Goal: Task Accomplishment & Management: Manage account settings

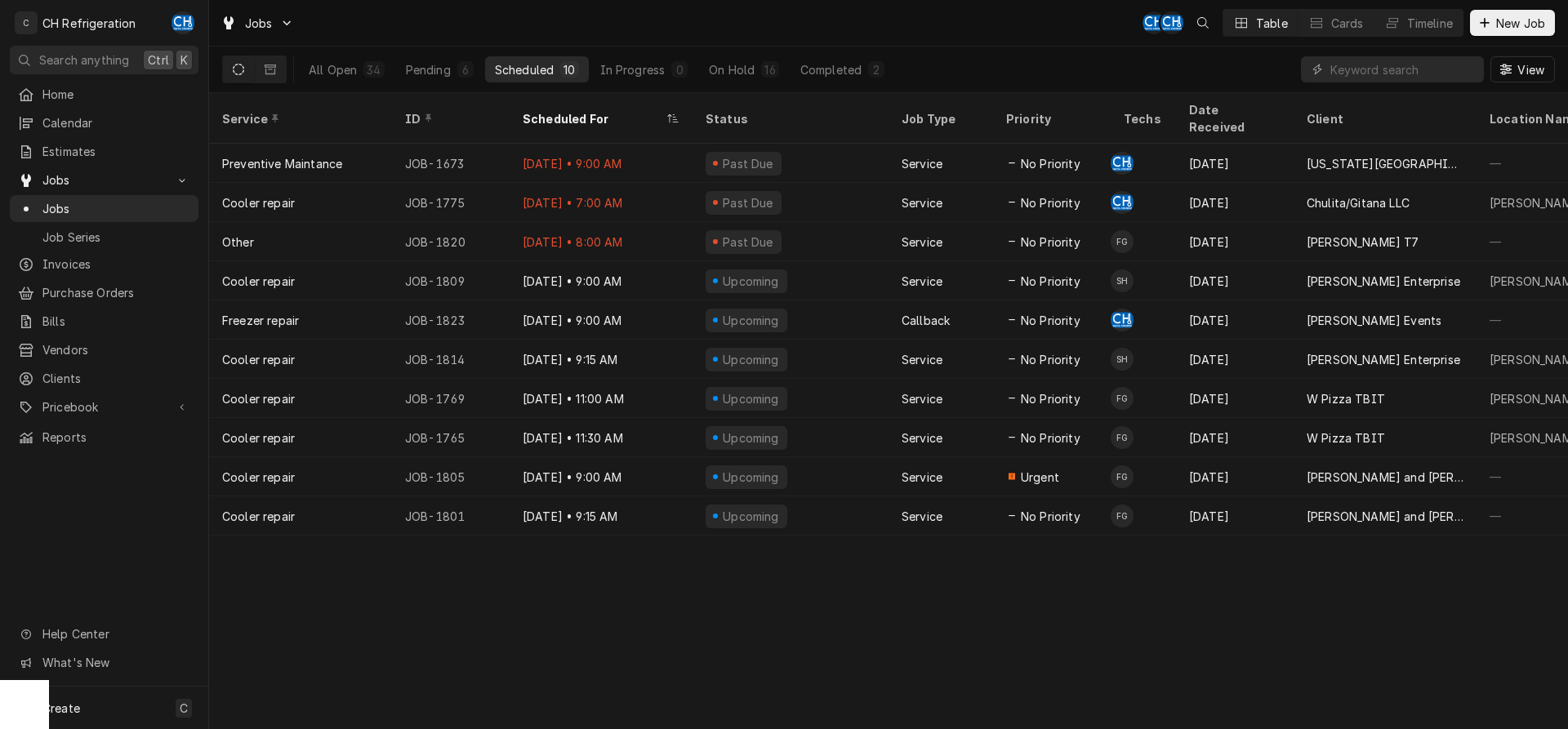
click at [820, 52] on div "All Open 34 Pending 6 Scheduled 10 In Progress 0 On Hold 16 Completed 2" at bounding box center [597, 69] width 595 height 46
click at [828, 61] on button "Completed 2" at bounding box center [842, 69] width 104 height 26
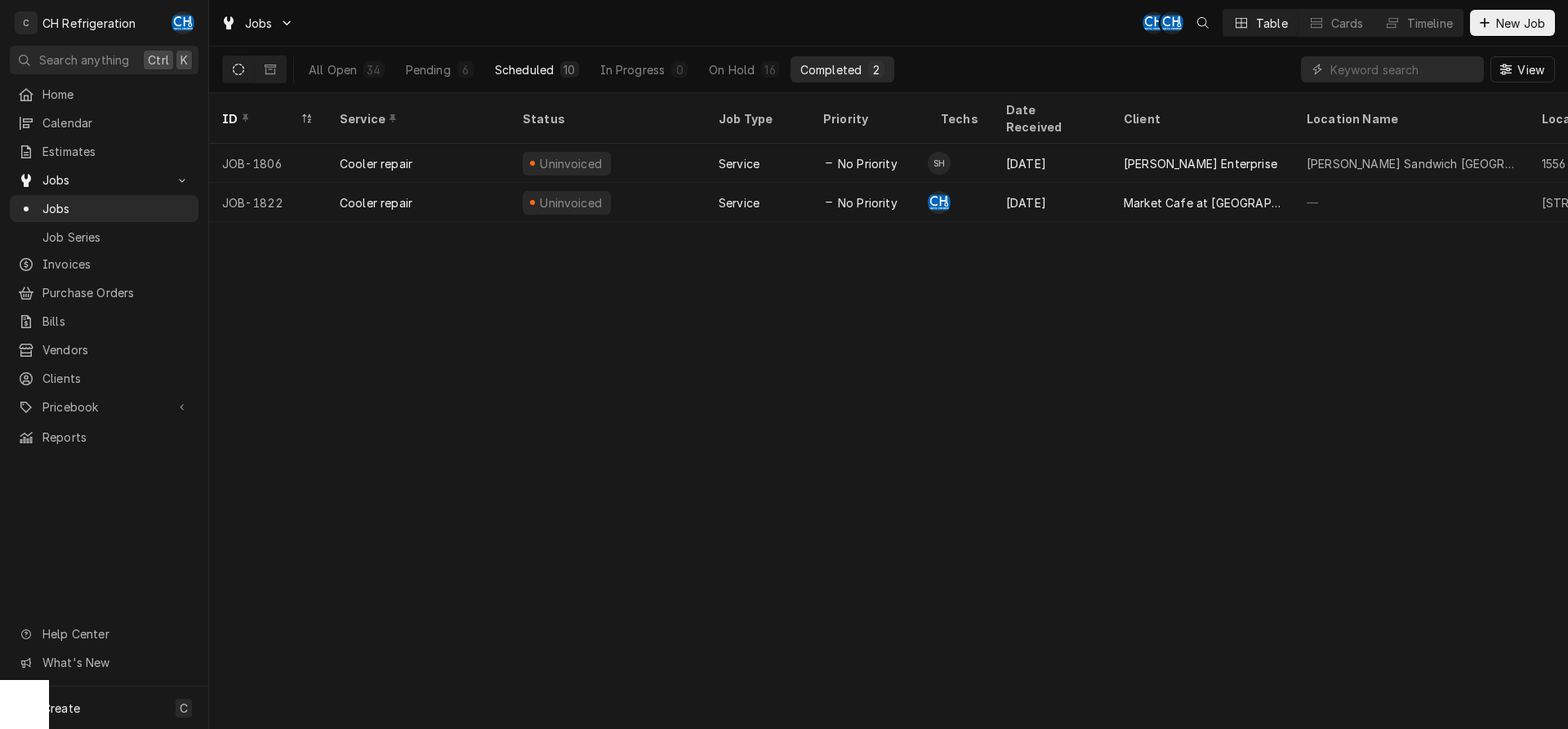
click at [523, 57] on button "Scheduled 10" at bounding box center [537, 69] width 104 height 26
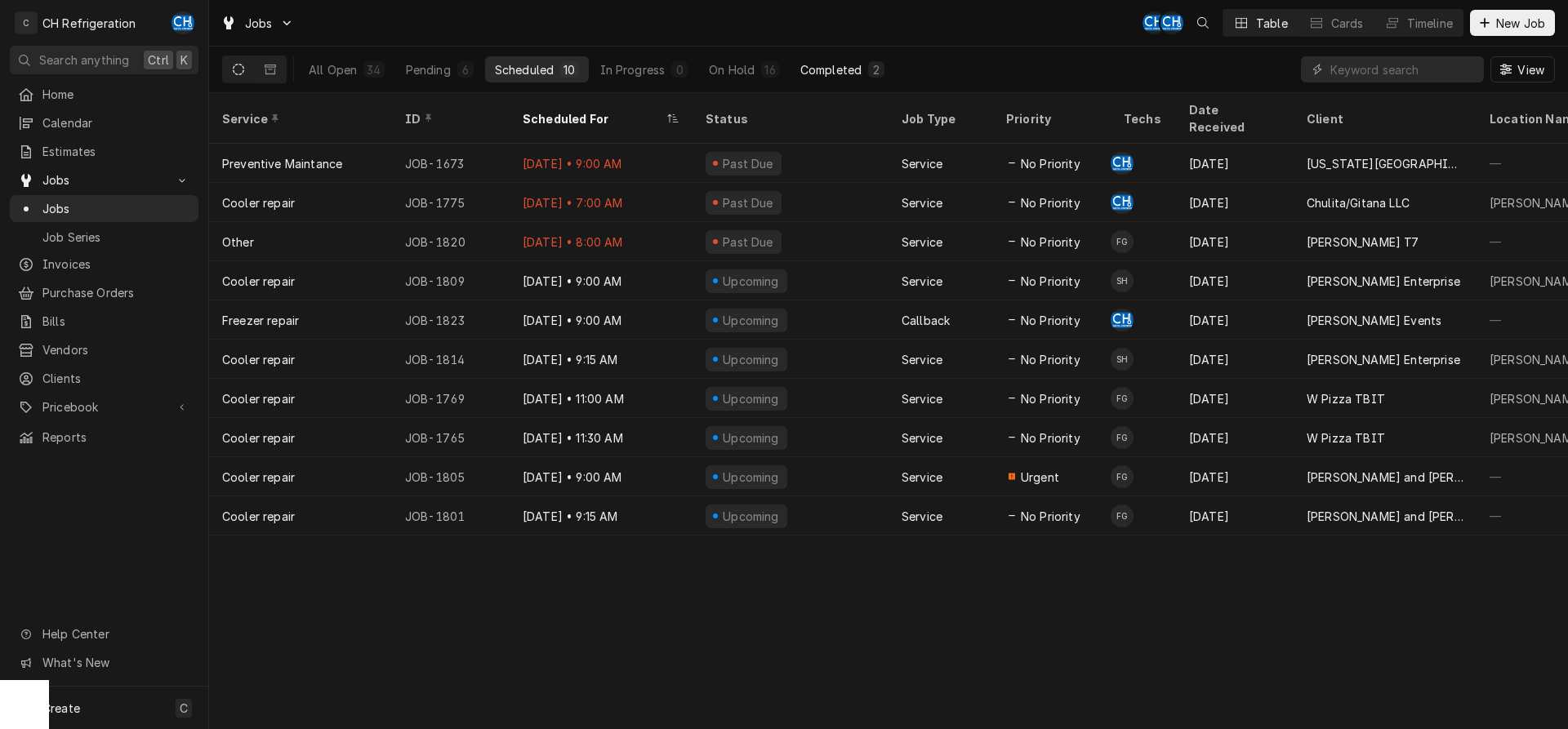
click at [808, 63] on div "Completed" at bounding box center [831, 70] width 61 height 17
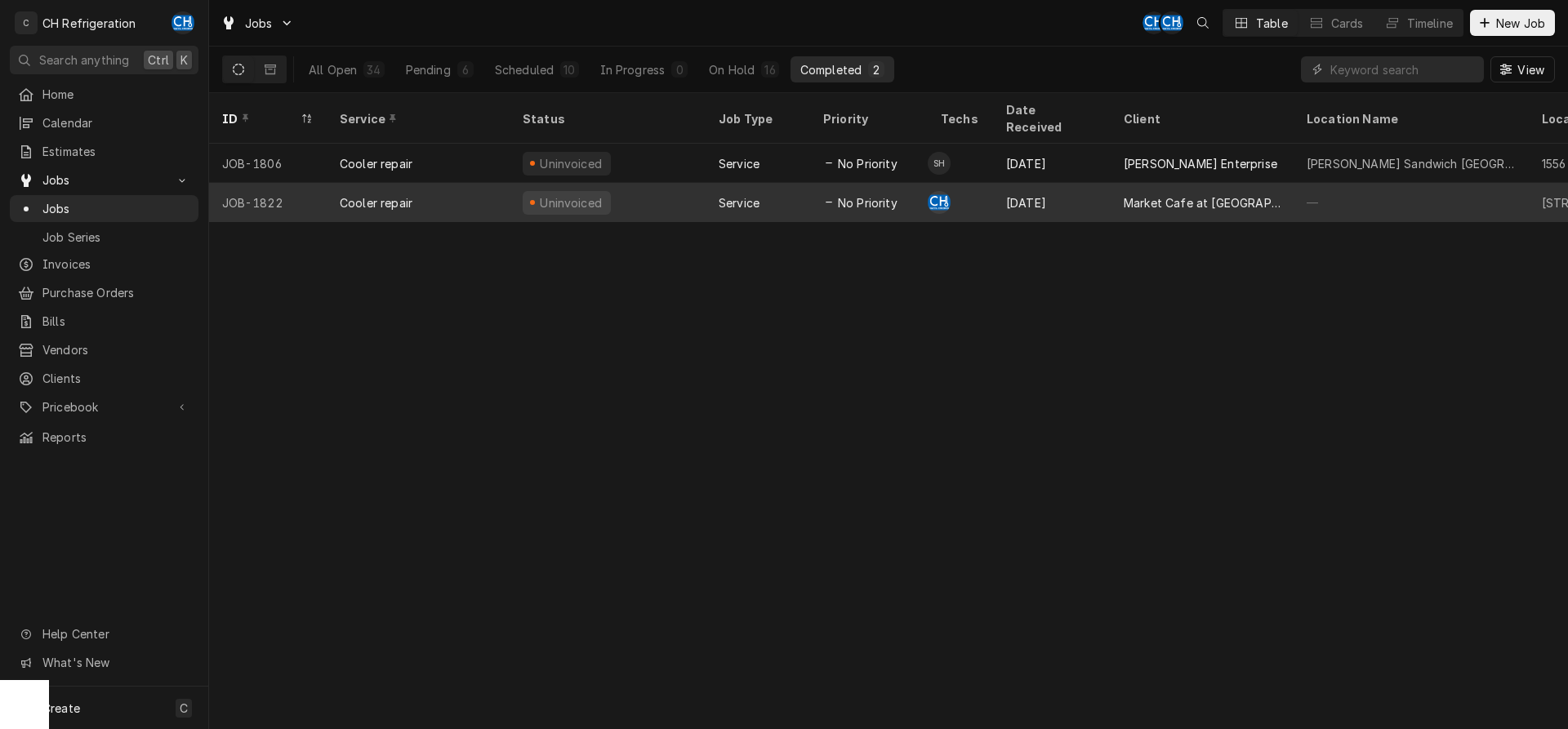
click at [1237, 195] on div "Market Cafe at South Park" at bounding box center [1202, 203] width 157 height 17
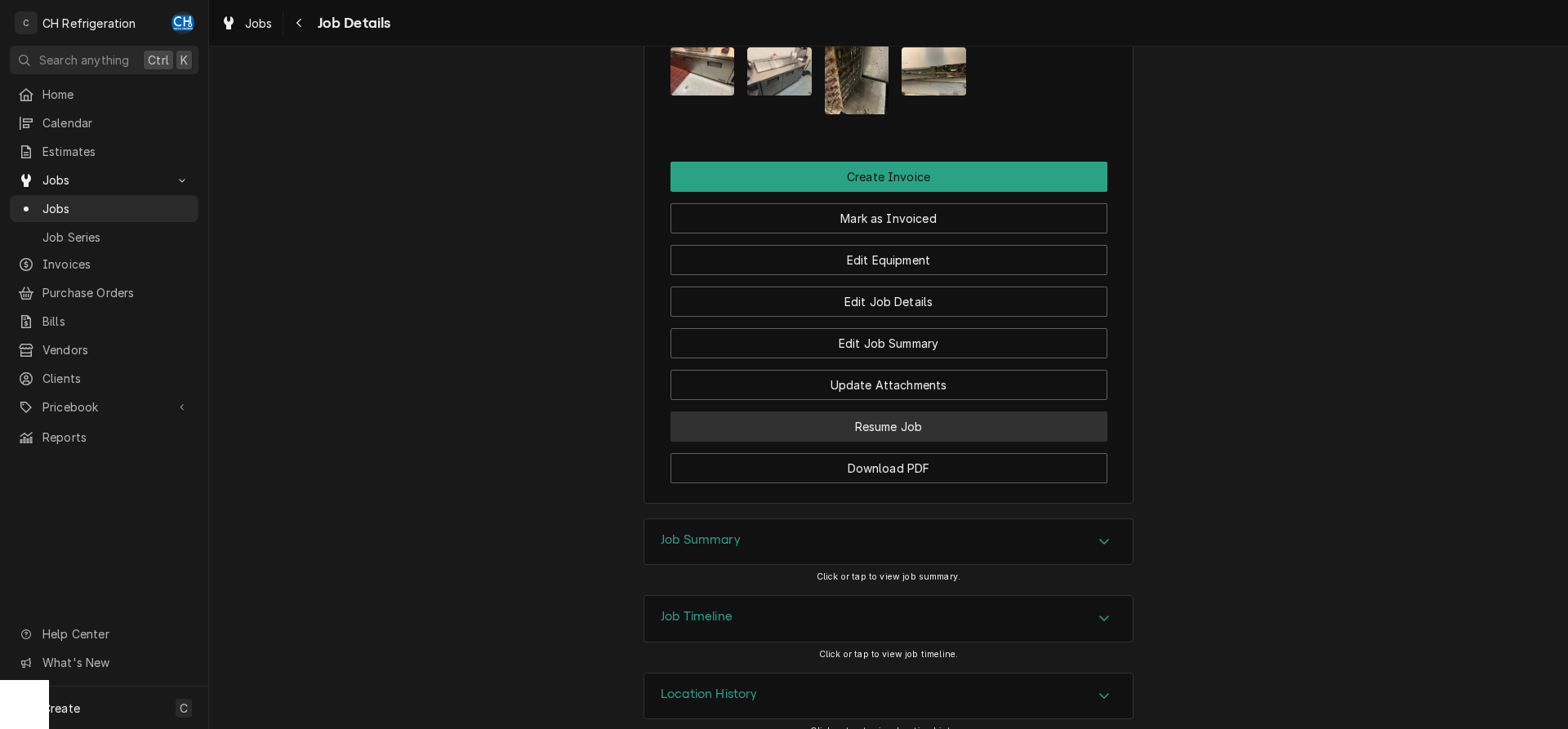
scroll to position [1225, 0]
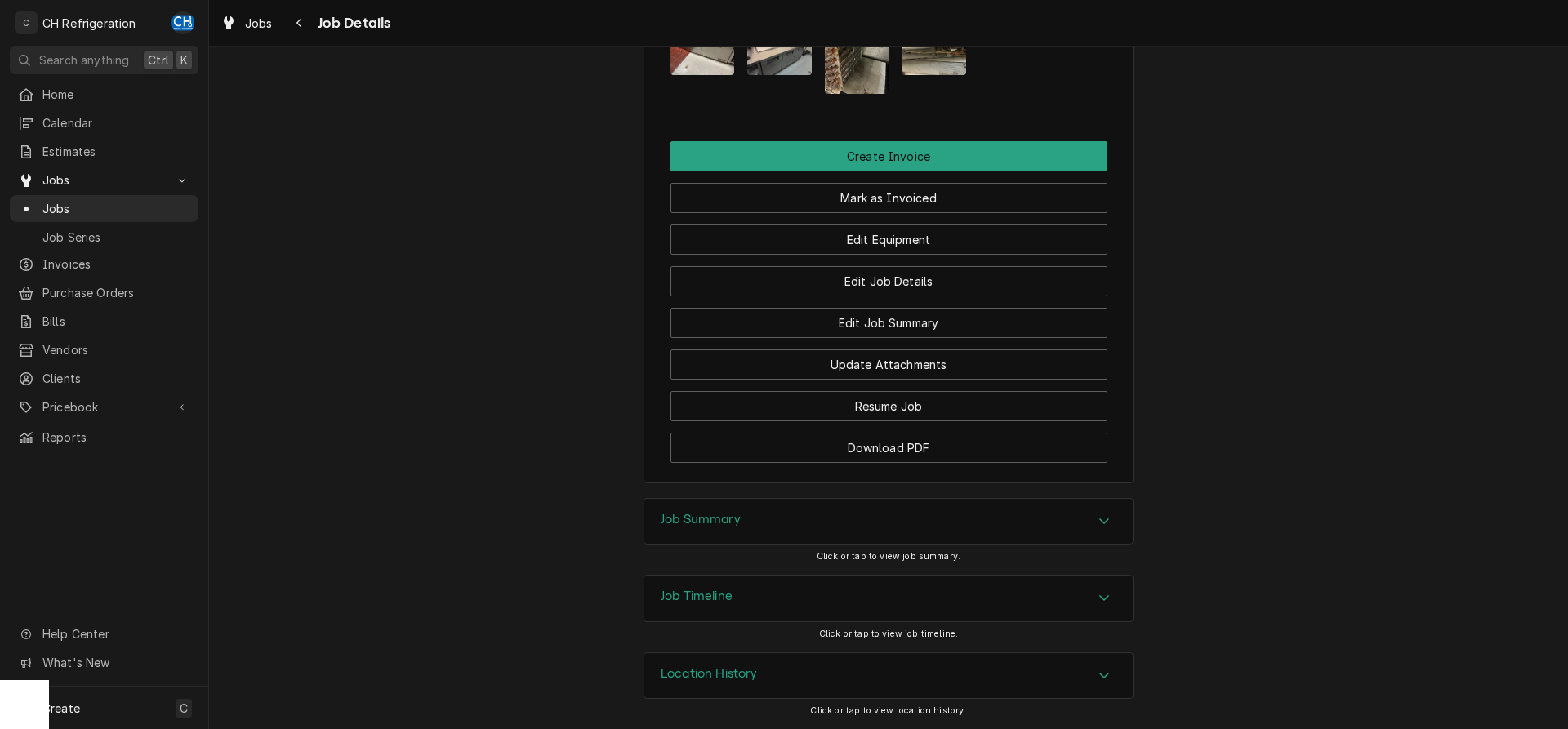
click at [763, 522] on div "Job Summary" at bounding box center [888, 521] width 489 height 46
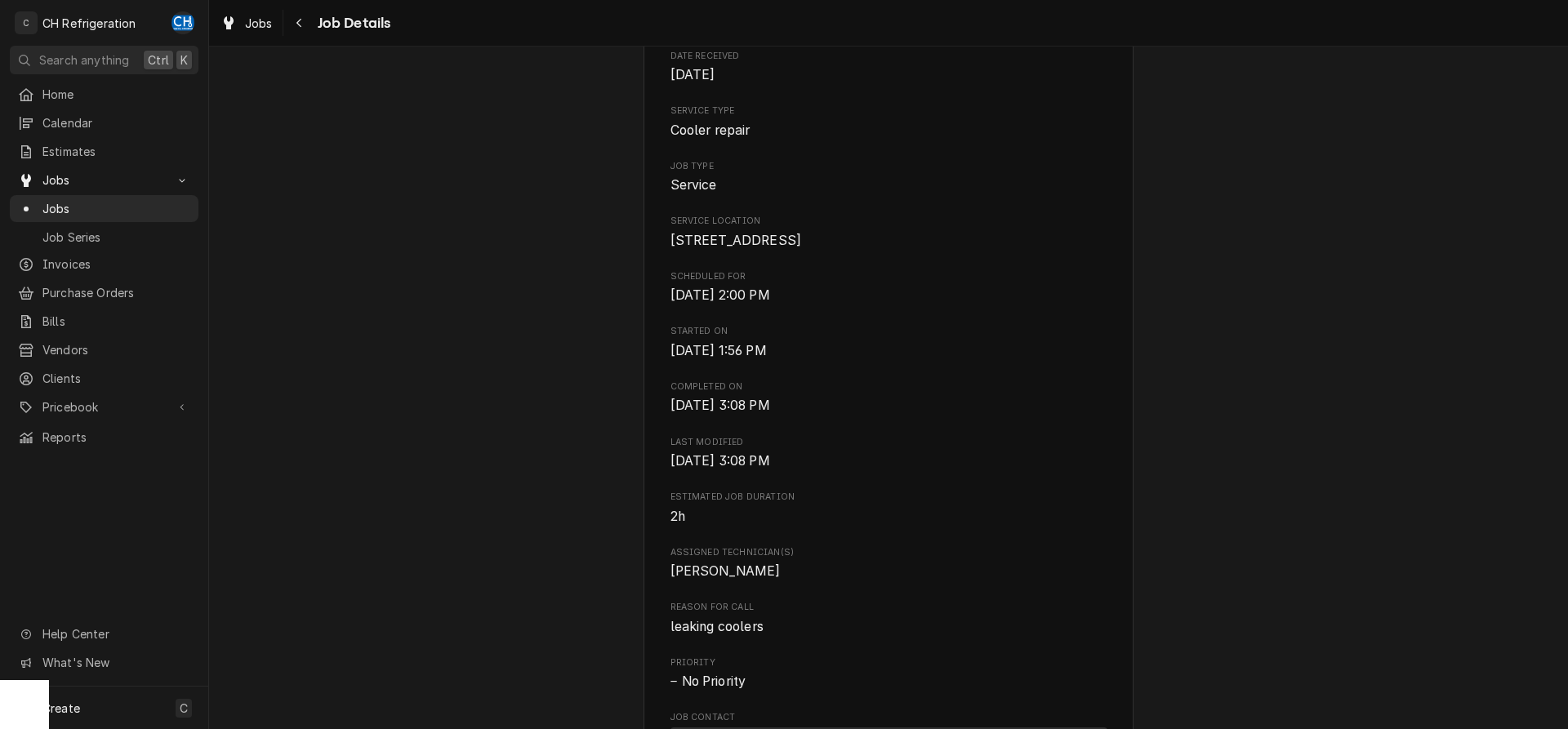
scroll to position [0, 0]
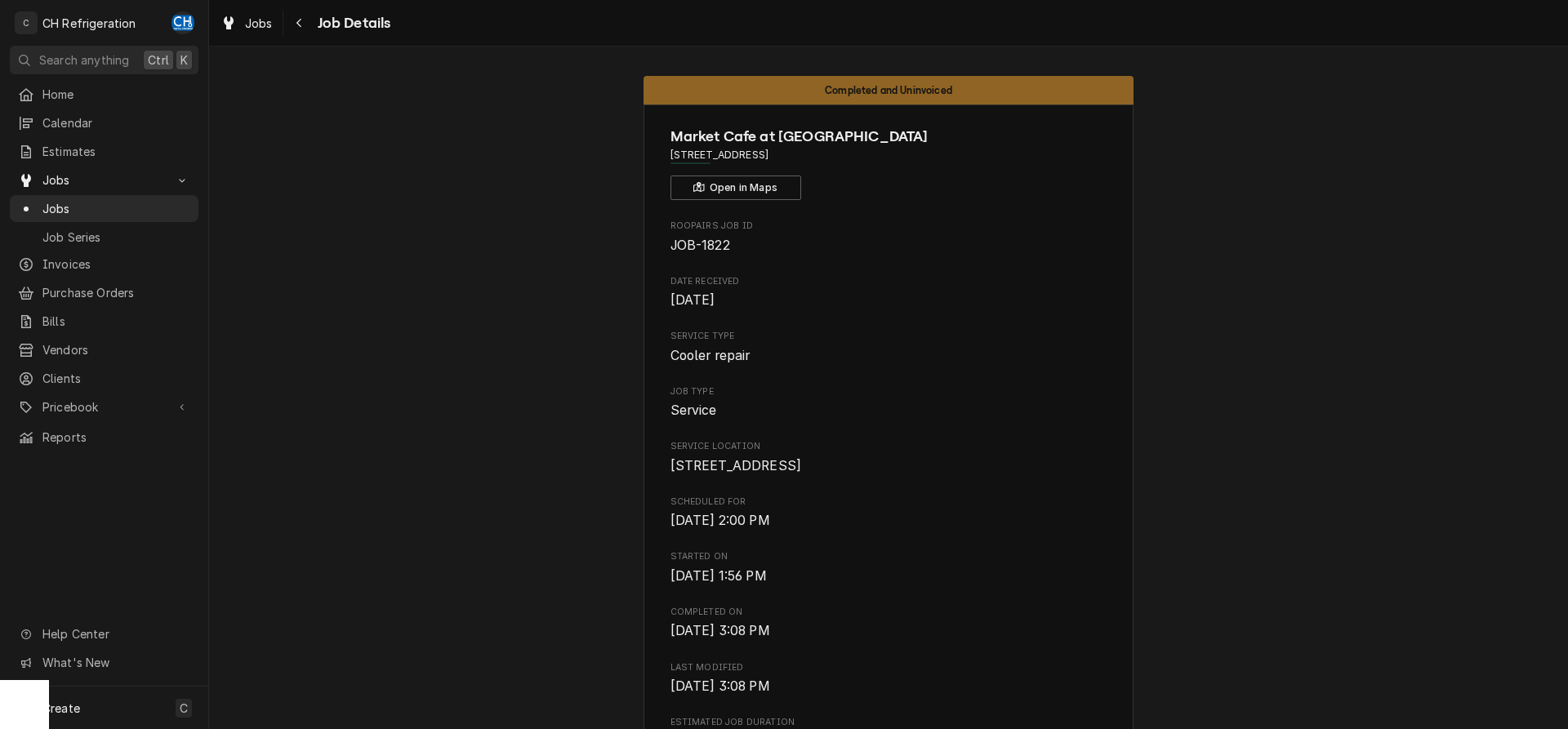
drag, startPoint x: 869, startPoint y: 160, endPoint x: 651, endPoint y: 154, distance: 218.1
copy span "1150 S Olive St, Los Angeles, CA 90015"
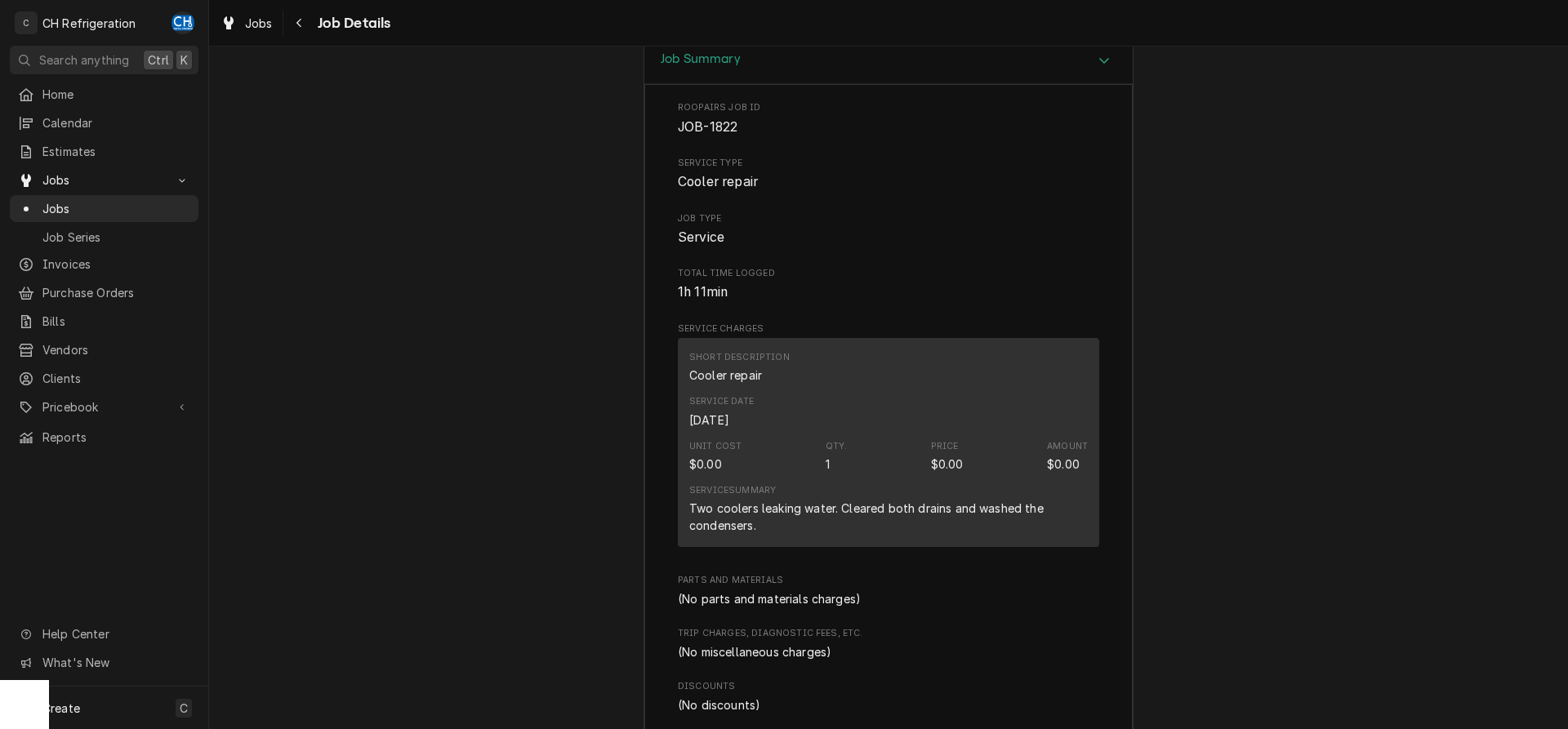
scroll to position [1750, 0]
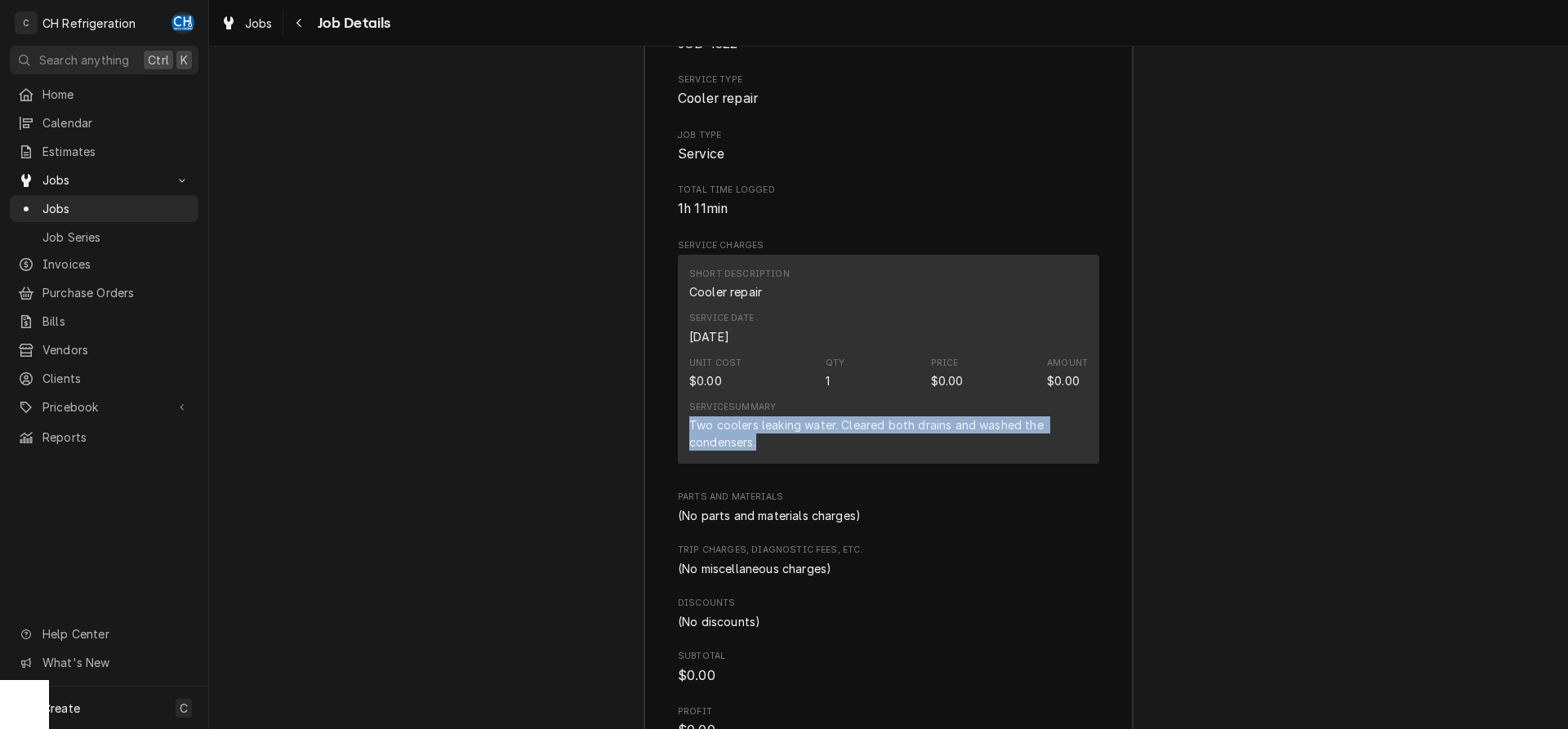
drag, startPoint x: 760, startPoint y: 465, endPoint x: 676, endPoint y: 447, distance: 85.9
click at [678, 447] on div "Short Description Cooler repair Service Date Aug 27, 2025 Unit Cost $0.00 Qty. …" at bounding box center [888, 360] width 421 height 209
copy div "Two coolers leaking water. Cleared both drains and washed the condensers."
click at [887, 396] on div "Unit Cost $0.00 Qty. 1 Price $0.00 Amount $0.00" at bounding box center [887, 373] width 398 height 44
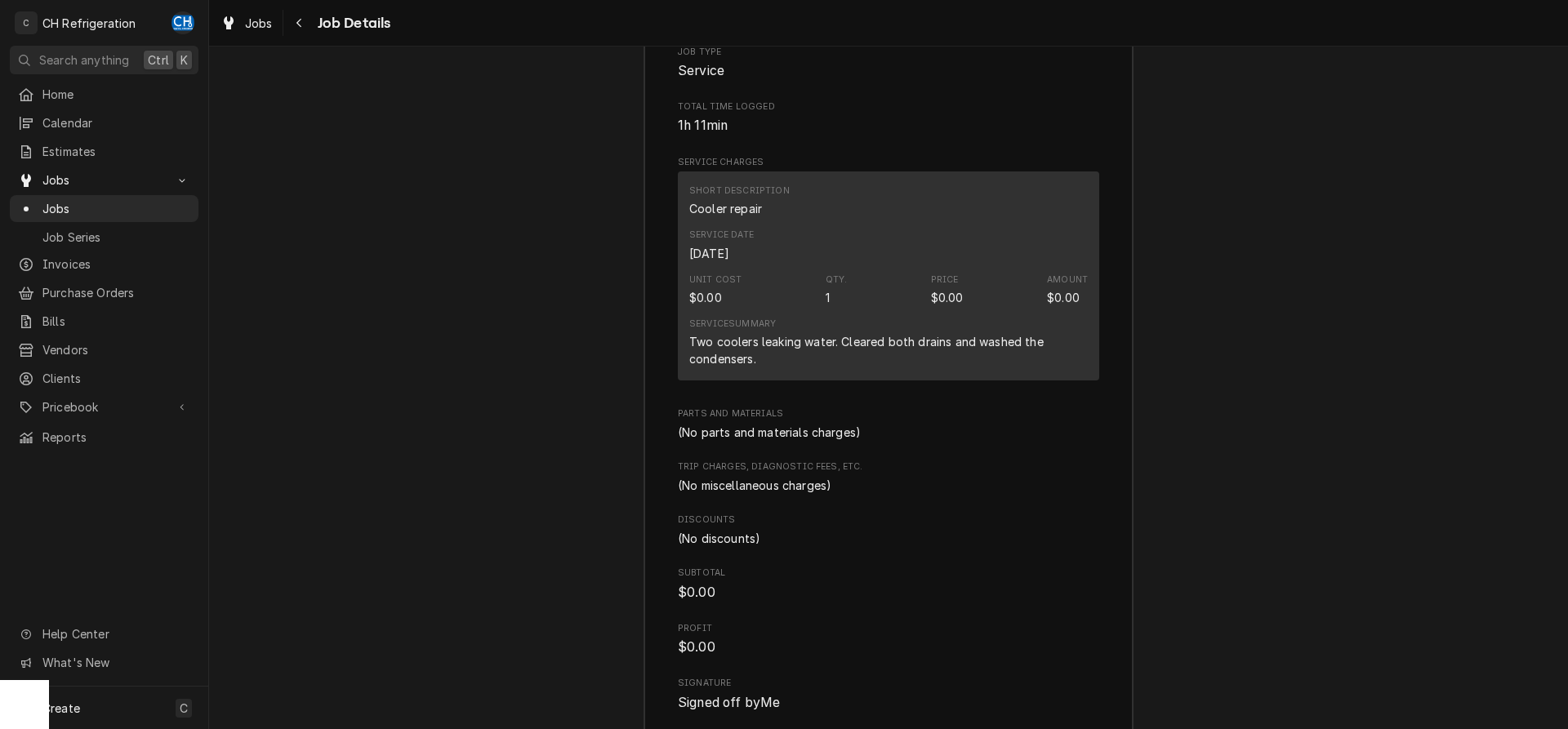
scroll to position [2328, 0]
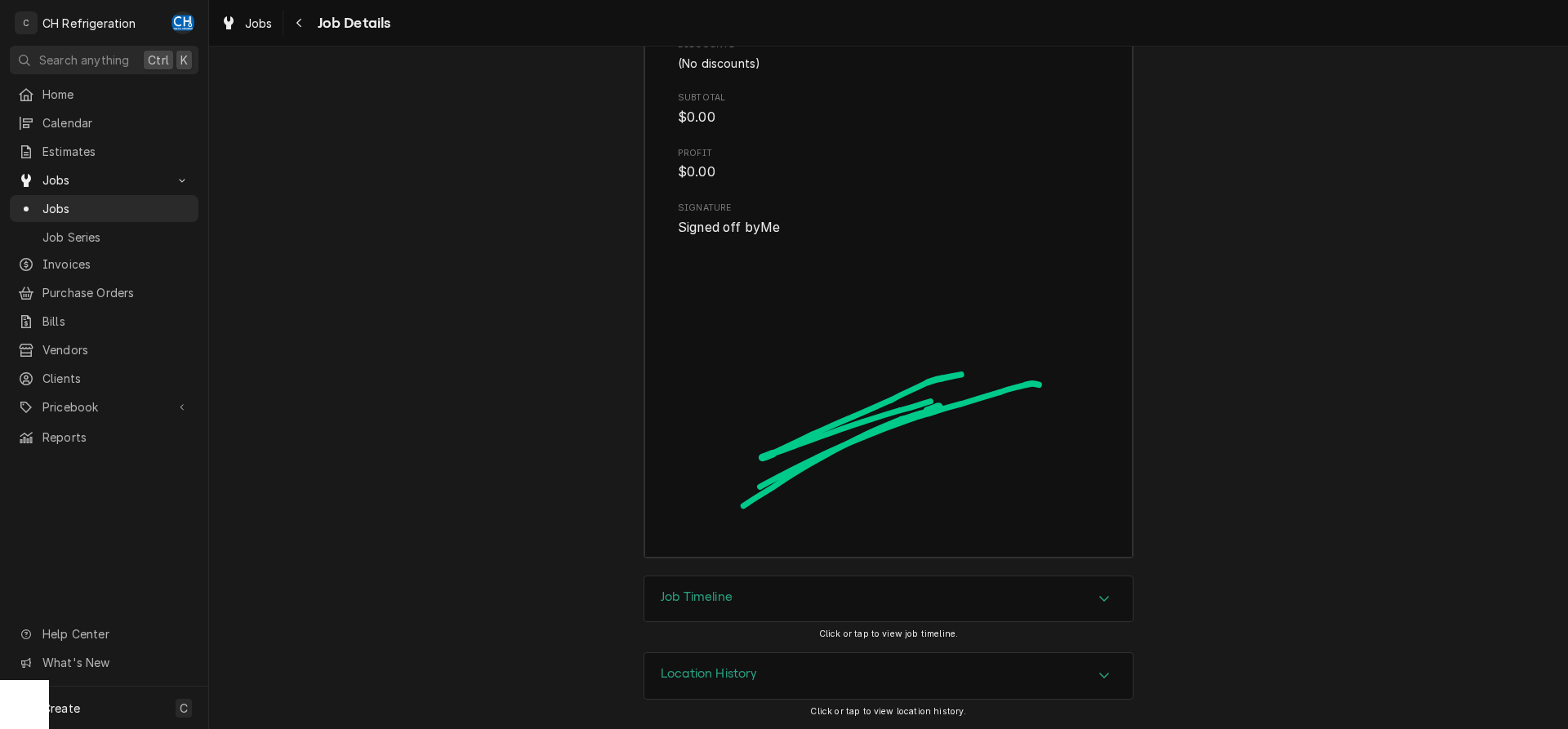
drag, startPoint x: 856, startPoint y: 566, endPoint x: 856, endPoint y: 582, distance: 16.0
click at [857, 584] on div "Job Timeline" at bounding box center [888, 599] width 489 height 46
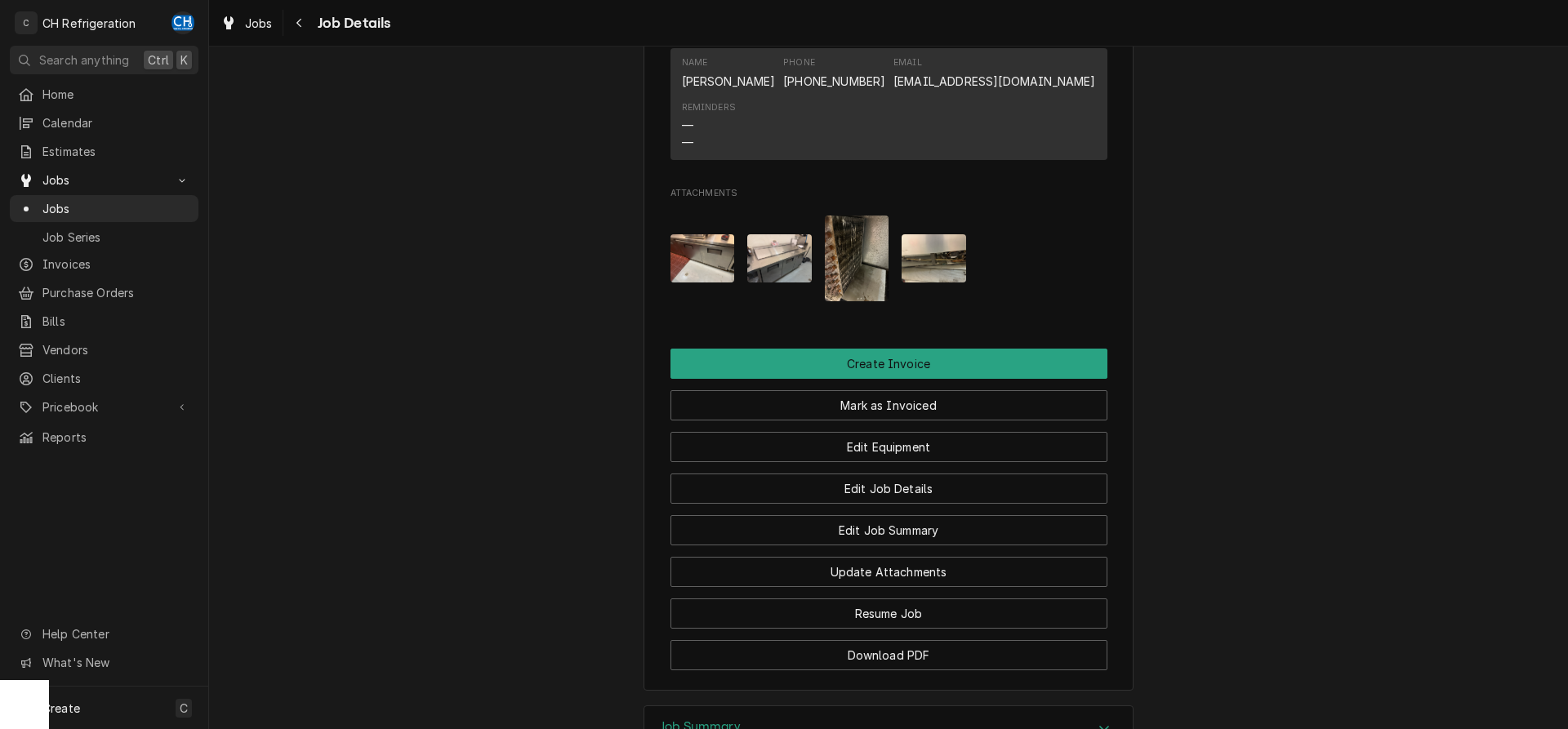
scroll to position [1166, 0]
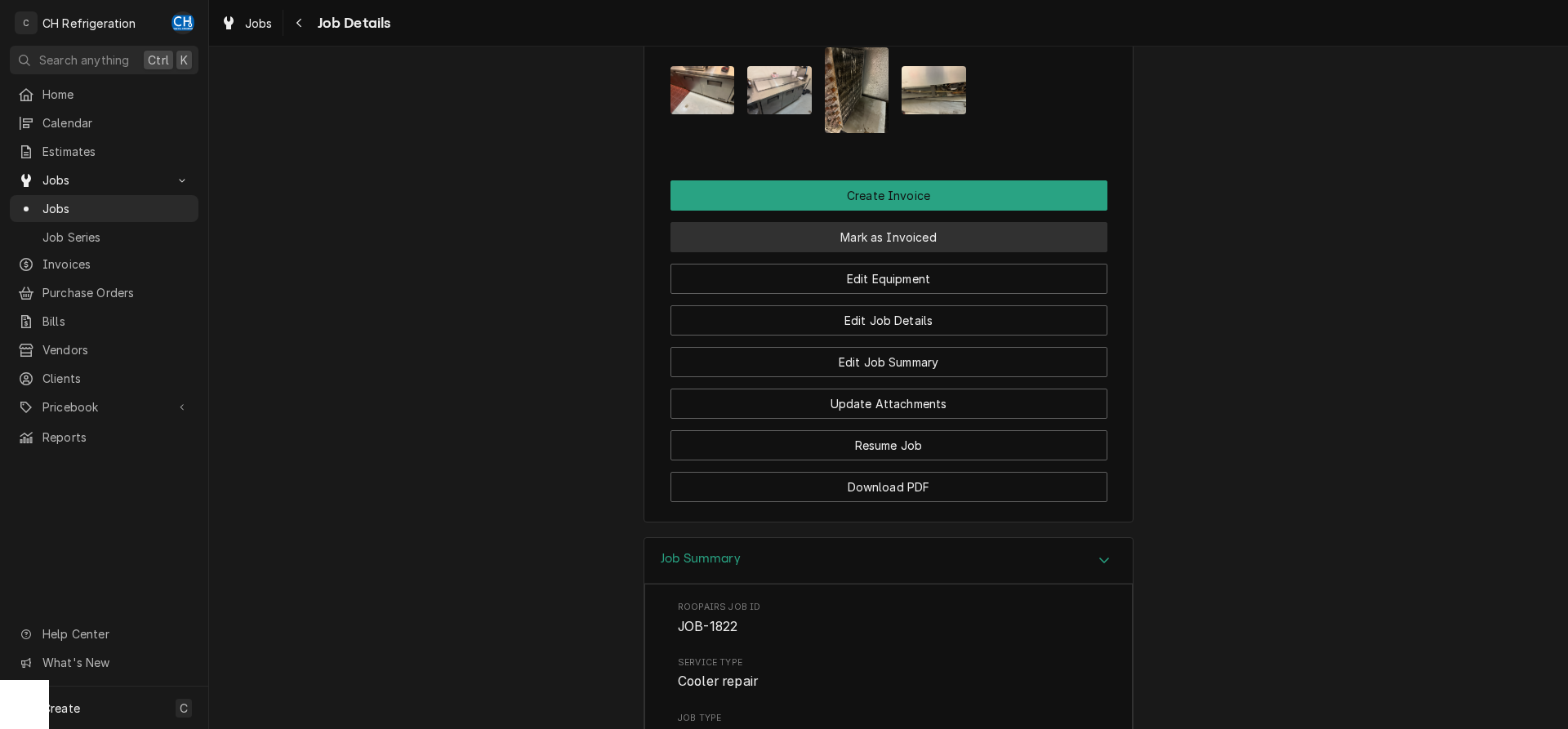
click at [912, 253] on button "Mark as Invoiced" at bounding box center [889, 237] width 437 height 30
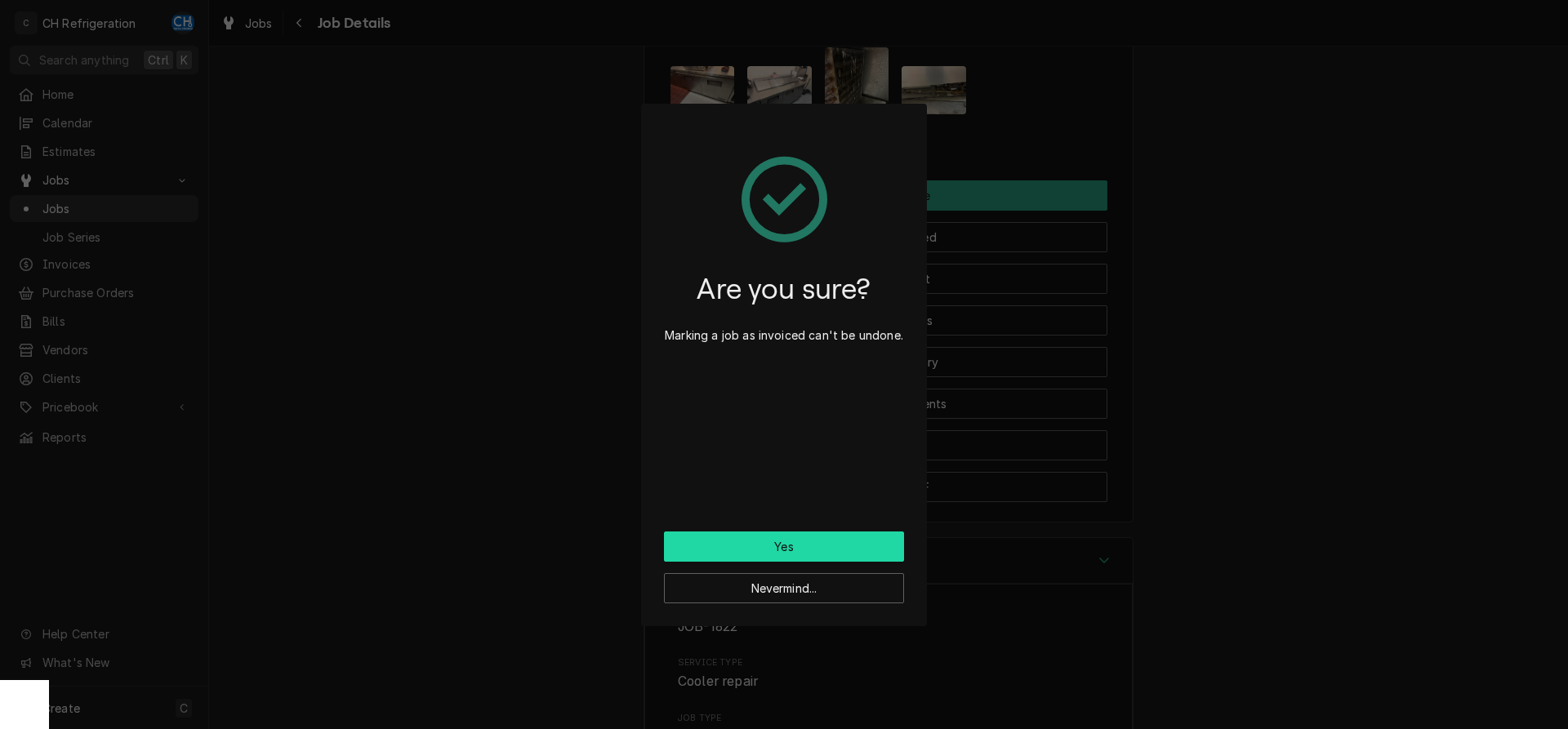
click at [764, 542] on button "Yes" at bounding box center [784, 547] width 240 height 30
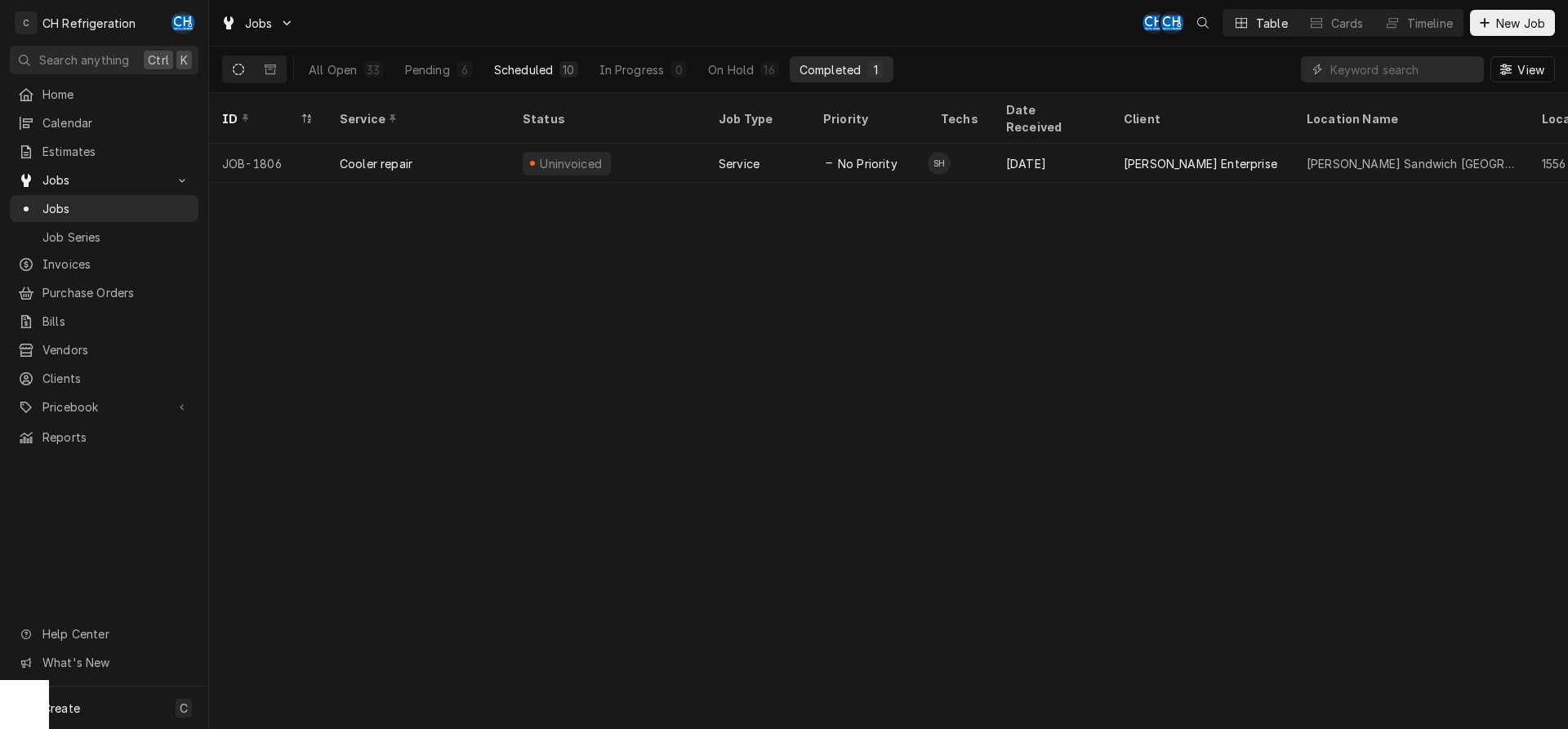
click at [533, 57] on button "Scheduled 10" at bounding box center [536, 69] width 104 height 26
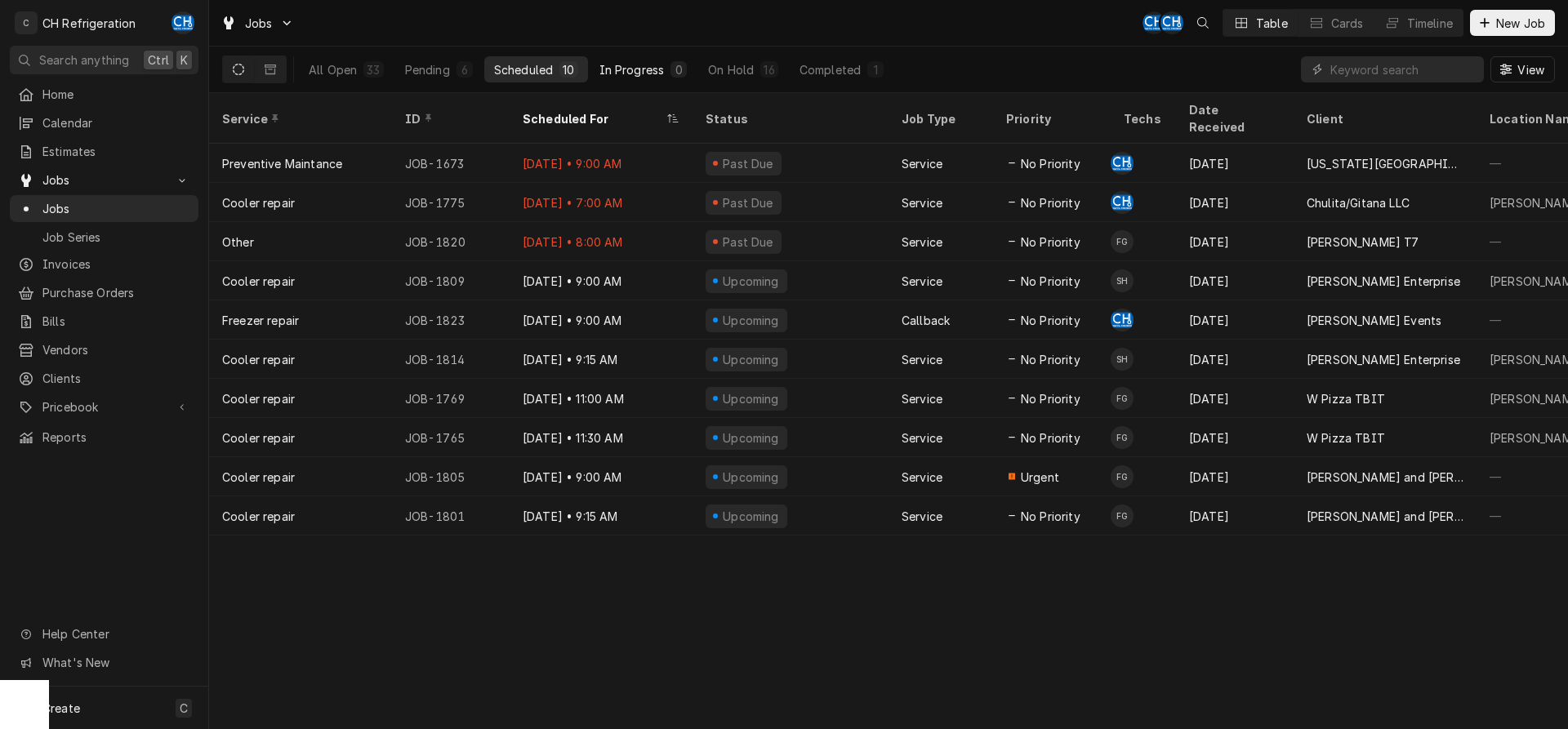
click at [637, 80] on button "In Progress 0" at bounding box center [643, 69] width 108 height 26
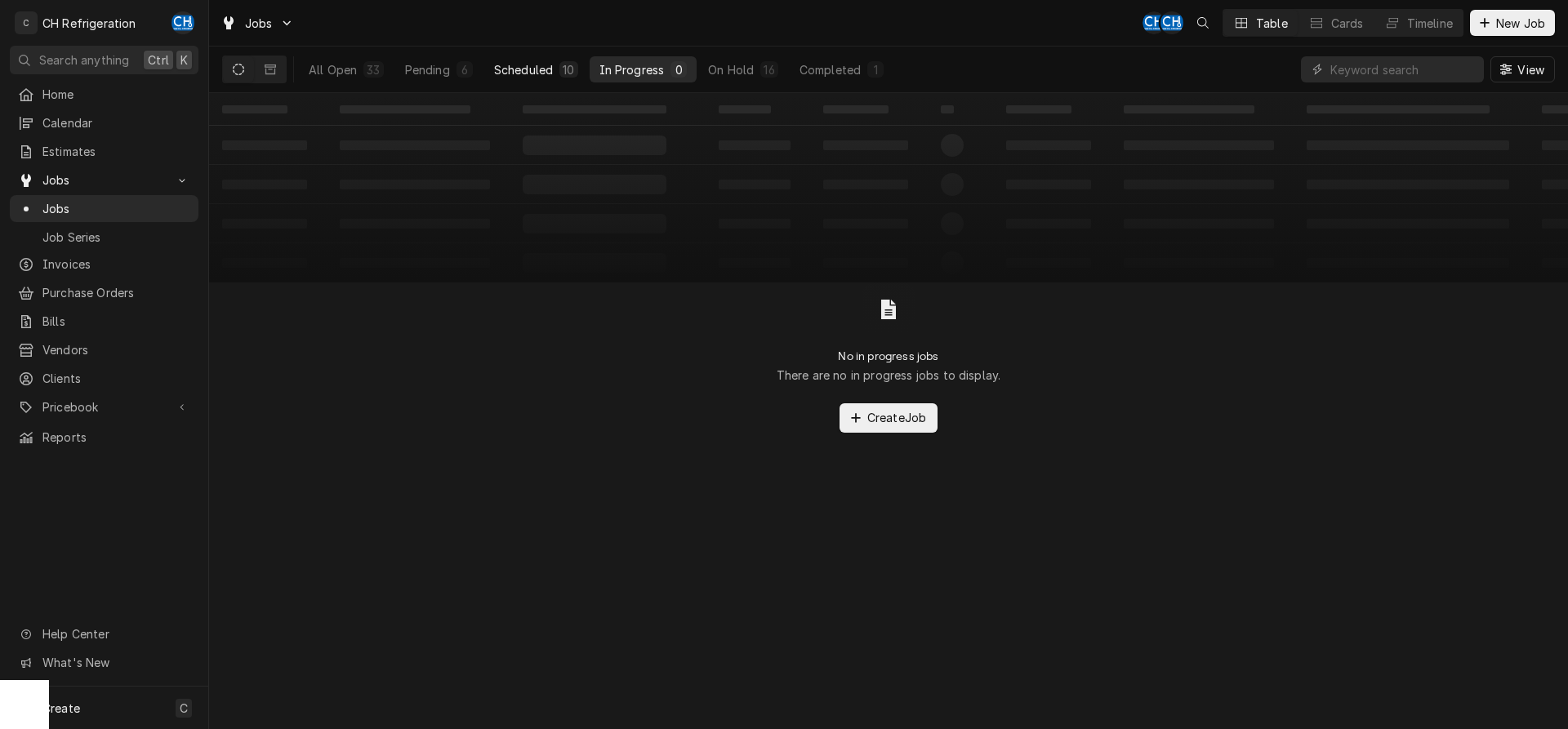
click at [568, 76] on div "10" at bounding box center [568, 70] width 18 height 17
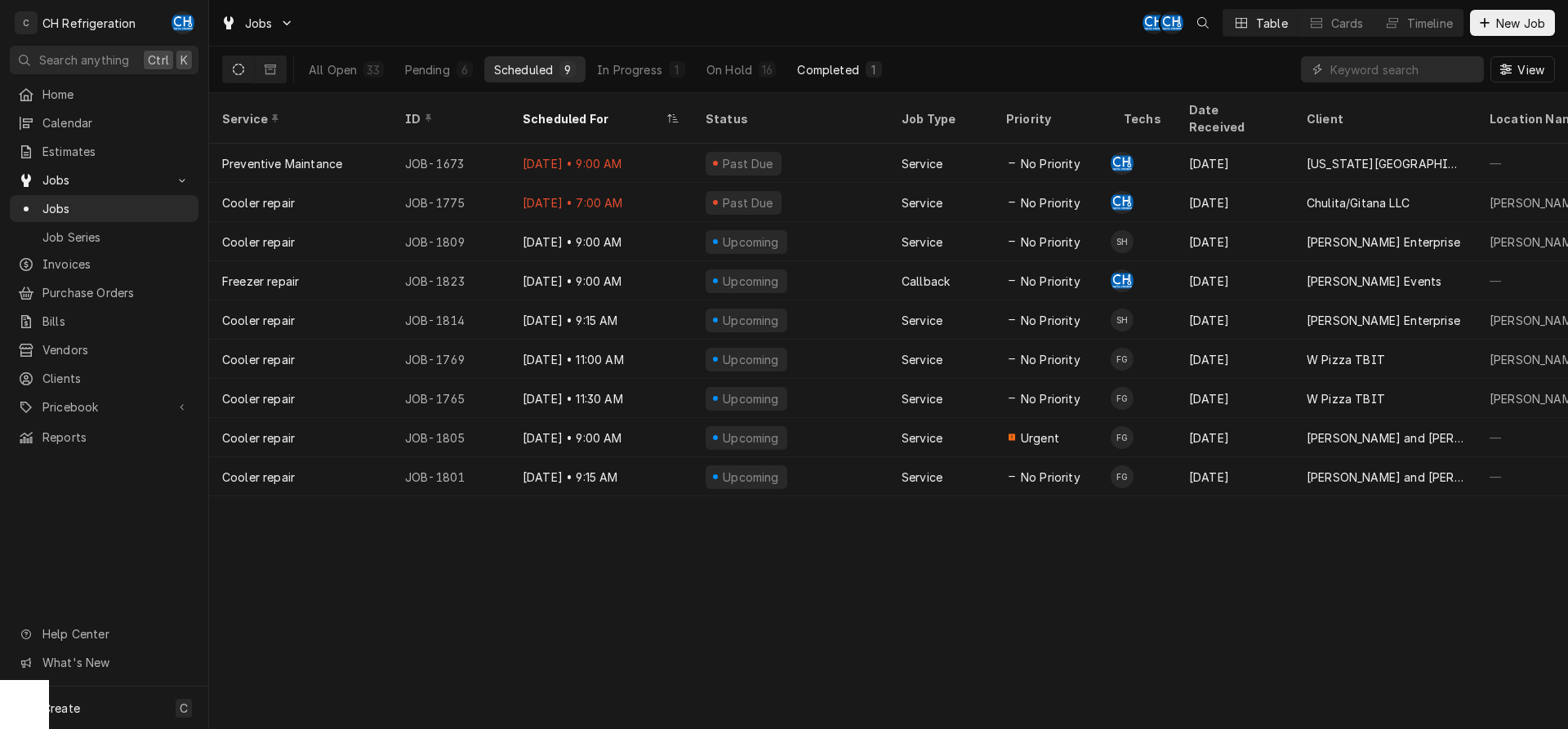
click at [858, 73] on div "Completed" at bounding box center [828, 70] width 61 height 17
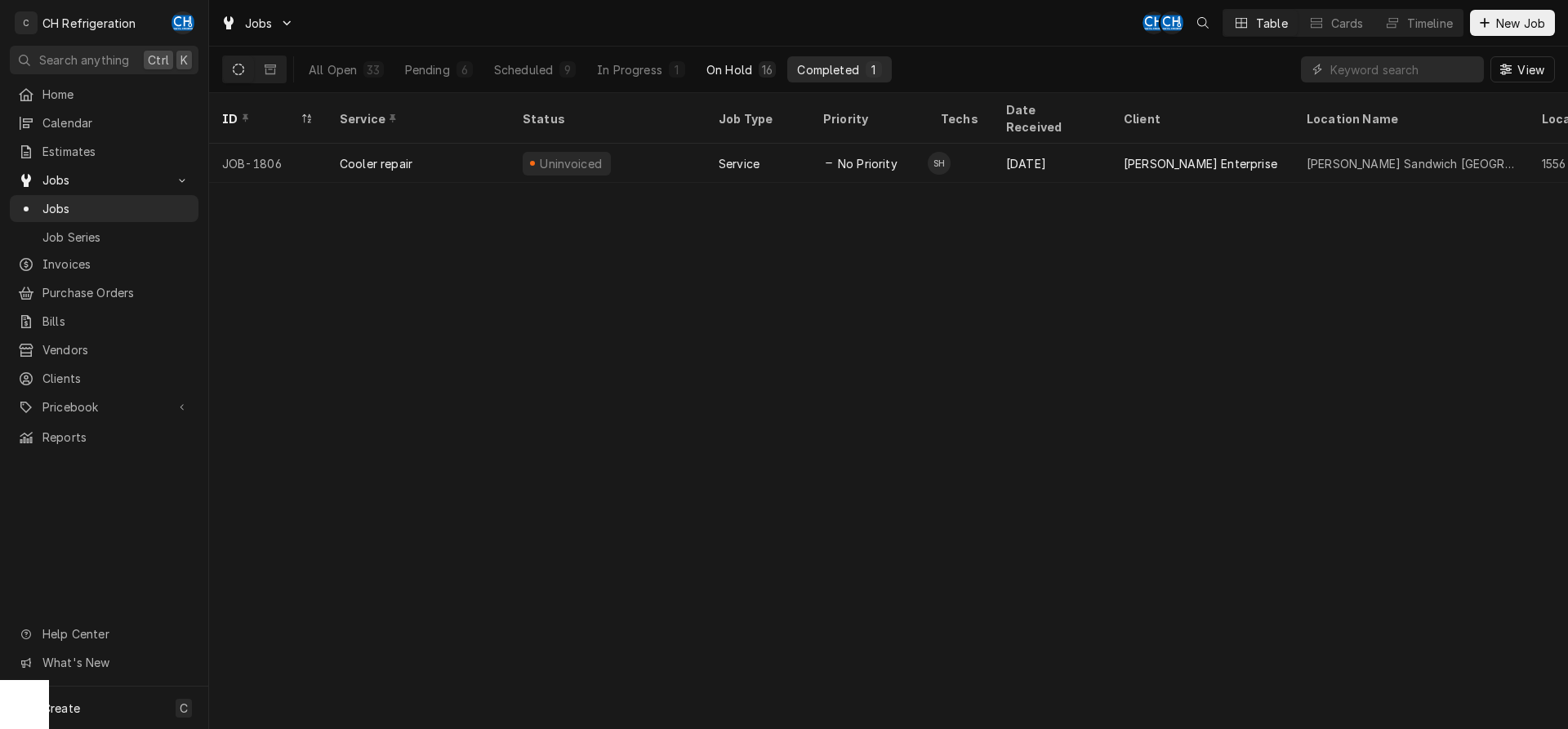
click at [735, 73] on div "On Hold" at bounding box center [729, 70] width 46 height 17
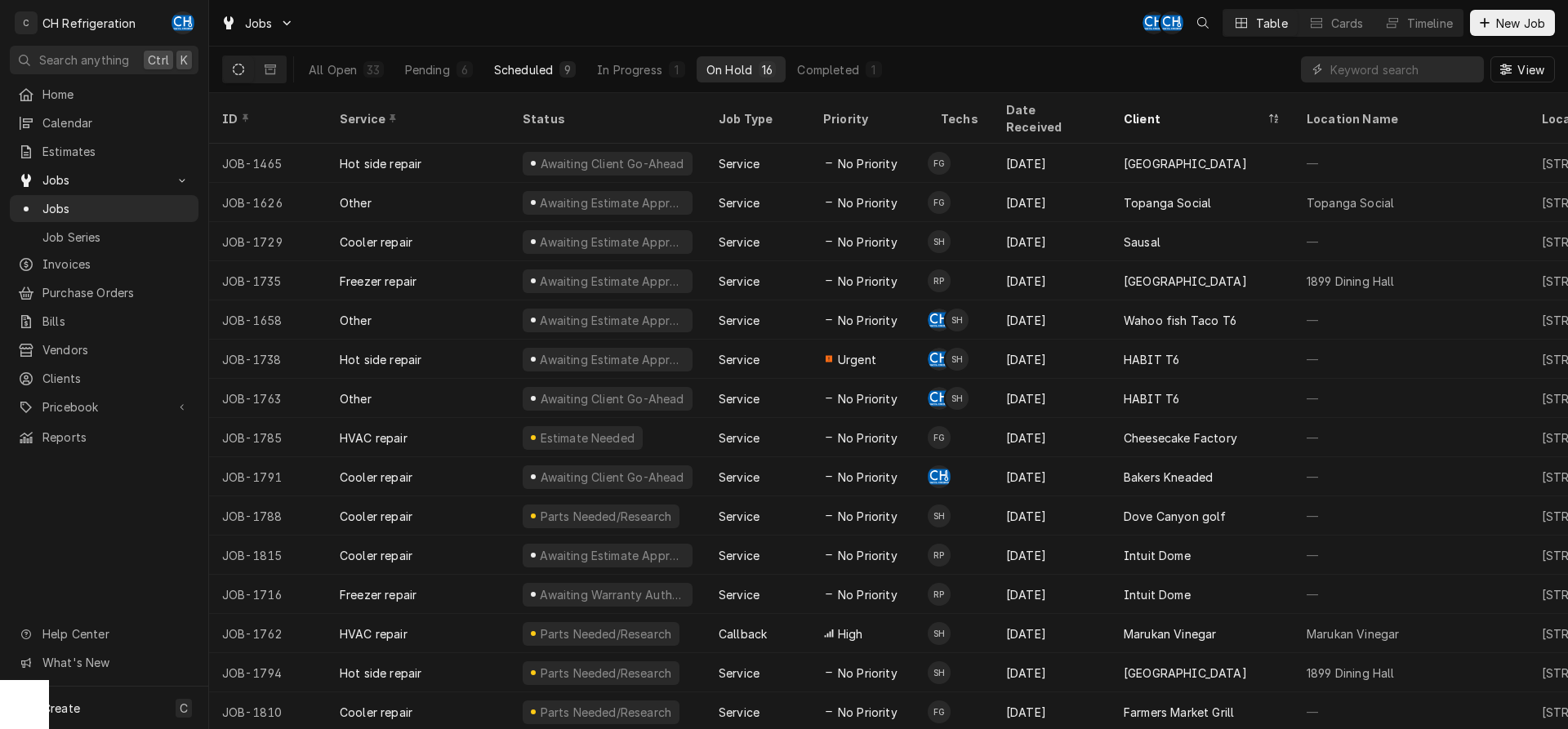
click at [531, 70] on div "Scheduled" at bounding box center [523, 70] width 59 height 17
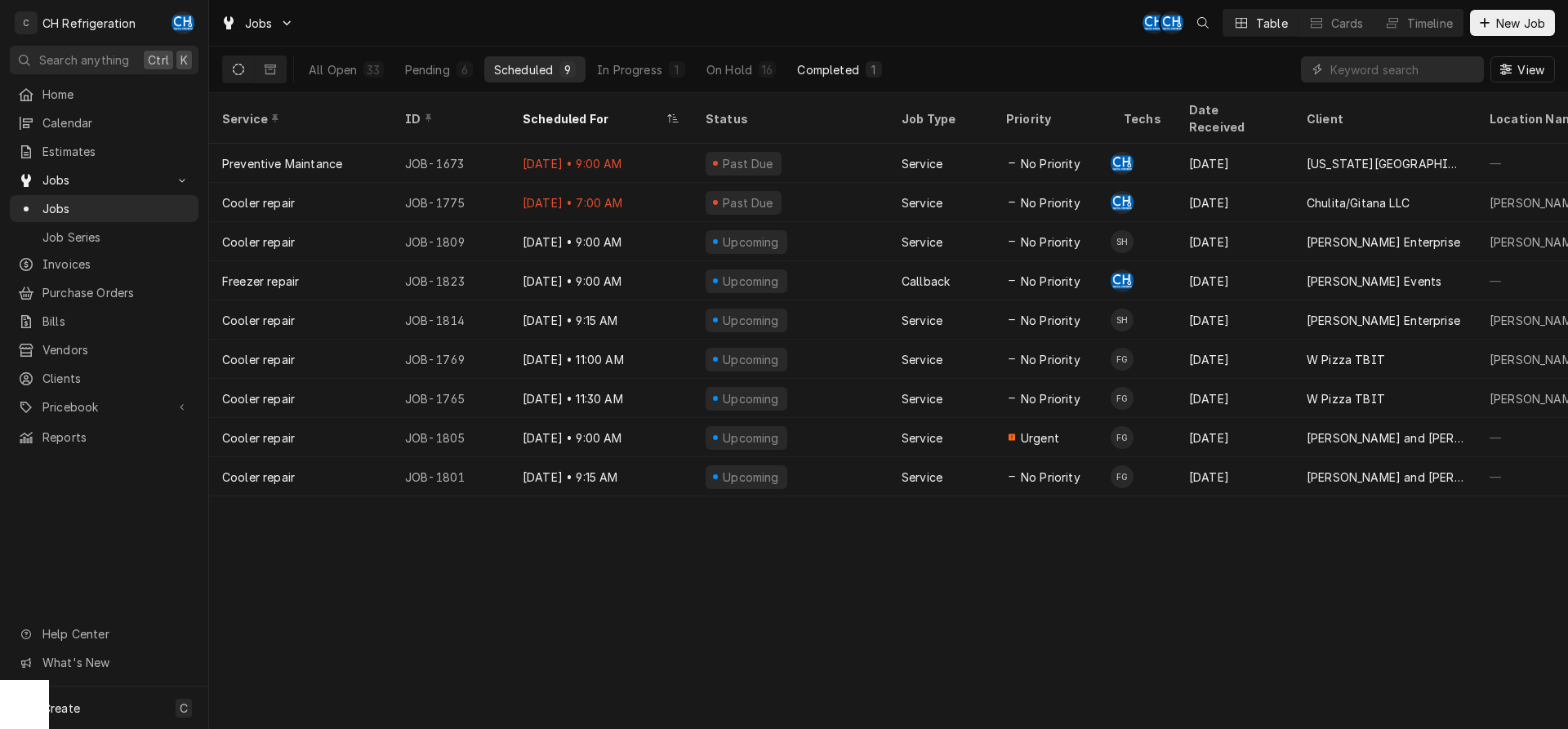
click at [843, 59] on button "Completed 1" at bounding box center [838, 69] width 104 height 26
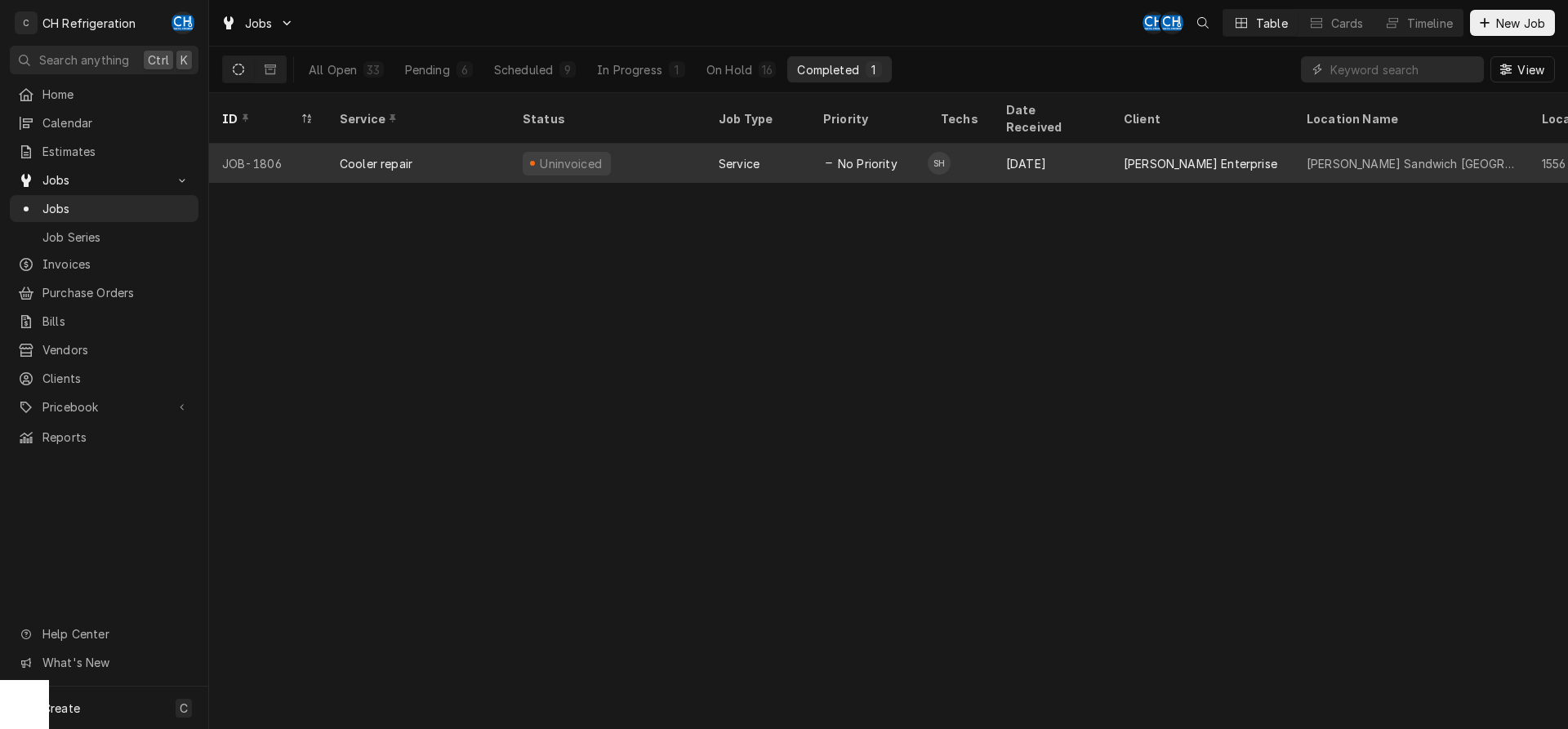
click at [1085, 149] on div "[DATE]" at bounding box center [1051, 163] width 117 height 39
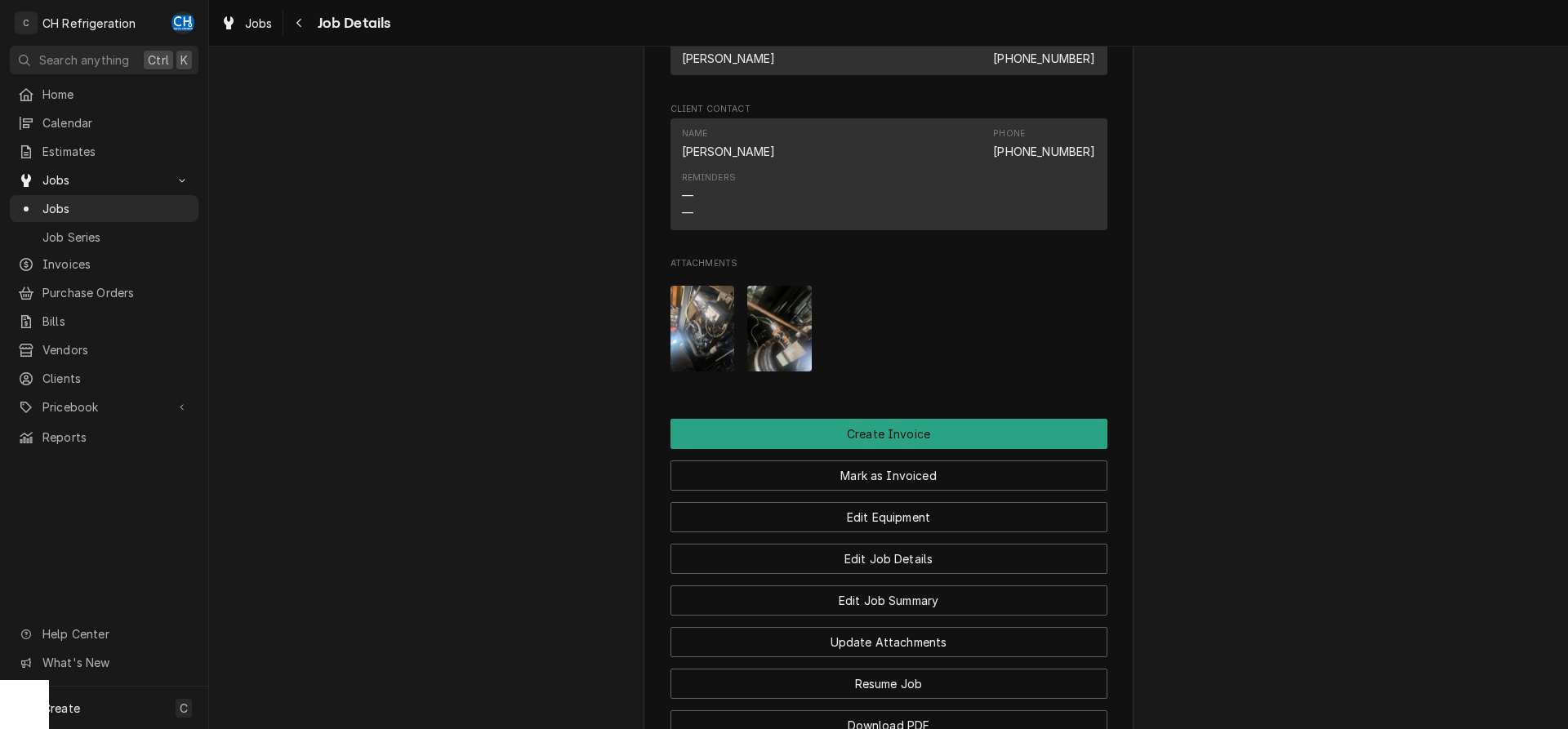
scroll to position [1528, 0]
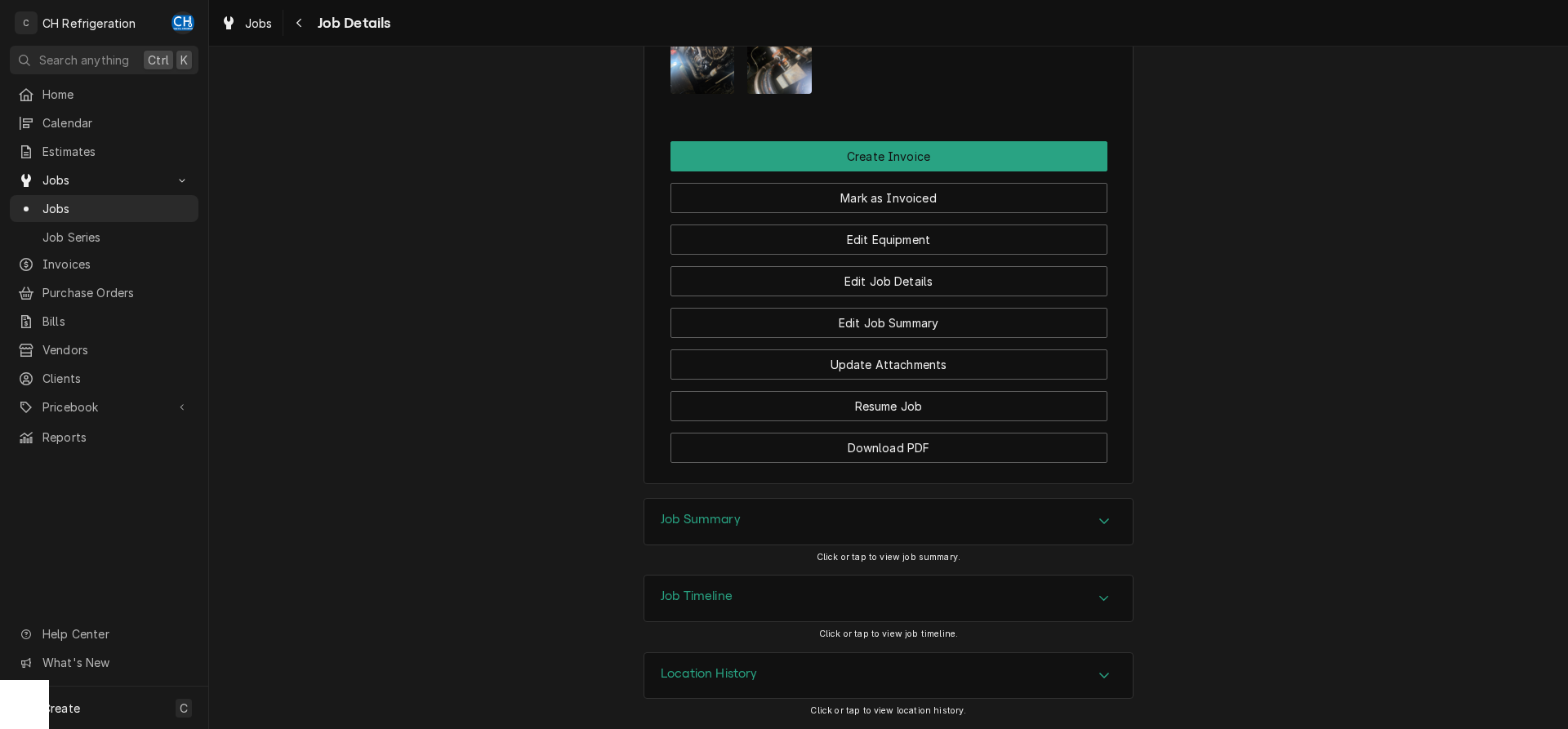
click at [887, 521] on div "Job Summary" at bounding box center [888, 521] width 489 height 46
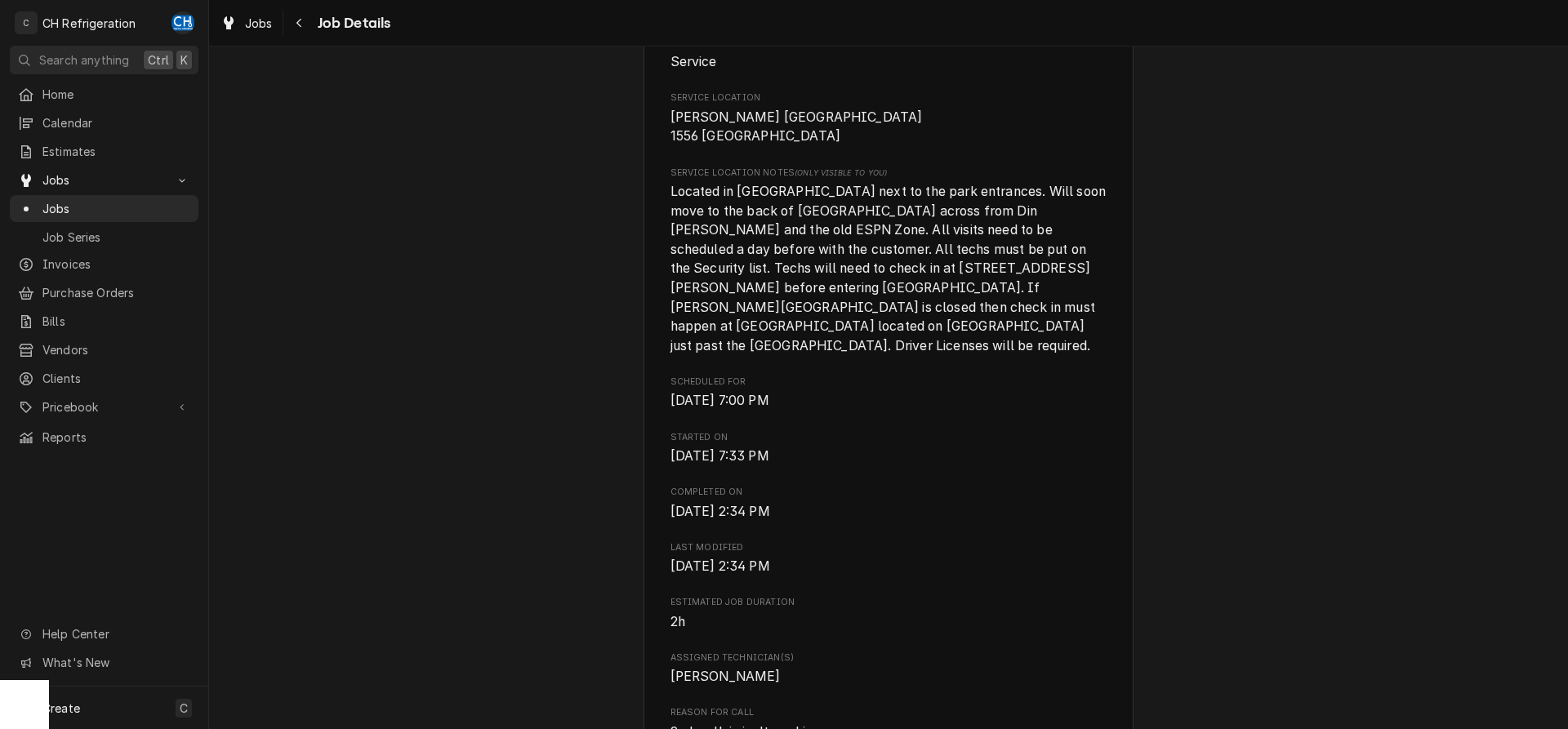
scroll to position [0, 0]
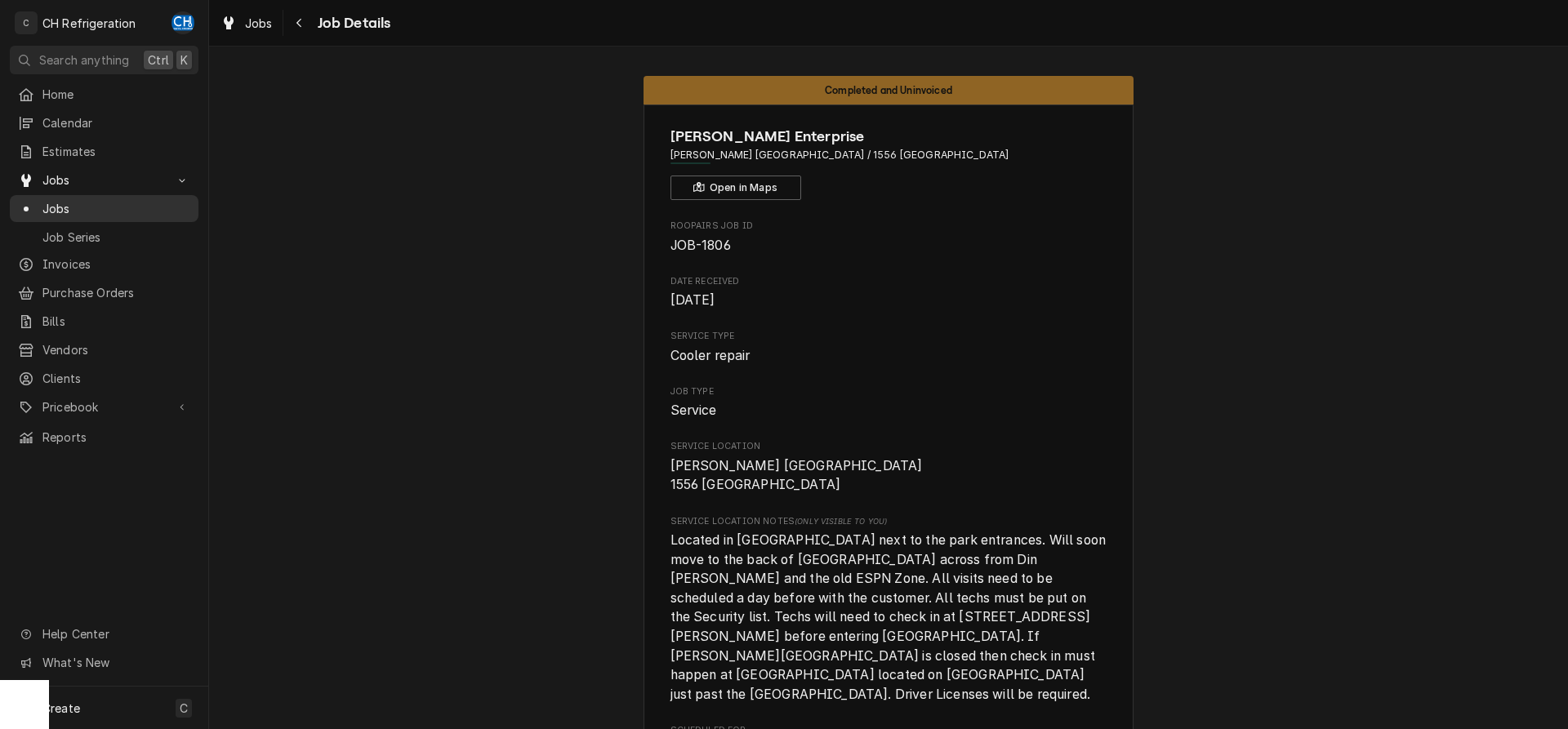
click at [29, 201] on div "Dynamic Content Wrapper" at bounding box center [27, 209] width 17 height 17
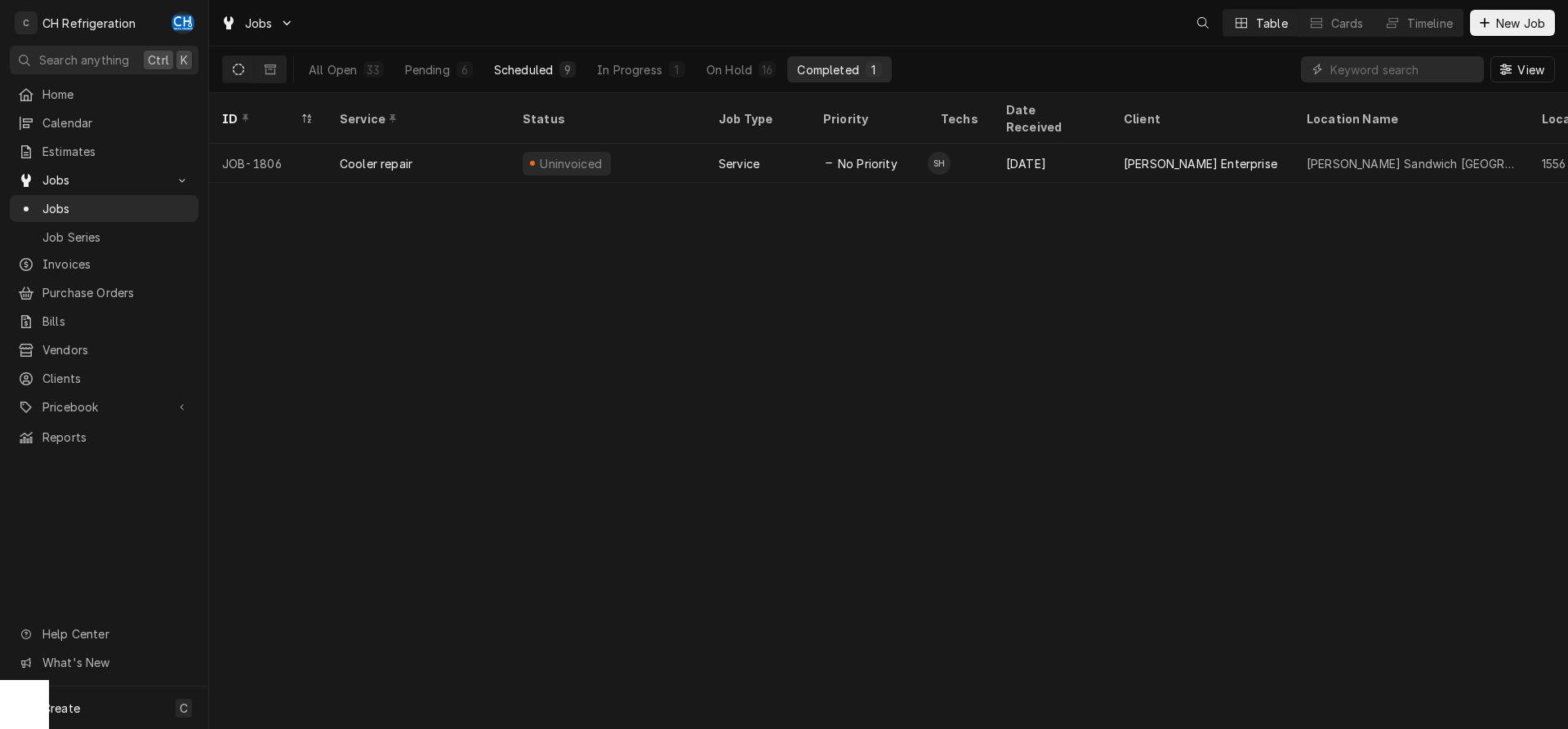
click at [527, 71] on div "Scheduled" at bounding box center [523, 70] width 59 height 17
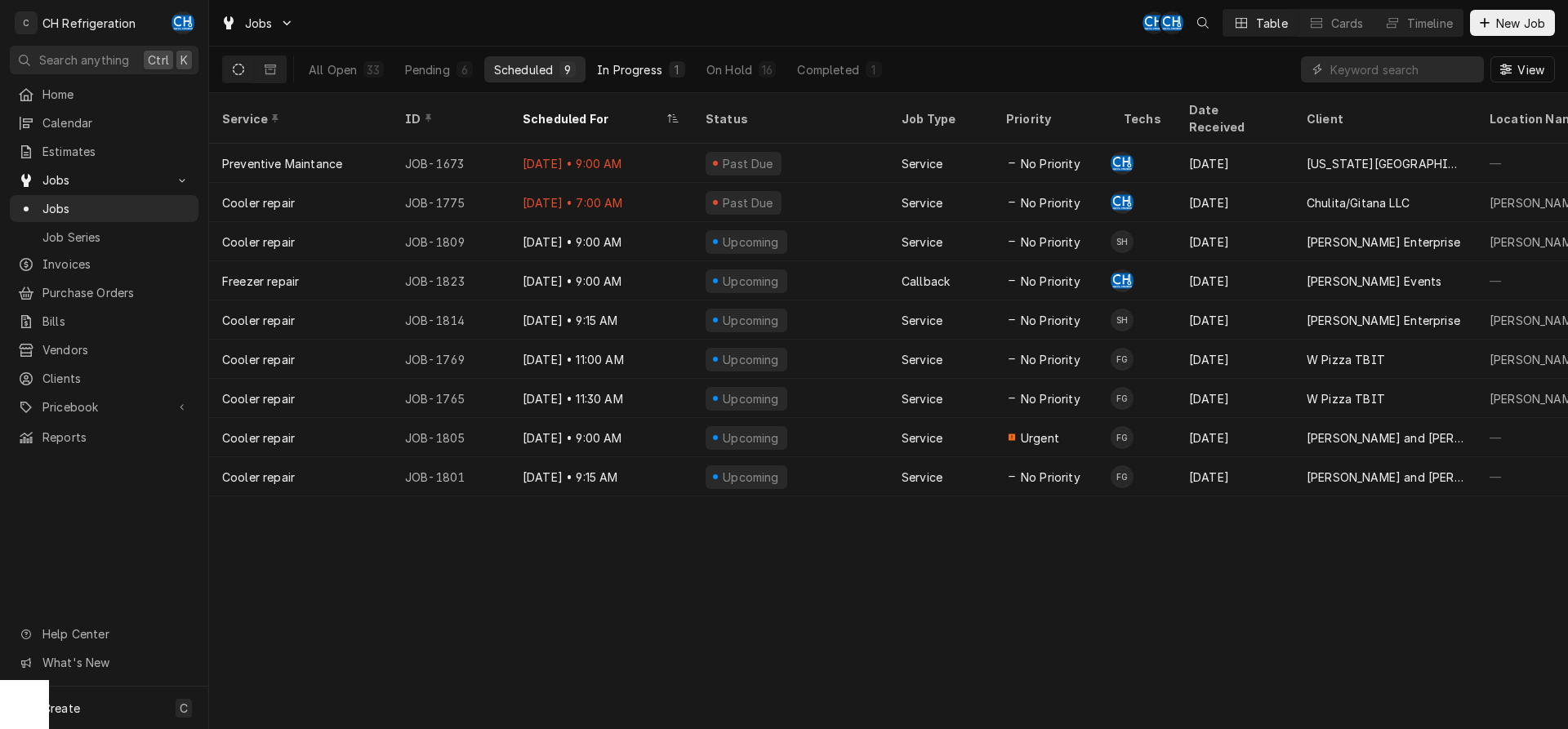
click at [666, 63] on button "In Progress 1" at bounding box center [641, 69] width 108 height 26
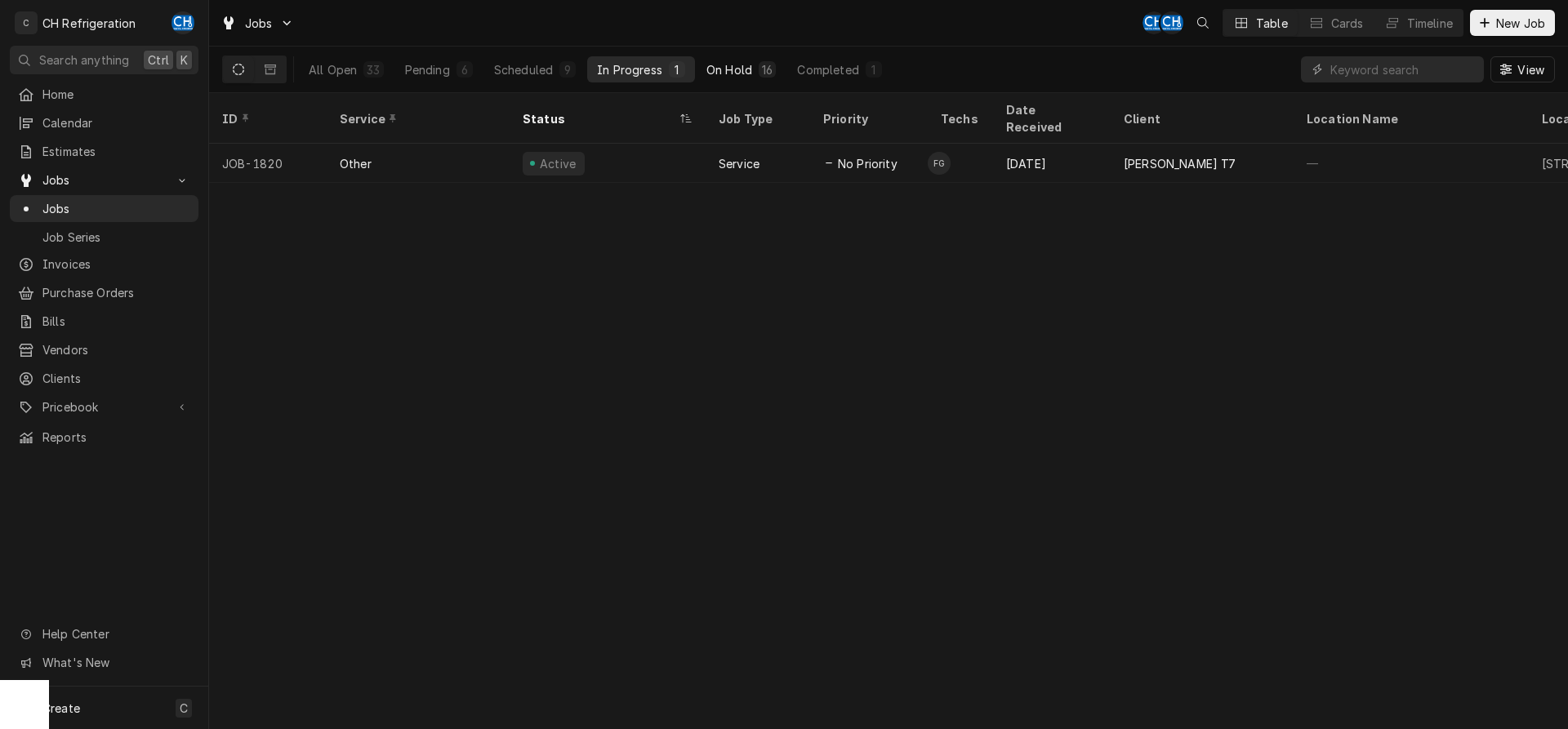
click at [741, 67] on div "On Hold" at bounding box center [729, 70] width 46 height 17
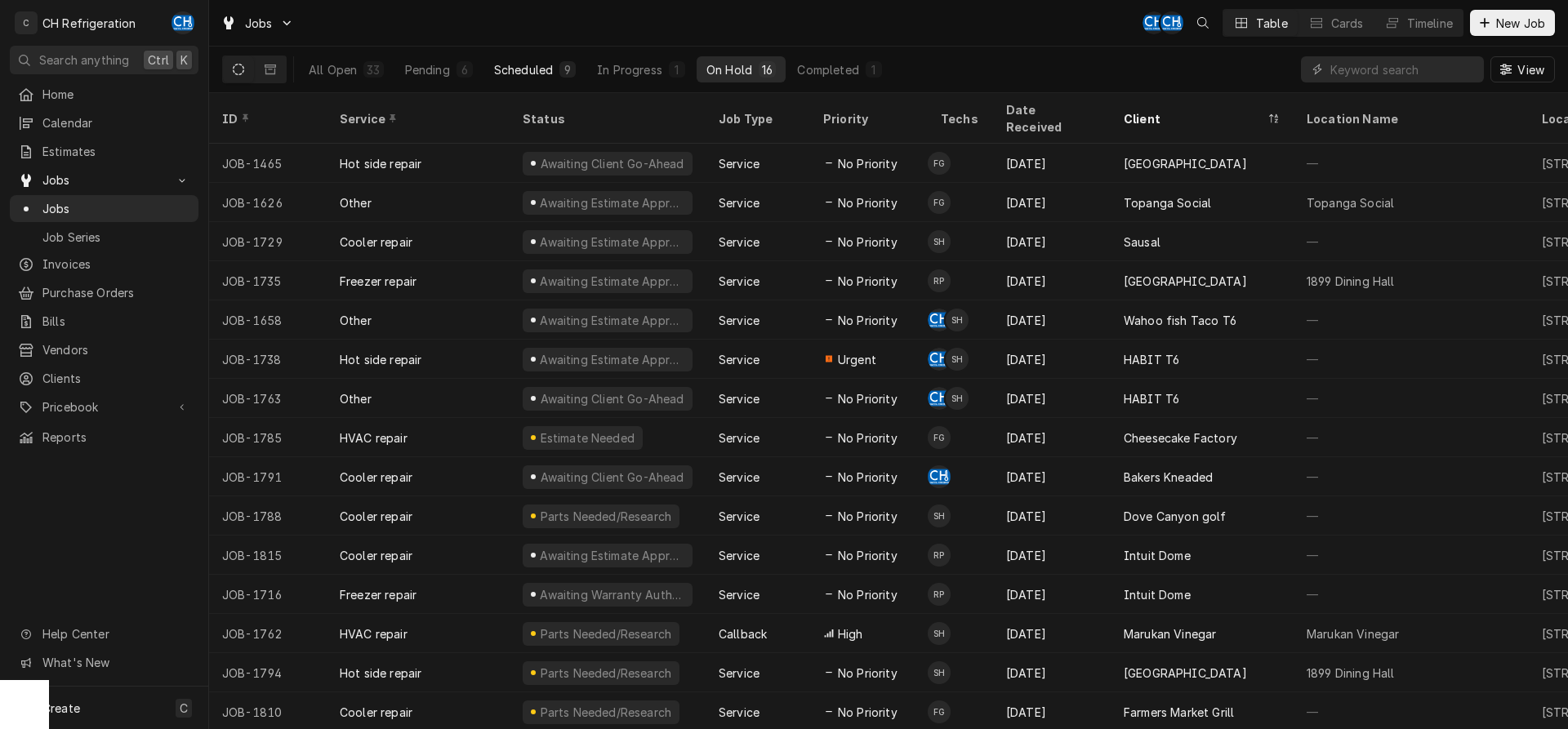
click at [546, 73] on div "Scheduled" at bounding box center [523, 70] width 59 height 17
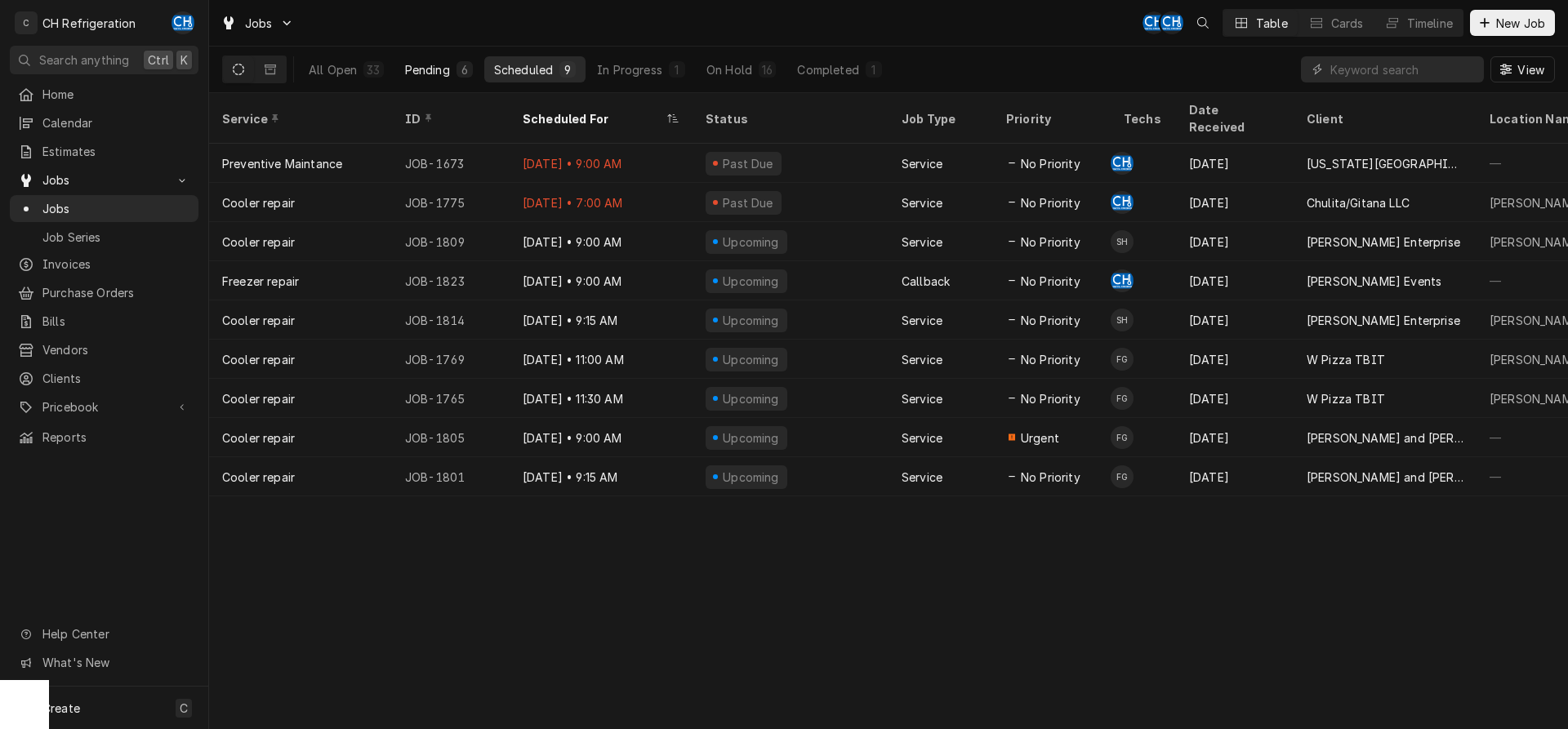
click at [414, 71] on div "Pending" at bounding box center [427, 70] width 45 height 17
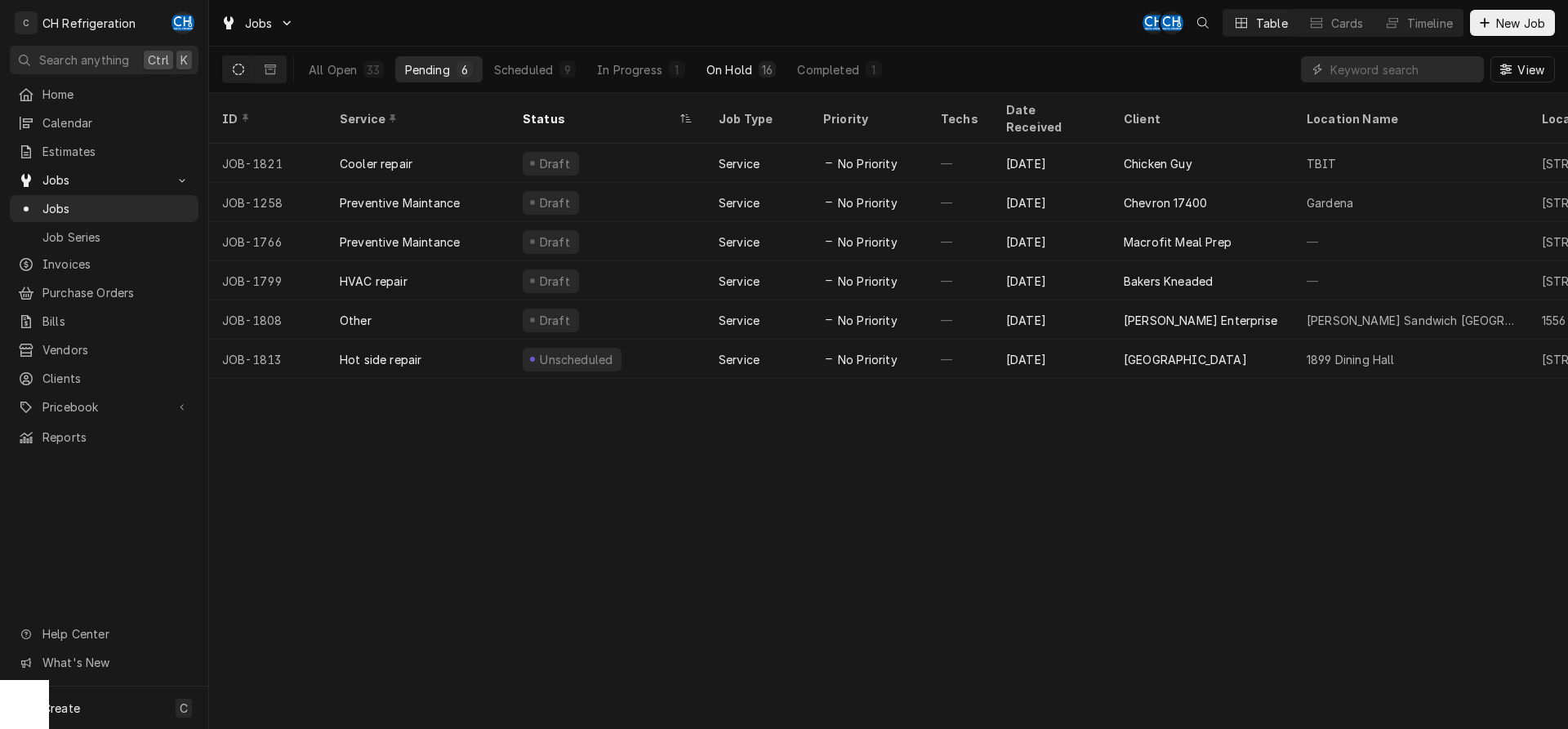
click at [709, 66] on div "On Hold" at bounding box center [729, 70] width 46 height 17
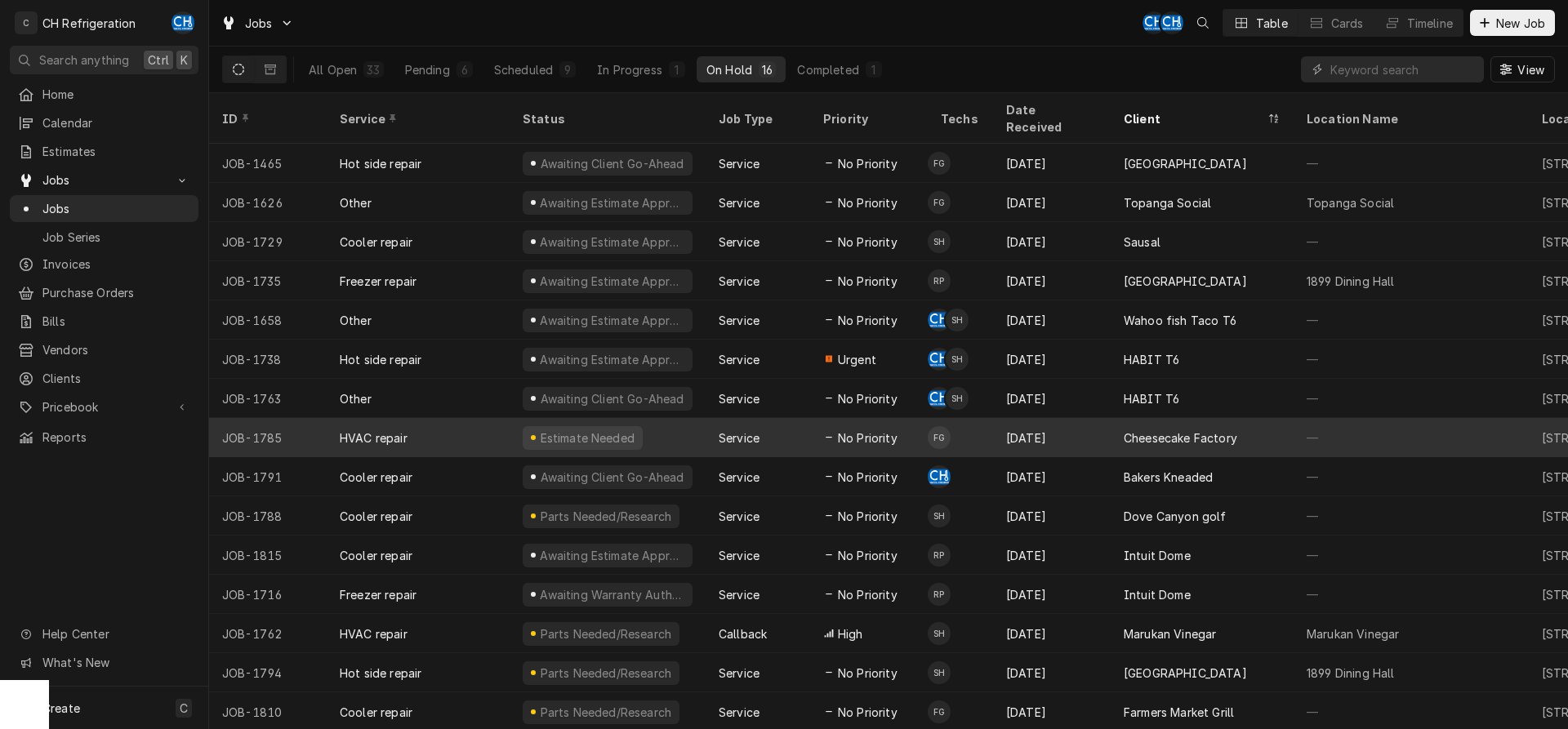
scroll to position [22, 0]
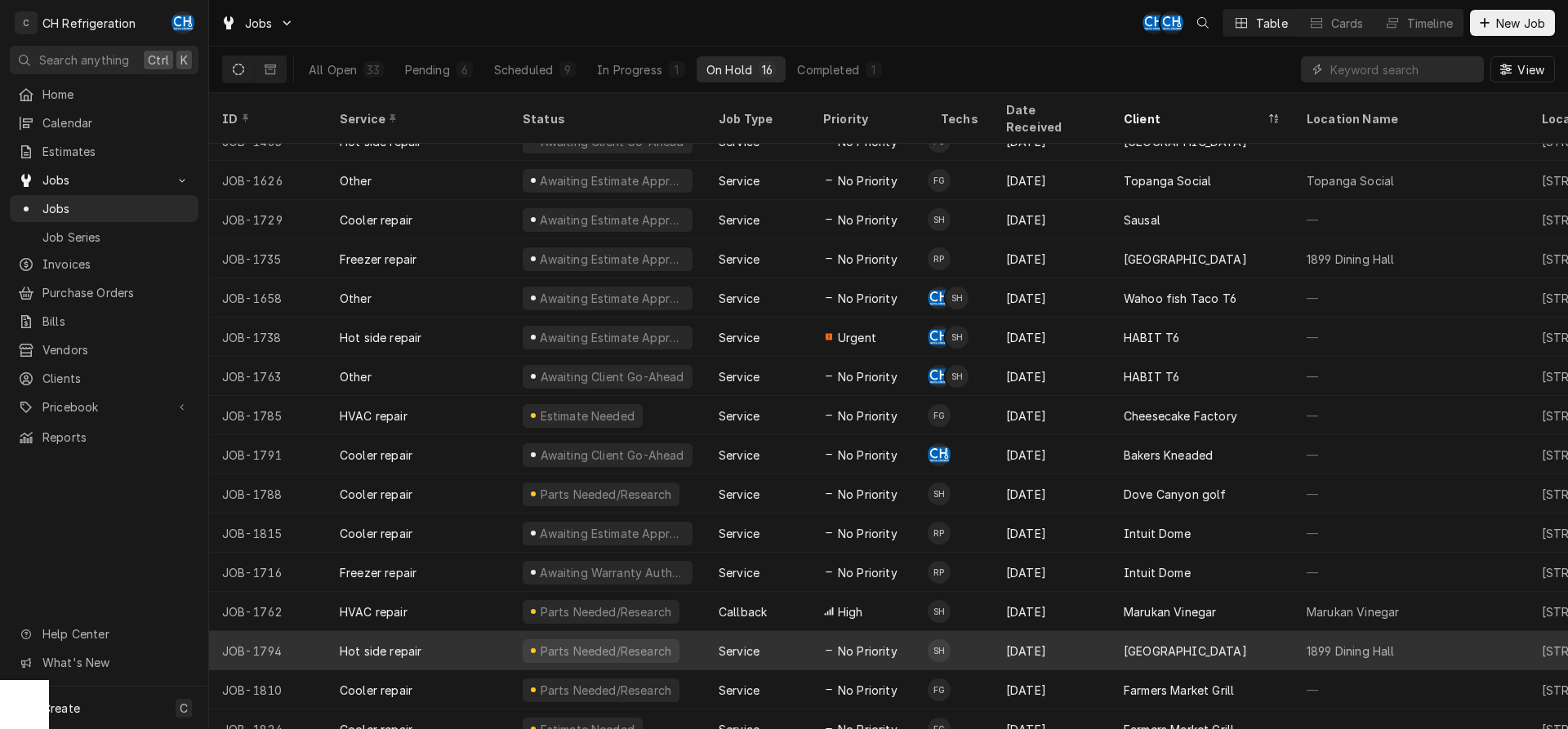
click at [1197, 643] on div "[GEOGRAPHIC_DATA]" at bounding box center [1185, 651] width 123 height 17
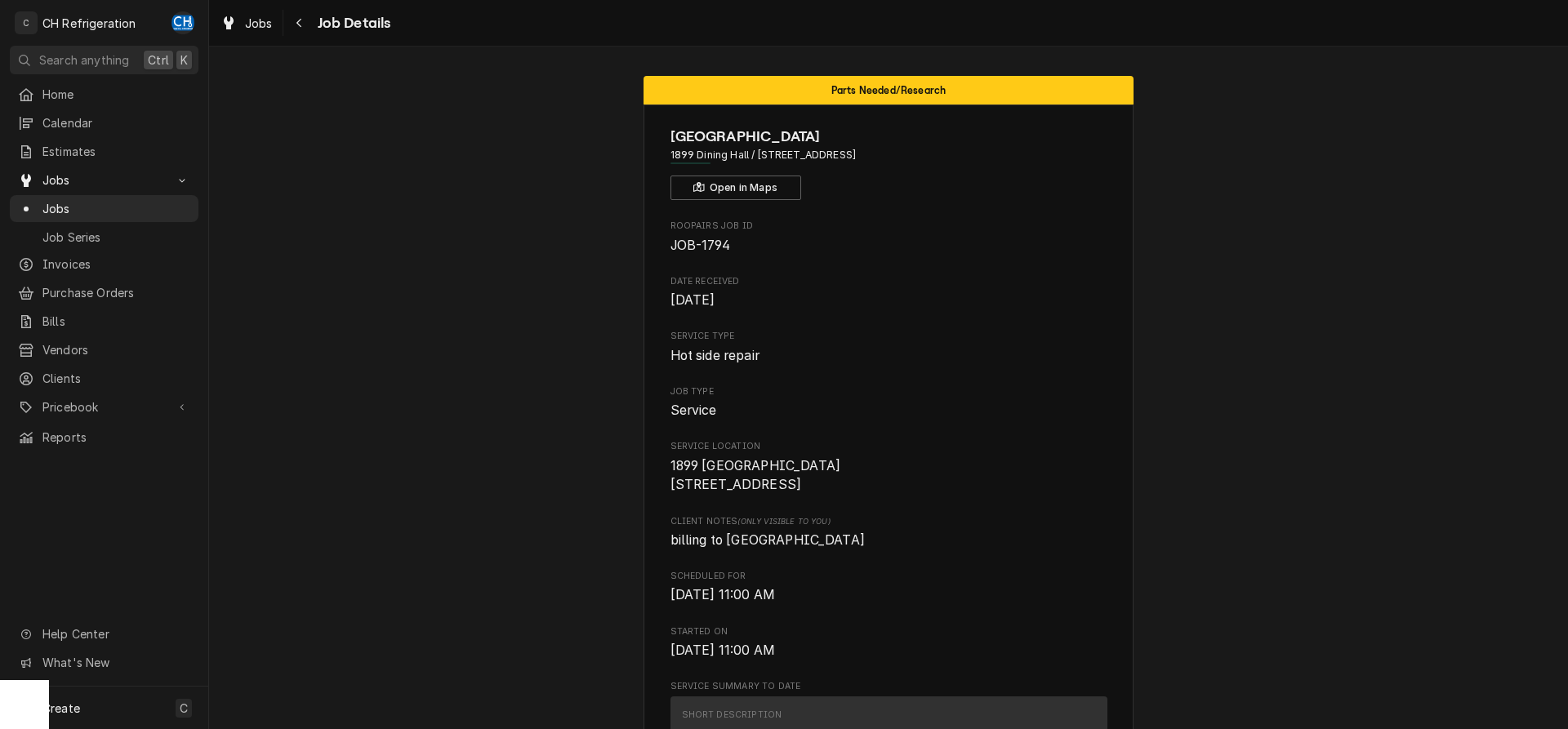
scroll to position [584, 0]
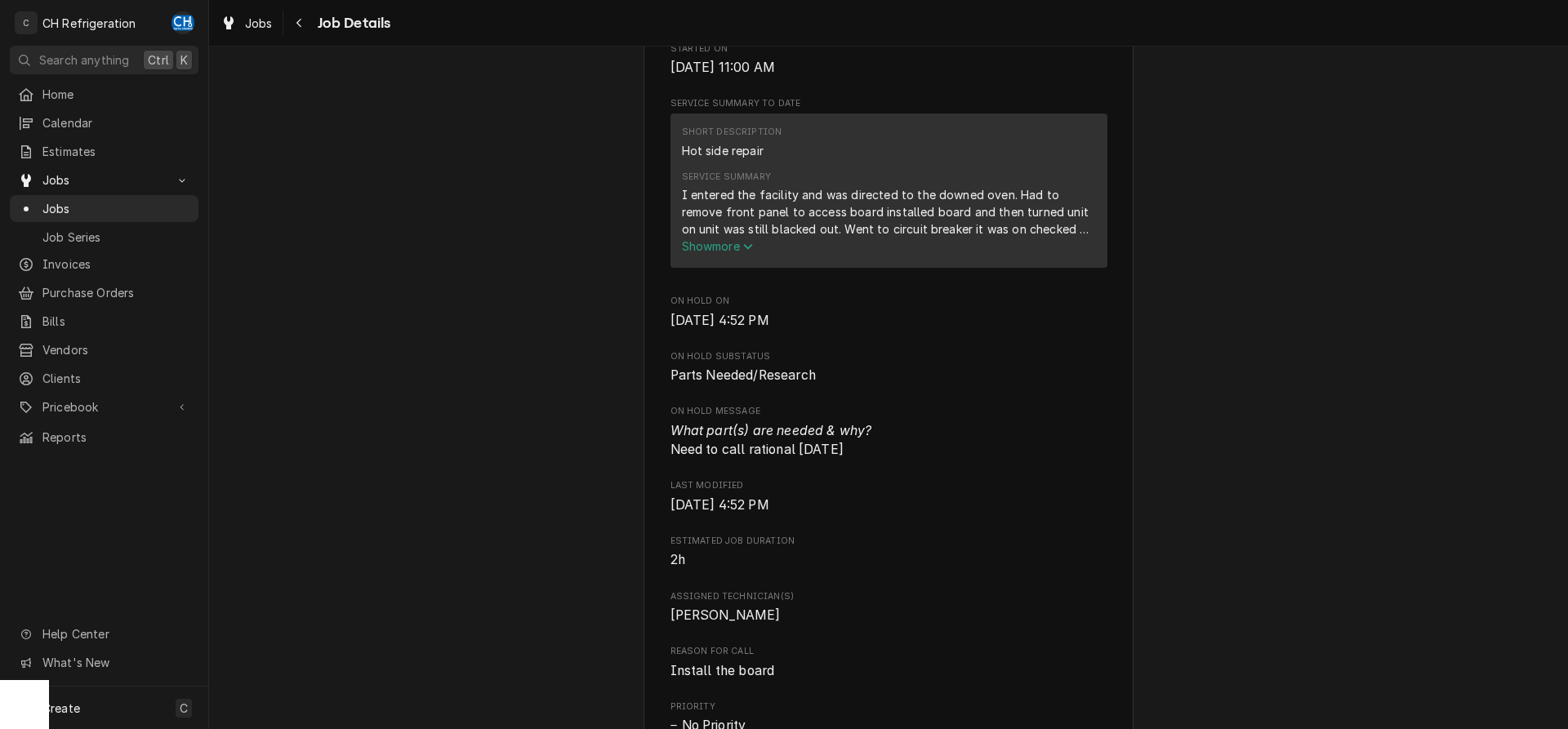
click at [722, 254] on span "Show more" at bounding box center [717, 246] width 71 height 14
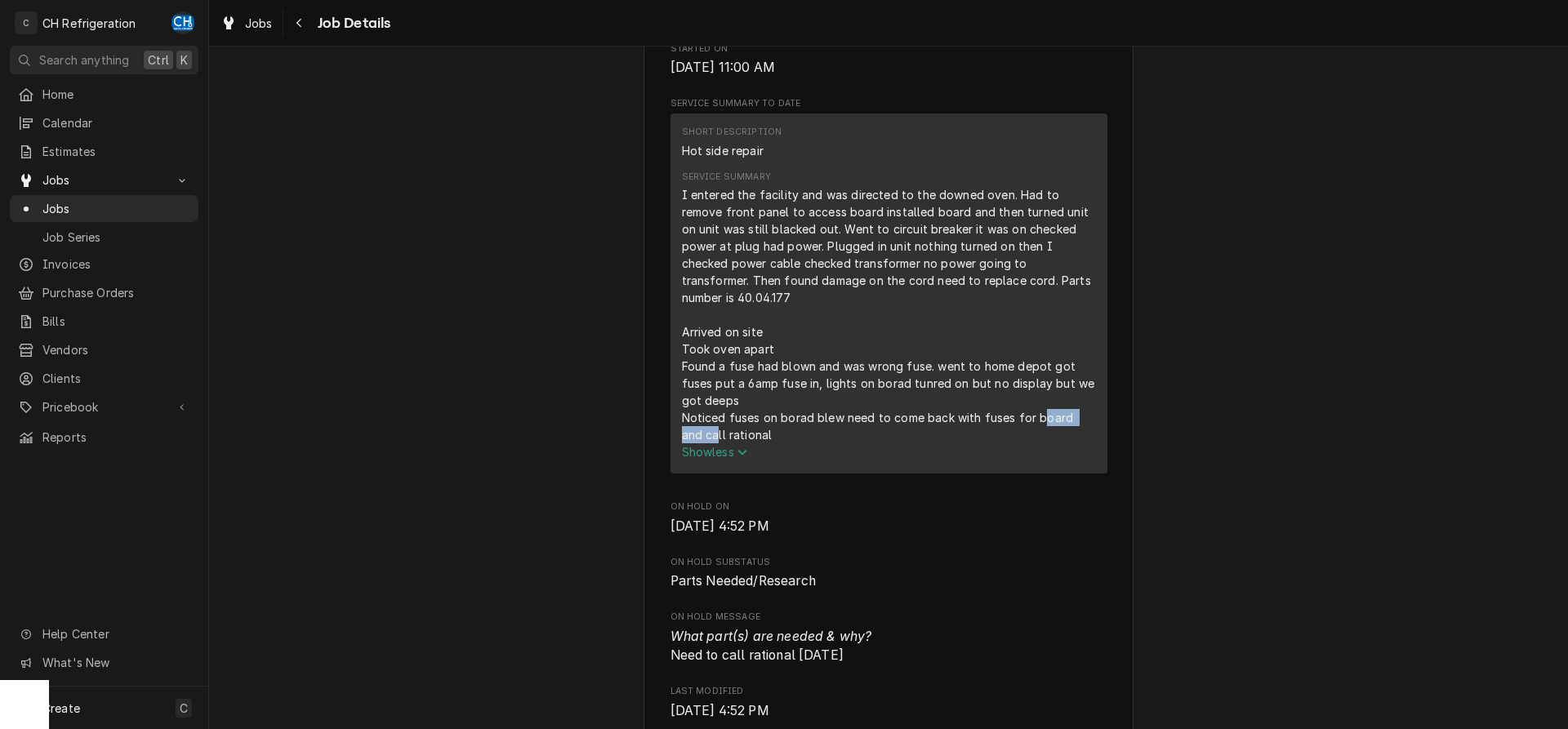
drag, startPoint x: 694, startPoint y: 433, endPoint x: 1037, endPoint y: 428, distance: 343.0
click at [1037, 428] on div "I entered the facility and was directed to the downed oven. Had to remove front…" at bounding box center [888, 315] width 414 height 258
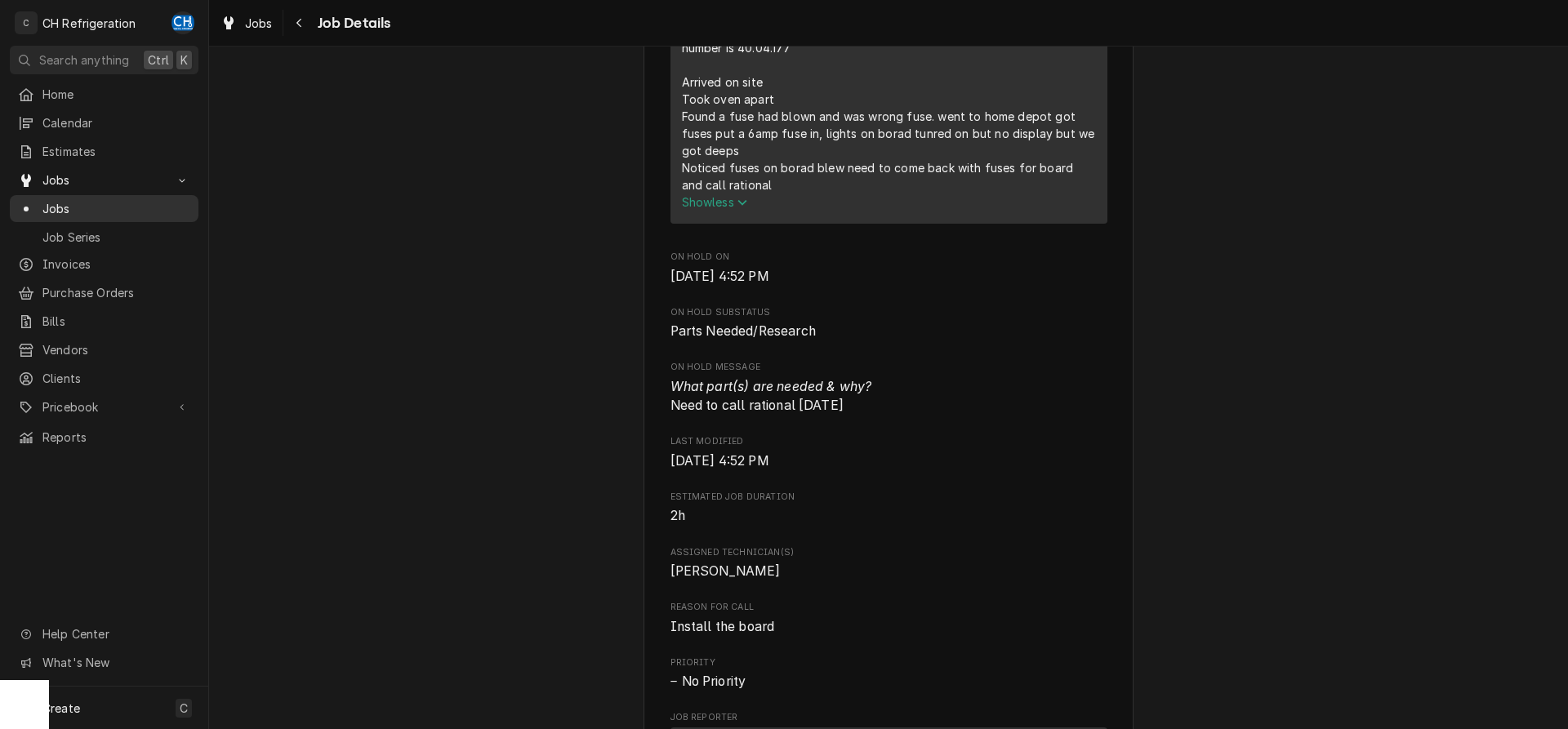
click at [58, 200] on span "Jobs" at bounding box center [116, 209] width 148 height 17
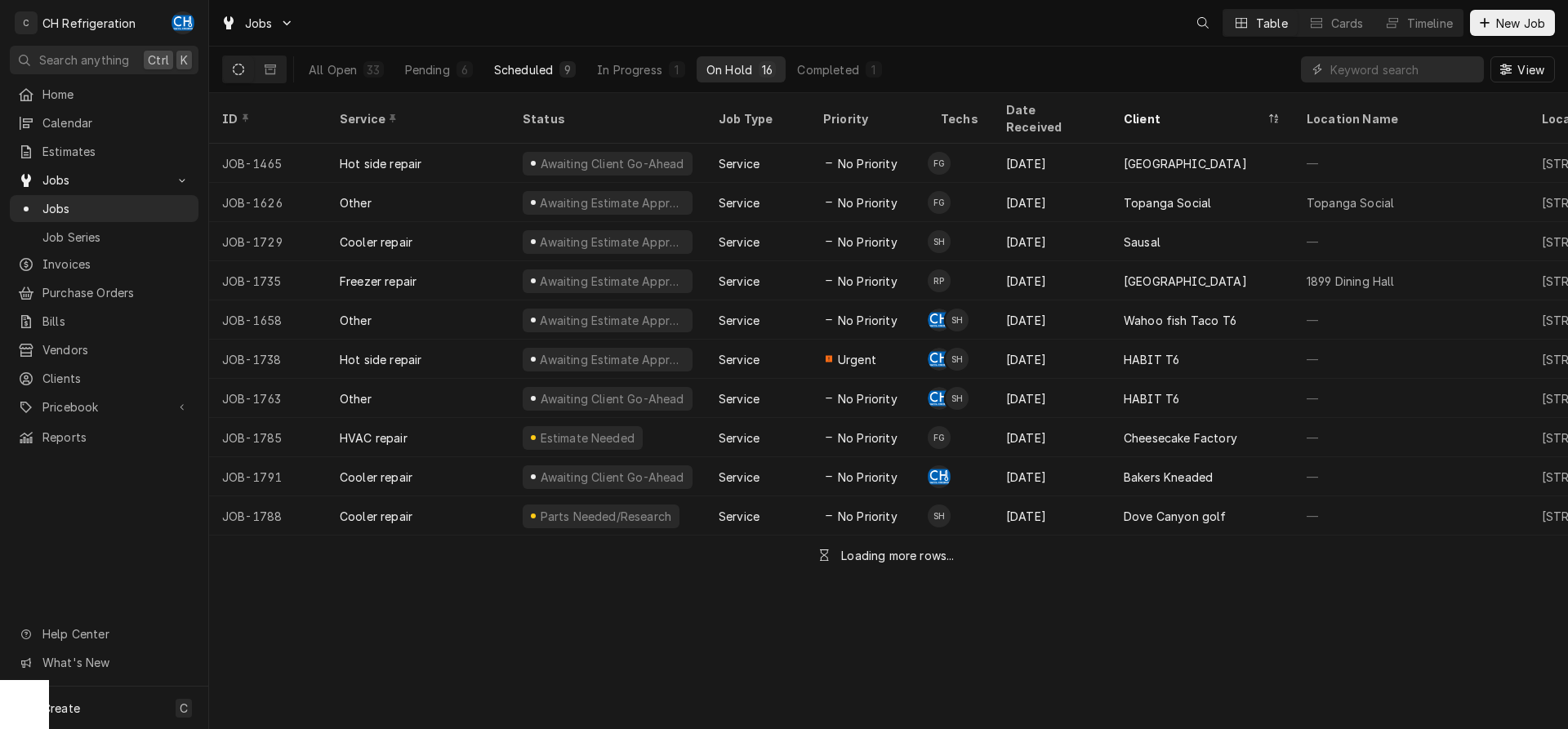
click at [564, 67] on div "9" at bounding box center [568, 70] width 10 height 17
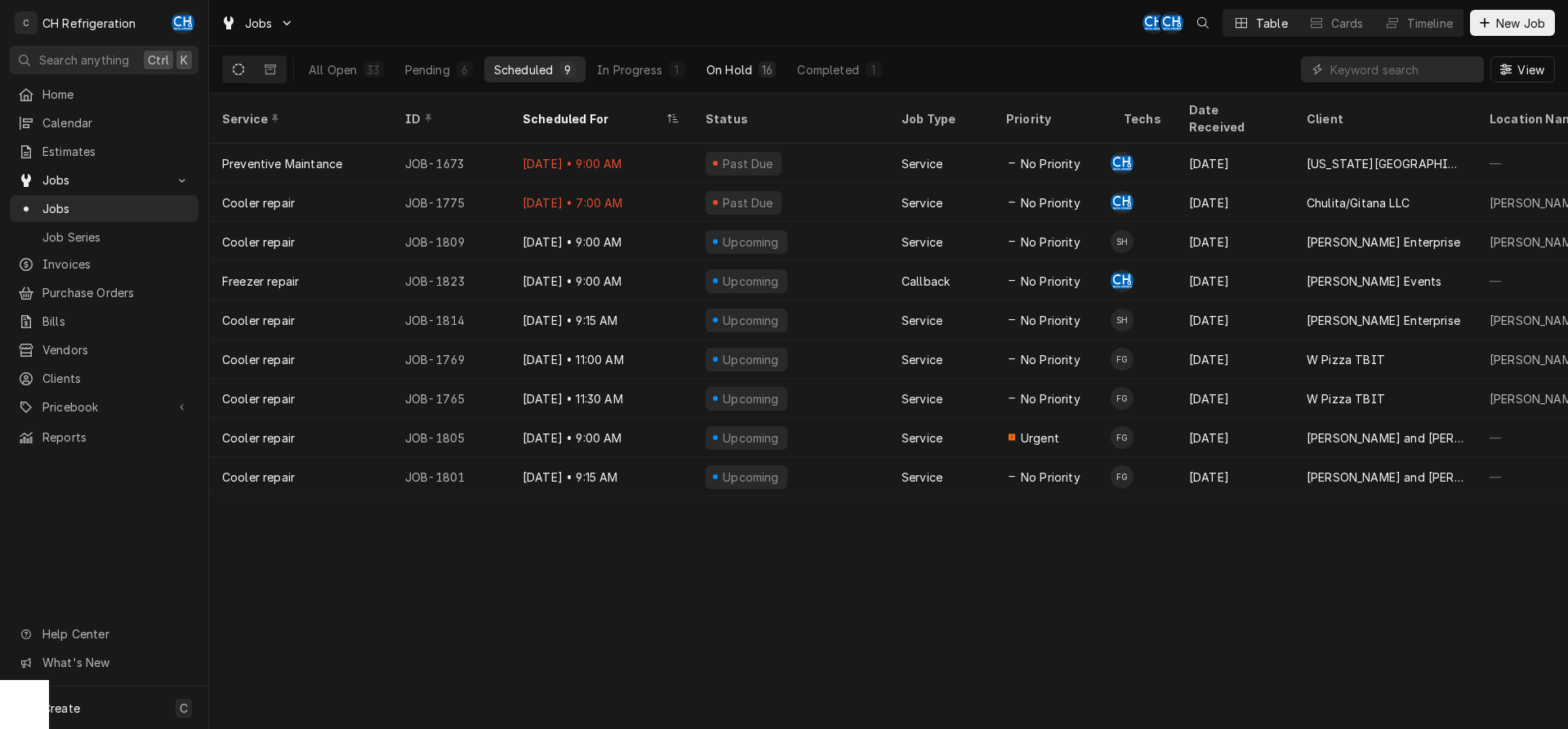
click at [725, 57] on button "On Hold 16" at bounding box center [740, 69] width 89 height 26
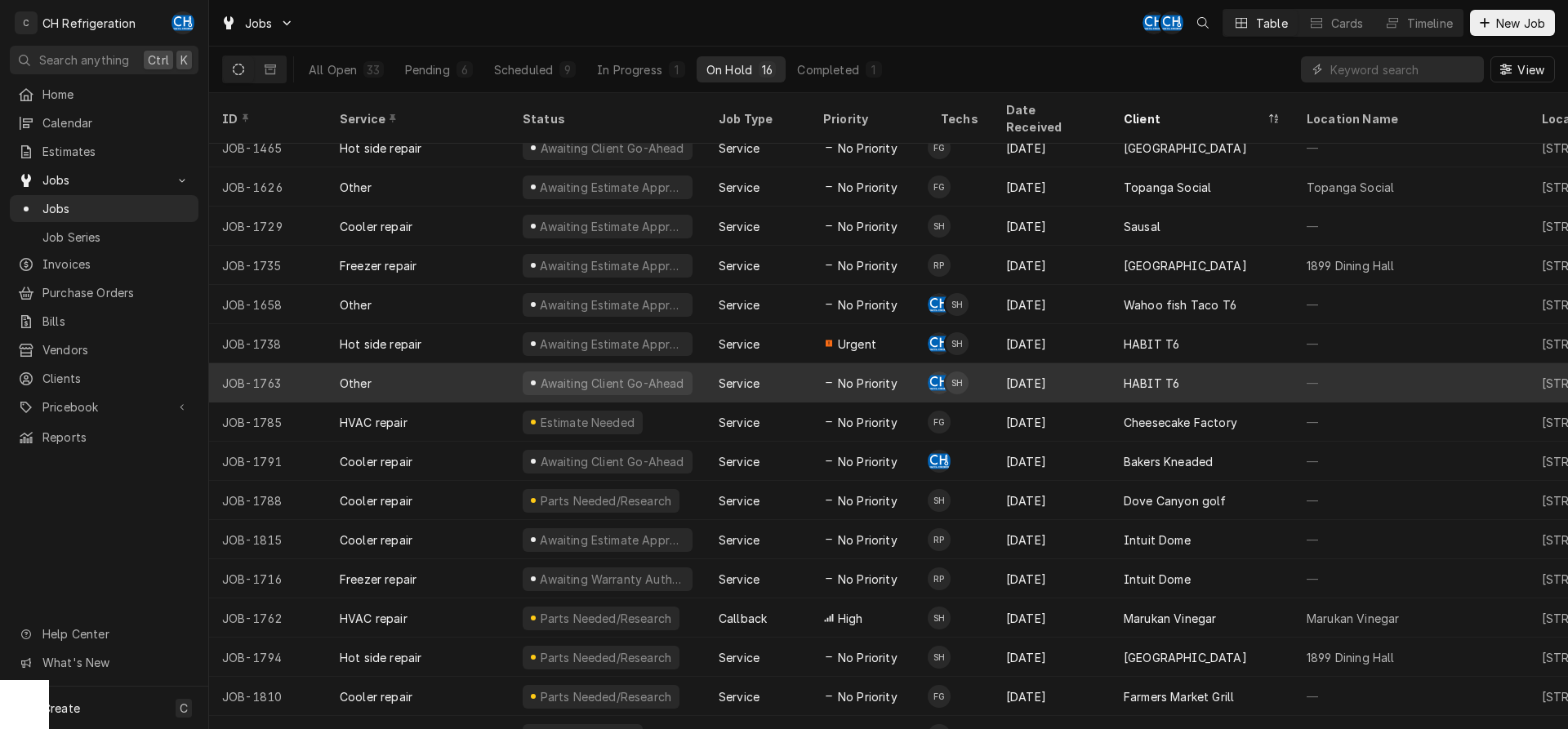
scroll to position [22, 0]
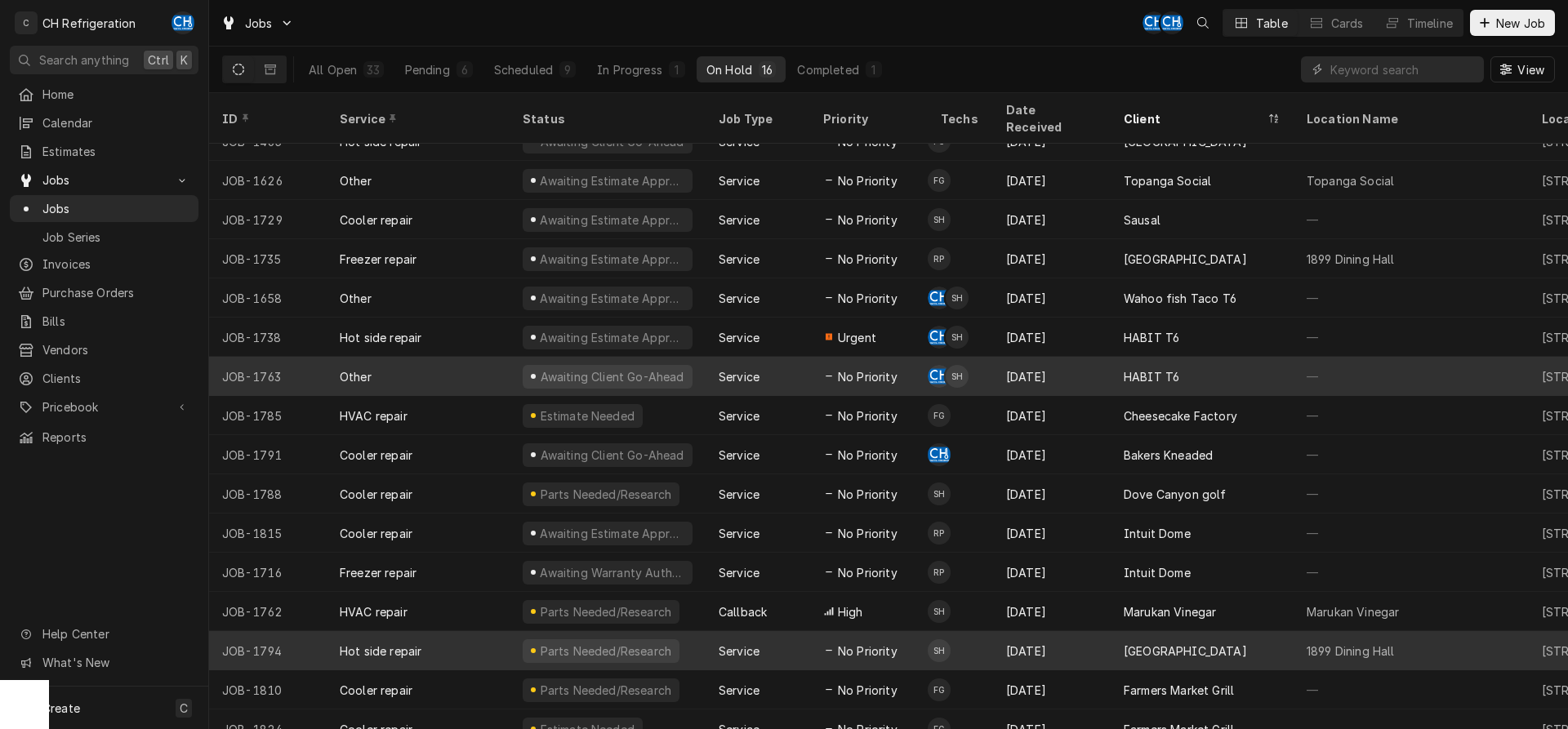
click at [892, 632] on div "No Priority" at bounding box center [868, 651] width 117 height 39
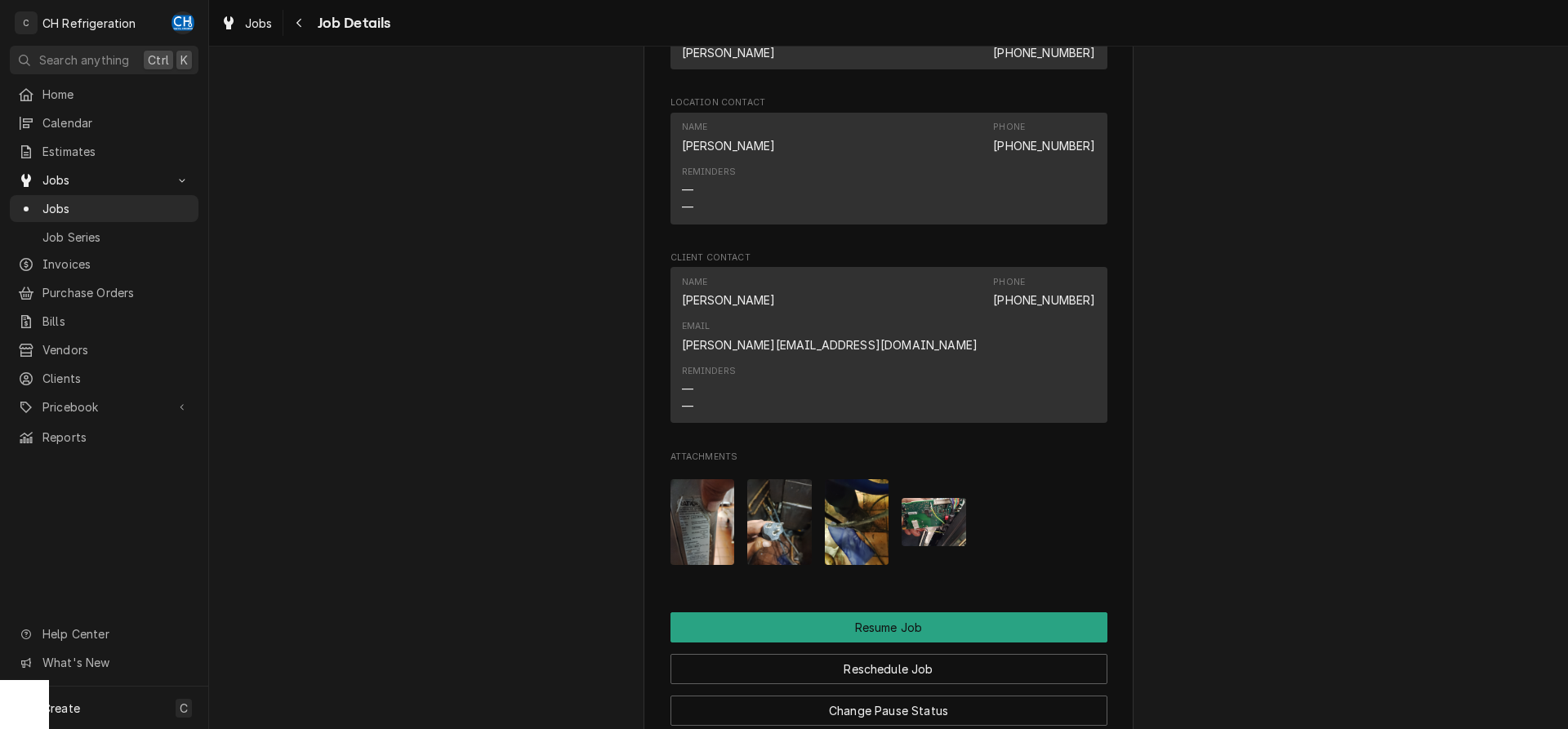
scroll to position [1366, 0]
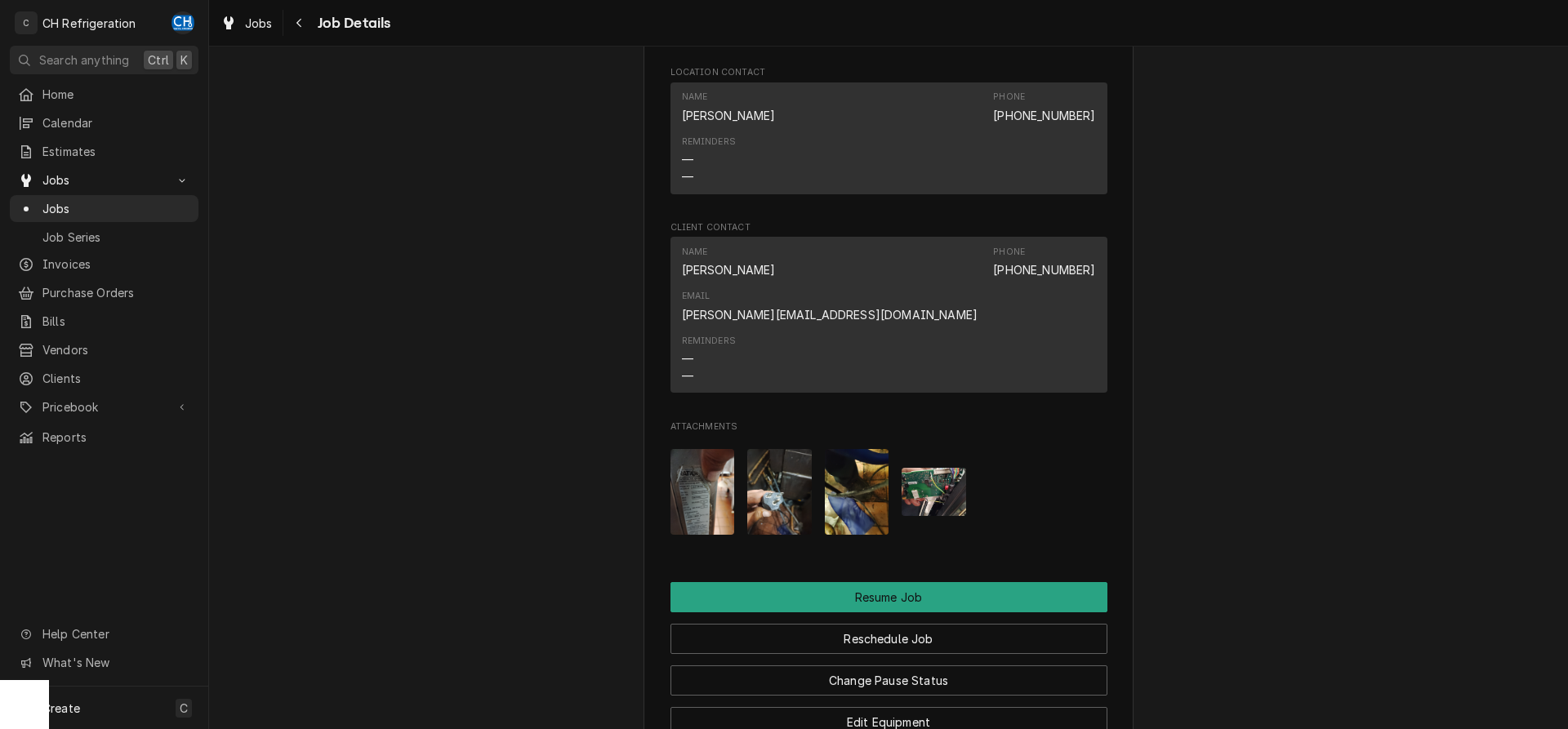
click at [777, 493] on img "Attachments" at bounding box center [779, 491] width 65 height 86
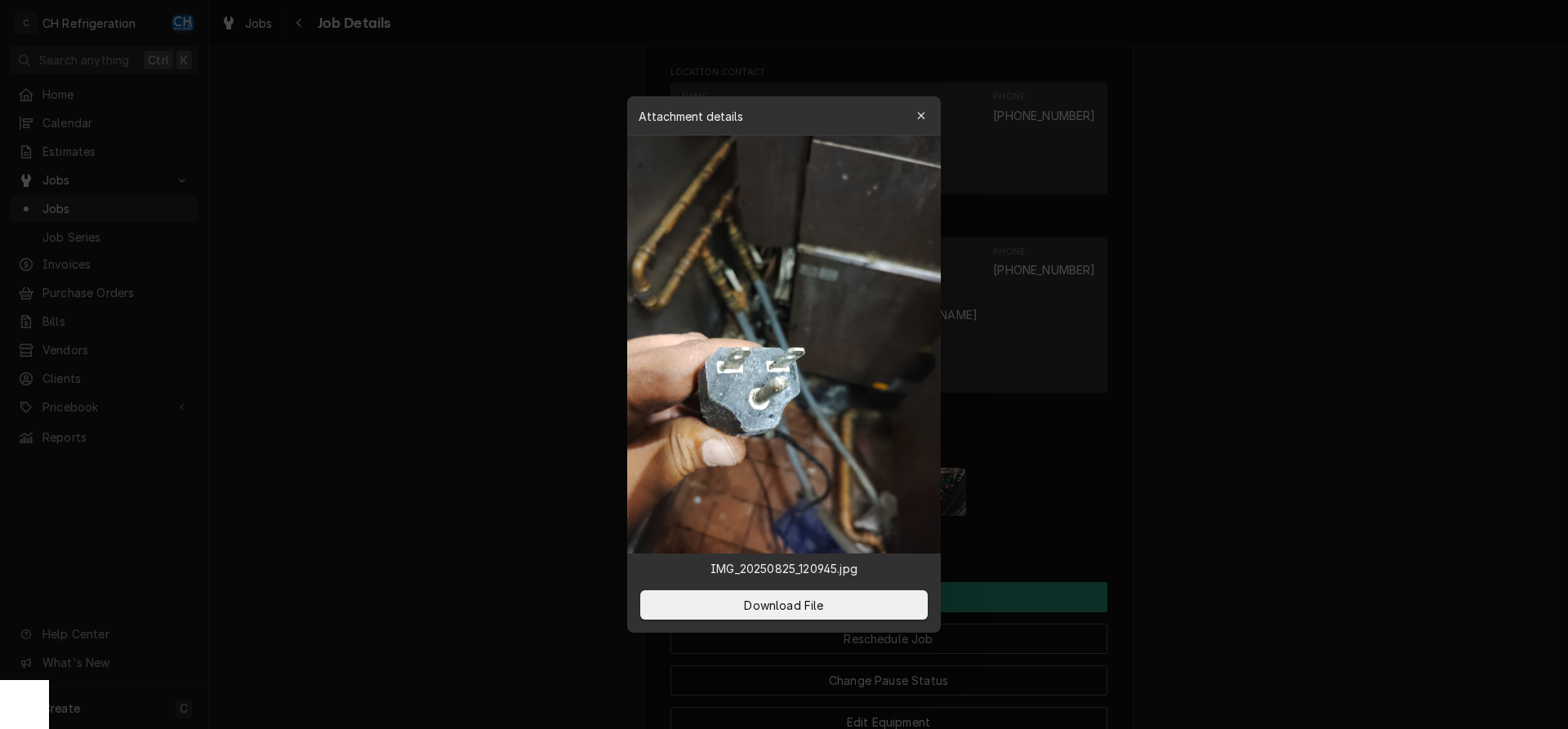
click at [515, 378] on div at bounding box center [784, 364] width 1568 height 729
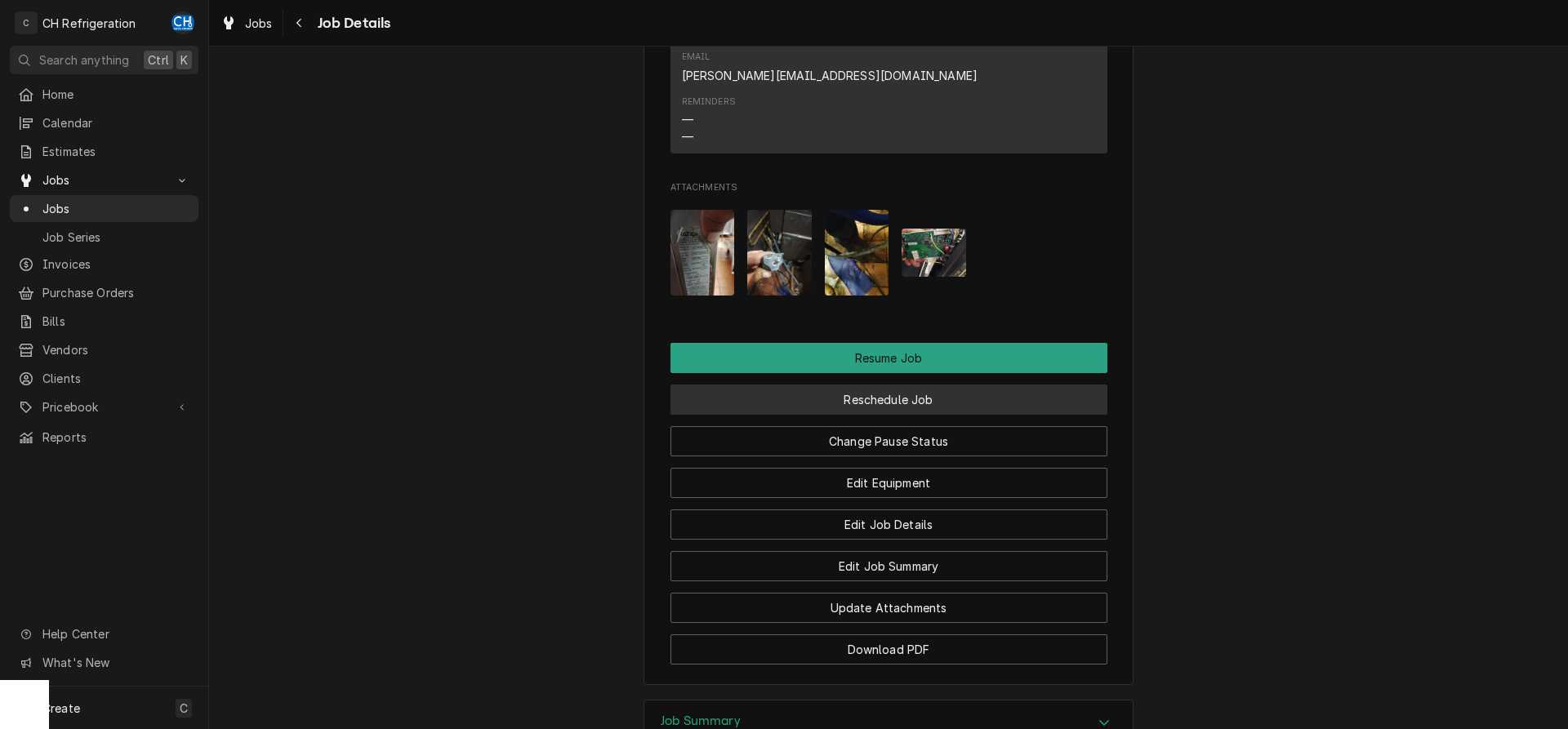
scroll to position [1616, 0]
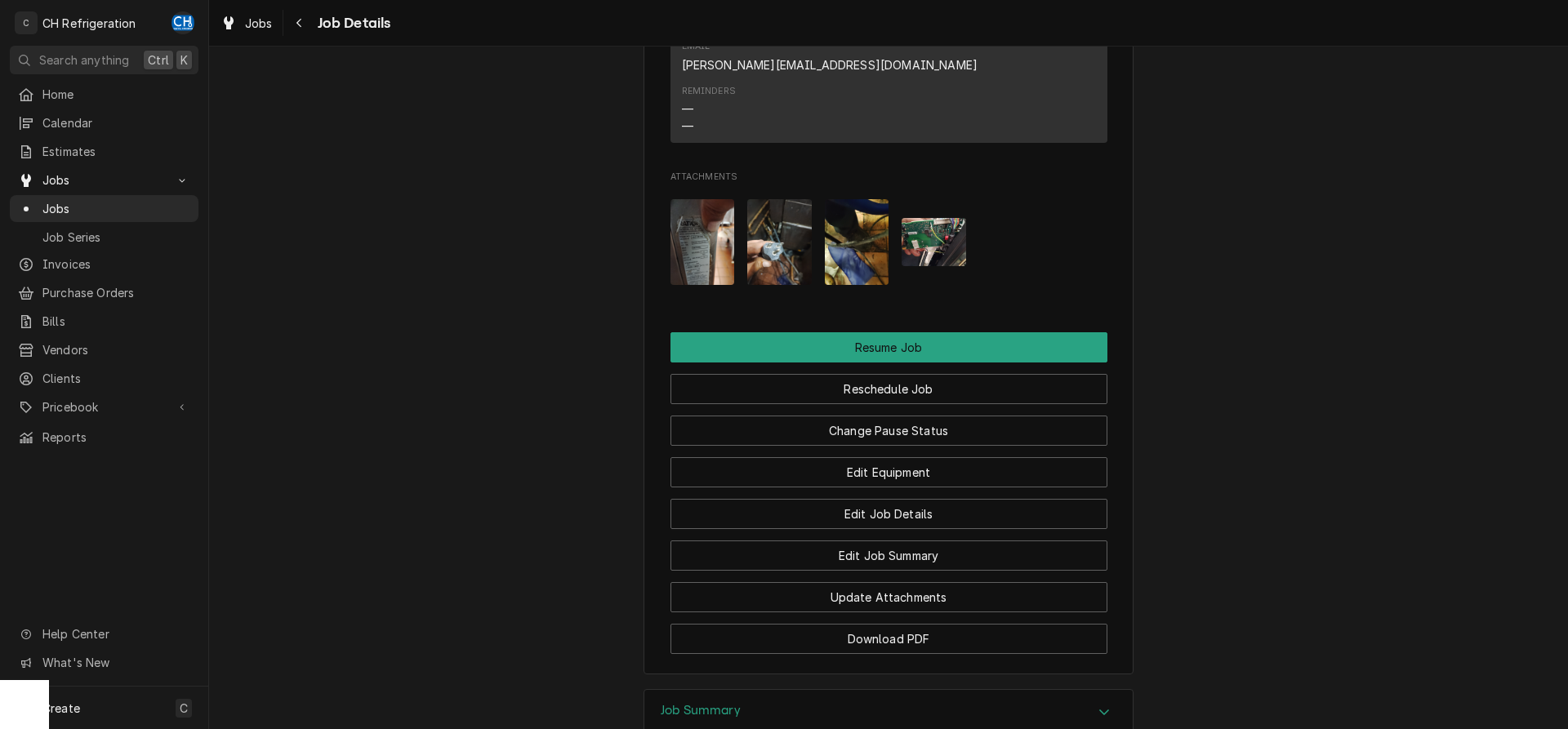
click at [858, 240] on img "Attachments" at bounding box center [857, 242] width 65 height 86
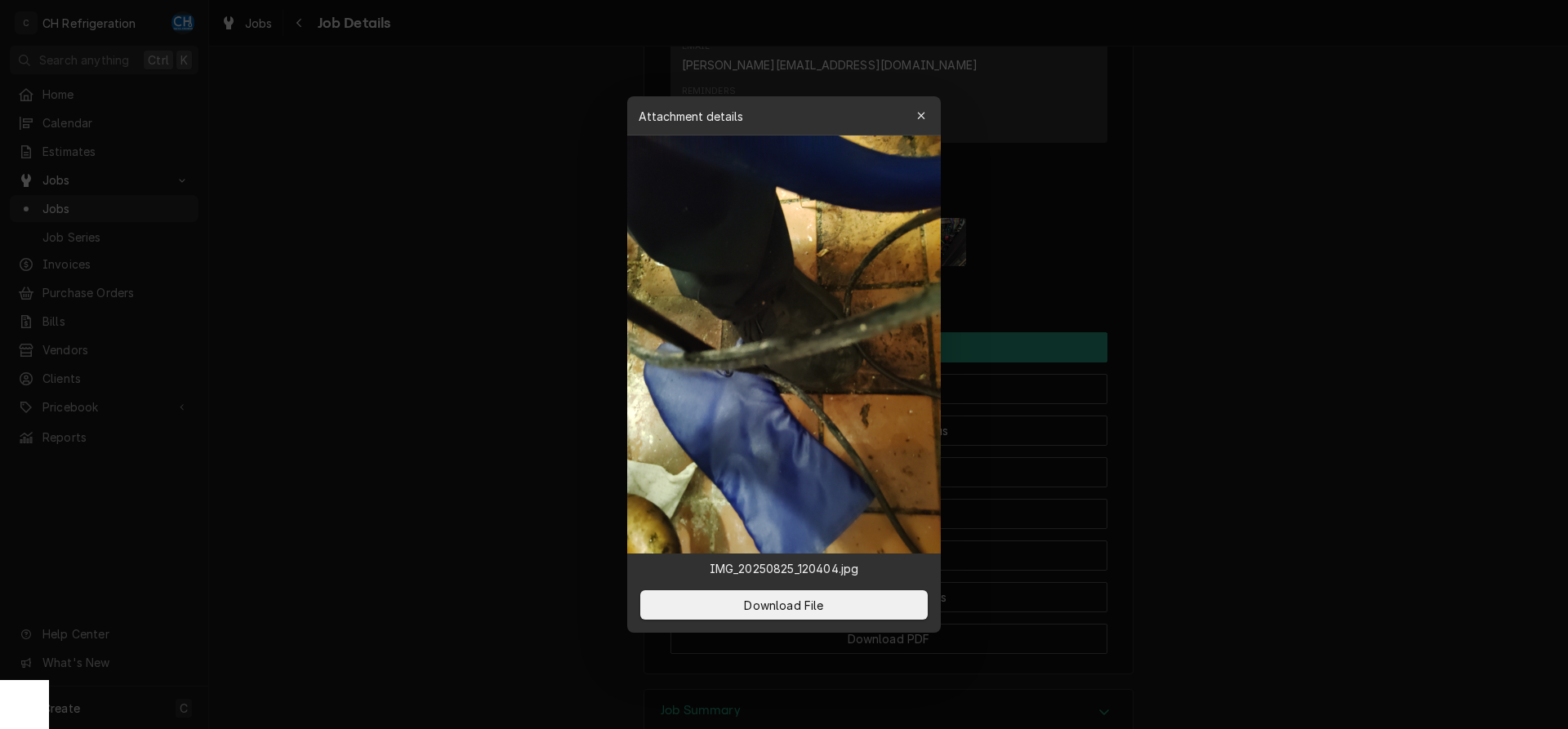
click at [514, 259] on div at bounding box center [784, 364] width 1568 height 729
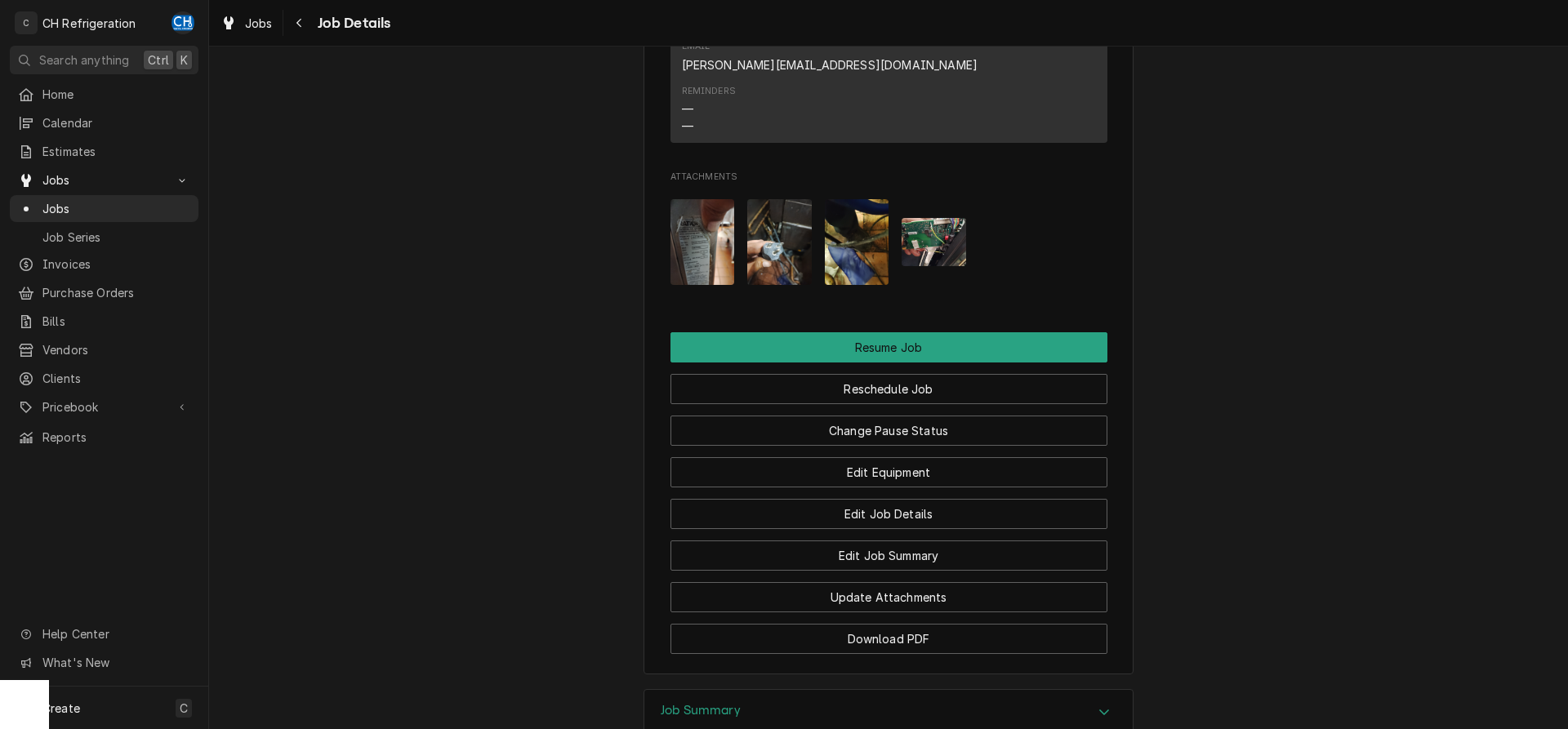
click at [700, 252] on img "Attachments" at bounding box center [703, 242] width 65 height 86
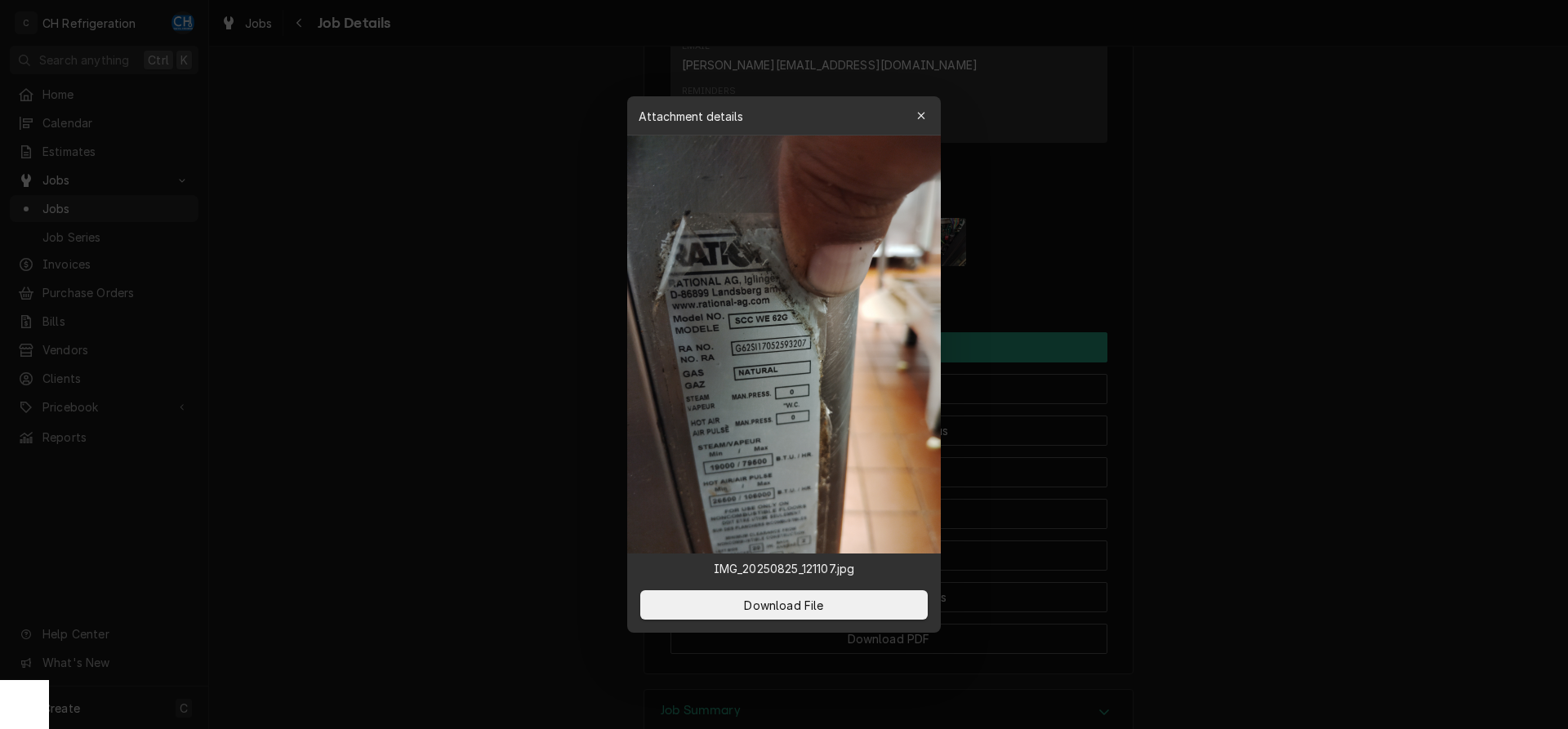
click at [486, 239] on div at bounding box center [784, 364] width 1568 height 729
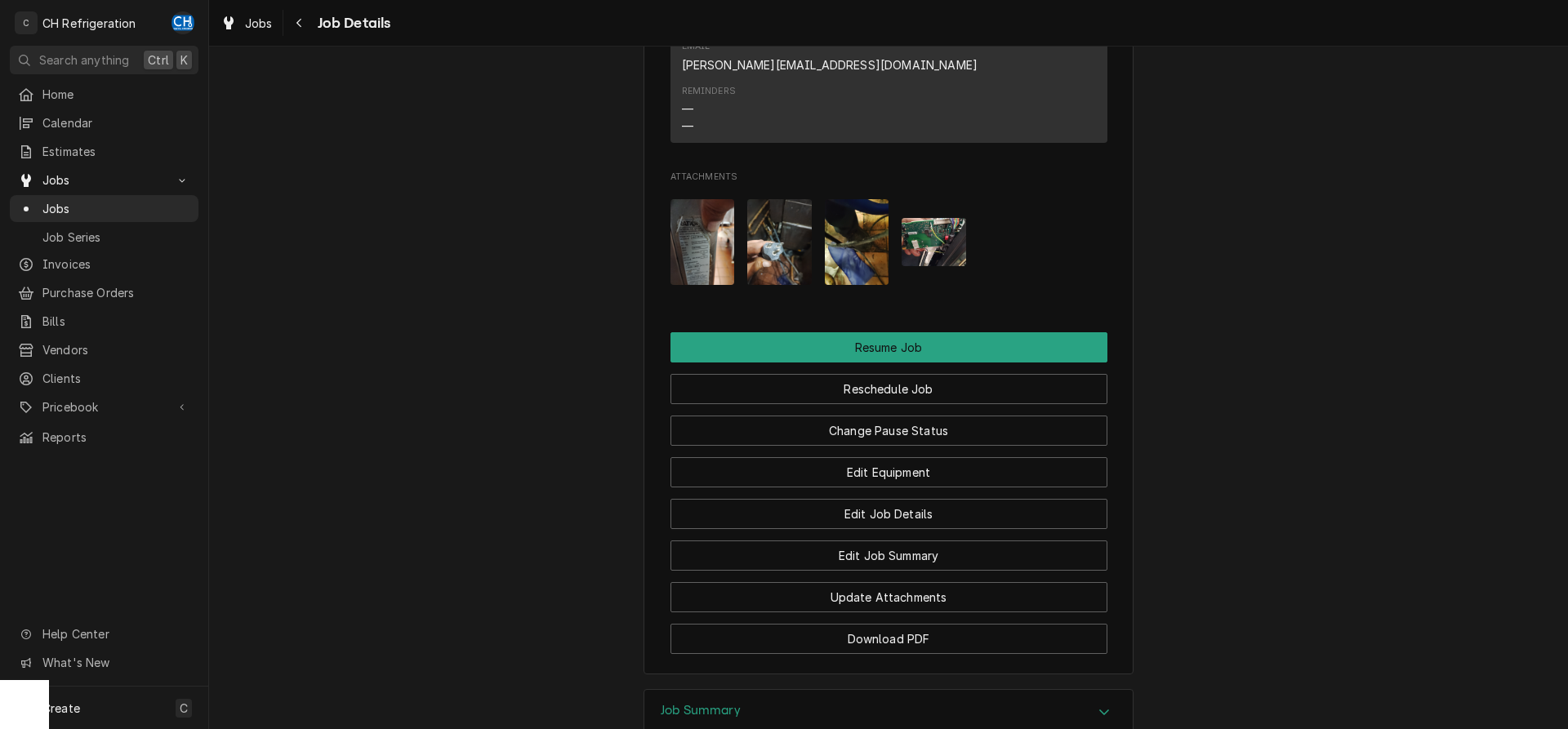
click at [911, 219] on img "Attachments" at bounding box center [934, 242] width 65 height 48
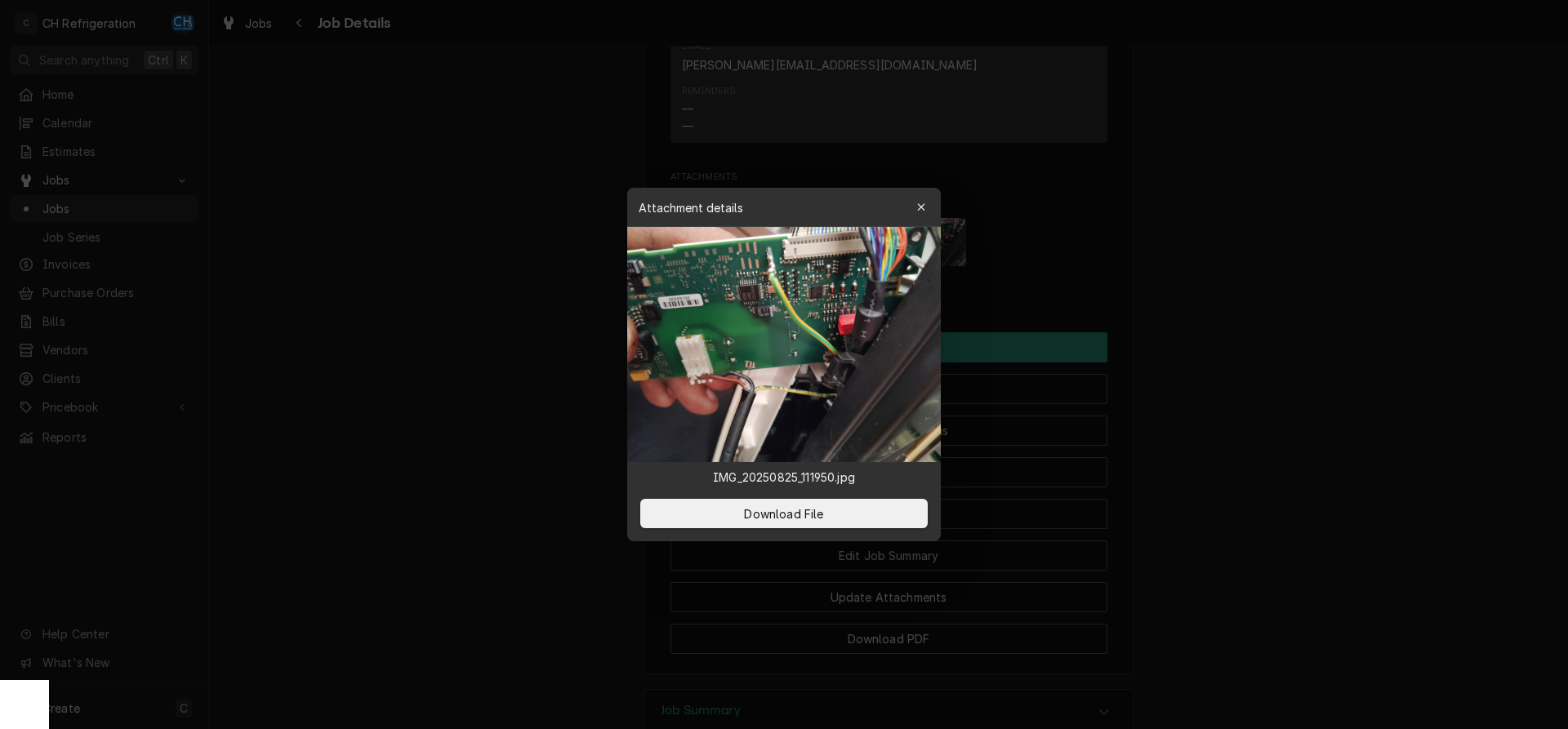
click at [1362, 303] on div at bounding box center [784, 364] width 1568 height 729
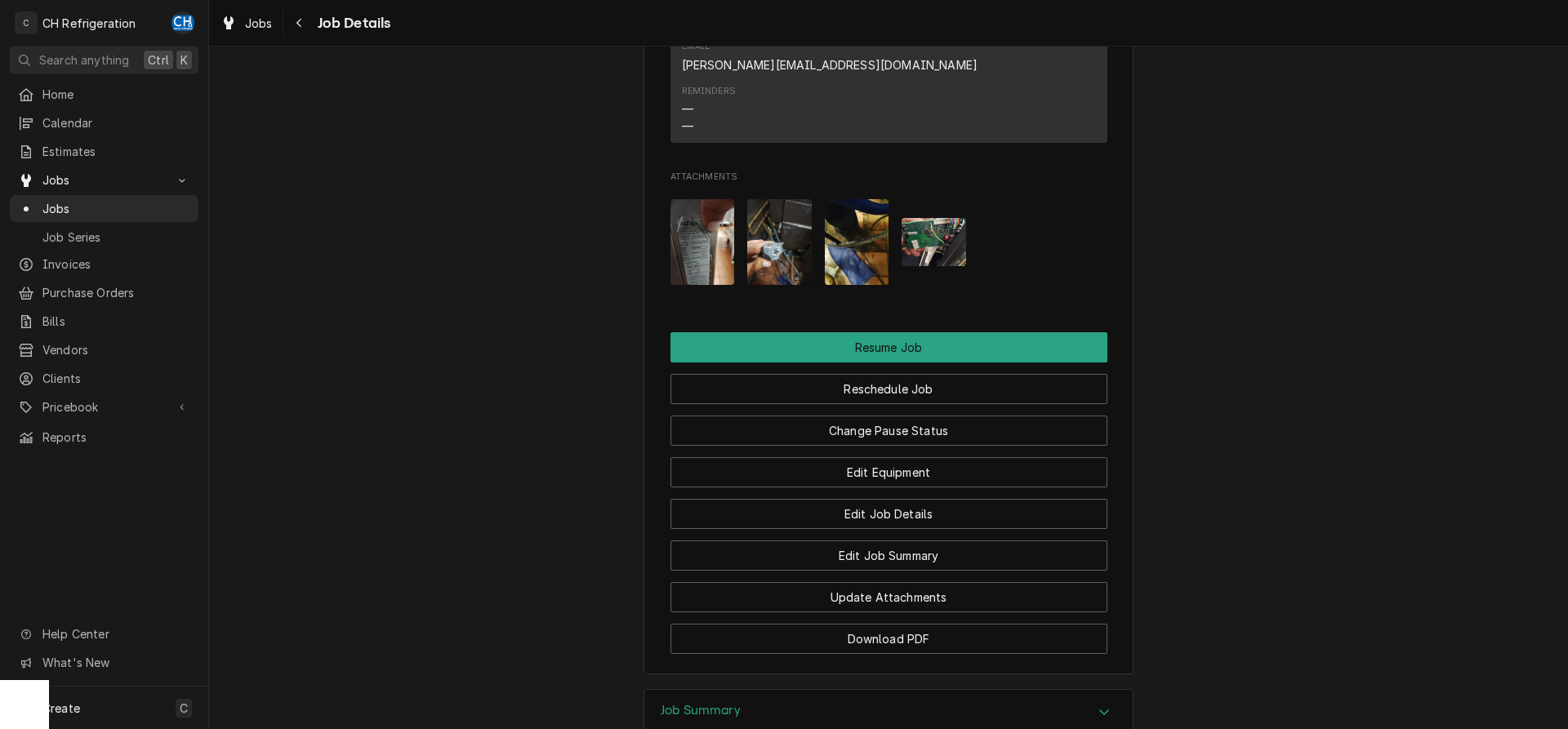
scroll to position [1782, 0]
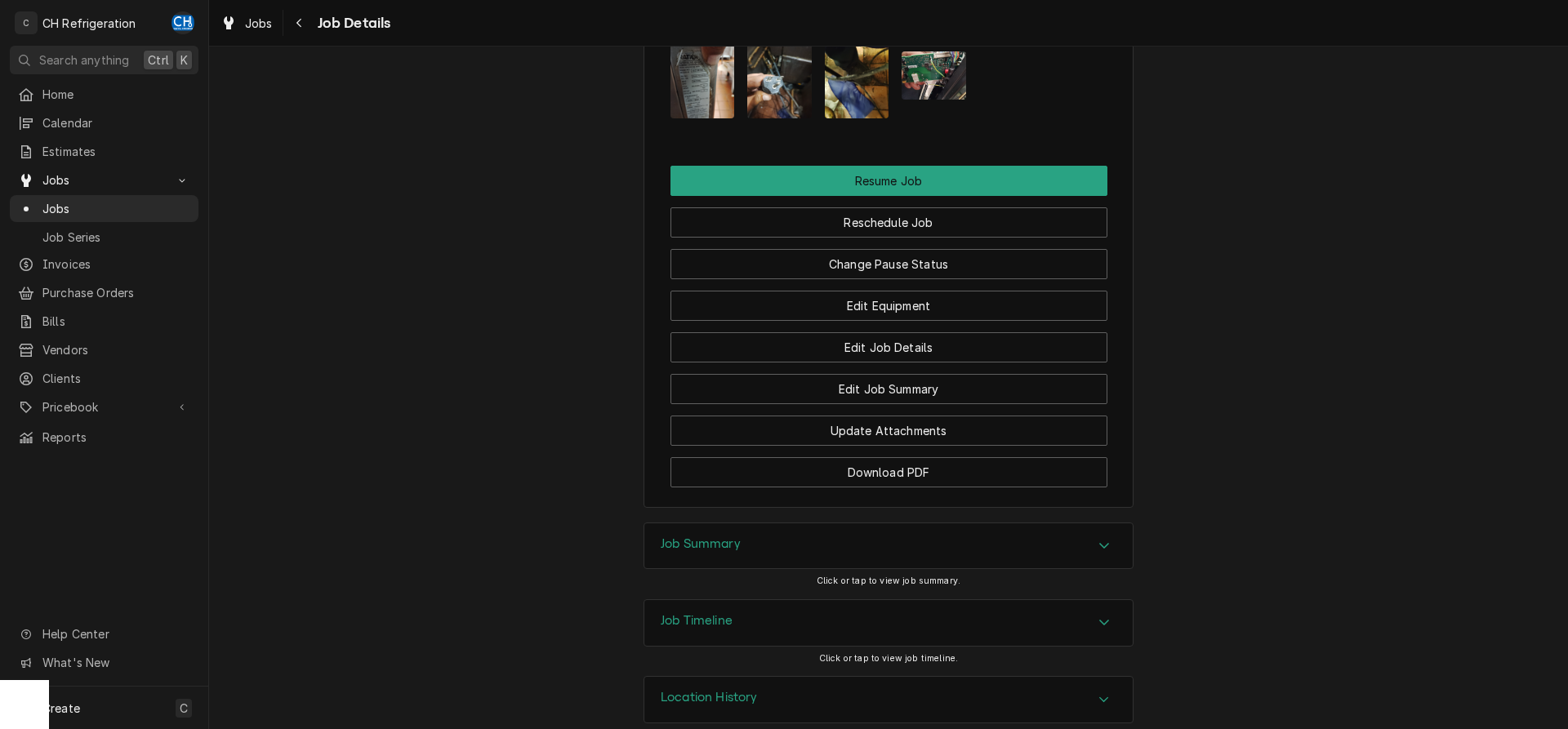
click at [1099, 537] on div "Accordion Header" at bounding box center [1103, 547] width 24 height 20
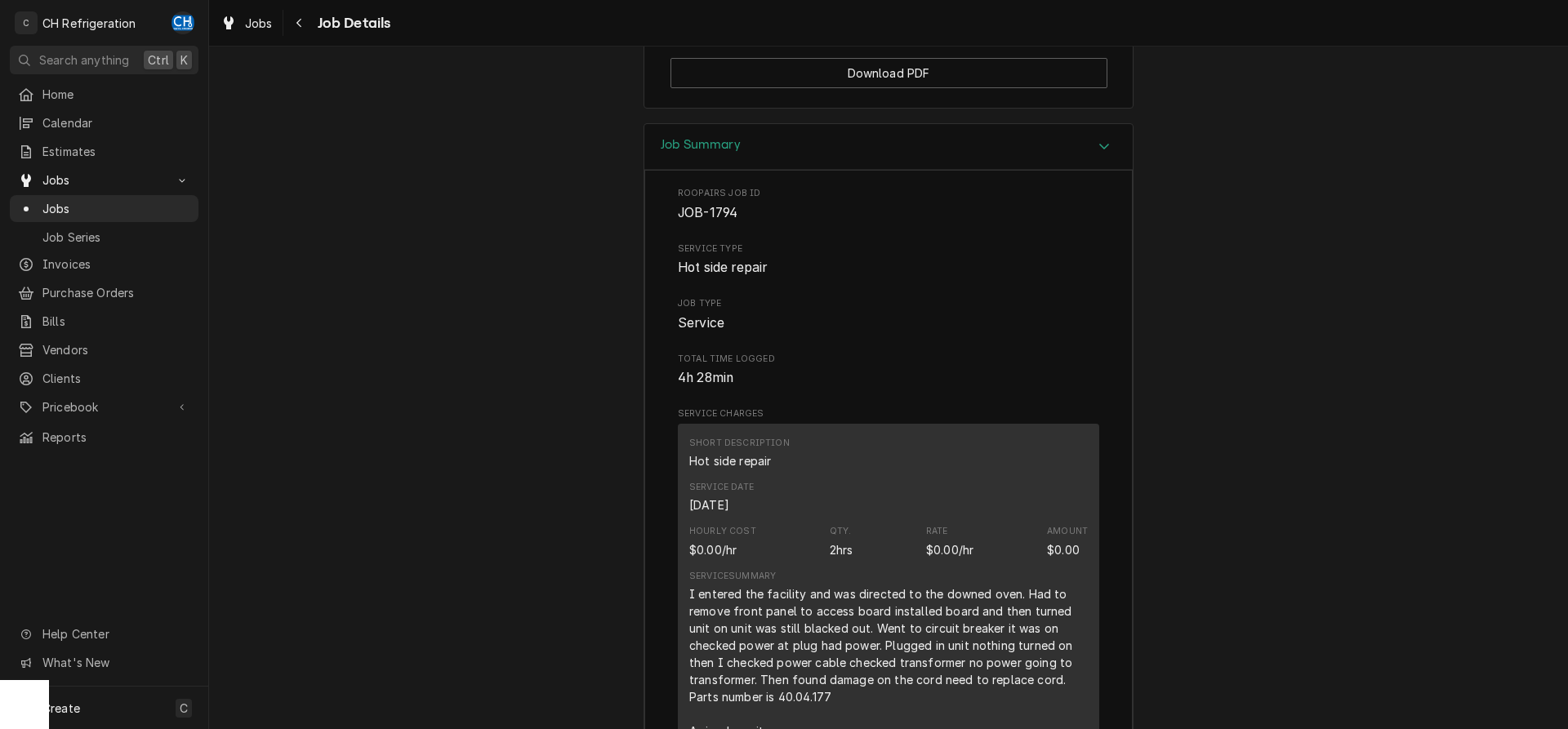
scroll to position [1767, 0]
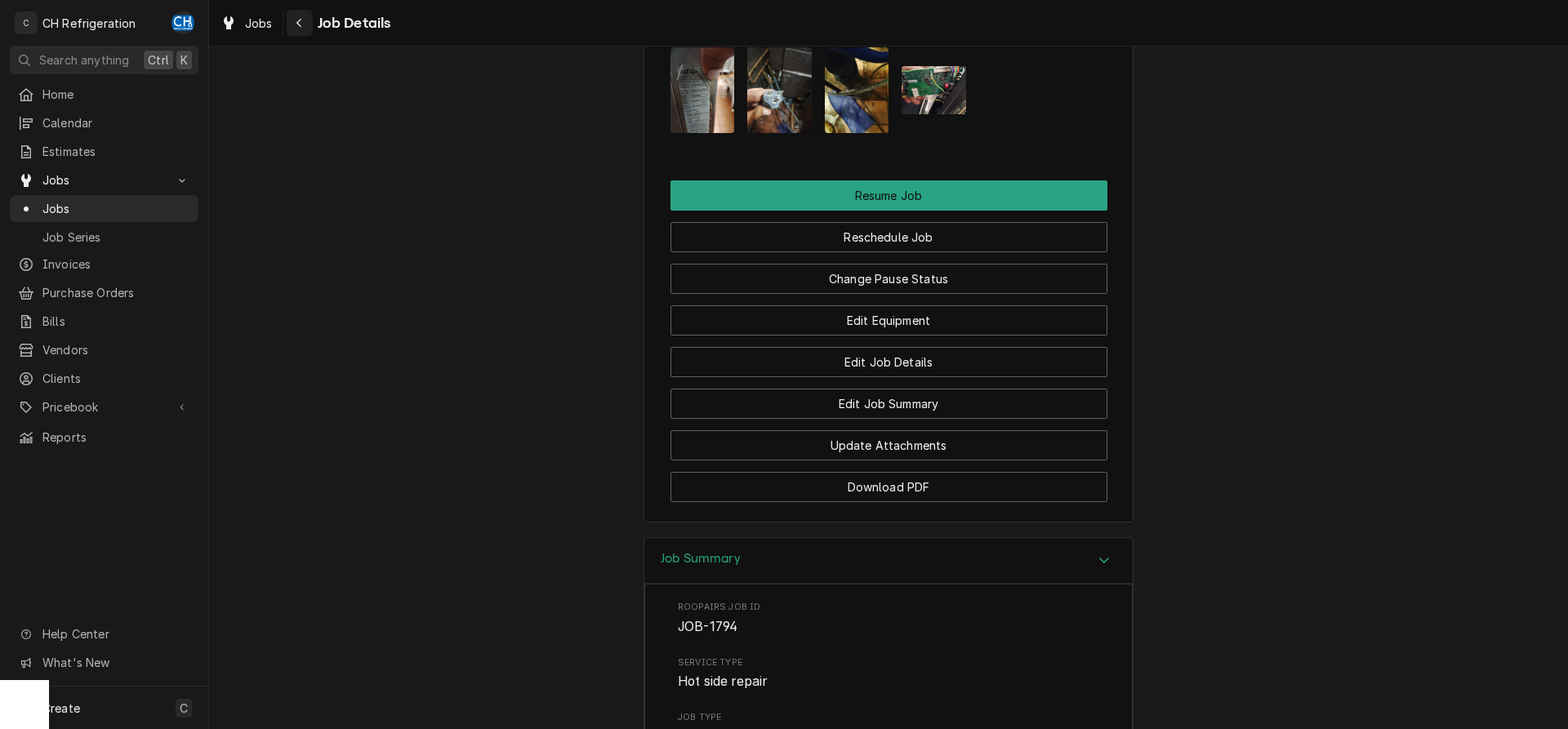
click at [299, 24] on icon "Navigate back" at bounding box center [299, 23] width 5 height 9
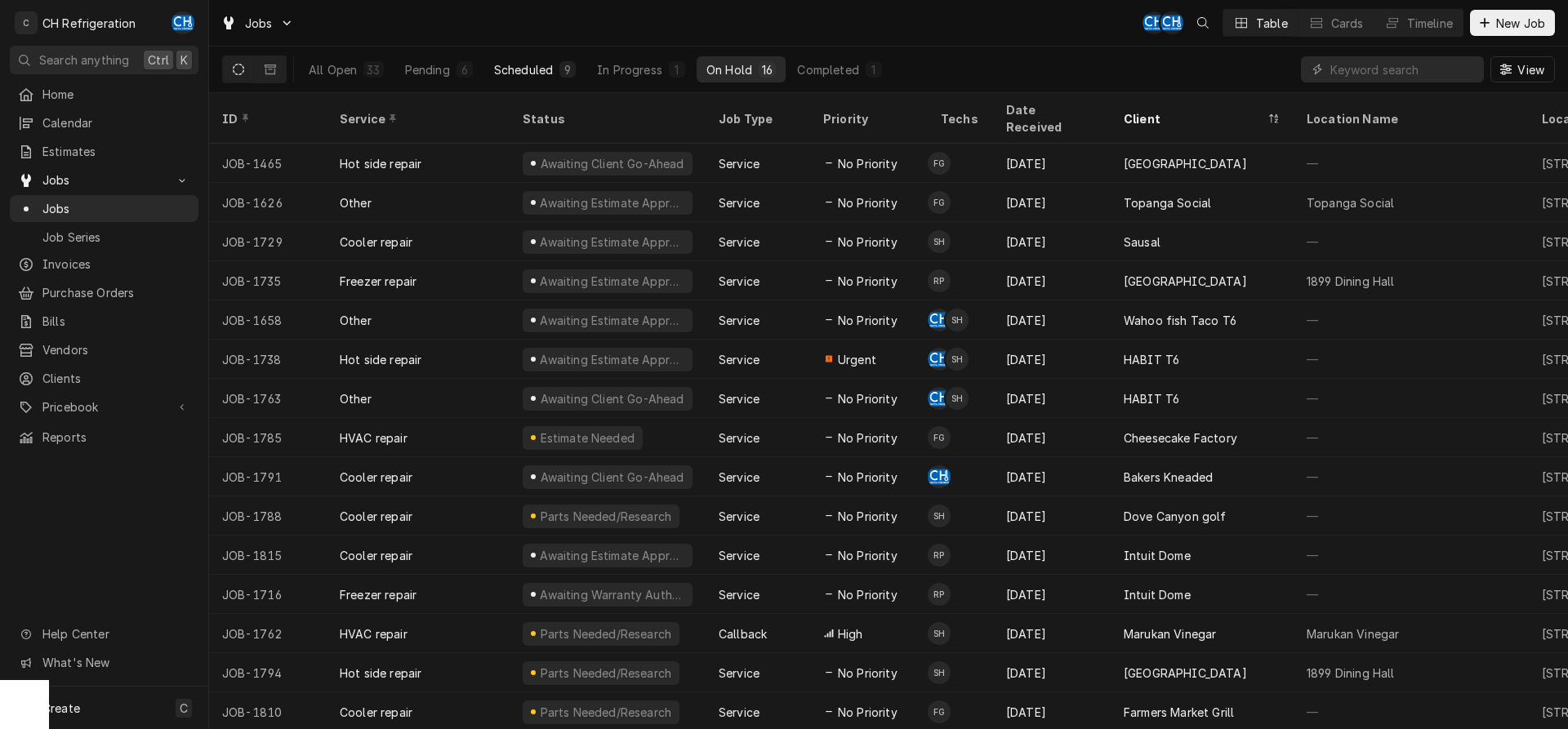
click at [532, 74] on div "Scheduled" at bounding box center [523, 70] width 59 height 17
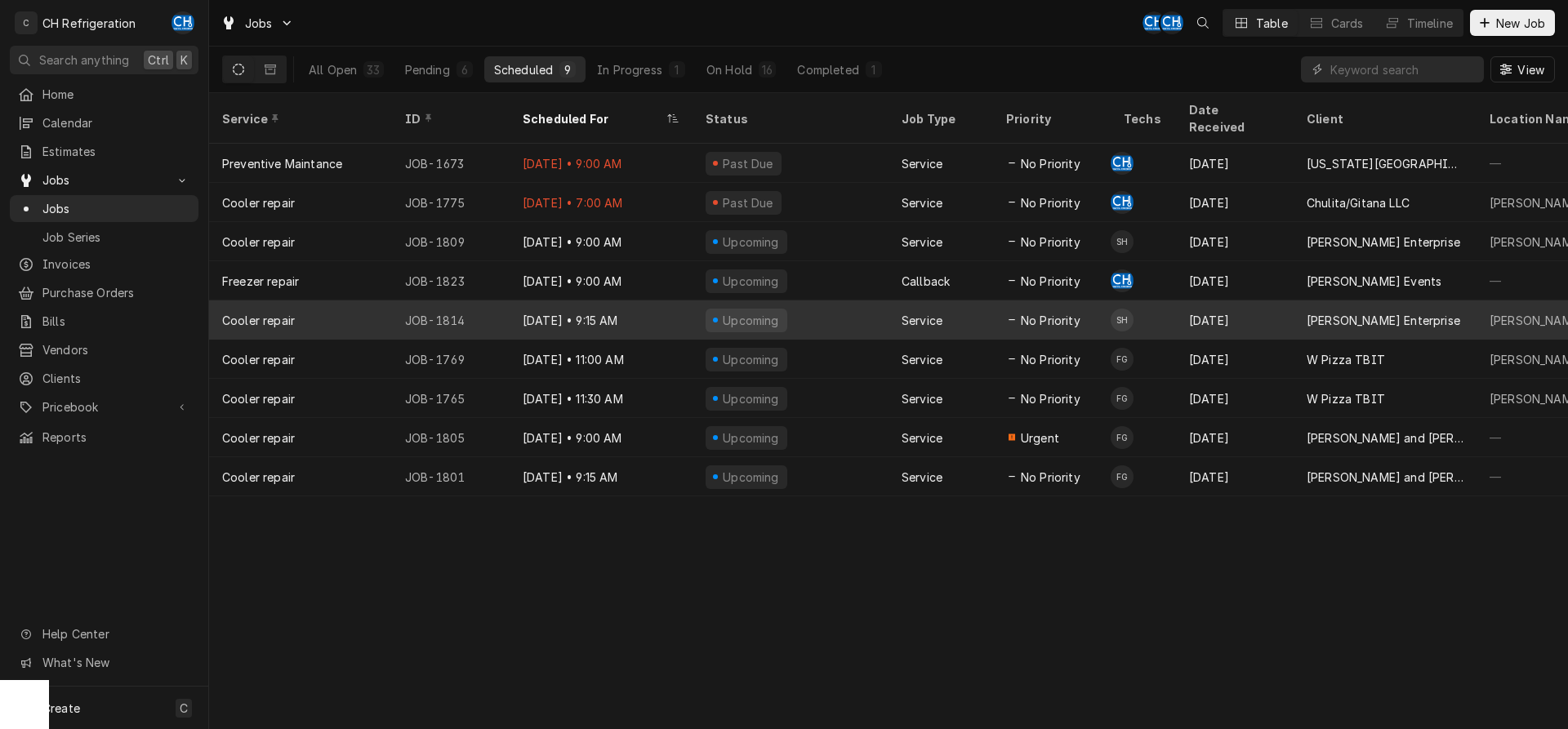
click at [834, 301] on div "Upcoming" at bounding box center [790, 320] width 196 height 39
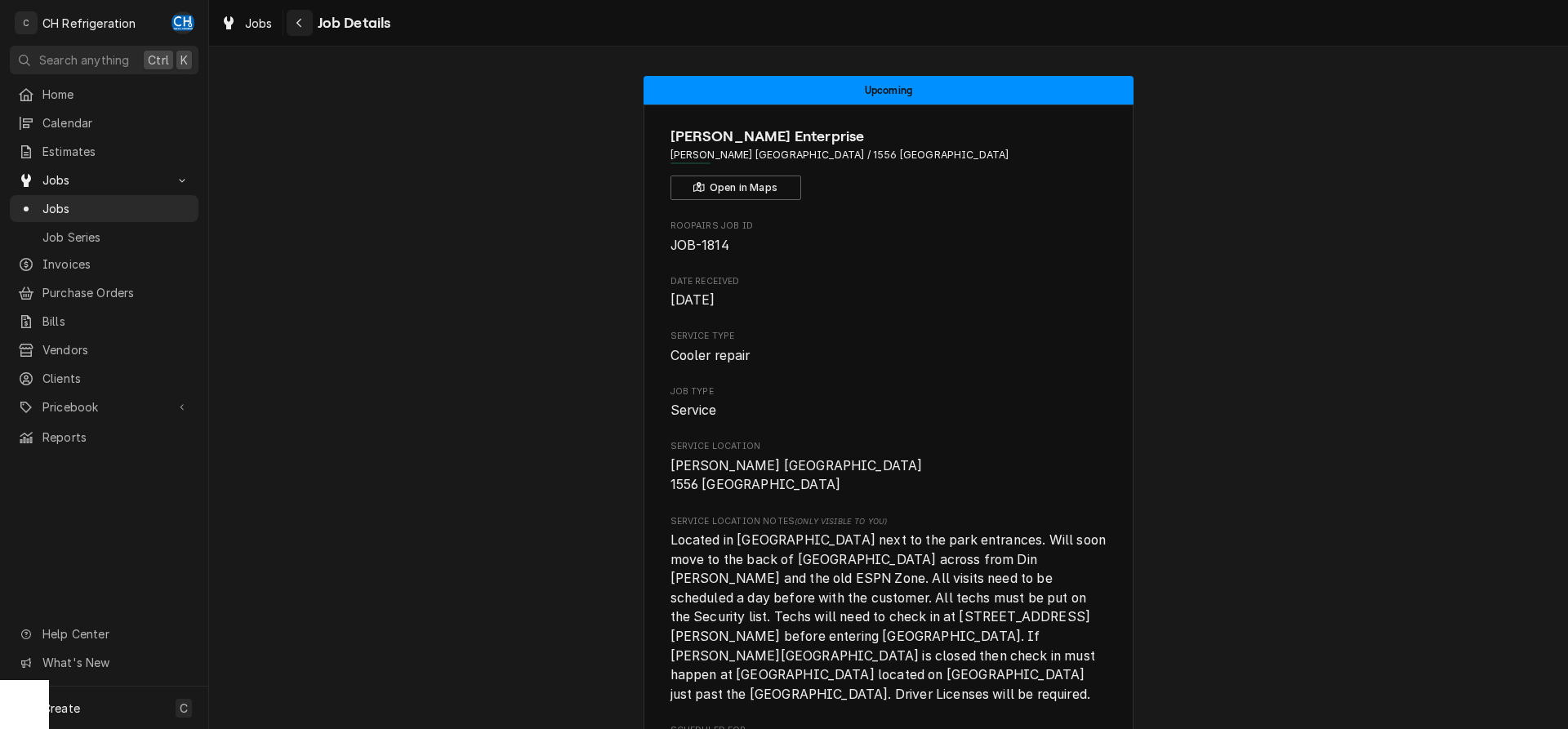
click at [290, 17] on button "Navigate back" at bounding box center [299, 22] width 26 height 26
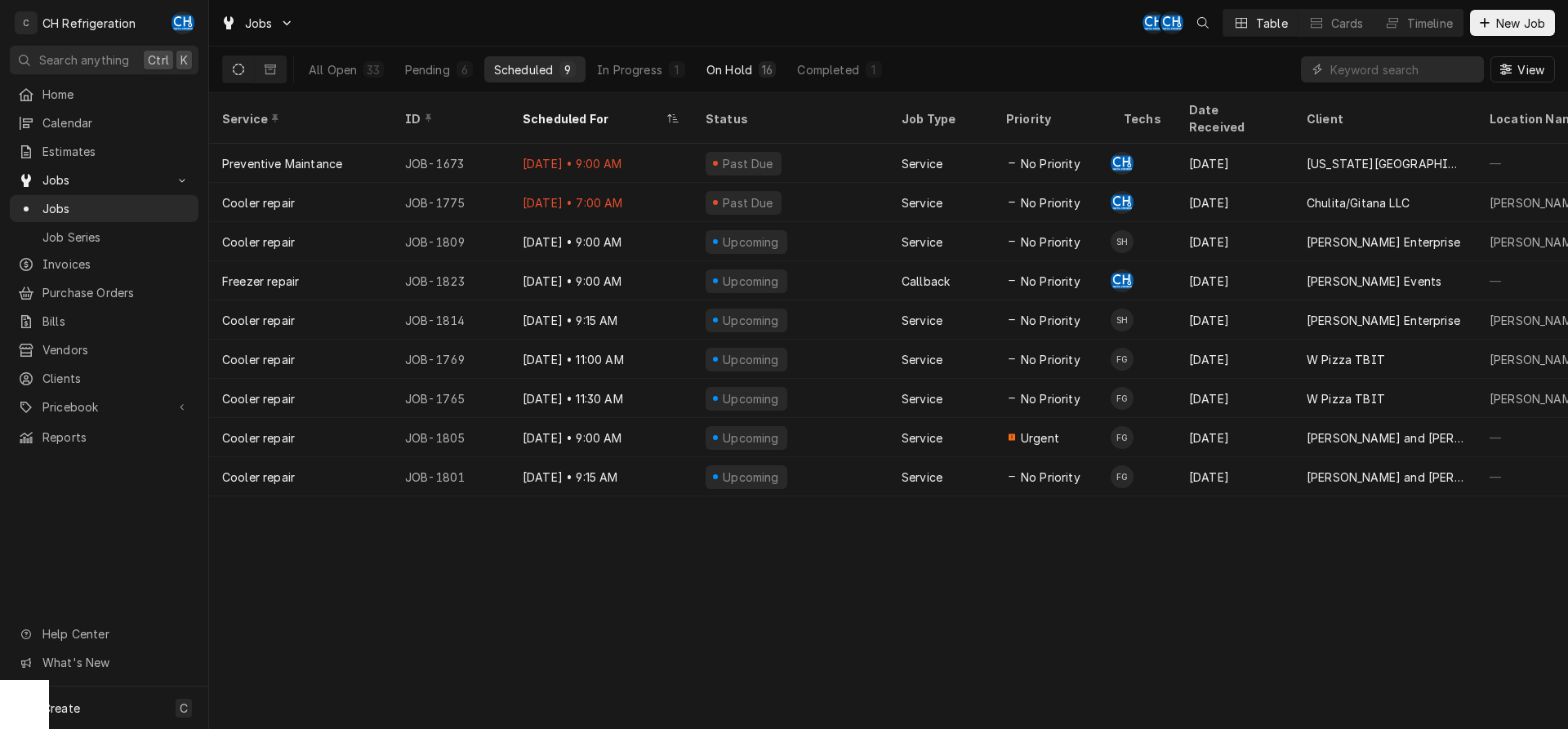
click at [754, 71] on button "On Hold 16" at bounding box center [740, 69] width 89 height 26
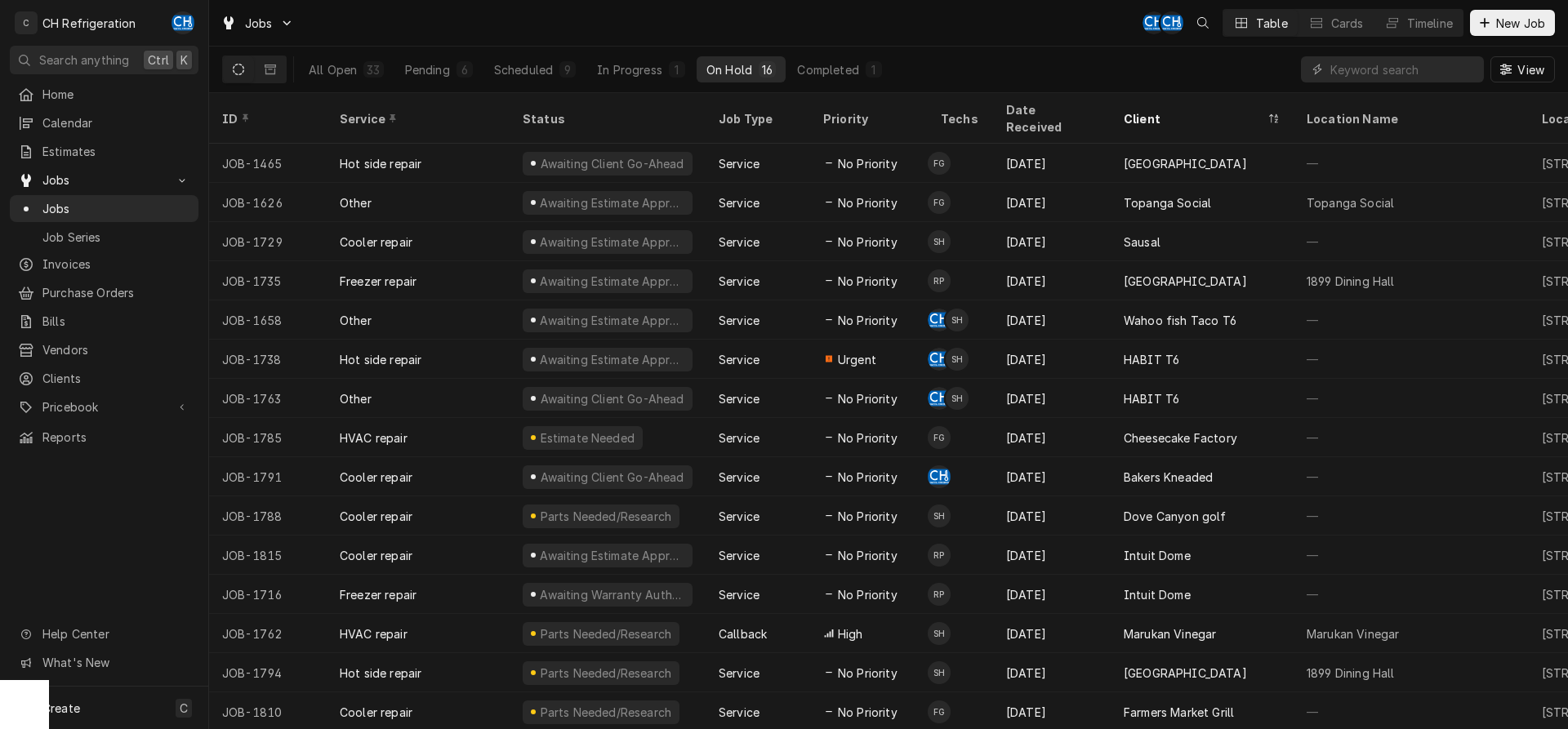
click at [551, 86] on div "All Open 33 Pending 6 Scheduled 9 In Progress 1 On Hold 16 Completed 1" at bounding box center [595, 69] width 592 height 46
click at [552, 68] on div "Scheduled" at bounding box center [523, 70] width 59 height 17
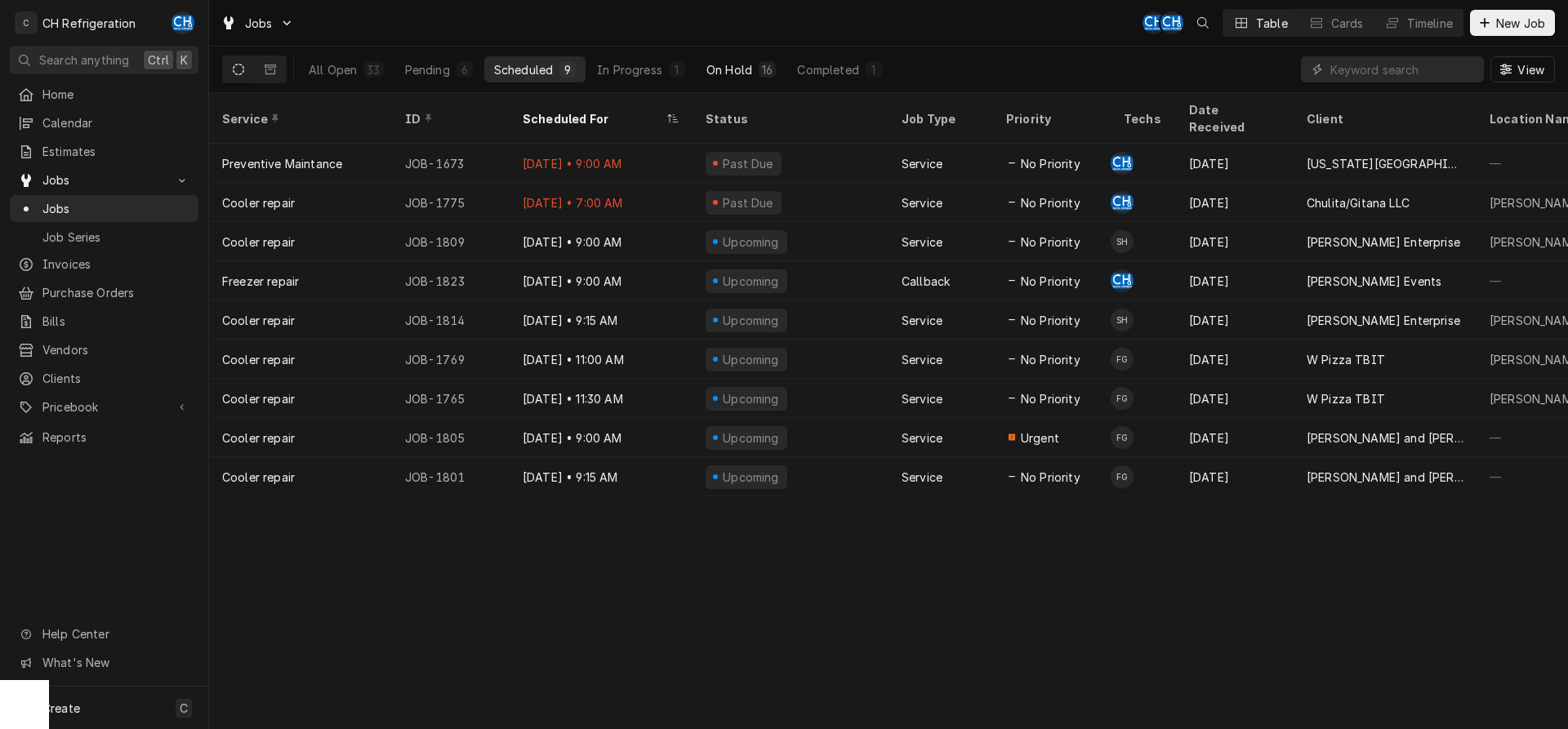
click at [748, 74] on div "On Hold" at bounding box center [729, 70] width 46 height 17
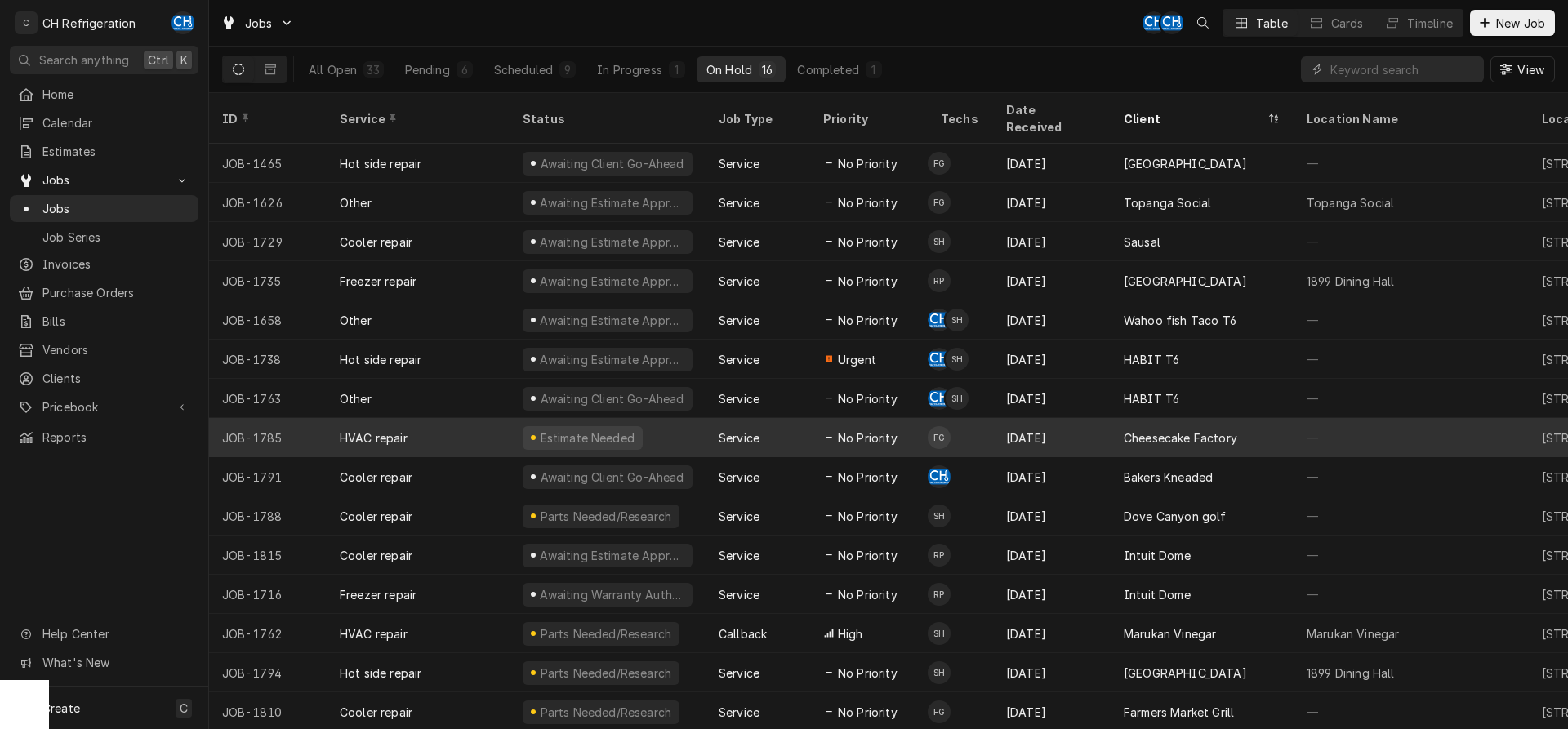
scroll to position [22, 0]
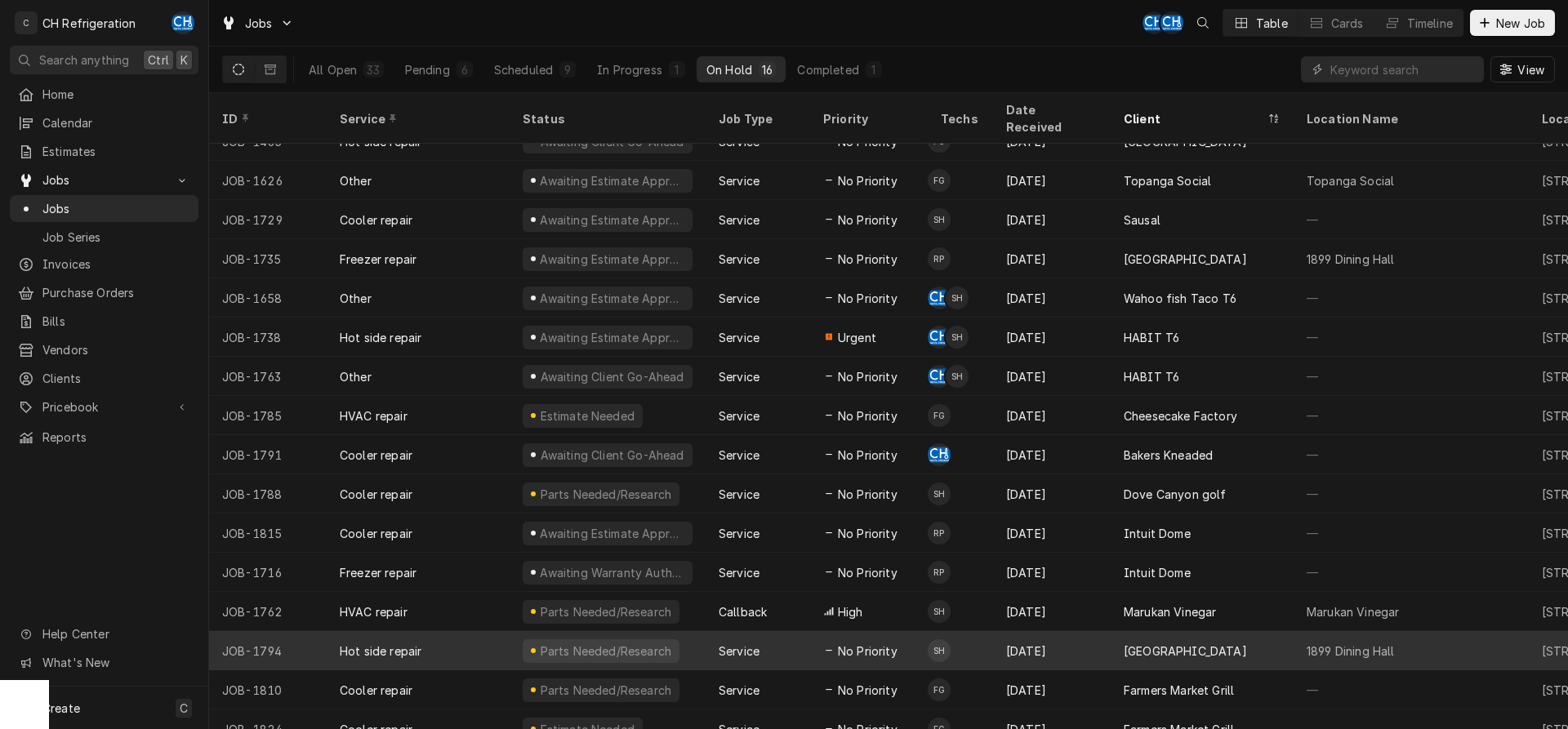
click at [1076, 638] on div "Aug 23" at bounding box center [1051, 651] width 117 height 39
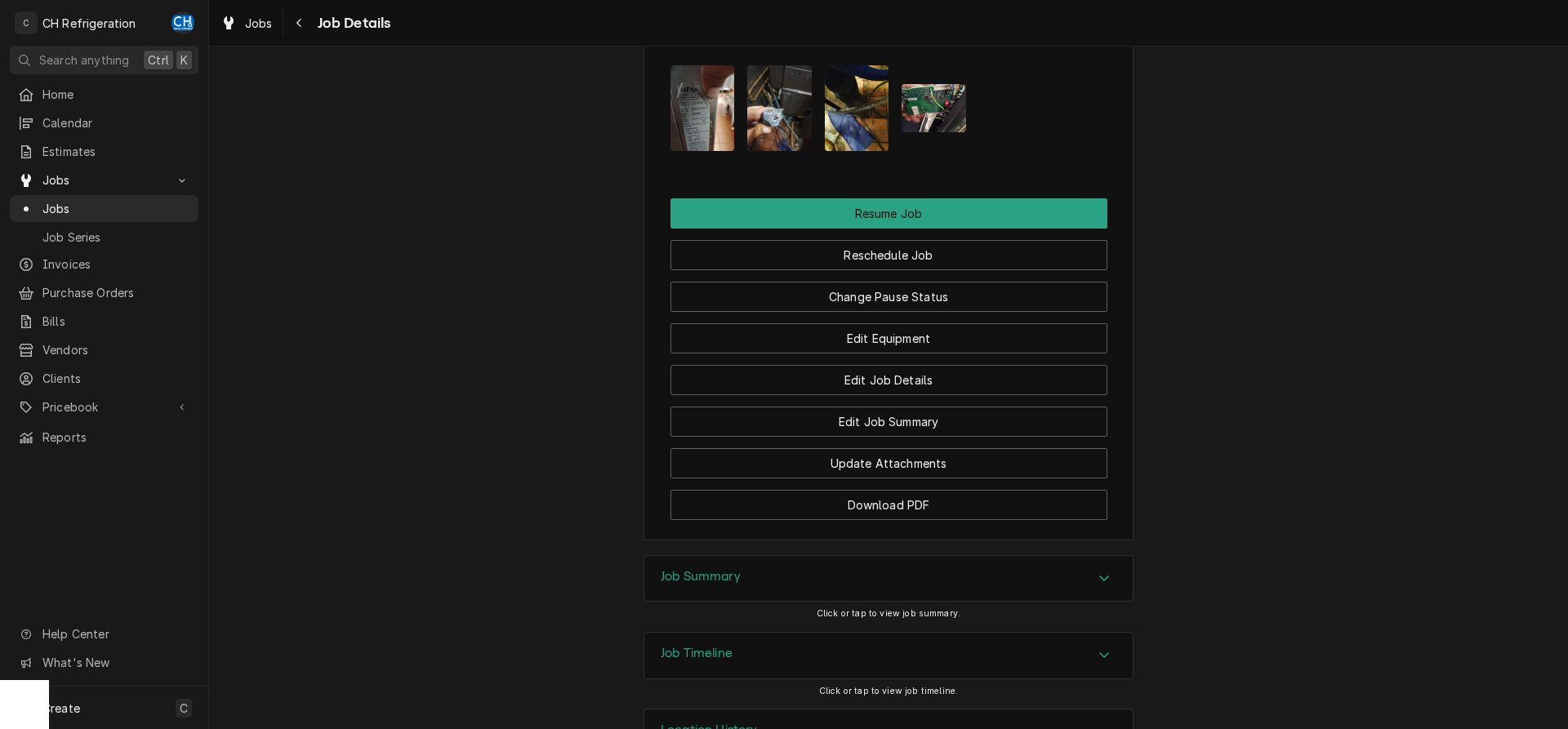
scroll to position [1782, 0]
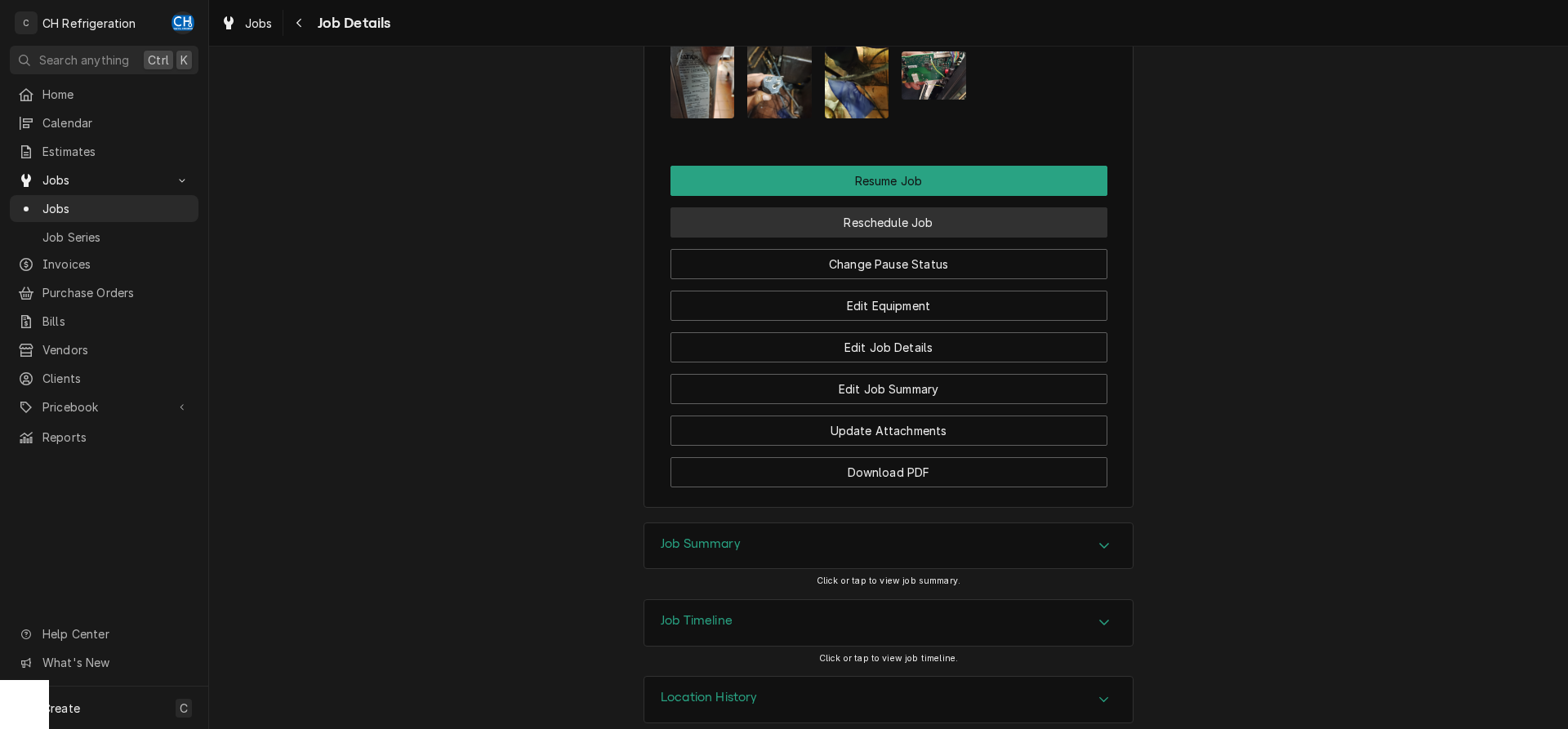
click at [902, 208] on button "Reschedule Job" at bounding box center [889, 223] width 437 height 30
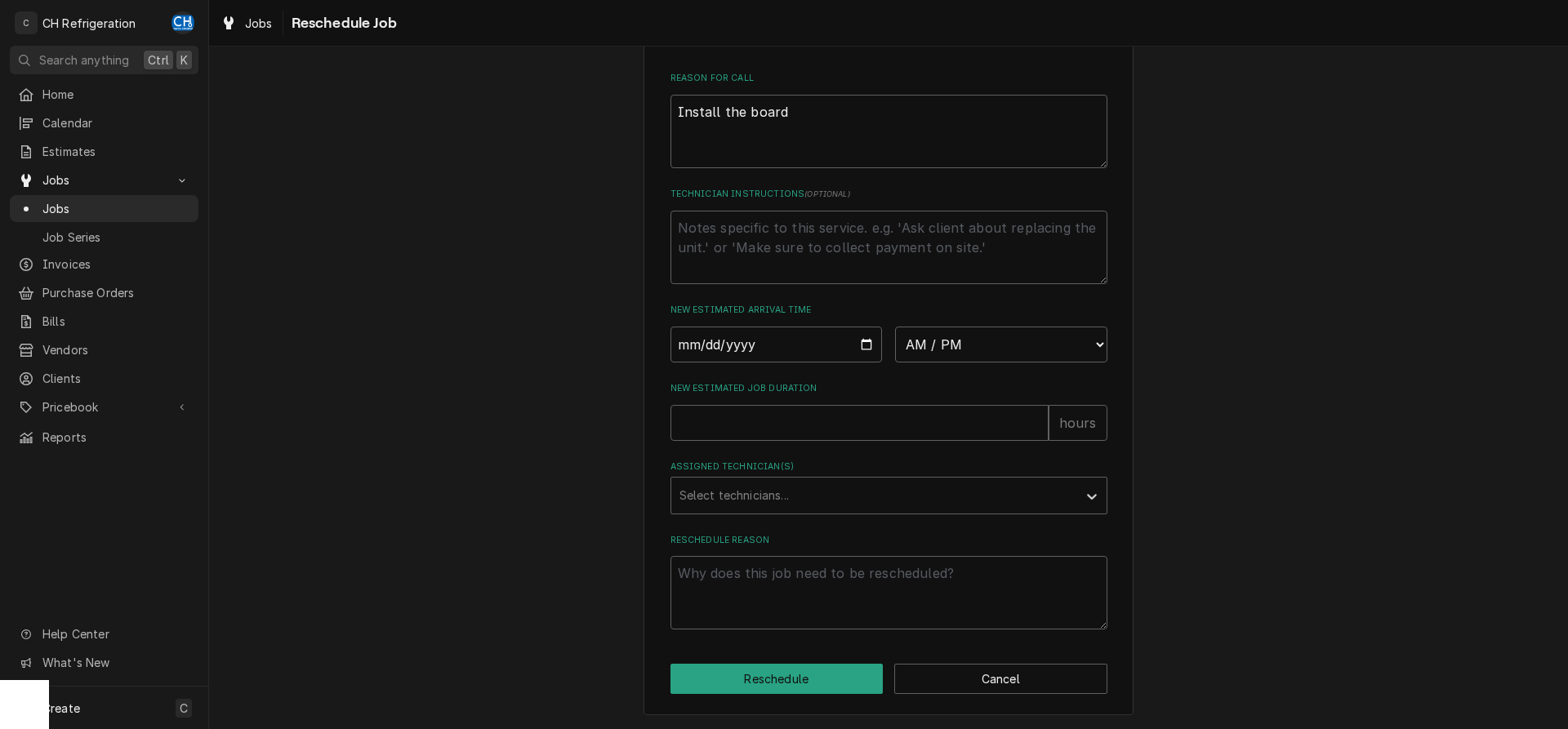
scroll to position [75, 0]
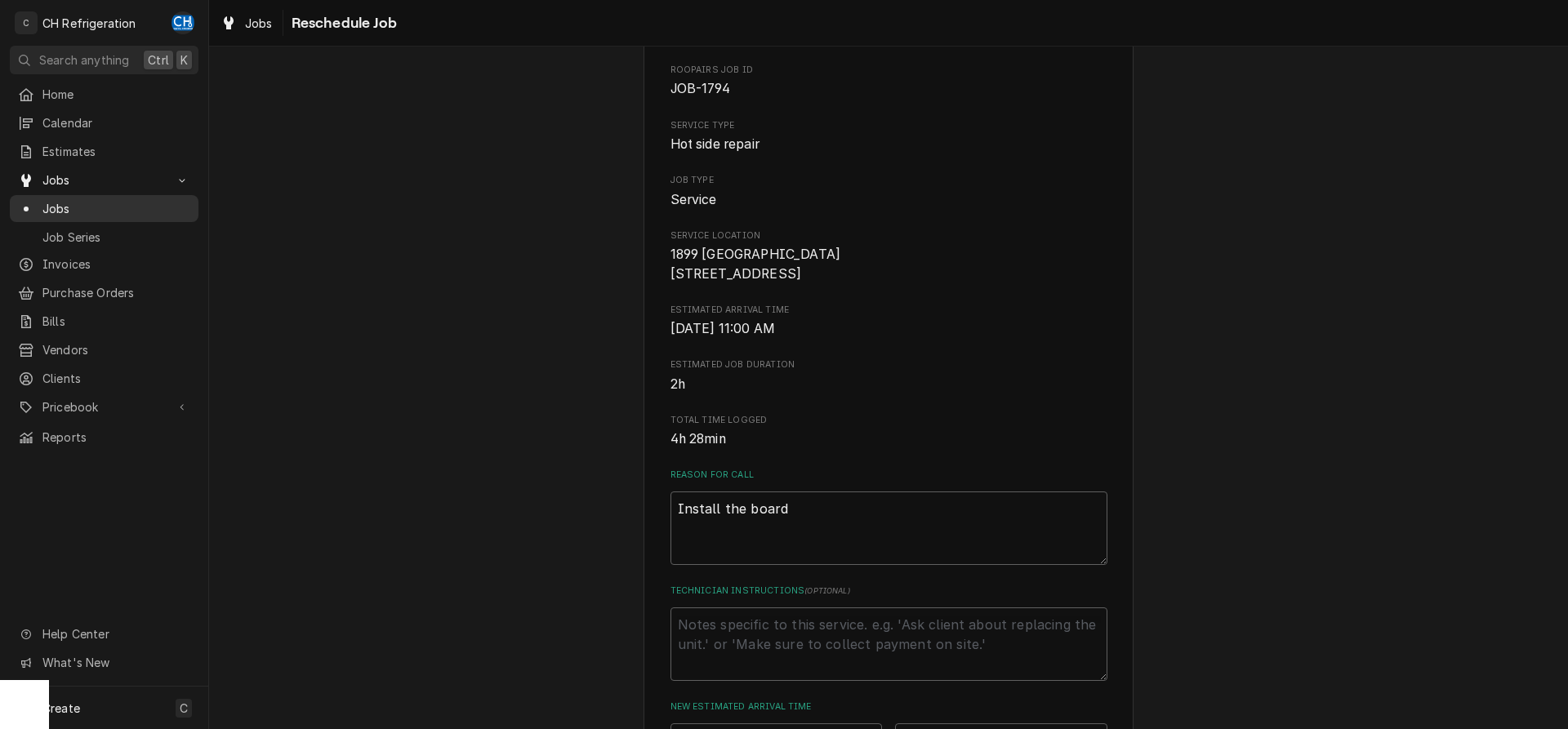
click at [125, 202] on span "Jobs" at bounding box center [116, 209] width 148 height 17
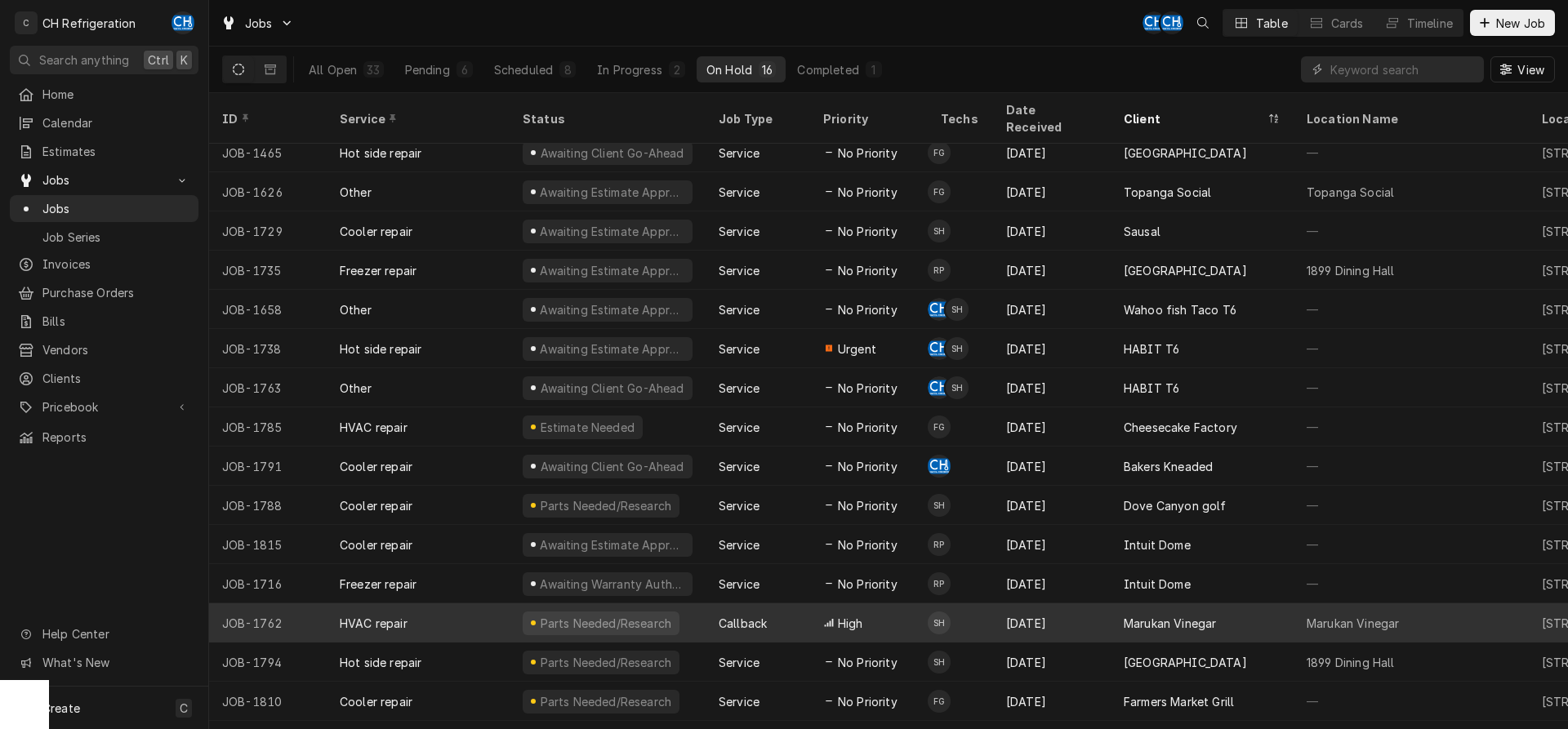
scroll to position [22, 0]
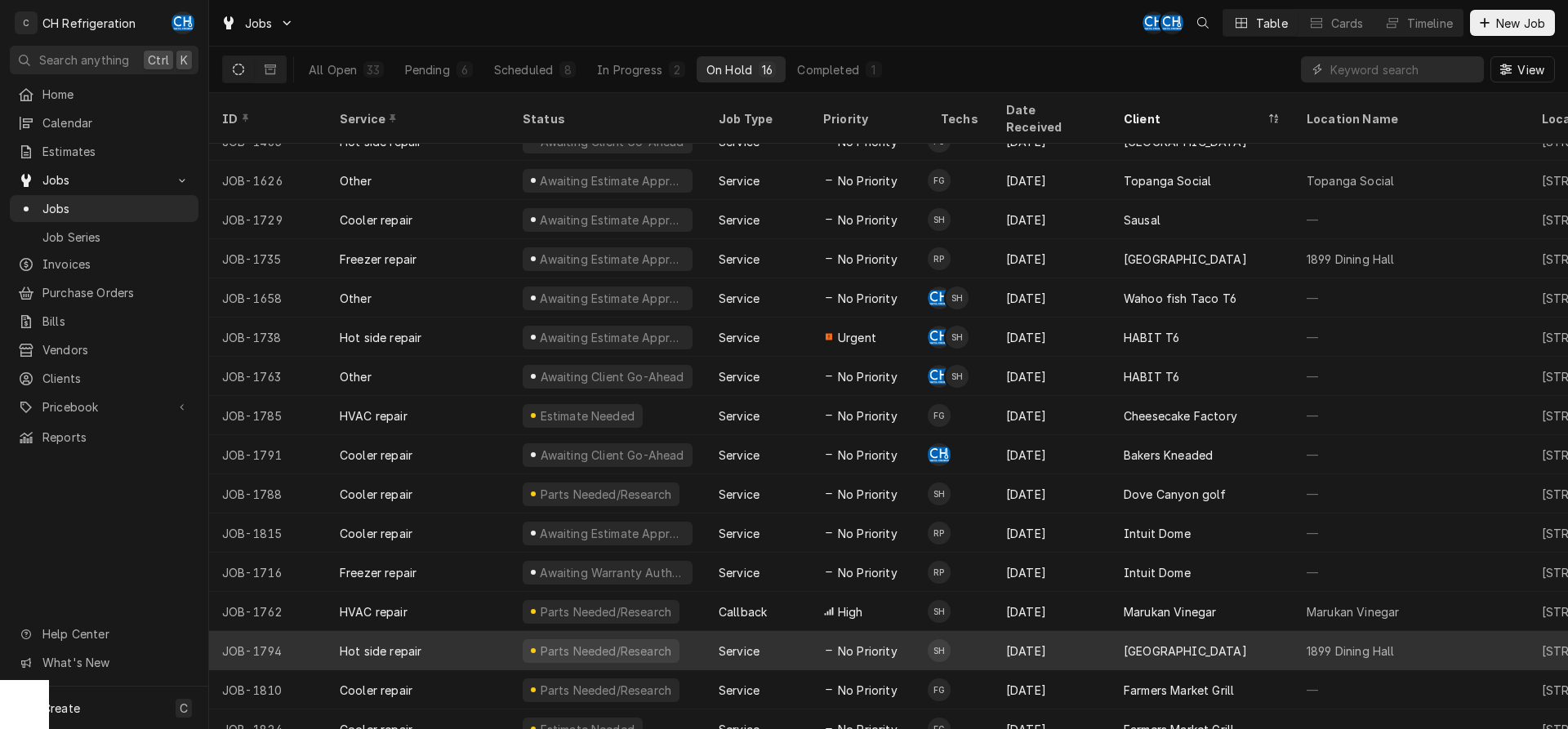
click at [1092, 632] on div "[DATE]" at bounding box center [1051, 651] width 117 height 39
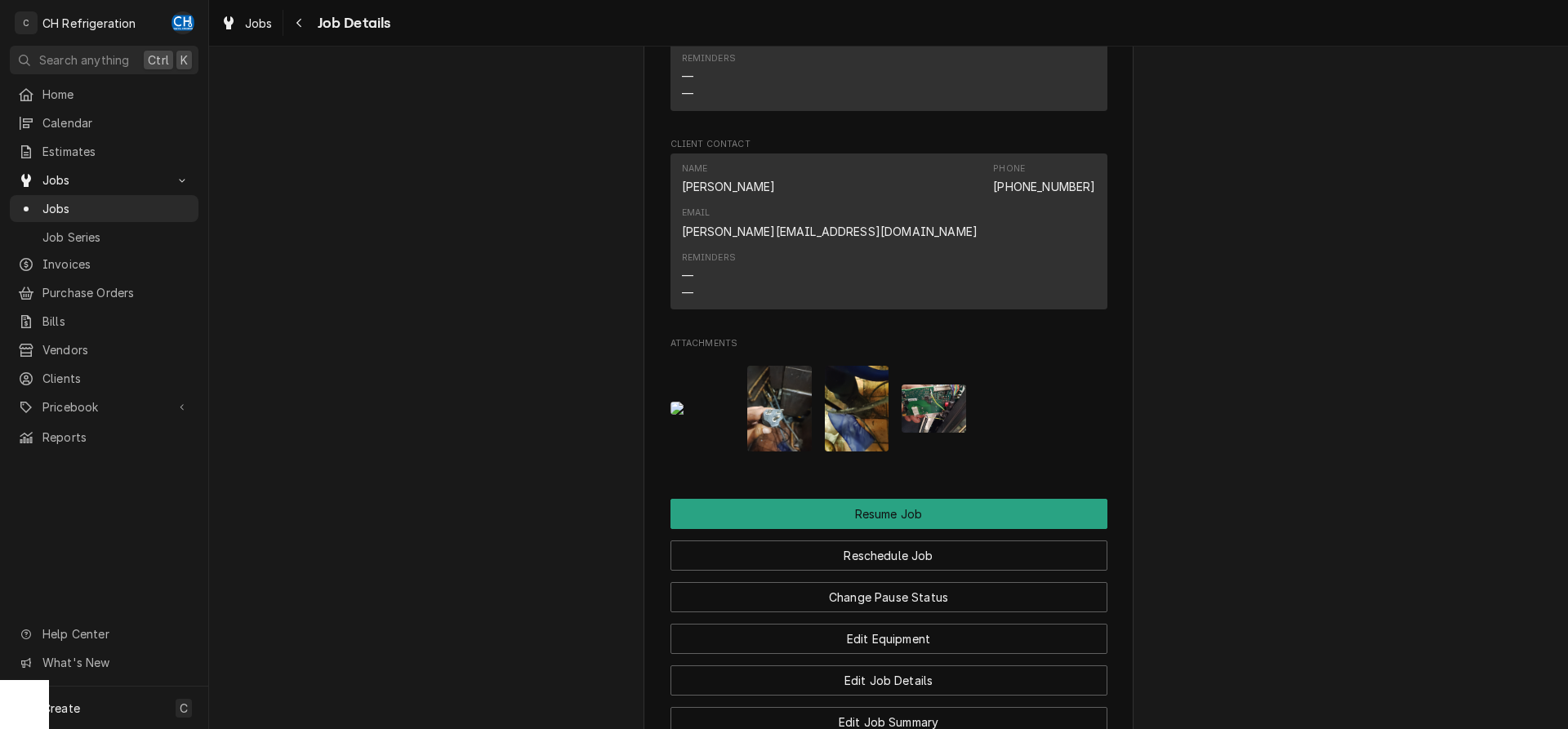
scroll to position [1616, 0]
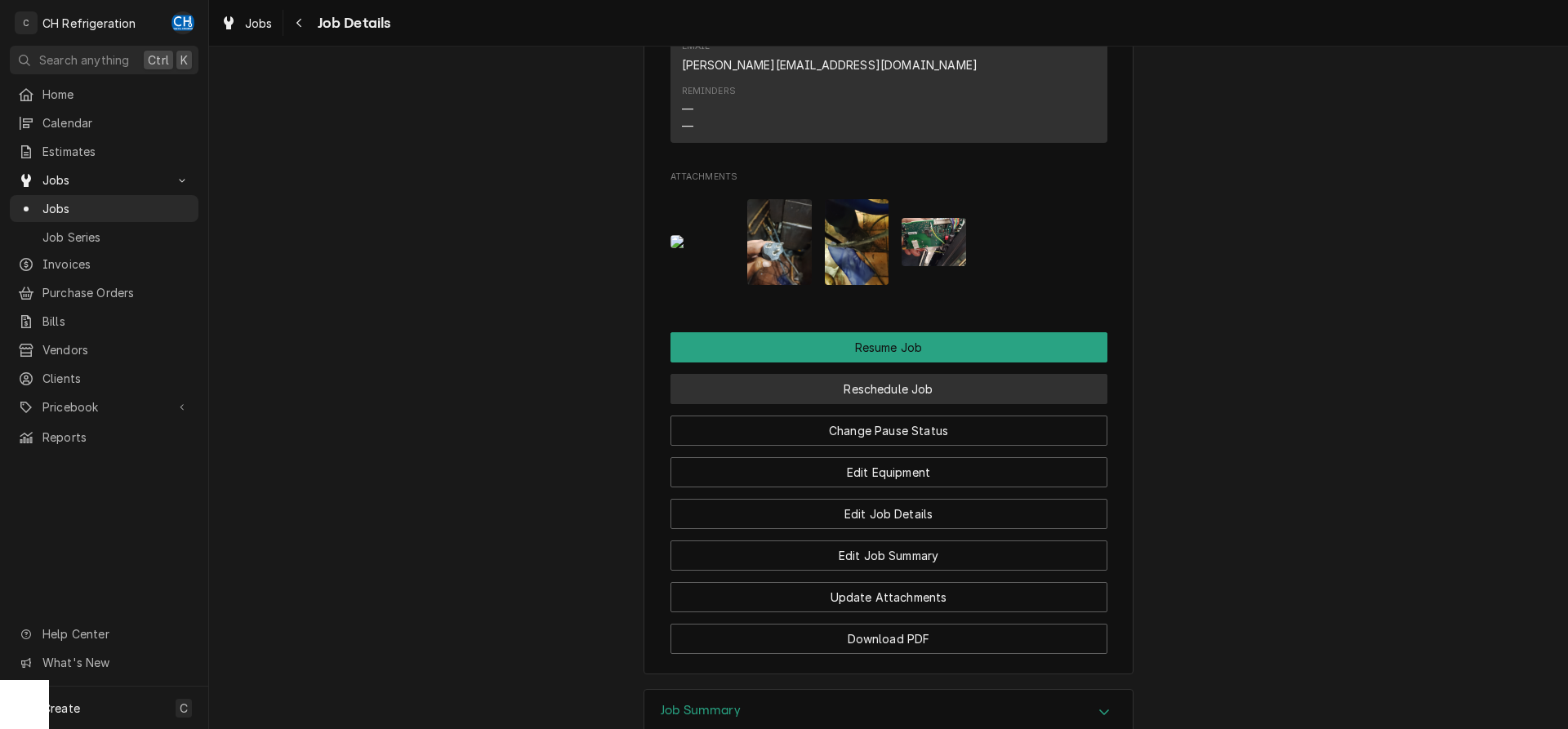
click at [863, 376] on button "Reschedule Job" at bounding box center [889, 389] width 437 height 30
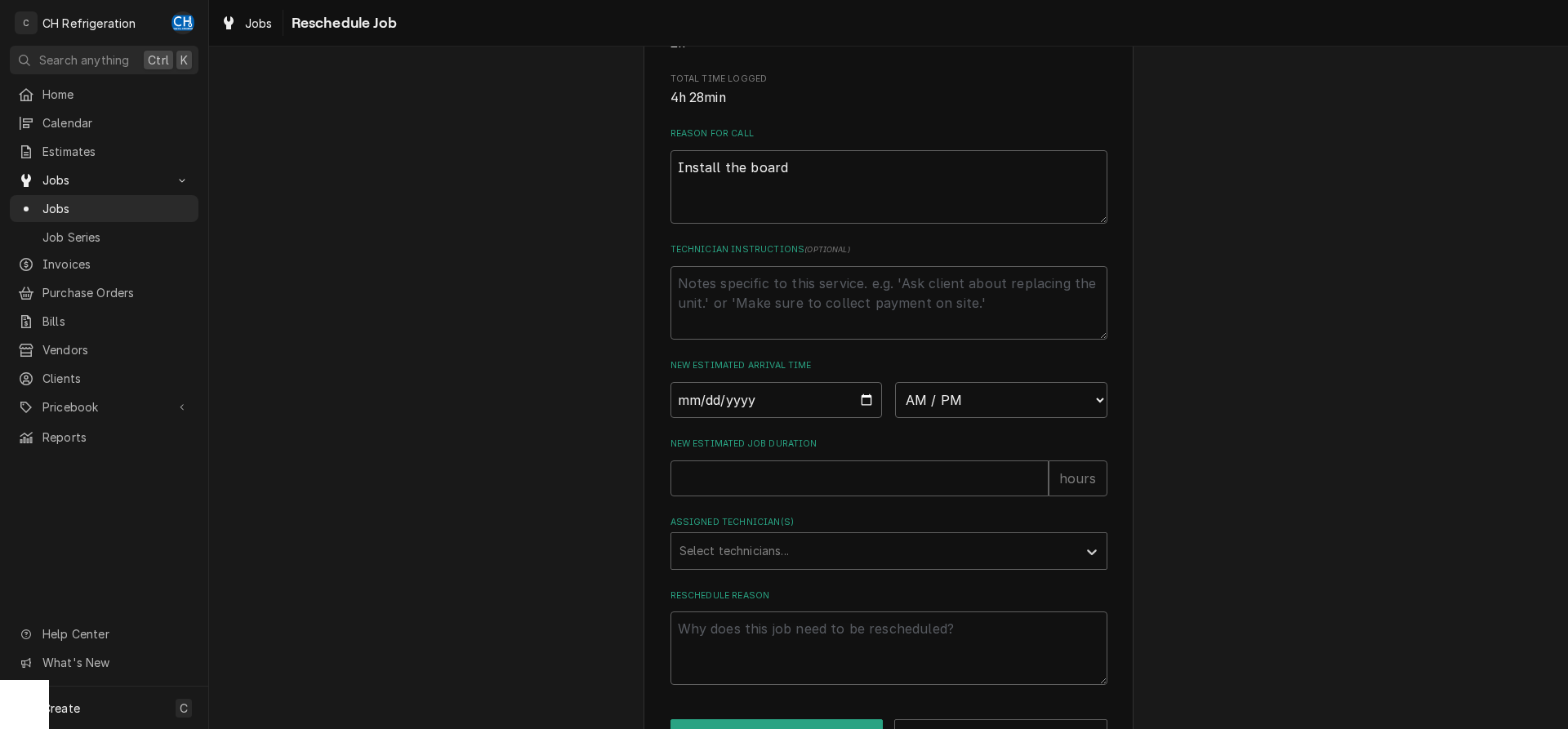
scroll to position [492, 0]
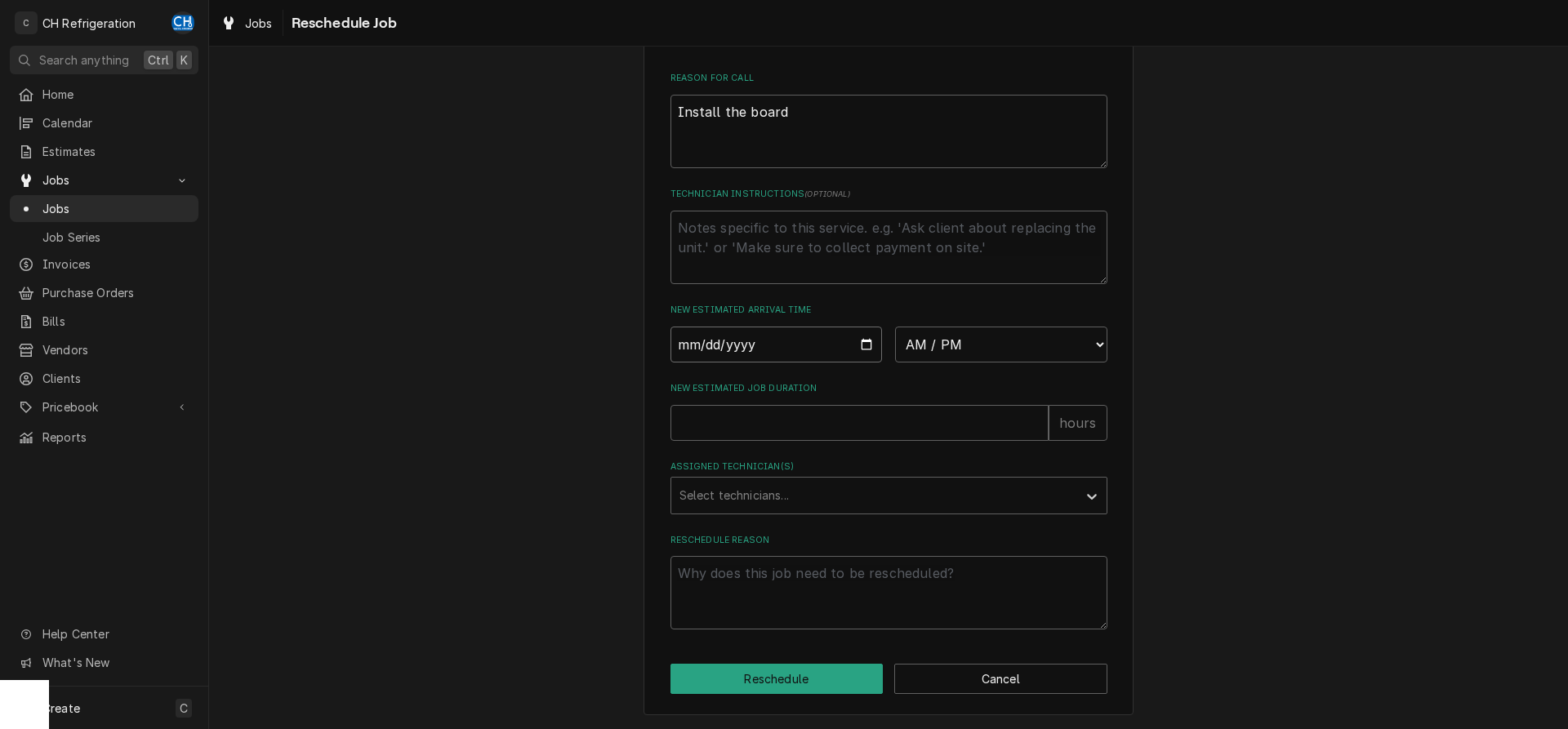
click at [862, 345] on input "Date" at bounding box center [776, 344] width 212 height 36
type input "2025-08-29"
type textarea "x"
click at [923, 362] on div "Please provide some additional details to reschedule this job. Roopairs Job ID …" at bounding box center [889, 128] width 437 height 1003
click at [895, 327] on select "AM / PM 6:00 AM 6:15 AM 6:30 AM 6:45 AM 7:00 AM 7:15 AM 7:30 AM 7:45 AM 8:00 AM…" at bounding box center [1000, 344] width 212 height 36
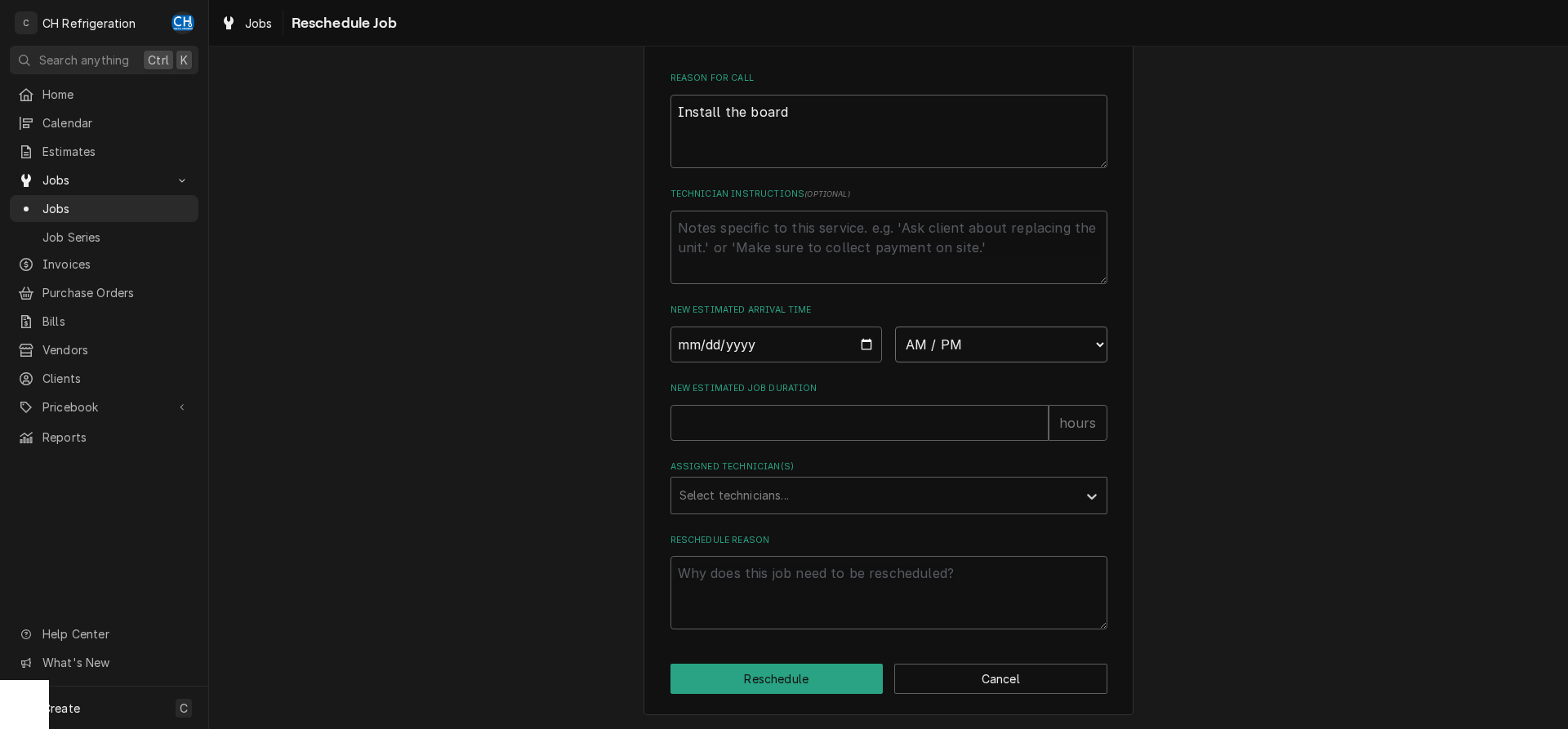
select select "09:00:00"
click option "9:00 AM" at bounding box center [0, 0] width 0 height 0
click at [801, 426] on input "New Estimated Job Duration" at bounding box center [859, 422] width 378 height 36
type textarea "x"
type input "2"
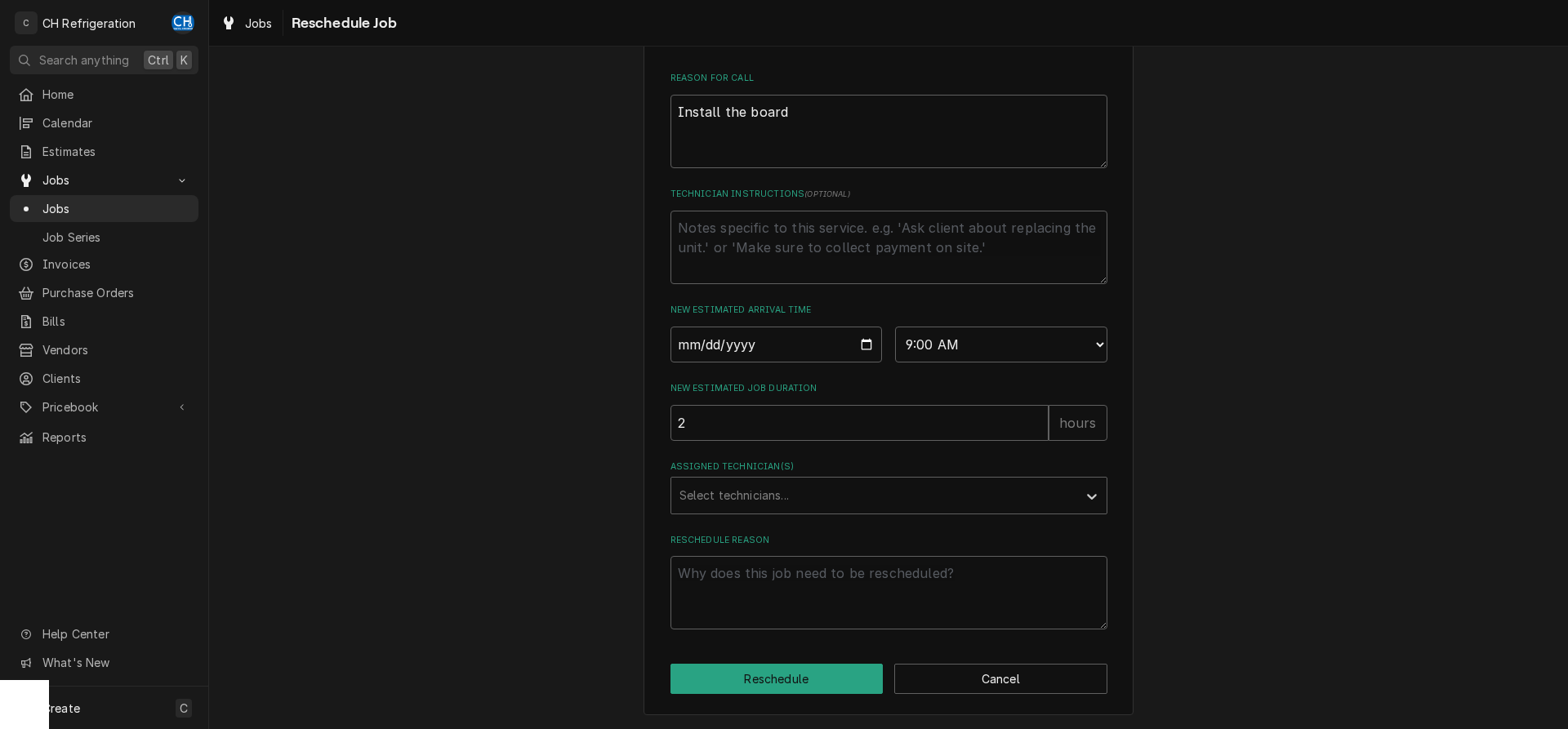
click at [819, 474] on div "Assigned Technician(s) Select technicians..." at bounding box center [889, 487] width 437 height 53
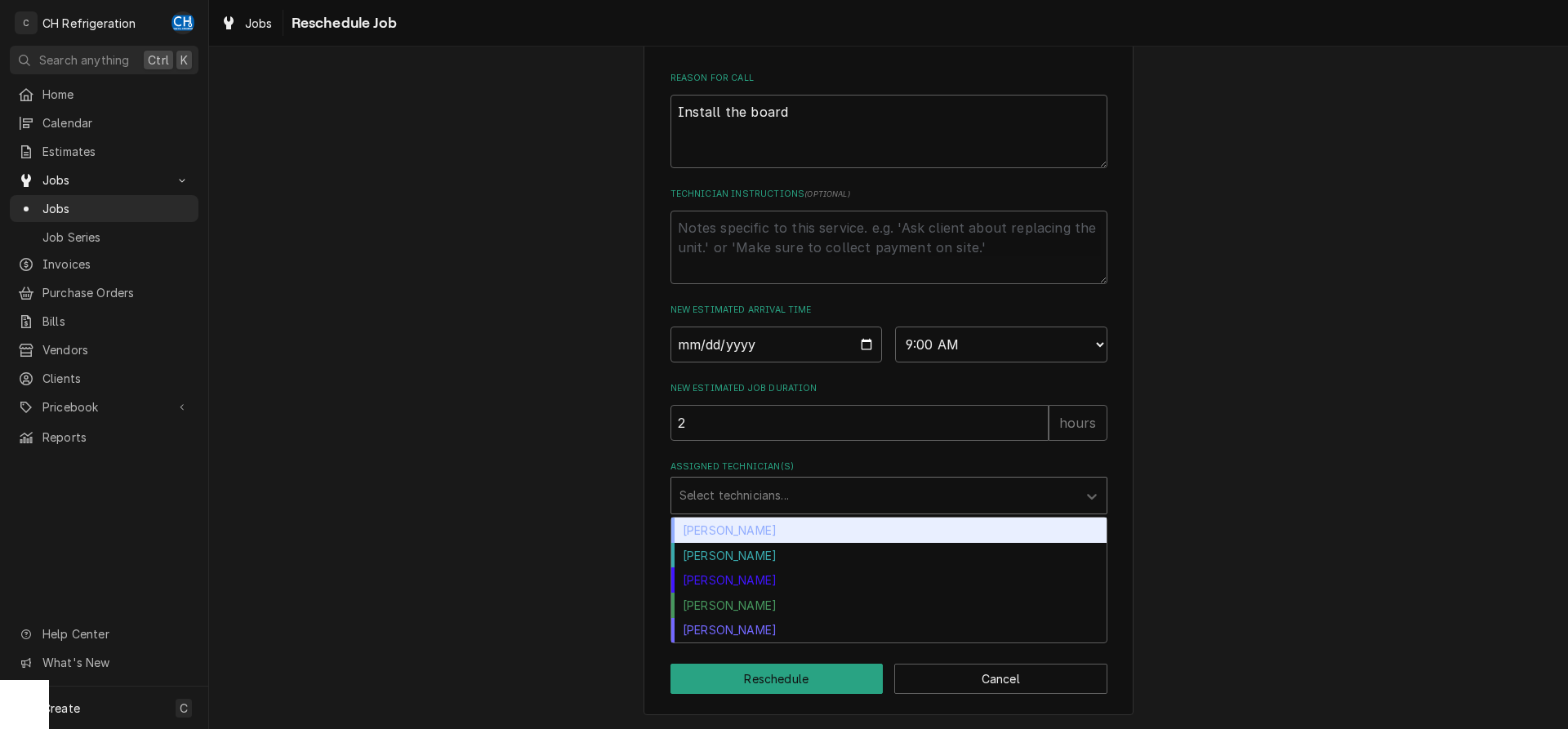
click at [804, 501] on div "Assigned Technician(s)" at bounding box center [873, 495] width 390 height 29
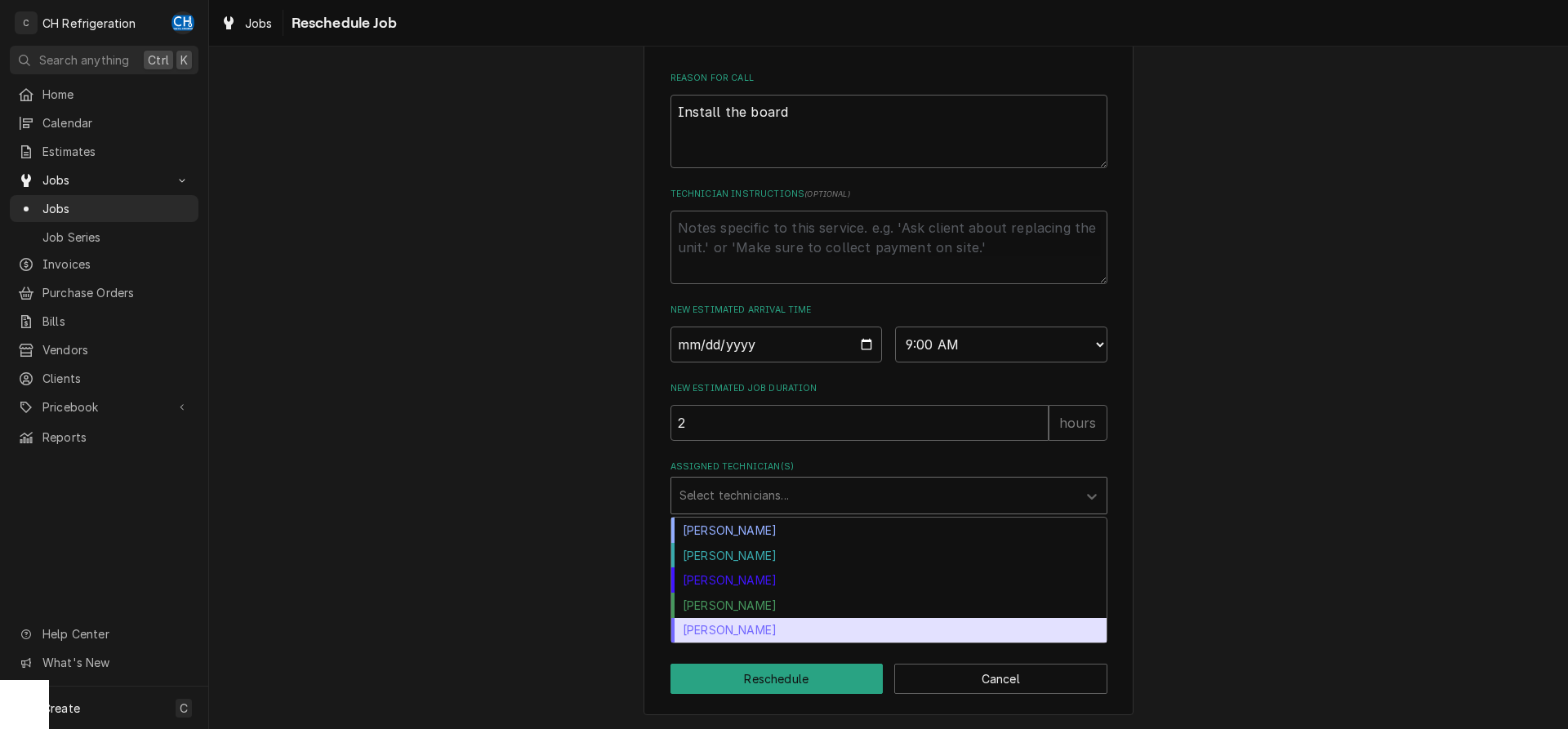
click at [759, 632] on div "Steven Hiraga" at bounding box center [889, 631] width 435 height 25
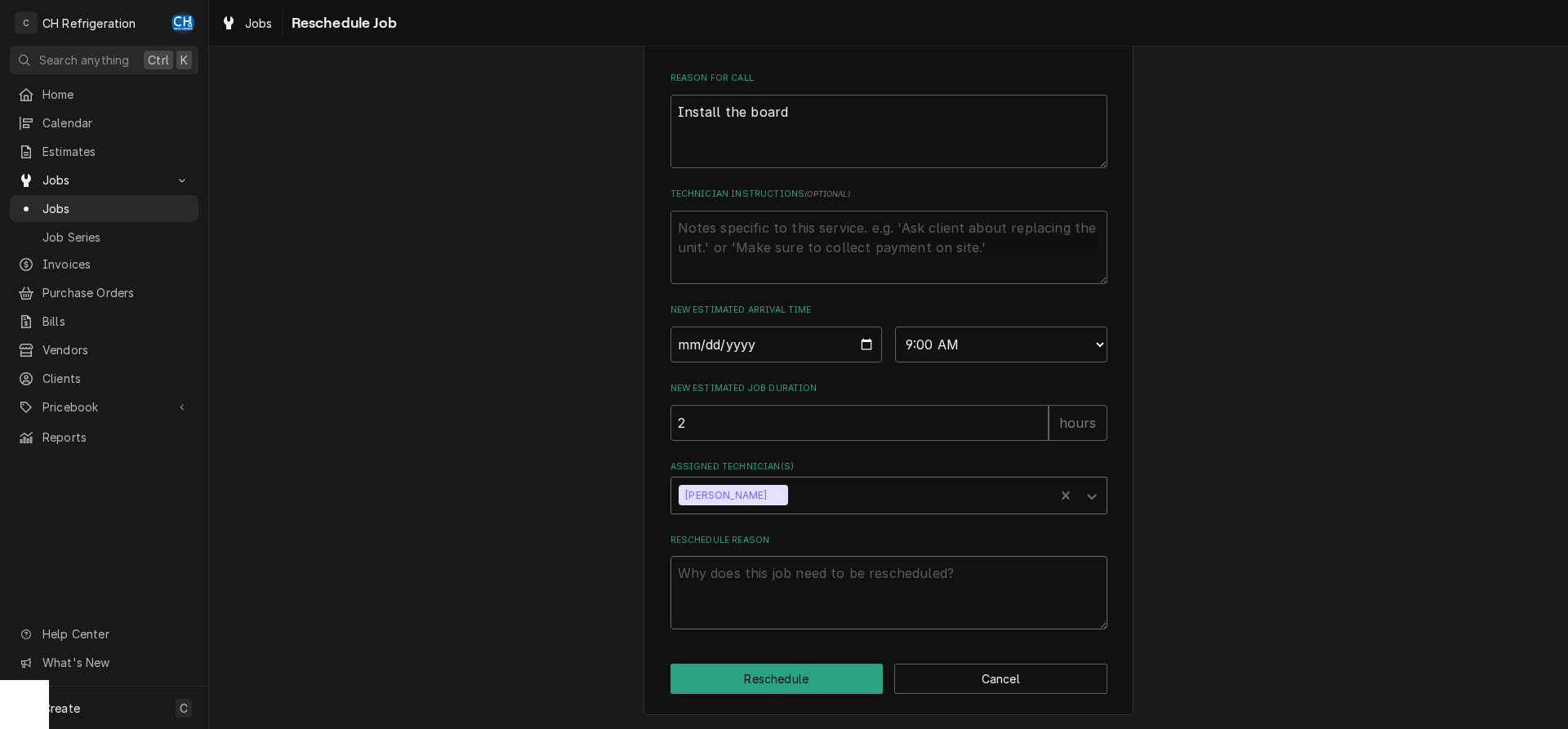
click at [777, 603] on textarea "Reschedule Reason" at bounding box center [889, 593] width 437 height 73
type textarea "x"
type textarea "f"
type textarea "x"
type textarea "fu"
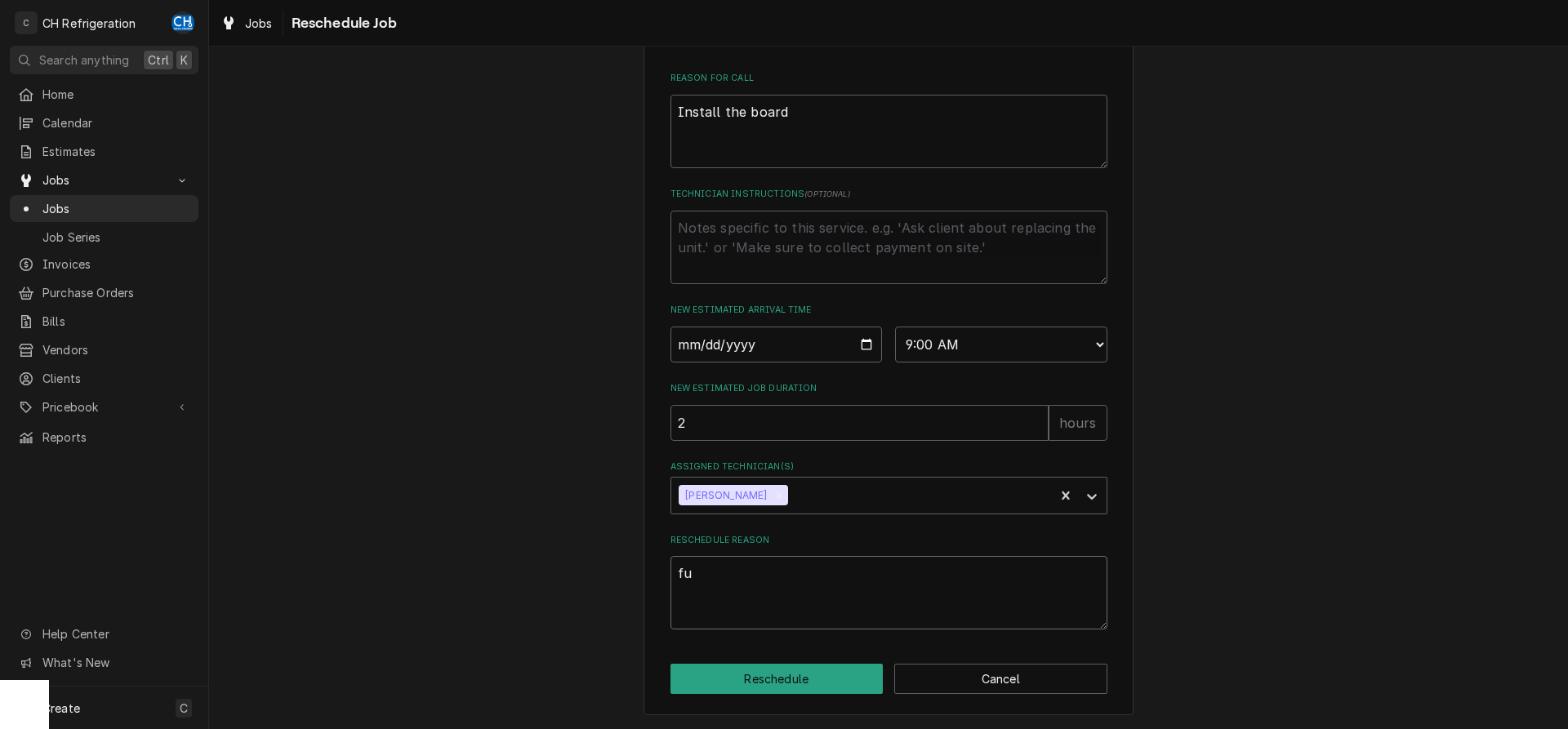
type textarea "x"
type textarea "fus"
type textarea "x"
type textarea "fuse"
type textarea "x"
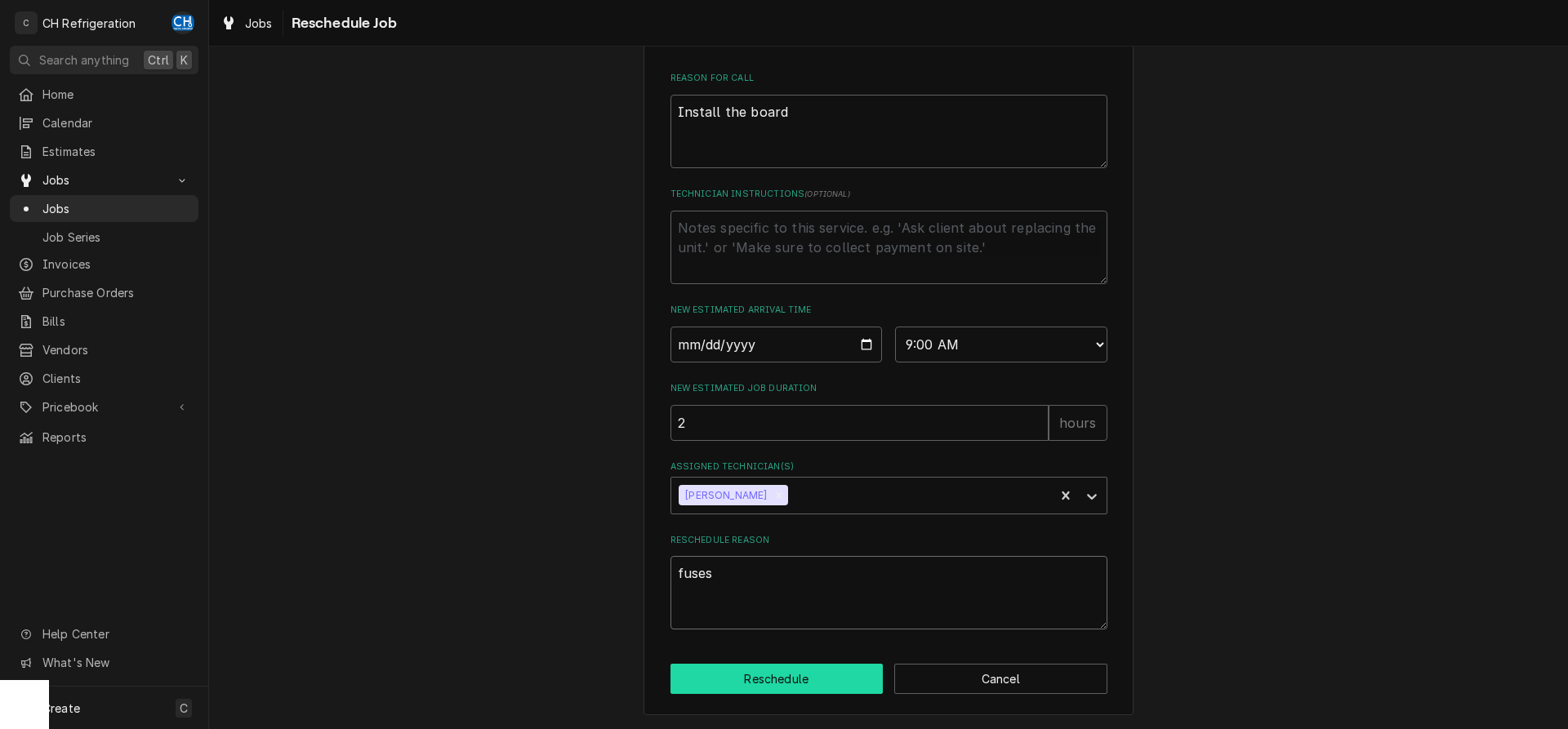
type textarea "fuses"
click at [745, 680] on button "Reschedule" at bounding box center [777, 679] width 213 height 30
type textarea "x"
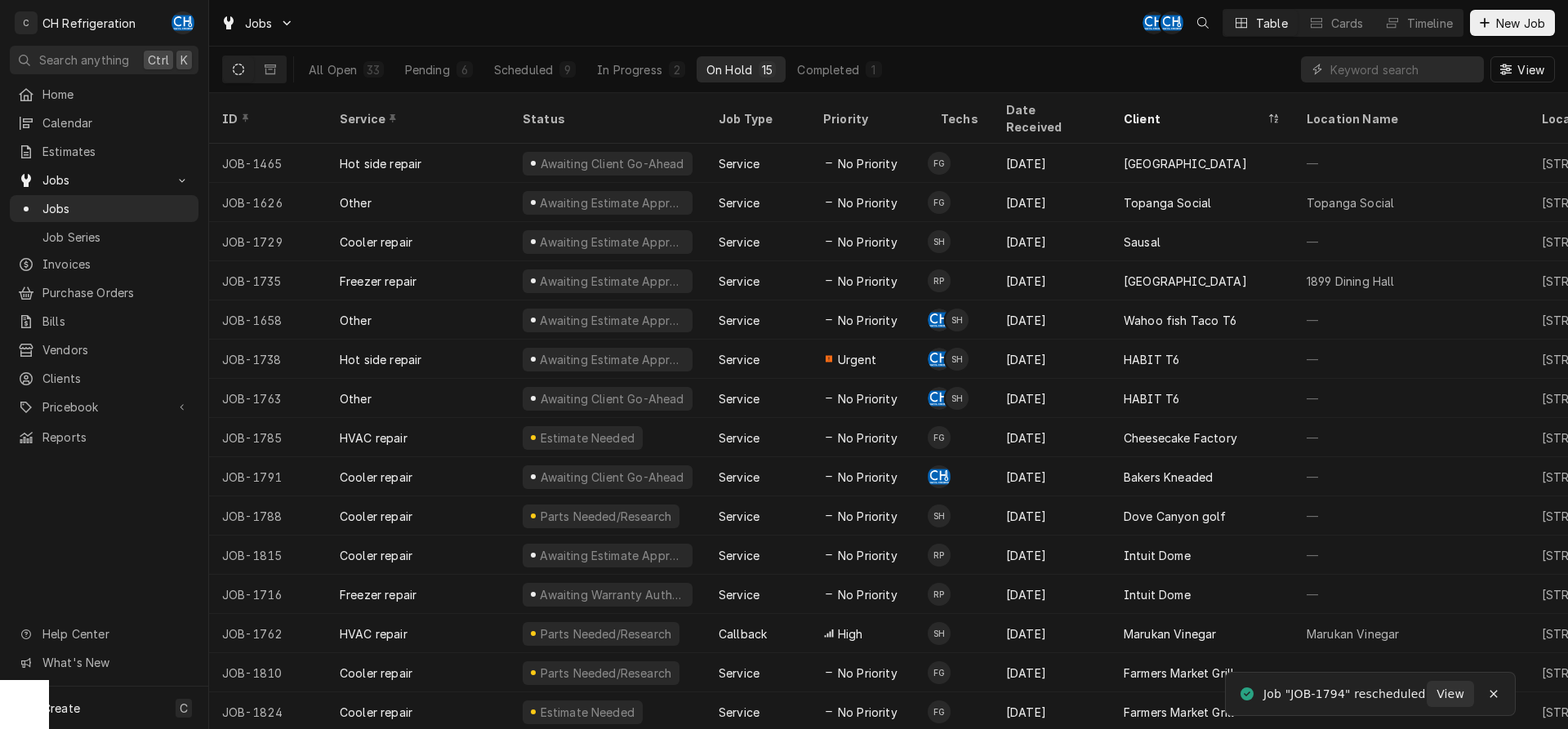
click at [532, 83] on div "All Open 33 Pending 6 Scheduled 9 In Progress 2 On Hold 15 Completed 1" at bounding box center [595, 69] width 592 height 46
click at [533, 80] on button "Scheduled 9" at bounding box center [535, 69] width 101 height 26
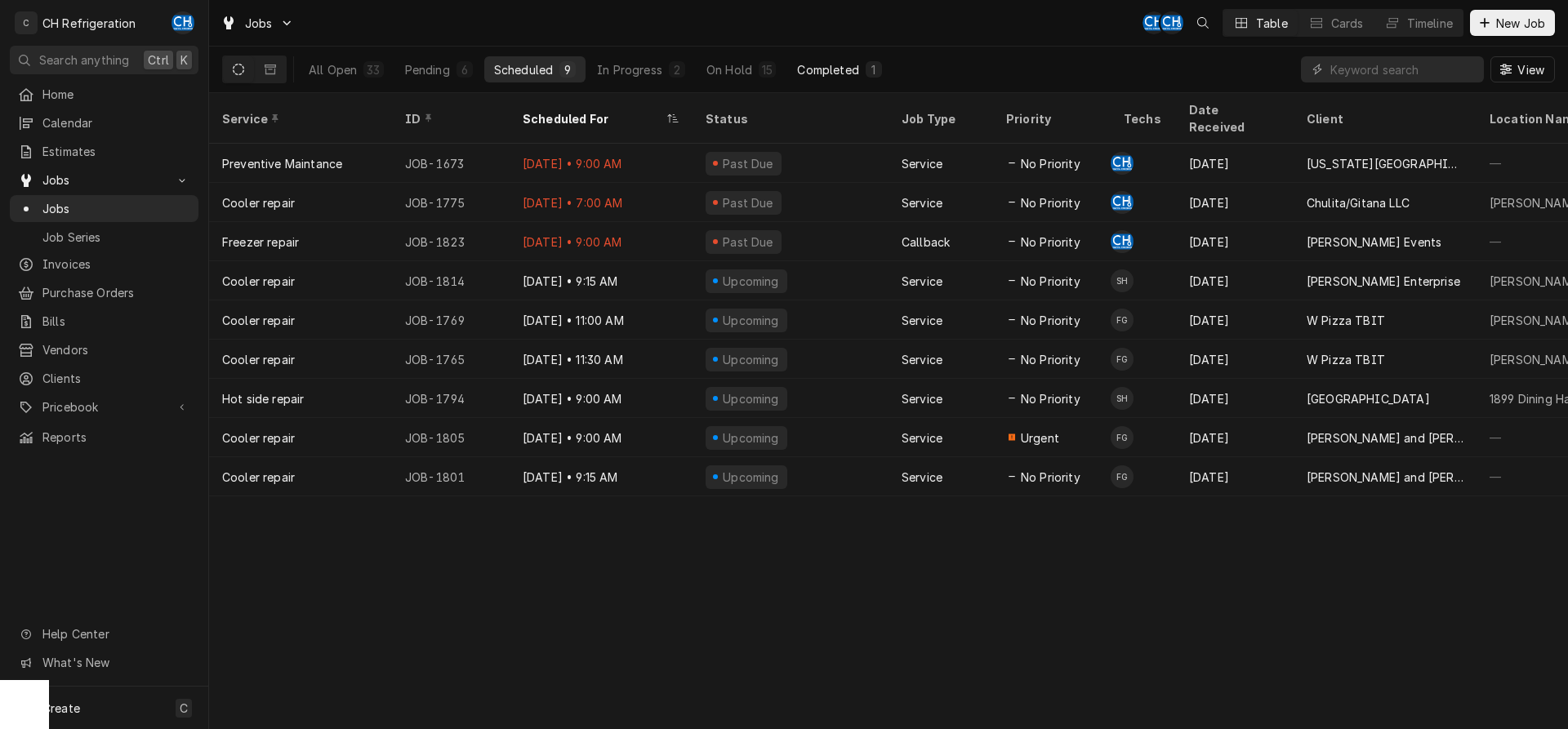
click at [825, 71] on div "Completed" at bounding box center [828, 70] width 61 height 17
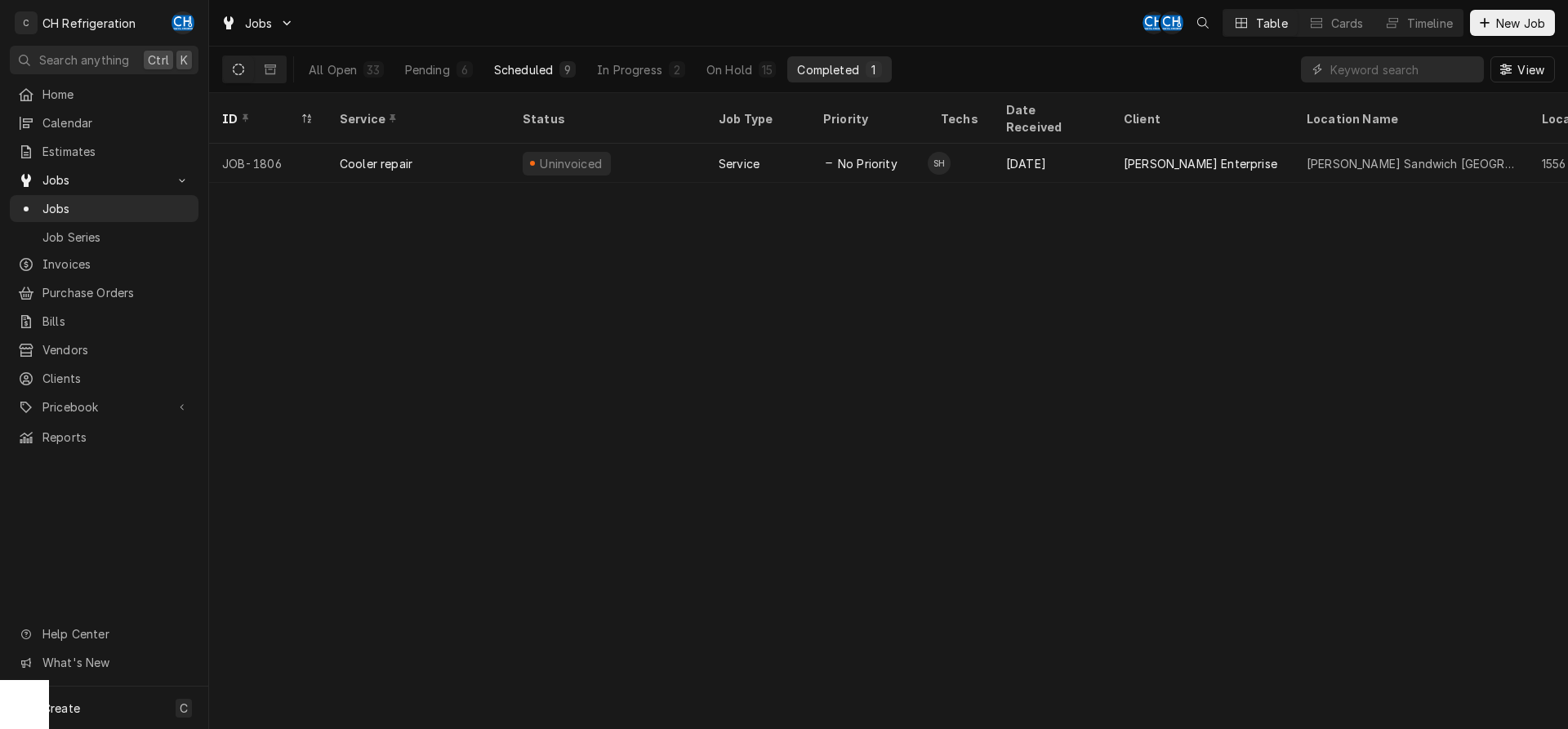
click at [543, 68] on div "Scheduled" at bounding box center [523, 70] width 59 height 17
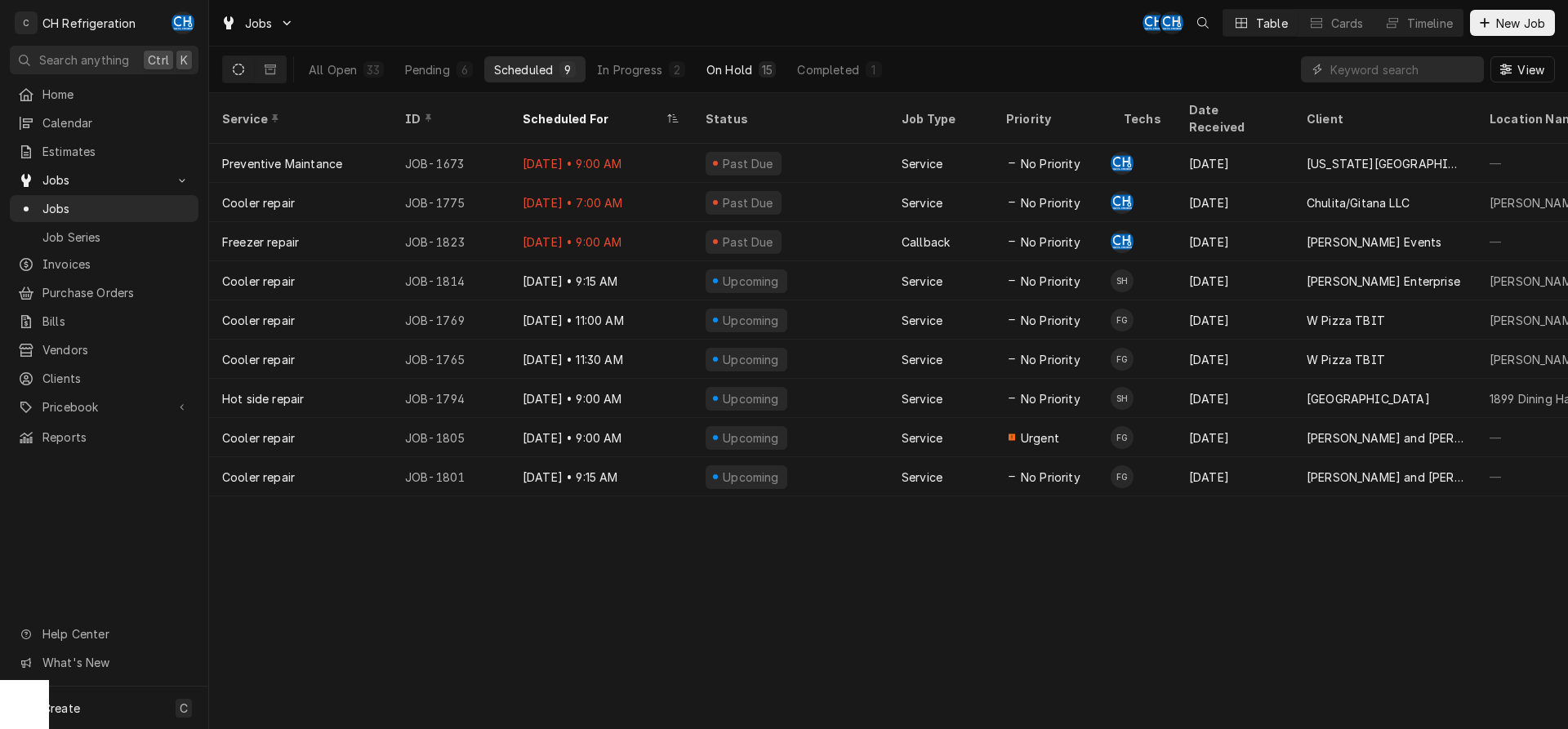
click at [756, 71] on button "On Hold 15" at bounding box center [740, 69] width 89 height 26
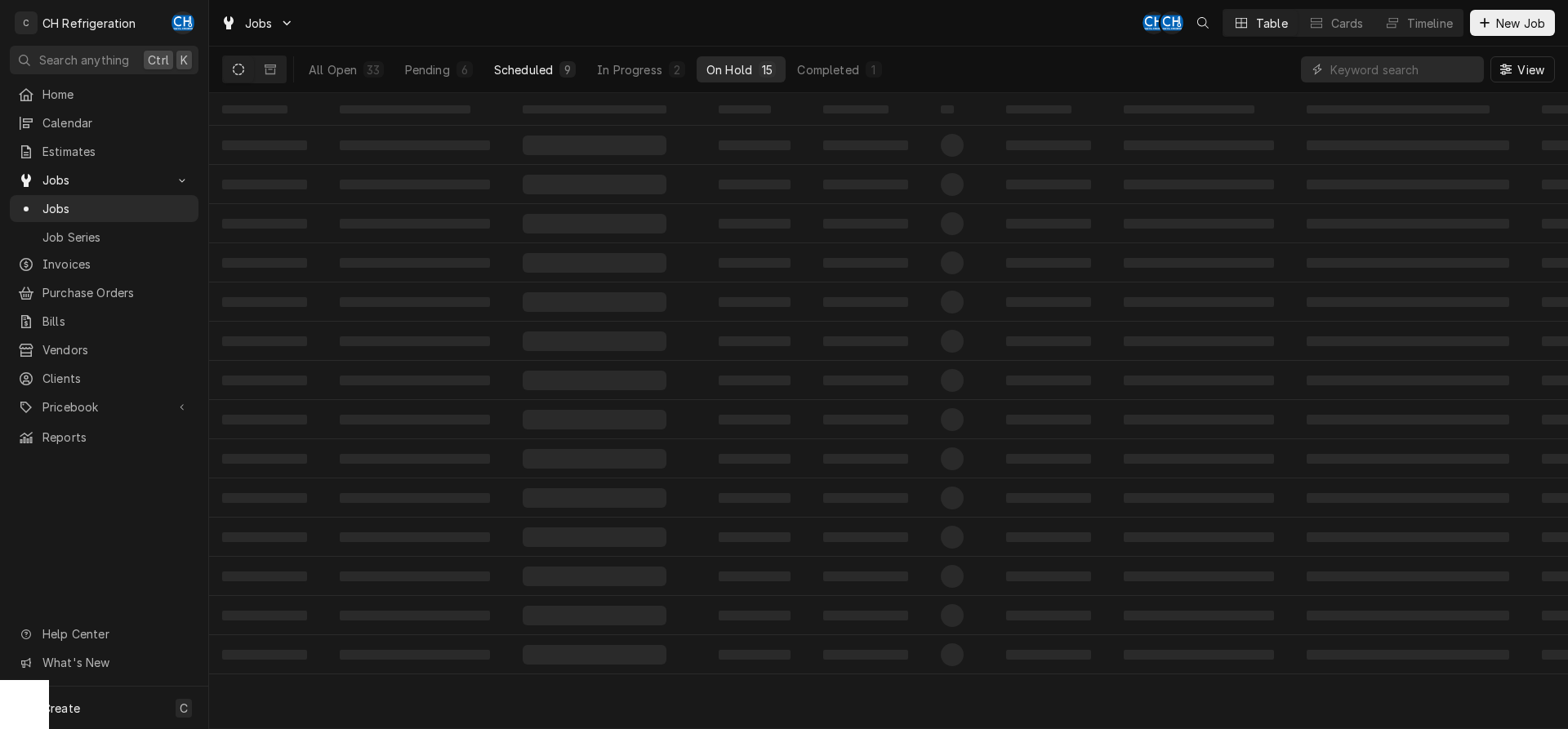
click at [556, 71] on button "Scheduled 9" at bounding box center [535, 69] width 101 height 26
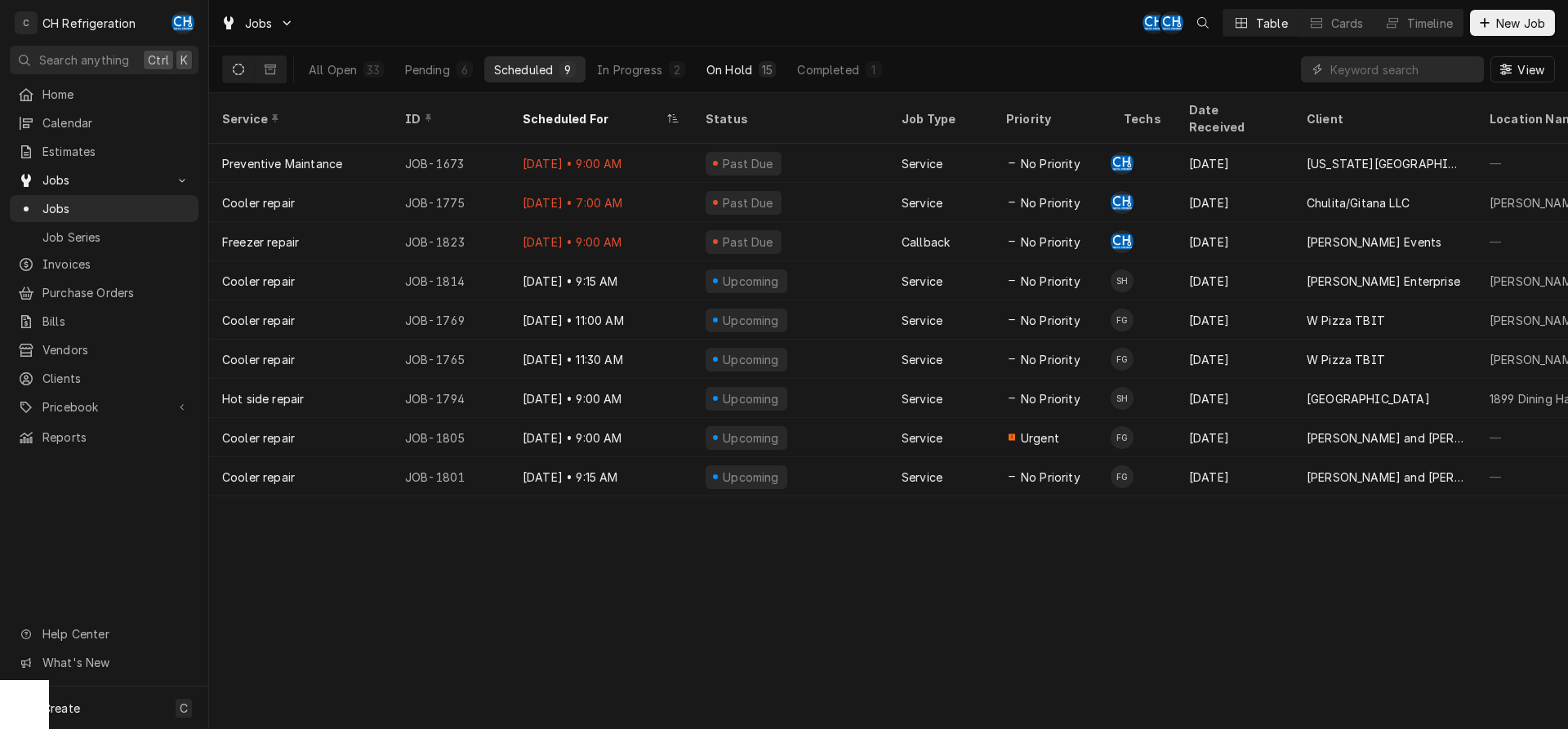
click at [720, 70] on div "On Hold" at bounding box center [729, 70] width 46 height 17
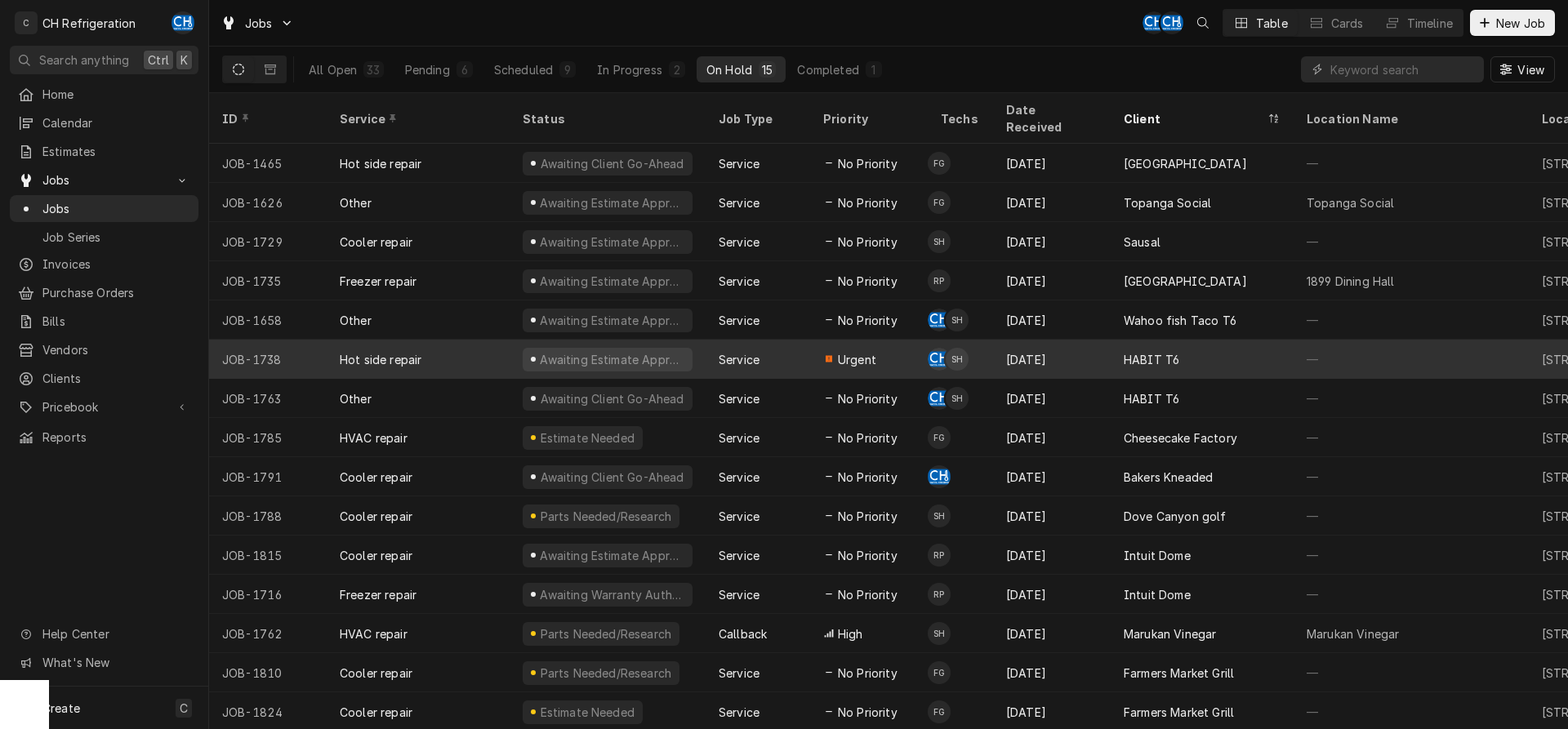
click at [1186, 340] on div "HABIT T6" at bounding box center [1202, 359] width 183 height 39
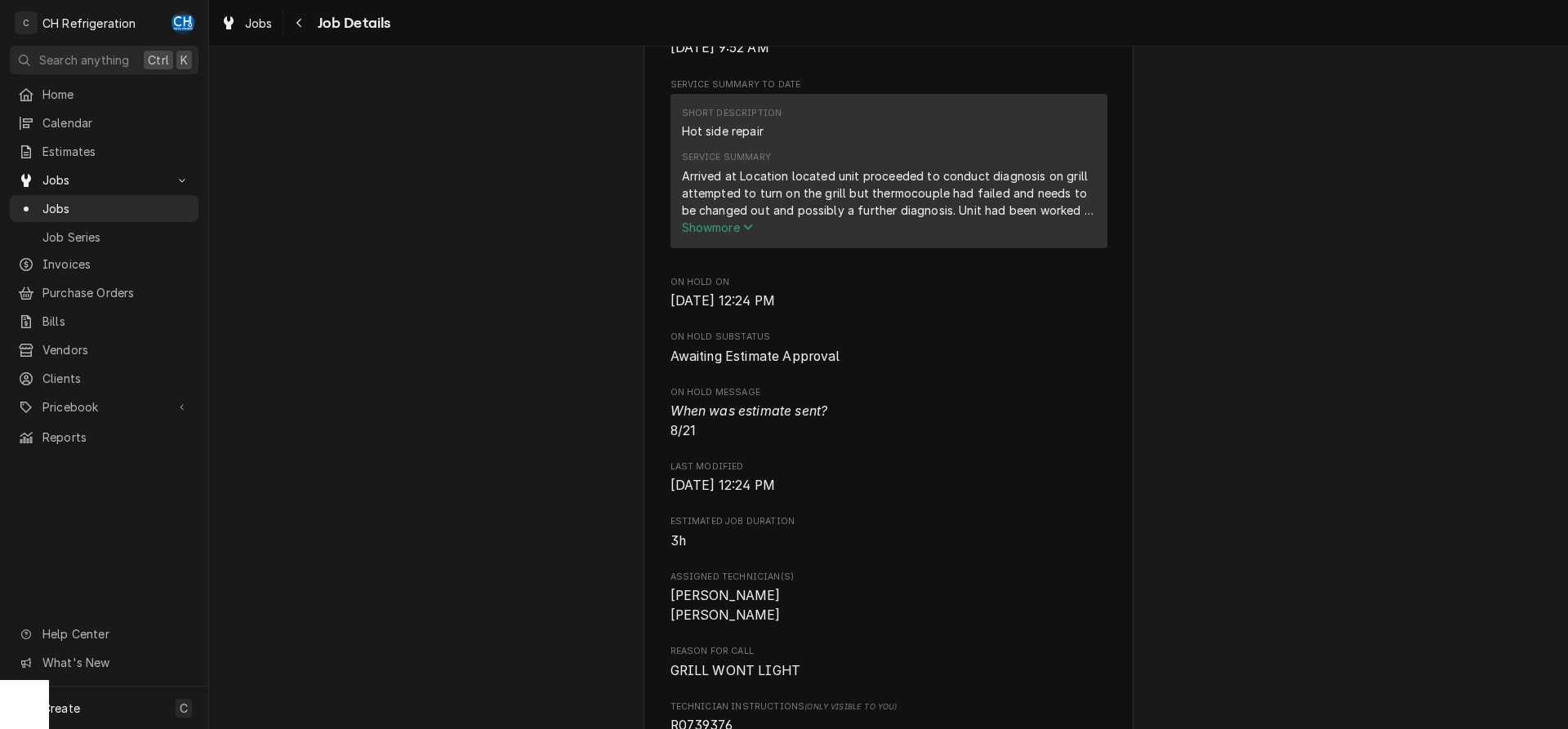
scroll to position [916, 0]
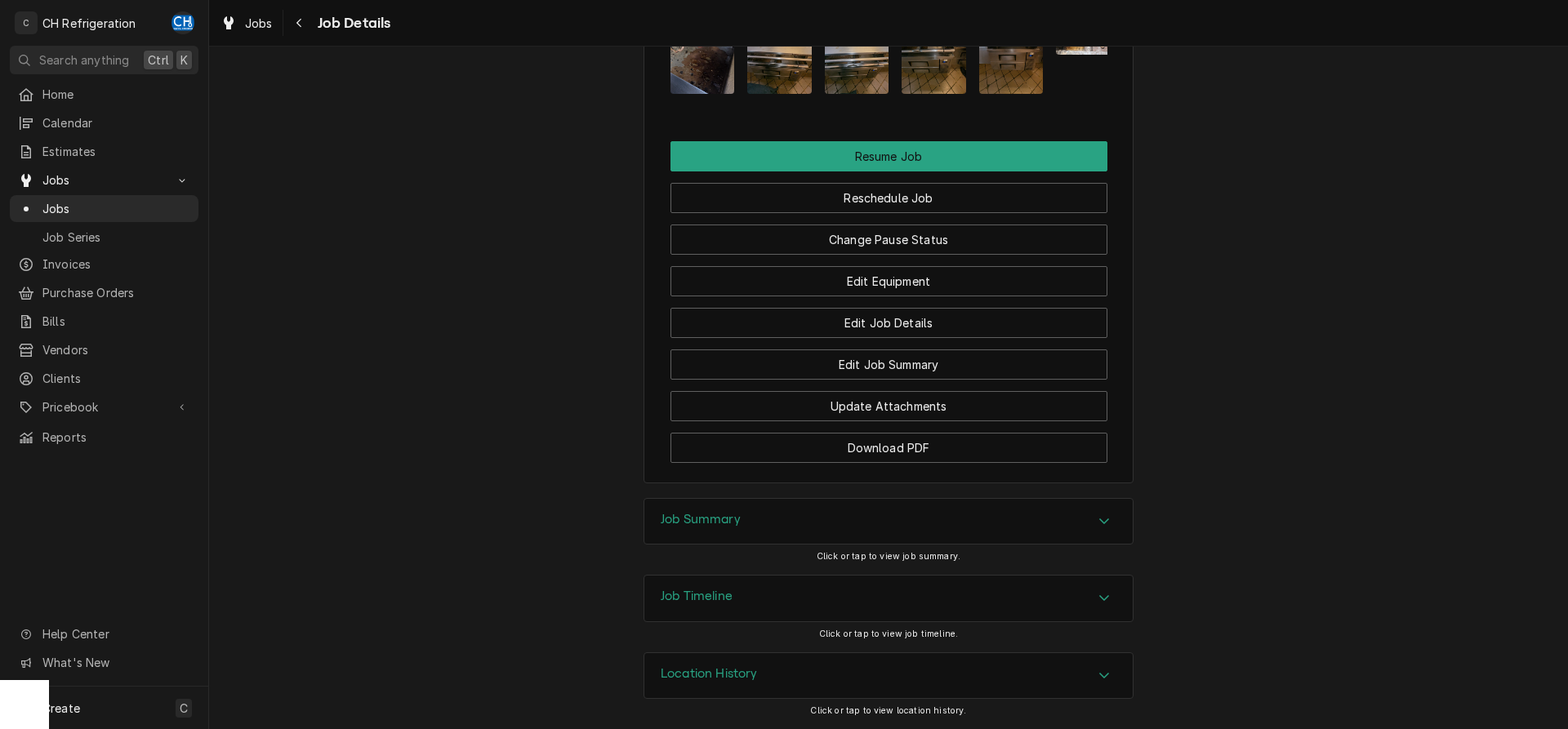
click at [788, 523] on div "Job Summary" at bounding box center [888, 521] width 489 height 46
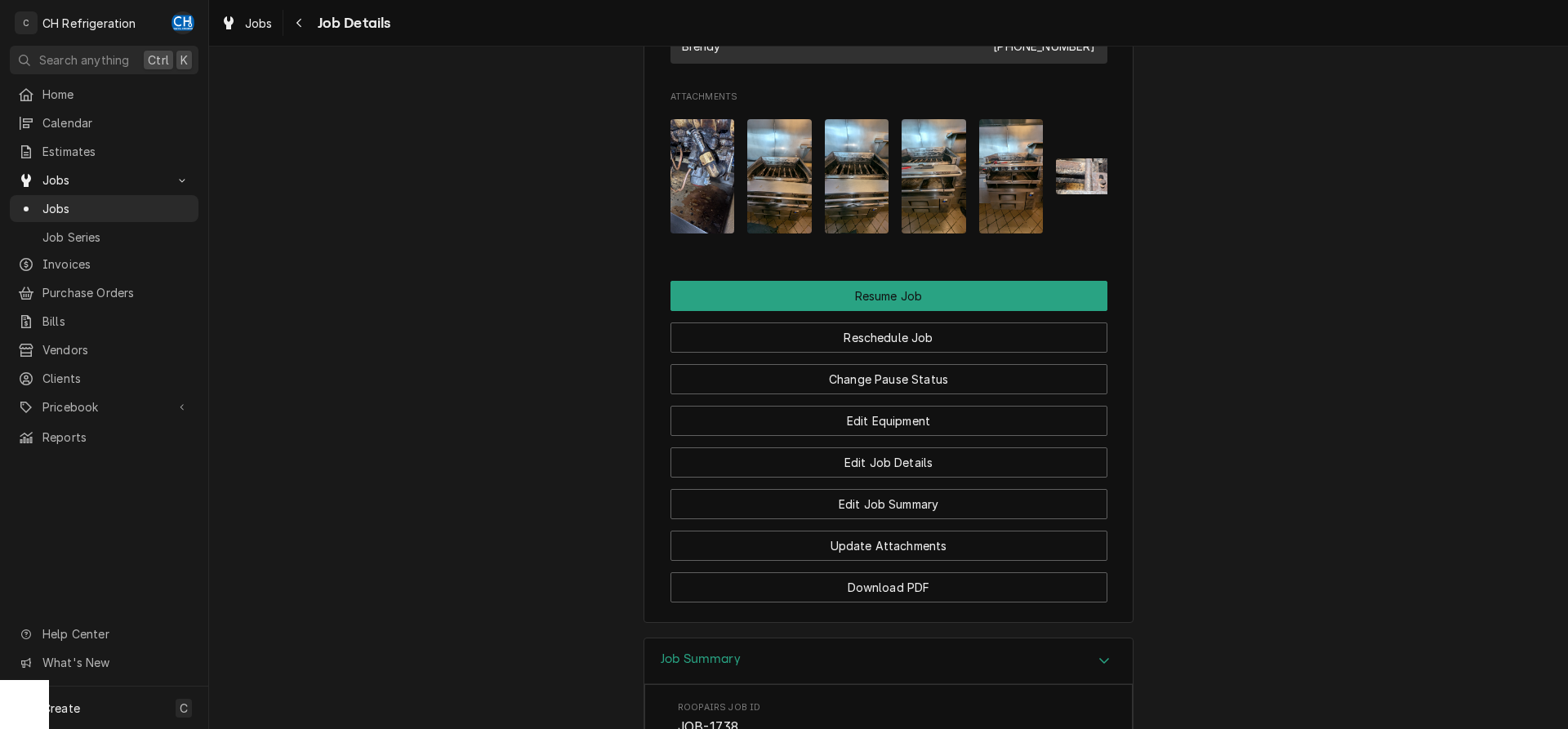
scroll to position [1573, 0]
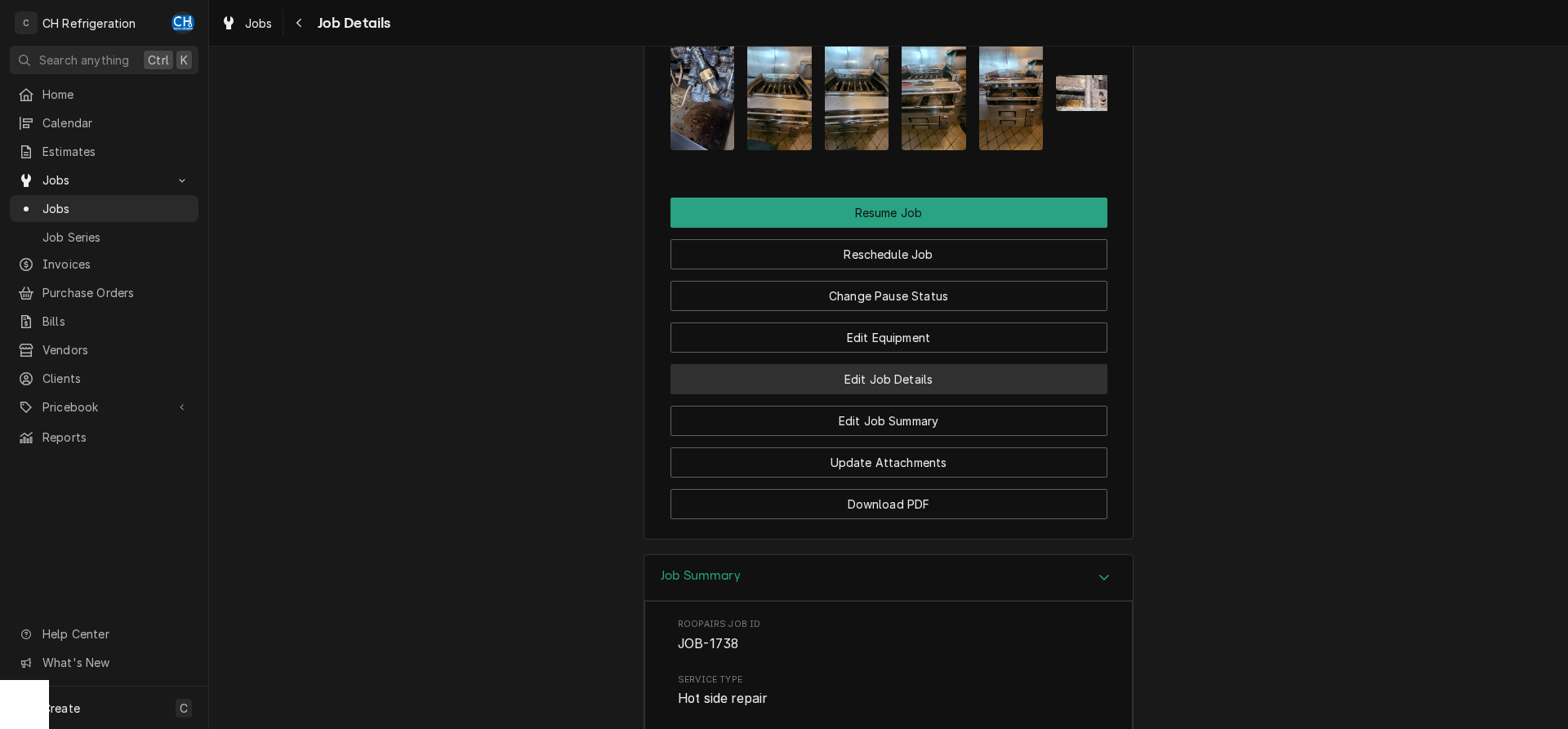
click at [908, 386] on button "Edit Job Details" at bounding box center [889, 379] width 437 height 30
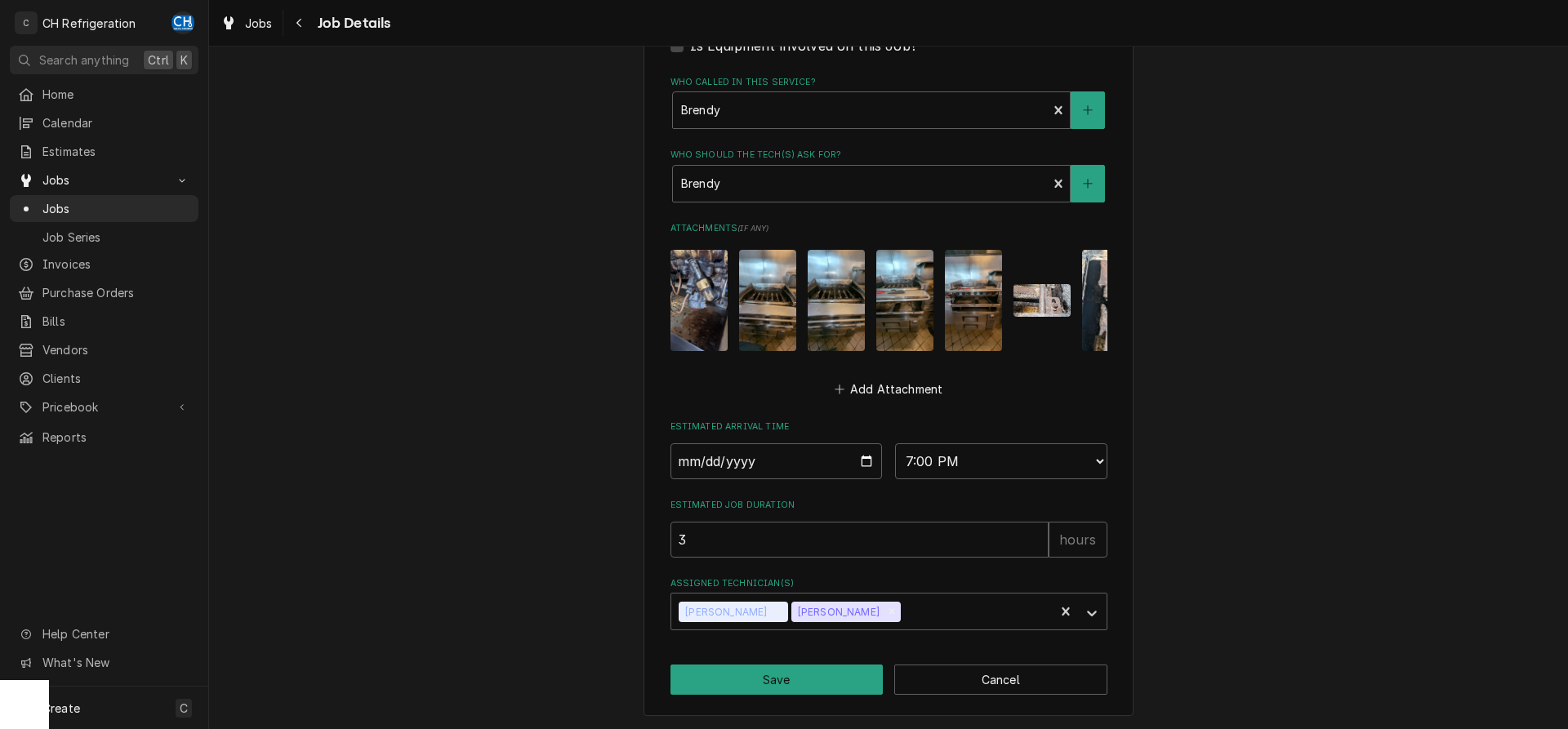
scroll to position [515, 0]
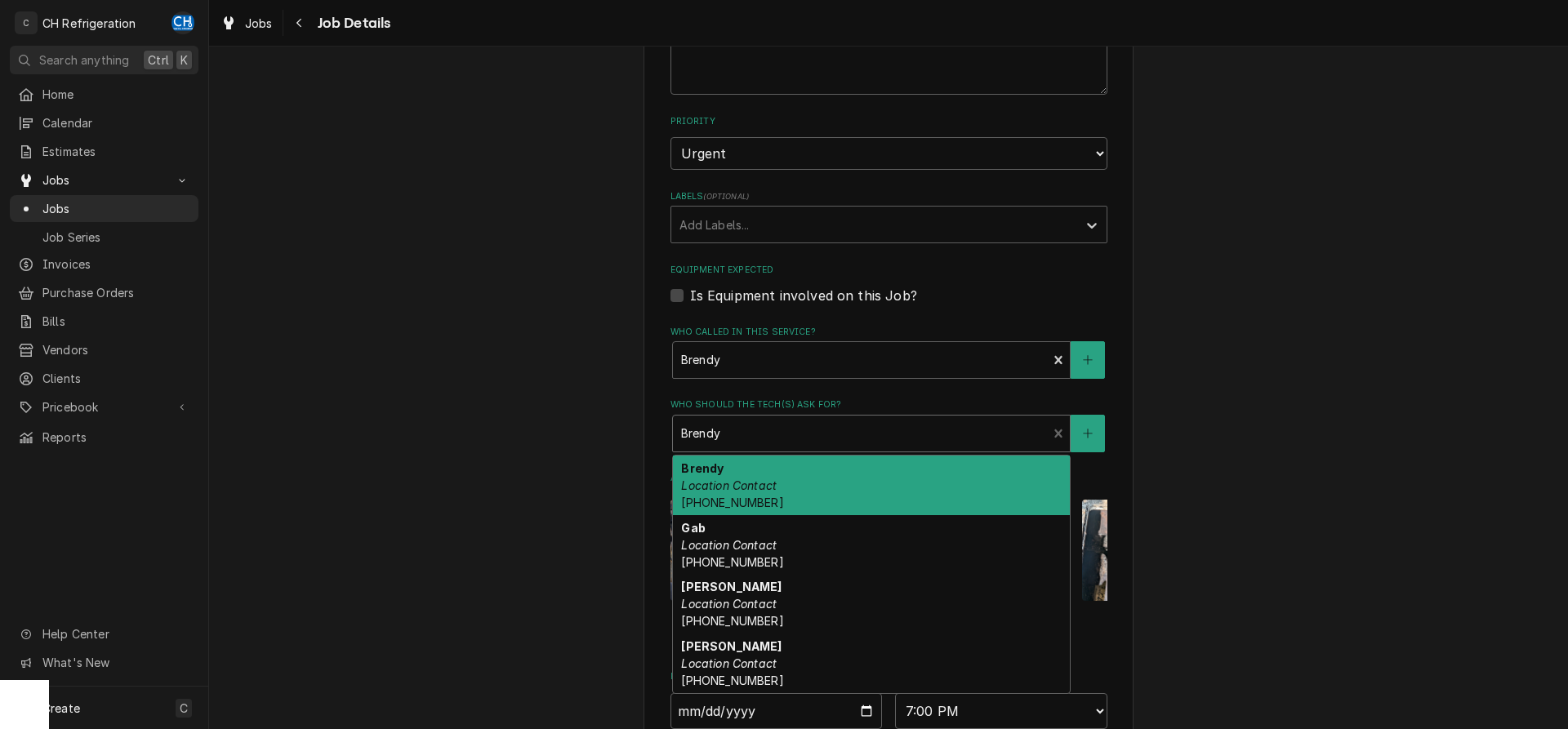
click at [794, 432] on div "Who should the tech(s) ask for?" at bounding box center [859, 433] width 358 height 29
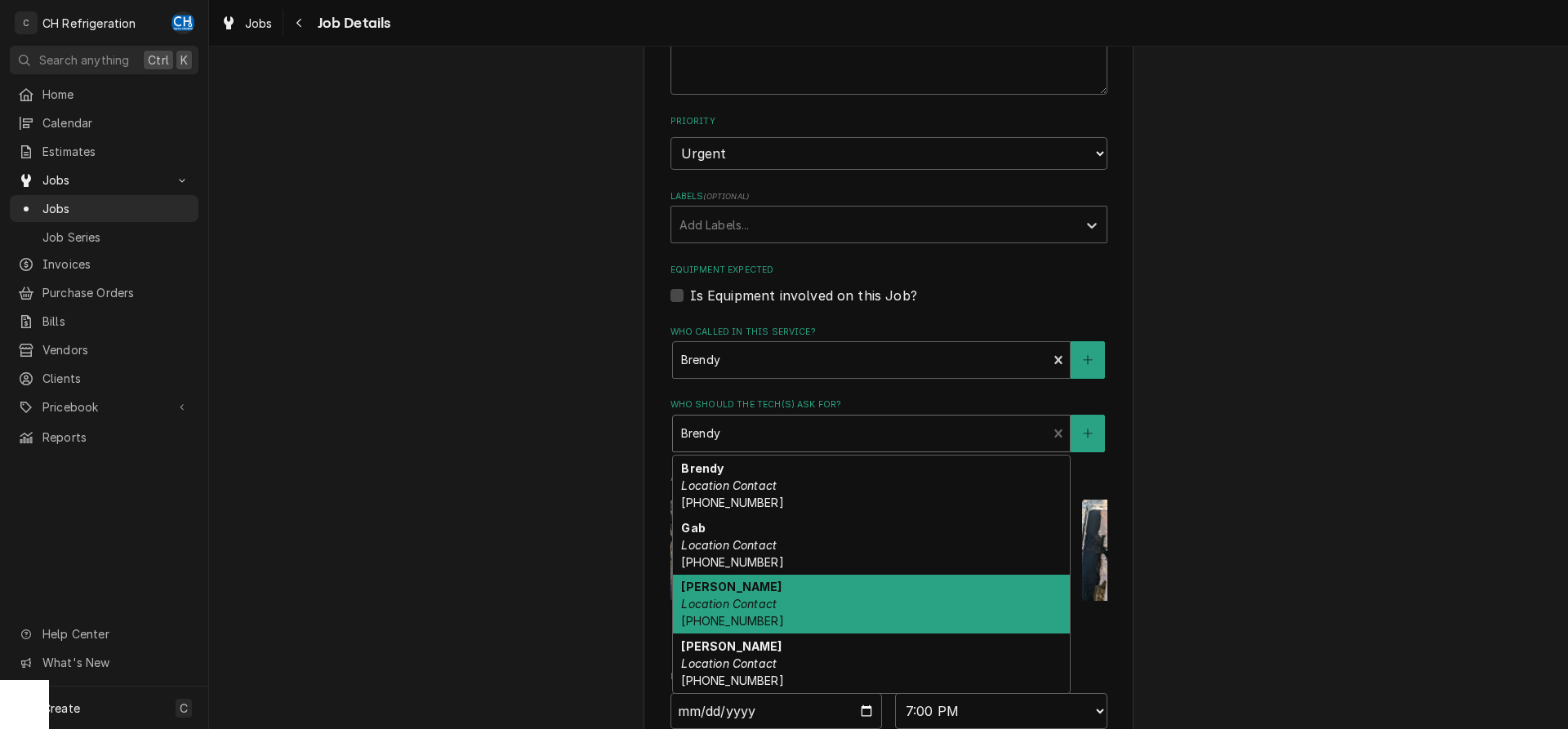
click at [804, 589] on div "[PERSON_NAME] Location Contact [PHONE_NUMBER]" at bounding box center [872, 605] width 397 height 60
type textarea "x"
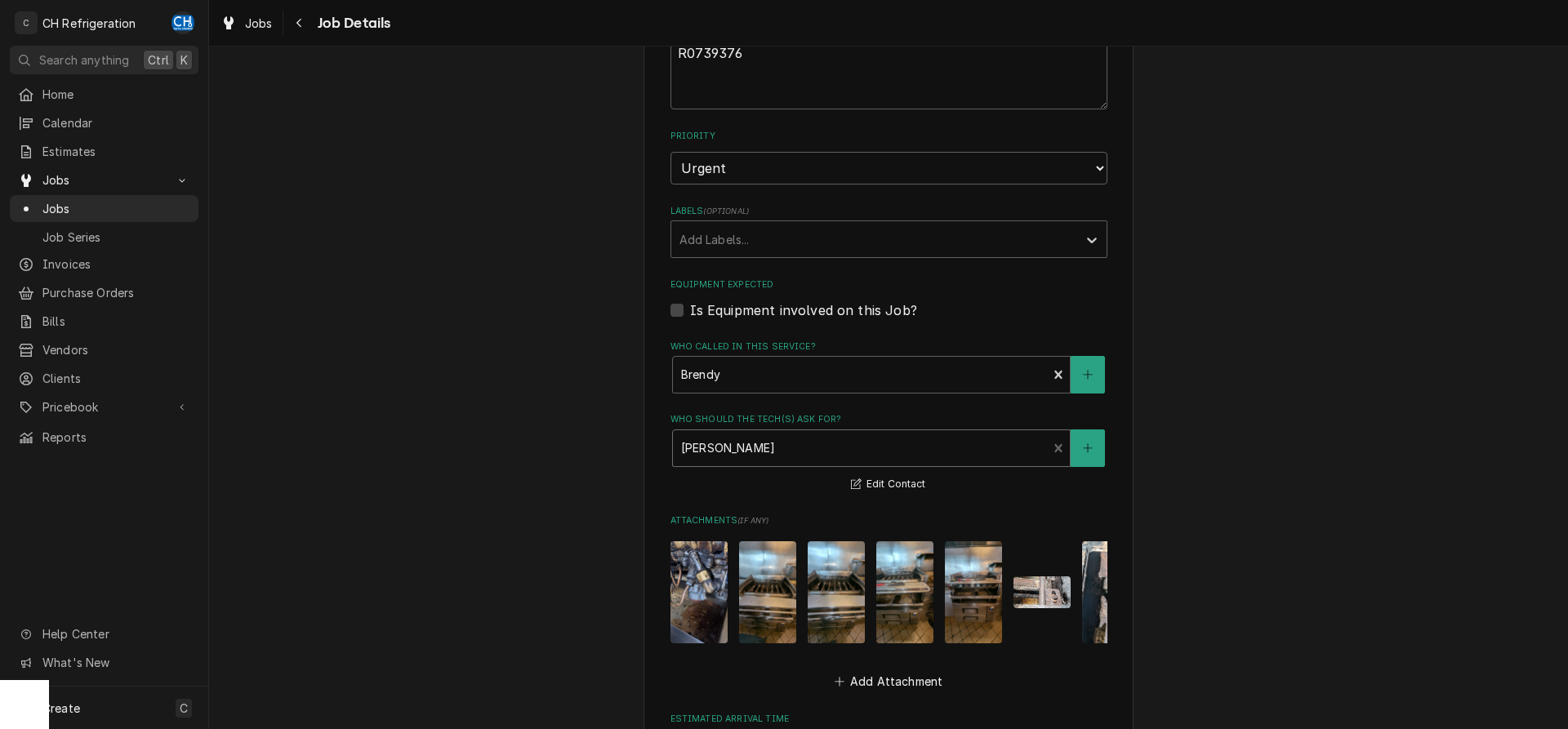
scroll to position [791, 0]
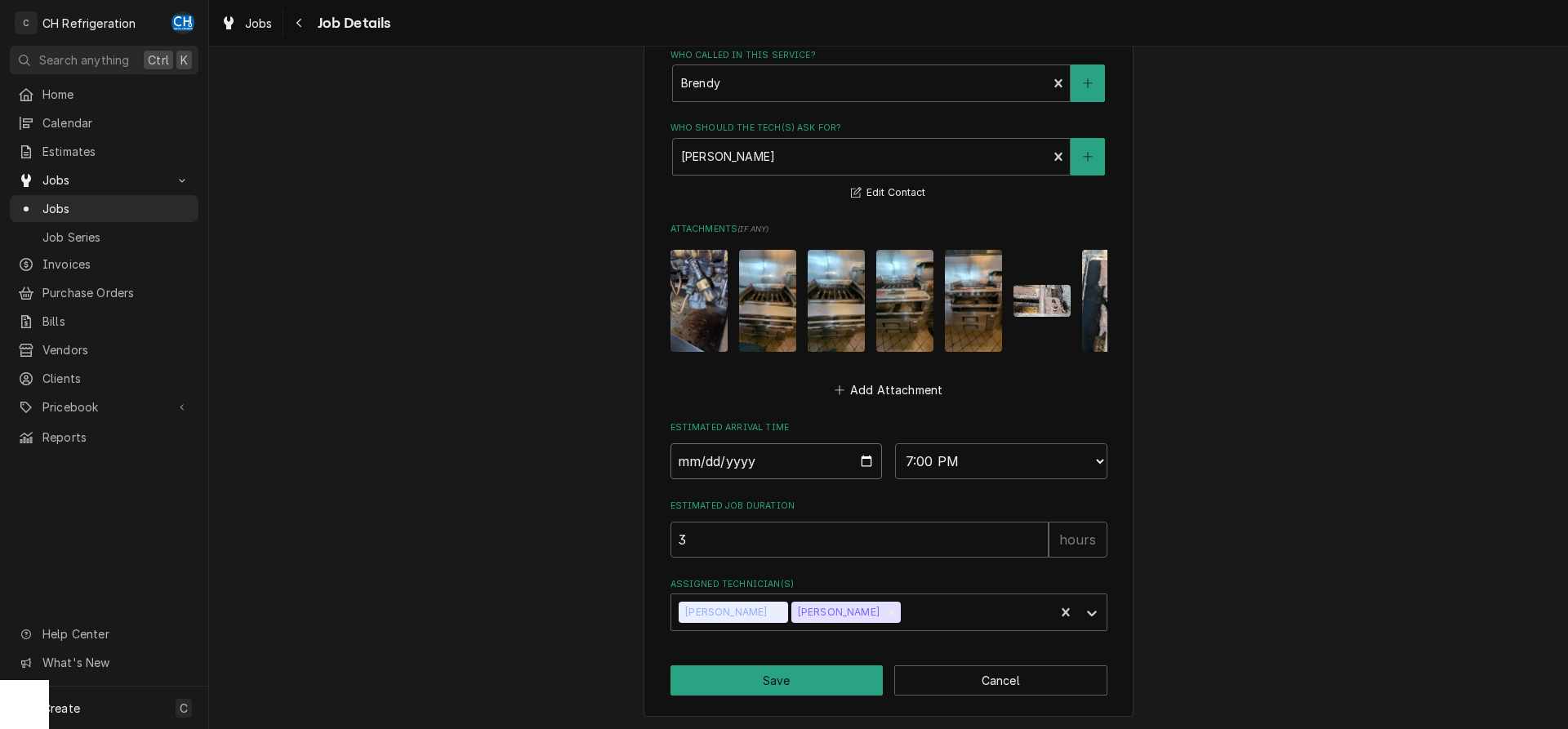
click at [870, 461] on input "2025-08-20" at bounding box center [776, 461] width 212 height 36
type input "2025-08-28"
click at [882, 618] on div "Remove Steven Hiraga" at bounding box center [892, 613] width 18 height 22
click at [773, 607] on icon "Remove Chris Hiraga" at bounding box center [779, 613] width 12 height 12
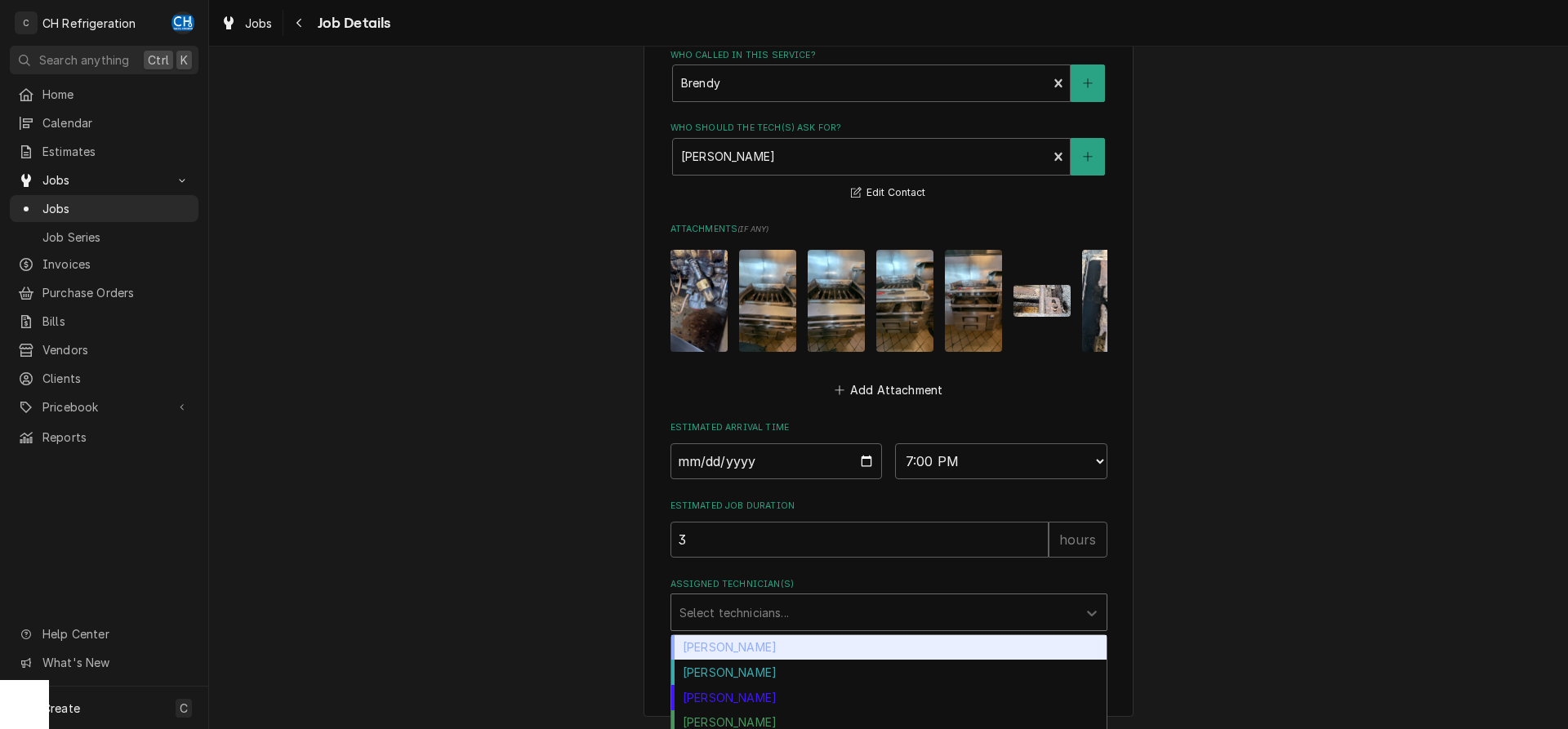
click at [784, 609] on div "Assigned Technician(s)" at bounding box center [873, 612] width 390 height 29
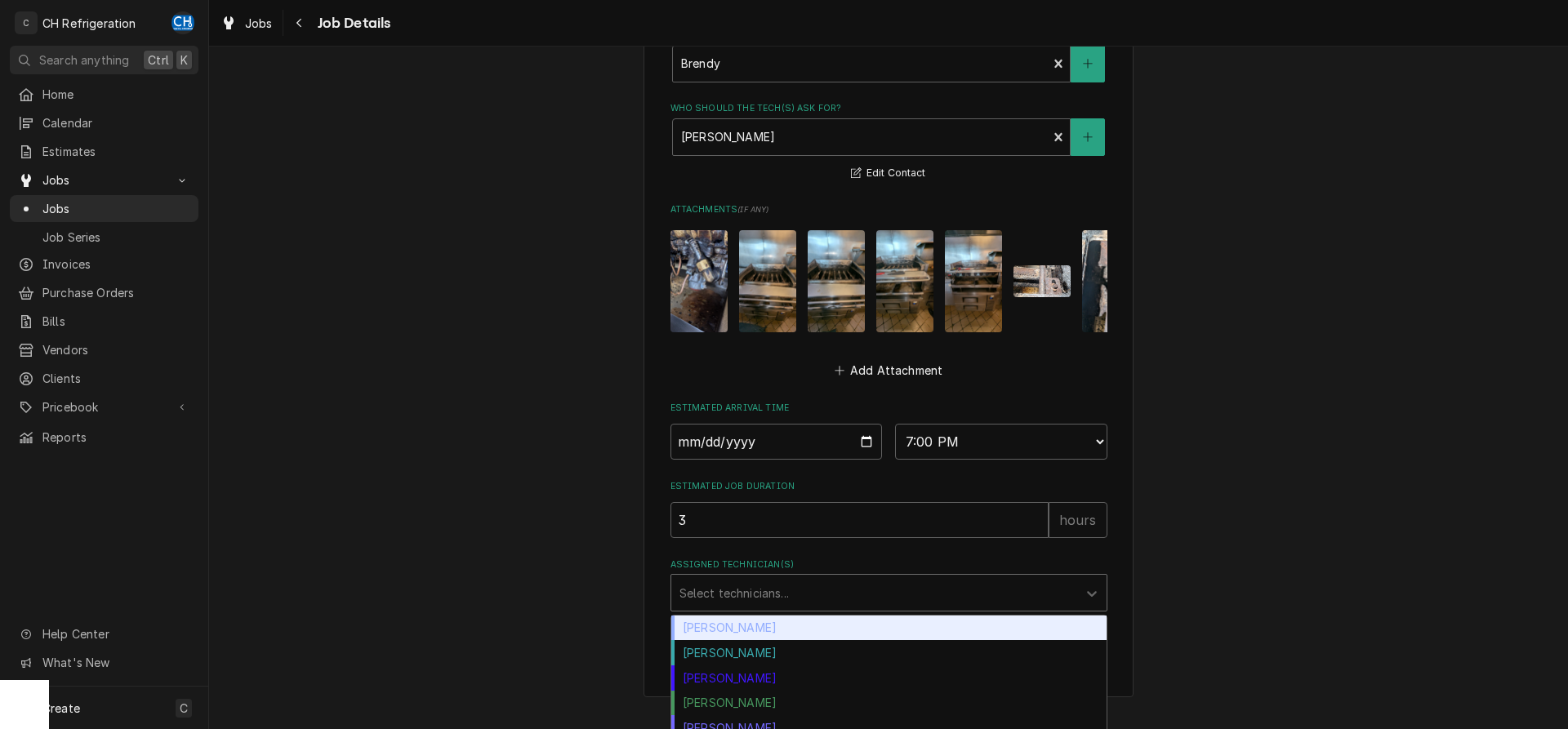
scroll to position [821, 0]
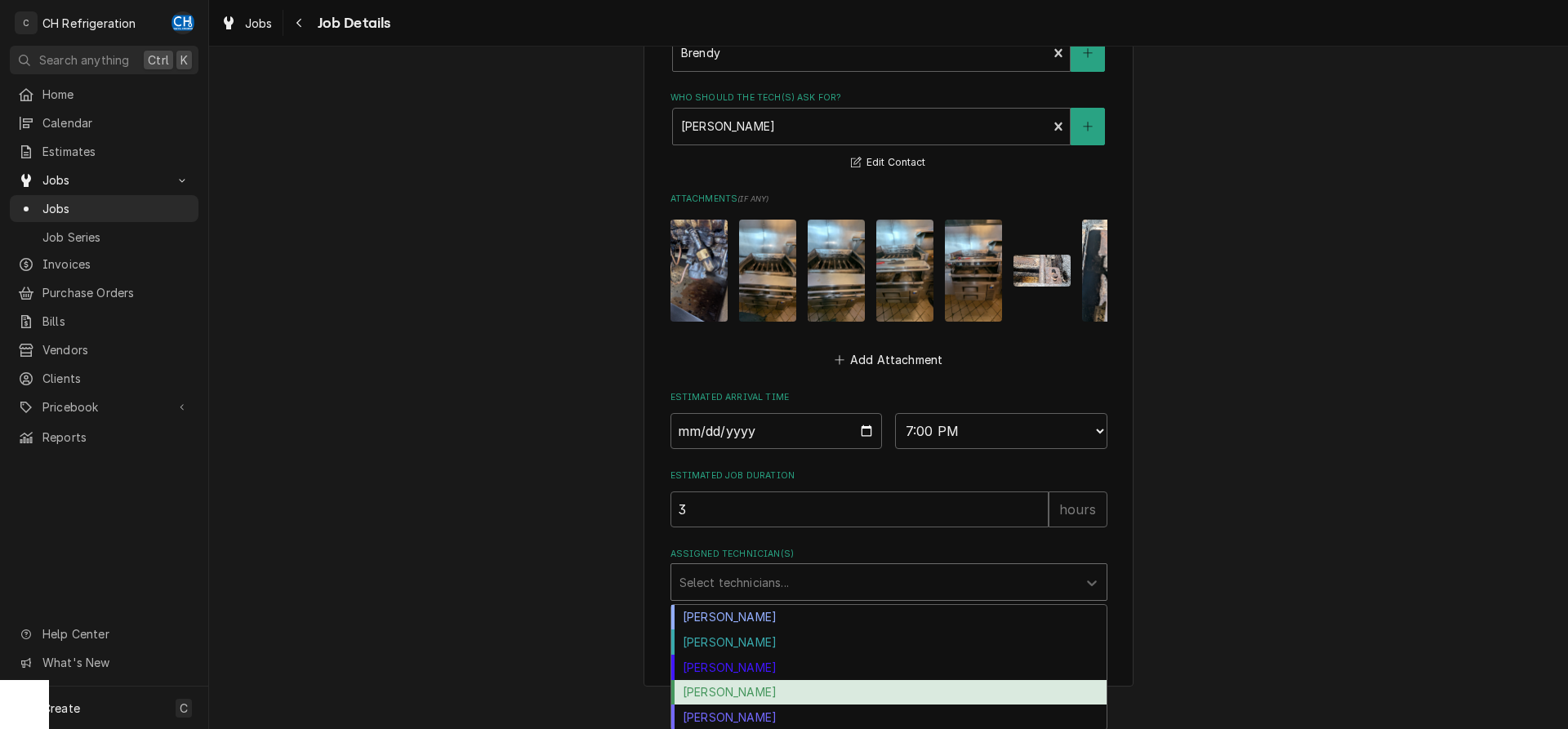
click at [795, 689] on div "Ruben Perez" at bounding box center [889, 692] width 435 height 25
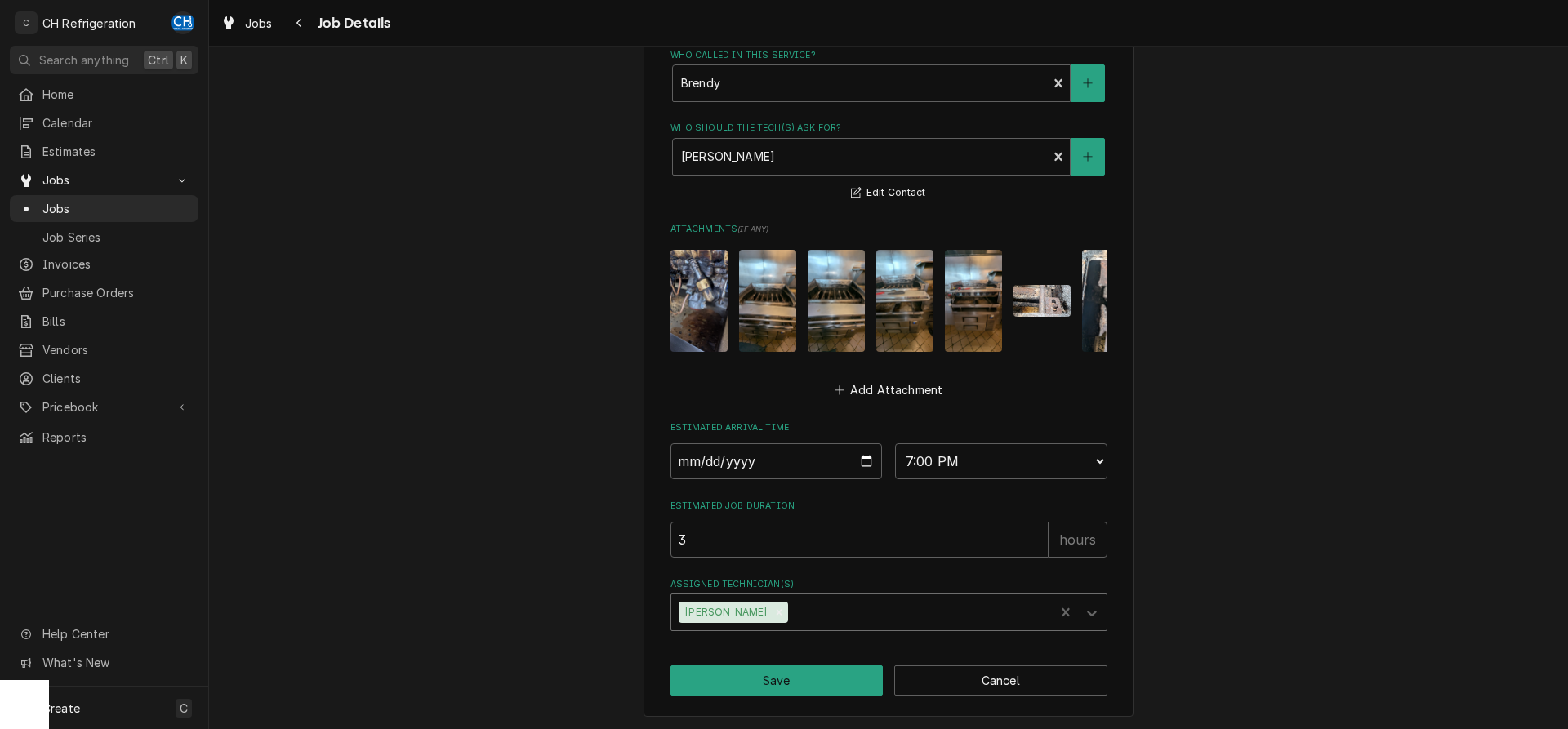
type textarea "x"
click at [895, 444] on select "AM / PM 6:00 AM 6:15 AM 6:30 AM 6:45 AM 7:00 AM 7:15 AM 7:30 AM 7:45 AM 8:00 AM…" at bounding box center [1000, 461] width 212 height 36
select select "11:00:00"
click option "11:00 AM" at bounding box center [0, 0] width 0 height 0
click at [831, 680] on button "Save" at bounding box center [777, 681] width 213 height 30
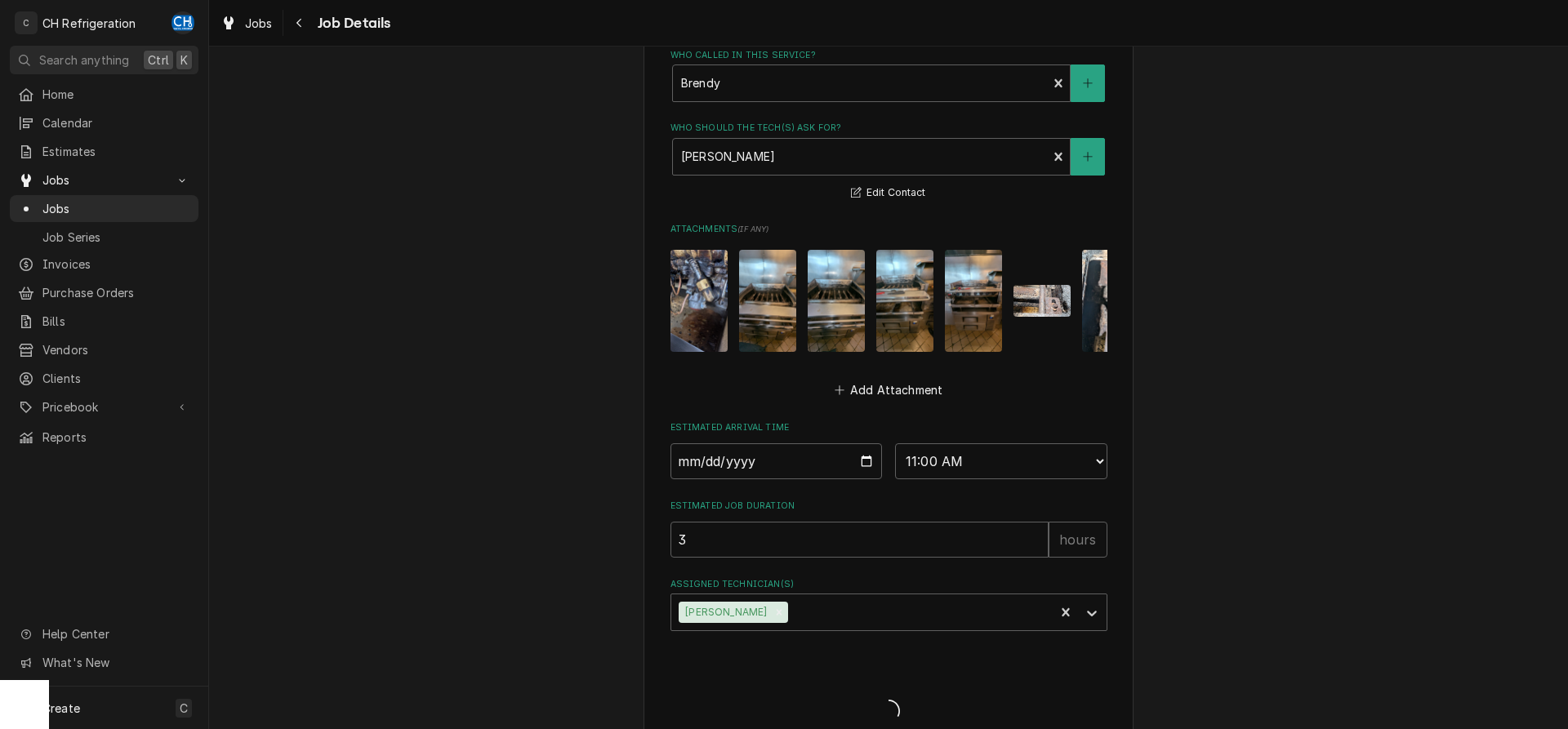
type textarea "x"
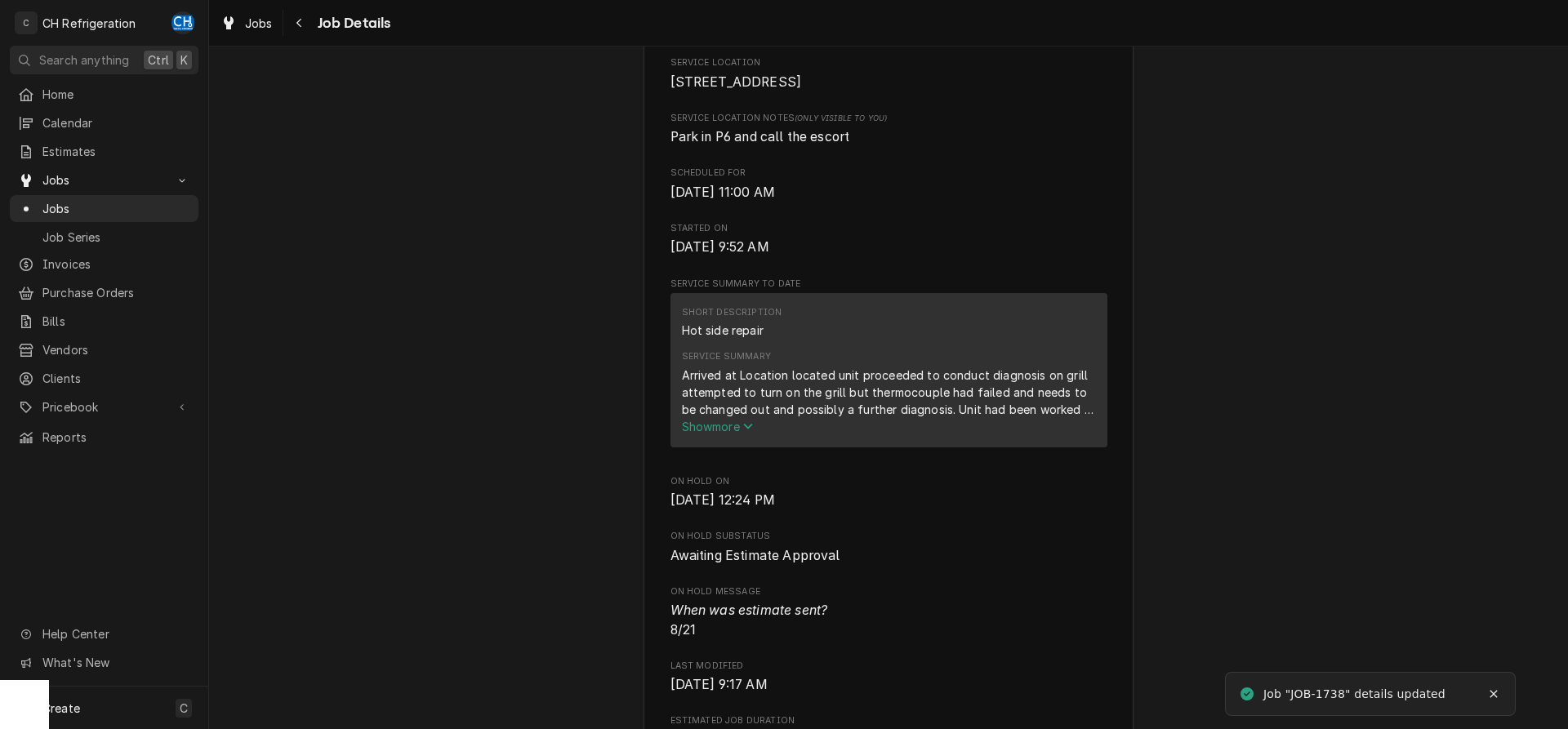
scroll to position [416, 0]
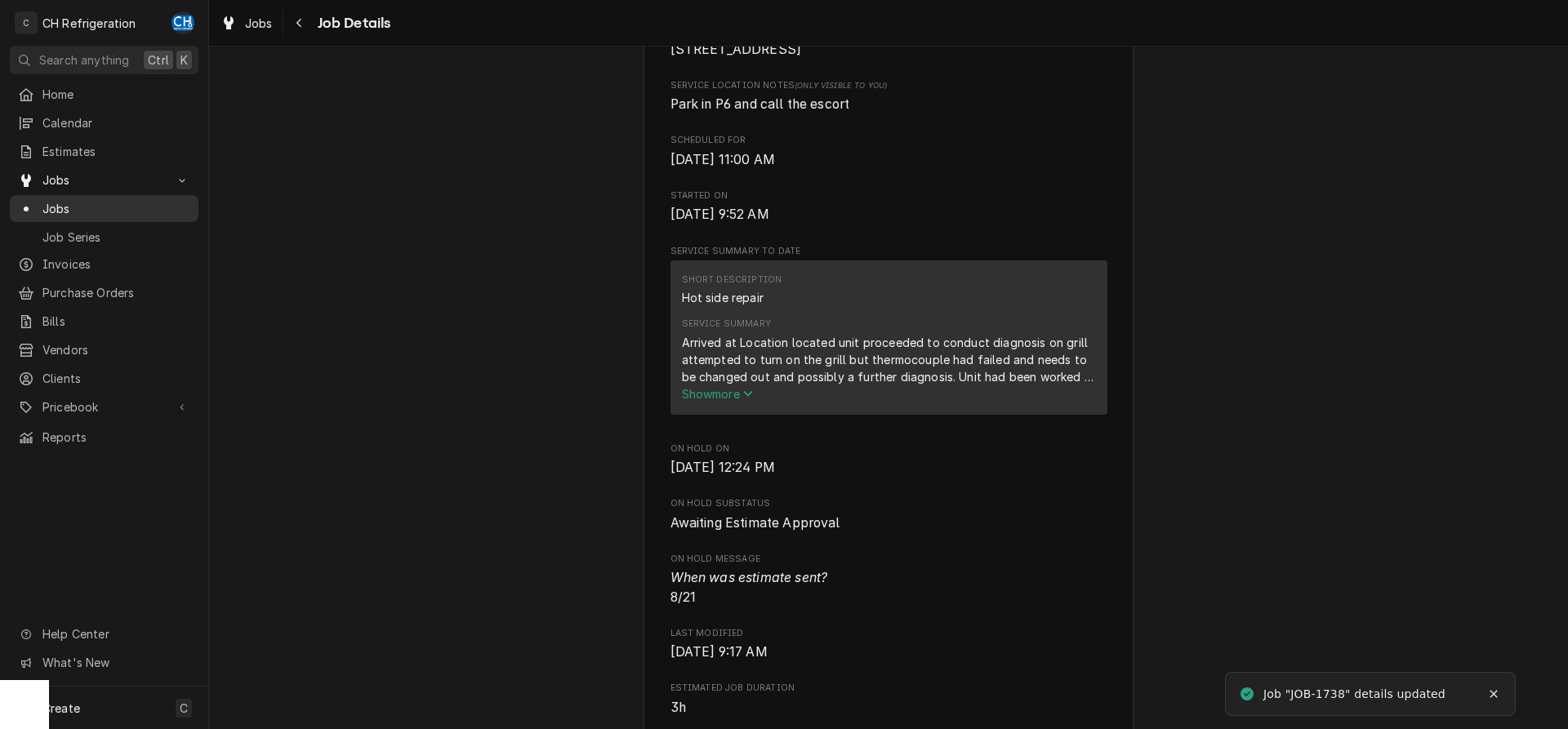
click at [103, 210] on span "Jobs" at bounding box center [116, 209] width 148 height 17
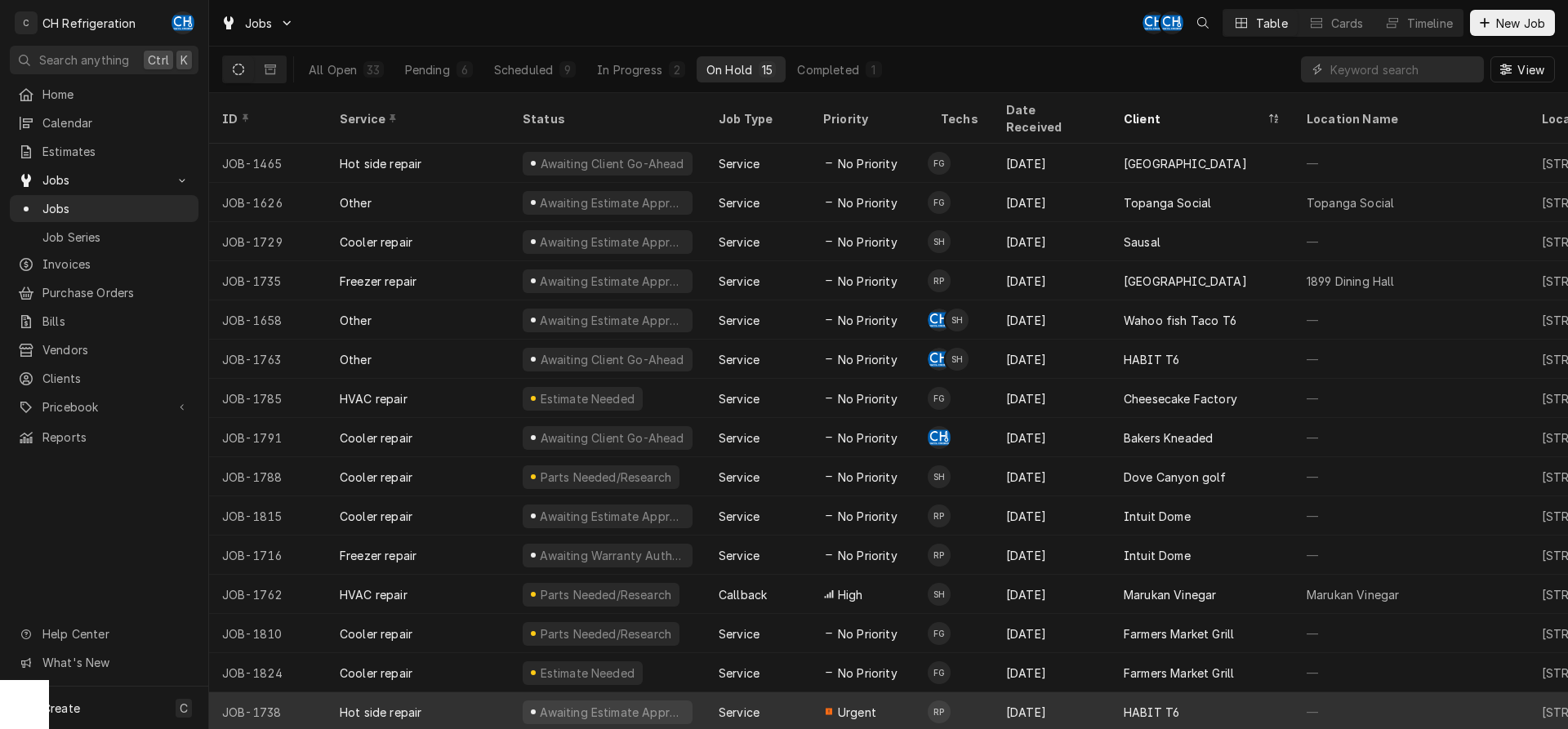
click at [1084, 697] on div "[DATE]" at bounding box center [1051, 712] width 117 height 39
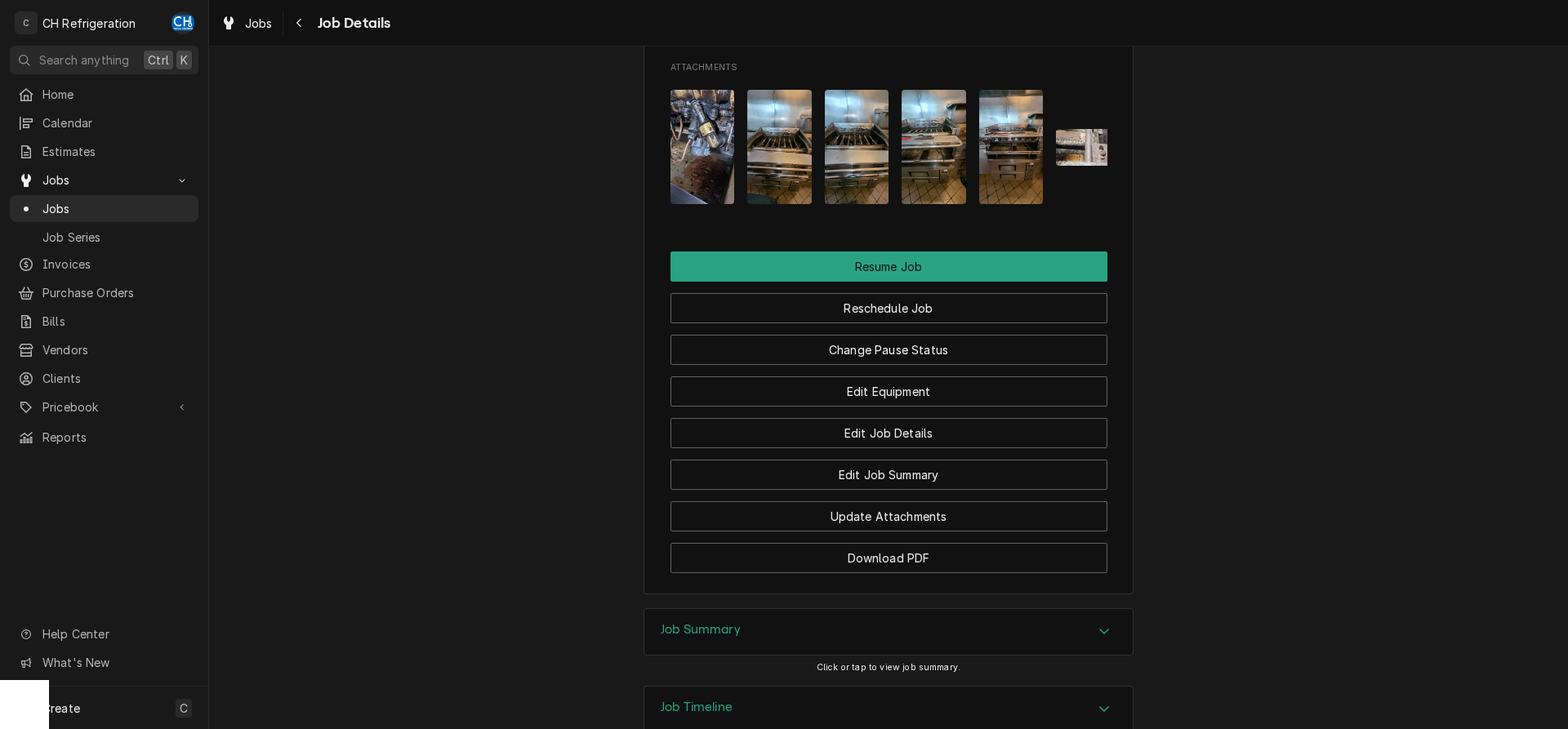
scroll to position [1629, 0]
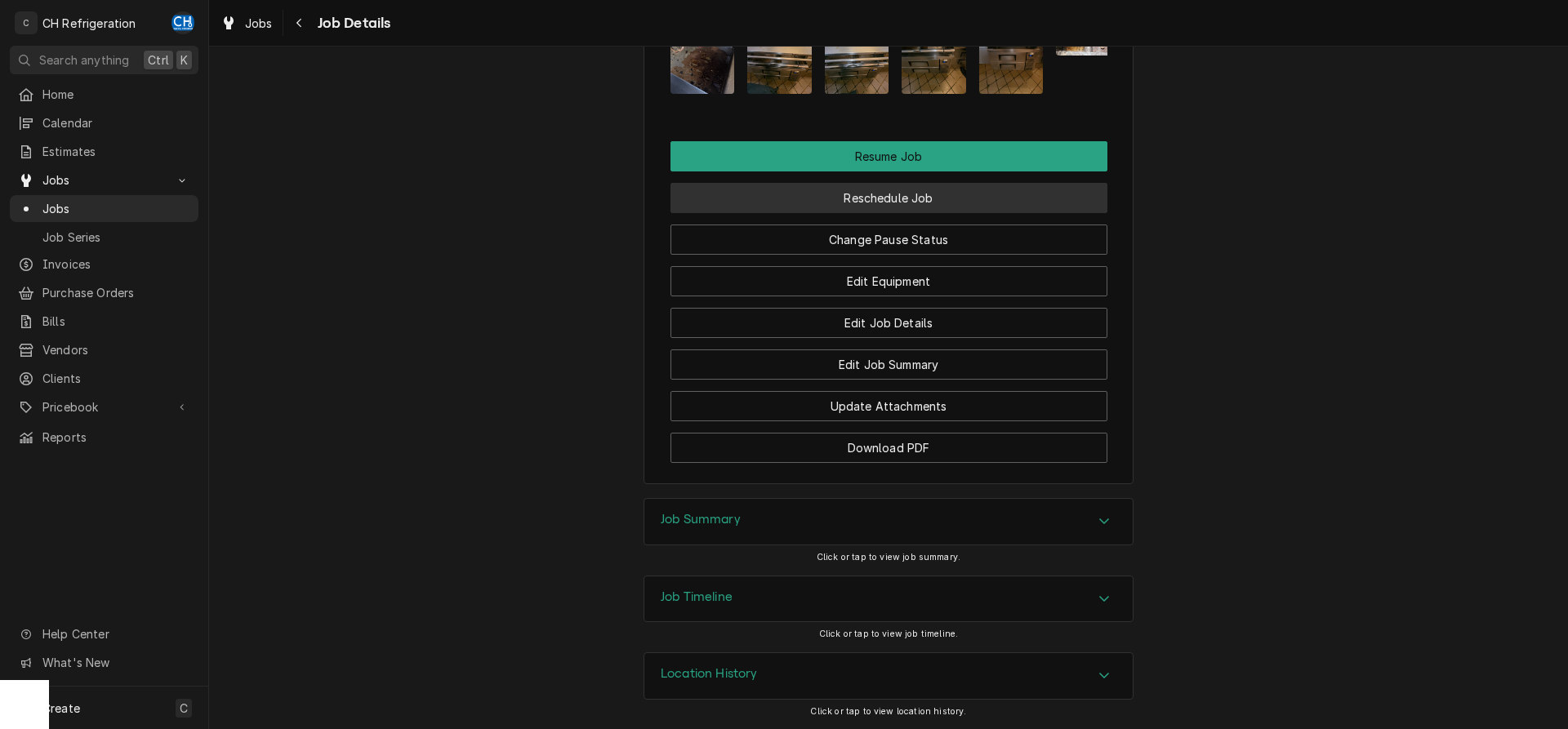
click at [886, 199] on button "Reschedule Job" at bounding box center [889, 198] width 437 height 30
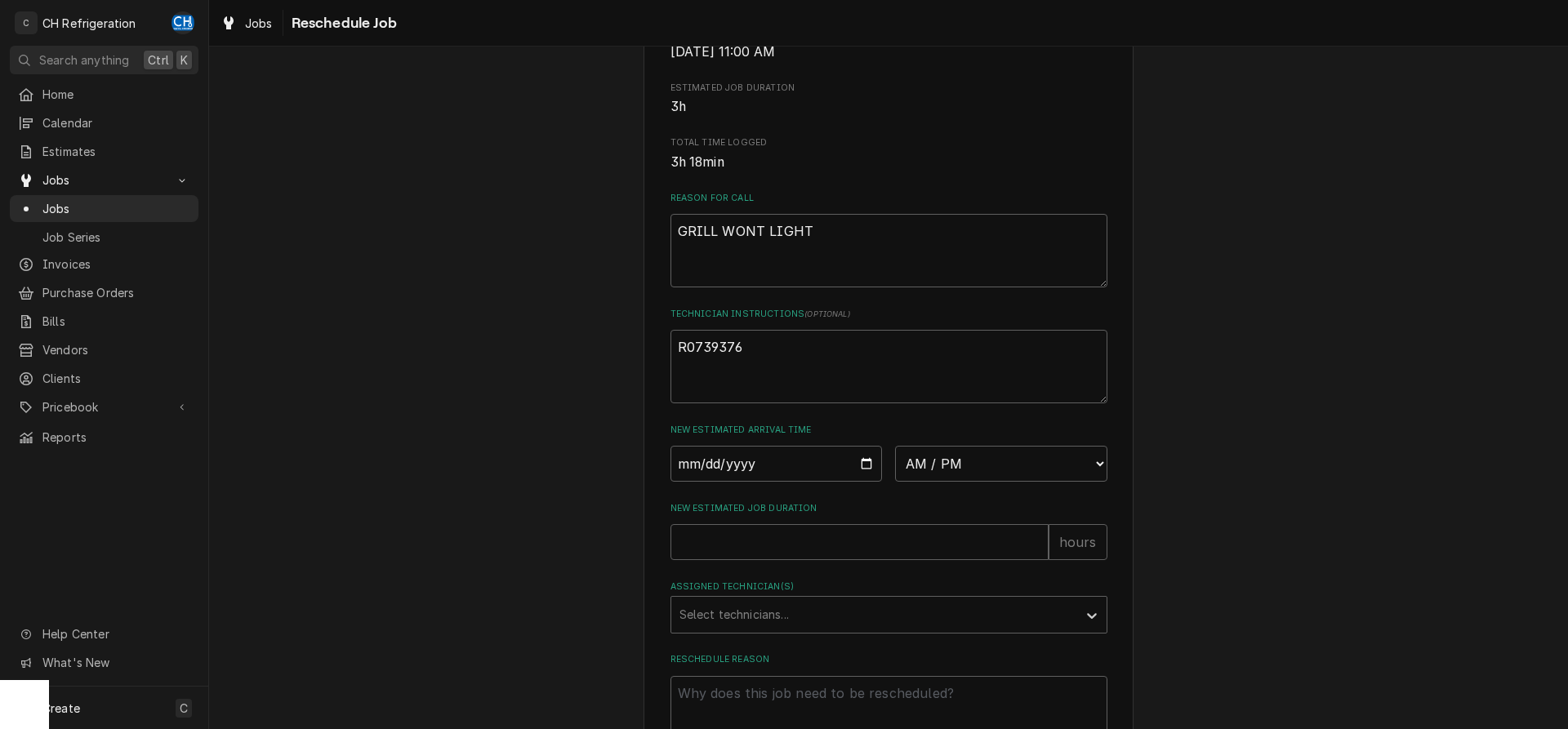
scroll to position [416, 0]
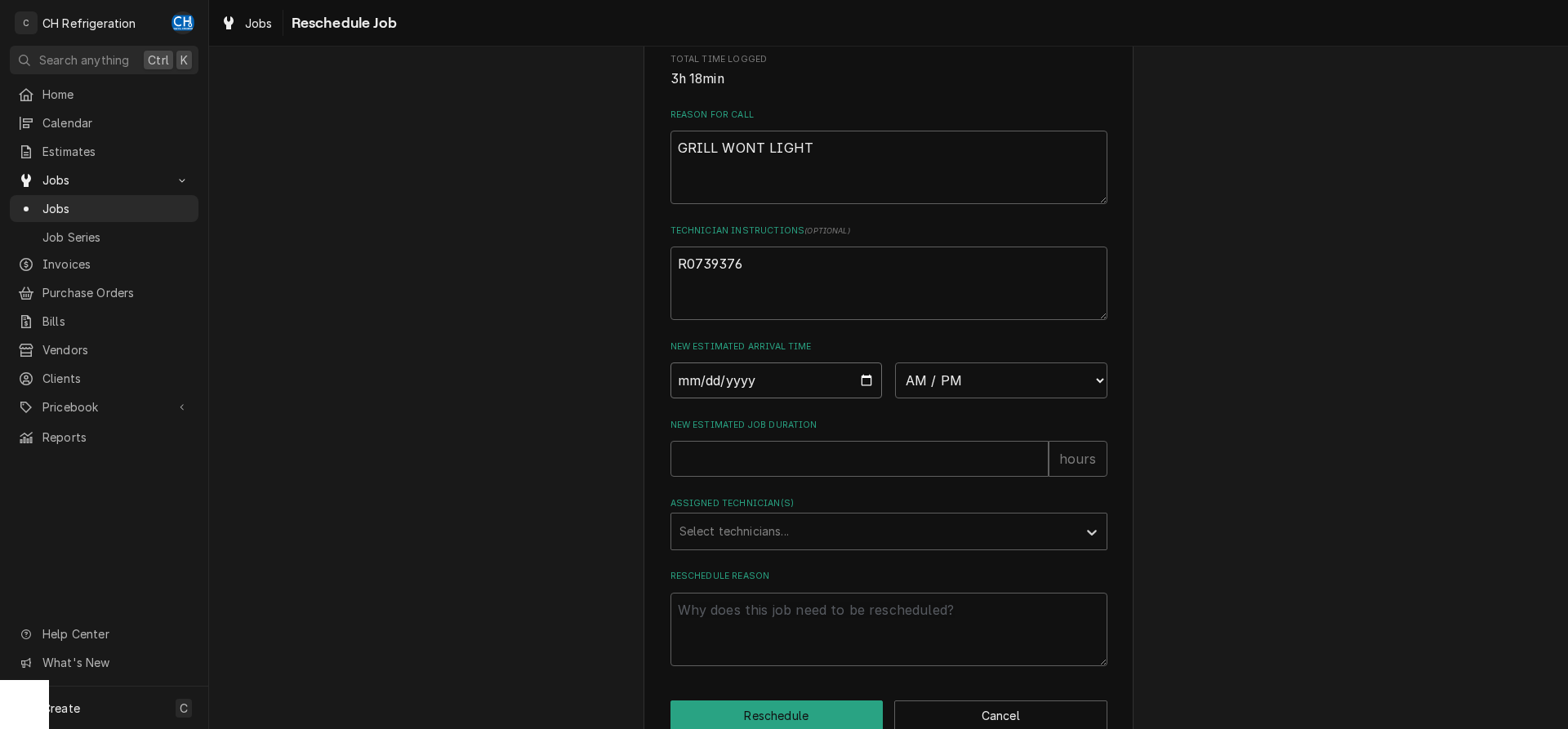
click at [857, 393] on input "Date" at bounding box center [776, 380] width 212 height 36
click at [861, 397] on input "Date" at bounding box center [776, 380] width 212 height 36
type input "2025-08-28"
type textarea "x"
click at [966, 377] on div "New Estimated Arrival Time 2025-08-28 AM / PM 6:00 AM 6:15 AM 6:30 AM 6:45 AM 7…" at bounding box center [889, 370] width 437 height 58
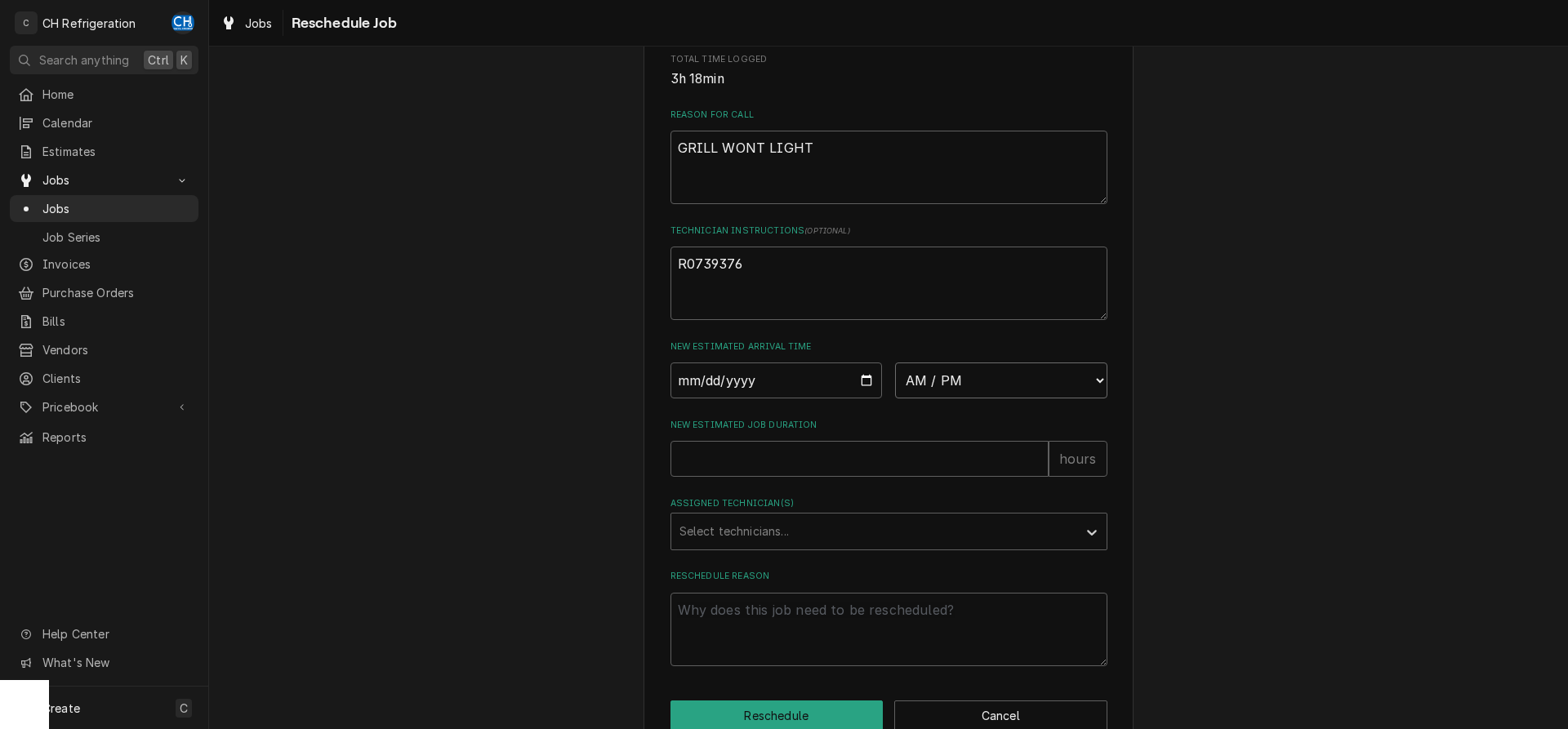
click at [895, 362] on select "AM / PM 6:00 AM 6:15 AM 6:30 AM 6:45 AM 7:00 AM 7:15 AM 7:30 AM 7:45 AM 8:00 AM…" at bounding box center [1000, 380] width 212 height 36
select select "11:00:00"
click option "11:00 AM" at bounding box center [0, 0] width 0 height 0
click at [838, 503] on div "Please provide some additional details to reschedule this job. Roopairs Job ID …" at bounding box center [889, 175] width 437 height 984
click at [842, 477] on input "New Estimated Job Duration" at bounding box center [859, 459] width 378 height 36
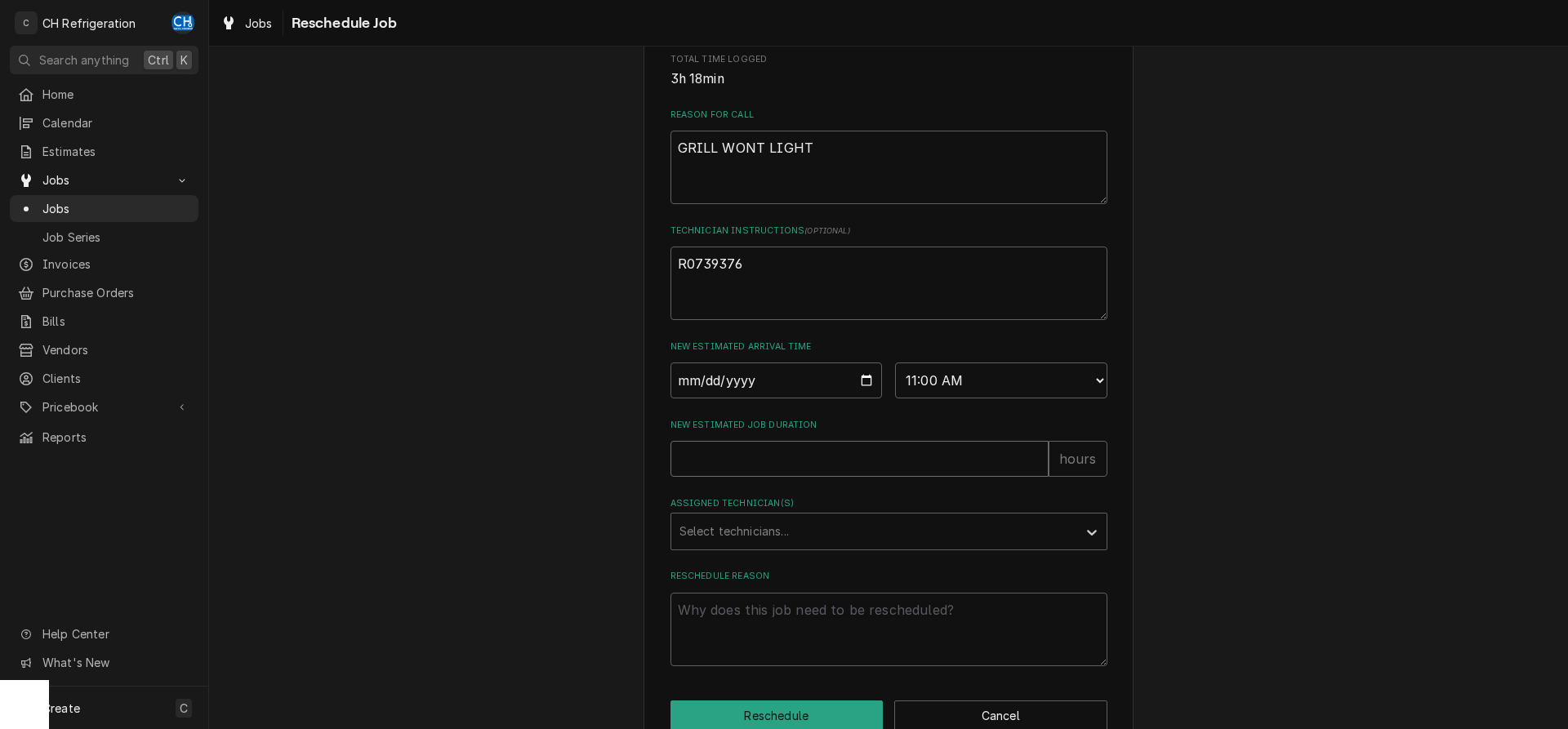
type textarea "x"
type input "2"
click at [740, 477] on input "2" at bounding box center [859, 459] width 378 height 36
type textarea "x"
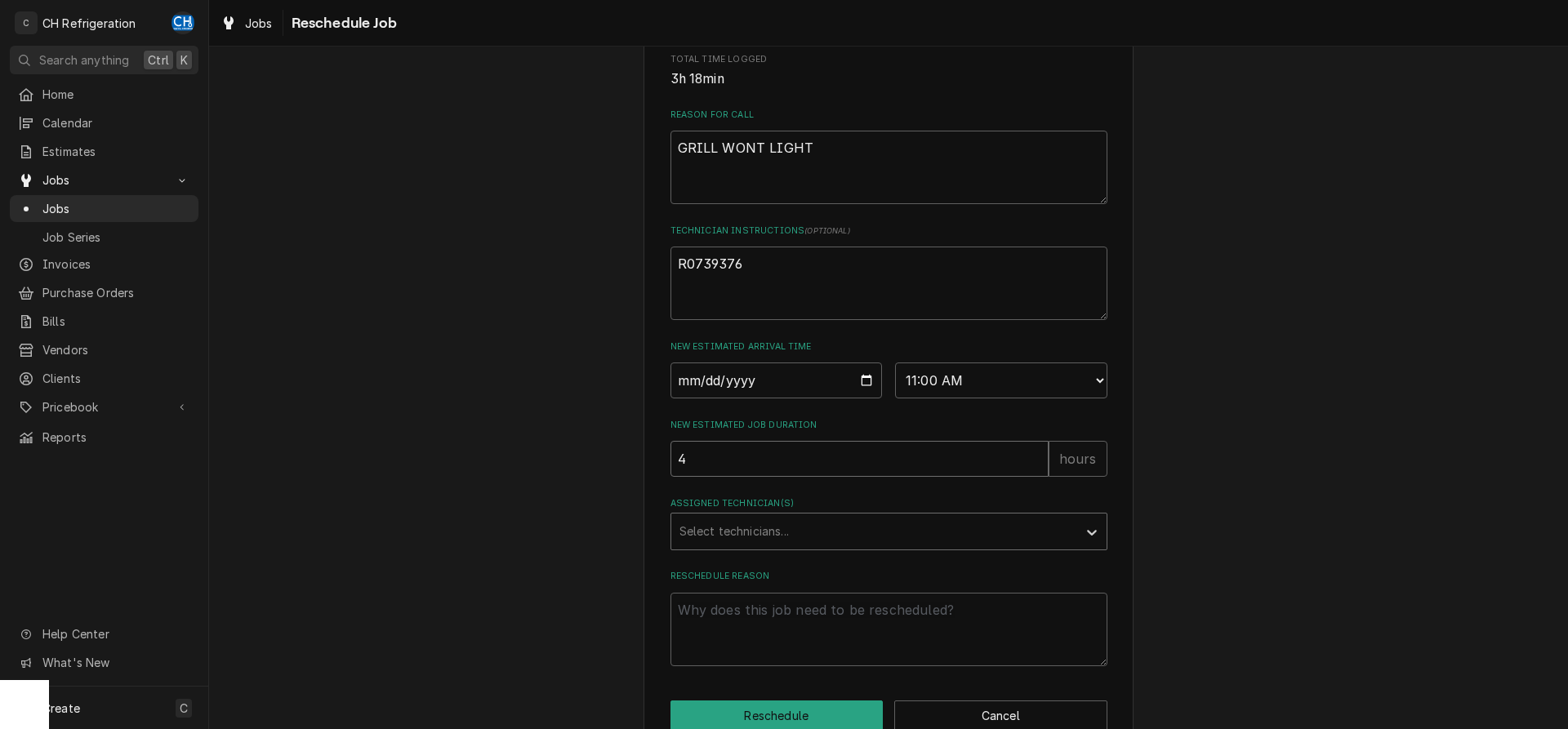
type input "4"
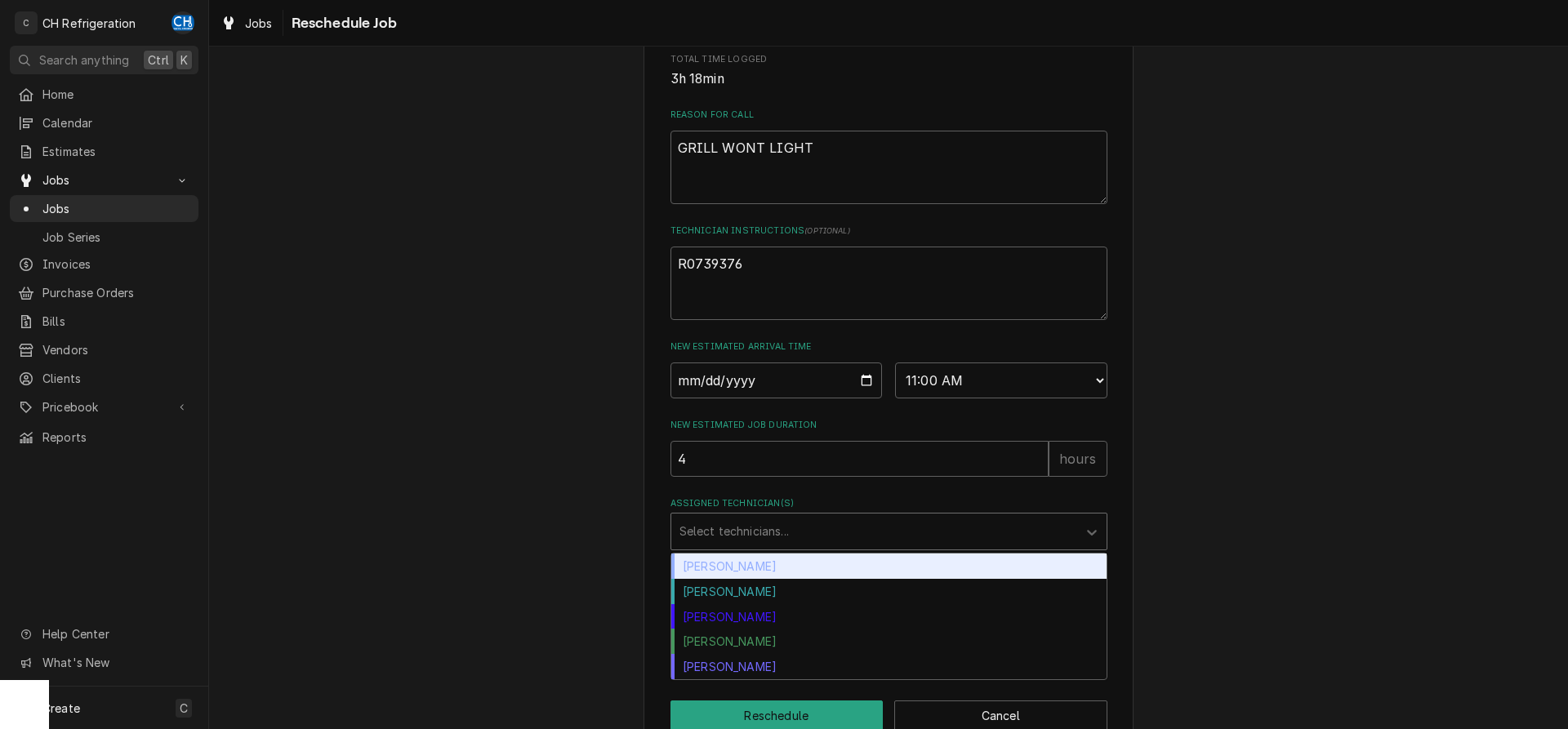
click at [725, 546] on div "Assigned Technician(s)" at bounding box center [873, 531] width 390 height 29
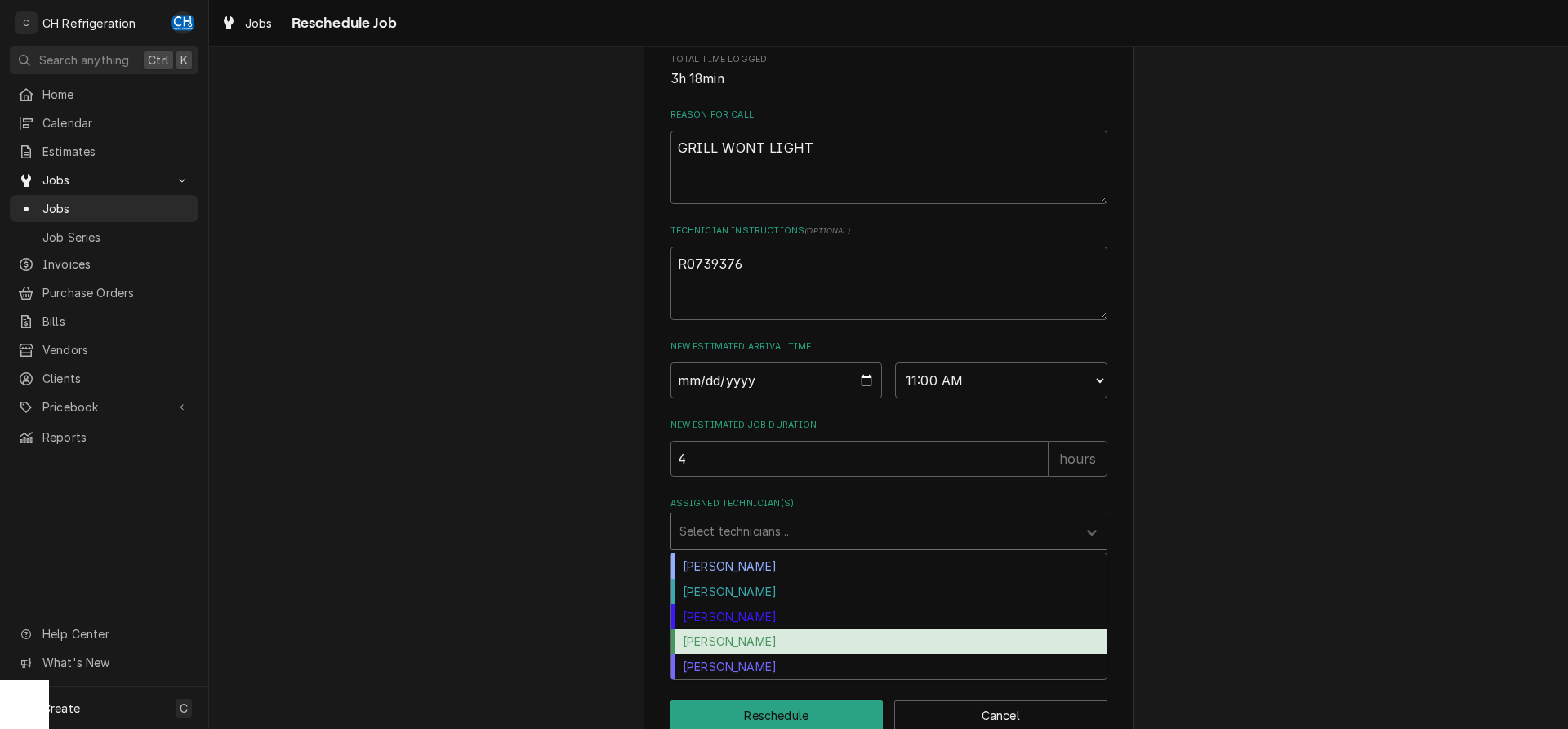
click at [745, 654] on div "Ruben Perez" at bounding box center [889, 642] width 435 height 25
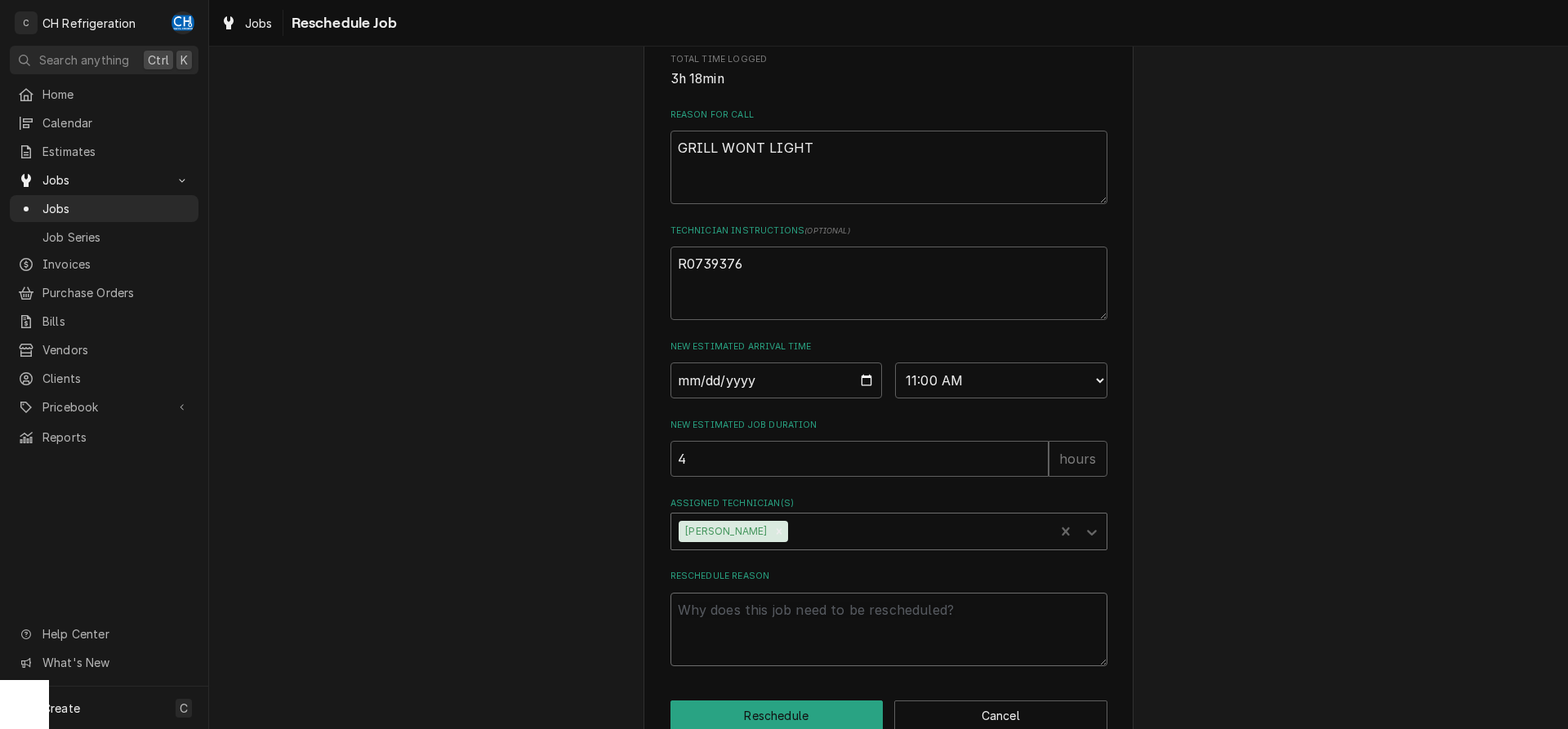
click at [764, 653] on textarea "Reschedule Reason" at bounding box center [889, 629] width 437 height 73
type textarea "x"
type textarea "p"
type textarea "x"
type textarea "pa"
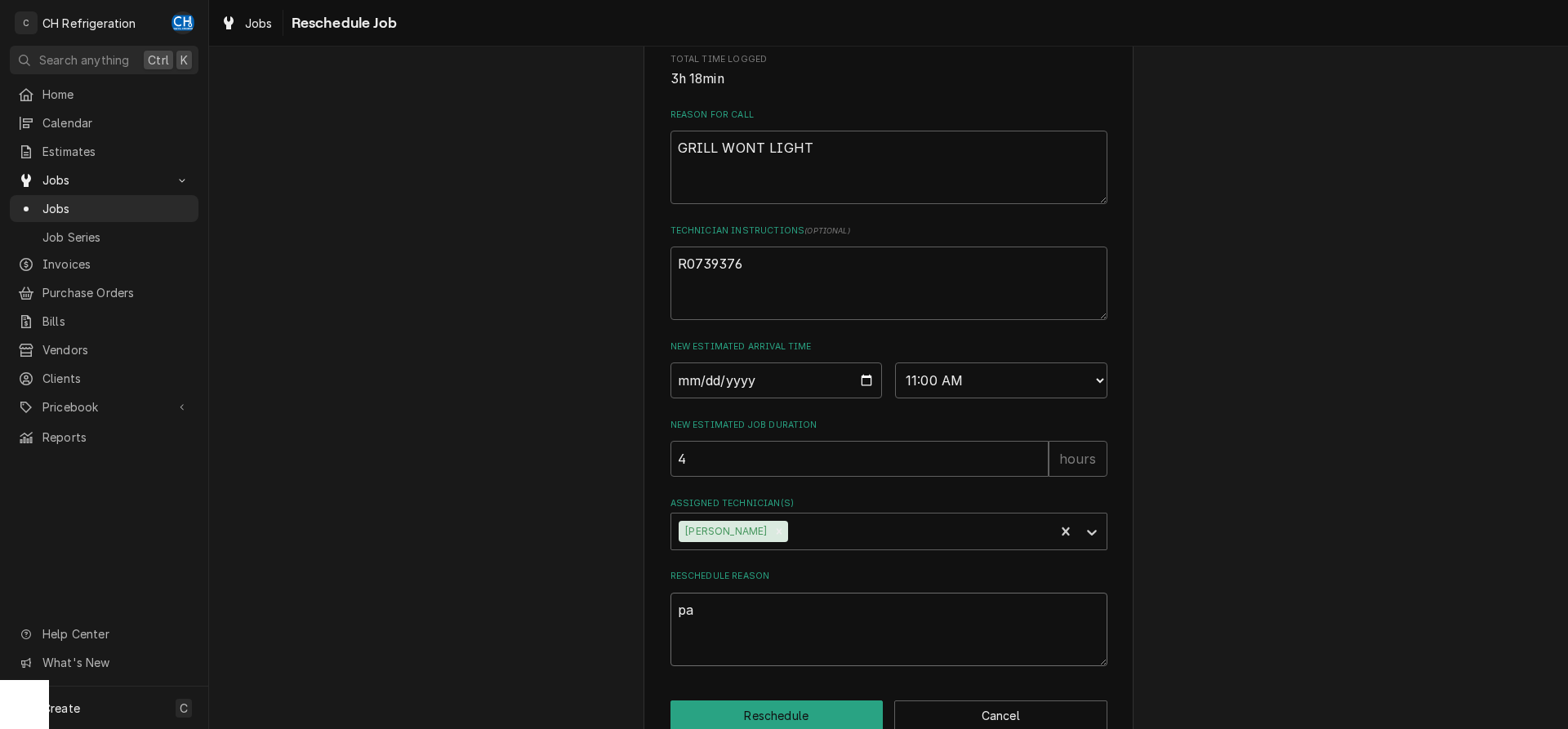
type textarea "x"
type textarea "par"
type textarea "x"
type textarea "part"
type textarea "x"
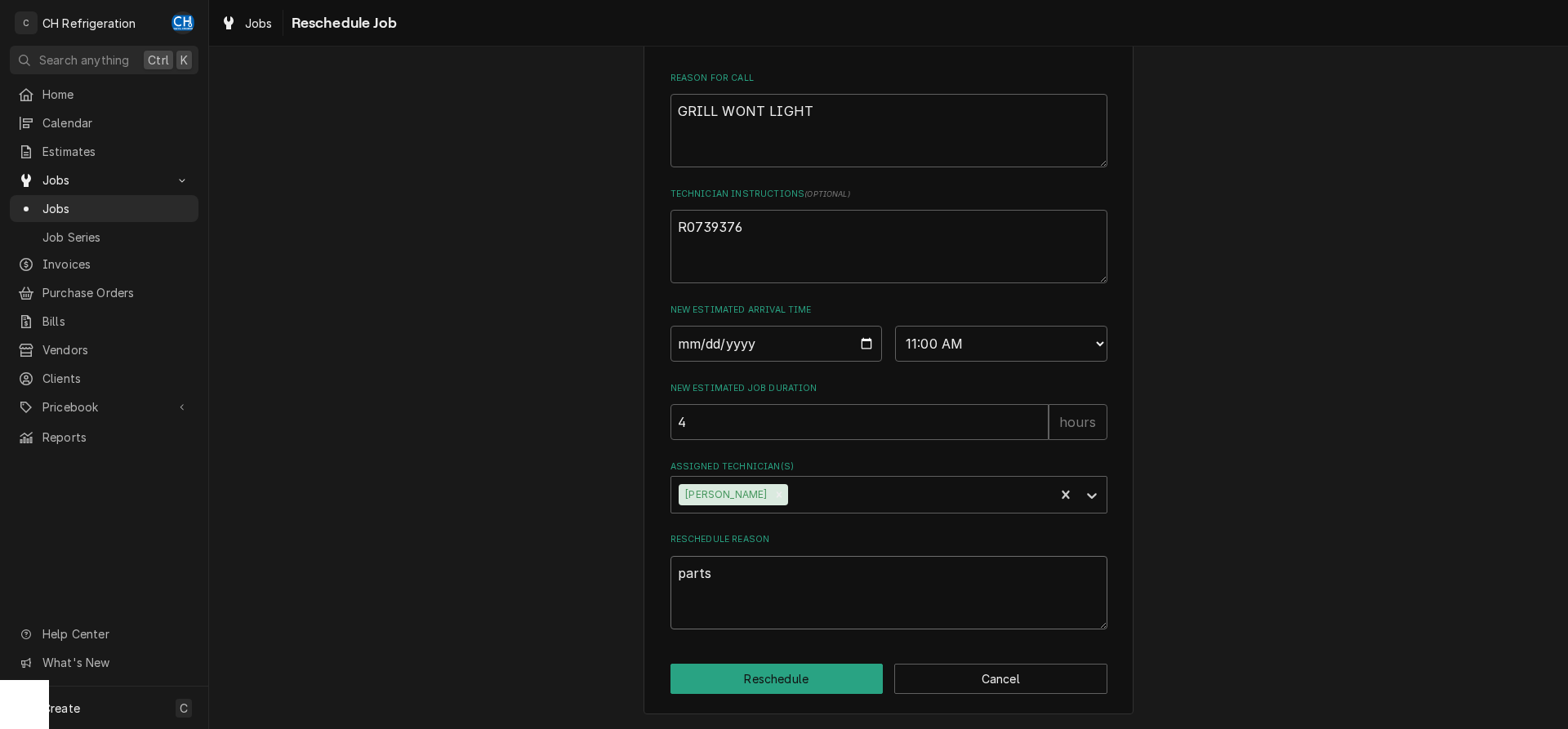
scroll to position [473, 0]
type textarea "parts"
click at [775, 670] on button "Reschedule" at bounding box center [777, 679] width 213 height 30
type textarea "x"
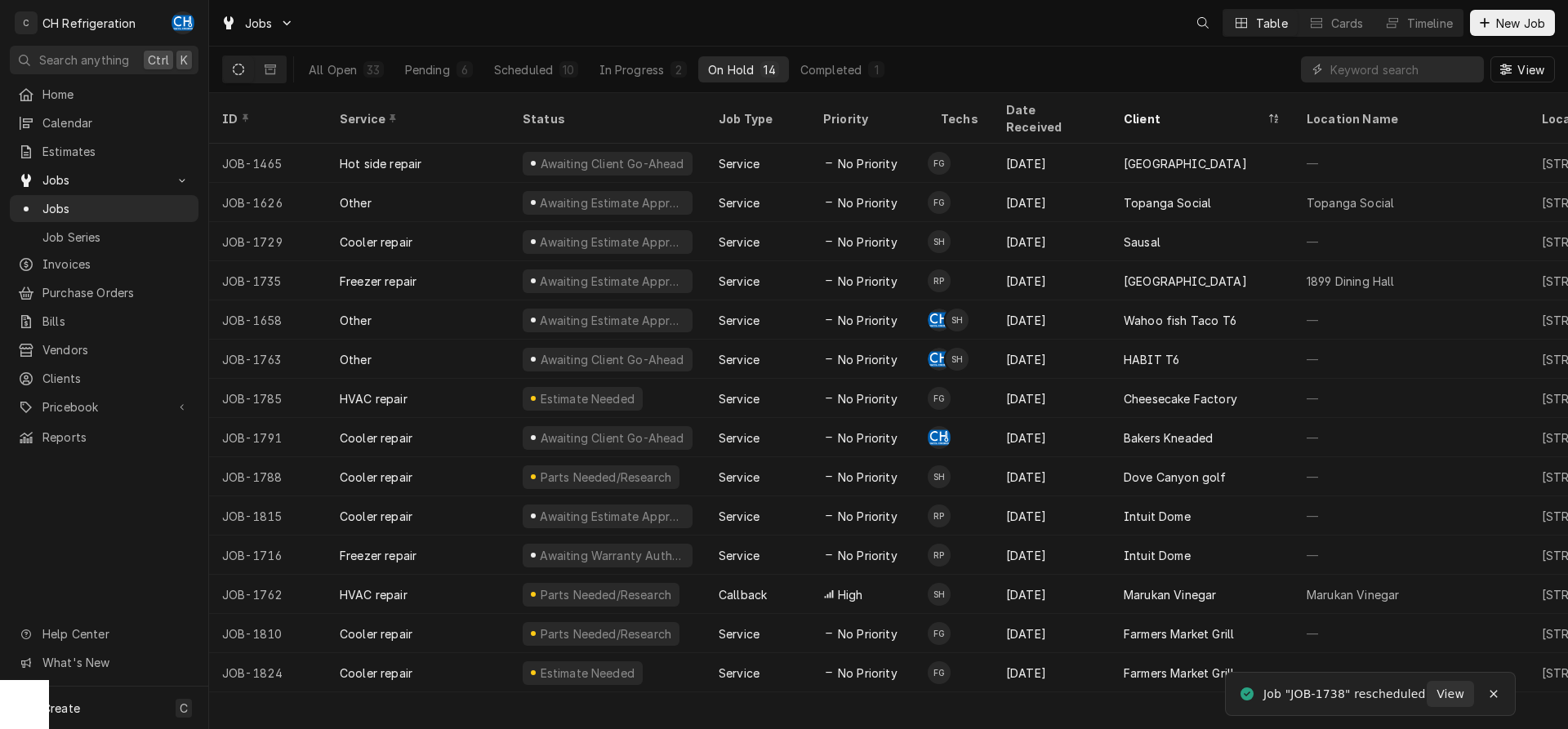
click at [511, 86] on div "All Open 33 Pending 6 Scheduled 10 In Progress 2 On Hold 14 Completed 1" at bounding box center [597, 69] width 595 height 46
click at [531, 69] on div "Scheduled" at bounding box center [523, 70] width 59 height 17
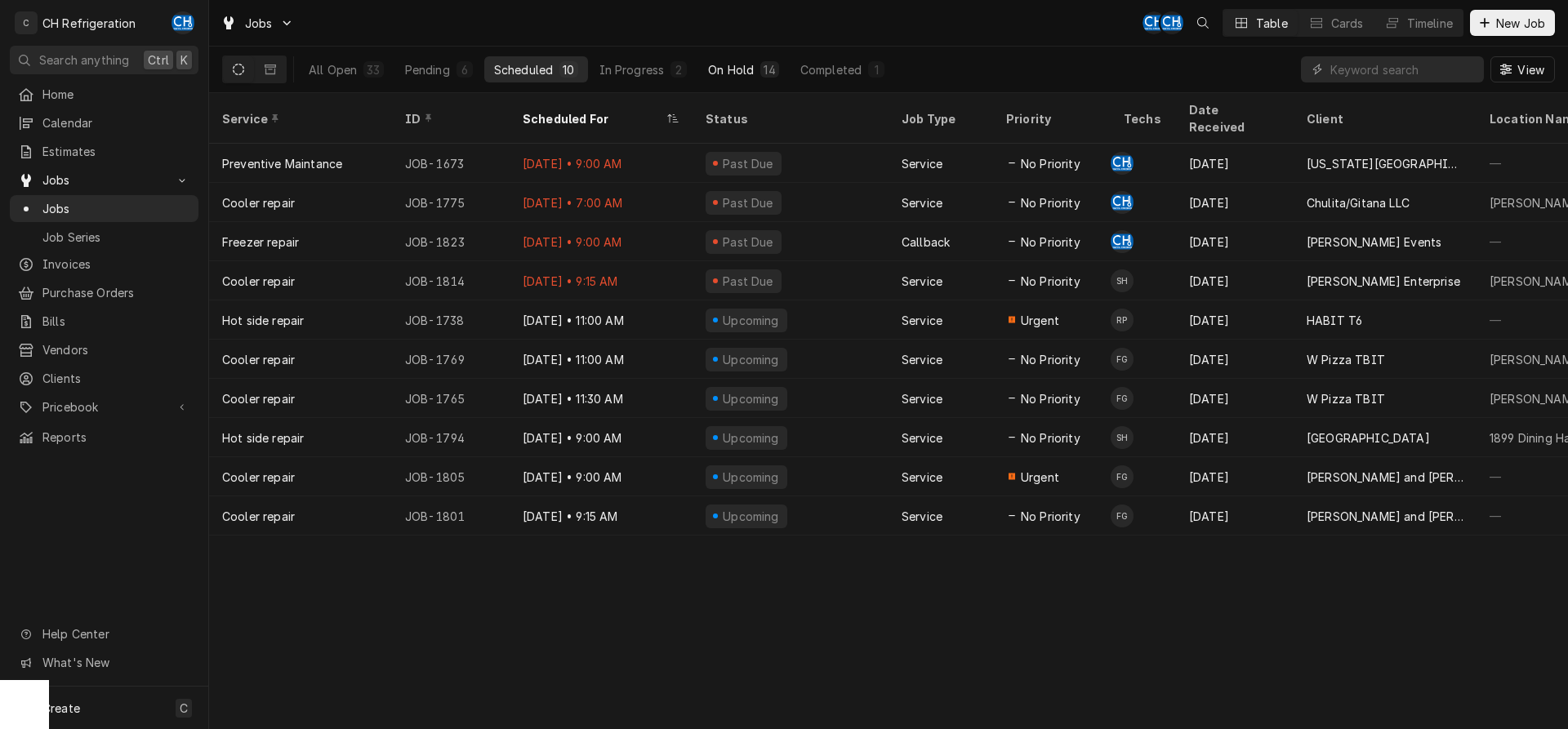
click at [739, 71] on div "On Hold" at bounding box center [730, 70] width 46 height 17
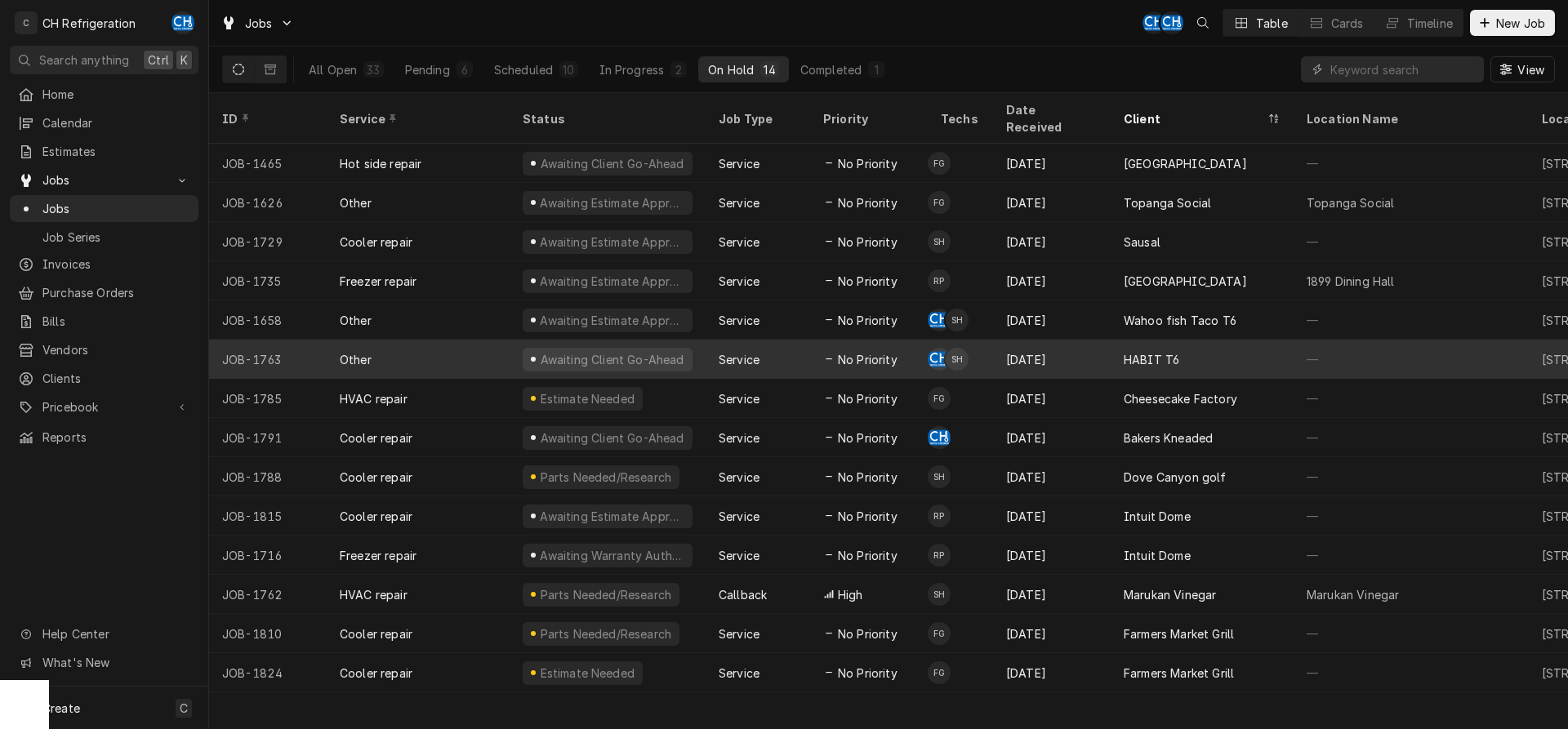
click at [1227, 342] on div "HABIT T6" at bounding box center [1202, 359] width 183 height 39
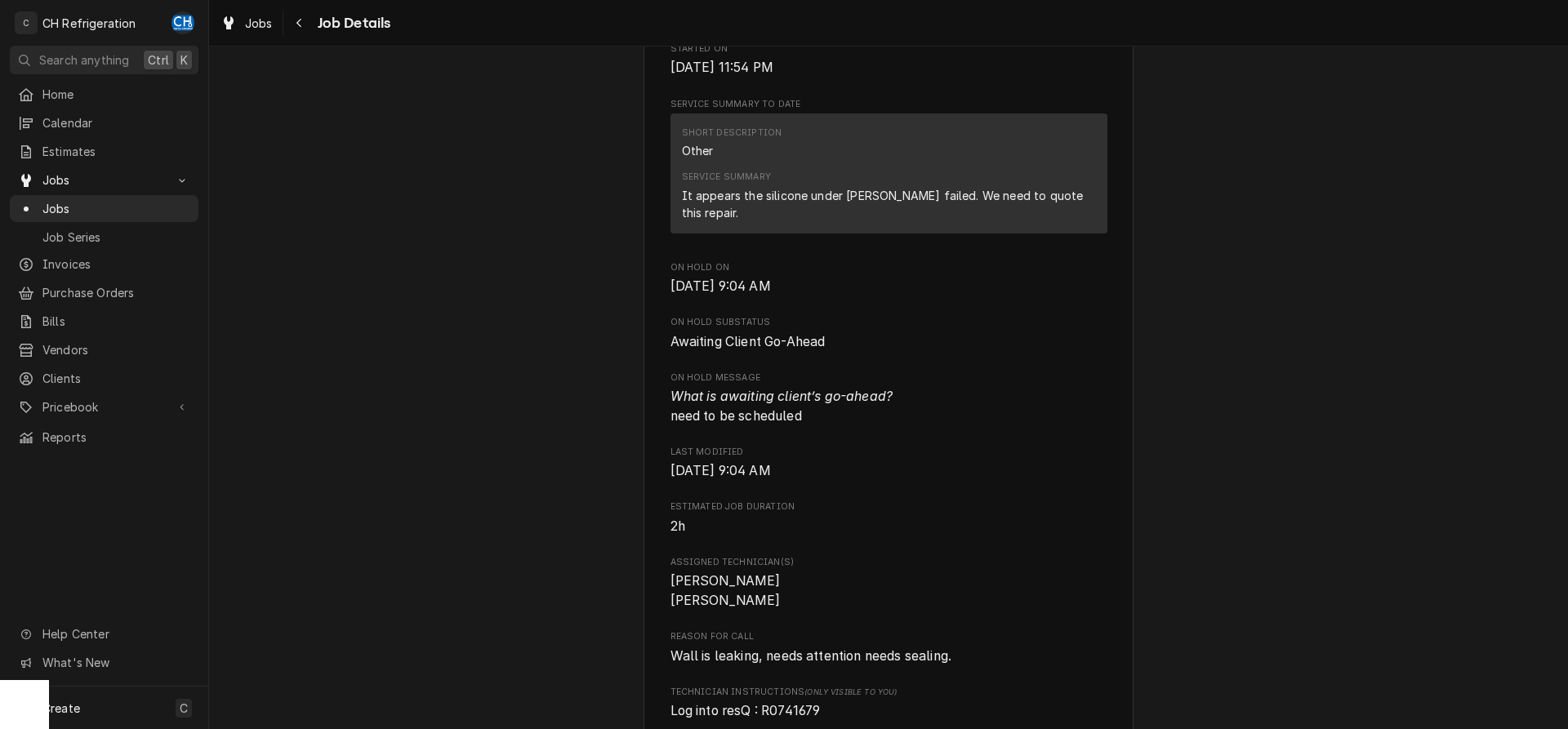
scroll to position [500, 0]
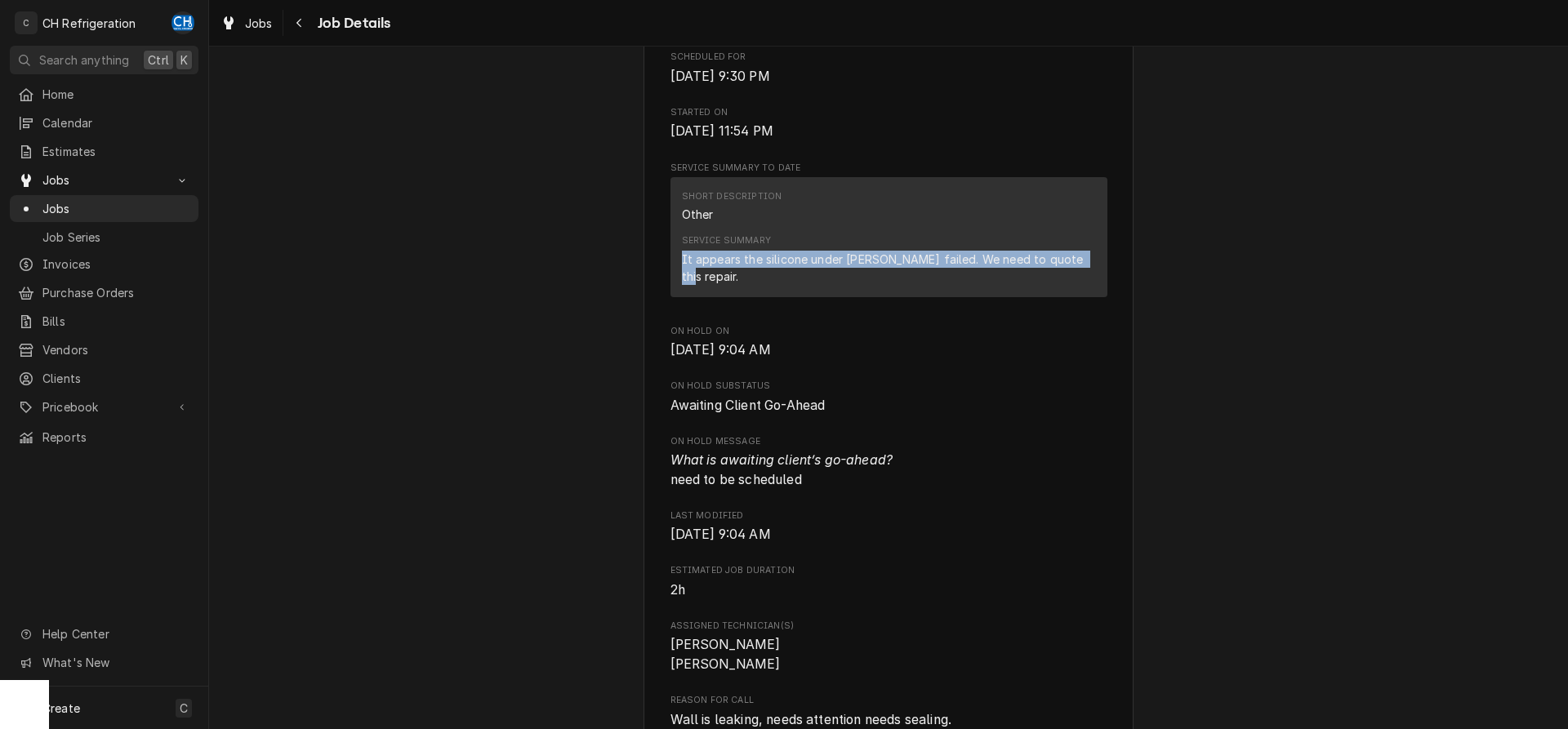
drag, startPoint x: 683, startPoint y: 278, endPoint x: 1087, endPoint y: 276, distance: 404.0
click at [1087, 276] on div "It appears the silicone under hood failed. We need to quote this repair." at bounding box center [888, 268] width 414 height 34
click at [1087, 276] on div "Service Summary It appears the silicone under hood failed. We need to quote thi…" at bounding box center [888, 259] width 414 height 62
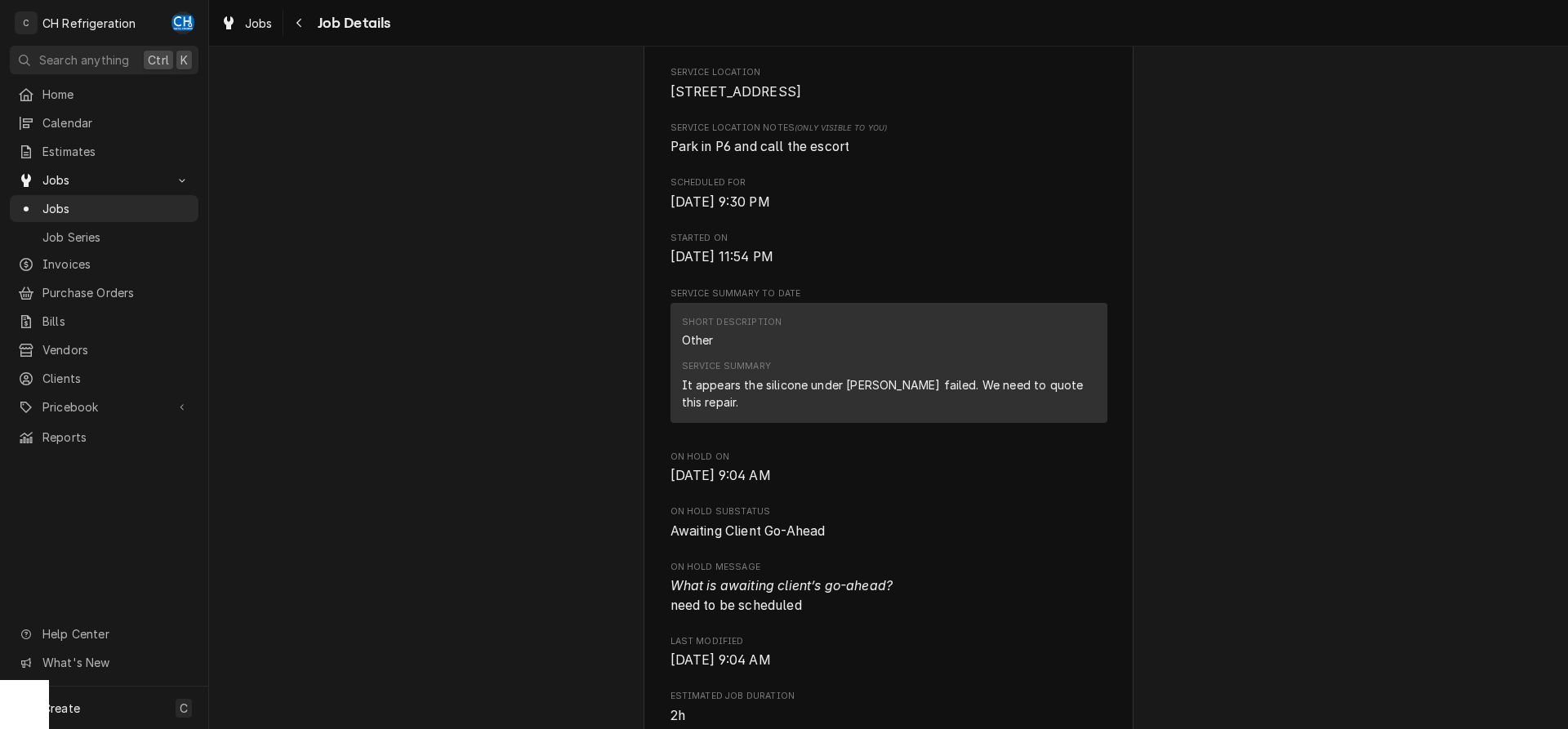
scroll to position [416, 0]
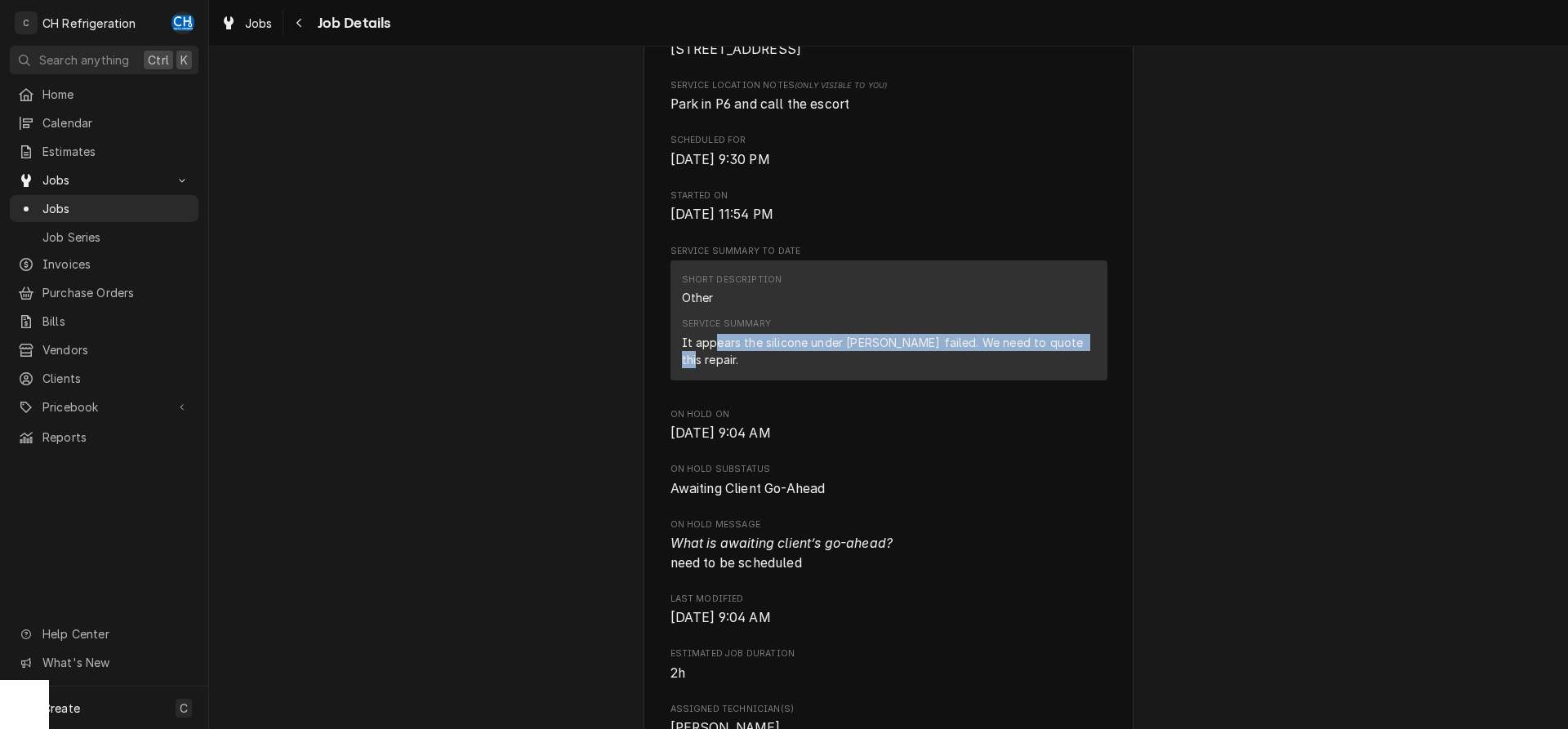
drag, startPoint x: 731, startPoint y: 356, endPoint x: 1102, endPoint y: 381, distance: 371.8
click at [1096, 368] on div "It appears the silicone under hood failed. We need to quote this repair." at bounding box center [888, 351] width 414 height 34
click at [1043, 381] on div "Short Description Other Service Summary It appears the silicone under hood fail…" at bounding box center [889, 320] width 437 height 120
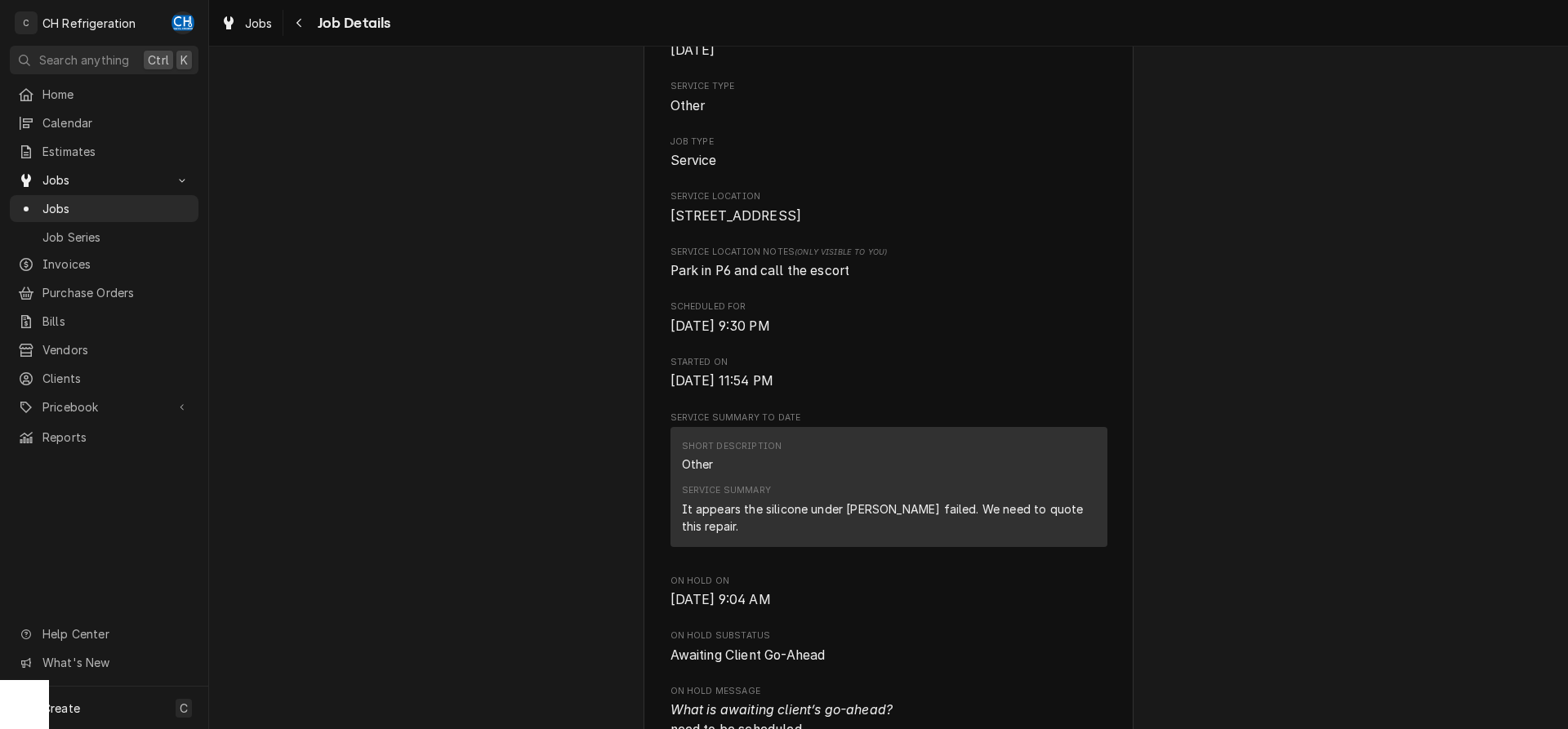
scroll to position [0, 0]
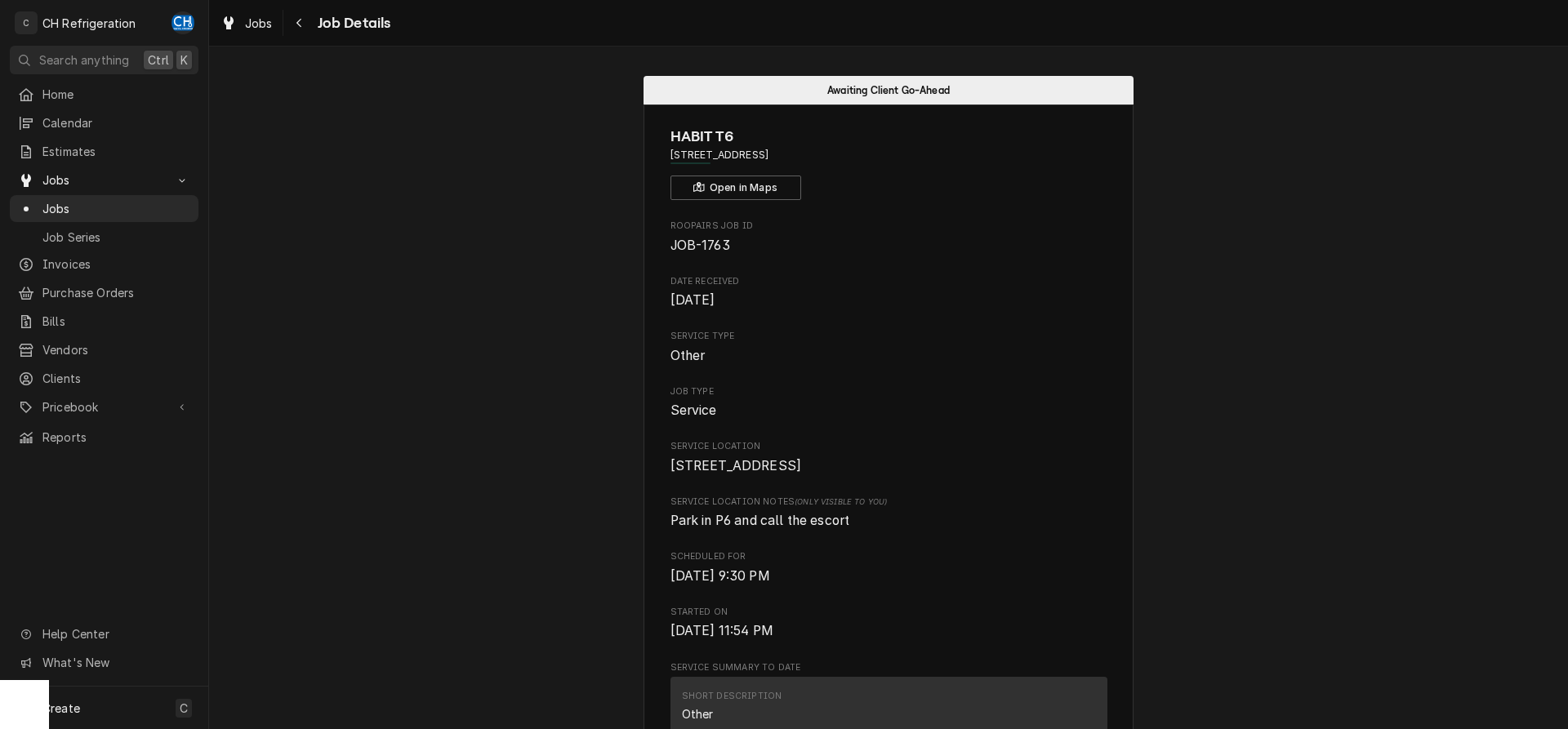
click at [317, 30] on span "Job Details" at bounding box center [351, 23] width 78 height 22
click at [296, 27] on icon "Navigate back" at bounding box center [299, 23] width 7 height 12
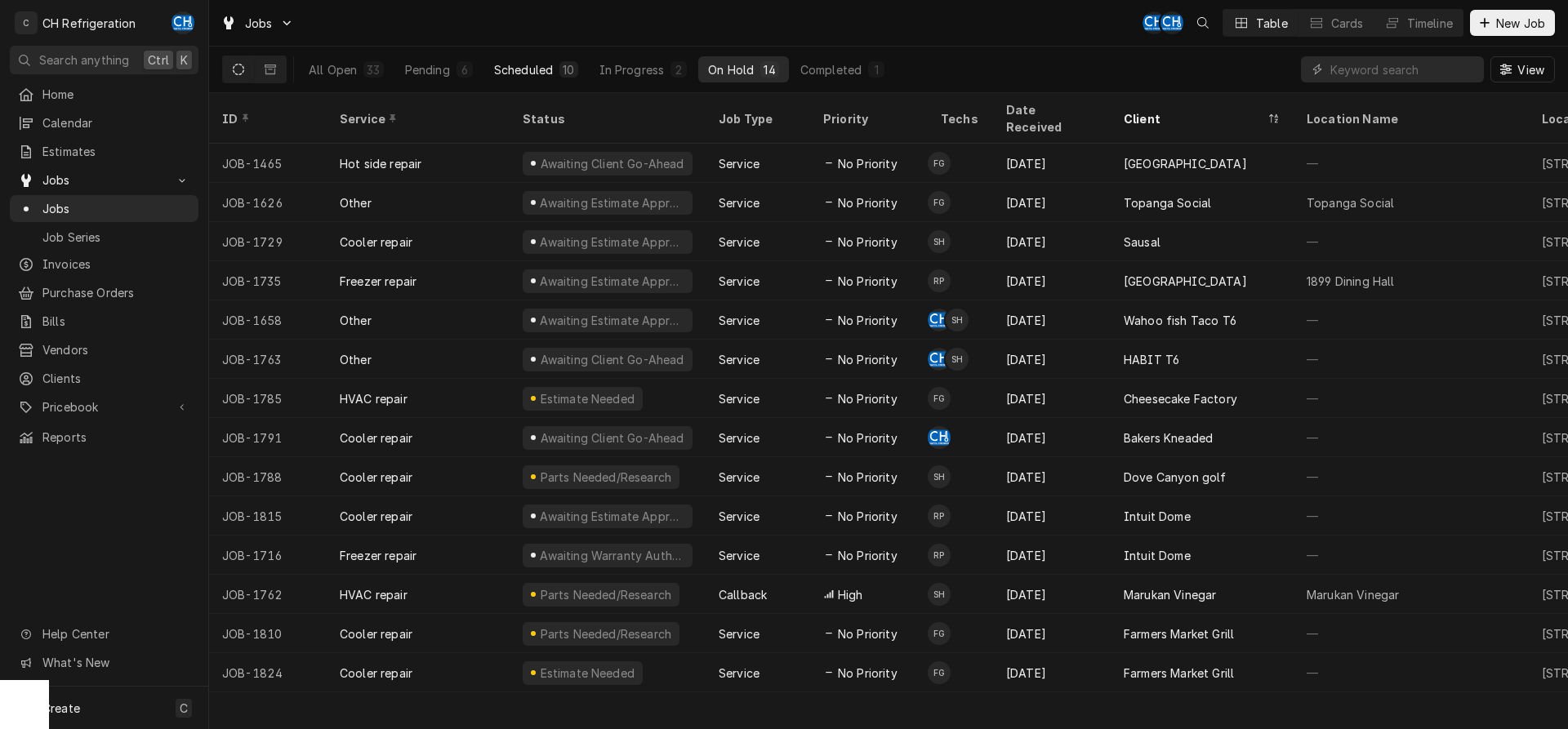
click at [487, 73] on button "Scheduled 10" at bounding box center [536, 69] width 104 height 26
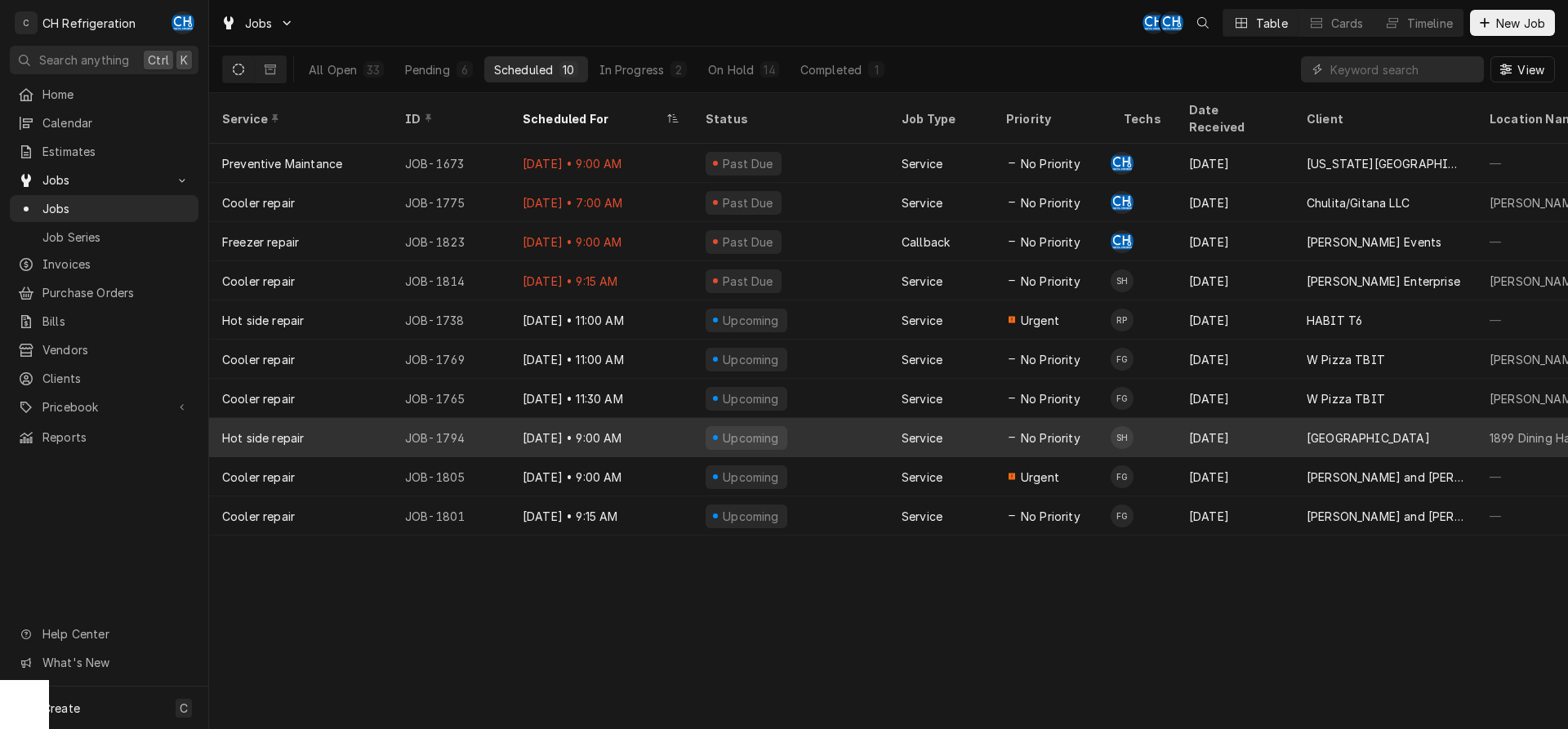
click at [1194, 418] on div "[DATE]" at bounding box center [1234, 437] width 117 height 39
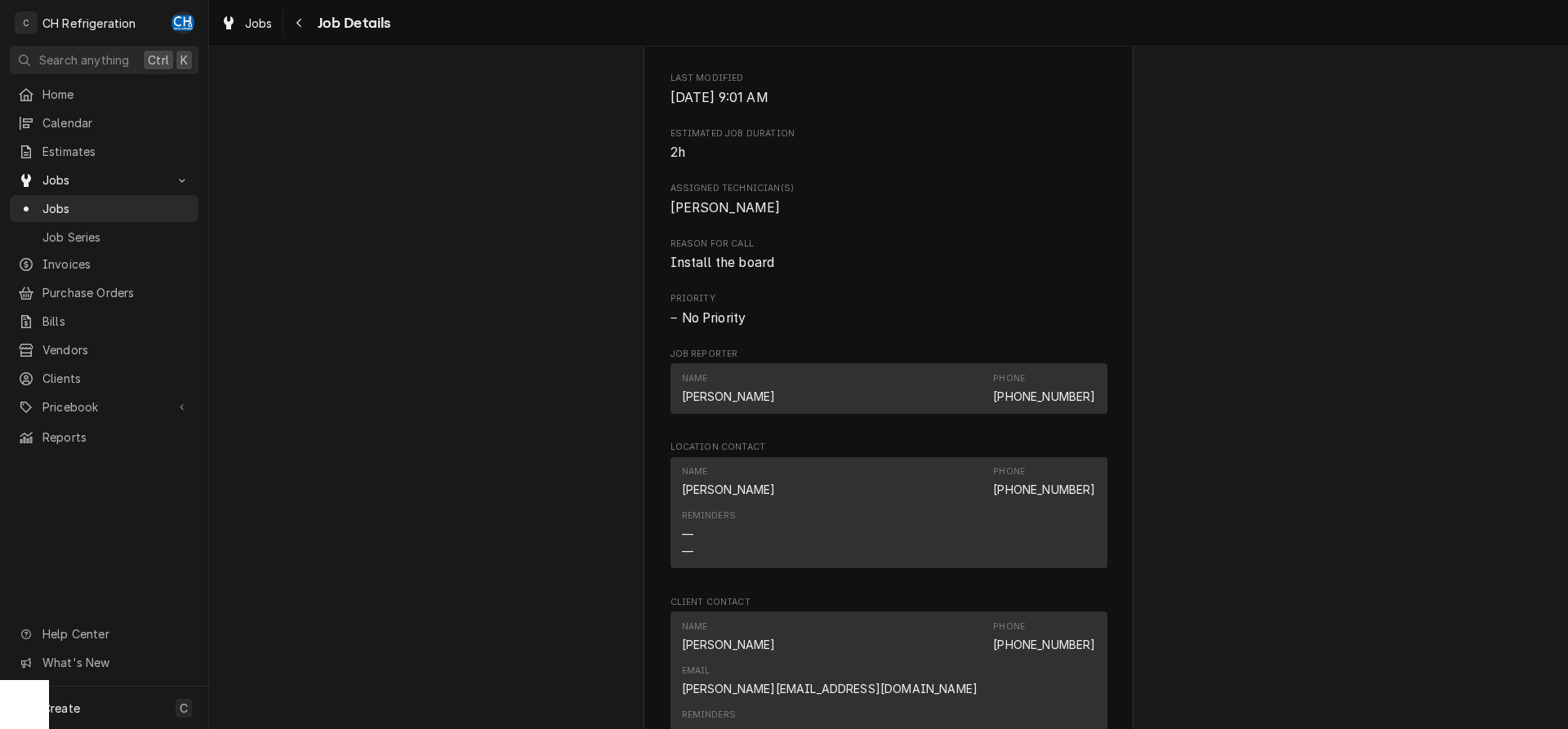
scroll to position [1333, 0]
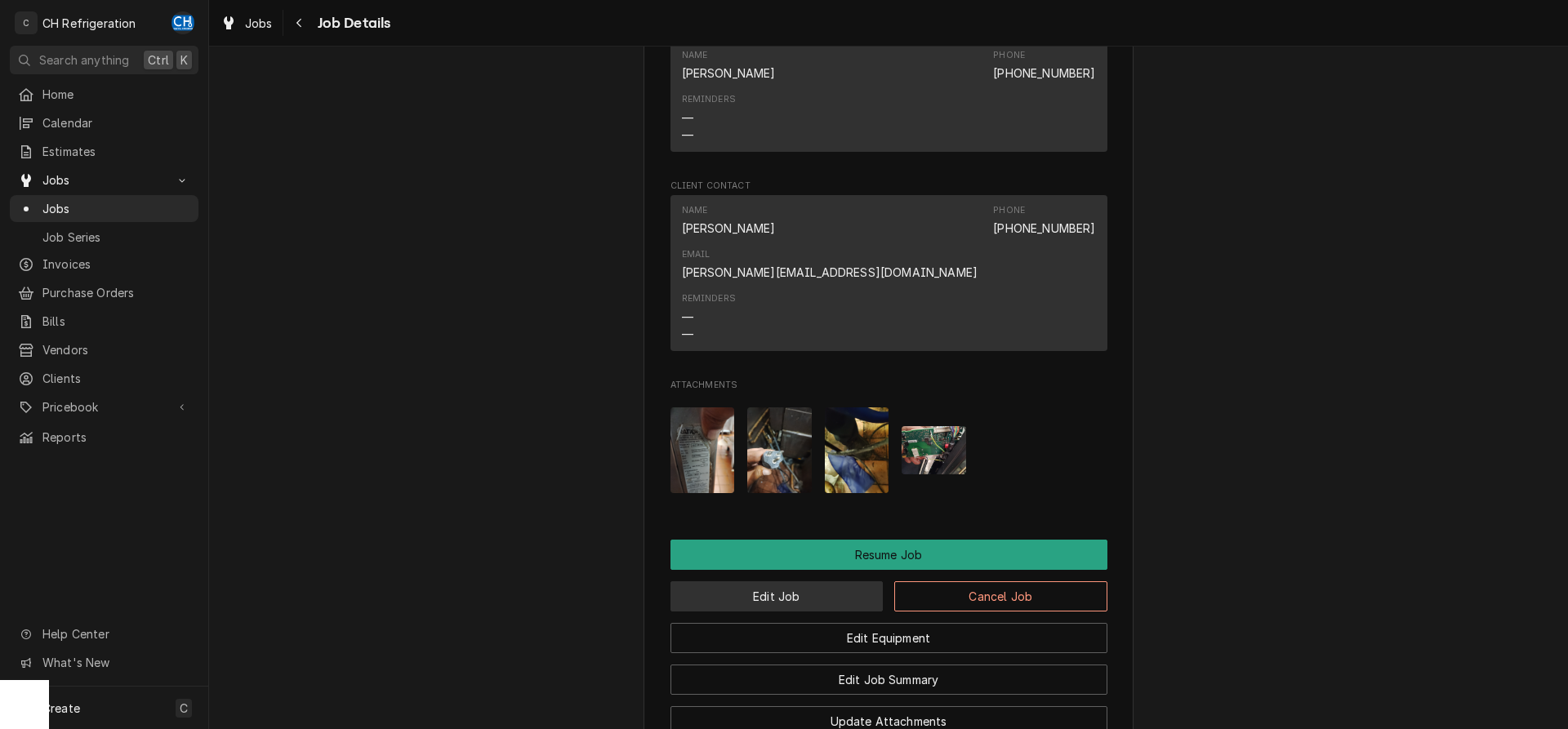
click at [776, 582] on button "Edit Job" at bounding box center [777, 597] width 213 height 30
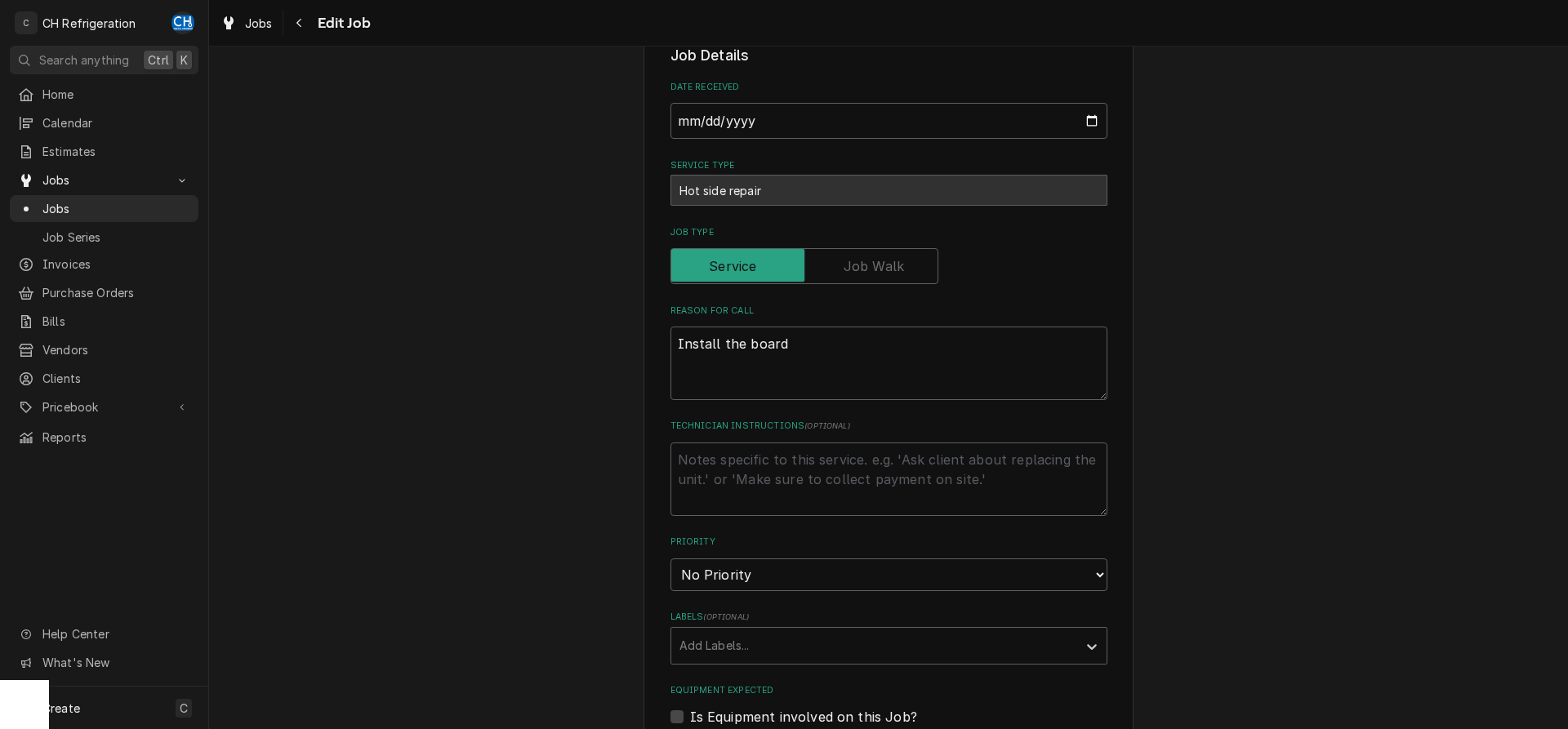
type textarea "x"
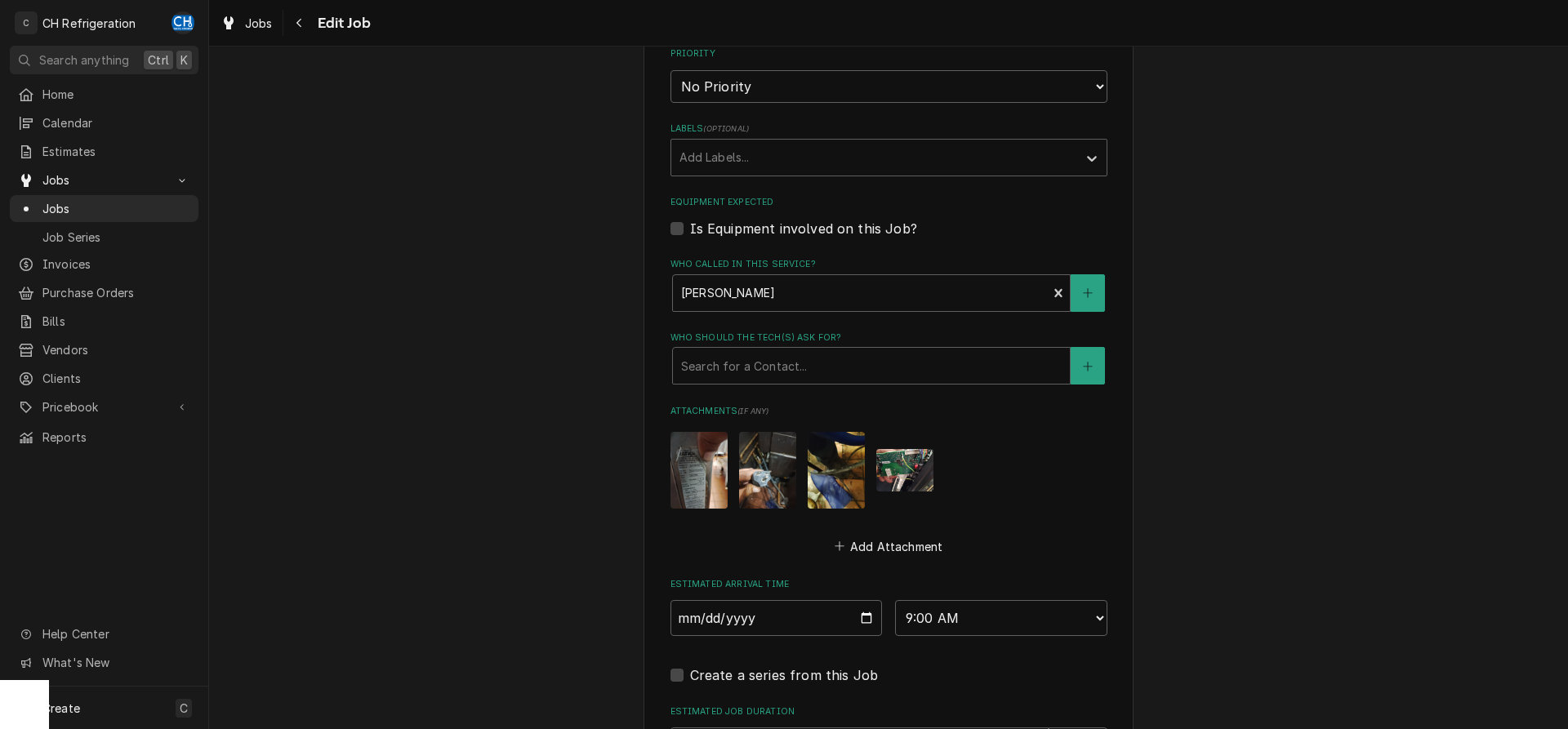
scroll to position [916, 0]
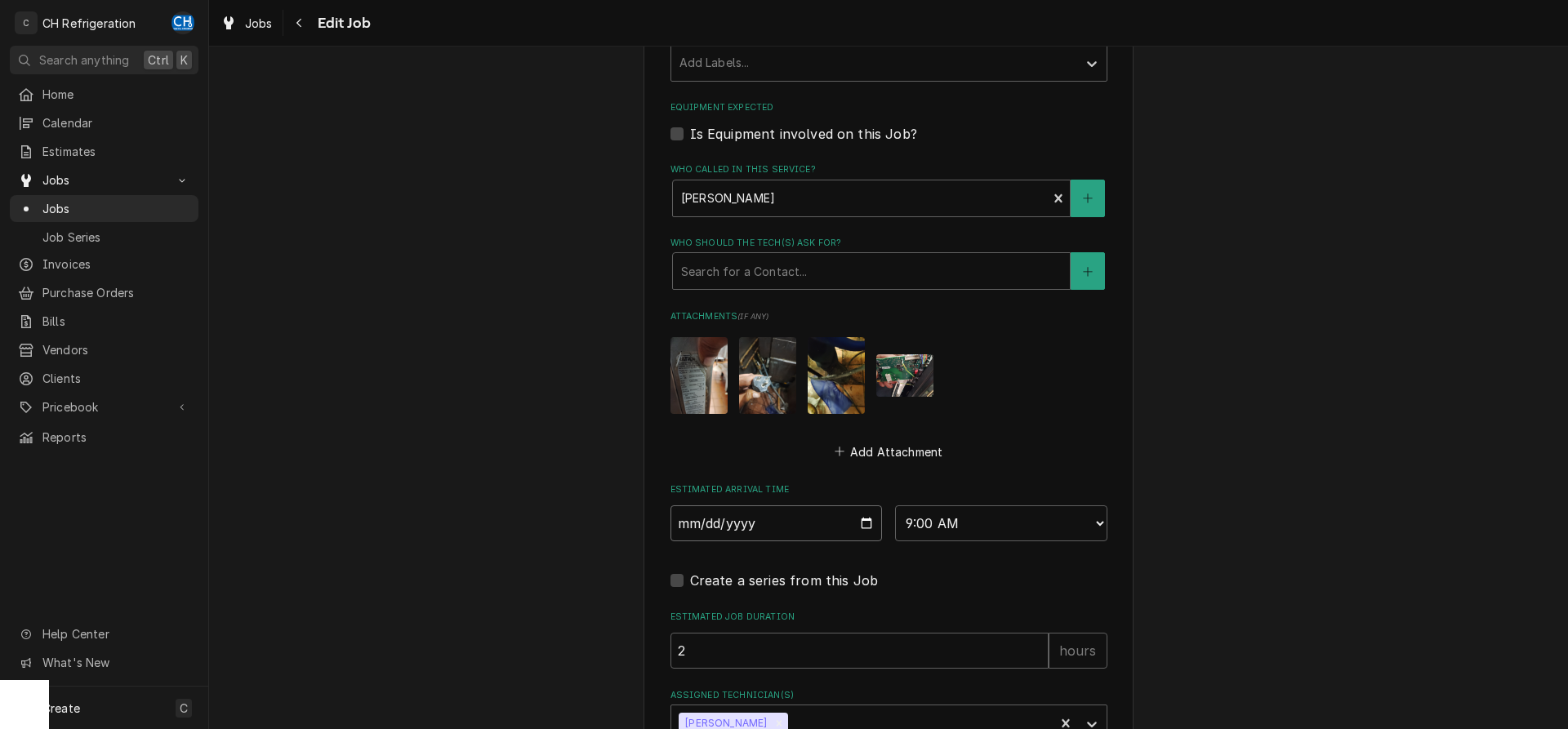
click at [855, 520] on input "2025-08-29" at bounding box center [776, 523] width 212 height 36
click at [861, 520] on input "2025-08-29" at bounding box center [776, 523] width 212 height 36
type input "2025-09-01"
type textarea "x"
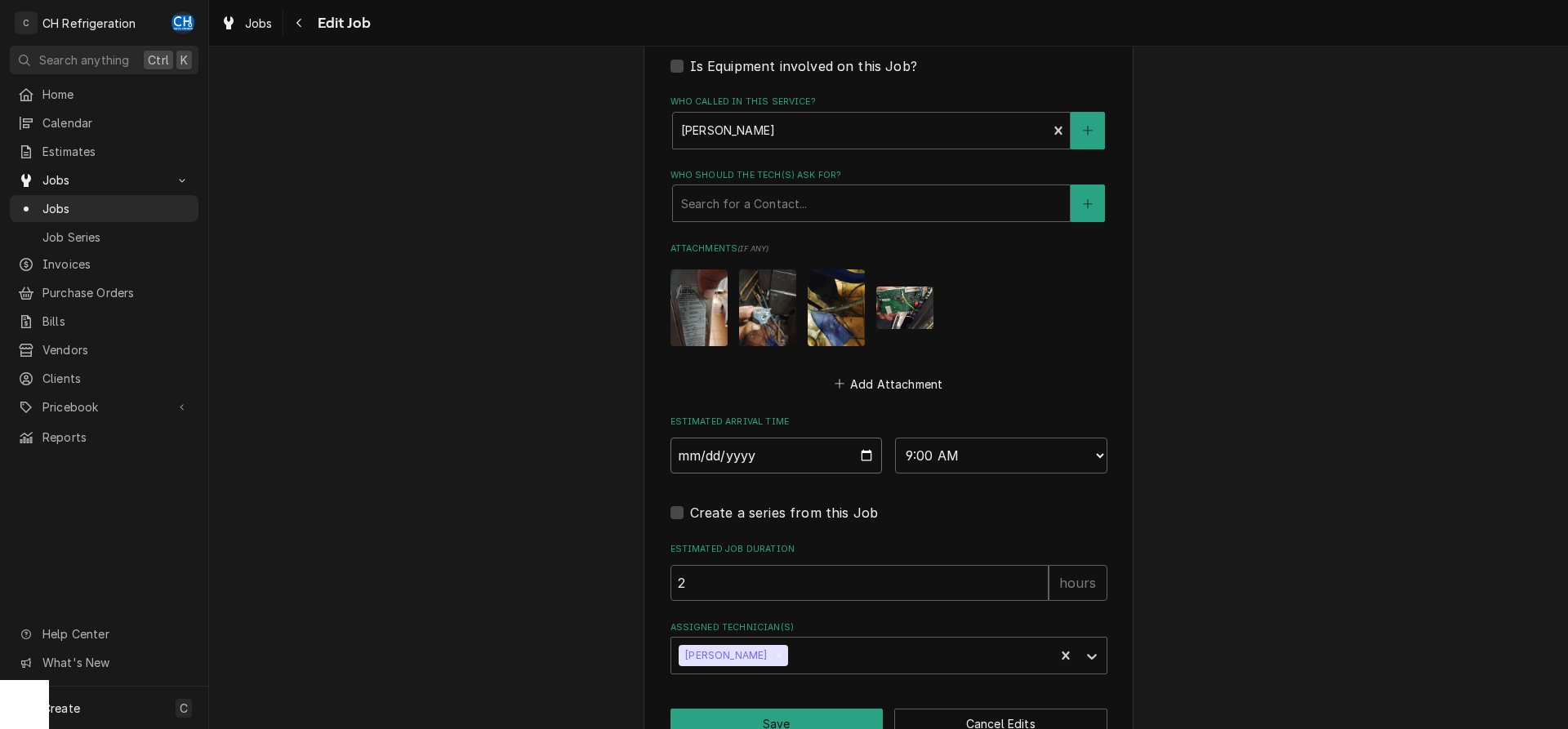
scroll to position [1027, 0]
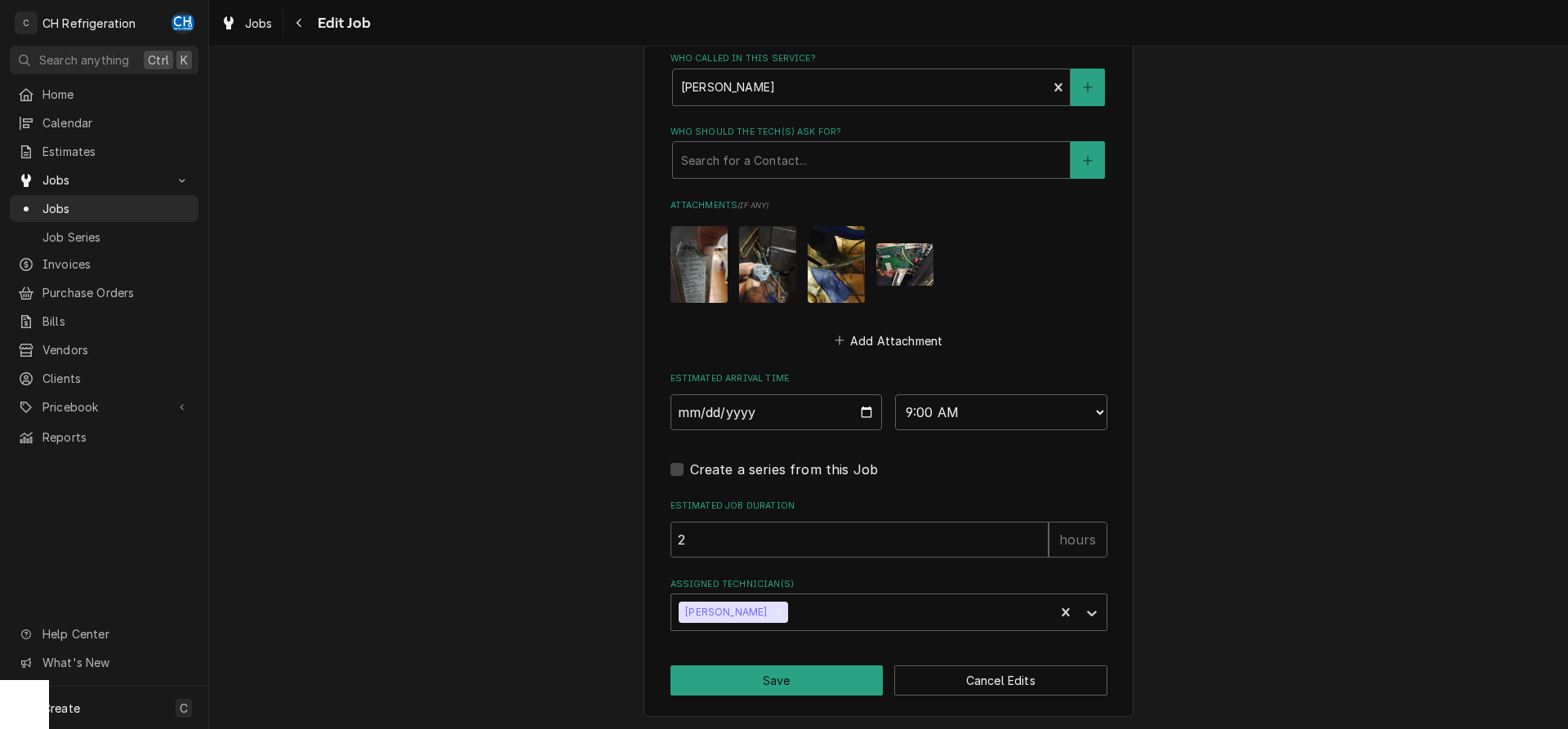
click at [864, 414] on input "2025-09-01" at bounding box center [776, 412] width 212 height 36
type input "2025-09-02"
click at [787, 678] on button "Save" at bounding box center [777, 681] width 213 height 30
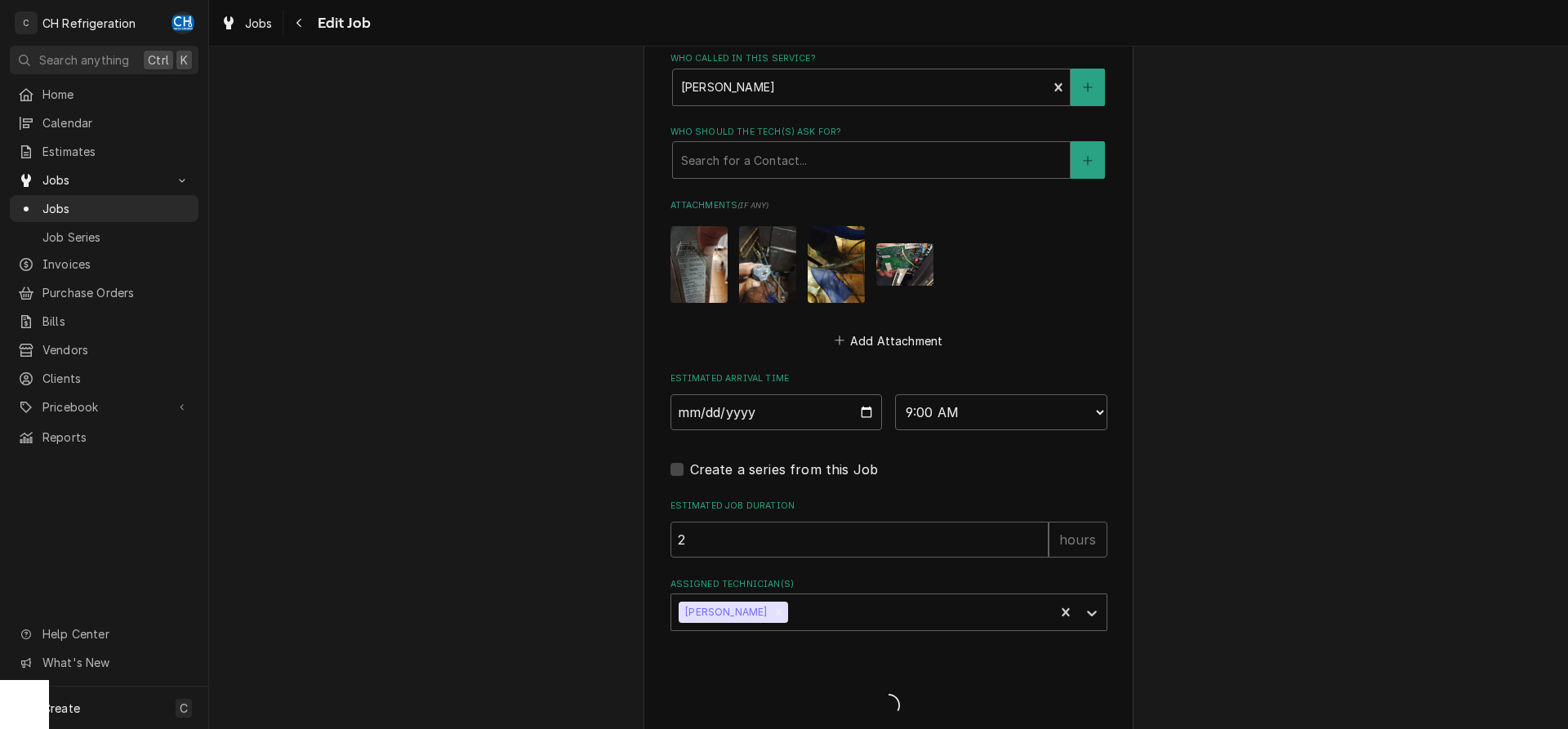
type textarea "x"
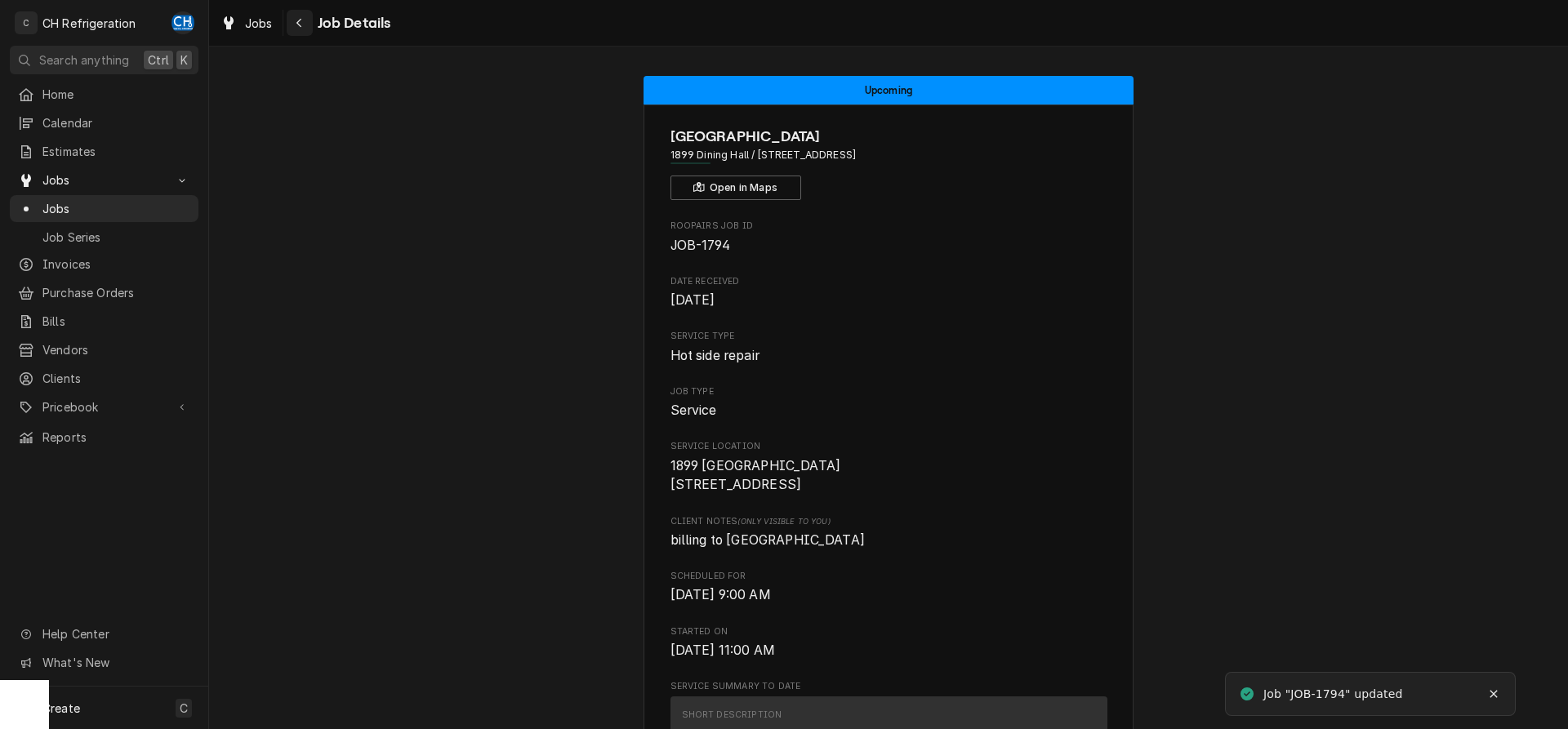
click at [293, 23] on div "Navigate back" at bounding box center [300, 23] width 17 height 17
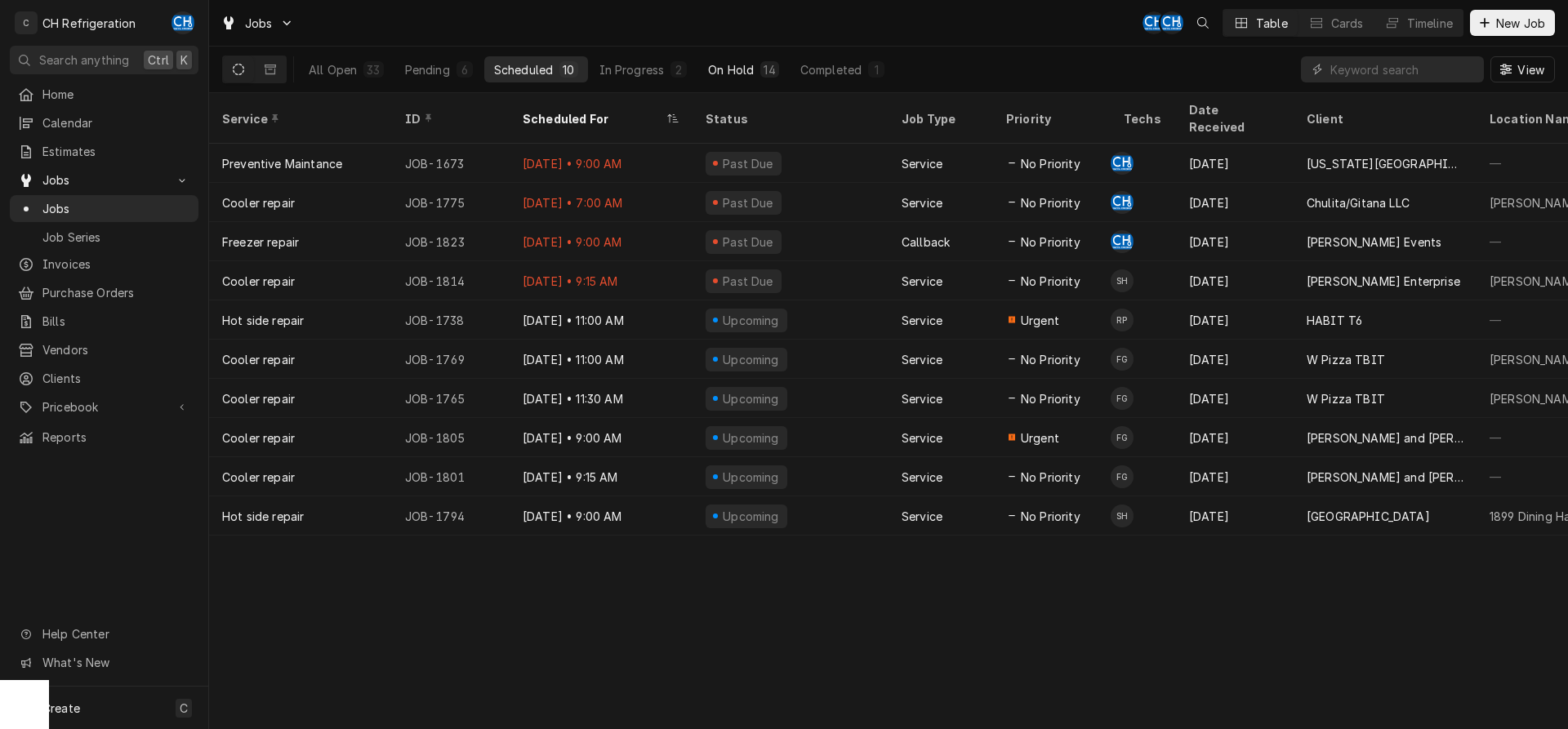
click at [764, 59] on button "On Hold 14" at bounding box center [743, 69] width 90 height 26
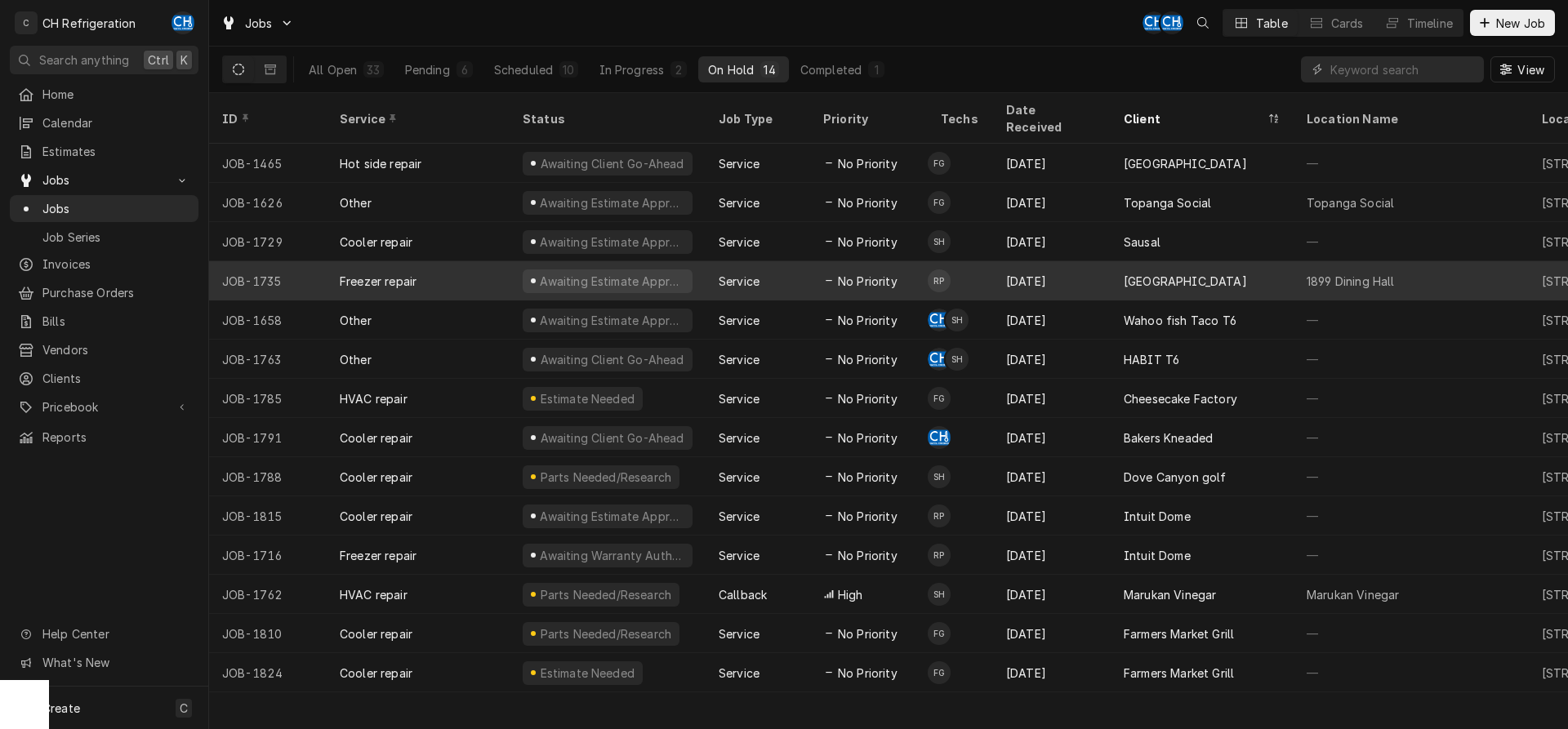
click at [1236, 270] on div "[GEOGRAPHIC_DATA]" at bounding box center [1202, 280] width 183 height 39
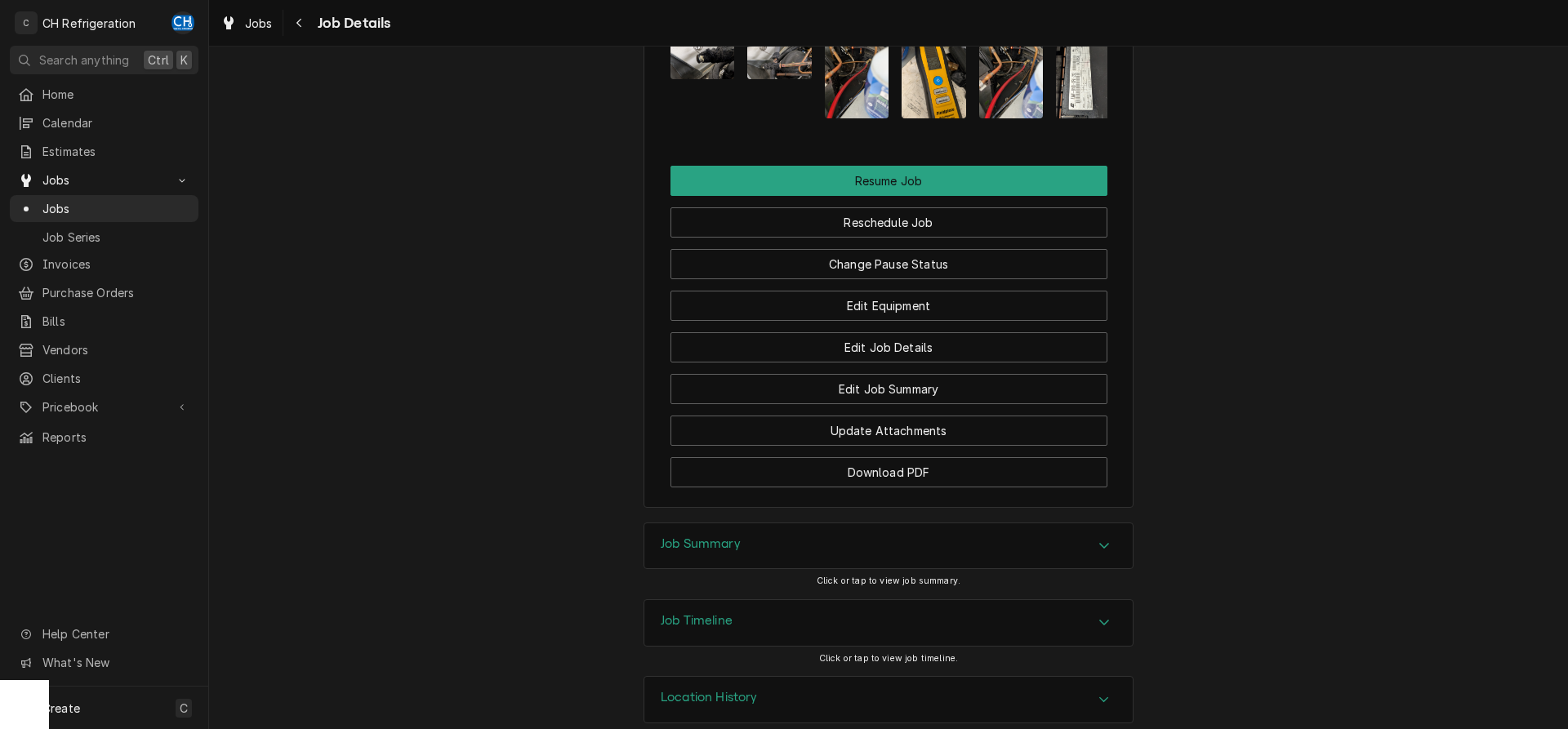
click at [735, 539] on div "Job Summary" at bounding box center [888, 546] width 489 height 46
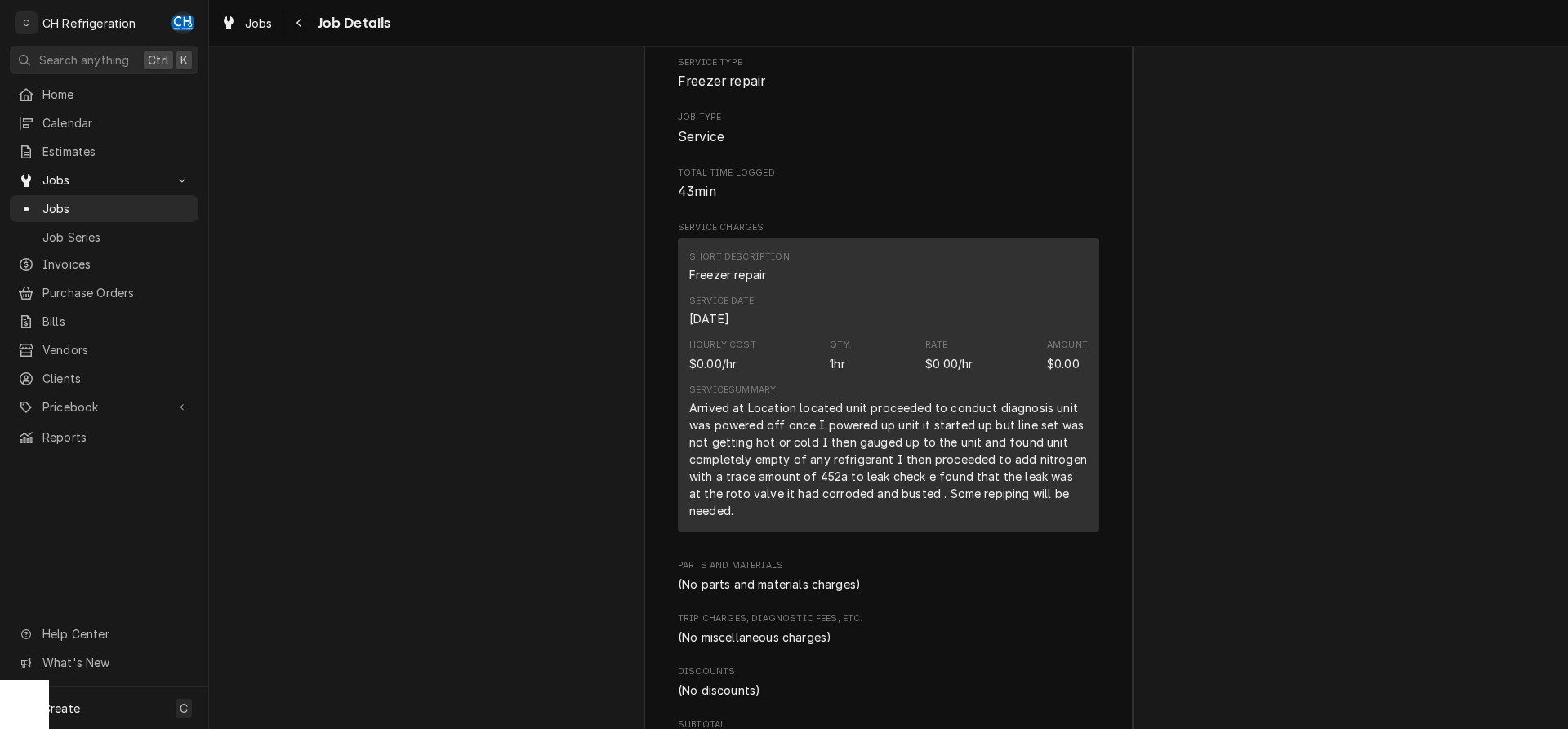
scroll to position [2325, 0]
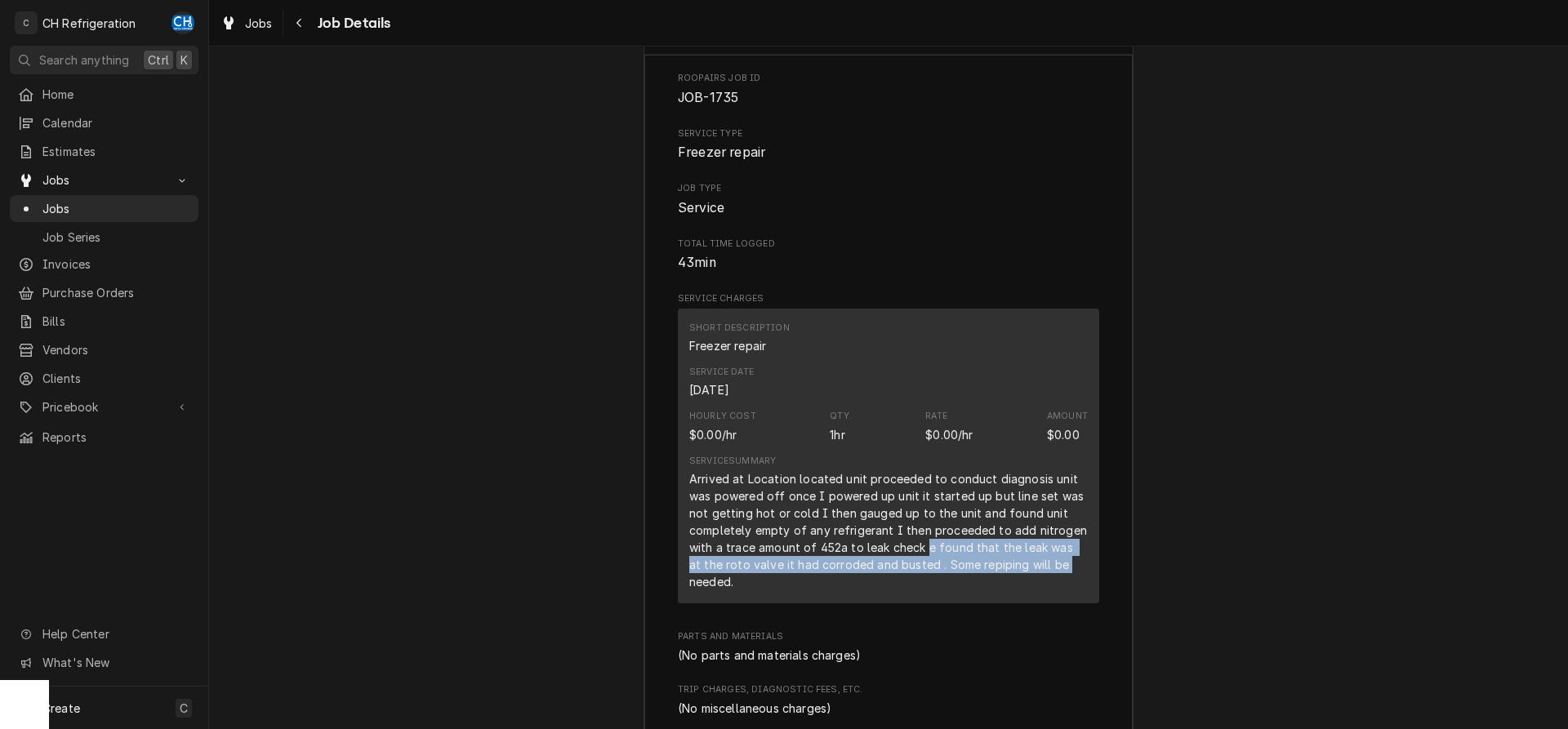
drag, startPoint x: 925, startPoint y: 530, endPoint x: 1059, endPoint y: 535, distance: 134.1
click at [1059, 535] on div "Arrived at Location located unit proceeded to conduct diagnosis unit was powere…" at bounding box center [887, 530] width 398 height 120
click at [699, 559] on div "Arrived at Location located unit proceeded to conduct diagnosis unit was powere…" at bounding box center [887, 530] width 398 height 120
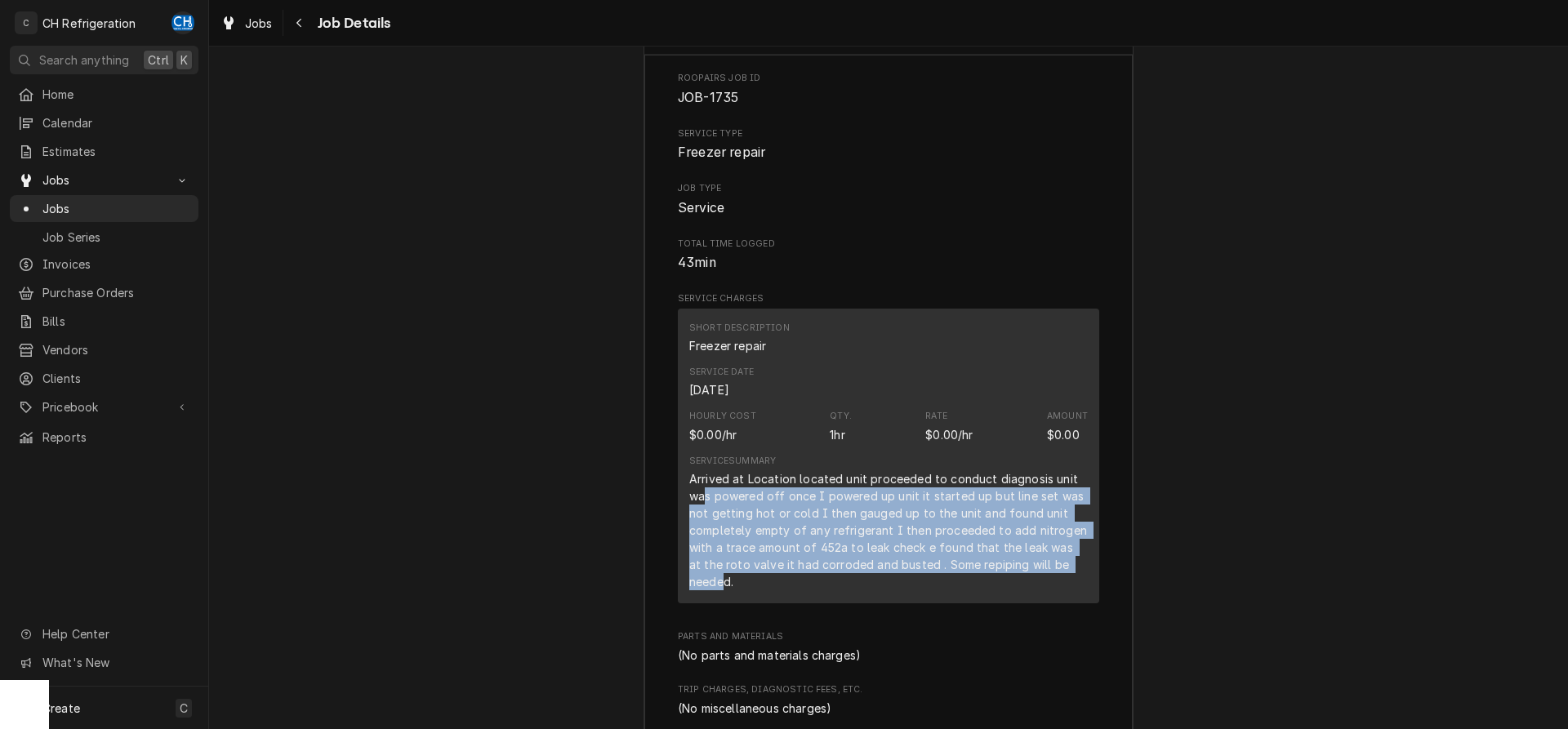
drag, startPoint x: 702, startPoint y: 465, endPoint x: 724, endPoint y: 558, distance: 95.6
click at [725, 559] on div "Arrived at Location located unit proceeded to conduct diagnosis unit was powere…" at bounding box center [887, 530] width 398 height 120
click at [735, 525] on div "Arrived at Location located unit proceeded to conduct diagnosis unit was powere…" at bounding box center [887, 530] width 398 height 120
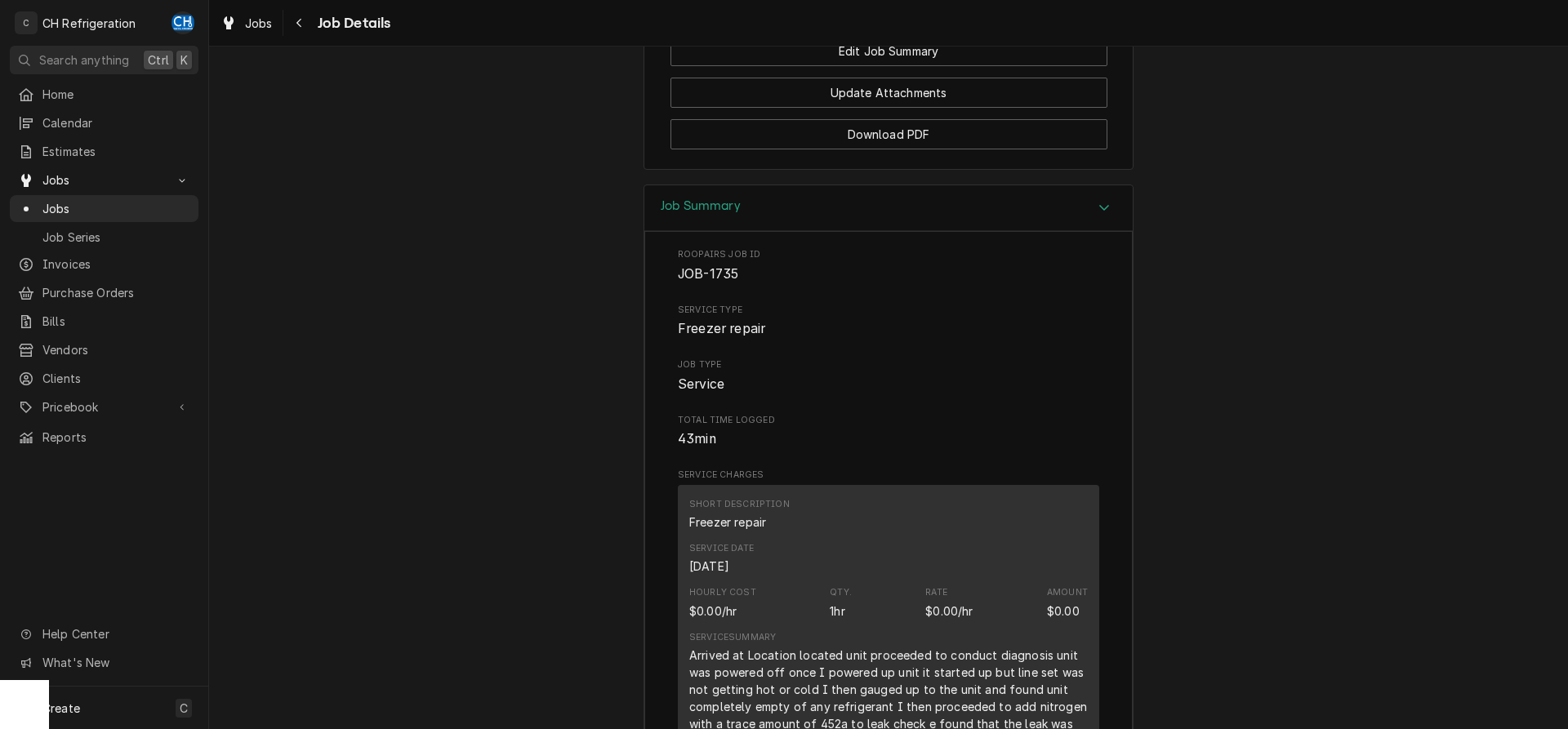
scroll to position [2076, 0]
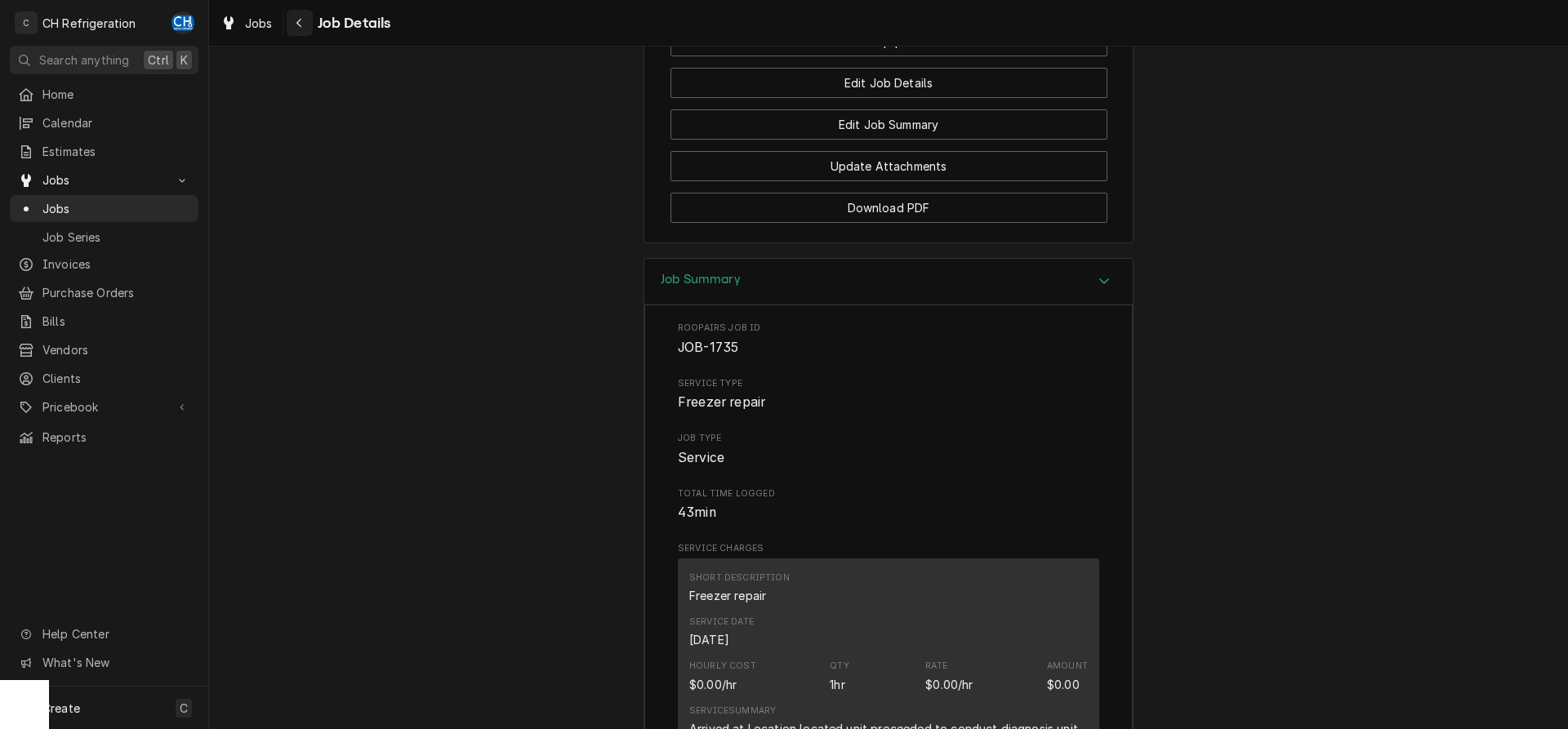
click at [291, 23] on button "Navigate back" at bounding box center [299, 22] width 26 height 26
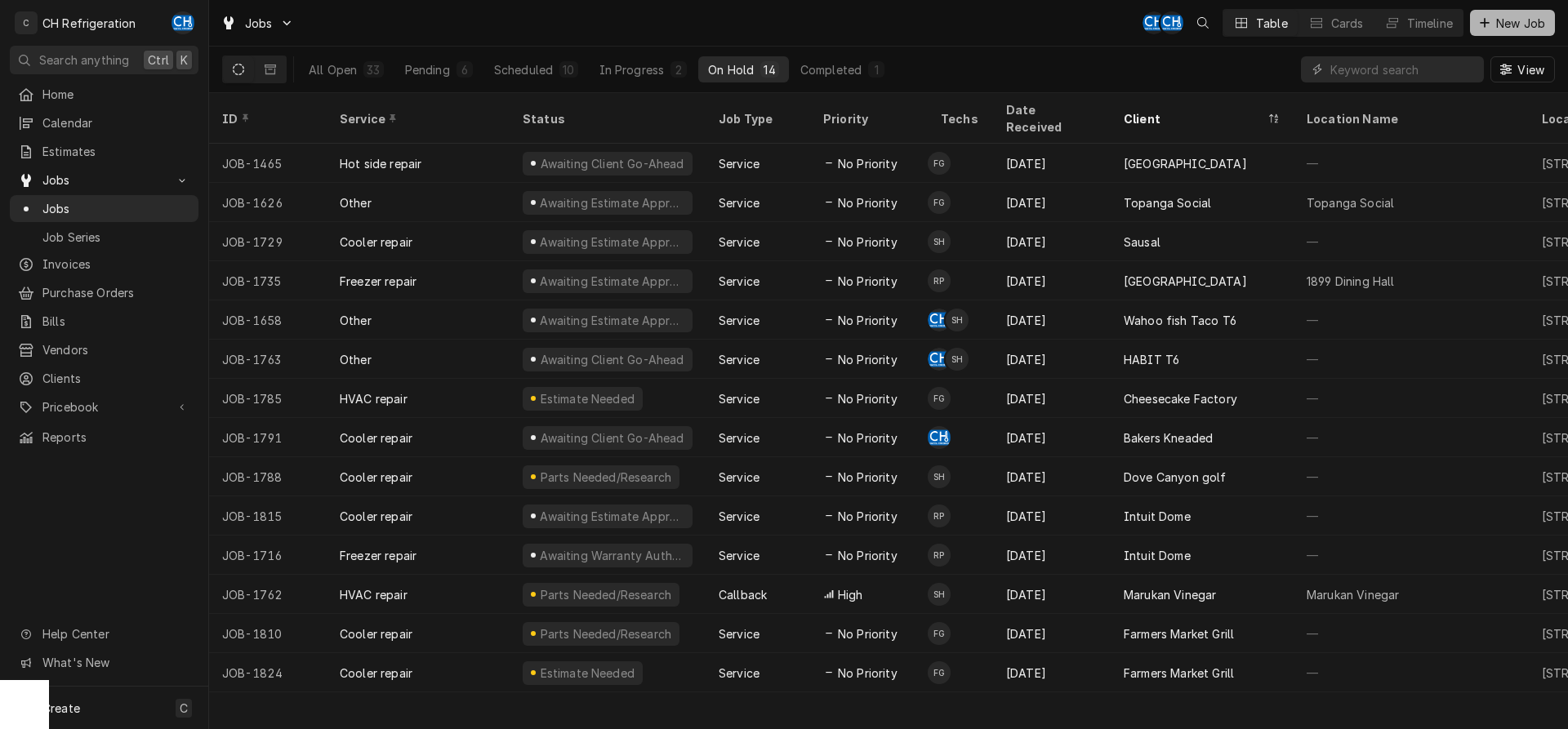
click at [1510, 12] on button "New Job" at bounding box center [1512, 22] width 85 height 26
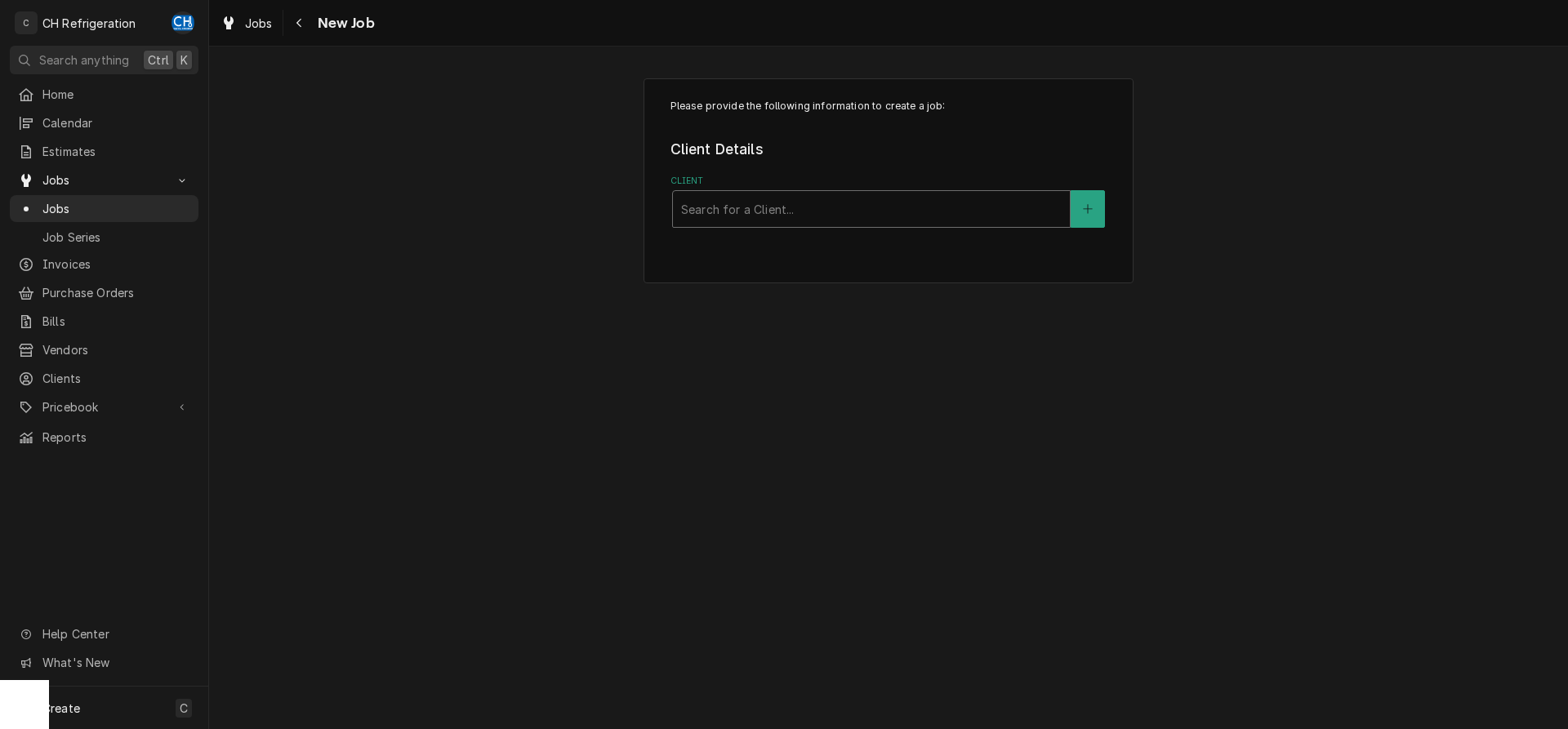
click at [766, 199] on div "Client" at bounding box center [871, 209] width 381 height 29
type input "azu"
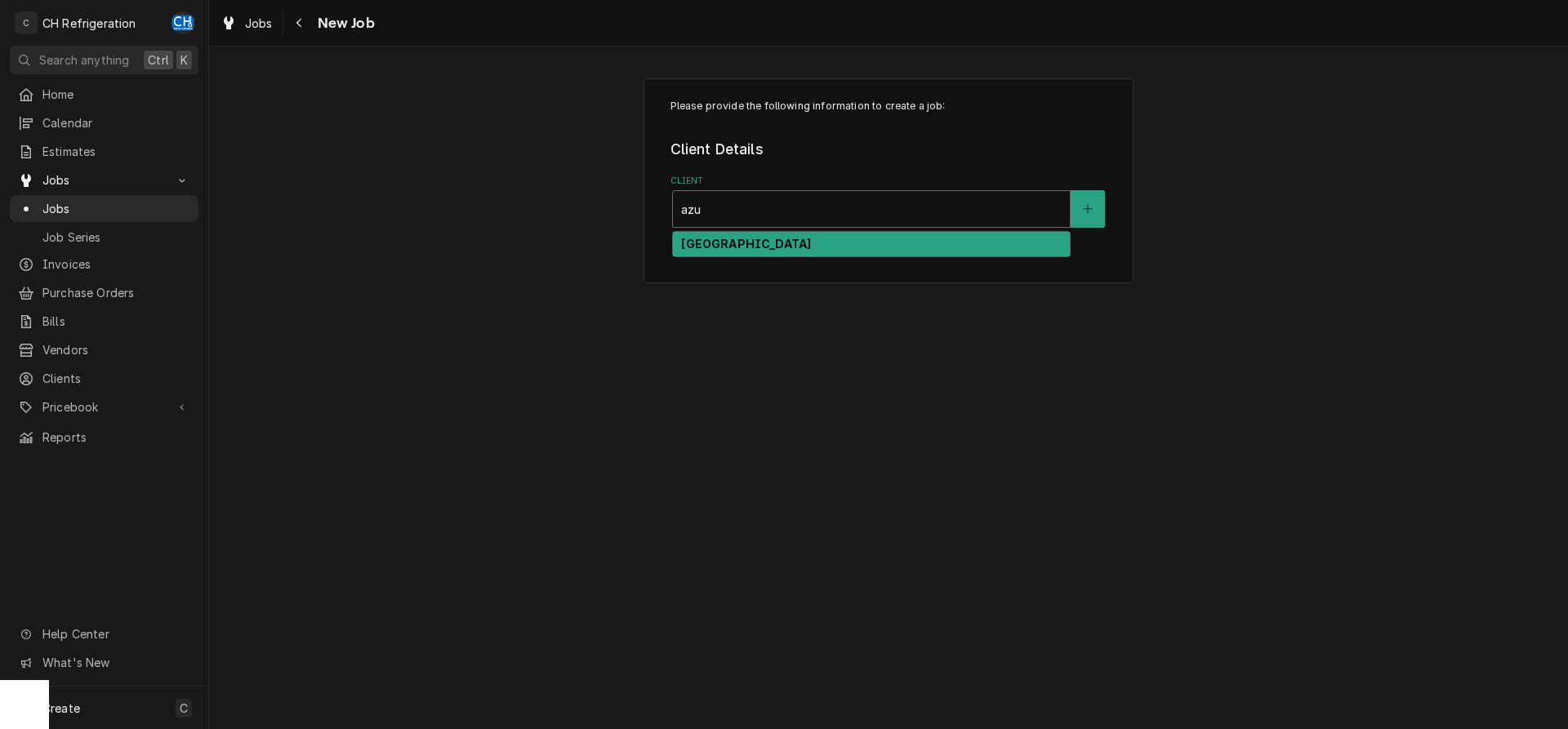
click at [755, 238] on strong "[GEOGRAPHIC_DATA]" at bounding box center [745, 244] width 130 height 14
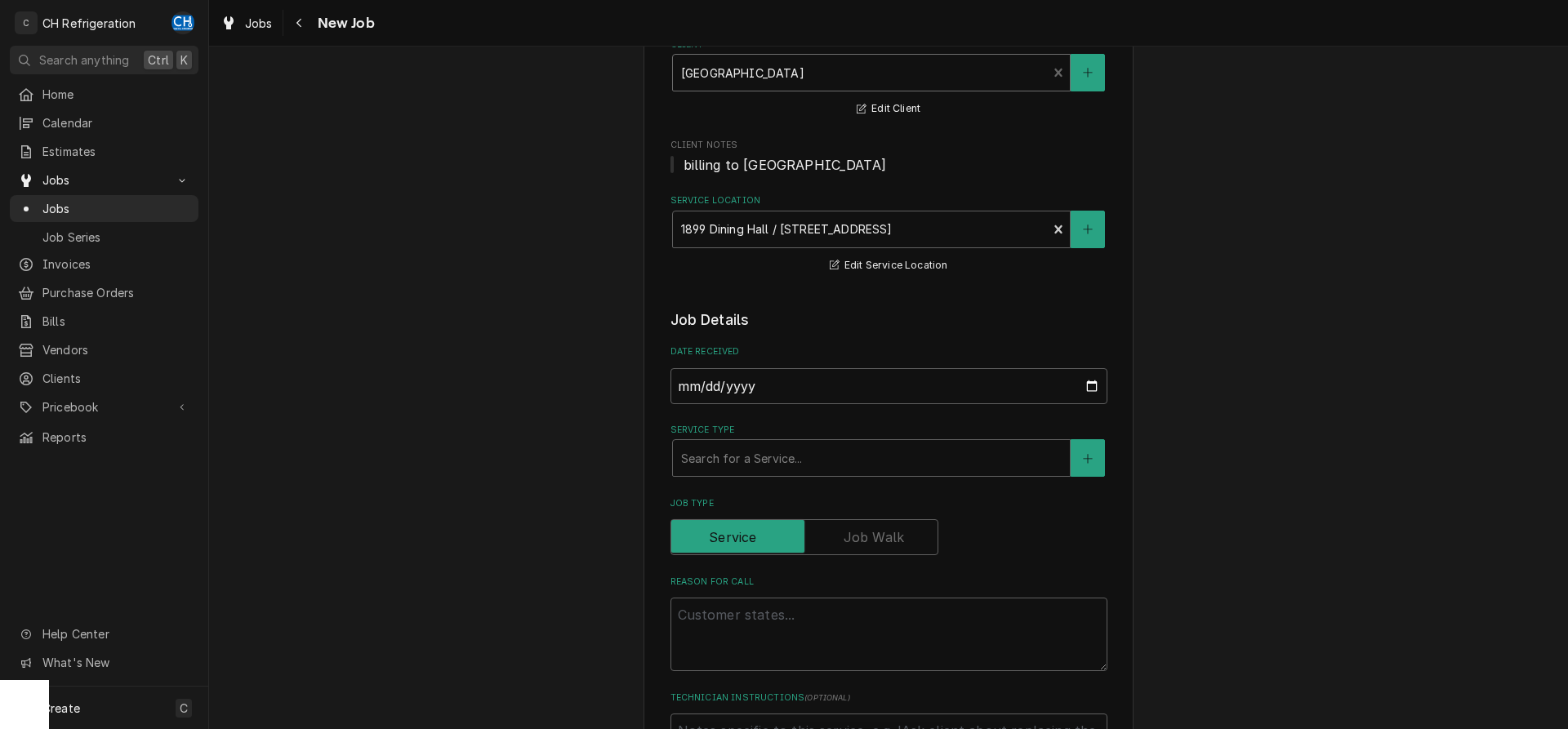
scroll to position [250, 0]
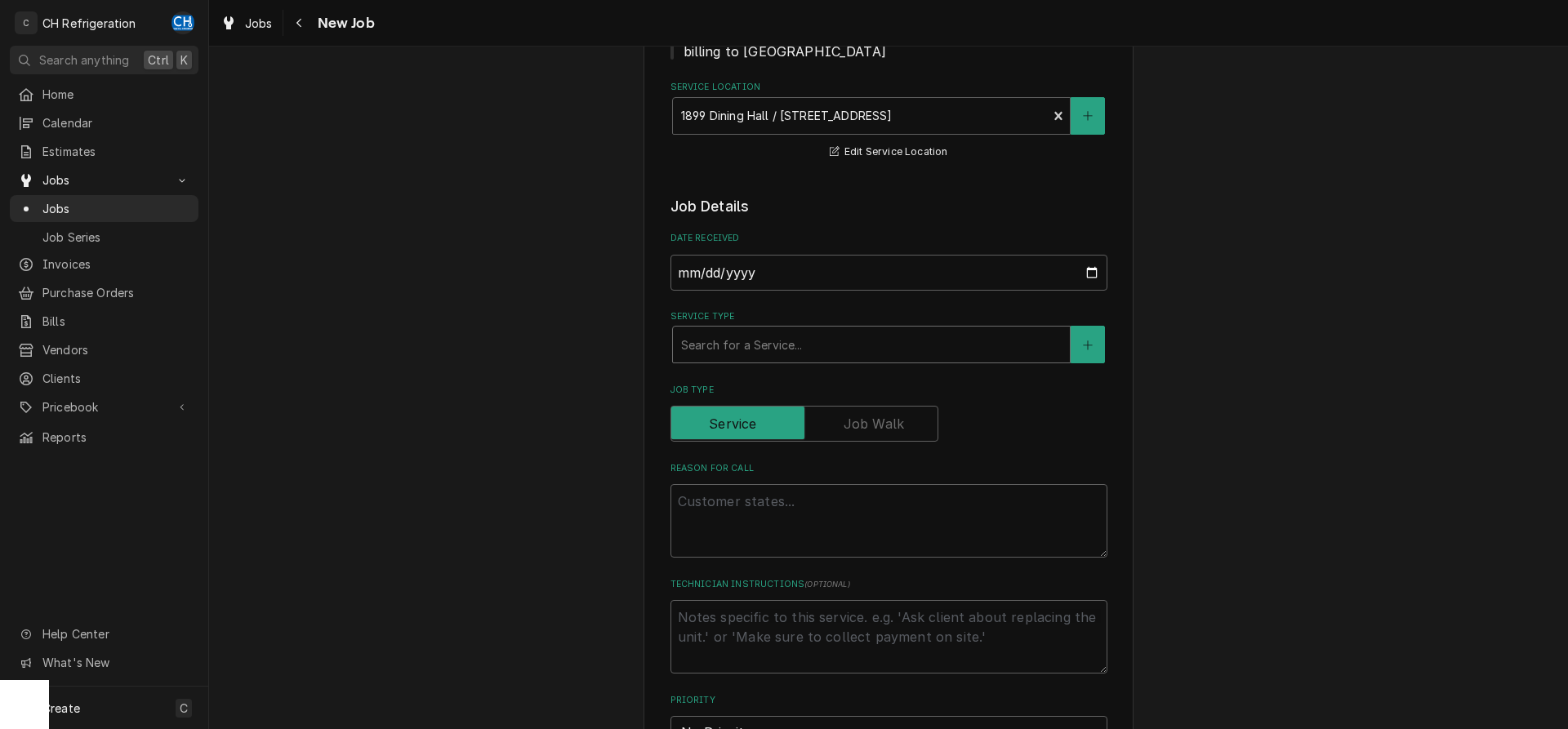
click at [820, 347] on div "Service Type" at bounding box center [871, 344] width 381 height 29
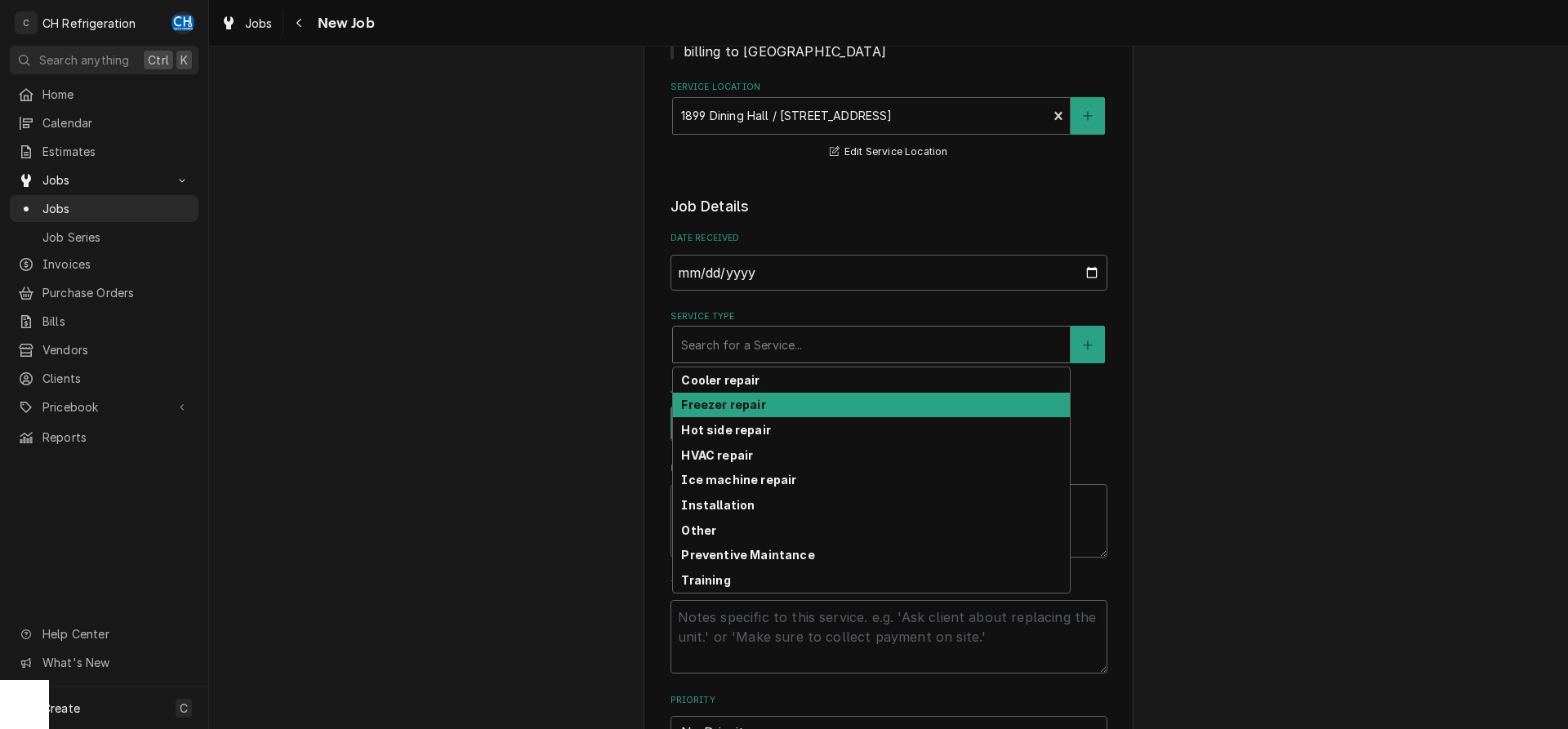
click at [736, 428] on strong "Hot side repair" at bounding box center [725, 430] width 89 height 14
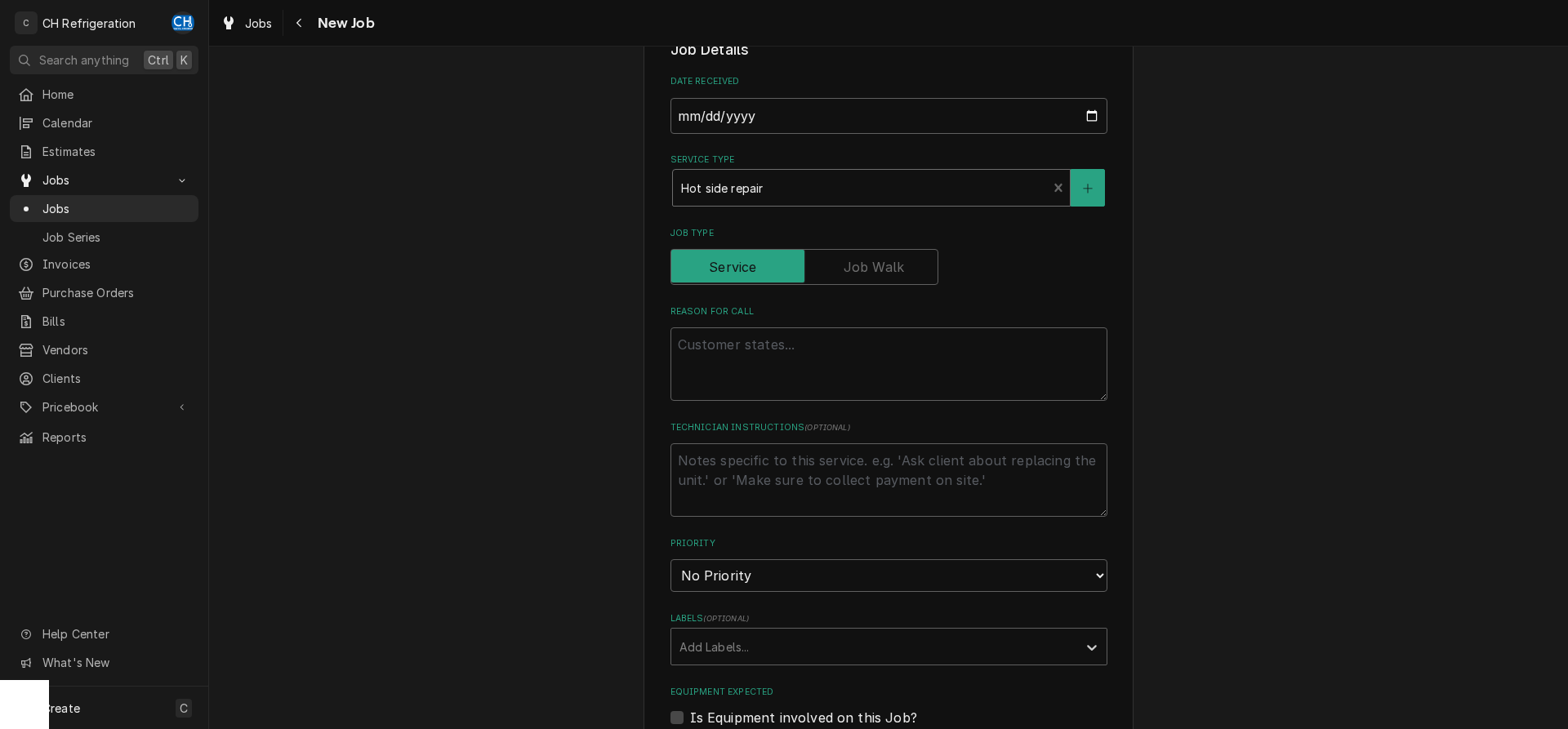
scroll to position [584, 0]
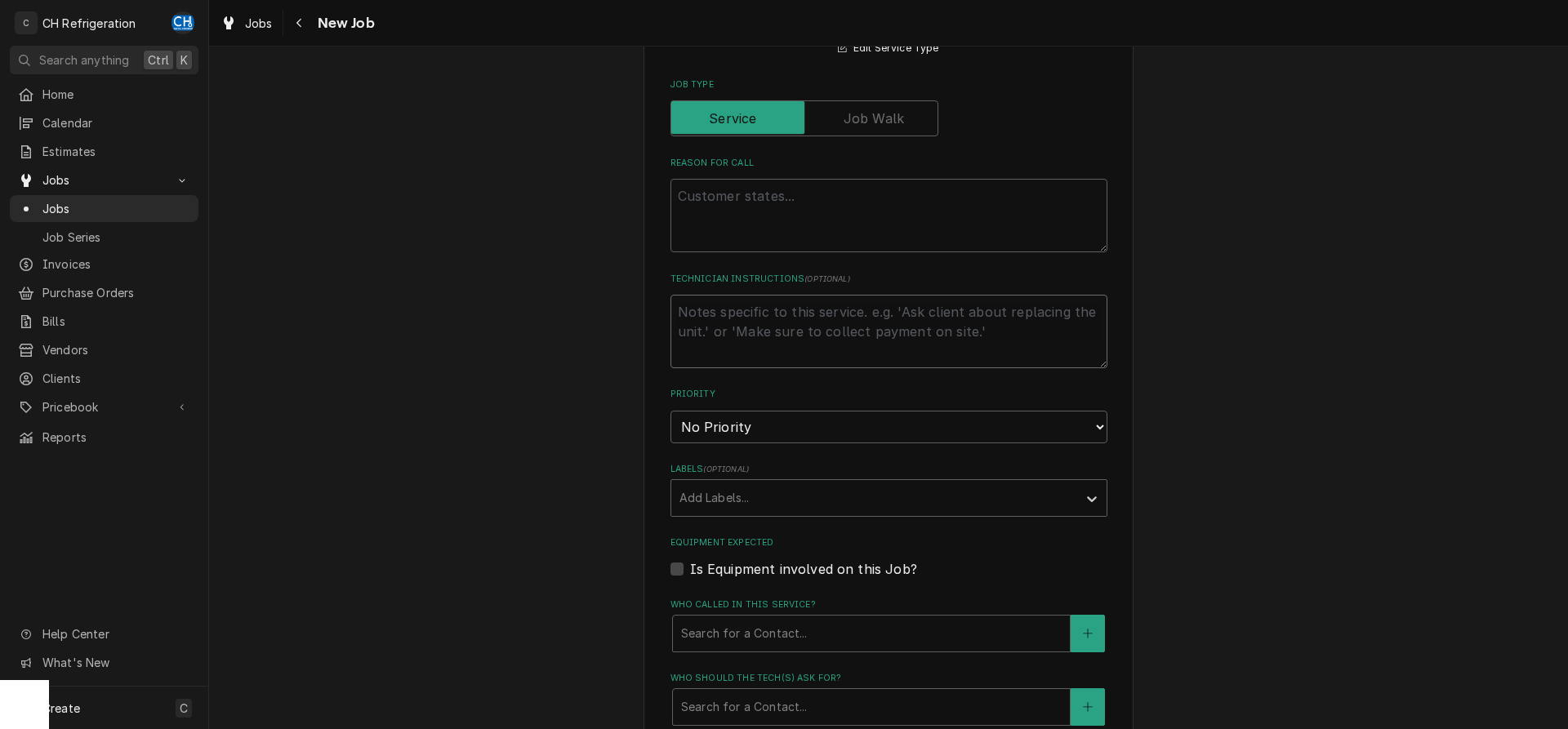
click at [723, 331] on textarea "Technician Instructions ( optional )" at bounding box center [889, 332] width 437 height 73
click at [726, 195] on textarea "Reason For Call" at bounding box center [889, 215] width 437 height 73
paste textarea "replace the hi limit and sensor for the Pitco fryer unit"
type textarea "x"
type textarea "replace the hi limit and sensor for the Pitco fryer unit"
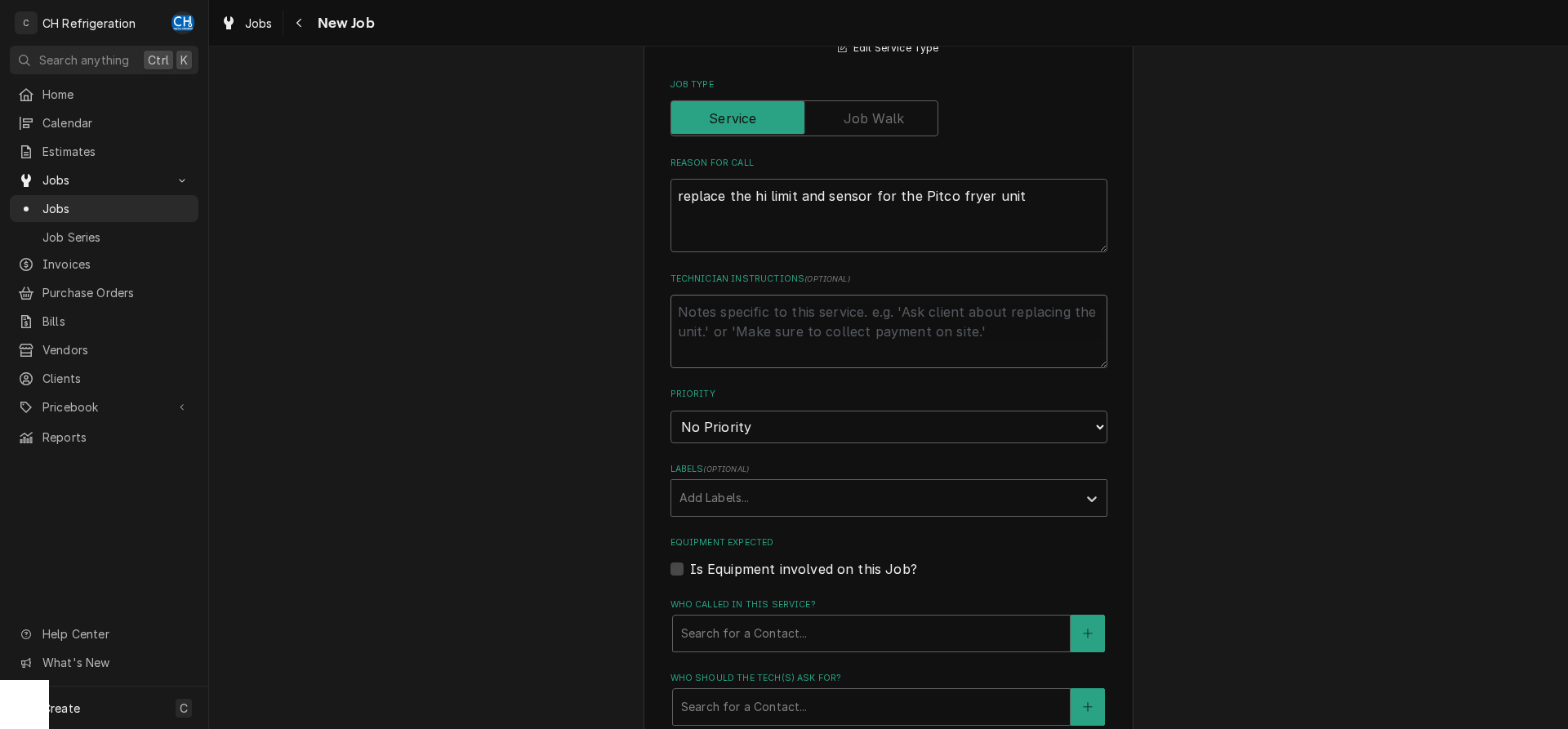
click at [757, 326] on textarea "Technician Instructions ( optional )" at bounding box center [889, 332] width 437 height 73
click at [782, 340] on textarea "Technician Instructions ( optional )" at bounding box center [889, 332] width 437 height 73
paste textarea "Estimate p1484"
type textarea "x"
type textarea "Estimate p1484"
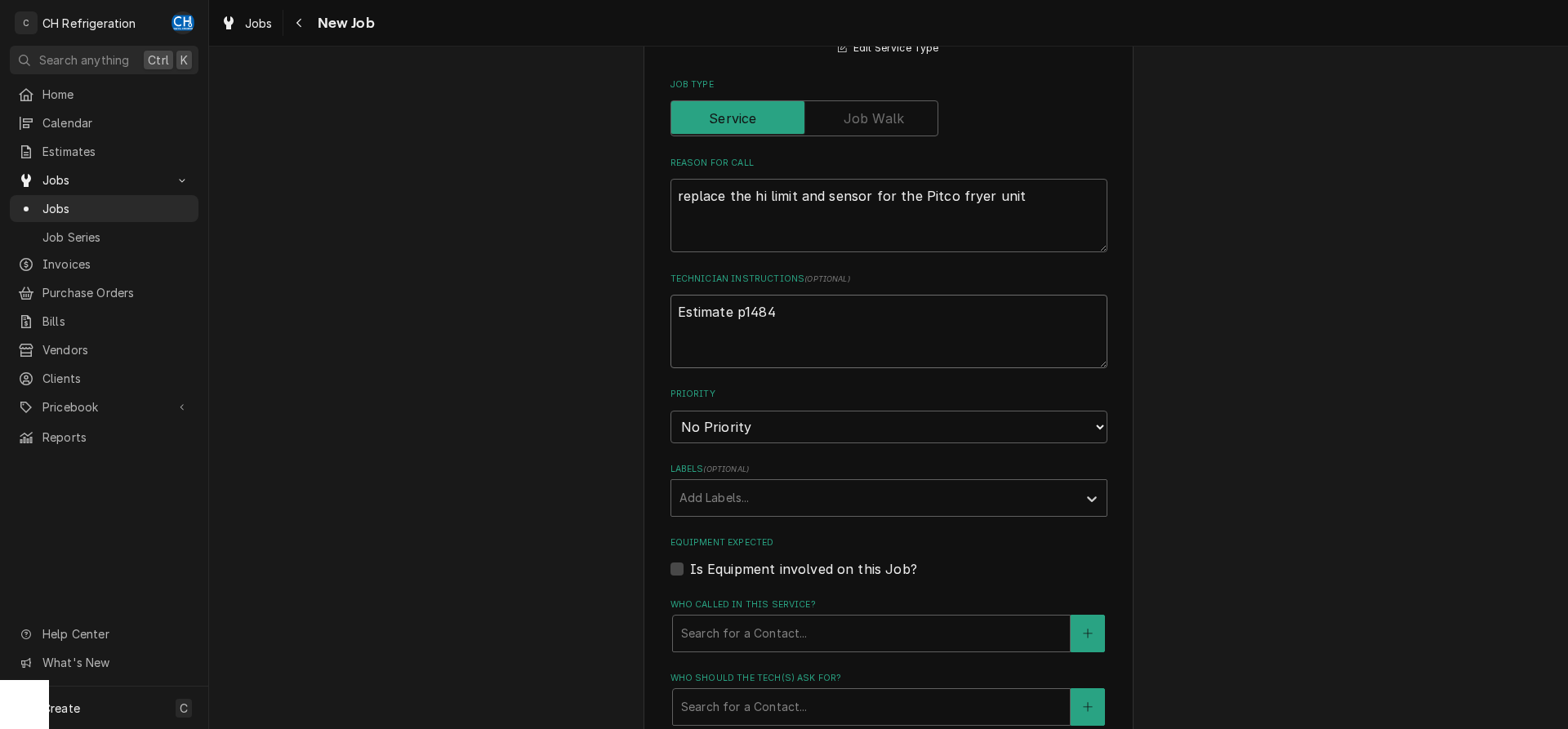
click at [679, 314] on textarea "Estimate p1484" at bounding box center [889, 332] width 437 height 73
type textarea "x"
type textarea "fEstimate p1484"
type textarea "x"
type textarea "foEstimate p1484"
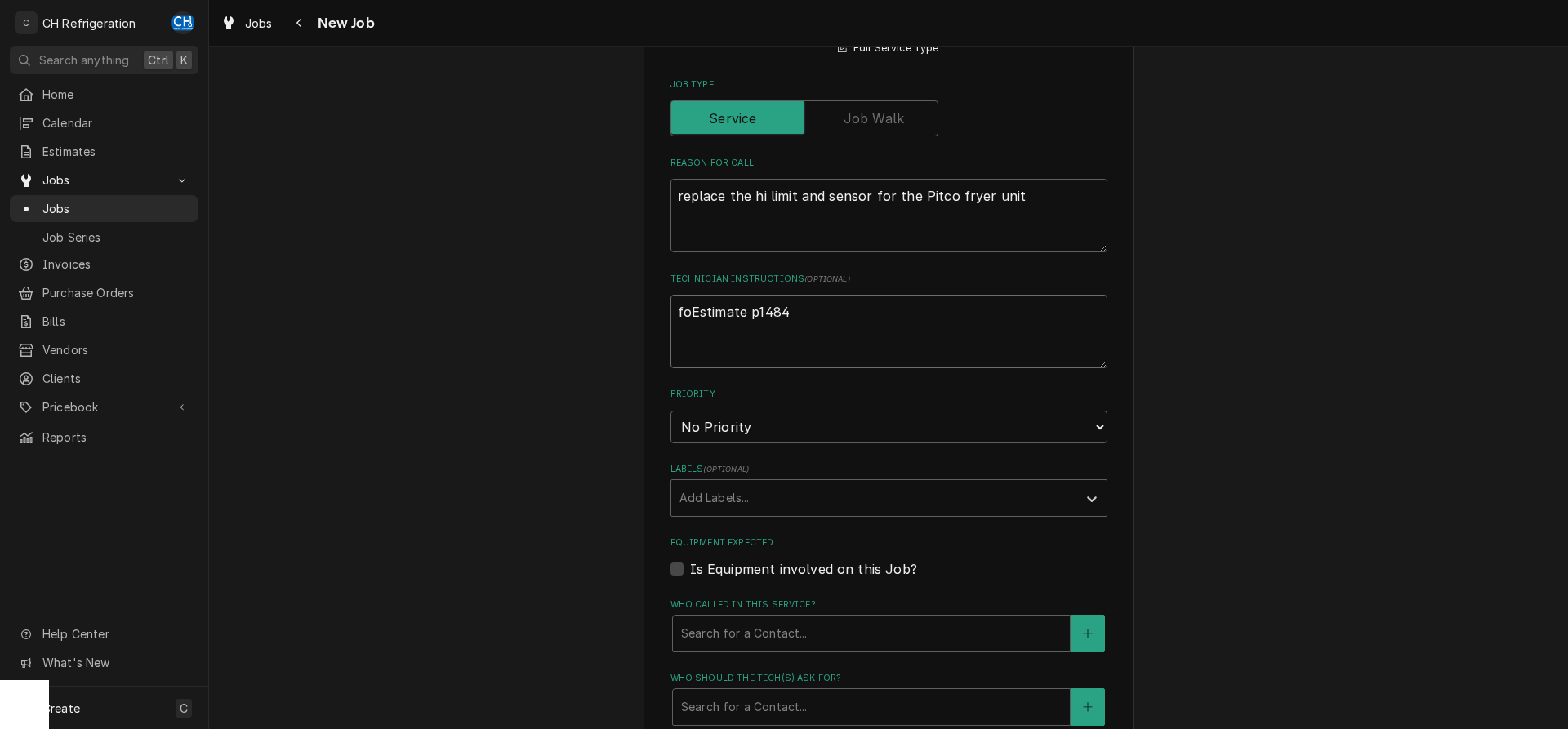
type textarea "x"
type textarea "forEstimate p1484"
type textarea "x"
type textarea "for Estimate p1484"
type textarea "x"
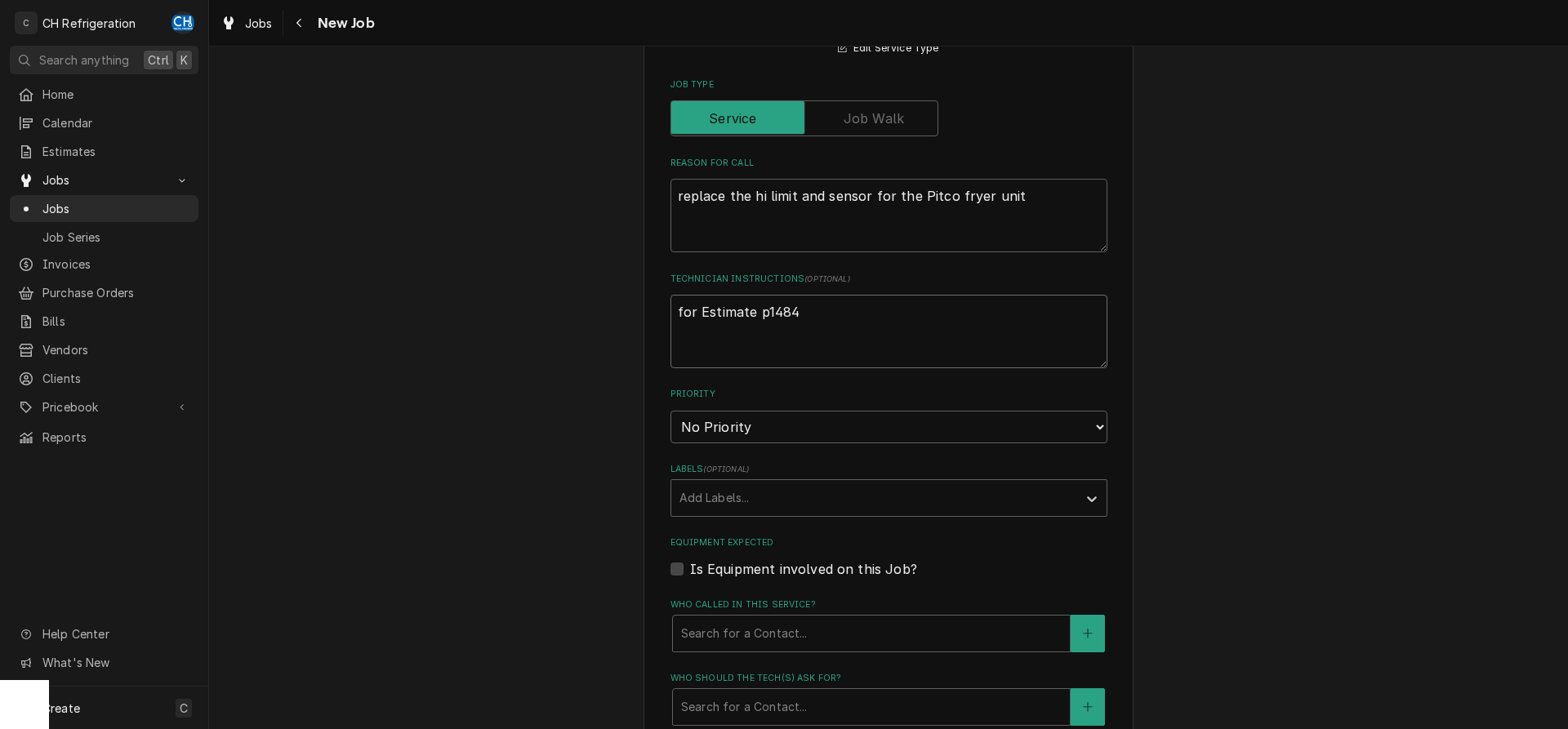
type textarea "for aEstimate p1484"
type textarea "x"
type textarea "for adEstimate p1484"
type textarea "x"
type textarea "for admEstimate p1484"
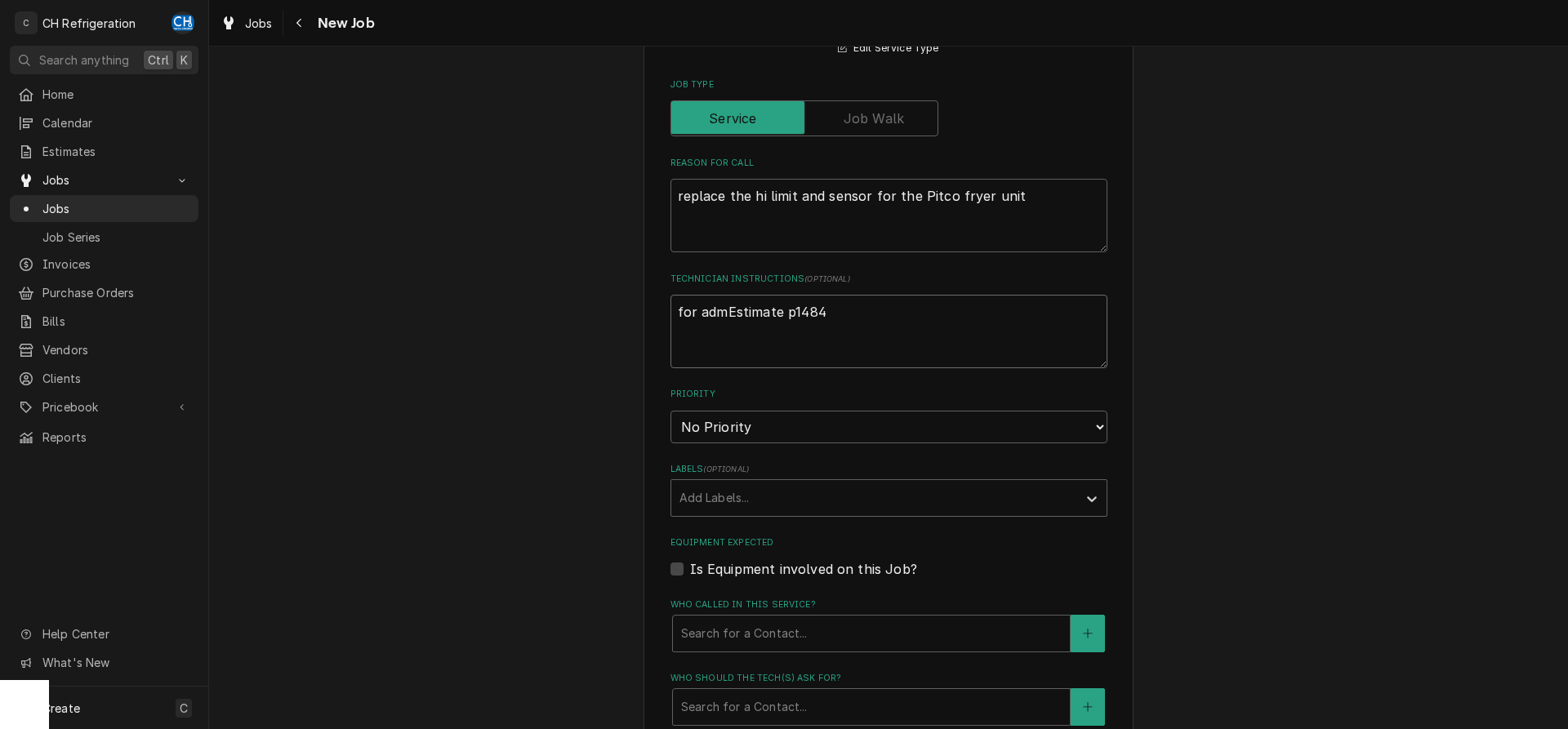
type textarea "x"
type textarea "for admiEstimate p1484"
type textarea "x"
type textarea "for adminEstimate p1484"
type textarea "x"
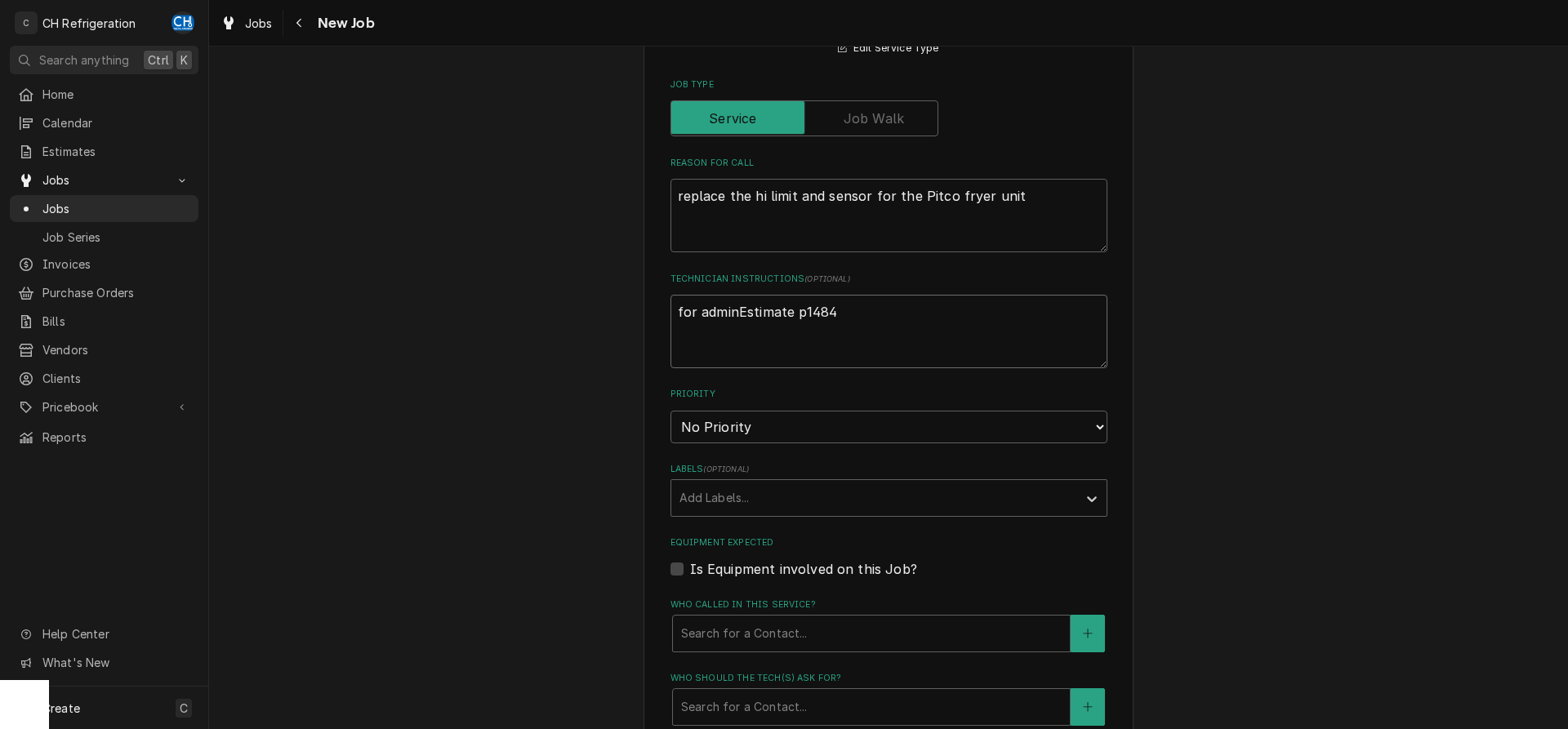
type textarea "for admin:Estimate p1484"
type textarea "x"
type textarea "for admin: Estimate p1484"
type textarea "x"
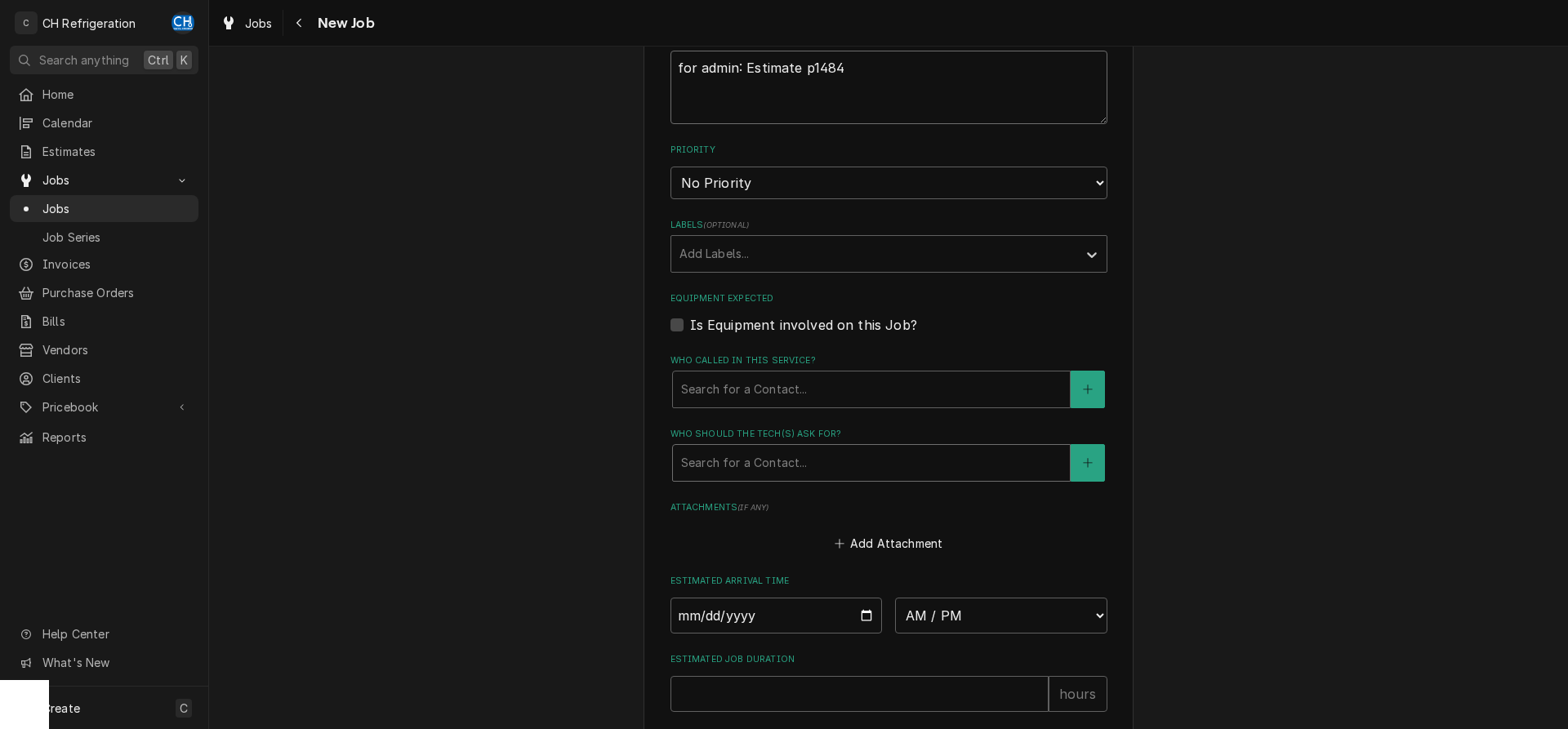
scroll to position [833, 0]
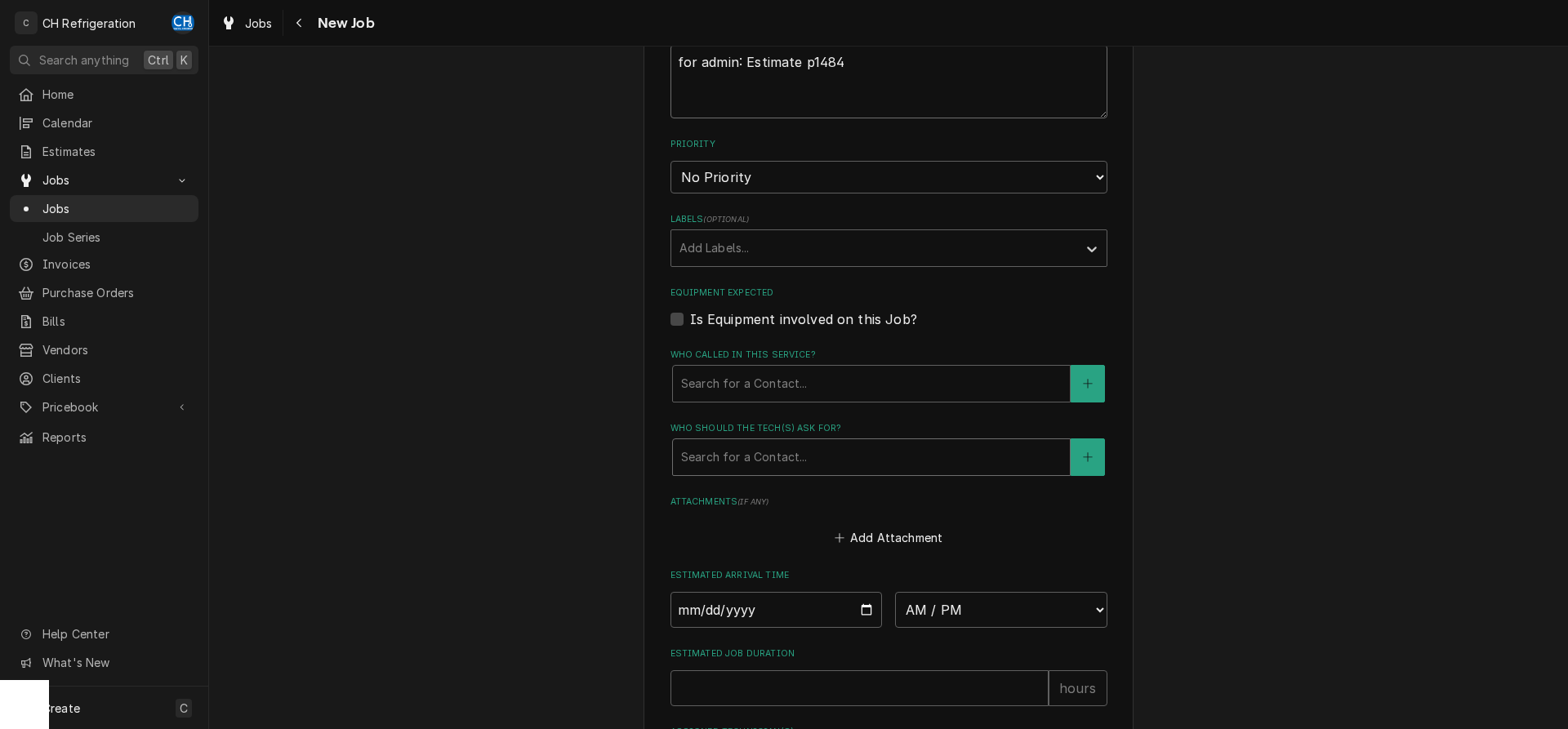
type textarea "for admin: Estimate p1484"
click at [835, 469] on div "Who should the tech(s) ask for?" at bounding box center [871, 457] width 381 height 29
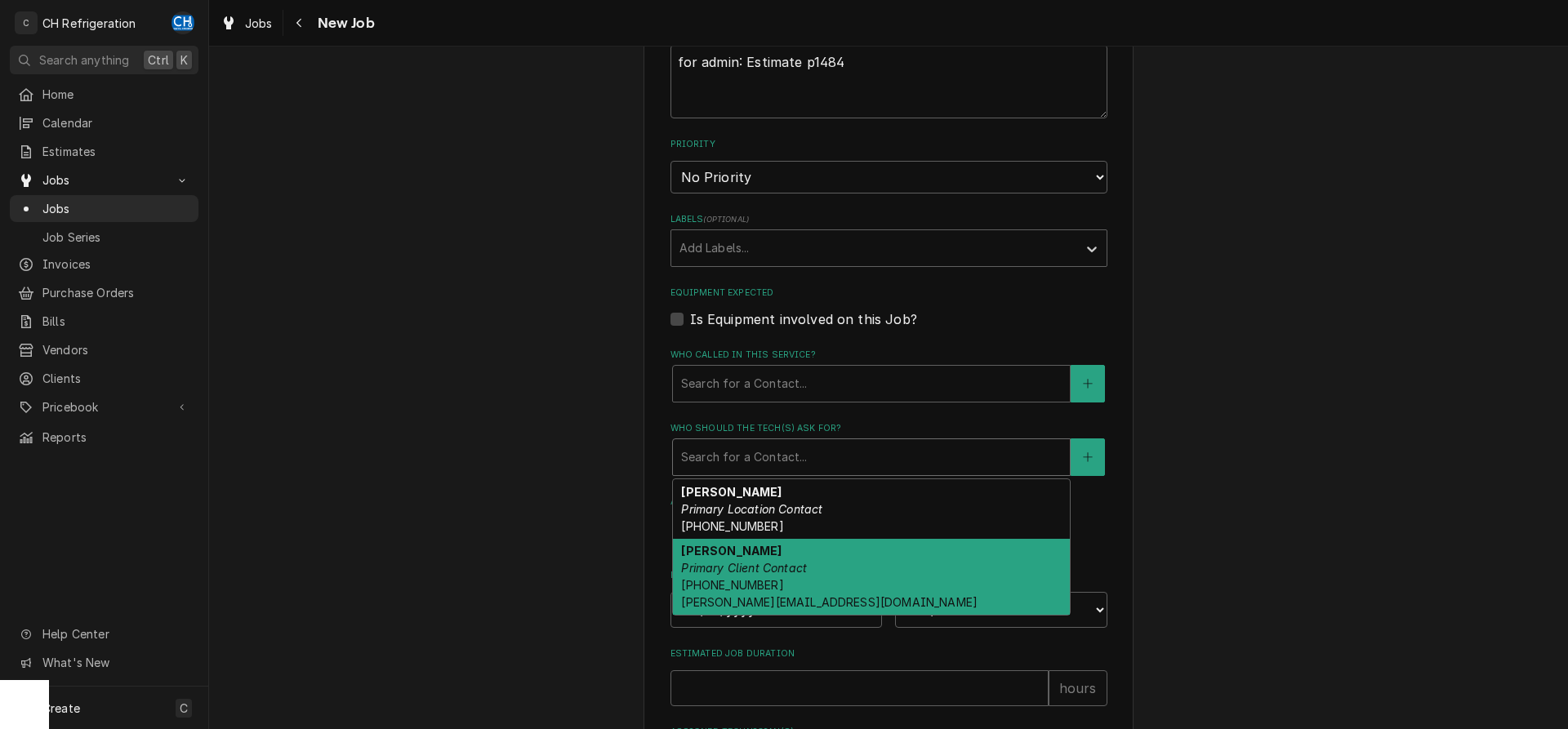
click at [772, 564] on em "Primary Client Contact" at bounding box center [743, 568] width 125 height 14
type textarea "x"
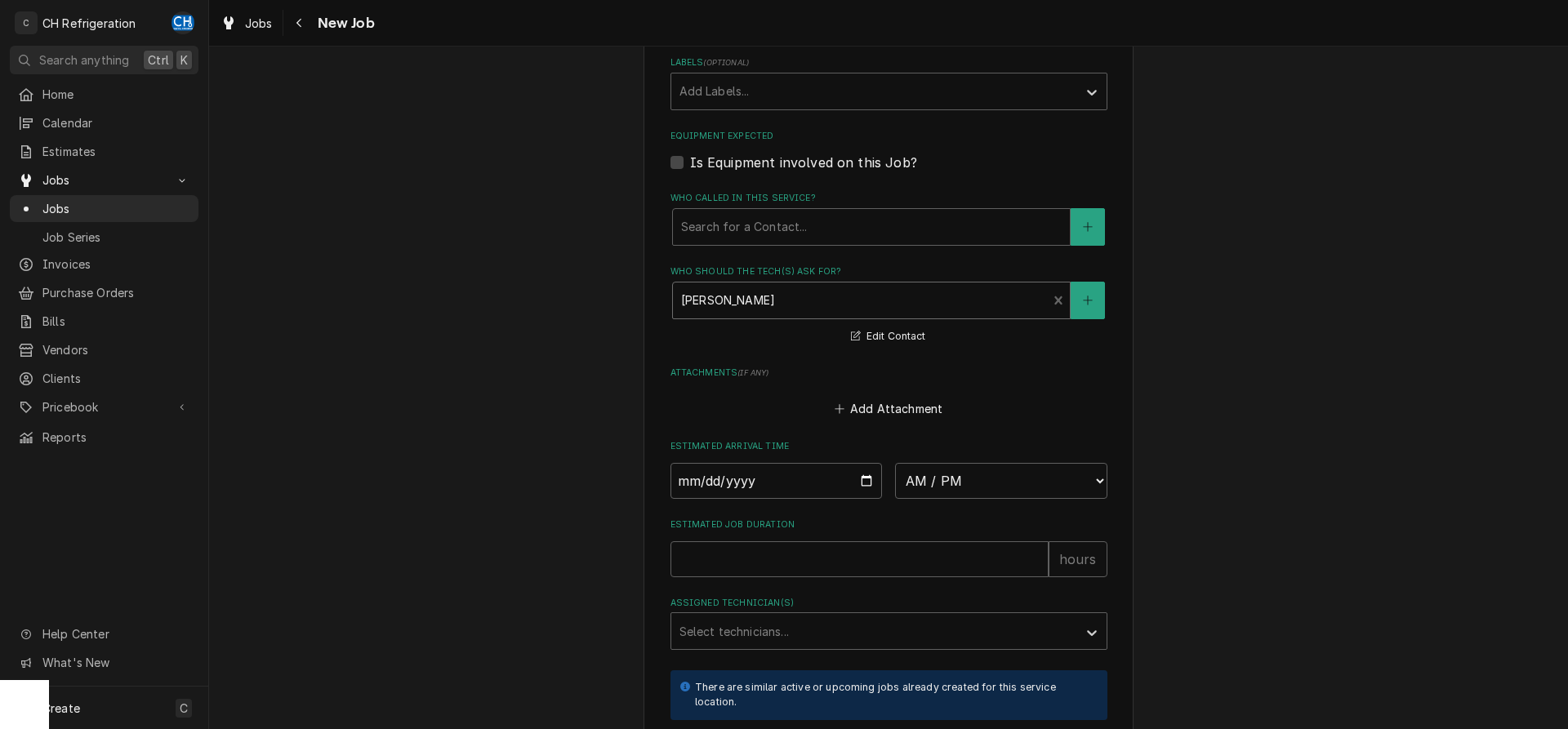
scroll to position [1083, 0]
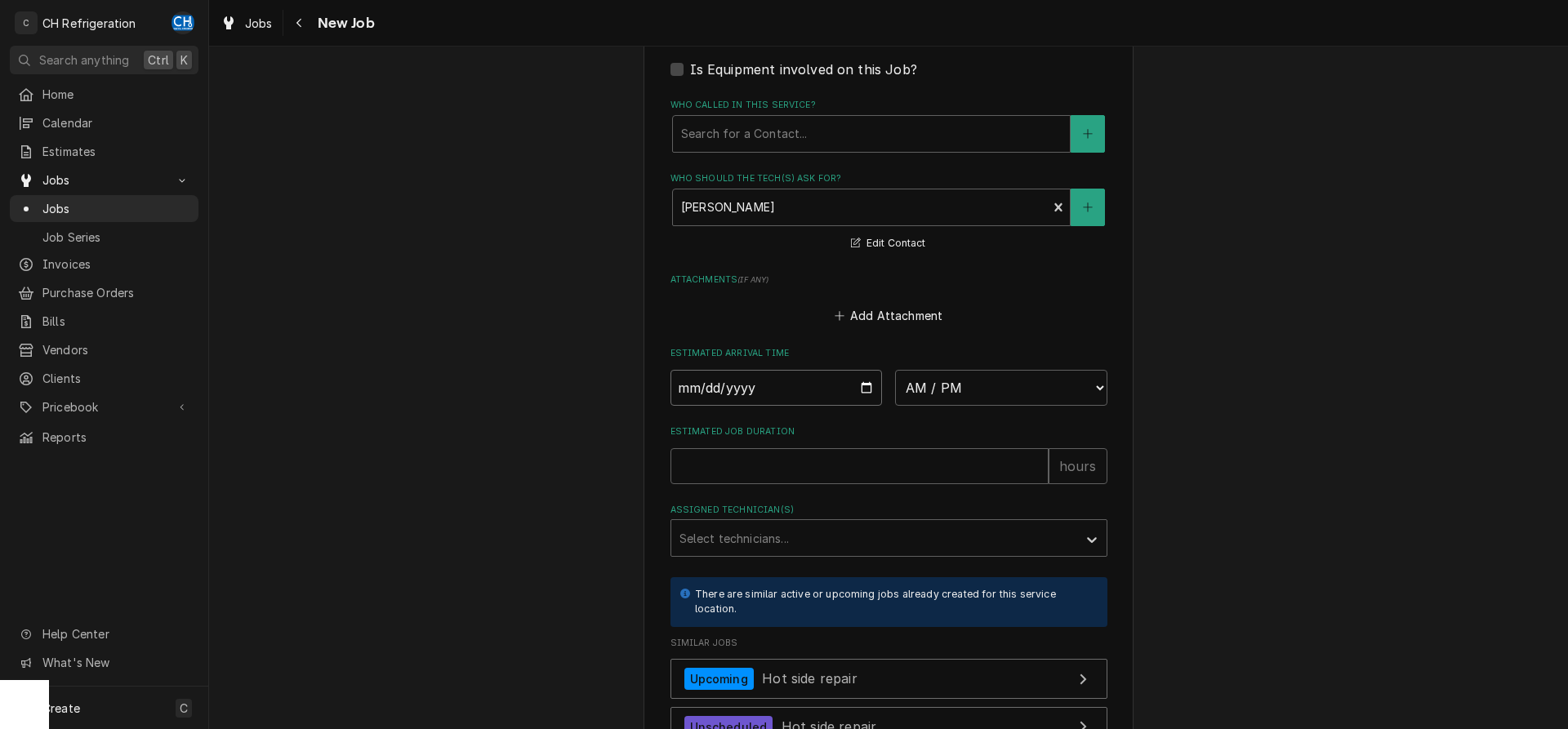
click at [863, 381] on input "Date" at bounding box center [776, 387] width 212 height 36
type input "2025-09-02"
click at [895, 370] on select "AM / PM 6:00 AM 6:15 AM 6:30 AM 6:45 AM 7:00 AM 7:15 AM 7:30 AM 7:45 AM 8:00 AM…" at bounding box center [1000, 387] width 212 height 36
type textarea "x"
select select "09:30:00"
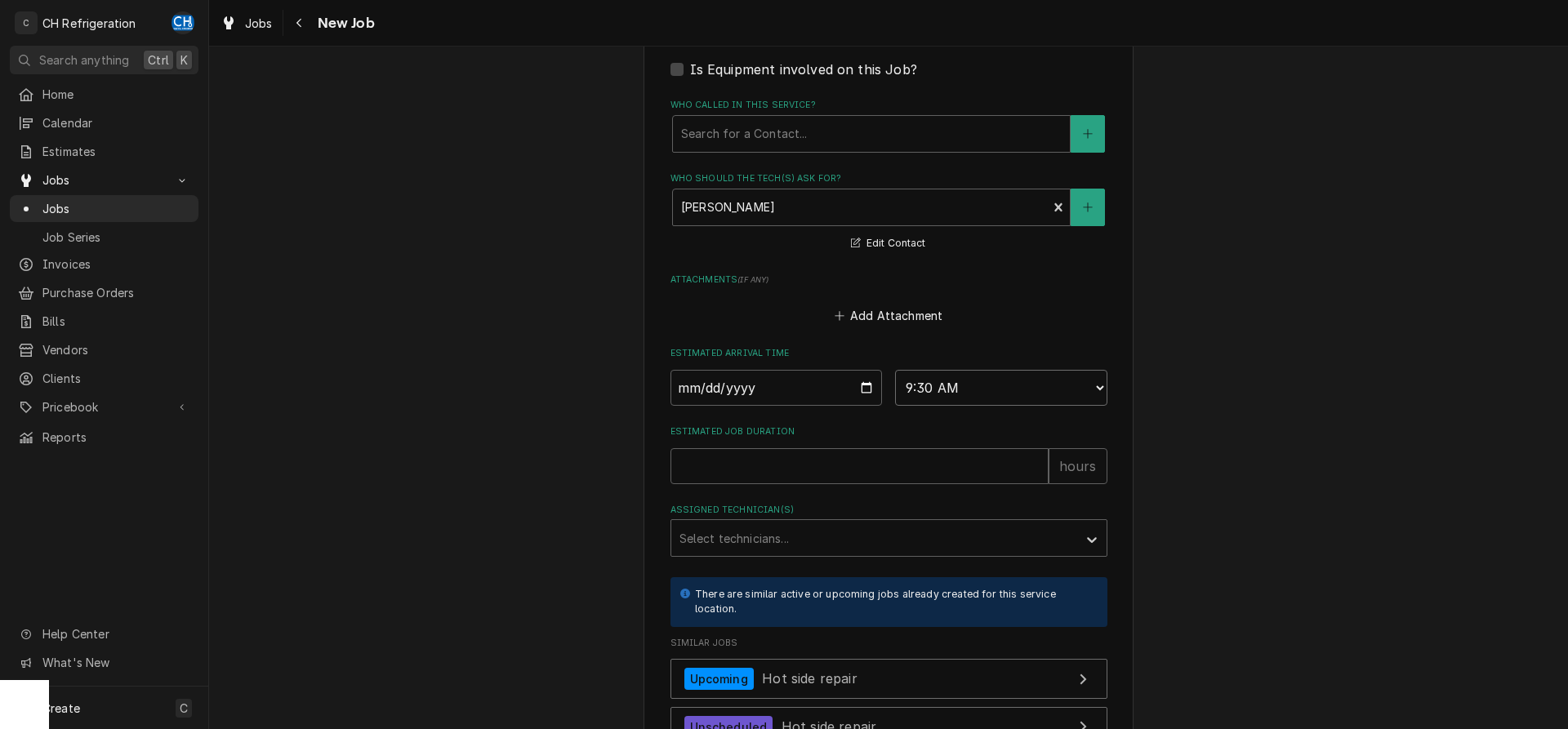
click option "9:30 AM" at bounding box center [0, 0] width 0 height 0
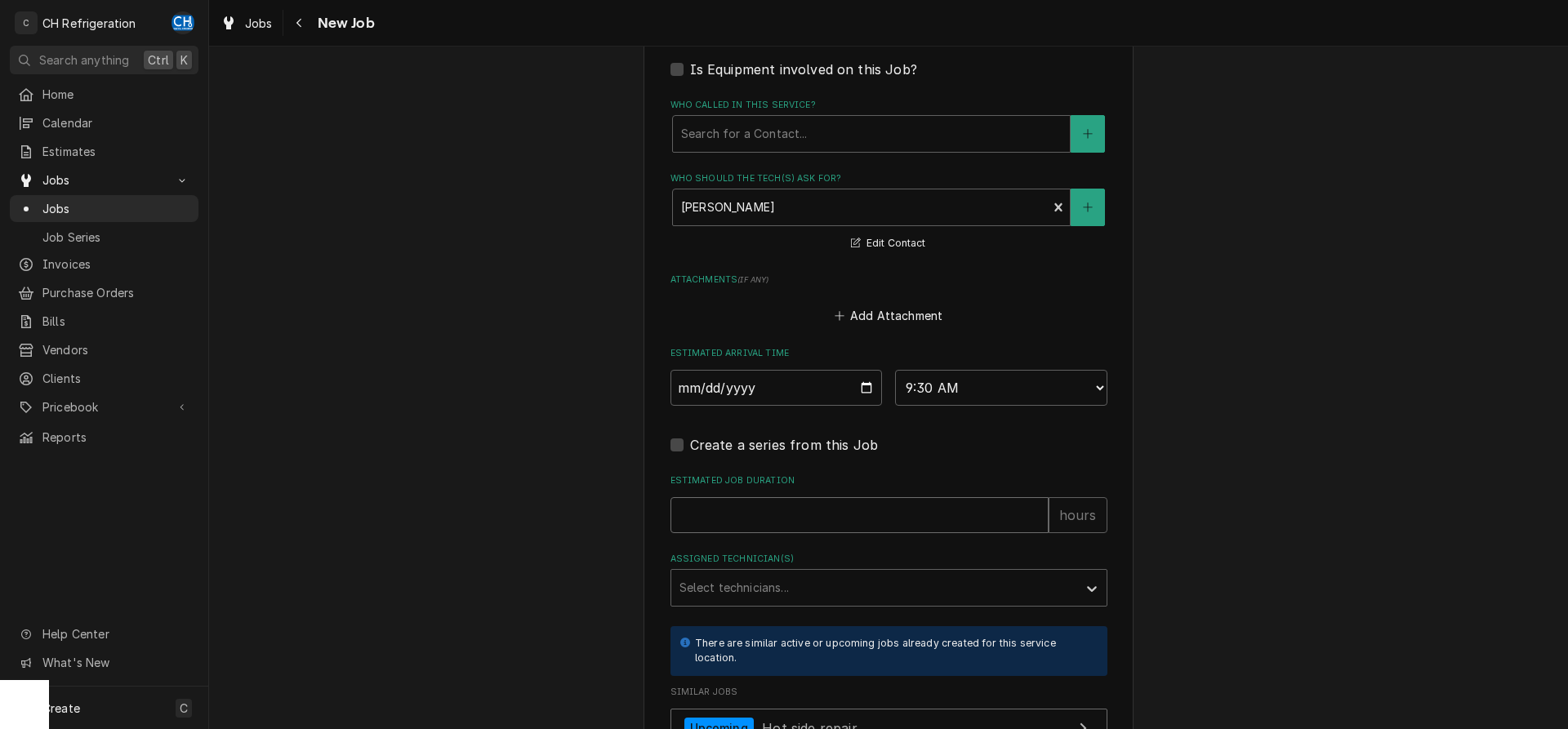
drag, startPoint x: 862, startPoint y: 514, endPoint x: 871, endPoint y: 489, distance: 26.6
click at [861, 514] on input "Estimated Job Duration" at bounding box center [859, 515] width 378 height 36
type textarea "x"
type input "2"
type textarea "x"
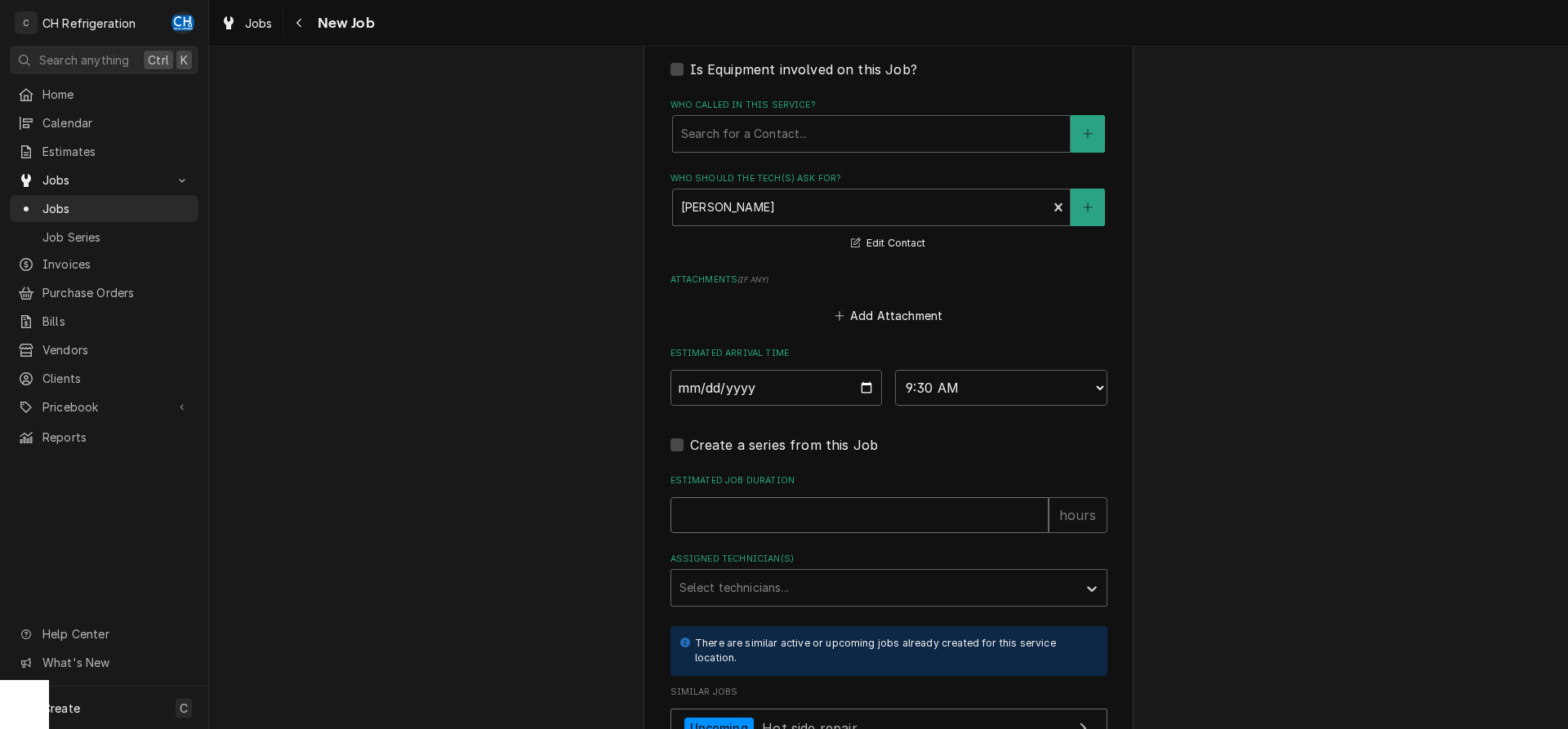
type textarea "x"
type input "3"
type textarea "x"
type input "3"
click at [899, 585] on div "Assigned Technician(s)" at bounding box center [873, 588] width 390 height 29
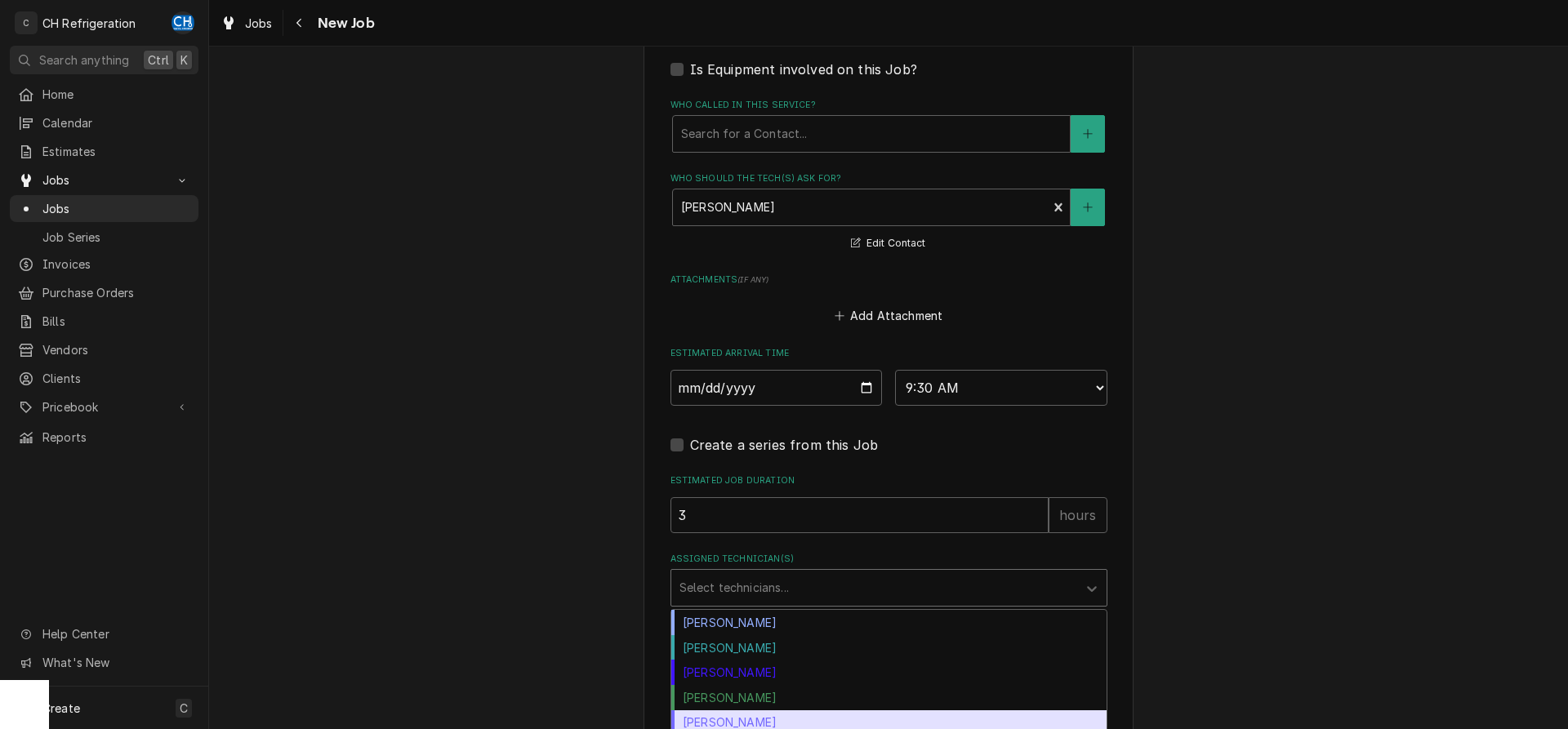
click at [794, 719] on div "Steven Hiraga" at bounding box center [889, 723] width 435 height 25
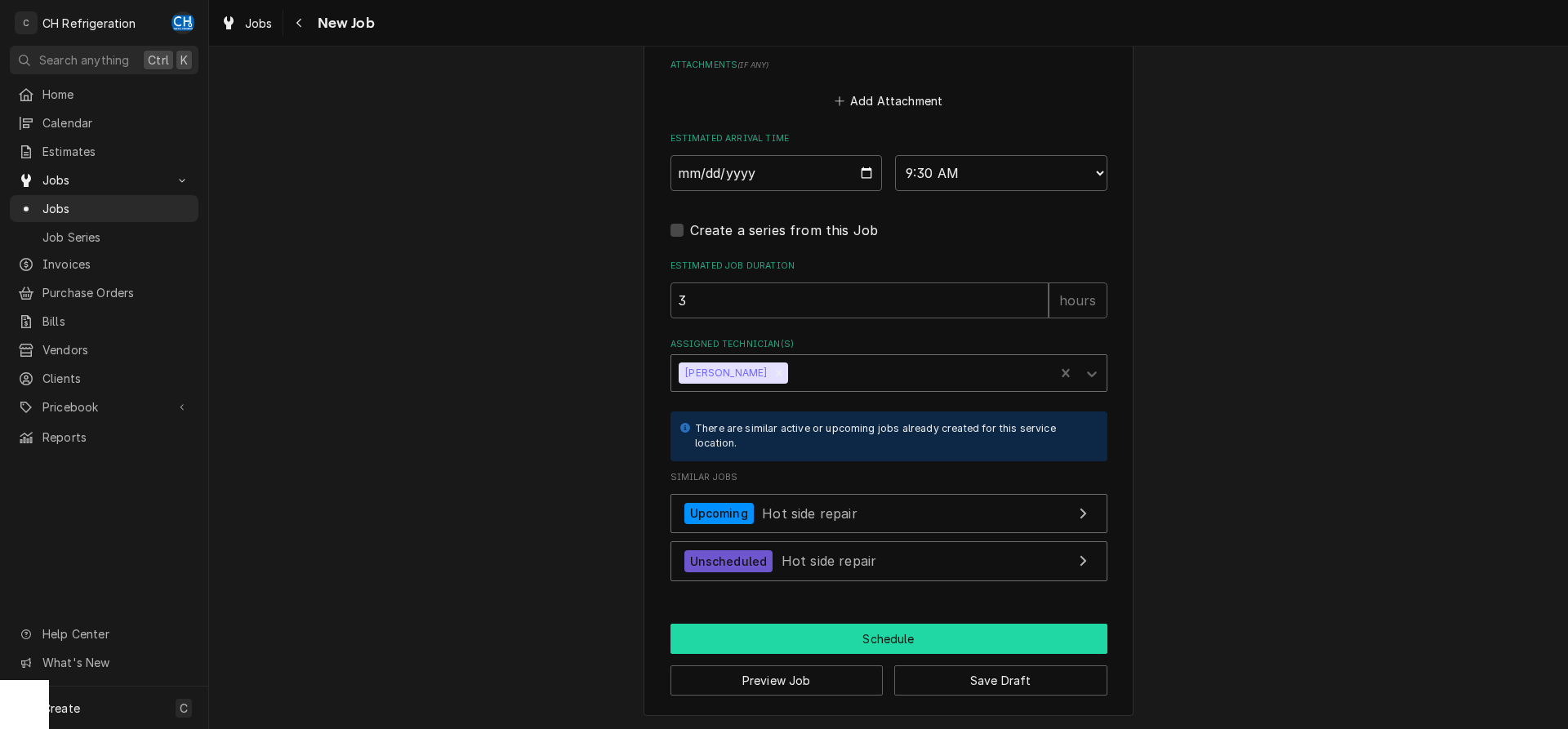
click at [872, 632] on button "Schedule" at bounding box center [889, 639] width 437 height 30
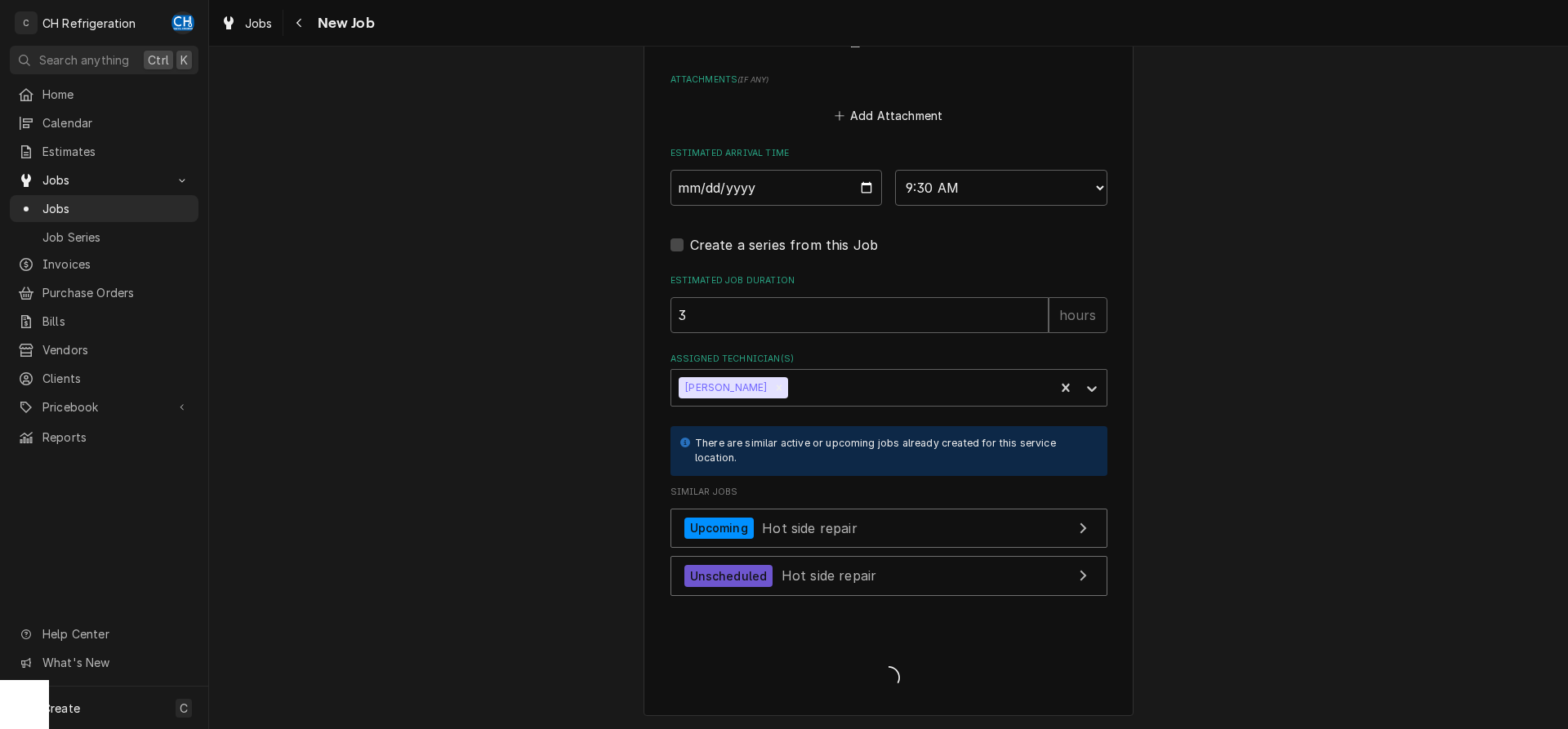
type textarea "x"
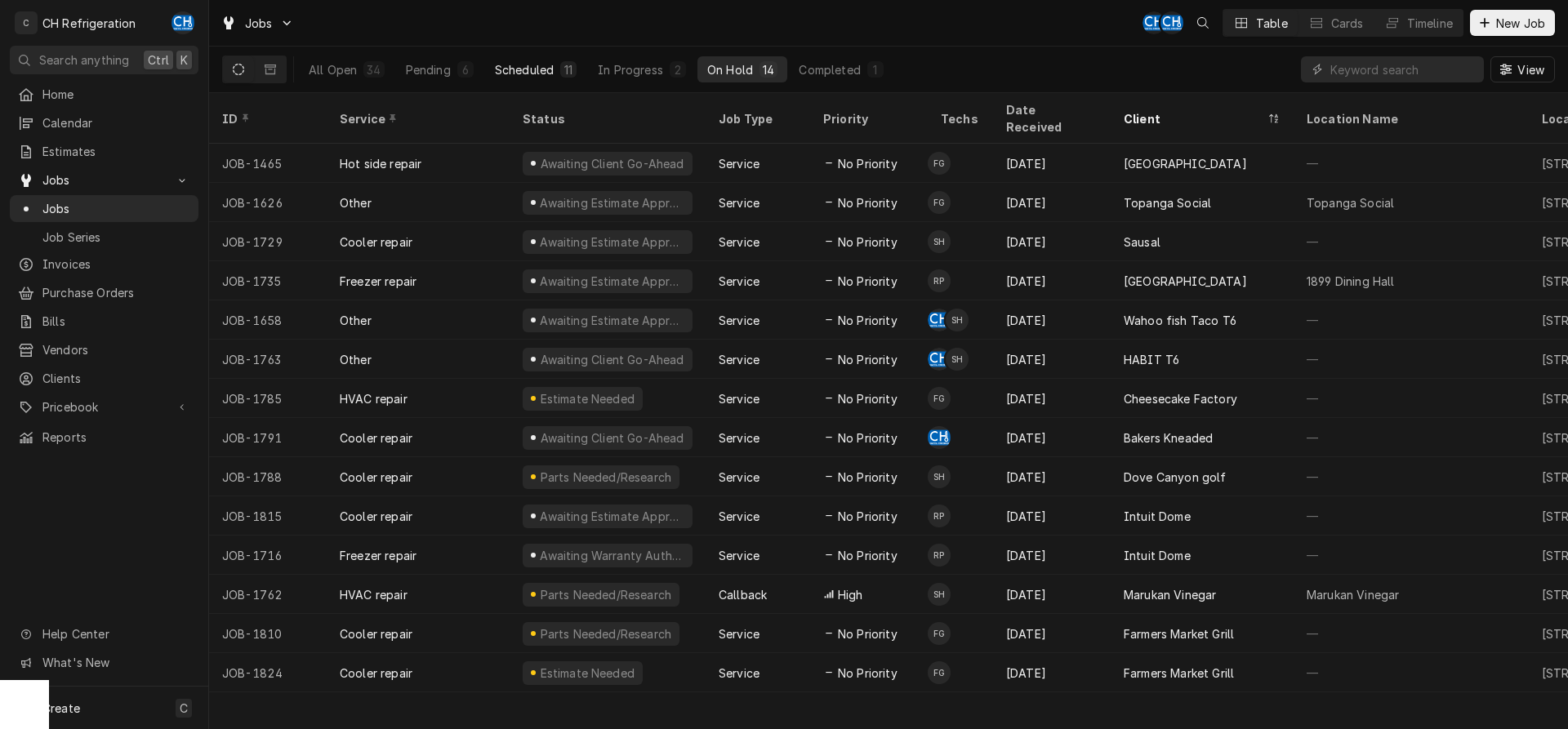
click at [511, 68] on div "Scheduled" at bounding box center [523, 70] width 59 height 17
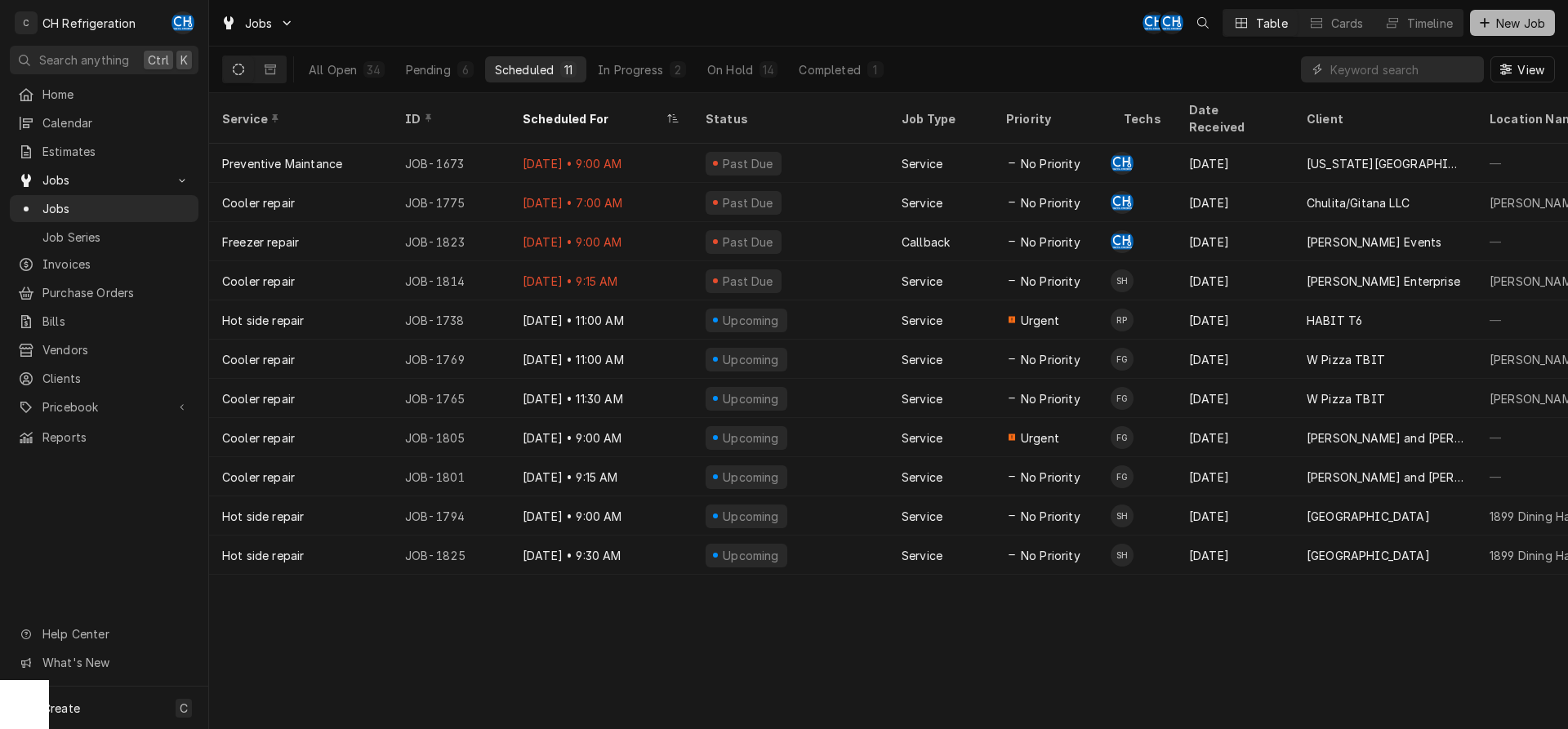
click at [1488, 23] on icon "Dynamic Content Wrapper" at bounding box center [1483, 22] width 9 height 9
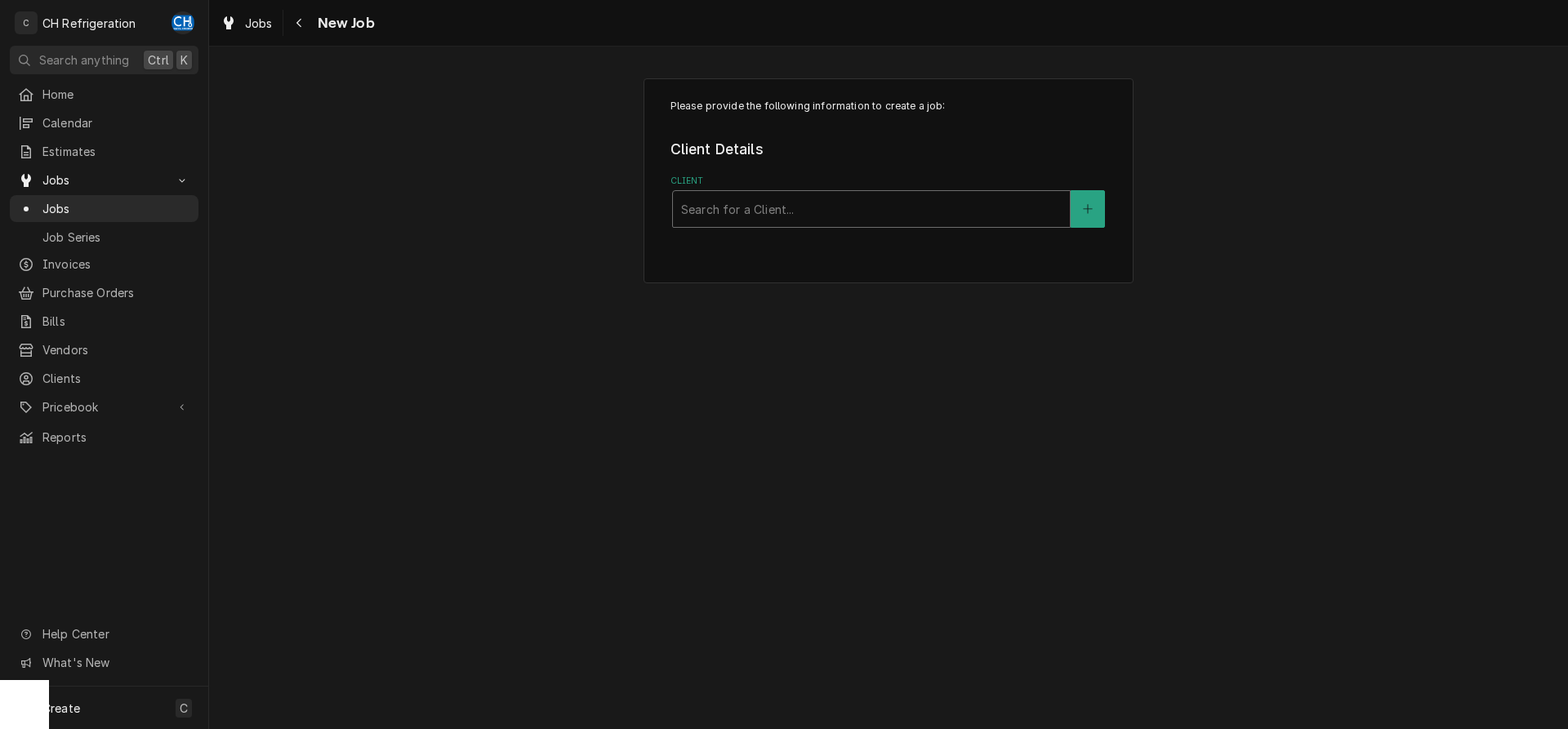
click at [920, 213] on div "Client" at bounding box center [871, 209] width 381 height 29
type input "azusa"
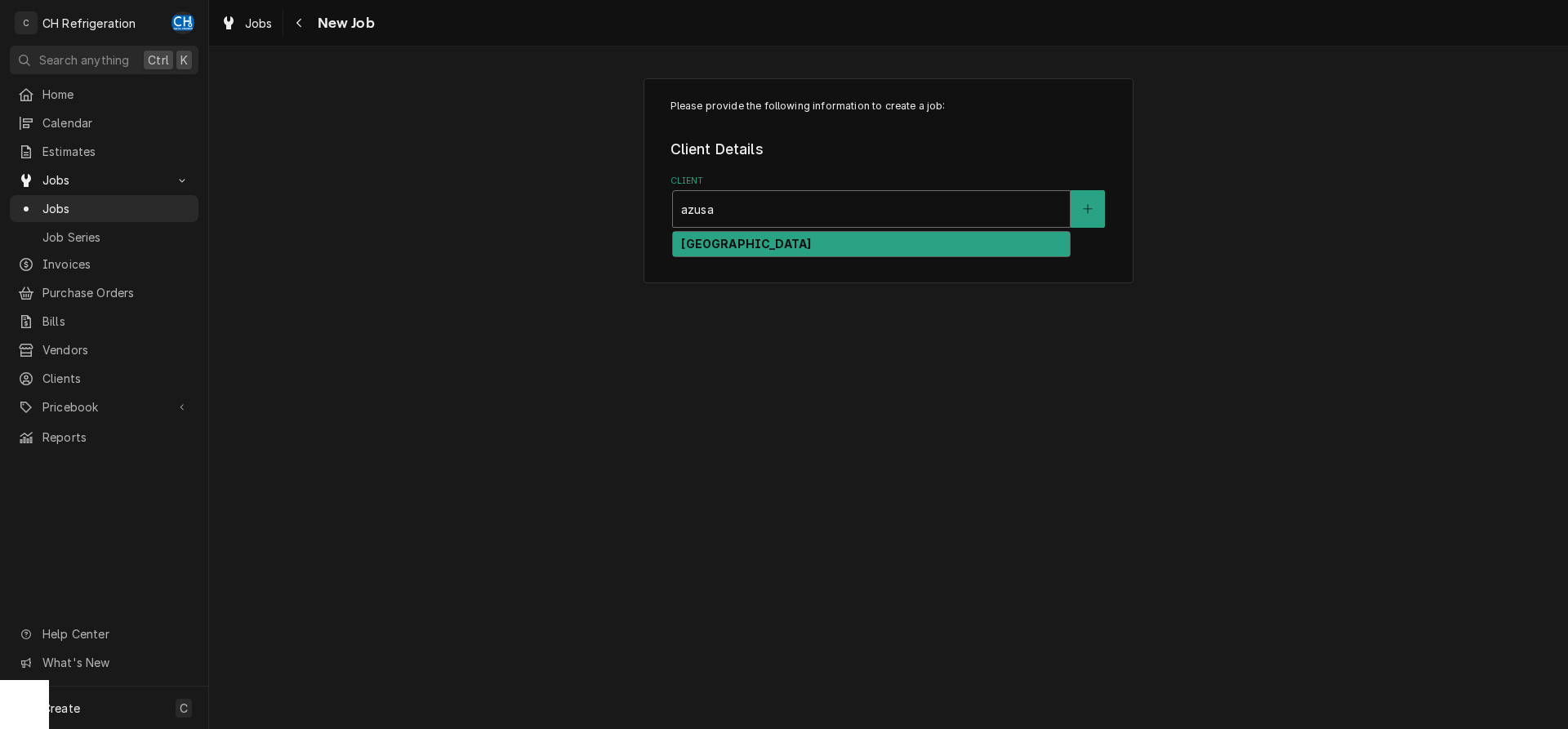
click at [833, 246] on div "[GEOGRAPHIC_DATA]" at bounding box center [872, 244] width 397 height 25
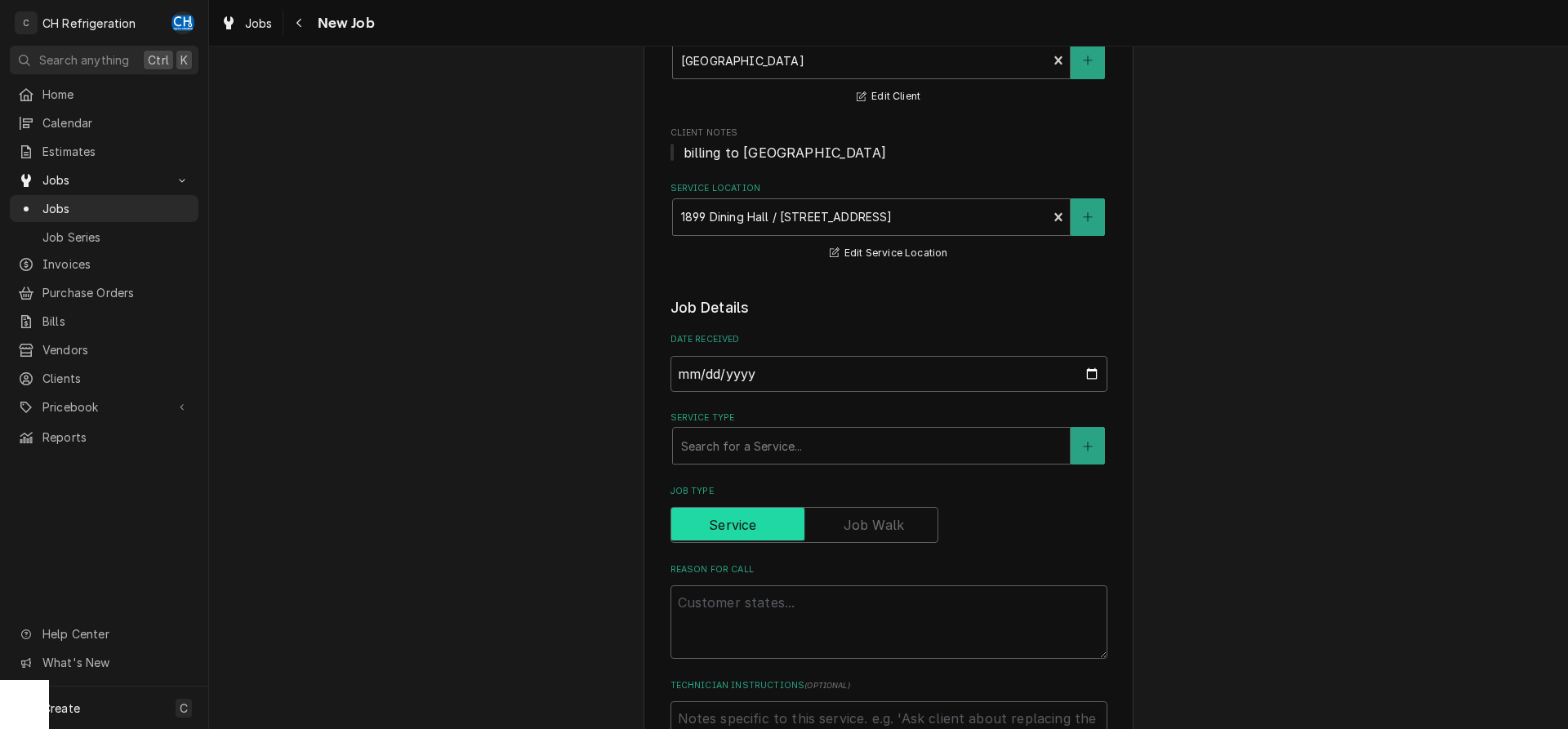
scroll to position [250, 0]
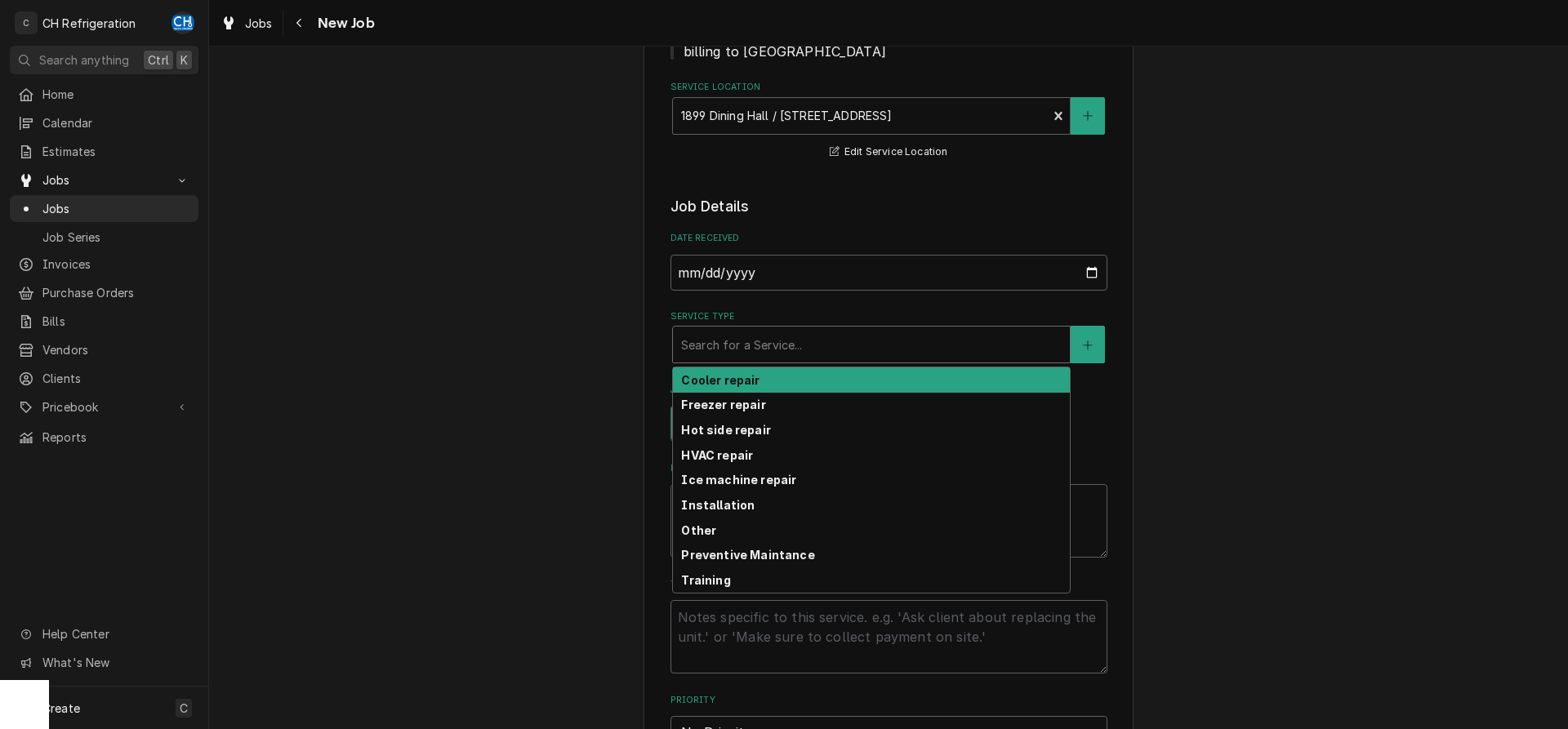
click at [792, 339] on div "Service Type" at bounding box center [871, 344] width 381 height 29
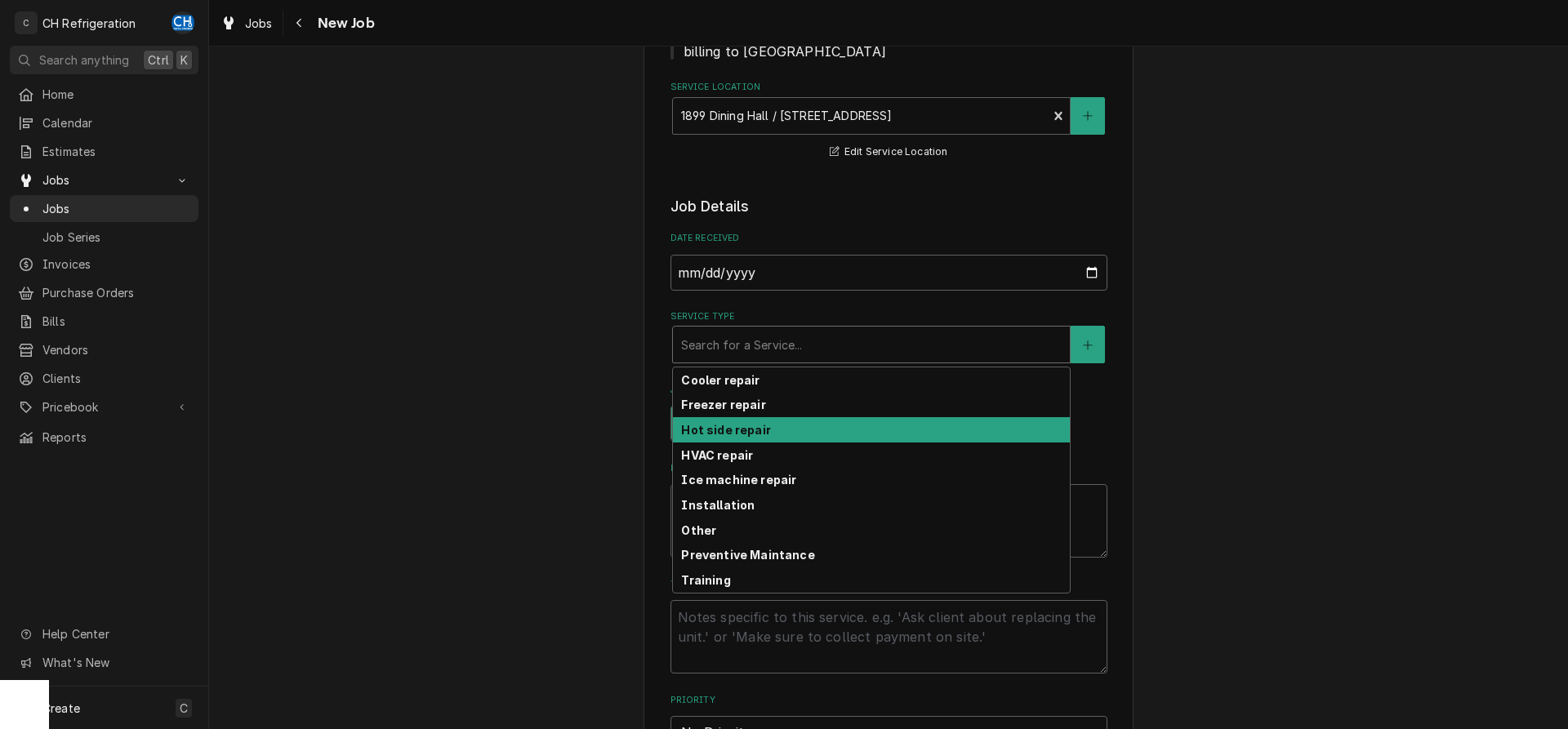
click at [725, 436] on strong "Hot side repair" at bounding box center [725, 430] width 89 height 14
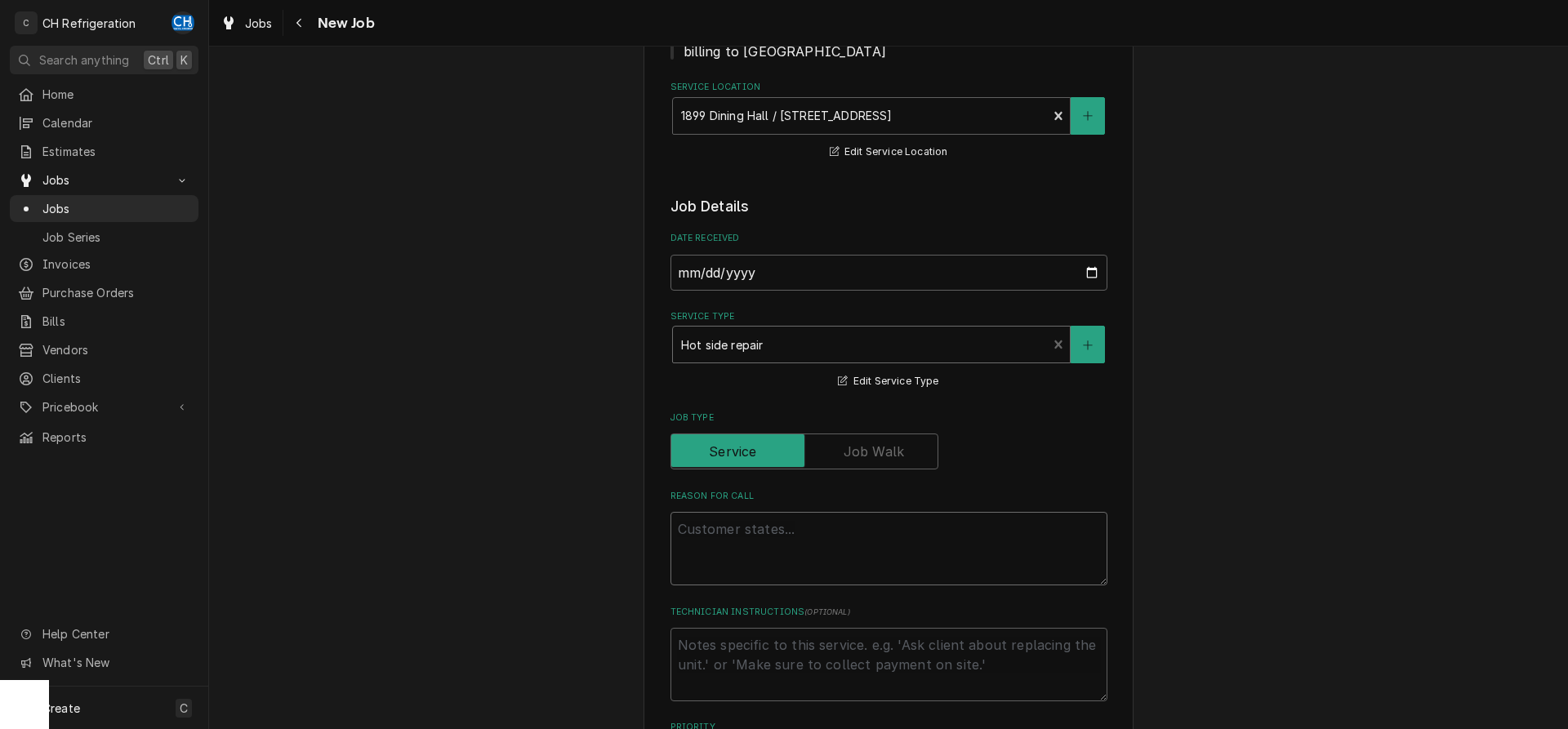
click at [727, 521] on textarea "Reason For Call" at bounding box center [889, 549] width 437 height 73
paste textarea "replace the ignitor module and the wire harness assembly for the Rational oven"
type textarea "x"
type textarea "replace the ignitor module and the wire harness assembly for the Rational oven"
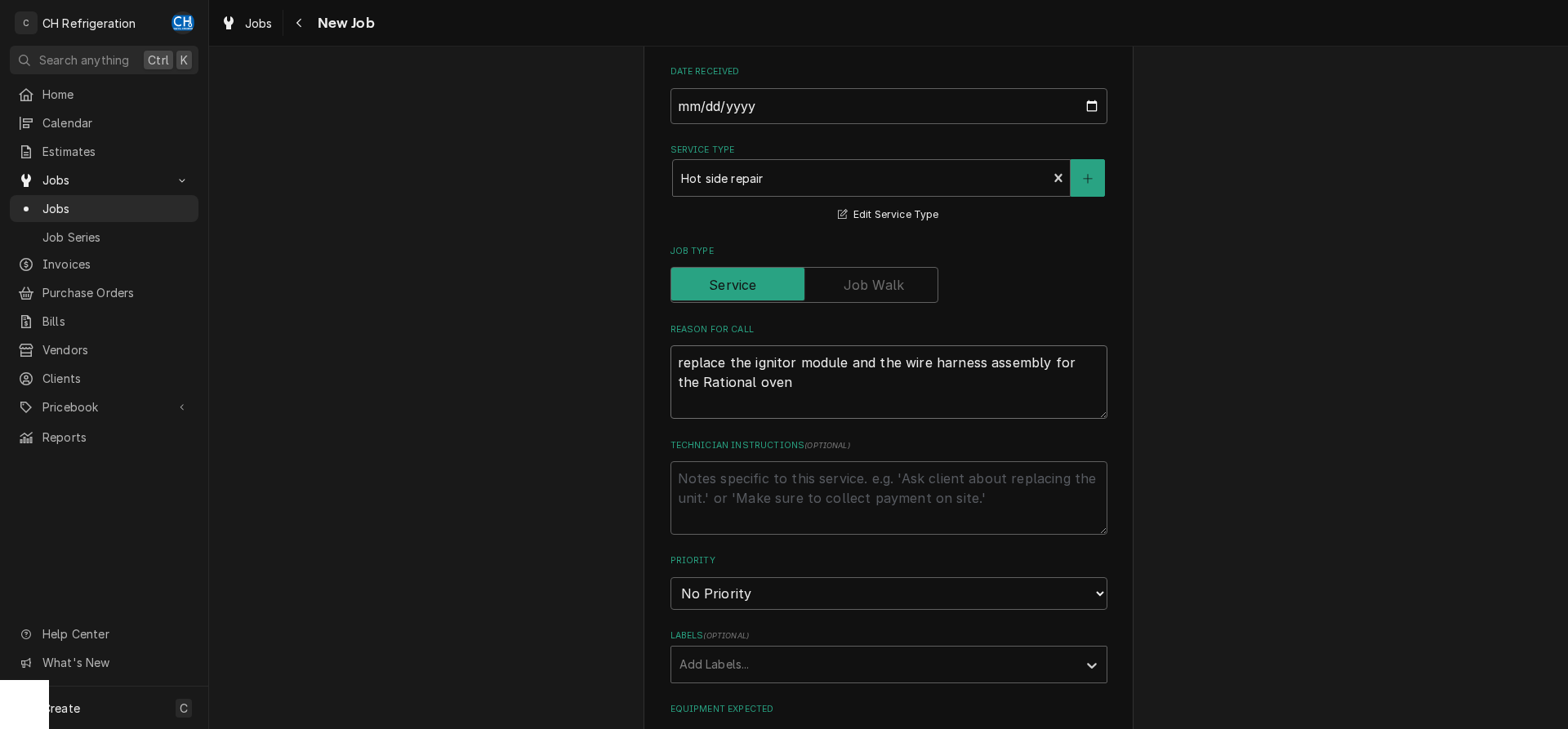
type textarea "x"
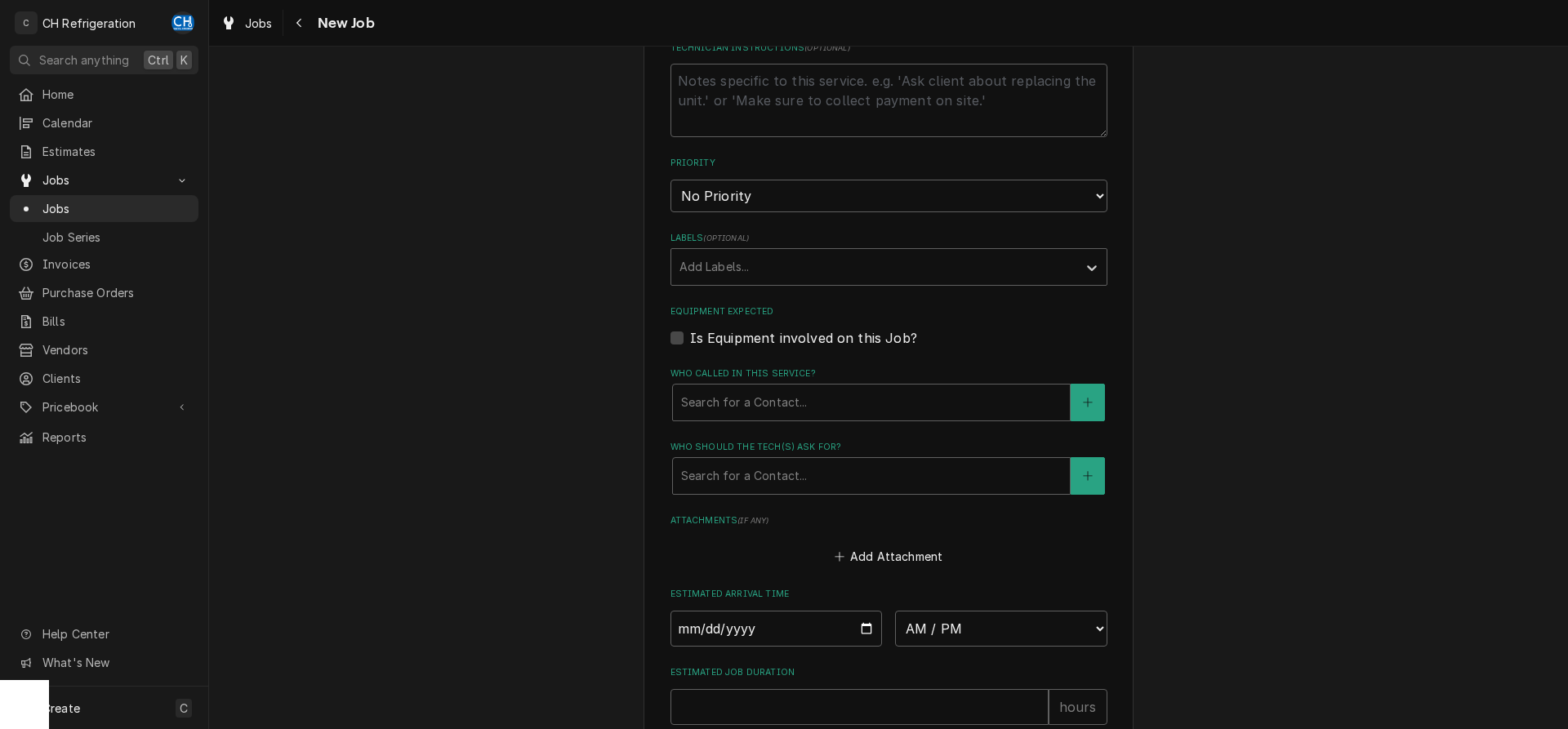
scroll to position [833, 0]
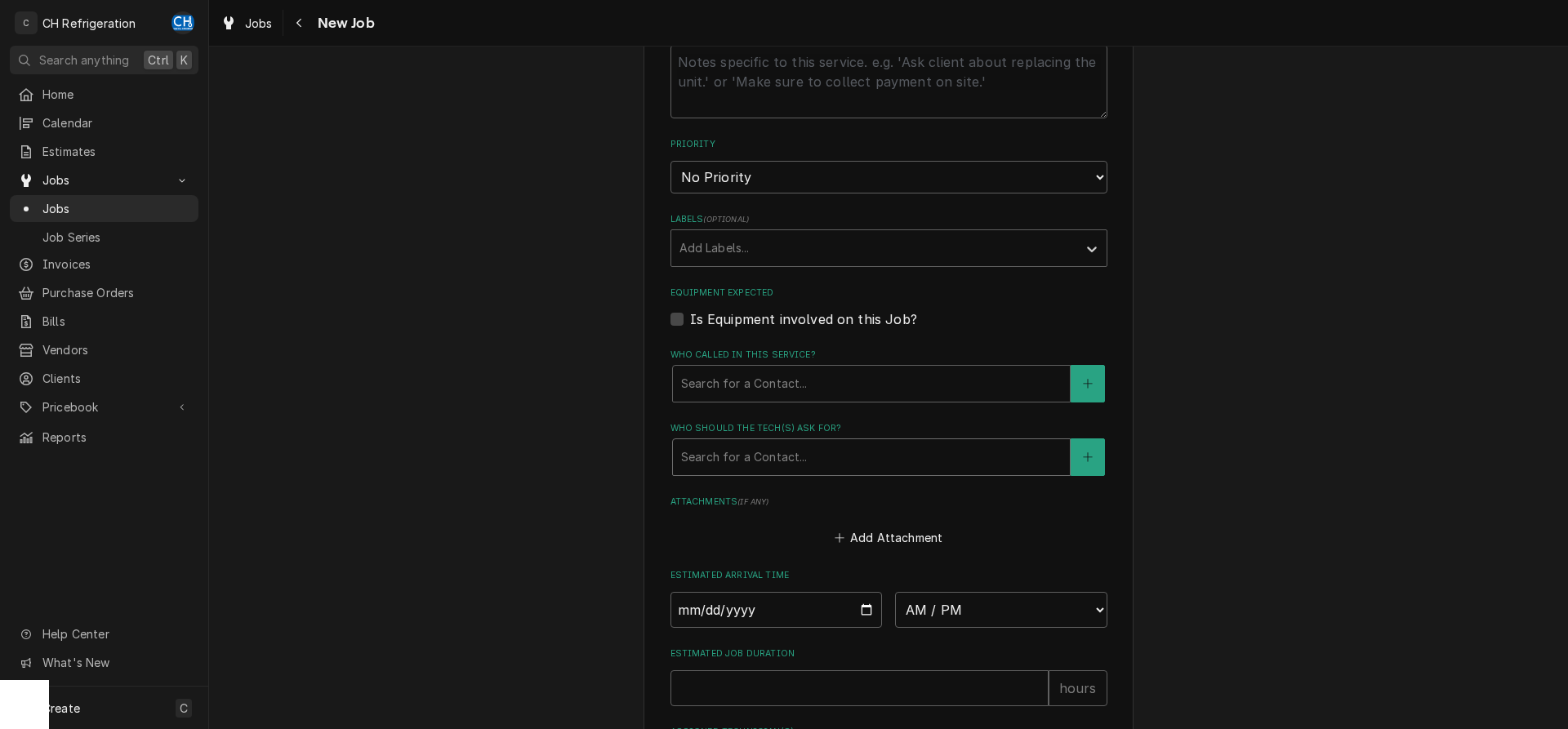
type textarea "replace the ignitor module and the wire harness assembly for the Rational oven"
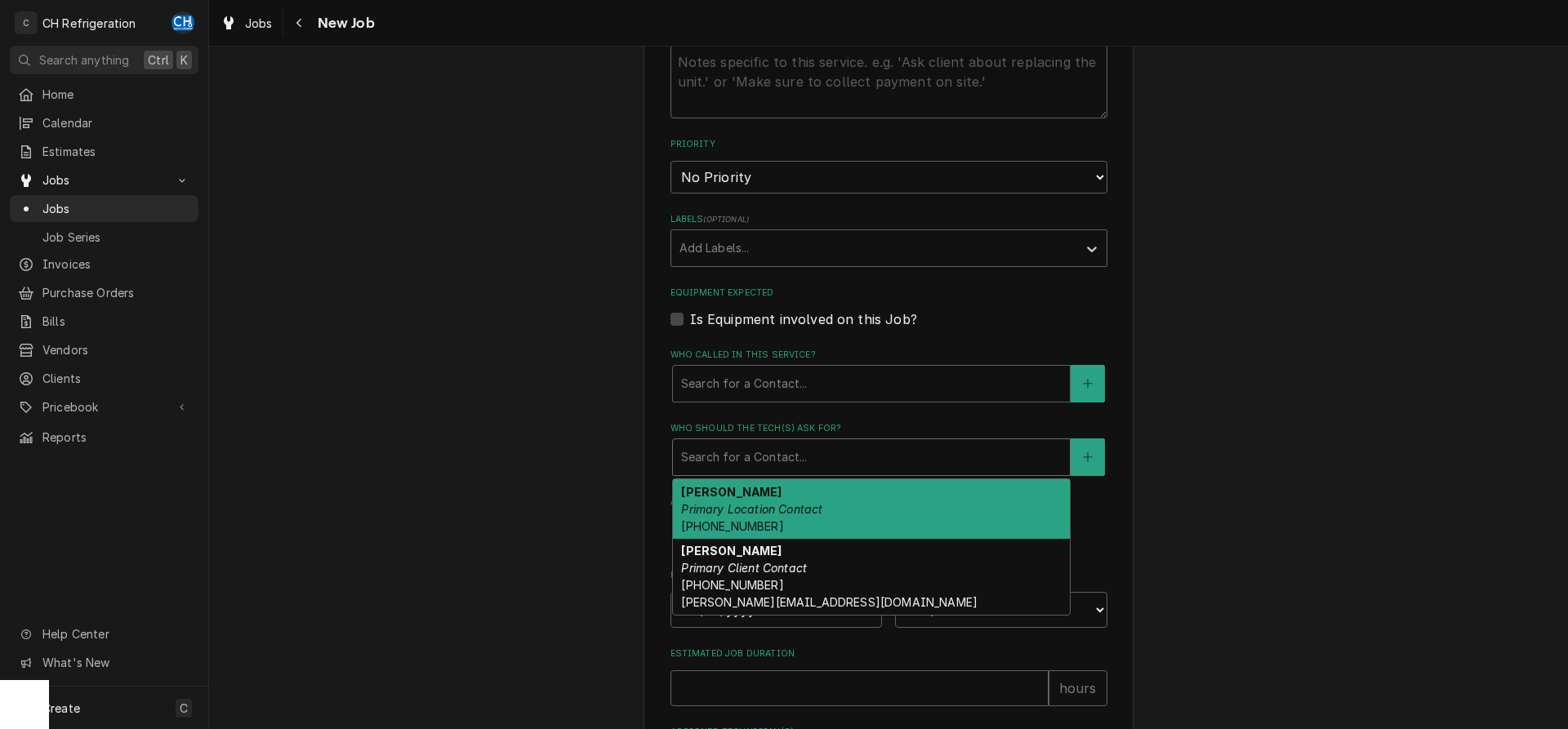
click at [804, 464] on div "Who should the tech(s) ask for?" at bounding box center [871, 457] width 381 height 29
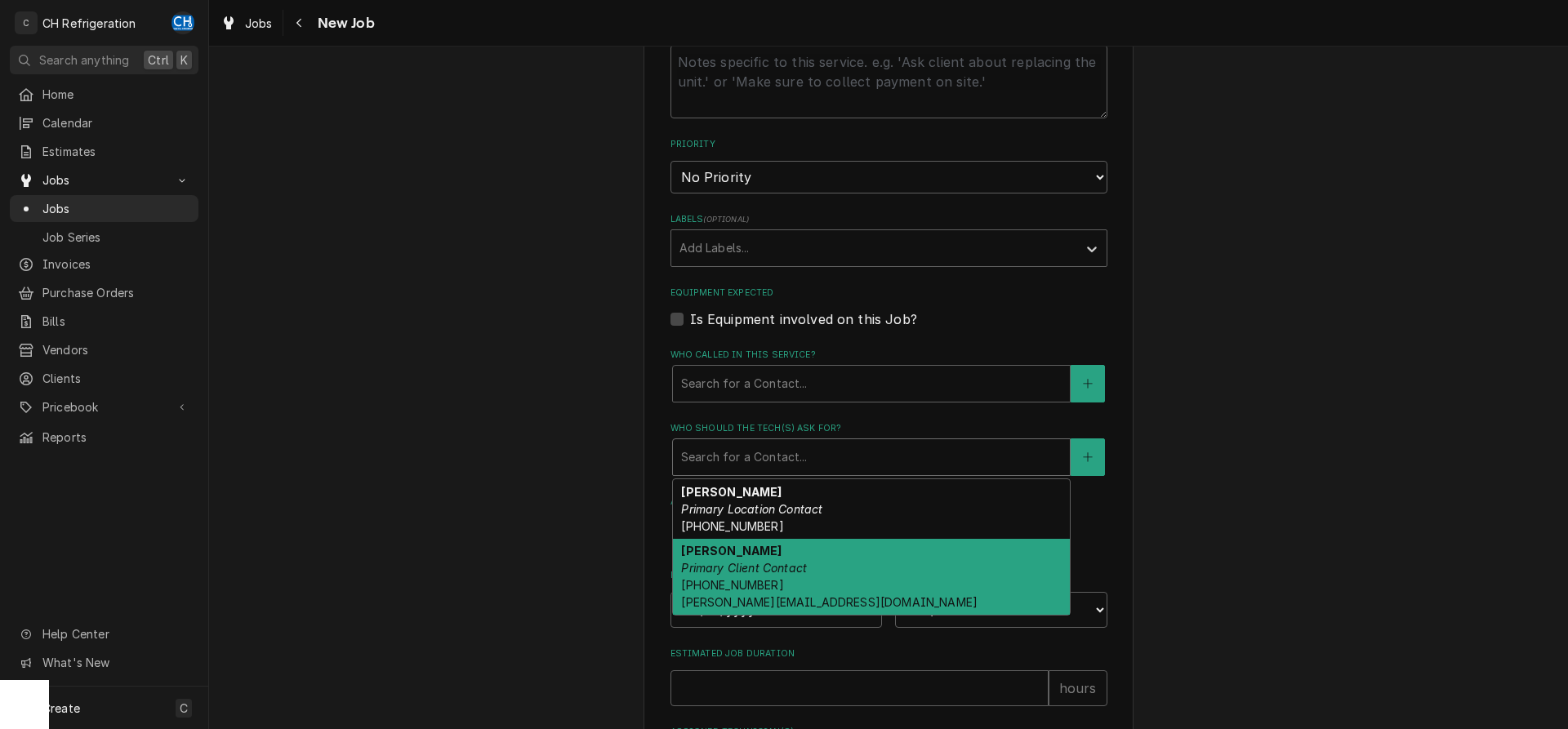
click at [789, 588] on div "David Garcia Primary Client Contact (323) 326-4820 garcia-david5@aramark.com" at bounding box center [872, 577] width 397 height 76
type textarea "x"
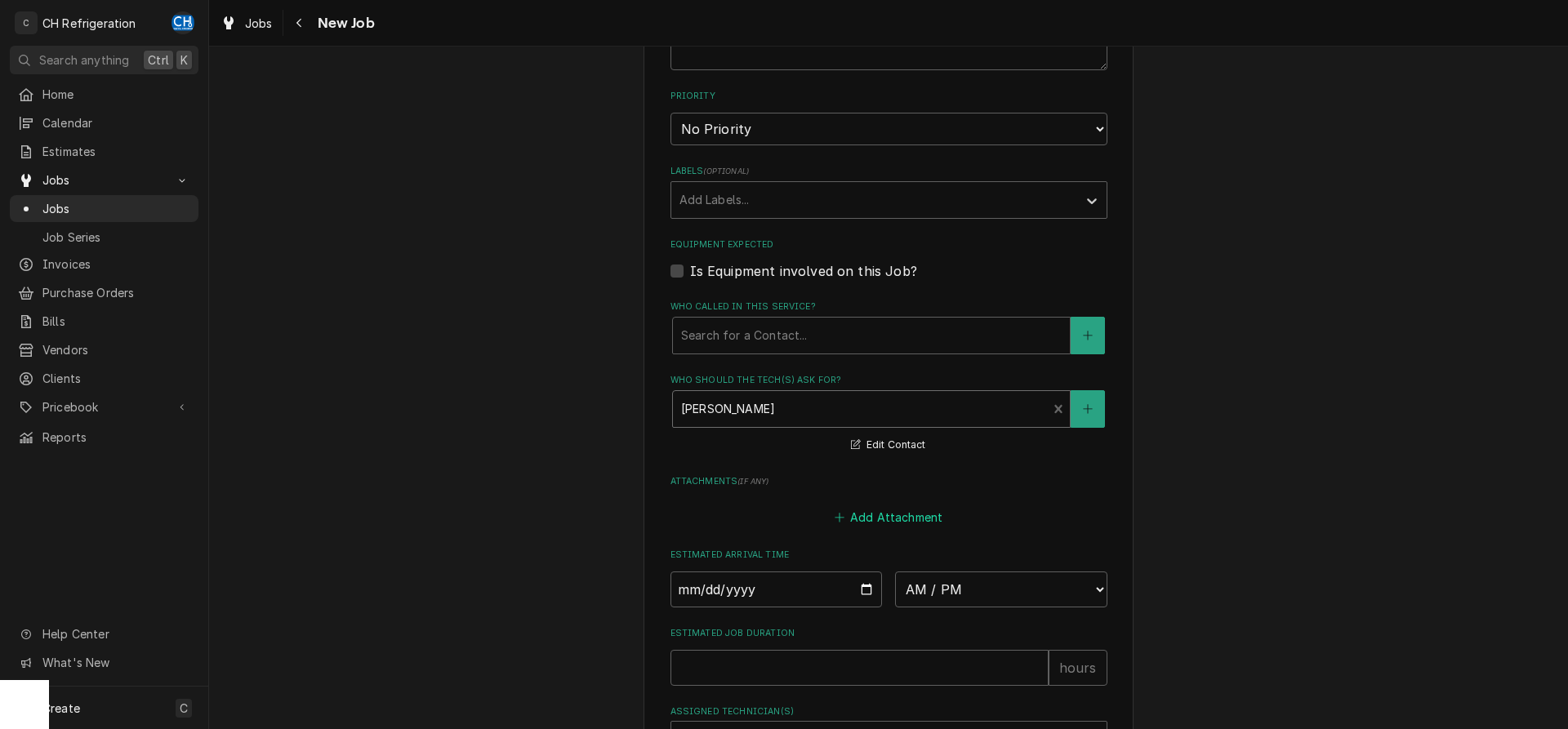
scroll to position [916, 0]
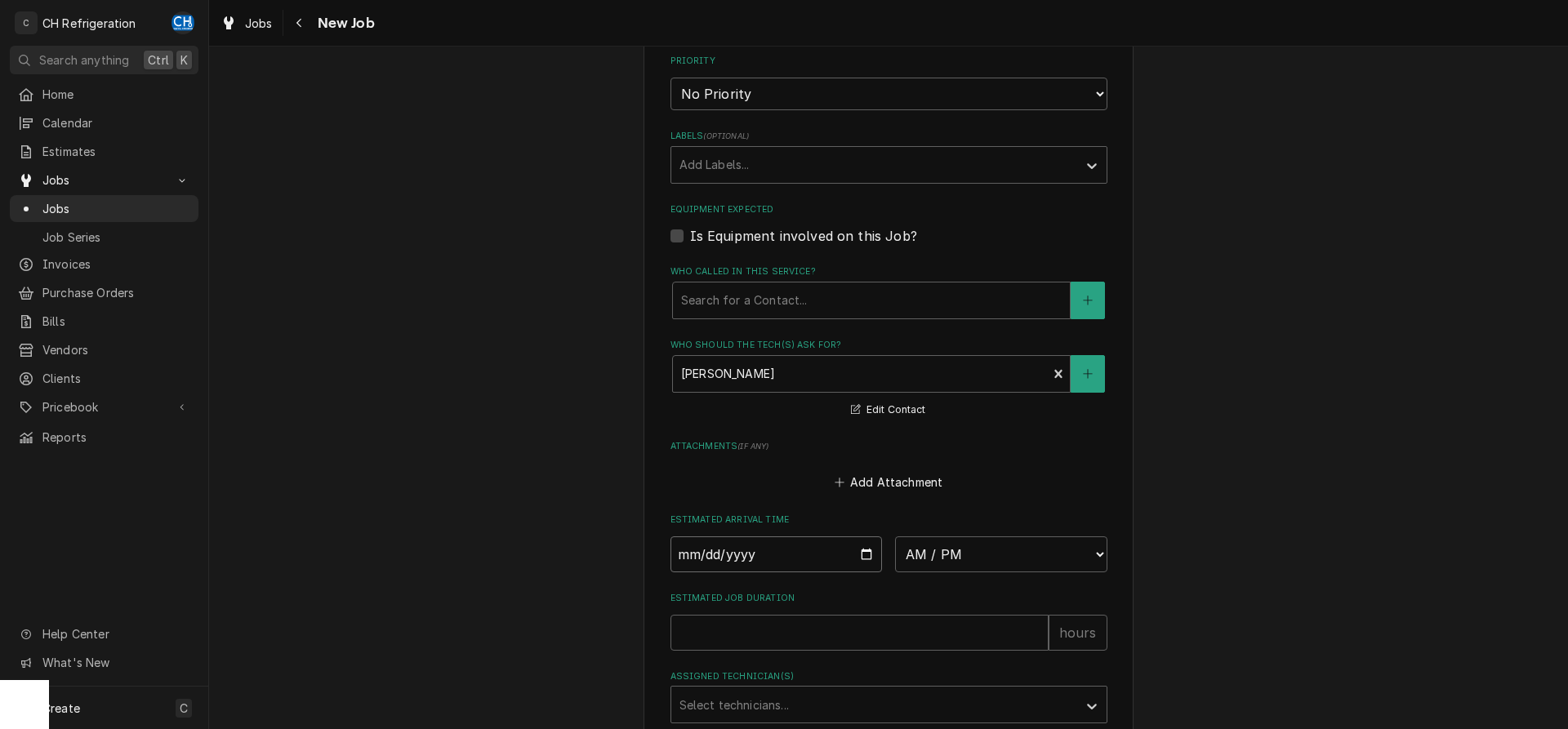
click at [864, 544] on input "Date" at bounding box center [776, 554] width 212 height 36
click at [862, 559] on input "Date" at bounding box center [776, 554] width 212 height 36
type input "2025-09-02"
click at [915, 528] on div "Estimated Arrival Time 2025-09-02 AM / PM 6:00 AM 6:15 AM 6:30 AM 6:45 AM 7:00 …" at bounding box center [889, 543] width 437 height 58
type textarea "x"
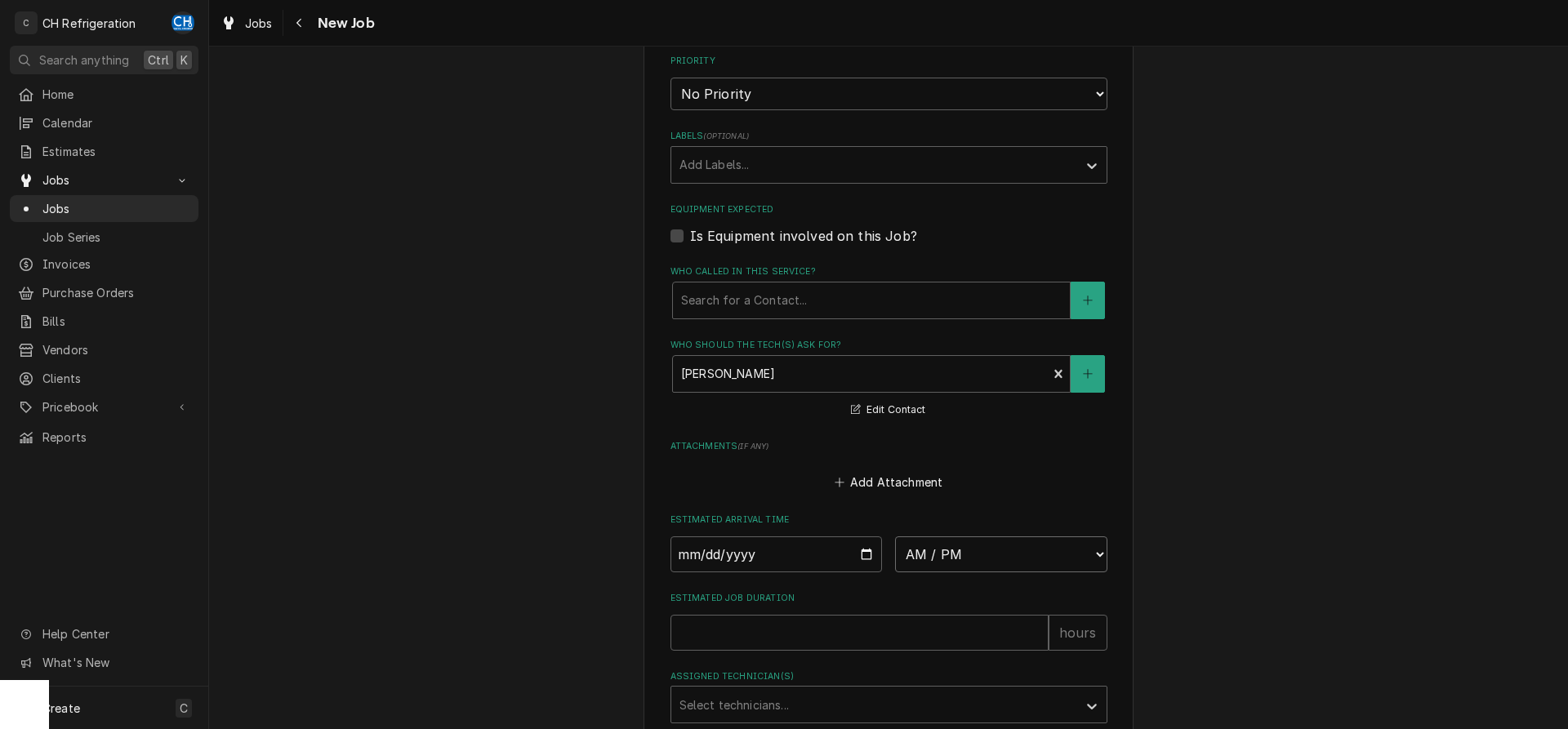
click at [895, 537] on select "AM / PM 6:00 AM 6:15 AM 6:30 AM 6:45 AM 7:00 AM 7:15 AM 7:30 AM 7:45 AM 8:00 AM…" at bounding box center [1000, 554] width 212 height 36
select select "10:00:00"
click option "10:00 AM" at bounding box center [0, 0] width 0 height 0
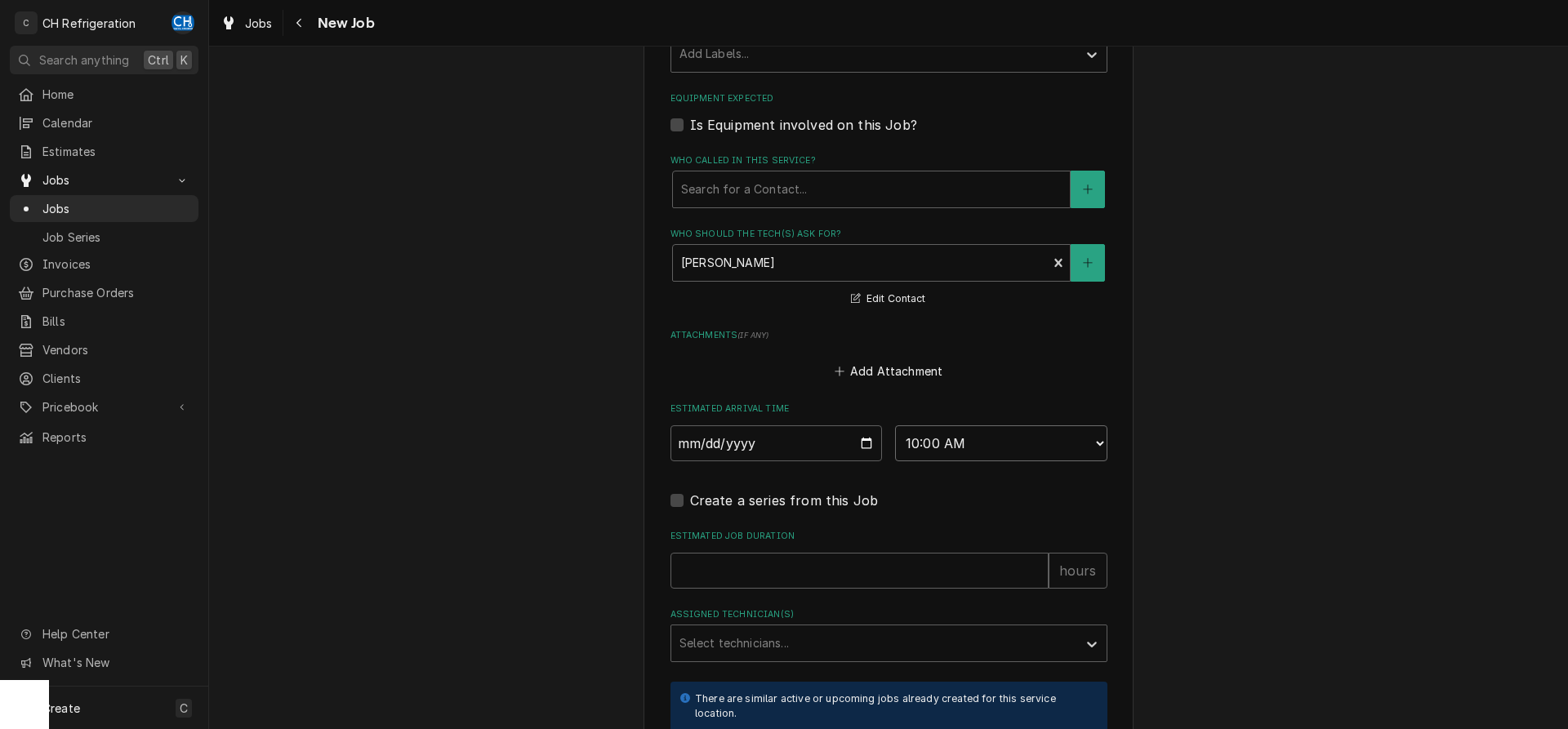
scroll to position [1083, 0]
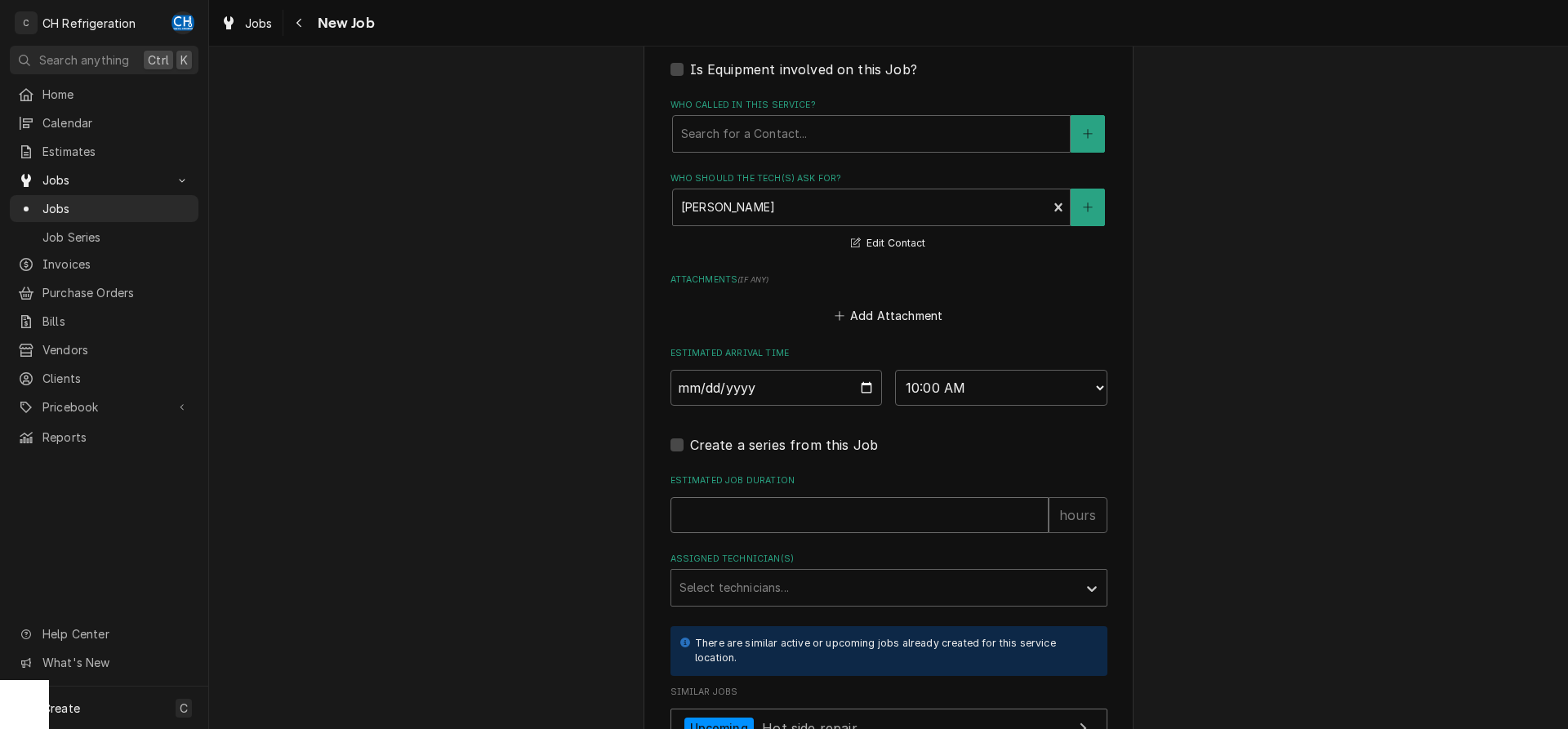
click at [878, 523] on input "Estimated Job Duration" at bounding box center [859, 515] width 378 height 36
type textarea "x"
type input "2"
type textarea "x"
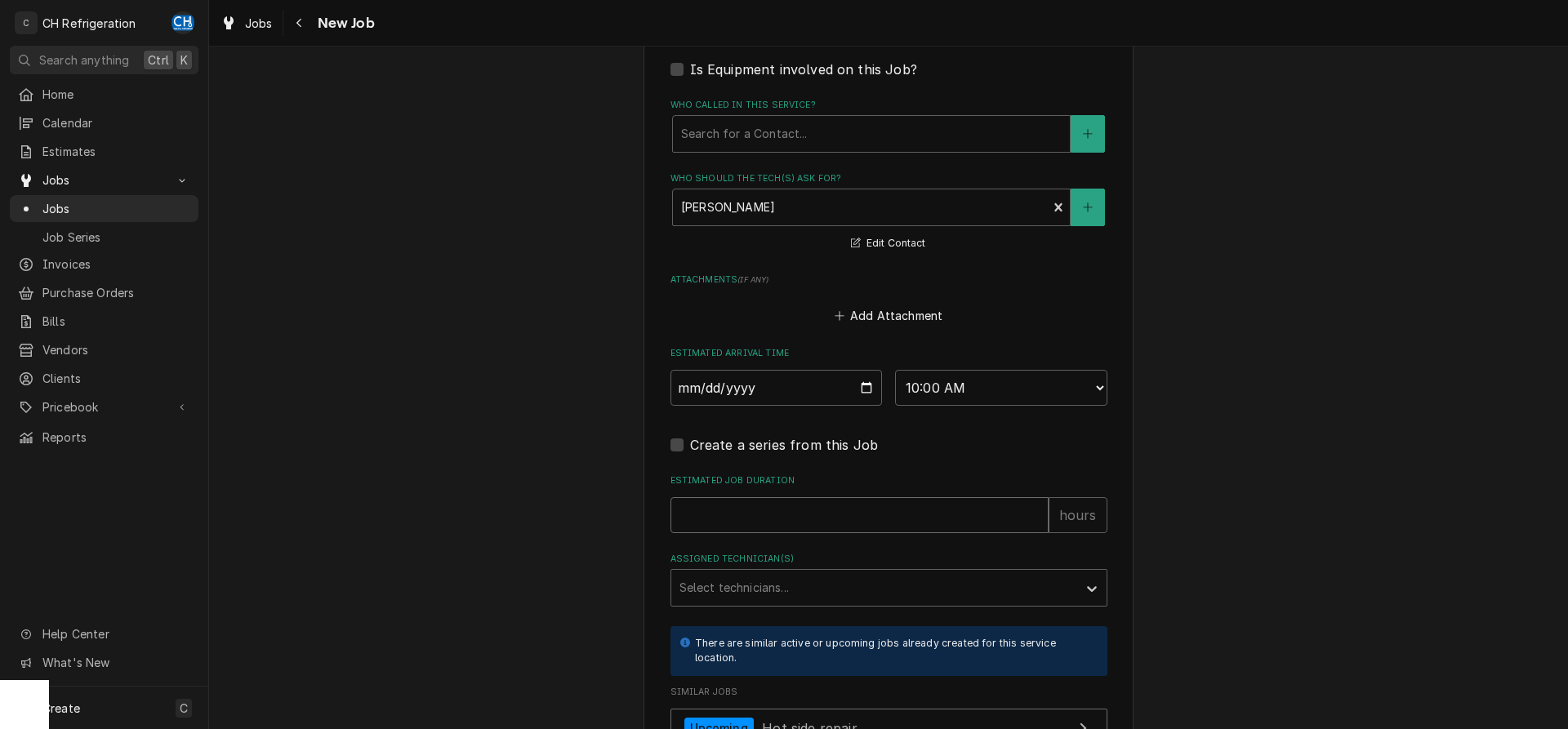
type input "4"
type textarea "x"
type input "4"
click at [803, 594] on div "Assigned Technician(s)" at bounding box center [873, 588] width 390 height 29
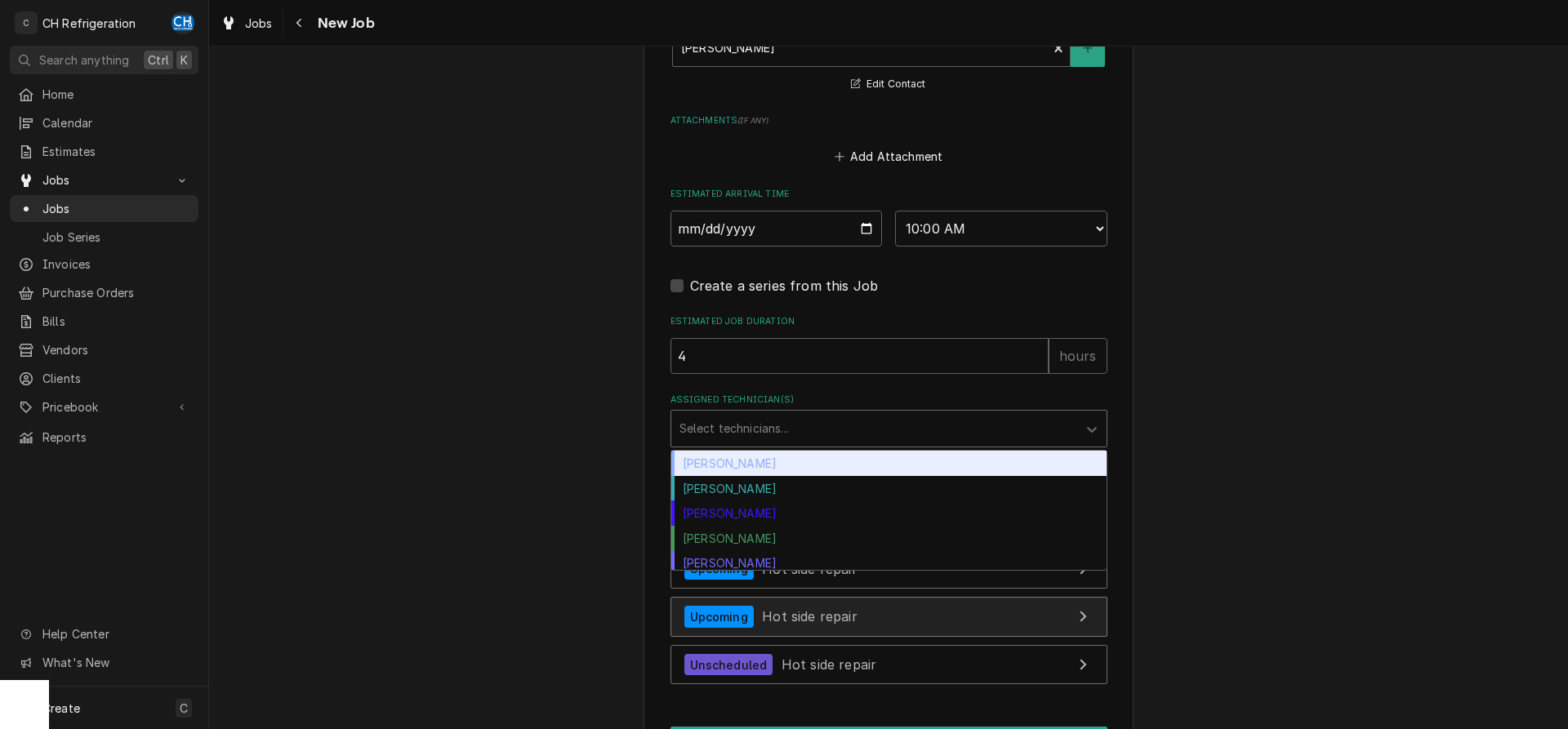
scroll to position [1249, 0]
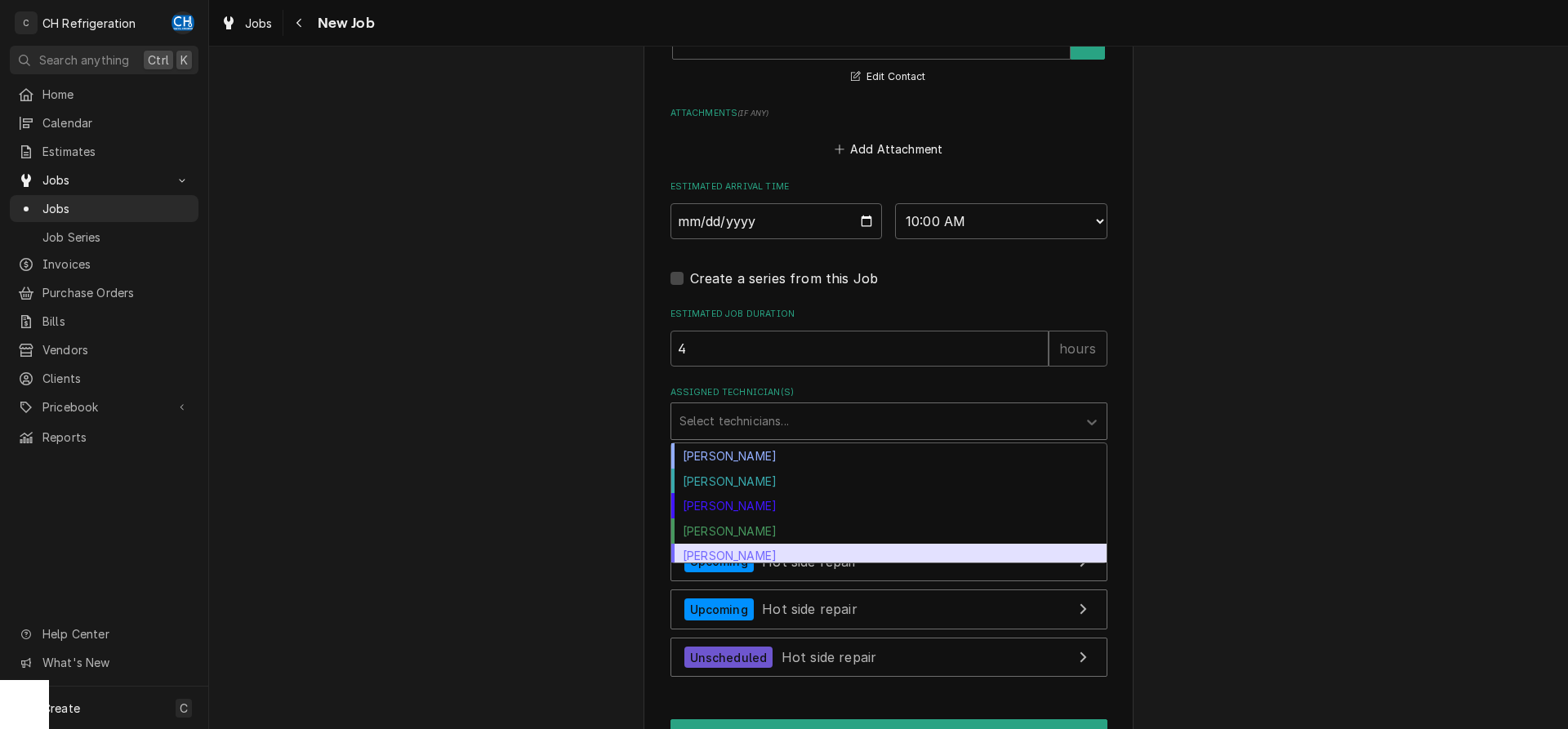
click at [730, 554] on div "[PERSON_NAME]" at bounding box center [889, 556] width 435 height 25
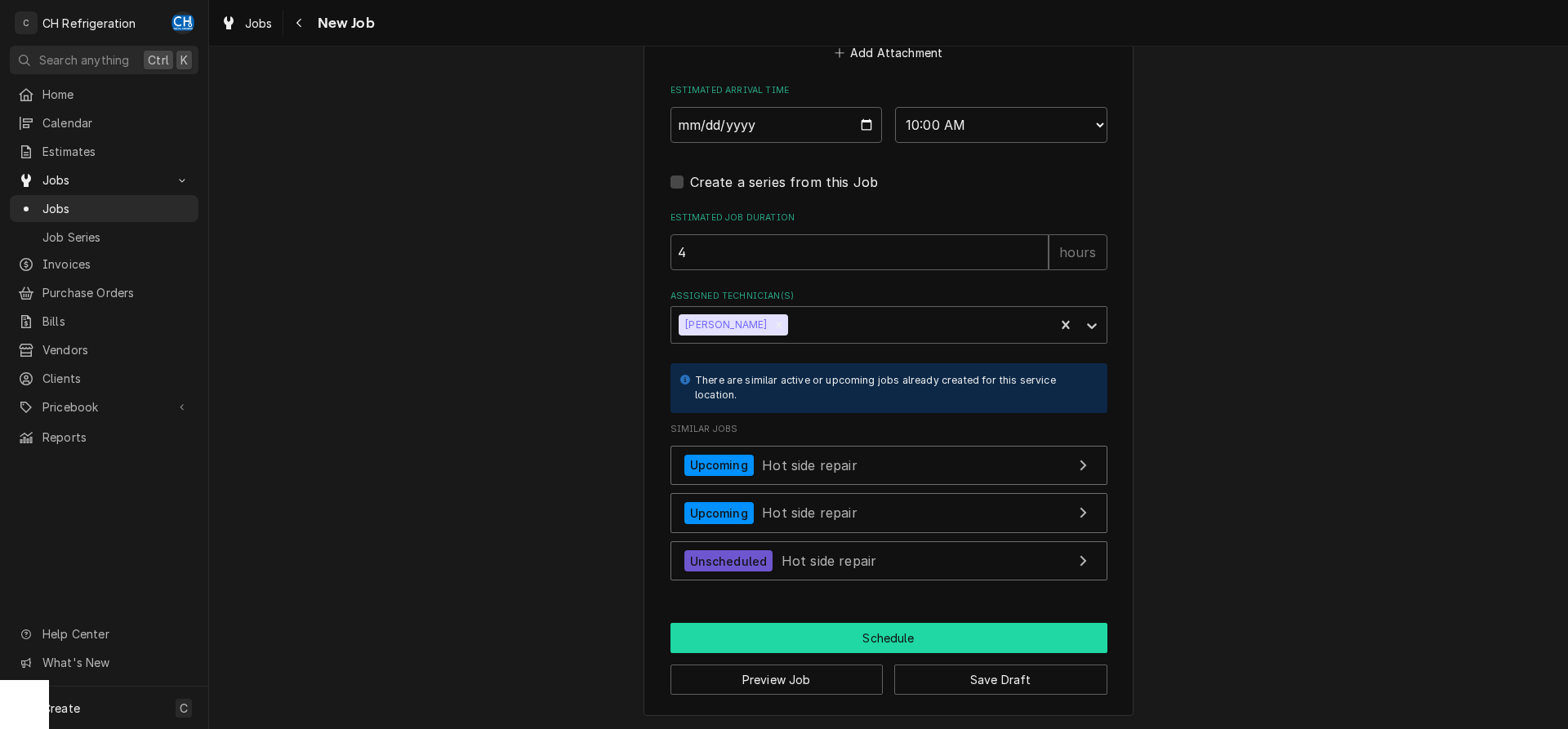
click at [891, 627] on button "Schedule" at bounding box center [889, 638] width 437 height 30
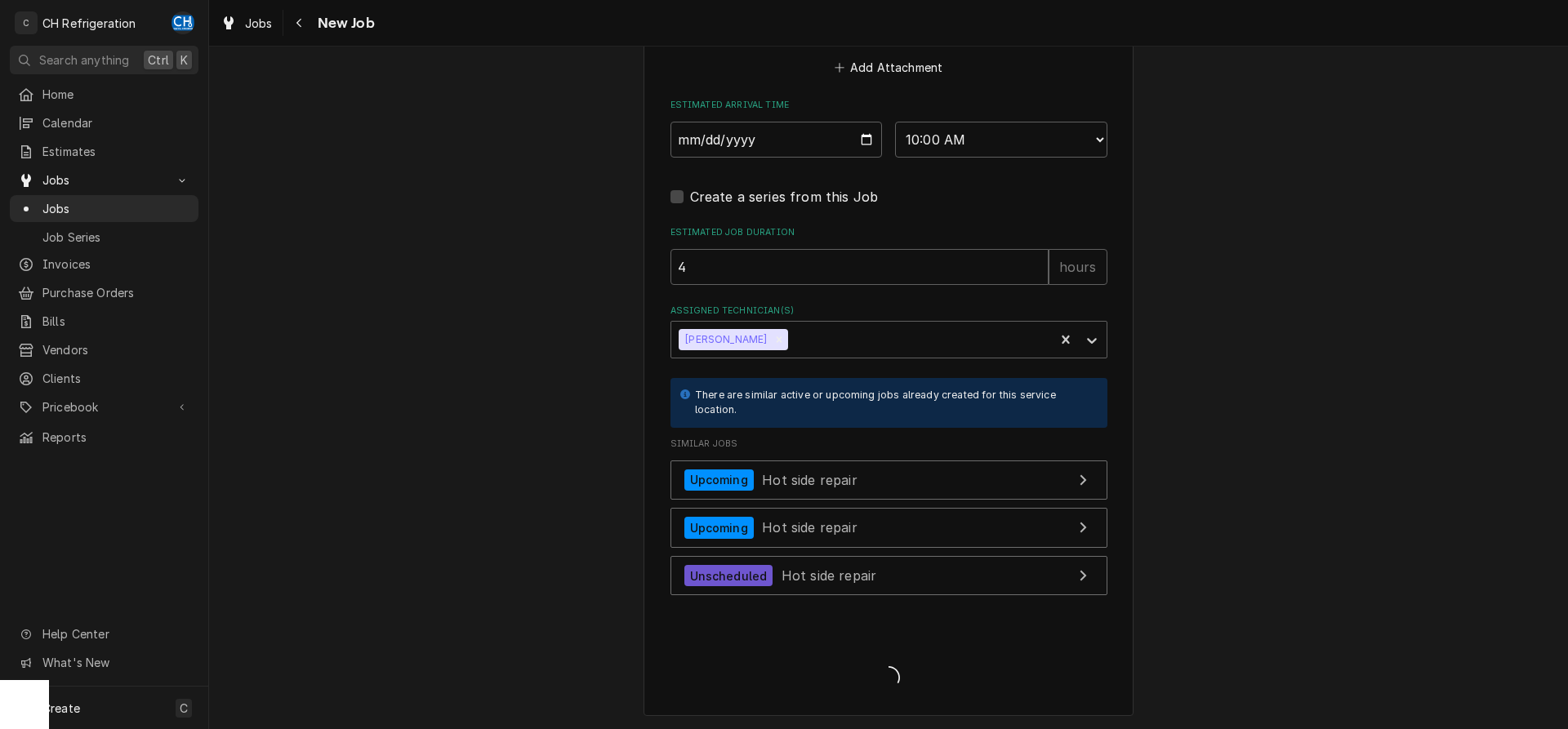
type textarea "x"
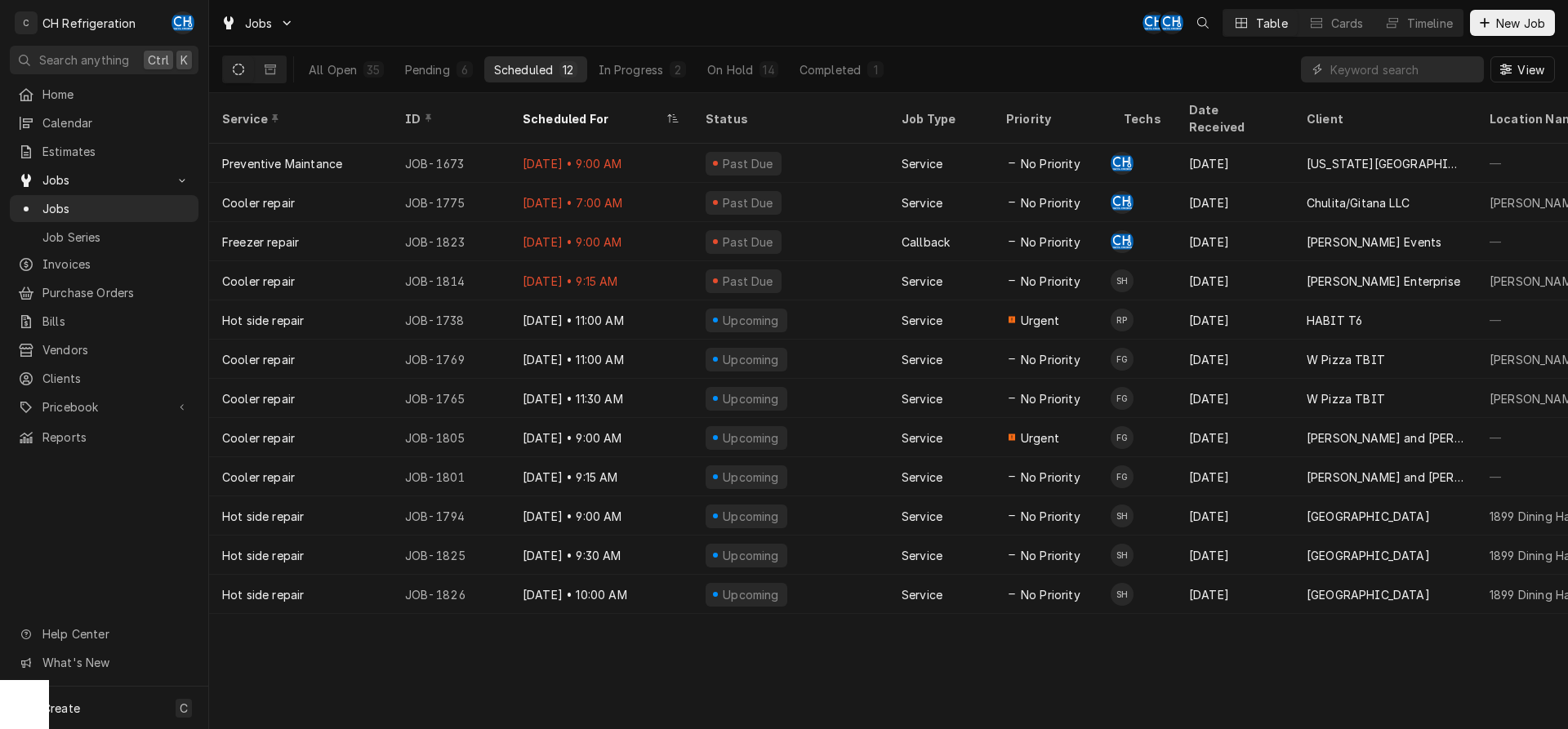
click at [526, 80] on button "Scheduled 12" at bounding box center [536, 69] width 103 height 26
click at [730, 61] on button "On Hold 14" at bounding box center [742, 69] width 90 height 26
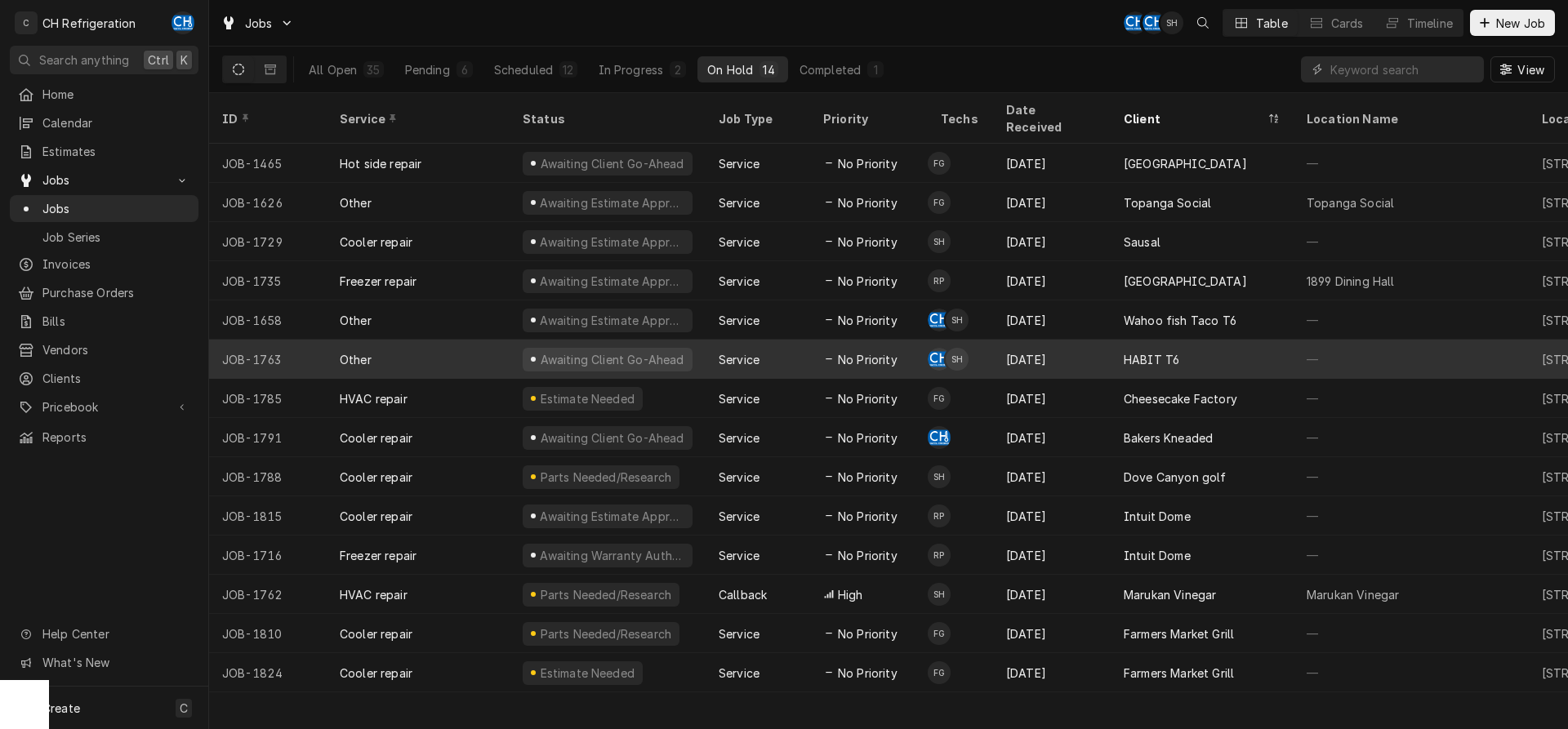
click at [1236, 341] on div "HABIT T6" at bounding box center [1202, 359] width 183 height 39
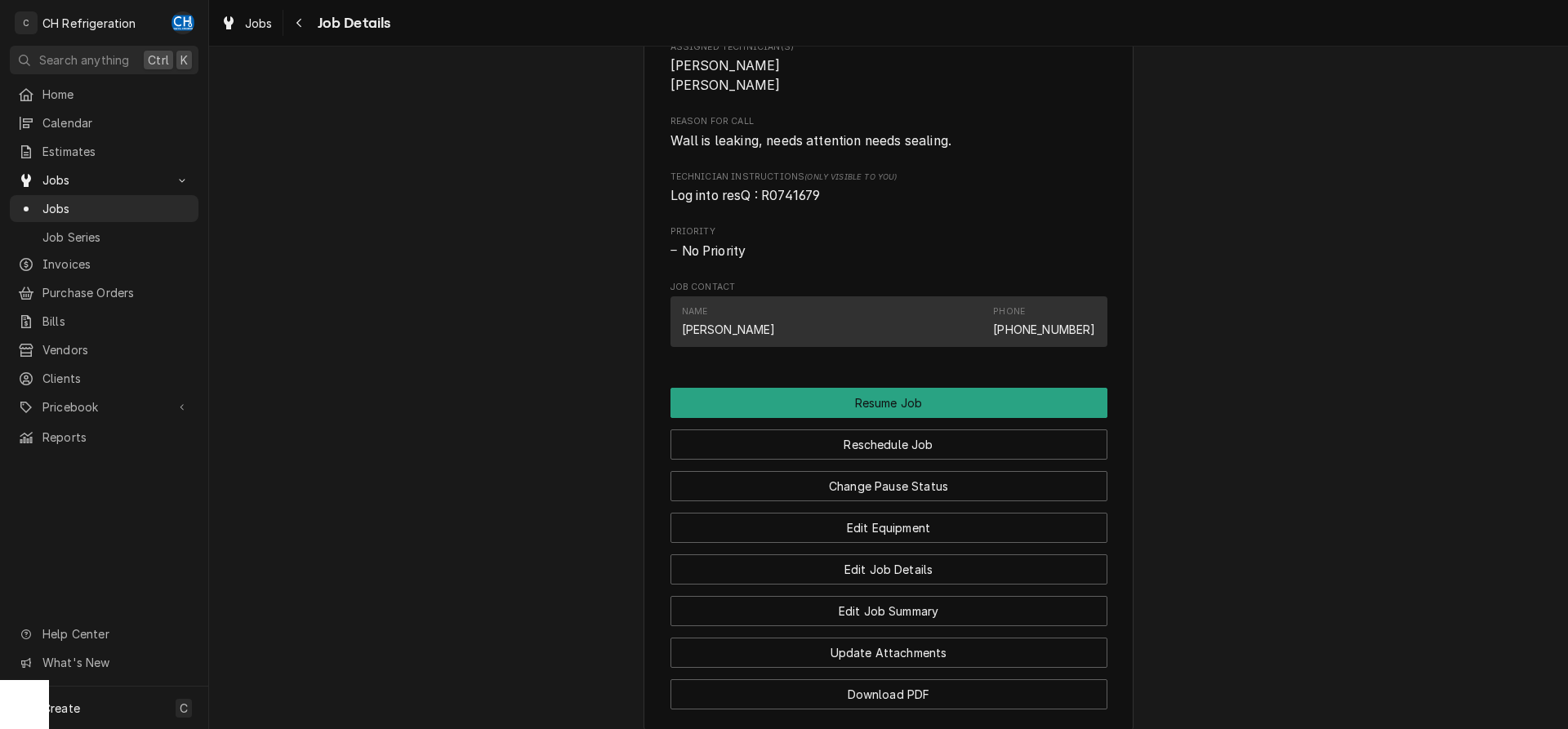
scroll to position [1329, 0]
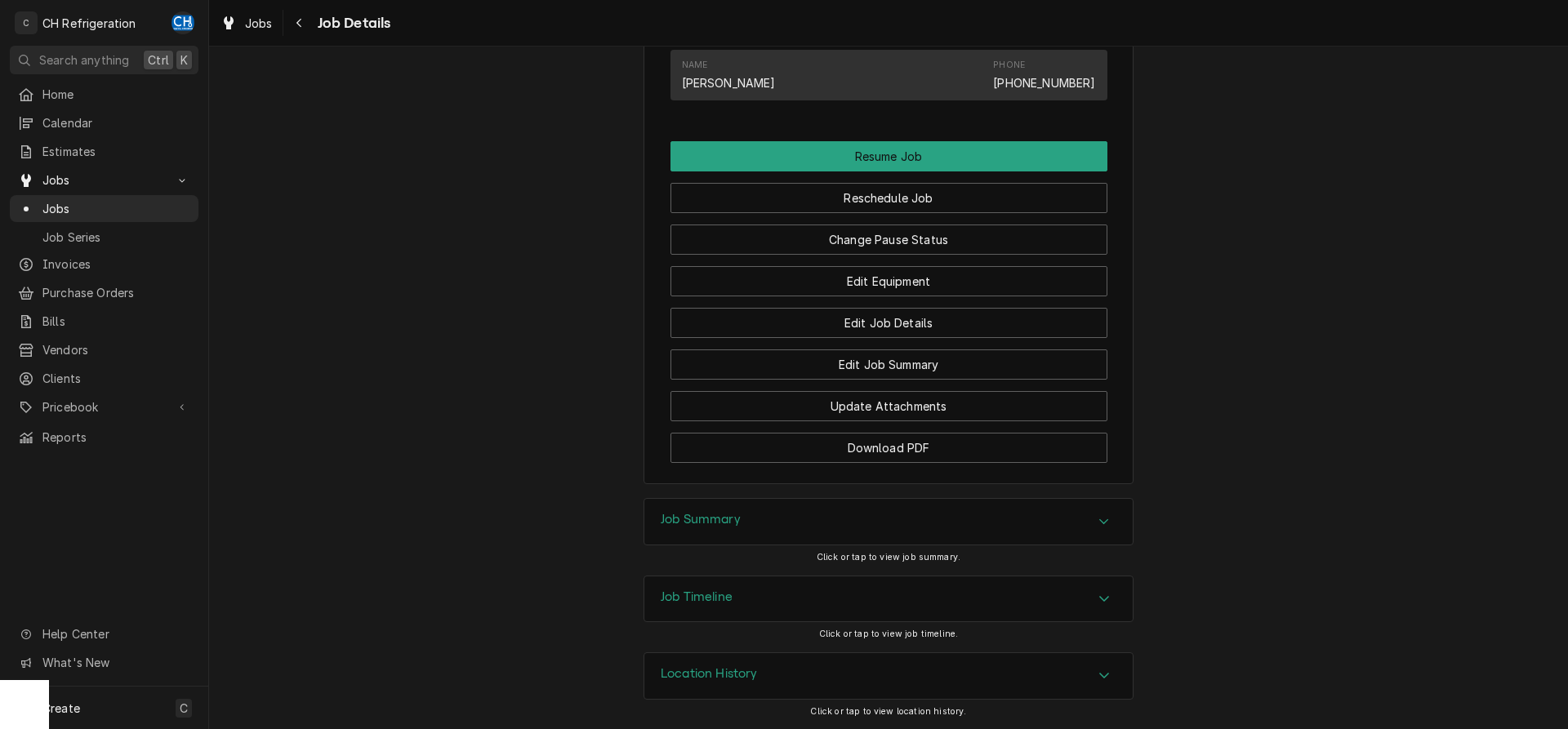
click at [895, 525] on div "Job Summary" at bounding box center [888, 521] width 489 height 46
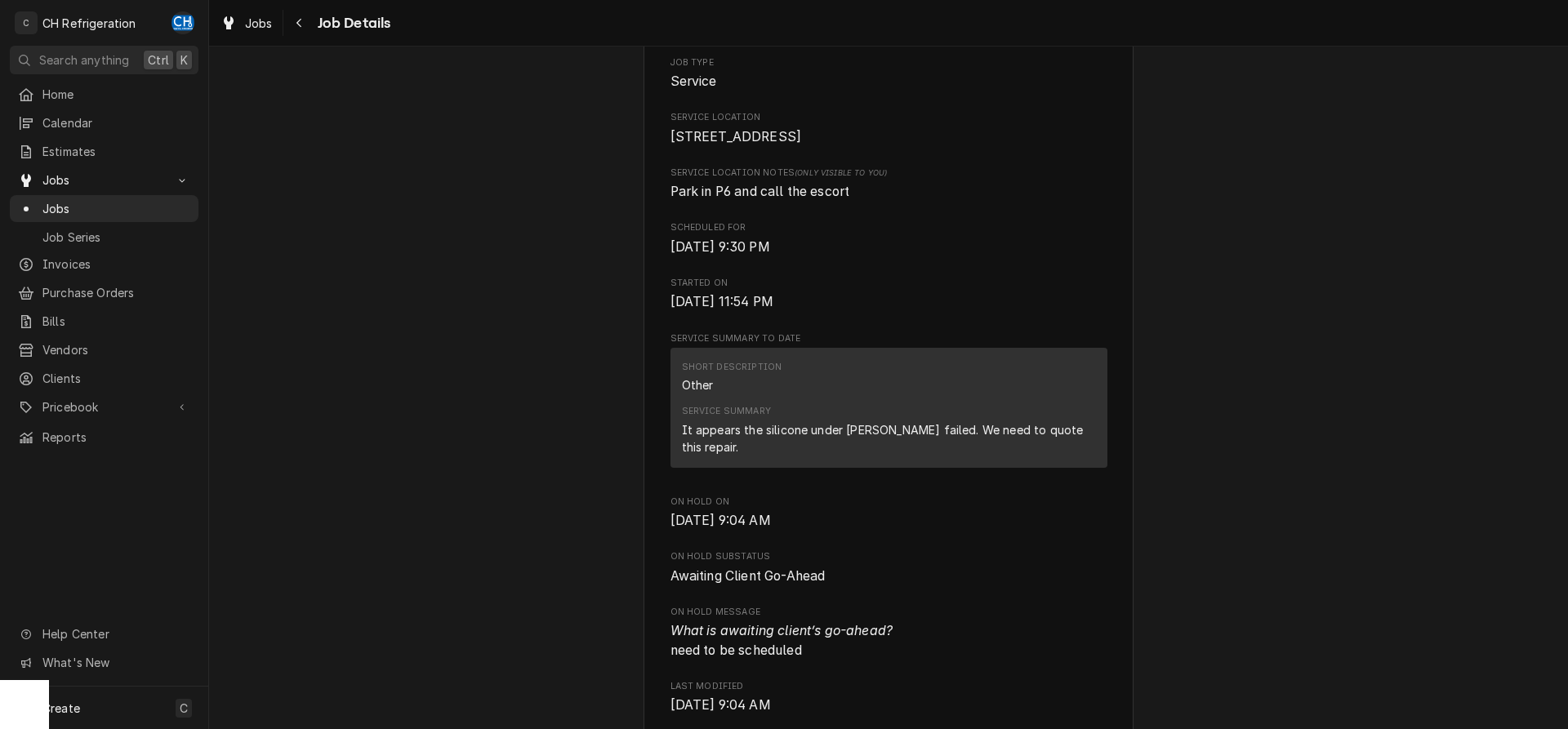
scroll to position [0, 0]
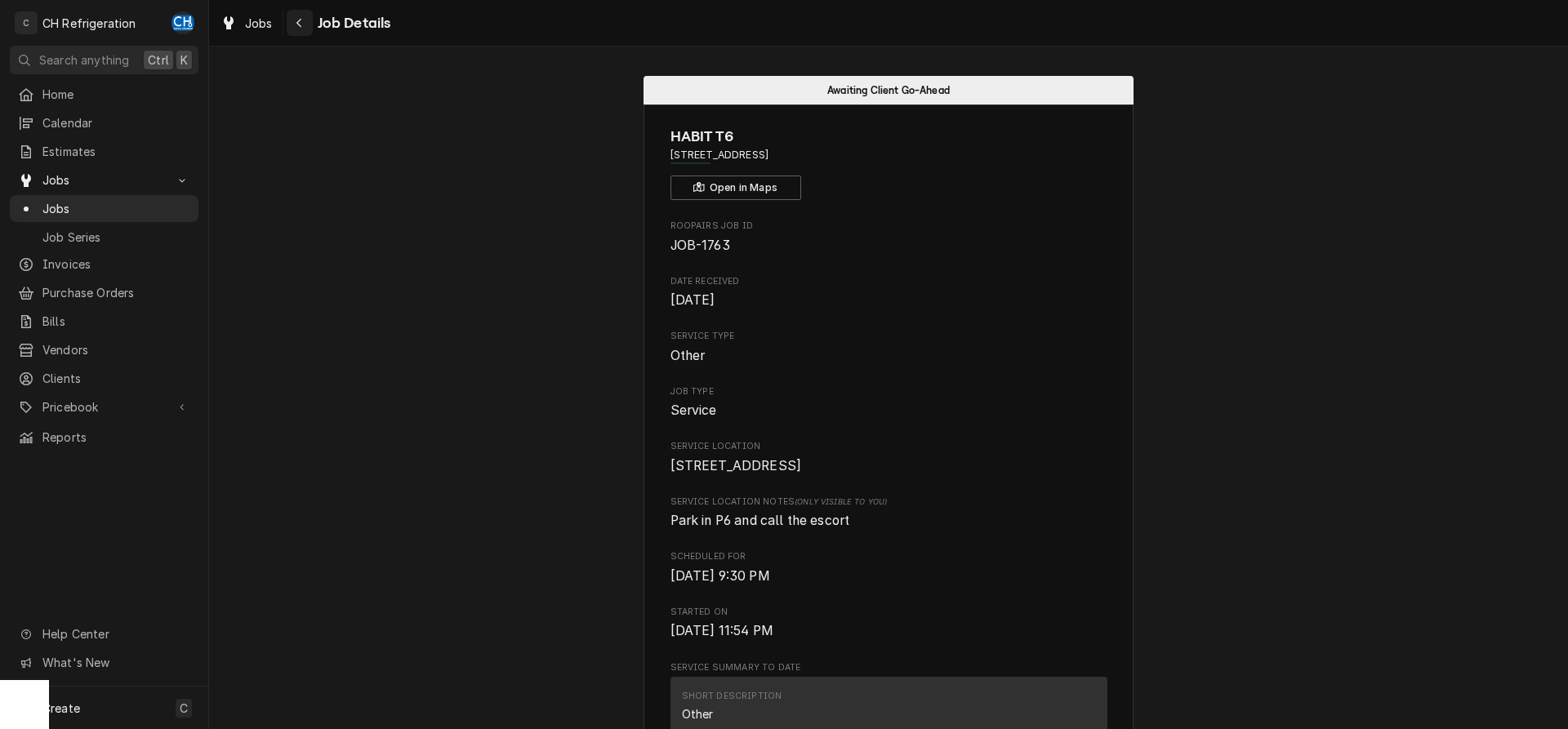
click at [295, 22] on div "Navigate back" at bounding box center [300, 23] width 17 height 17
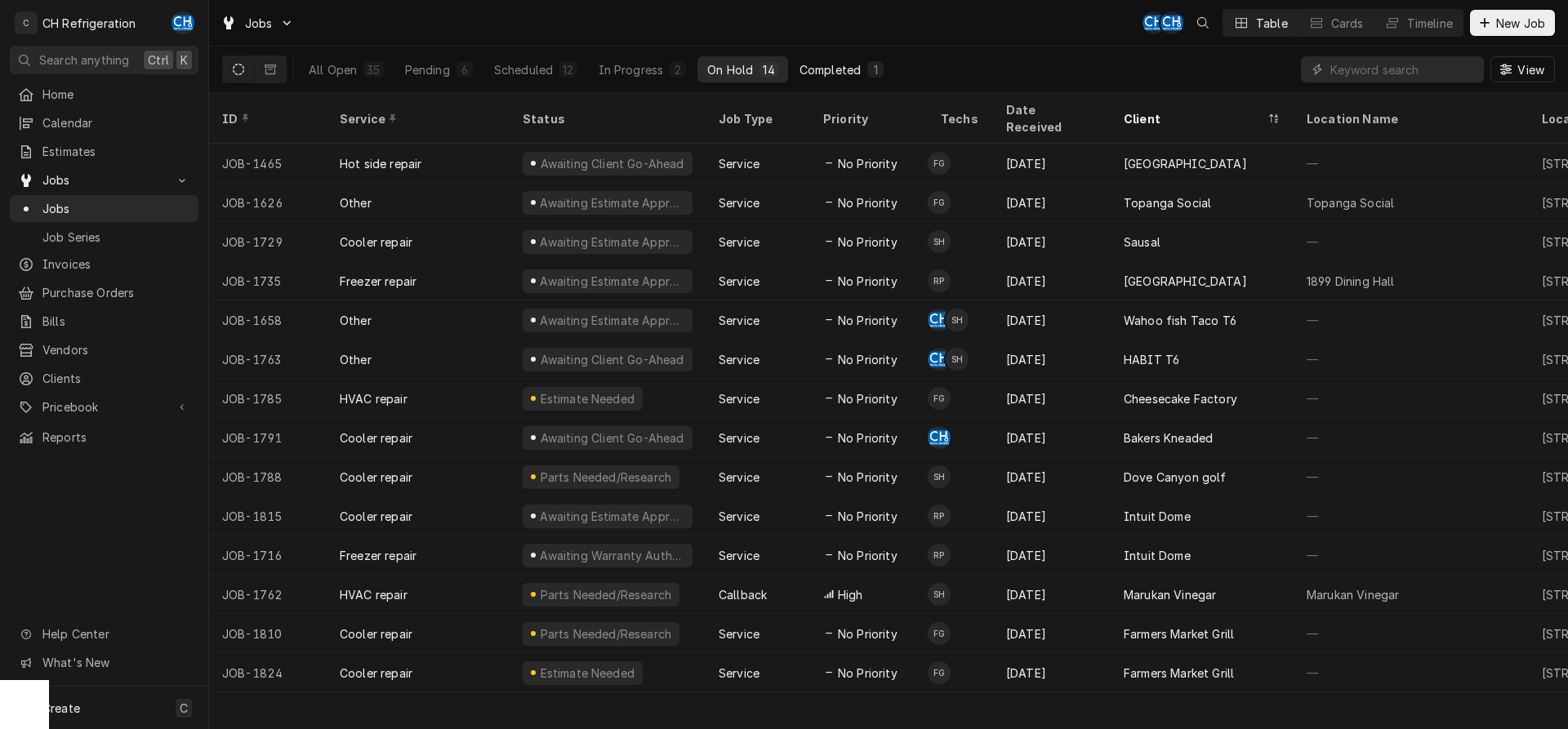
click at [819, 61] on button "Completed 1" at bounding box center [841, 69] width 104 height 26
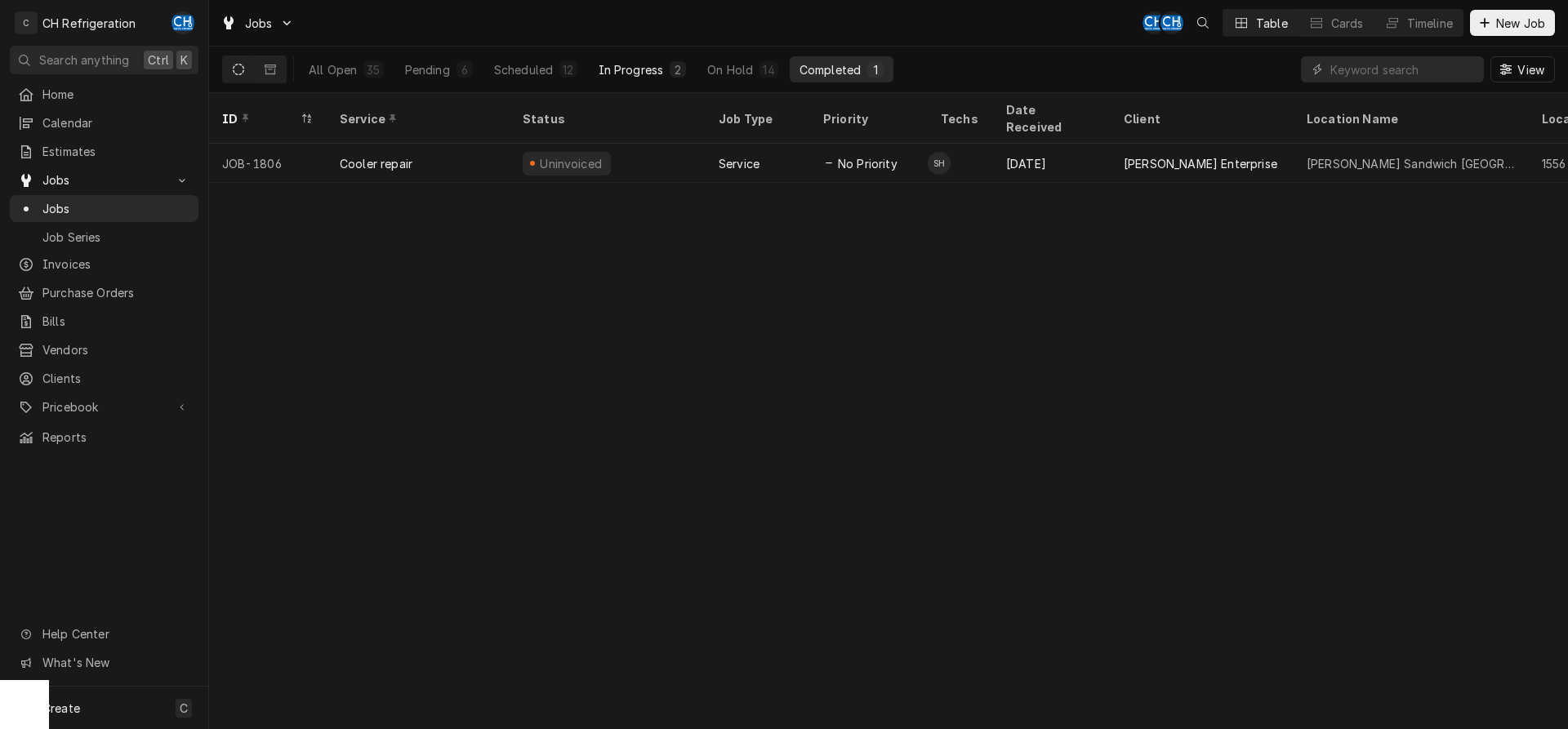
click at [639, 58] on button "In Progress 2" at bounding box center [642, 69] width 108 height 26
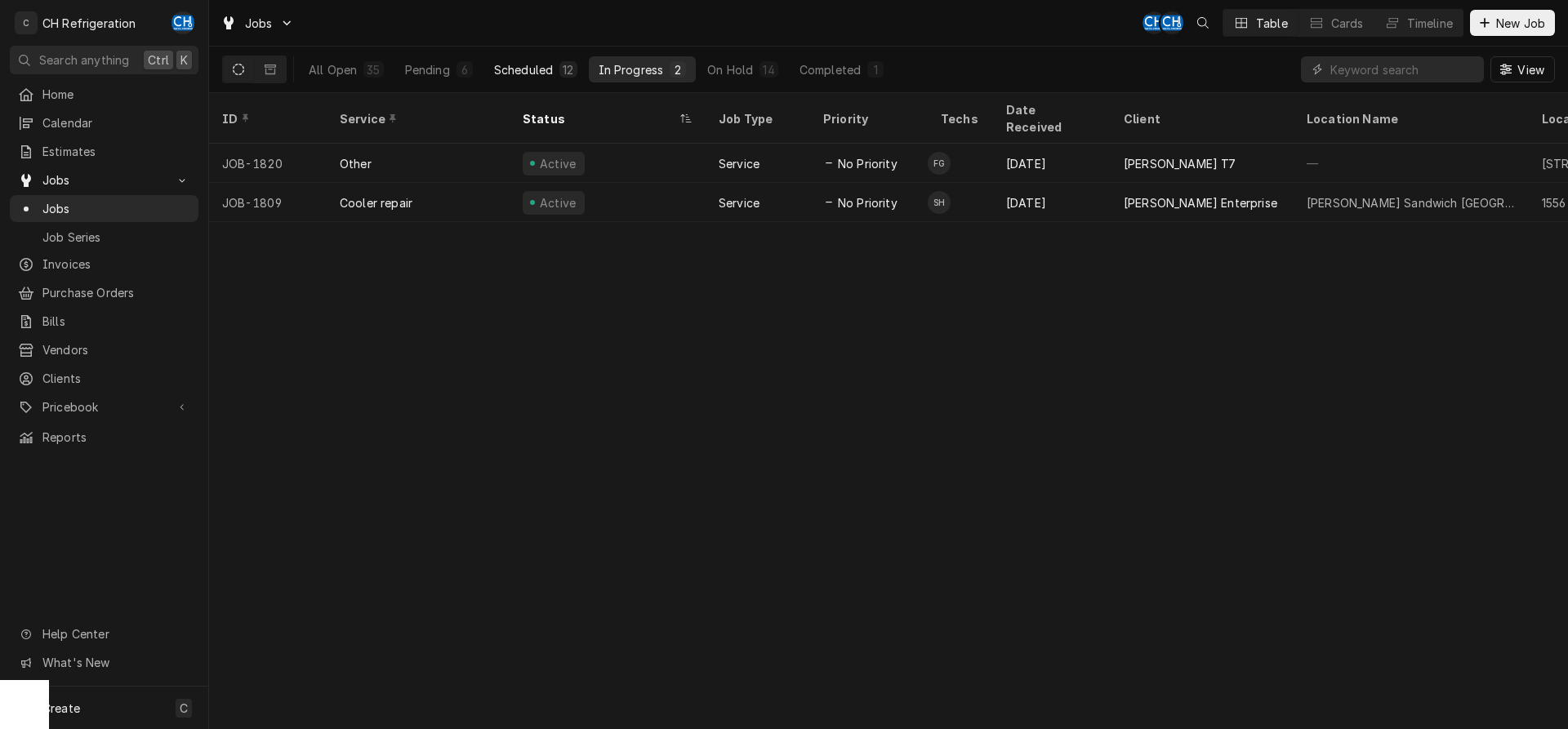
click at [556, 73] on button "Scheduled 12" at bounding box center [536, 69] width 103 height 26
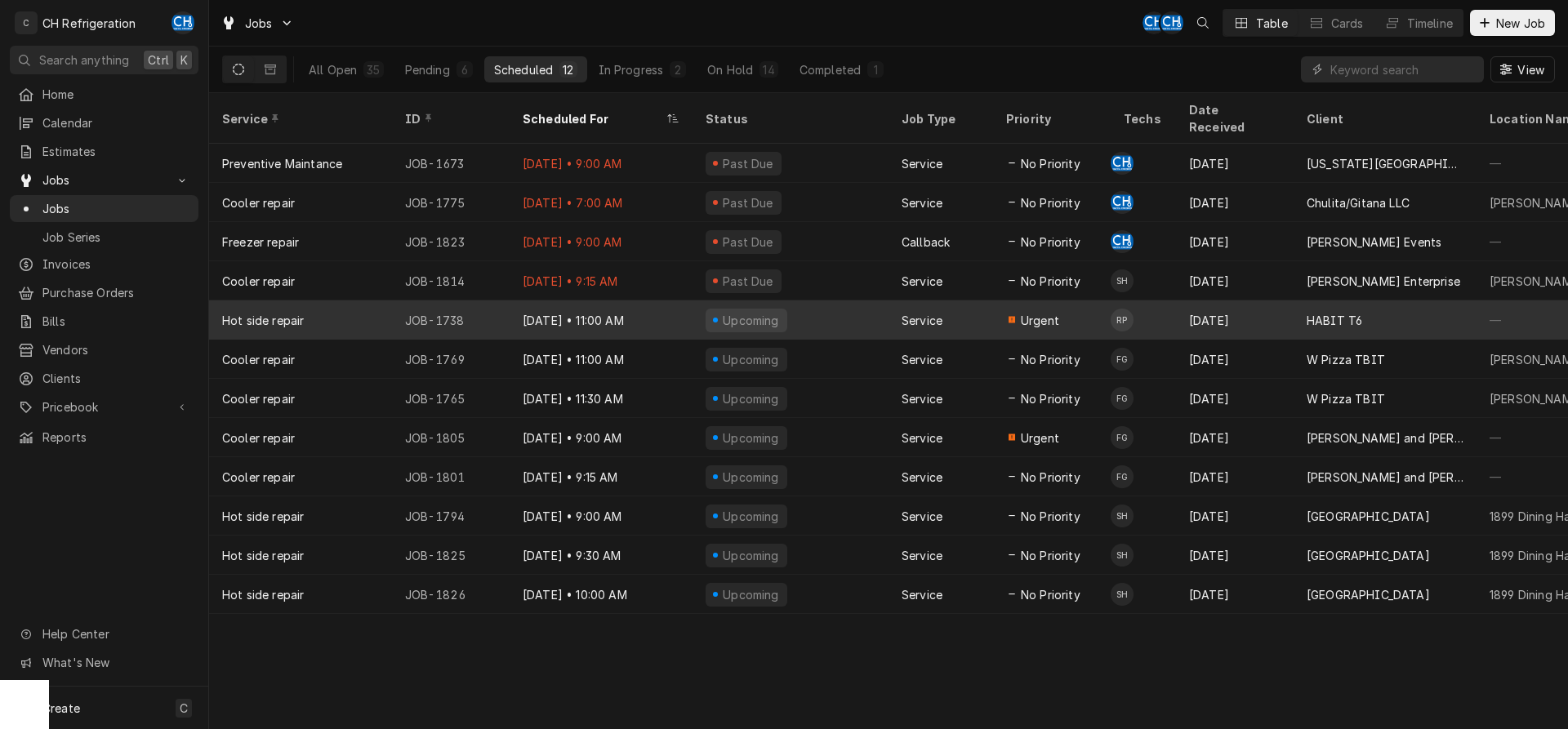
click at [1159, 301] on td "RP" at bounding box center [1143, 320] width 66 height 39
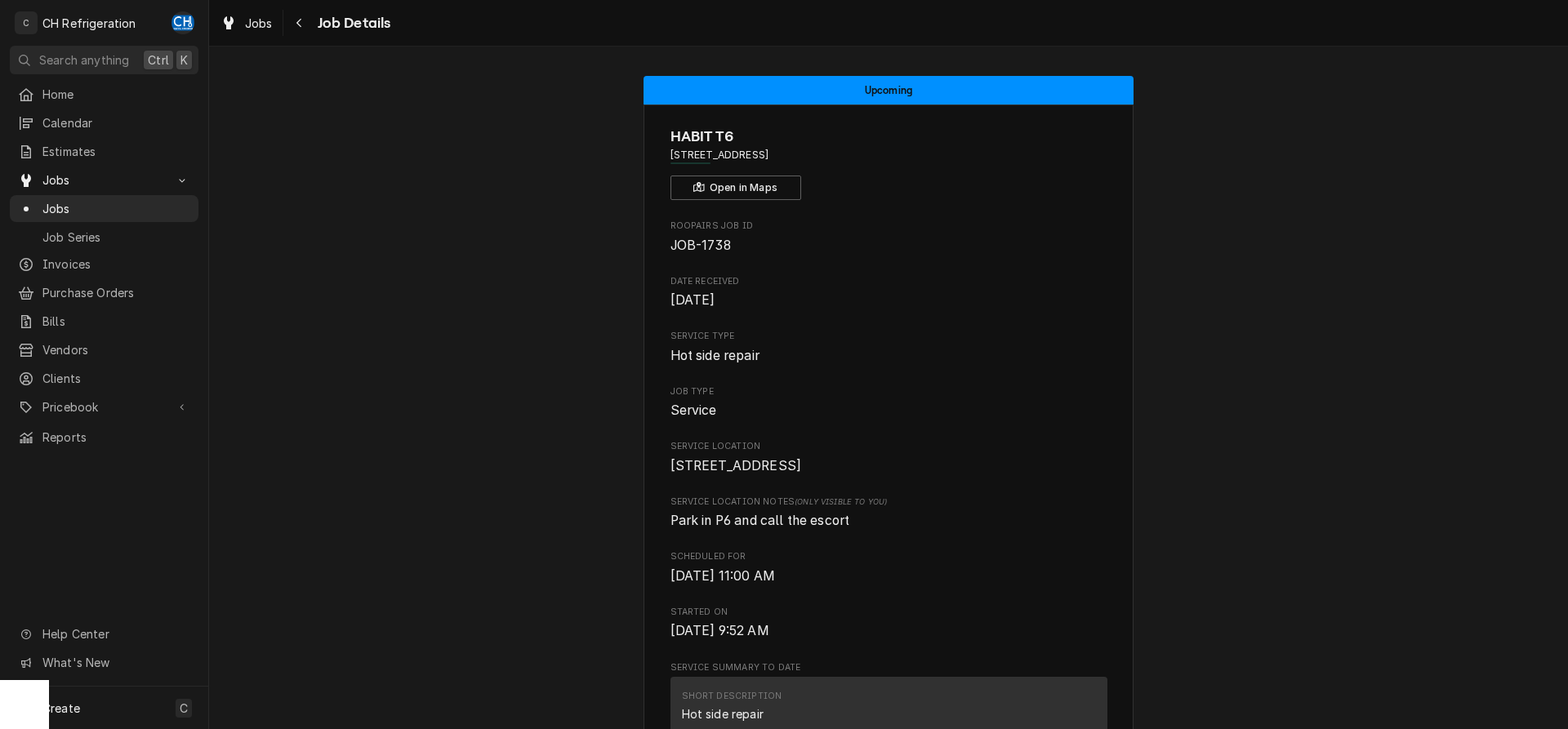
click at [284, 18] on div "Jobs Job Details" at bounding box center [302, 23] width 176 height 27
click at [294, 12] on button "Navigate back" at bounding box center [299, 22] width 26 height 26
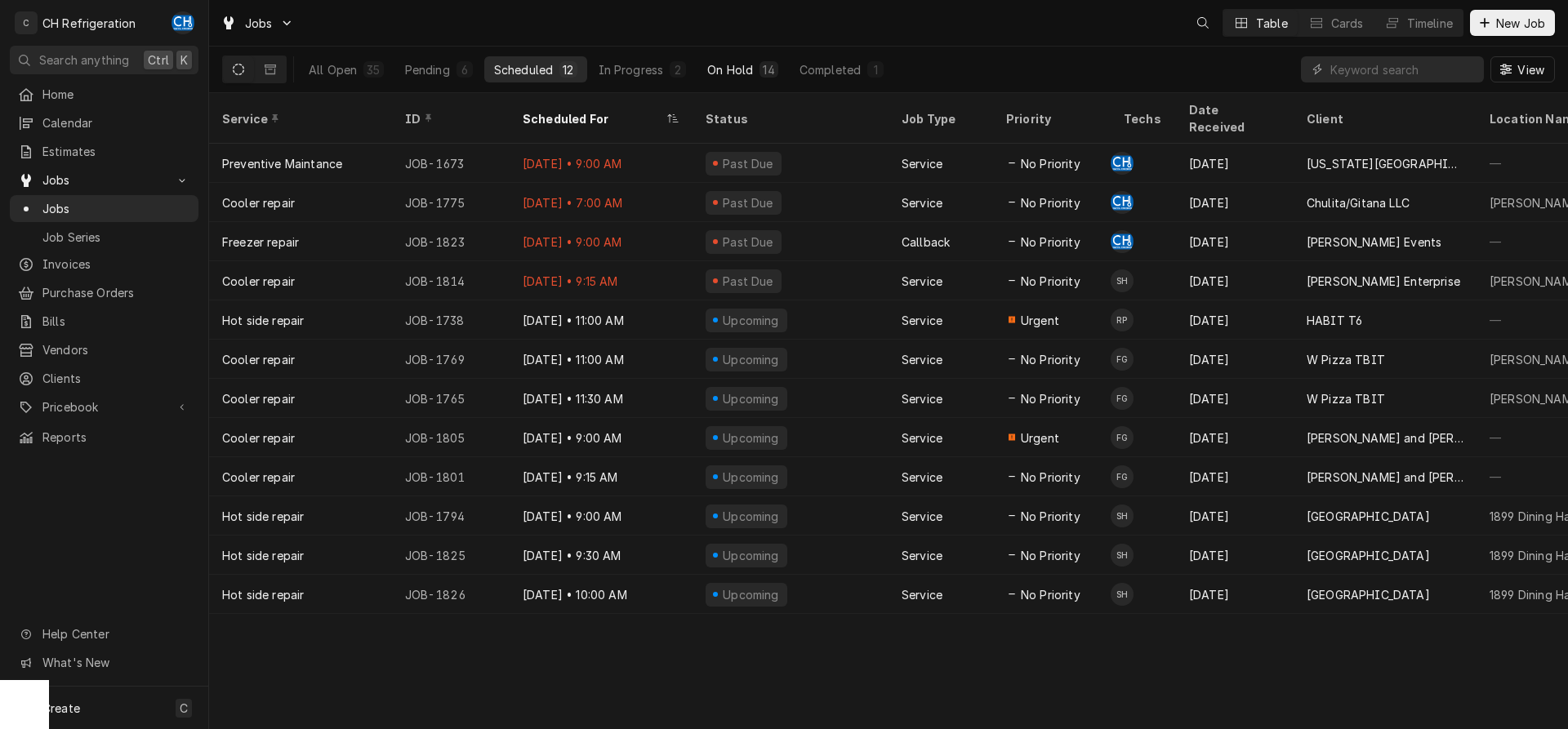
click at [753, 69] on button "On Hold 14" at bounding box center [742, 69] width 90 height 26
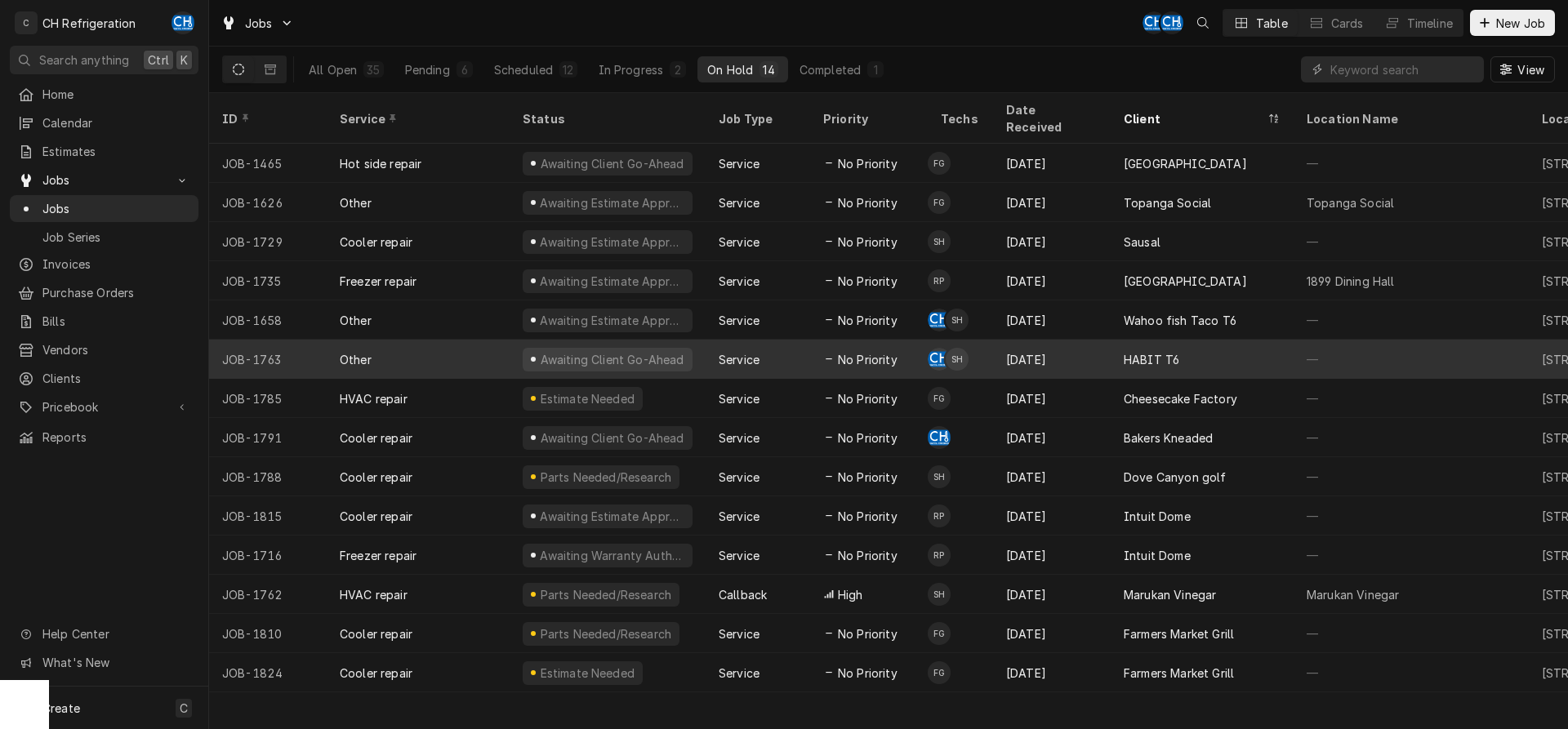
click at [1178, 353] on div "HABIT T6" at bounding box center [1202, 359] width 183 height 39
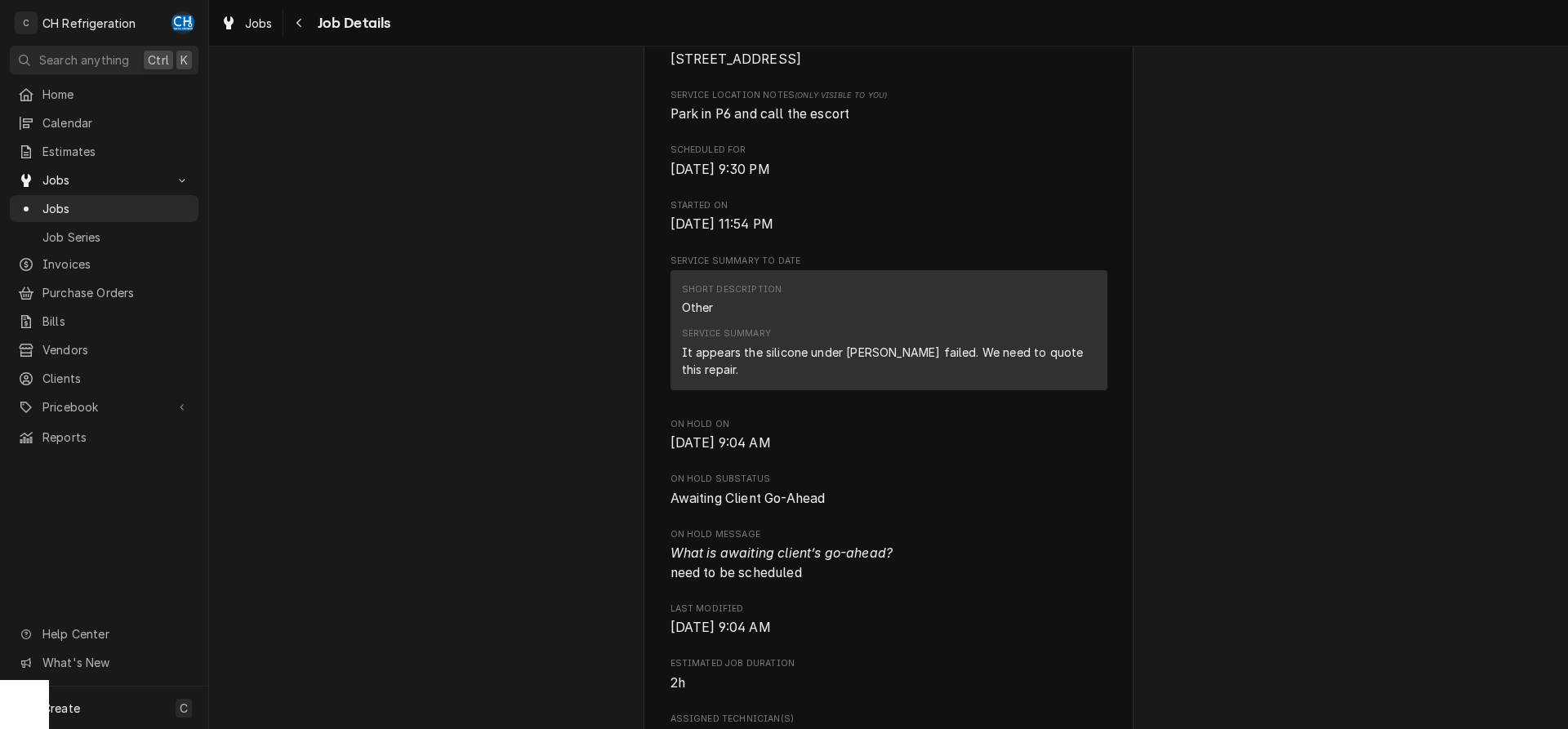
scroll to position [416, 0]
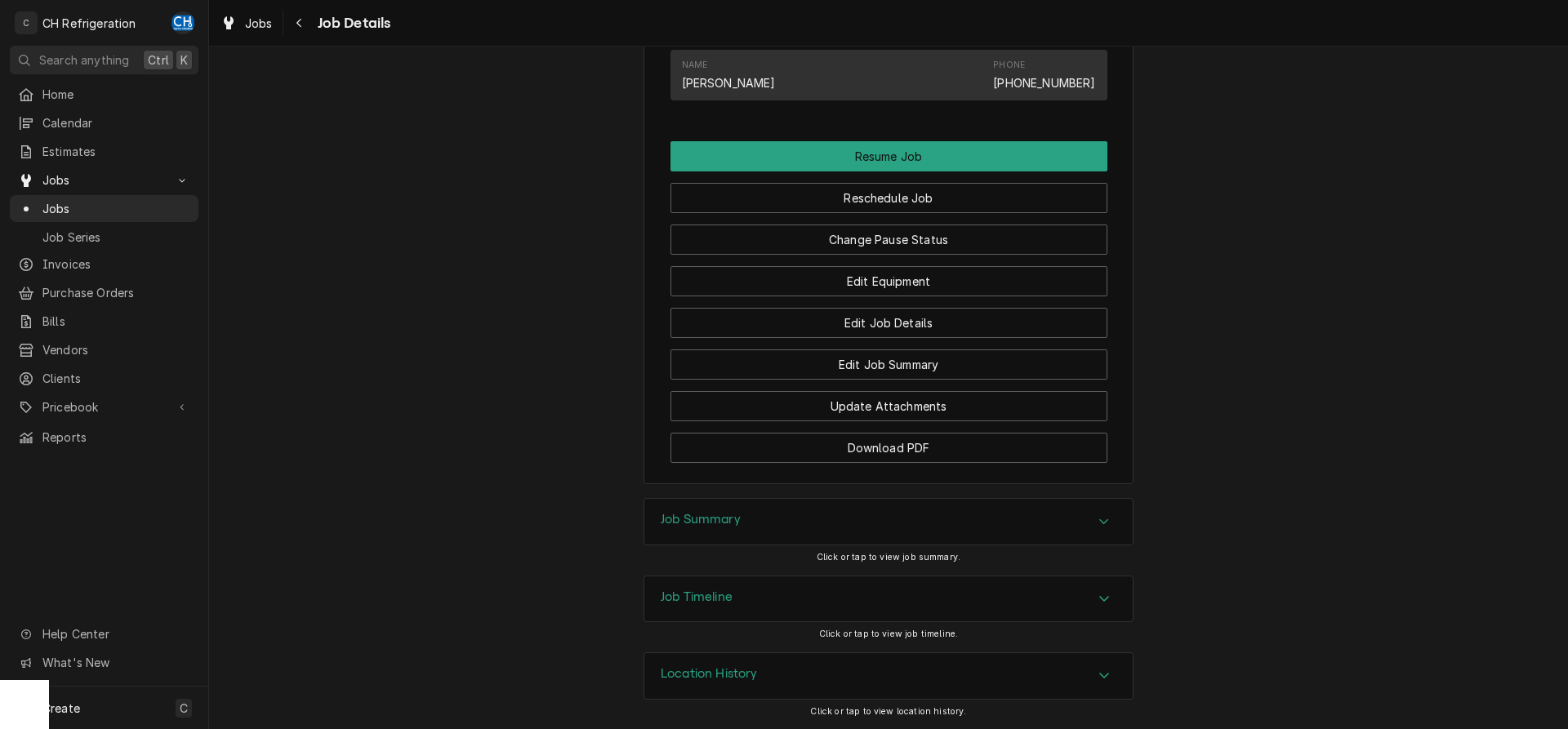
drag, startPoint x: 893, startPoint y: 511, endPoint x: 904, endPoint y: 511, distance: 11.0
click at [897, 511] on div "Job Summary" at bounding box center [888, 521] width 489 height 46
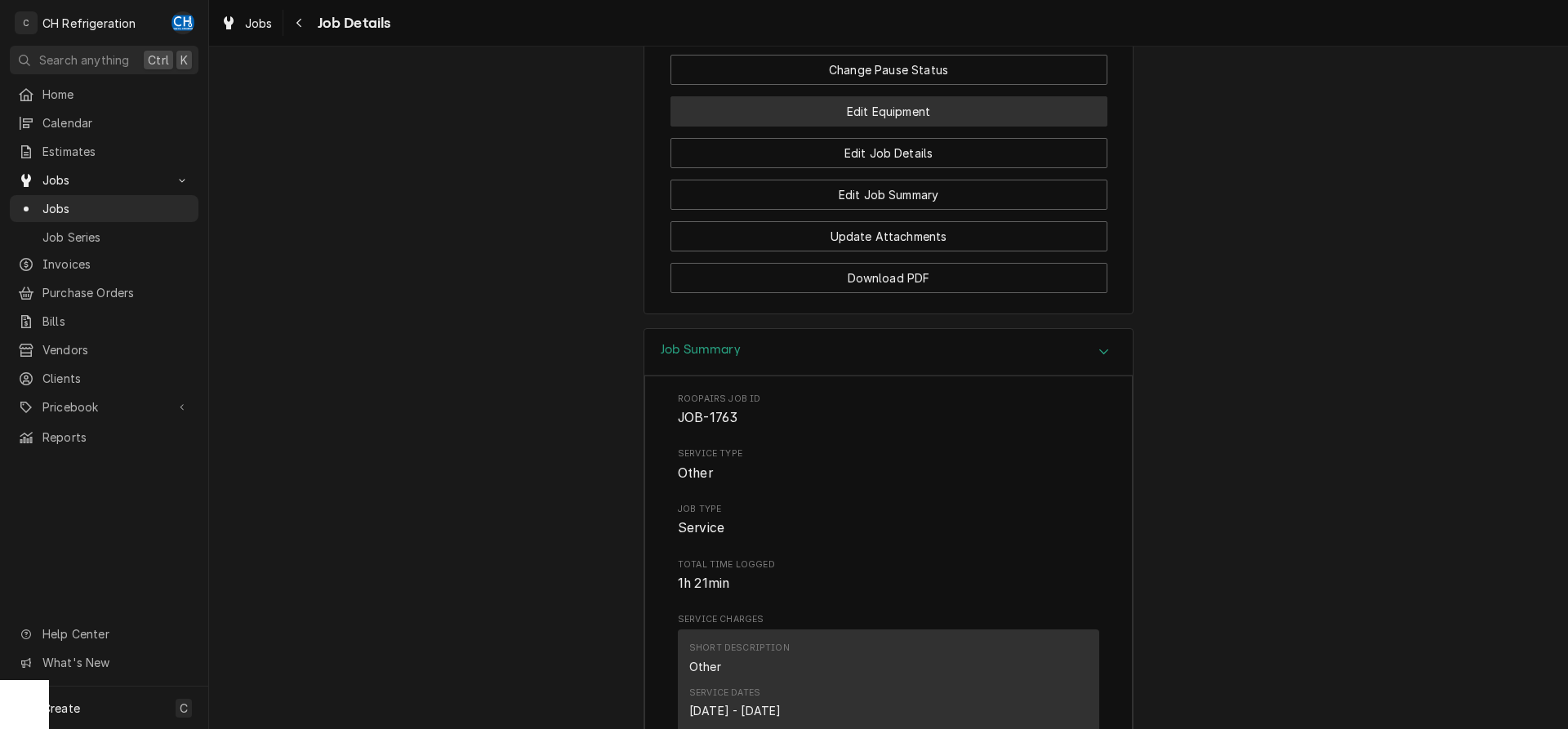
scroll to position [1412, 0]
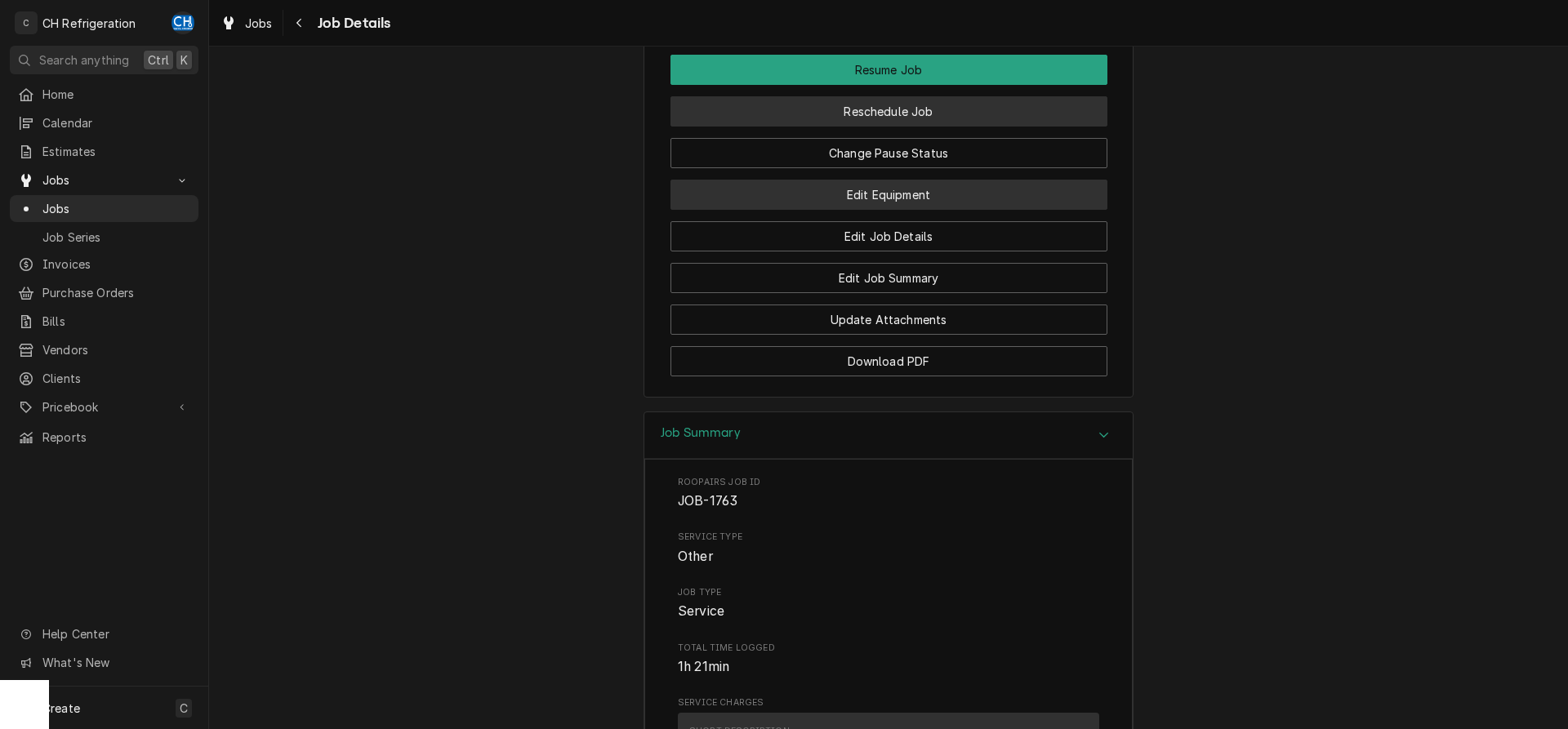
click at [878, 117] on button "Reschedule Job" at bounding box center [889, 111] width 437 height 30
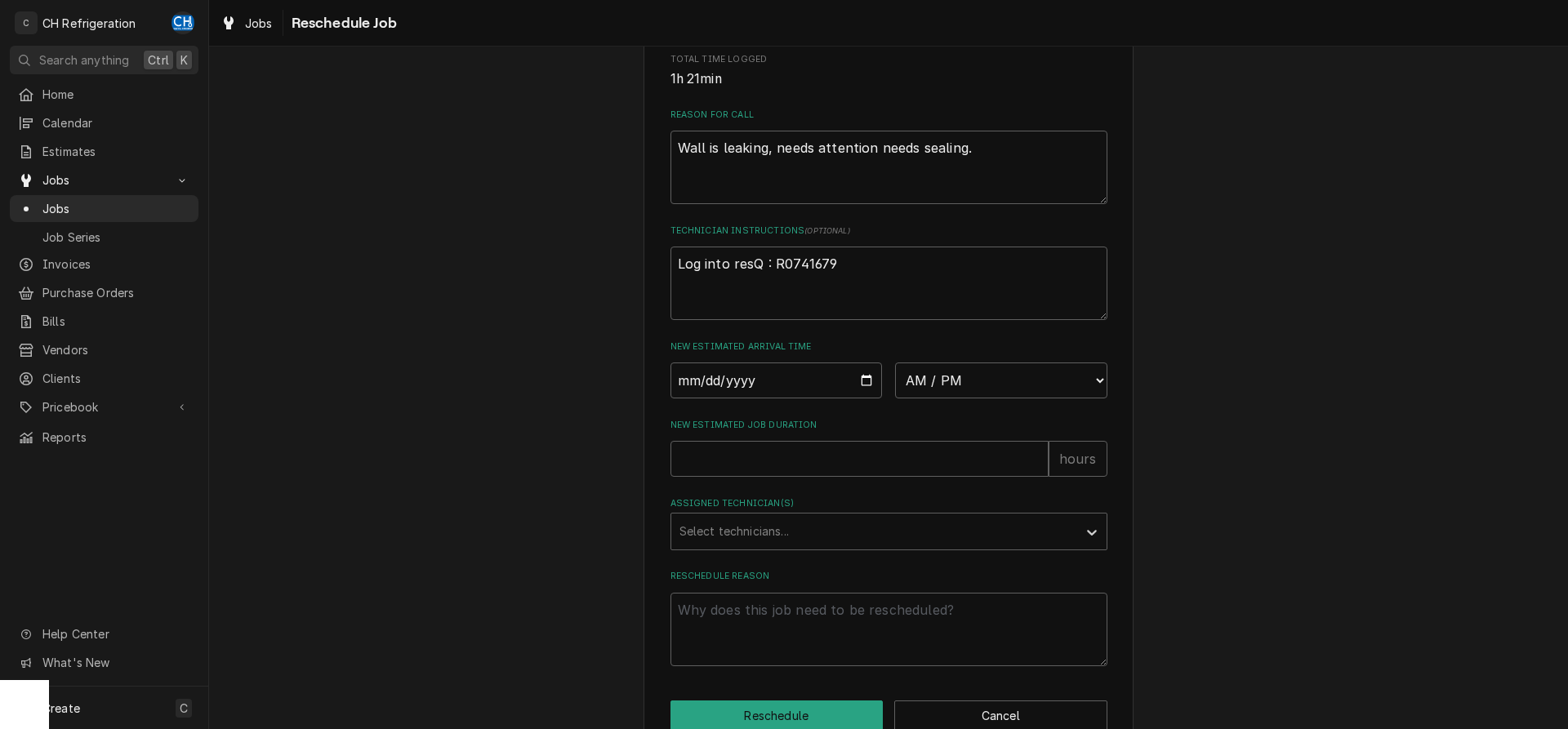
scroll to position [473, 0]
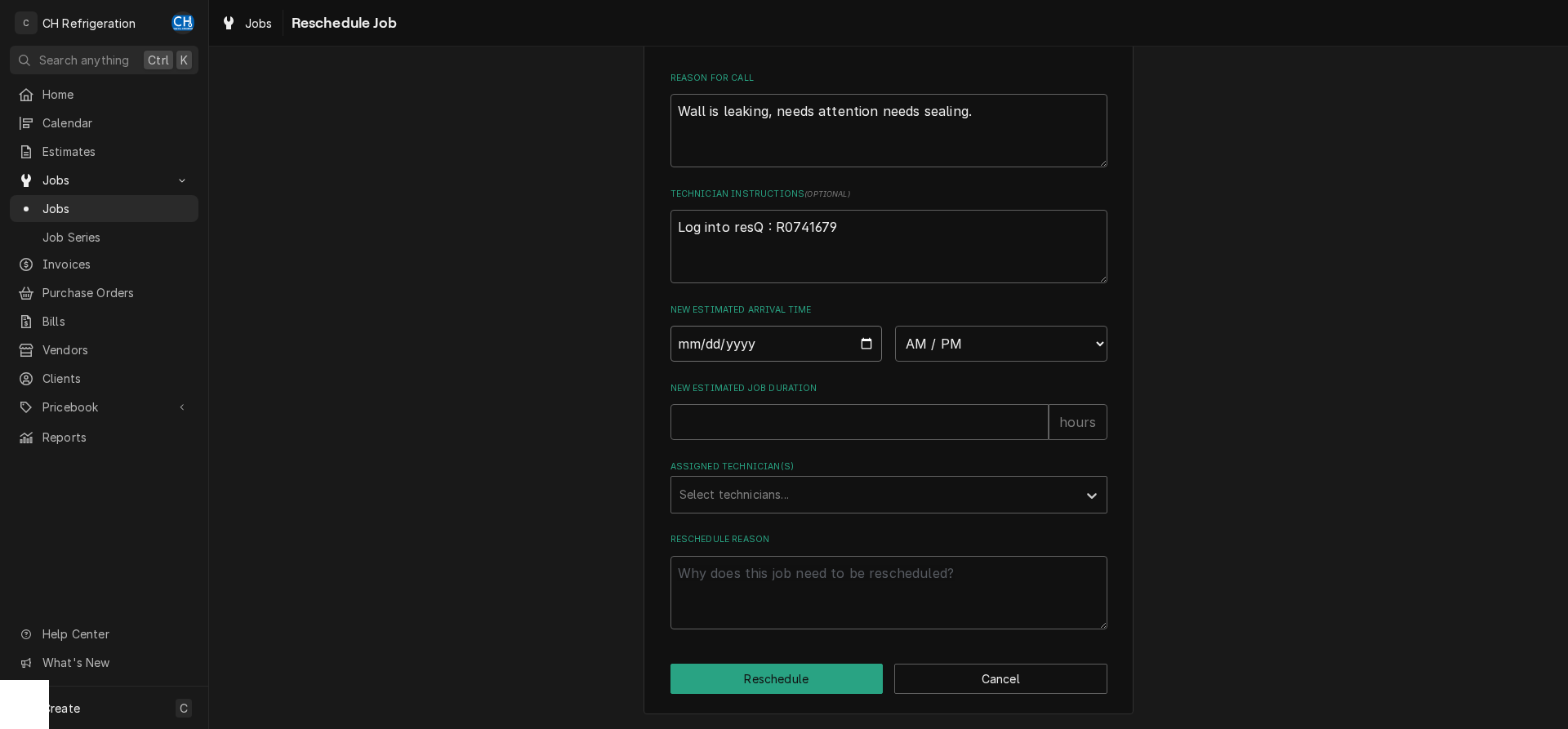
click at [859, 337] on input "Date" at bounding box center [776, 343] width 212 height 36
click at [862, 332] on input "Date" at bounding box center [776, 343] width 212 height 36
click at [862, 341] on input "Date" at bounding box center [776, 343] width 212 height 36
type input "2025-08-28"
type textarea "x"
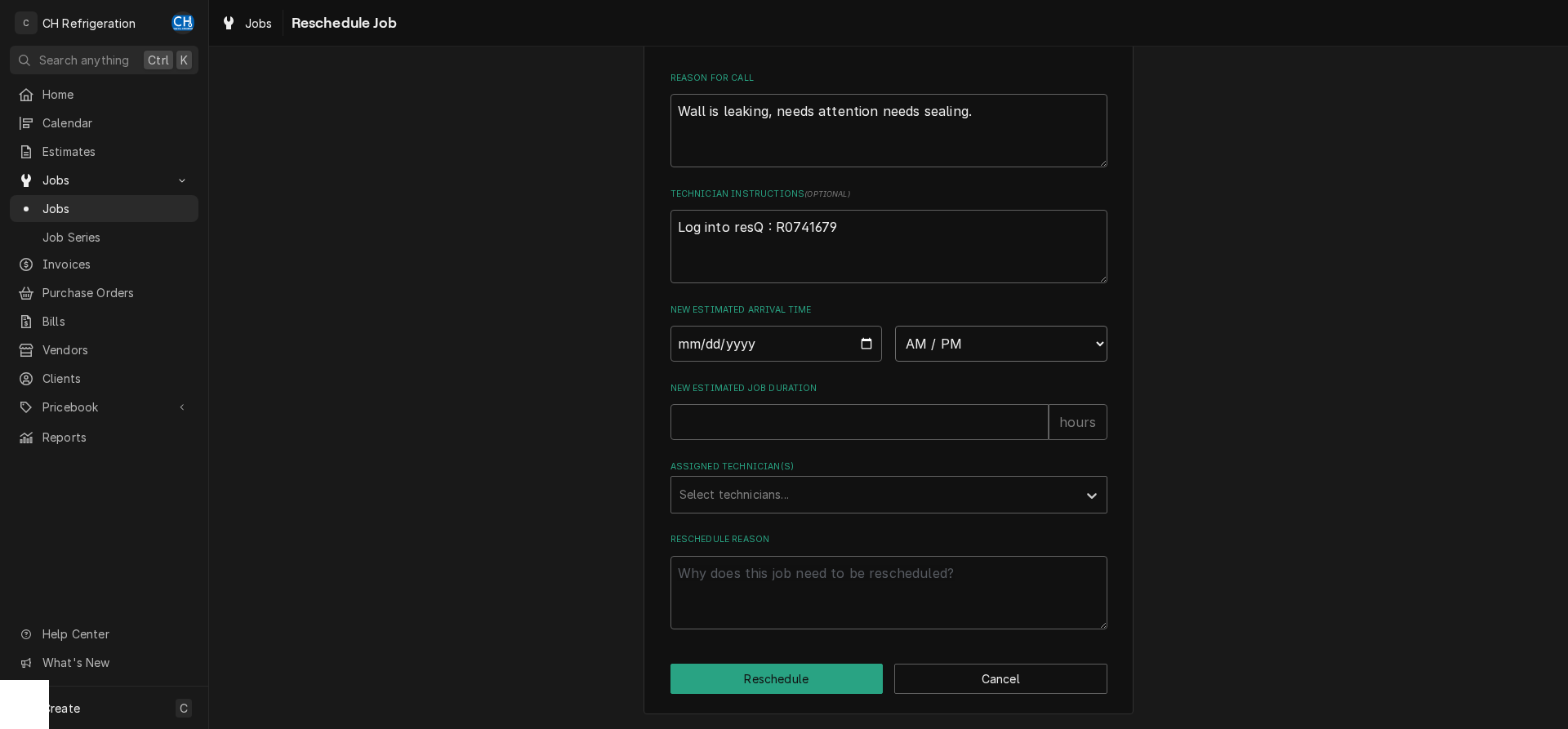
click at [895, 326] on select "AM / PM 6:00 AM 6:15 AM 6:30 AM 6:45 AM 7:00 AM 7:15 AM 7:30 AM 7:45 AM 8:00 AM…" at bounding box center [1000, 343] width 212 height 36
select select "12:00:00"
click option "12:00 PM" at bounding box center [0, 0] width 0 height 0
click at [842, 487] on div "Assigned Technician(s)" at bounding box center [873, 495] width 390 height 29
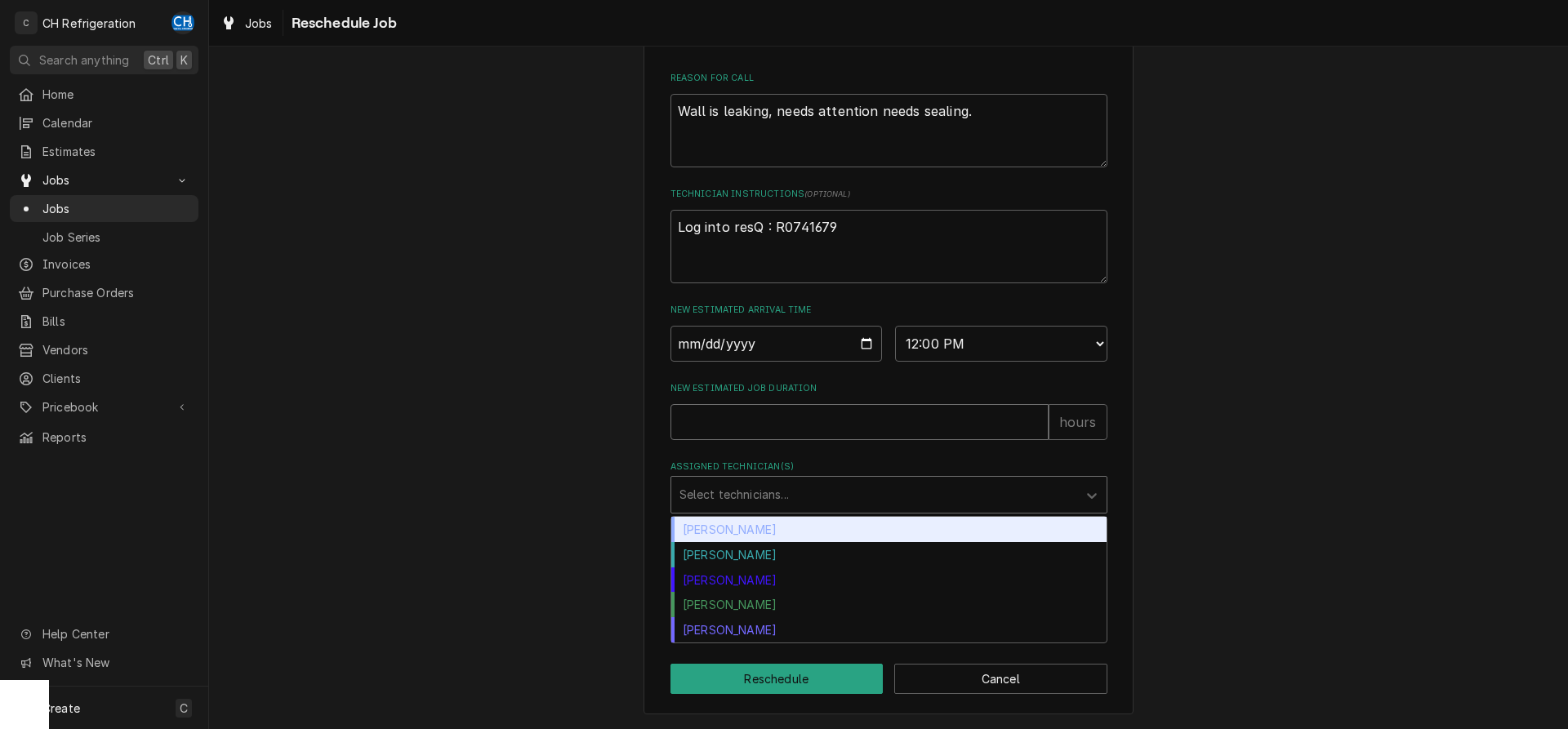
click at [825, 426] on input "New Estimated Job Duration" at bounding box center [859, 421] width 378 height 36
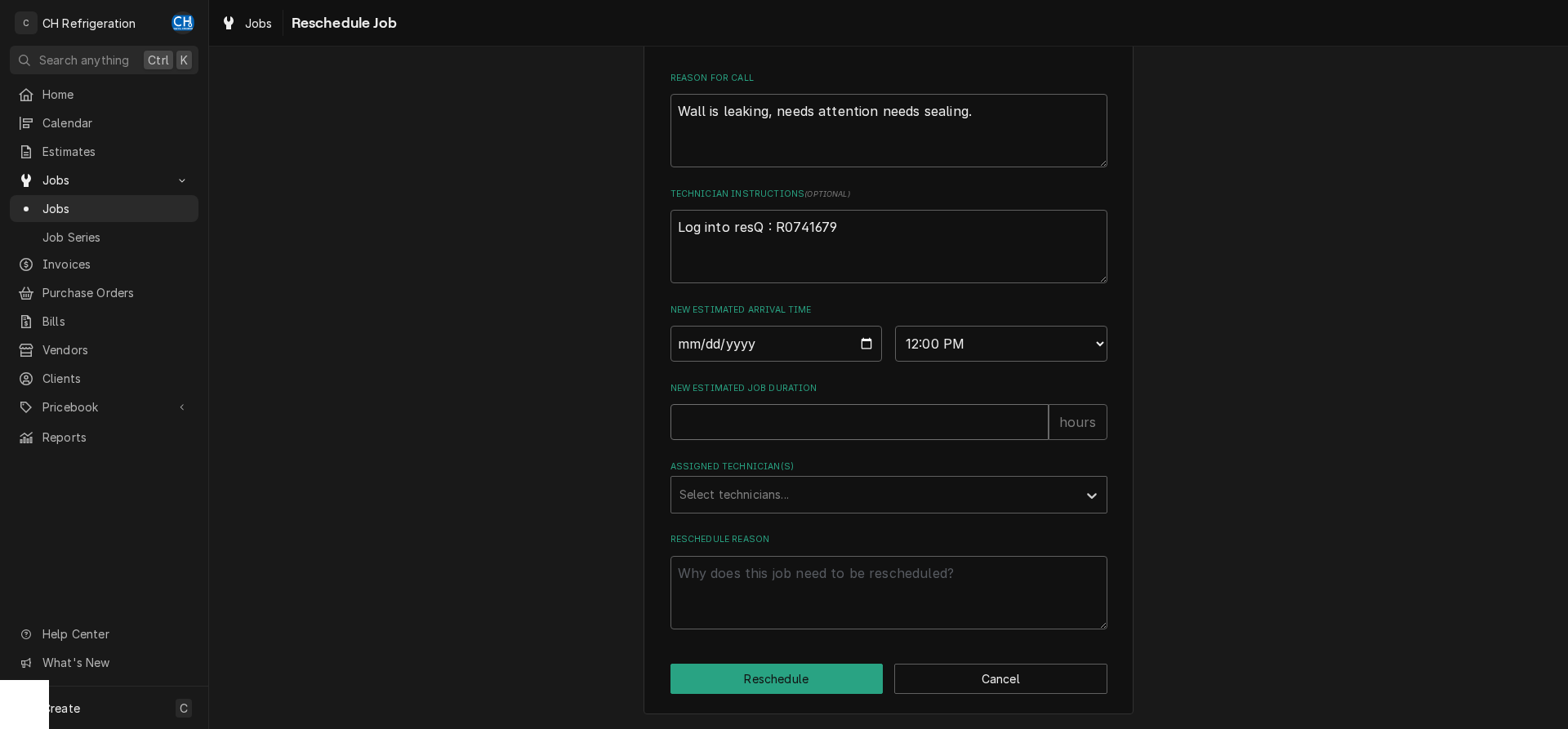
type textarea "x"
type input "2"
click at [764, 483] on div "Assigned Technician(s)" at bounding box center [873, 495] width 390 height 29
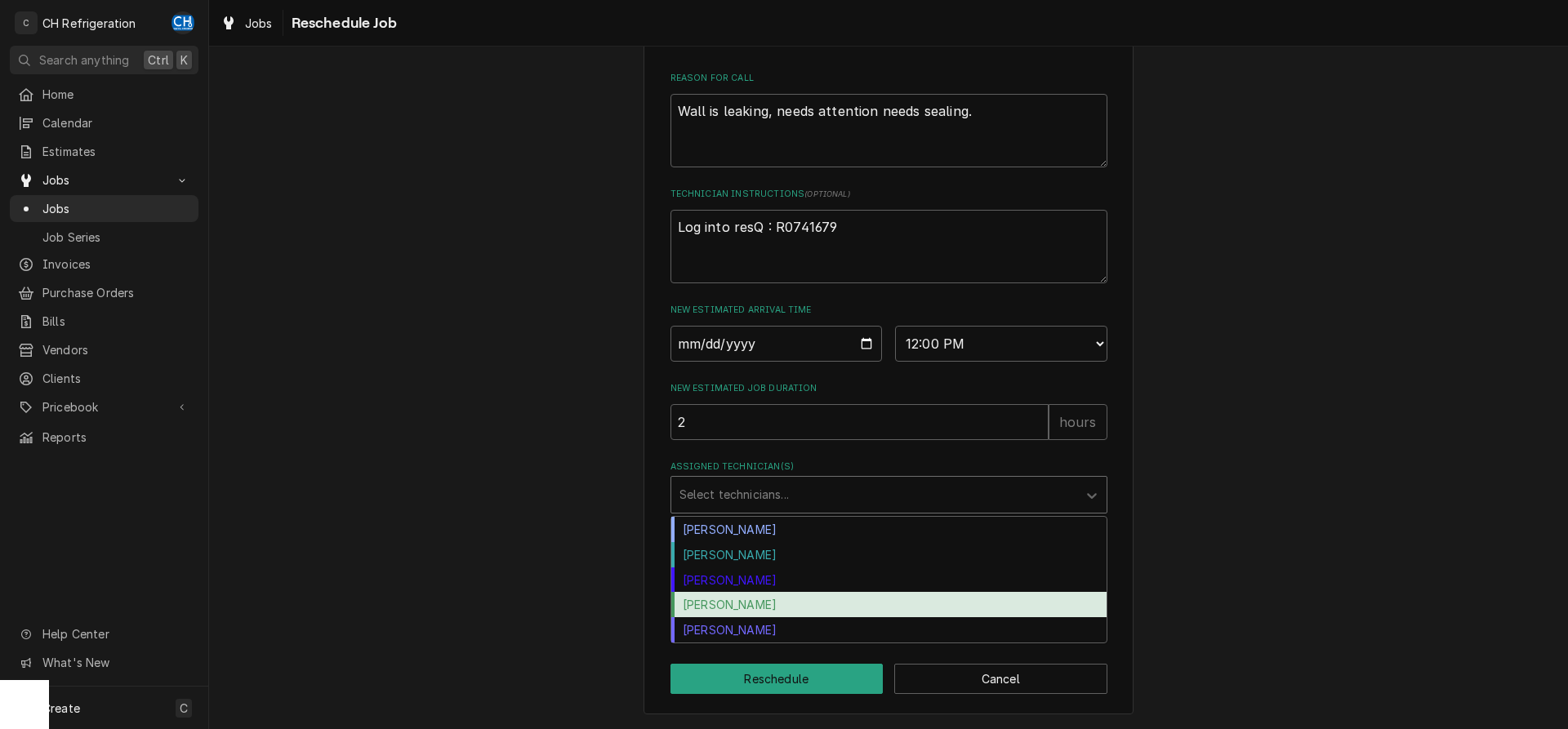
click at [732, 605] on div "Ruben Perez" at bounding box center [889, 604] width 435 height 25
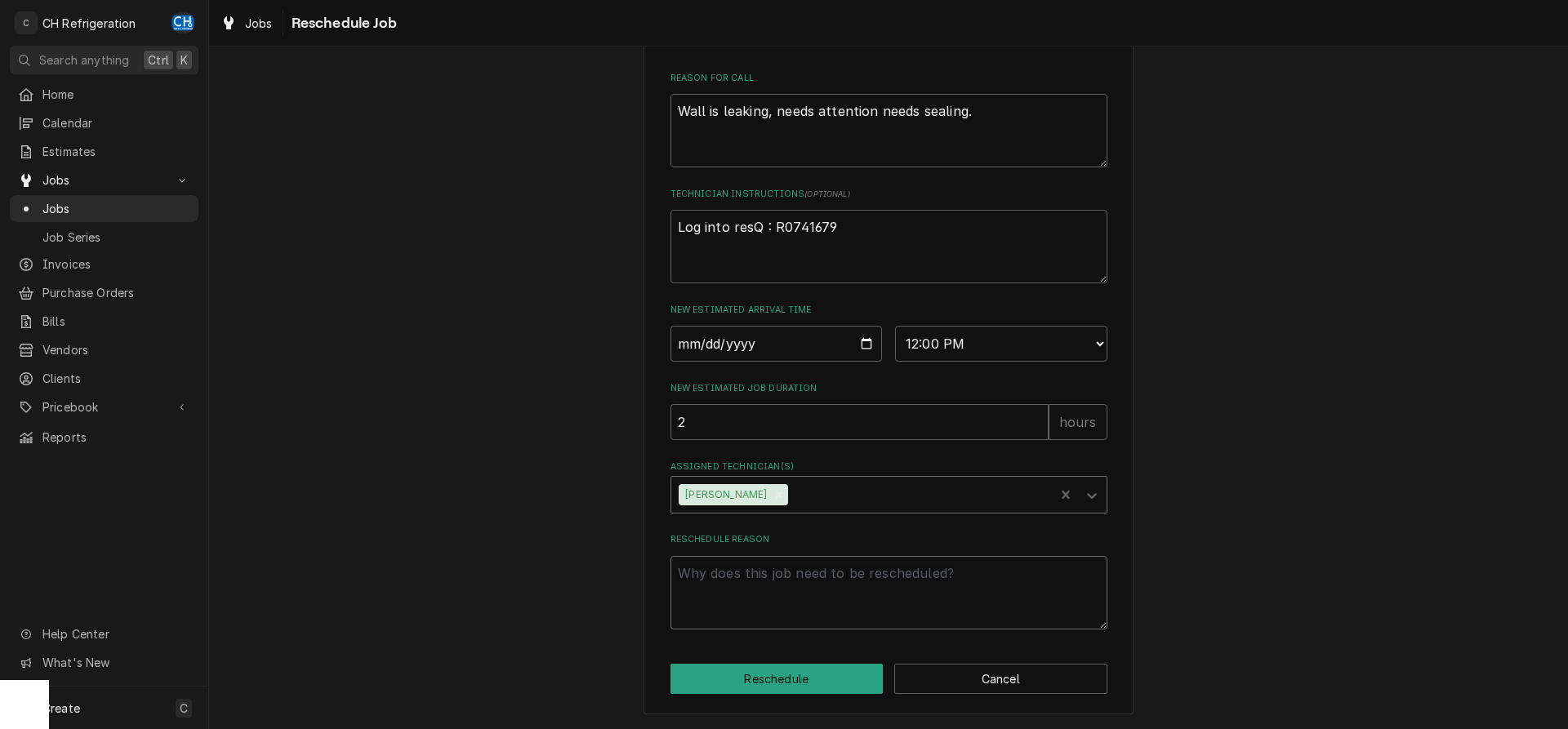
click at [759, 598] on textarea "Reschedule Reason" at bounding box center [889, 593] width 437 height 73
type textarea "x"
type textarea "p"
type textarea "x"
type textarea "pa"
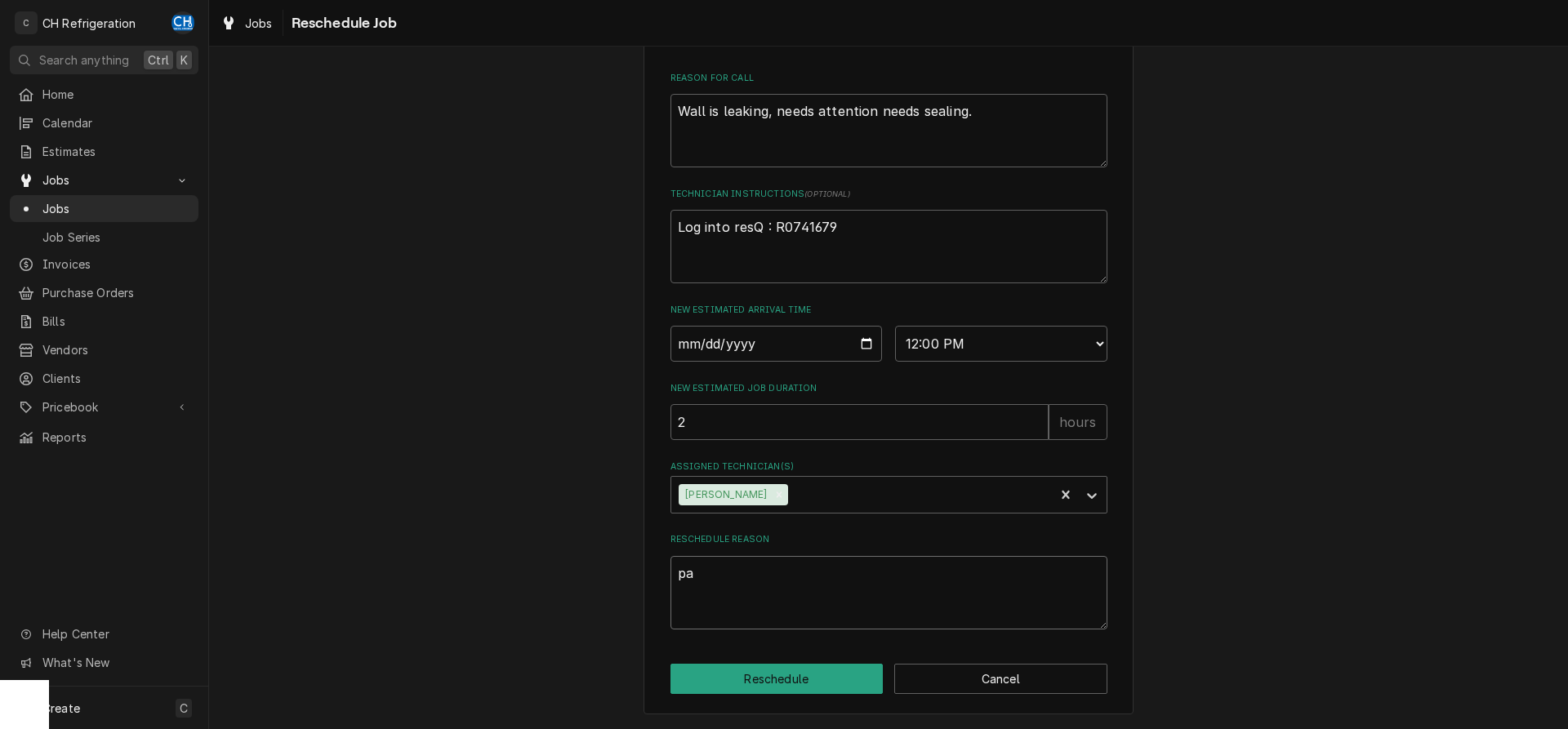
type textarea "x"
type textarea "par"
type textarea "x"
type textarea "part"
type textarea "x"
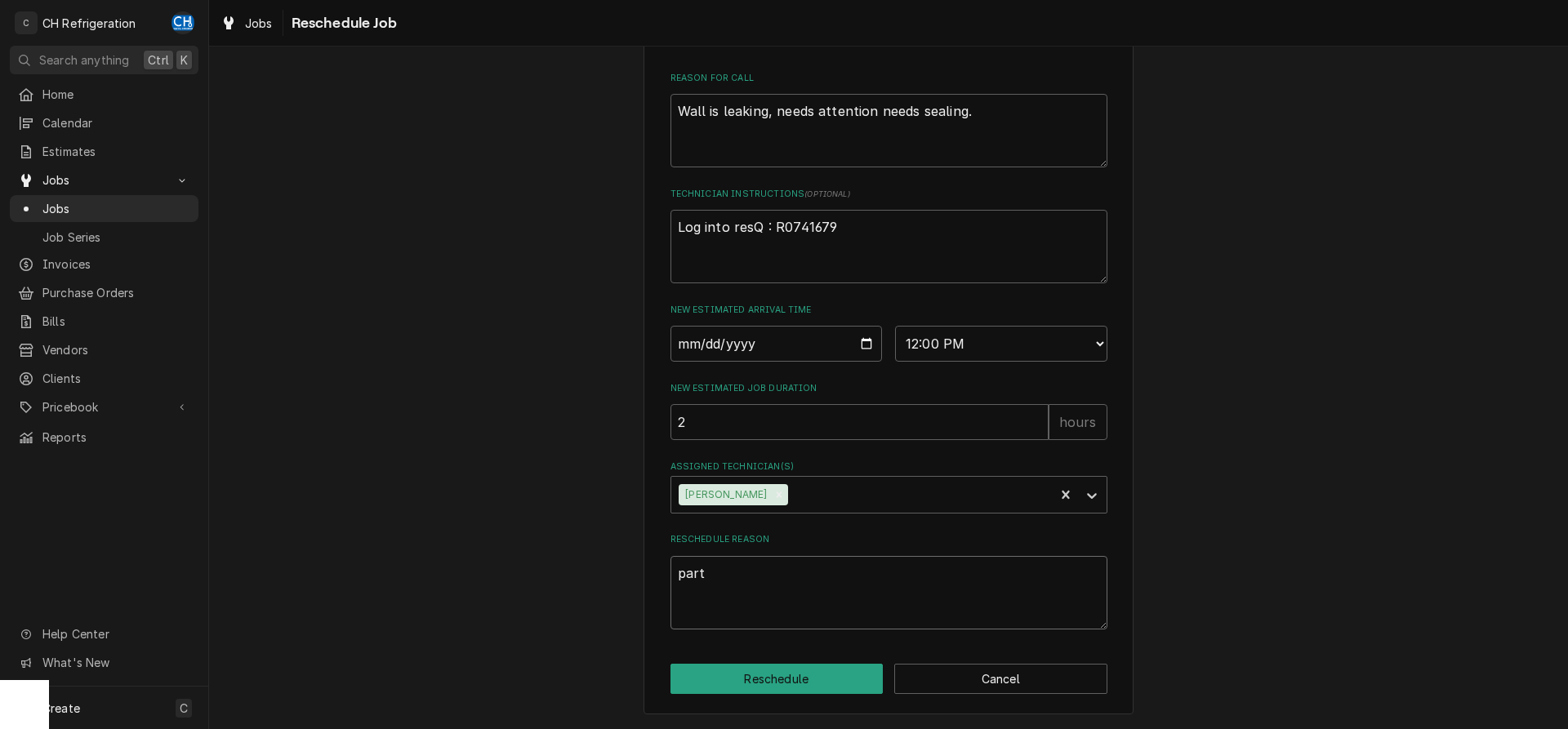
type textarea "parts"
type textarea "x"
type textarea "parts"
type textarea "x"
type textarea "parts n"
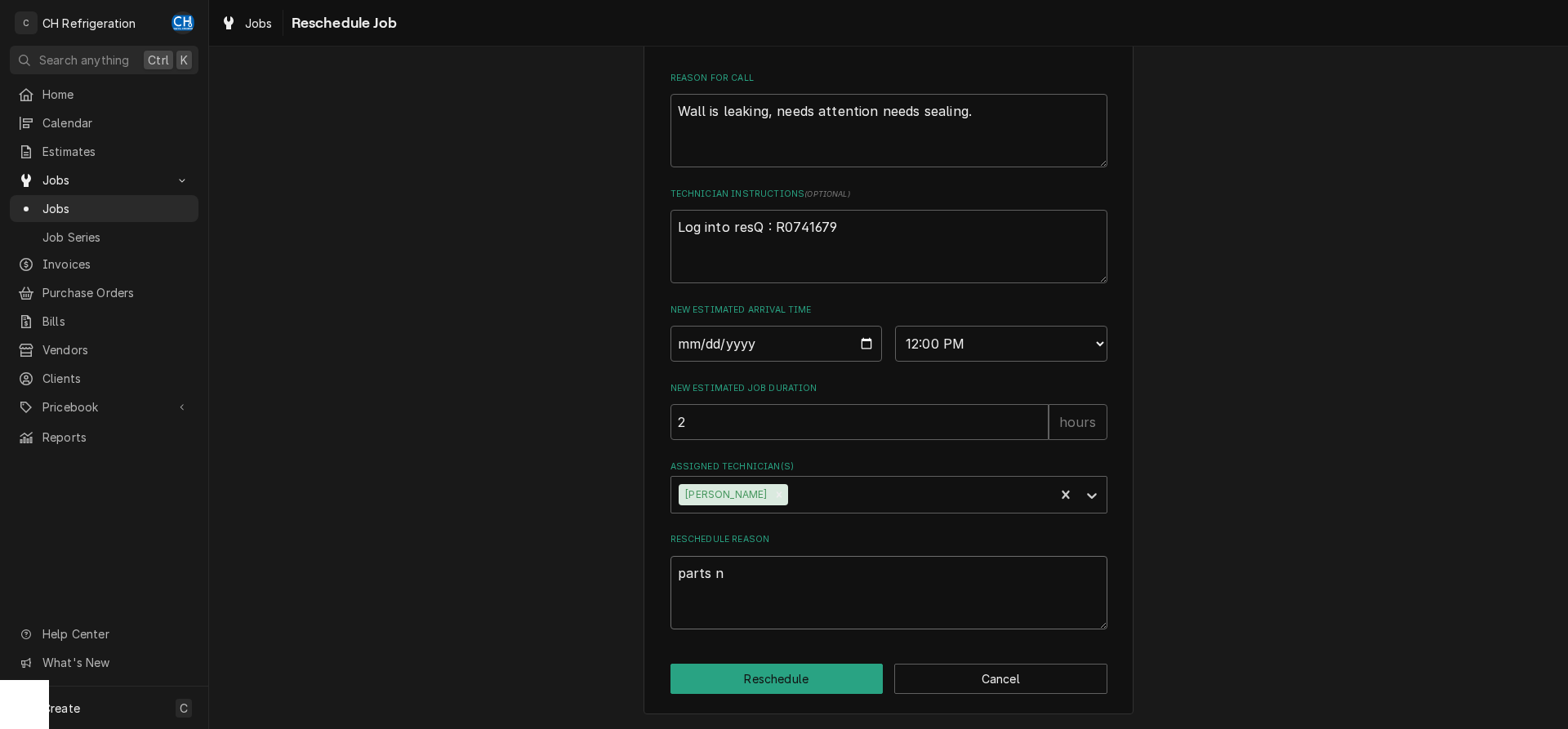
type textarea "x"
type textarea "parts ne"
type textarea "x"
type textarea "parts nee"
type textarea "x"
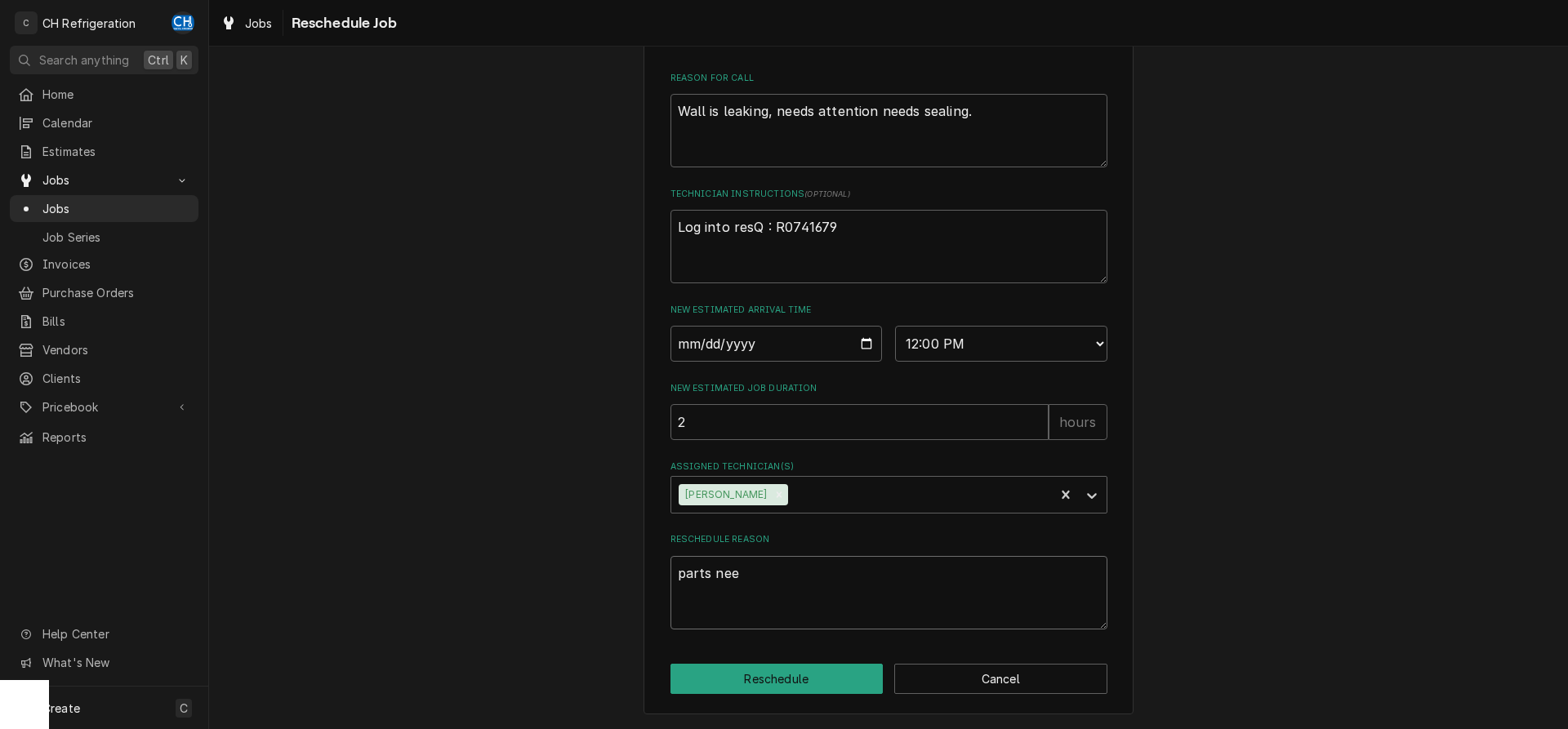
type textarea "parts need"
type textarea "x"
type textarea "parts neede"
type textarea "x"
type textarea "parts needed"
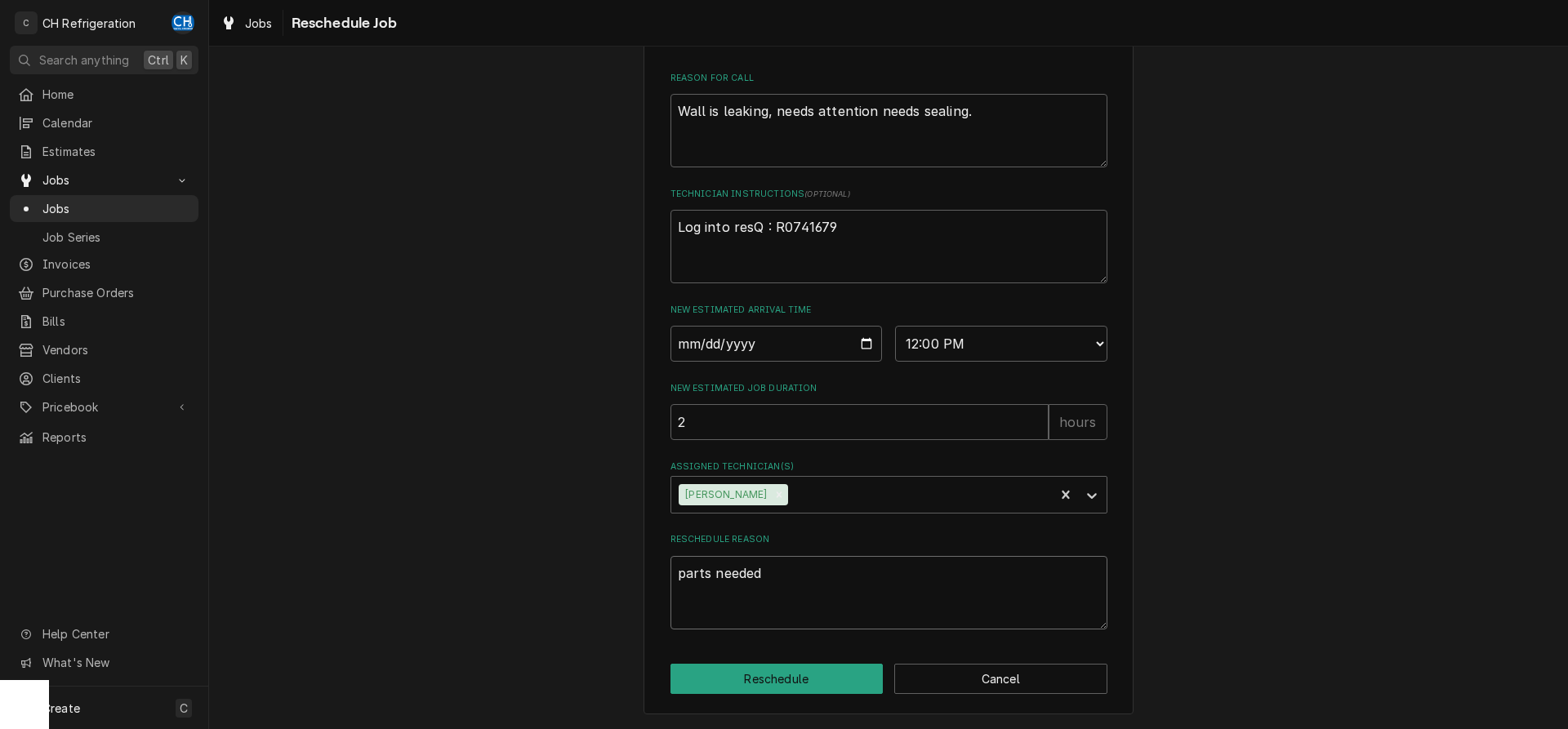
type textarea "x"
type textarea "parts needed"
click at [756, 674] on button "Reschedule" at bounding box center [777, 679] width 213 height 30
type textarea "x"
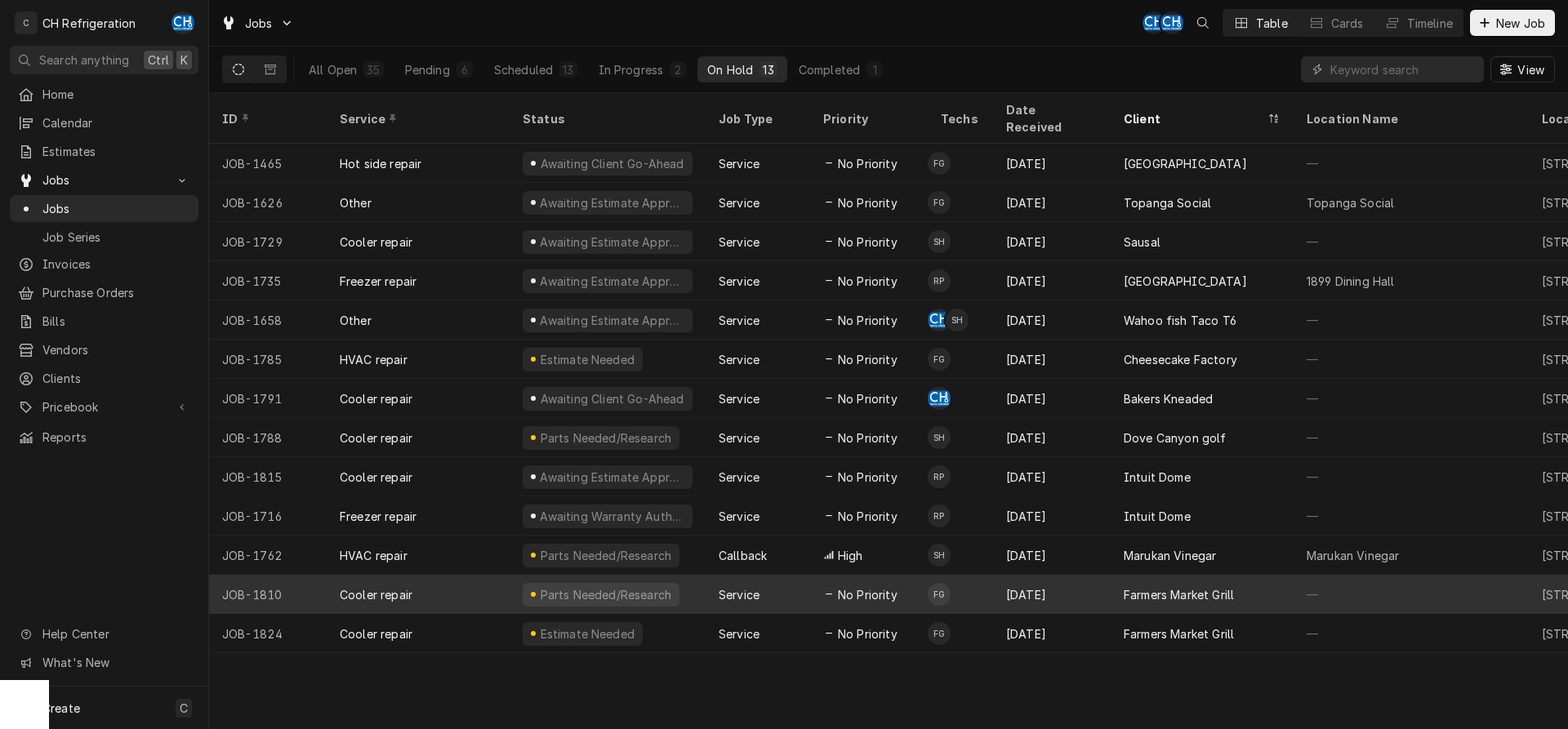
click at [730, 575] on div "Service" at bounding box center [758, 594] width 105 height 39
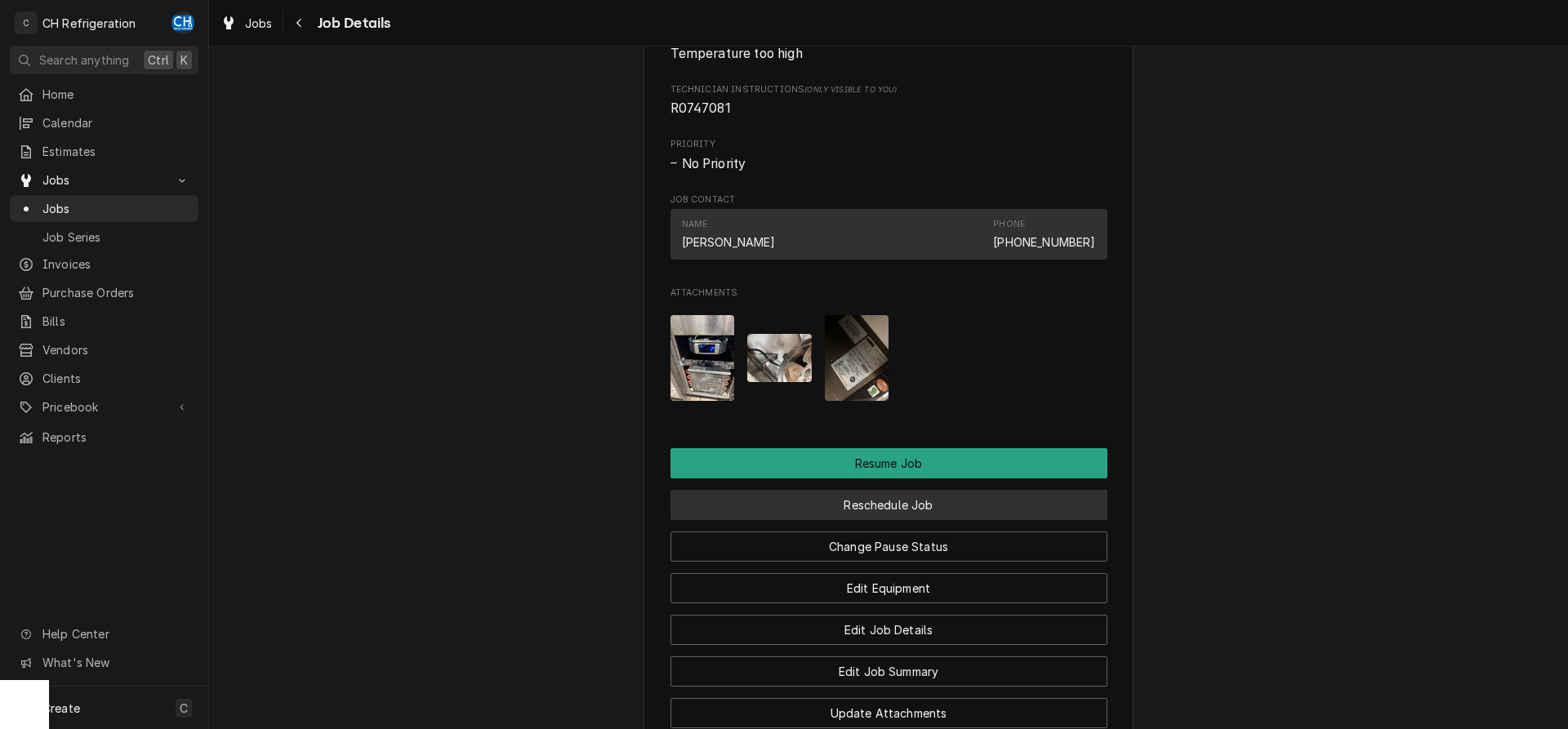
scroll to position [1493, 0]
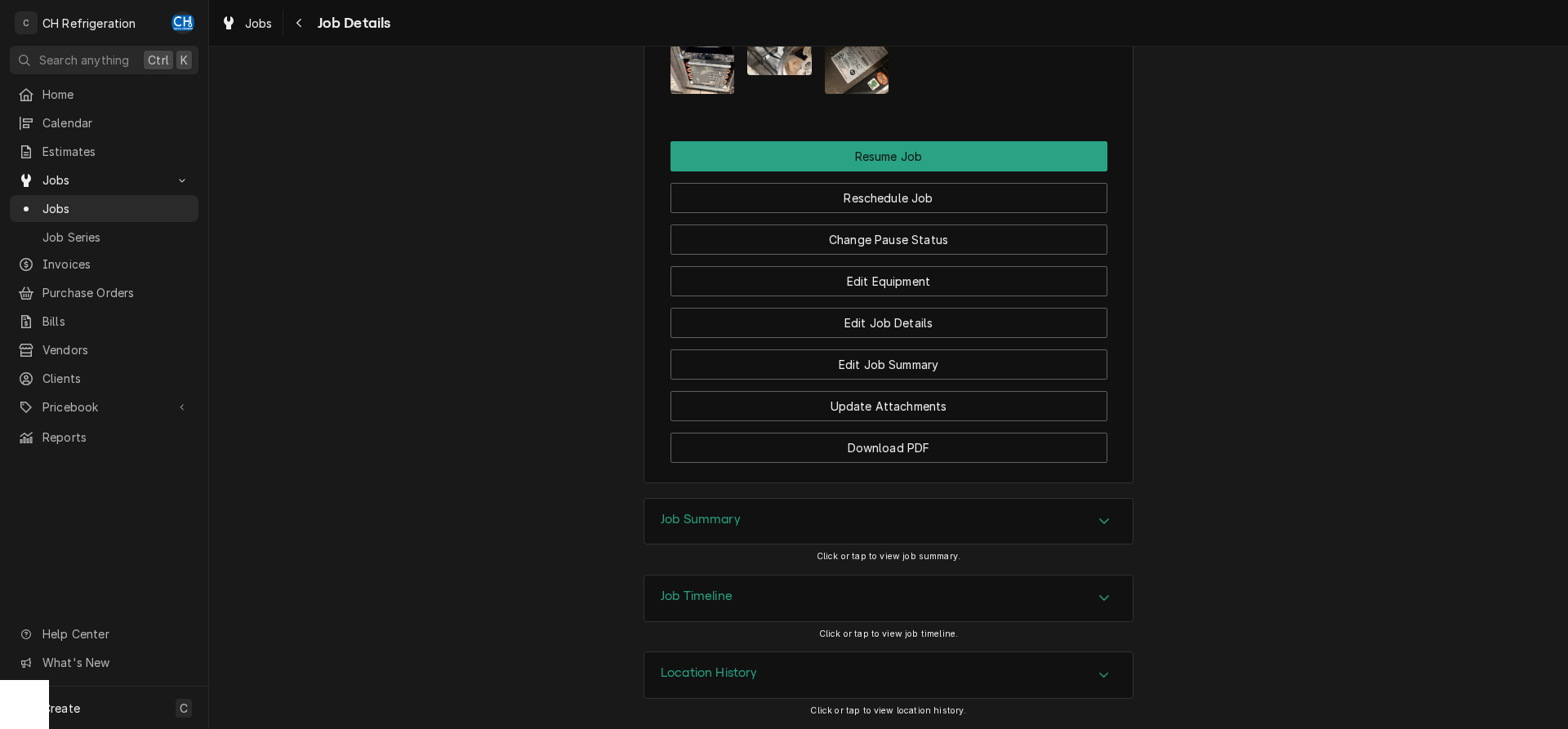
drag, startPoint x: 743, startPoint y: 533, endPoint x: 691, endPoint y: 508, distance: 57.7
click at [741, 530] on div "Job Summary" at bounding box center [888, 521] width 489 height 46
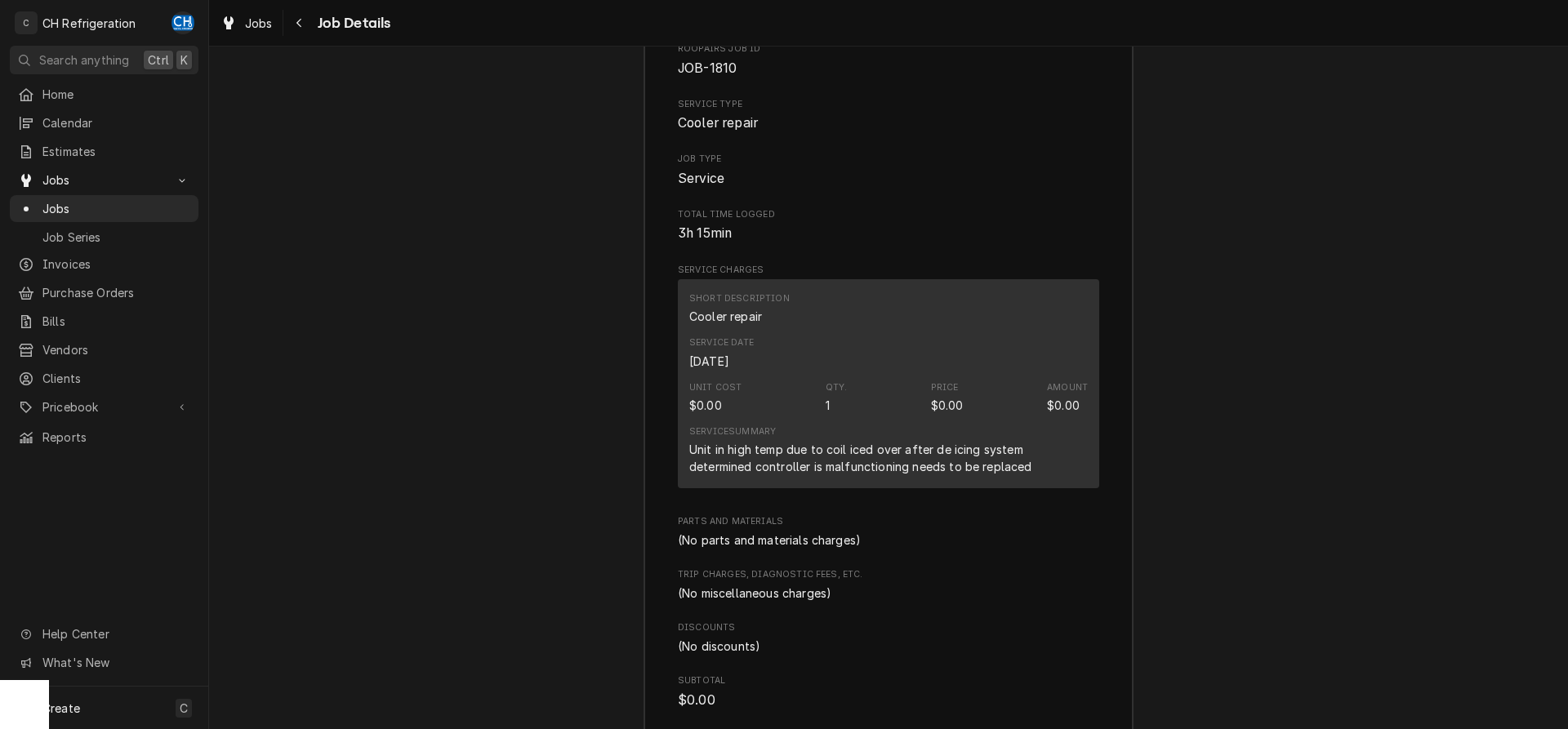
scroll to position [2076, 0]
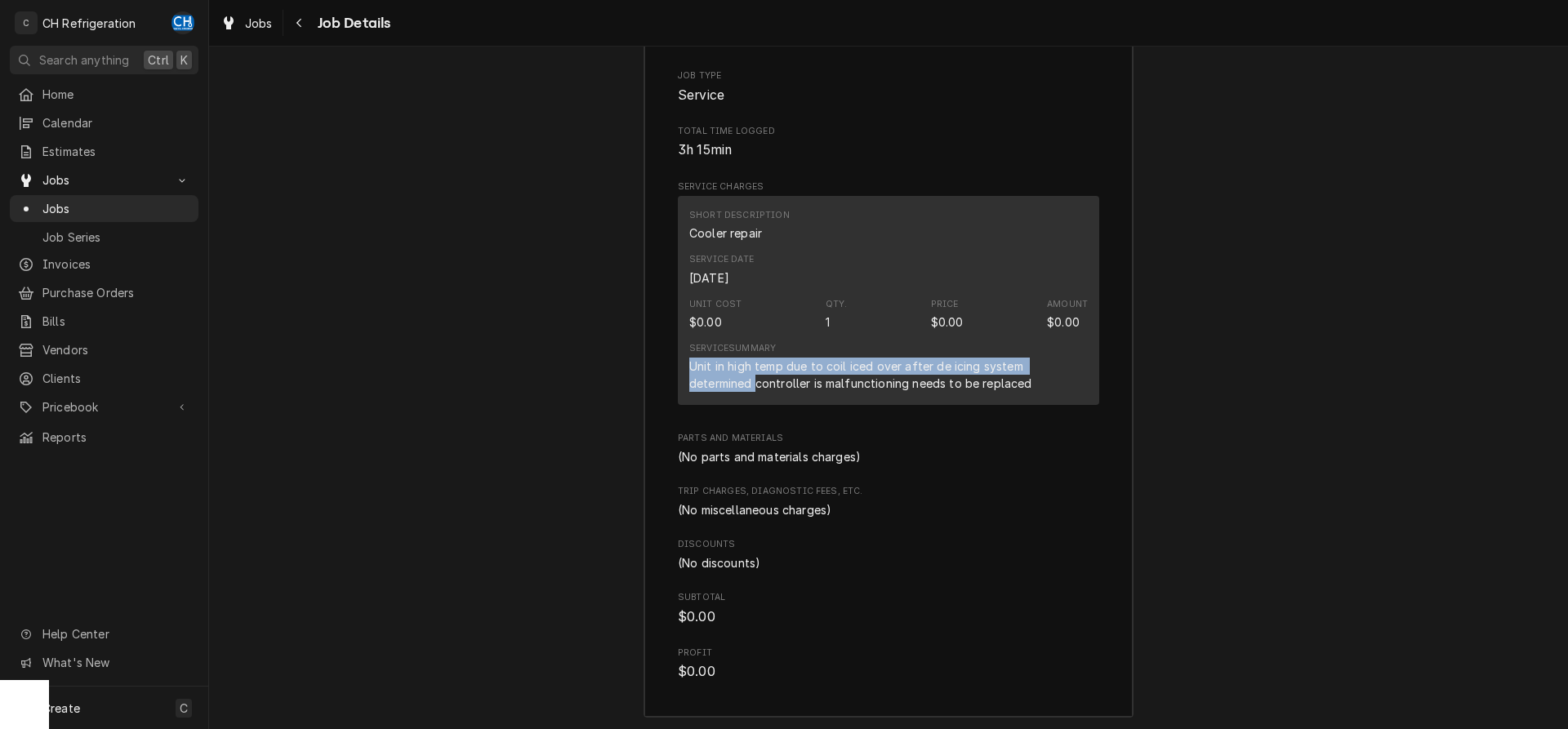
drag, startPoint x: 693, startPoint y: 389, endPoint x: 1089, endPoint y: 397, distance: 396.1
click at [1095, 394] on div "Short Description Cooler repair Service Date Aug 27, 2025 Unit Cost $0.00 Qty. …" at bounding box center [888, 301] width 421 height 209
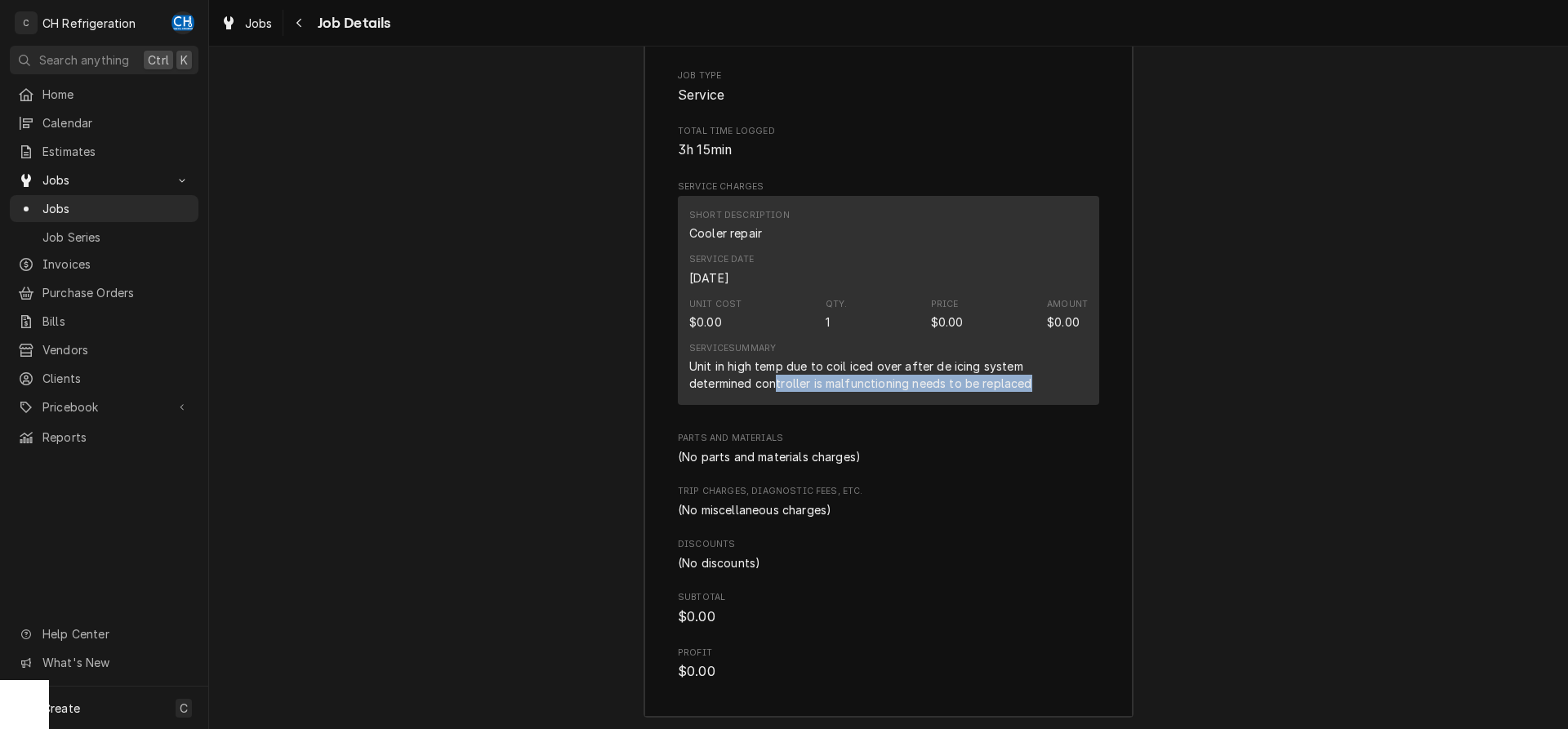
drag, startPoint x: 711, startPoint y: 408, endPoint x: 960, endPoint y: 410, distance: 249.0
click at [960, 392] on div "Unit in high temp due to coil iced over after de icing system determined contro…" at bounding box center [887, 374] width 398 height 34
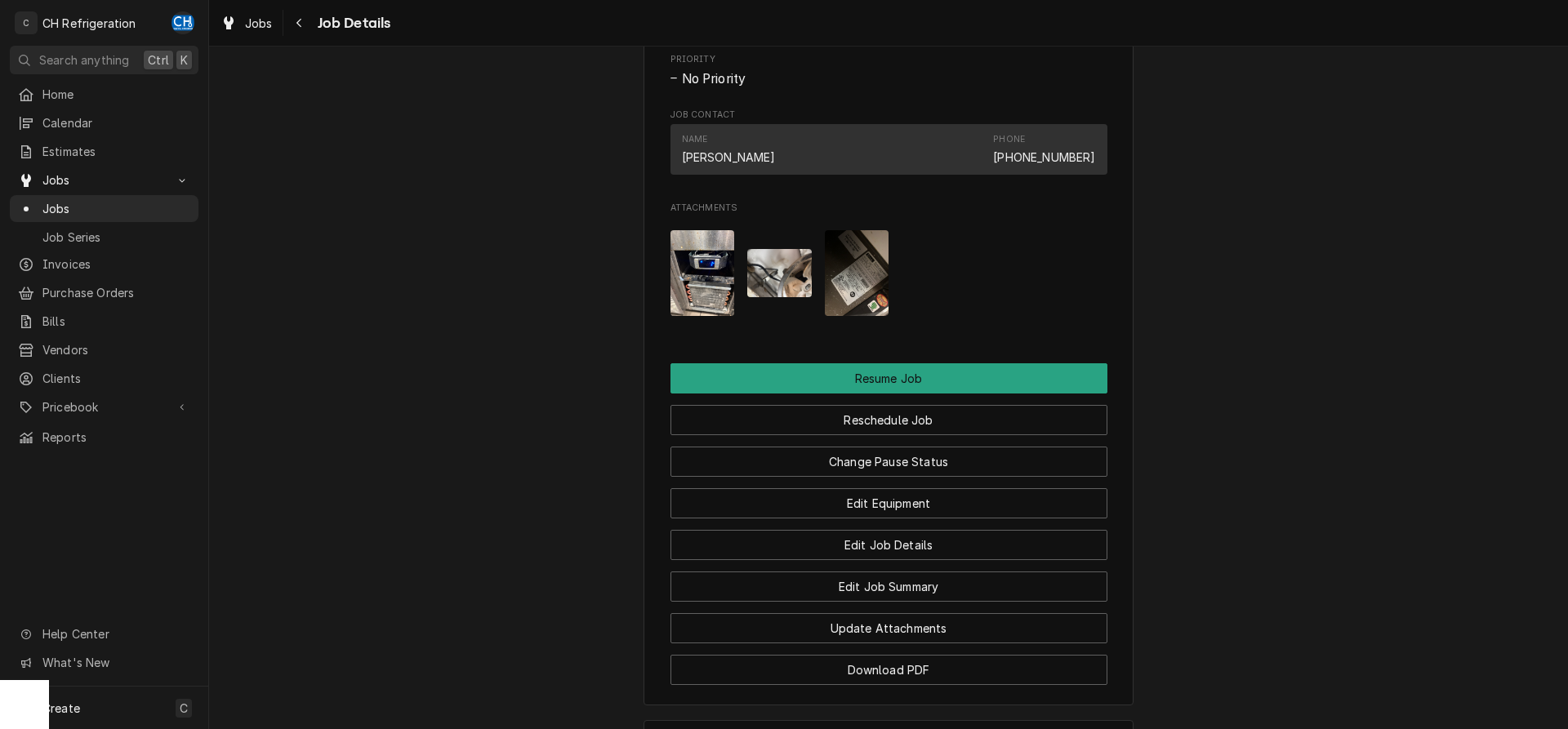
scroll to position [1243, 0]
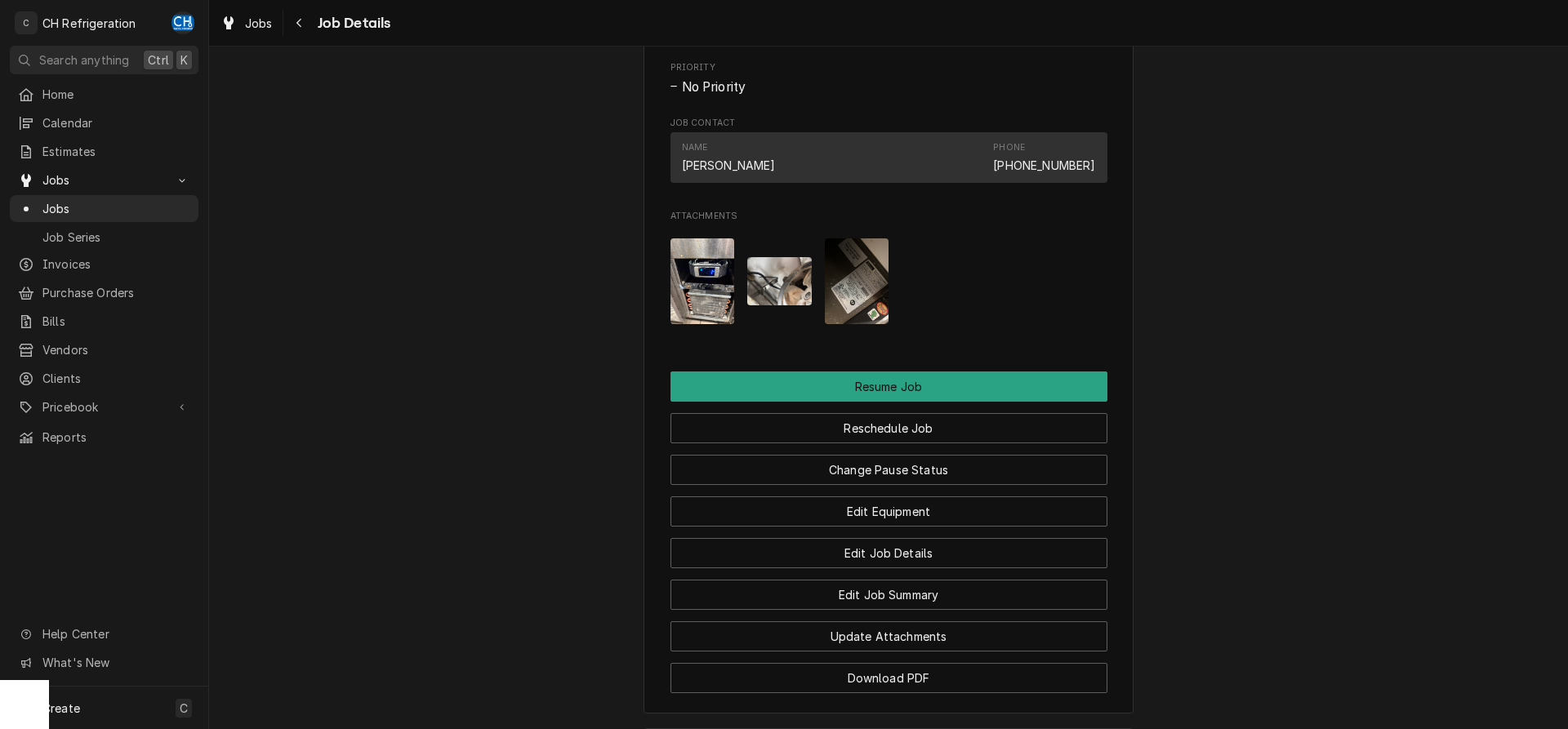
click at [889, 324] on div "Attachments" at bounding box center [889, 281] width 437 height 112
click at [868, 324] on img "Attachments" at bounding box center [857, 281] width 65 height 86
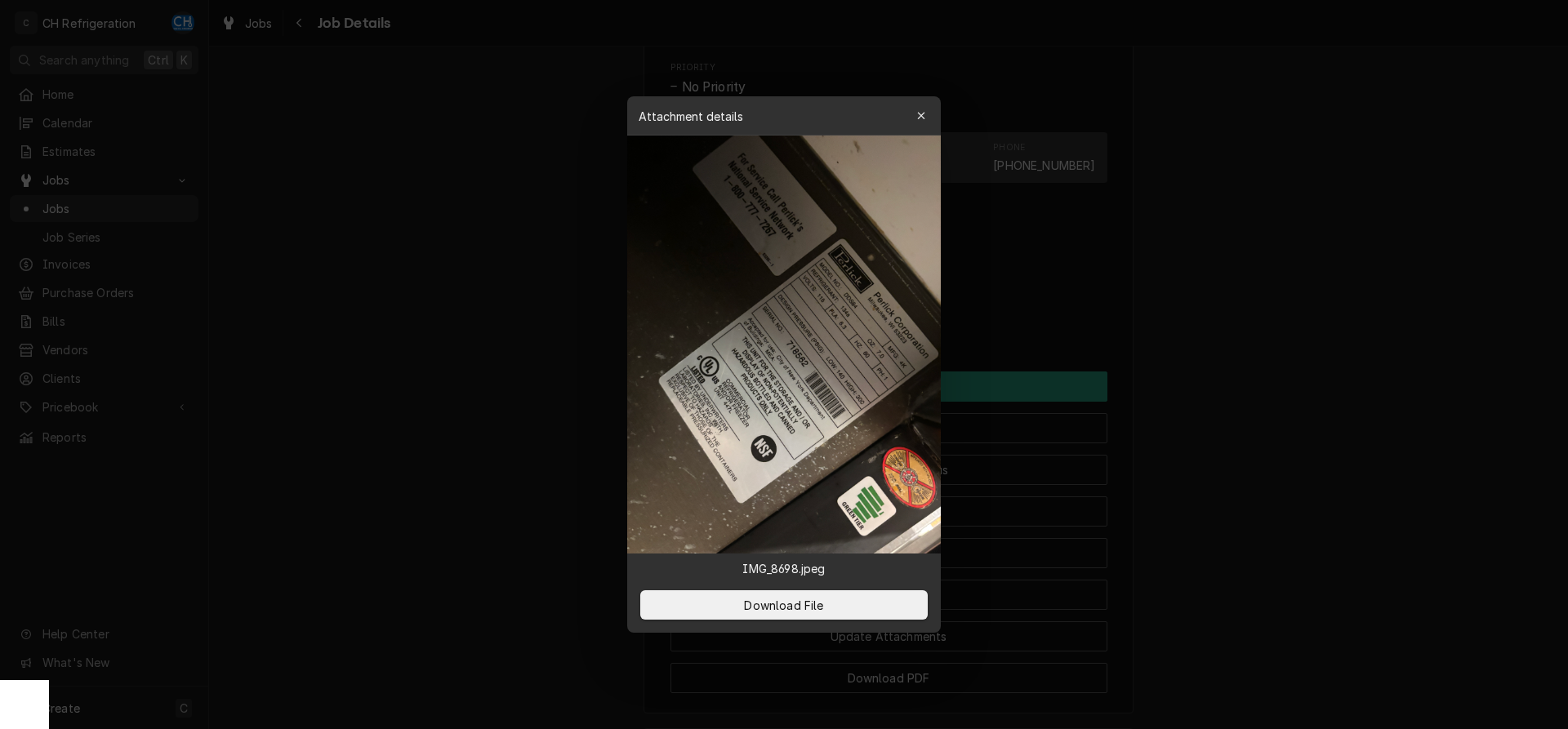
click at [1261, 369] on div at bounding box center [784, 364] width 1568 height 729
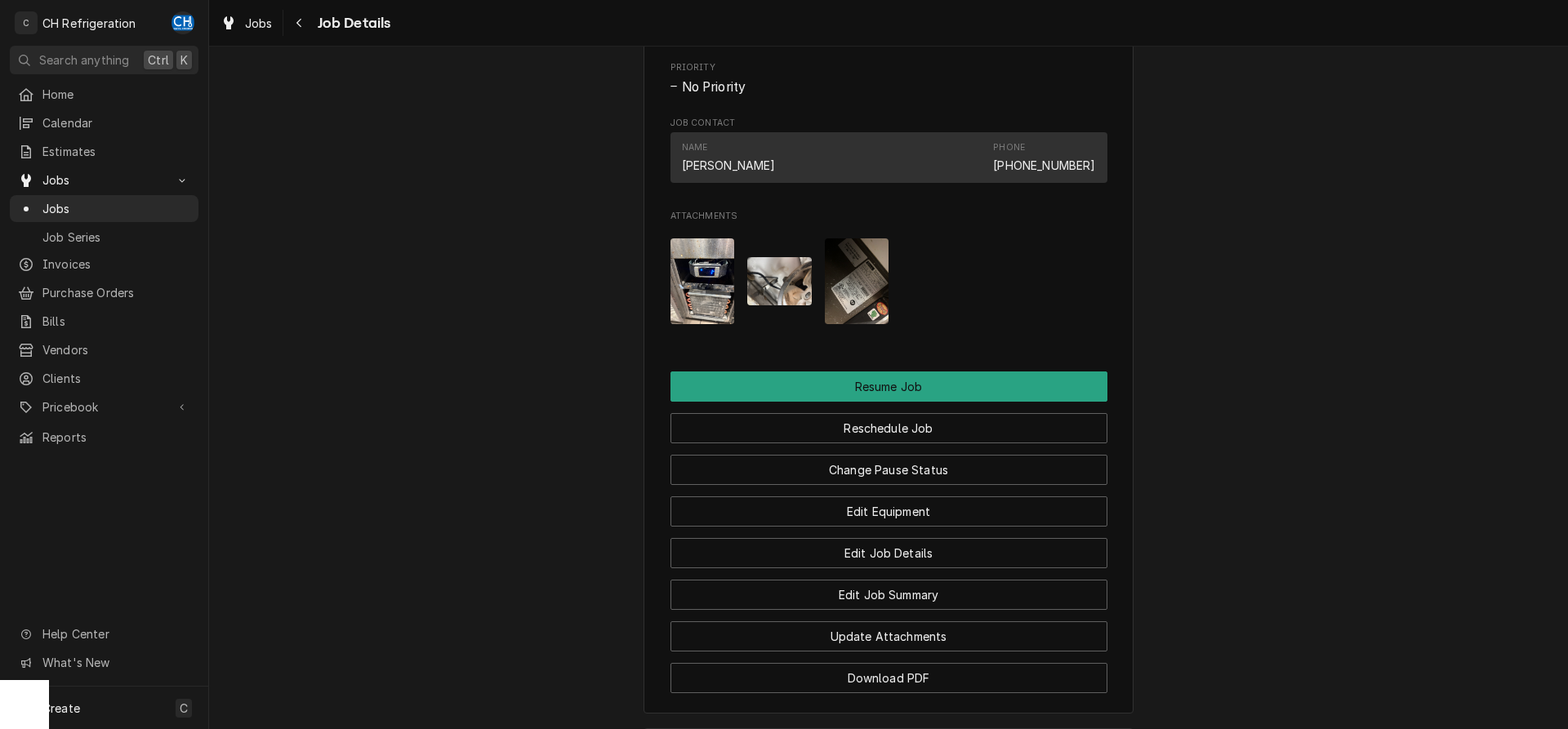
click at [706, 306] on img "Attachments" at bounding box center [703, 281] width 65 height 86
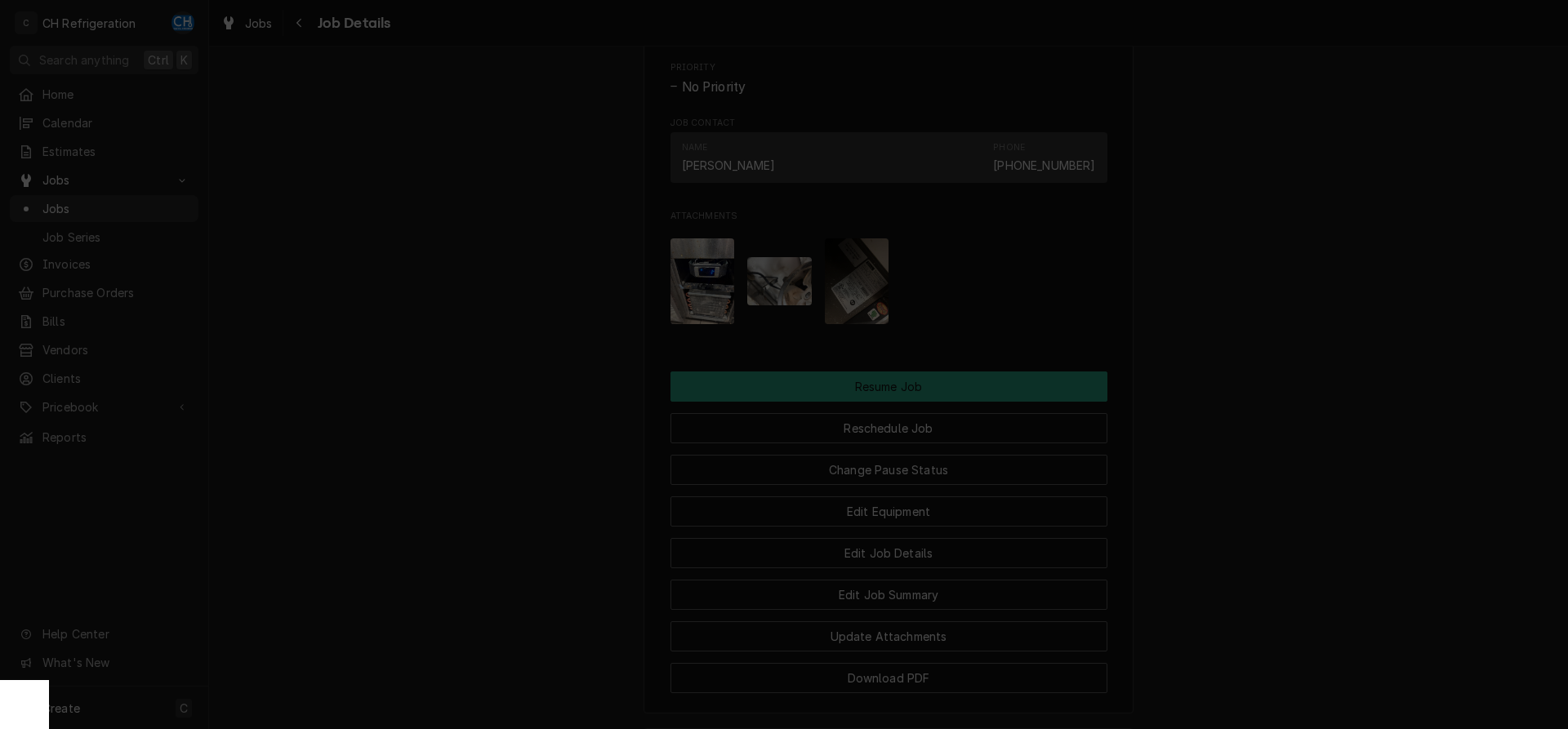
click at [1306, 377] on div at bounding box center [784, 364] width 1568 height 729
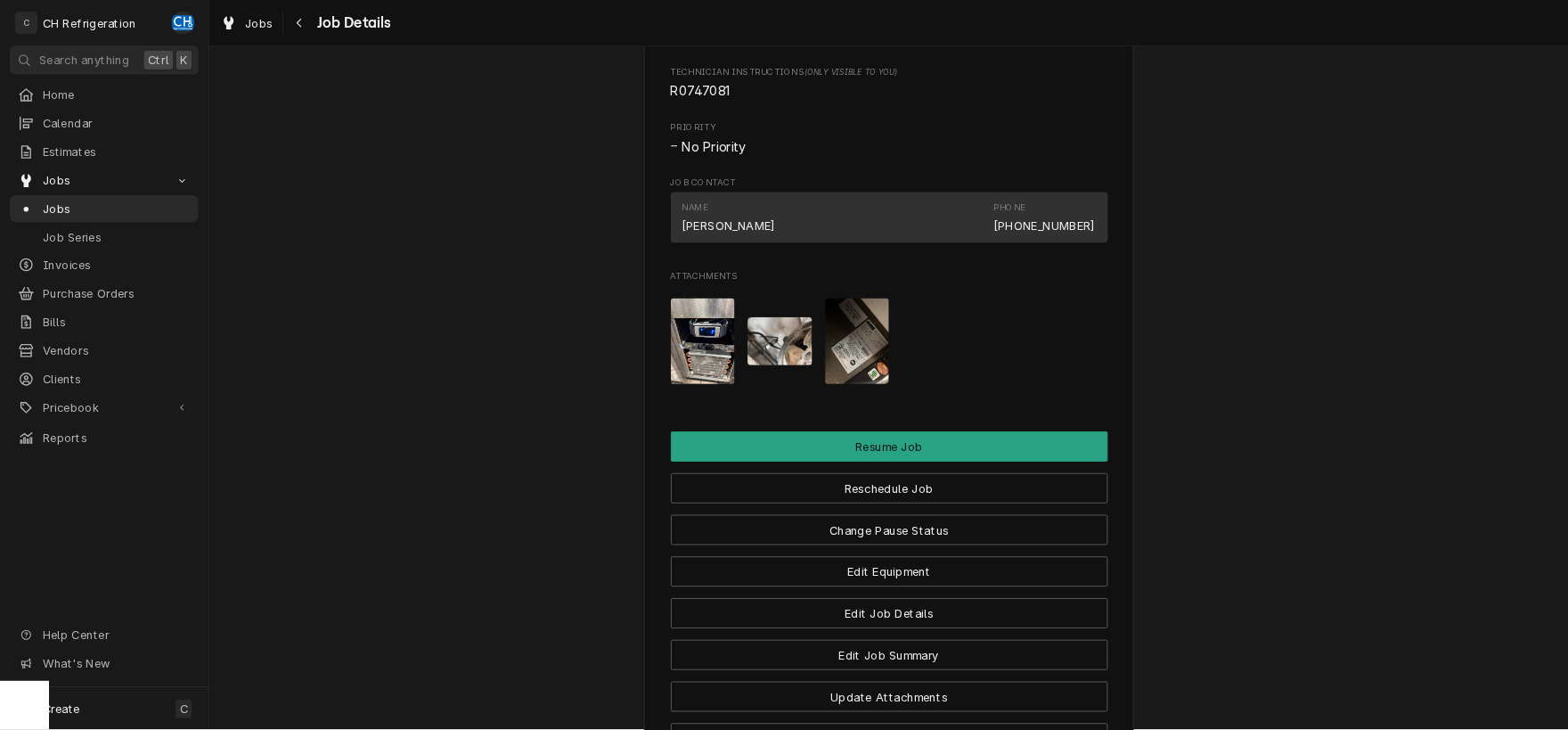
scroll to position [1280, 0]
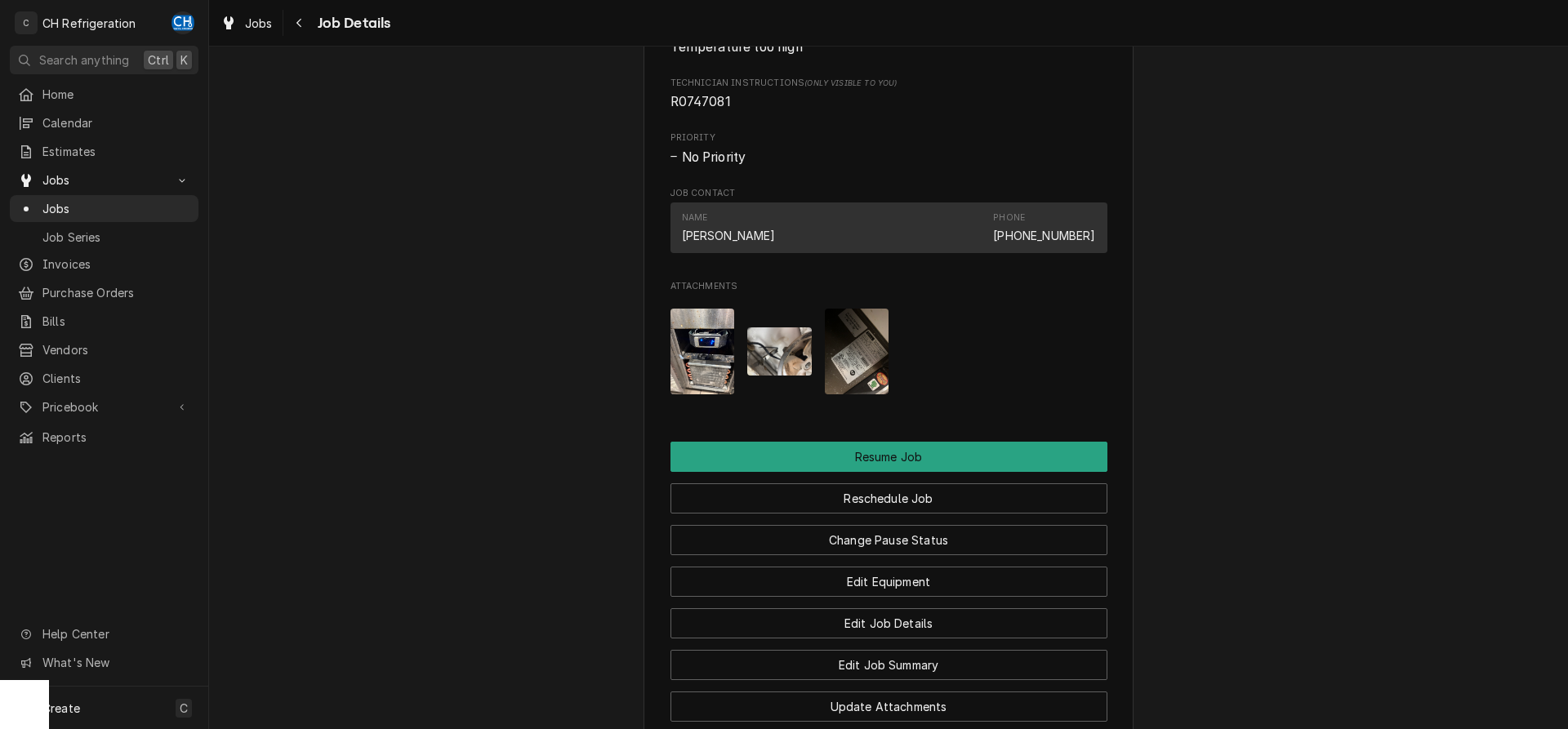
click at [863, 356] on img "Attachments" at bounding box center [857, 351] width 65 height 86
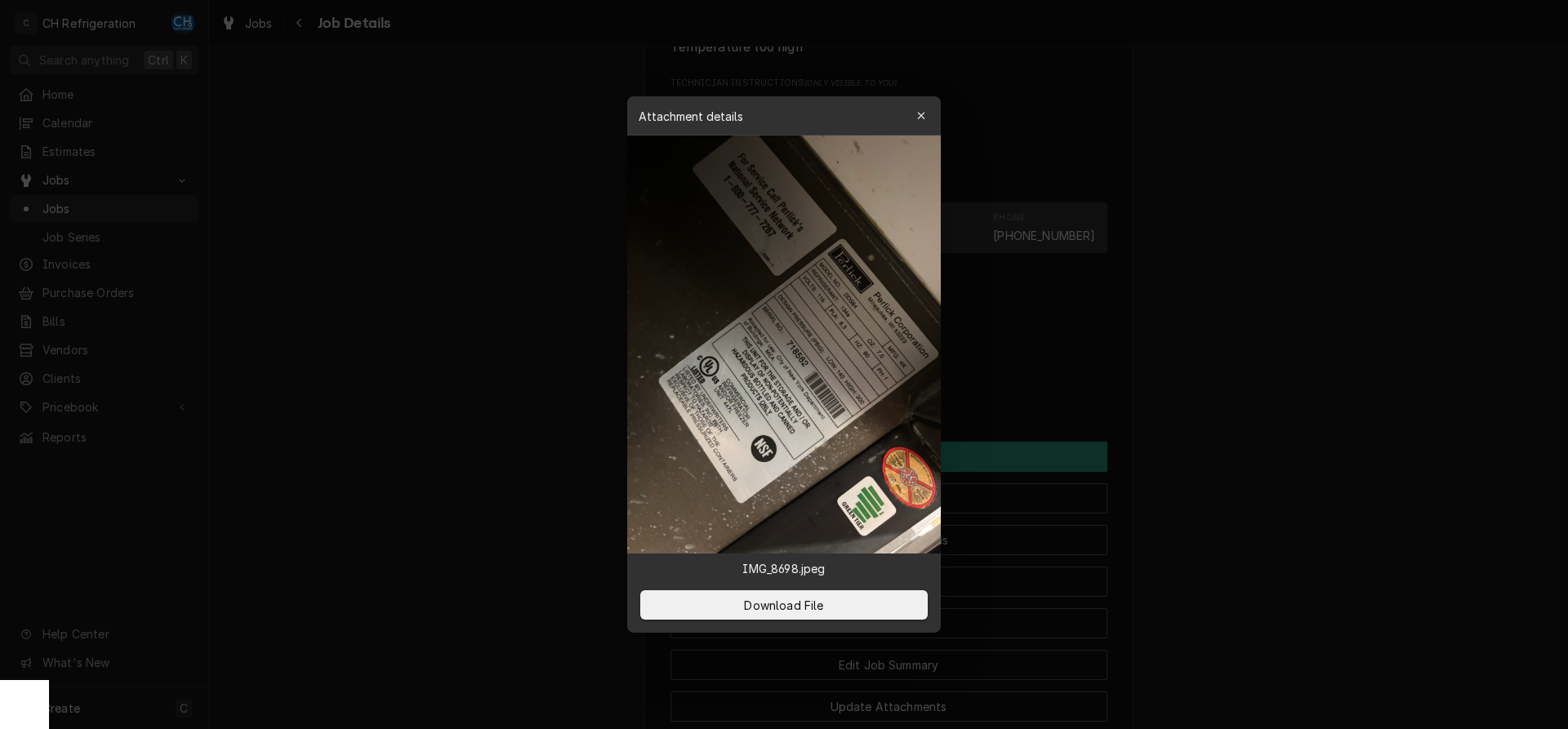
click at [860, 352] on img at bounding box center [784, 344] width 313 height 418
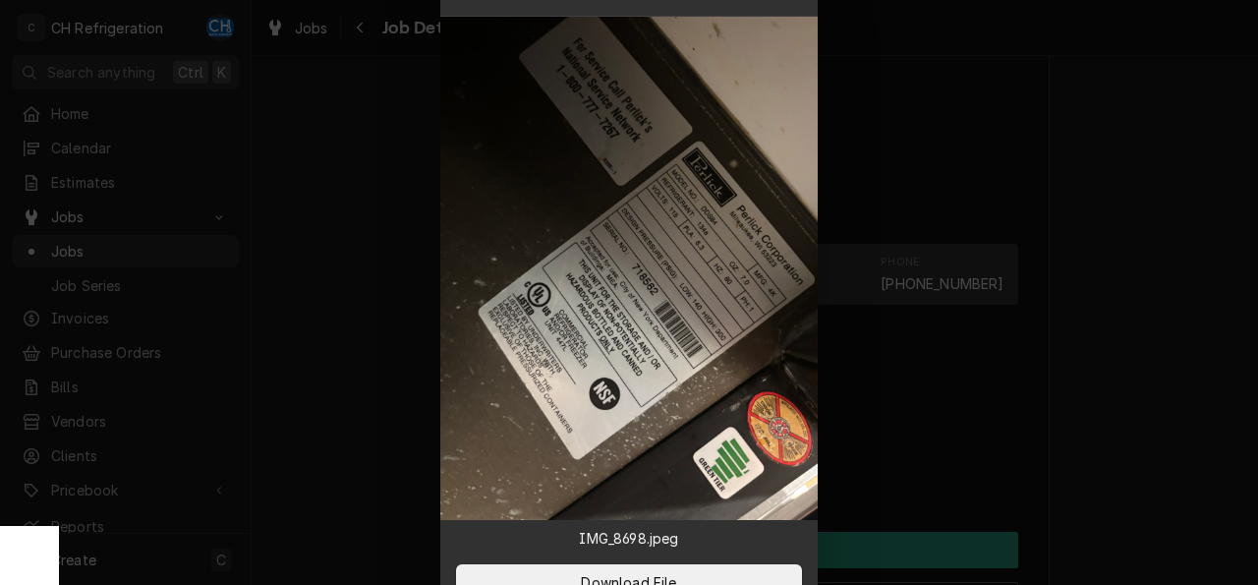
click at [1231, 233] on div at bounding box center [629, 292] width 1258 height 585
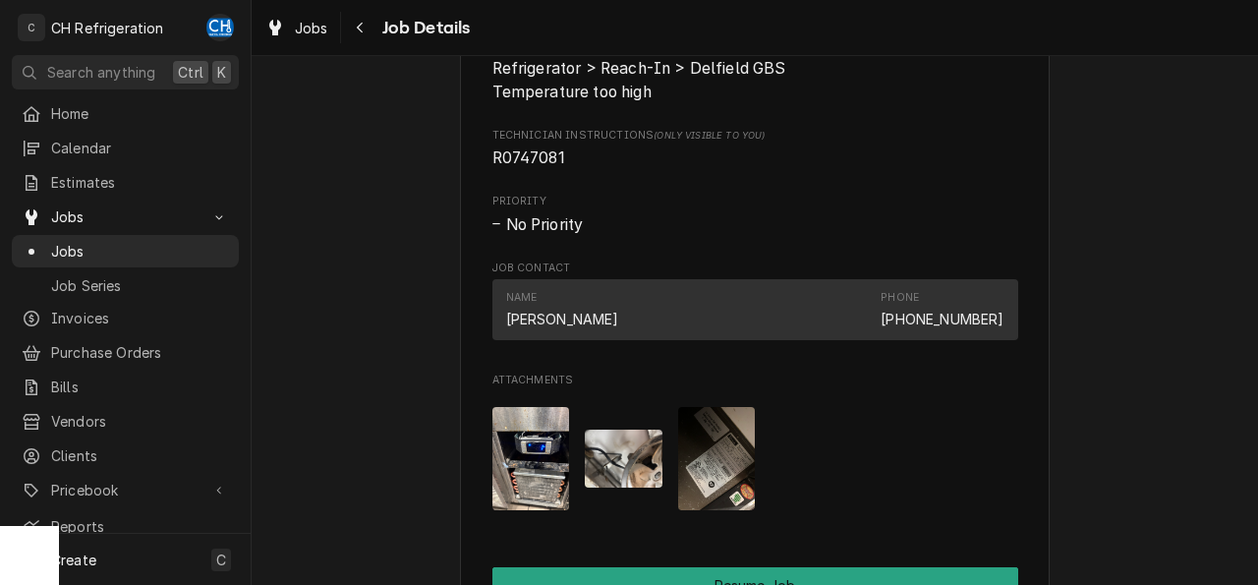
scroll to position [1572, 0]
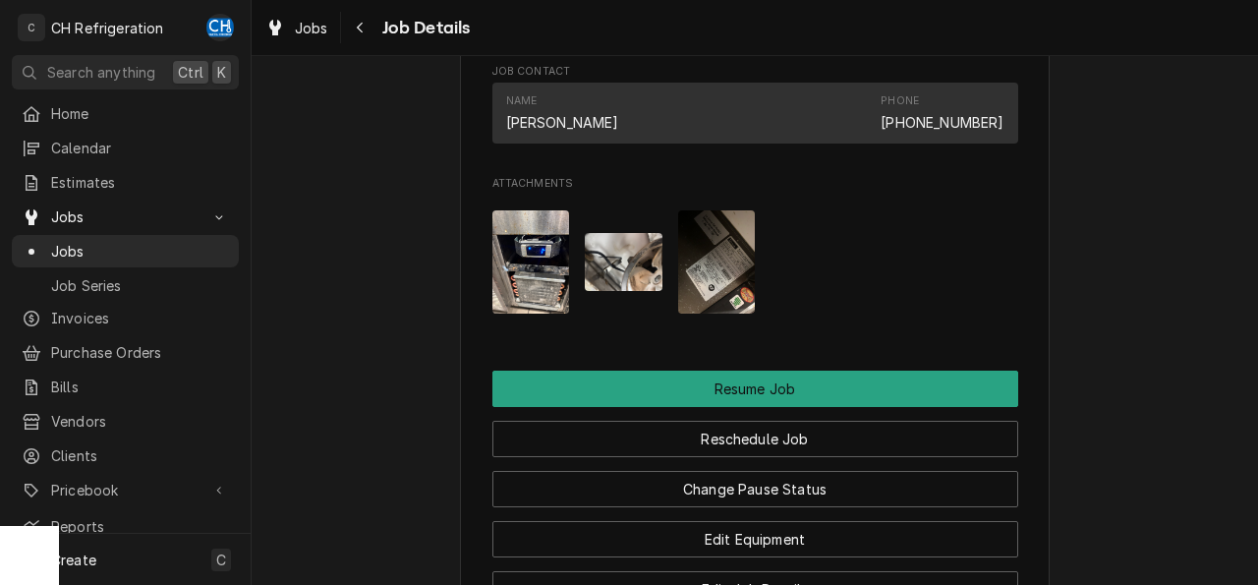
click at [684, 313] on img "Attachments" at bounding box center [717, 261] width 78 height 103
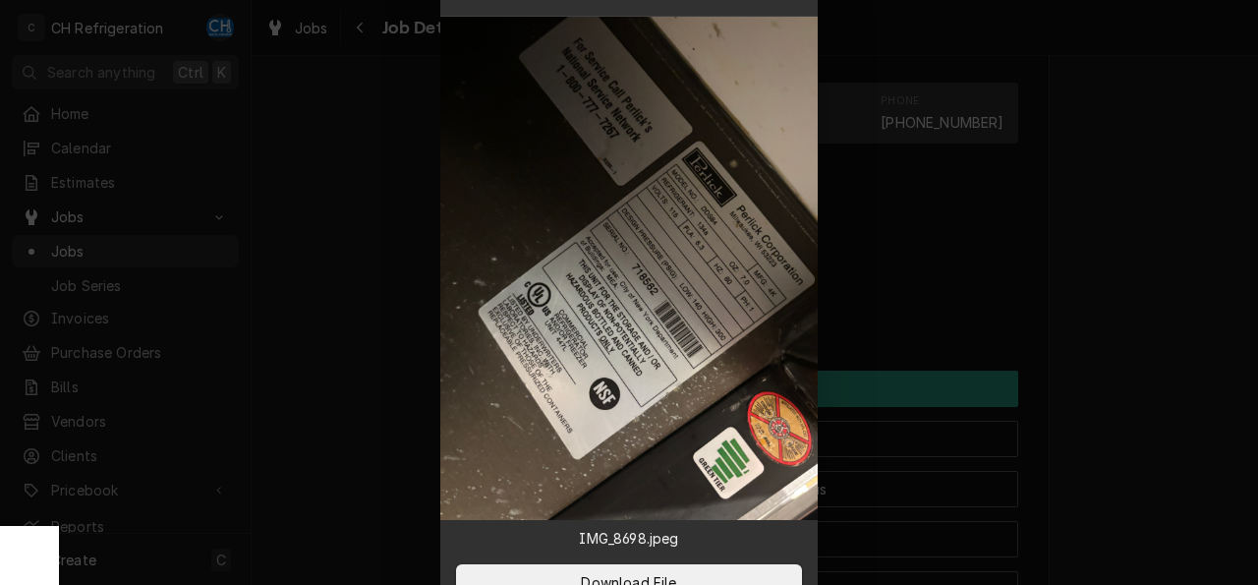
click at [1117, 241] on div at bounding box center [629, 292] width 1258 height 585
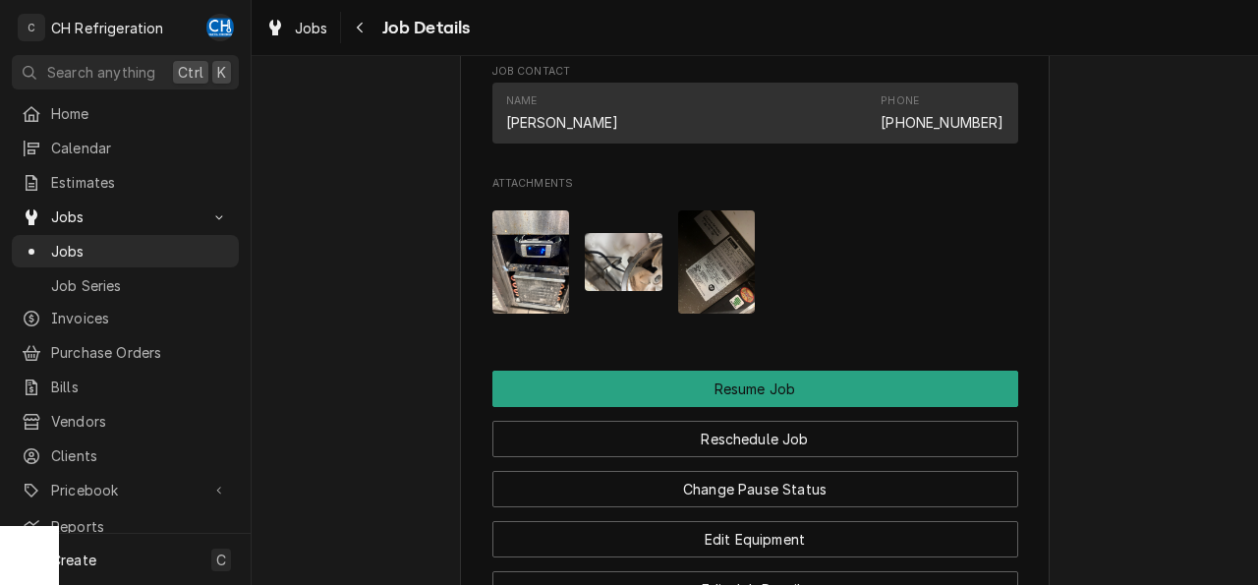
click at [504, 288] on img "Attachments" at bounding box center [531, 261] width 78 height 103
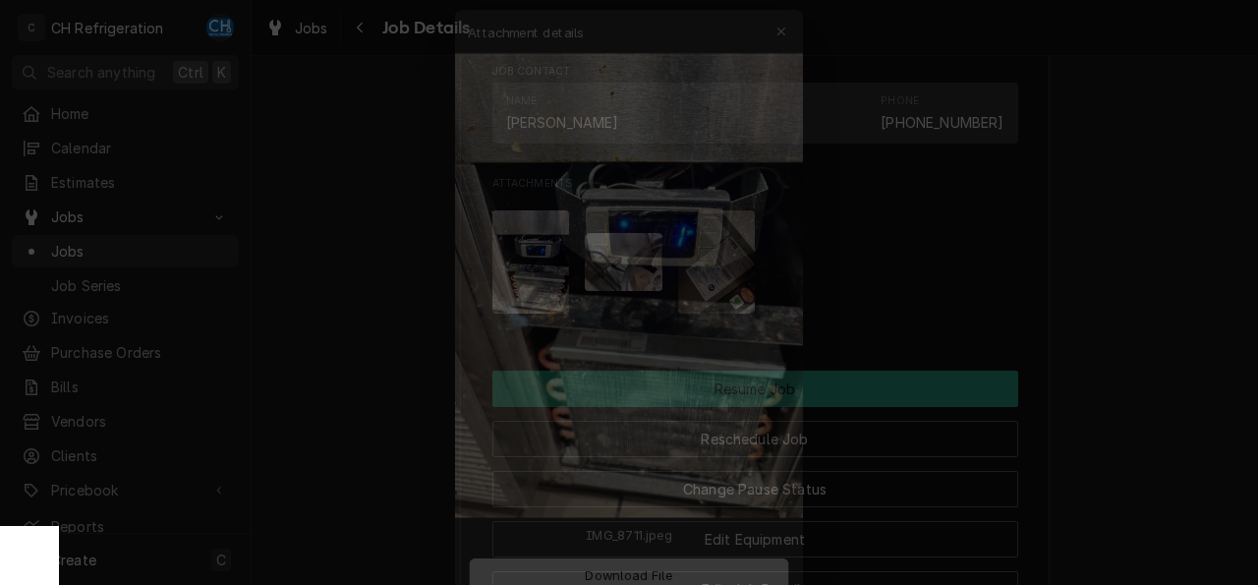
click at [381, 266] on div at bounding box center [629, 292] width 1258 height 585
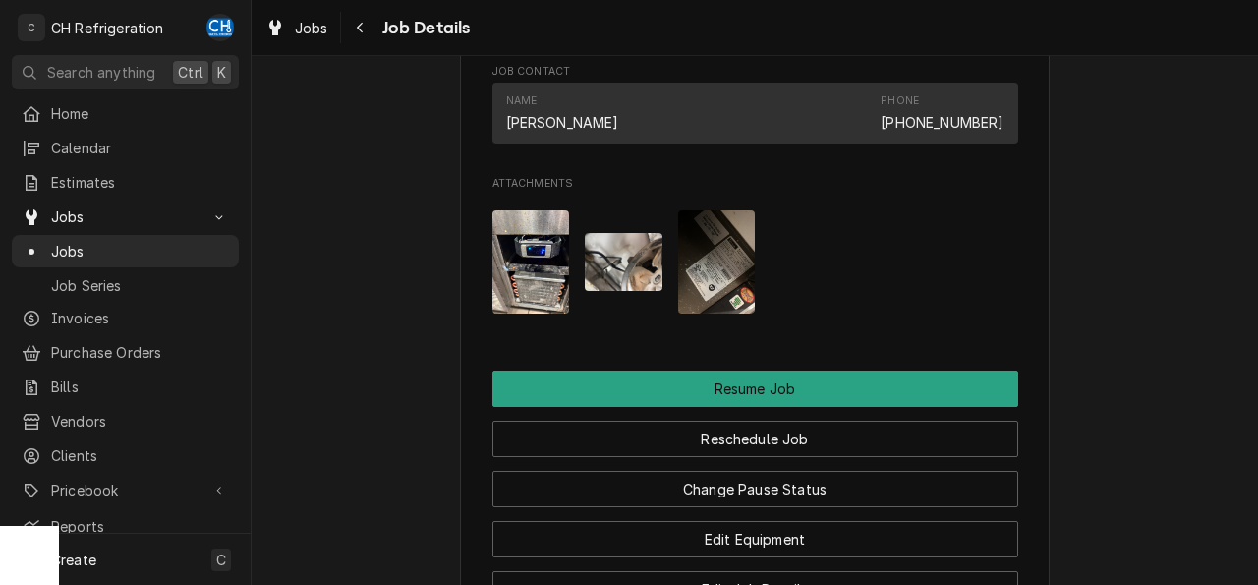
click at [644, 280] on img "Attachments" at bounding box center [624, 262] width 78 height 58
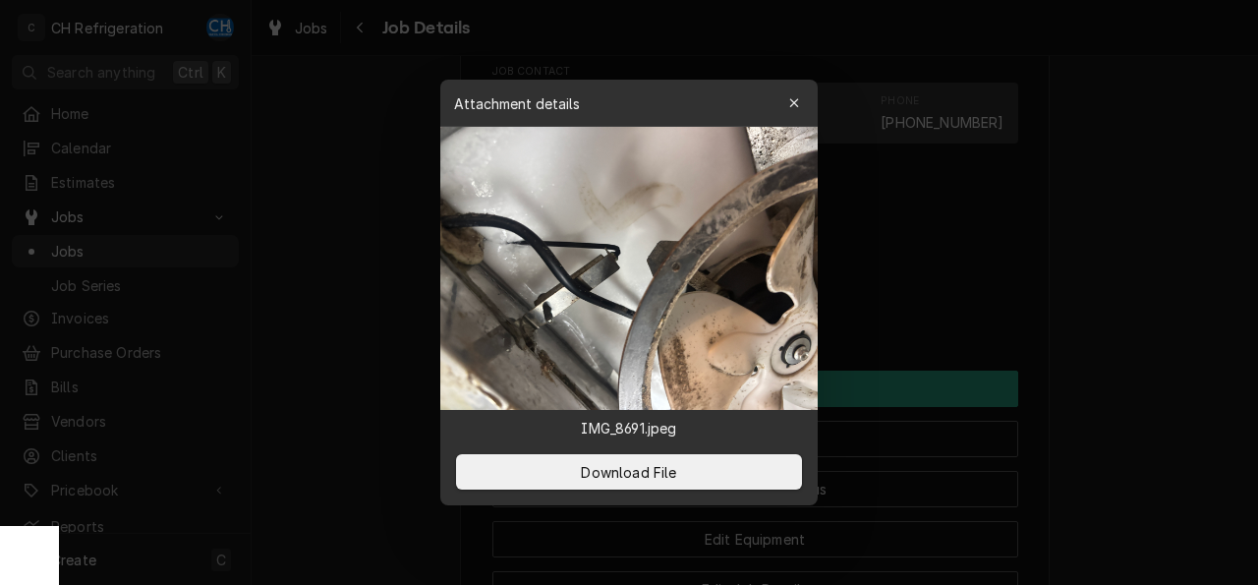
click at [365, 248] on div at bounding box center [629, 292] width 1258 height 585
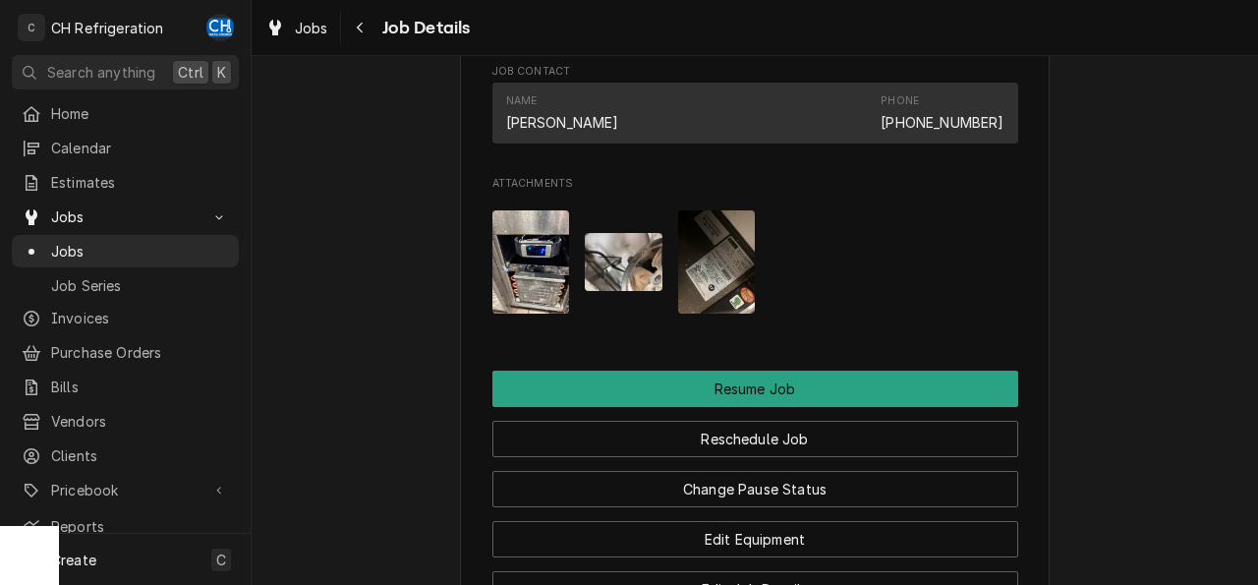
click at [717, 281] on img "Attachments" at bounding box center [717, 261] width 78 height 103
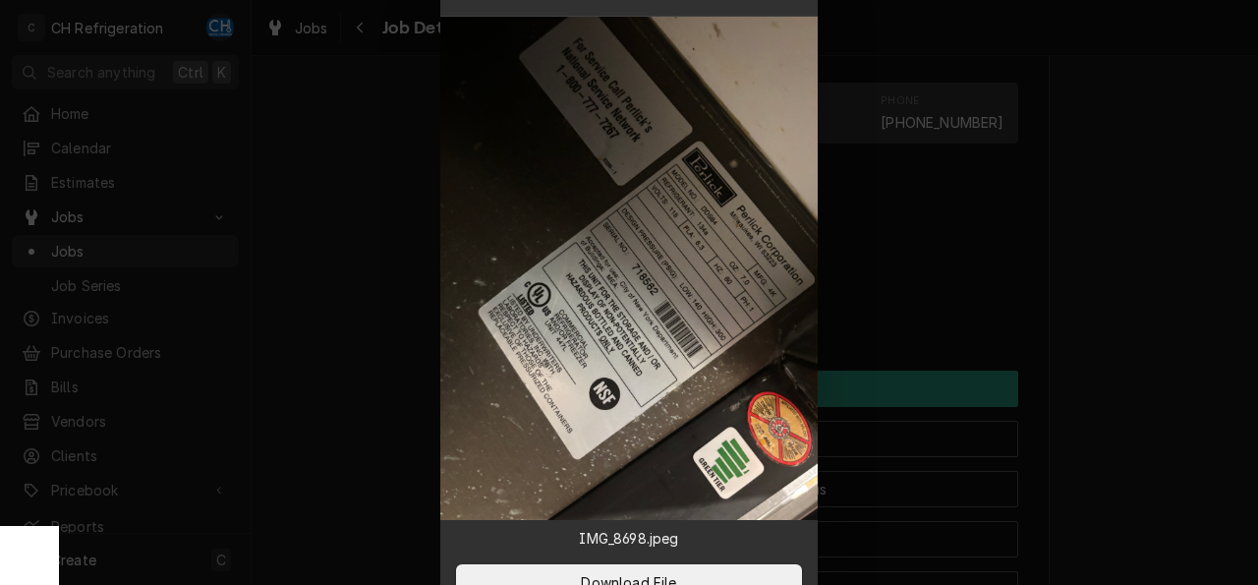
click at [1153, 317] on div at bounding box center [629, 292] width 1258 height 585
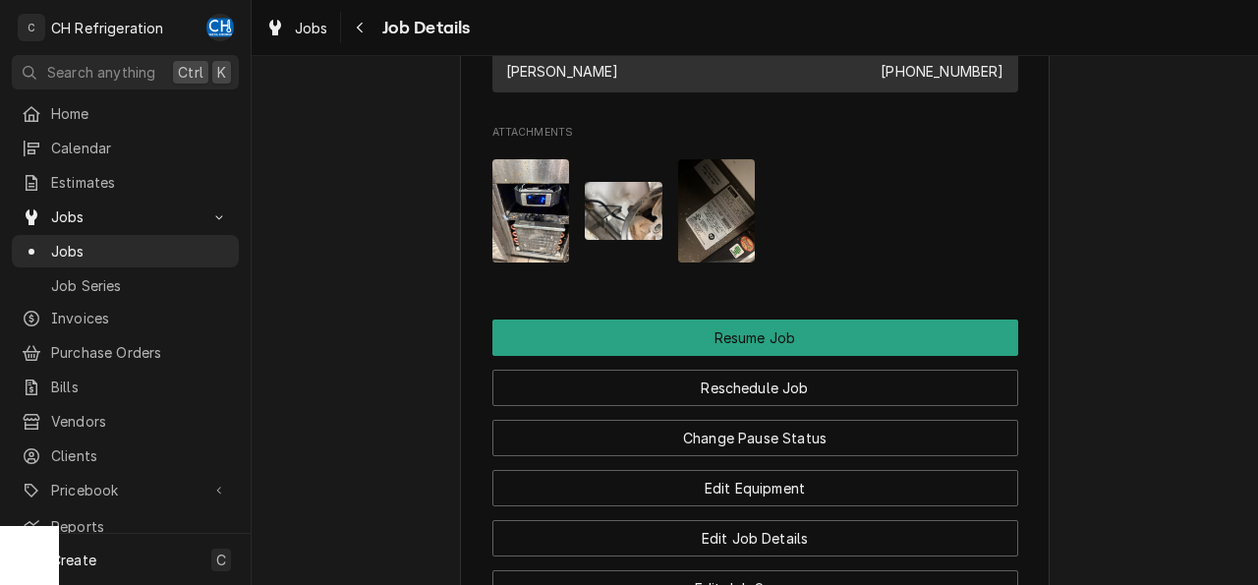
scroll to position [1474, 0]
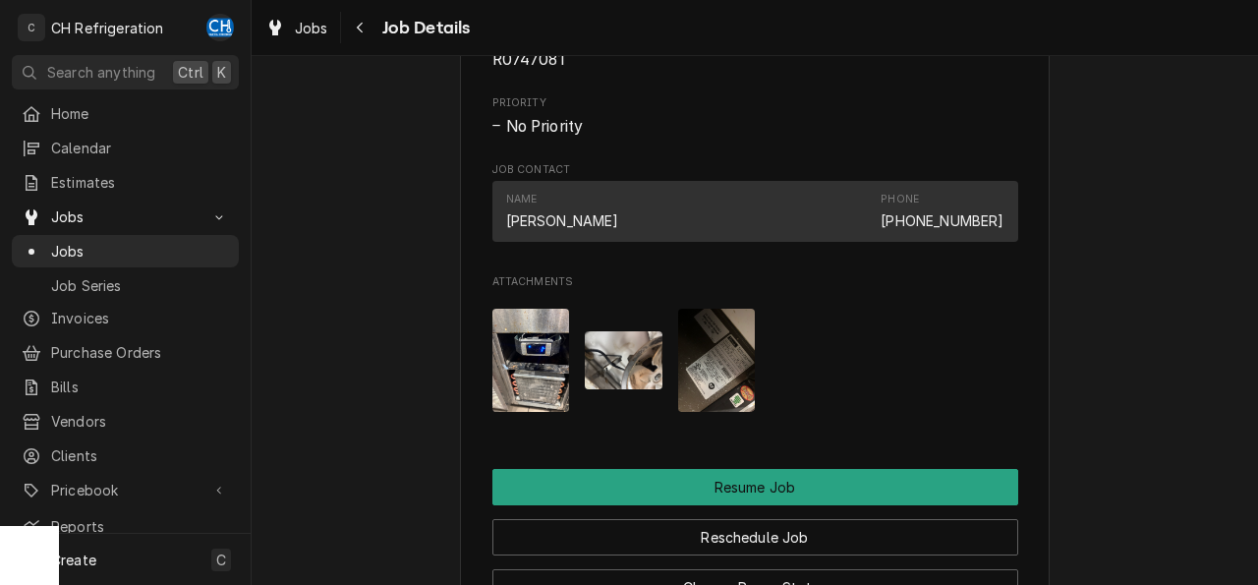
click at [722, 383] on img "Attachments" at bounding box center [717, 360] width 78 height 103
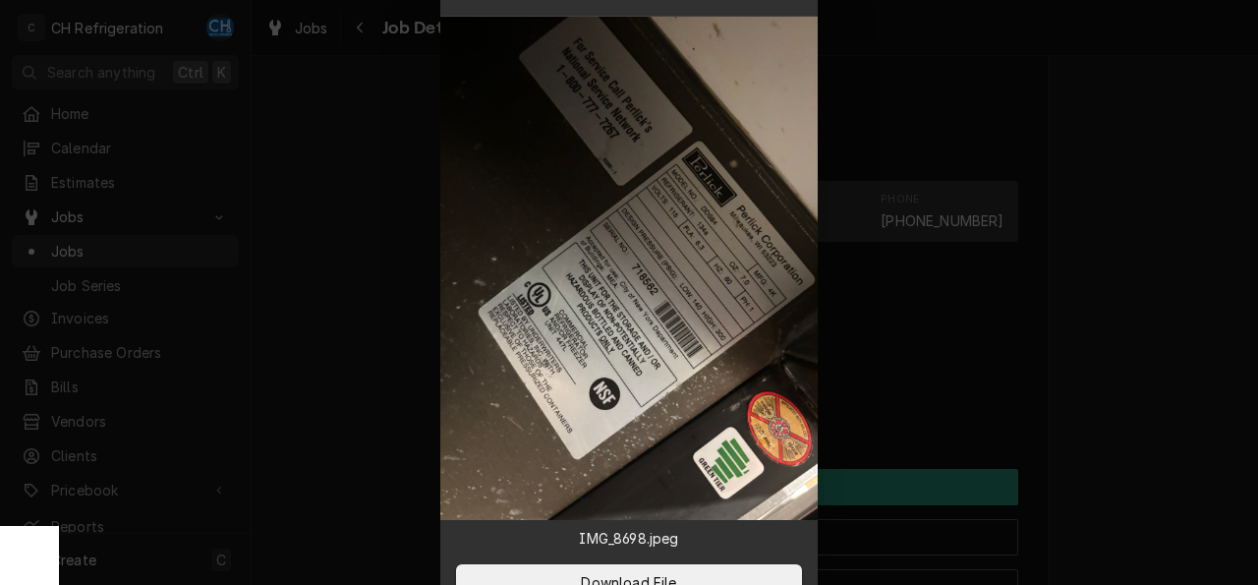
click at [1143, 333] on div at bounding box center [629, 292] width 1258 height 585
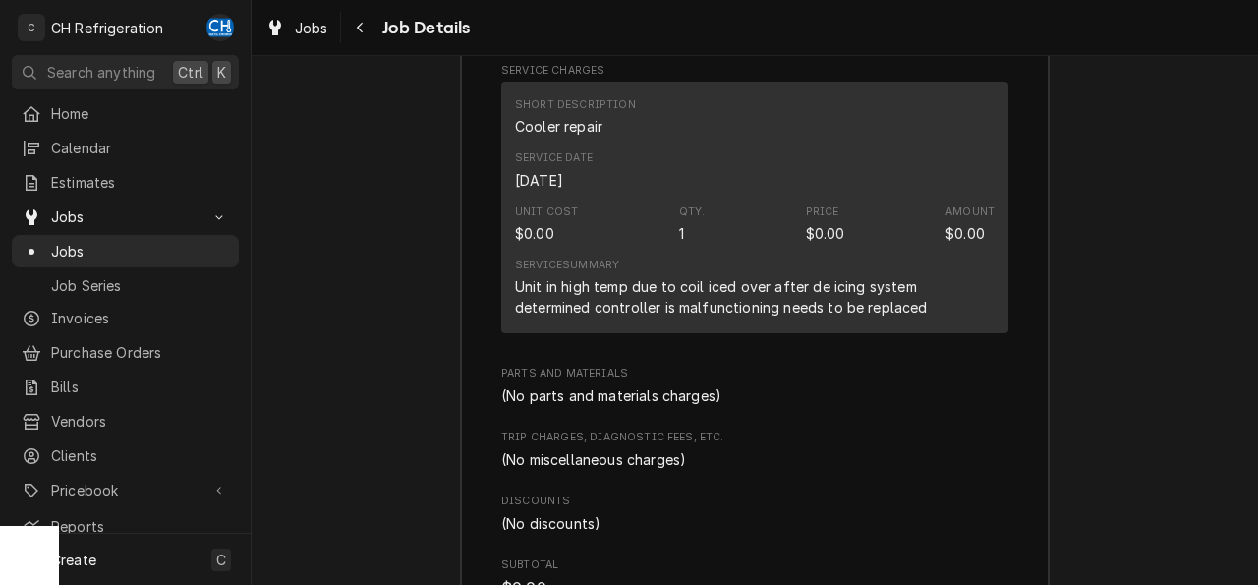
scroll to position [2653, 0]
drag, startPoint x: 580, startPoint y: 330, endPoint x: 510, endPoint y: 332, distance: 69.8
click at [510, 332] on div "Short Description Cooler repair Service Date Aug 27, 2025 Unit Cost $0.00 Qty. …" at bounding box center [754, 207] width 507 height 252
click at [571, 316] on div "Unit in high temp due to coil iced over after de icing system determined contro…" at bounding box center [754, 295] width 479 height 41
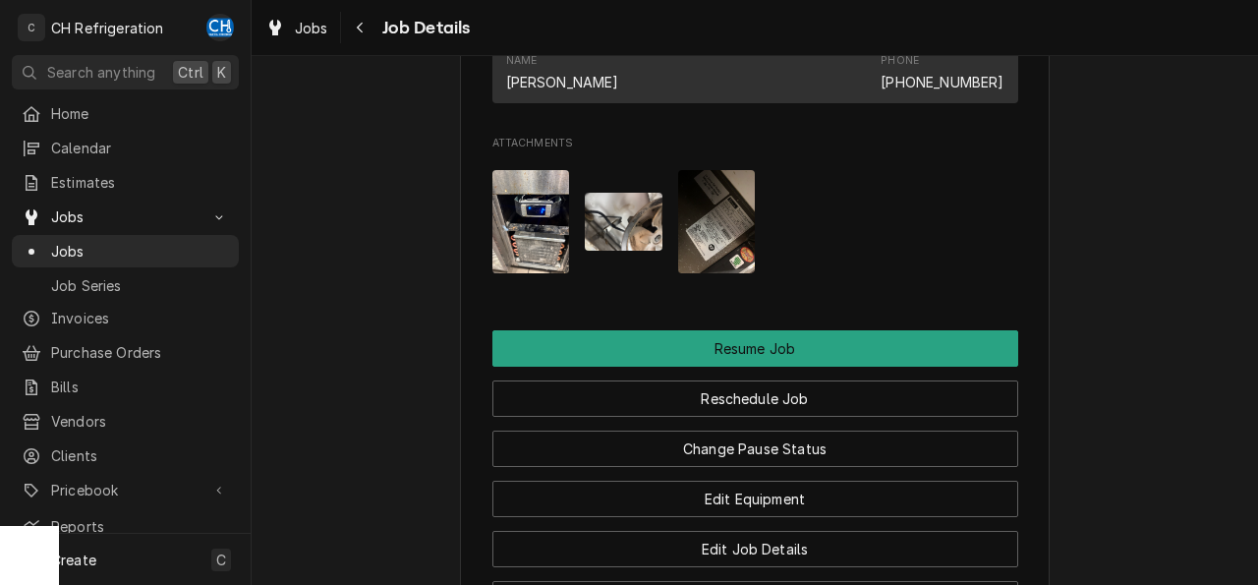
scroll to position [1572, 0]
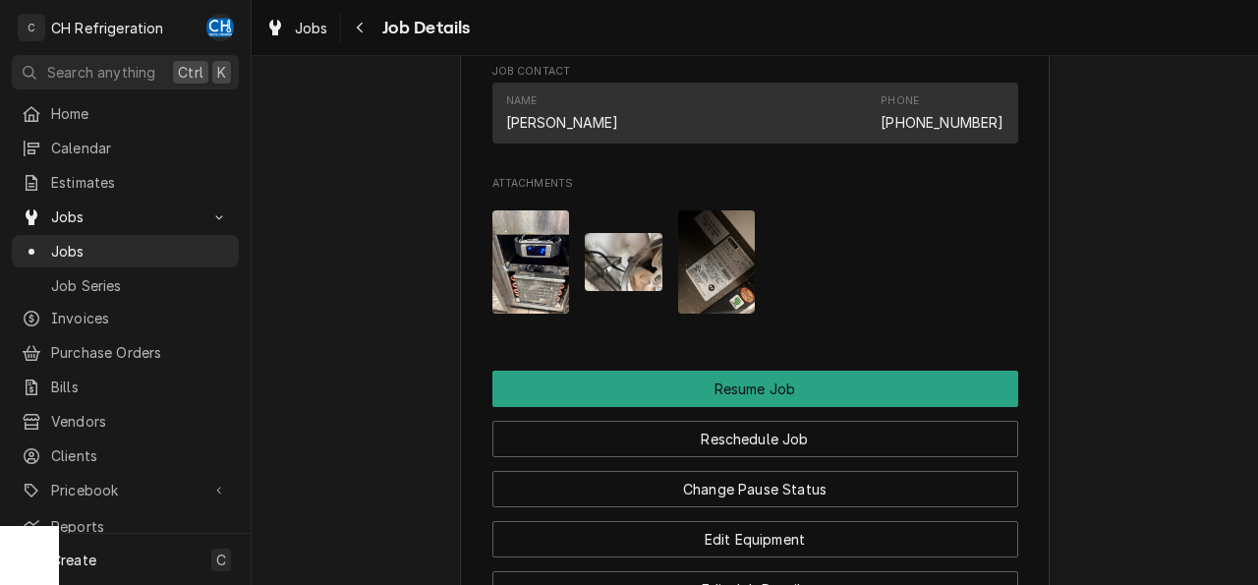
click at [717, 289] on img "Attachments" at bounding box center [717, 261] width 78 height 103
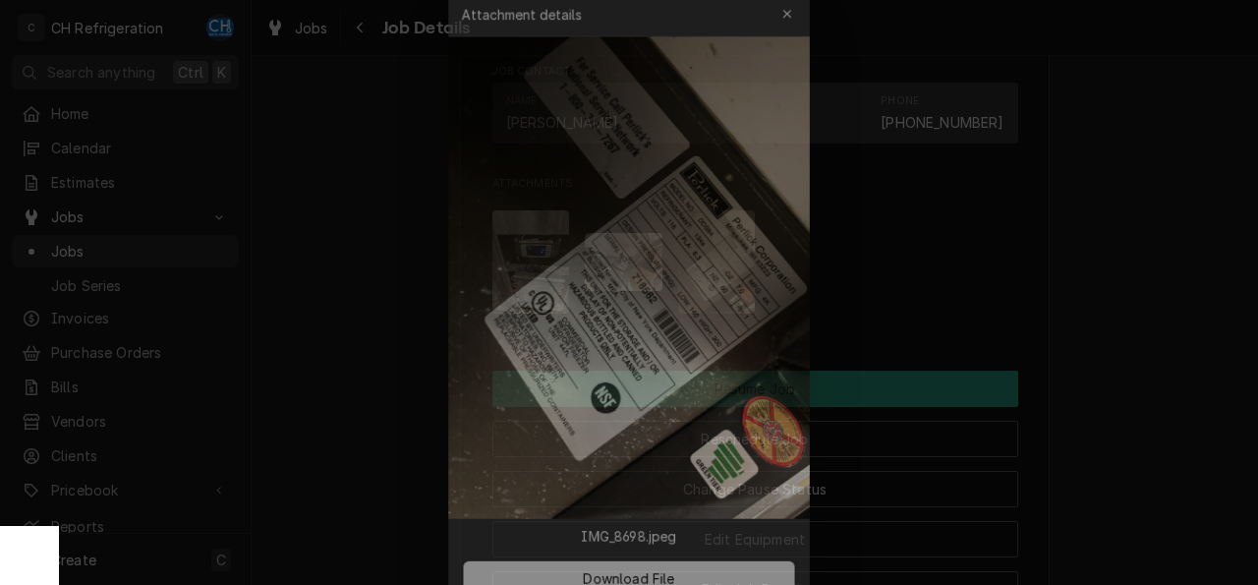
click at [1161, 321] on div at bounding box center [629, 292] width 1258 height 585
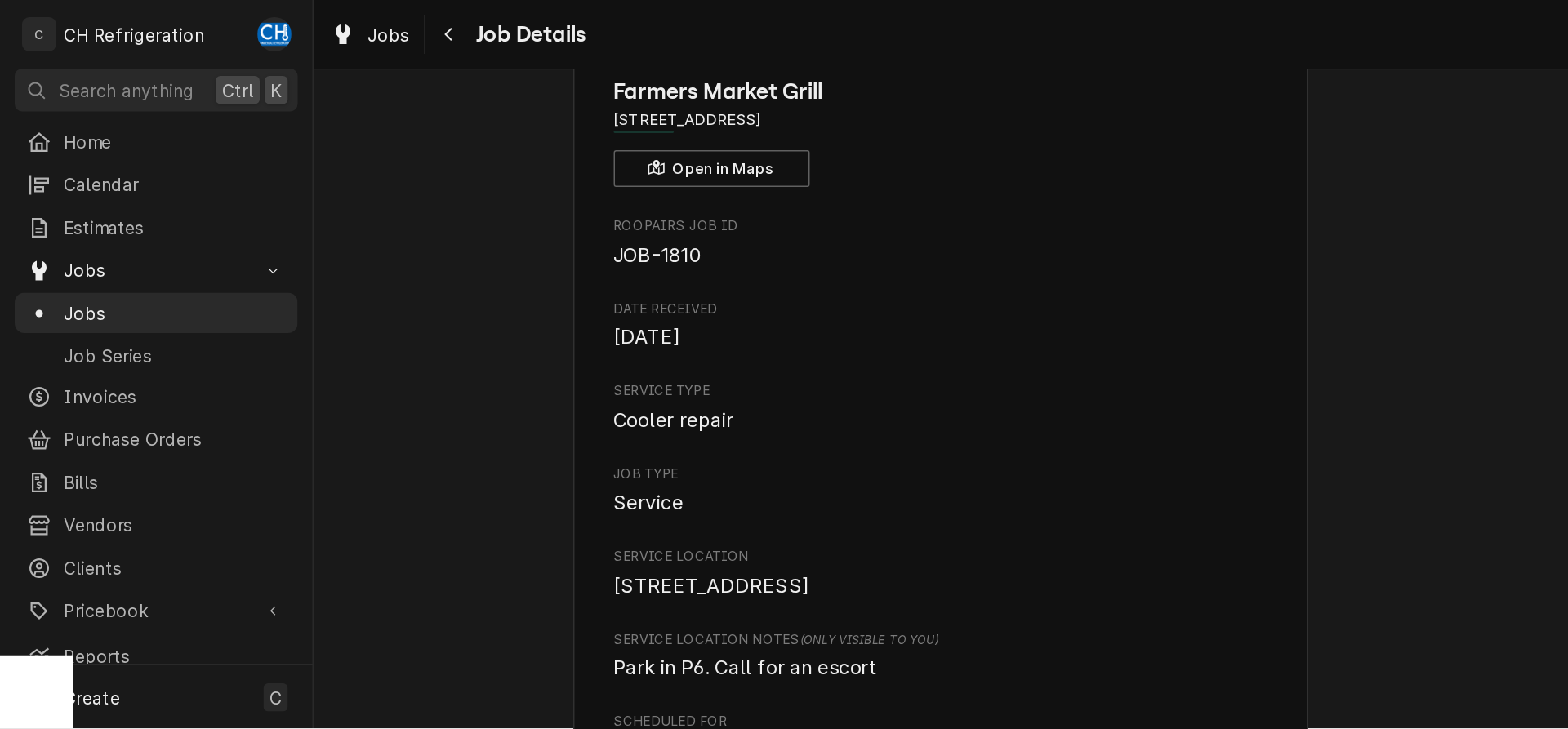
scroll to position [0, 0]
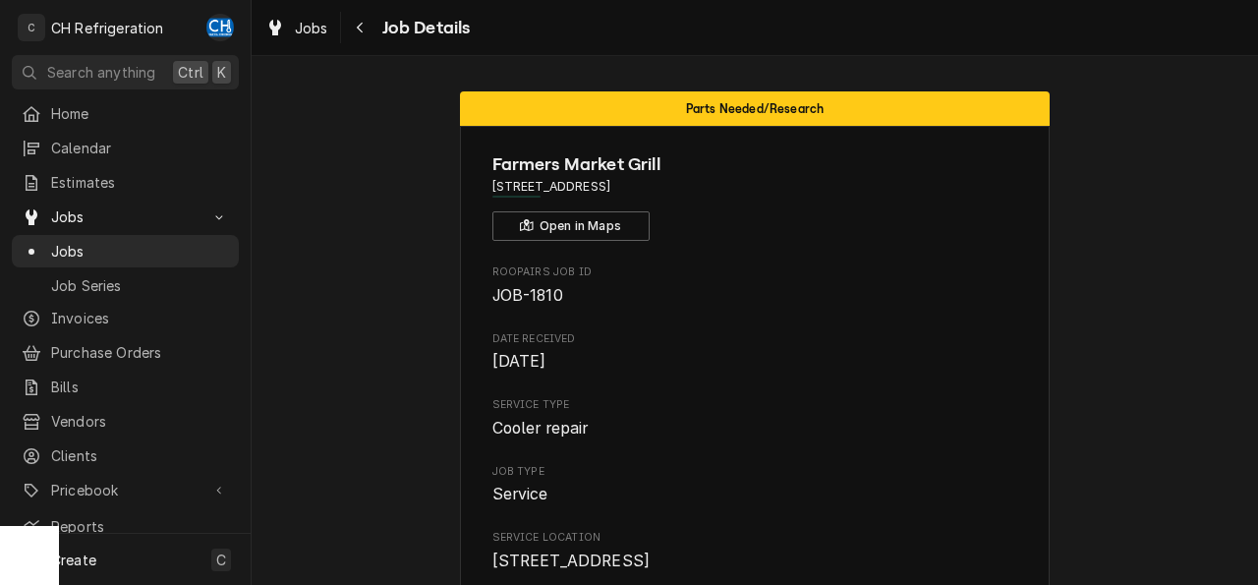
click at [639, 354] on span "Aug 26, 2025" at bounding box center [755, 362] width 526 height 24
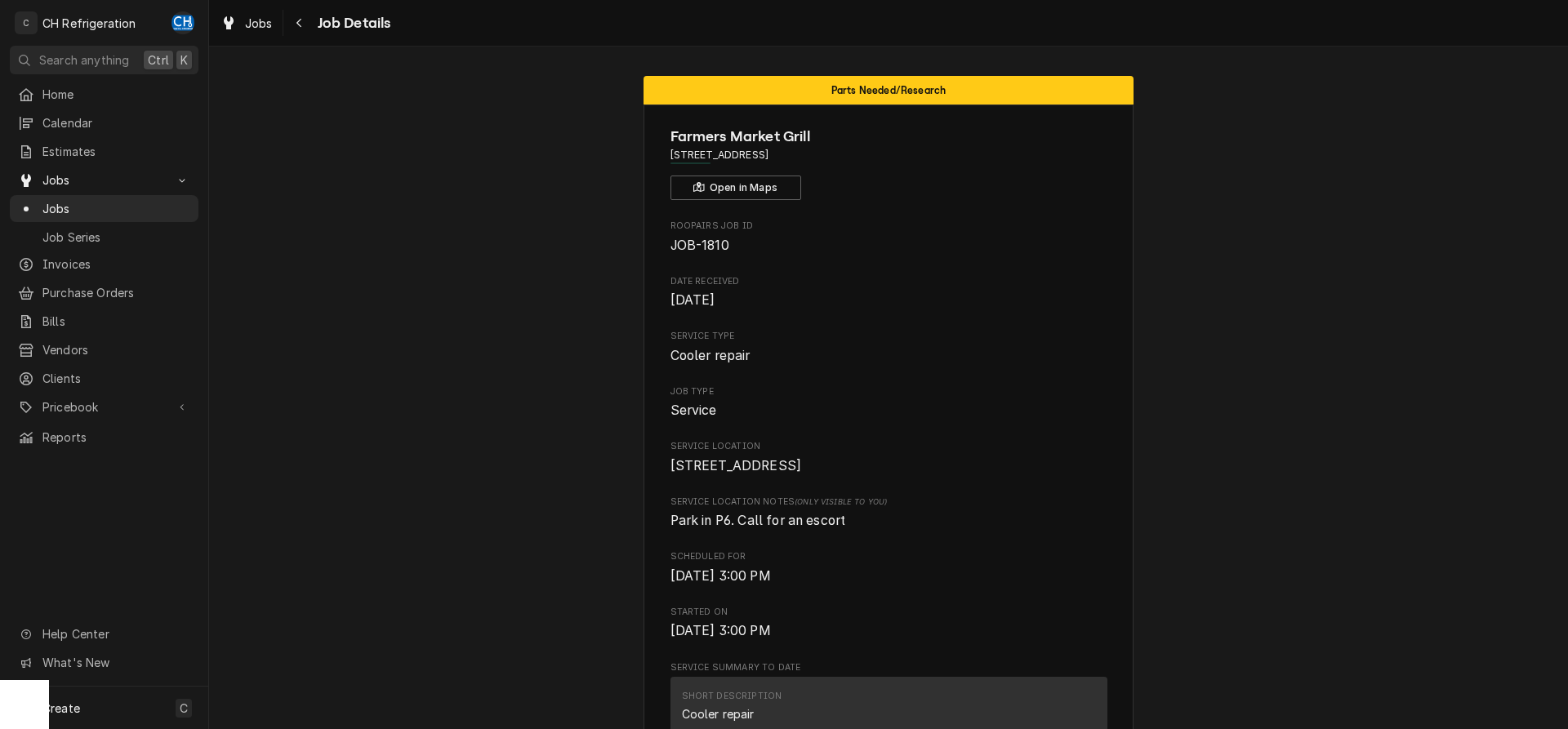
click at [286, 14] on div "Jobs Job Details" at bounding box center [302, 23] width 176 height 27
click at [287, 14] on button "Navigate back" at bounding box center [299, 22] width 26 height 26
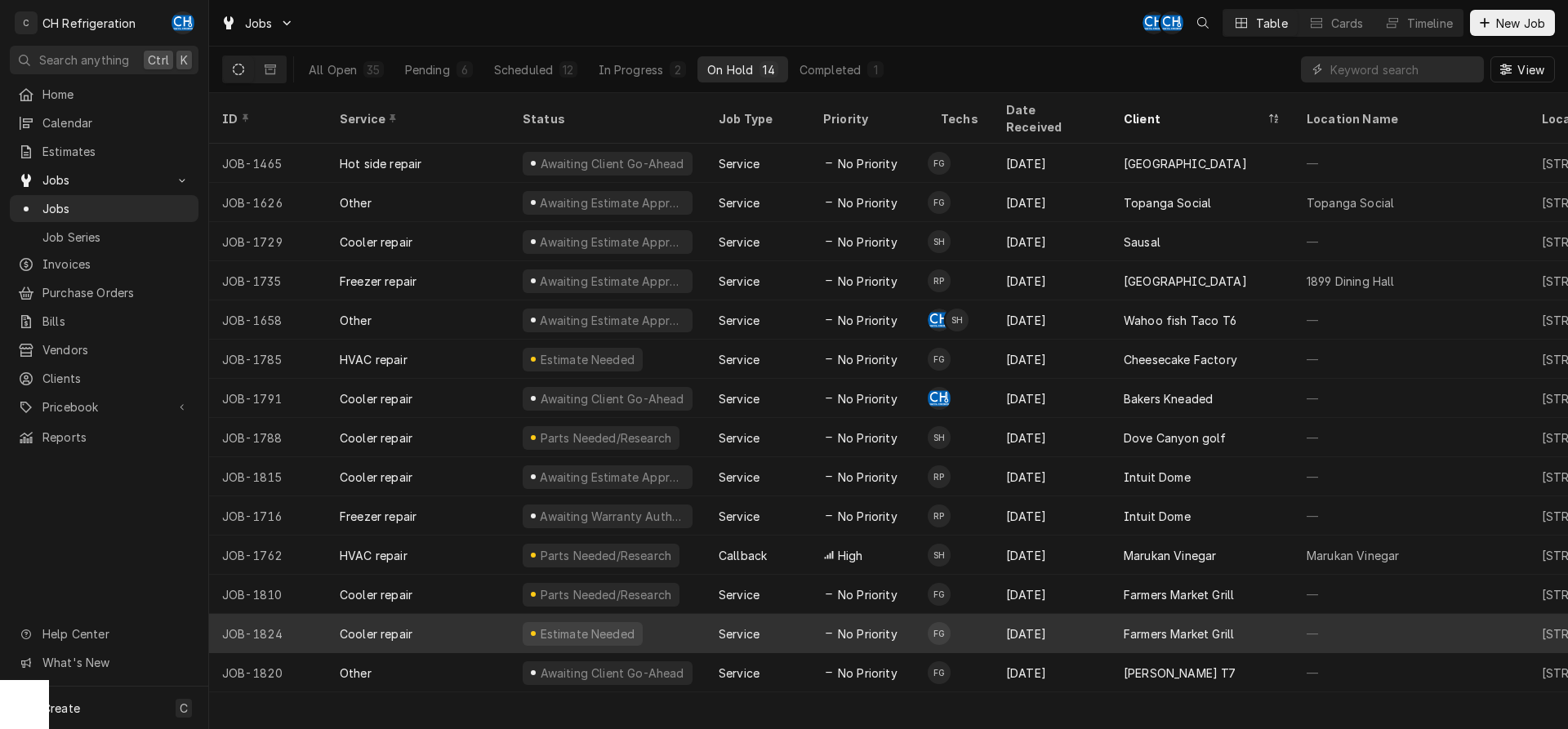
click at [1225, 628] on div "Farmers Market Grill" at bounding box center [1202, 633] width 183 height 39
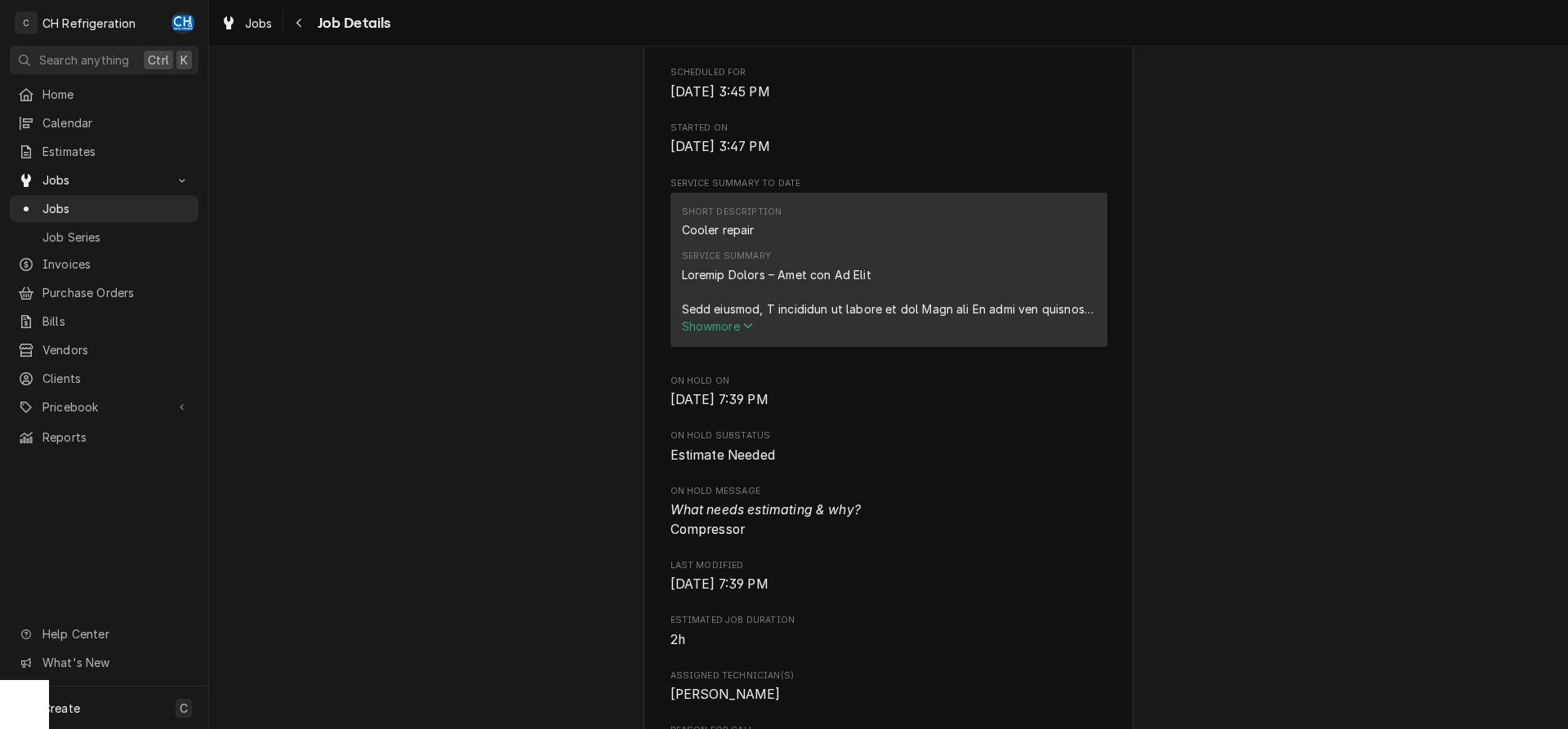
scroll to position [584, 0]
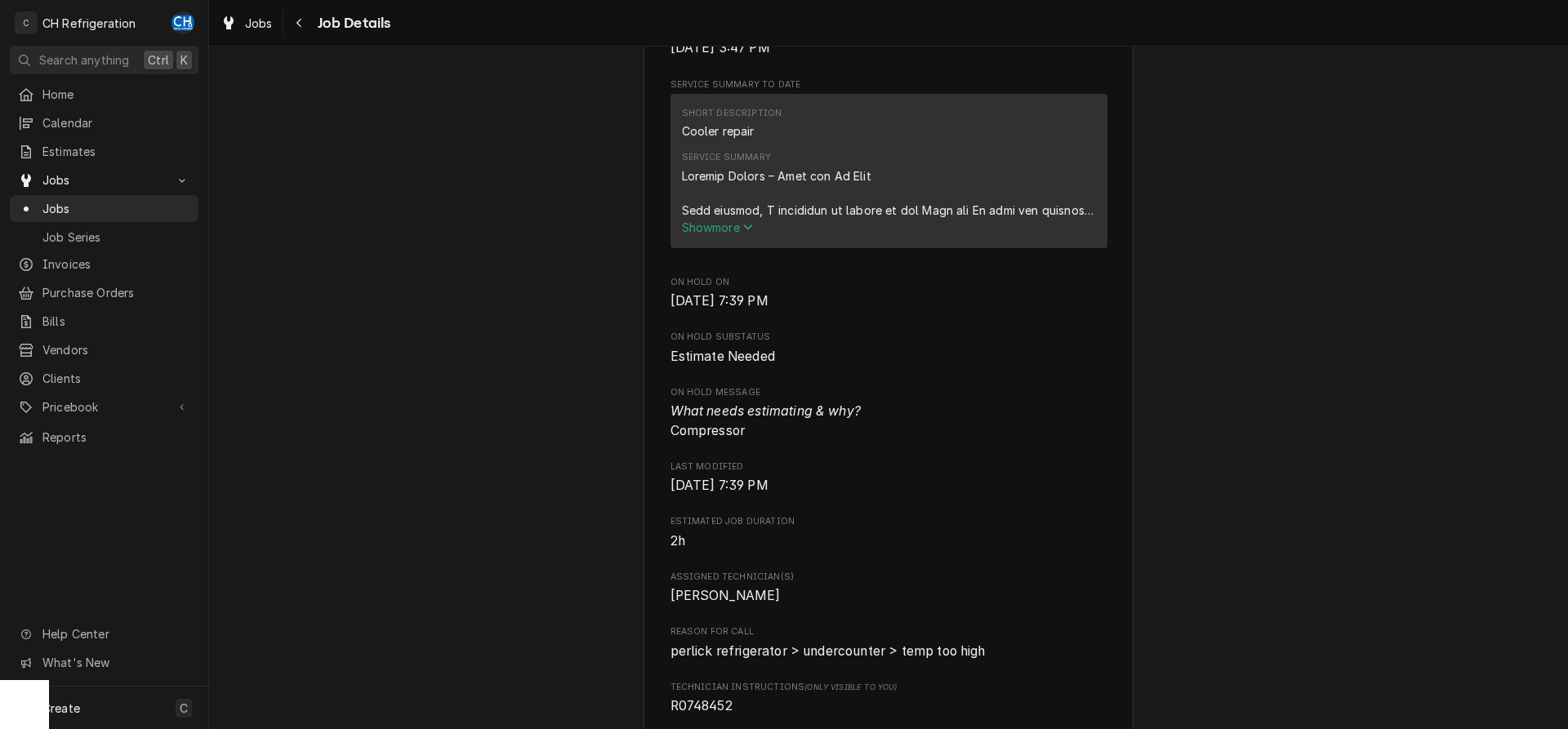
click at [712, 219] on div "Service Summary" at bounding box center [888, 193] width 414 height 52
click at [711, 234] on span "Show more" at bounding box center [717, 227] width 71 height 14
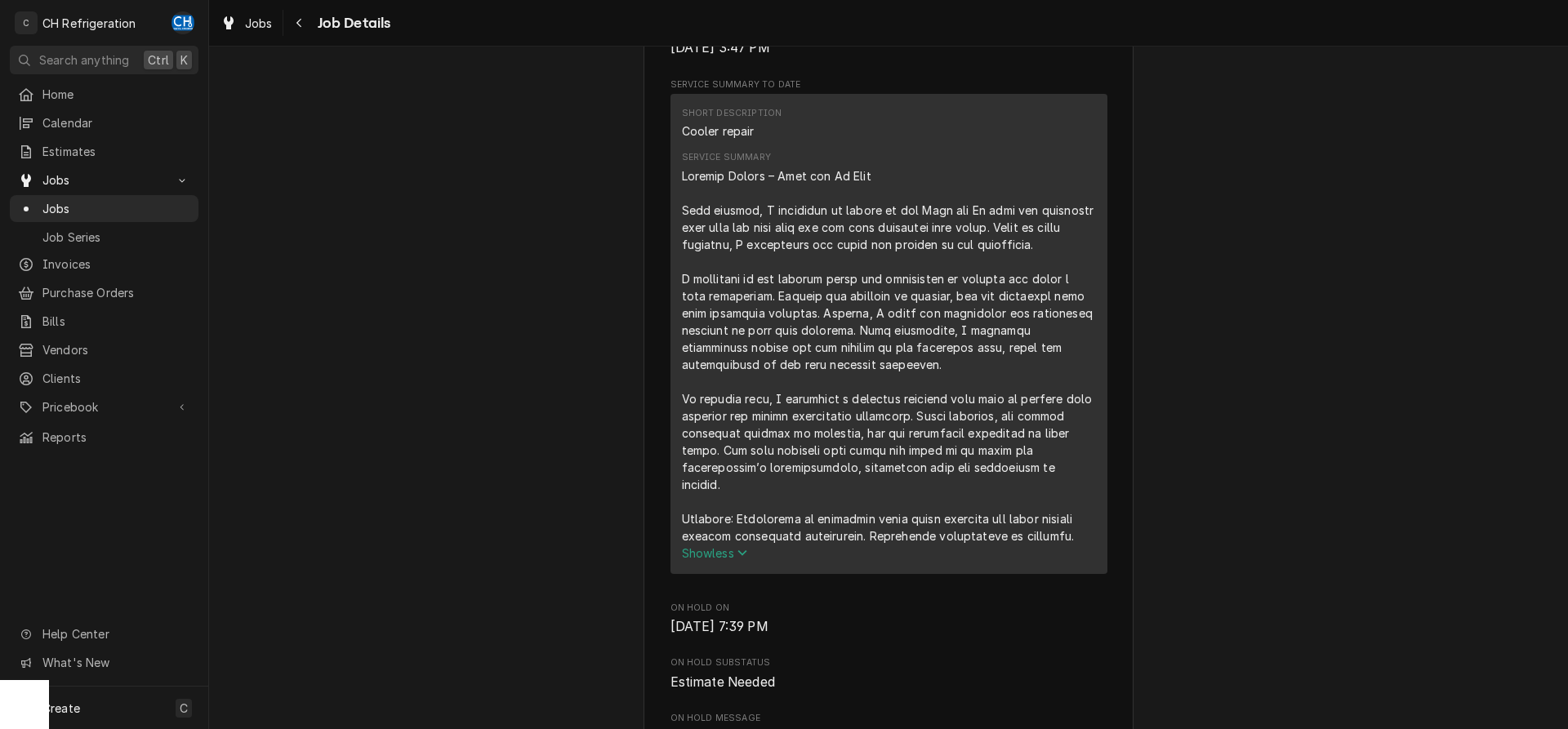
click at [799, 342] on div "Service Summary" at bounding box center [888, 356] width 414 height 377
click at [989, 391] on div "Service Summary" at bounding box center [888, 356] width 414 height 377
click at [1009, 544] on div "Service Summary" at bounding box center [888, 356] width 414 height 377
click at [1062, 544] on div "Service Summary" at bounding box center [888, 356] width 414 height 377
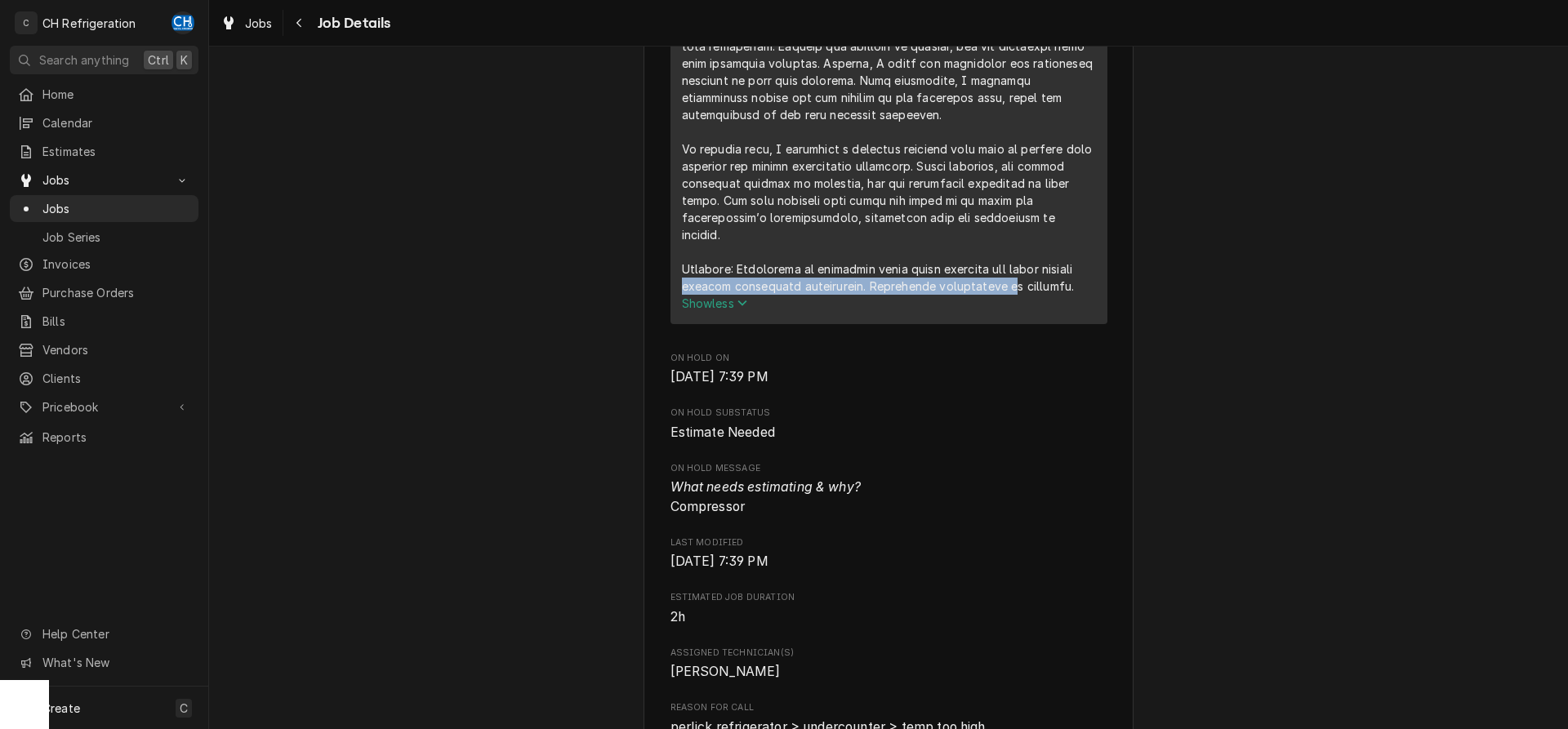
drag, startPoint x: 726, startPoint y: 305, endPoint x: 1053, endPoint y: 311, distance: 327.1
click at [1053, 295] on div "Service Summary" at bounding box center [888, 106] width 414 height 377
click at [804, 295] on div "Service Summary" at bounding box center [888, 106] width 414 height 377
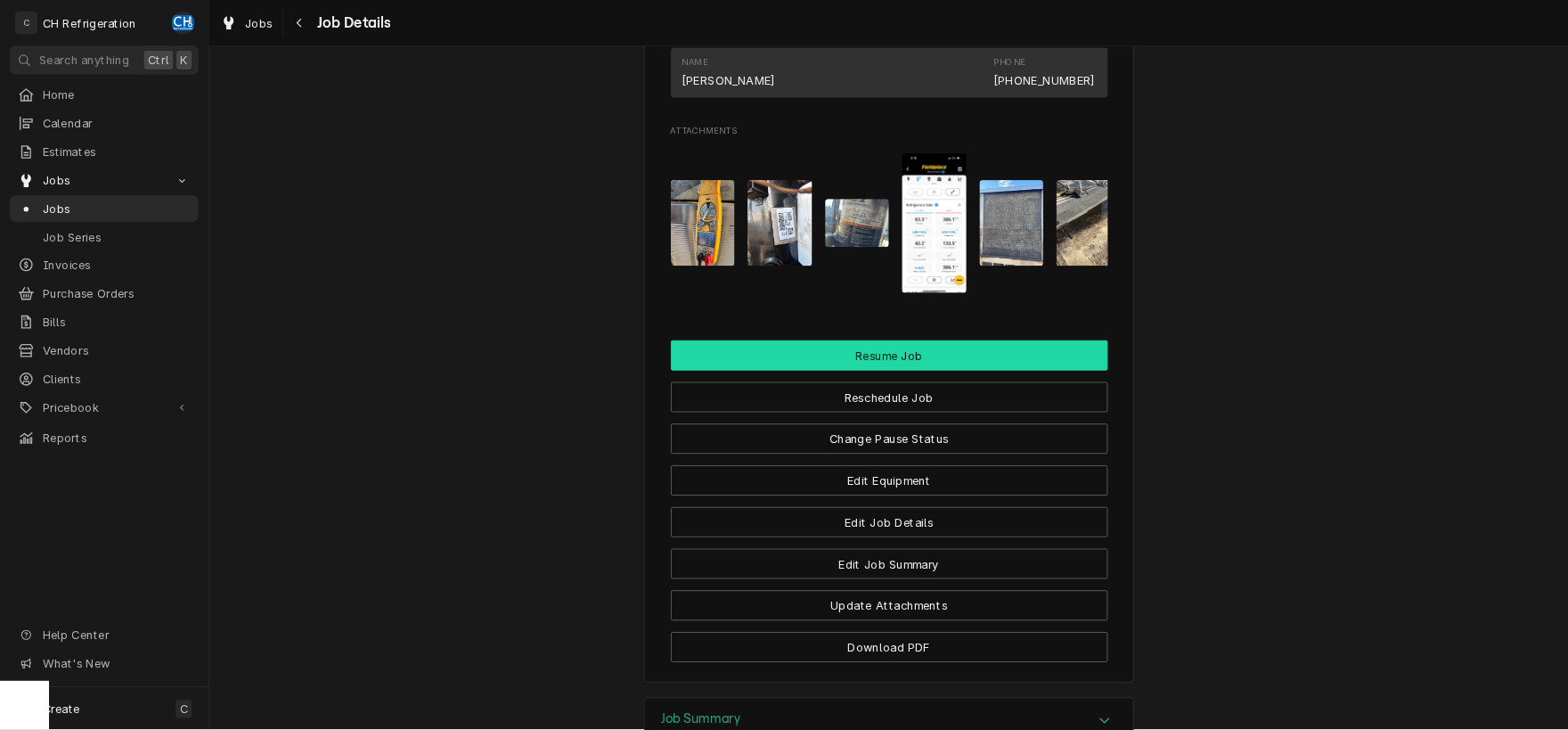
scroll to position [1909, 0]
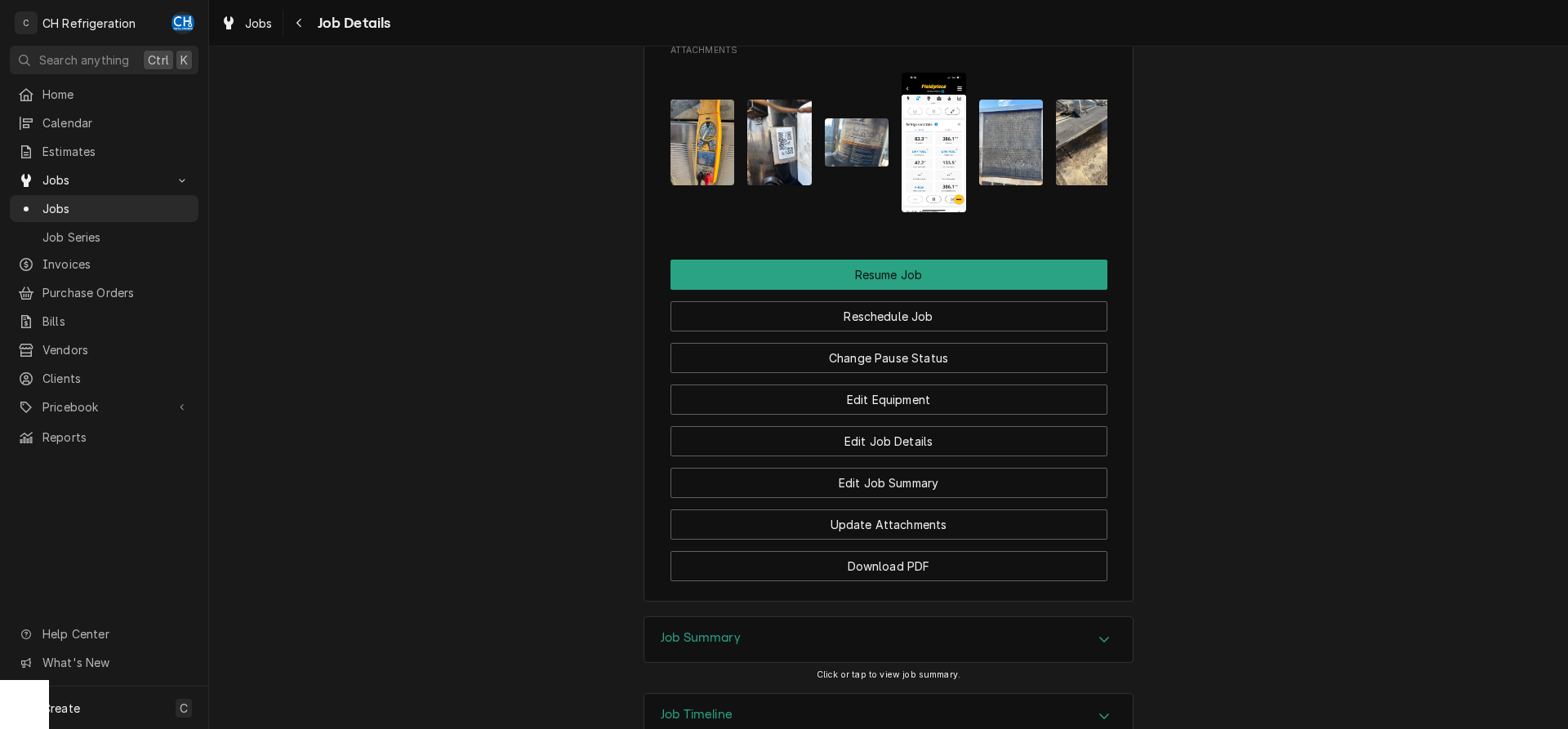
click at [774, 185] on img "Attachments" at bounding box center [779, 142] width 65 height 86
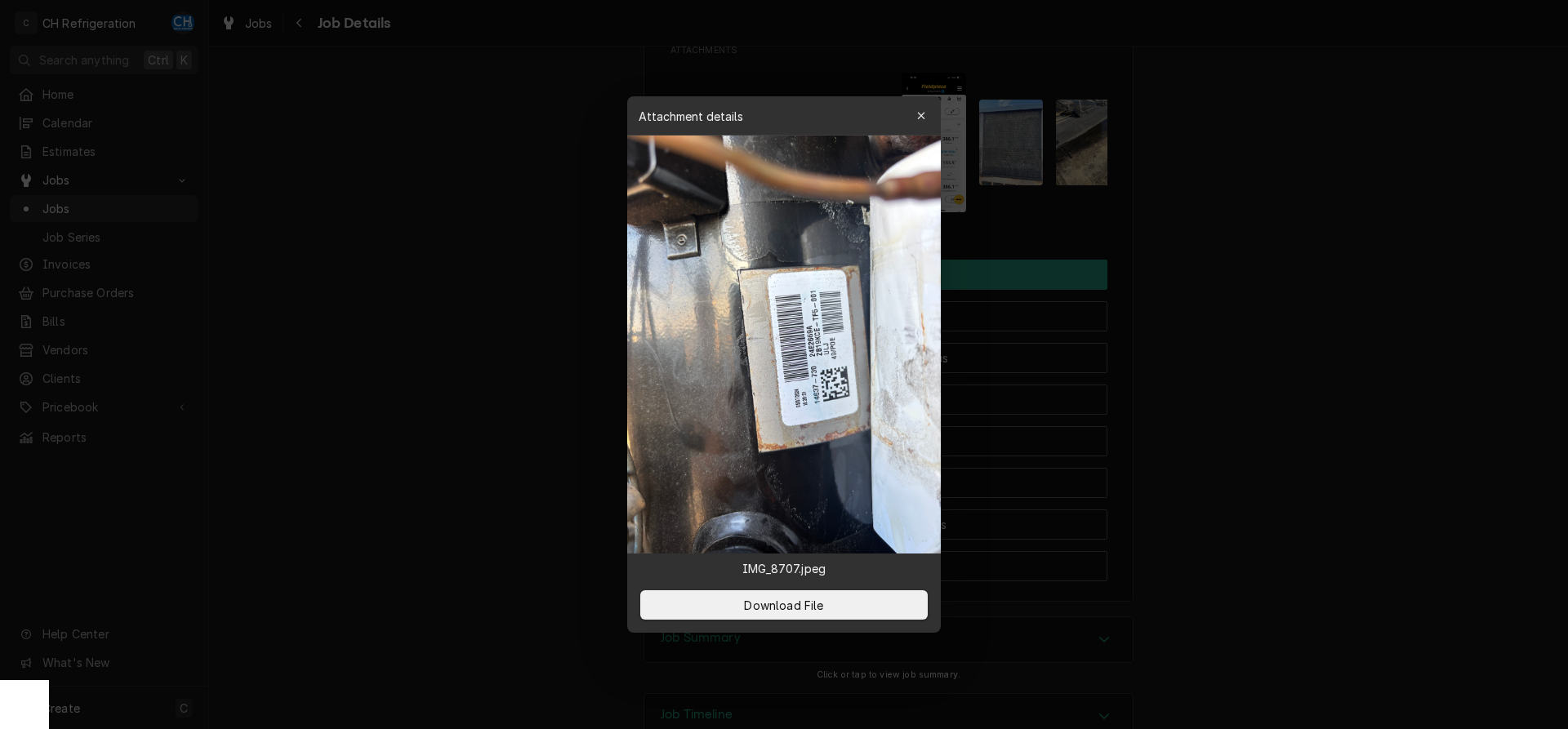
click at [1207, 278] on div at bounding box center [784, 364] width 1568 height 729
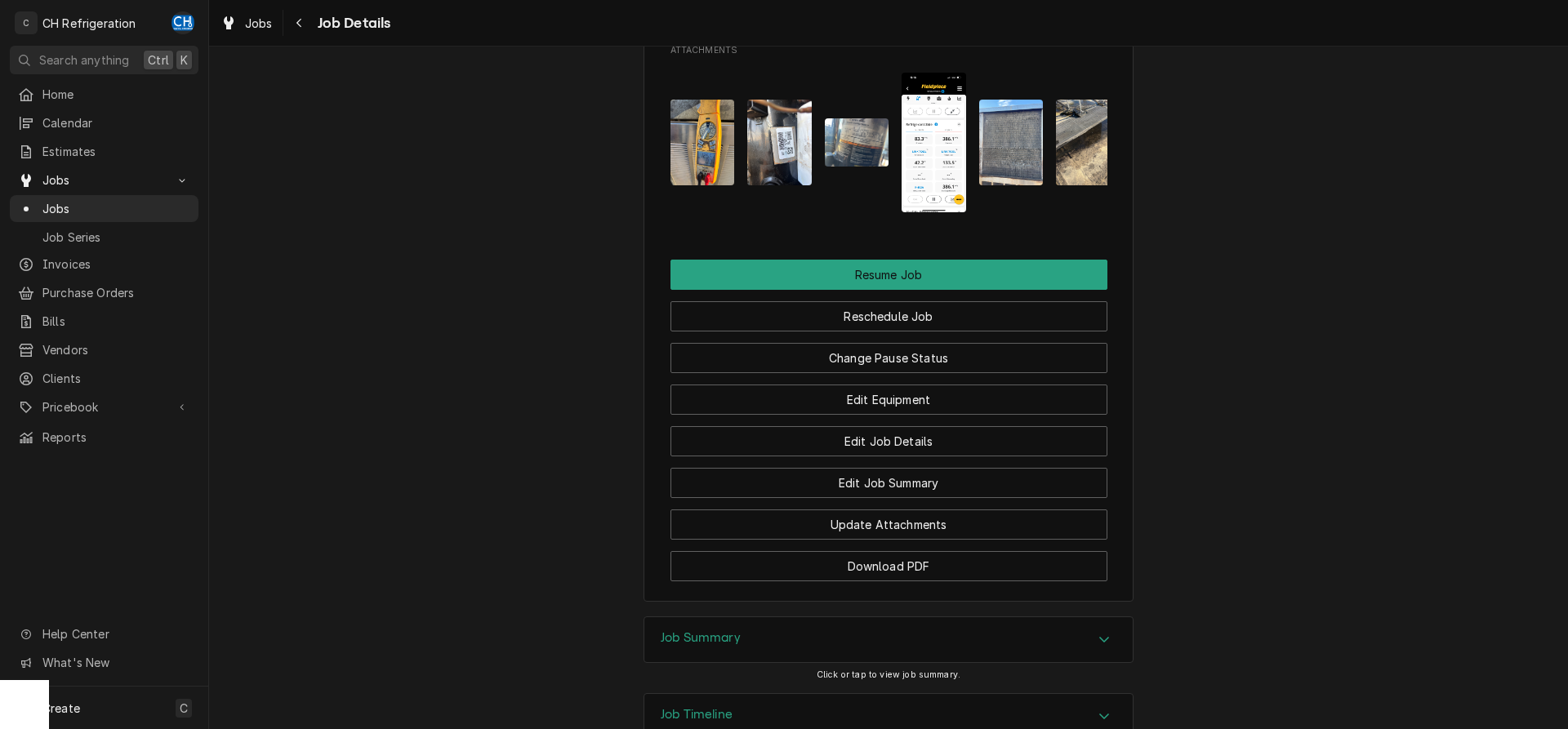
click at [857, 204] on button "Attachments" at bounding box center [857, 142] width 65 height 140
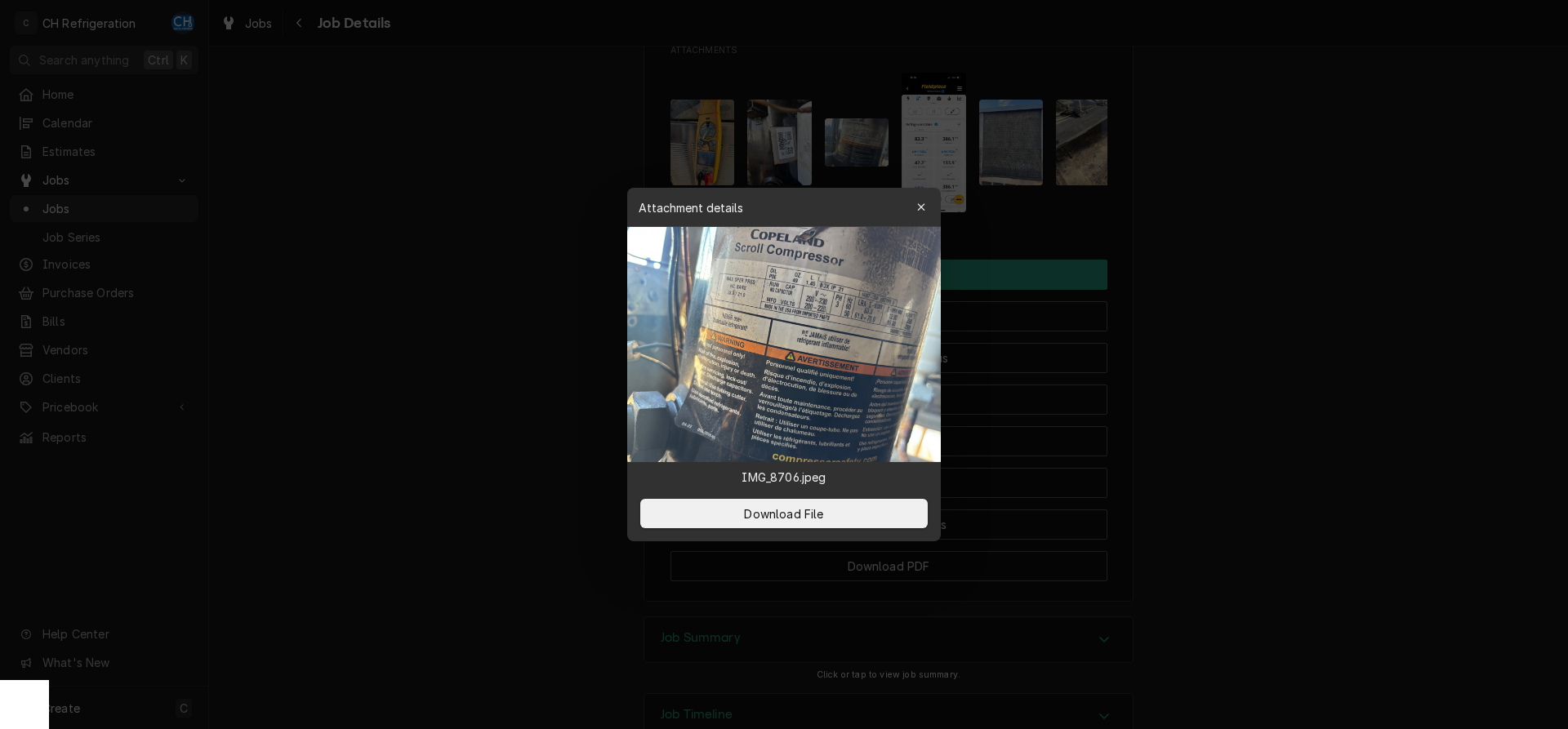
click at [1270, 273] on div at bounding box center [784, 364] width 1568 height 729
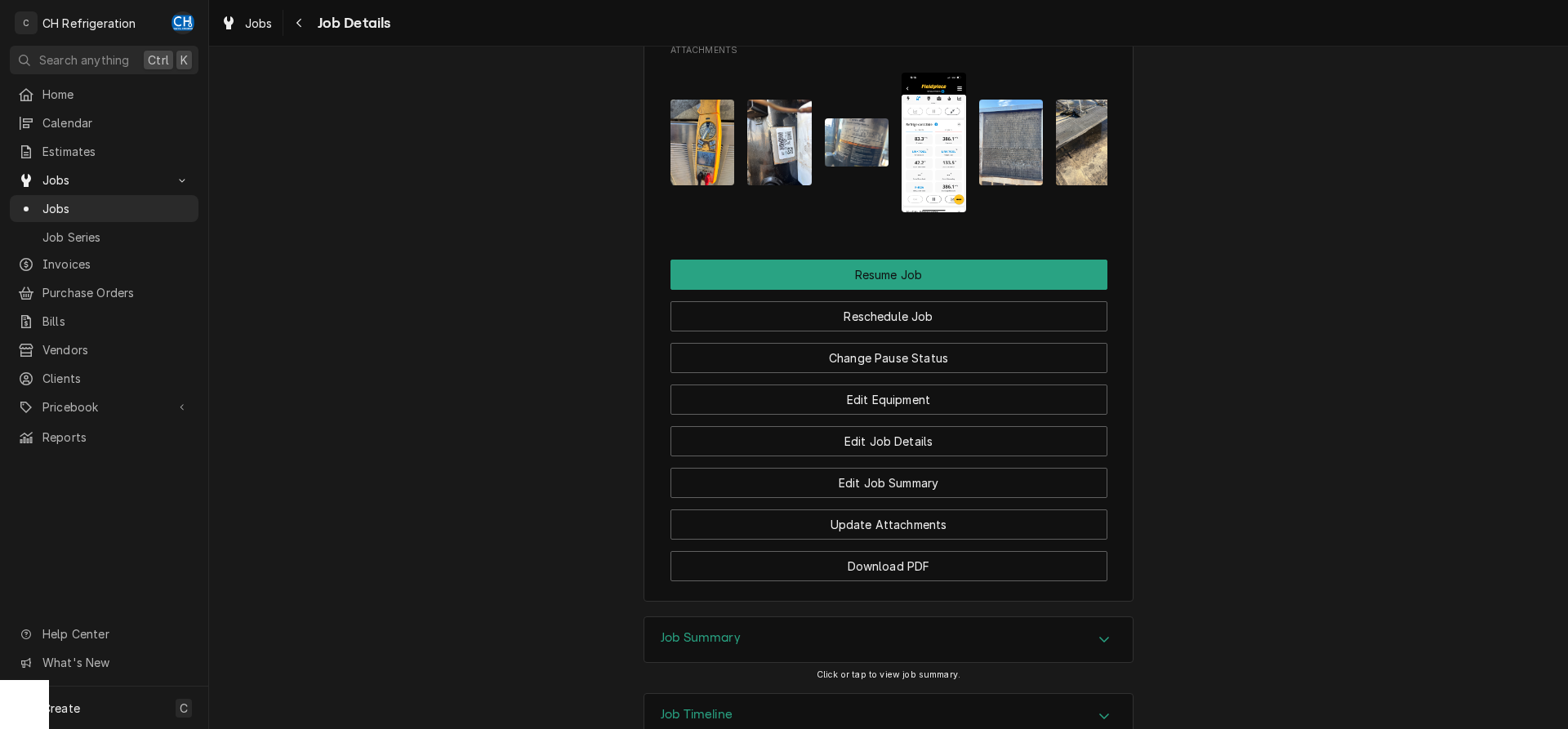
click at [1029, 185] on img "Attachments" at bounding box center [1011, 142] width 65 height 86
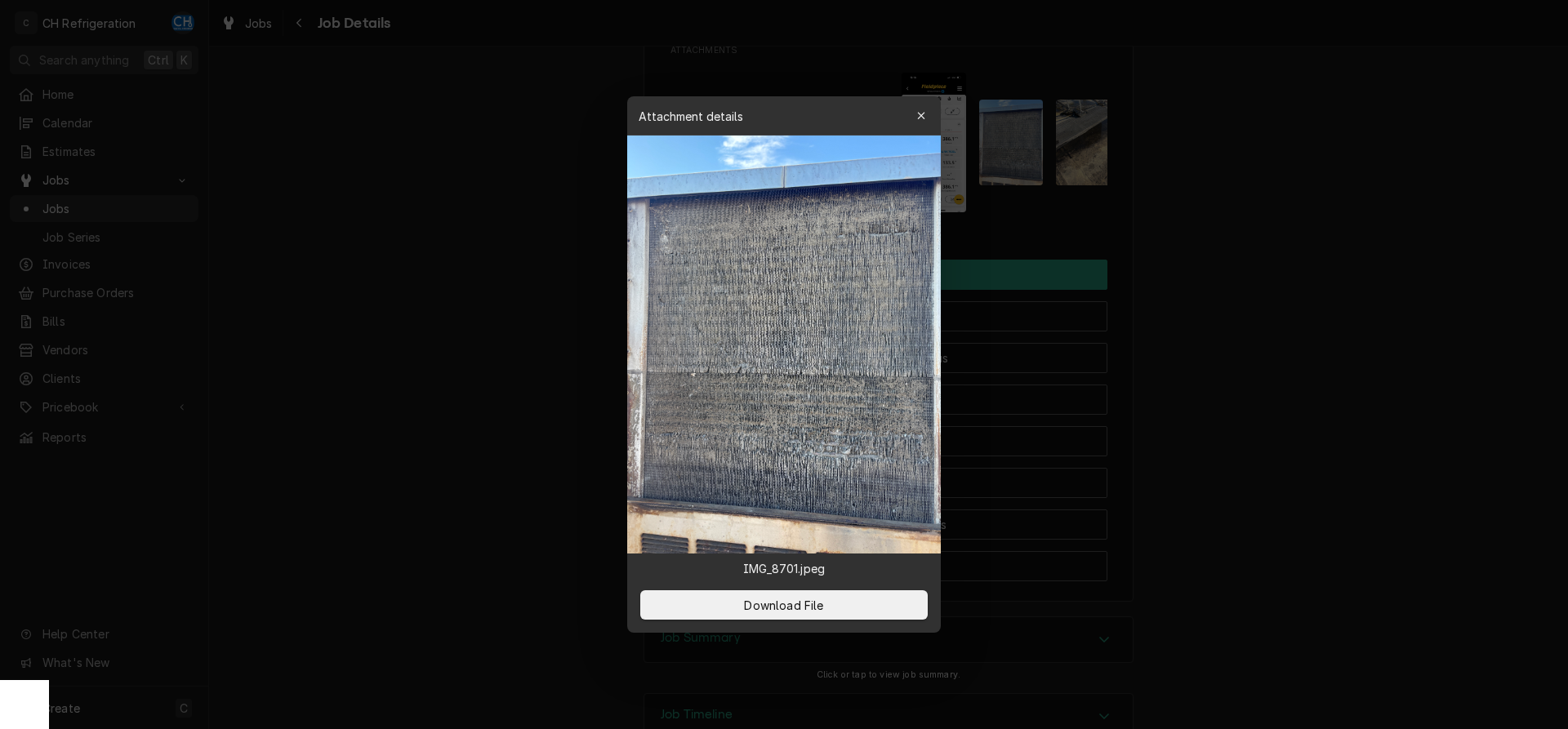
click at [1236, 234] on div at bounding box center [784, 364] width 1568 height 729
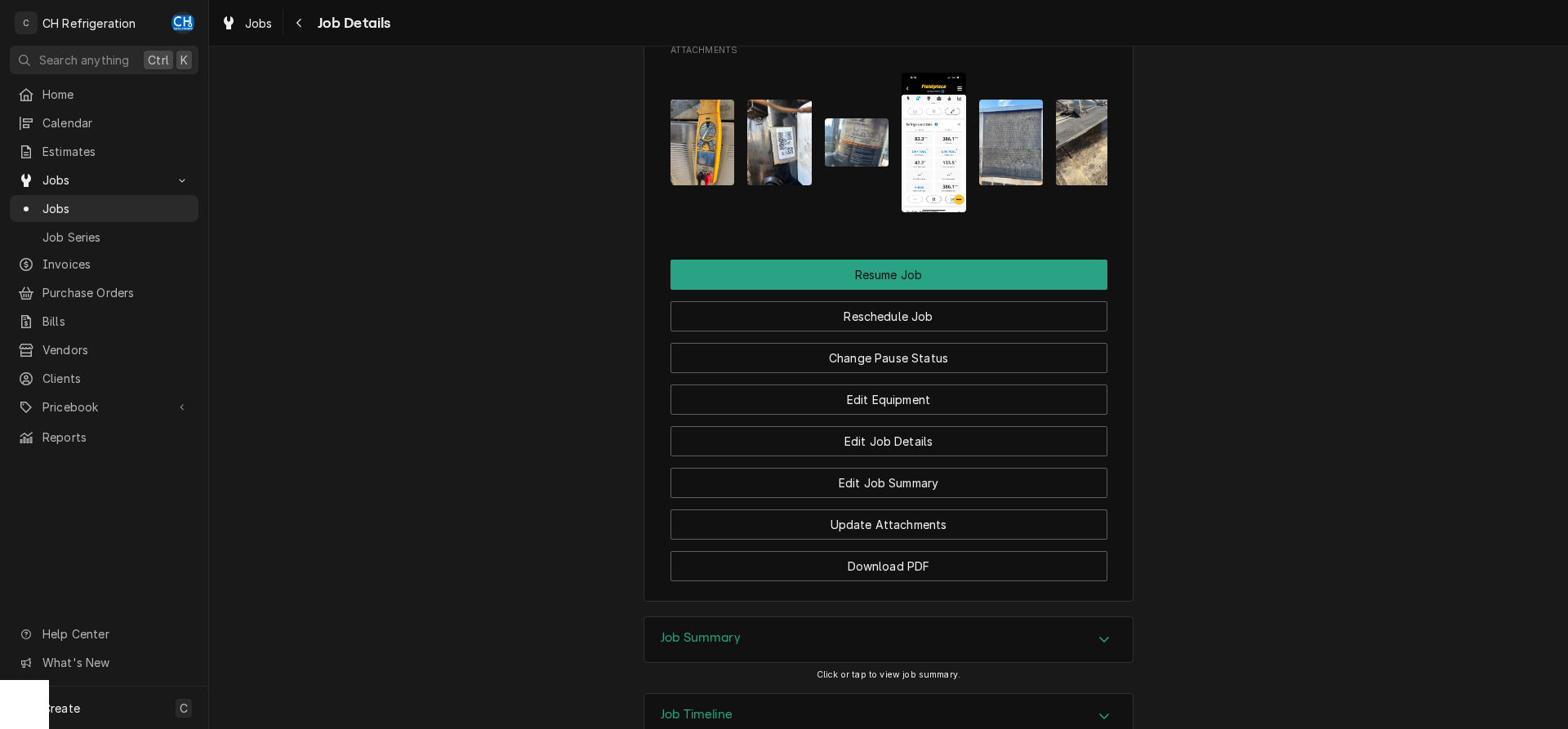
click at [861, 166] on img "Attachments" at bounding box center [857, 142] width 65 height 48
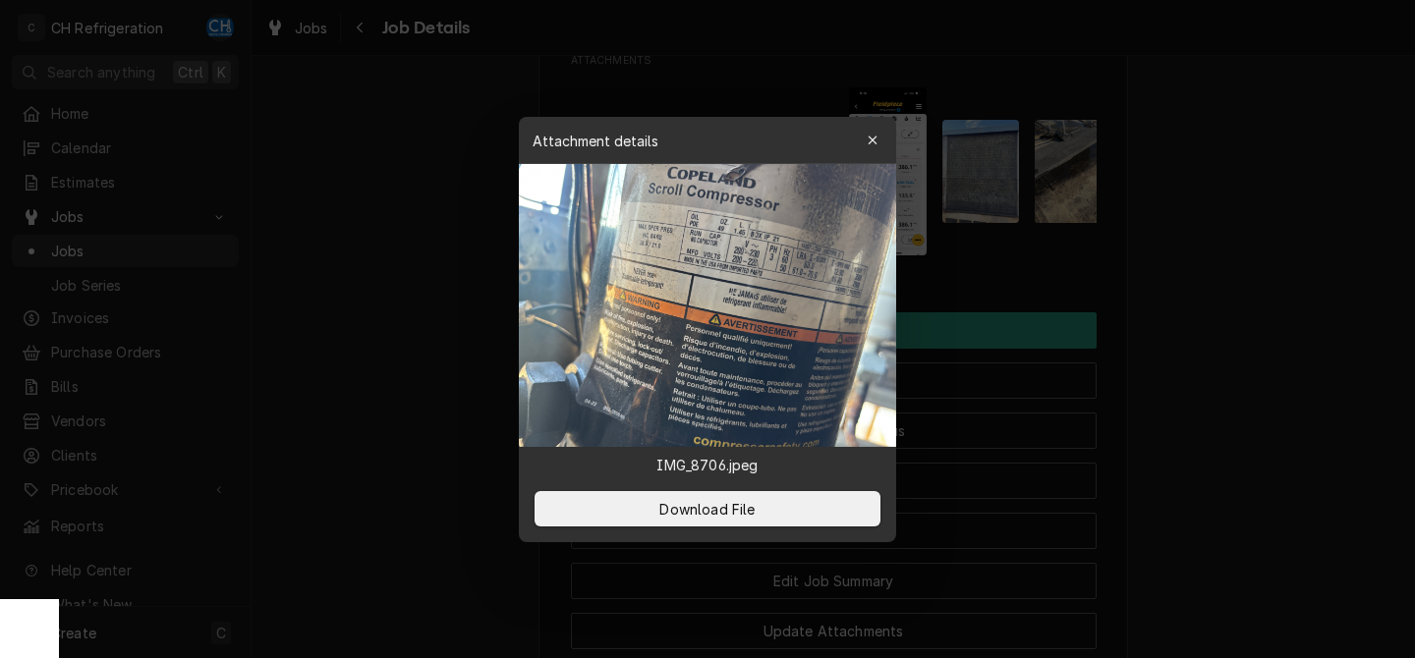
click at [1249, 268] on div at bounding box center [707, 329] width 1415 height 658
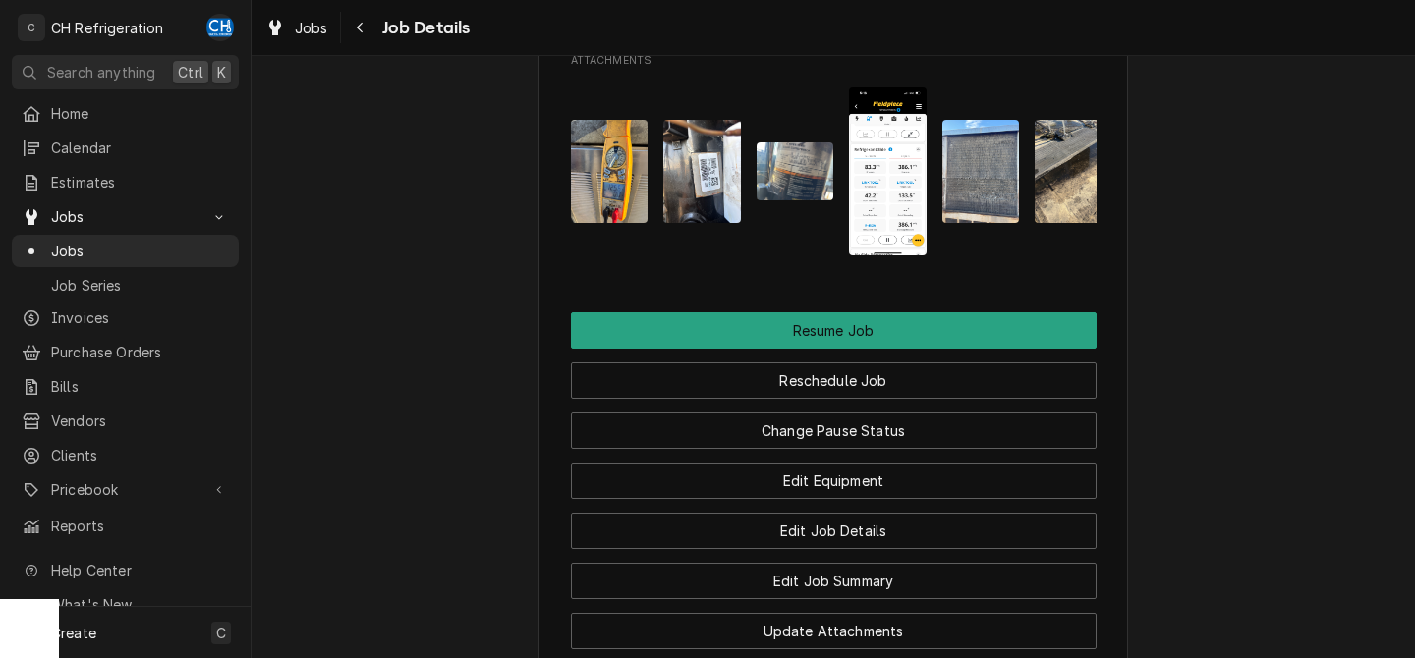
click at [825, 200] on img "Attachments" at bounding box center [796, 171] width 78 height 58
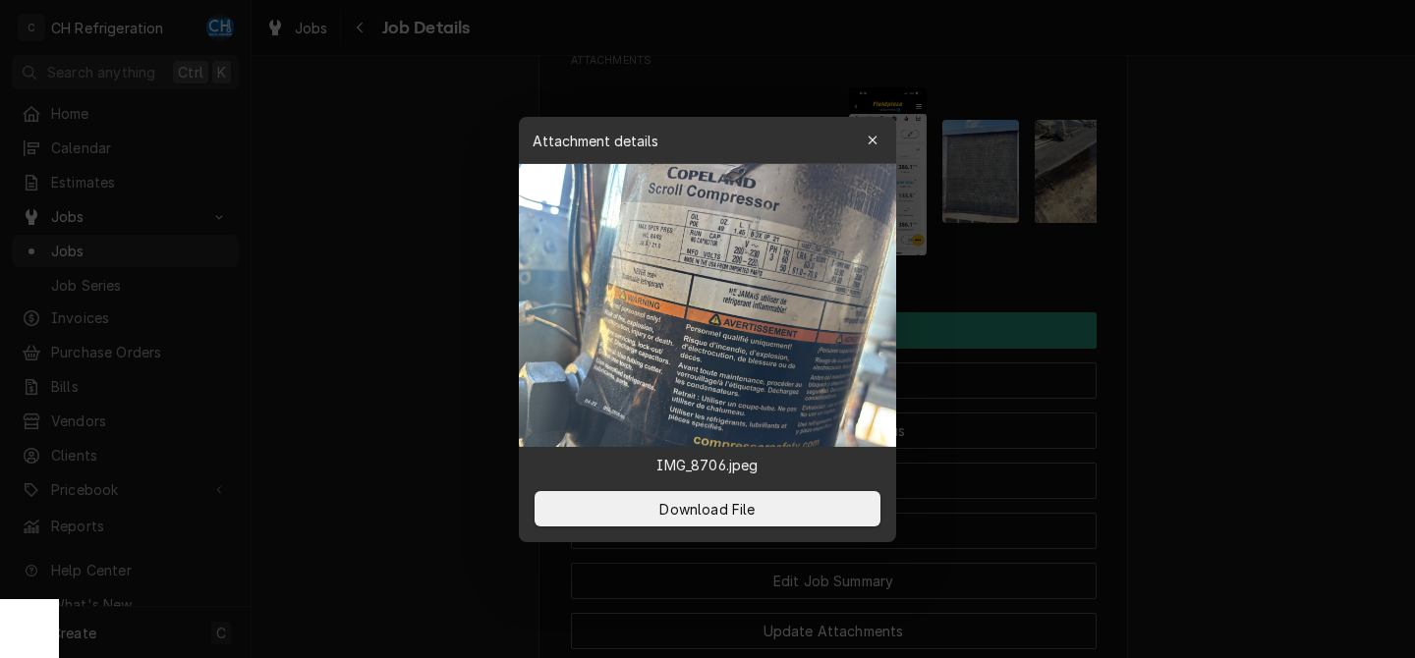
click at [1277, 280] on div at bounding box center [707, 329] width 1415 height 658
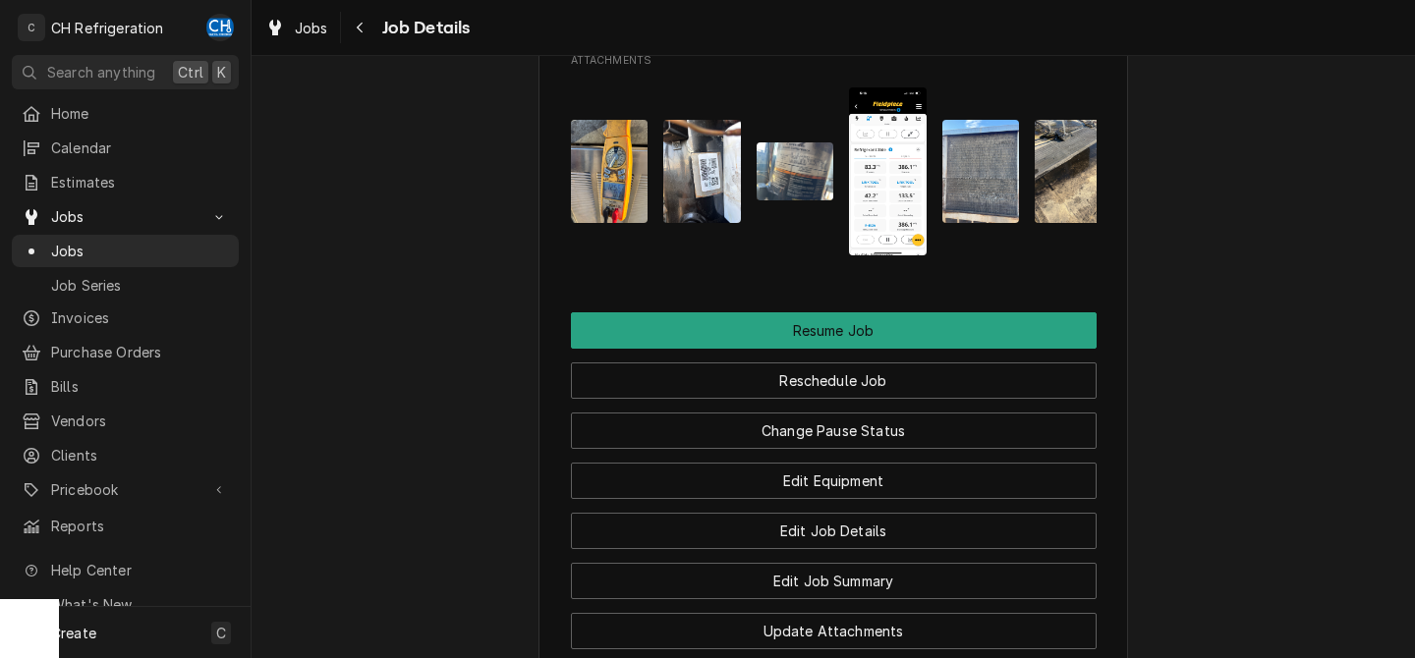
click at [1083, 223] on img "Attachments" at bounding box center [1074, 171] width 78 height 103
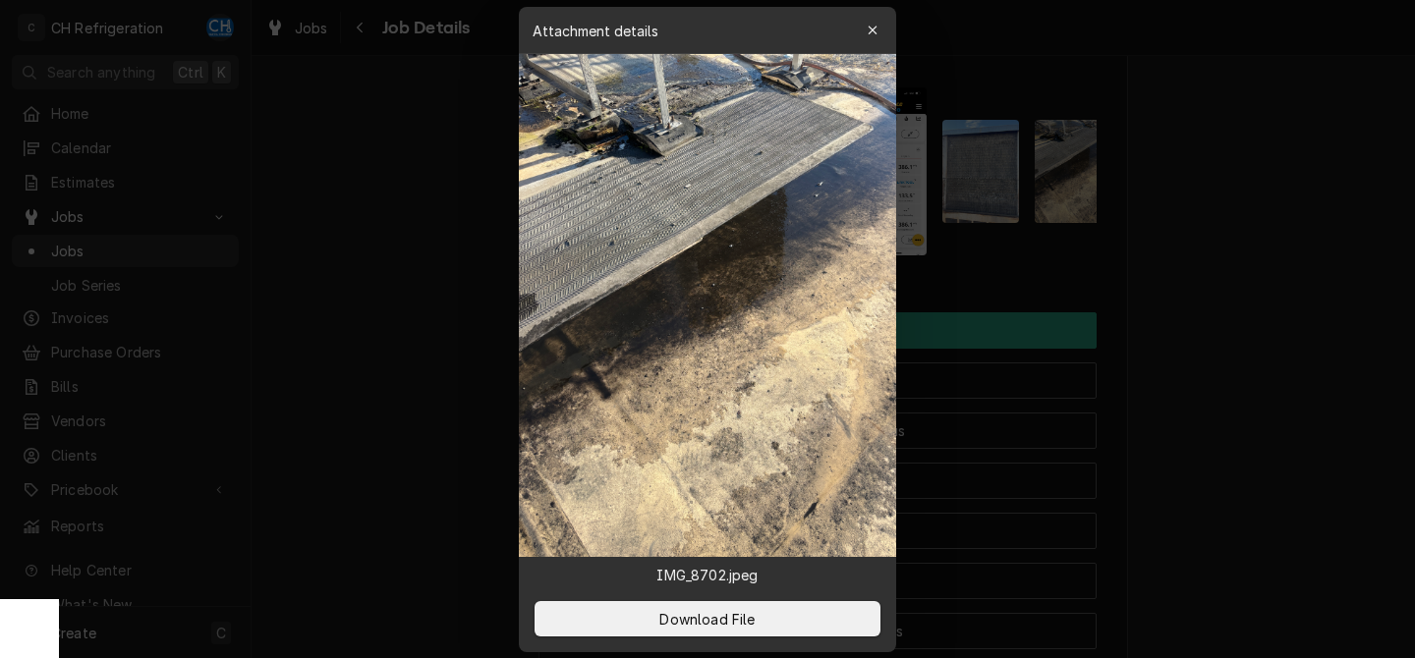
drag, startPoint x: 1228, startPoint y: 264, endPoint x: 916, endPoint y: 291, distance: 313.6
click at [1225, 267] on div at bounding box center [707, 329] width 1415 height 658
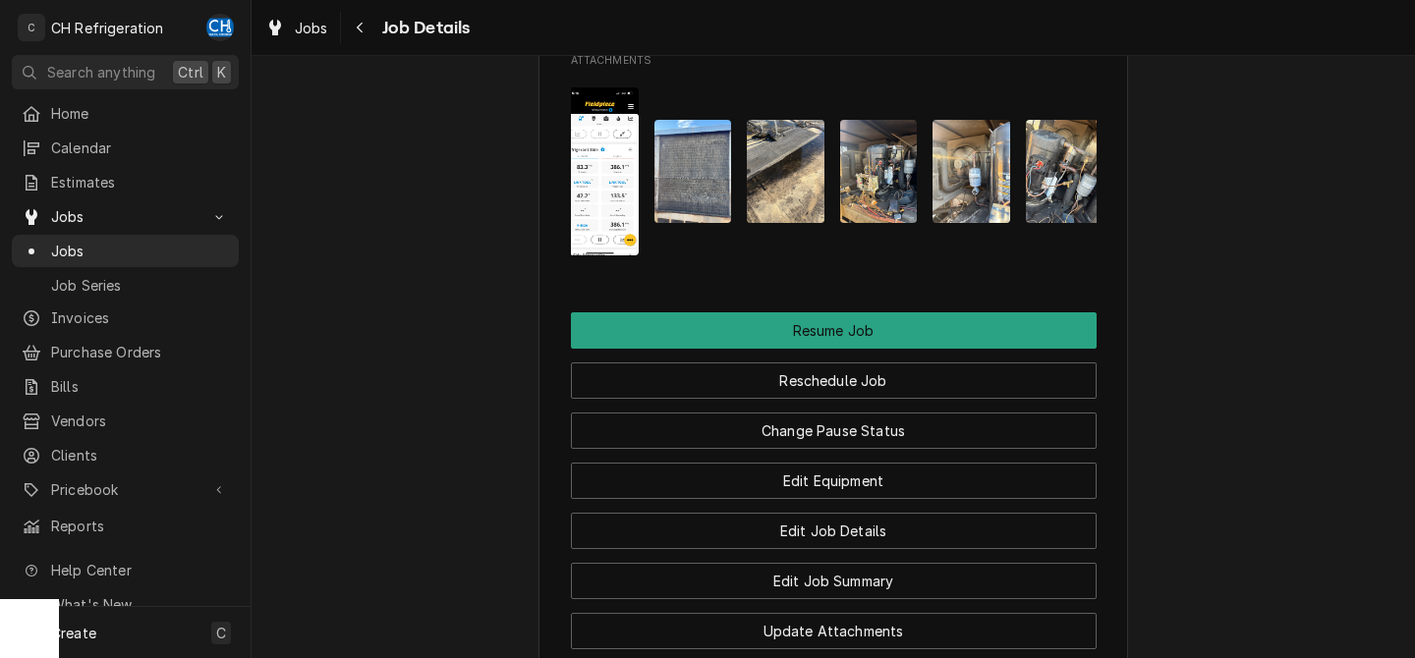
scroll to position [0, 310]
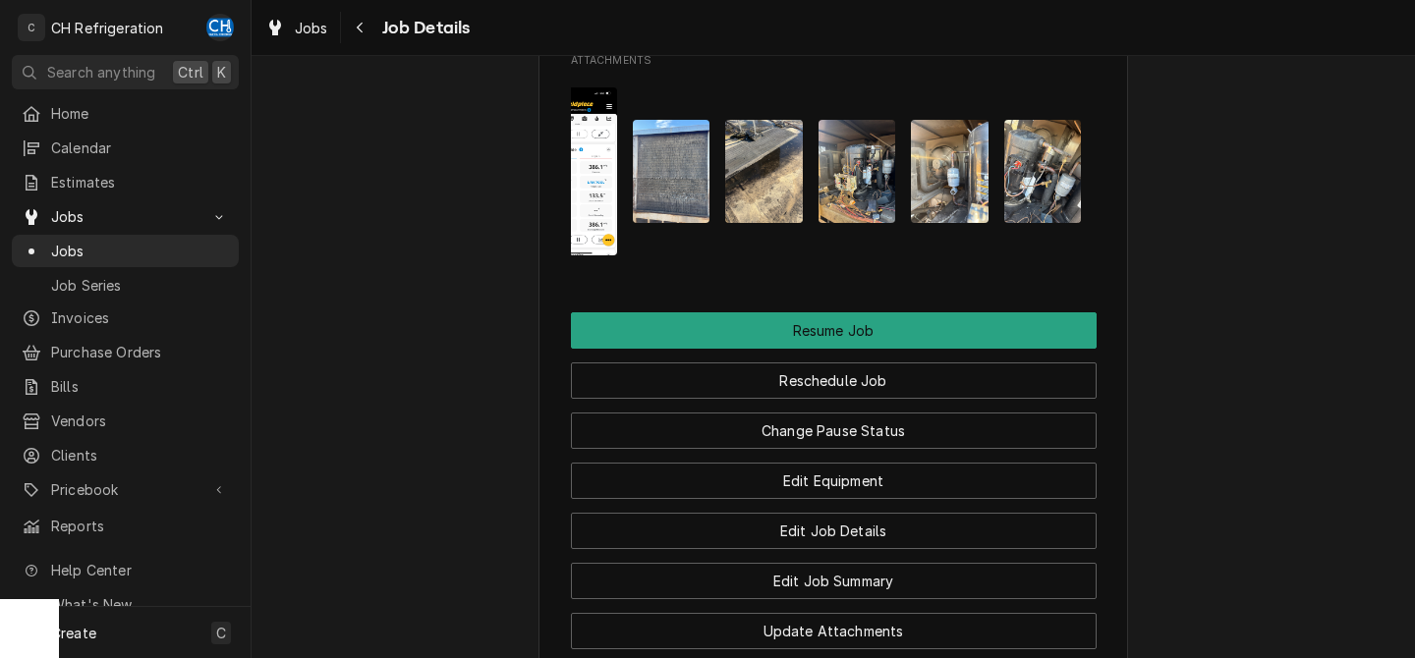
click at [1075, 223] on img "Attachments" at bounding box center [1043, 171] width 78 height 103
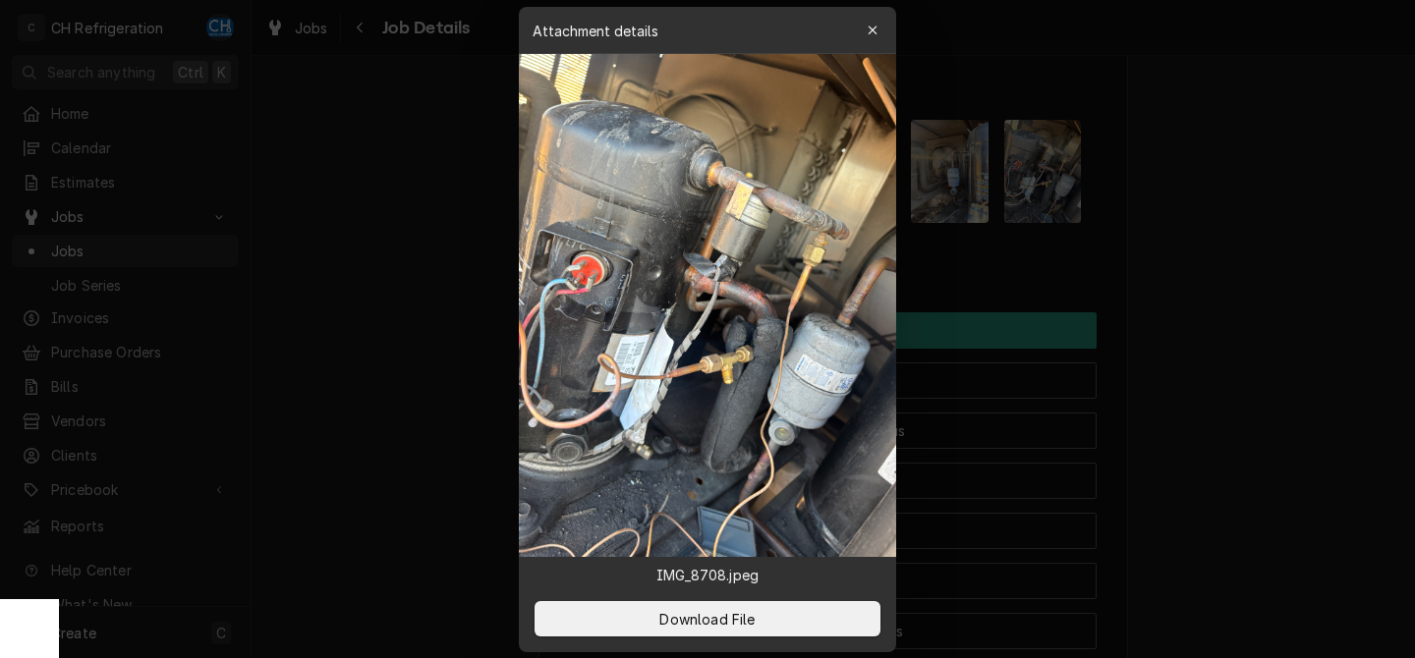
click at [1157, 263] on div at bounding box center [707, 329] width 1415 height 658
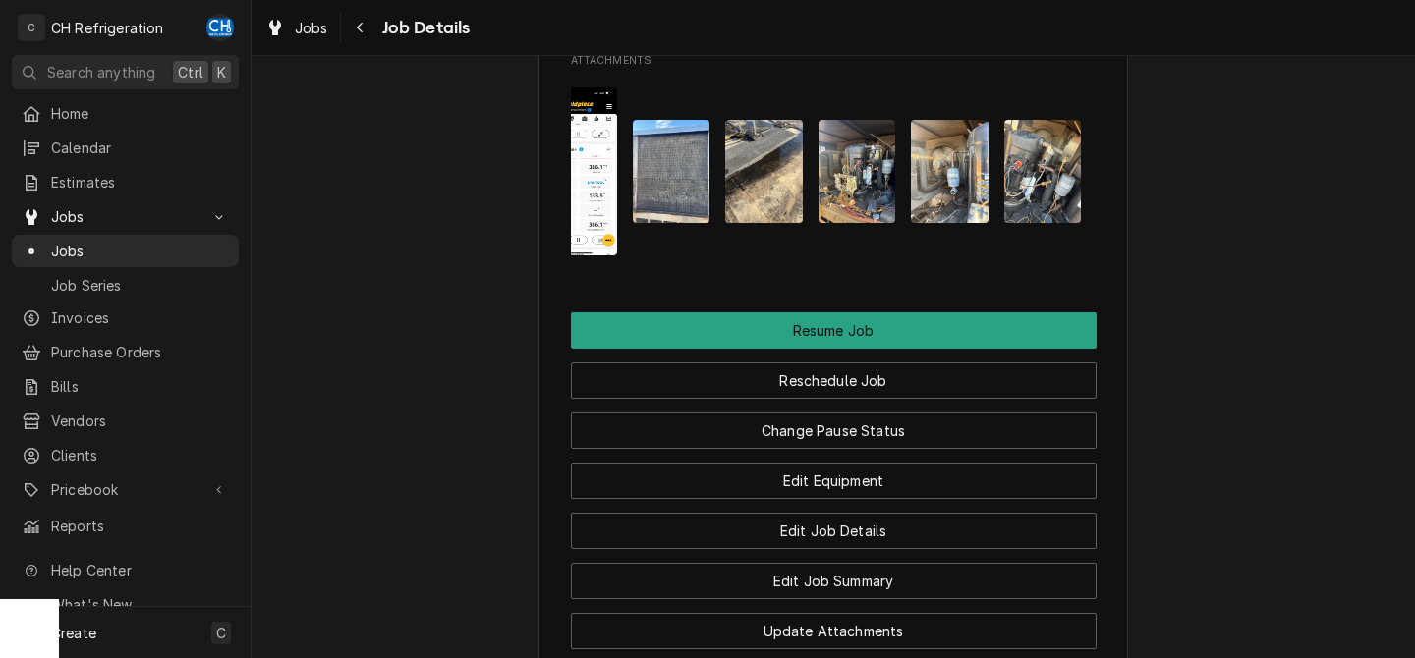
click at [987, 223] on img "Attachments" at bounding box center [950, 171] width 78 height 103
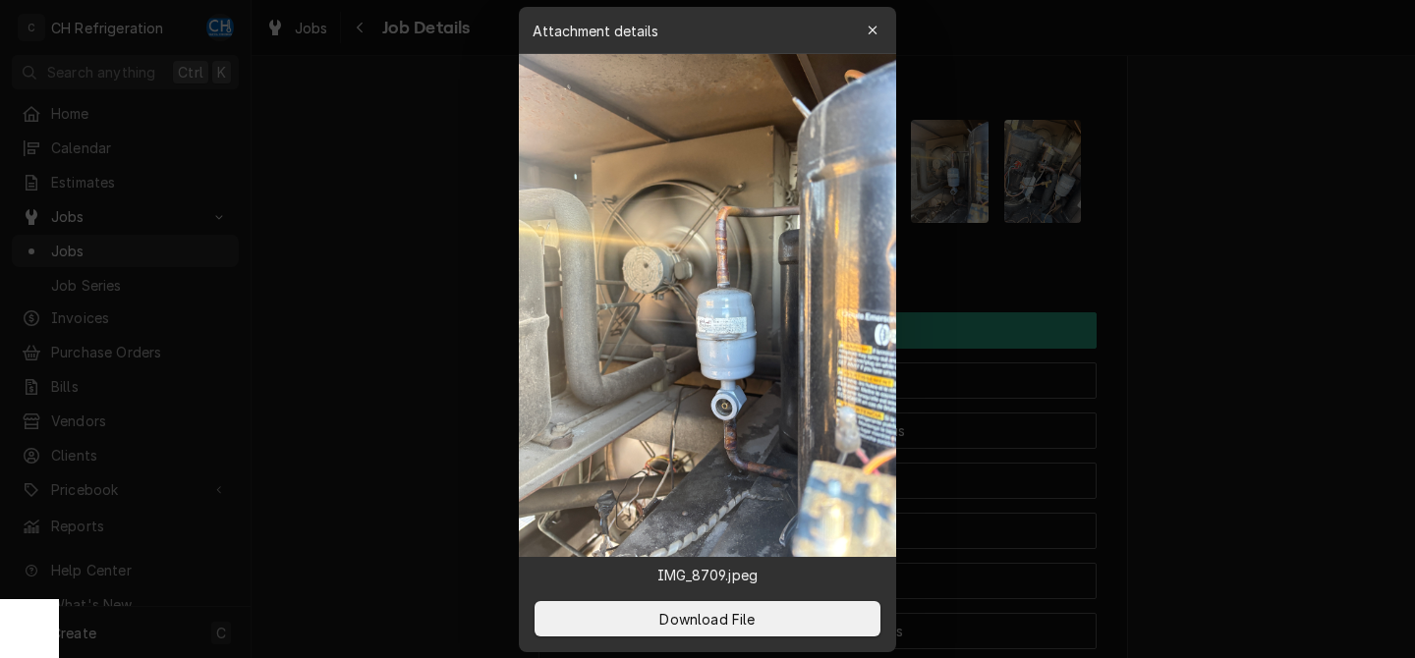
click at [1173, 265] on div at bounding box center [707, 329] width 1415 height 658
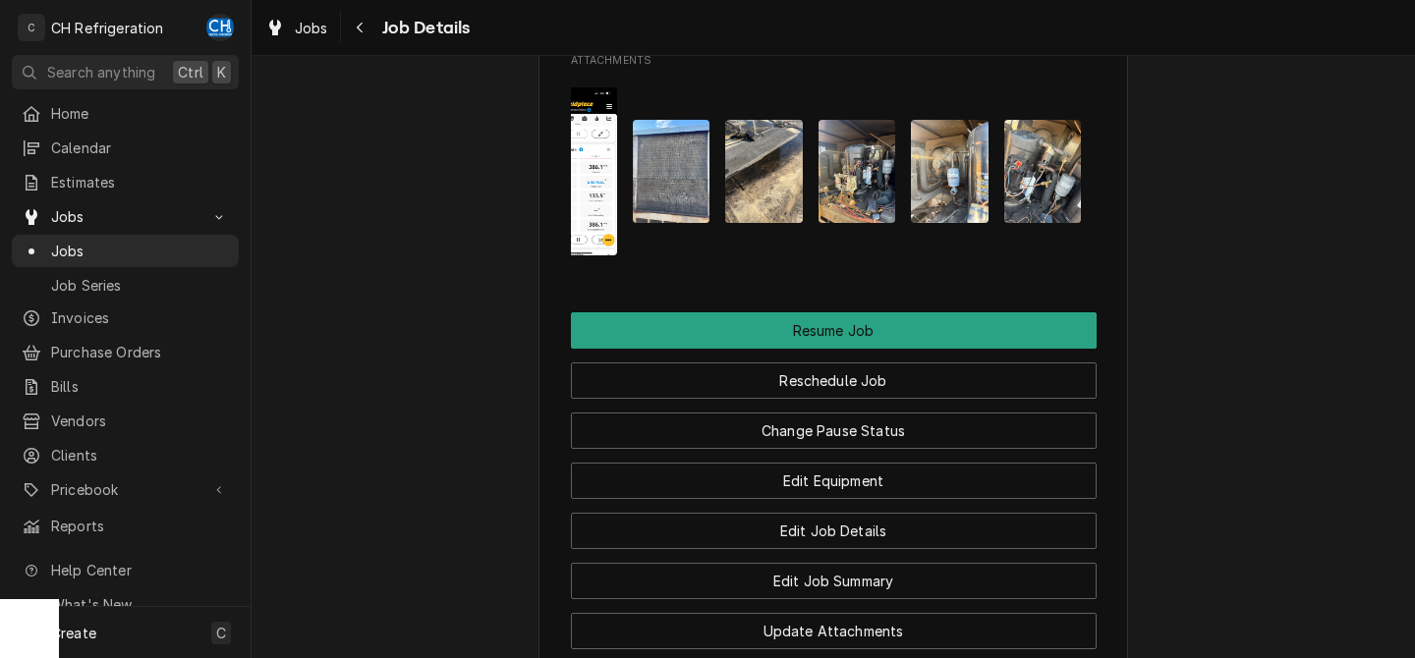
click at [1056, 223] on img "Attachments" at bounding box center [1043, 171] width 78 height 103
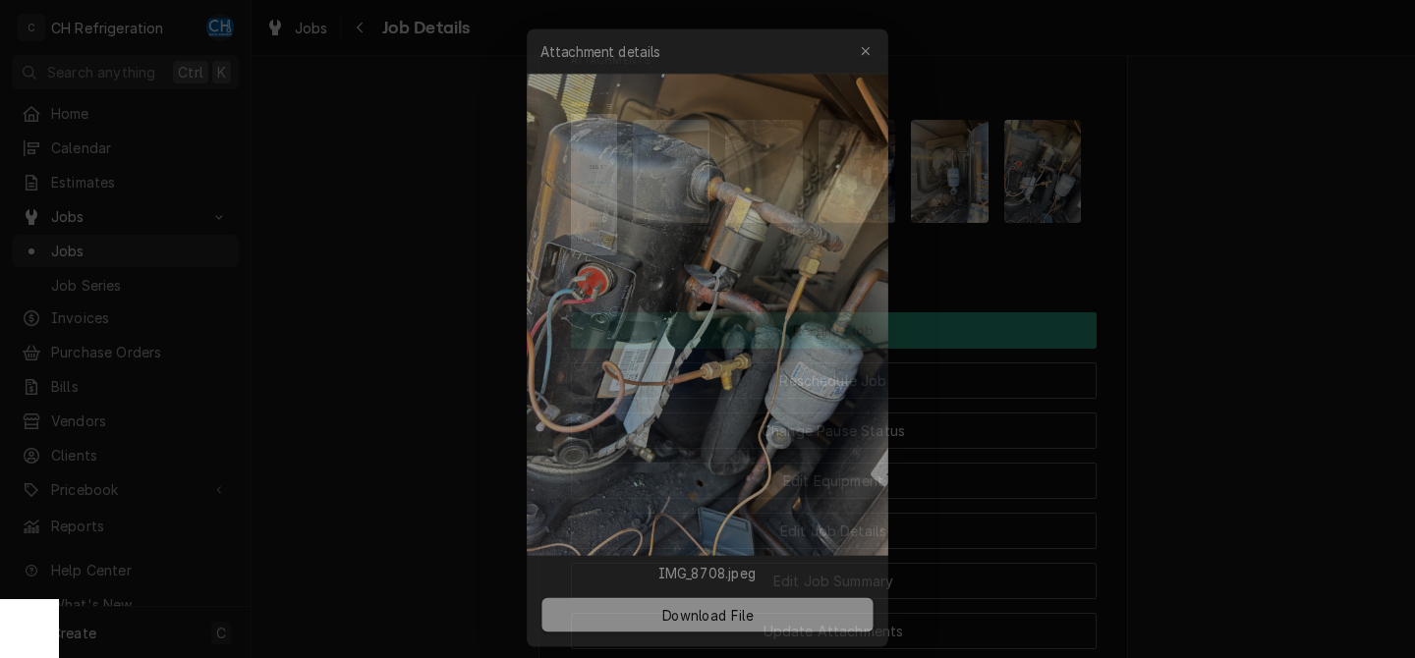
click at [1154, 255] on div at bounding box center [707, 329] width 1415 height 658
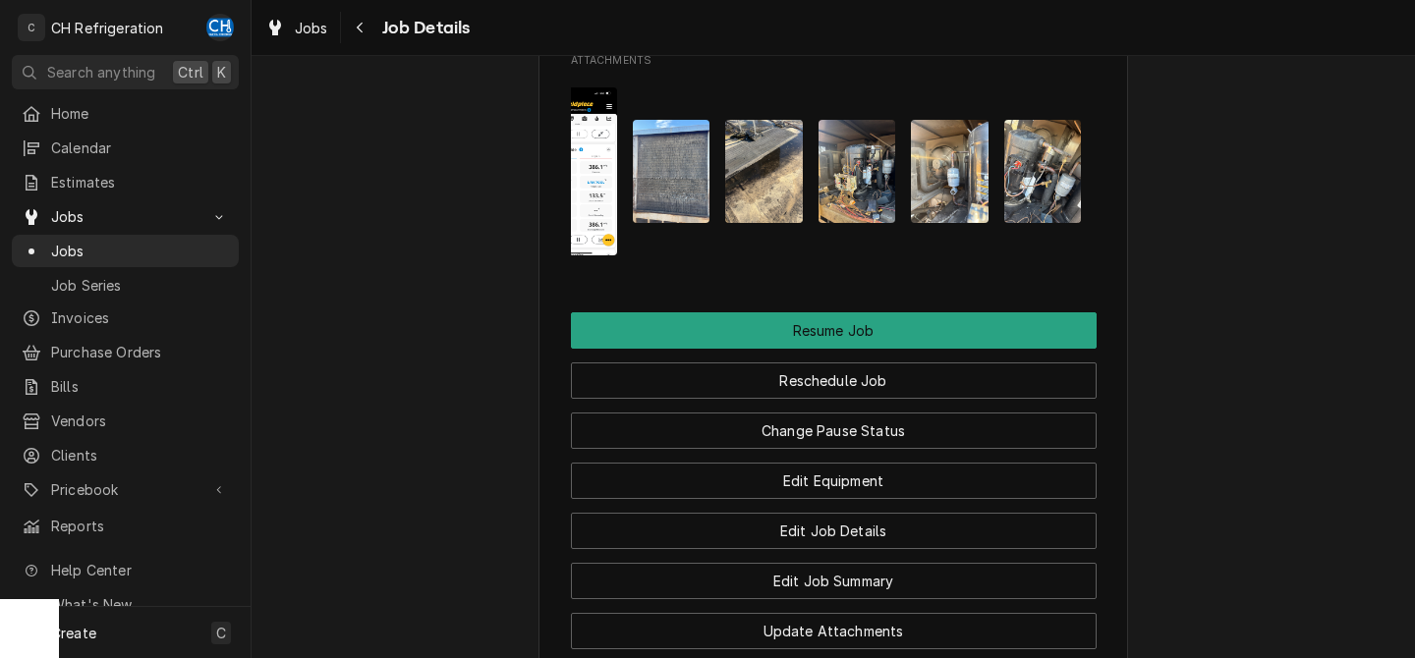
click at [883, 223] on img "Attachments" at bounding box center [857, 171] width 78 height 103
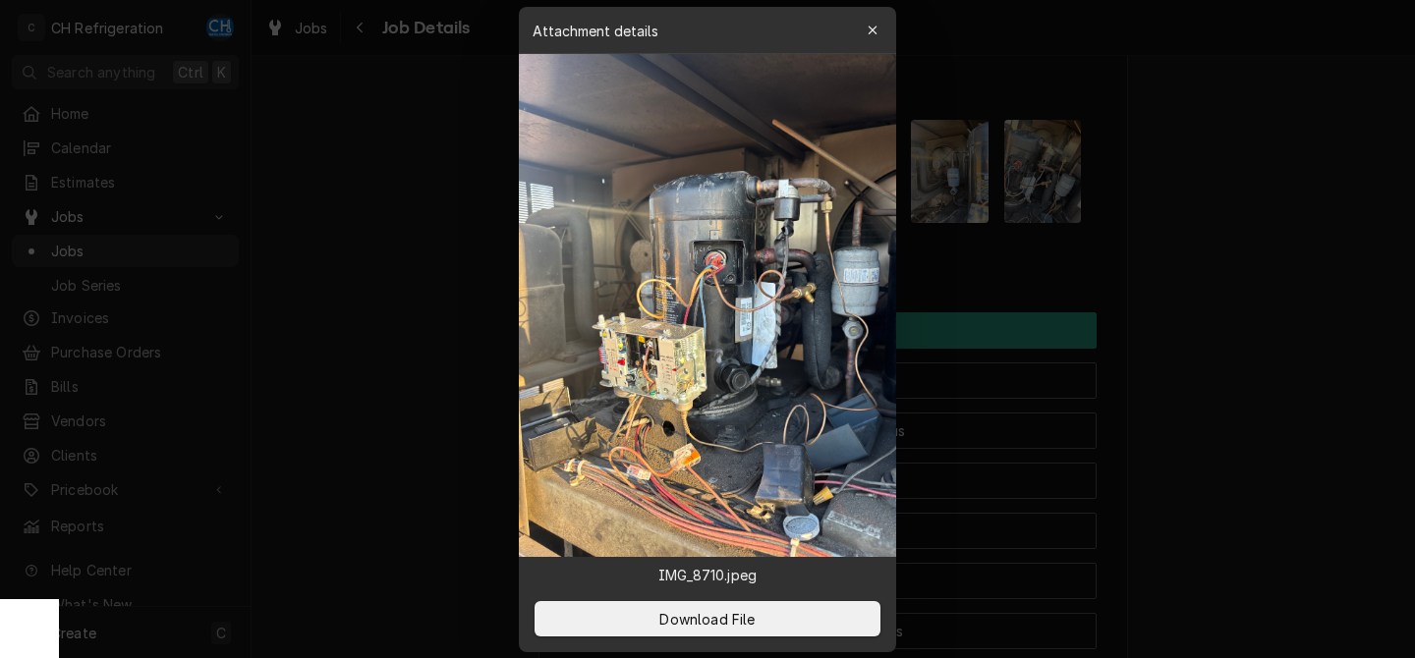
click at [1127, 262] on div at bounding box center [707, 329] width 1415 height 658
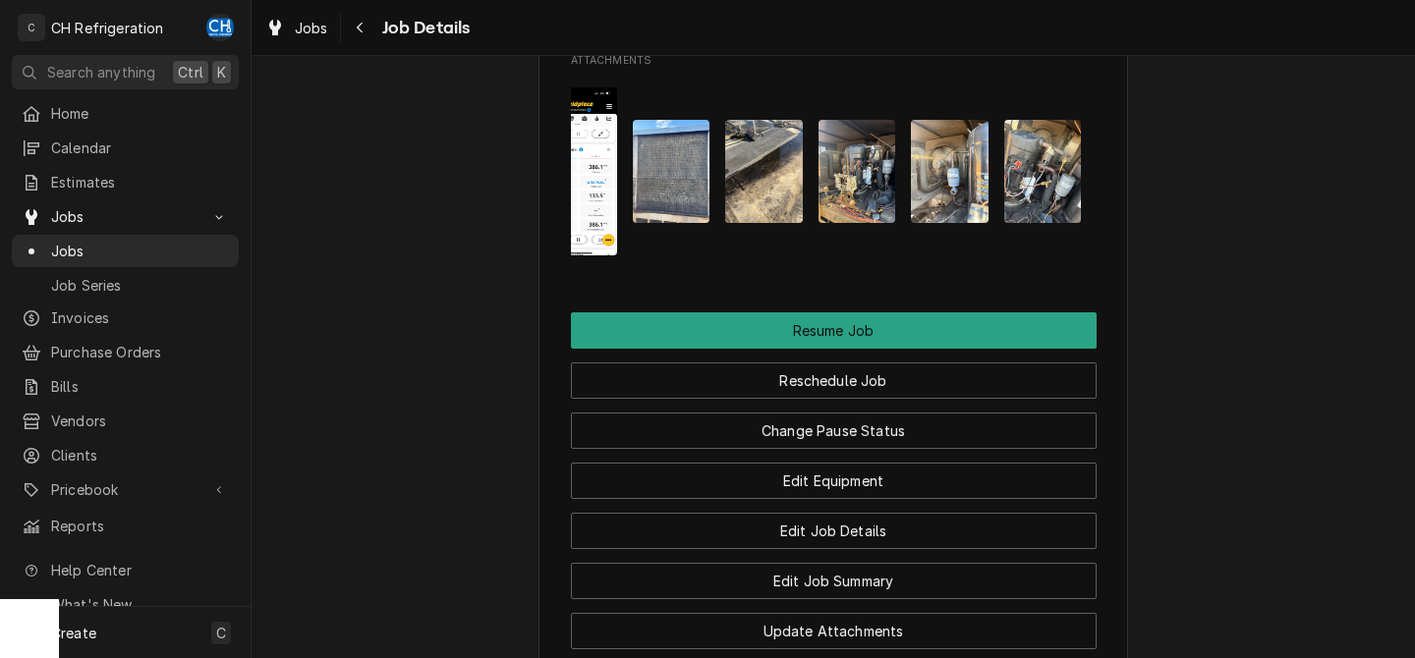
click at [856, 223] on img "Attachments" at bounding box center [857, 171] width 78 height 103
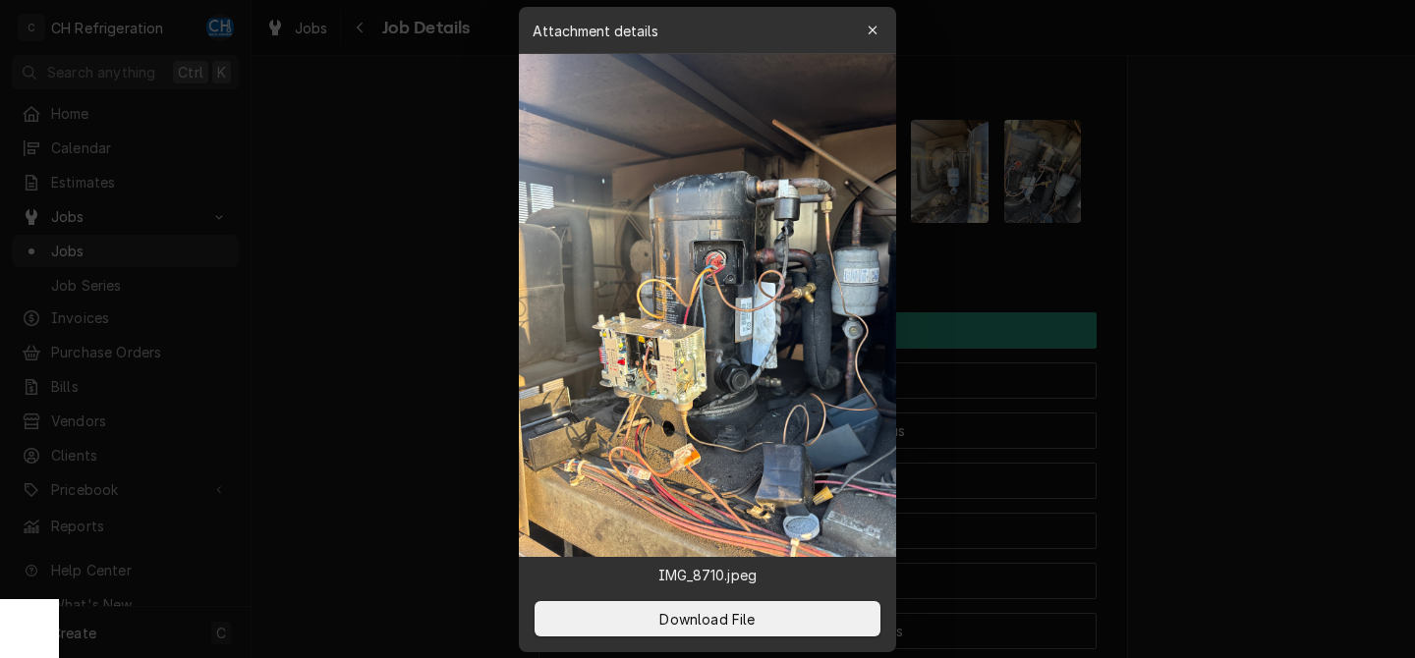
click at [737, 338] on img at bounding box center [707, 305] width 377 height 503
click at [1161, 320] on div at bounding box center [707, 329] width 1415 height 658
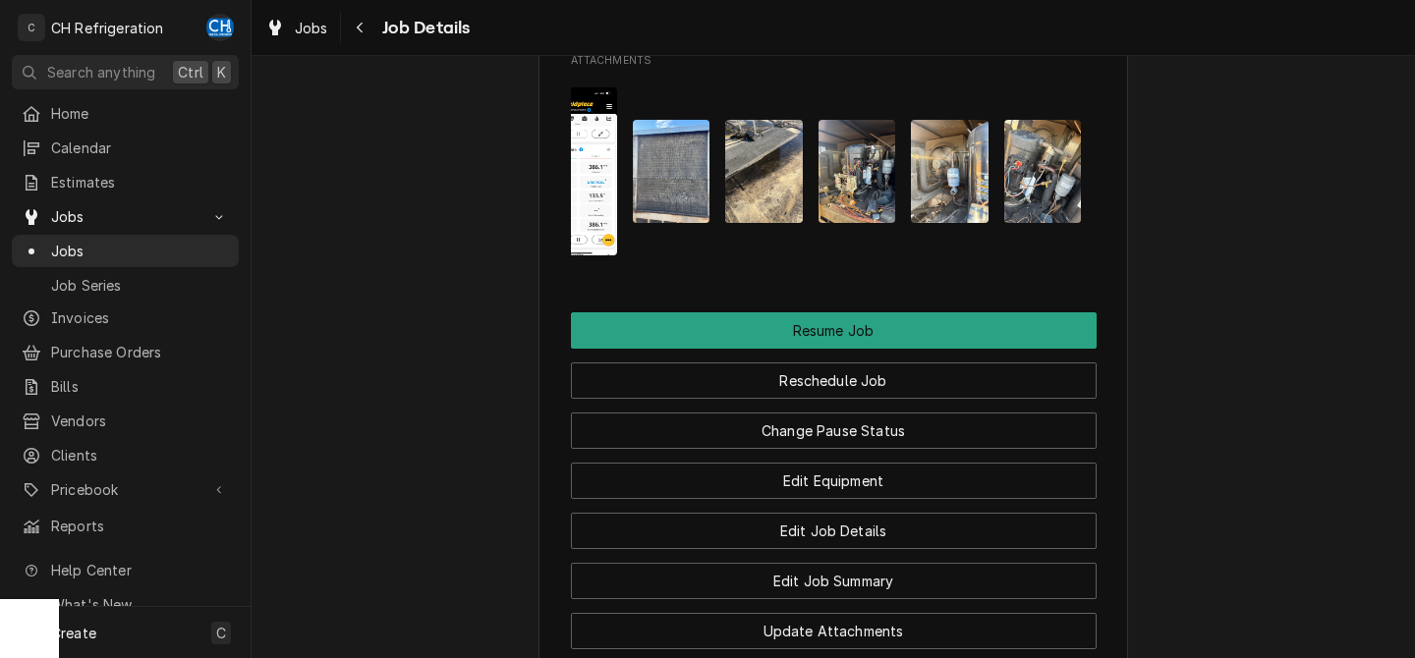
click at [660, 223] on img "Attachments" at bounding box center [672, 171] width 78 height 103
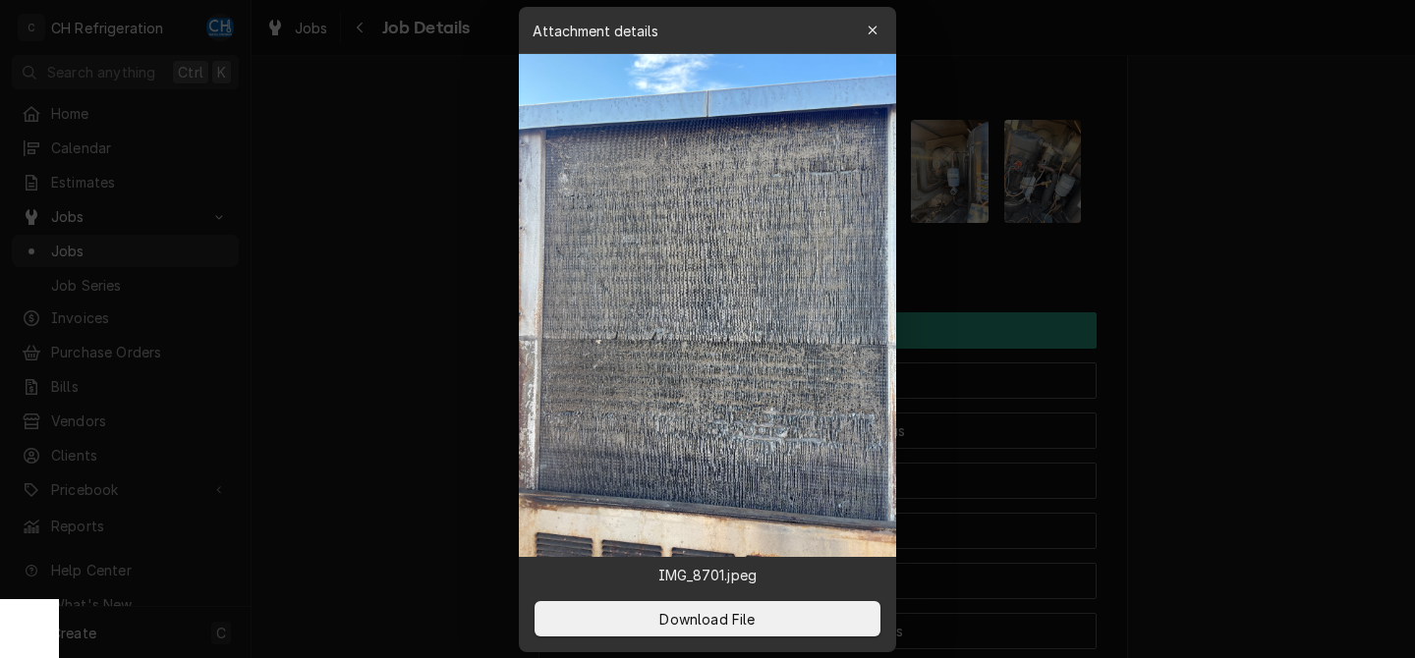
click at [1245, 303] on div at bounding box center [707, 329] width 1415 height 658
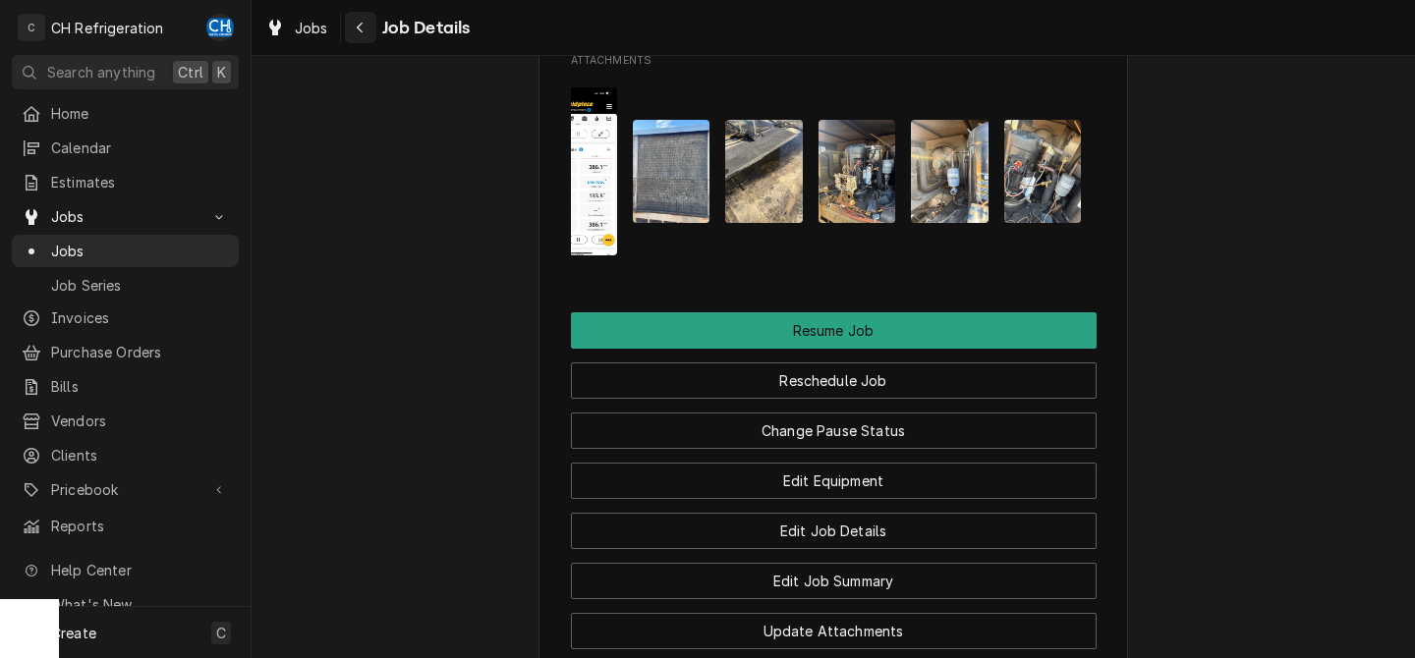
click at [366, 28] on div "Navigate back" at bounding box center [361, 28] width 20 height 20
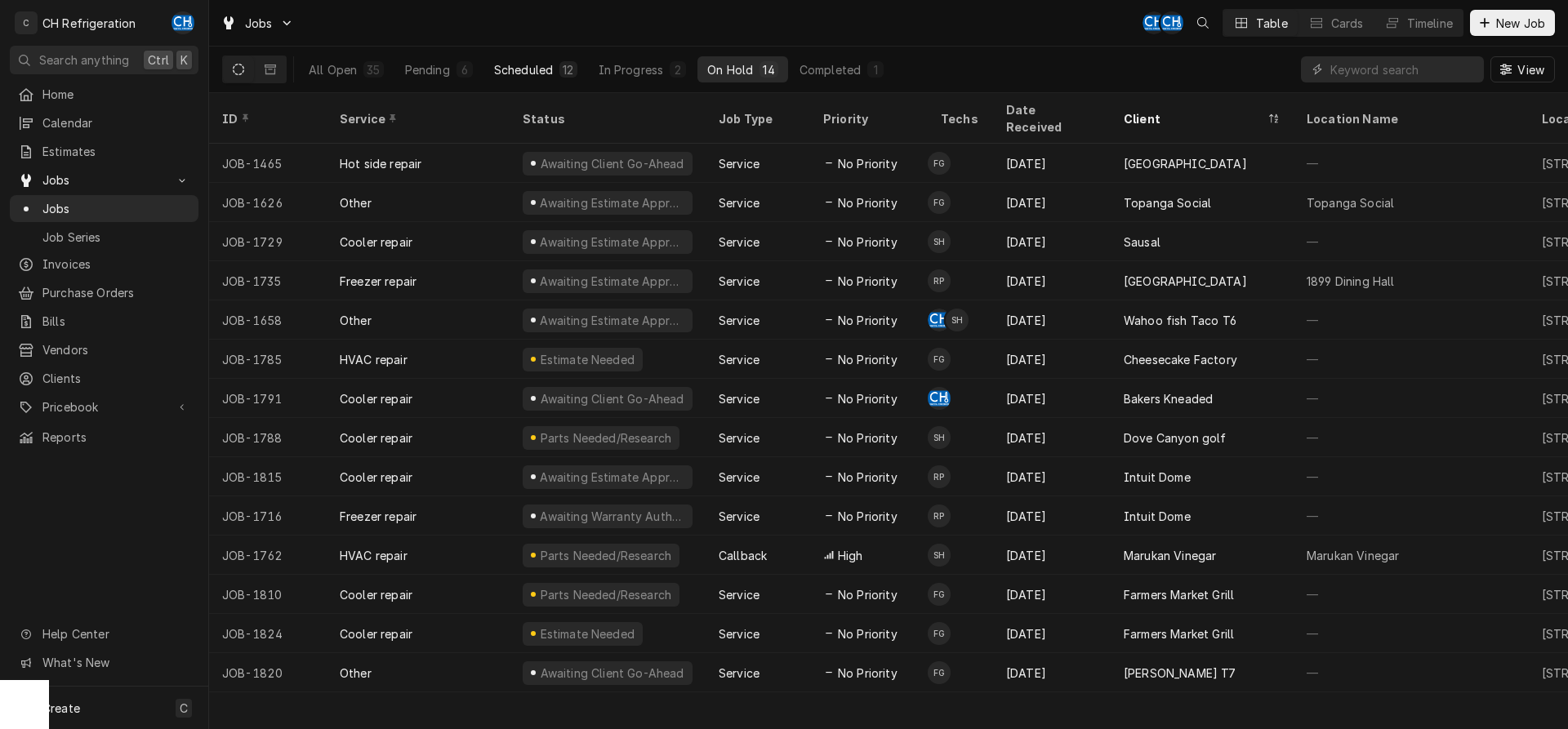
click at [540, 74] on div "Scheduled" at bounding box center [523, 70] width 59 height 17
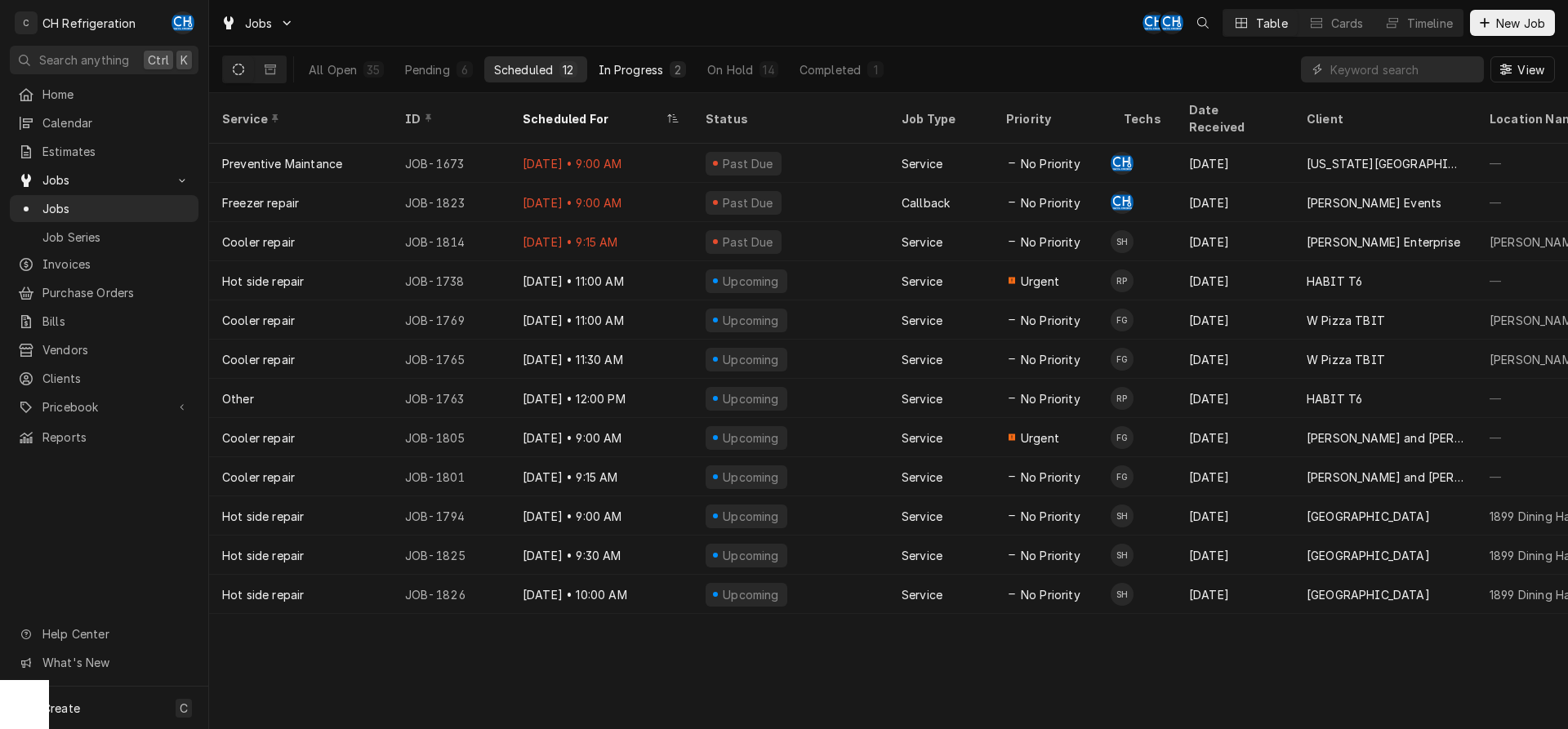
click at [675, 74] on div "2" at bounding box center [678, 70] width 10 height 17
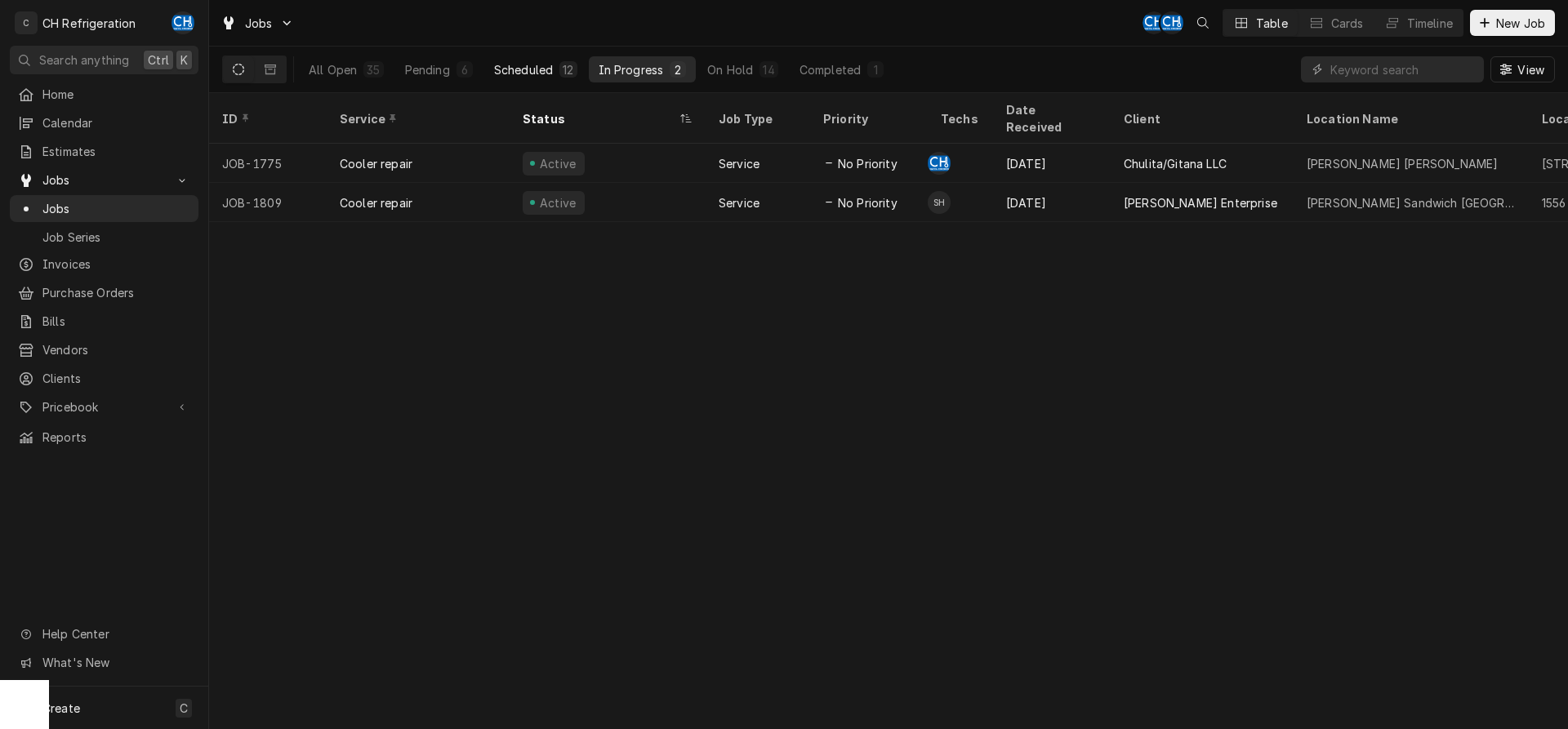
click at [548, 79] on button "Scheduled 12" at bounding box center [536, 69] width 103 height 26
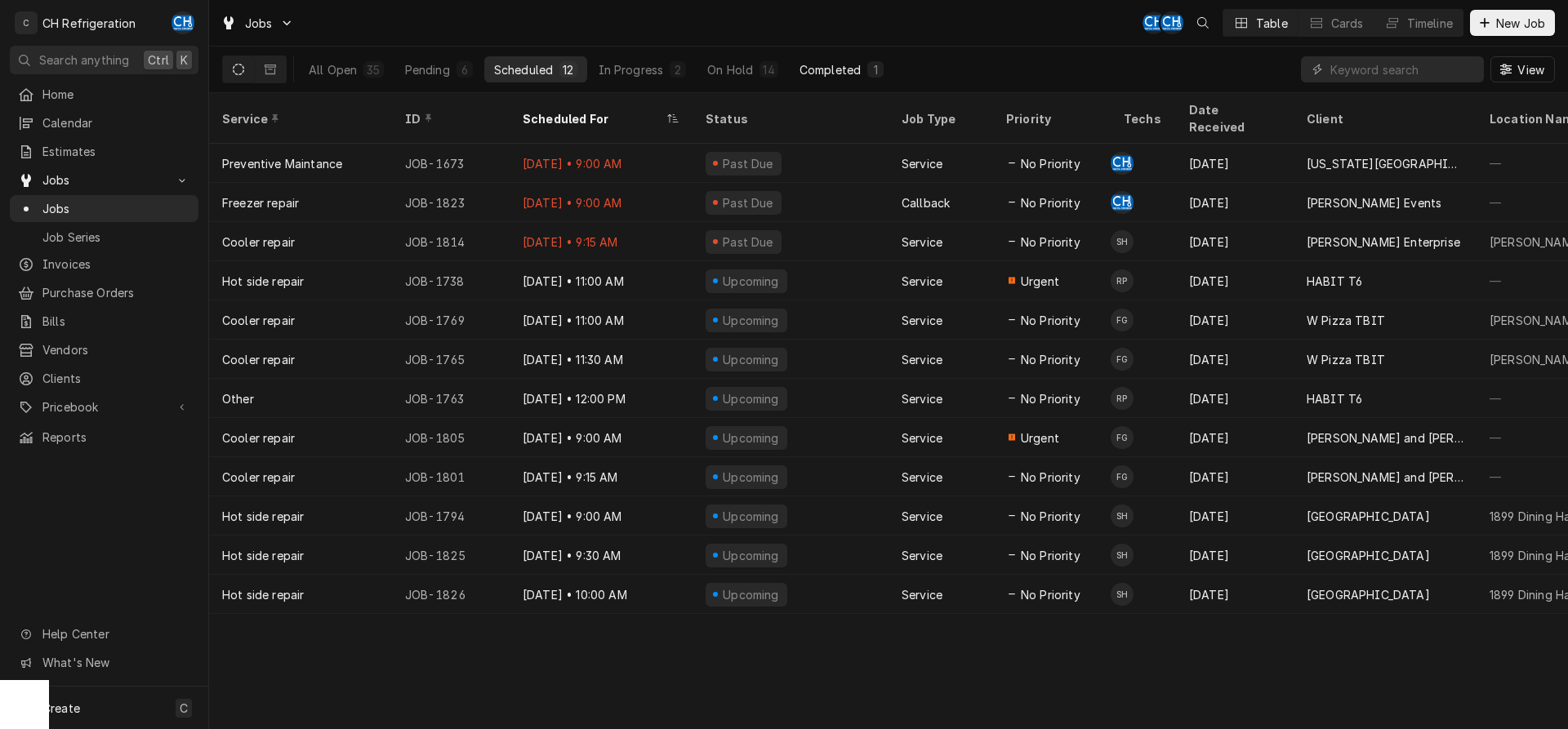
click at [872, 71] on div "1" at bounding box center [875, 70] width 10 height 17
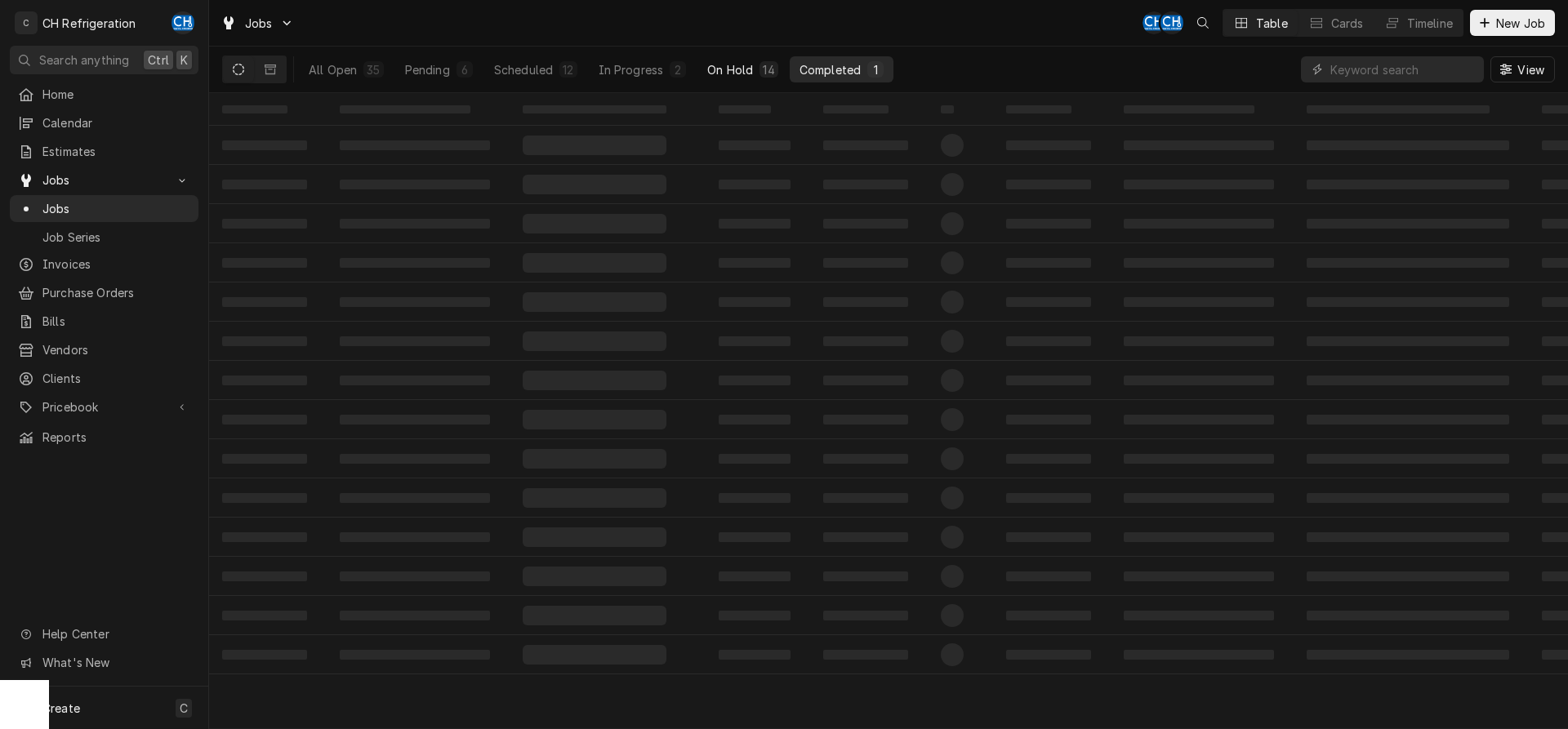
click at [755, 71] on button "On Hold 14" at bounding box center [742, 69] width 90 height 26
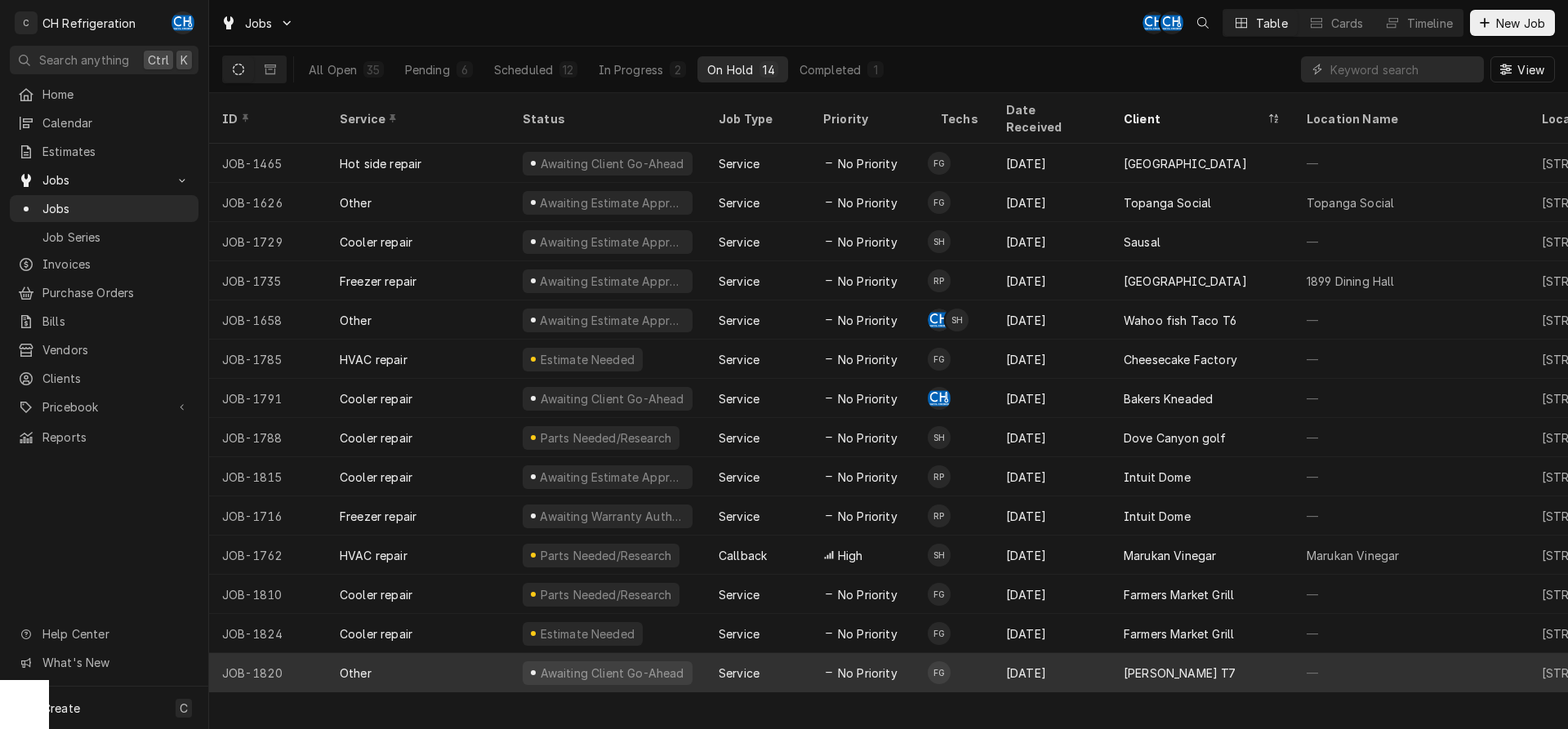
click at [1103, 546] on div "[DATE]" at bounding box center [1051, 672] width 117 height 39
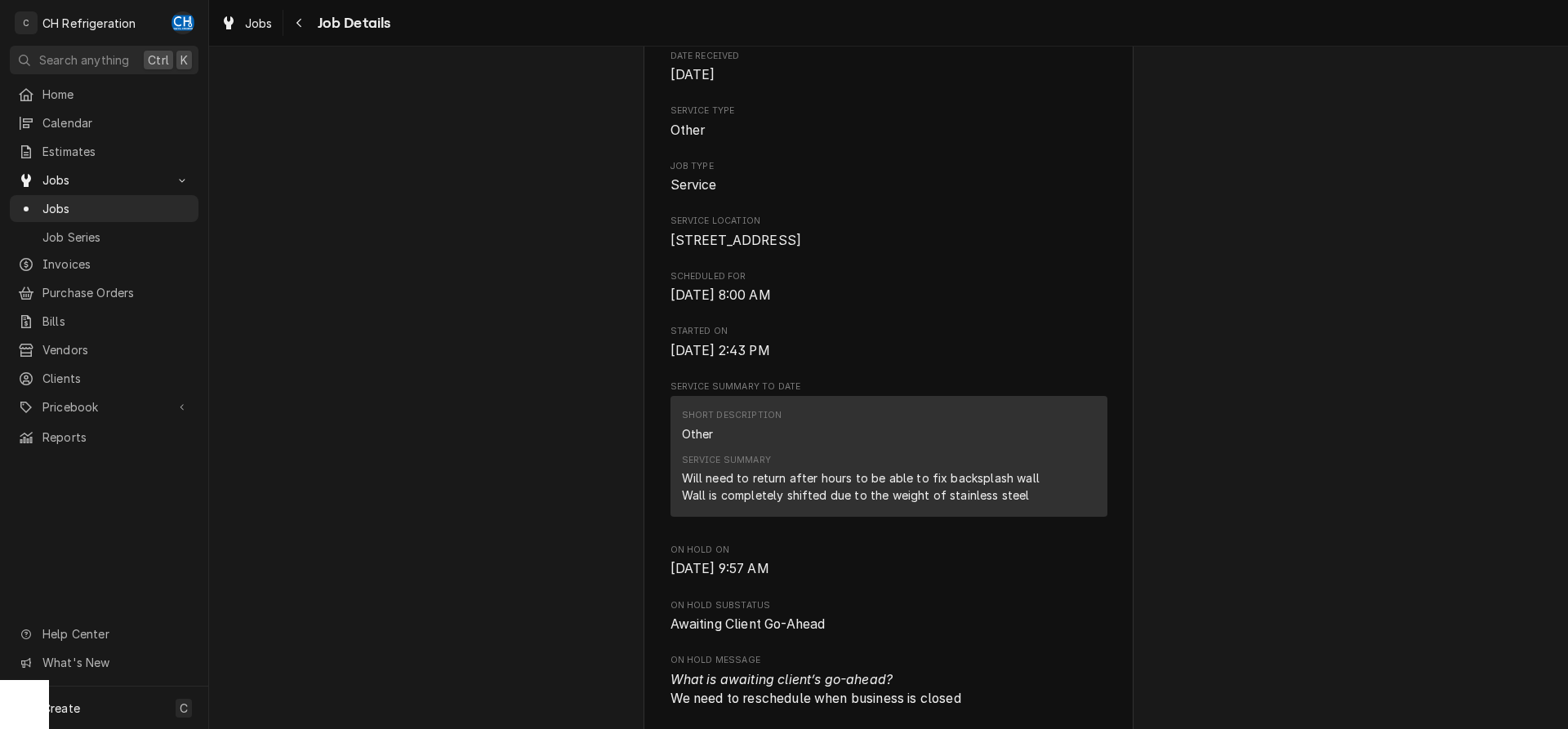
scroll to position [416, 0]
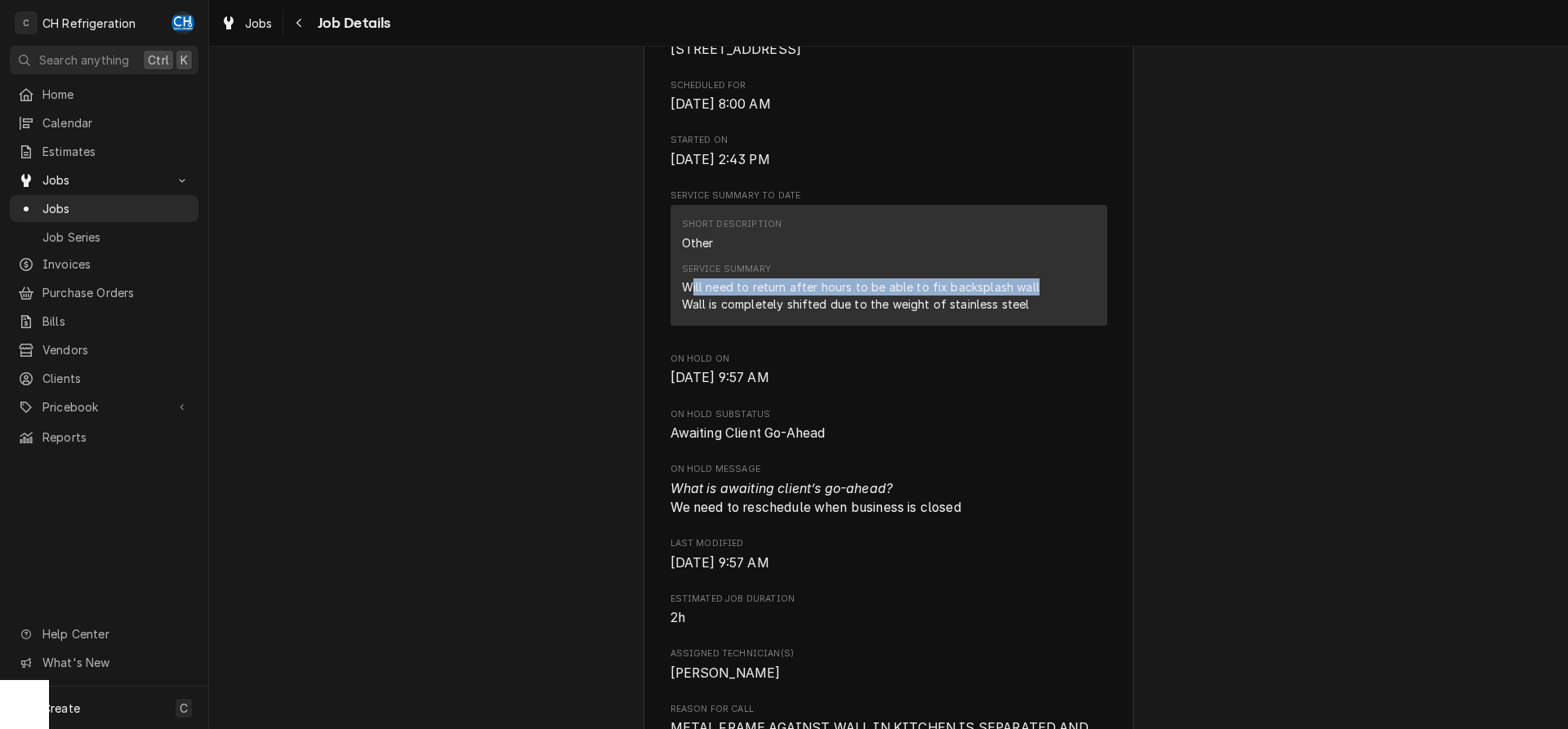
drag, startPoint x: 694, startPoint y: 301, endPoint x: 1055, endPoint y: 308, distance: 361.1
click at [1040, 308] on div "Will need to return after hours to be able to fix backsplash wall Wall is compl…" at bounding box center [860, 295] width 357 height 34
drag, startPoint x: 692, startPoint y: 323, endPoint x: 1030, endPoint y: 327, distance: 338.0
click at [1030, 313] on div "Will need to return after hours to be able to fix backsplash wall Wall is compl…" at bounding box center [860, 295] width 357 height 34
click at [1030, 318] on div "Service Summary Will need to return after hours to be able to fix backsplash wa…" at bounding box center [888, 288] width 414 height 62
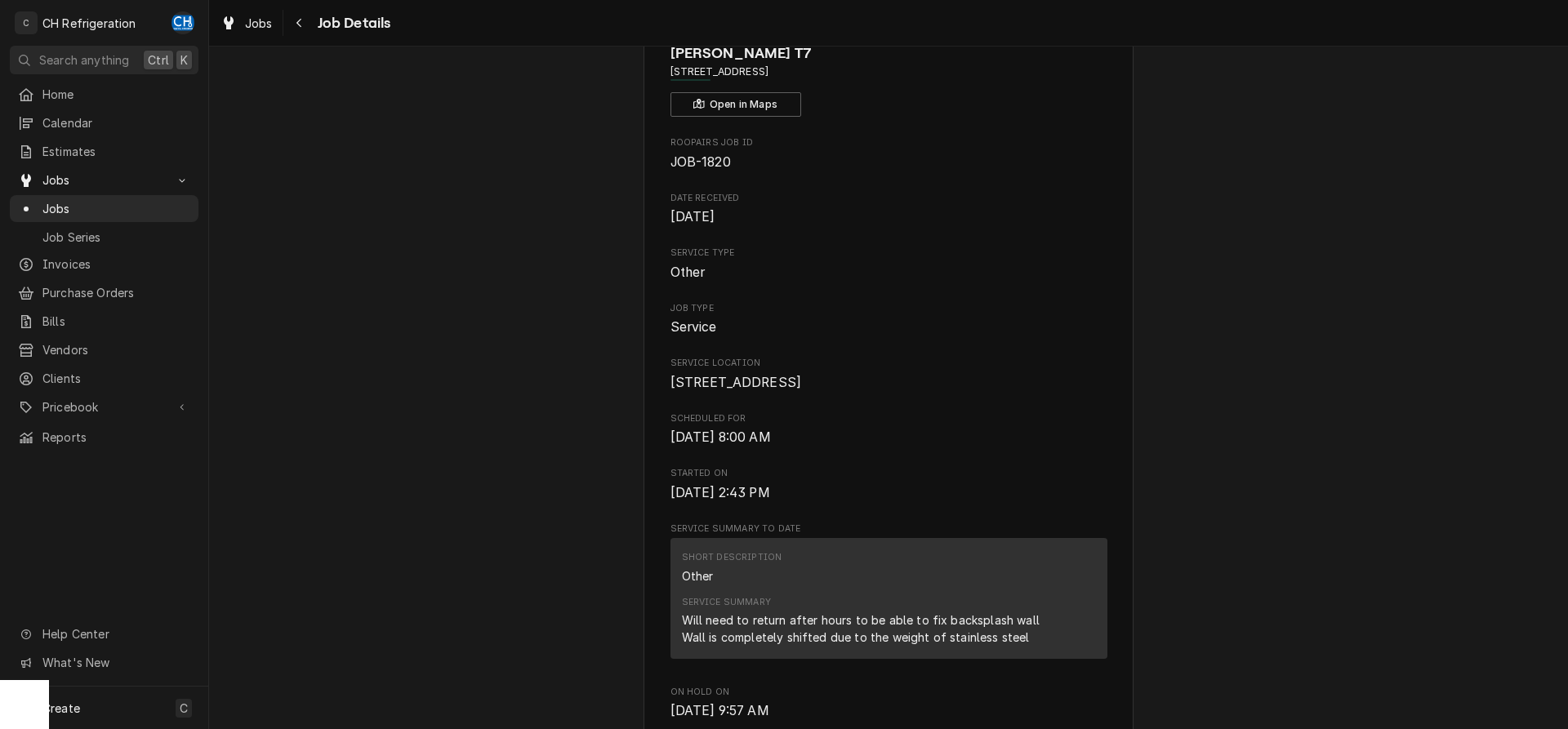
scroll to position [0, 0]
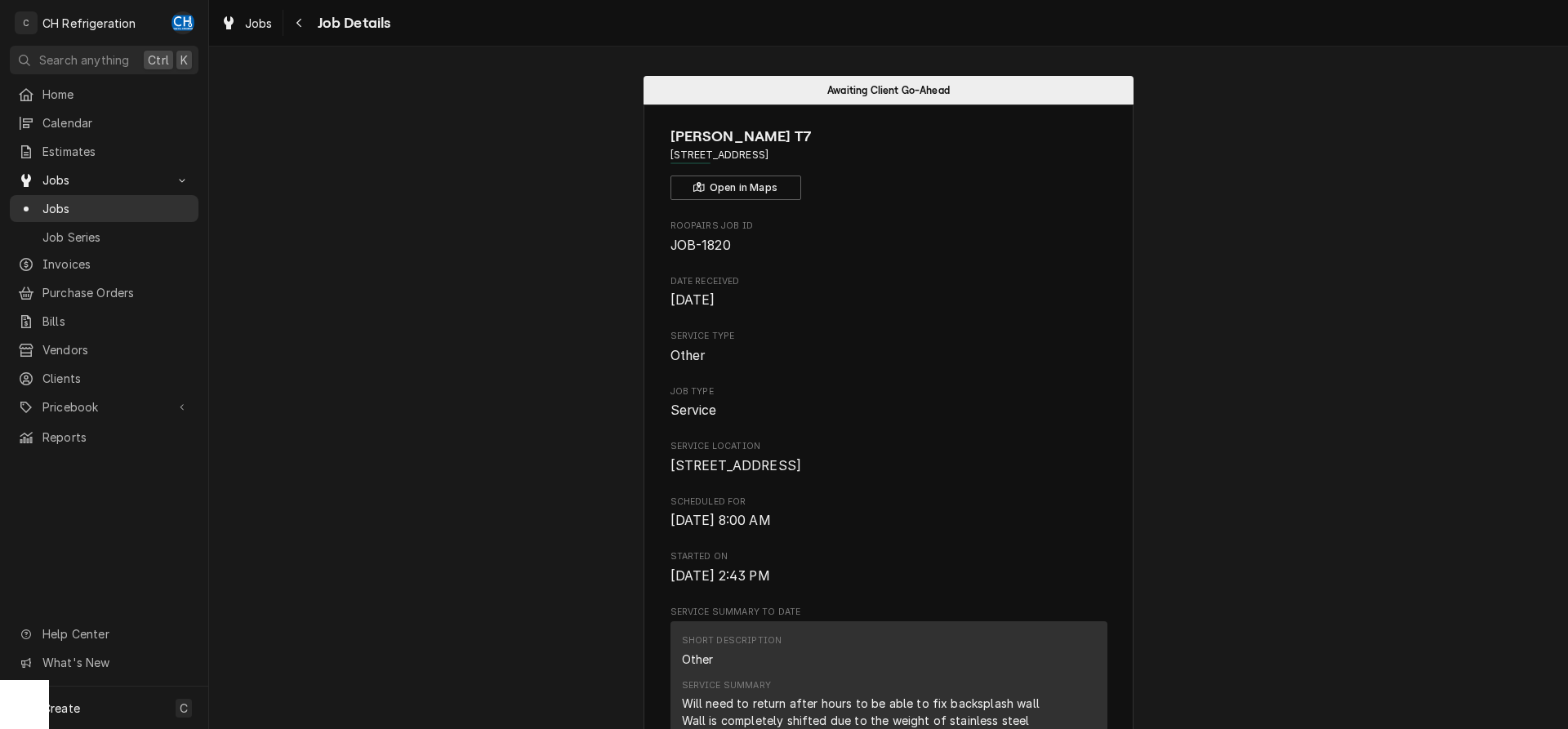
click at [67, 200] on span "Jobs" at bounding box center [116, 209] width 148 height 17
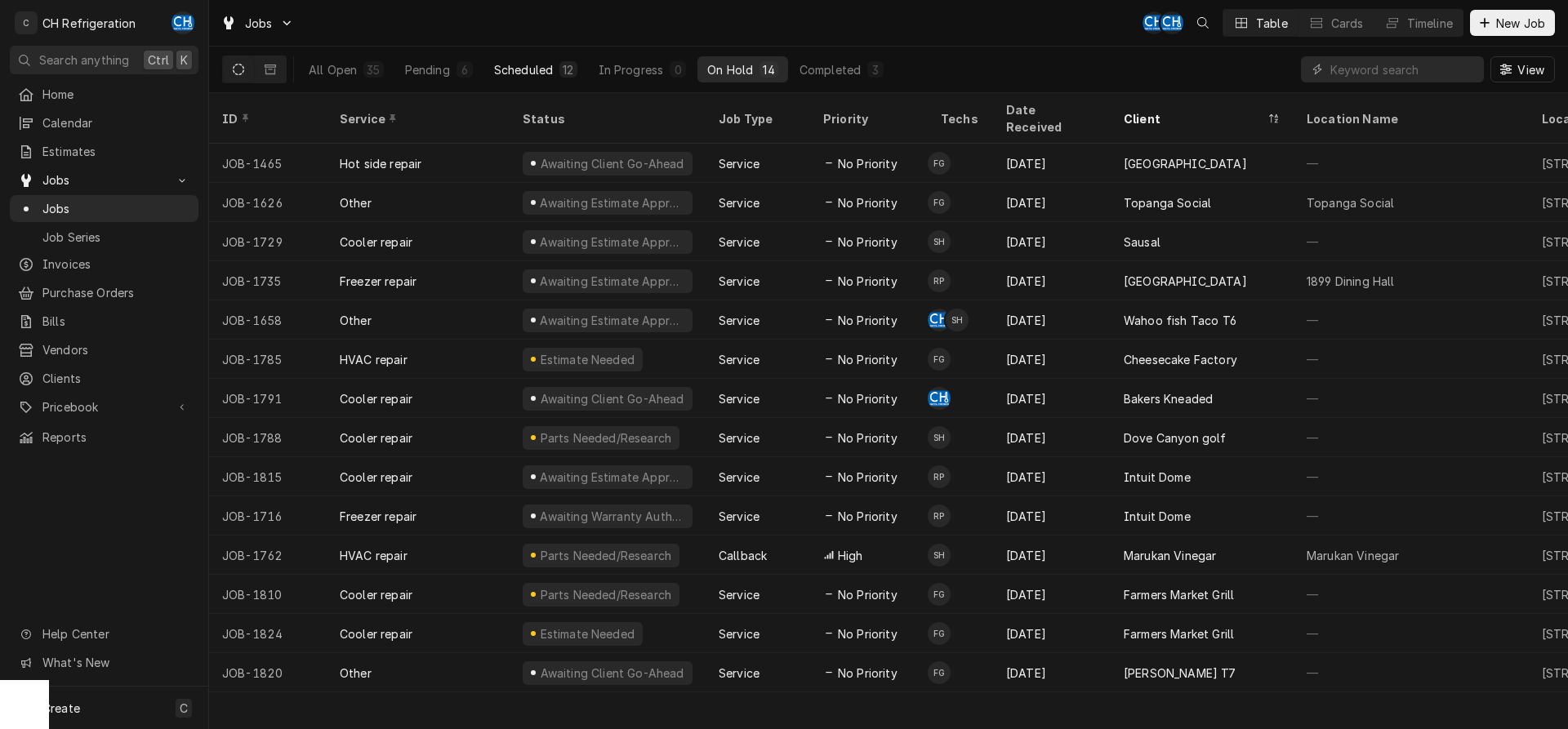
click at [550, 60] on button "Scheduled 12" at bounding box center [536, 69] width 103 height 26
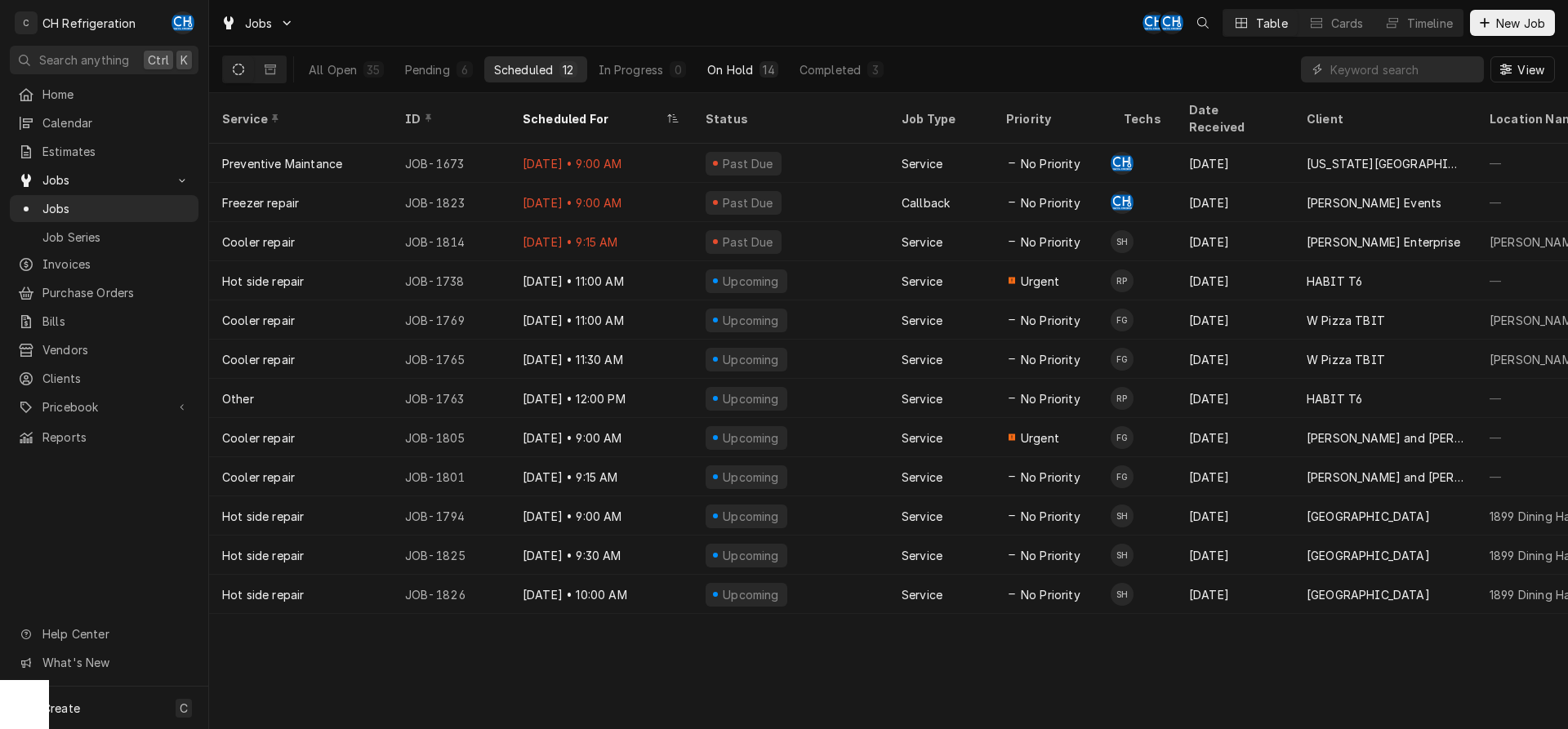
click at [763, 72] on div "14" at bounding box center [769, 70] width 12 height 17
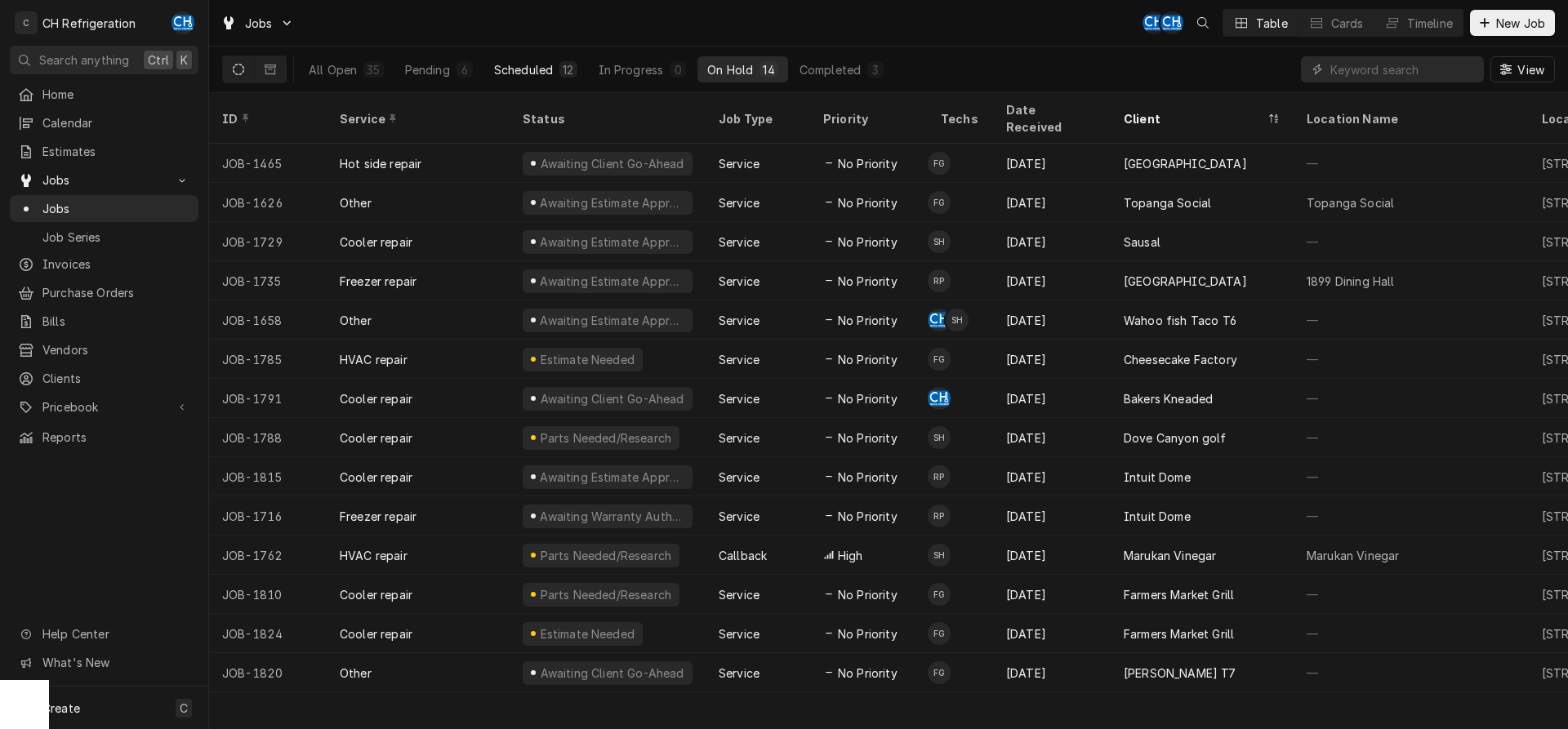
click at [553, 81] on button "Scheduled 12" at bounding box center [536, 69] width 103 height 26
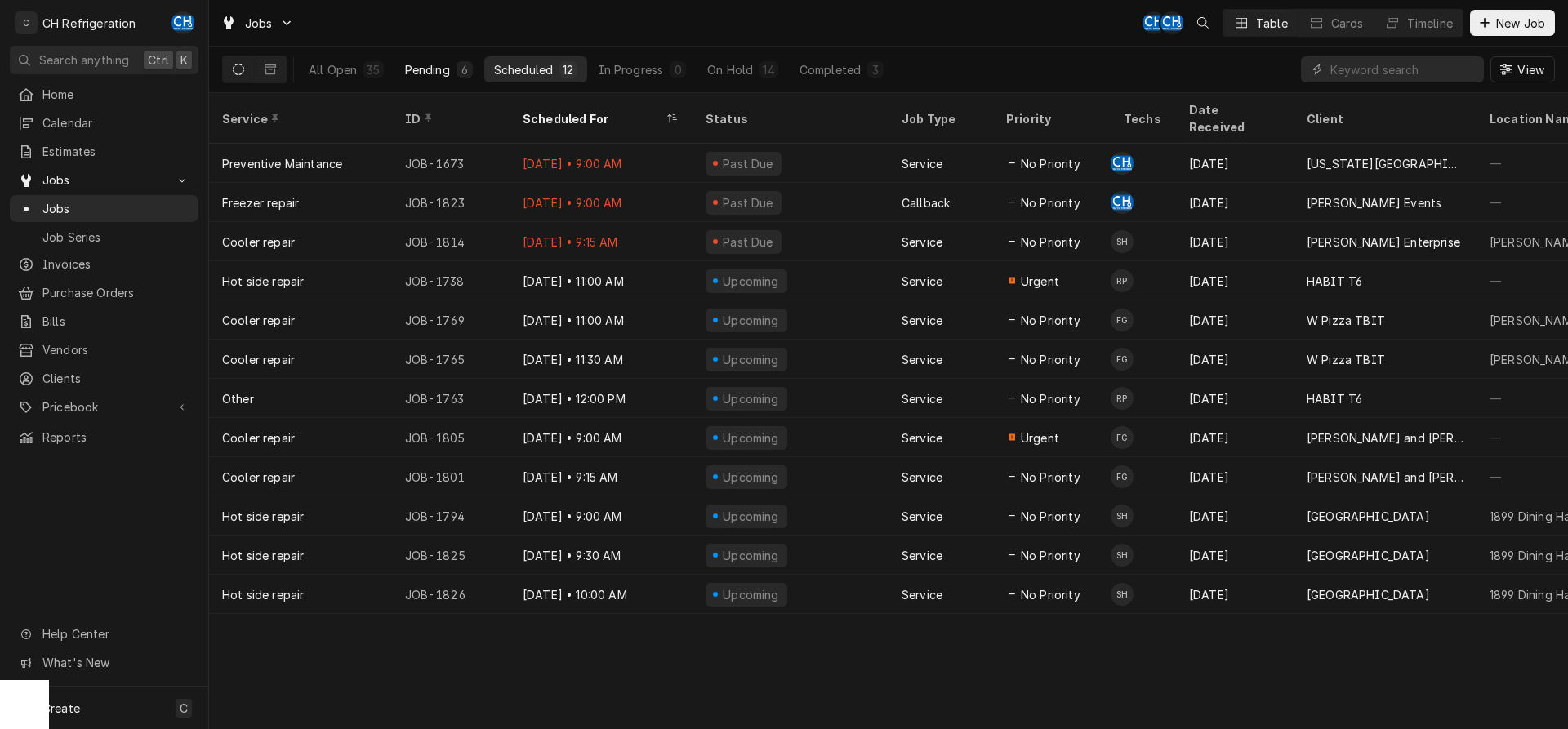
click at [456, 71] on div "6" at bounding box center [465, 70] width 17 height 17
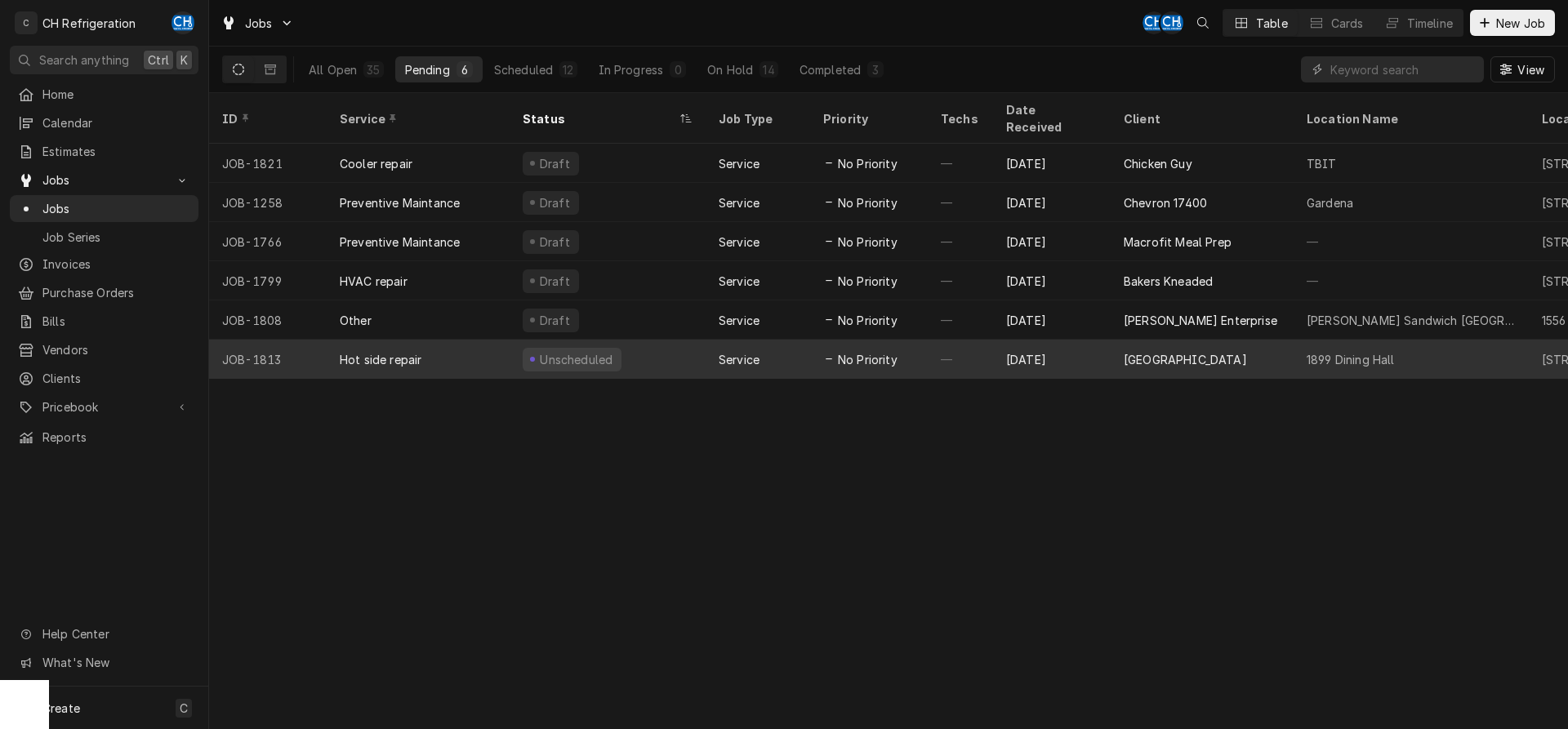
click at [1285, 340] on div "[GEOGRAPHIC_DATA]" at bounding box center [1202, 359] width 183 height 39
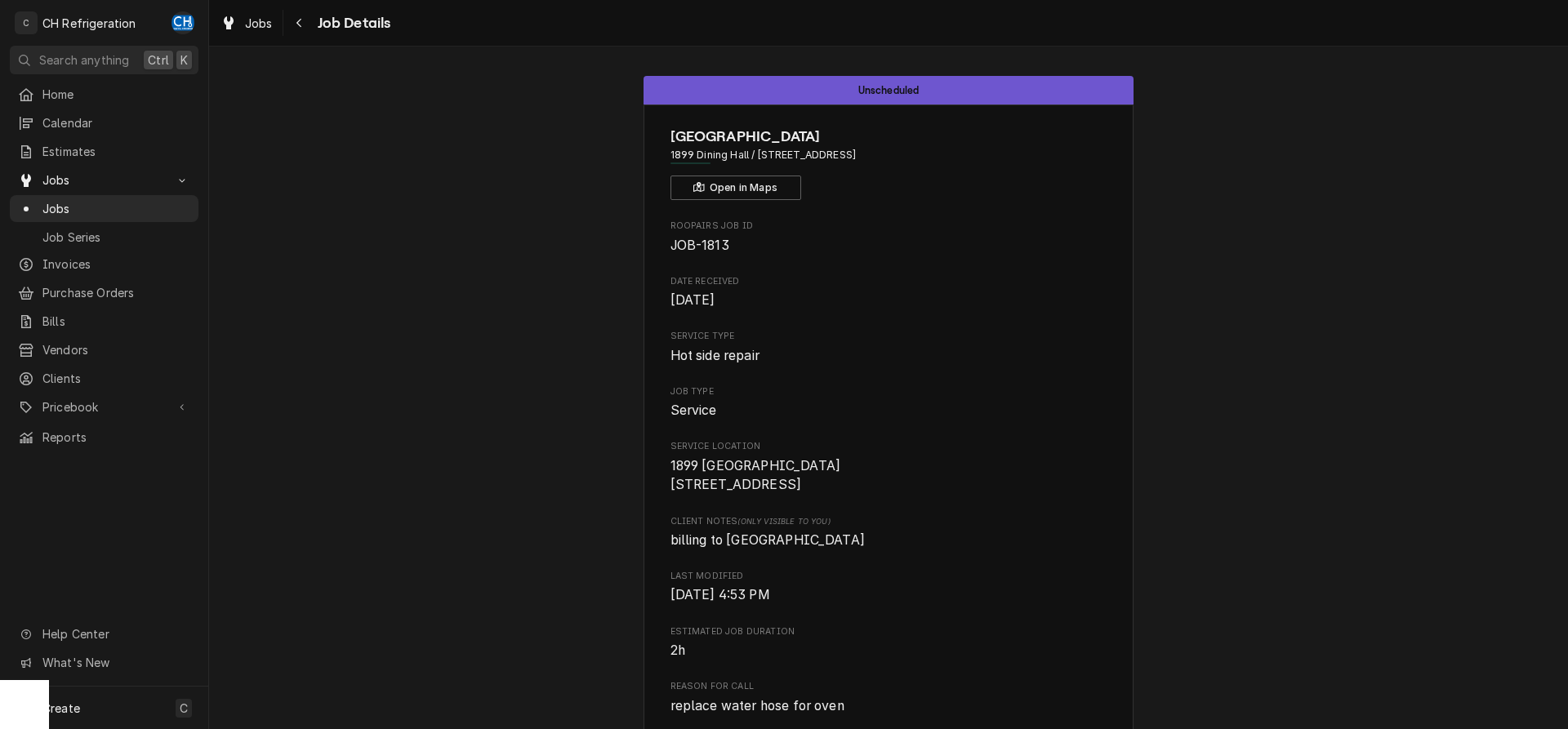
scroll to position [500, 0]
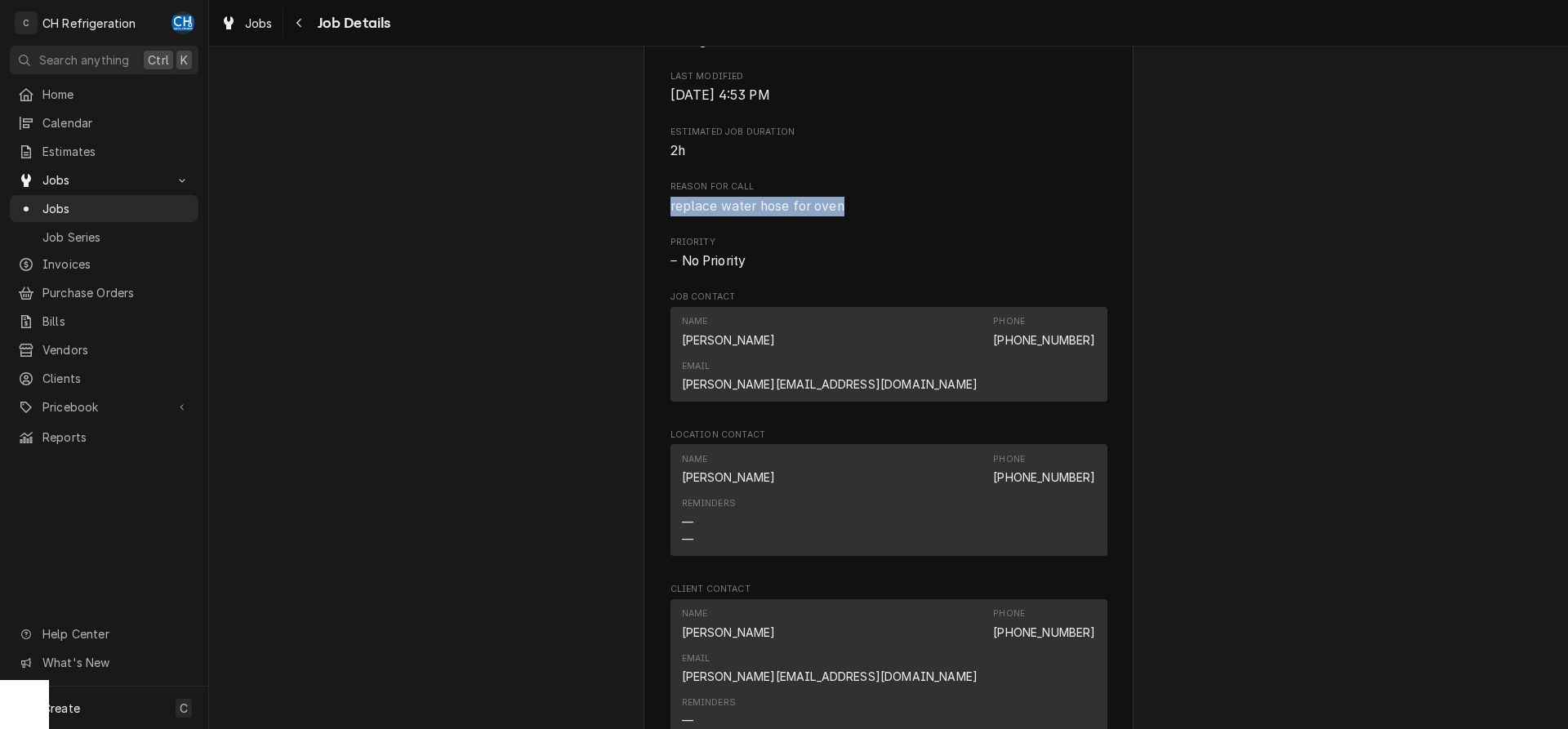
drag, startPoint x: 669, startPoint y: 229, endPoint x: 856, endPoint y: 235, distance: 187.1
click at [856, 235] on div "[GEOGRAPHIC_DATA] 1899 Dining Hall / [STREET_ADDRESS] Open in Maps Roopairs Job…" at bounding box center [888, 268] width 490 height 1327
click at [856, 216] on span "replace water hose for oven" at bounding box center [889, 207] width 437 height 20
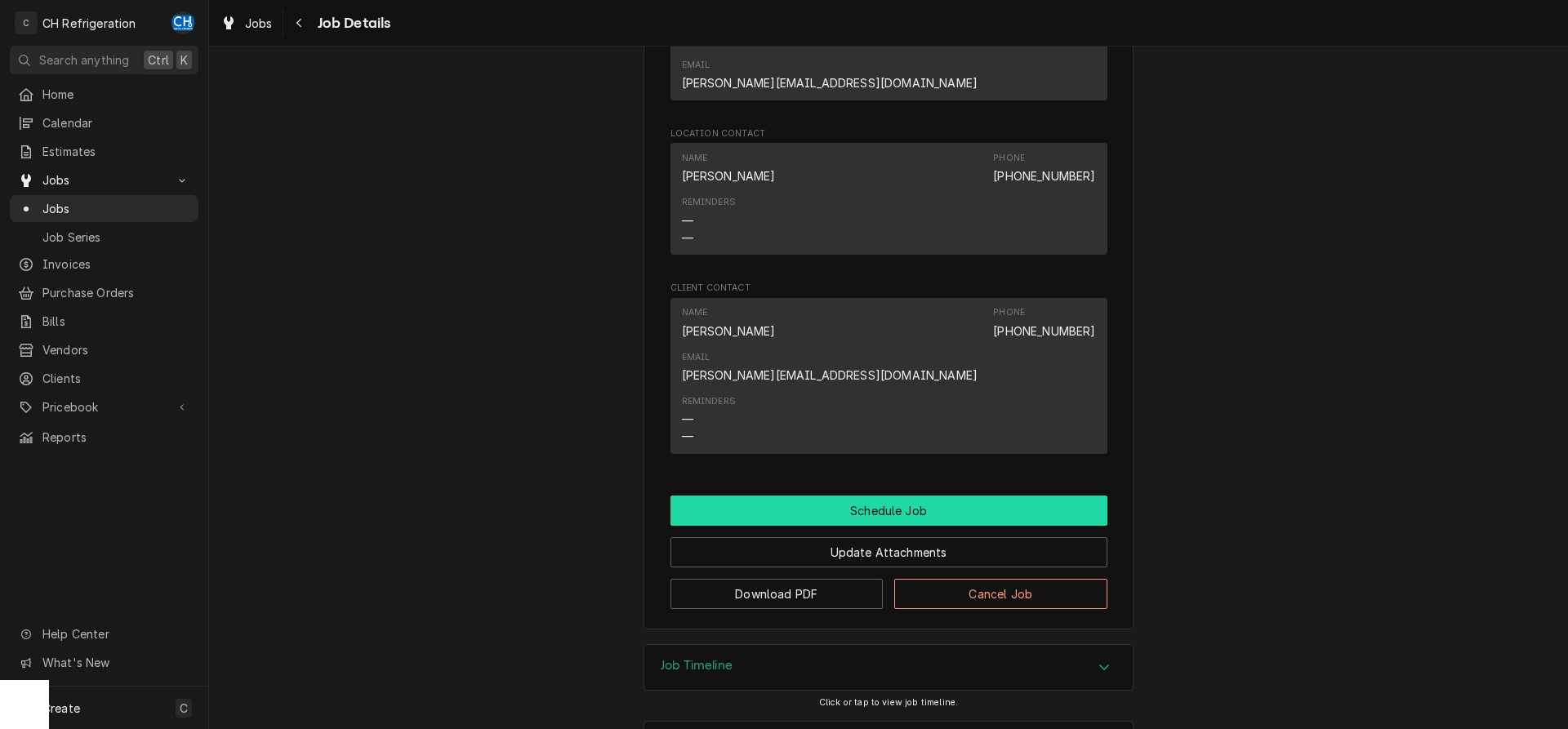
click at [793, 495] on button "Schedule Job" at bounding box center [889, 510] width 437 height 30
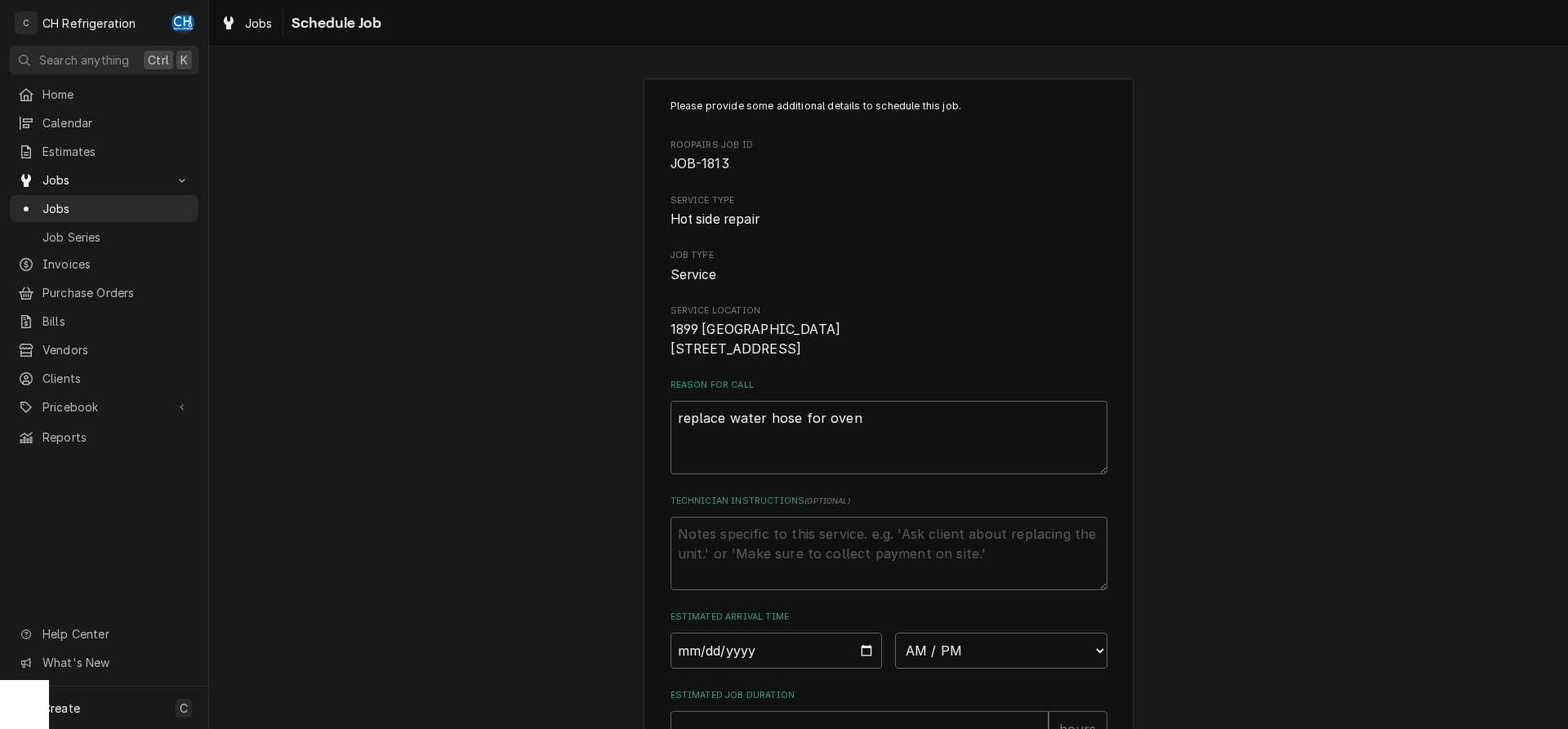
scroll to position [211, 0]
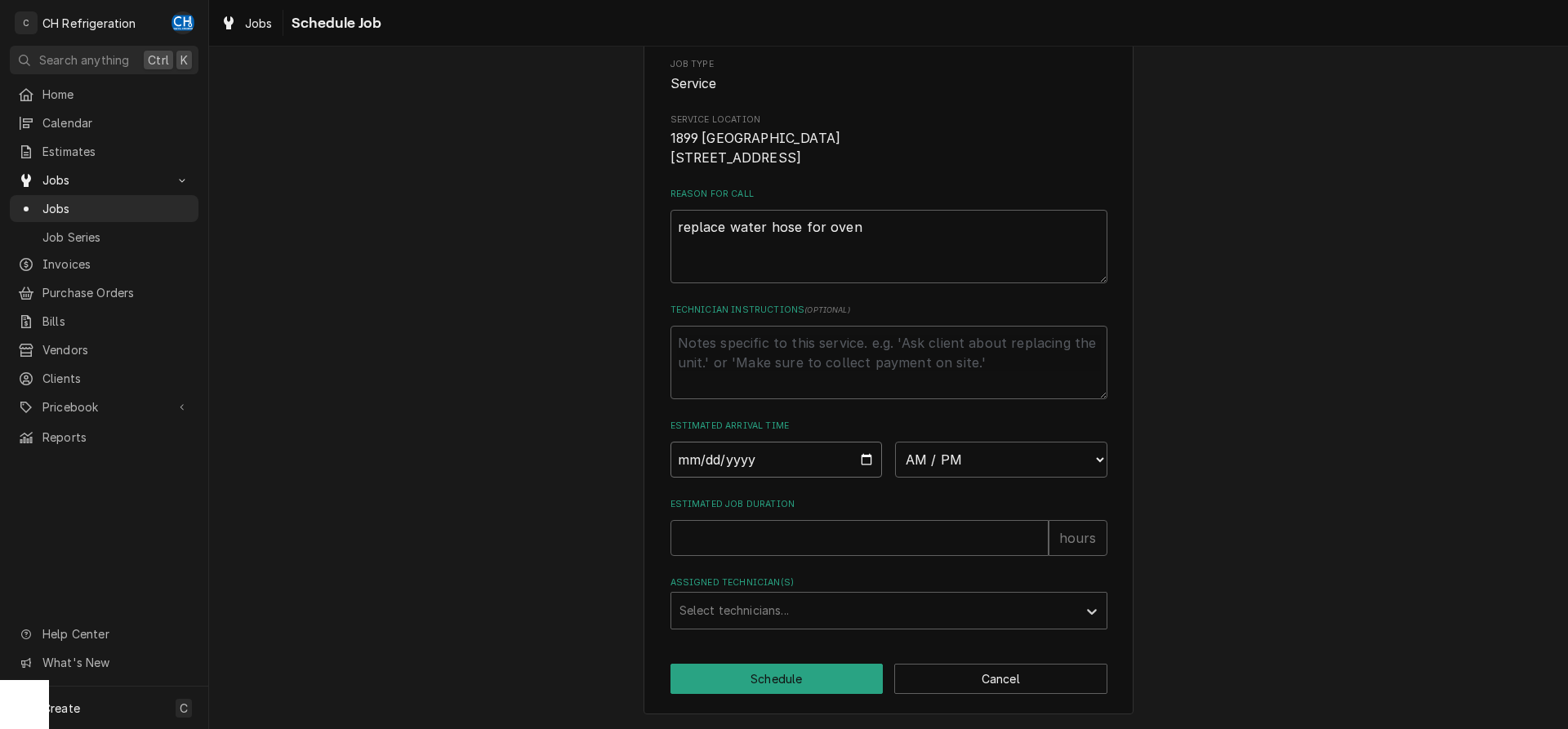
click at [865, 465] on input "Date" at bounding box center [776, 460] width 212 height 36
type input "2025-08-28"
type textarea "x"
click at [895, 442] on select "AM / PM 6:00 AM 6:15 AM 6:30 AM 6:45 AM 7:00 AM 7:15 AM 7:30 AM 7:45 AM 8:00 AM…" at bounding box center [1000, 460] width 212 height 36
select select "12:00:00"
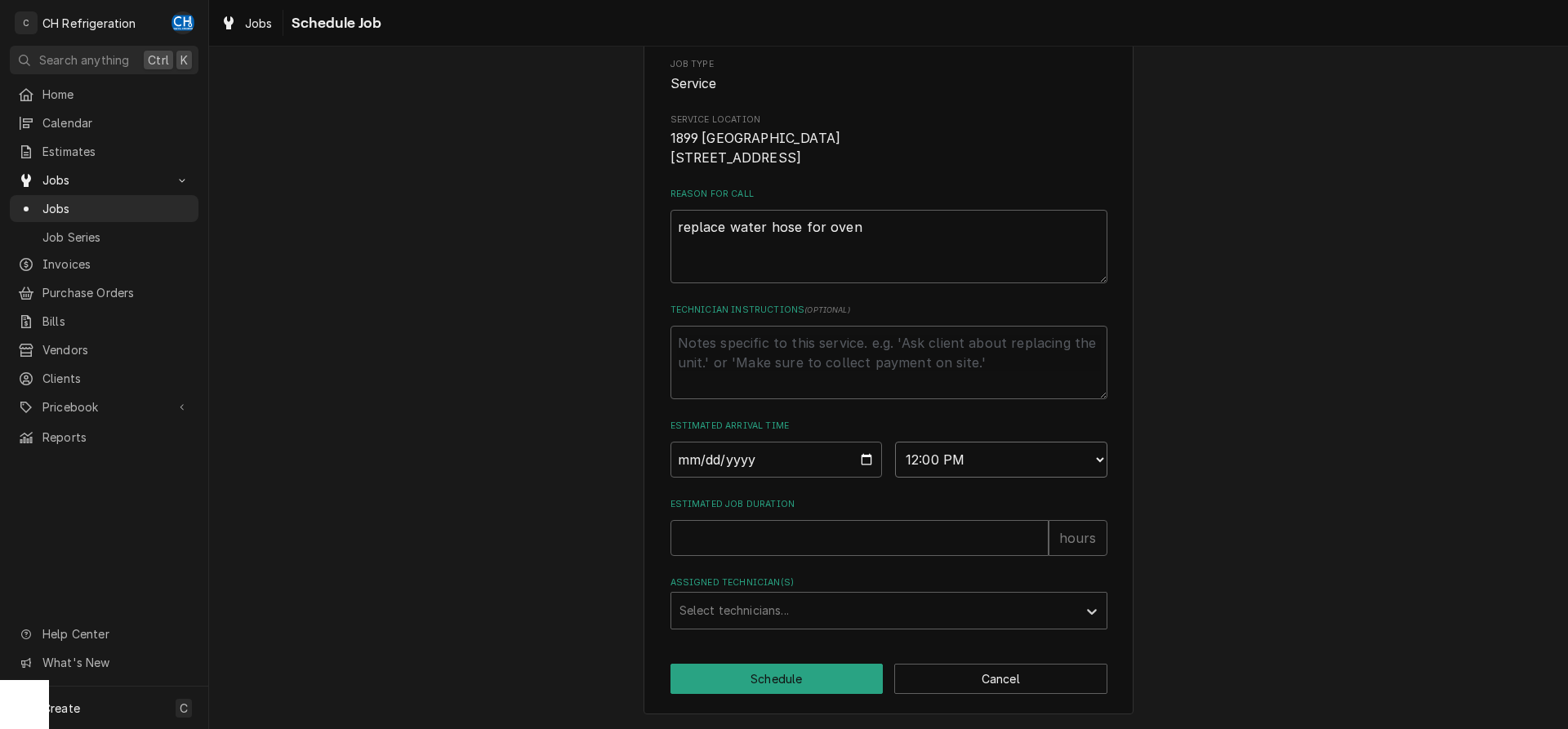
click option "12:00 PM" at bounding box center [0, 0] width 0 height 0
click at [759, 554] on input "Estimated Job Duration" at bounding box center [859, 538] width 378 height 36
type textarea "x"
type input "2"
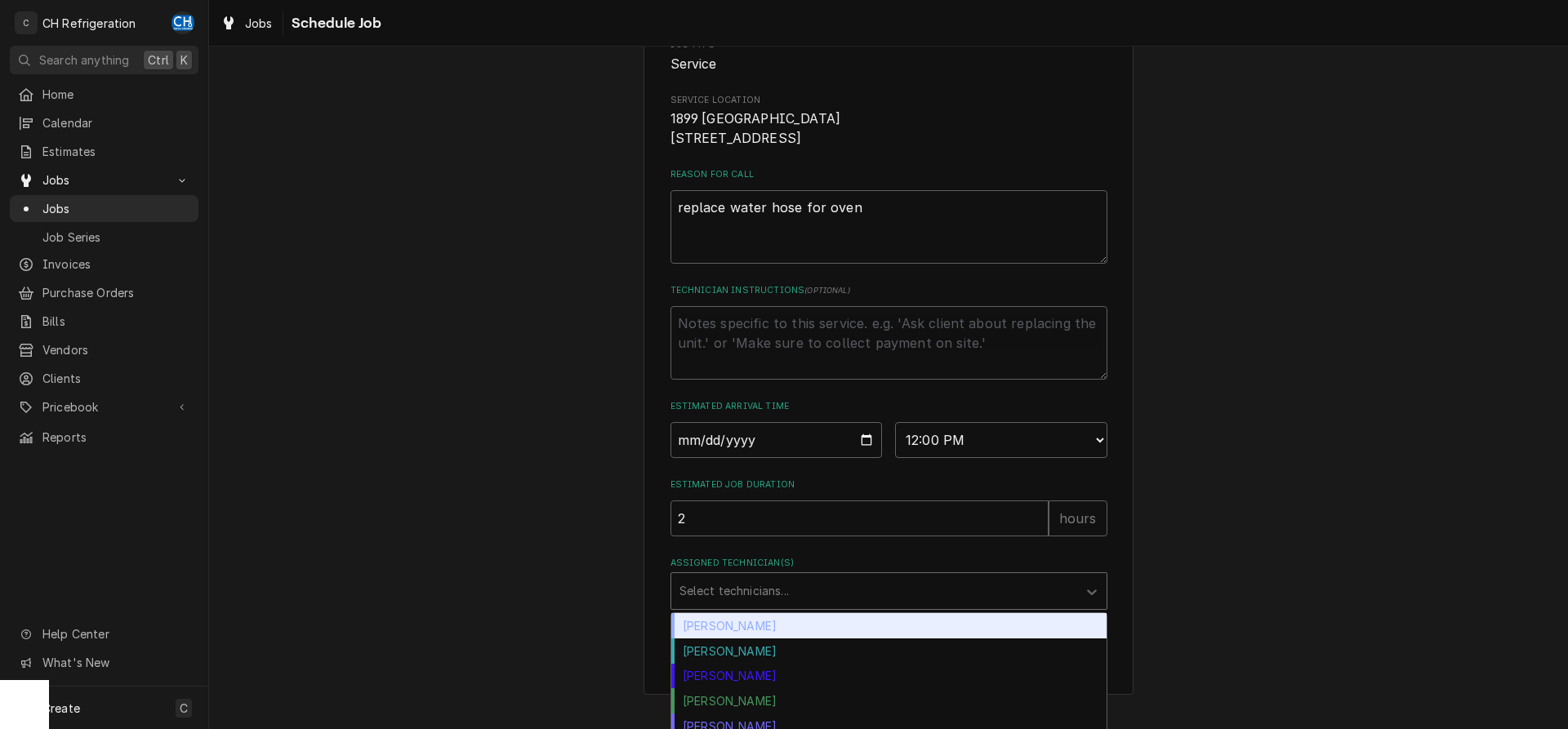
click at [795, 606] on div "Assigned Technician(s)" at bounding box center [873, 591] width 390 height 29
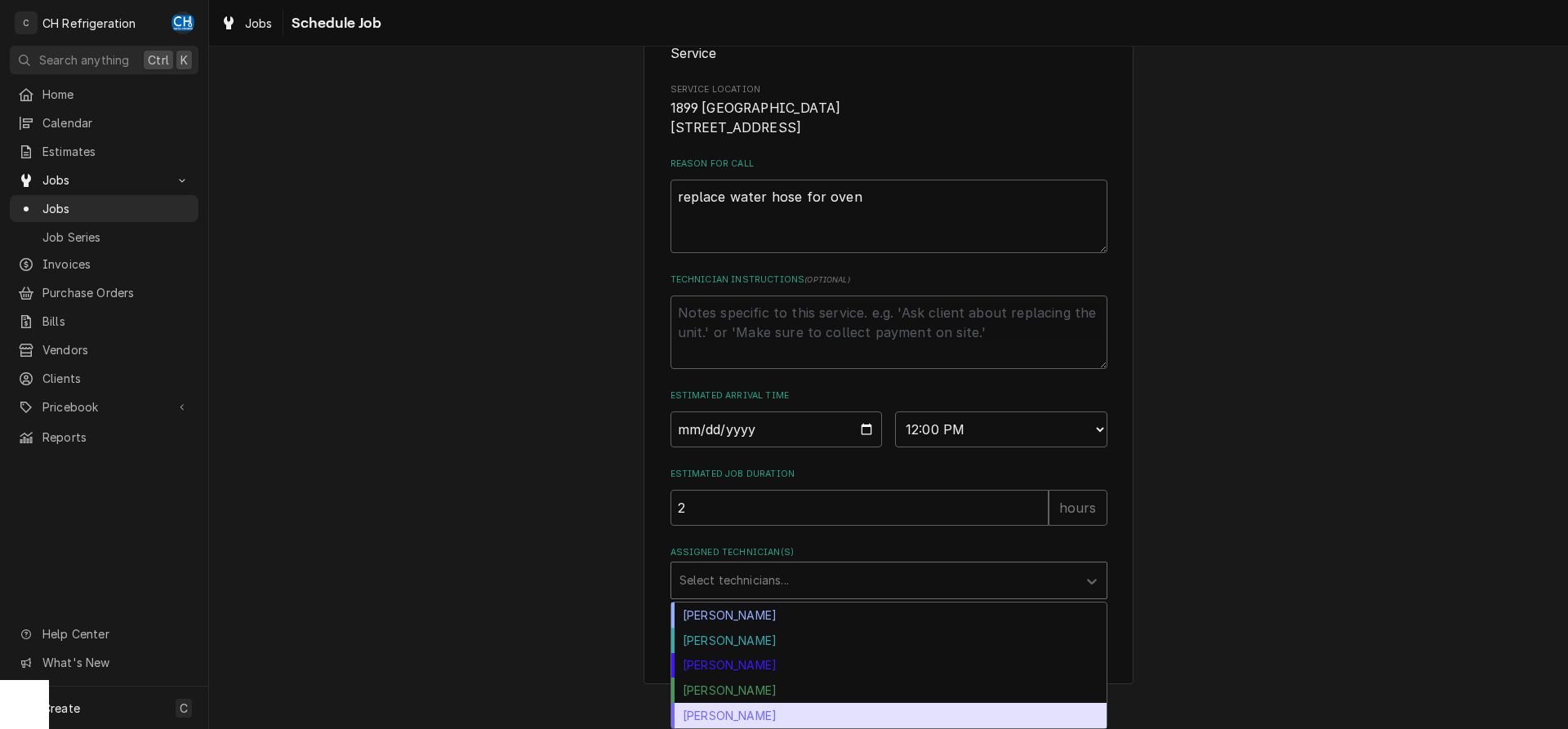
click at [747, 712] on div "[PERSON_NAME]" at bounding box center [889, 716] width 435 height 25
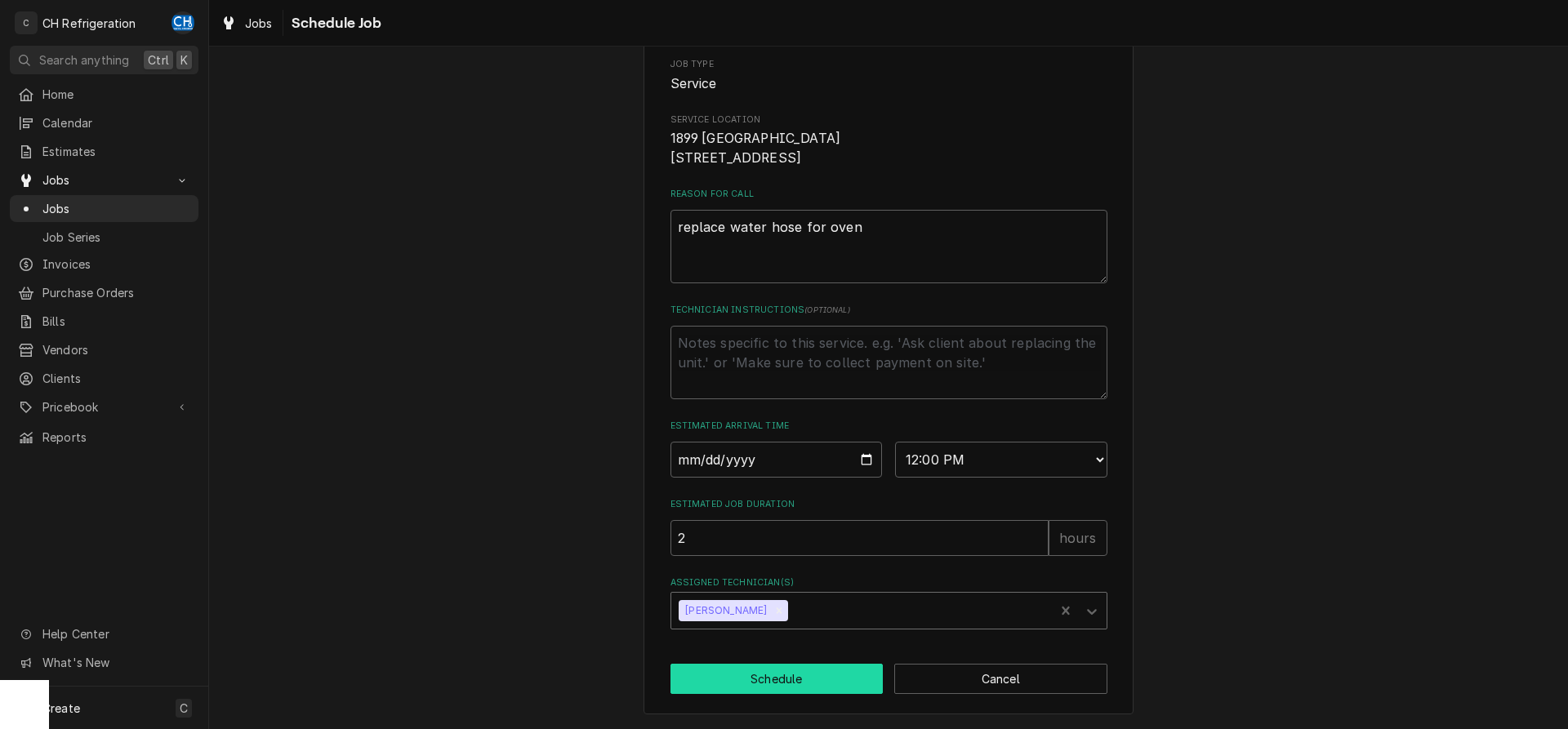
click at [780, 671] on button "Schedule" at bounding box center [777, 679] width 213 height 30
type textarea "x"
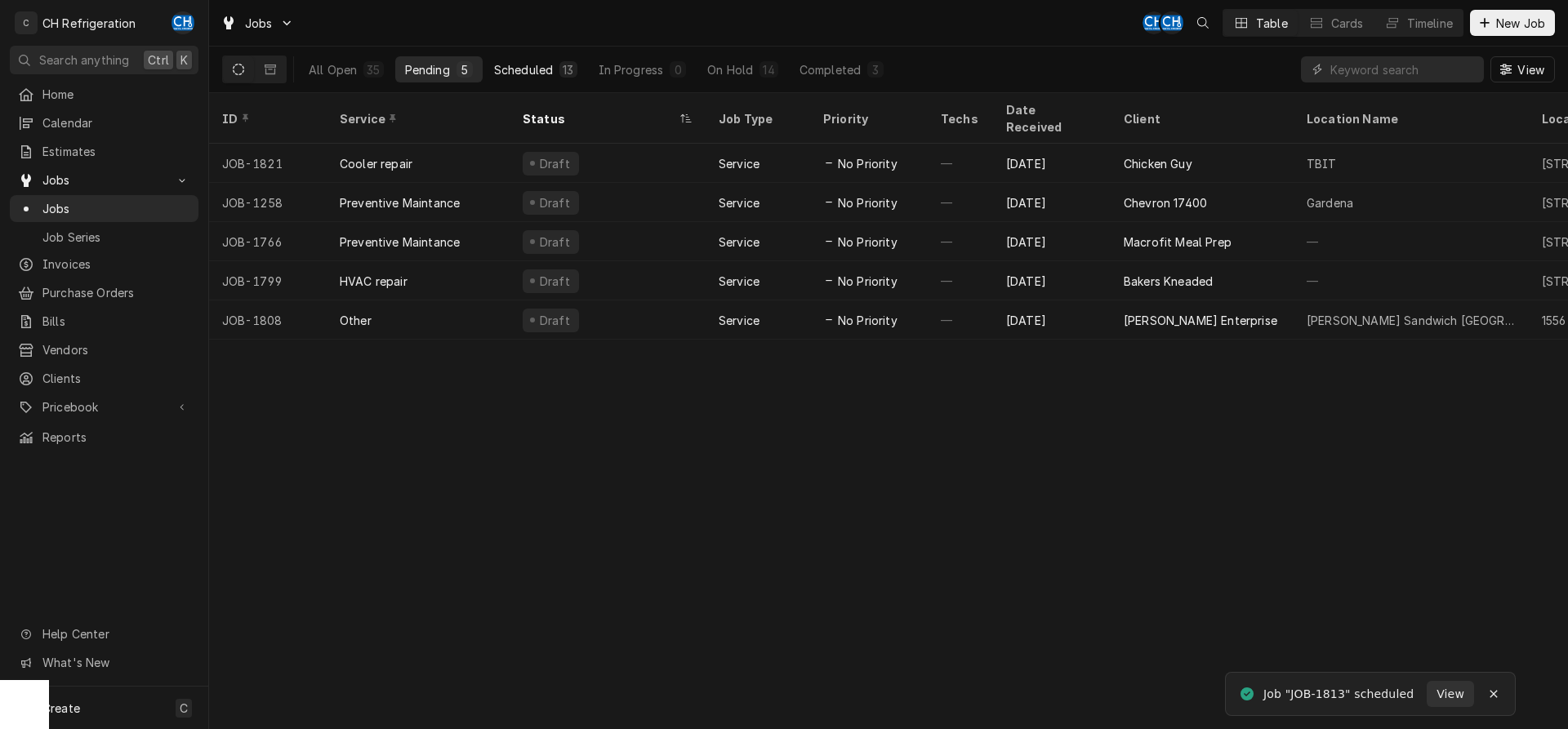
click at [549, 80] on button "Scheduled 13" at bounding box center [536, 69] width 103 height 26
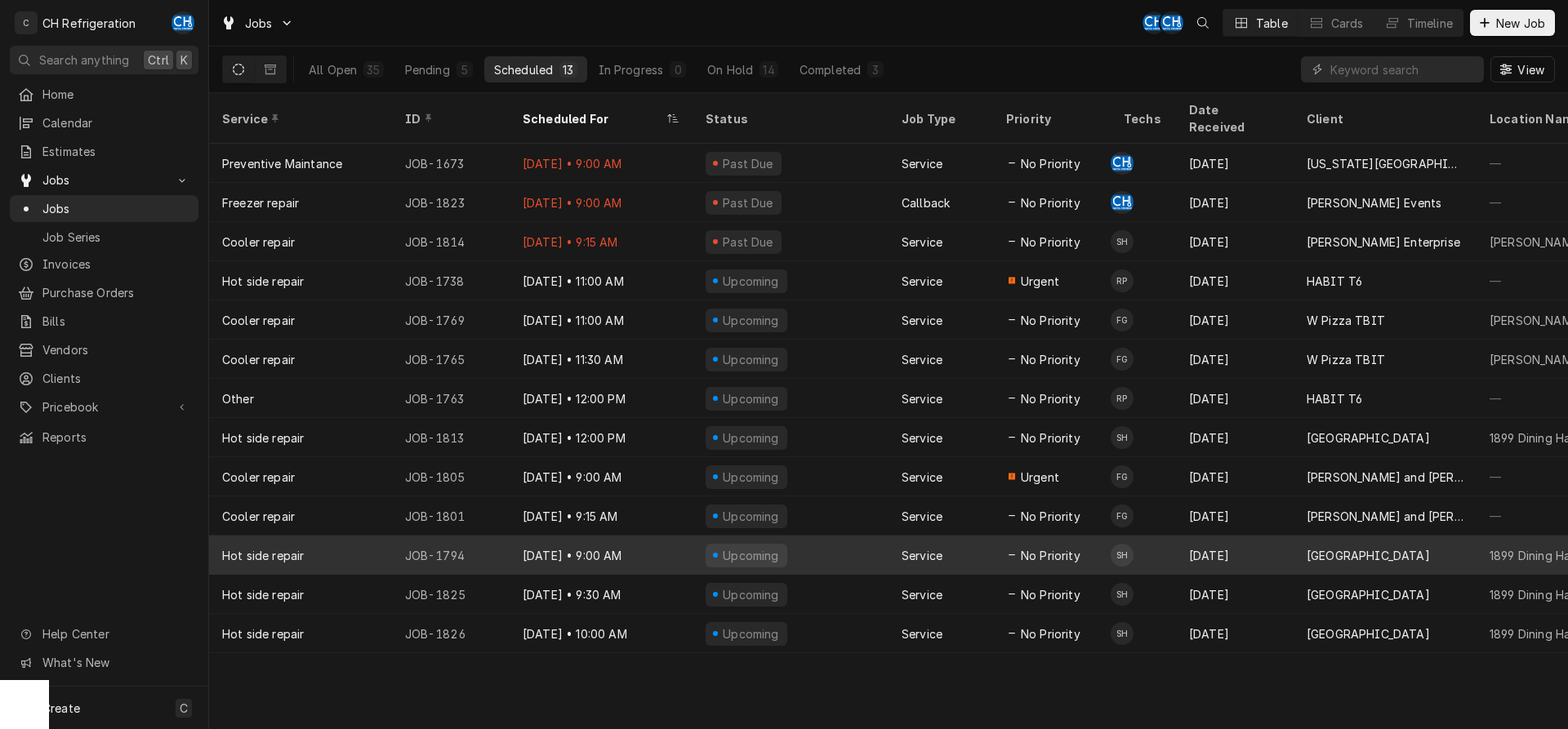
click at [875, 536] on div "Upcoming" at bounding box center [790, 555] width 196 height 39
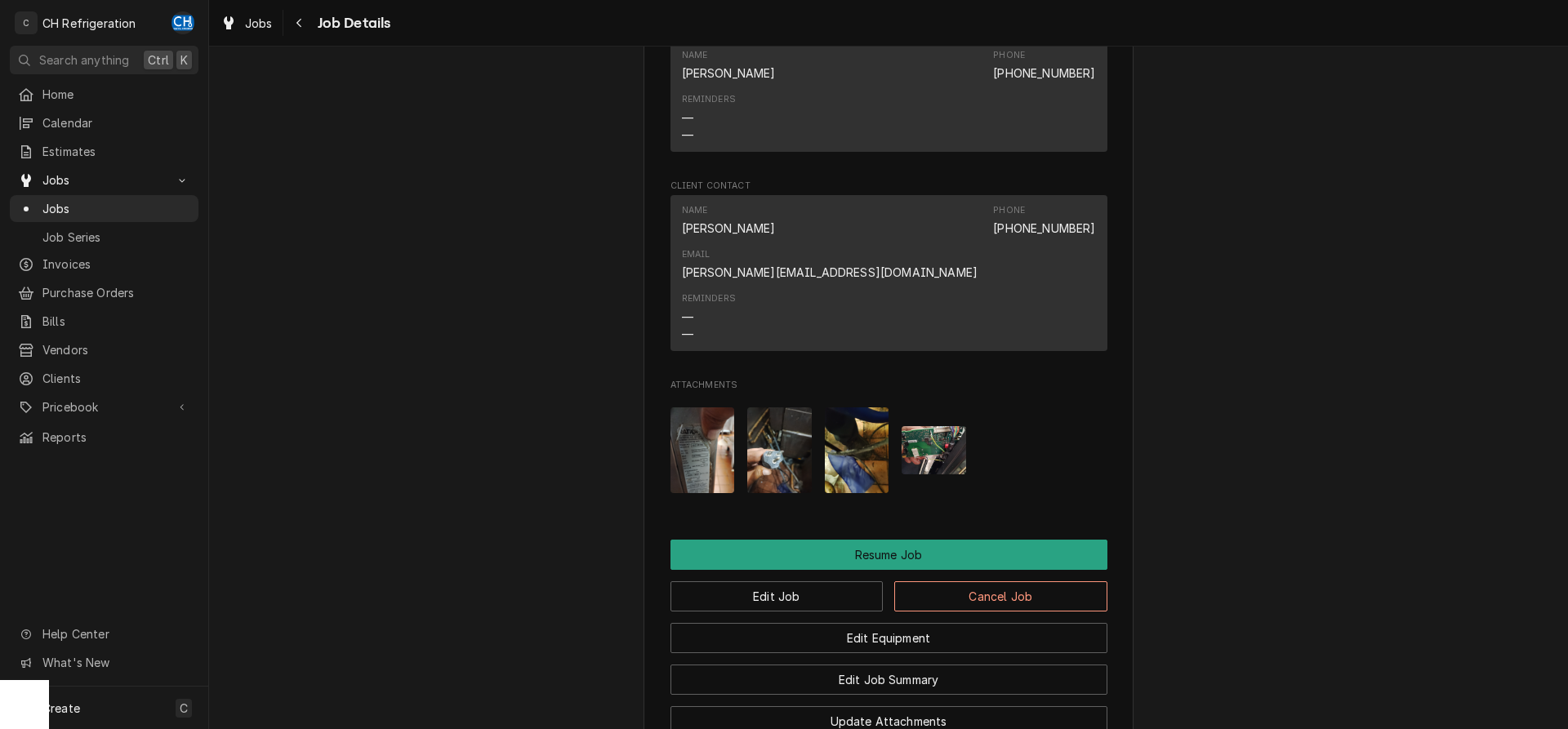
scroll to position [1623, 0]
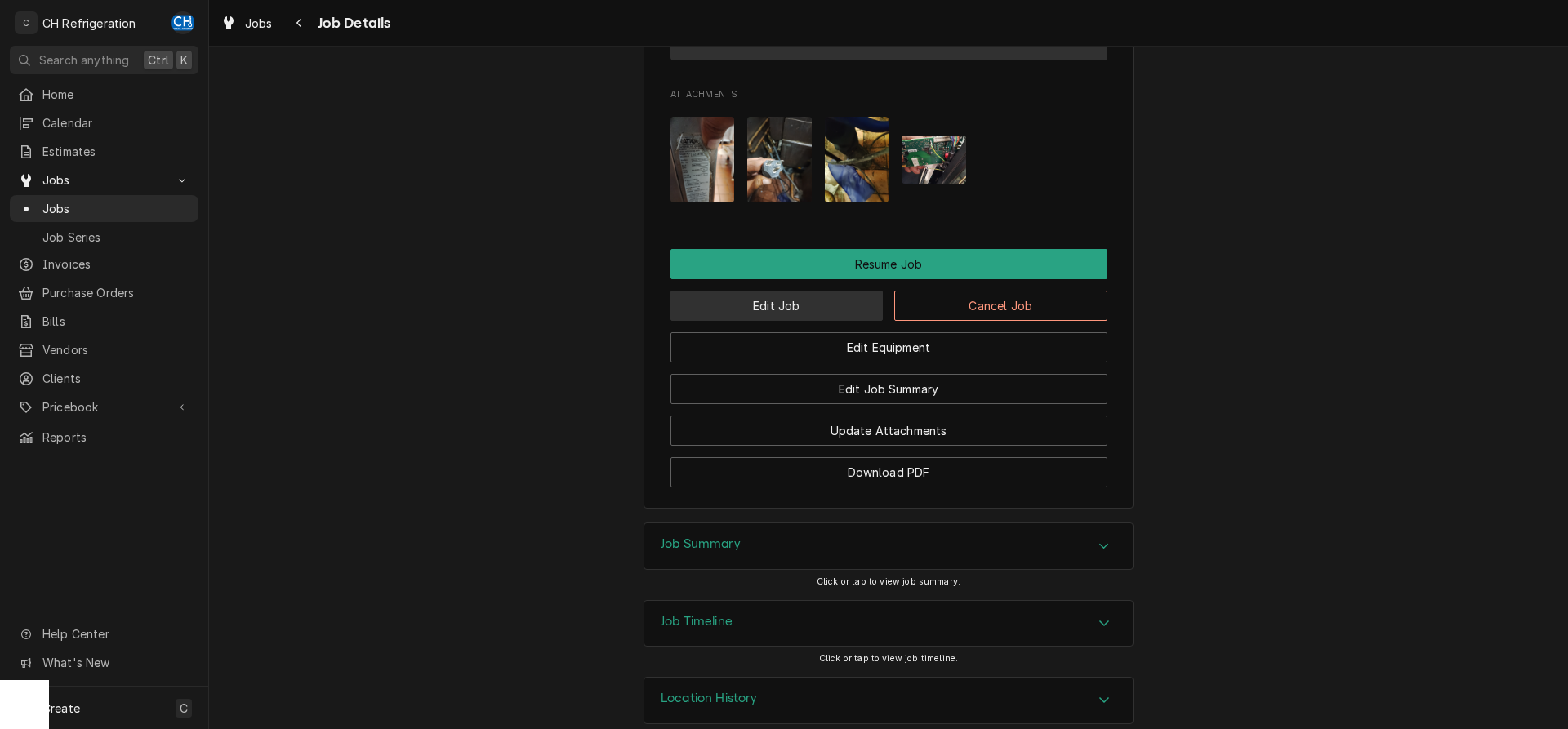
click at [803, 291] on button "Edit Job" at bounding box center [777, 306] width 213 height 30
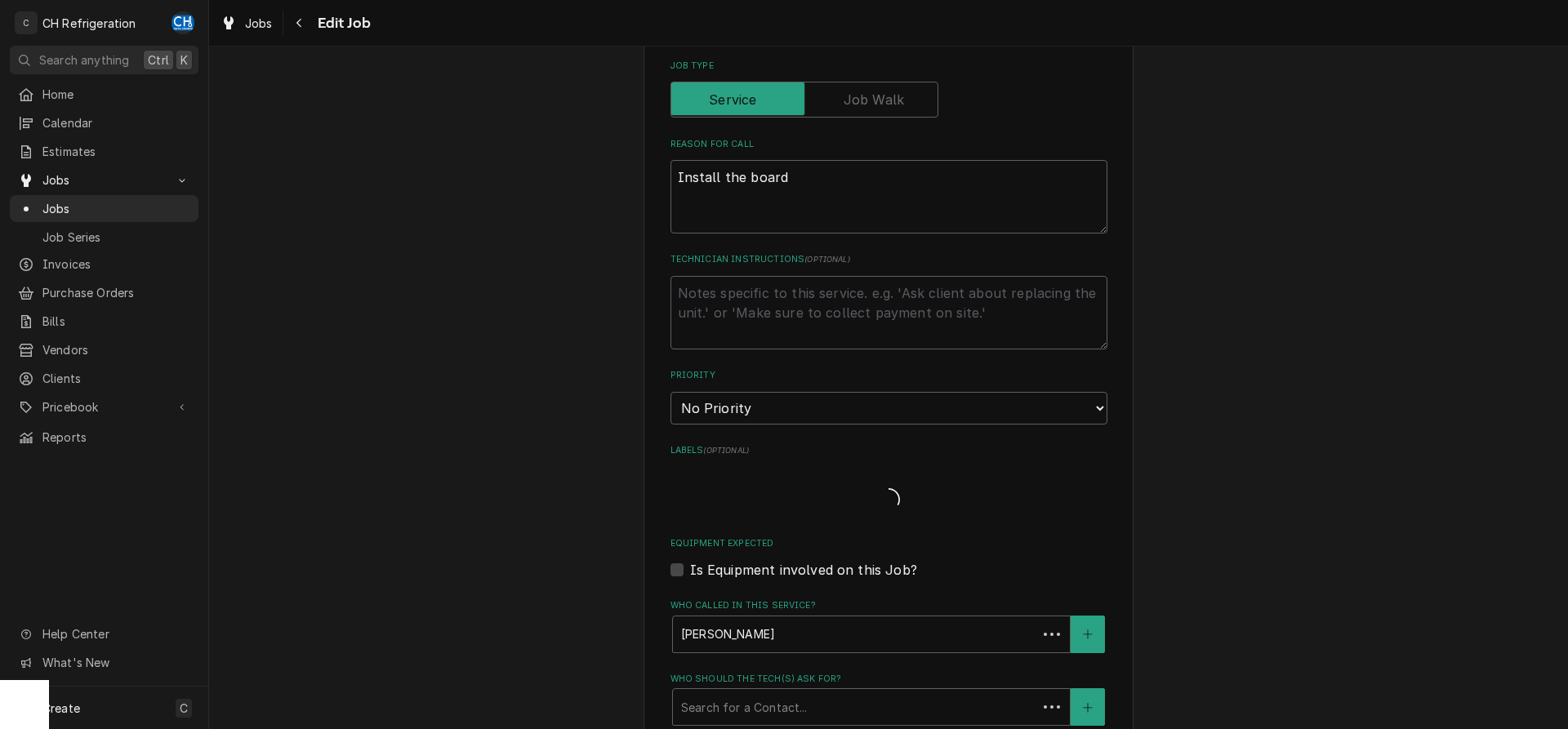
type textarea "x"
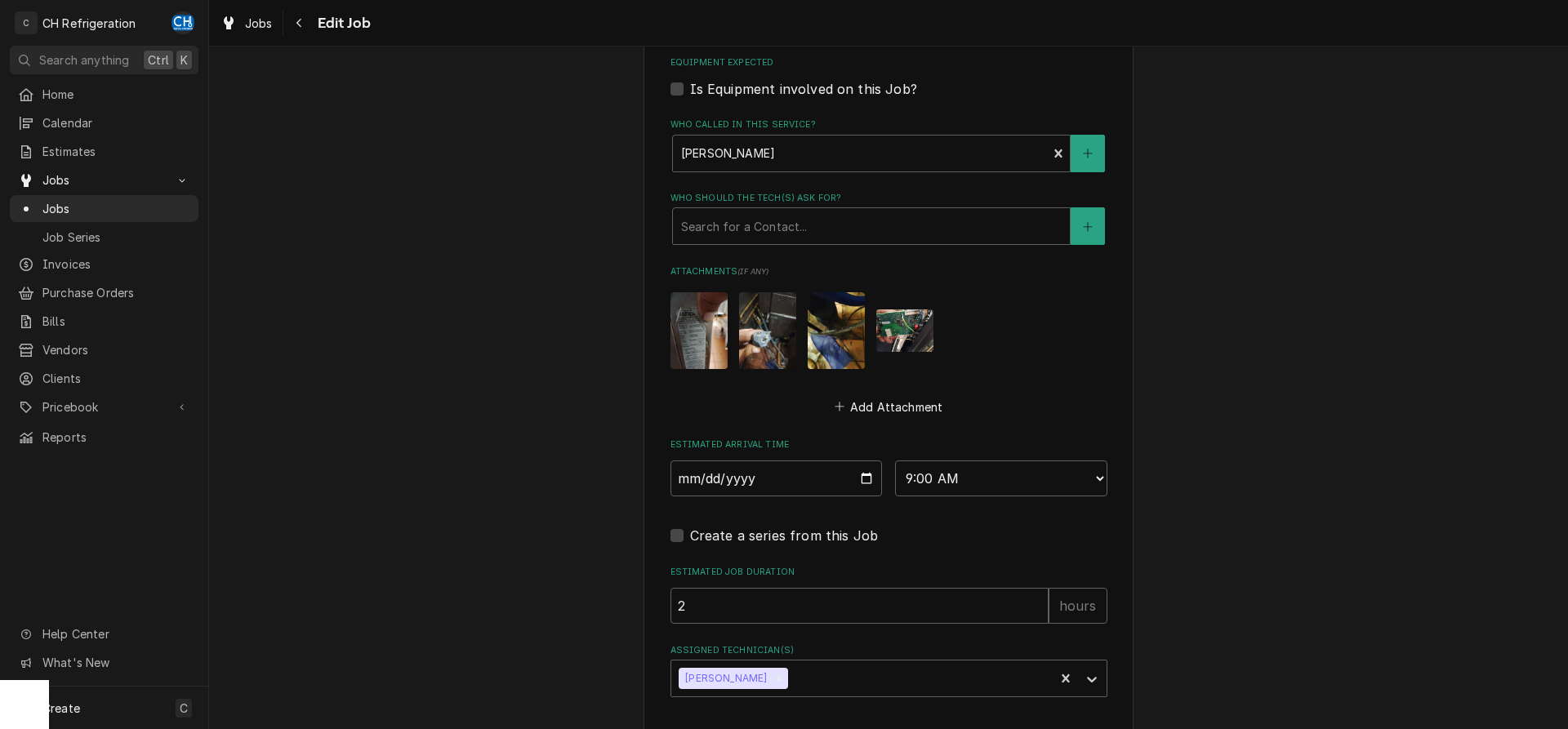
scroll to position [1027, 0]
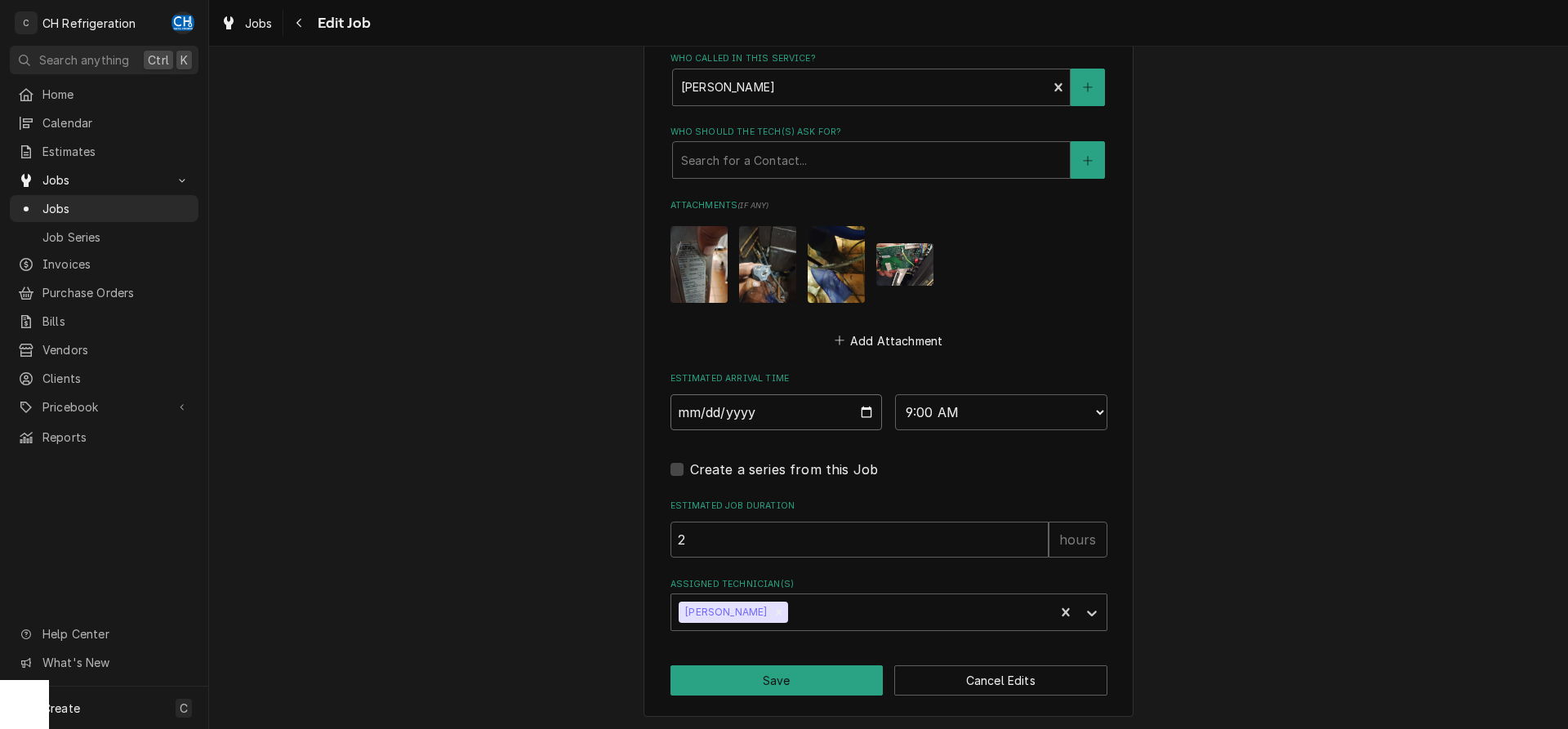
click at [866, 413] on input "2025-09-02" at bounding box center [776, 412] width 212 height 36
type input "2025-08-28"
type textarea "x"
click at [895, 395] on select "AM / PM 6:00 AM 6:15 AM 6:30 AM 6:45 AM 7:00 AM 7:15 AM 7:30 AM 7:45 AM 8:00 AM…" at bounding box center [1000, 412] width 212 height 36
select select "11:45:00"
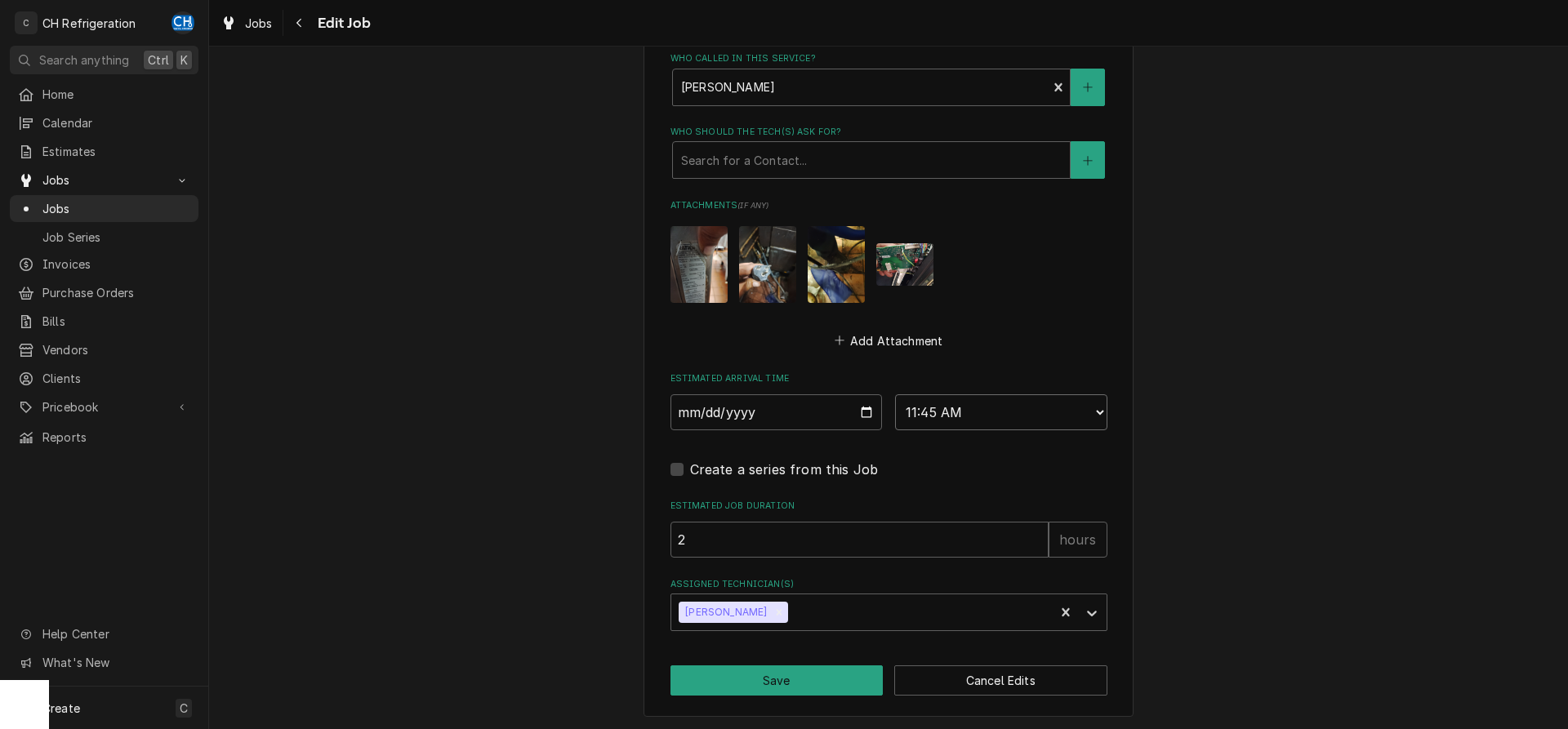
click option "11:45 AM" at bounding box center [0, 0] width 0 height 0
click at [819, 540] on input "2" at bounding box center [859, 539] width 378 height 36
click at [840, 672] on button "Save" at bounding box center [777, 681] width 213 height 30
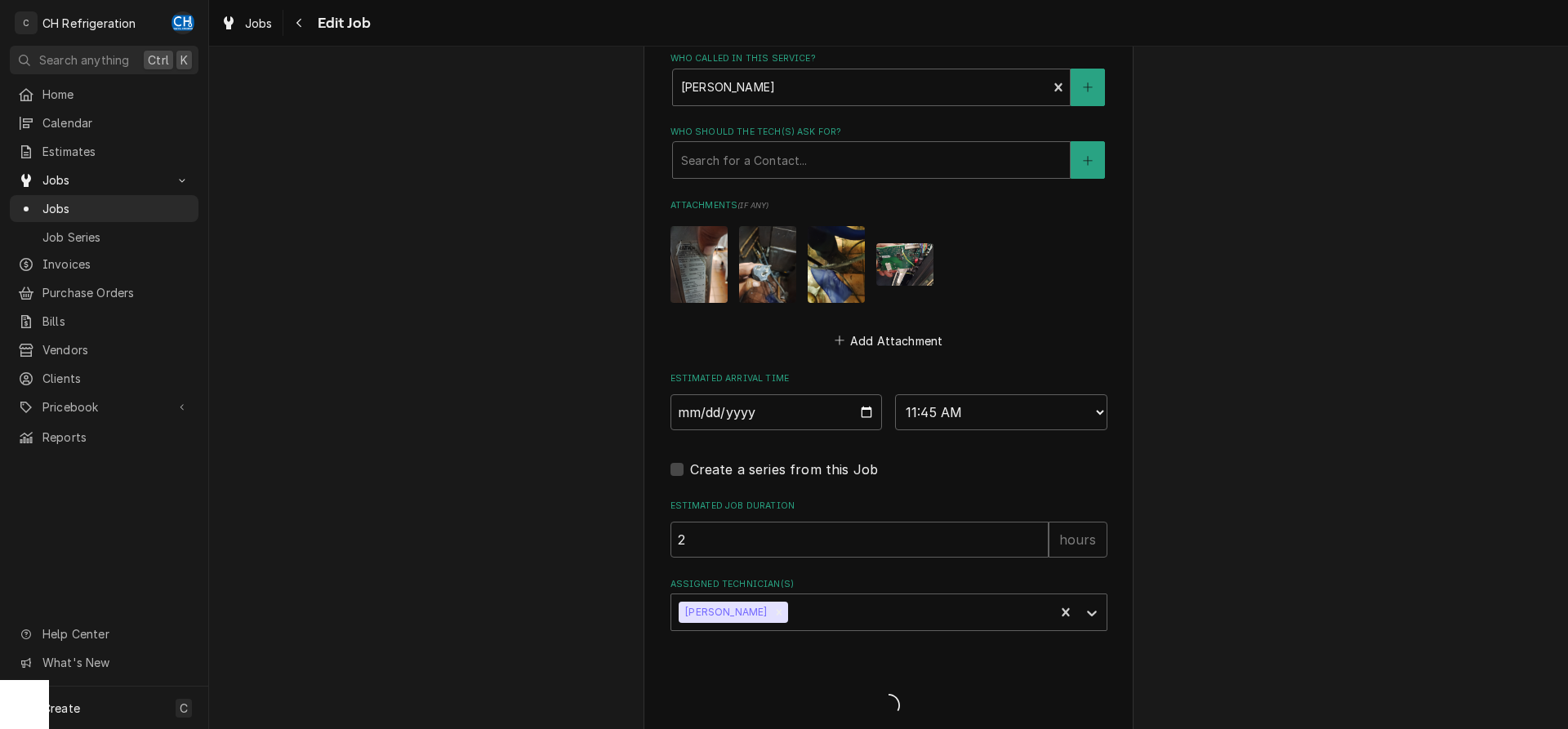
type textarea "x"
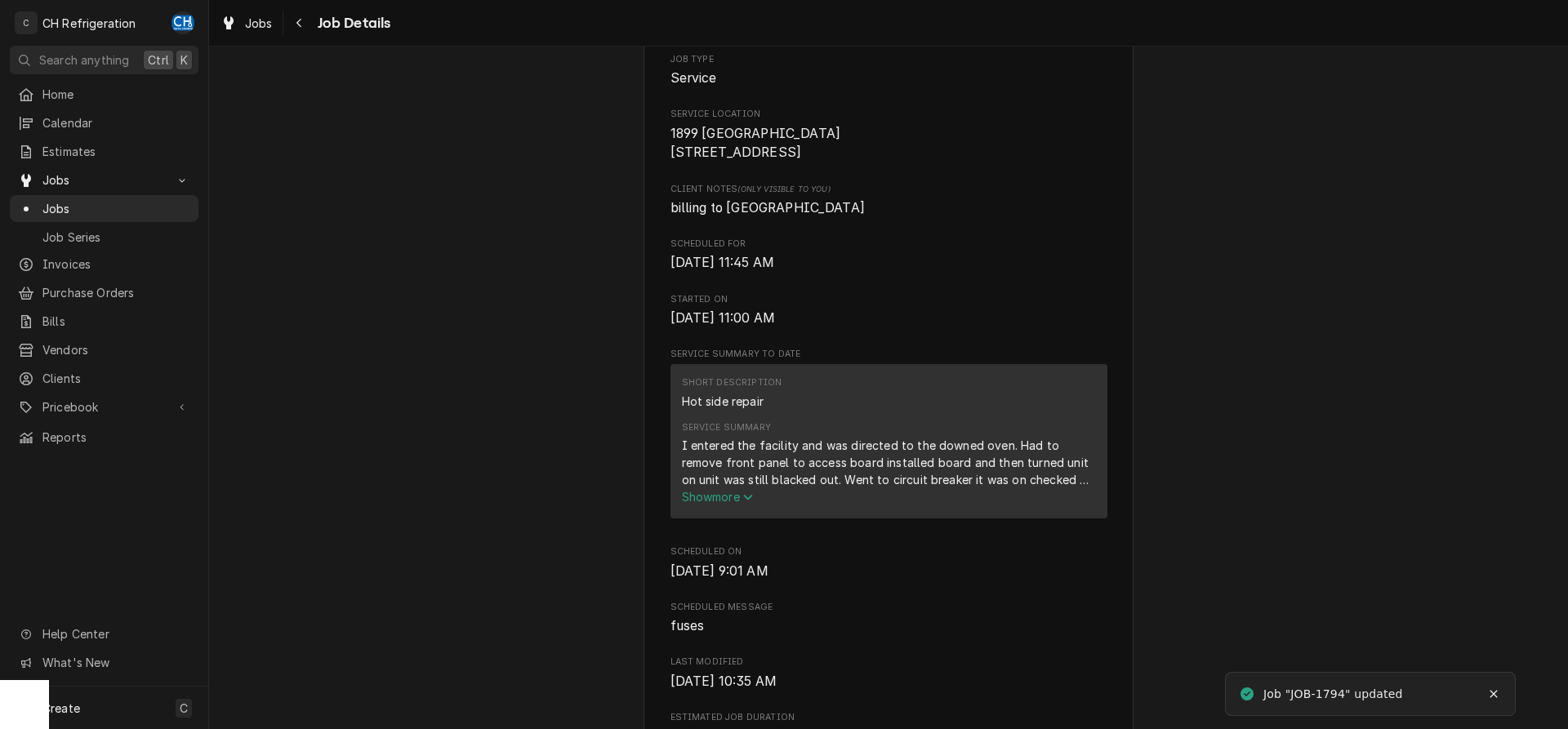
scroll to position [584, 0]
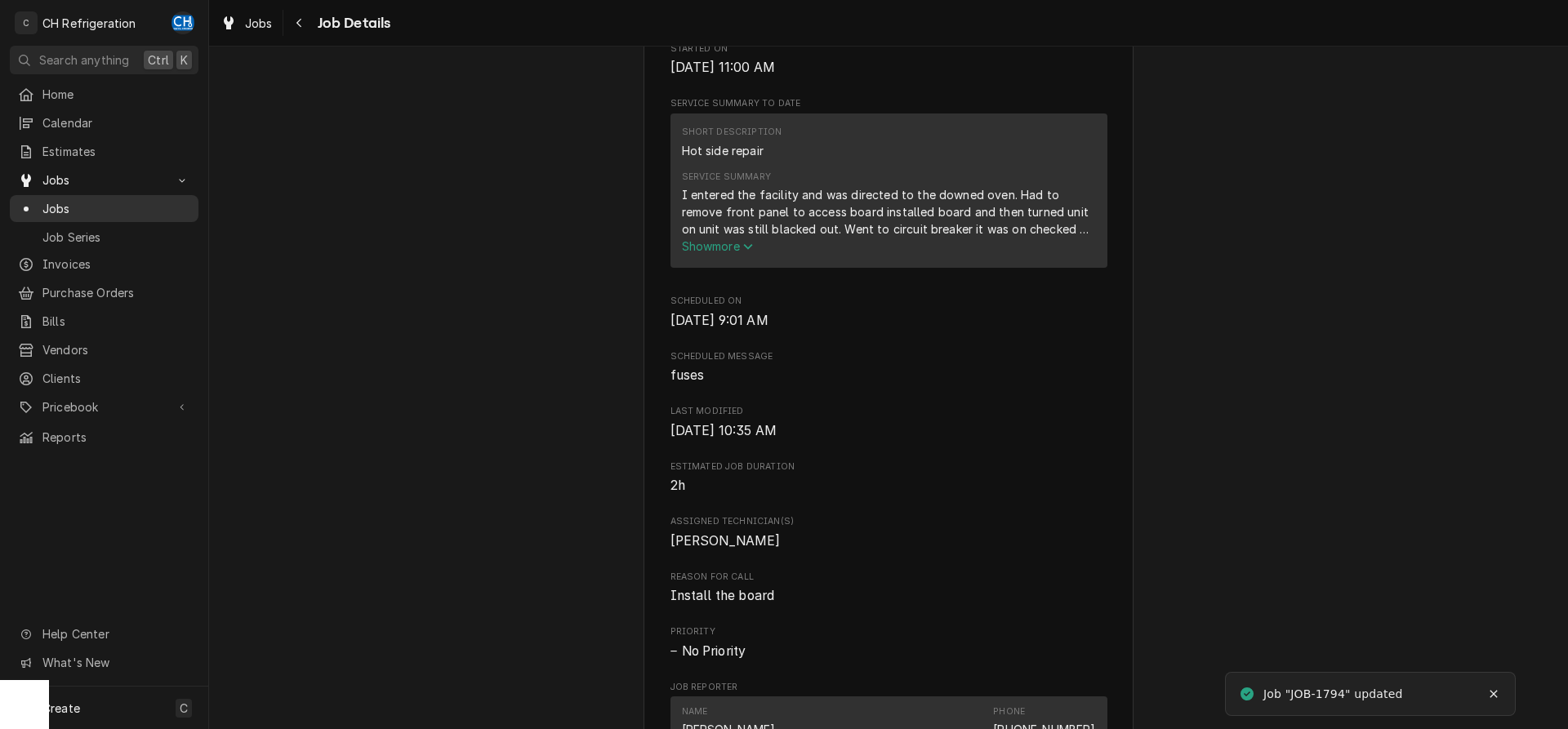
click at [119, 205] on span "Jobs" at bounding box center [116, 209] width 148 height 17
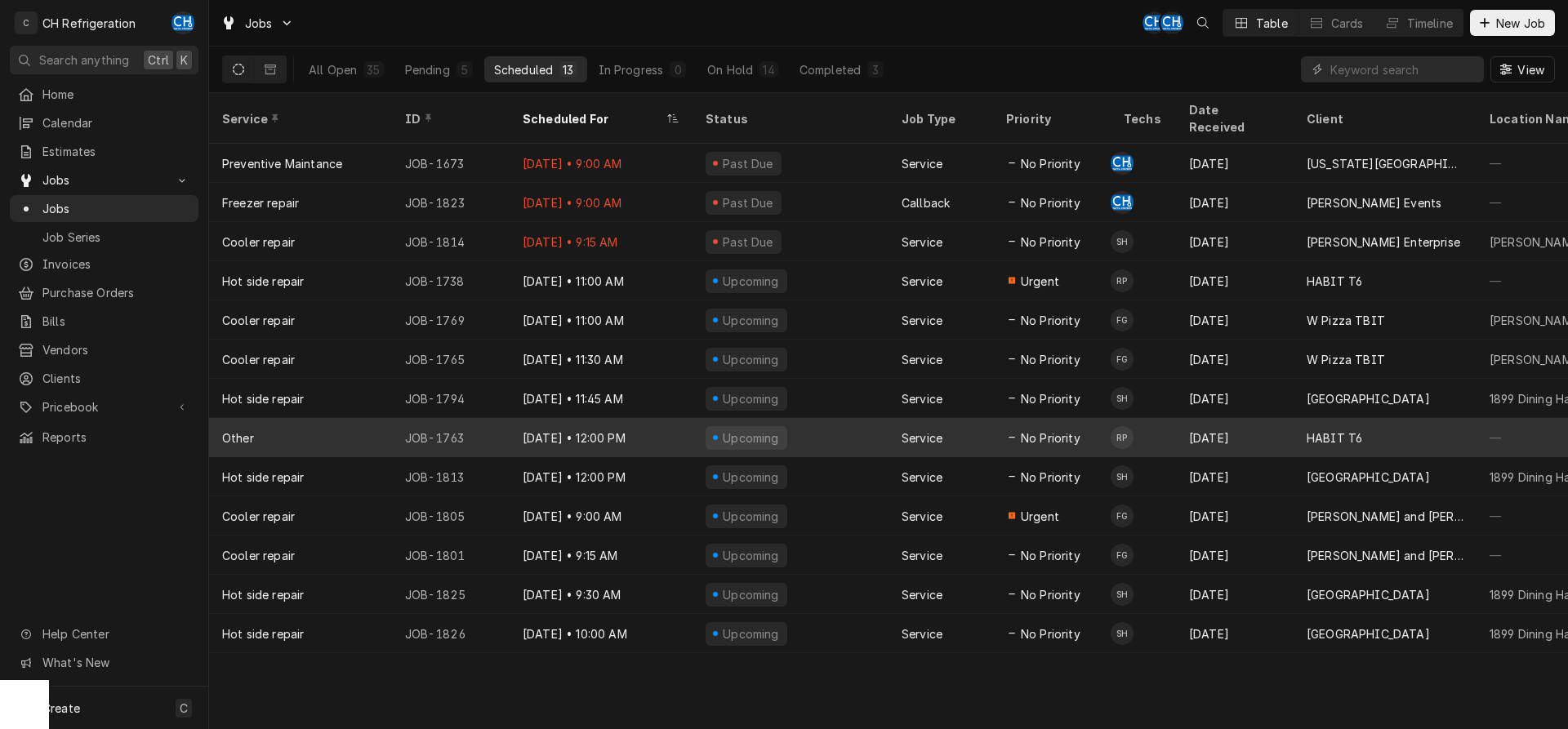
click at [1204, 429] on div "Aug 20" at bounding box center [1234, 437] width 117 height 39
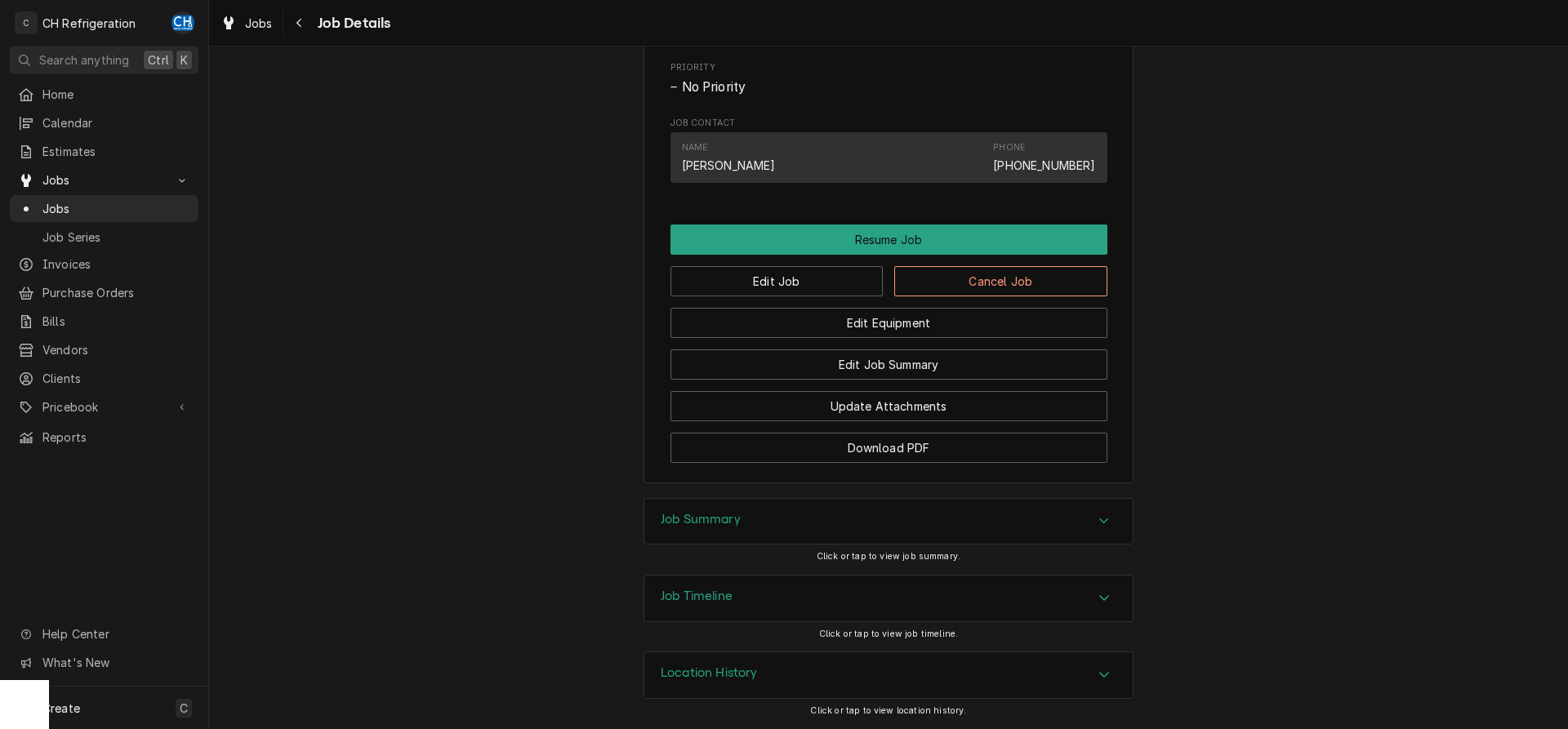
click at [722, 523] on h3 "Job Summary" at bounding box center [700, 520] width 80 height 16
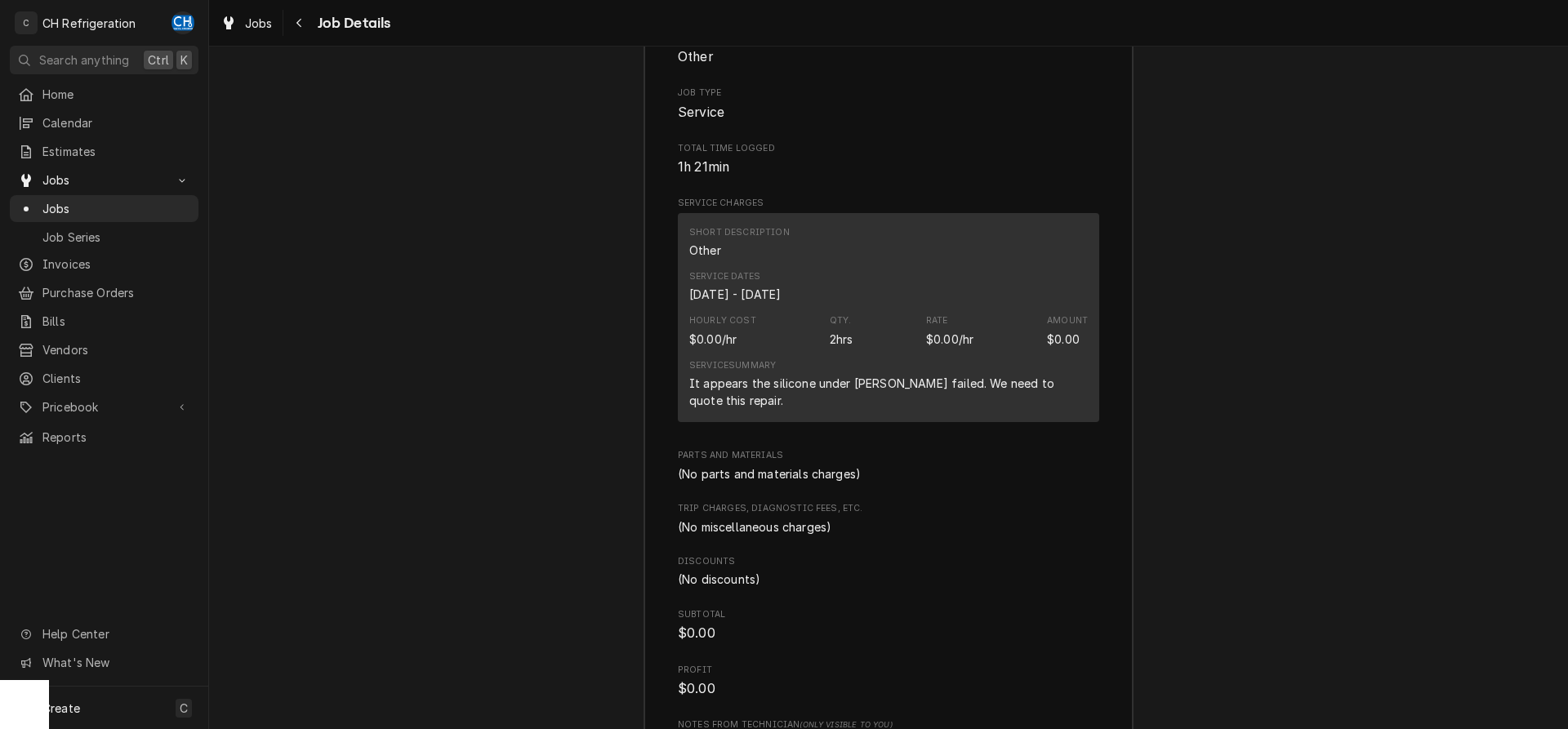
scroll to position [2068, 0]
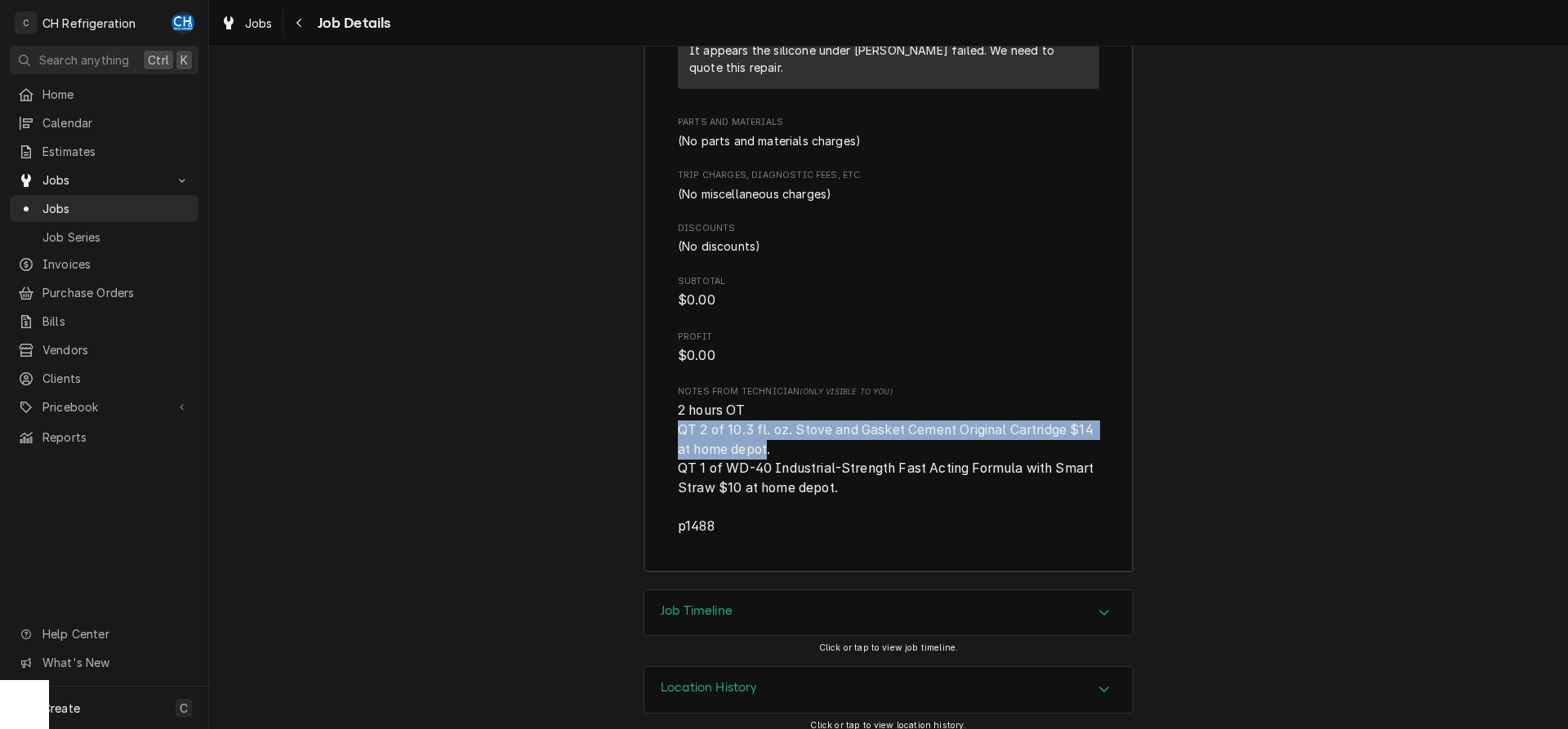
drag, startPoint x: 676, startPoint y: 414, endPoint x: 770, endPoint y: 431, distance: 95.5
click at [770, 431] on div "Roopairs Job ID JOB-1763 Service Type Other Job Type Service Total Time Logged …" at bounding box center [888, 99] width 489 height 946
copy span "QT 2 of 10.3 fl. oz. Stove and Gasket Cement Original Cartridge $14 at home dep…"
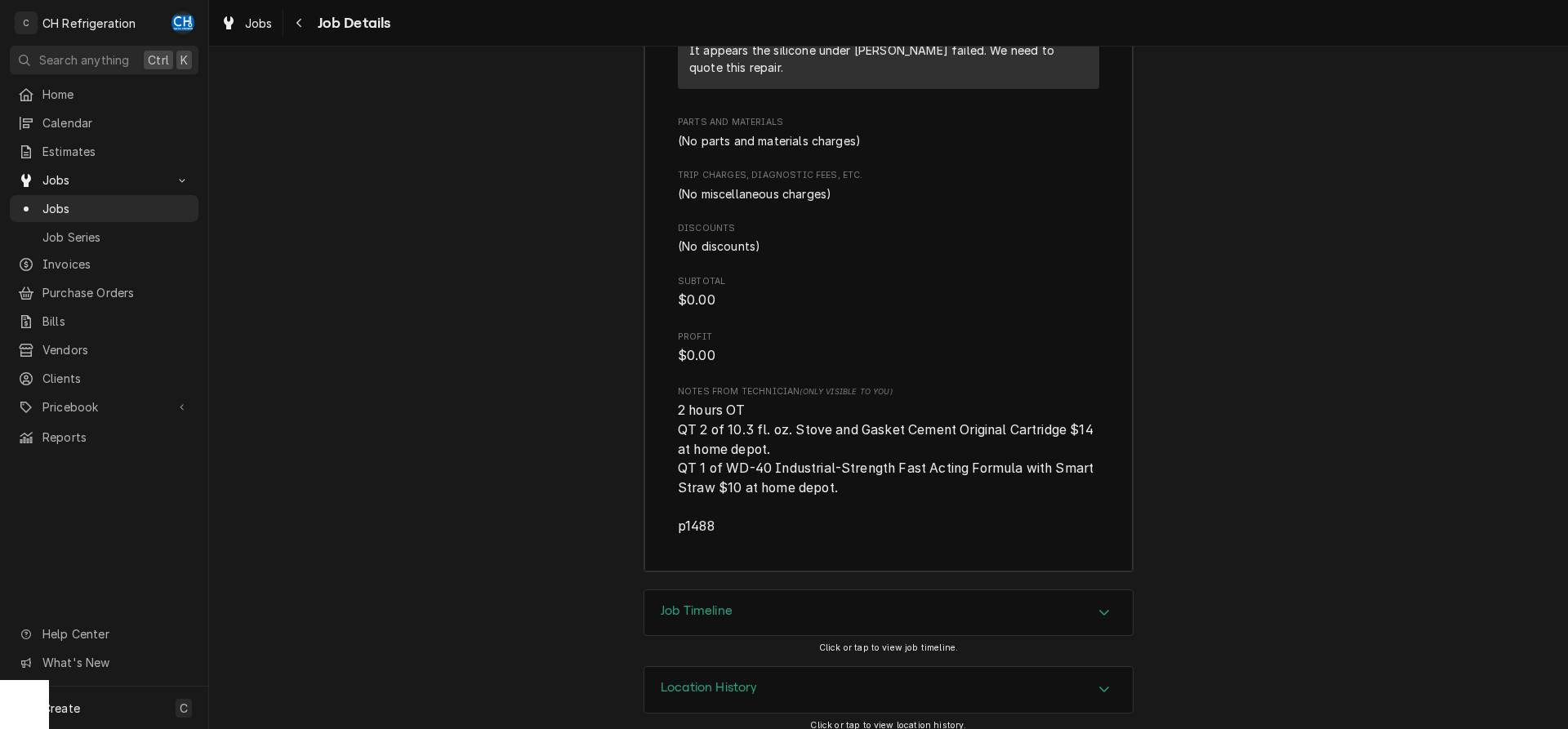
click at [707, 495] on span "2 hours OT QT 2 of 10.3 fl. oz. Stove and Gasket Cement Original Cartridge $14 …" at bounding box center [888, 468] width 421 height 135
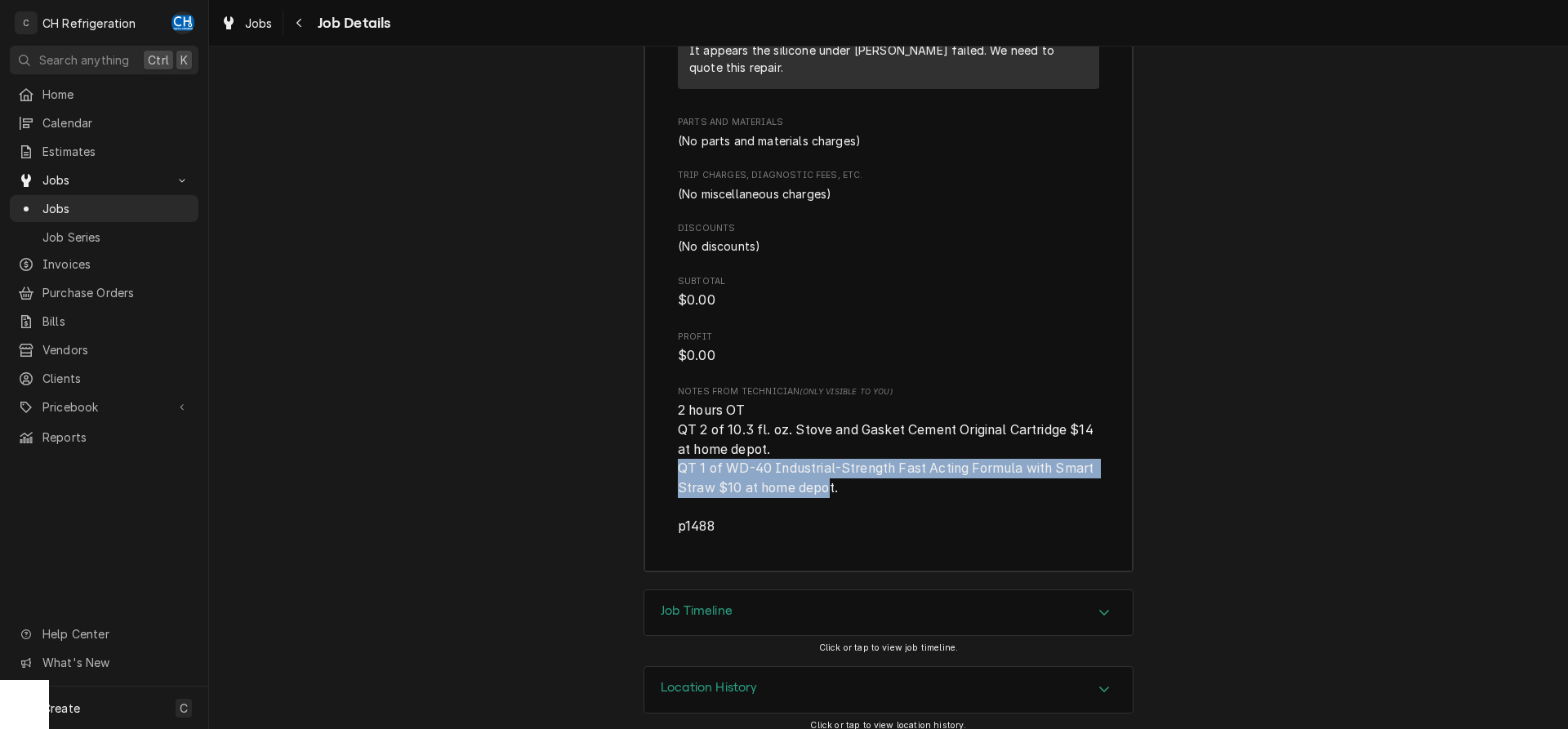
drag, startPoint x: 666, startPoint y: 454, endPoint x: 830, endPoint y: 475, distance: 165.3
click at [830, 475] on div "Roopairs Job ID JOB-1763 Service Type Other Job Type Service Total Time Logged …" at bounding box center [888, 99] width 489 height 946
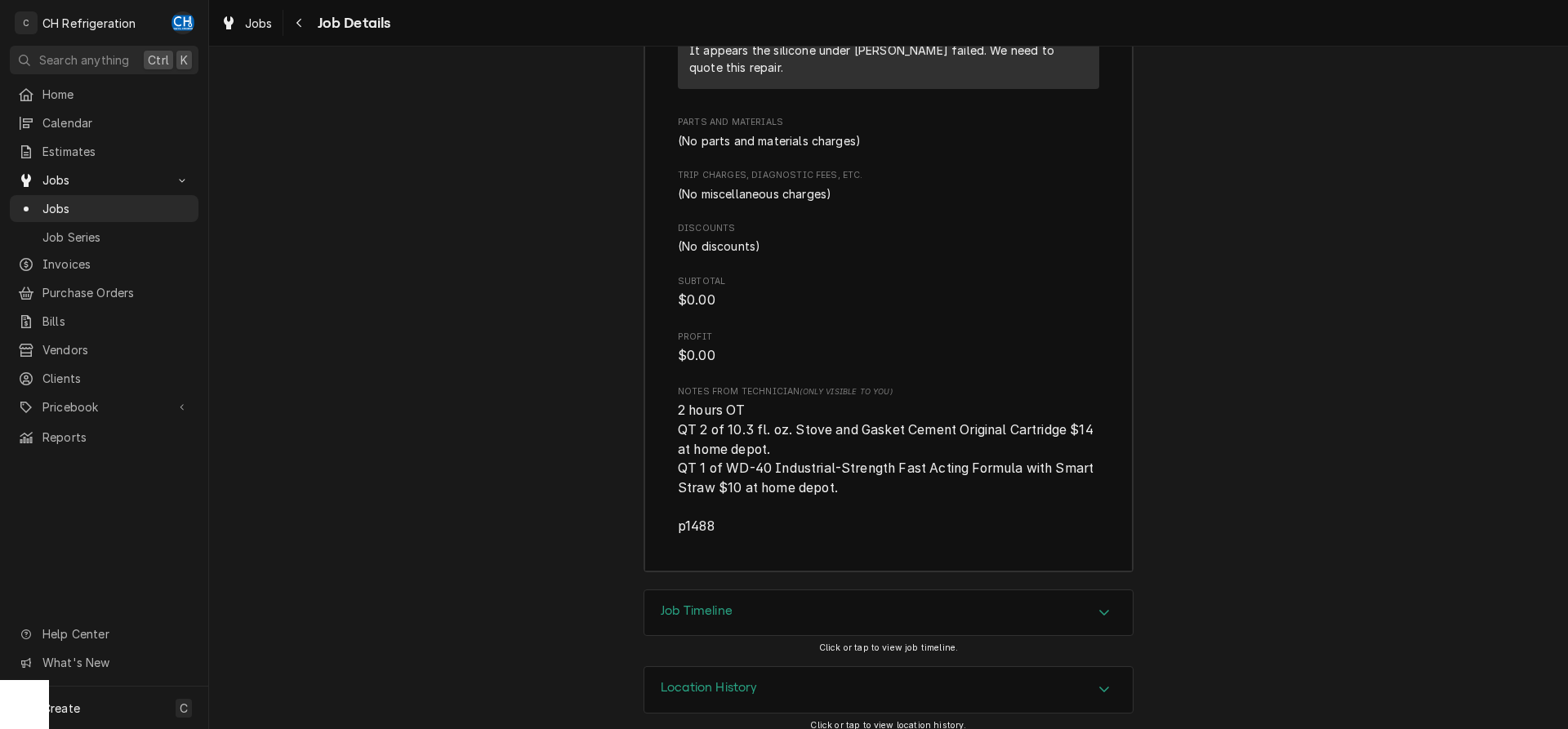
click at [843, 474] on span "2 hours OT QT 2 of 10.3 fl. oz. Stove and Gasket Cement Original Cartridge $14 …" at bounding box center [888, 468] width 421 height 135
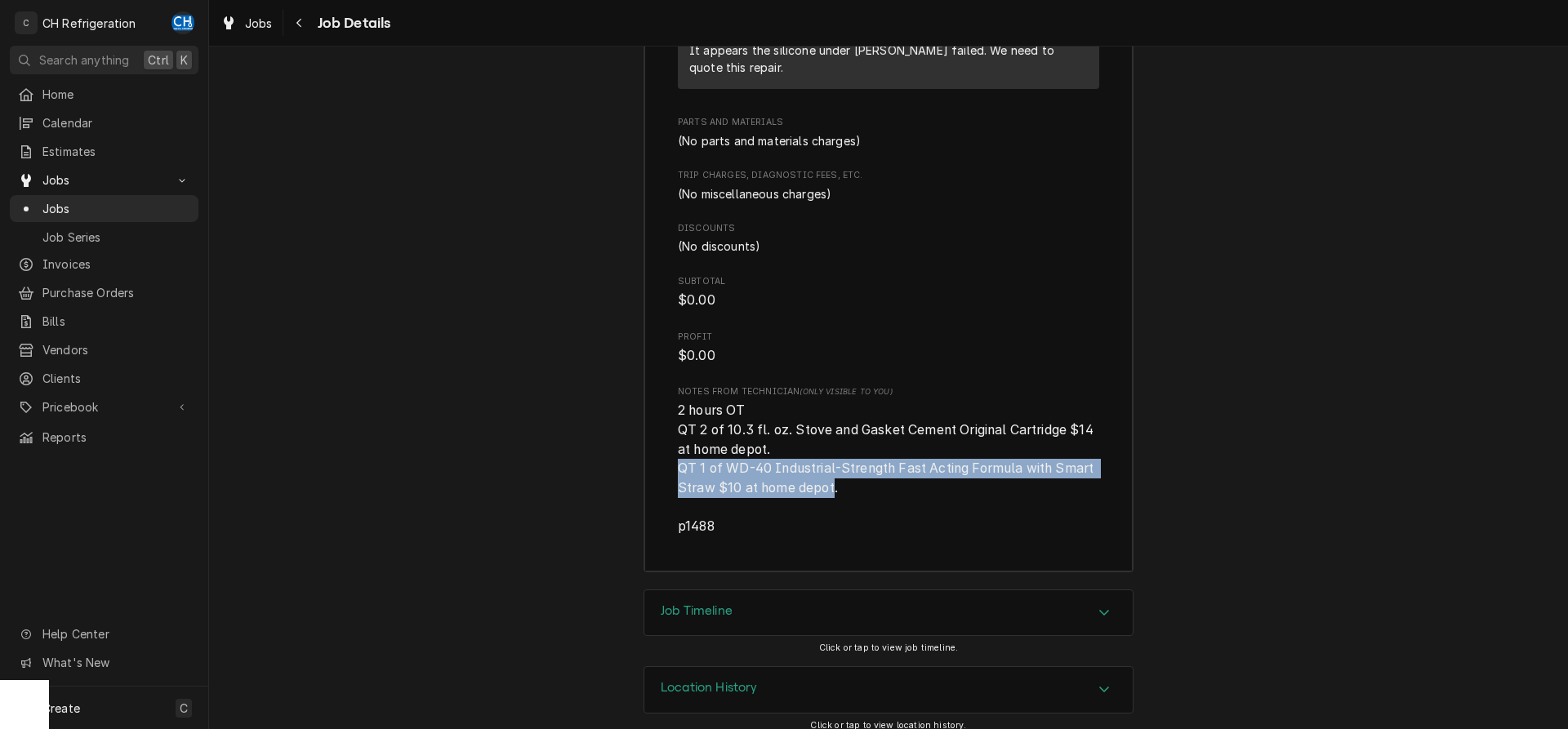
drag, startPoint x: 673, startPoint y: 451, endPoint x: 836, endPoint y: 472, distance: 164.3
click at [836, 472] on div "Roopairs Job ID JOB-1763 Service Type Other Job Type Service Total Time Logged …" at bounding box center [888, 99] width 489 height 946
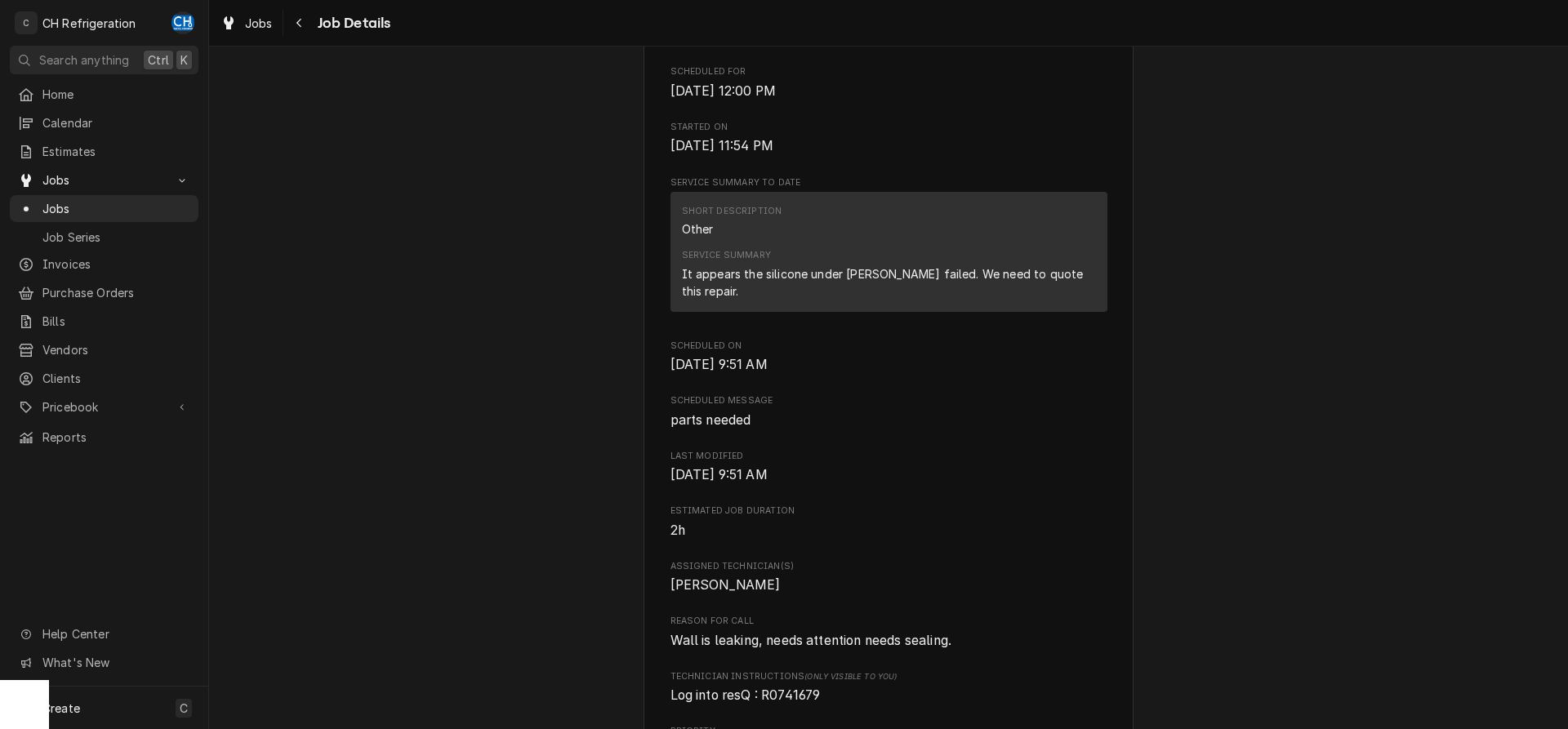
scroll to position [0, 0]
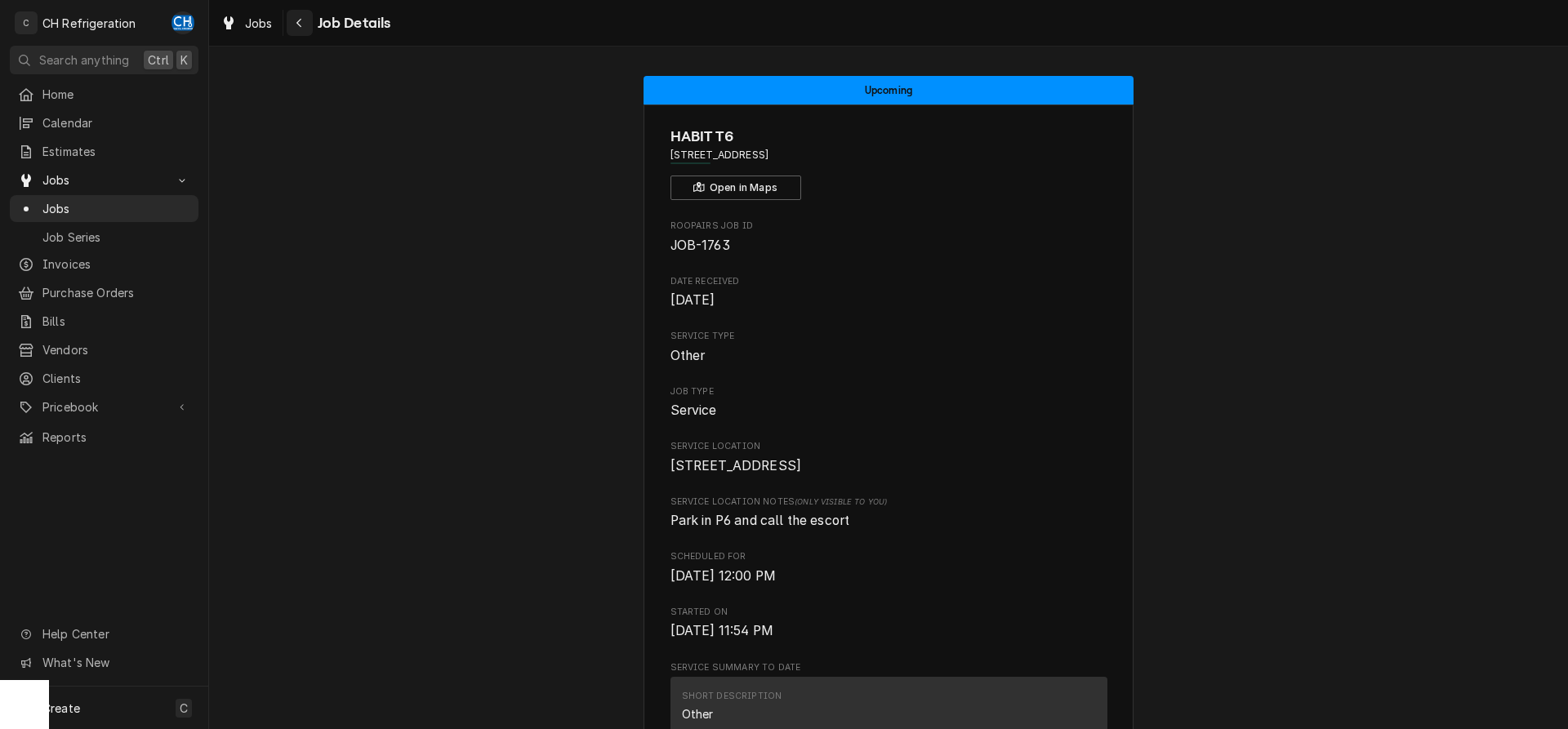
click at [305, 21] on div "Navigate back" at bounding box center [300, 23] width 17 height 17
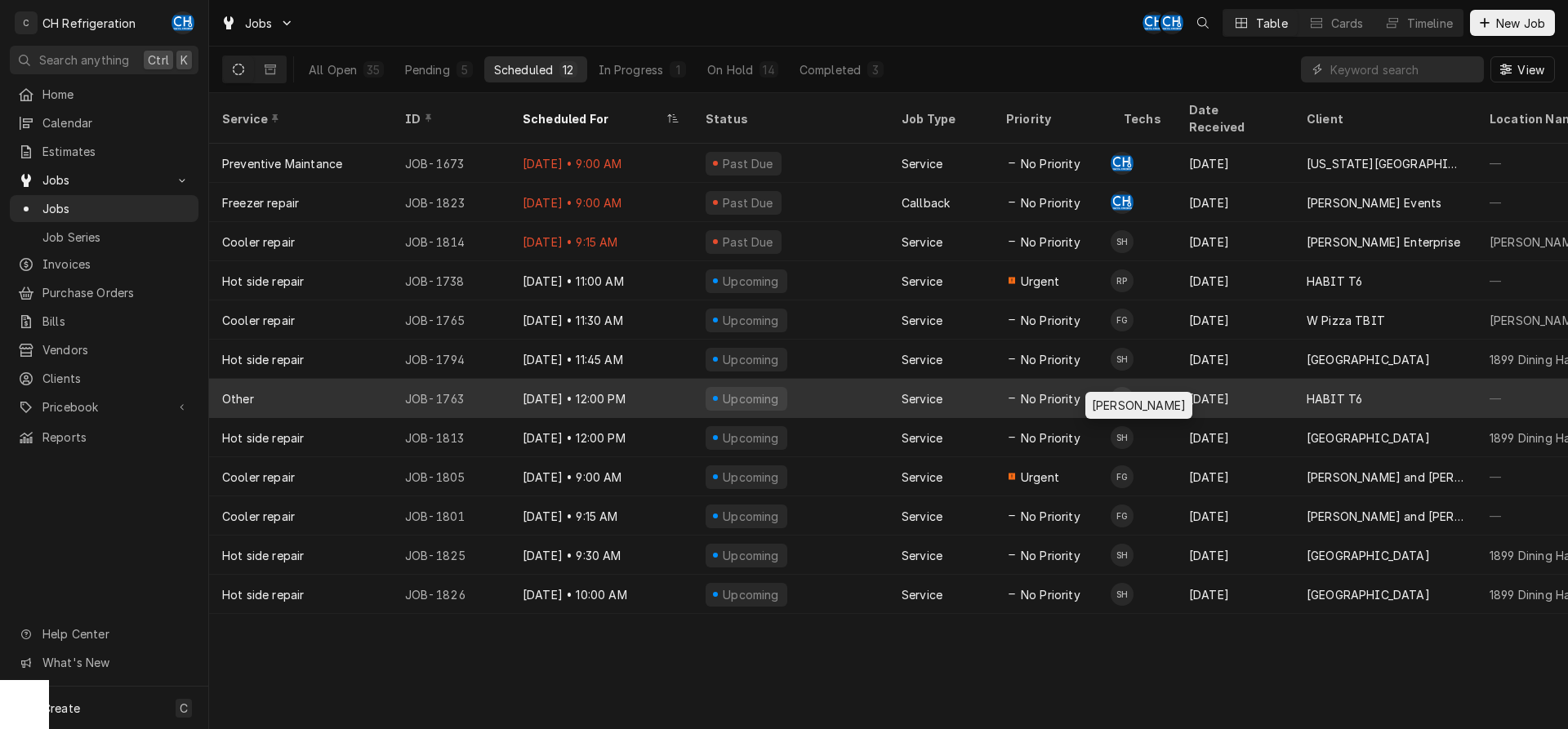
click at [1123, 387] on div "Ruben Perez's Avatar" at bounding box center [1122, 399] width 23 height 23
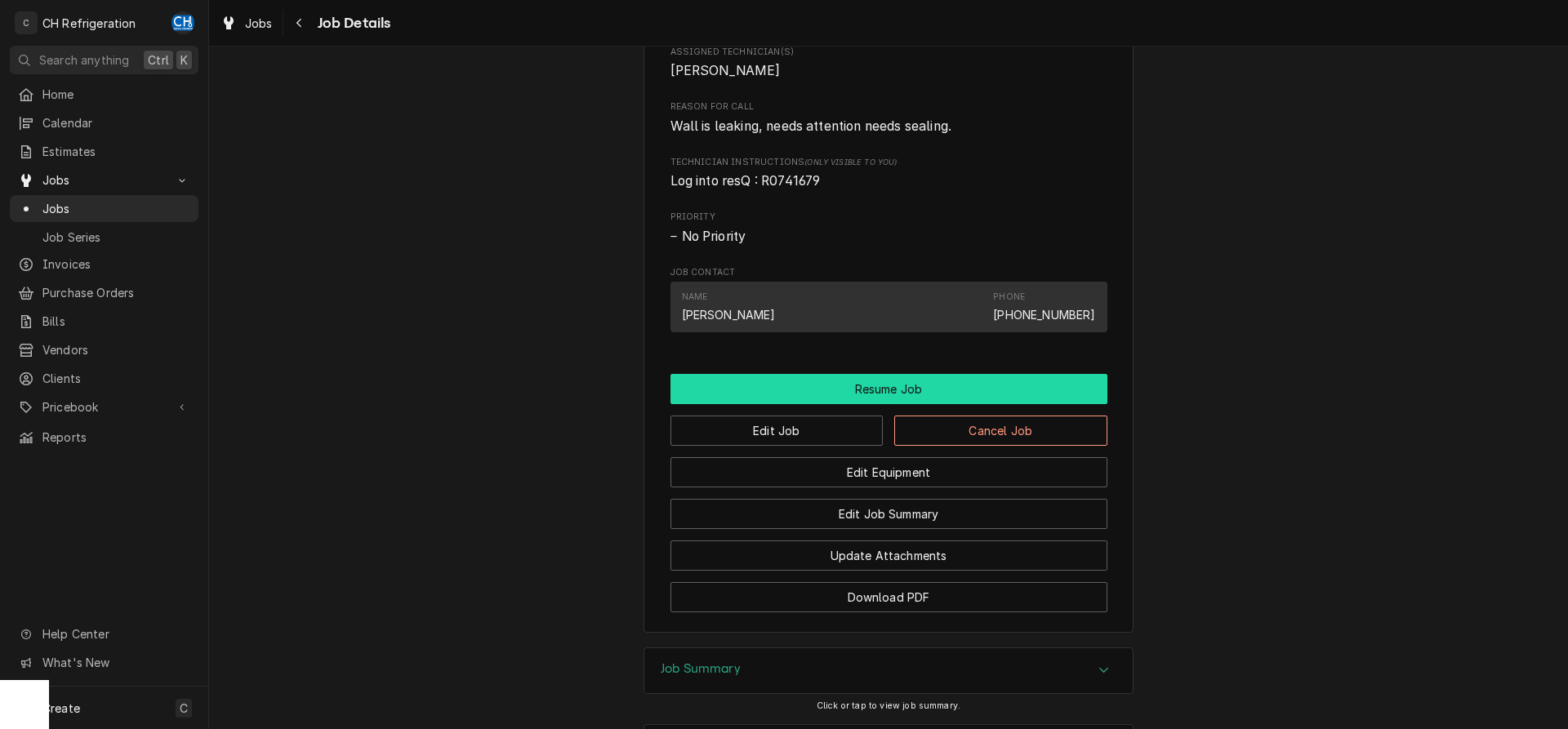
scroll to position [1151, 0]
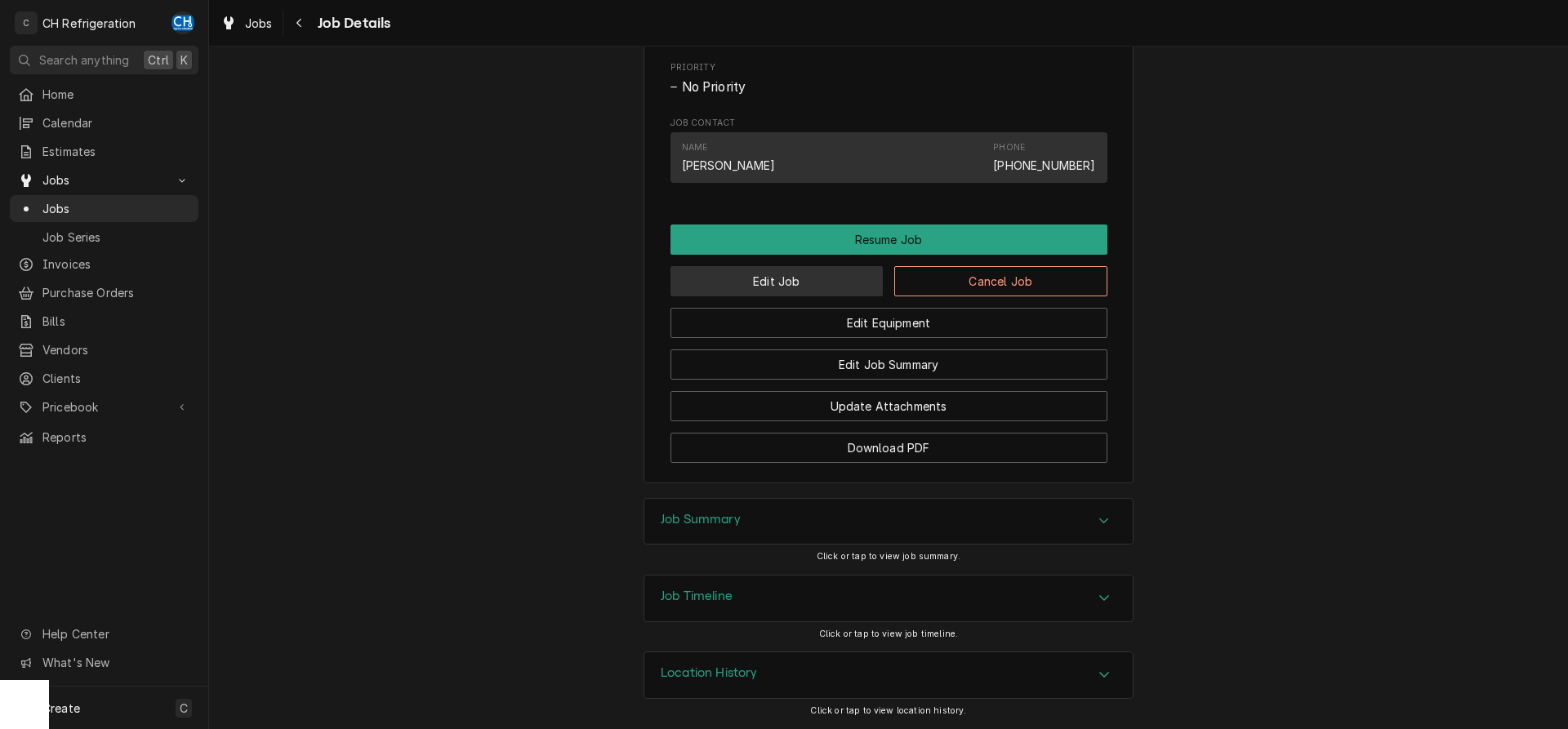
click at [799, 285] on button "Edit Job" at bounding box center [777, 281] width 213 height 30
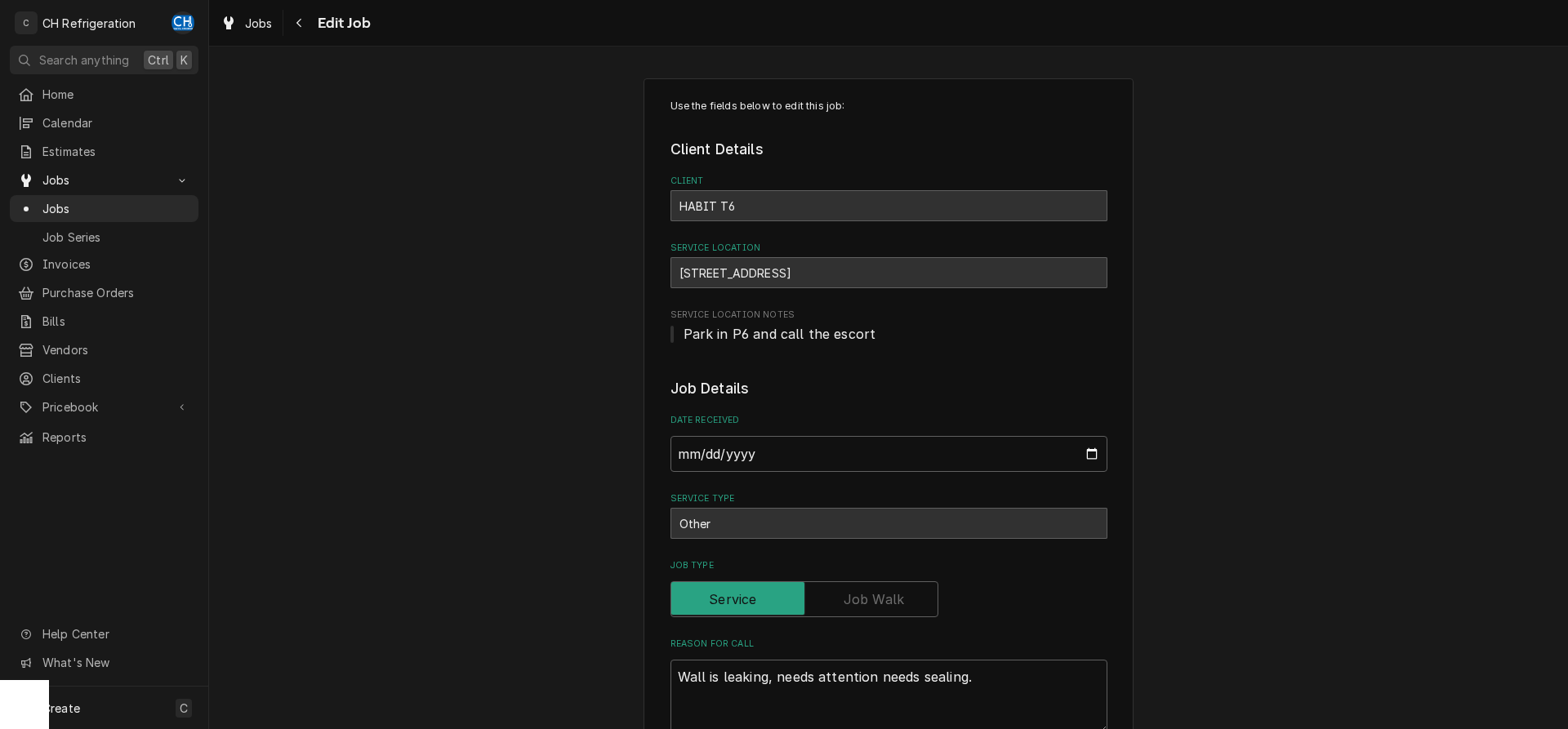
type textarea "x"
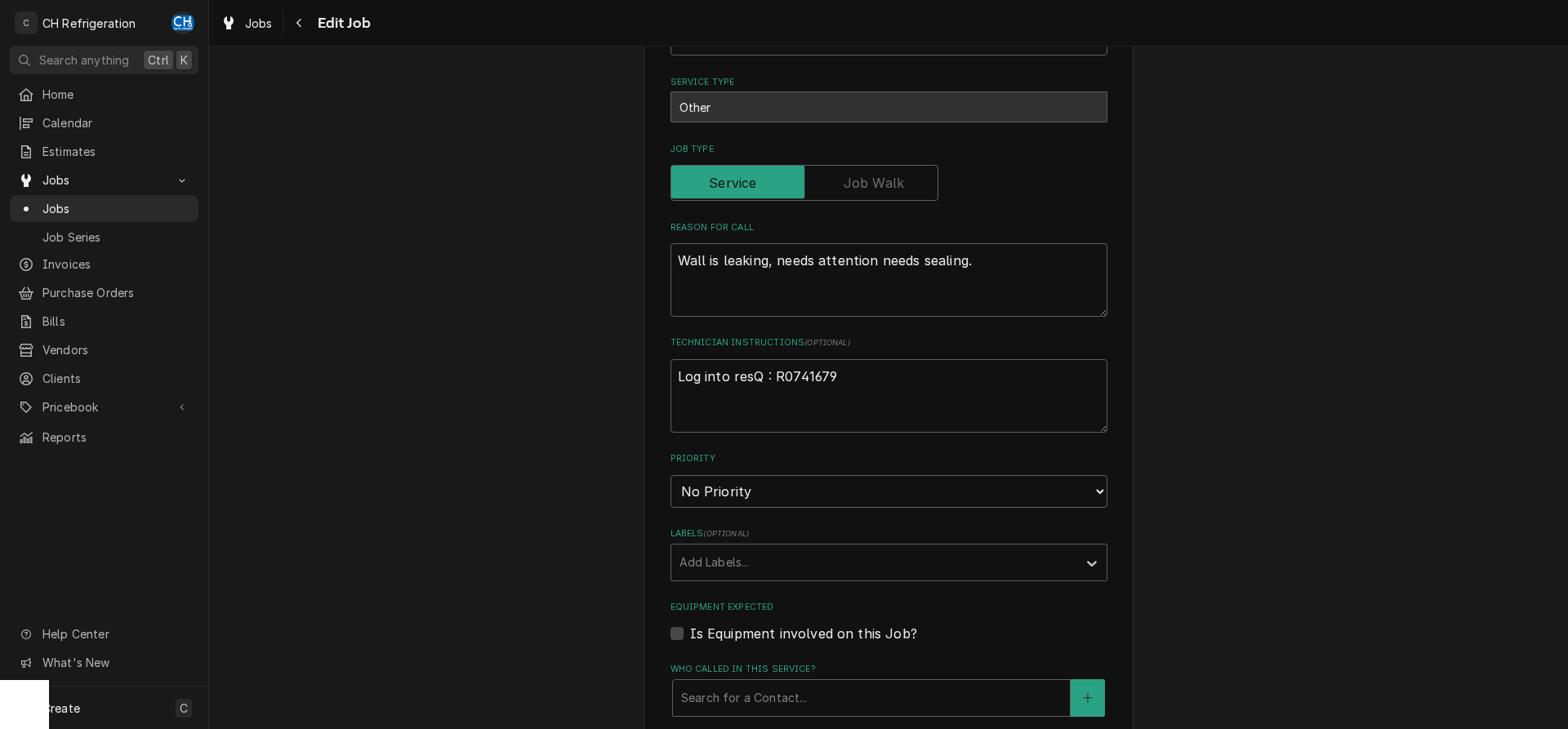
scroll to position [928, 0]
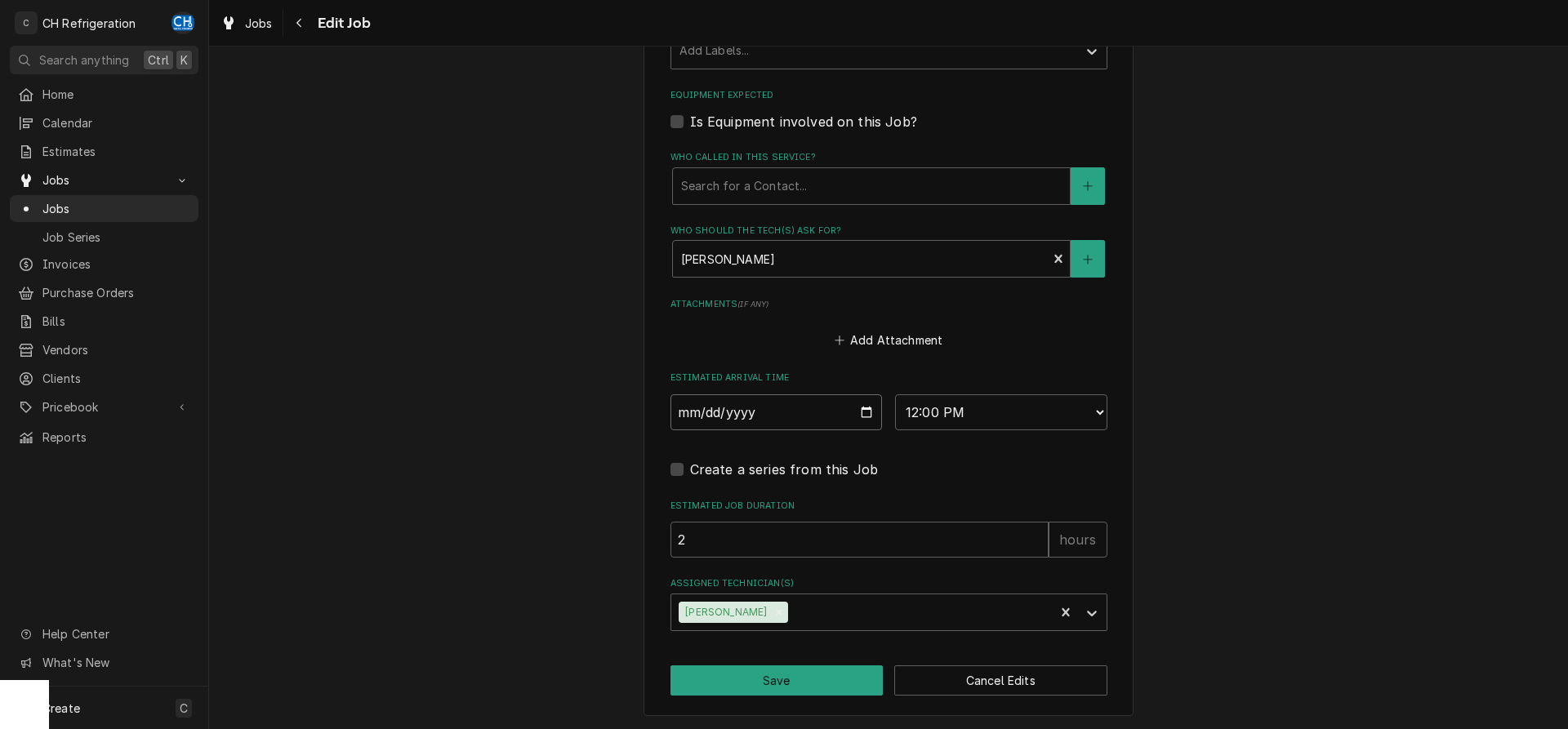
click at [865, 410] on input "2025-08-28" at bounding box center [776, 412] width 212 height 36
type input "2025-08-29"
click at [895, 395] on select "AM / PM 6:00 AM 6:15 AM 6:30 AM 6:45 AM 7:00 AM 7:15 AM 7:30 AM 7:45 AM 8:00 AM…" at bounding box center [1000, 412] width 212 height 36
type textarea "x"
select select "10:00:00"
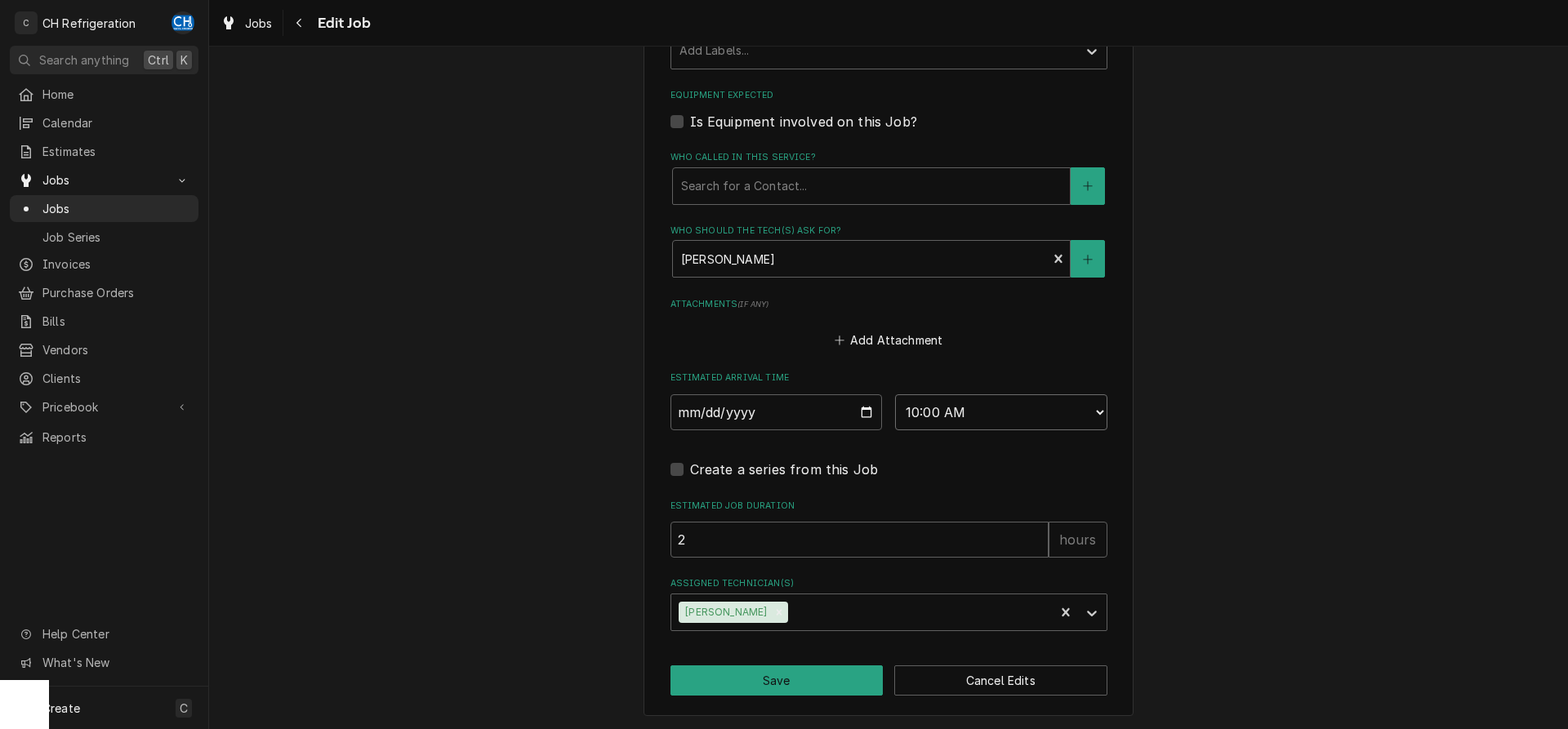
click option "10:00 AM" at bounding box center [0, 0] width 0 height 0
click at [765, 676] on button "Save" at bounding box center [777, 681] width 213 height 30
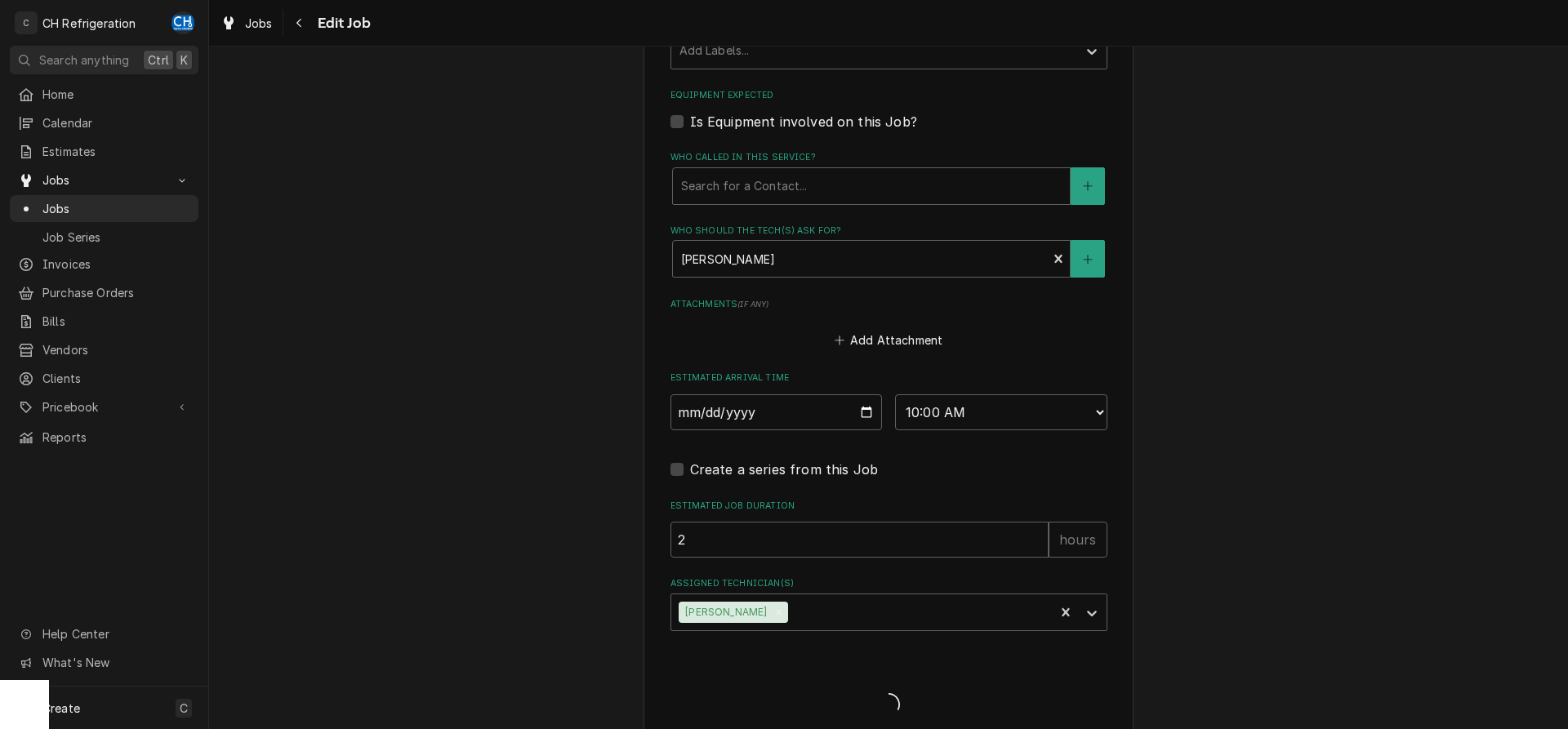
type textarea "x"
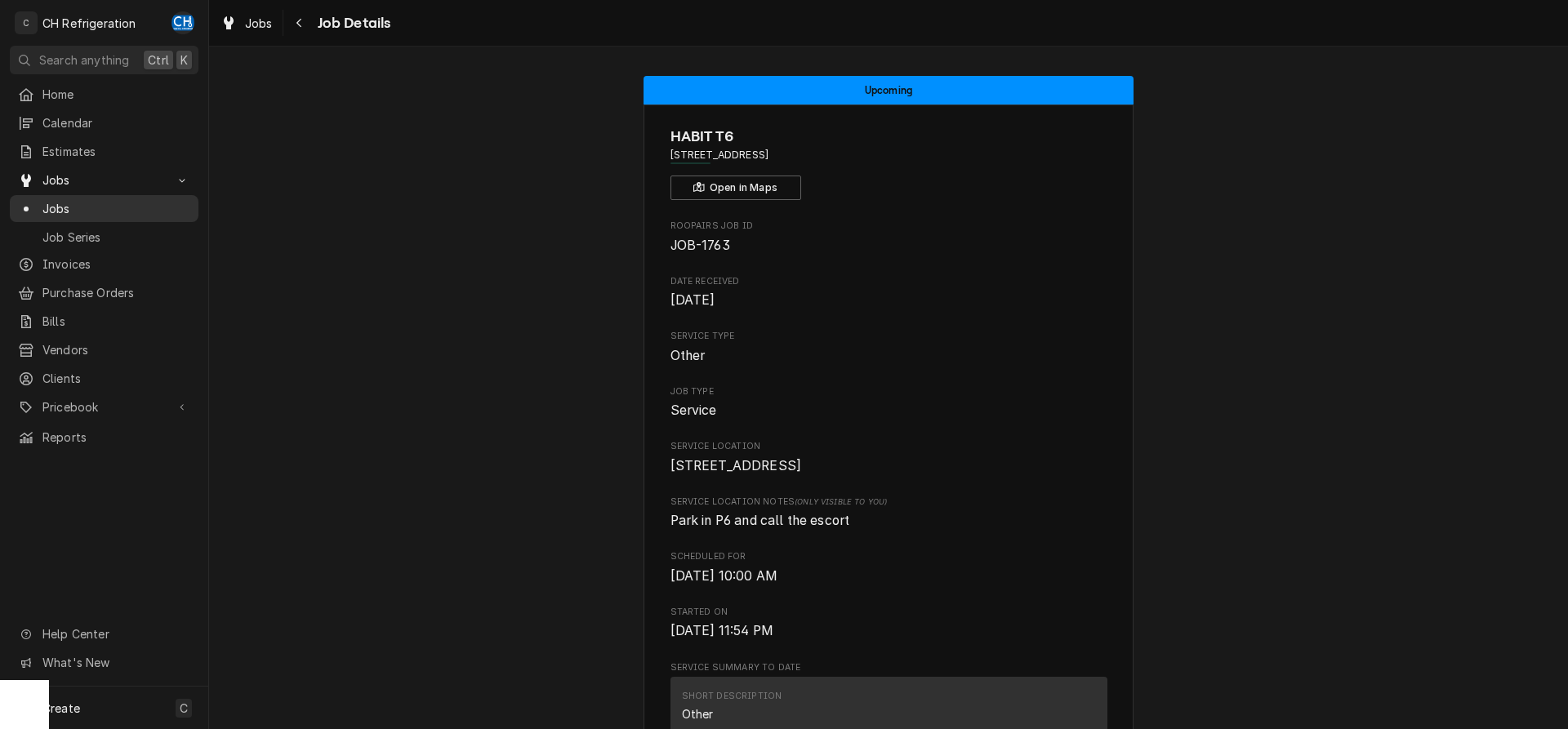
click at [47, 201] on span "Jobs" at bounding box center [116, 209] width 148 height 17
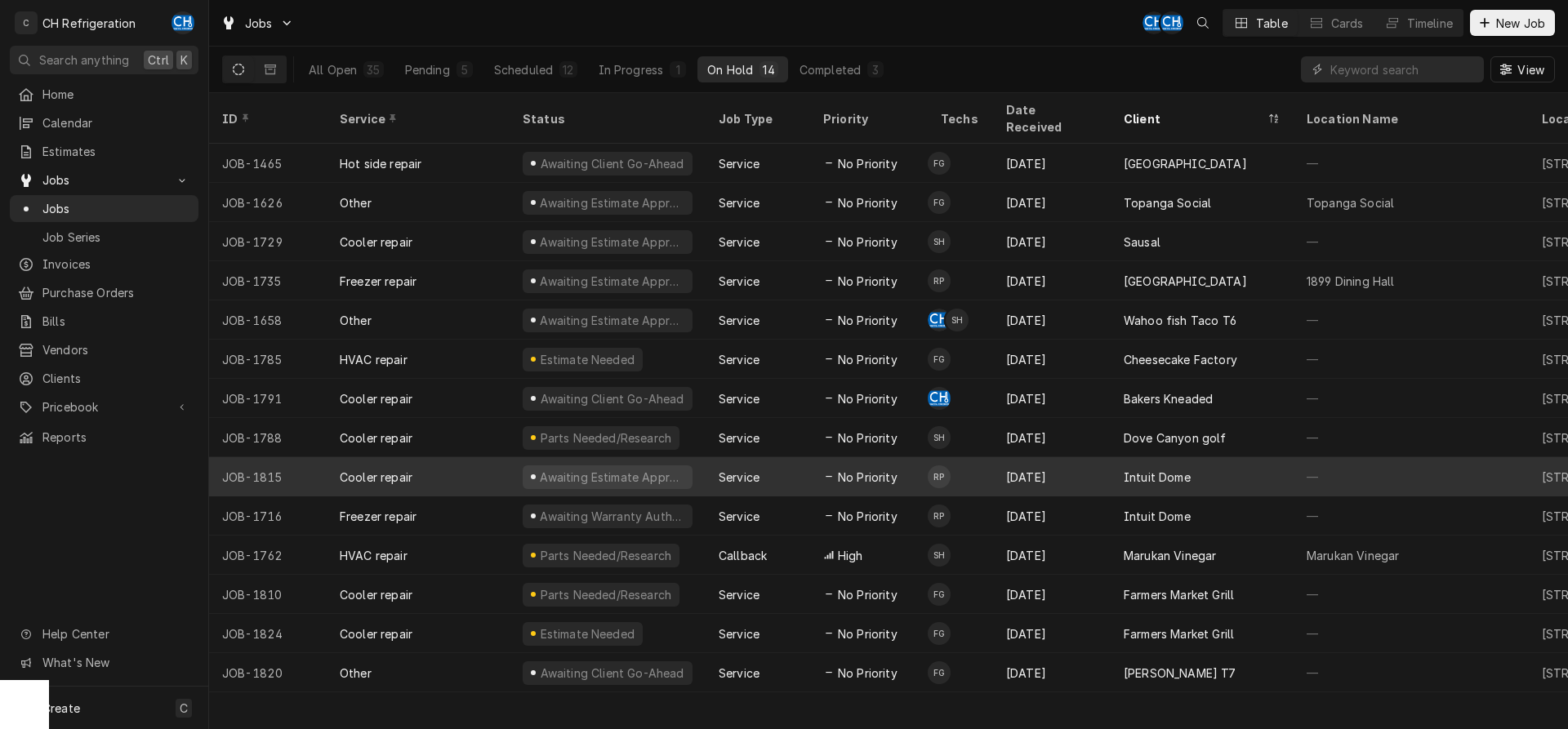
click at [1131, 472] on div "Intuit Dome" at bounding box center [1202, 476] width 183 height 39
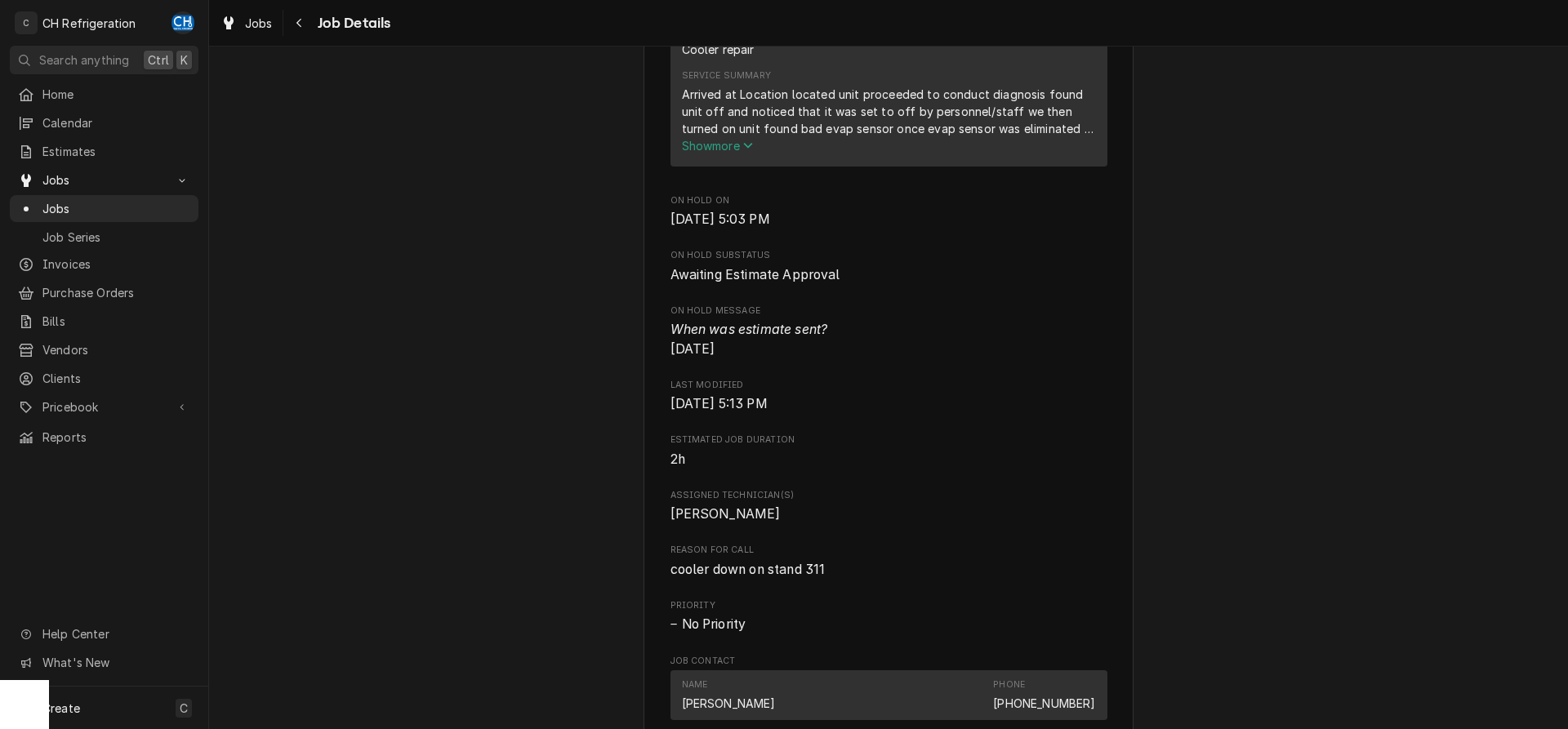
scroll to position [833, 0]
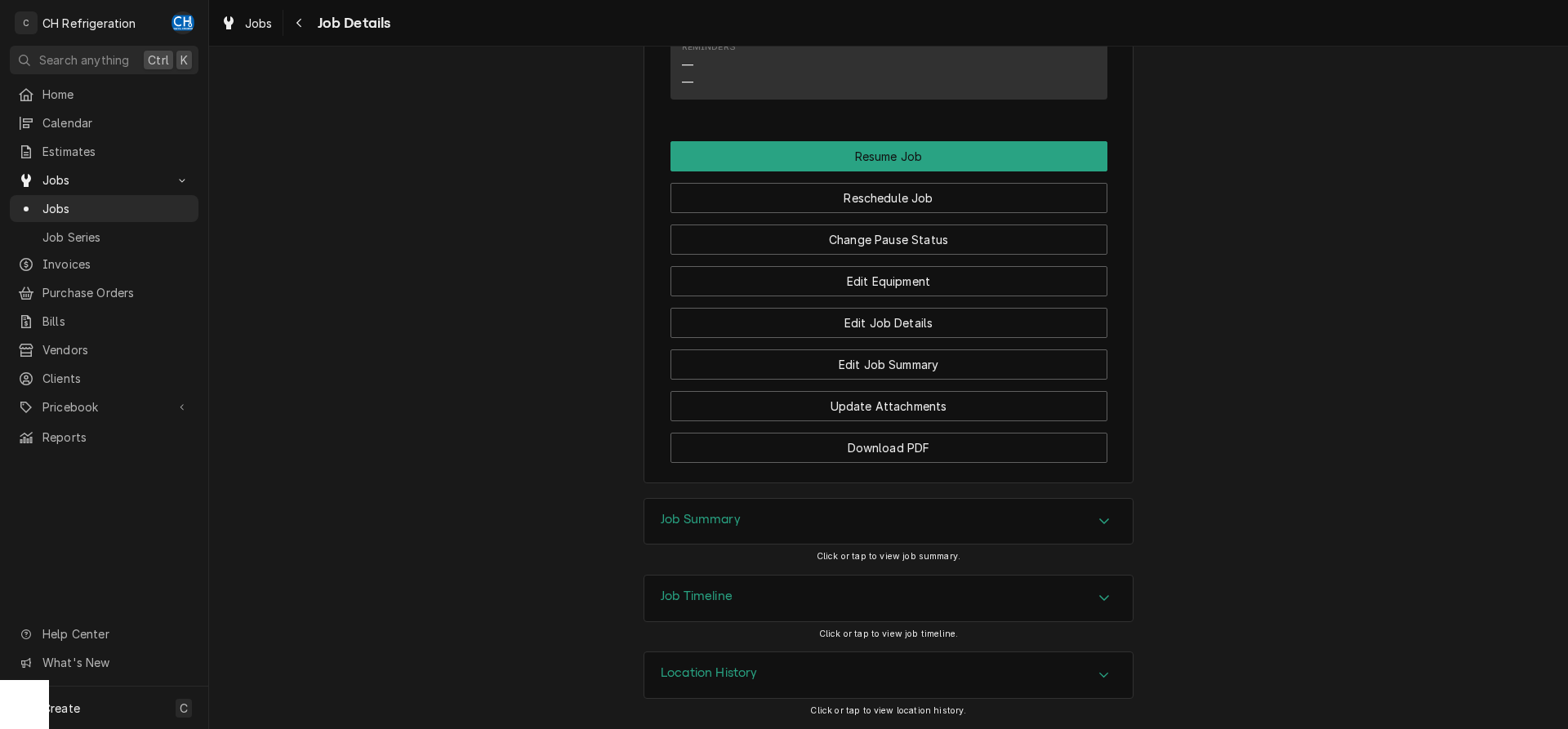
click at [838, 530] on div "Job Summary" at bounding box center [888, 521] width 489 height 46
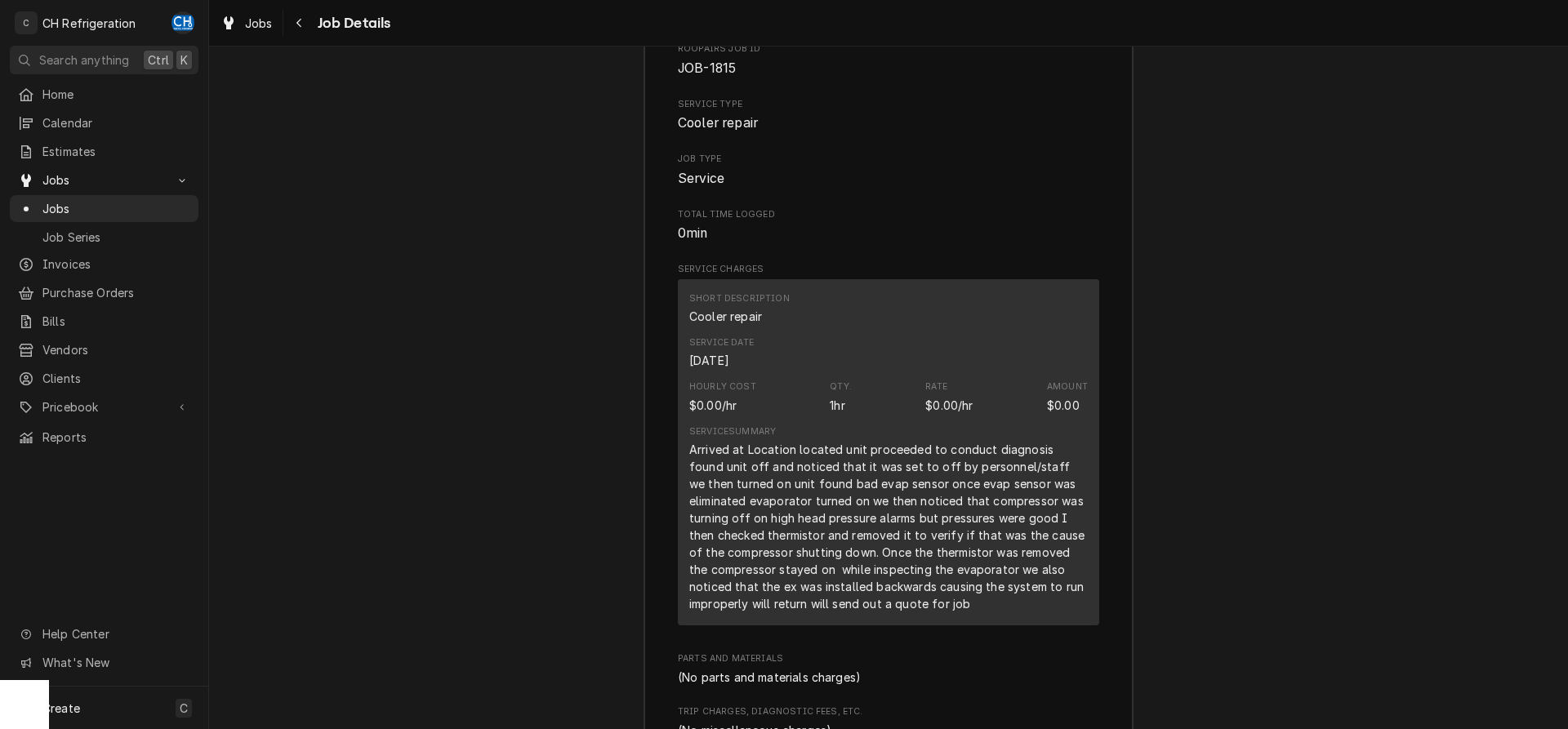
scroll to position [2127, 0]
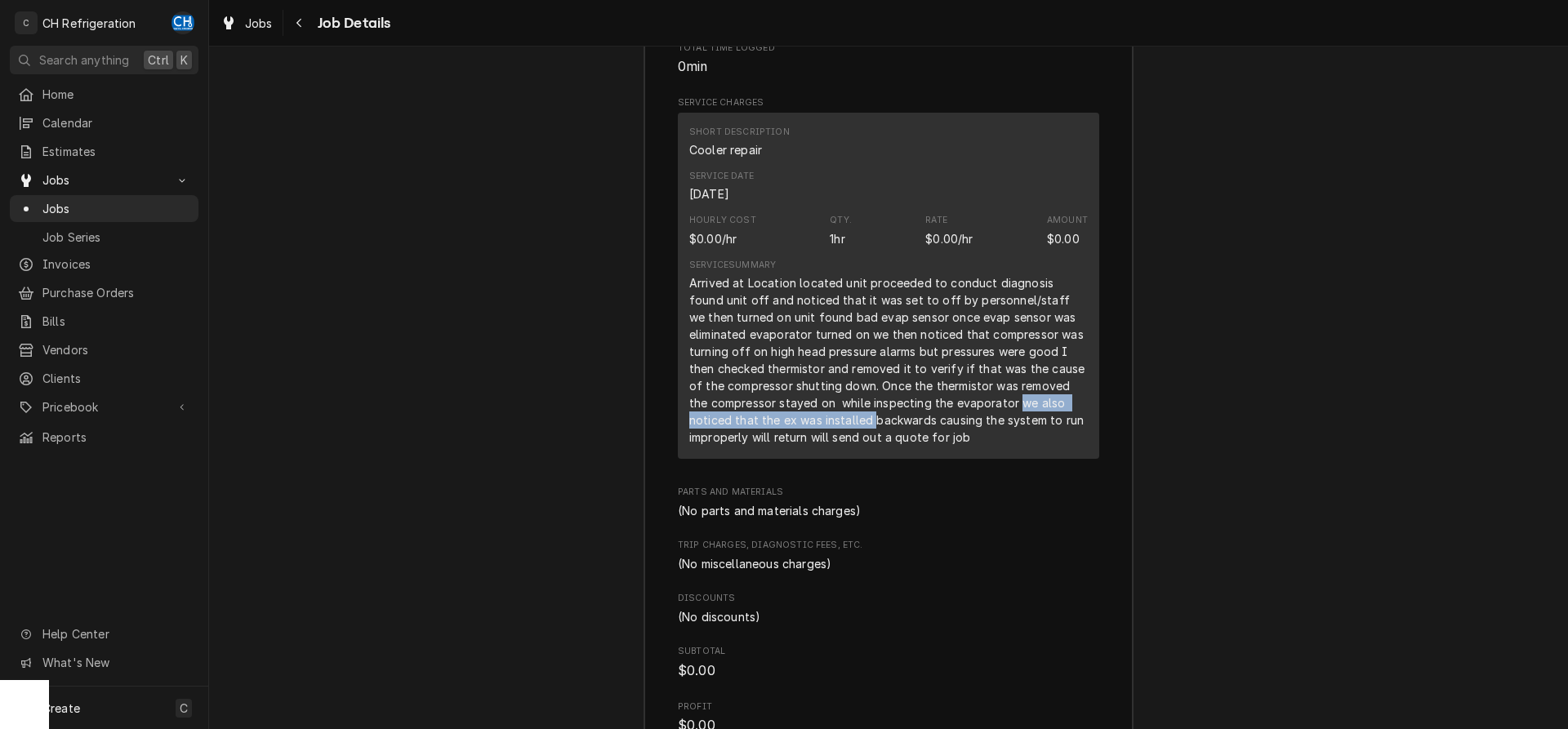
drag, startPoint x: 828, startPoint y: 432, endPoint x: 1005, endPoint y: 419, distance: 177.5
click at [1001, 419] on div "Arrived at Location located unit proceeded to conduct diagnosis found unit off …" at bounding box center [887, 360] width 398 height 171
click at [1006, 418] on div "Arrived at Location located unit proceeded to conduct diagnosis found unit off …" at bounding box center [887, 360] width 398 height 171
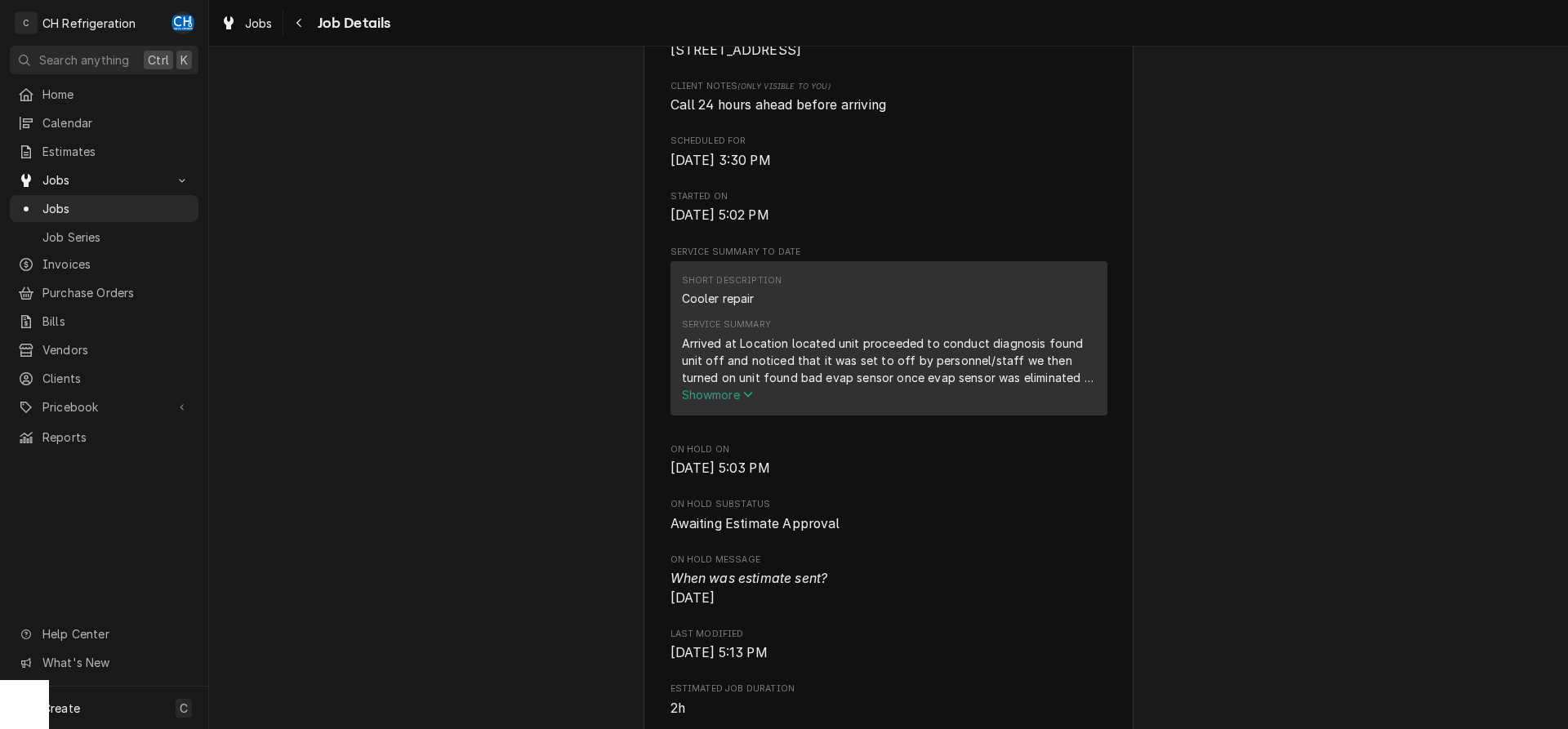
scroll to position [0, 0]
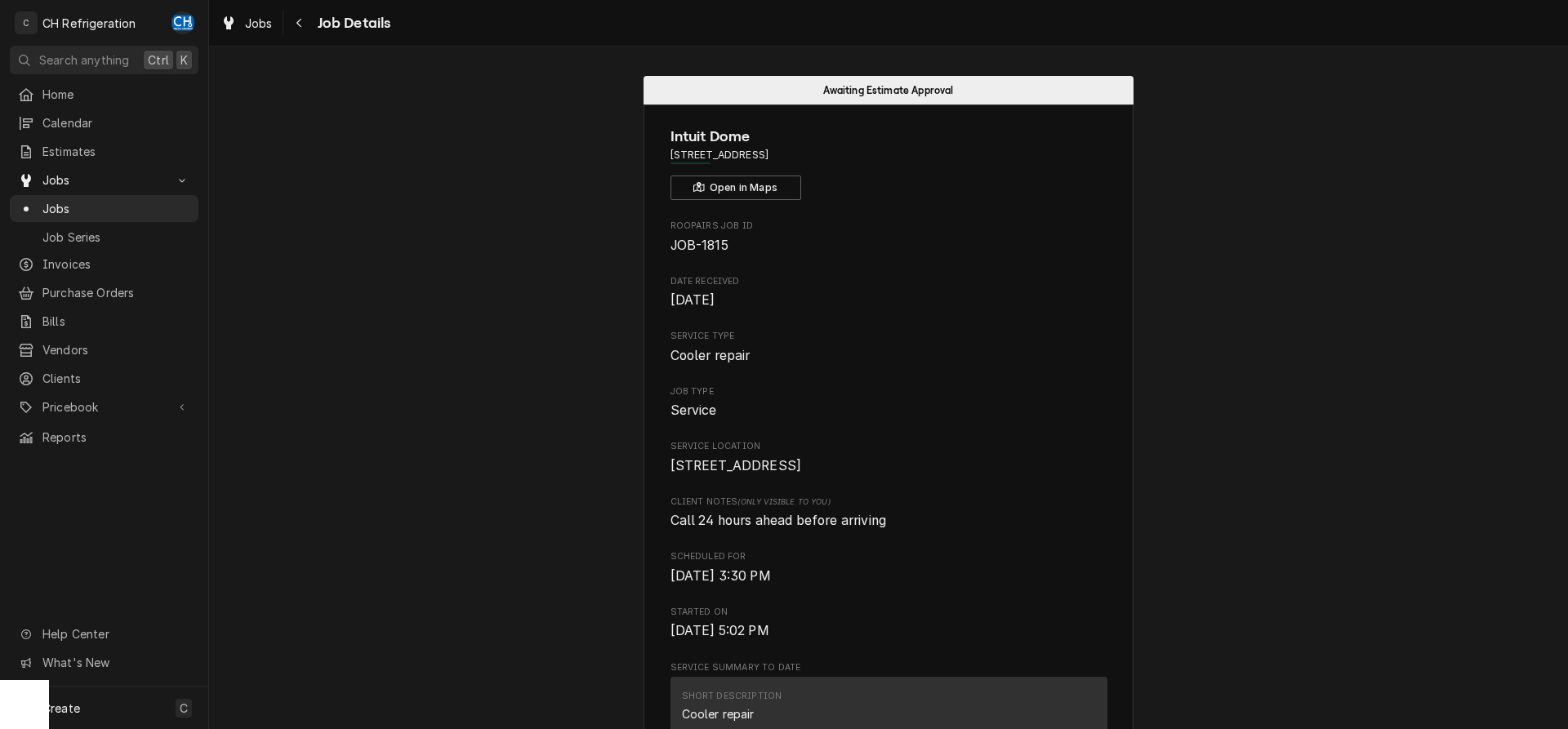
drag, startPoint x: 893, startPoint y: 144, endPoint x: 825, endPoint y: 150, distance: 68.3
click at [825, 150] on div "Intuit Dome 3846 W Century Blvd, Inglewood, CA 90303 Open in Maps" at bounding box center [889, 162] width 437 height 74
click at [911, 159] on span "3846 W Century Blvd, Inglewood, CA 90303" at bounding box center [889, 155] width 437 height 15
drag, startPoint x: 886, startPoint y: 161, endPoint x: 725, endPoint y: 153, distance: 161.2
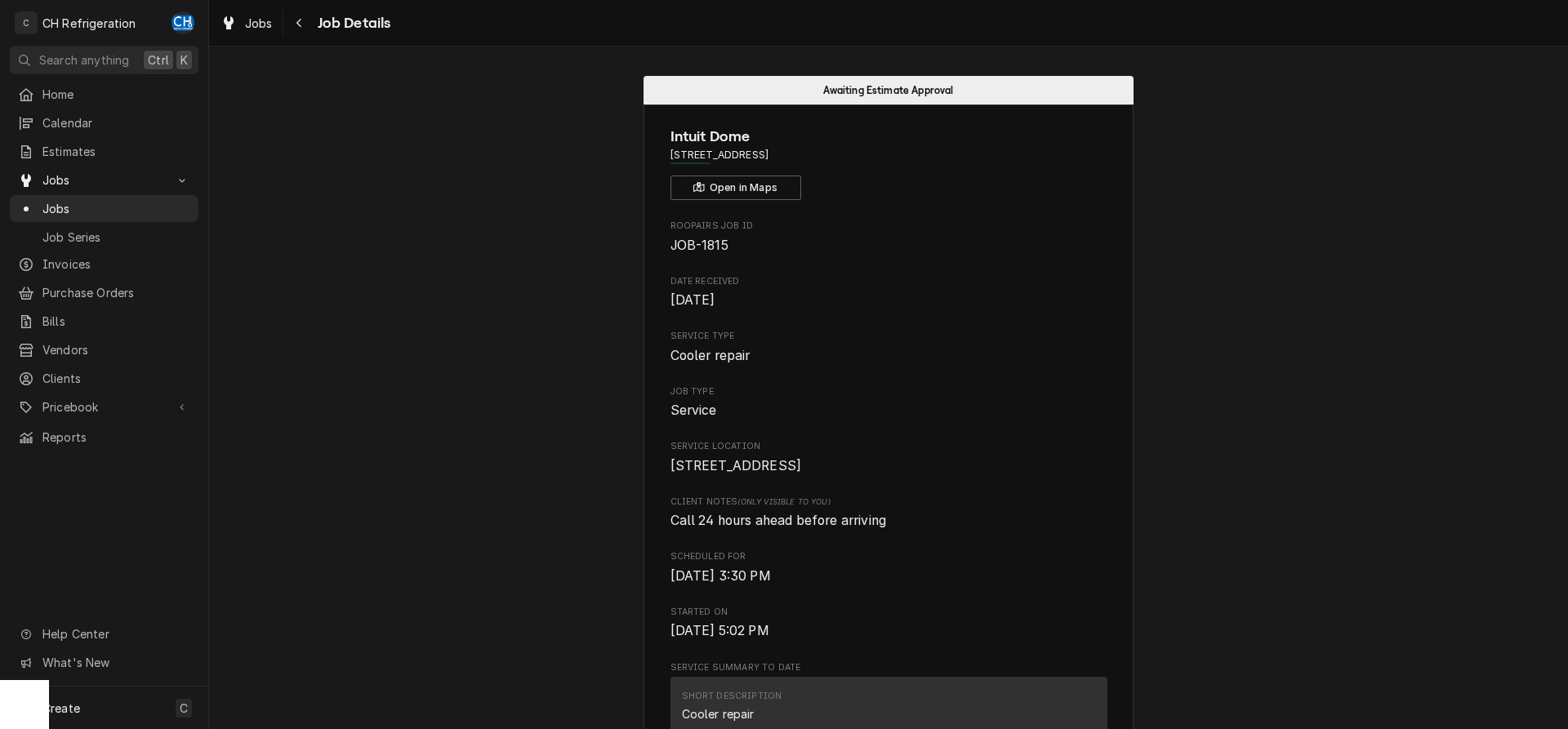
copy span "3846 W Century Blvd, Inglewood, CA 90303"
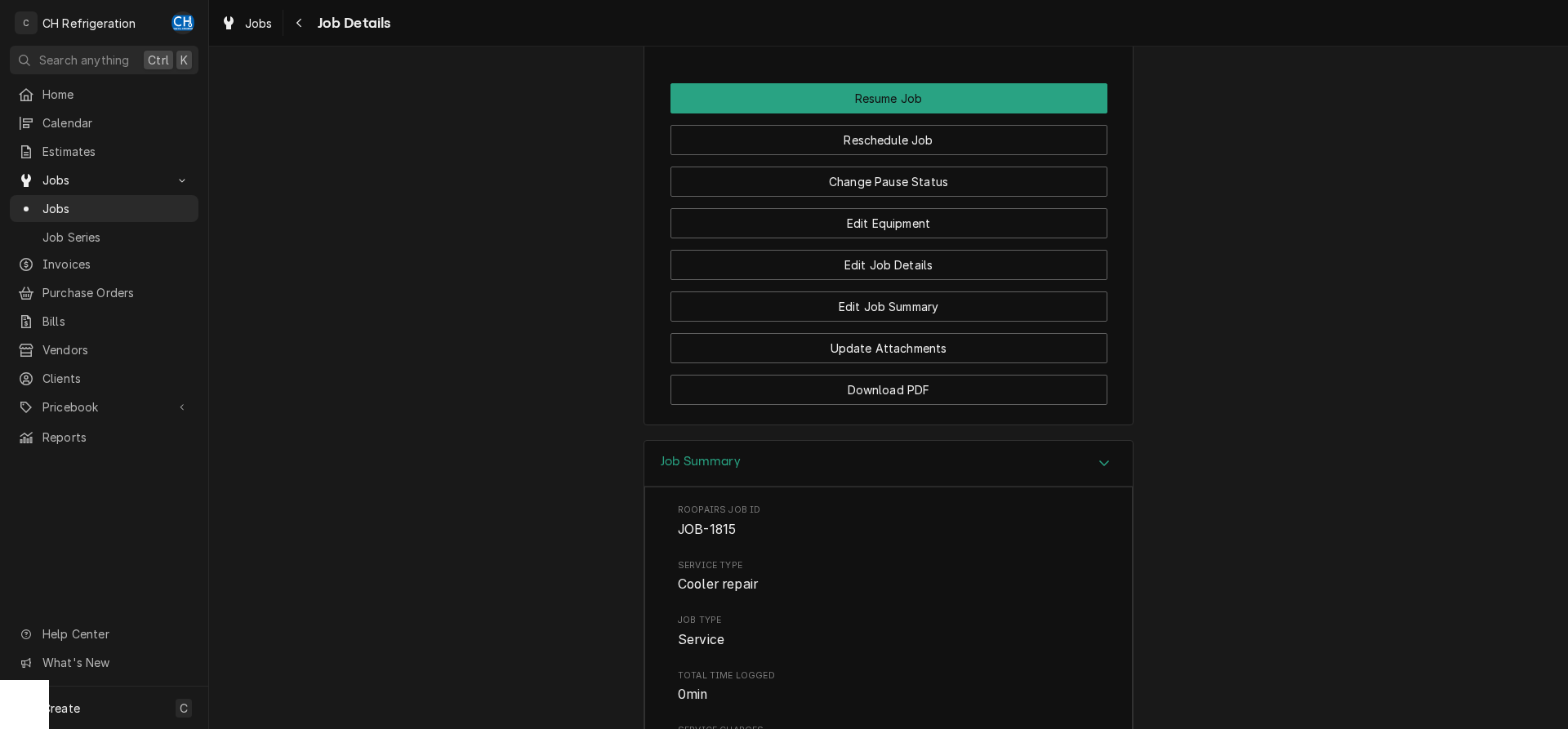
scroll to position [999, 0]
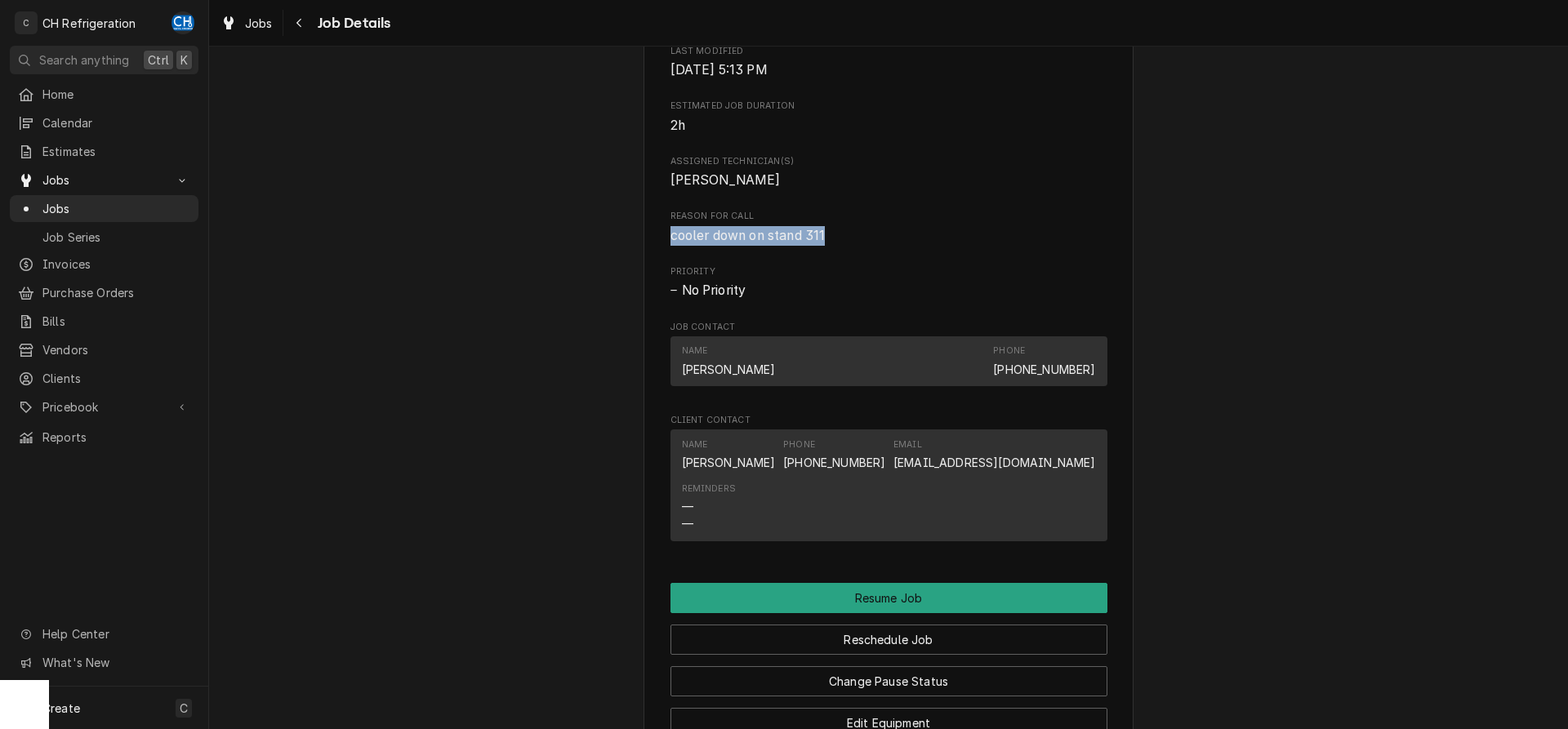
drag, startPoint x: 840, startPoint y: 254, endPoint x: 773, endPoint y: 254, distance: 67.0
click at [665, 252] on div "Intuit Dome 3846 W Century Blvd, Inglewood, CA 90303 Open in Maps Roopairs Job …" at bounding box center [888, 15] width 490 height 1820
drag, startPoint x: 773, startPoint y: 254, endPoint x: 846, endPoint y: 264, distance: 73.7
click at [774, 244] on span "cooler down on stand 311" at bounding box center [748, 235] width 155 height 16
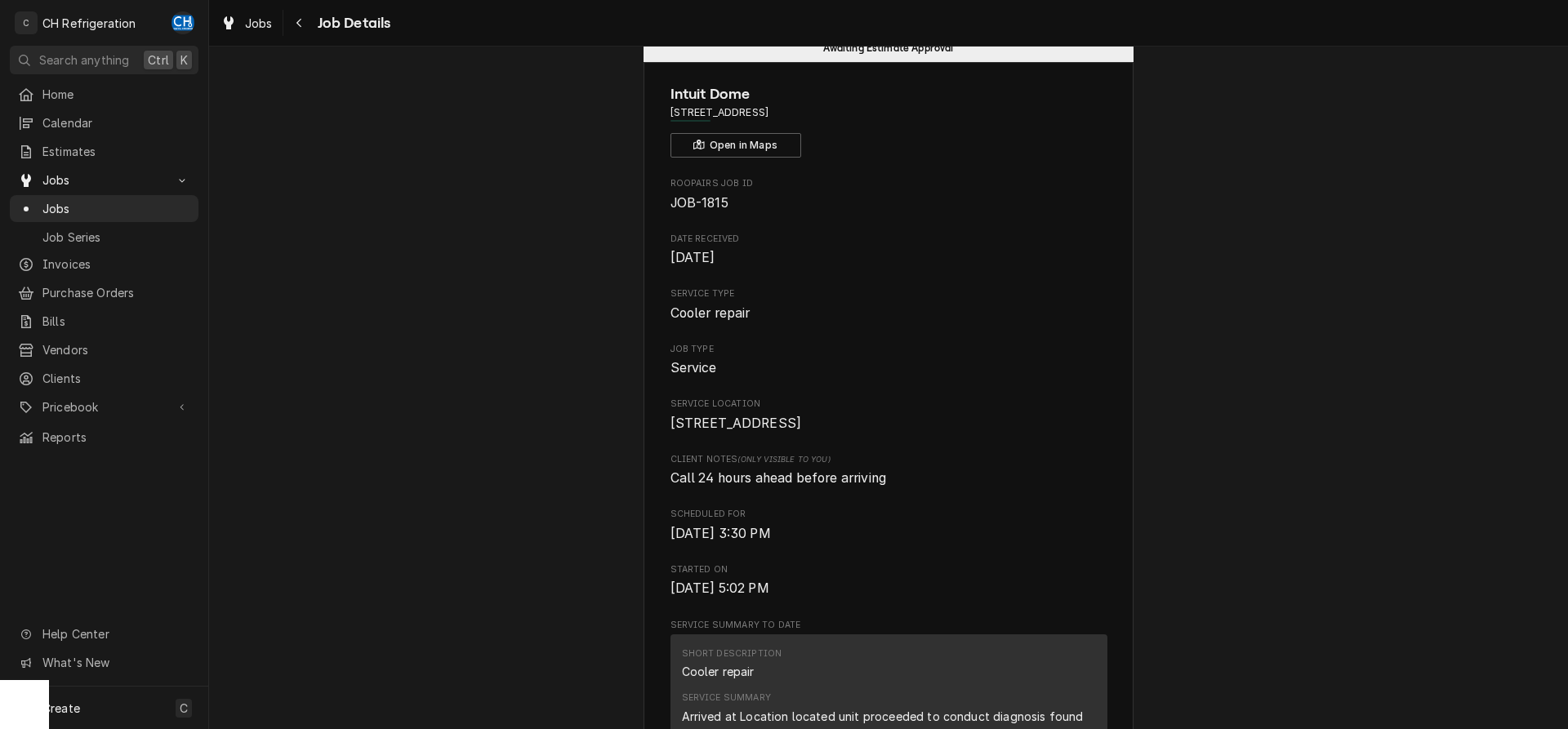
scroll to position [83, 0]
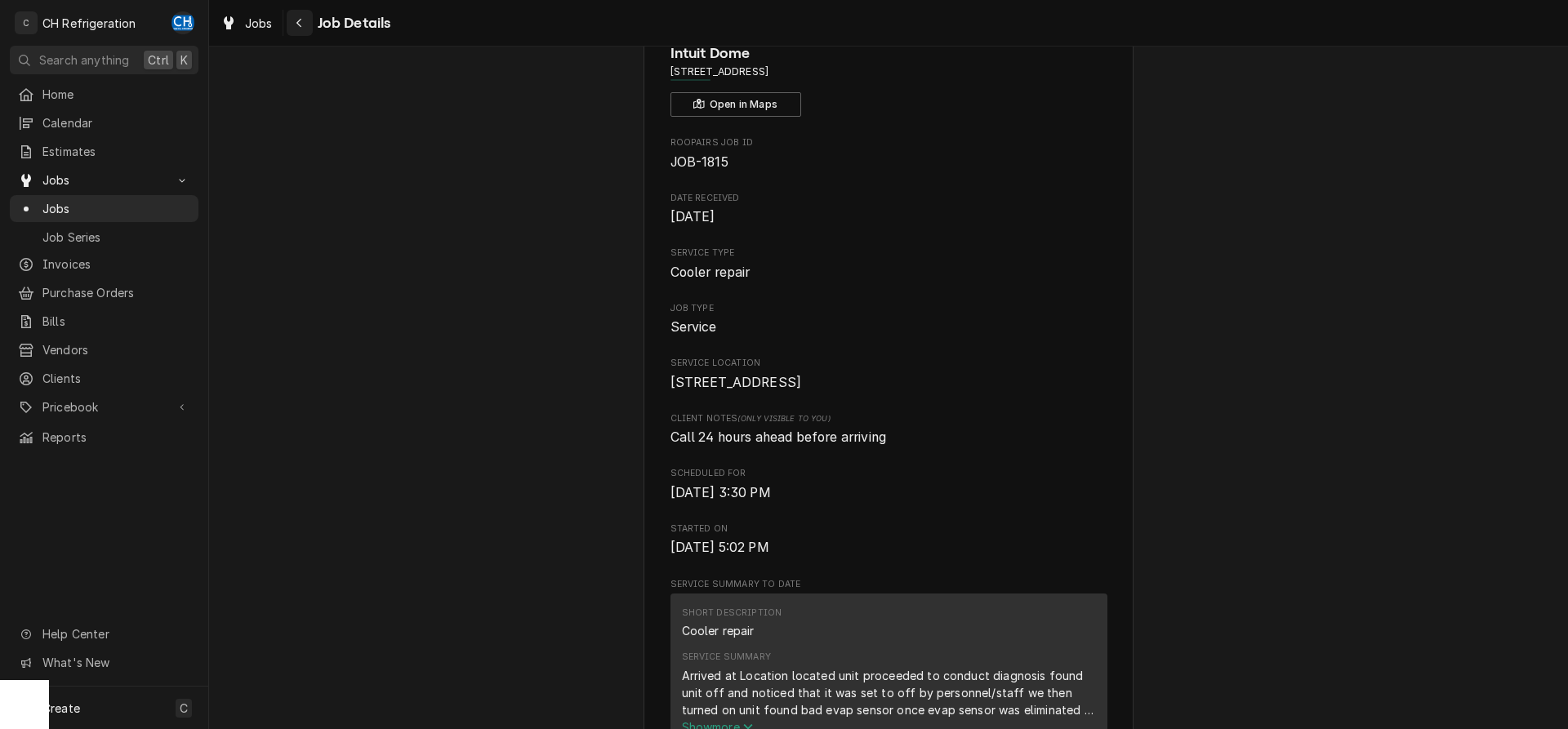
click at [304, 27] on div "Navigate back" at bounding box center [300, 23] width 17 height 17
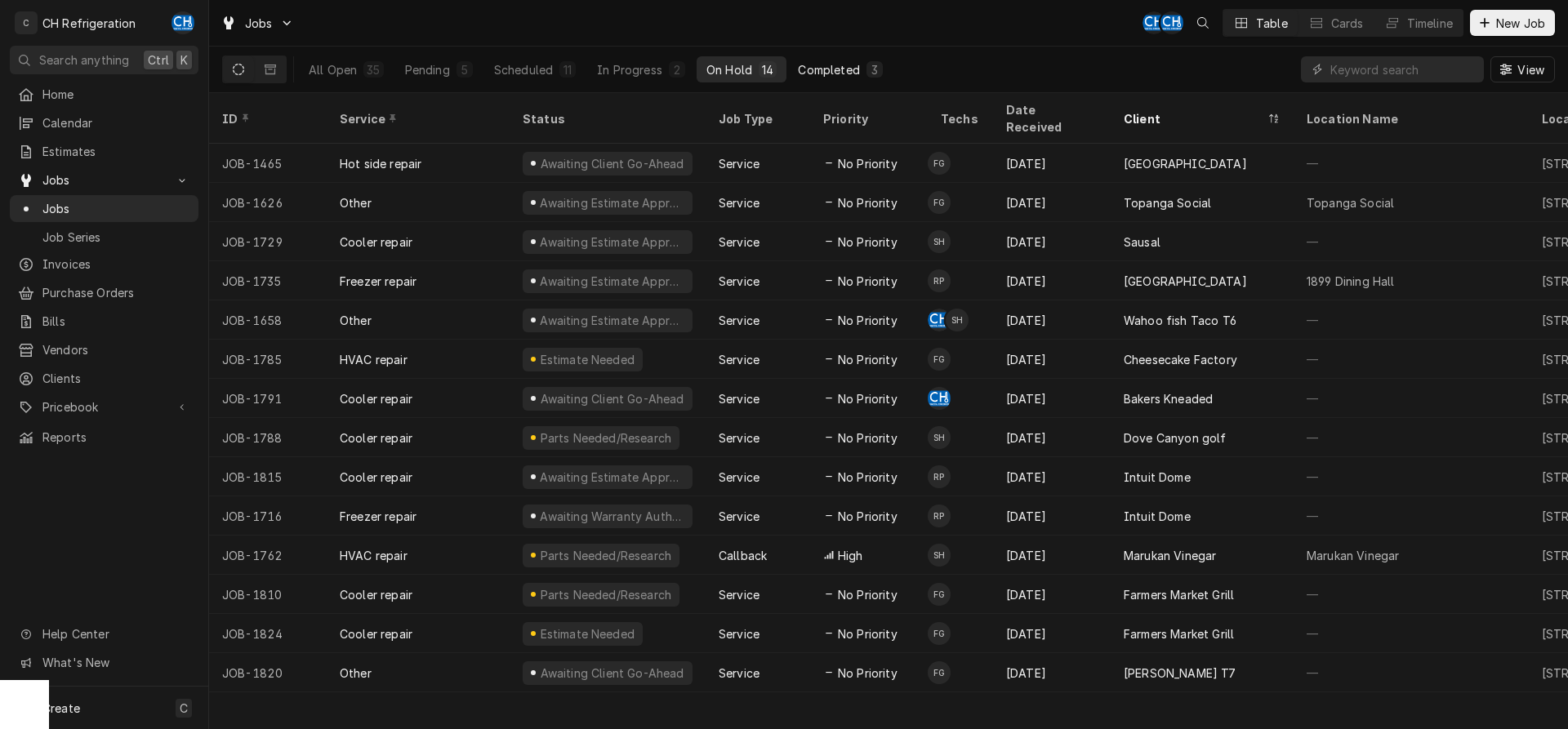
click at [823, 76] on div "Completed" at bounding box center [828, 70] width 61 height 17
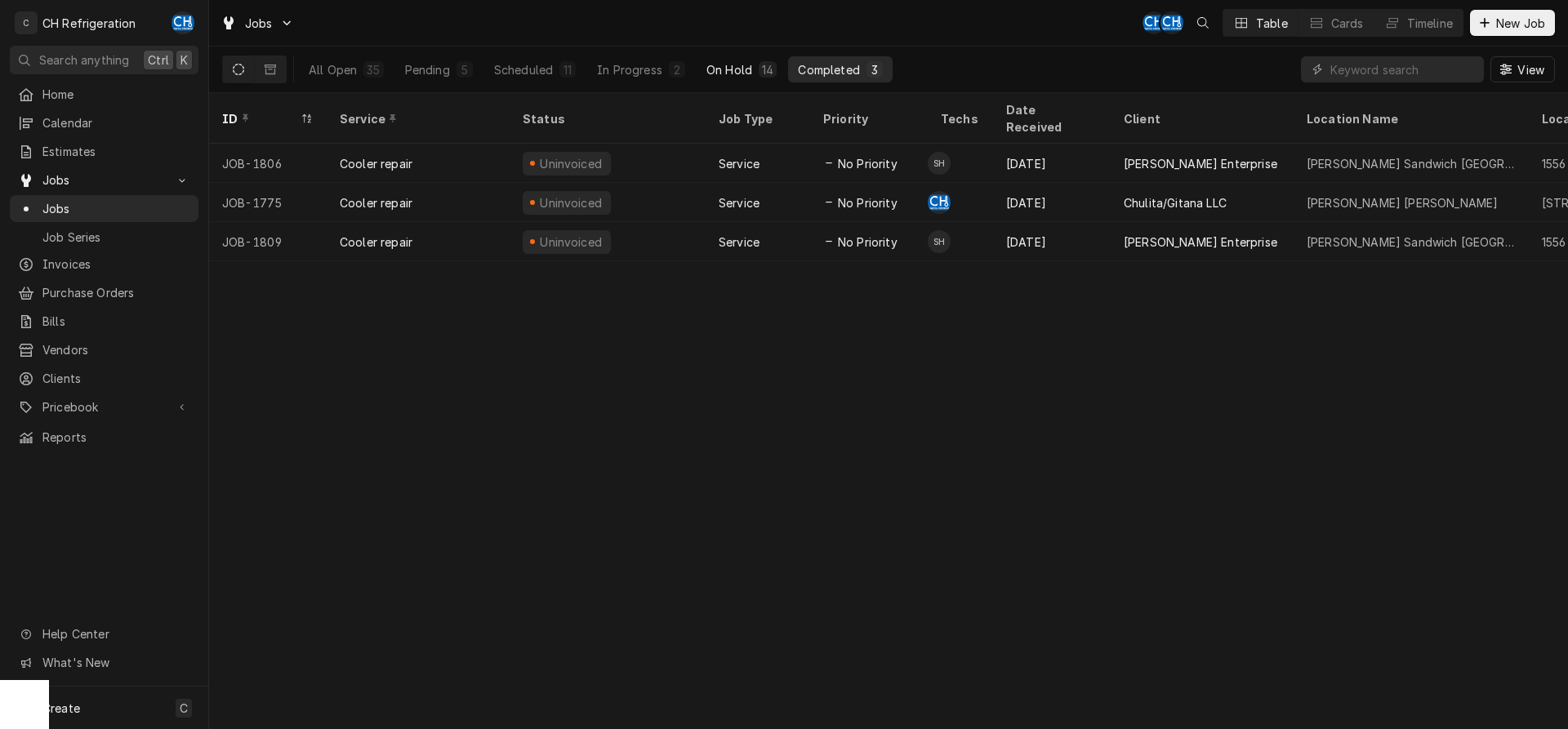
click at [714, 67] on div "On Hold" at bounding box center [729, 70] width 46 height 17
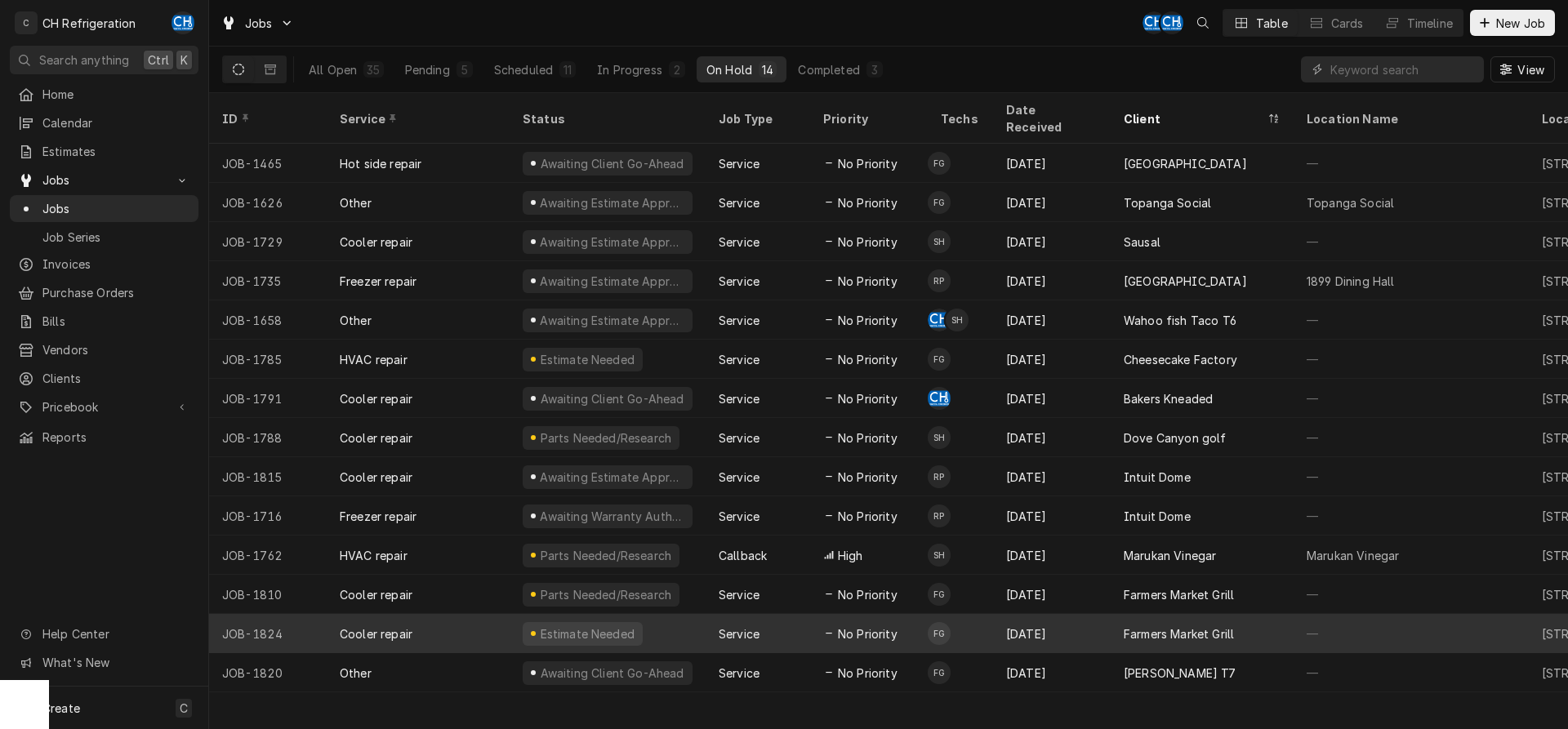
click at [1217, 614] on div "Farmers Market Grill" at bounding box center [1202, 633] width 183 height 39
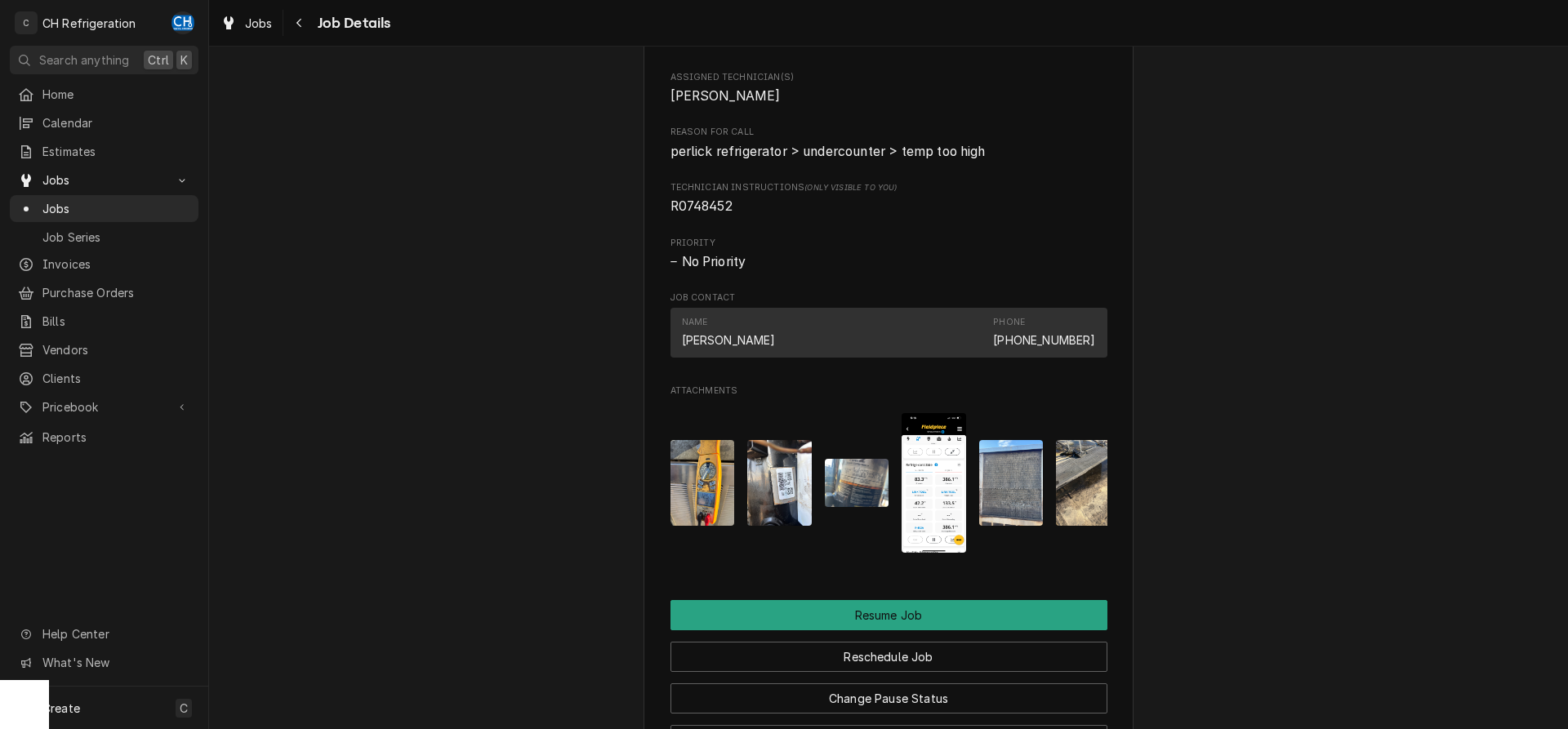
scroll to position [1166, 0]
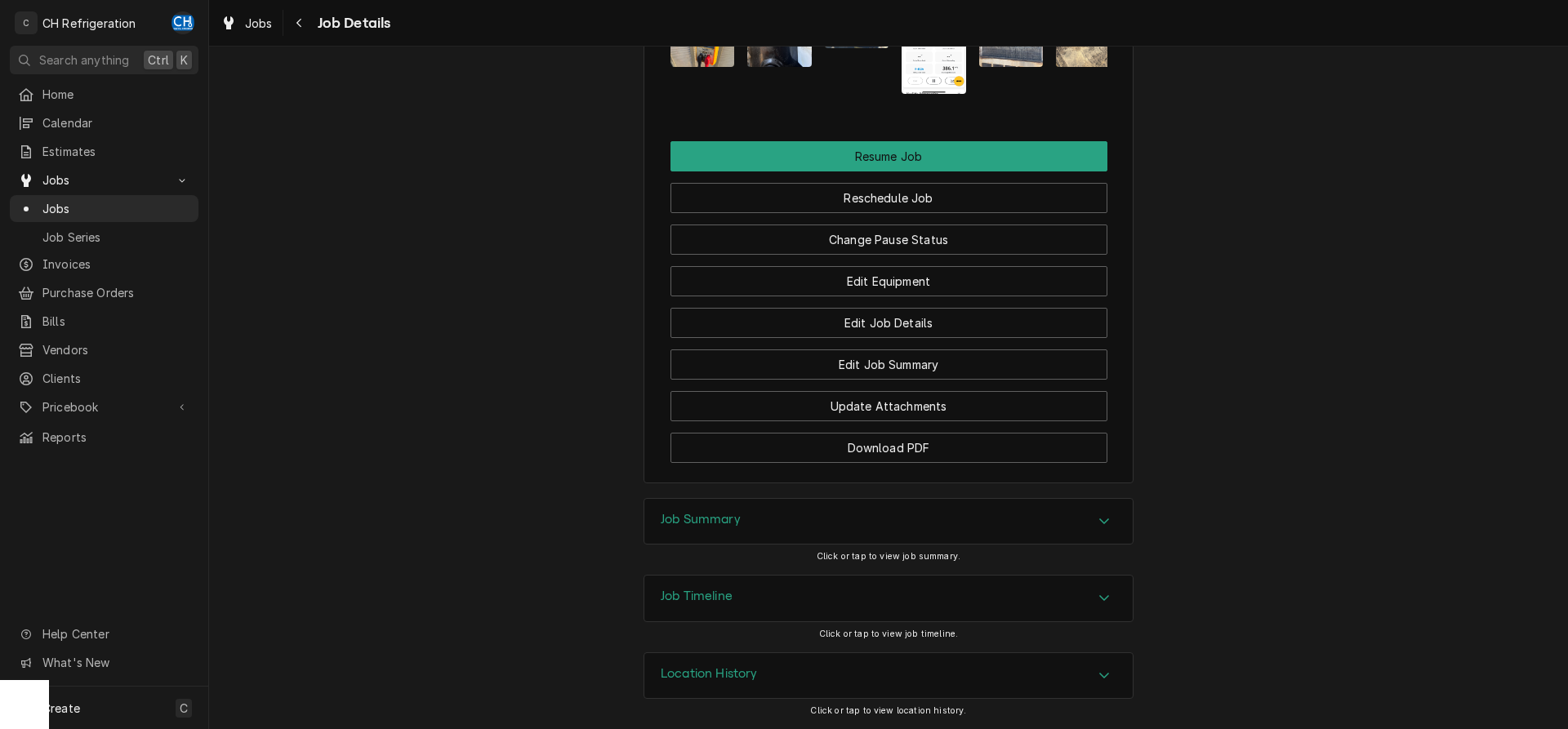
click at [973, 540] on div "Job Summary" at bounding box center [888, 521] width 489 height 46
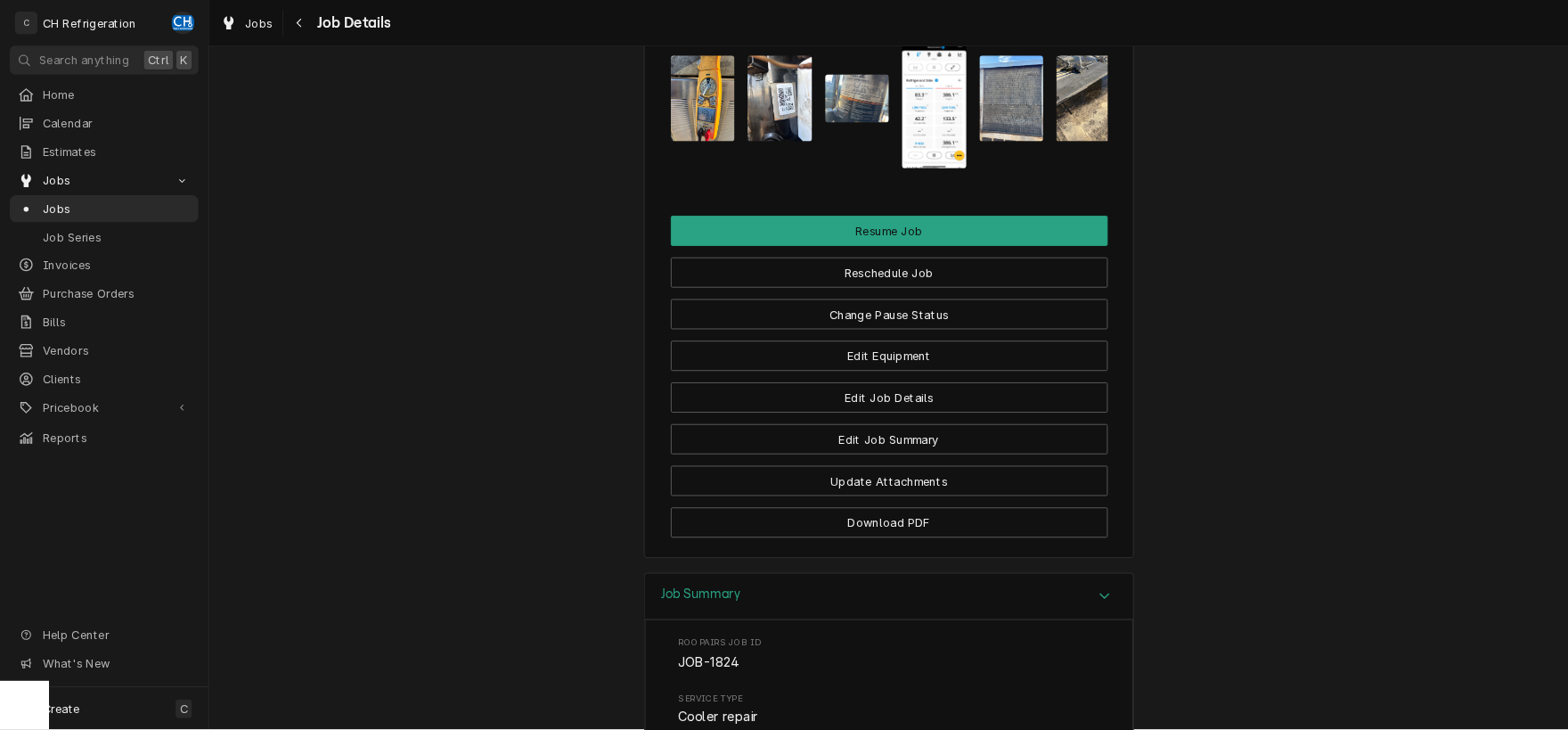
scroll to position [1329, 0]
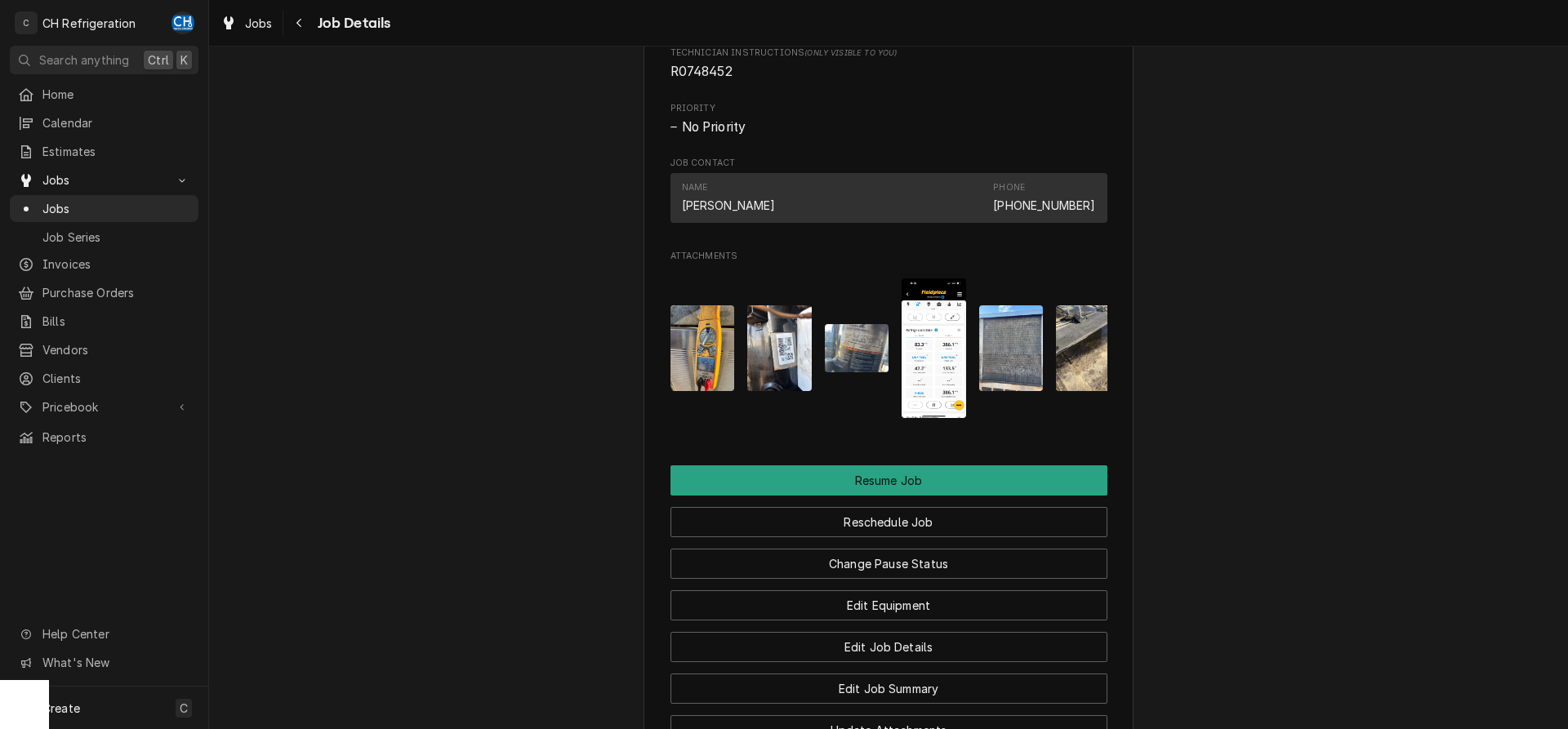
click at [858, 372] on img "Attachments" at bounding box center [857, 348] width 65 height 48
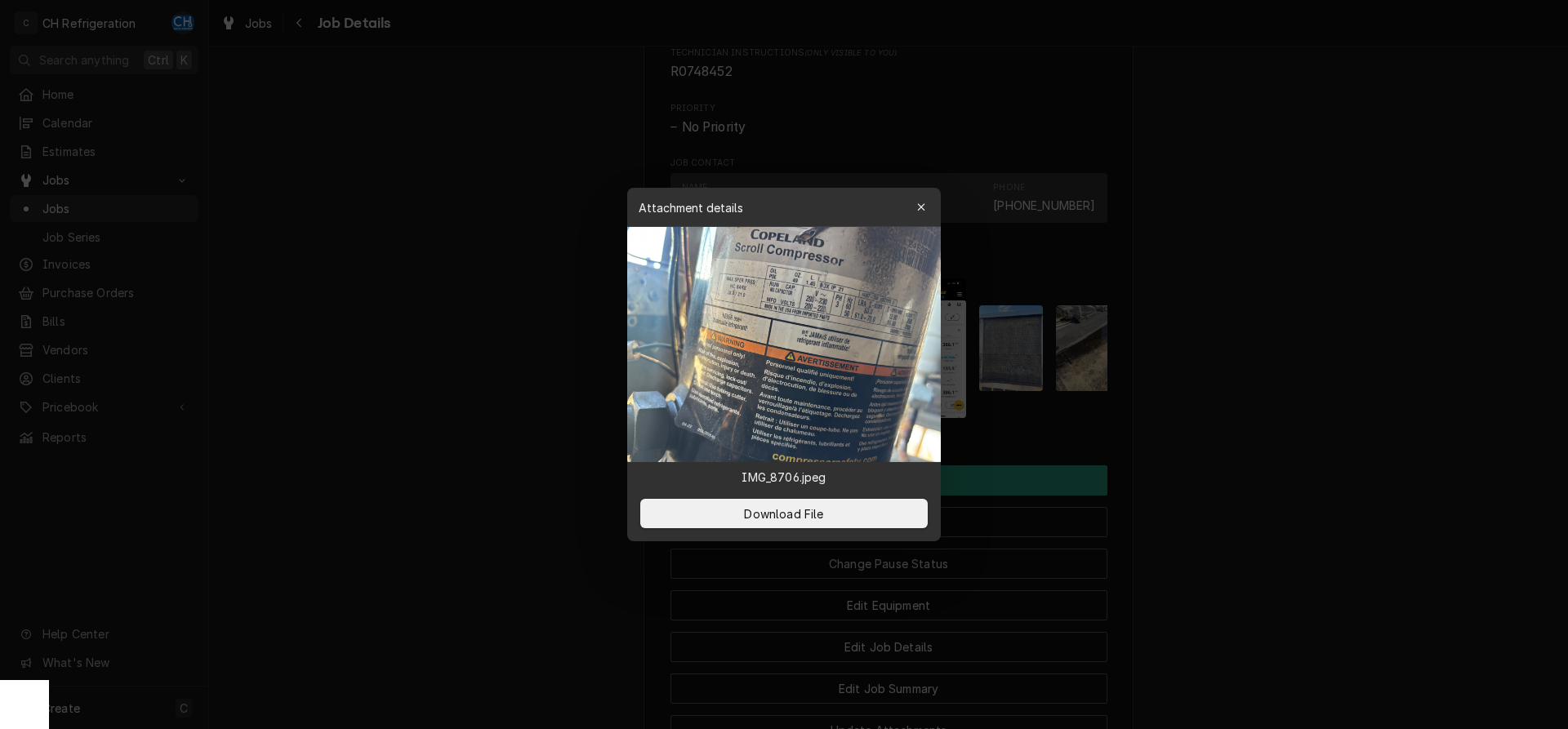
click at [1295, 374] on div at bounding box center [784, 364] width 1568 height 729
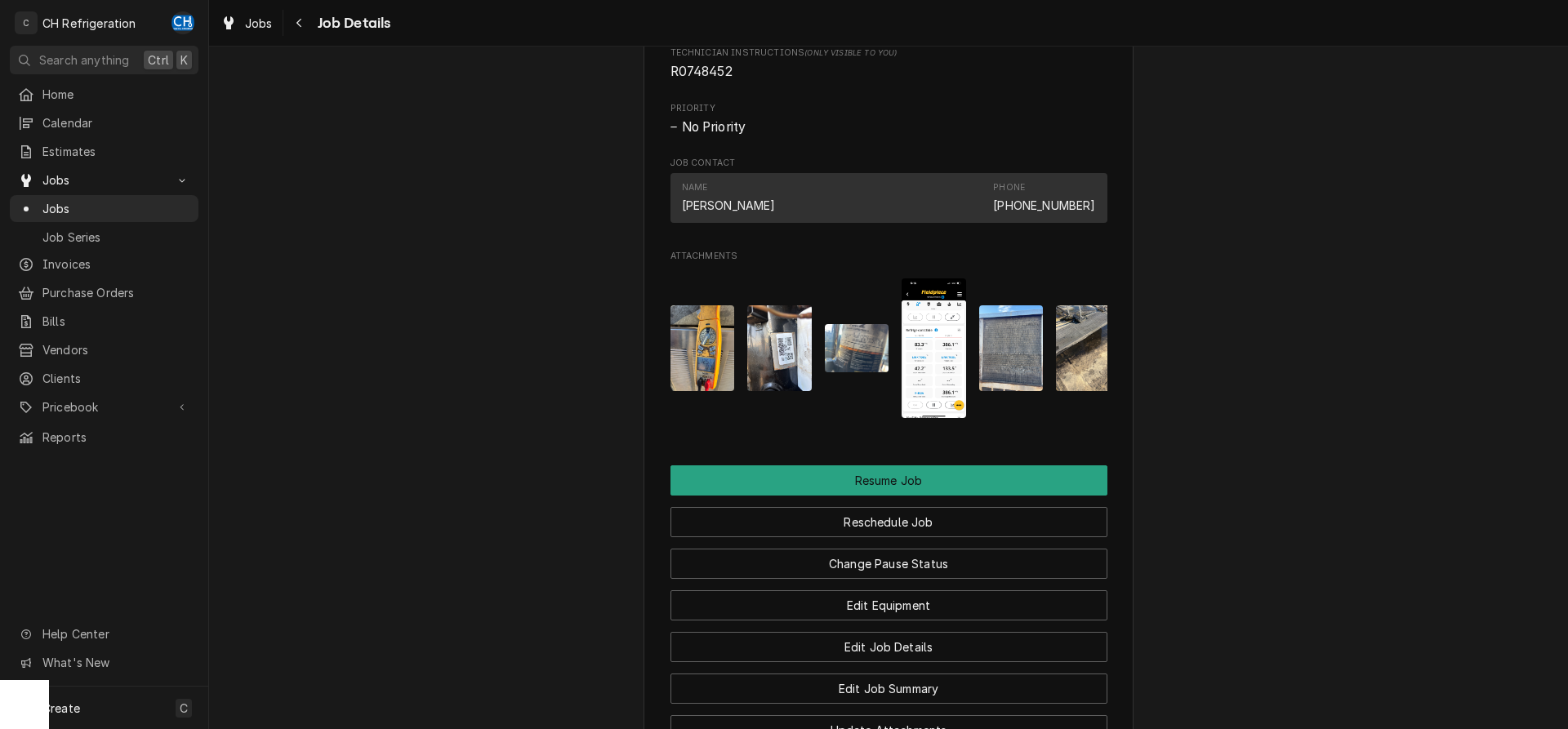
click at [861, 368] on img "Attachments" at bounding box center [857, 348] width 65 height 48
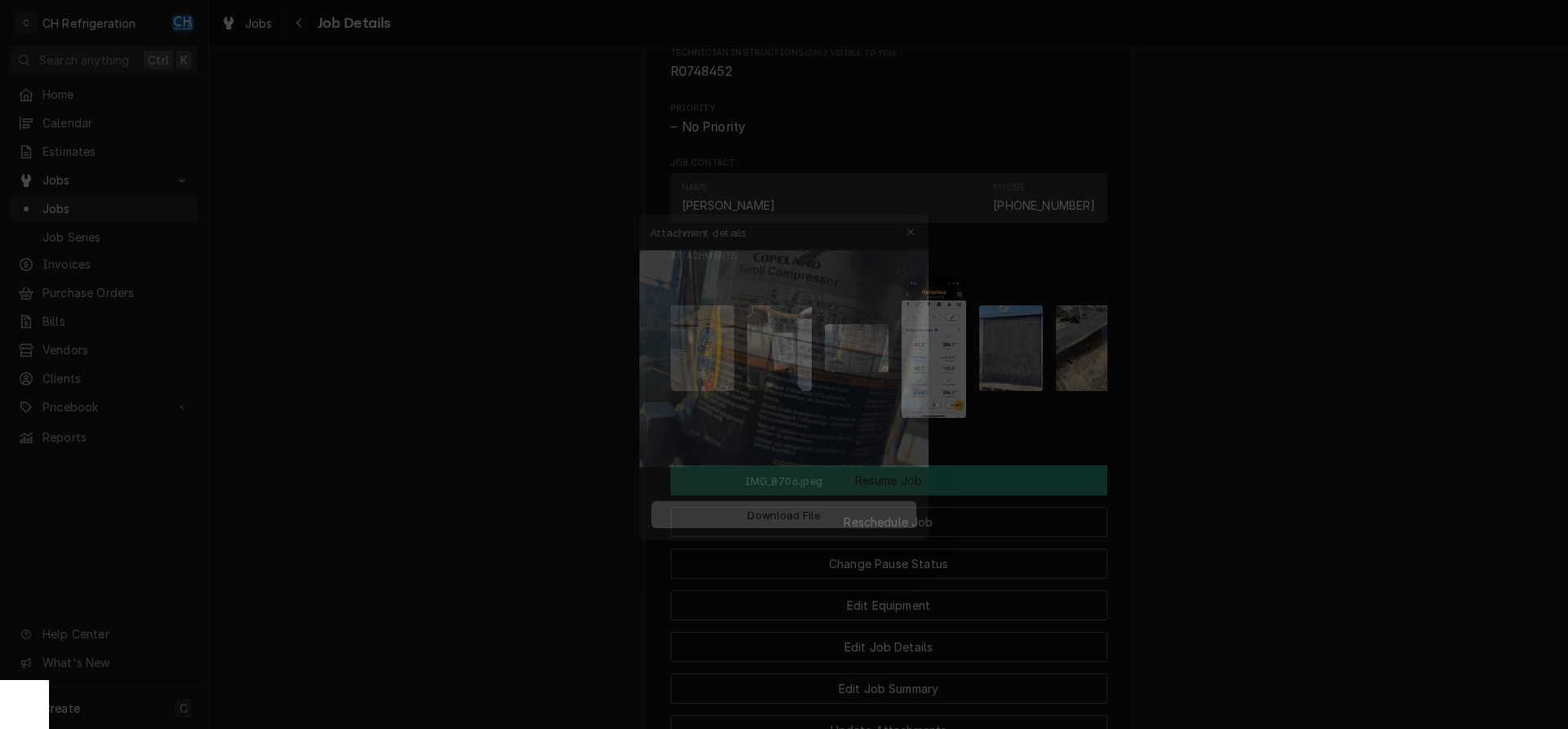
click at [839, 337] on img at bounding box center [784, 344] width 313 height 235
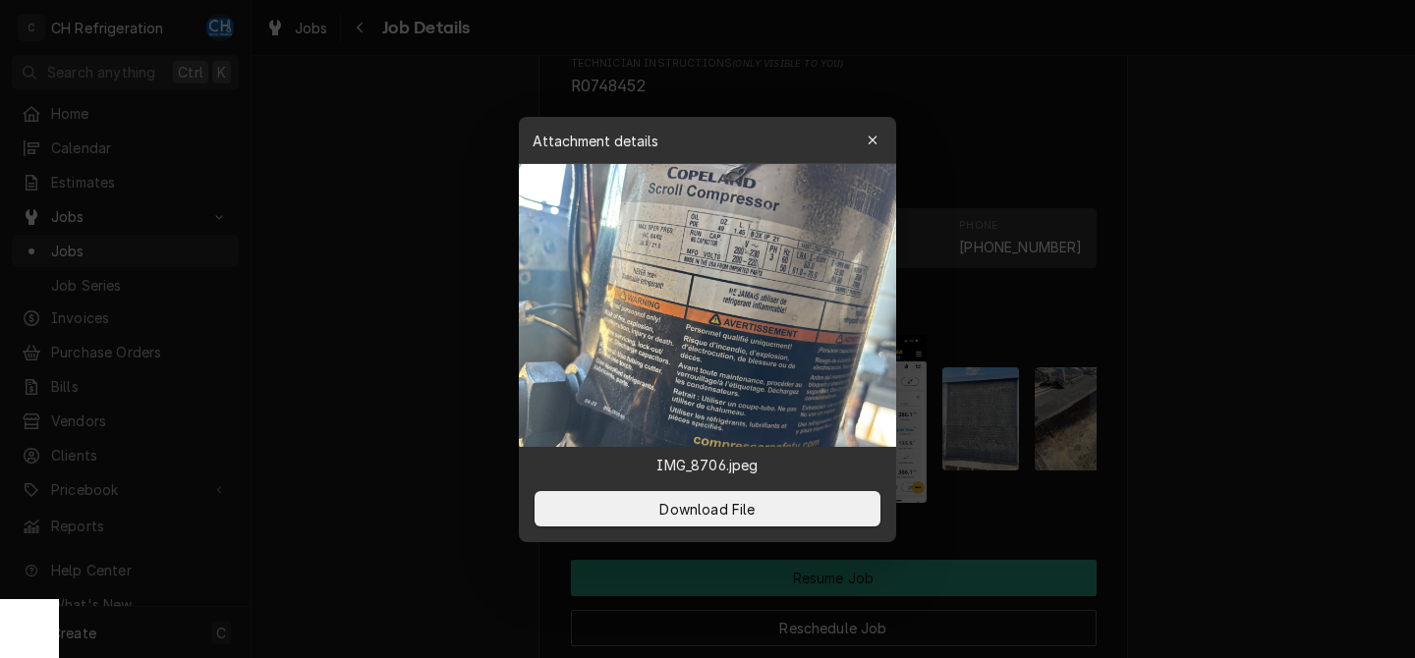
click at [1174, 321] on div at bounding box center [707, 329] width 1415 height 658
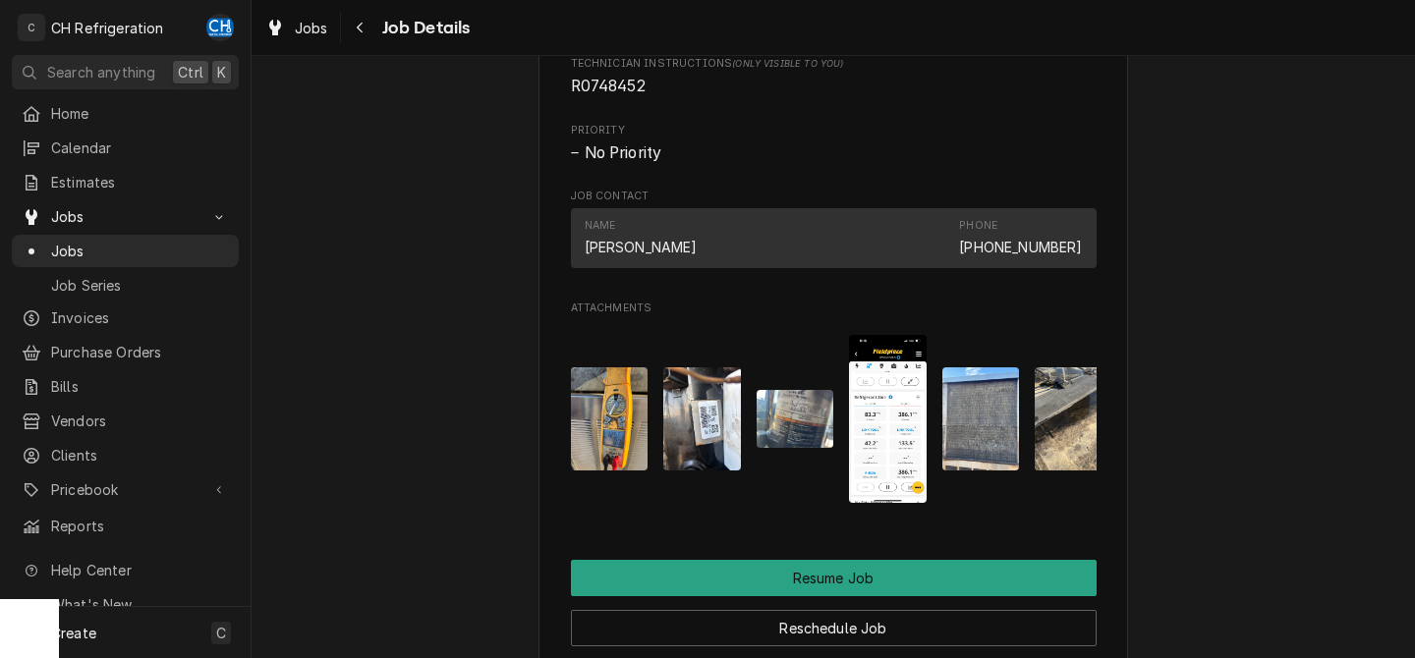
click at [887, 503] on img "Attachments" at bounding box center [888, 419] width 78 height 168
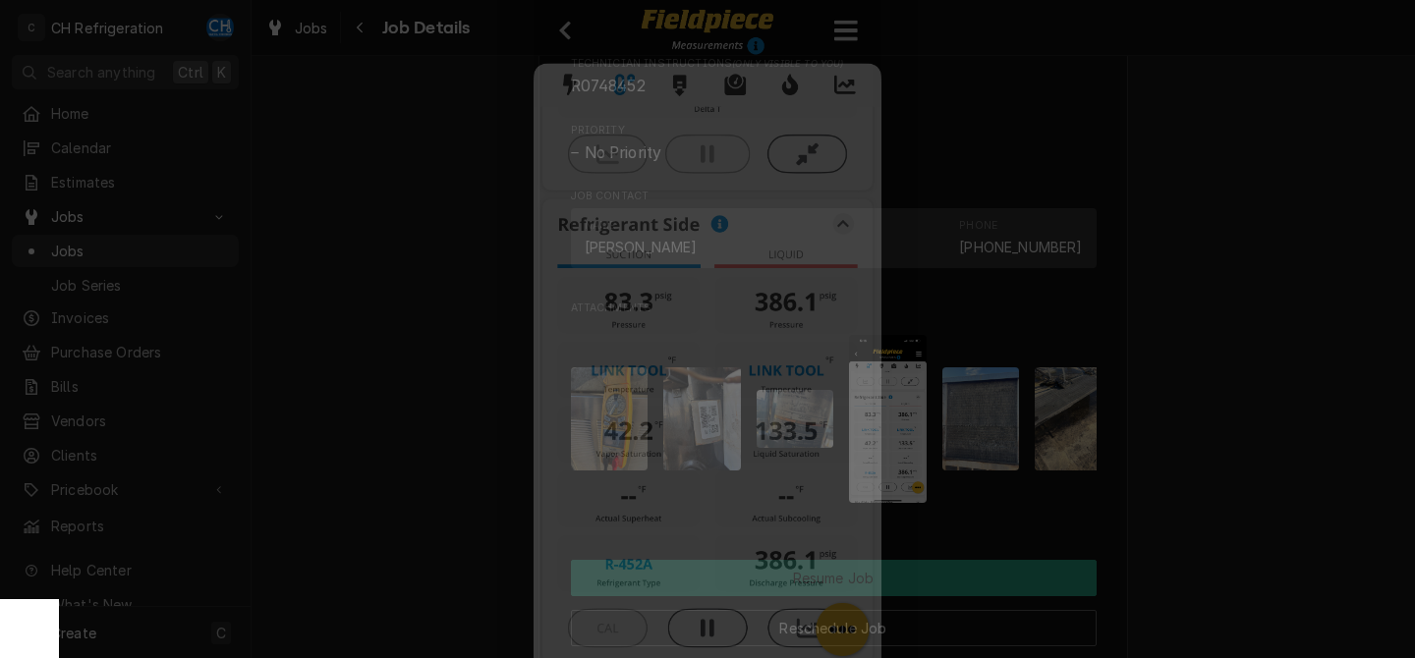
click at [1240, 498] on div at bounding box center [707, 329] width 1415 height 658
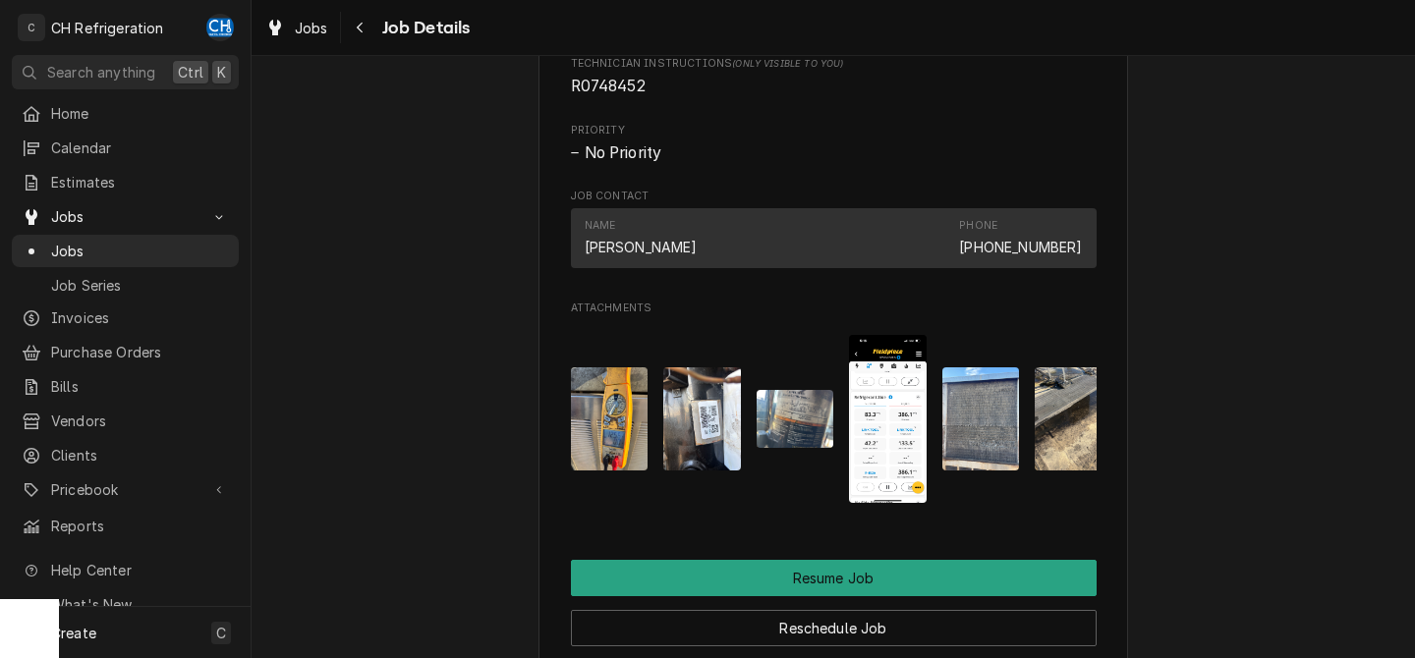
click at [718, 450] on img "Attachments" at bounding box center [702, 418] width 78 height 103
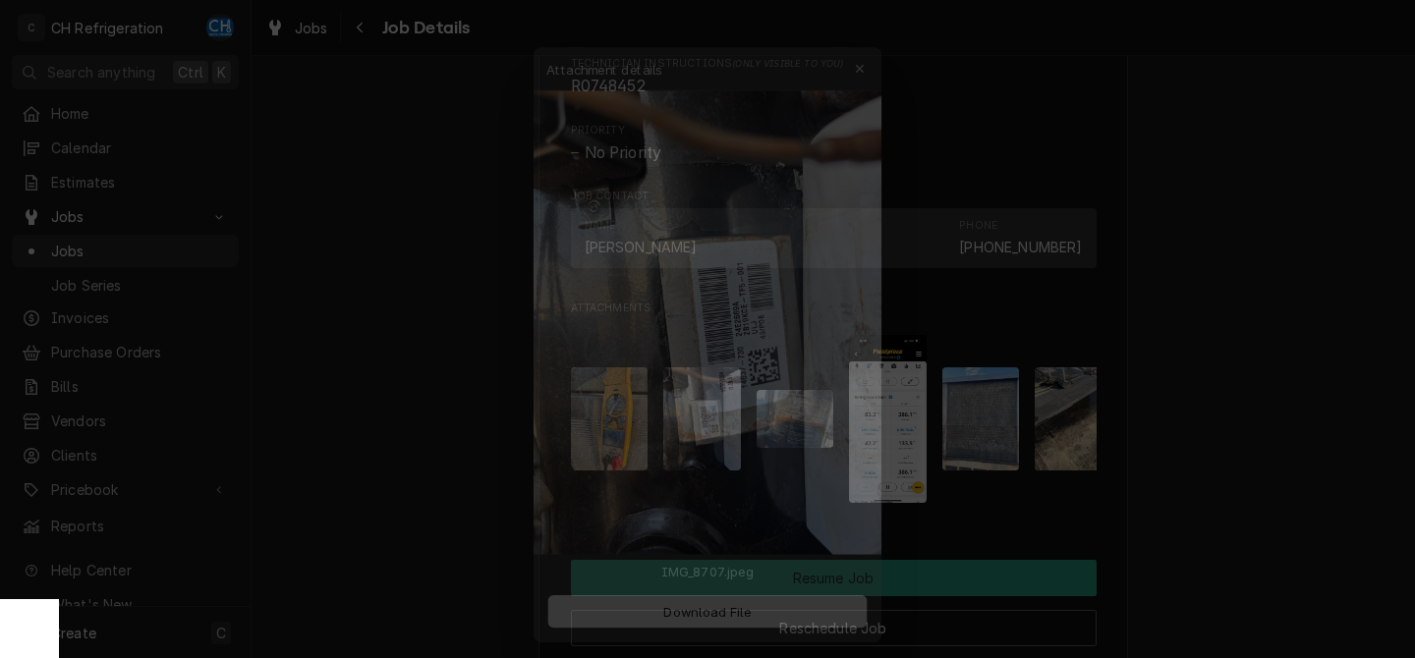
click at [758, 383] on img at bounding box center [707, 305] width 377 height 503
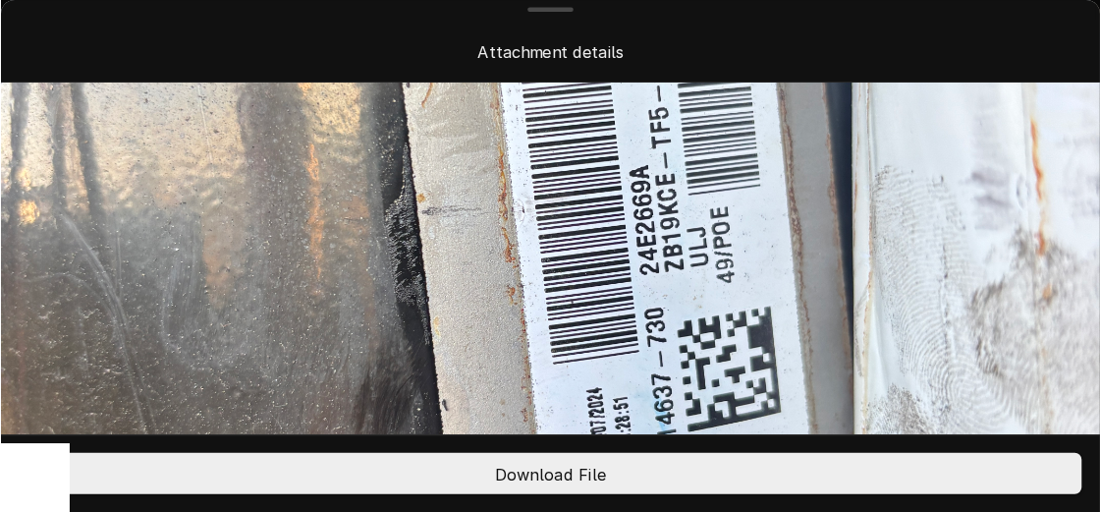
scroll to position [401, 0]
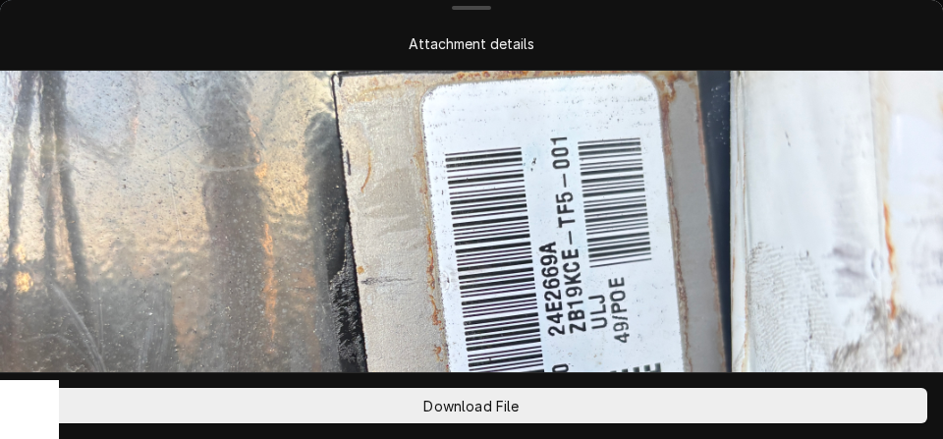
click at [576, 122] on img at bounding box center [471, 299] width 943 height 1258
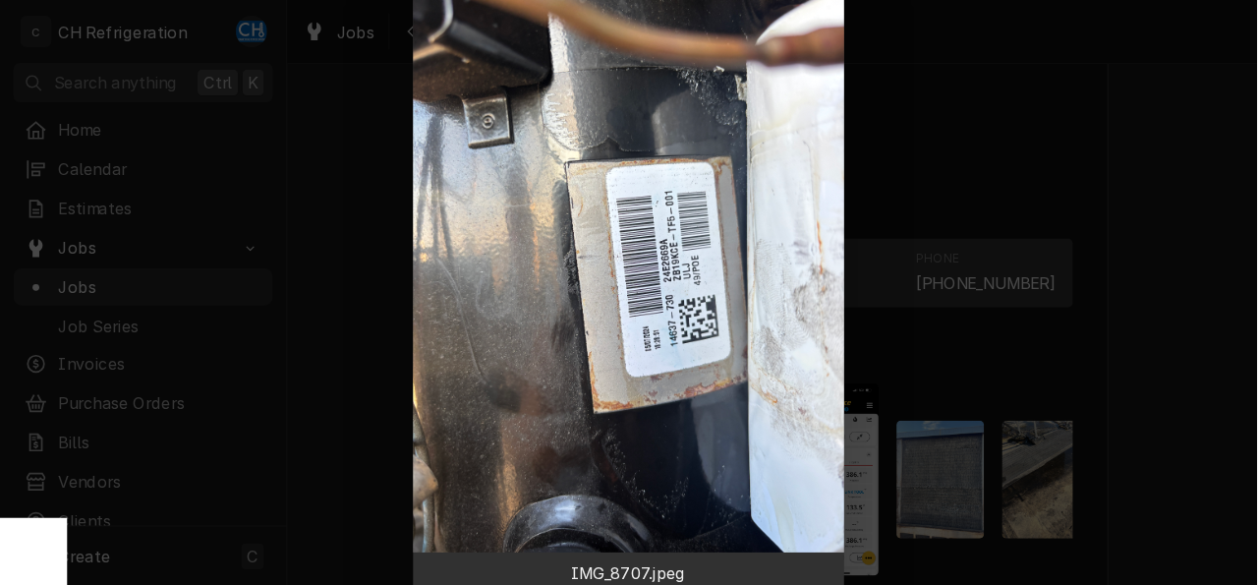
scroll to position [1465, 0]
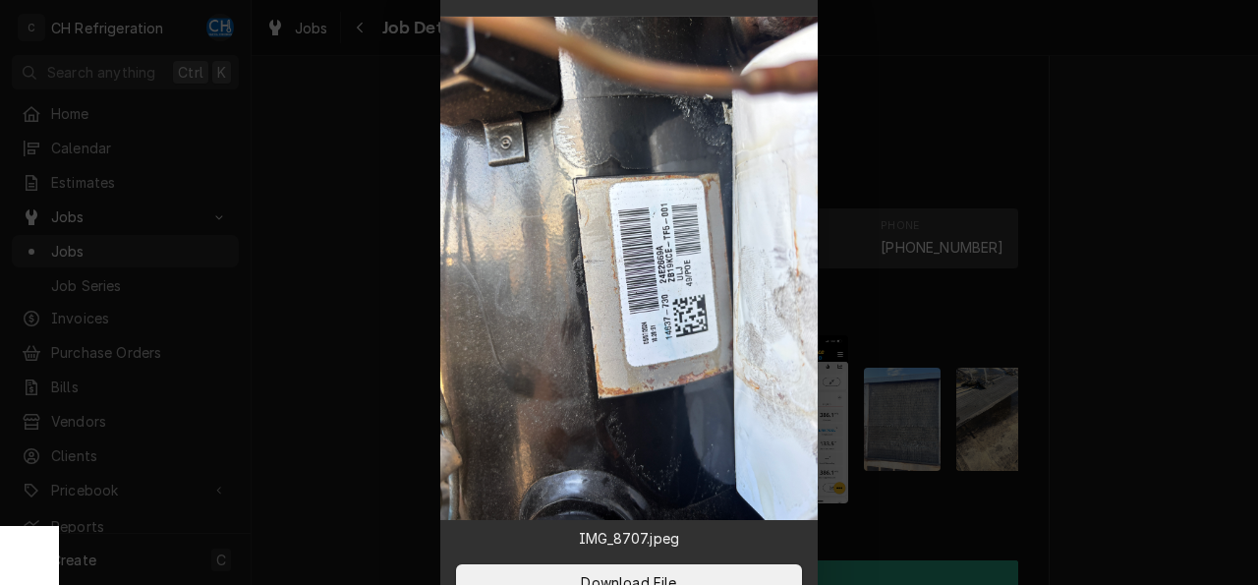
click at [1079, 237] on div at bounding box center [629, 292] width 1258 height 585
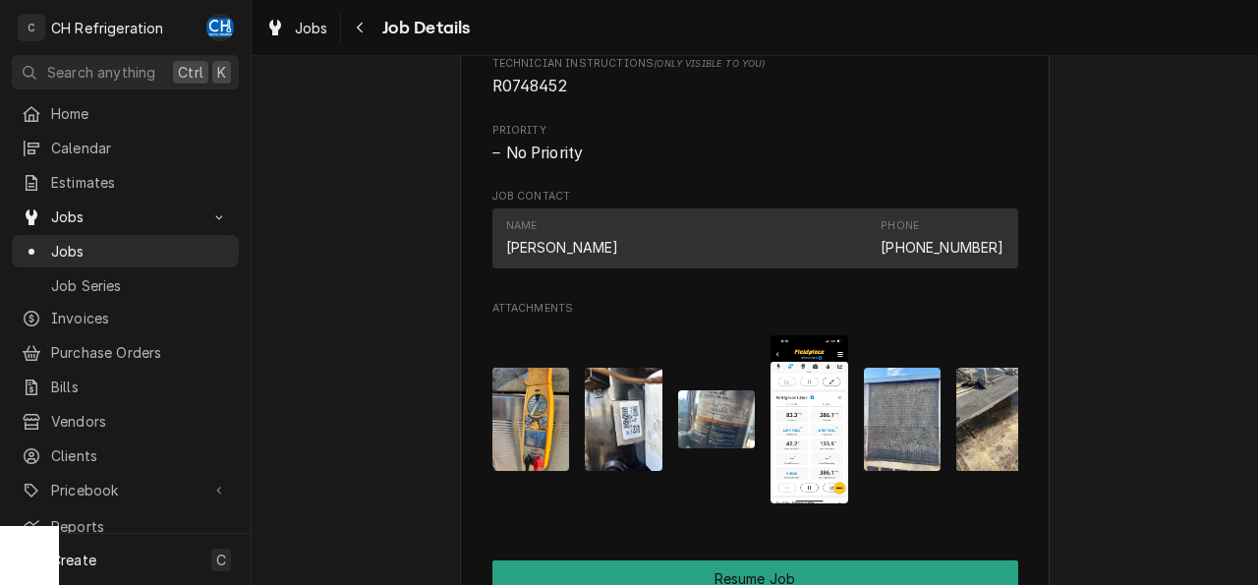
click at [710, 447] on img "Attachments" at bounding box center [717, 419] width 78 height 58
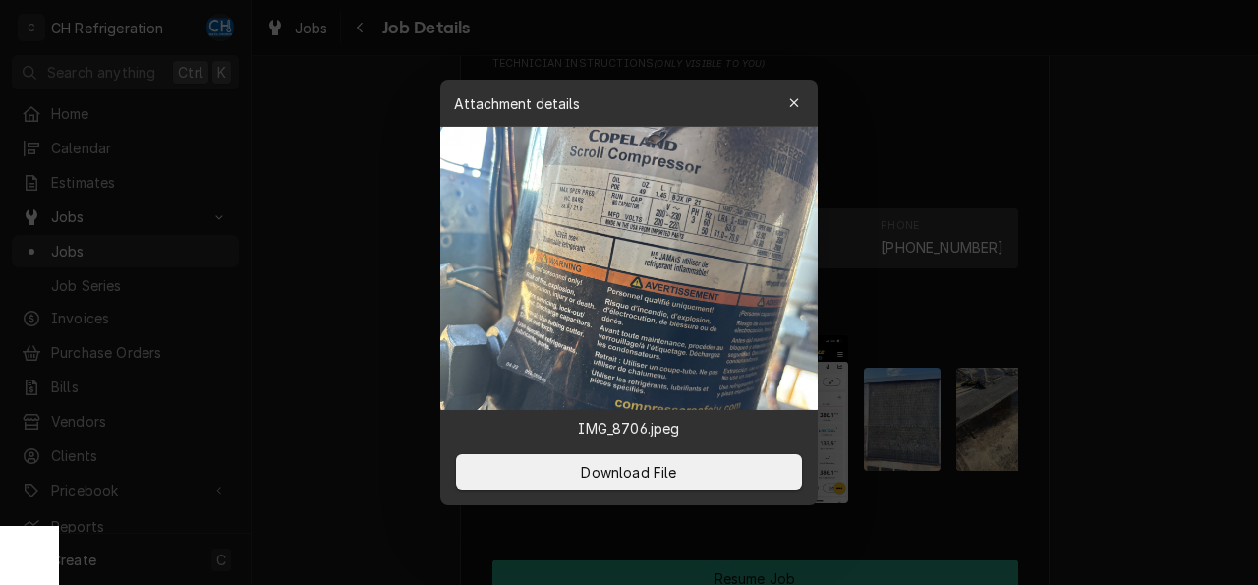
click at [1099, 249] on div at bounding box center [629, 292] width 1258 height 585
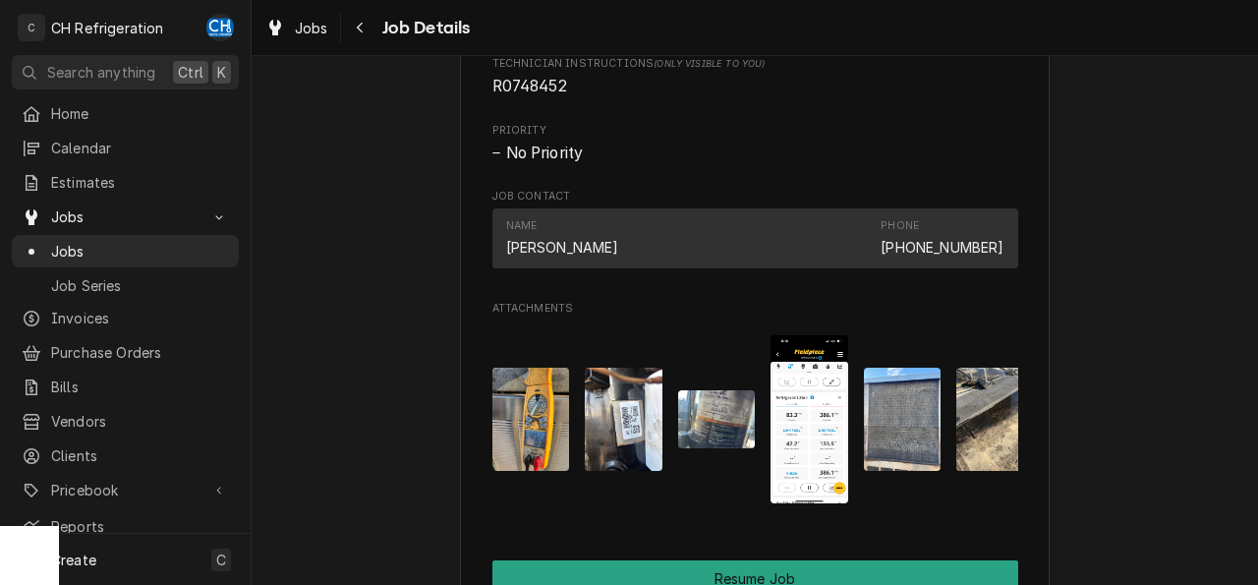
click at [629, 447] on img "Attachments" at bounding box center [624, 418] width 78 height 103
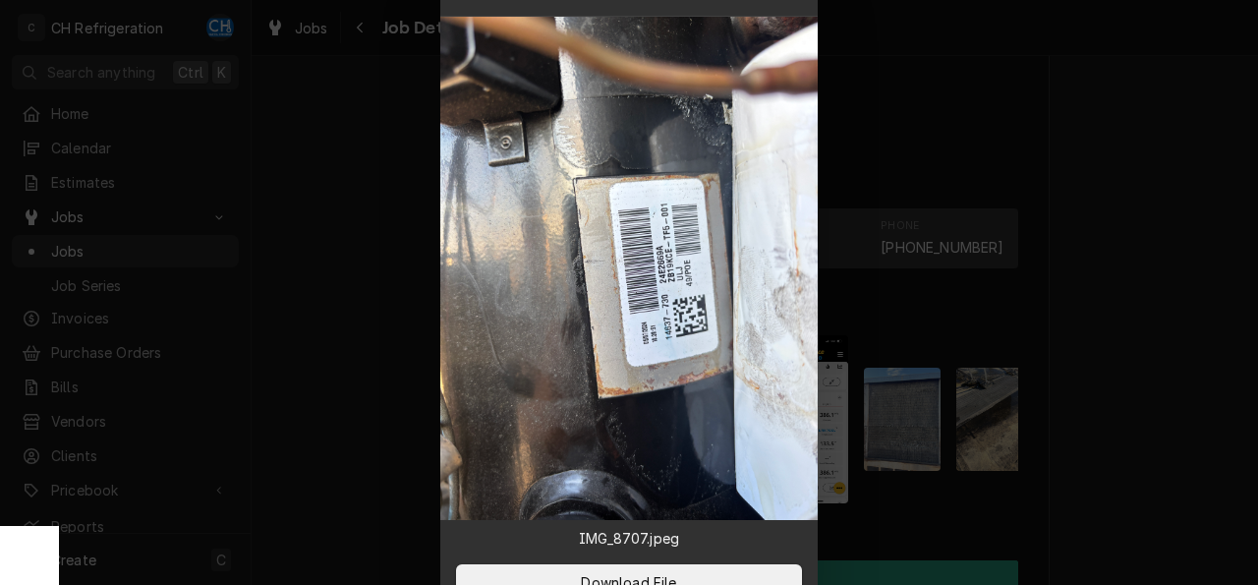
click at [1148, 423] on div at bounding box center [629, 292] width 1258 height 585
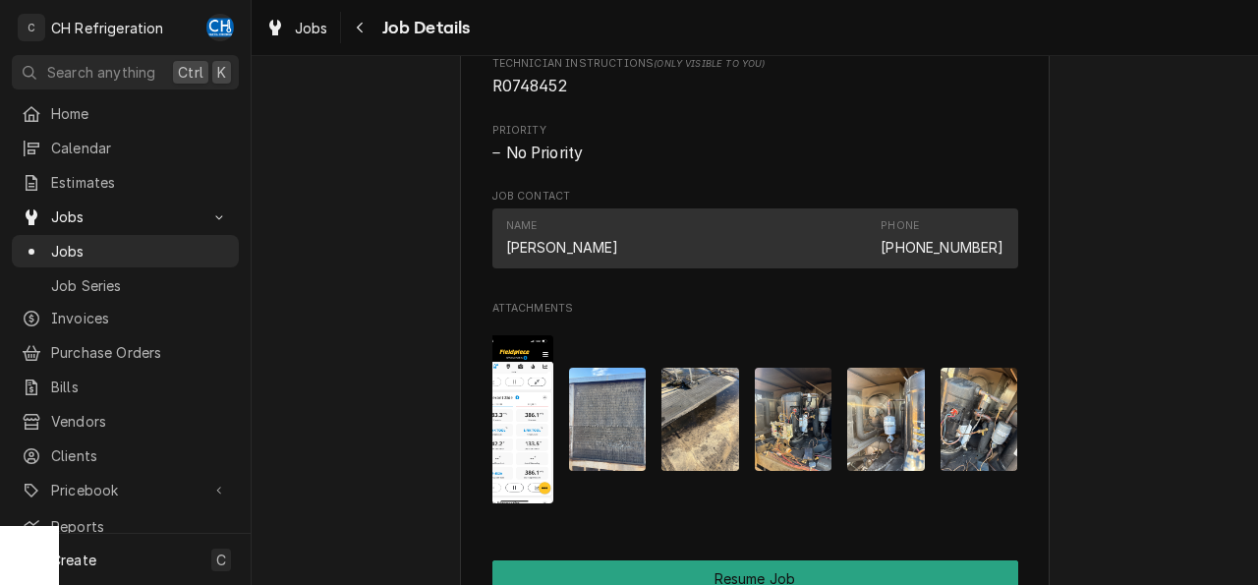
scroll to position [0, 309]
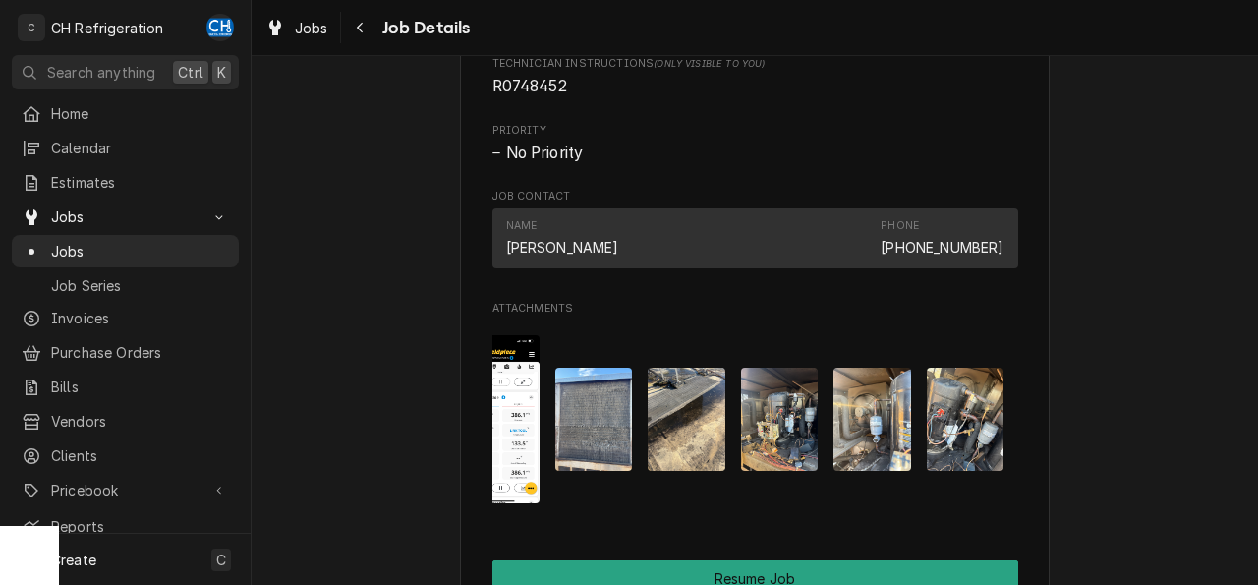
click at [950, 429] on img "Attachments" at bounding box center [966, 418] width 78 height 103
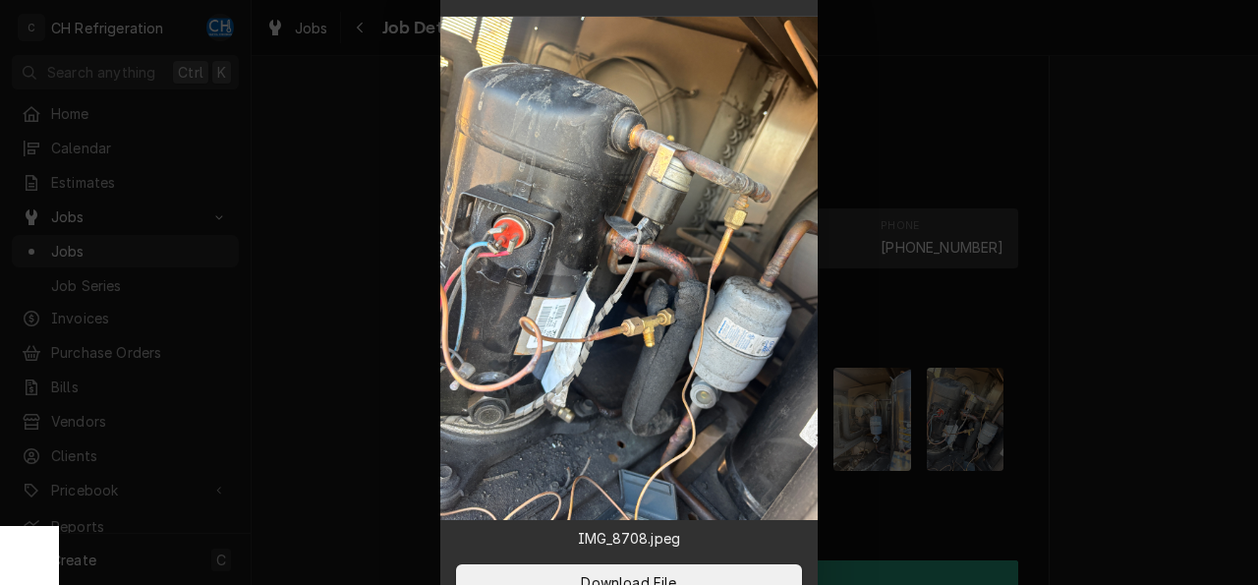
click at [1076, 317] on div at bounding box center [629, 292] width 1258 height 585
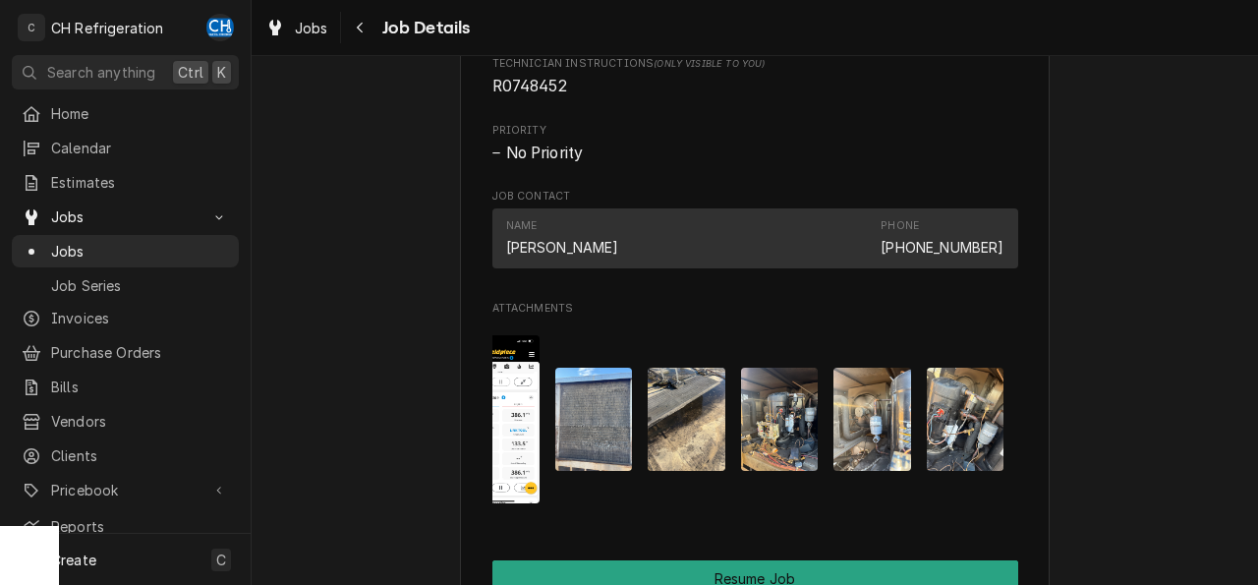
click at [835, 422] on img "Attachments" at bounding box center [872, 418] width 78 height 103
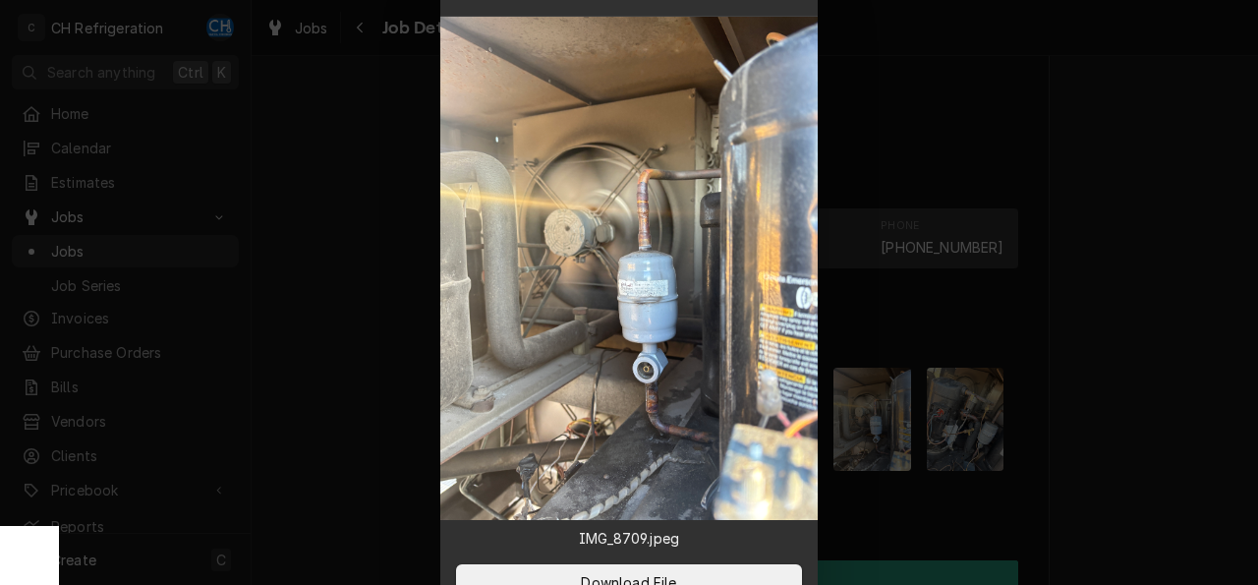
click at [1080, 385] on div at bounding box center [629, 292] width 1258 height 585
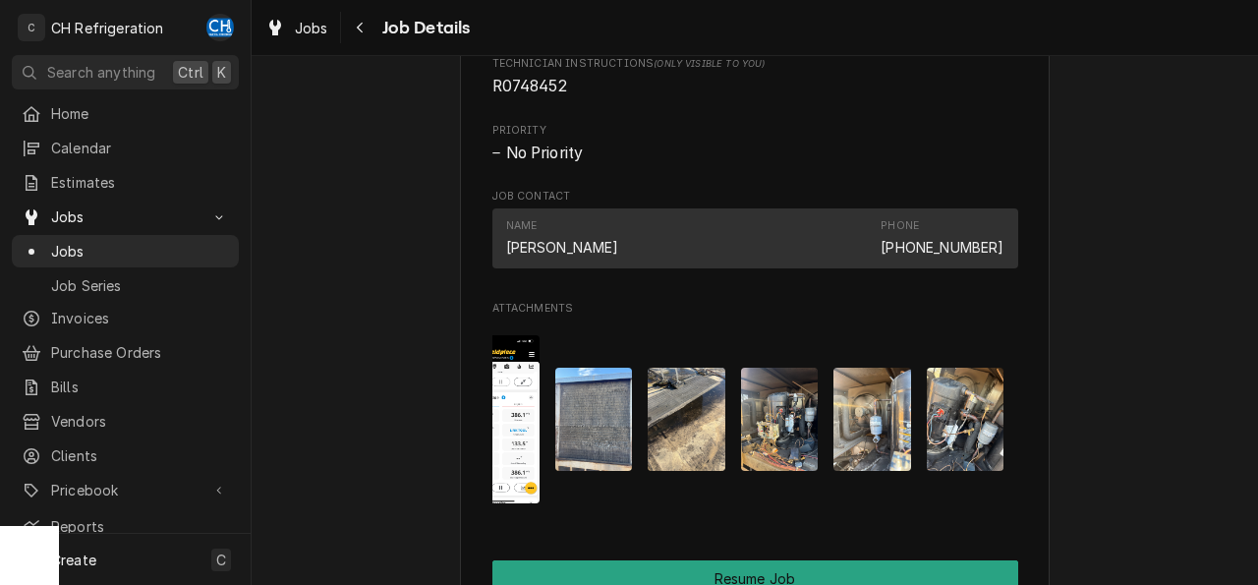
click at [762, 424] on img "Attachments" at bounding box center [780, 418] width 78 height 103
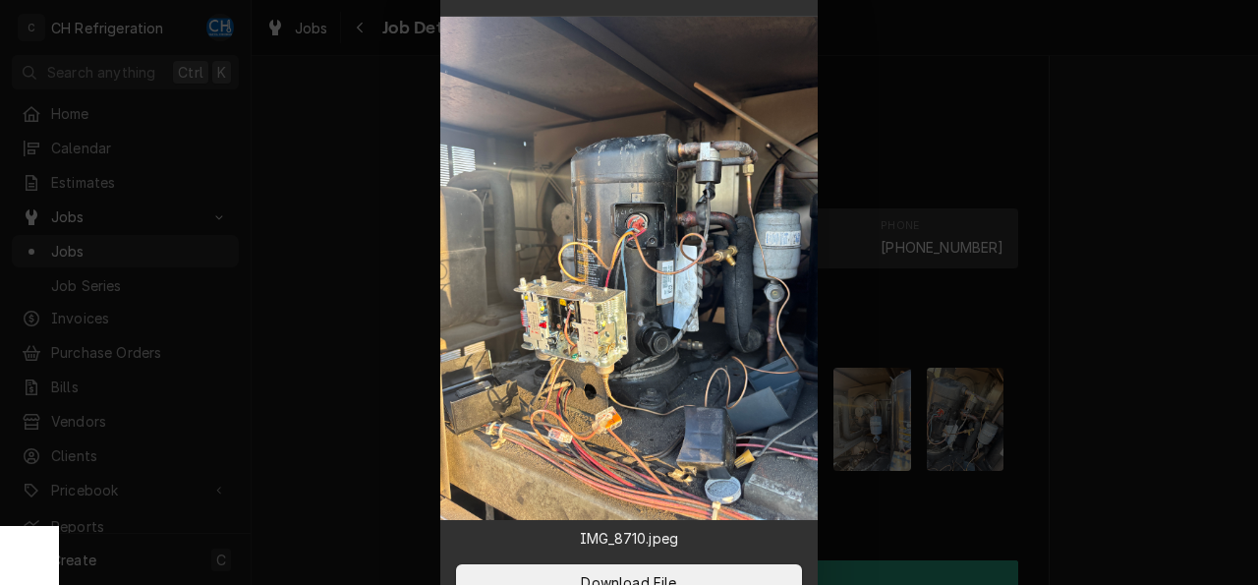
click at [1131, 389] on div at bounding box center [629, 292] width 1258 height 585
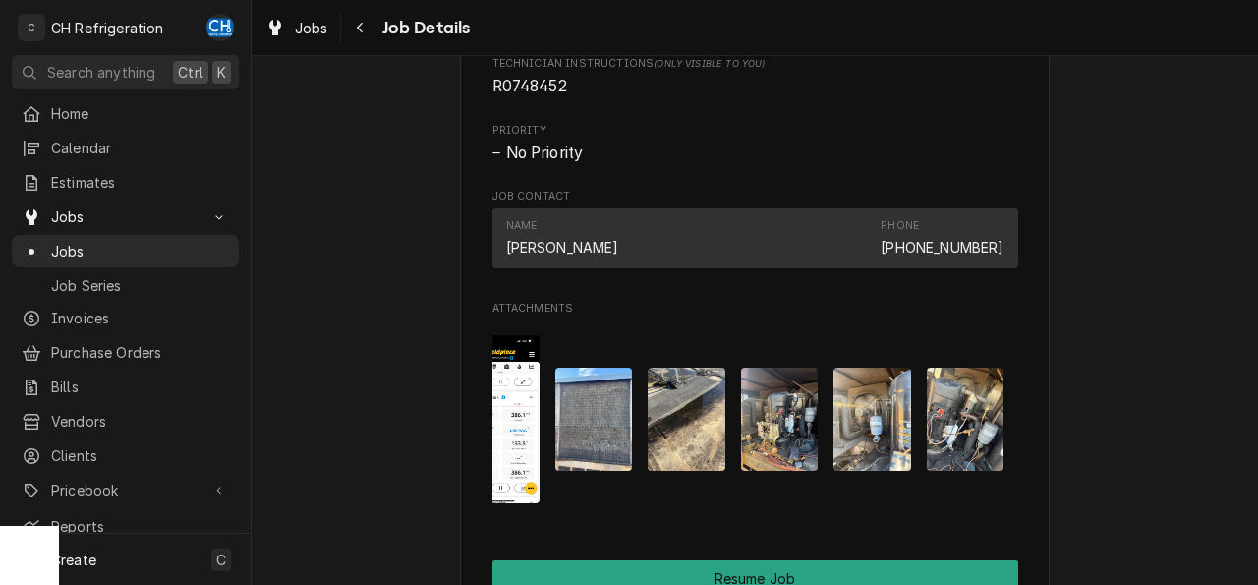
click at [659, 448] on img "Attachments" at bounding box center [687, 418] width 78 height 103
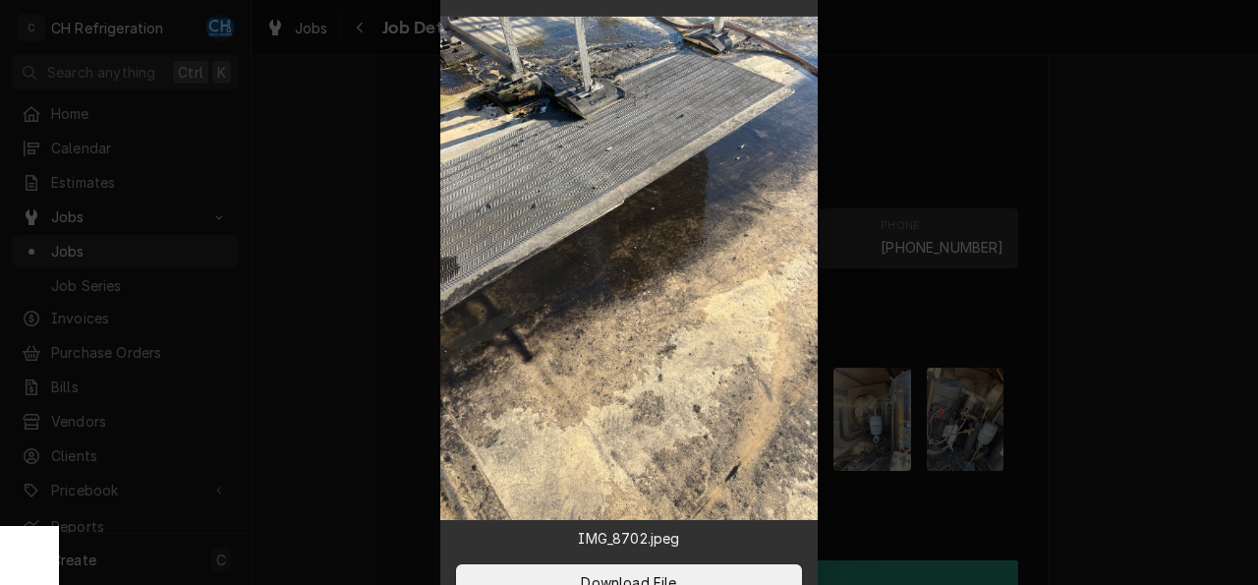
click at [1096, 408] on div at bounding box center [629, 292] width 1258 height 585
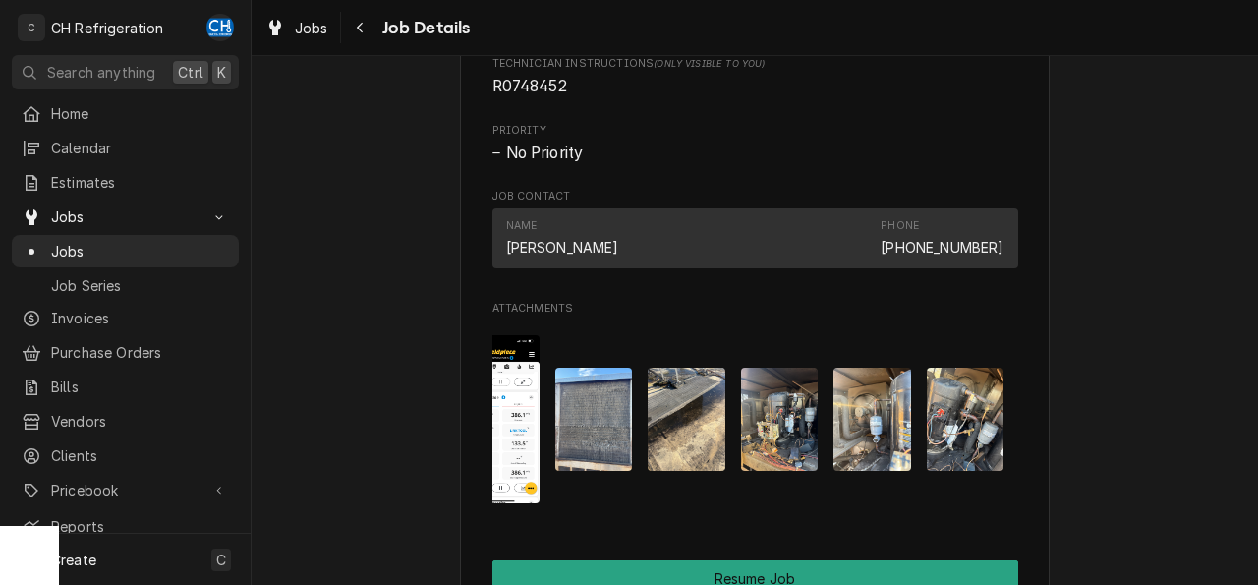
click at [638, 445] on div "Attachments" at bounding box center [755, 419] width 526 height 198
click at [615, 444] on img "Attachments" at bounding box center [594, 418] width 78 height 103
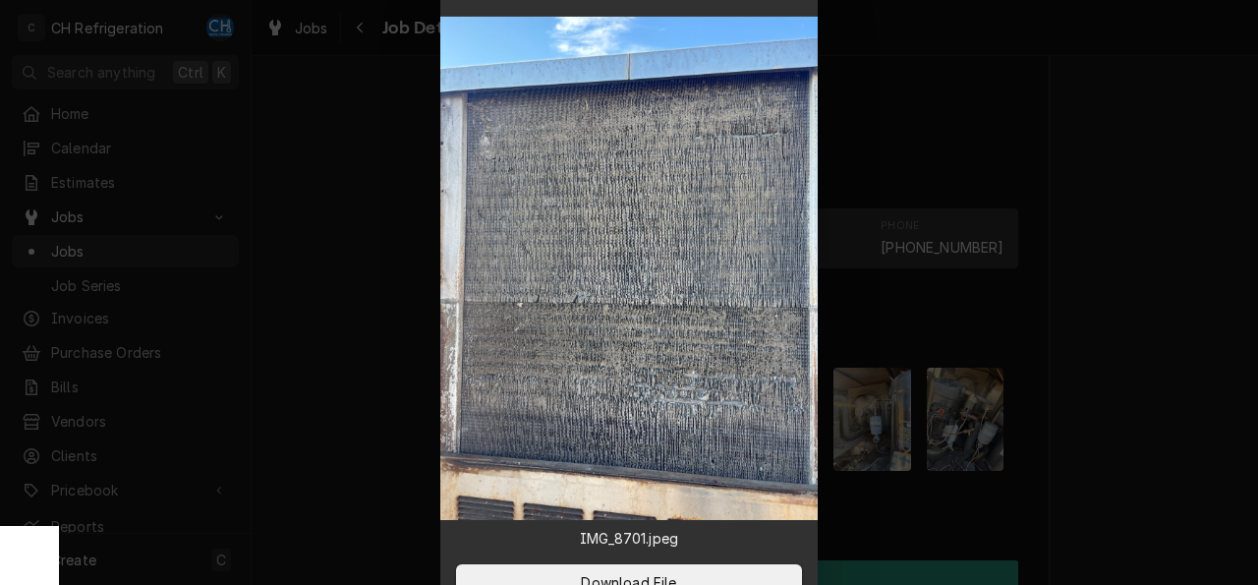
click at [1168, 396] on div at bounding box center [629, 292] width 1258 height 585
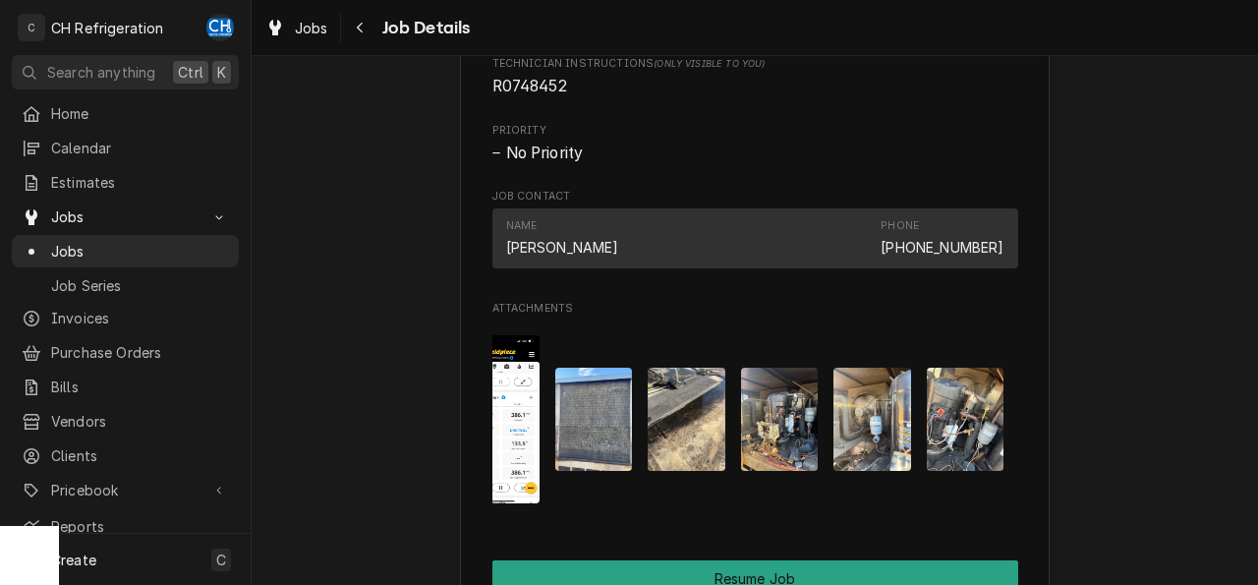
click at [530, 433] on img "Attachments" at bounding box center [501, 419] width 78 height 168
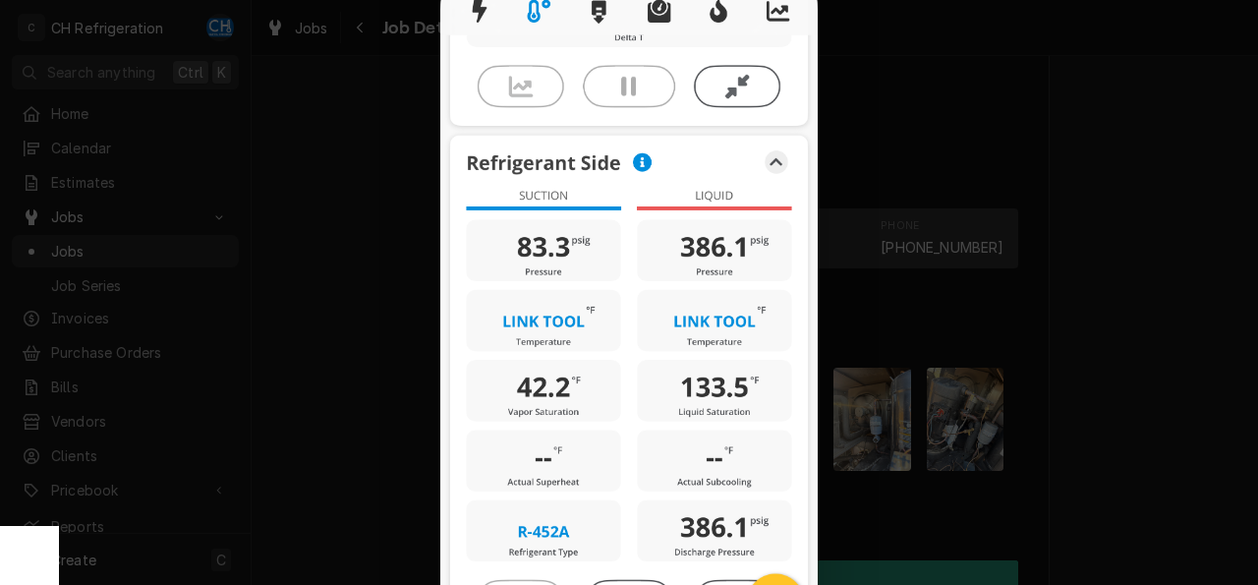
click at [1163, 406] on div at bounding box center [629, 292] width 1258 height 585
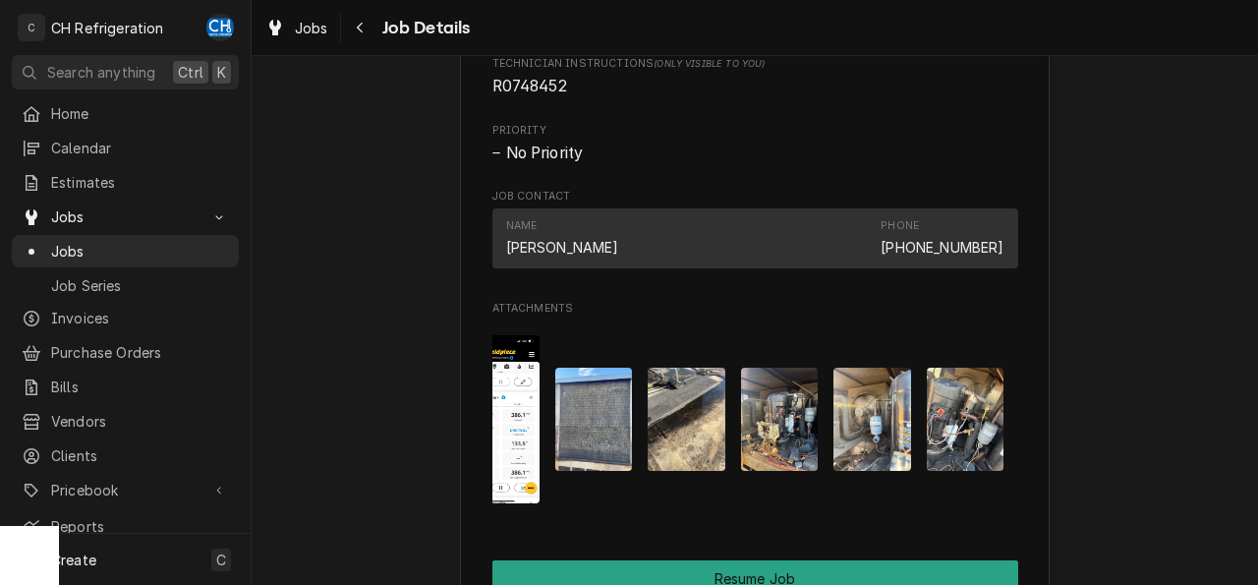
click at [825, 519] on div "Attachments" at bounding box center [755, 419] width 526 height 198
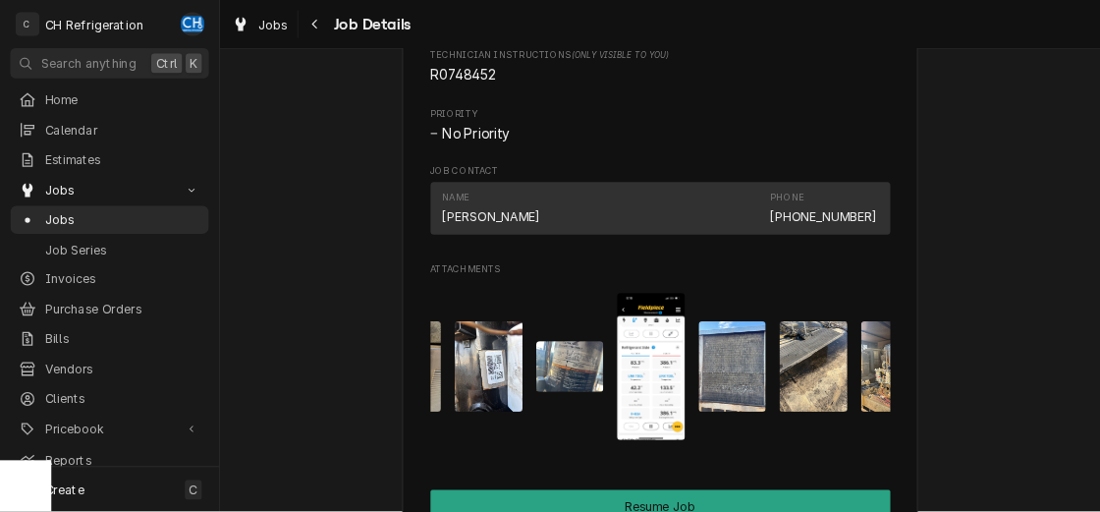
scroll to position [0, 27]
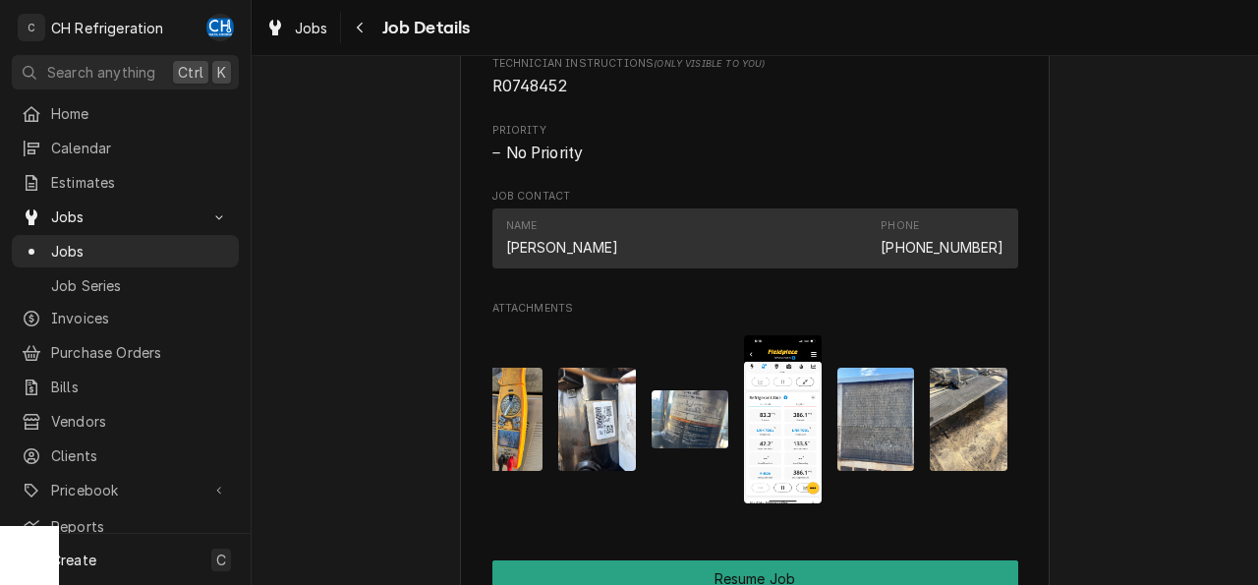
click at [608, 448] on img "Attachments" at bounding box center [597, 418] width 78 height 103
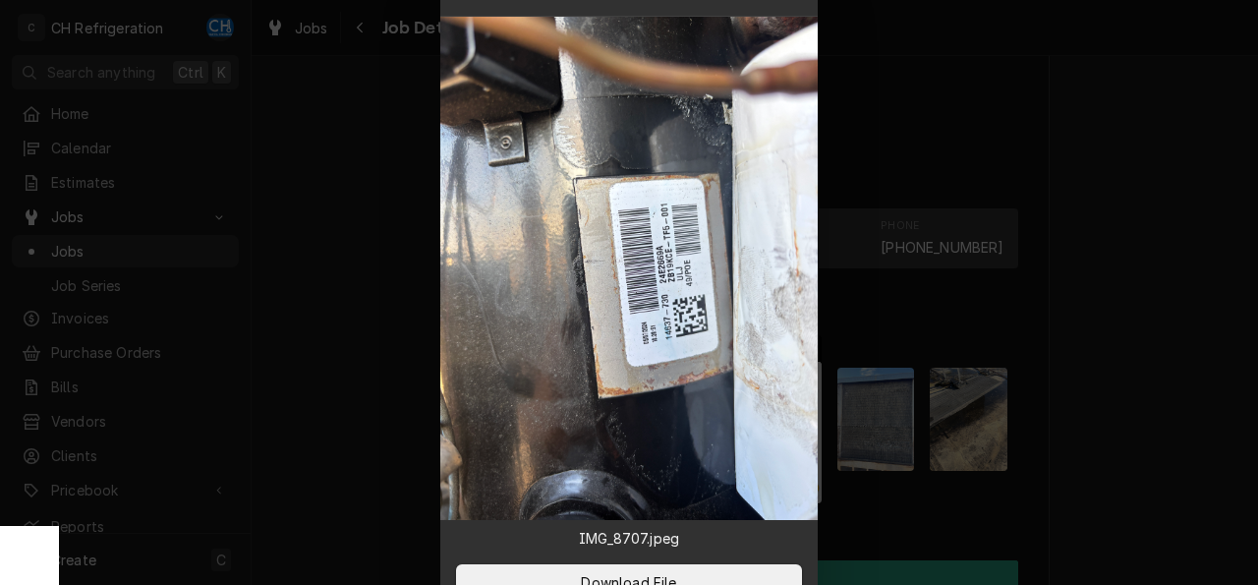
click at [1157, 411] on div at bounding box center [629, 292] width 1258 height 585
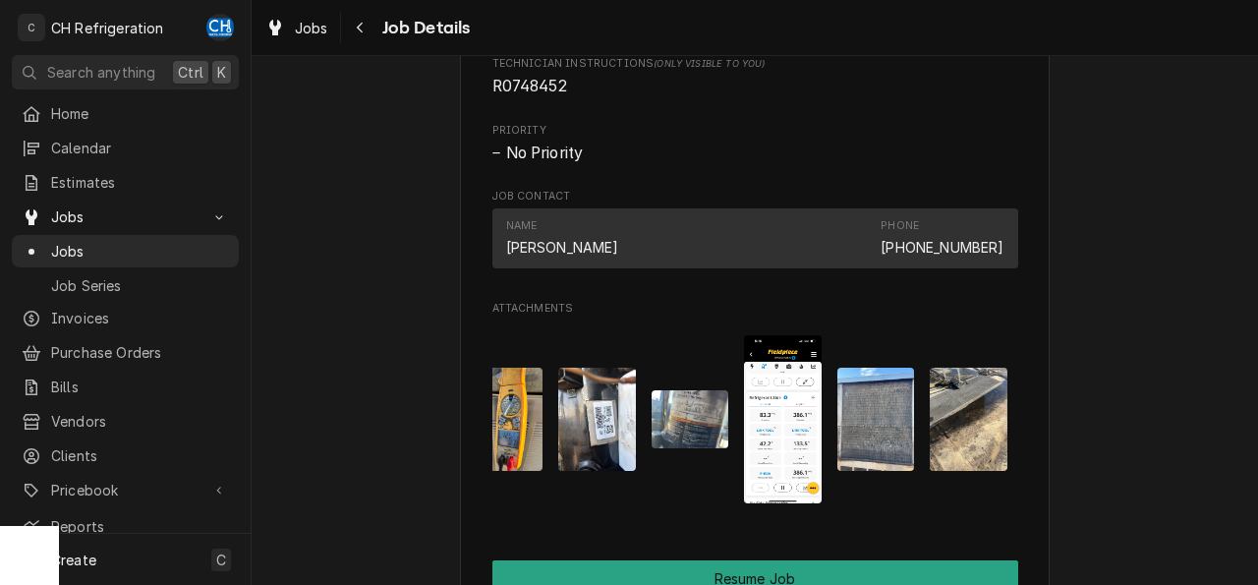
click at [704, 423] on img "Attachments" at bounding box center [690, 419] width 78 height 58
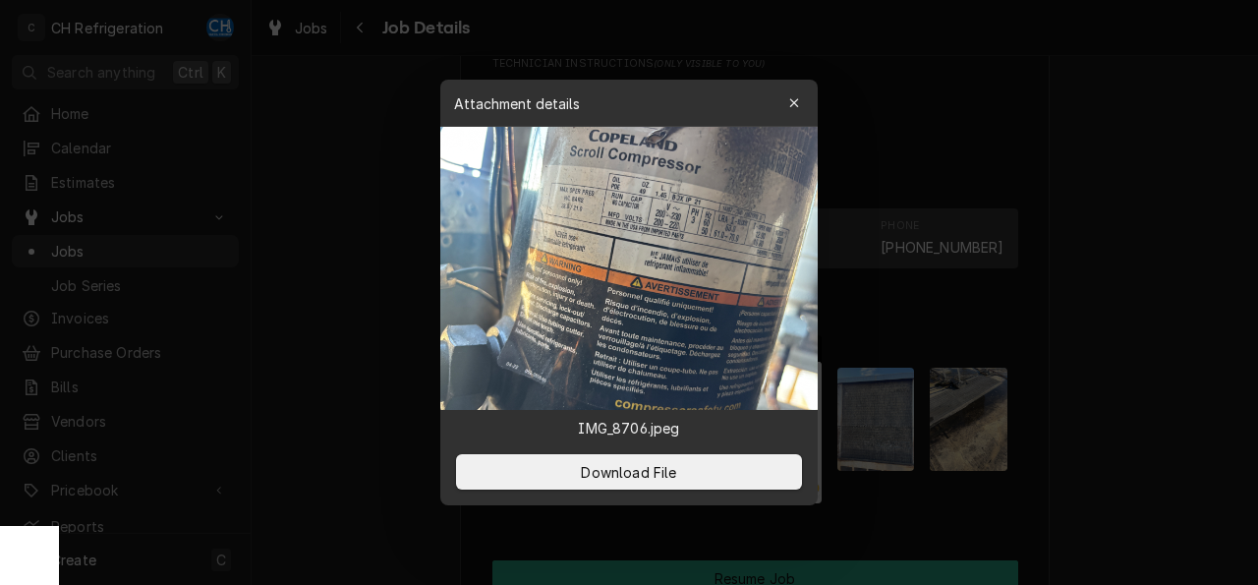
click at [721, 247] on img at bounding box center [628, 268] width 377 height 283
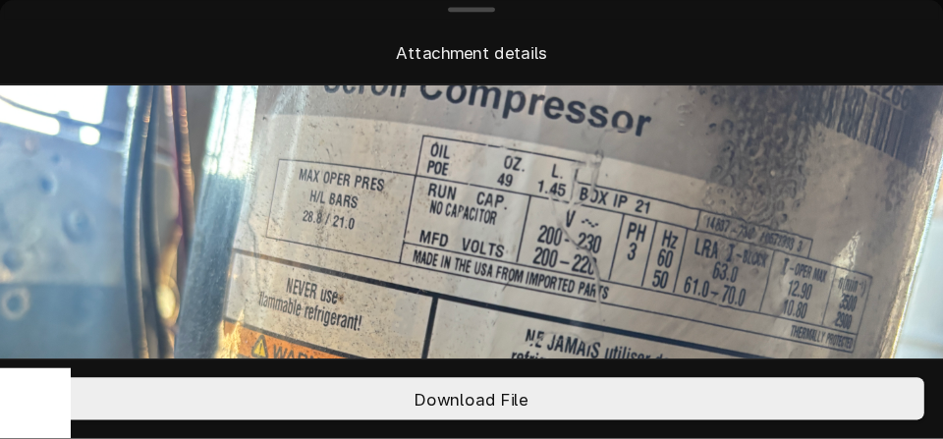
scroll to position [100, 0]
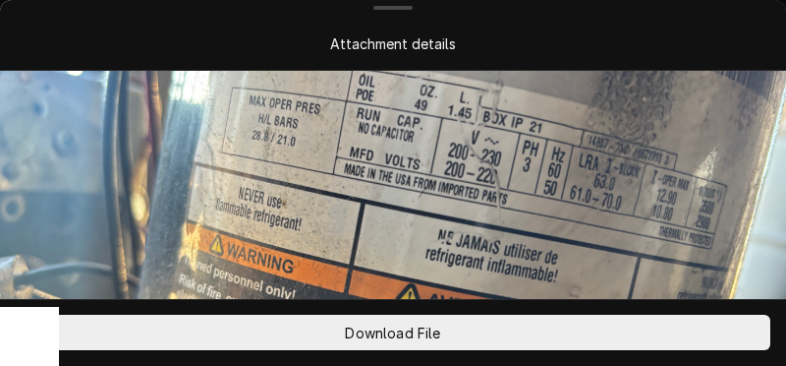
click at [592, 124] on img at bounding box center [393, 266] width 786 height 590
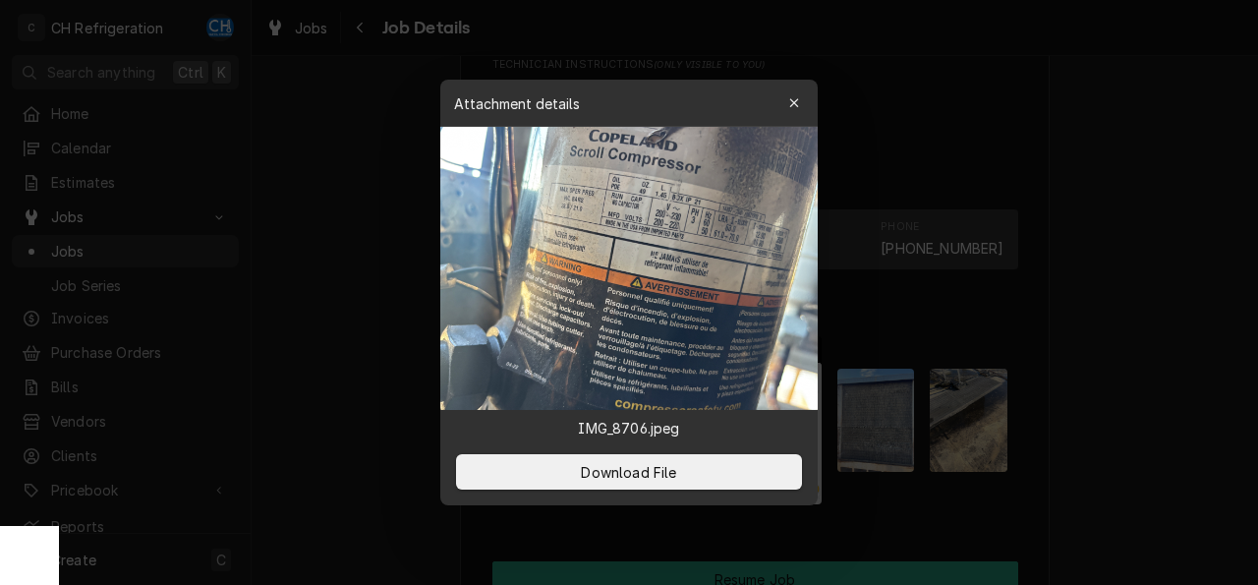
scroll to position [1465, 0]
click at [1116, 227] on div at bounding box center [629, 292] width 1258 height 585
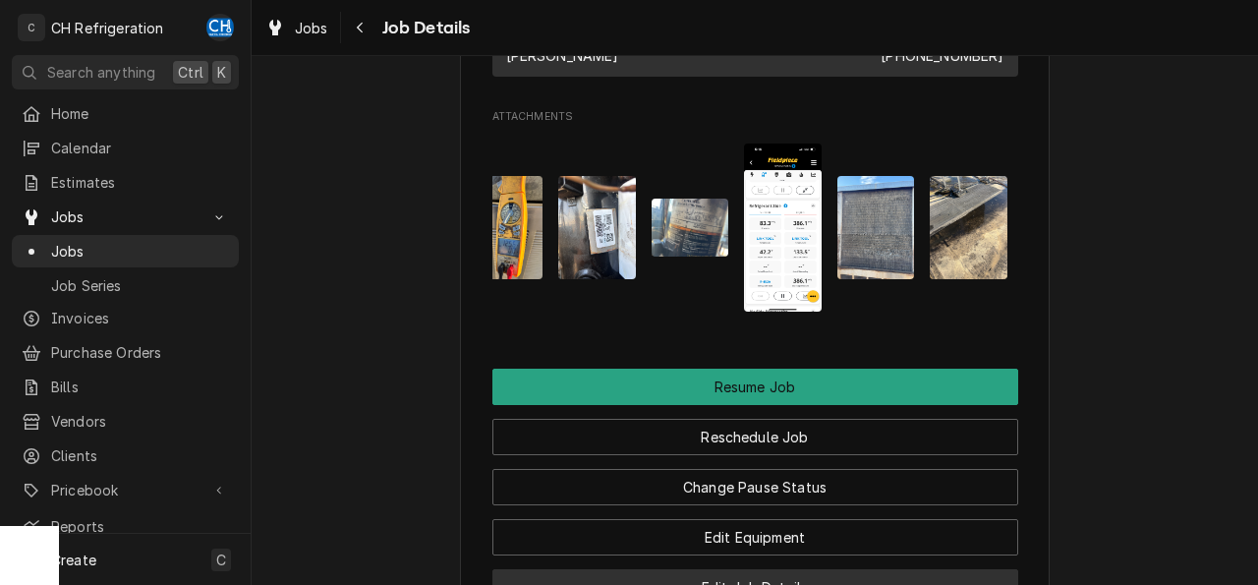
scroll to position [1662, 0]
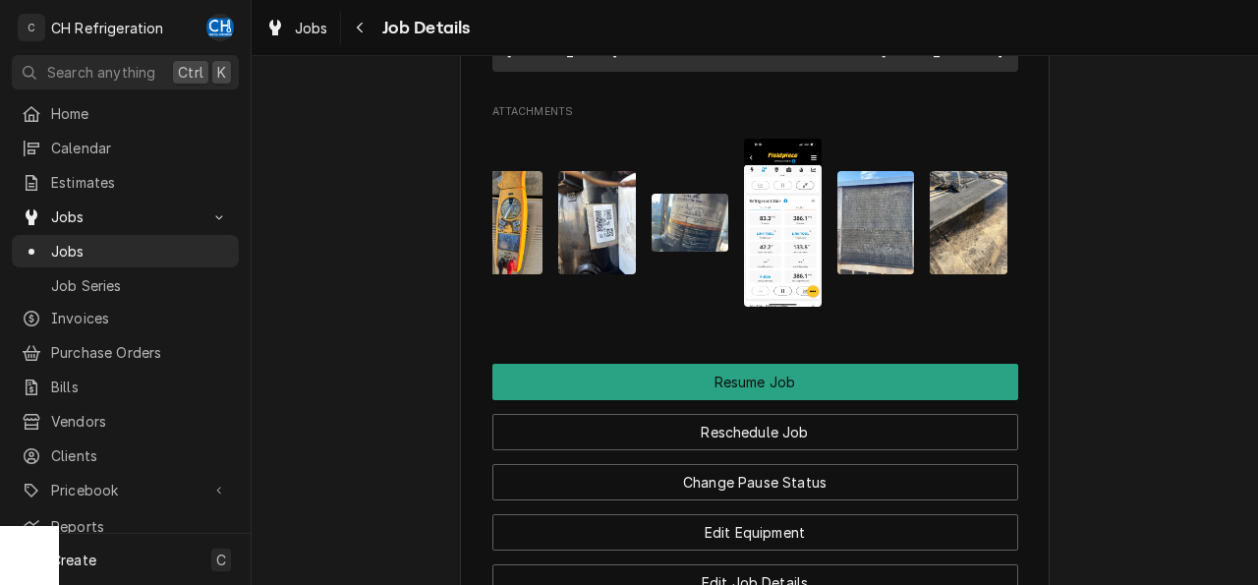
click at [618, 231] on img "Attachments" at bounding box center [597, 222] width 78 height 103
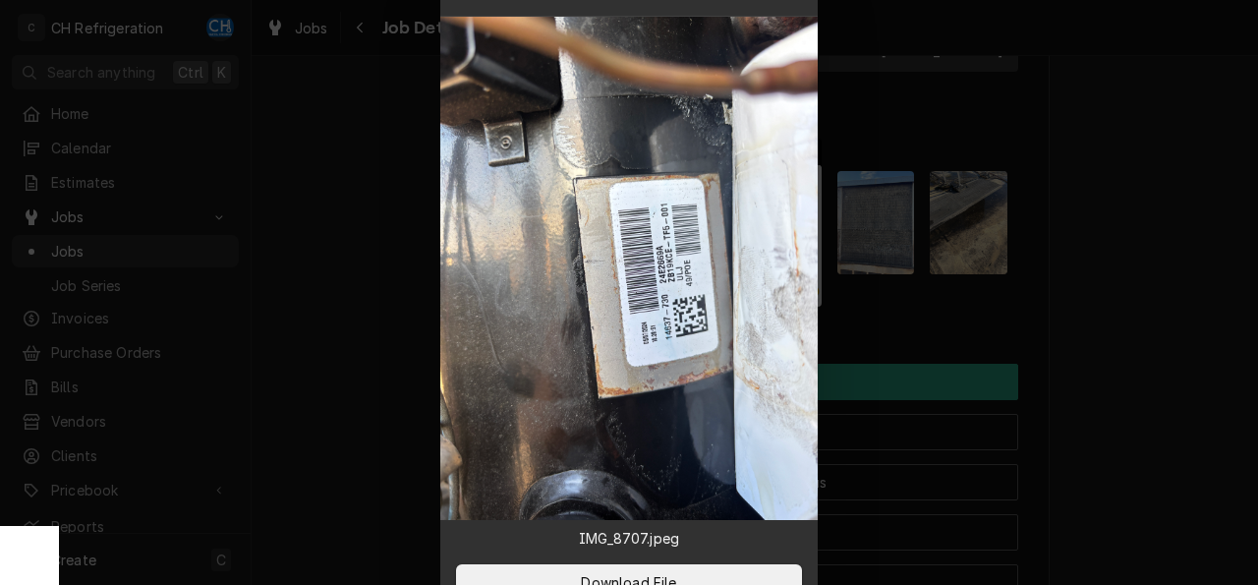
click at [1206, 276] on div at bounding box center [629, 292] width 1258 height 585
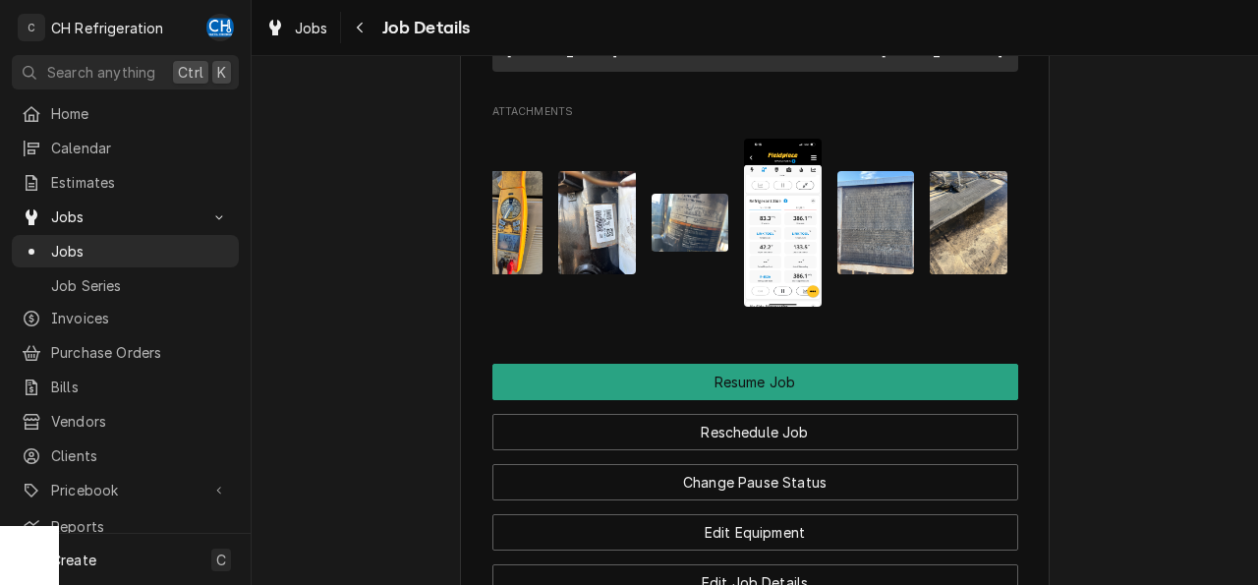
click at [674, 252] on img "Attachments" at bounding box center [690, 223] width 78 height 58
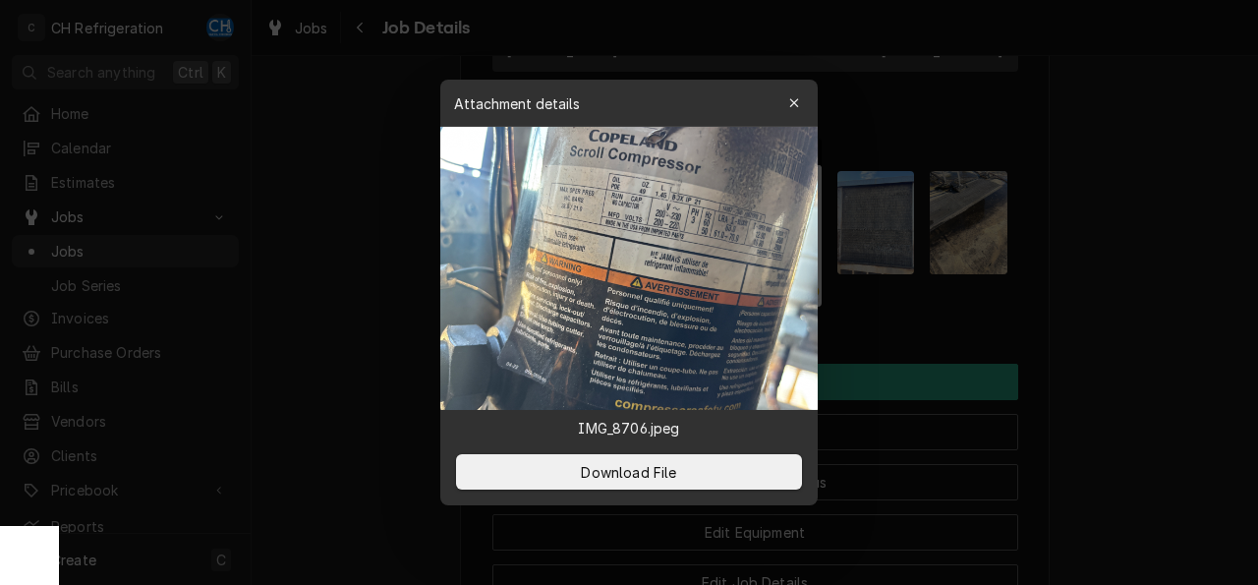
click at [1098, 279] on div at bounding box center [629, 292] width 1258 height 585
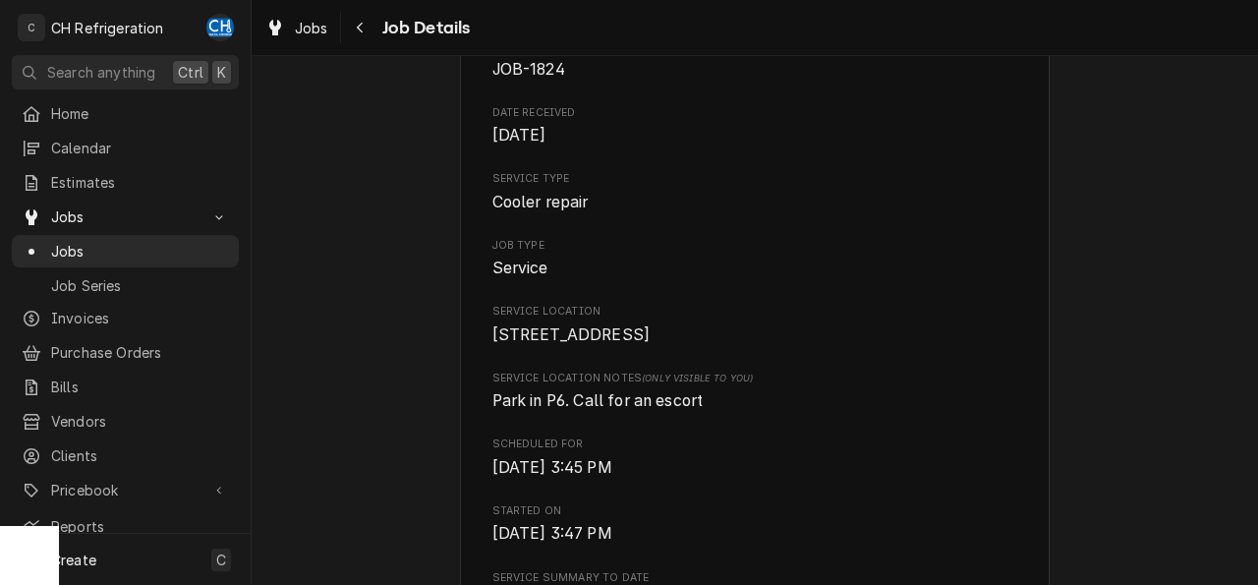
scroll to position [0, 0]
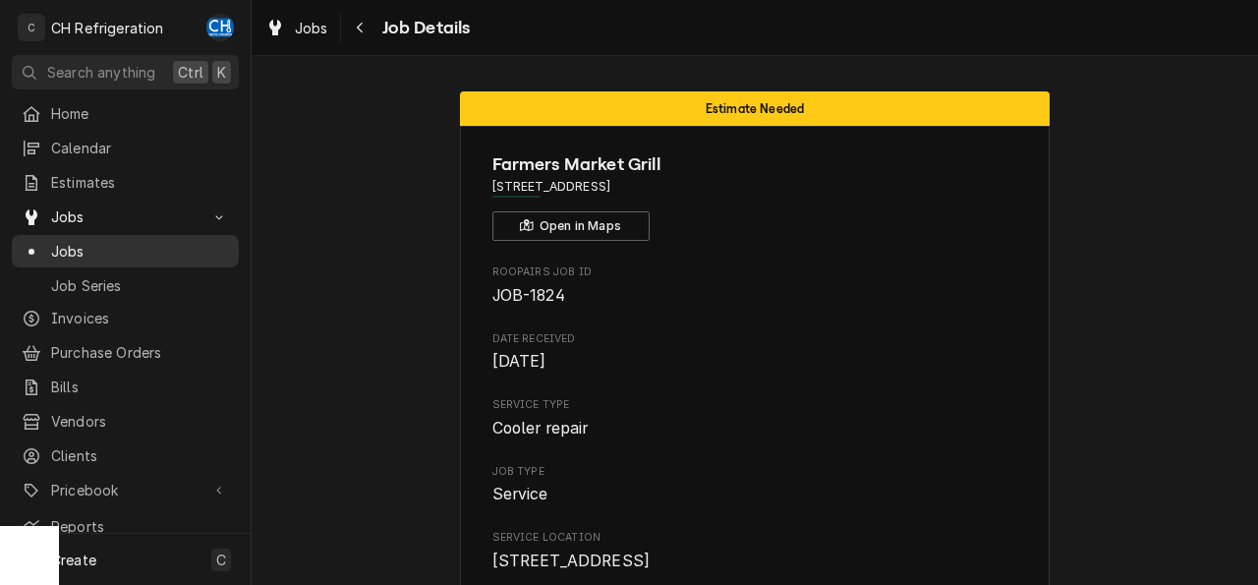
click at [45, 241] on div "Jobs" at bounding box center [125, 251] width 207 height 21
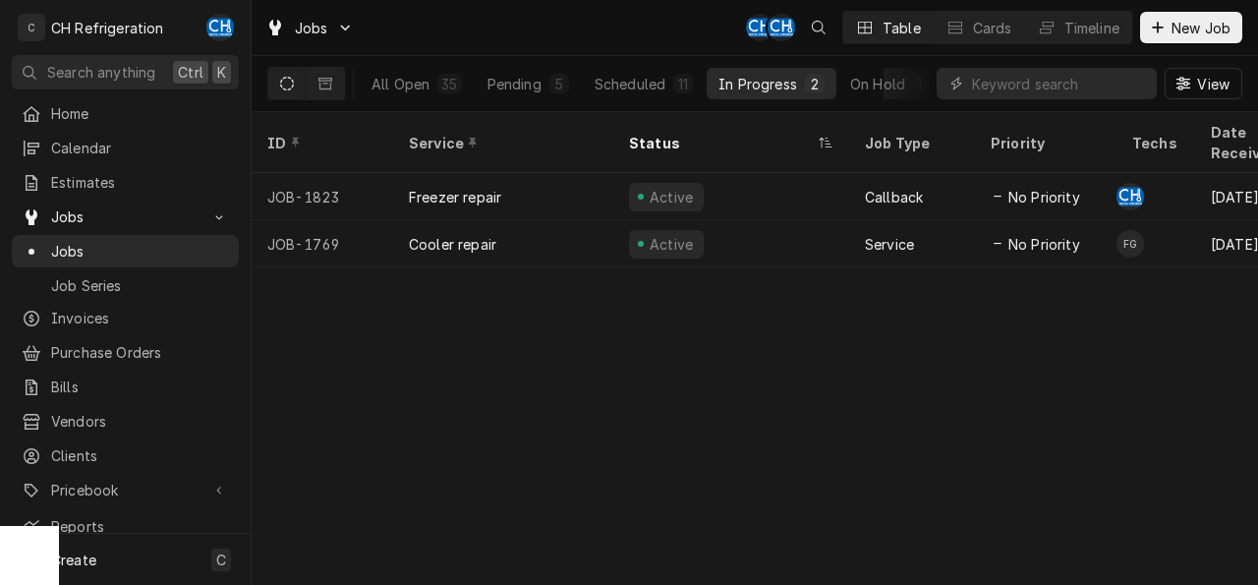
click at [872, 343] on div "ID Service Status Job Type Priority Techs Date Received Client Location Name Lo…" at bounding box center [755, 348] width 1006 height 473
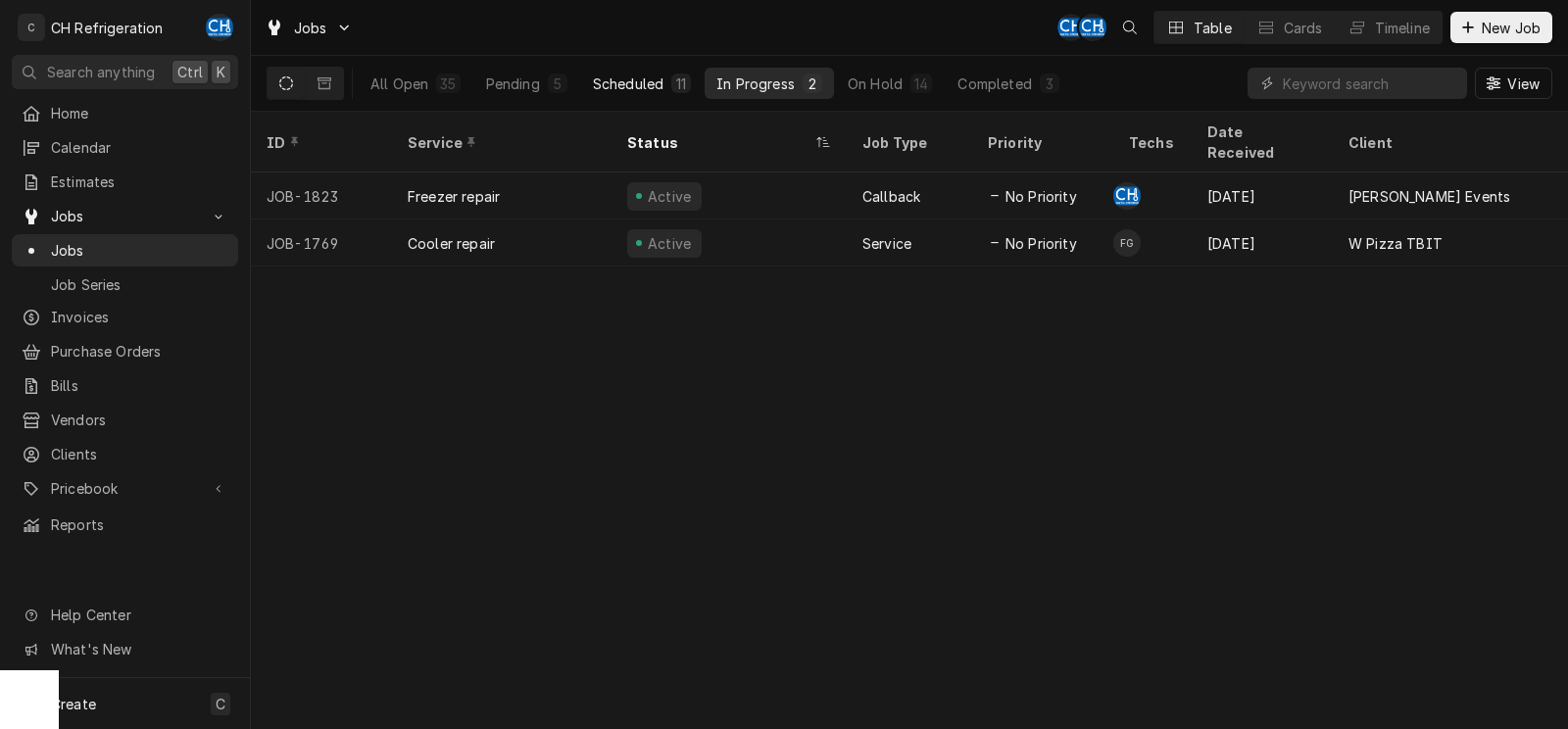
click at [662, 85] on div "Scheduled" at bounding box center [627, 84] width 71 height 21
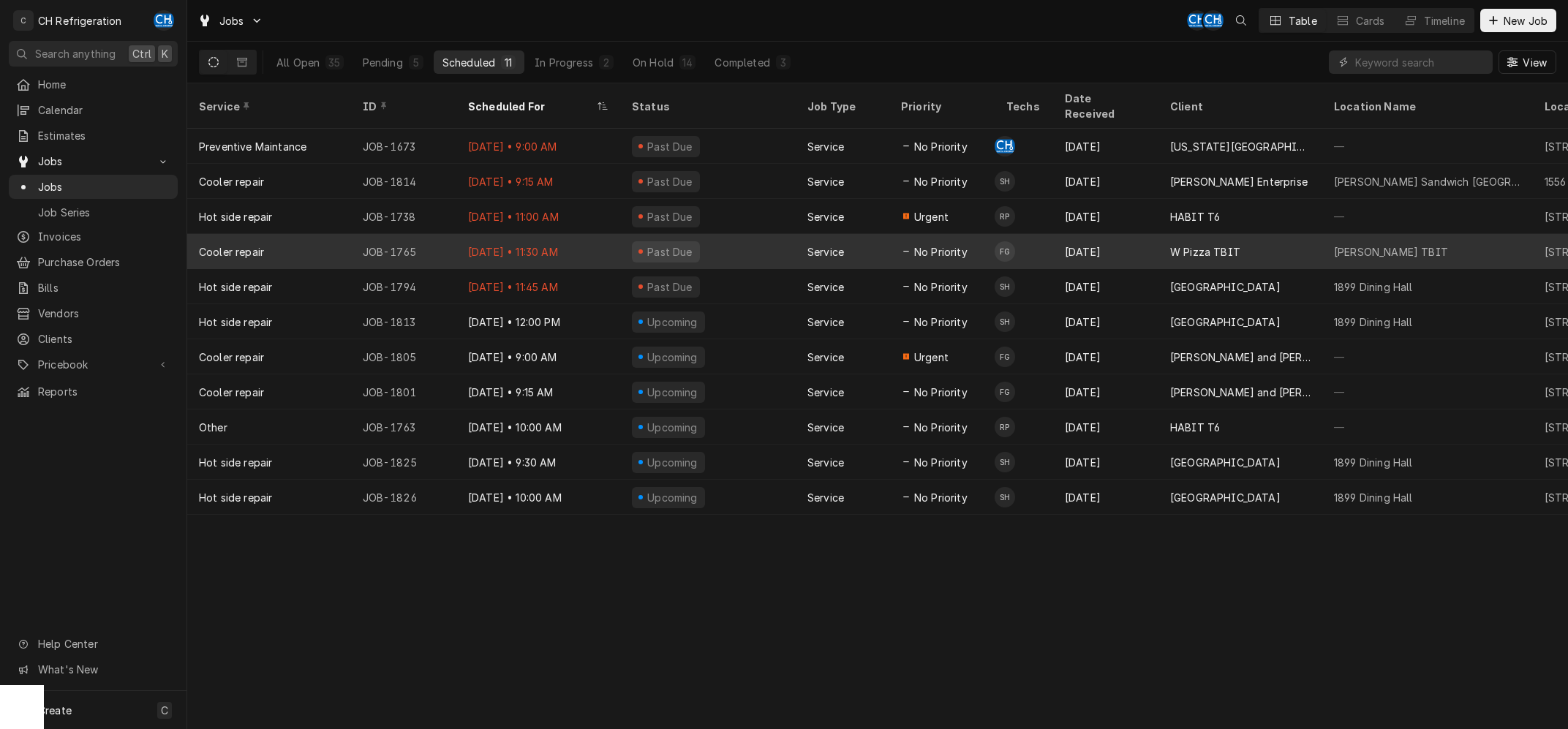
click at [935, 235] on div "Aug 20" at bounding box center [1105, 251] width 105 height 35
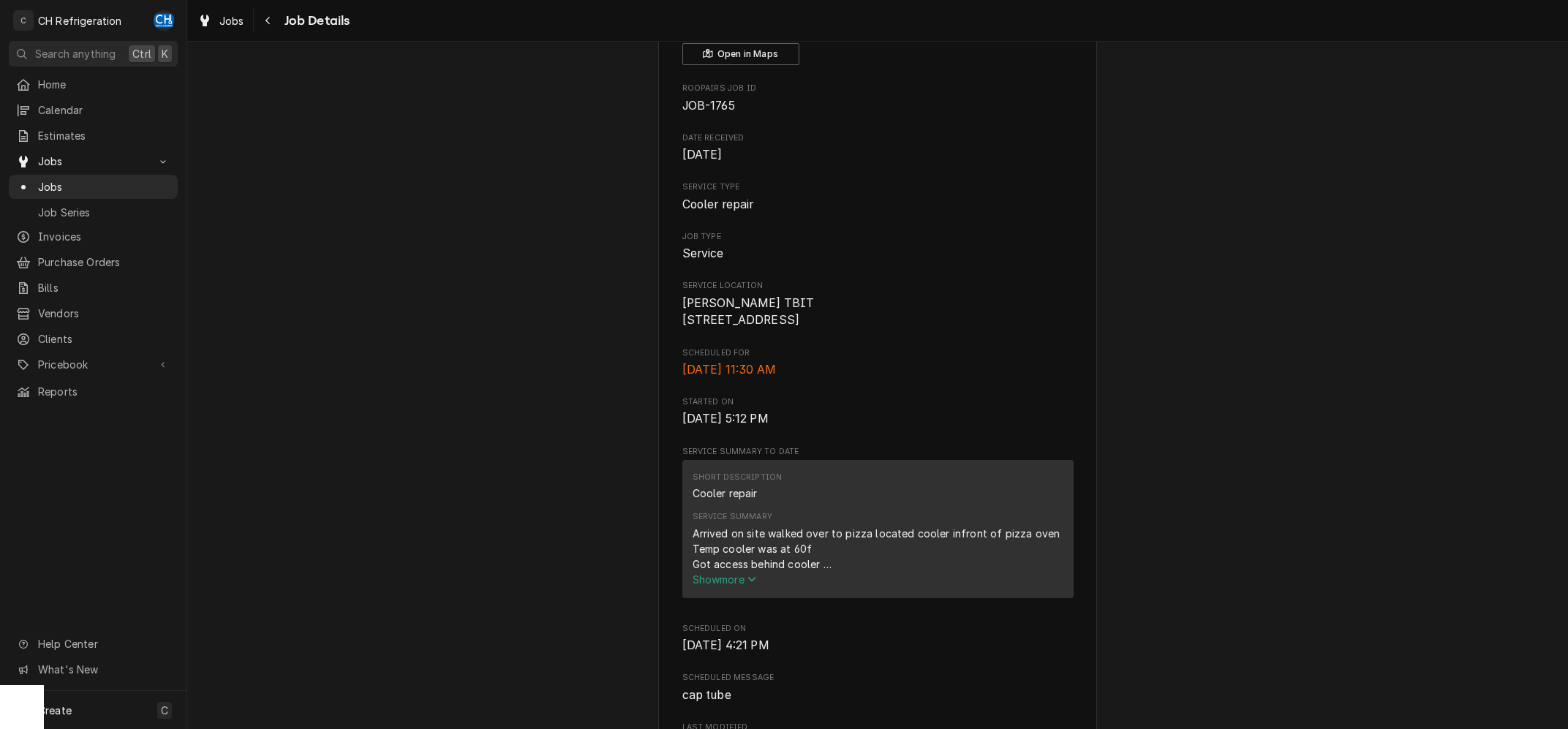
scroll to position [294, 0]
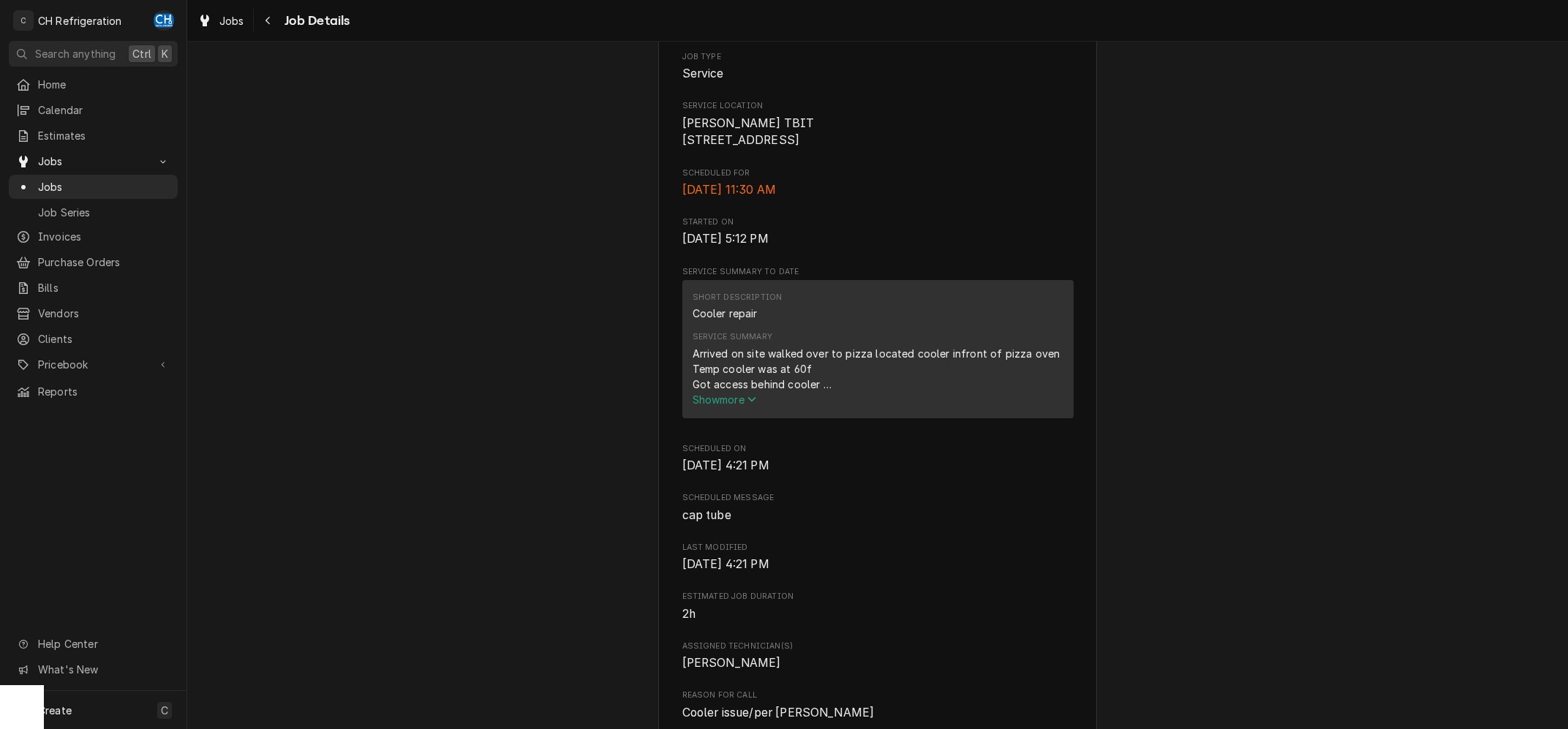
click at [756, 404] on icon "Service Summary" at bounding box center [752, 399] width 9 height 10
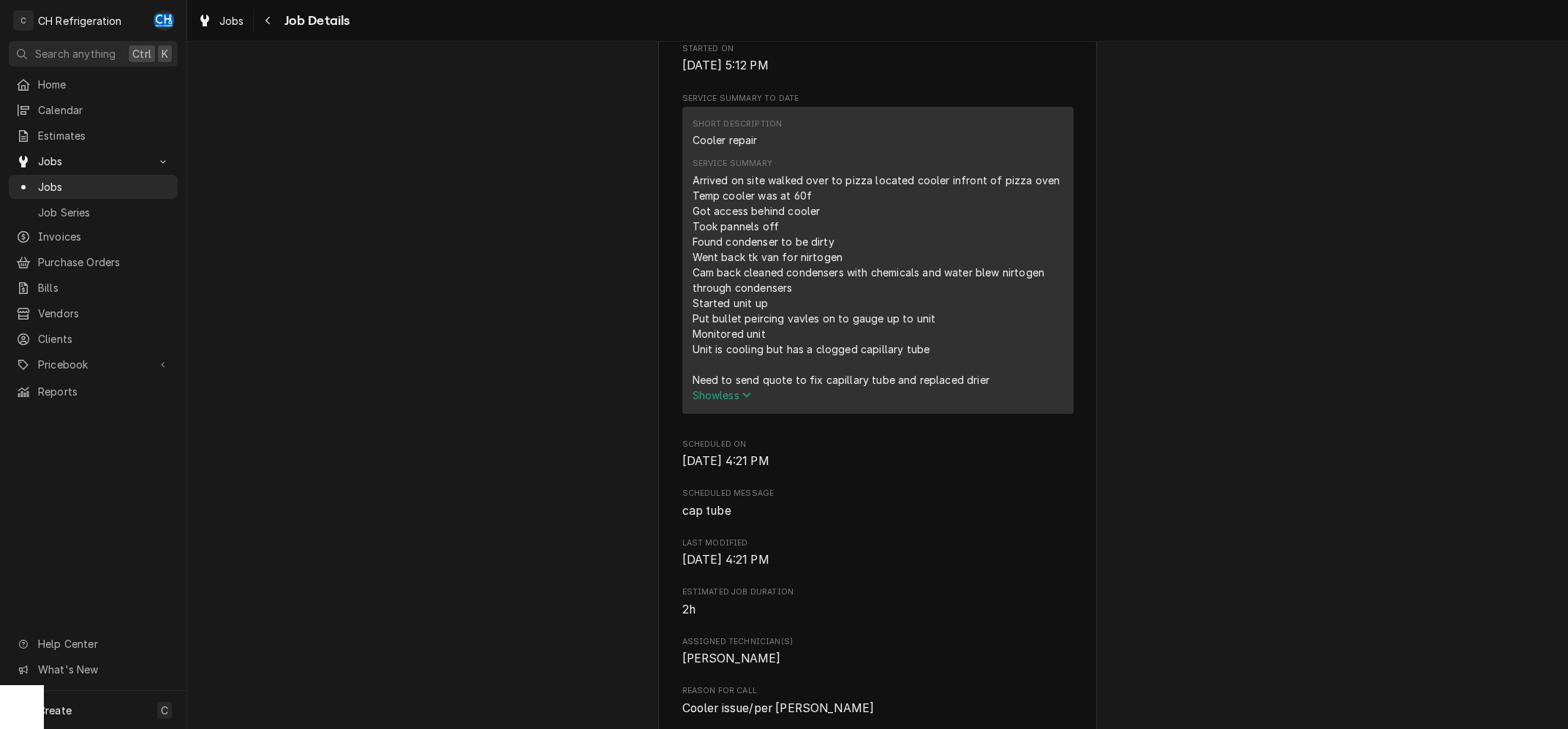
scroll to position [514, 0]
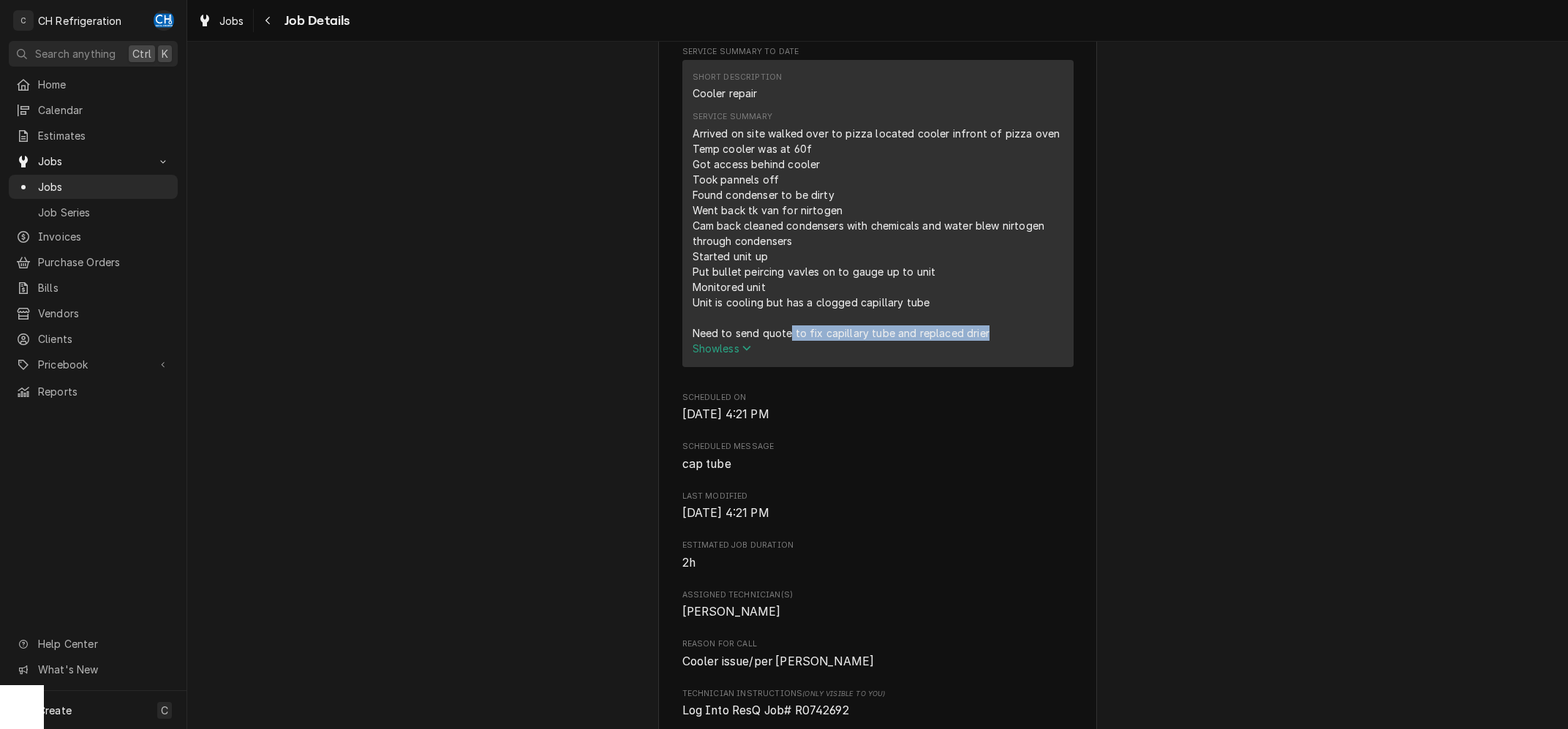
drag, startPoint x: 790, startPoint y: 357, endPoint x: 1005, endPoint y: 356, distance: 215.0
click at [1003, 341] on div "Arrived on site walked over to pizza located cooler infront of pizza oven Temp …" at bounding box center [877, 233] width 371 height 215
click at [1005, 341] on div "Arrived on site walked over to pizza located cooler infront of pizza oven Temp …" at bounding box center [877, 233] width 371 height 215
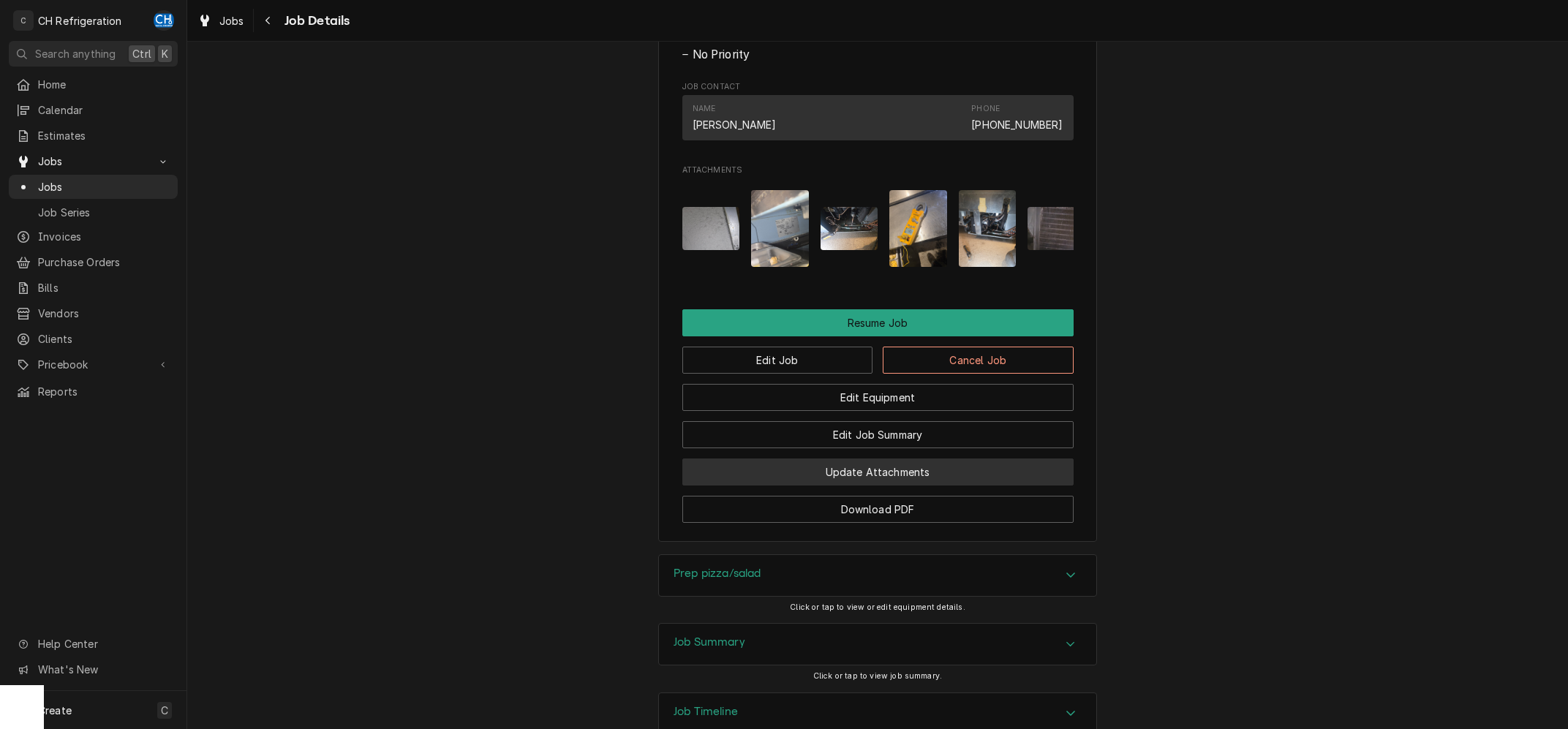
scroll to position [1120, 0]
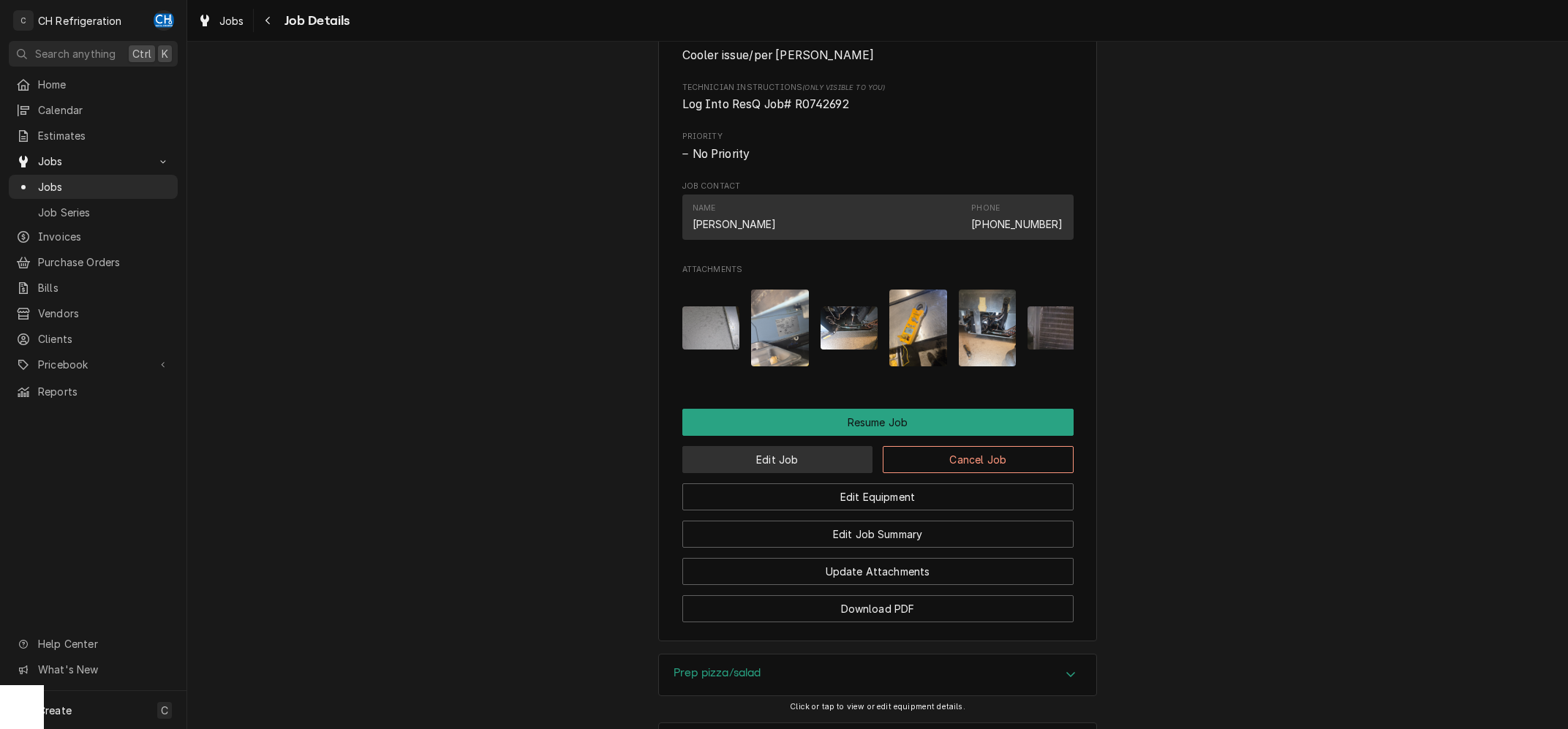
click at [839, 473] on button "Edit Job" at bounding box center [778, 459] width 191 height 27
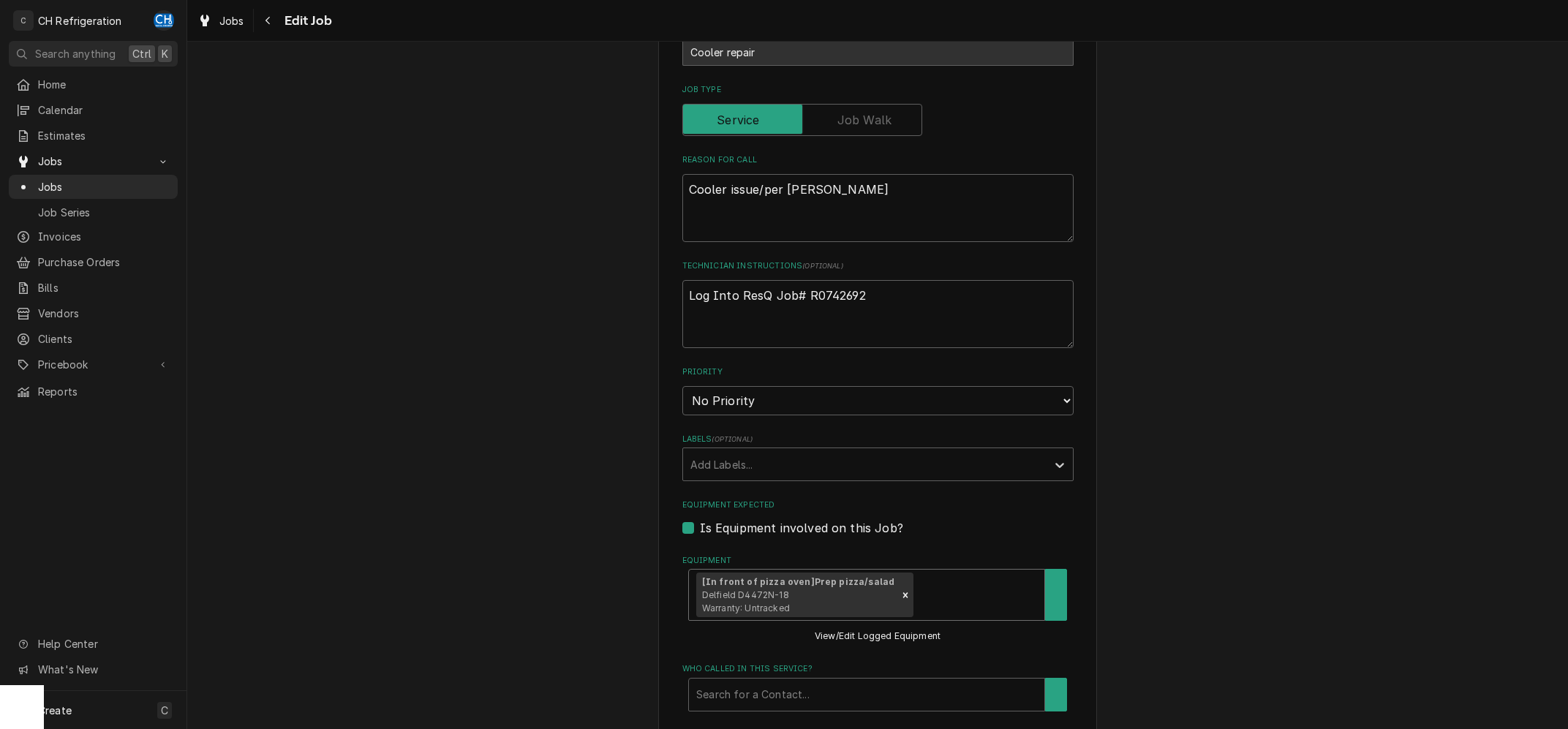
type textarea "x"
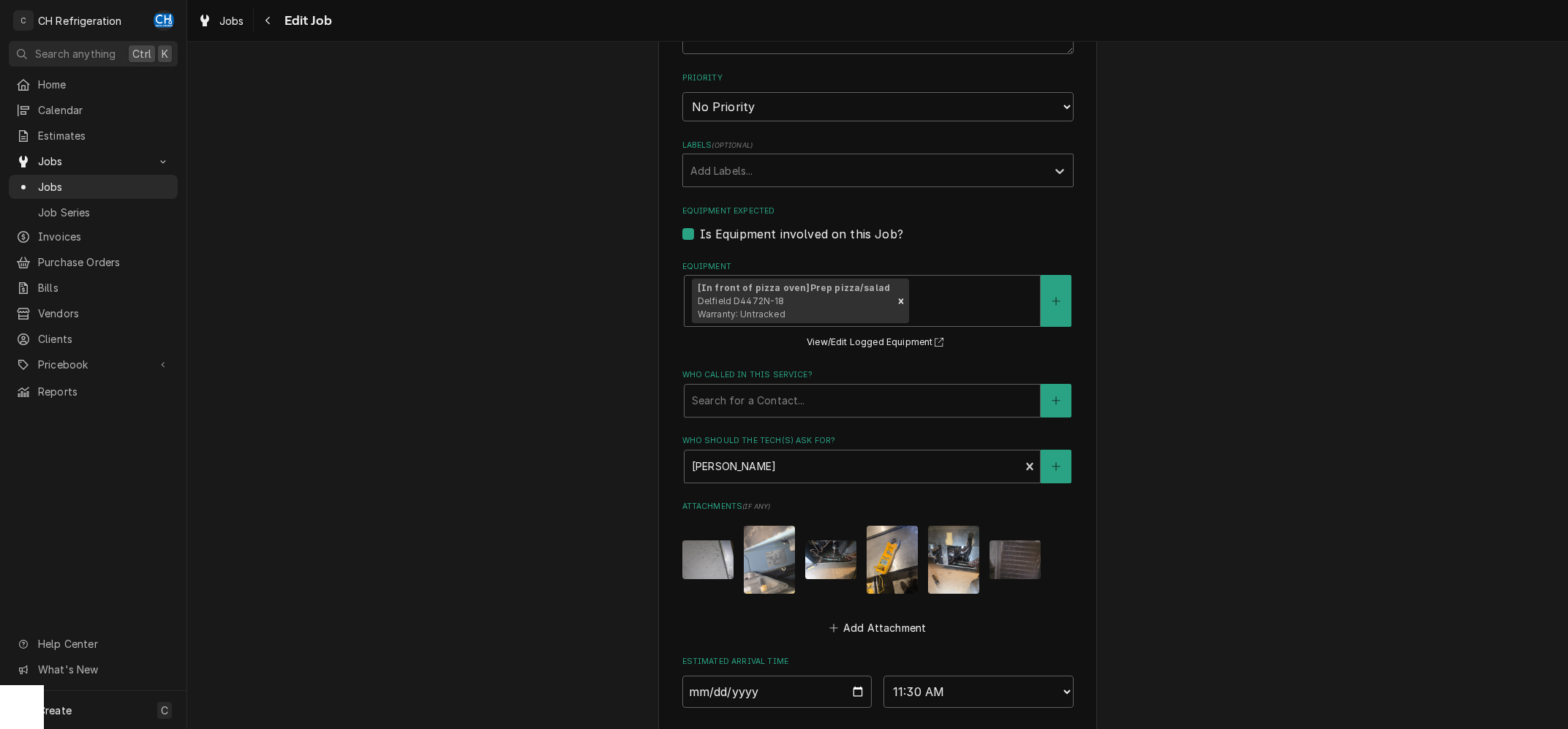
scroll to position [908, 0]
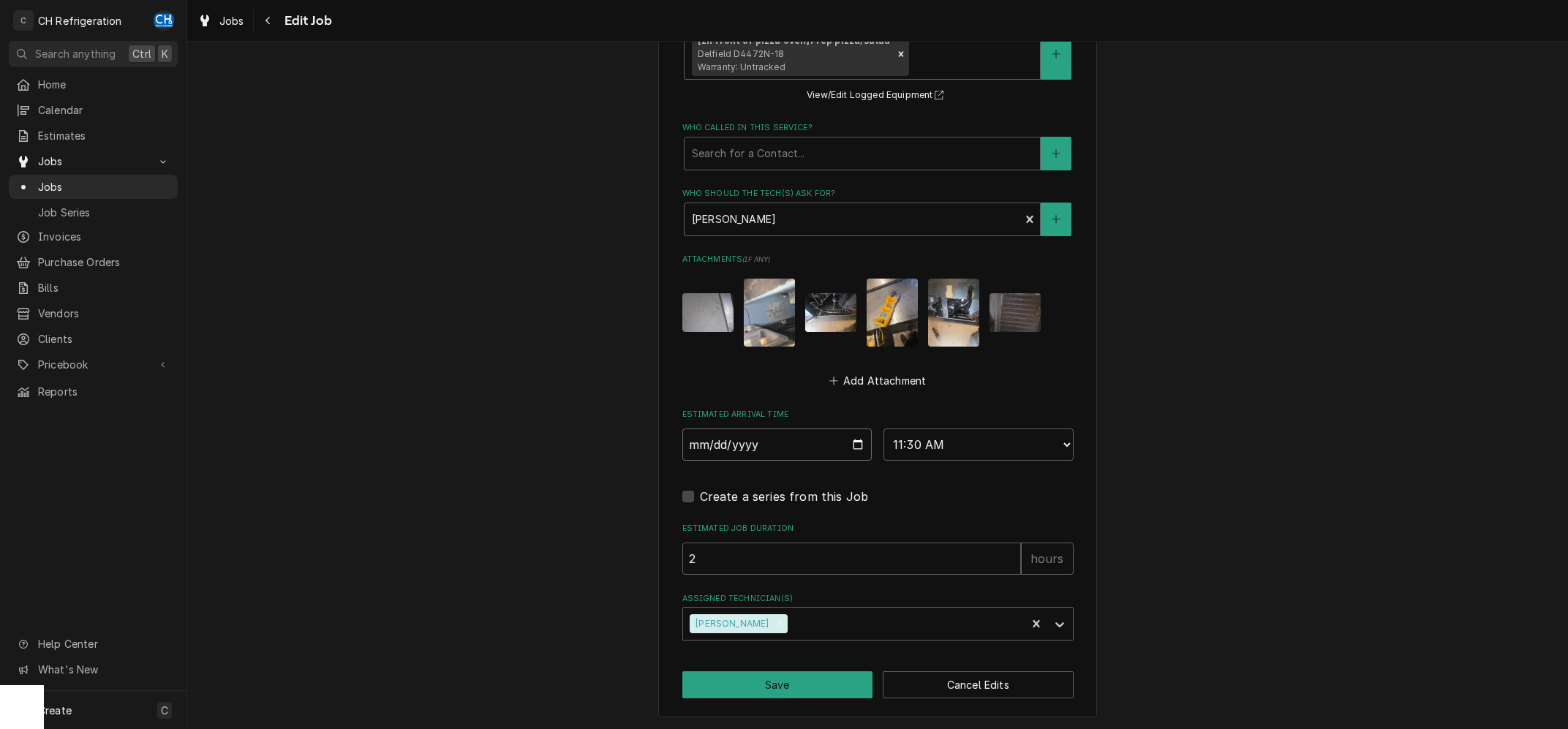
click at [860, 446] on input "2025-08-28" at bounding box center [777, 444] width 190 height 32
type input "2025-08-29"
click at [922, 460] on fieldset "Job Details Date Received 2025-08-20 Service Type Cooler repair Job Type Reason…" at bounding box center [878, 10] width 391 height 1259
type textarea "x"
click at [883, 428] on select "AM / PM 6:00 AM 6:15 AM 6:30 AM 6:45 AM 7:00 AM 7:15 AM 7:30 AM 7:45 AM 8:00 AM…" at bounding box center [978, 444] width 190 height 32
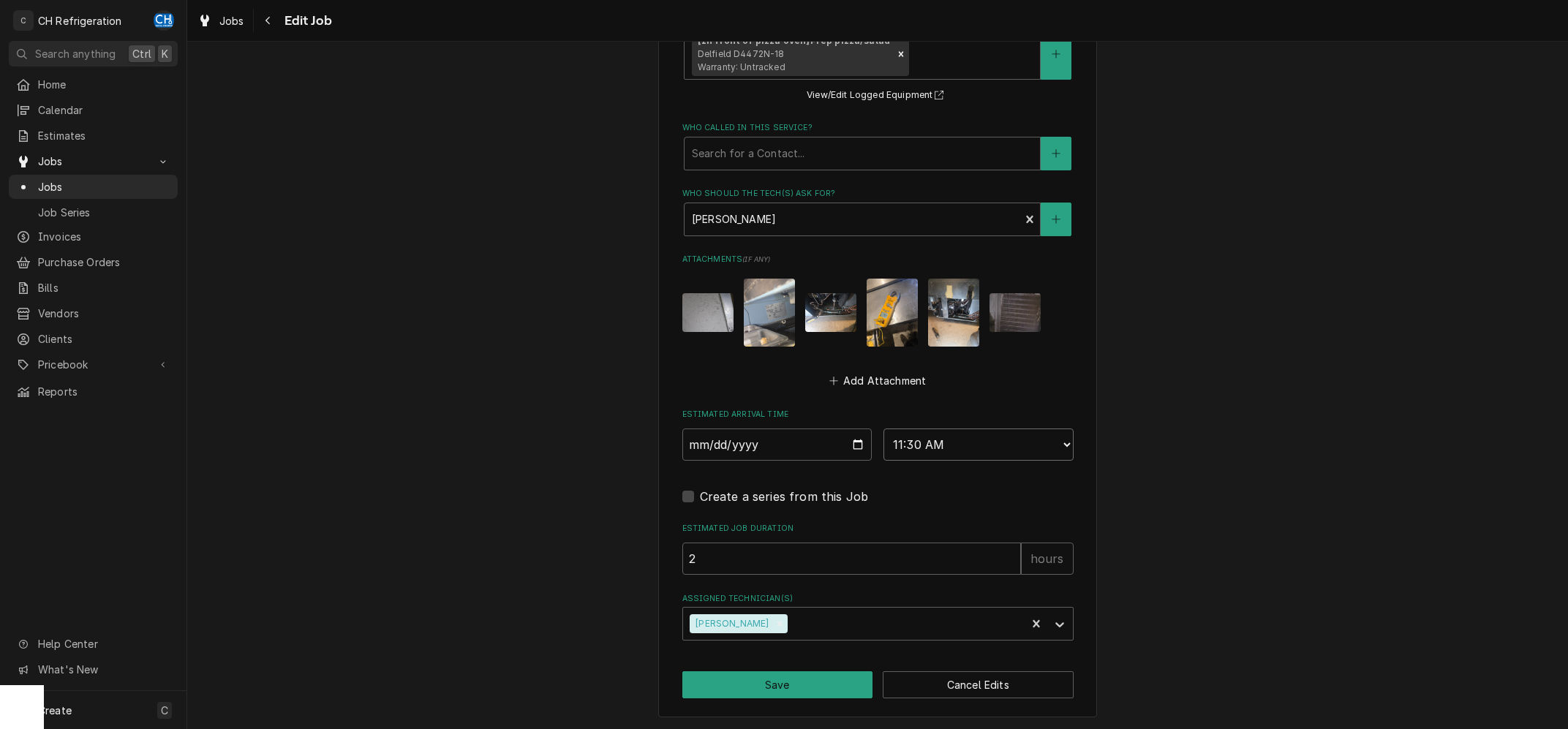
select select "07:00:00"
click option "7:00 AM" at bounding box center [0, 0] width 0 height 0
click at [831, 677] on button "Save" at bounding box center [778, 684] width 191 height 27
type textarea "x"
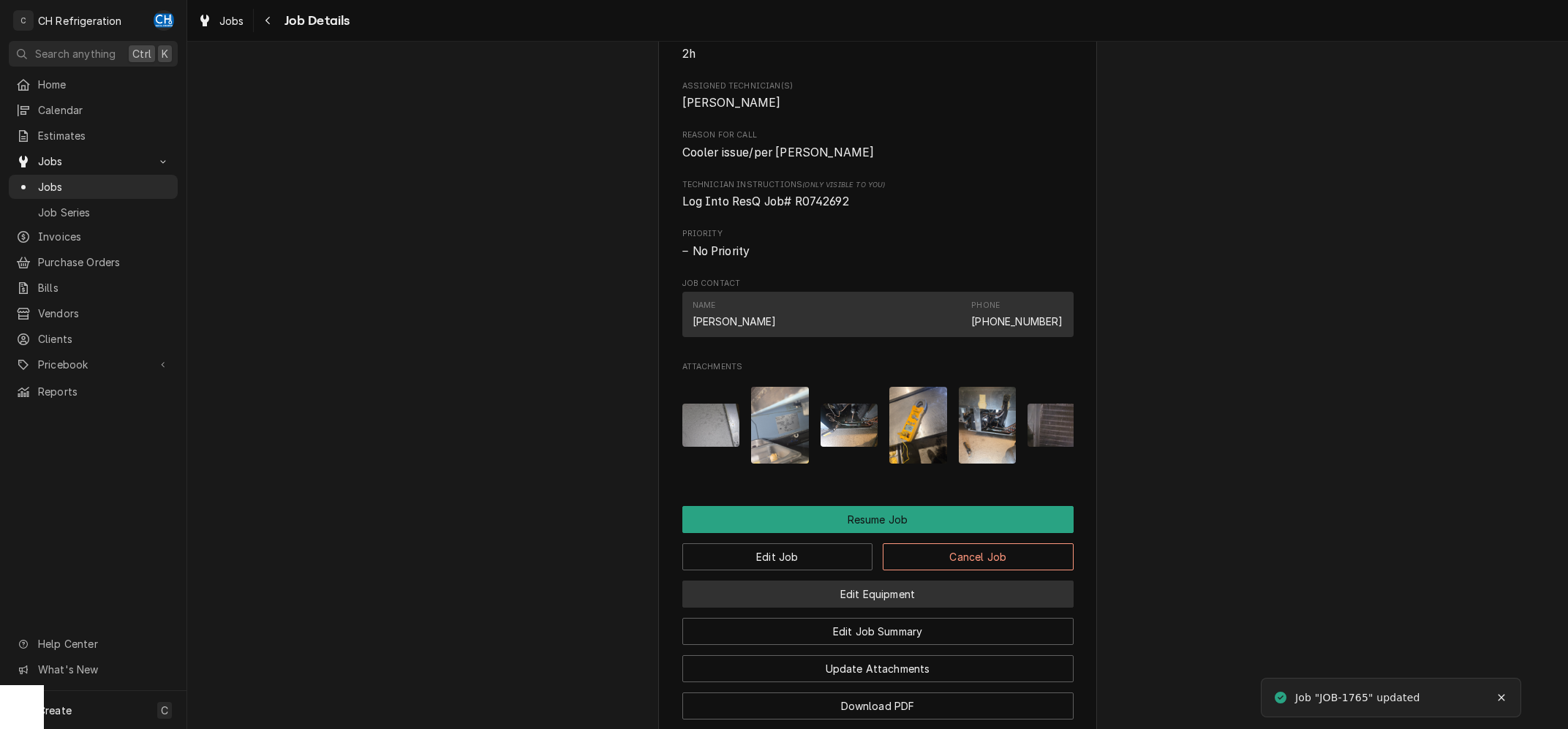
scroll to position [881, 0]
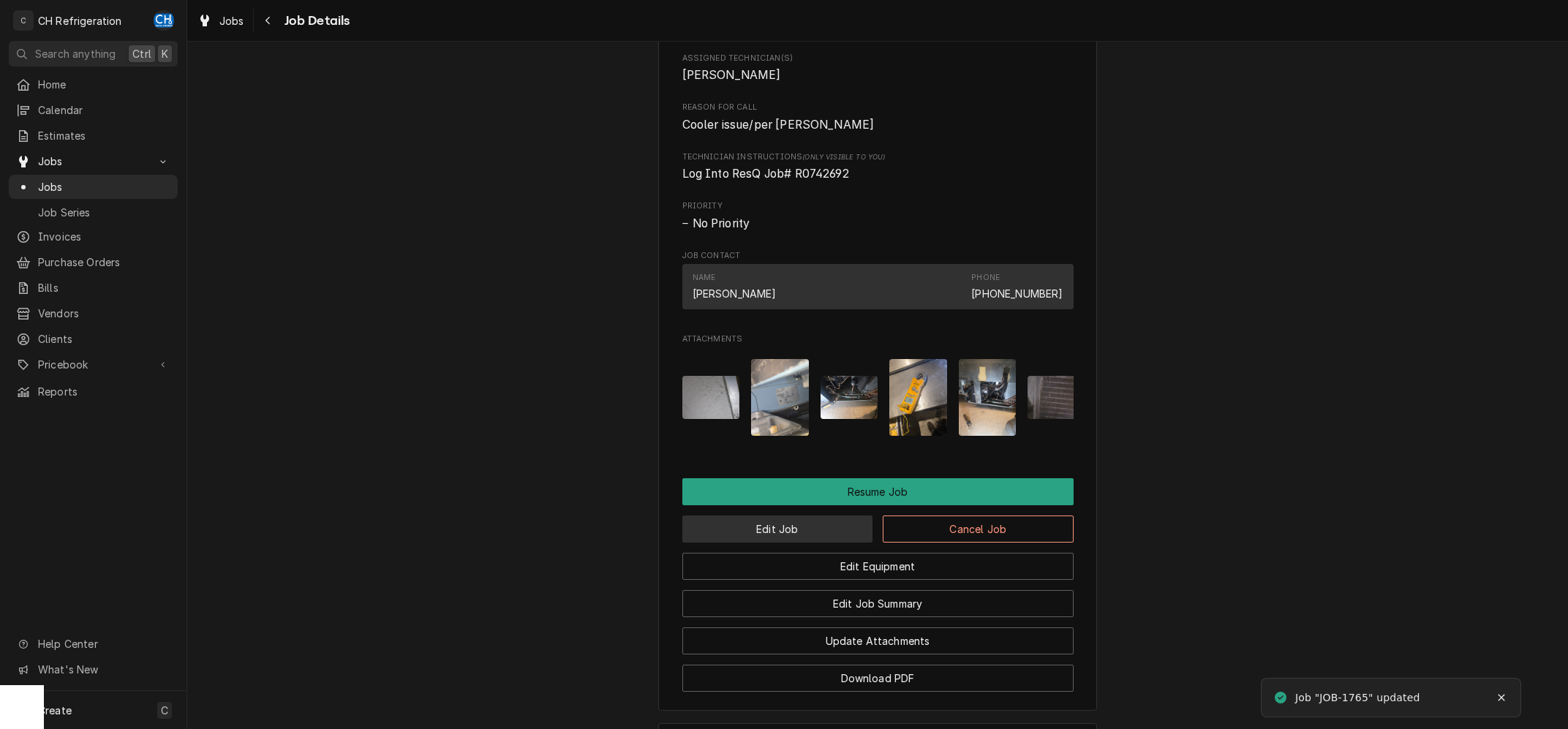
click at [804, 542] on button "Edit Job" at bounding box center [778, 529] width 191 height 27
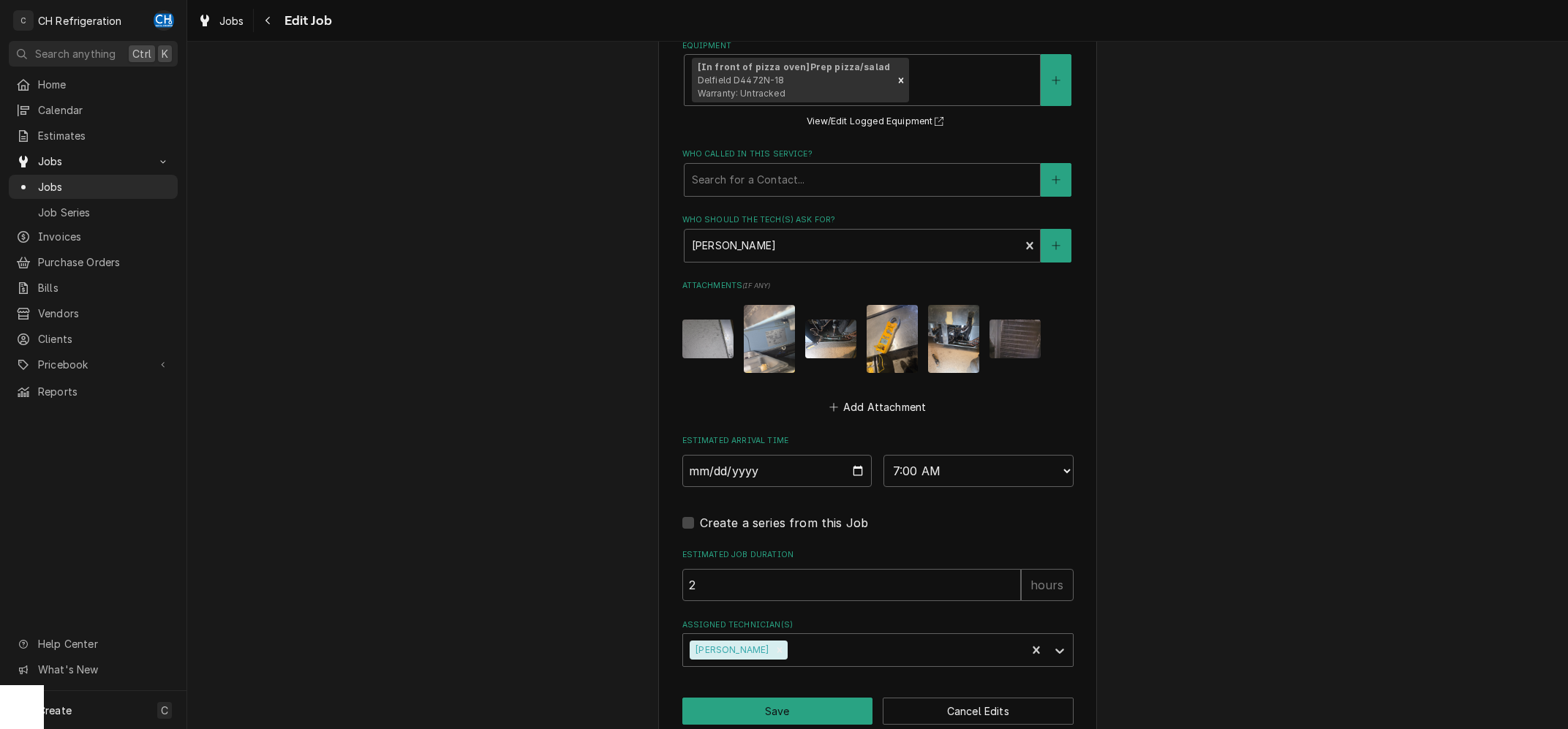
scroll to position [908, 0]
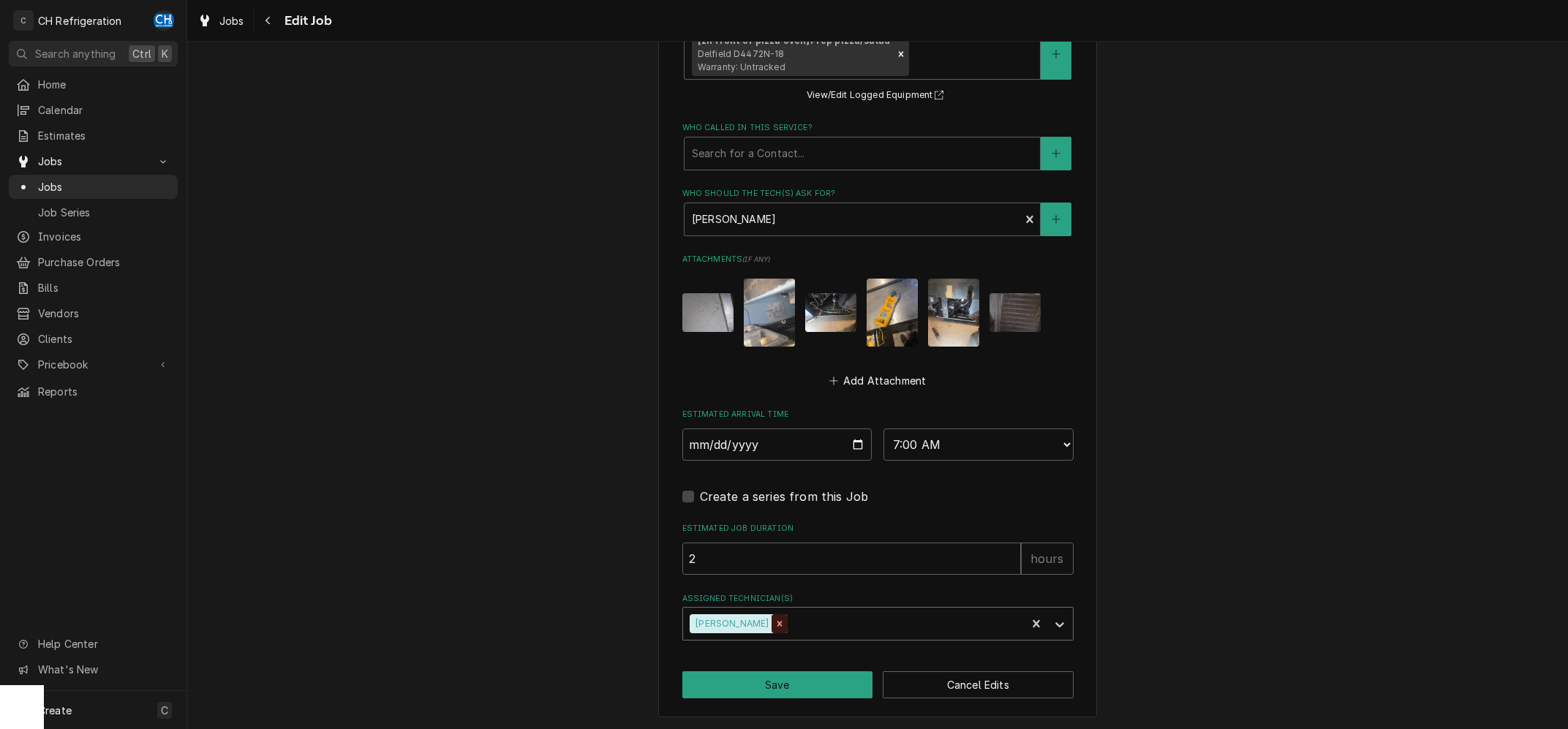
click at [773, 620] on div "Remove Fred Gonzalez" at bounding box center [780, 623] width 16 height 19
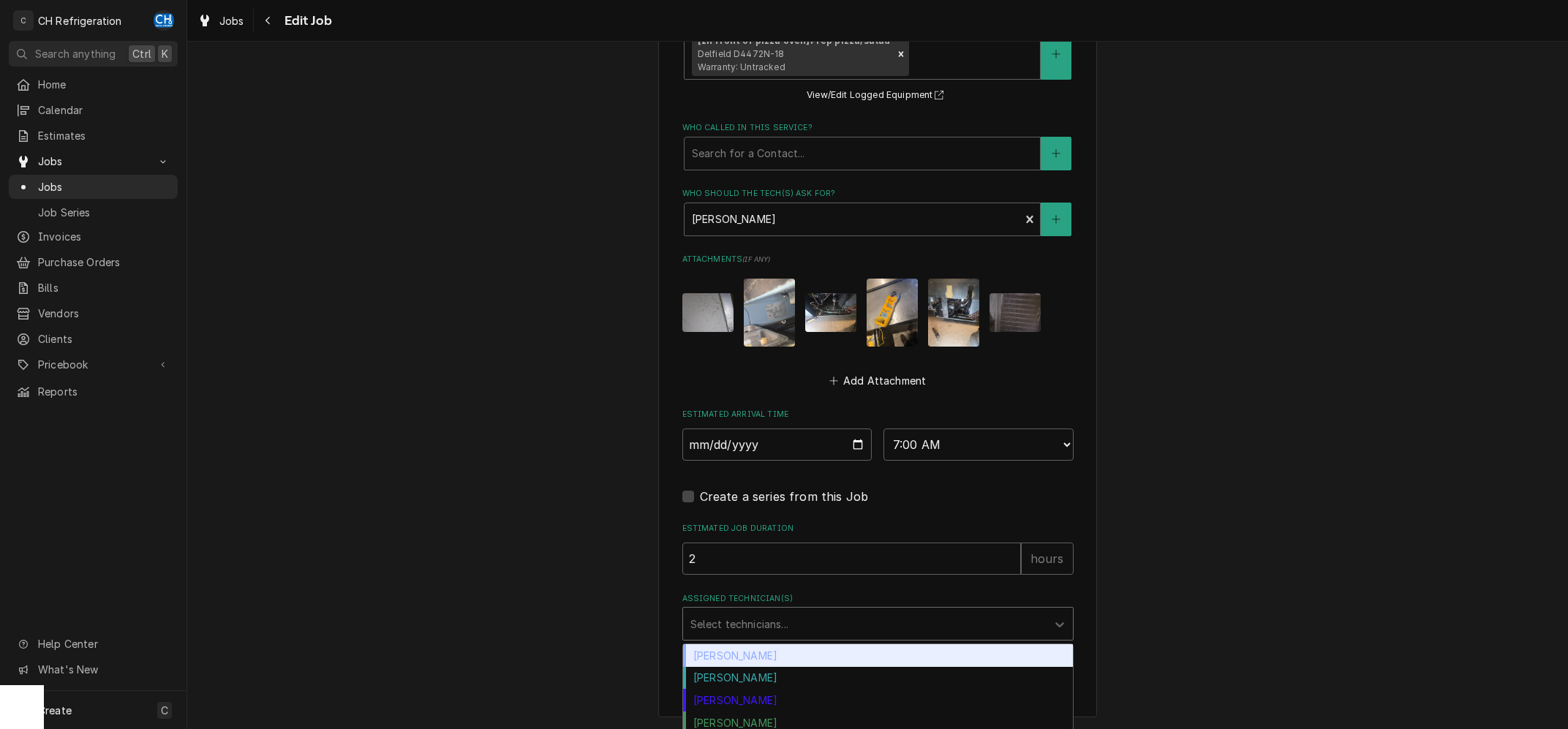
click at [799, 620] on div "Assigned Technician(s)" at bounding box center [865, 623] width 349 height 26
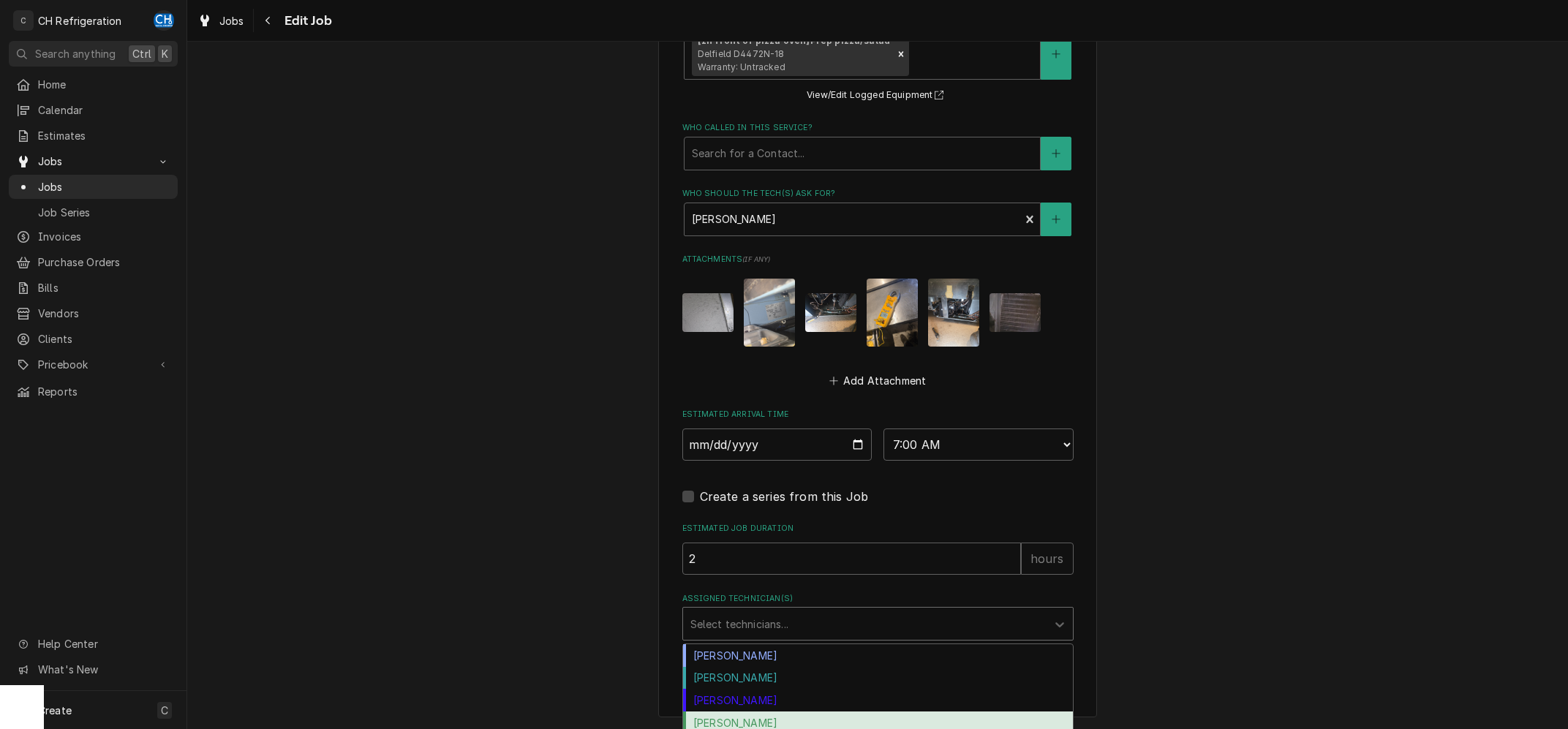
click at [929, 715] on div "[PERSON_NAME]" at bounding box center [878, 722] width 390 height 22
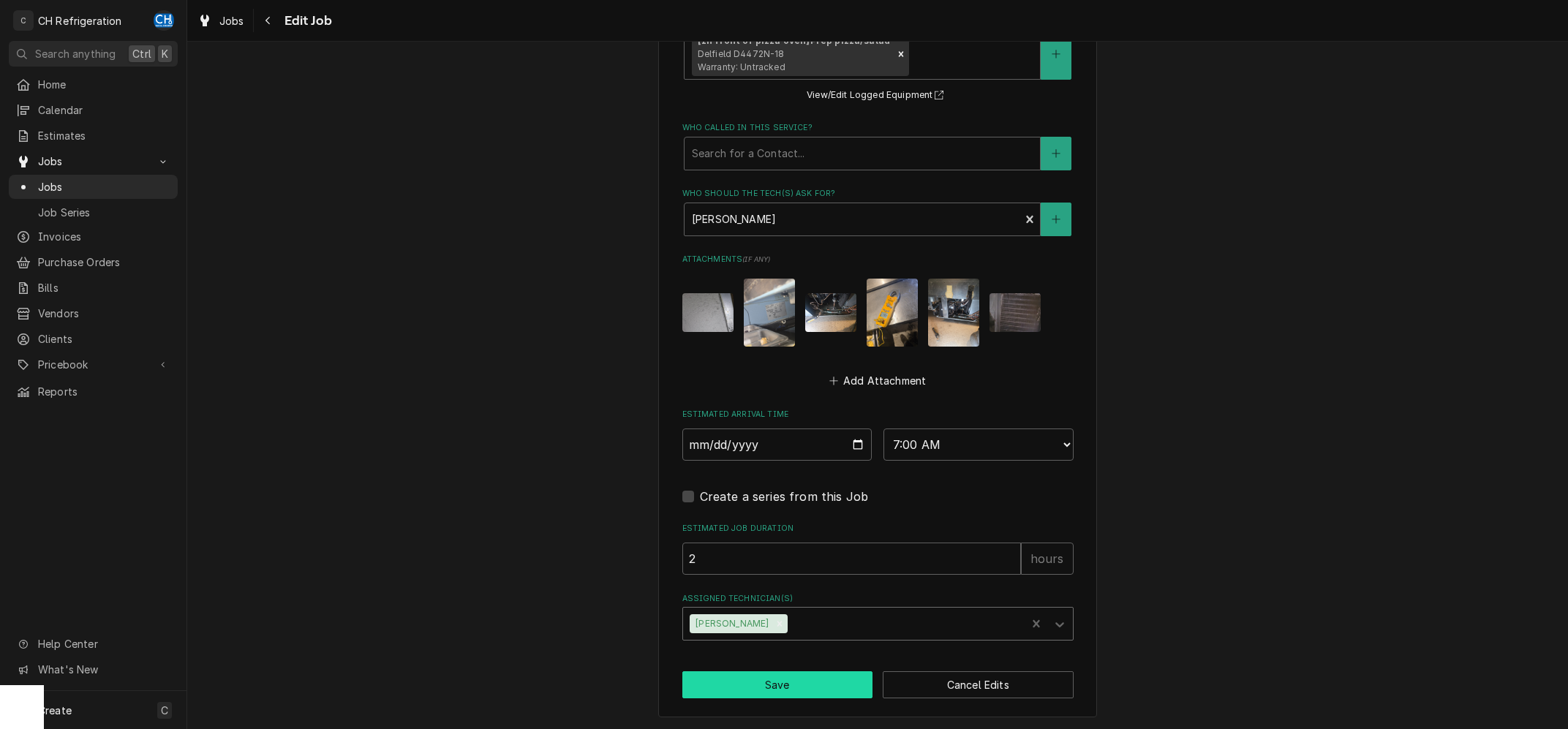
click at [779, 683] on button "Save" at bounding box center [778, 684] width 191 height 27
type textarea "x"
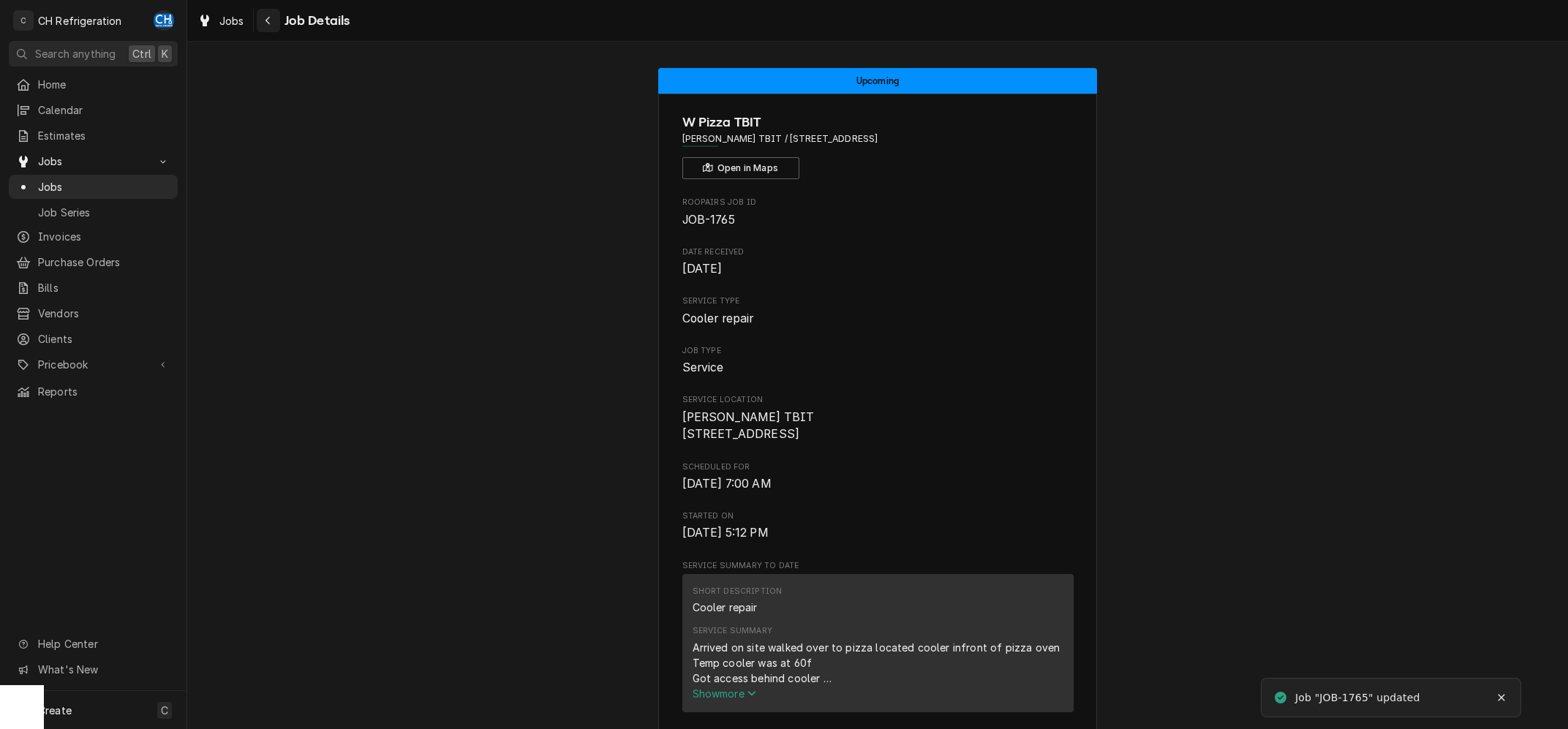
click at [261, 22] on div "Navigate back" at bounding box center [269, 21] width 15 height 15
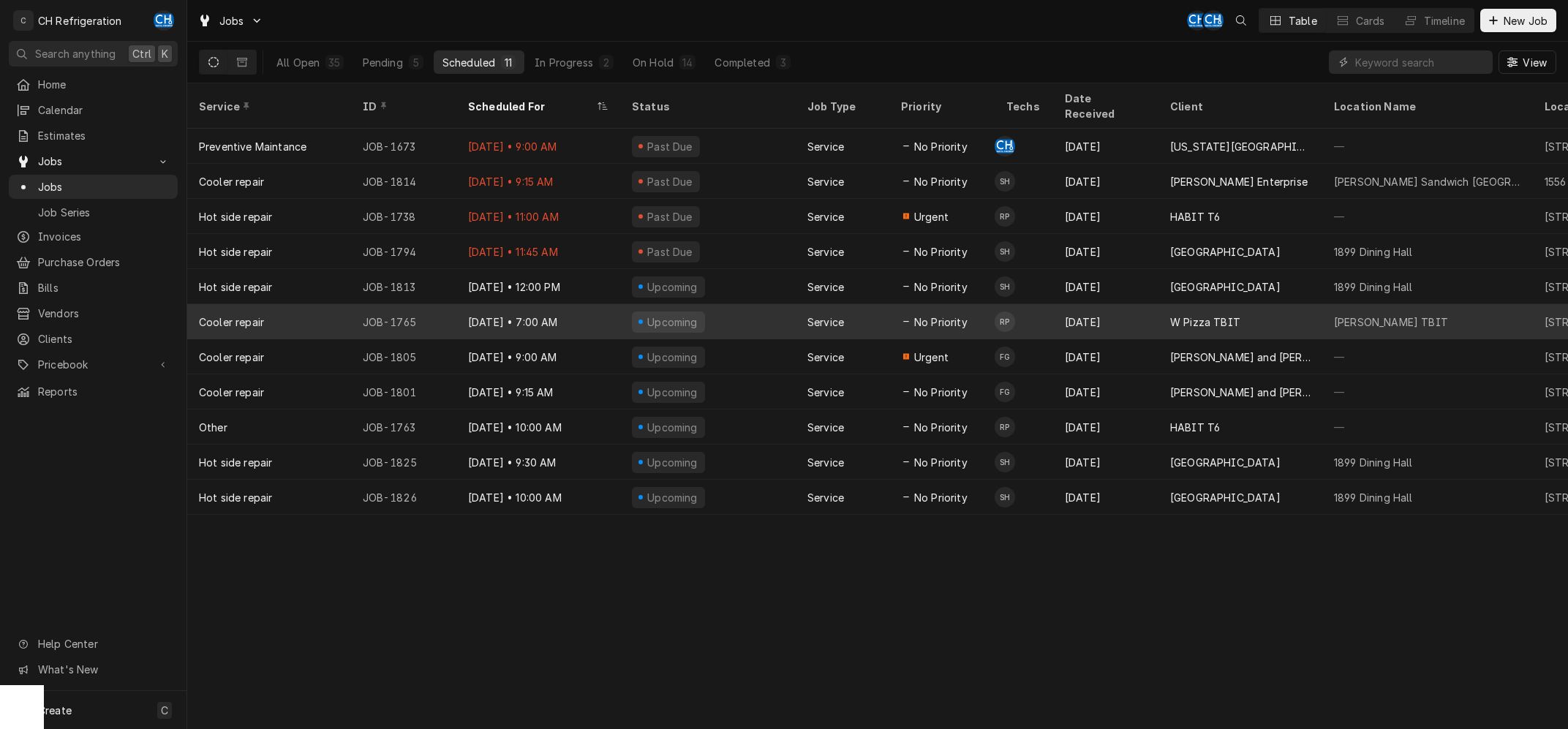
click at [1153, 313] on div "Aug 20" at bounding box center [1105, 321] width 105 height 35
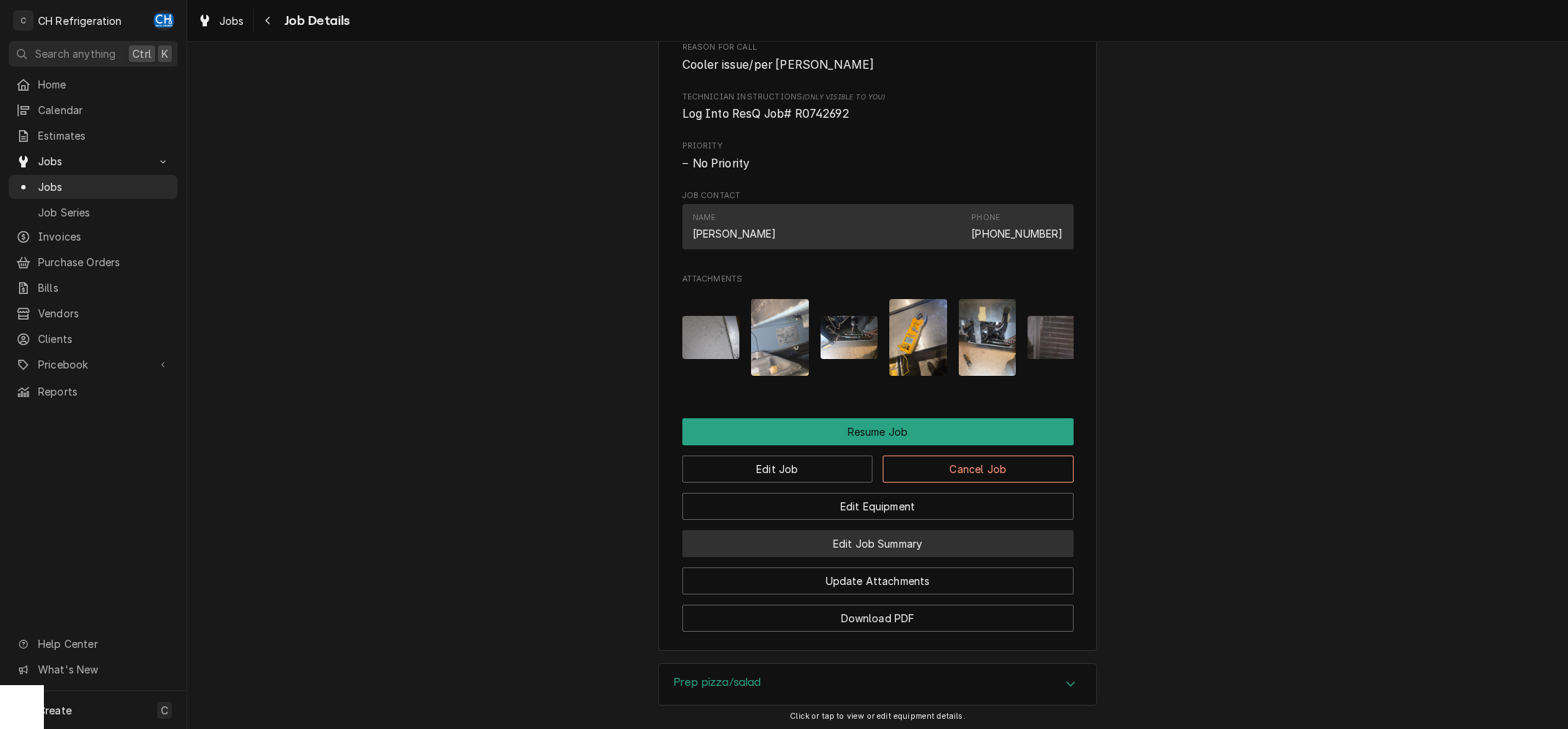
scroll to position [1024, 0]
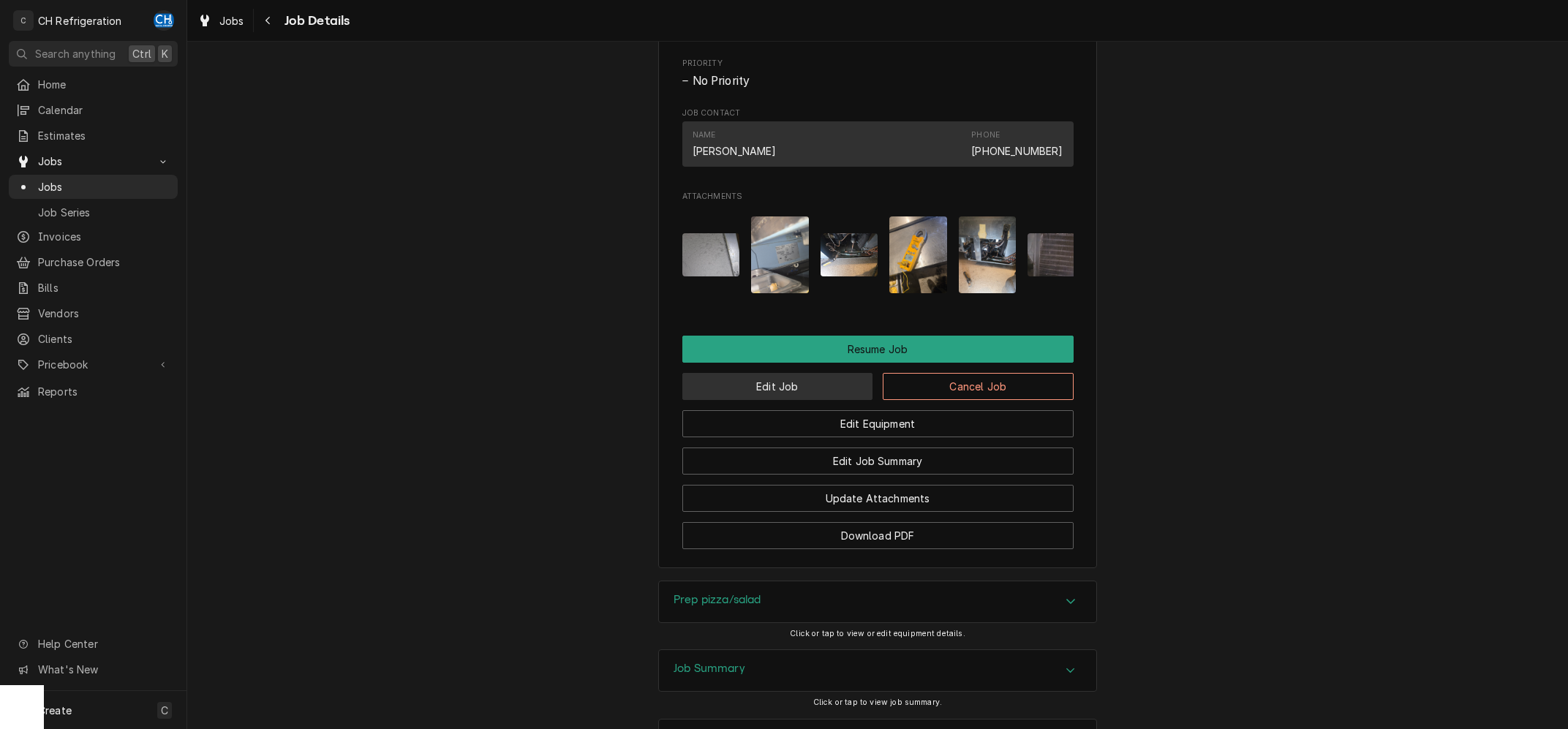
click at [793, 399] on button "Edit Job" at bounding box center [778, 386] width 191 height 27
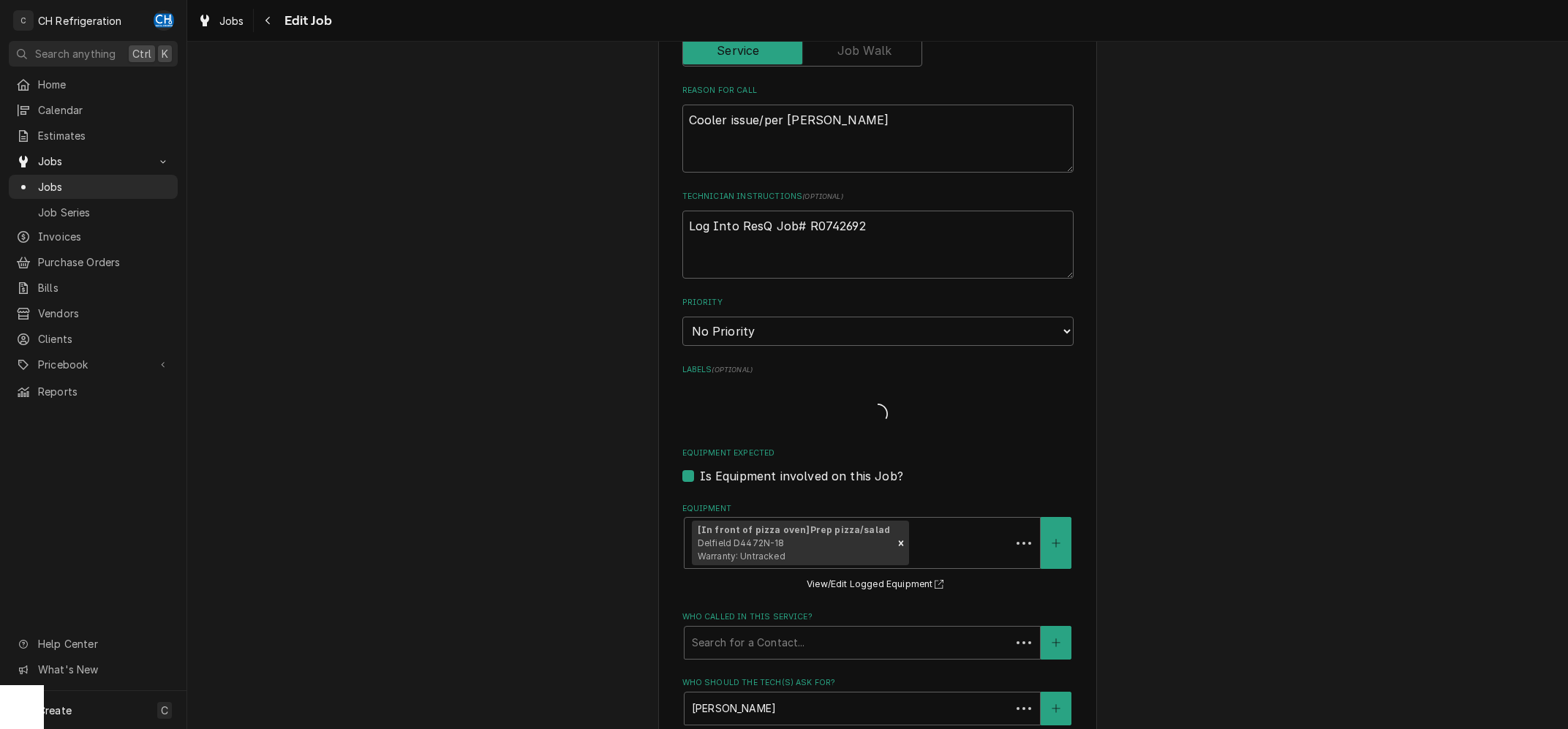
type textarea "x"
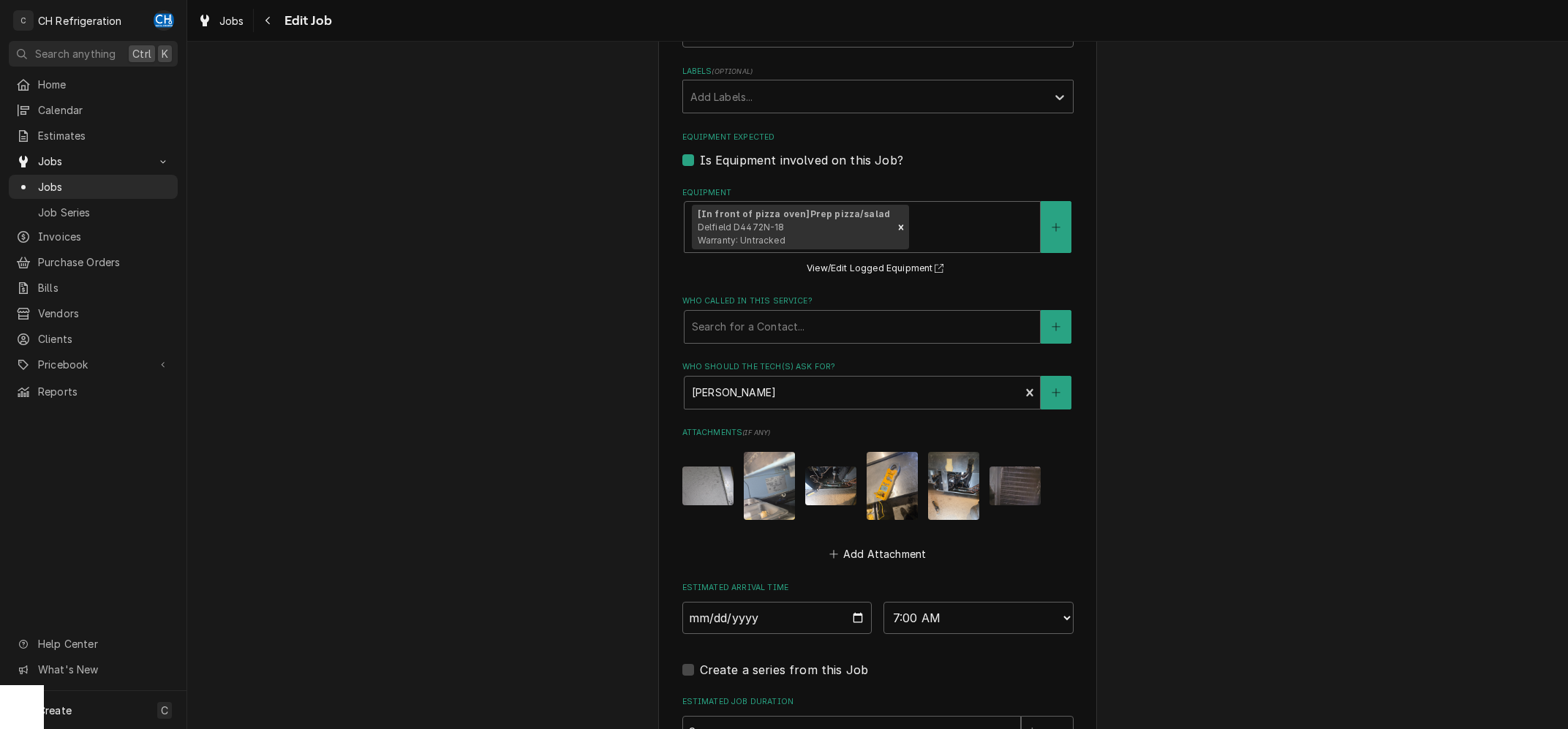
scroll to position [908, 0]
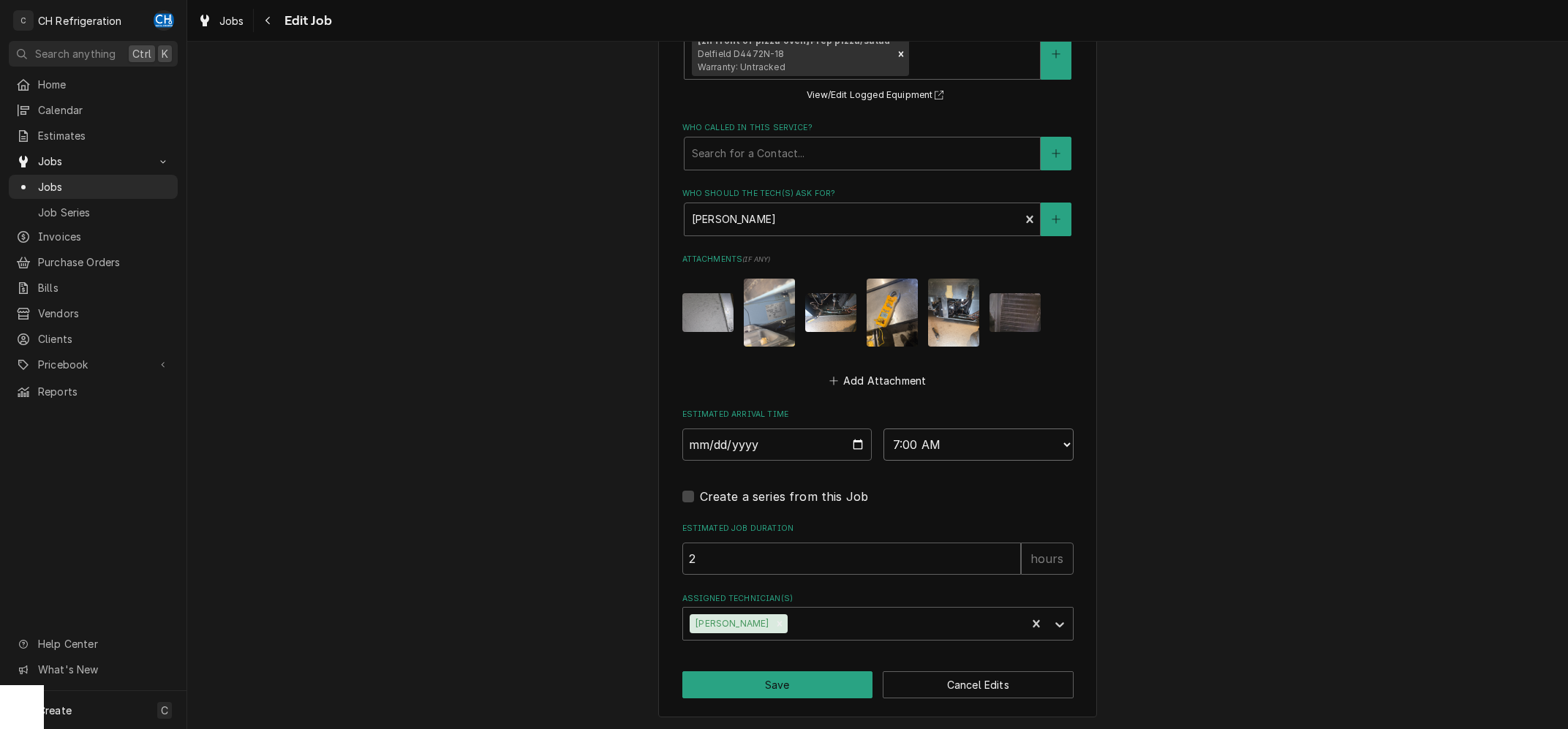
click at [883, 428] on select "AM / PM 6:00 AM 6:15 AM 6:30 AM 6:45 AM 7:00 AM 7:15 AM 7:30 AM 7:45 AM 8:00 AM…" at bounding box center [978, 444] width 190 height 32
select select "11:00:00"
click option "11:00 AM" at bounding box center [0, 0] width 0 height 0
click at [775, 622] on icon "Remove Ruben Perez" at bounding box center [780, 623] width 10 height 10
click at [781, 622] on div "Assigned Technician(s)" at bounding box center [865, 623] width 349 height 26
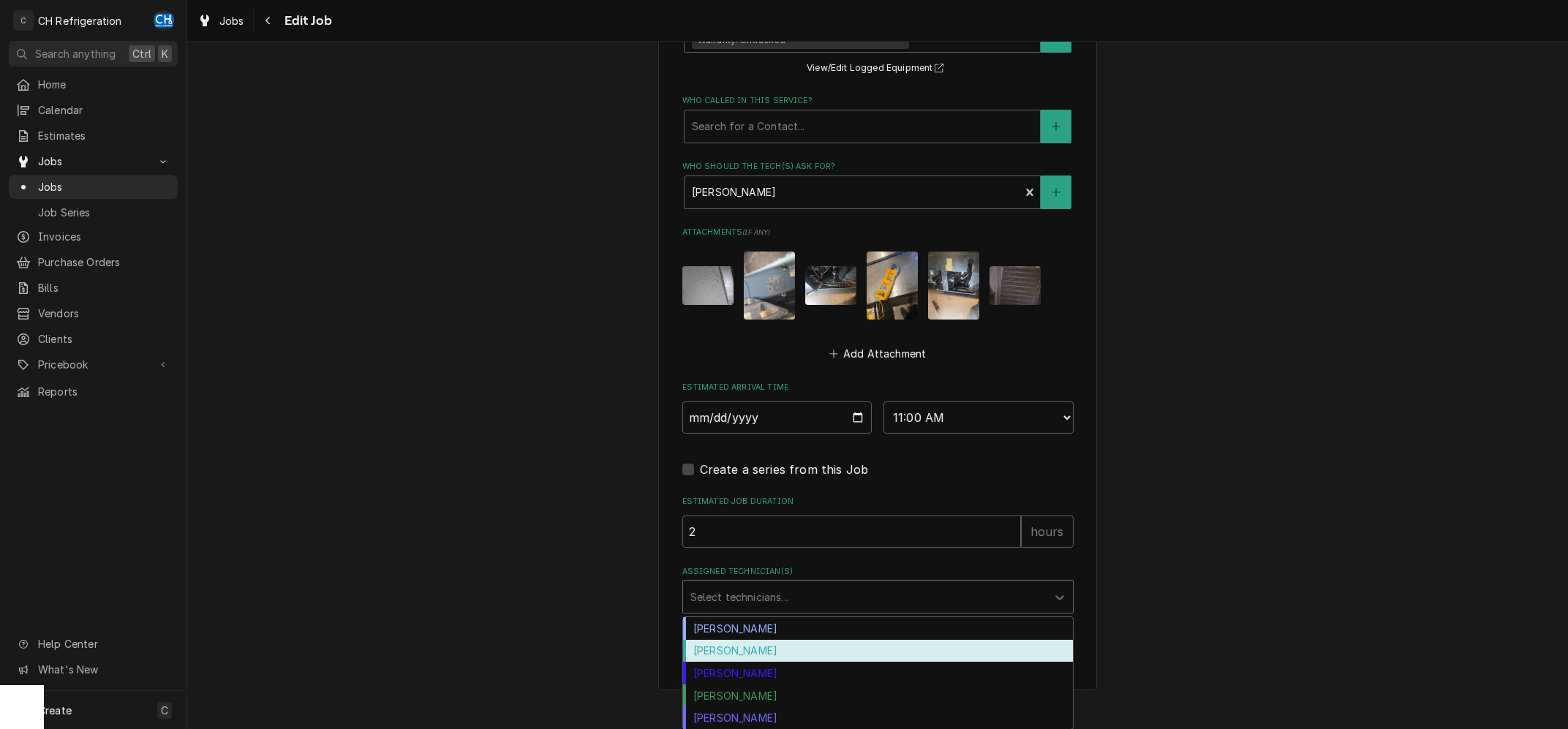
click at [736, 650] on div "Fred Gonzalez" at bounding box center [878, 651] width 390 height 22
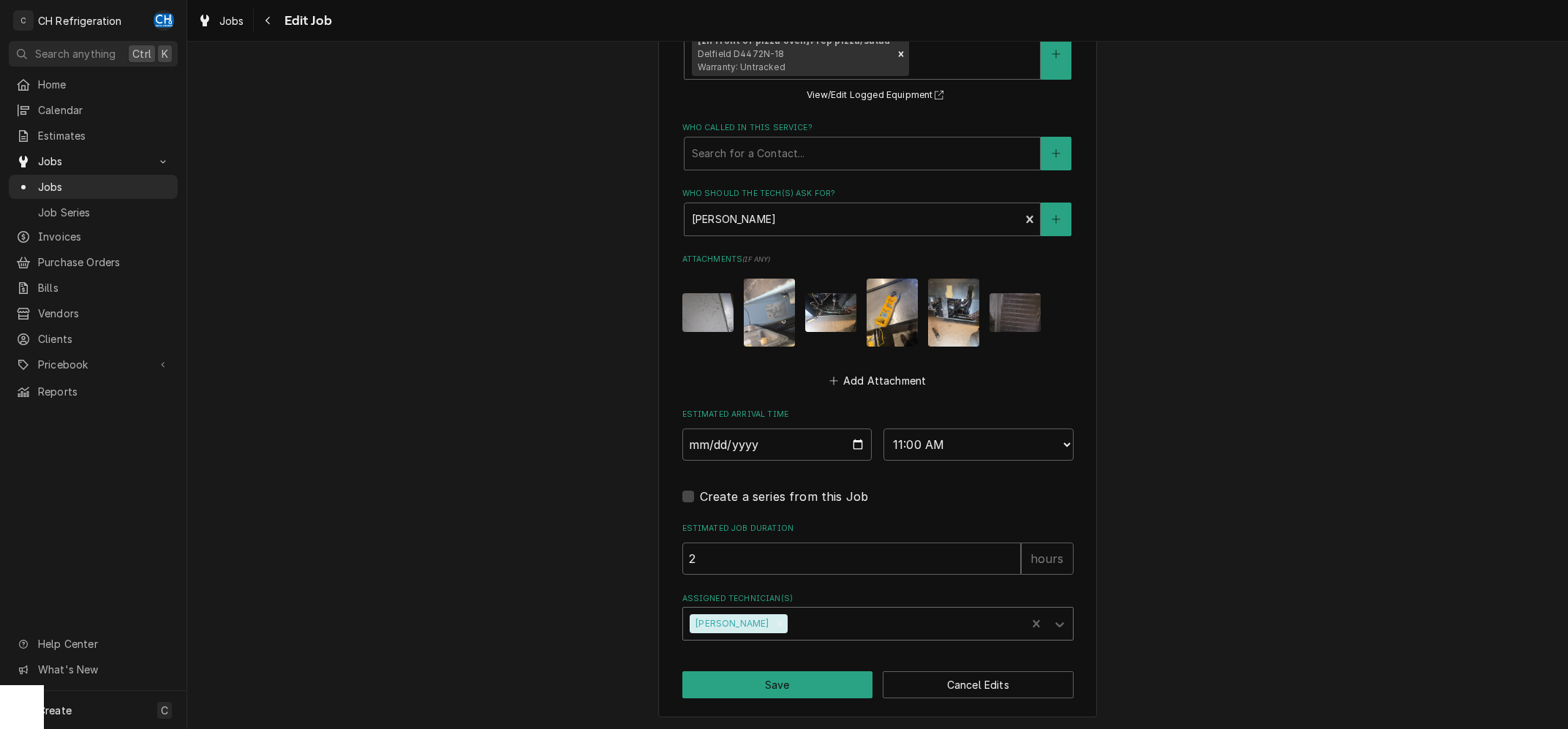
type textarea "x"
click at [883, 428] on select "AM / PM 6:00 AM 6:15 AM 6:30 AM 6:45 AM 7:00 AM 7:15 AM 7:30 AM 7:45 AM 8:00 AM…" at bounding box center [978, 444] width 190 height 32
select select "11:30:00"
click option "11:30 AM" at bounding box center [0, 0] width 0 height 0
click at [790, 684] on button "Save" at bounding box center [778, 684] width 191 height 27
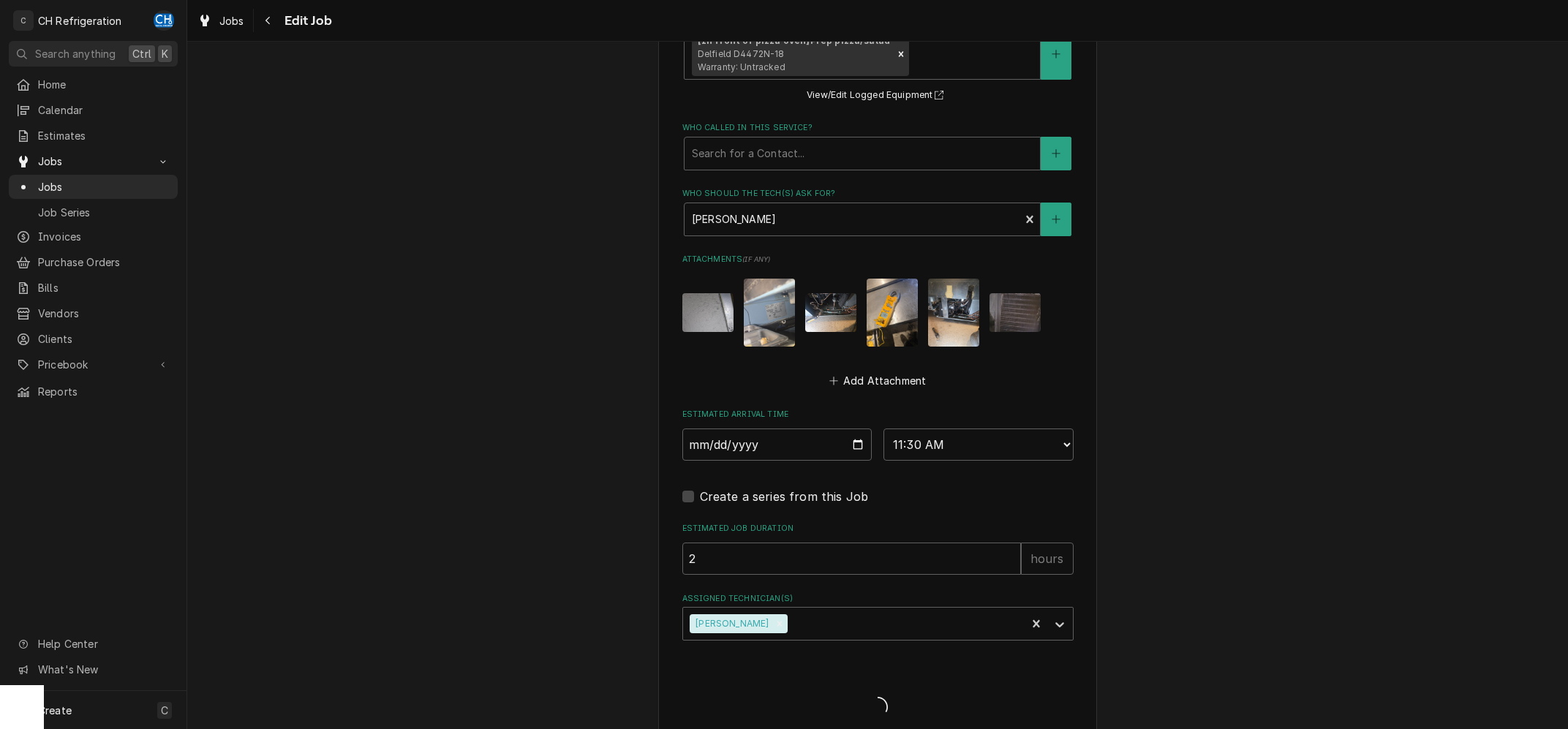
type textarea "x"
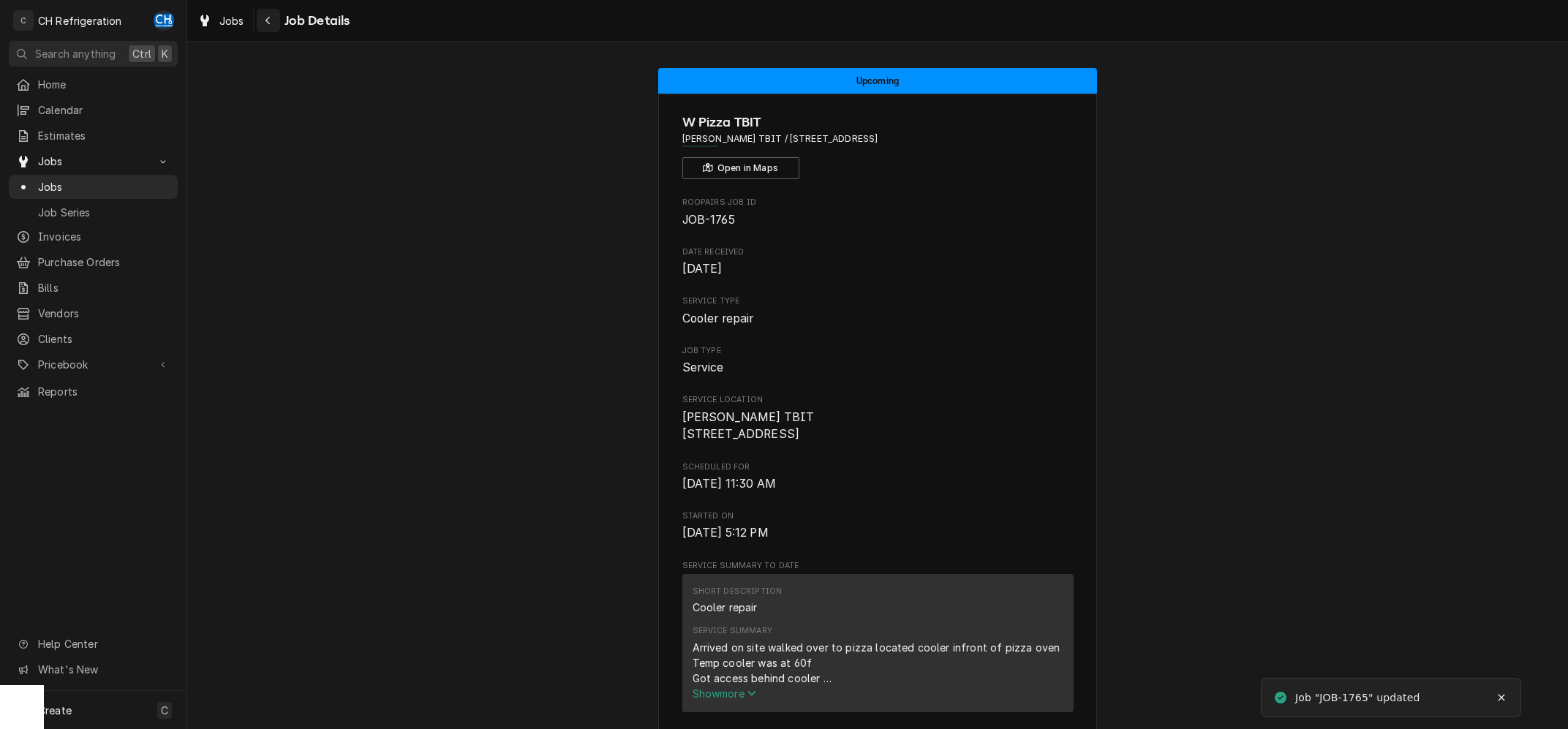
click at [264, 26] on div "Navigate back" at bounding box center [269, 21] width 15 height 15
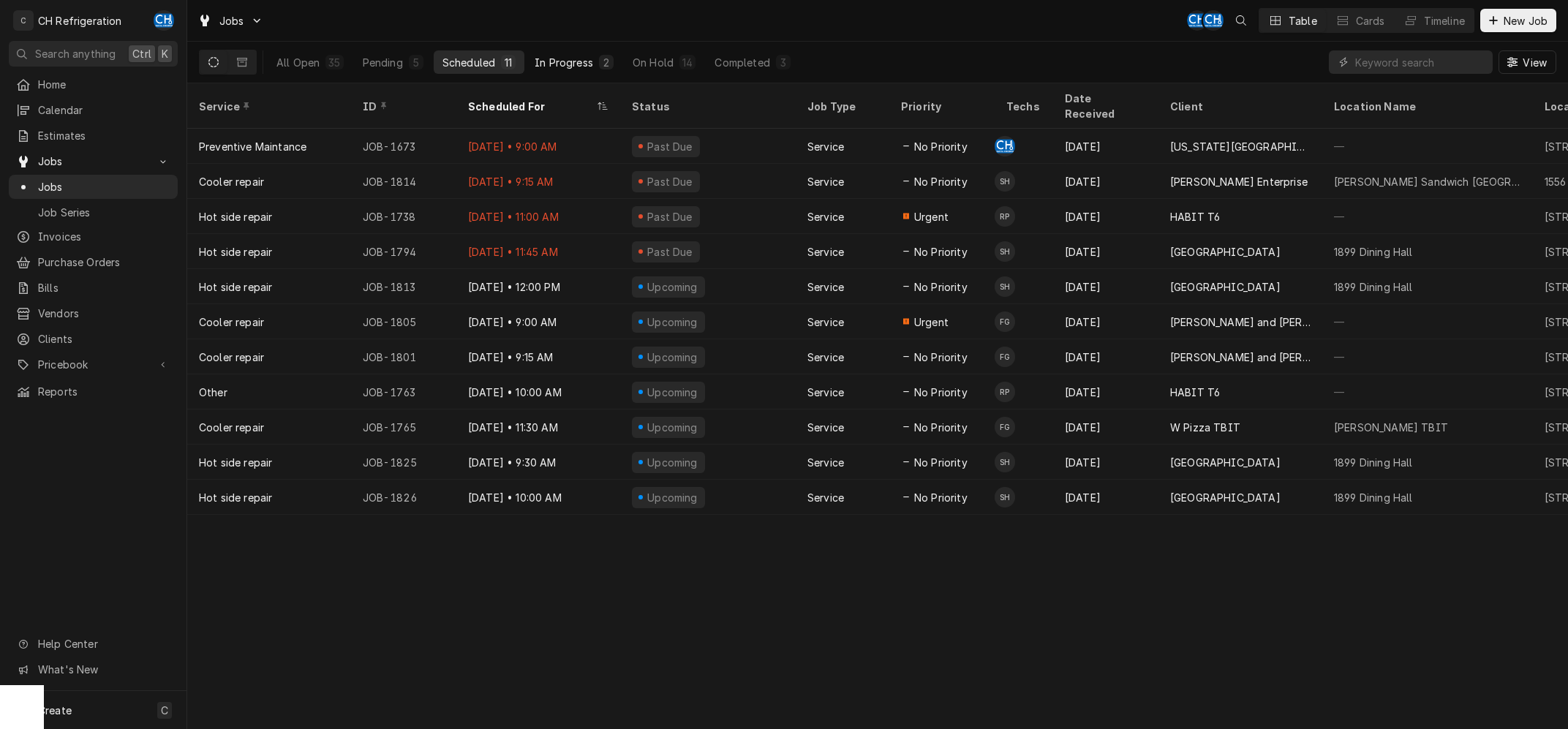
click at [533, 56] on button "In Progress 2" at bounding box center [574, 62] width 97 height 23
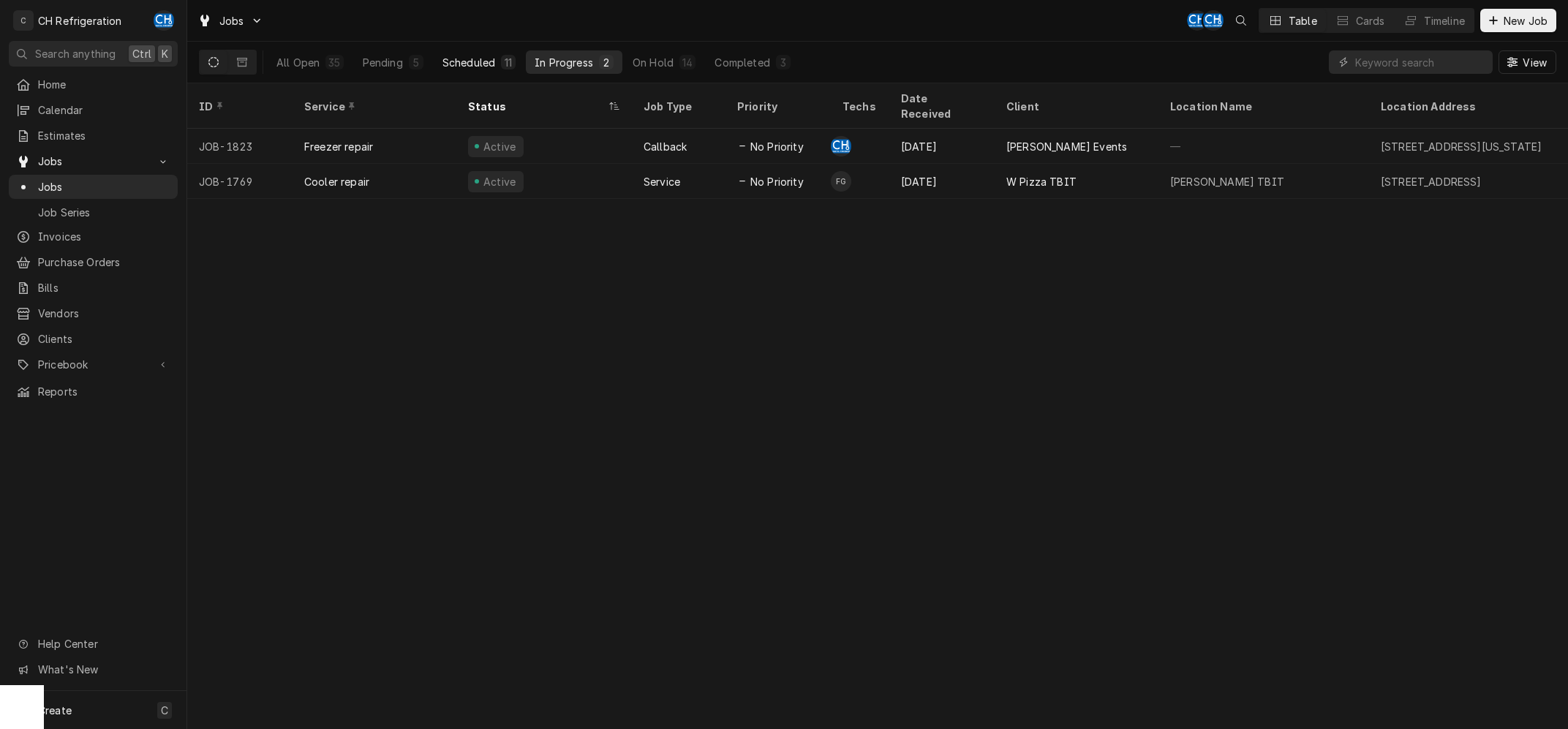
click at [495, 65] on div "Scheduled" at bounding box center [468, 62] width 53 height 16
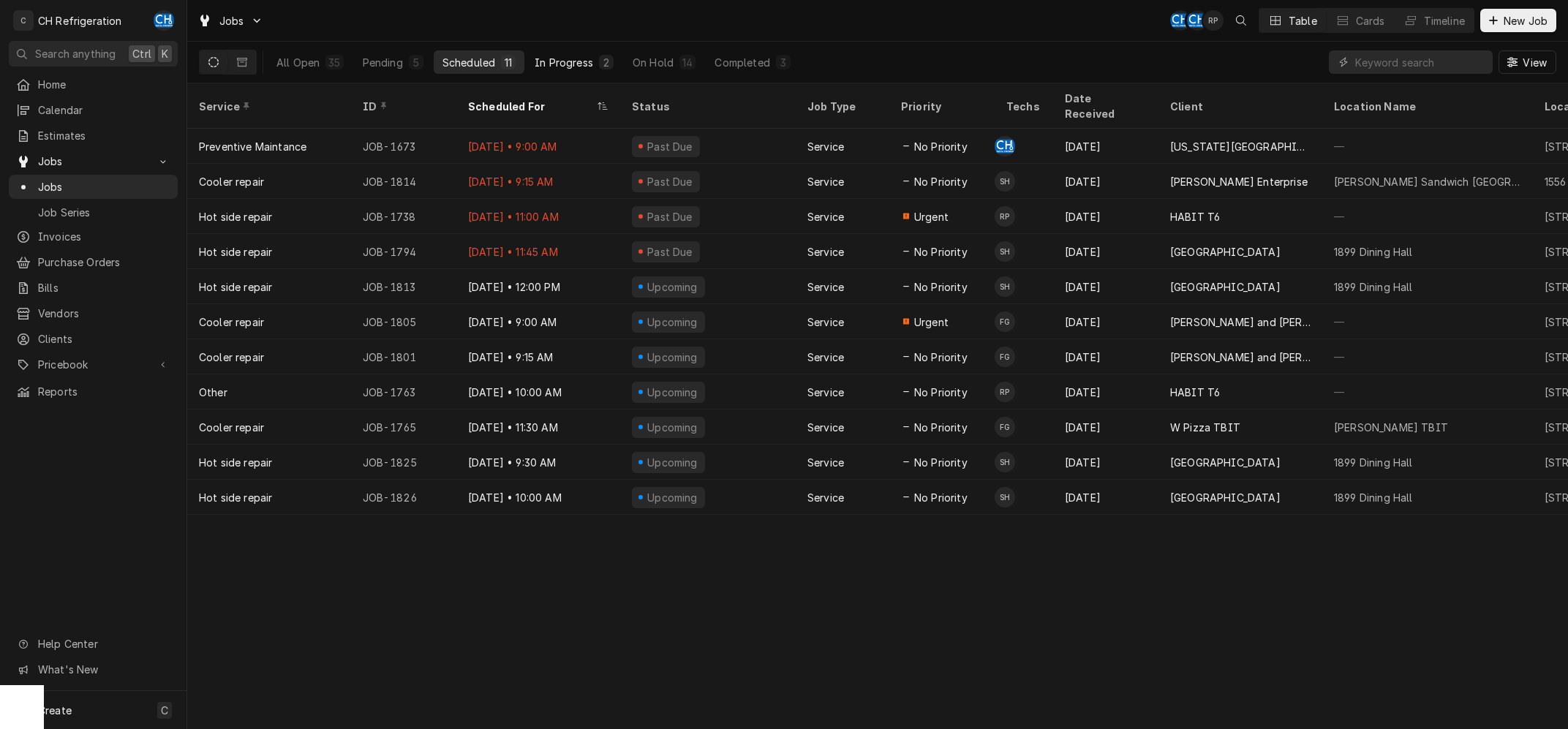
click at [599, 59] on button "In Progress 2" at bounding box center [574, 62] width 97 height 23
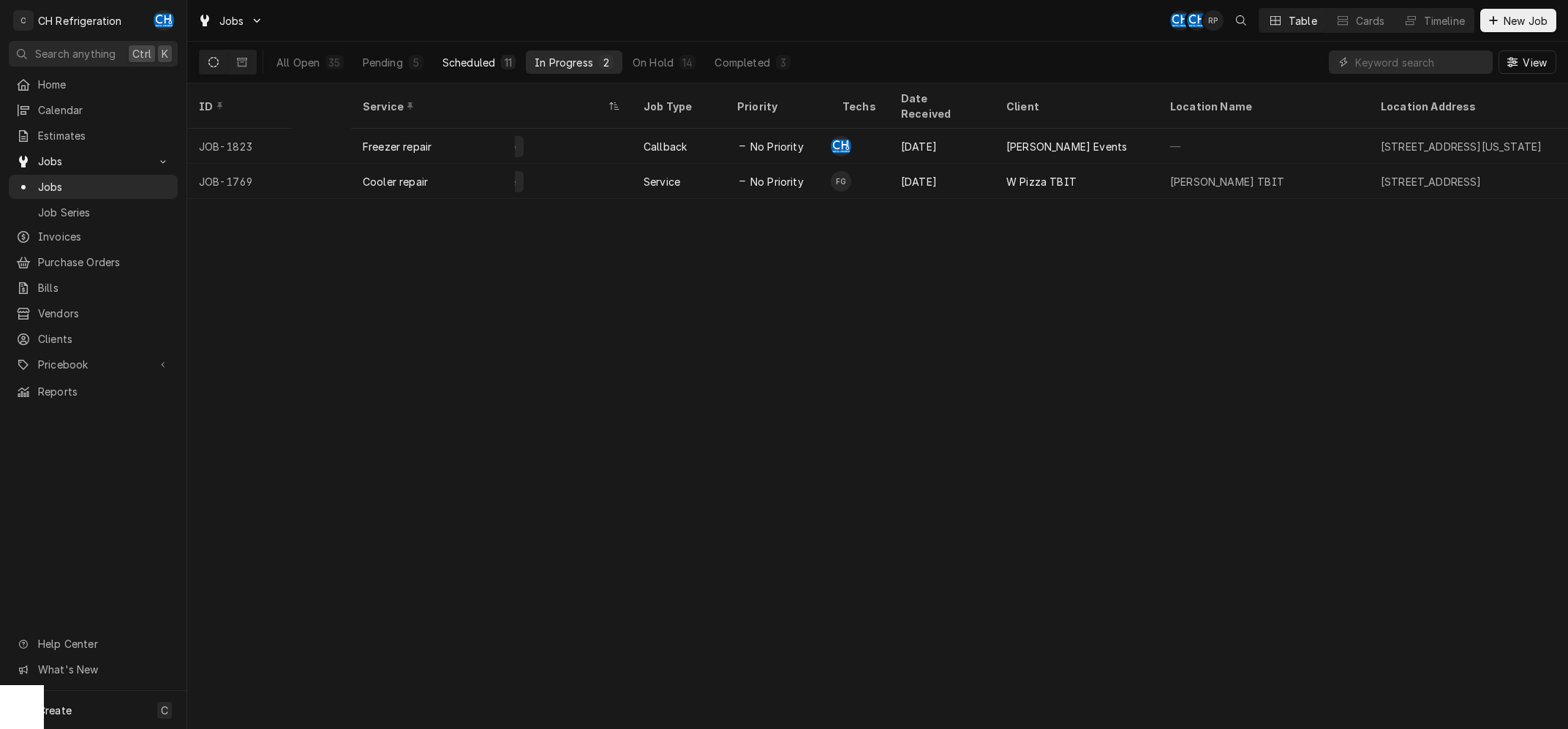
click at [449, 68] on div "Scheduled" at bounding box center [468, 62] width 53 height 16
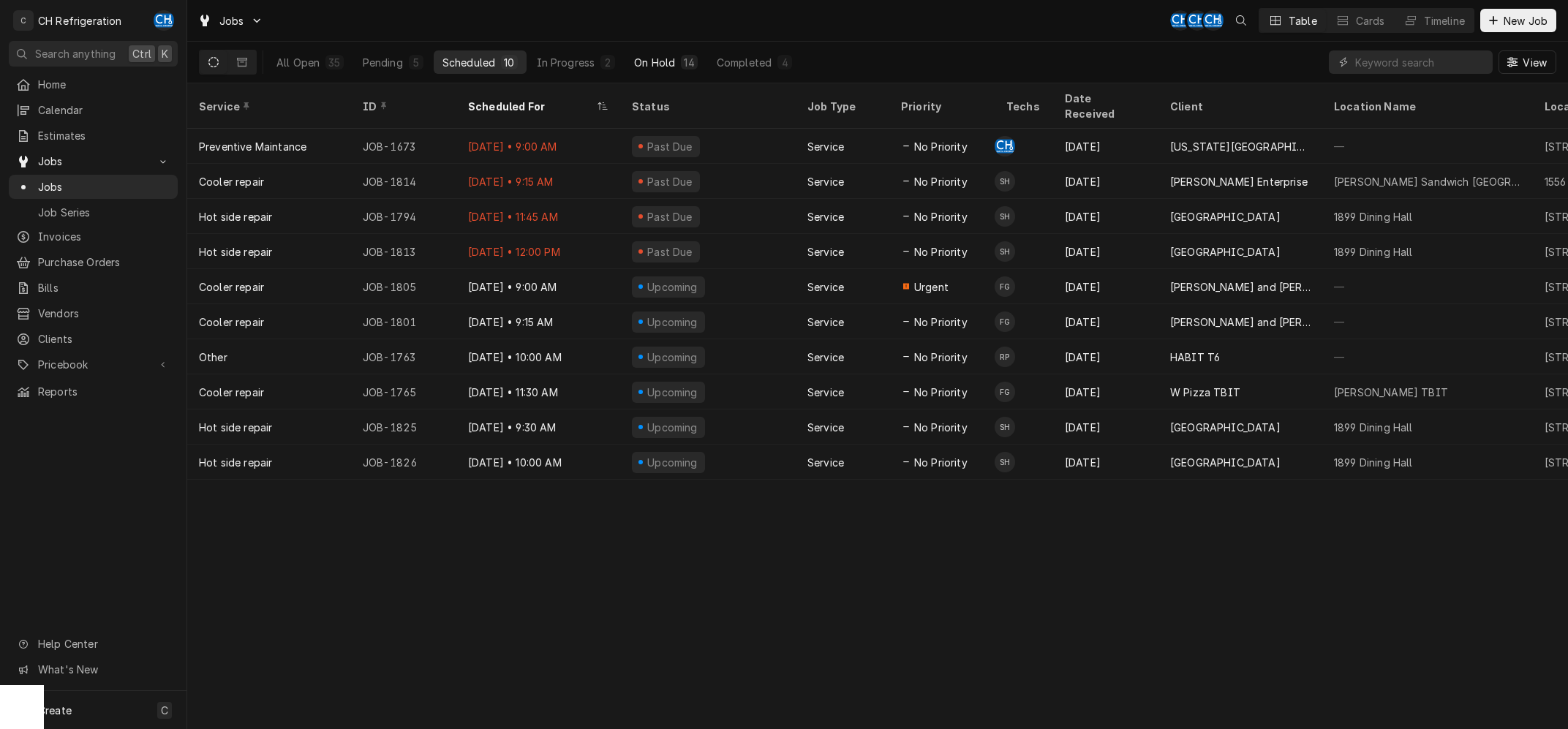
click at [685, 63] on div "14" at bounding box center [689, 62] width 10 height 16
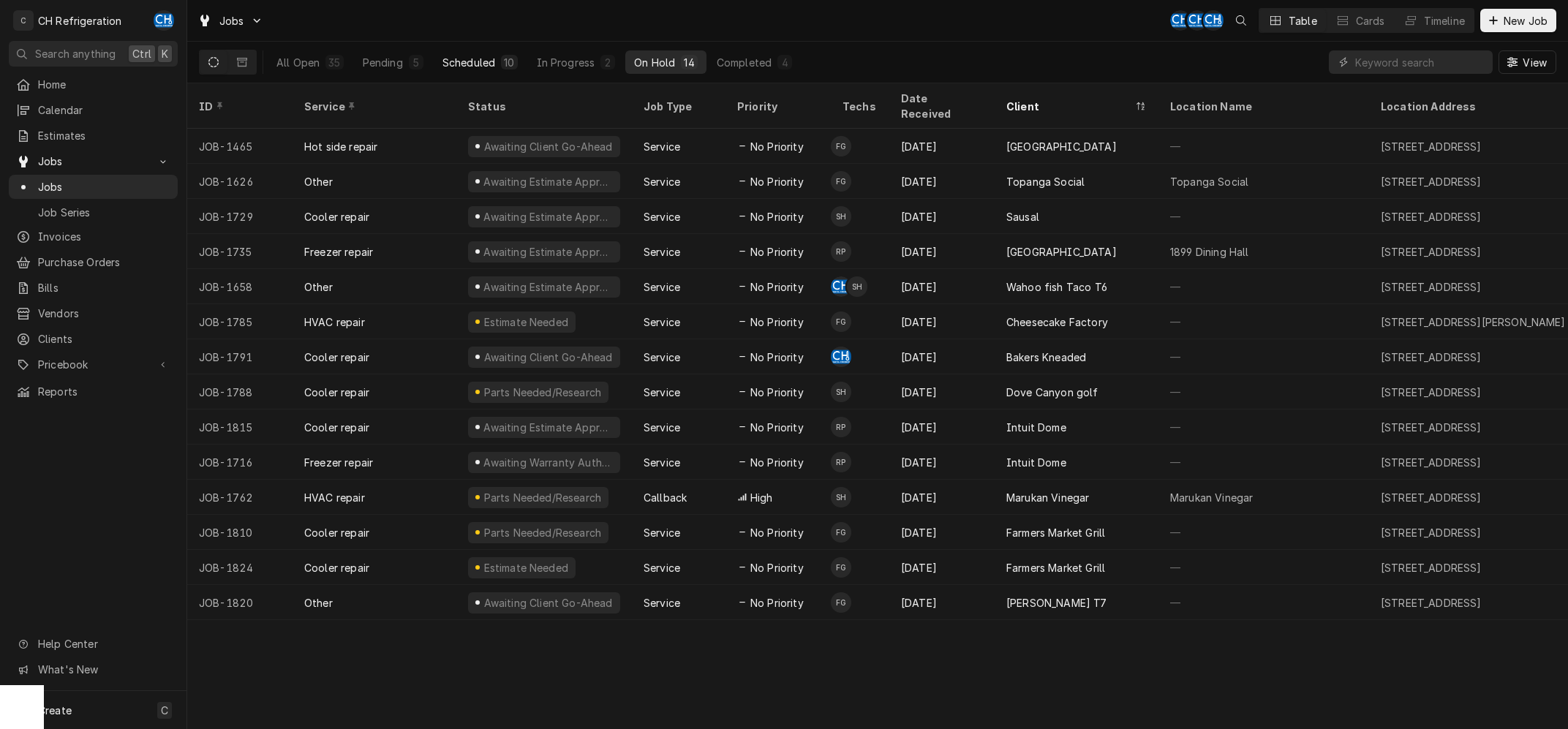
click at [502, 60] on div "10" at bounding box center [509, 62] width 16 height 15
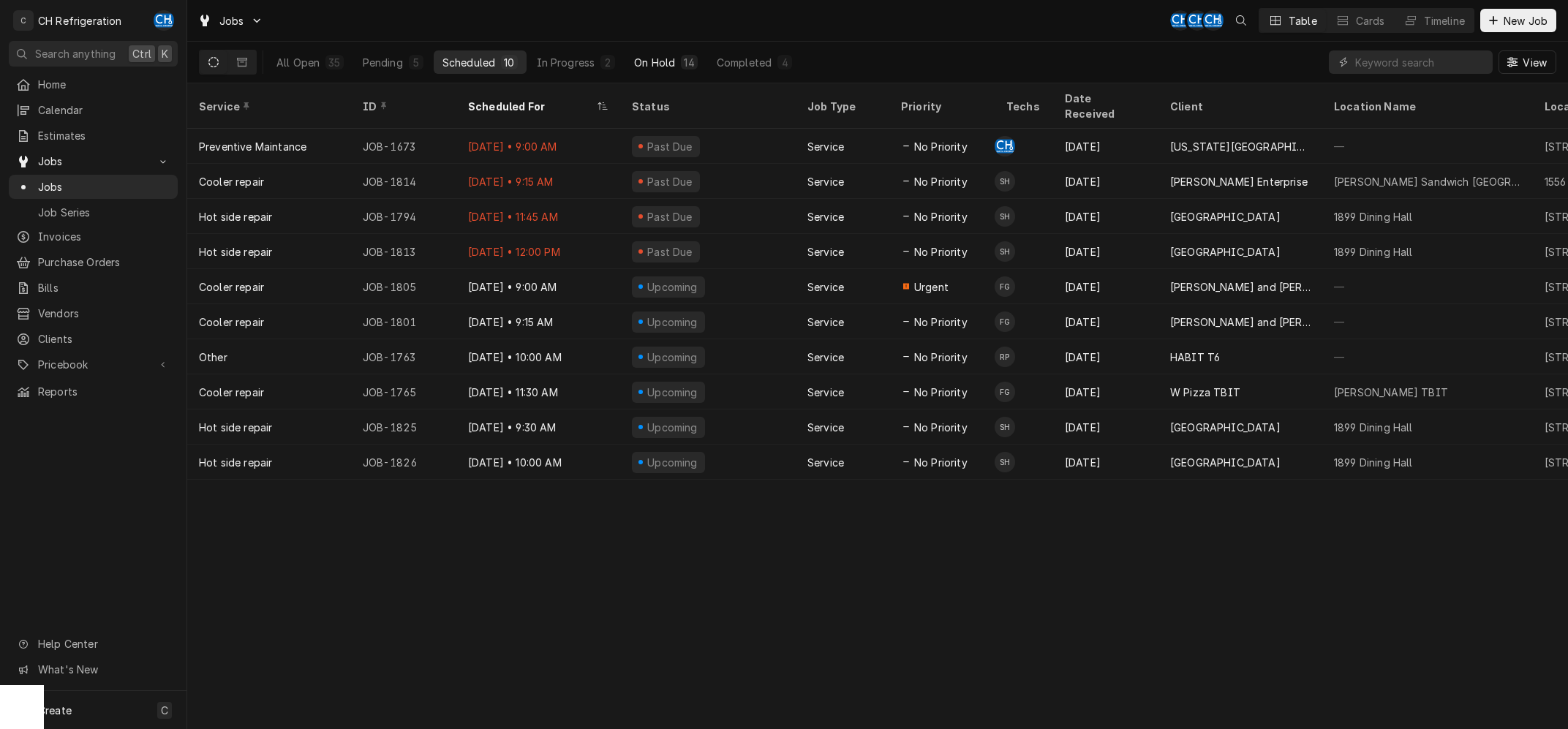
click at [681, 67] on div "14" at bounding box center [689, 62] width 16 height 15
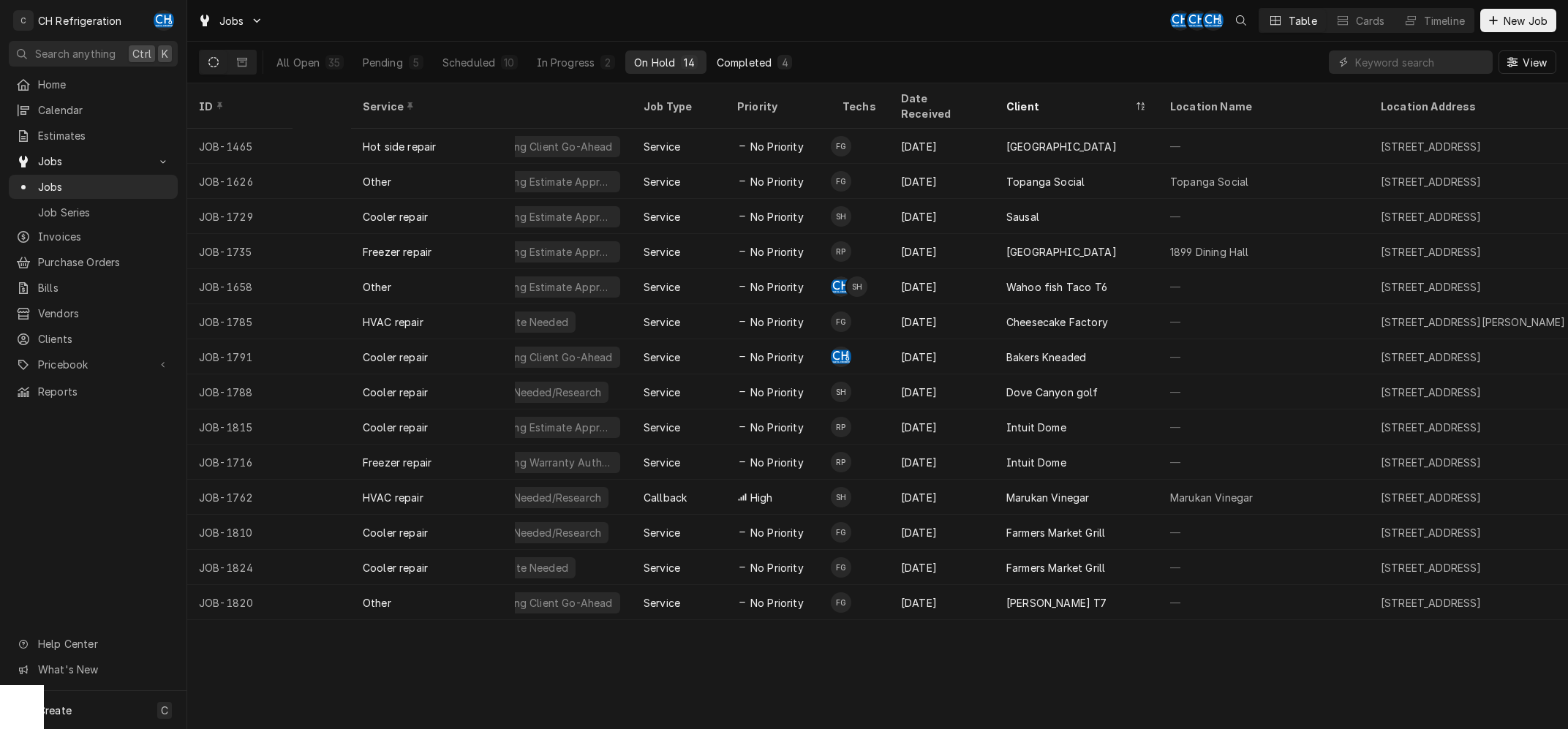
click at [762, 64] on div "Completed" at bounding box center [744, 62] width 55 height 16
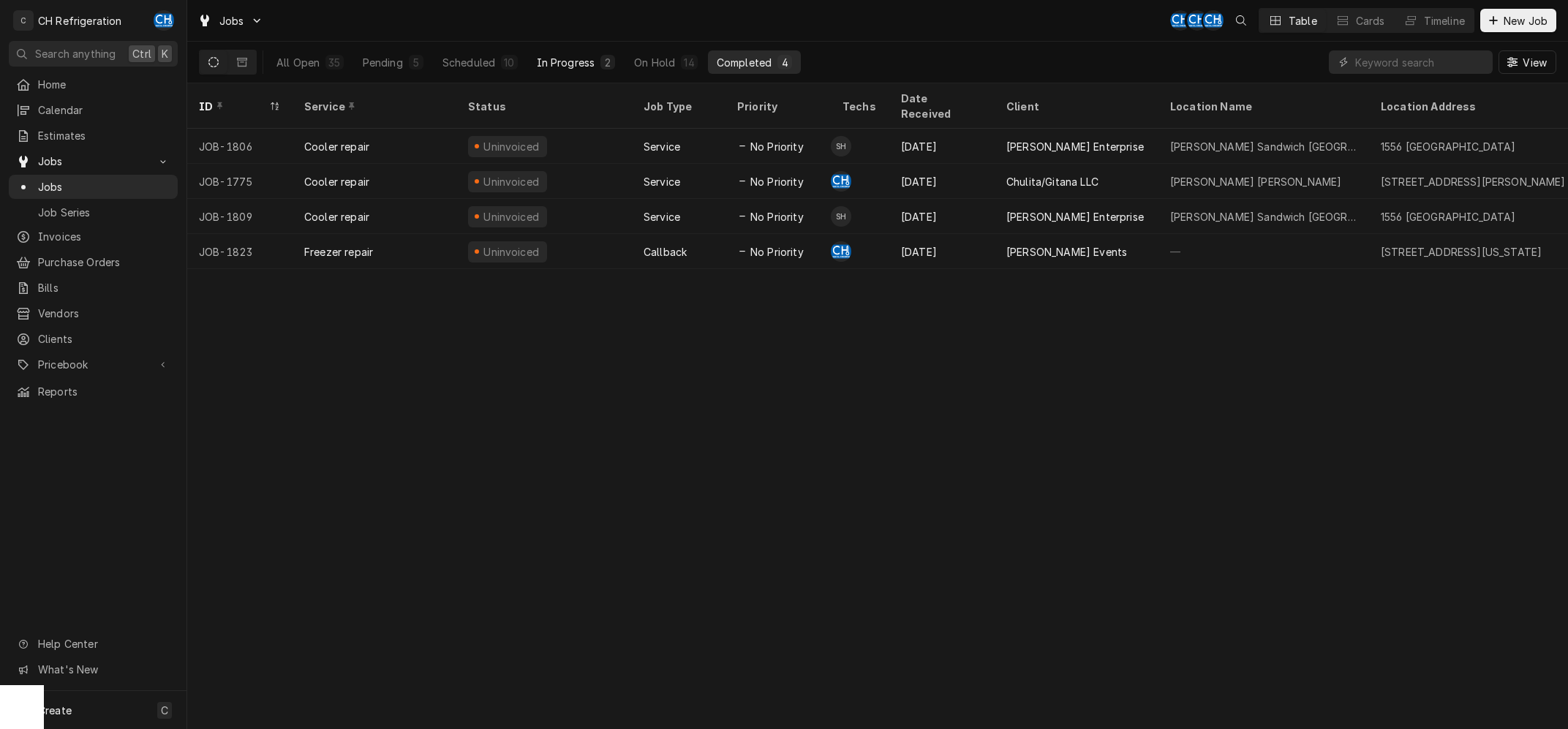
click at [555, 68] on div "In Progress" at bounding box center [566, 62] width 59 height 16
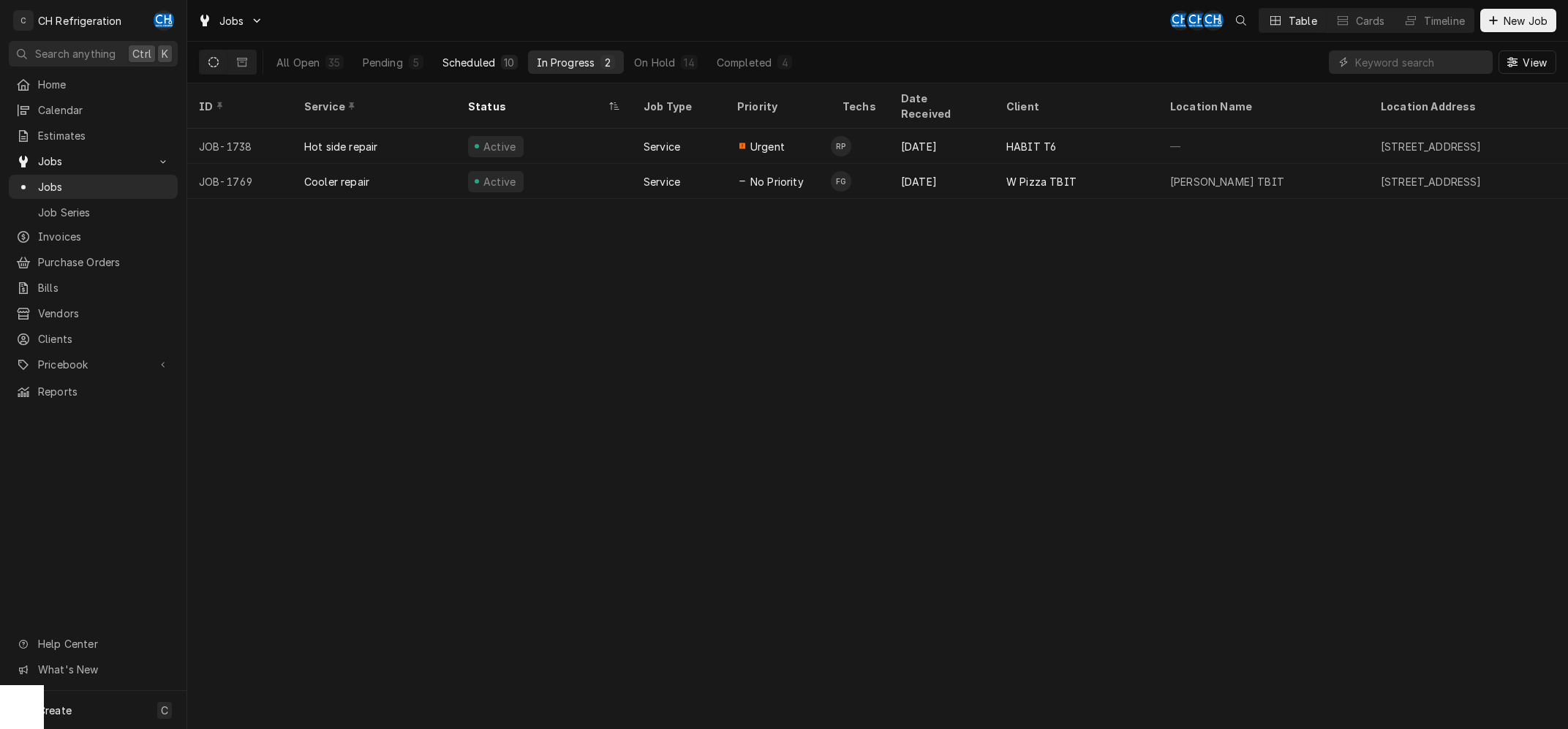
click at [476, 68] on div "Scheduled" at bounding box center [468, 62] width 53 height 16
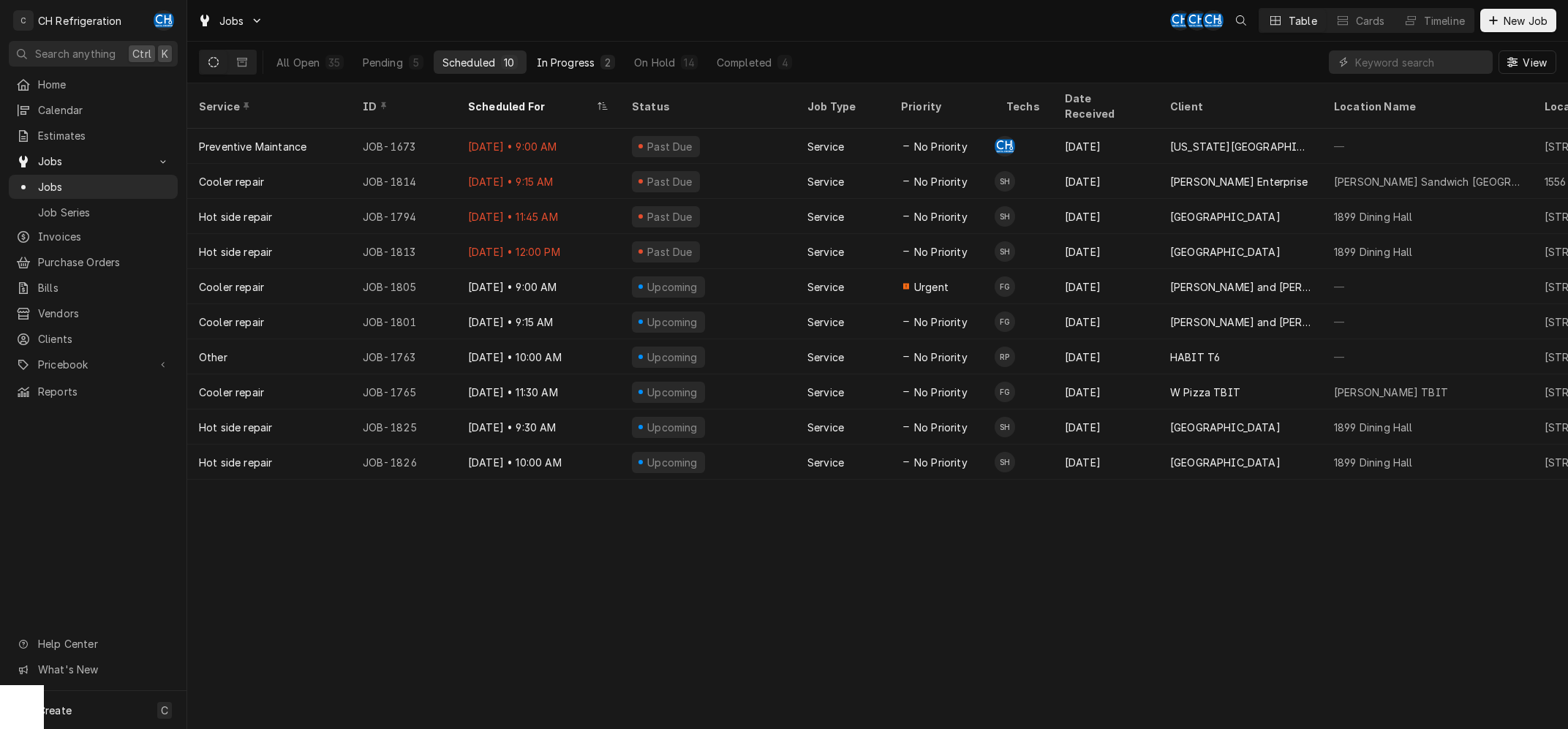
click at [568, 58] on div "In Progress" at bounding box center [566, 62] width 59 height 16
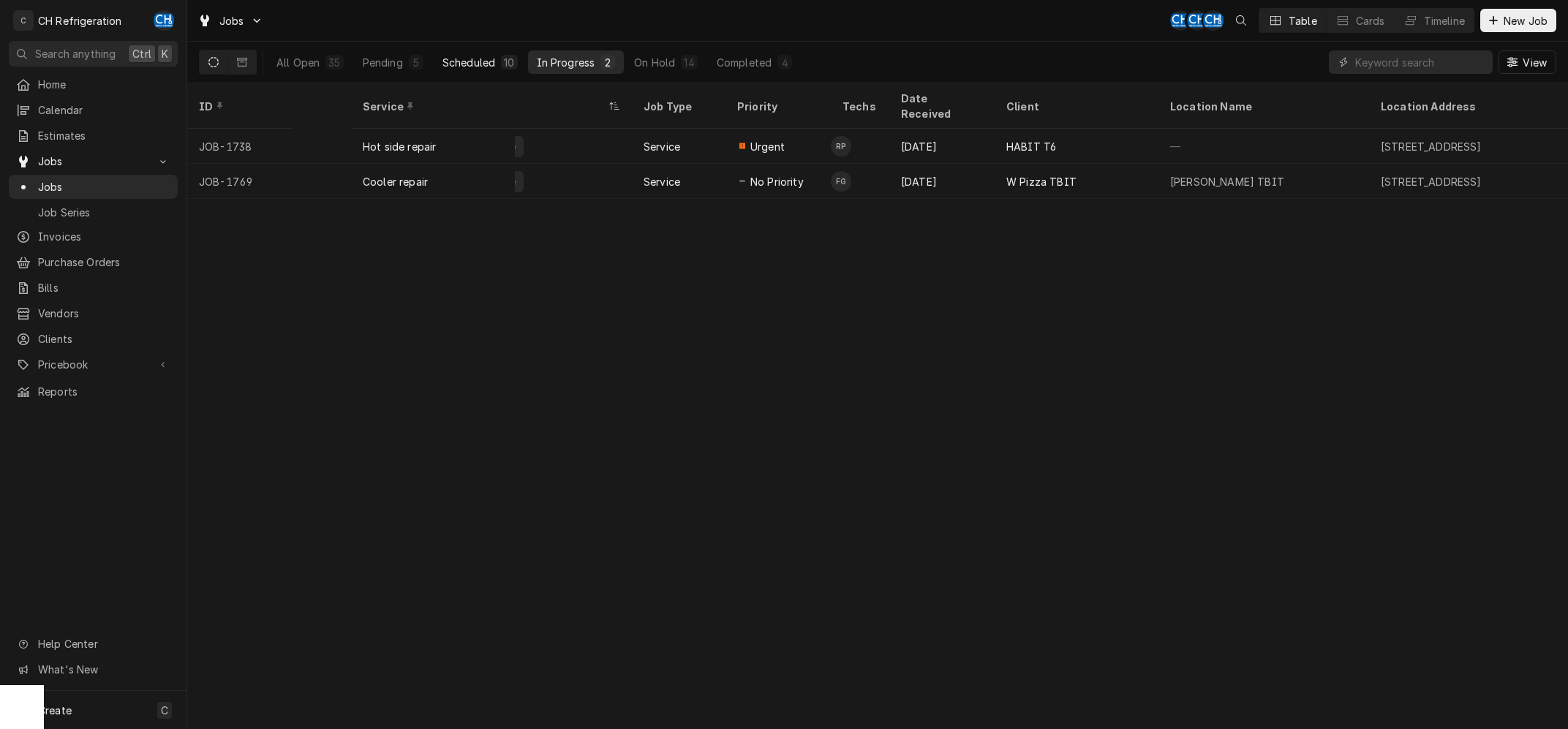
click at [460, 65] on div "Scheduled" at bounding box center [468, 62] width 53 height 16
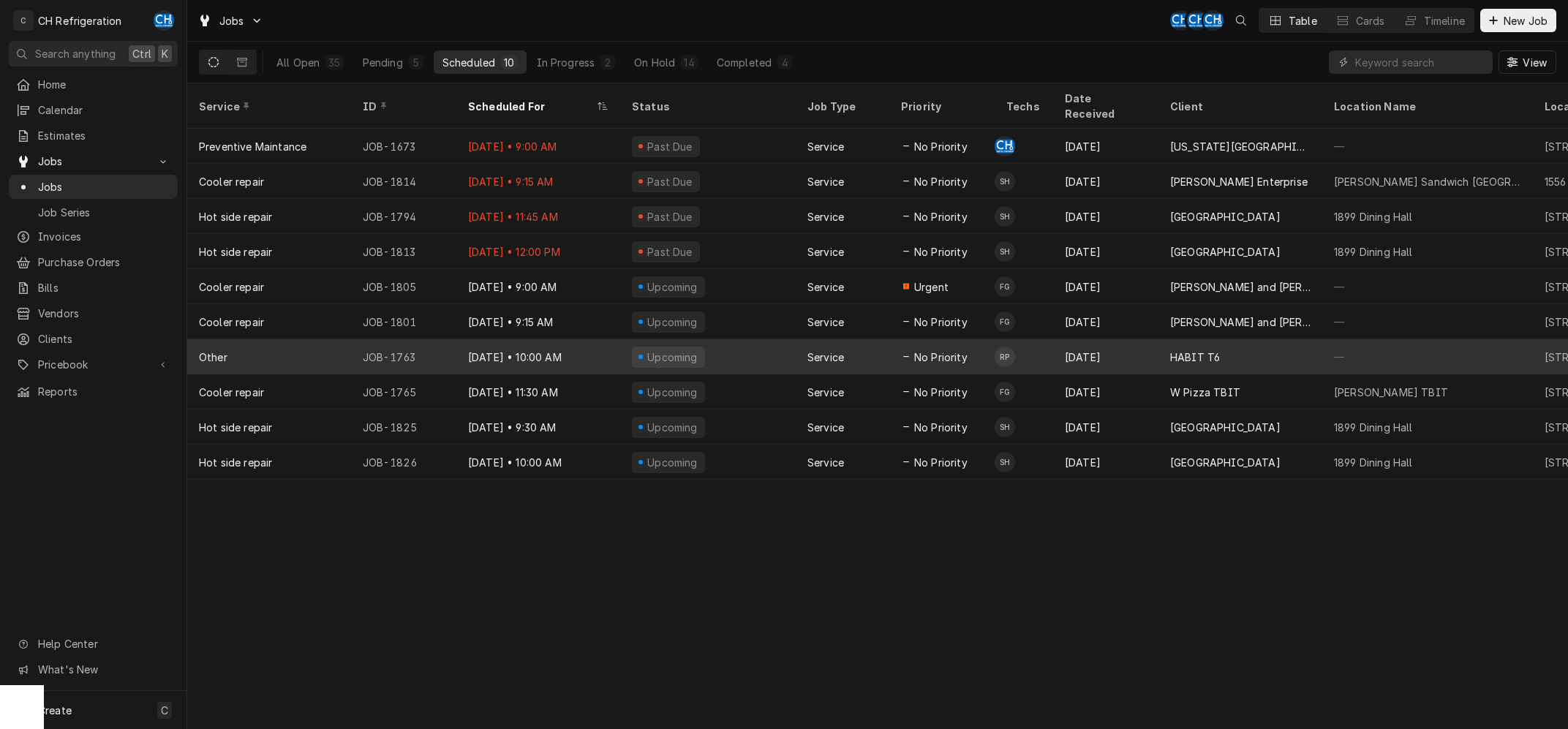
click at [1113, 339] on div "[DATE]" at bounding box center [1105, 356] width 105 height 35
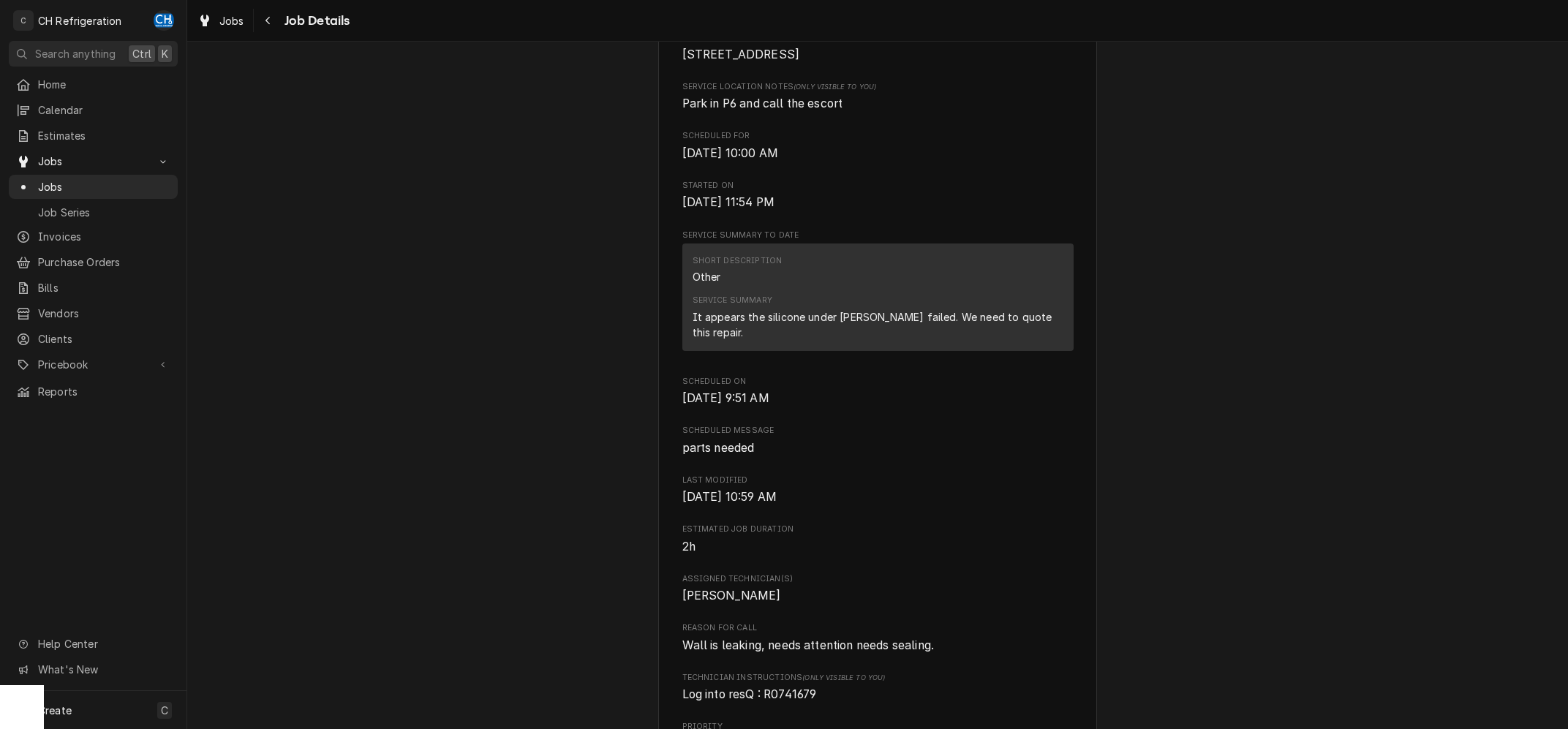
scroll to position [367, 0]
drag, startPoint x: 686, startPoint y: 324, endPoint x: 902, endPoint y: 327, distance: 216.0
click at [902, 327] on div "Short Description Other Service Summary It appears the silicone under [PERSON_N…" at bounding box center [878, 292] width 391 height 107
drag, startPoint x: 988, startPoint y: 327, endPoint x: 1061, endPoint y: 331, distance: 73.1
click at [1000, 329] on div "It appears the silicone under [PERSON_NAME] failed. We need to quote this repai…" at bounding box center [877, 320] width 371 height 30
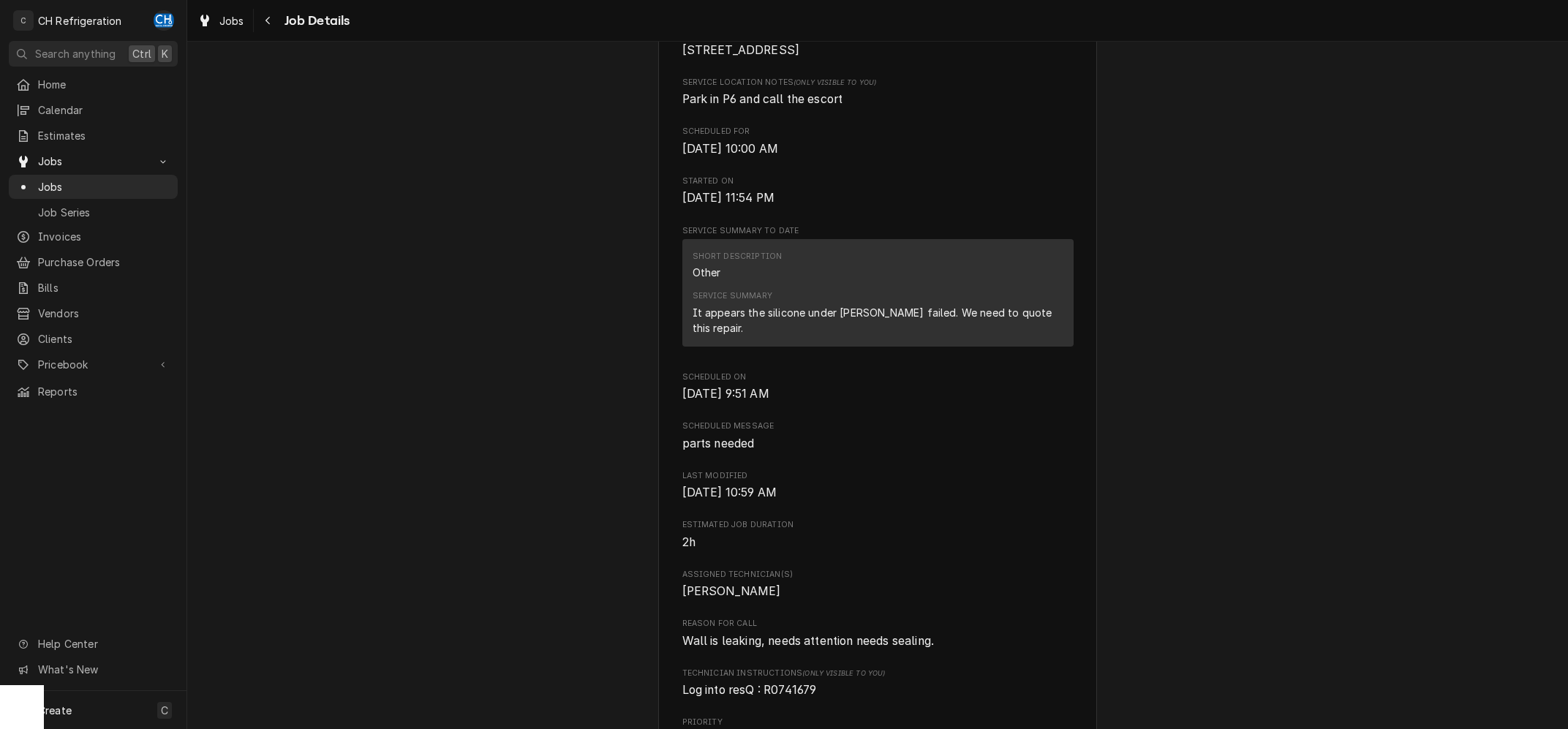
click at [1027, 335] on div "It appears the silicone under [PERSON_NAME] failed. We need to quote this repai…" at bounding box center [877, 320] width 371 height 30
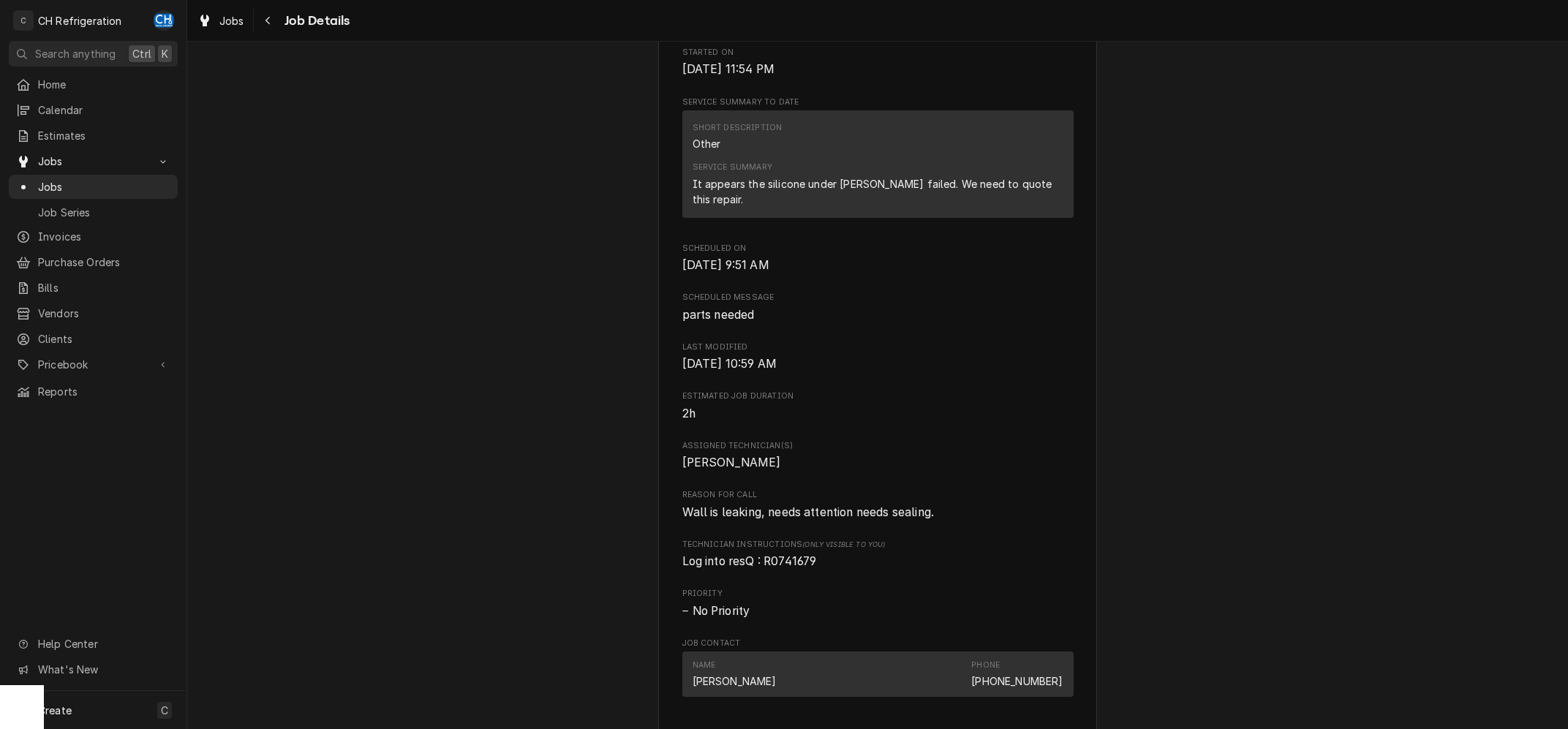
scroll to position [440, 0]
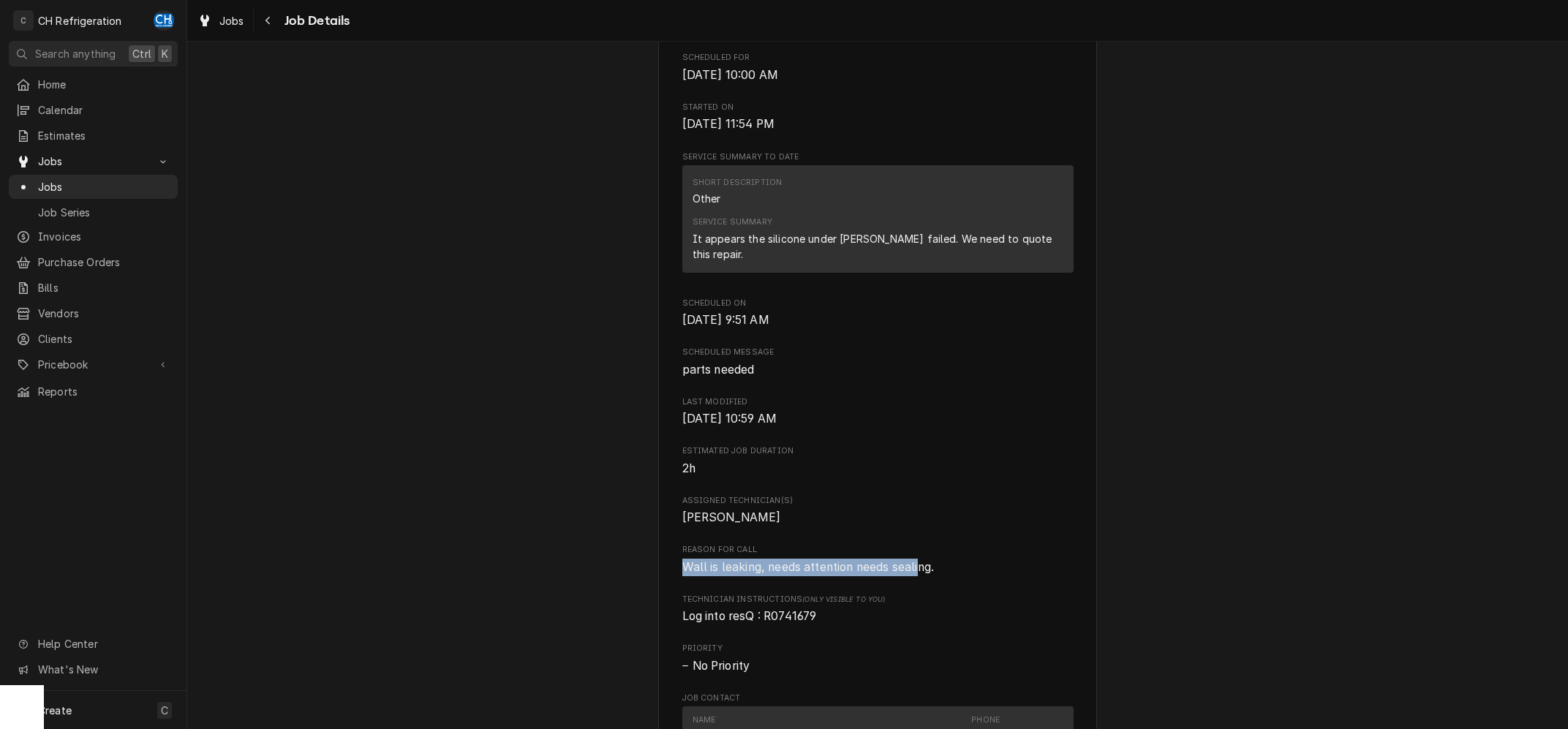
drag, startPoint x: 682, startPoint y: 568, endPoint x: 930, endPoint y: 572, distance: 248.0
click at [926, 572] on div "HABIT T6 [STREET_ADDRESS] Open in Maps Roopairs Job ID JOB-1763 Date Received […" at bounding box center [877, 336] width 439 height 1367
drag, startPoint x: 930, startPoint y: 572, endPoint x: 1006, endPoint y: 581, distance: 76.5
click at [932, 572] on span "Wall is leaking, needs attention needs sealing." at bounding box center [808, 567] width 252 height 14
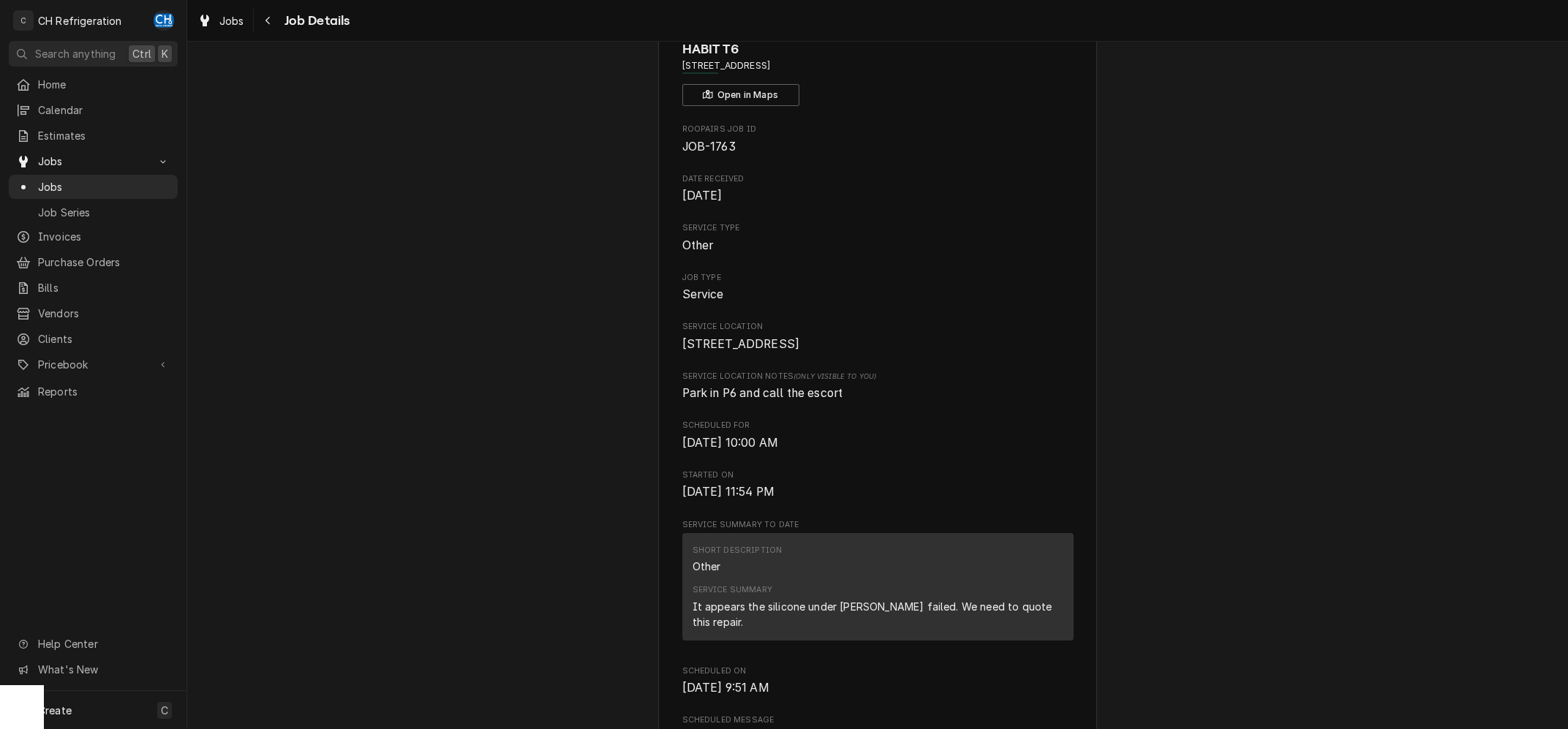
scroll to position [0, 0]
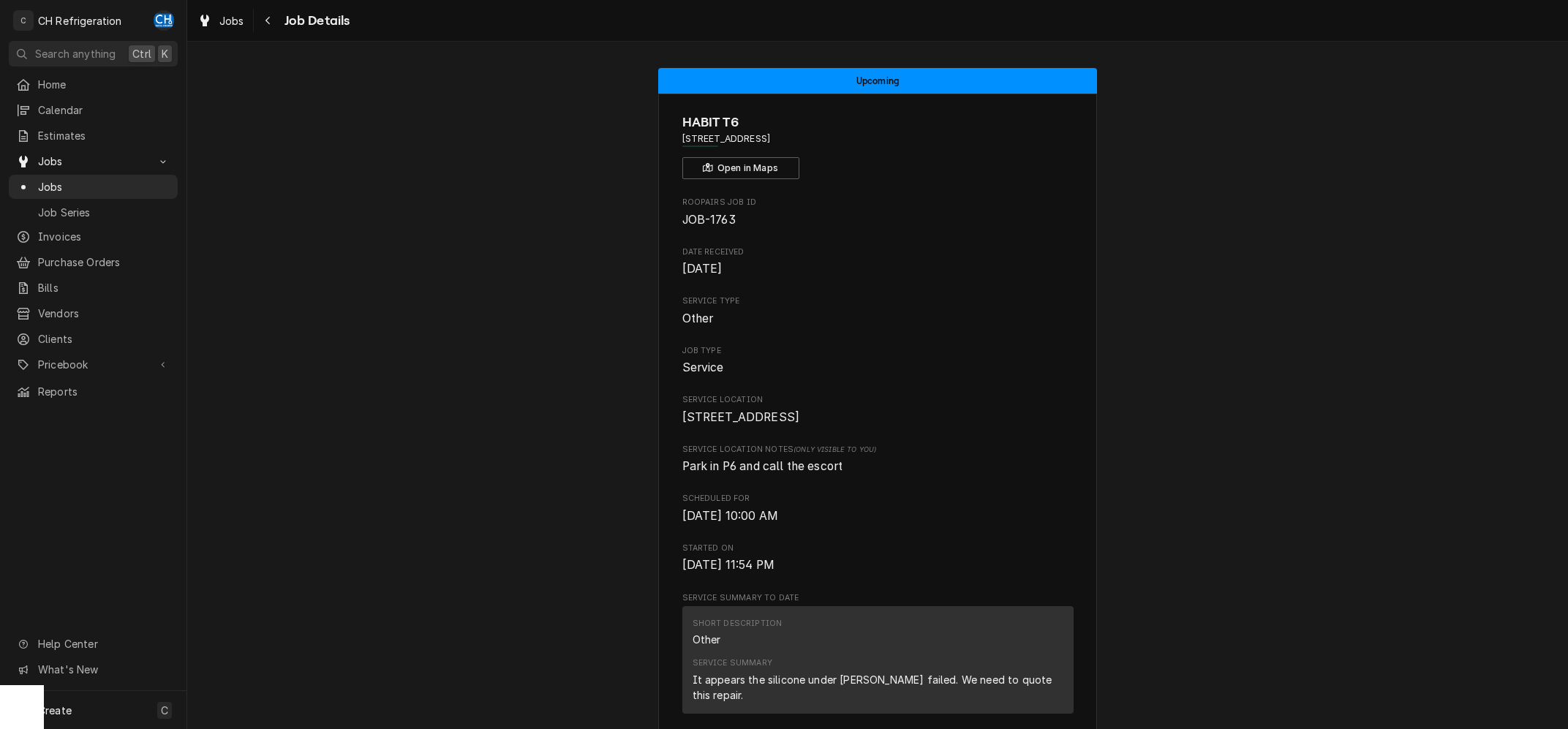
click at [1016, 574] on span "Wed, Aug 20th, 2025 - 11:54 PM" at bounding box center [878, 565] width 391 height 18
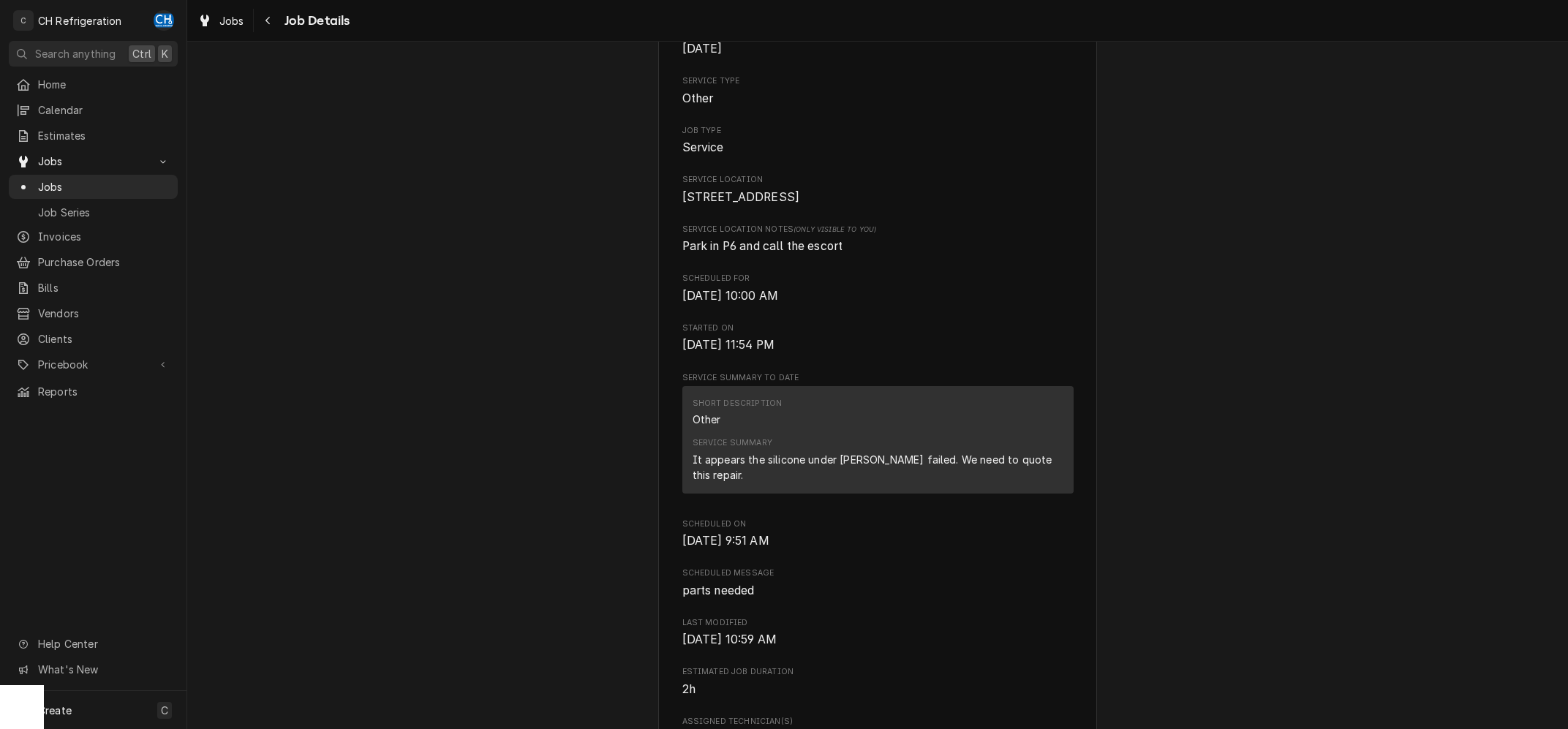
click at [973, 482] on div "It appears the silicone under hood failed. We need to quote this repair." at bounding box center [877, 466] width 371 height 30
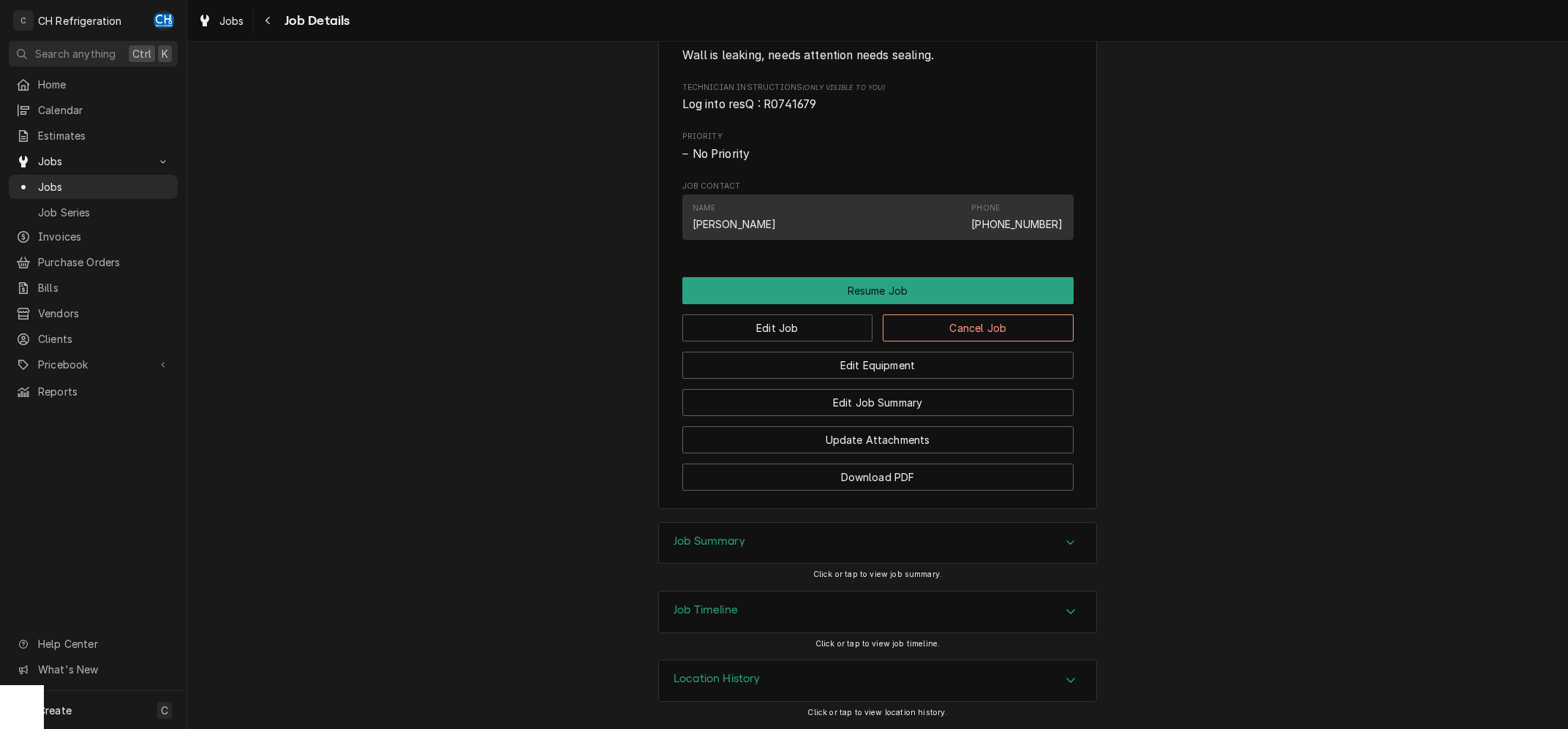
click at [822, 556] on div "Job Summary" at bounding box center [877, 543] width 438 height 41
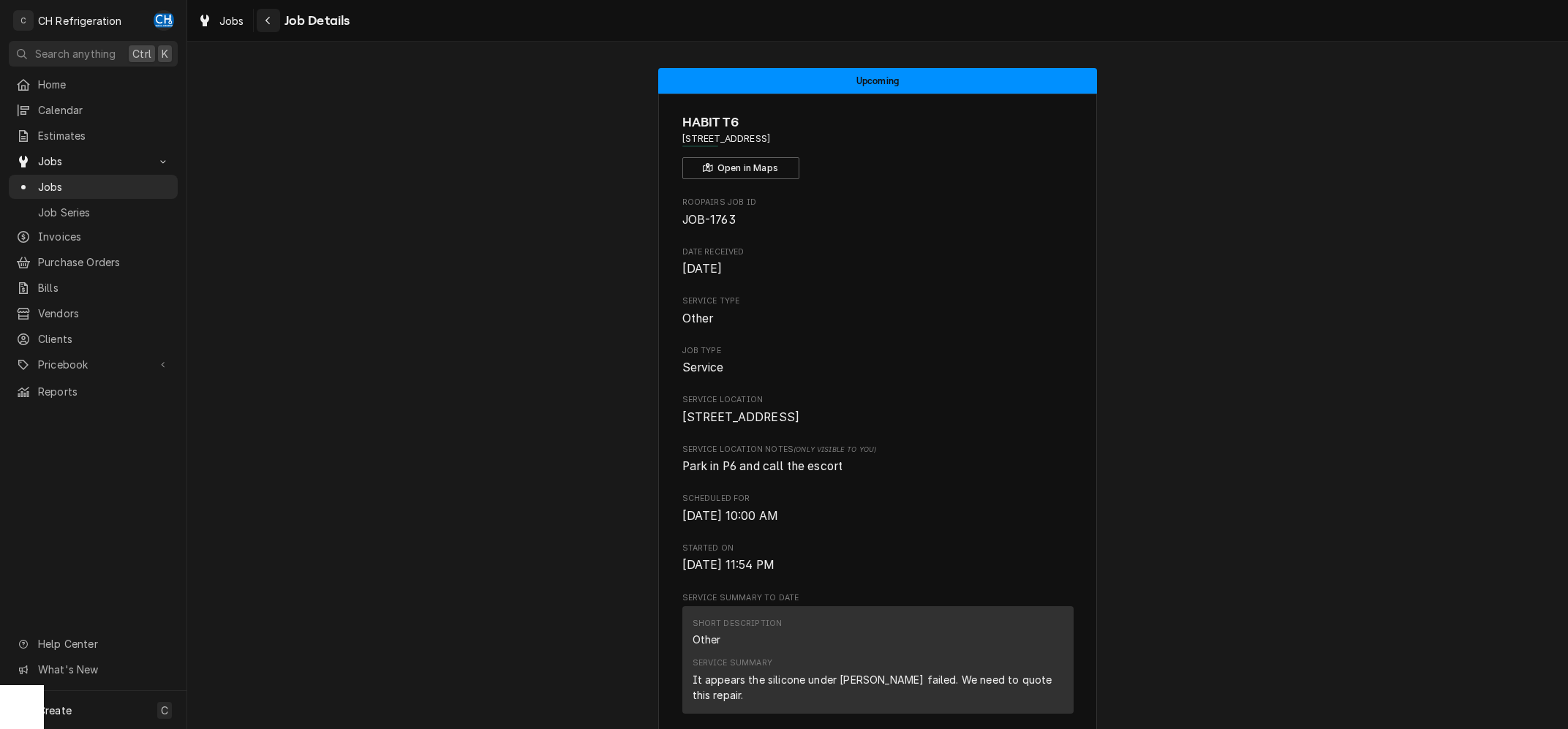
click at [271, 17] on icon "Navigate back" at bounding box center [268, 21] width 7 height 10
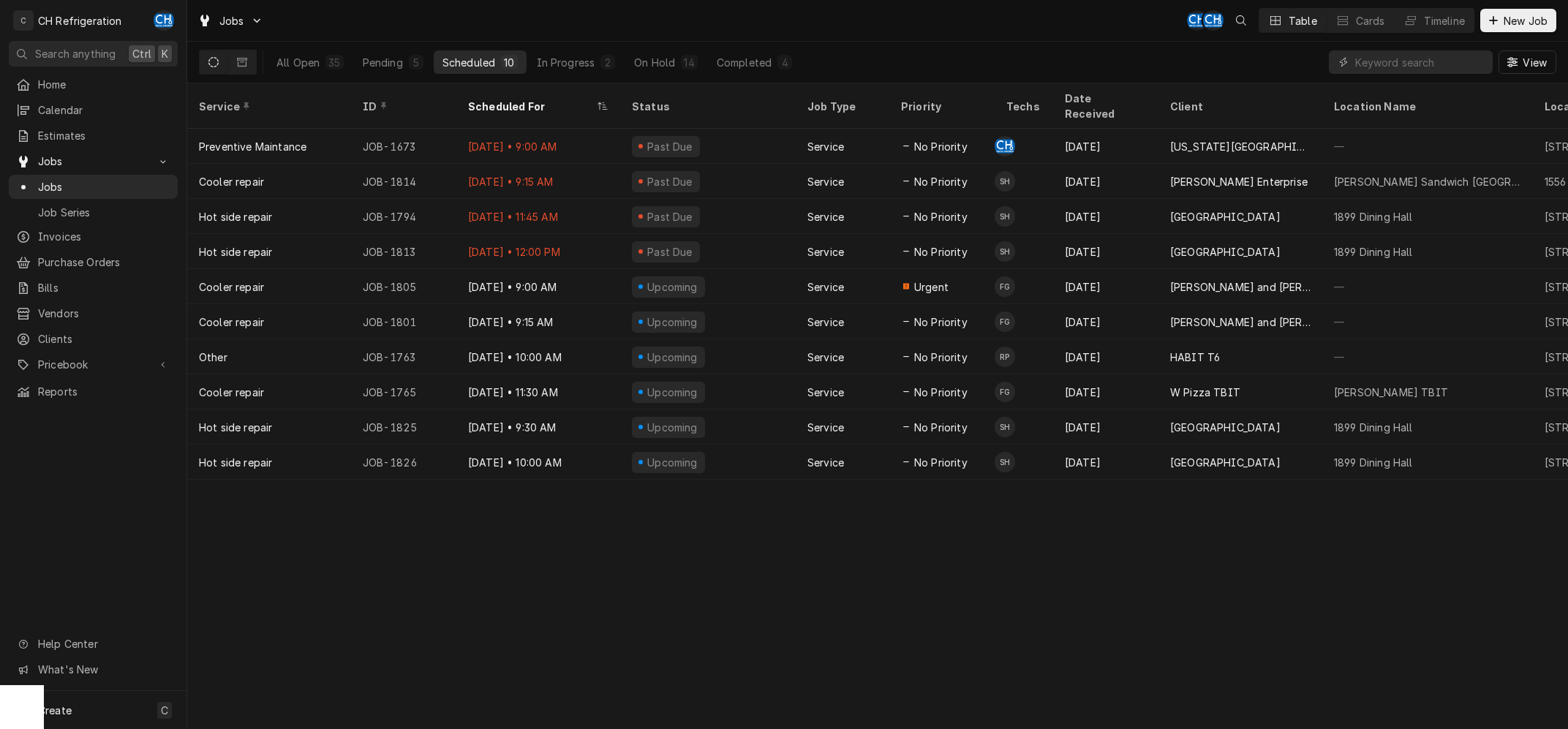
click at [568, 50] on div "All Open 35 Pending 5 Scheduled 10 In Progress 2 On Hold 14 Completed 4" at bounding box center [534, 62] width 533 height 41
click at [566, 63] on div "In Progress" at bounding box center [566, 62] width 59 height 16
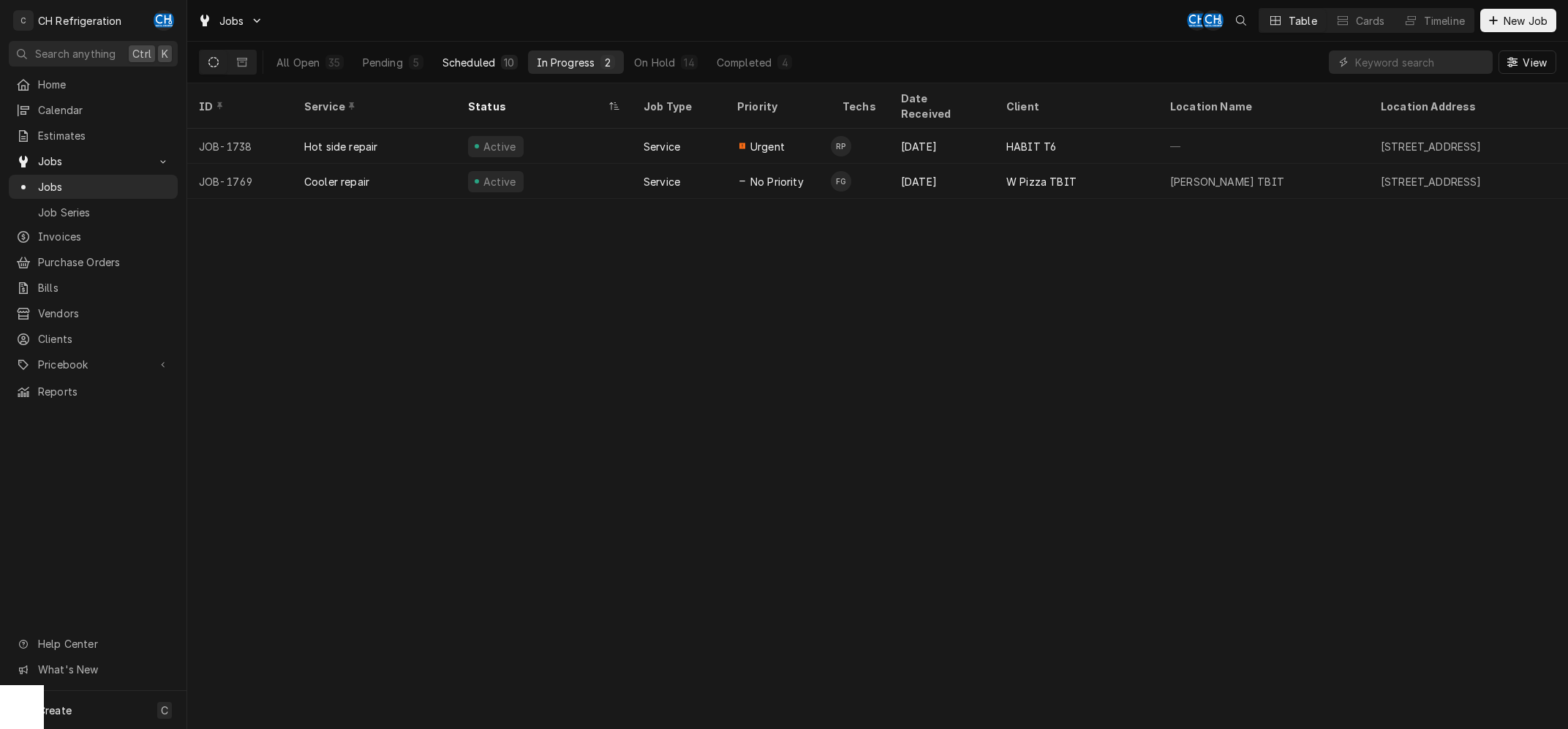
click at [473, 65] on div "Scheduled" at bounding box center [468, 62] width 53 height 16
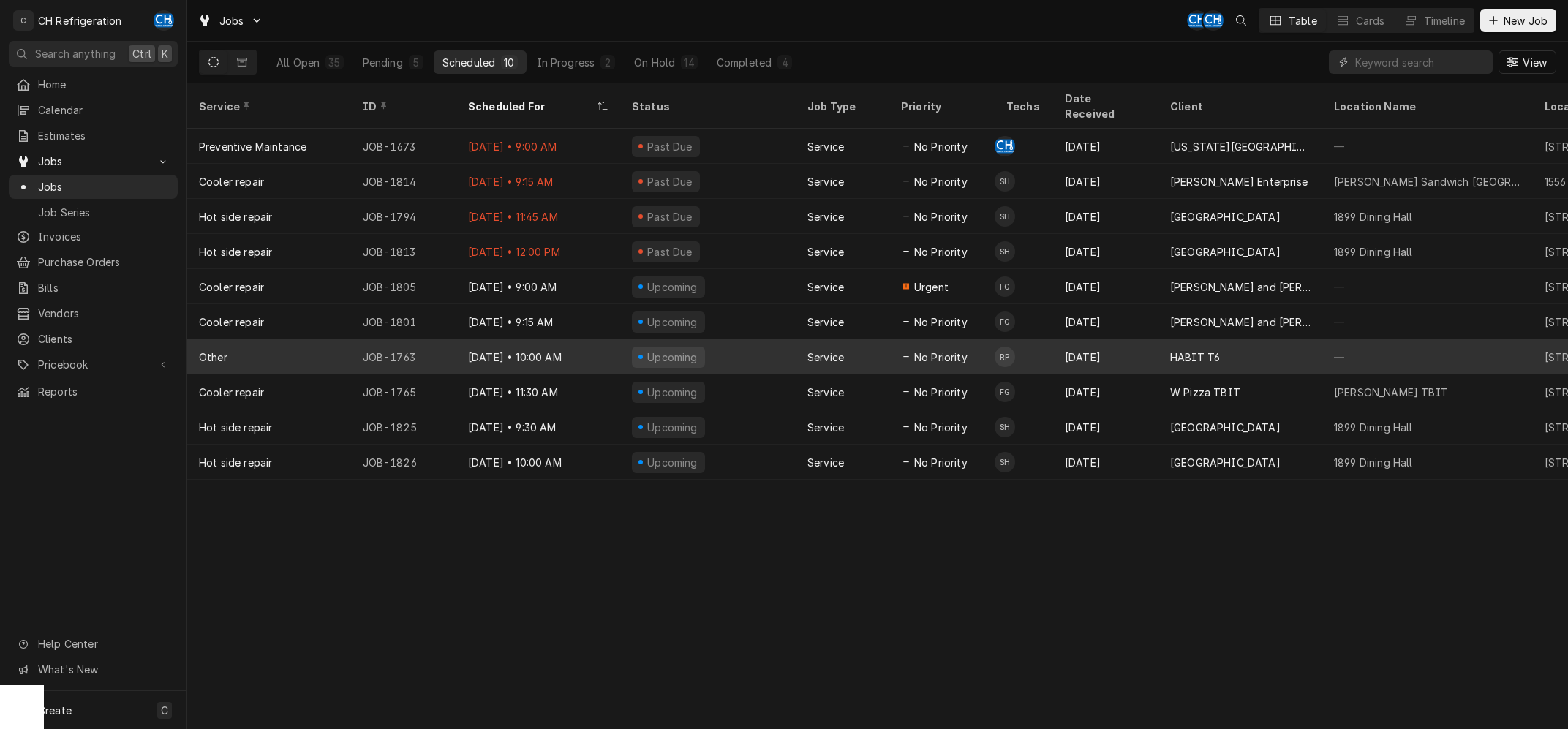
click at [712, 339] on div "Upcoming" at bounding box center [708, 356] width 176 height 35
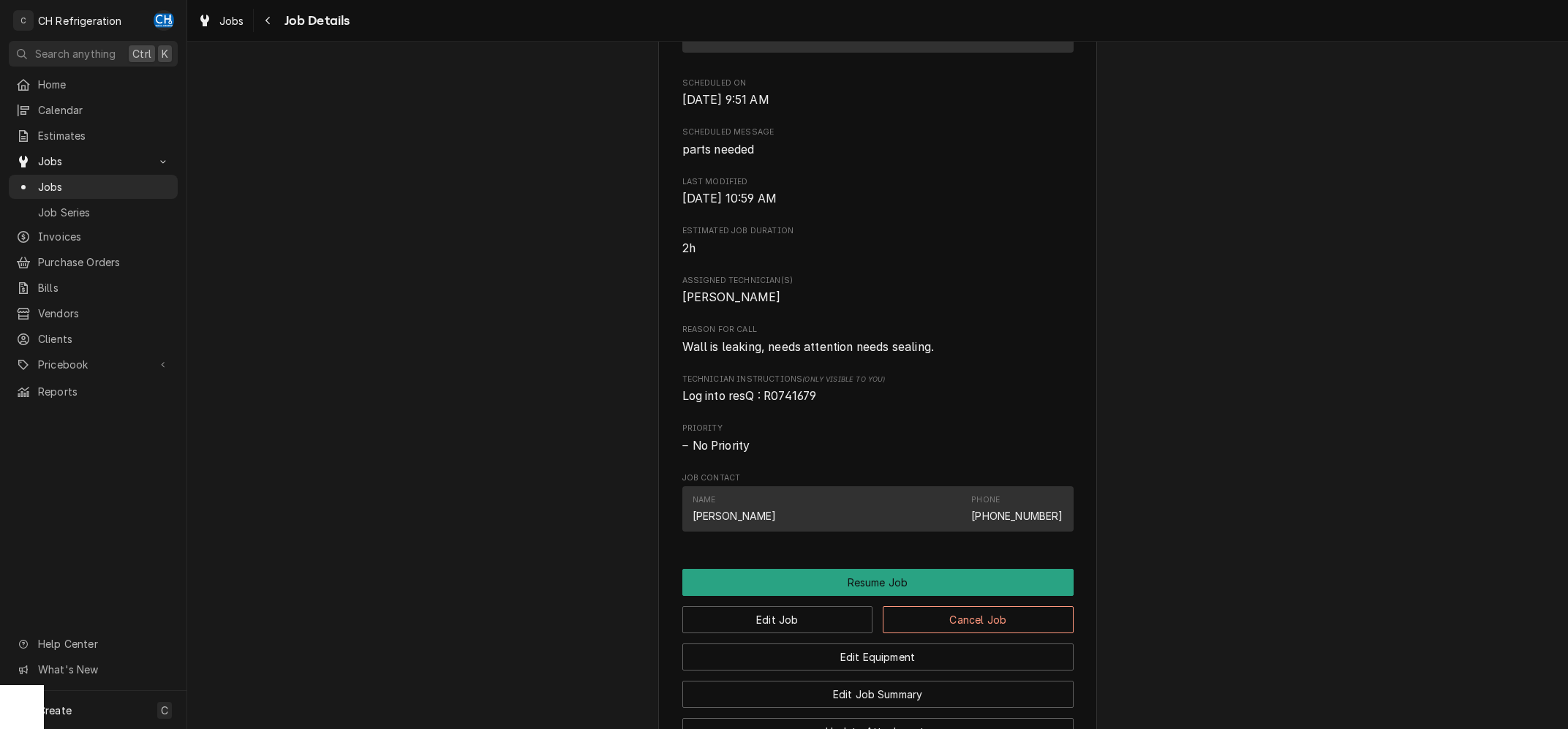
scroll to position [956, 0]
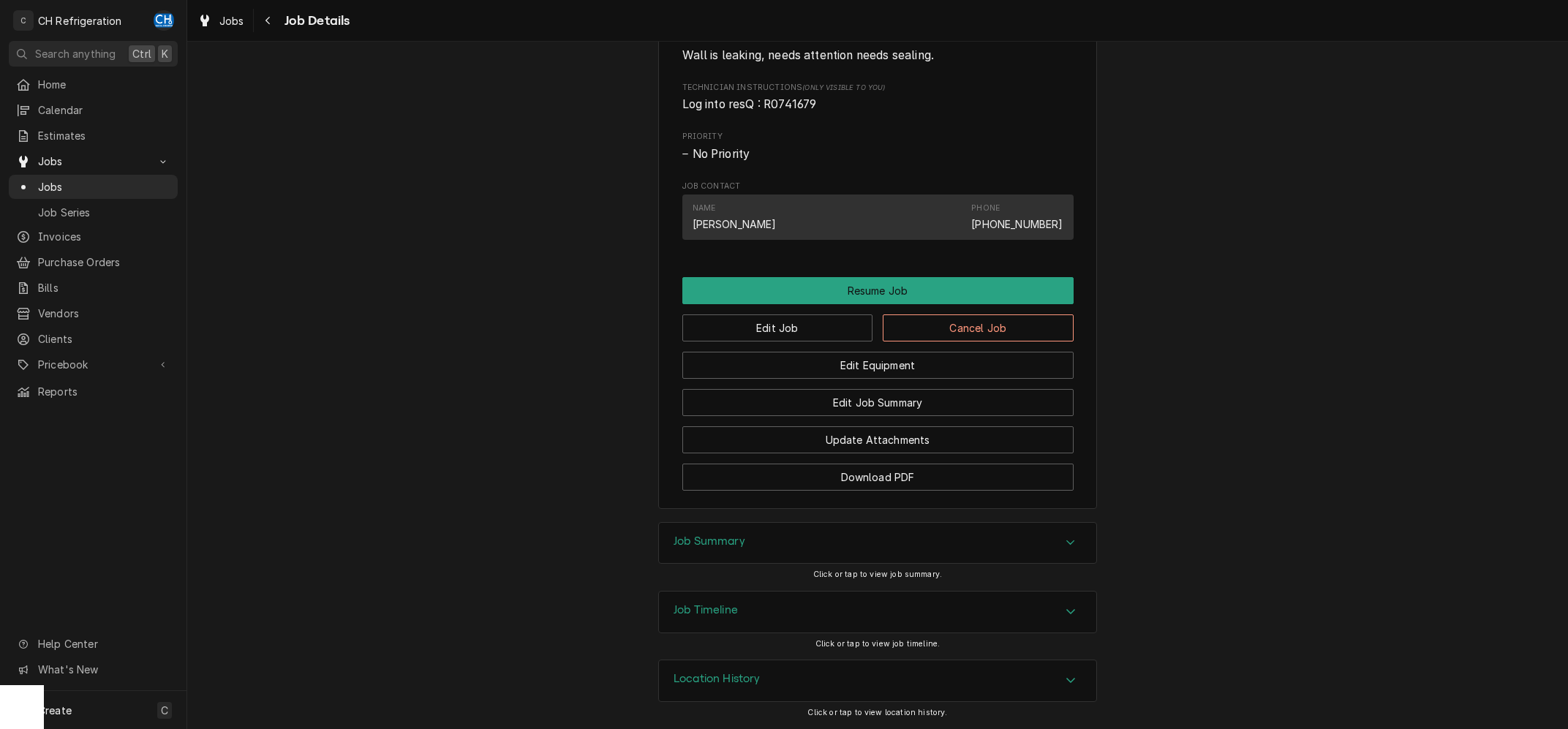
click at [729, 553] on div "Job Summary" at bounding box center [877, 543] width 438 height 41
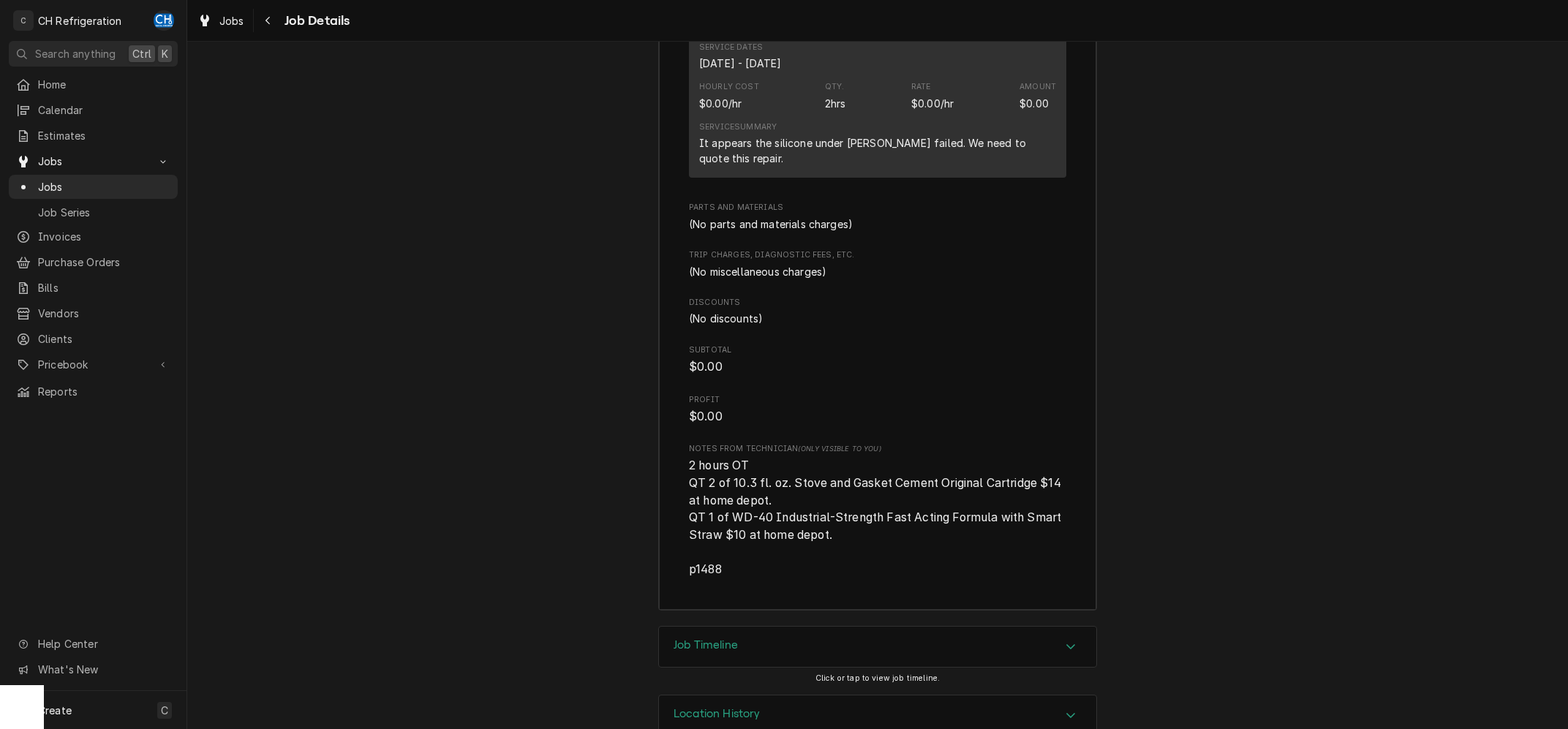
scroll to position [1776, 0]
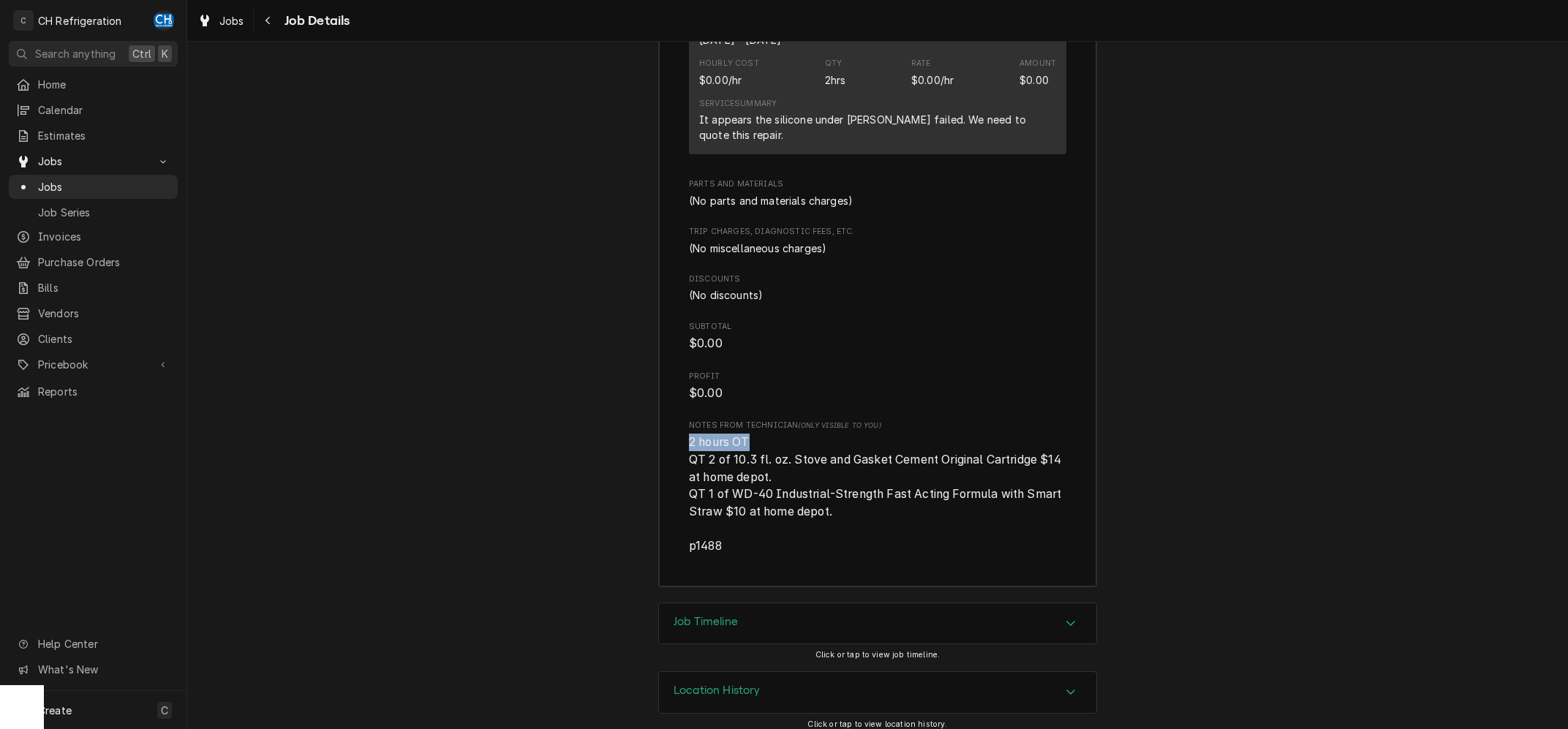
drag, startPoint x: 755, startPoint y: 429, endPoint x: 685, endPoint y: 431, distance: 70.0
click at [673, 431] on div "Roopairs Job ID JOB-1763 Service Type Other Job Type Service Total Time Logged …" at bounding box center [877, 163] width 438 height 847
click at [770, 434] on span "2 hours OT QT 2 of 10.3 fl. oz. Stove and Gasket Cement Original Cartridge $14 …" at bounding box center [877, 494] width 377 height 121
click at [256, 21] on div "Jobs Job Details" at bounding box center [270, 21] width 158 height 24
click at [261, 20] on div "Navigate back" at bounding box center [269, 21] width 15 height 15
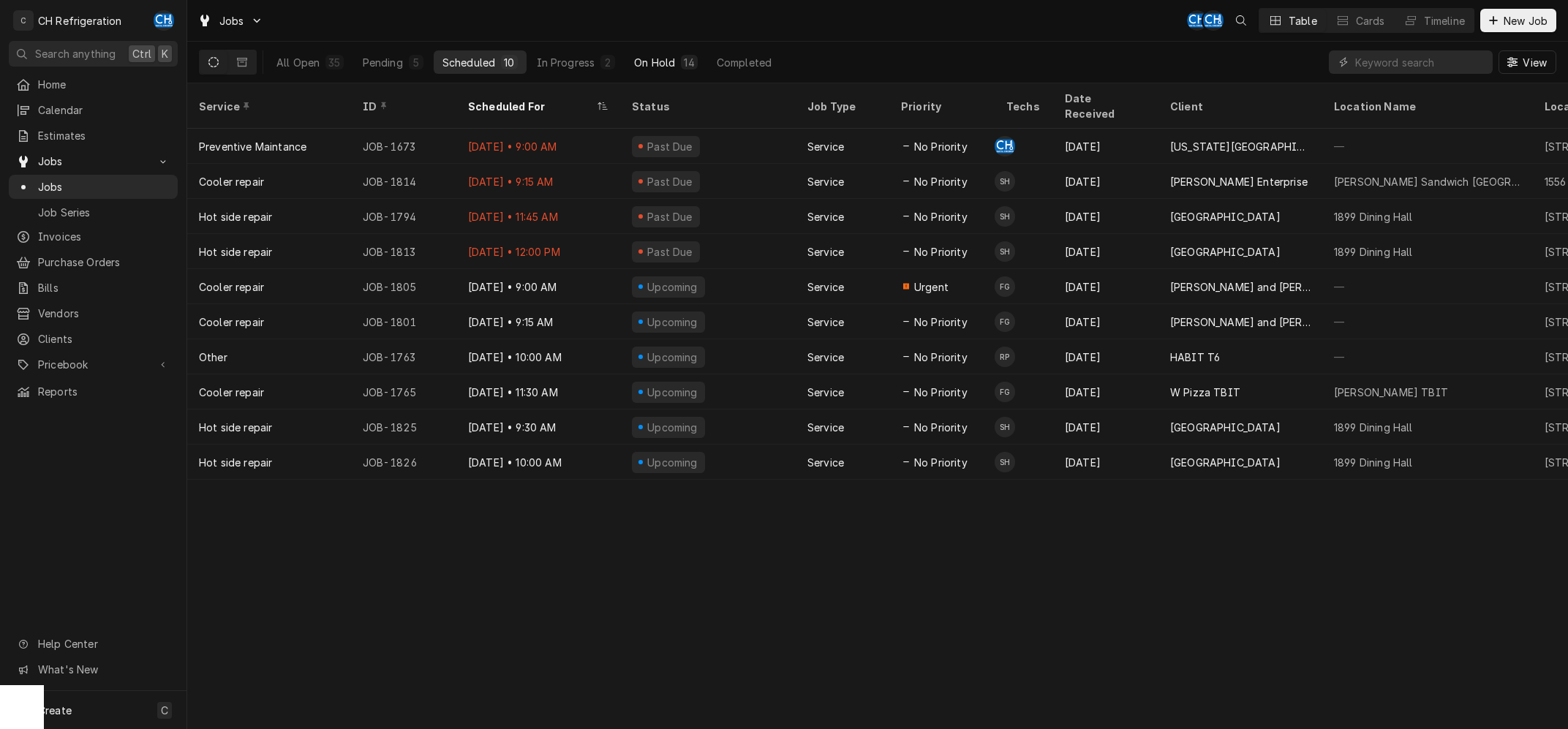
click at [666, 60] on div "On Hold" at bounding box center [654, 62] width 41 height 16
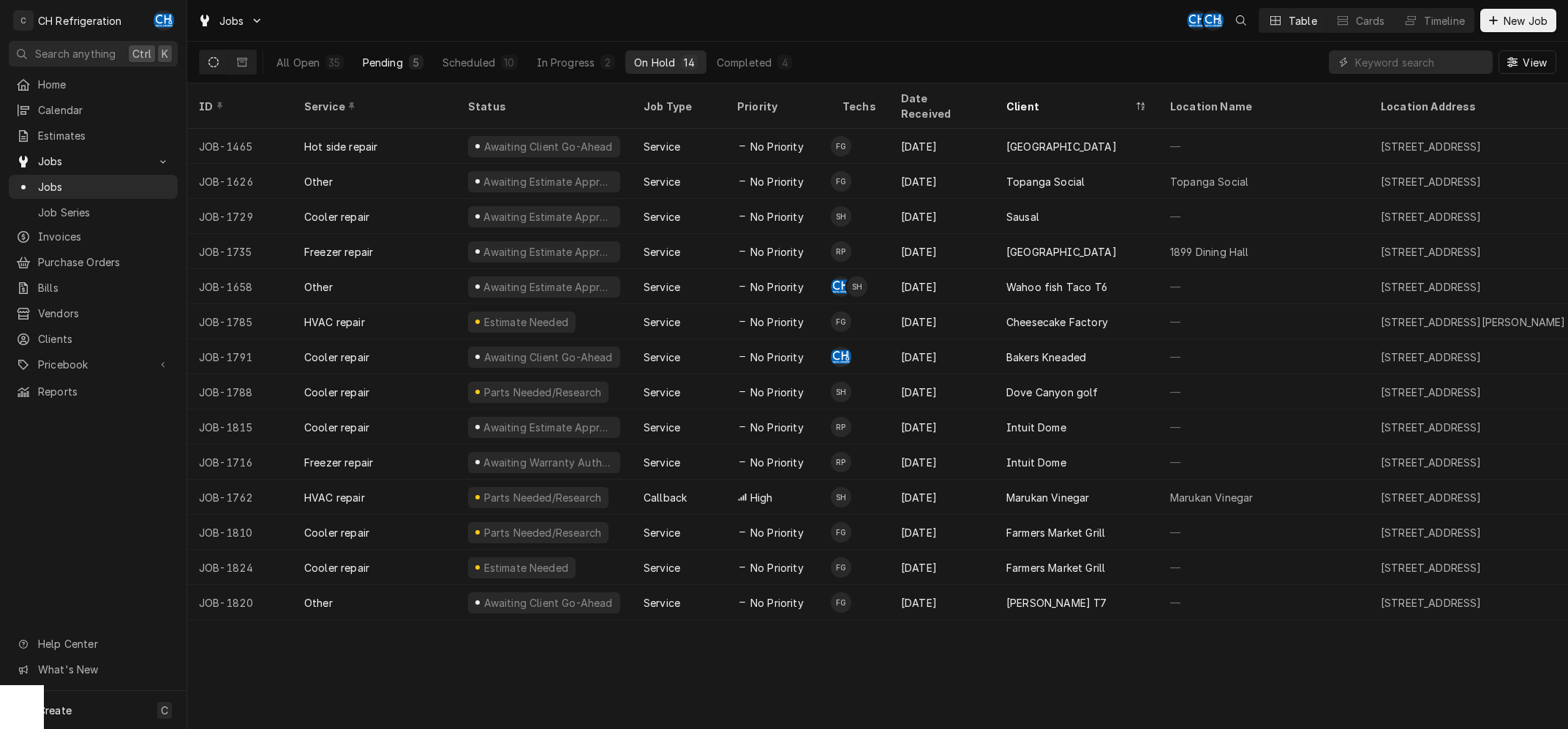
click at [359, 54] on button "Pending 5" at bounding box center [393, 62] width 78 height 23
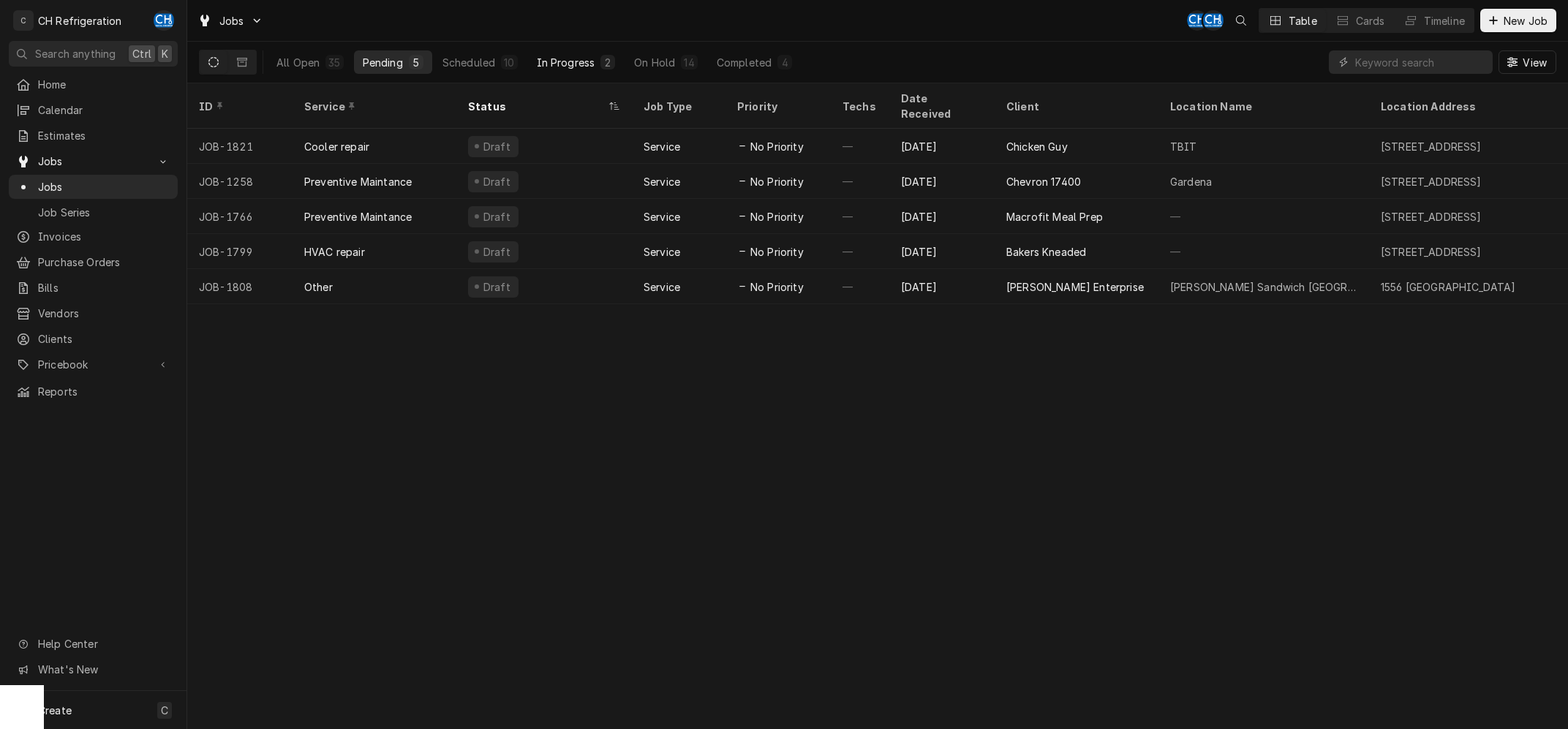
click at [575, 61] on div "In Progress" at bounding box center [566, 62] width 59 height 16
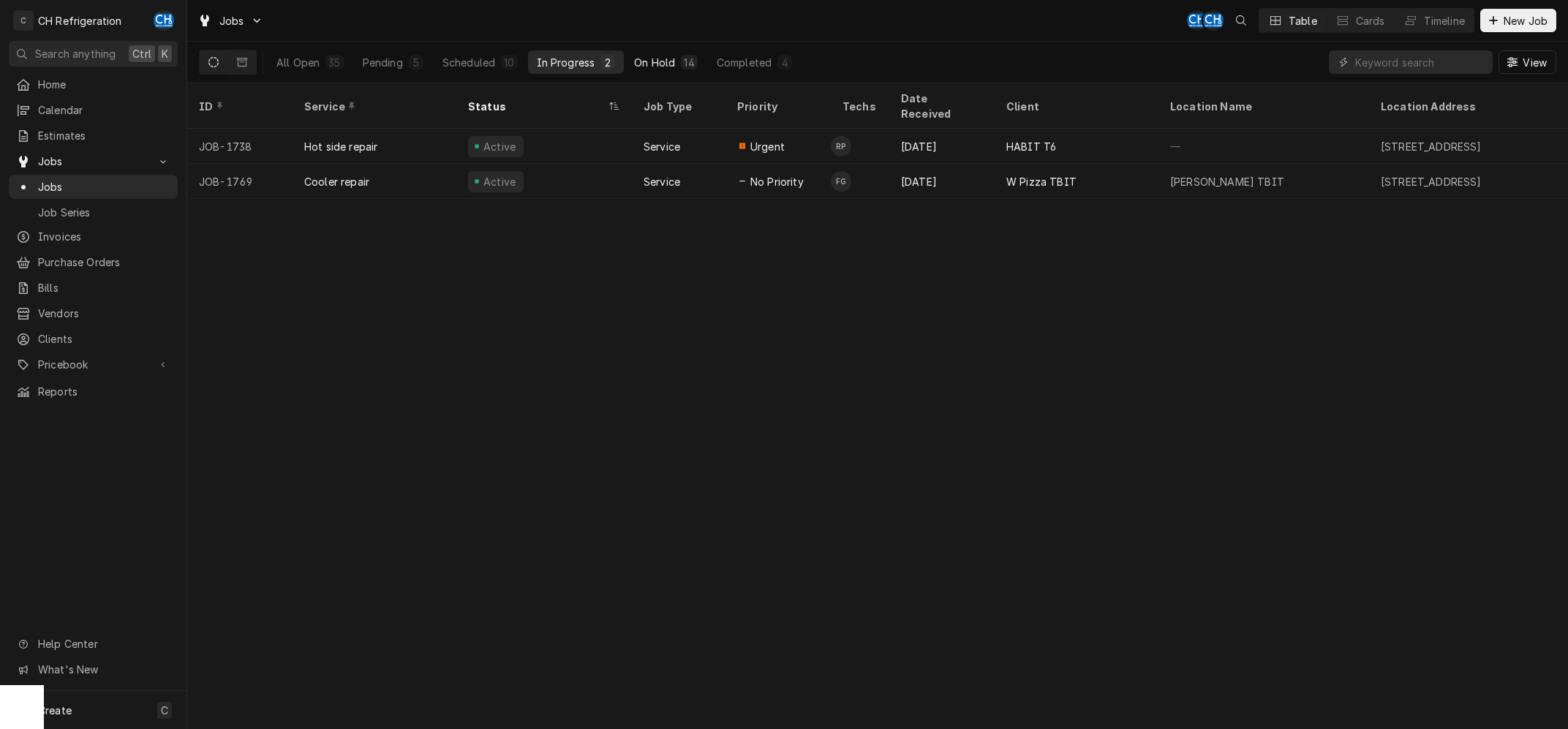
click at [681, 67] on div "14" at bounding box center [689, 62] width 16 height 15
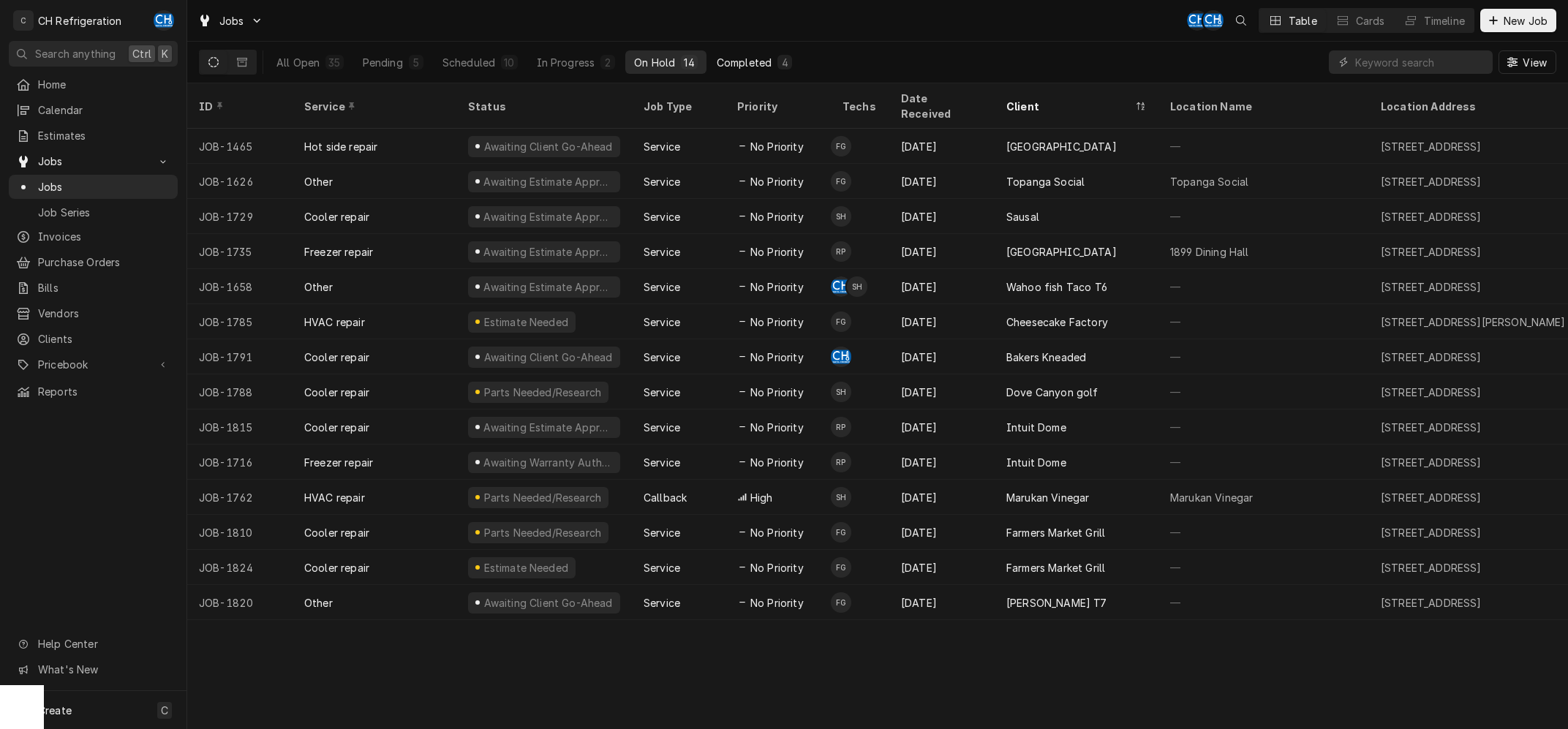
click at [785, 51] on button "Completed 4" at bounding box center [754, 62] width 93 height 23
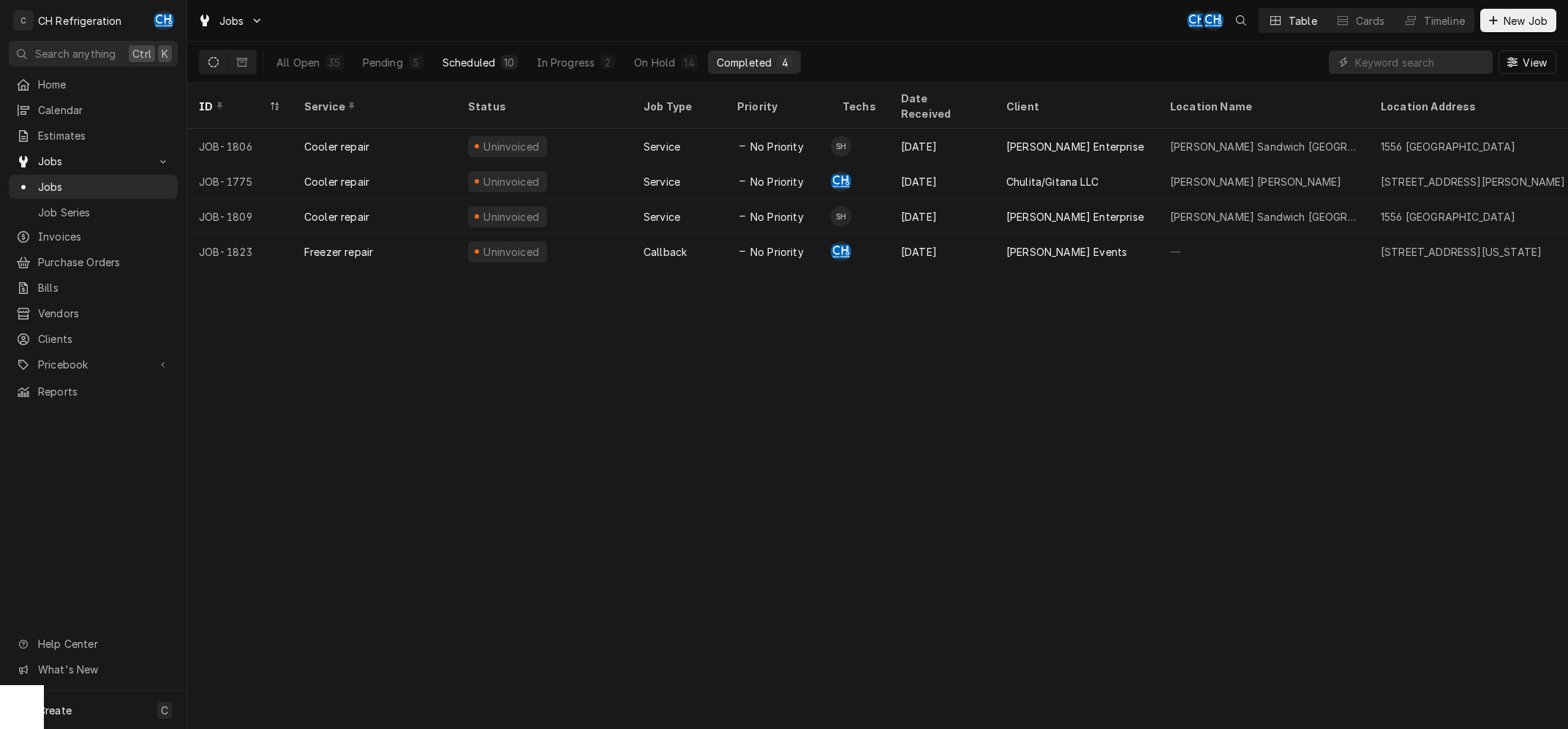
click at [441, 65] on button "Scheduled 10" at bounding box center [480, 62] width 93 height 23
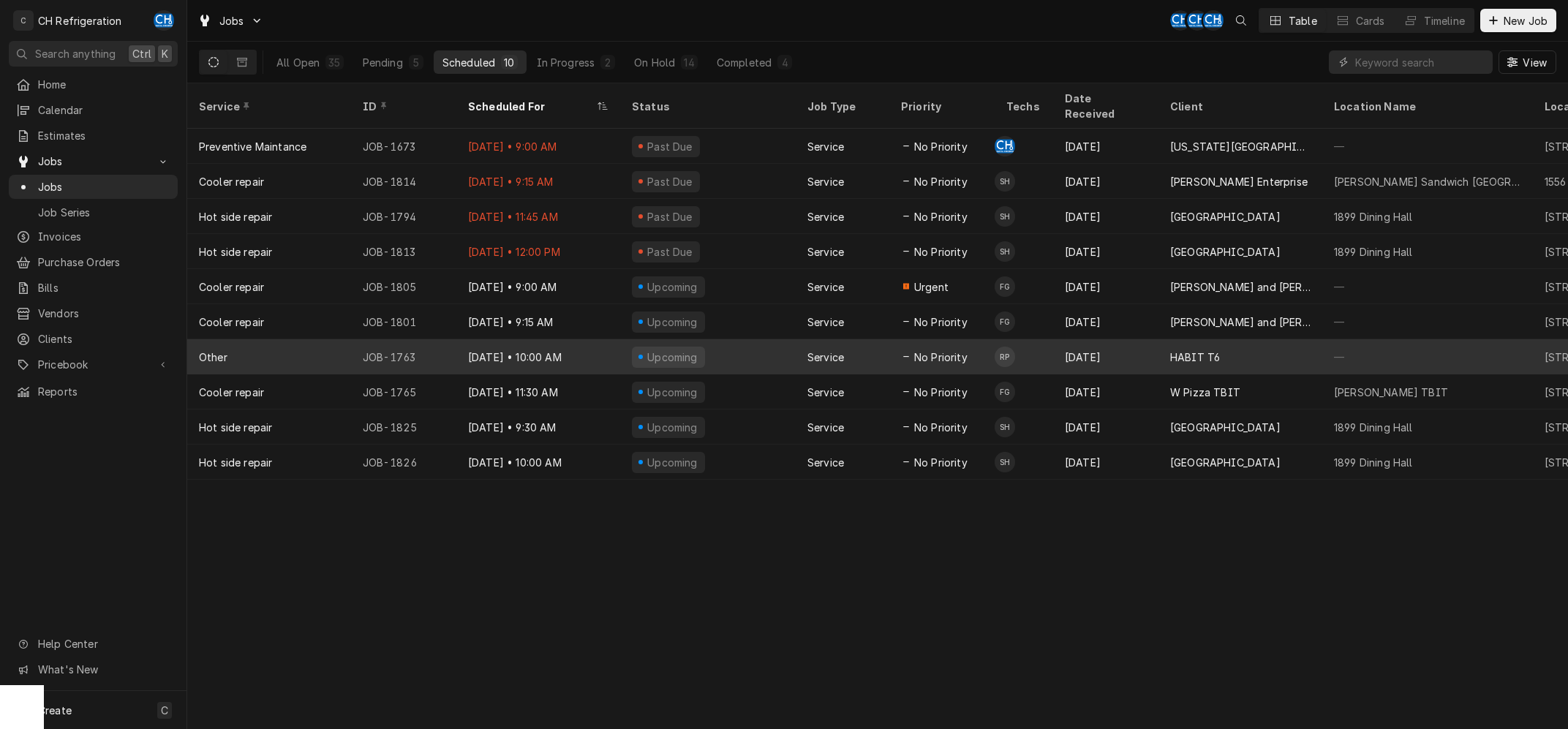
click at [1215, 350] on div "HABIT T6" at bounding box center [1240, 356] width 164 height 35
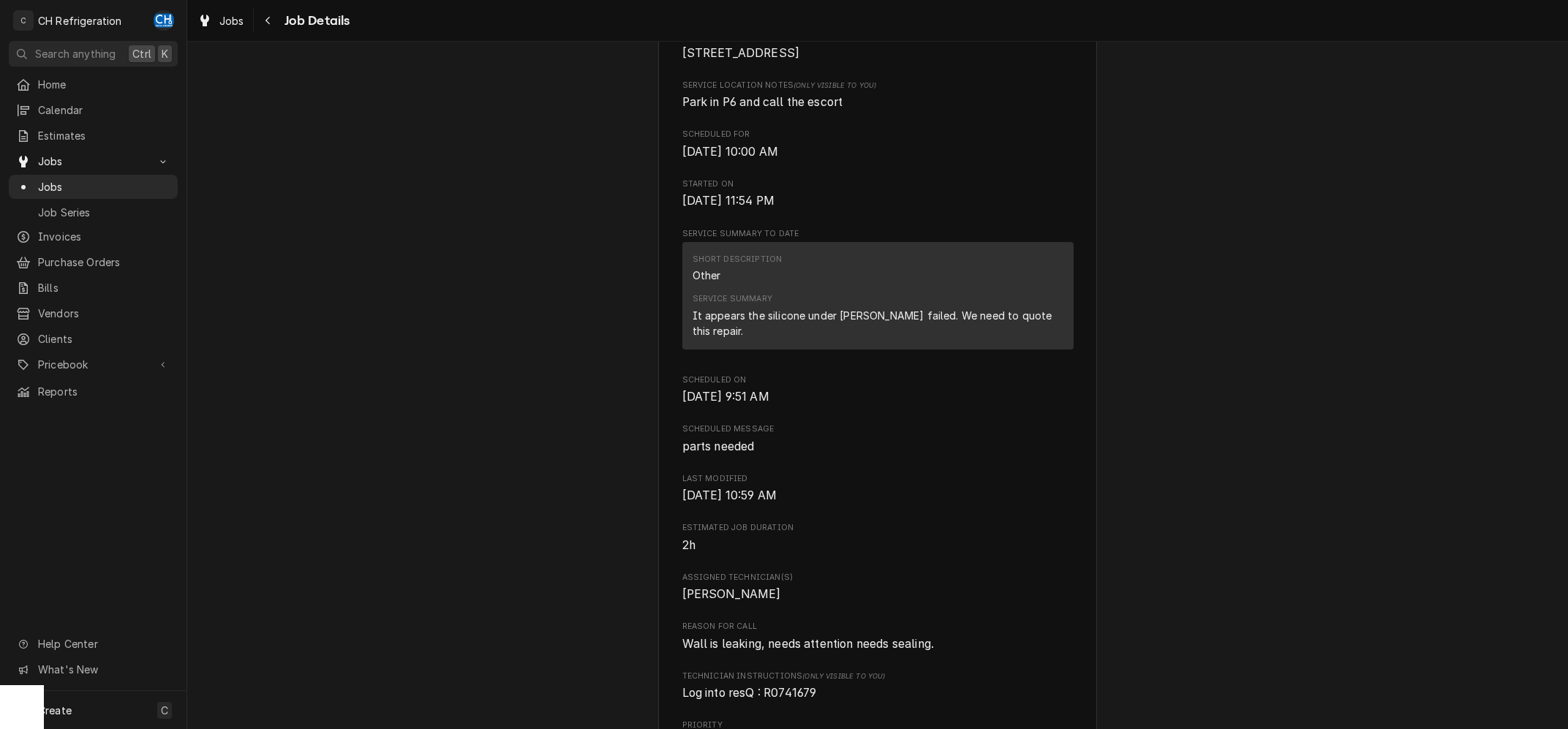
scroll to position [367, 0]
drag, startPoint x: 687, startPoint y: 328, endPoint x: 1056, endPoint y: 329, distance: 369.0
click at [1056, 329] on div "Short Description Other Service Summary It appears the silicone under hood fail…" at bounding box center [878, 292] width 391 height 107
click at [1052, 330] on div "Service Summary It appears the silicone under hood failed. We need to quote thi…" at bounding box center [877, 312] width 371 height 55
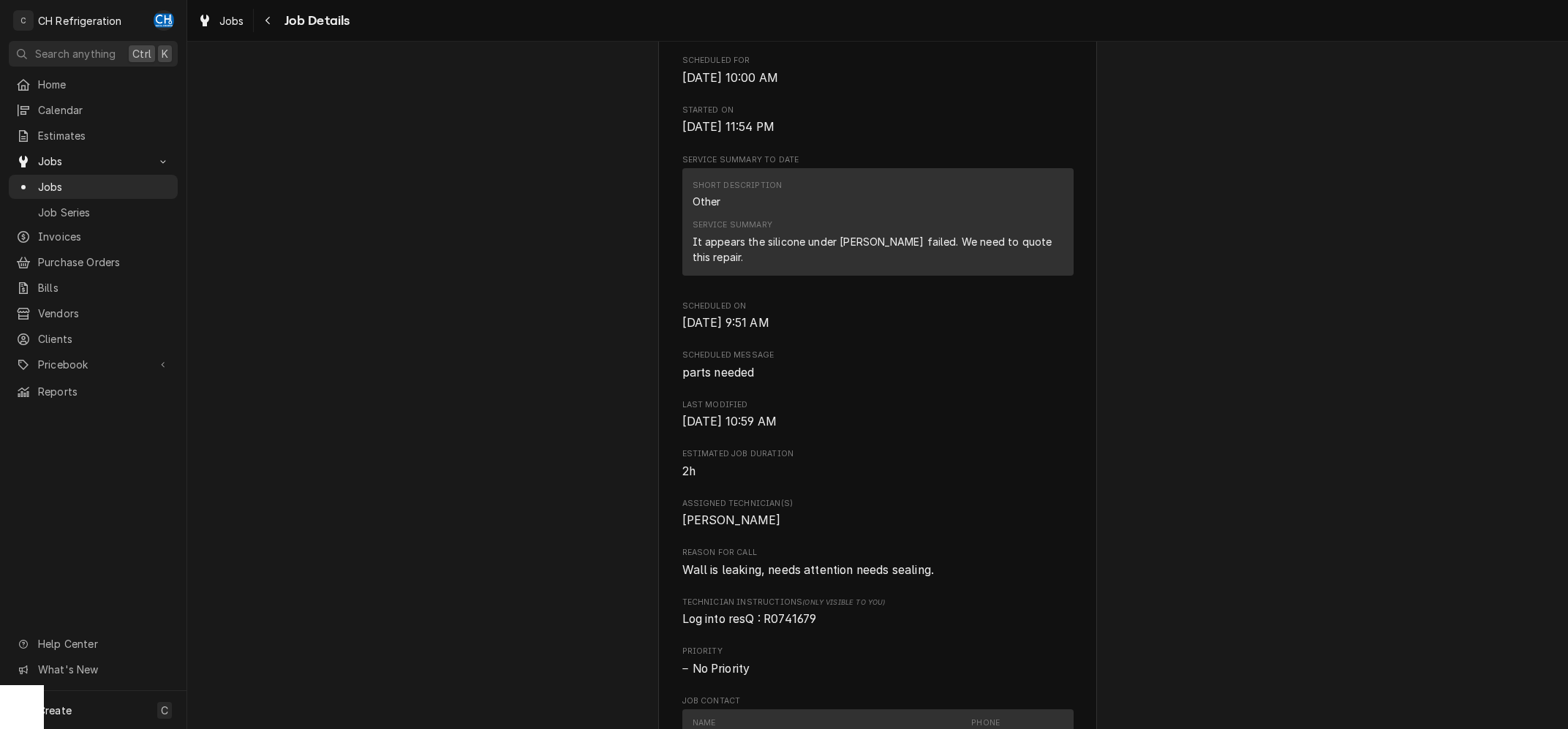
scroll to position [440, 0]
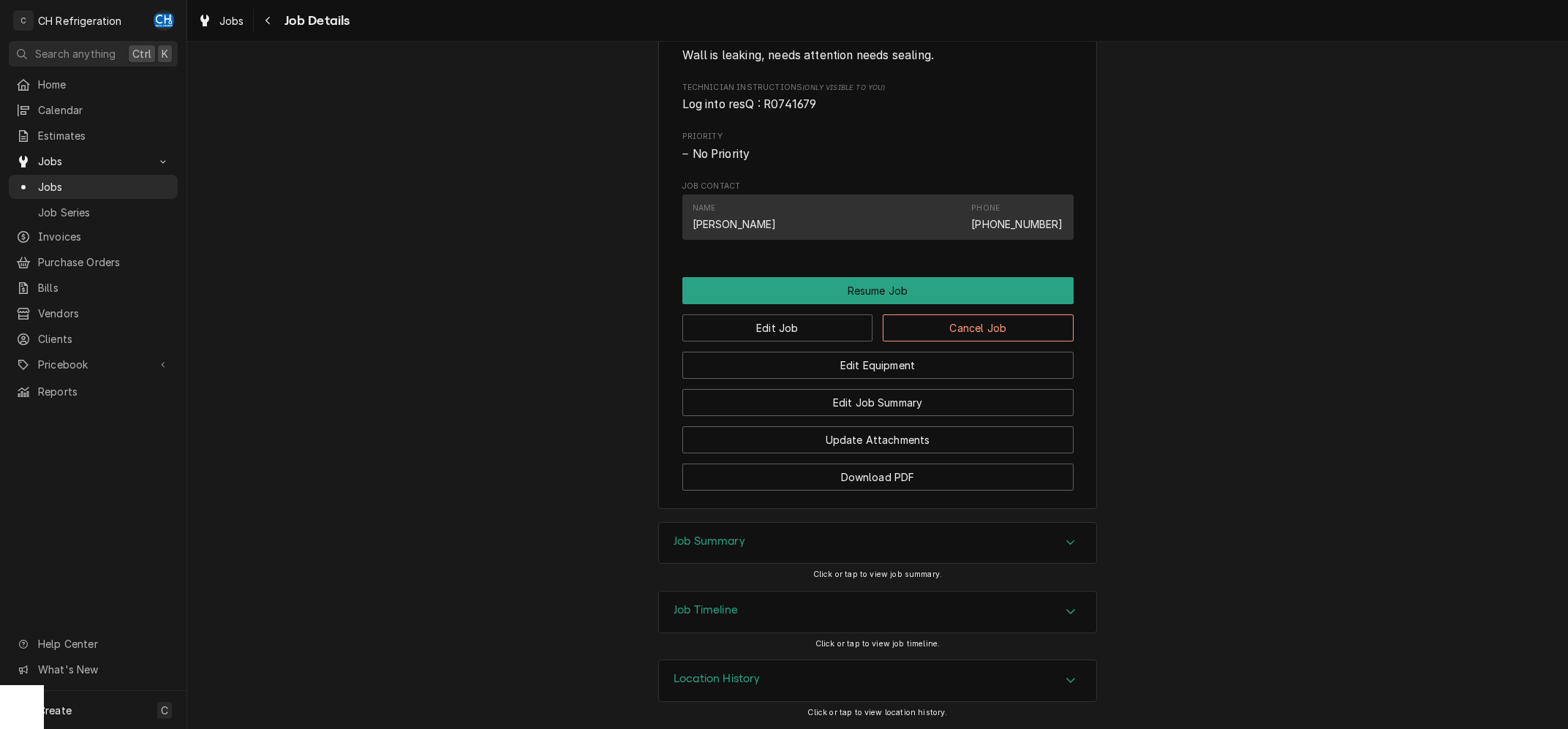
drag, startPoint x: 831, startPoint y: 539, endPoint x: 1046, endPoint y: 518, distance: 216.0
click at [832, 539] on div "Job Summary" at bounding box center [877, 543] width 438 height 41
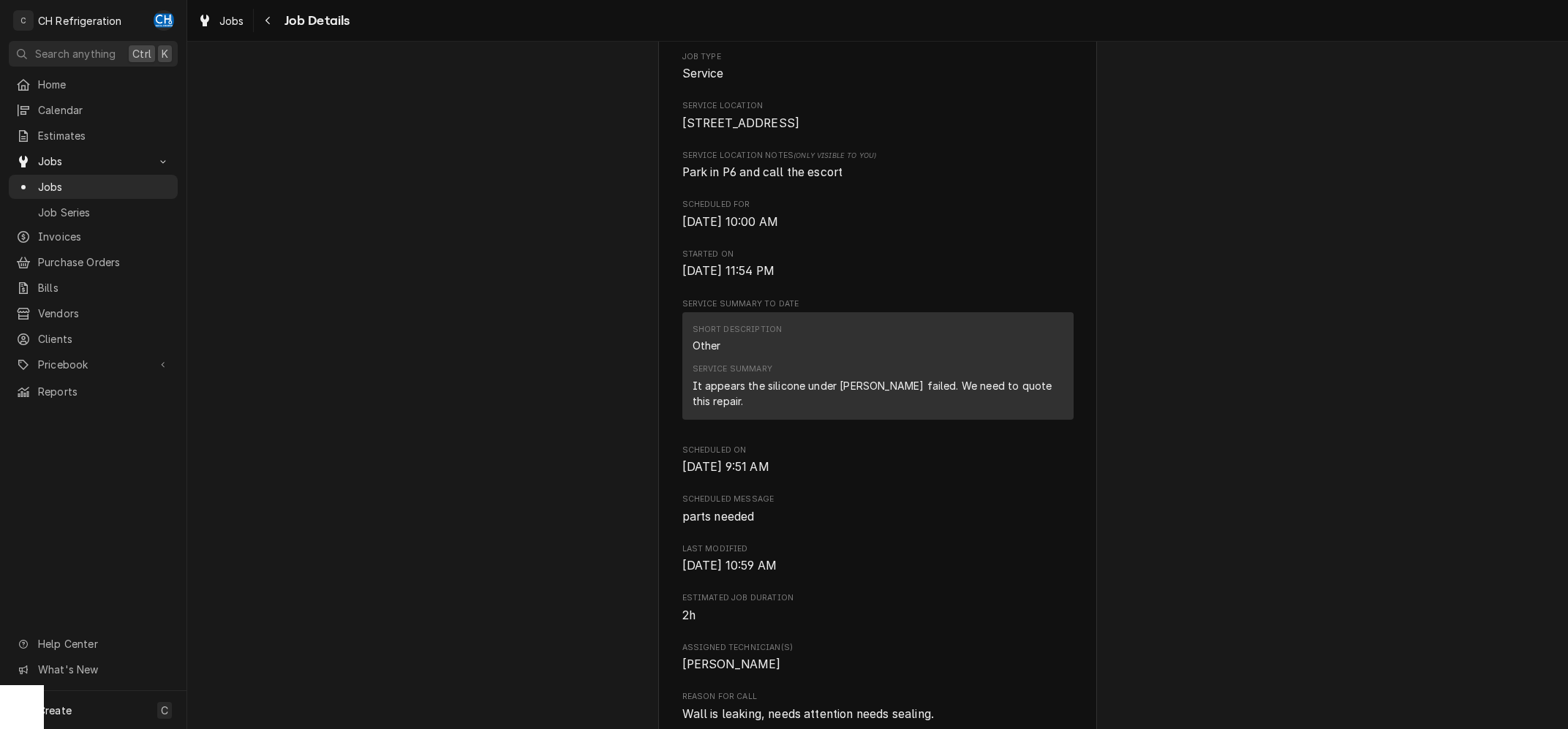
scroll to position [0, 0]
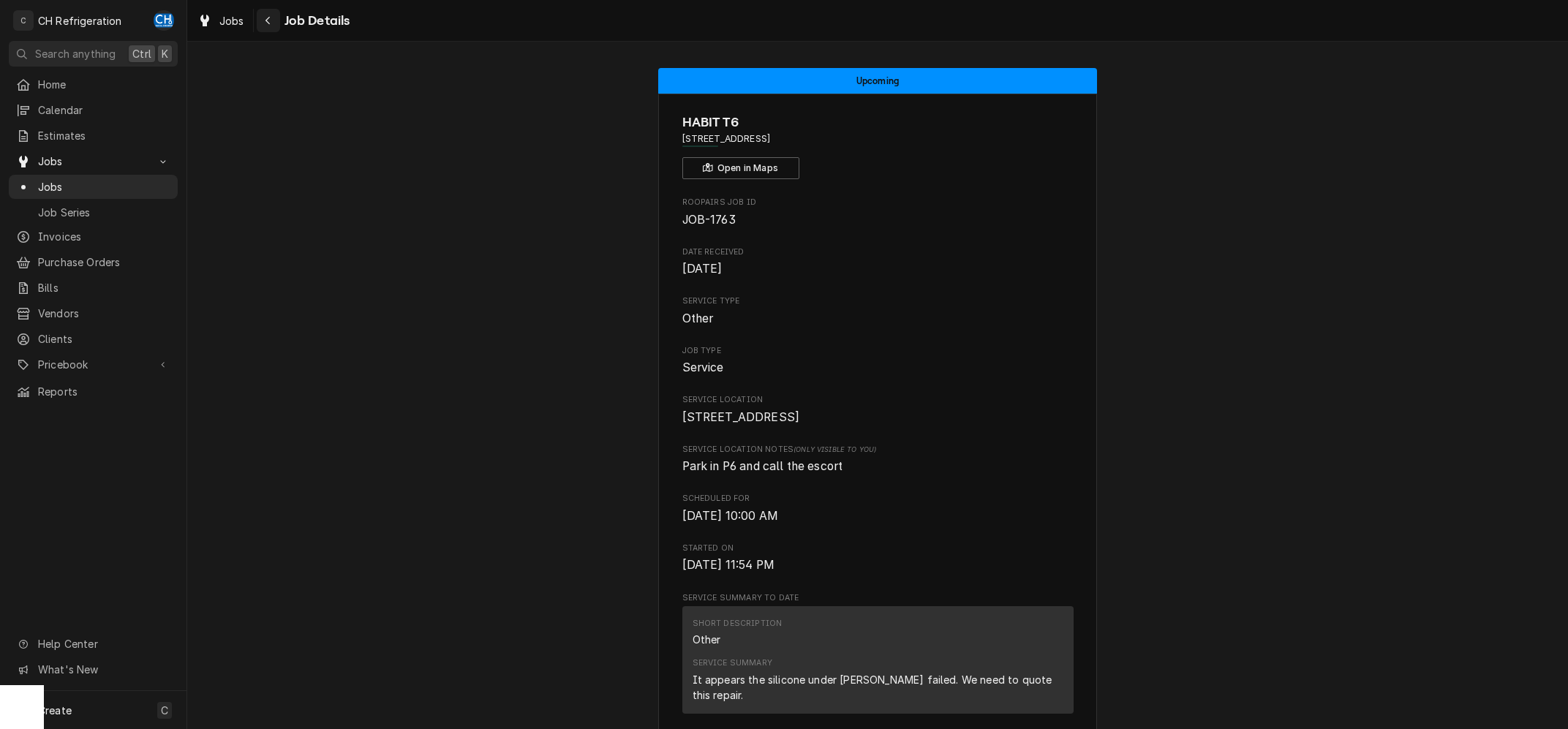
click at [263, 19] on div "Navigate back" at bounding box center [269, 21] width 15 height 15
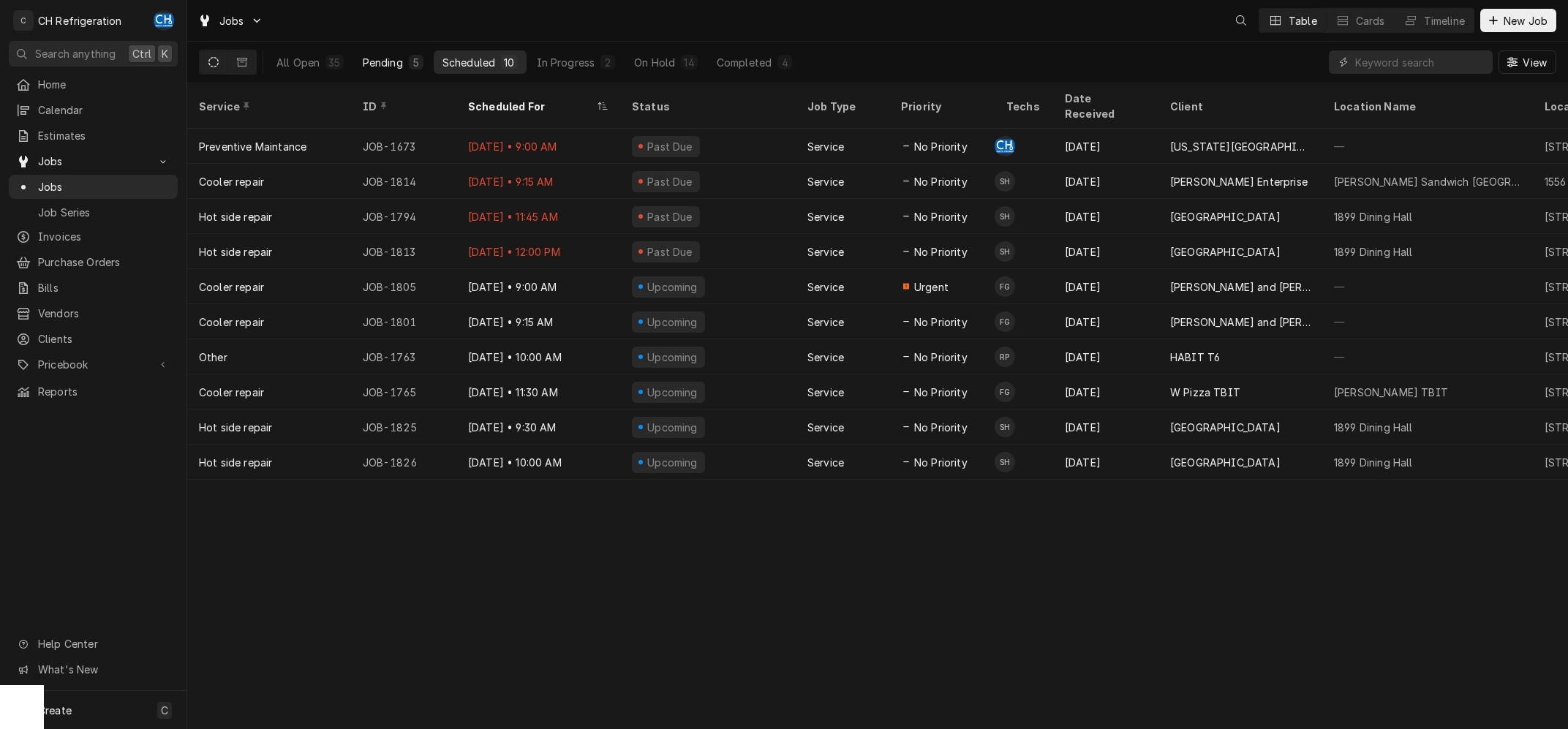
click at [391, 62] on div "Pending" at bounding box center [383, 62] width 40 height 16
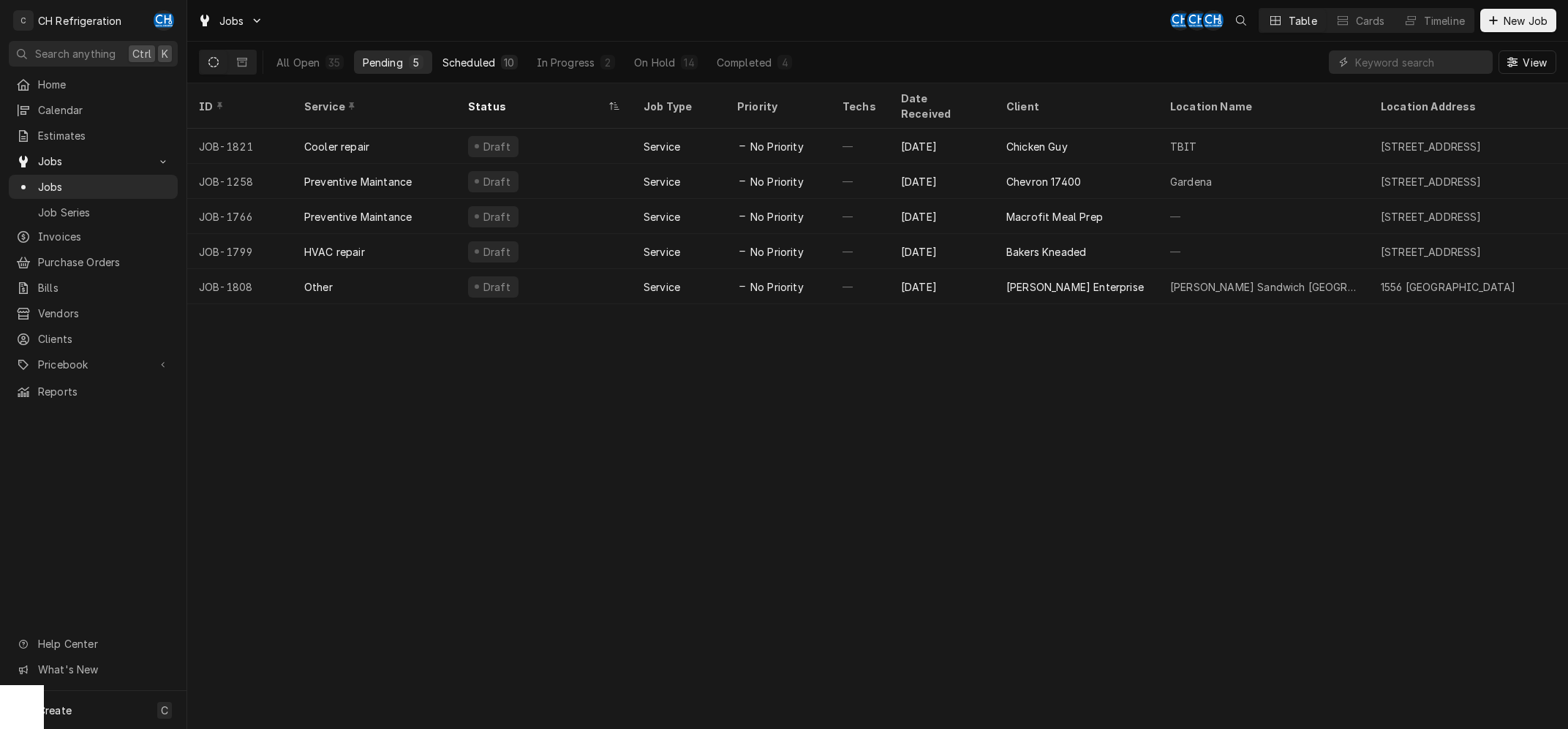
click at [490, 65] on div "Scheduled" at bounding box center [468, 62] width 53 height 16
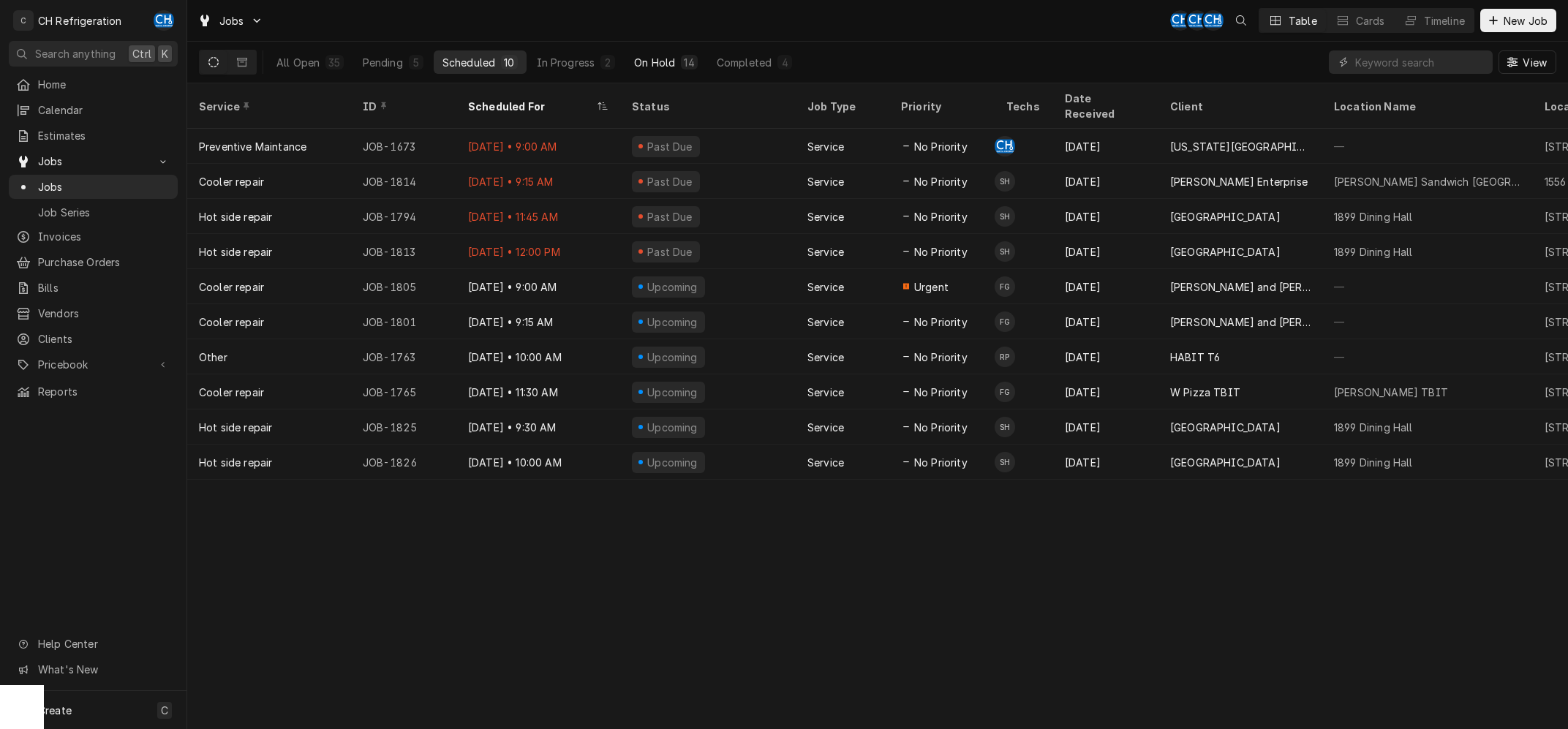
click at [665, 65] on div "On Hold" at bounding box center [654, 62] width 41 height 16
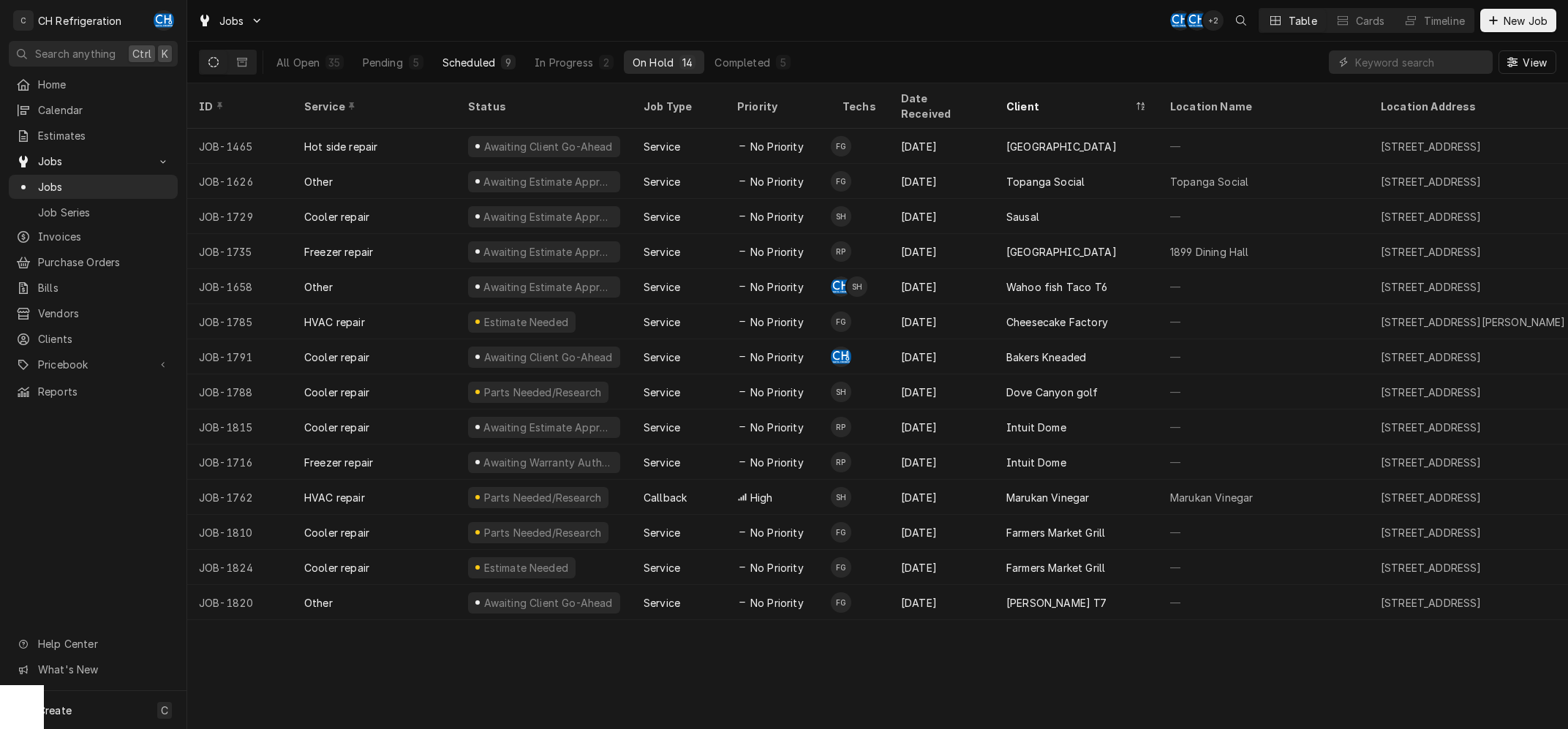
click at [484, 63] on div "Scheduled" at bounding box center [468, 62] width 53 height 16
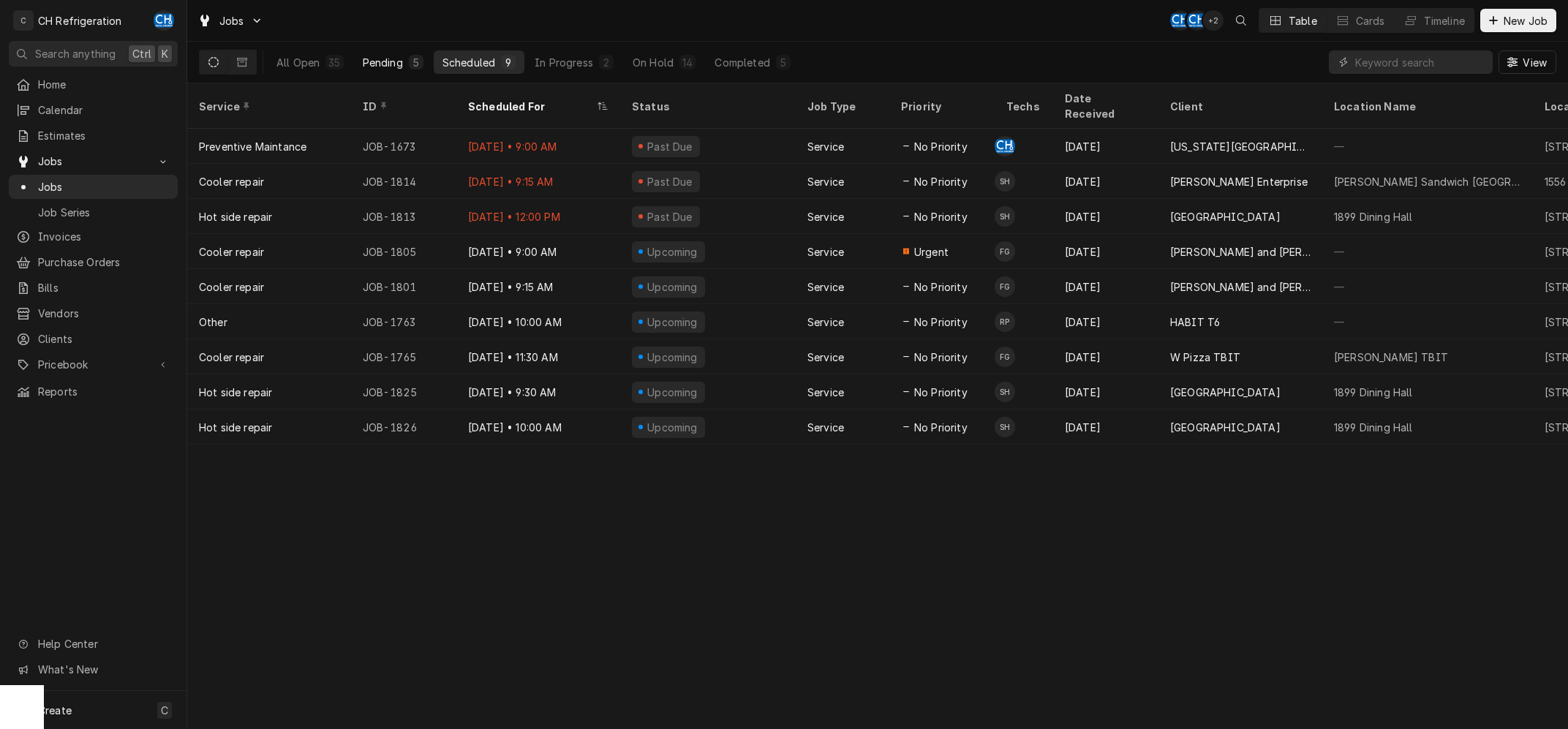
click at [401, 61] on div "Pending" at bounding box center [383, 62] width 40 height 16
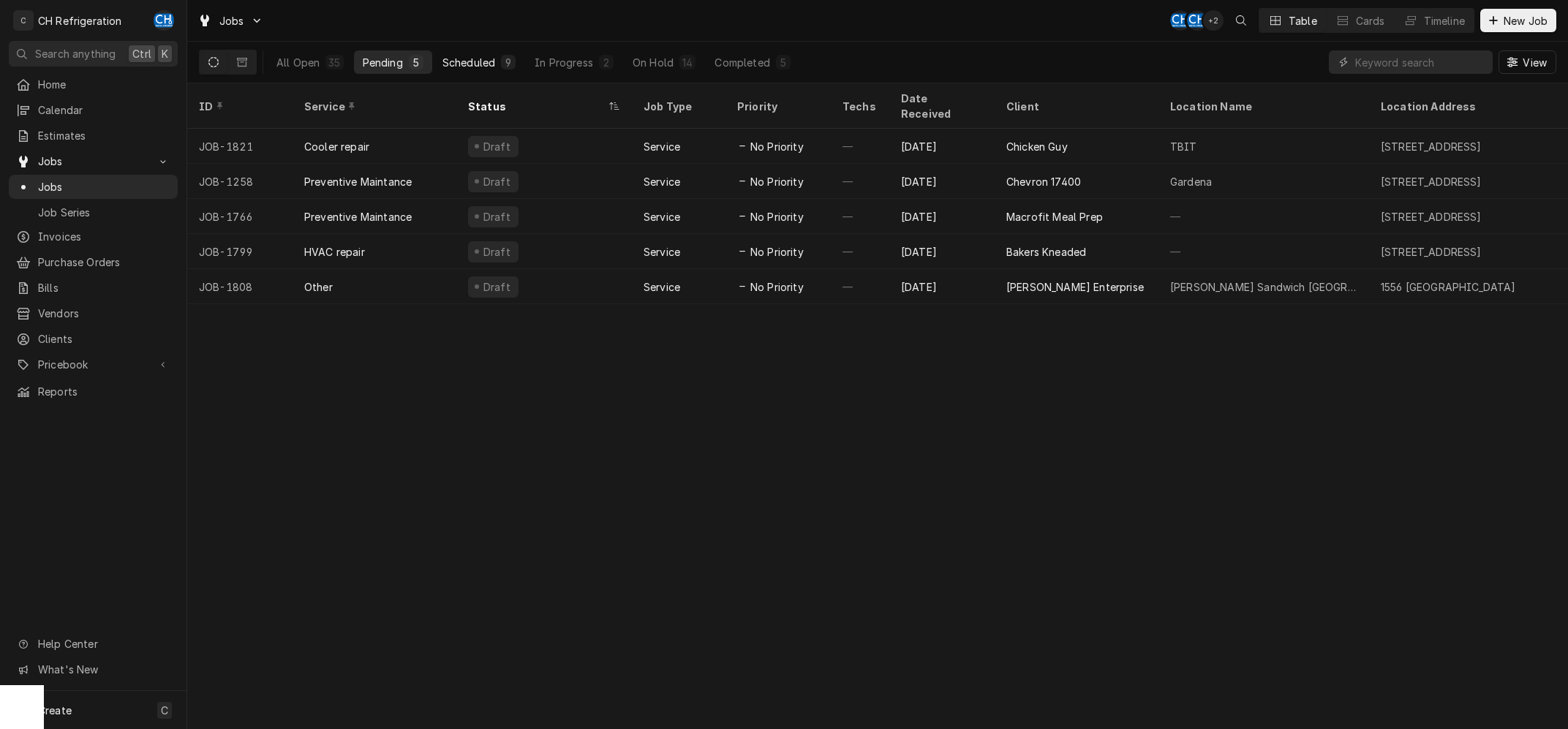
click at [452, 63] on div "Scheduled" at bounding box center [468, 62] width 53 height 16
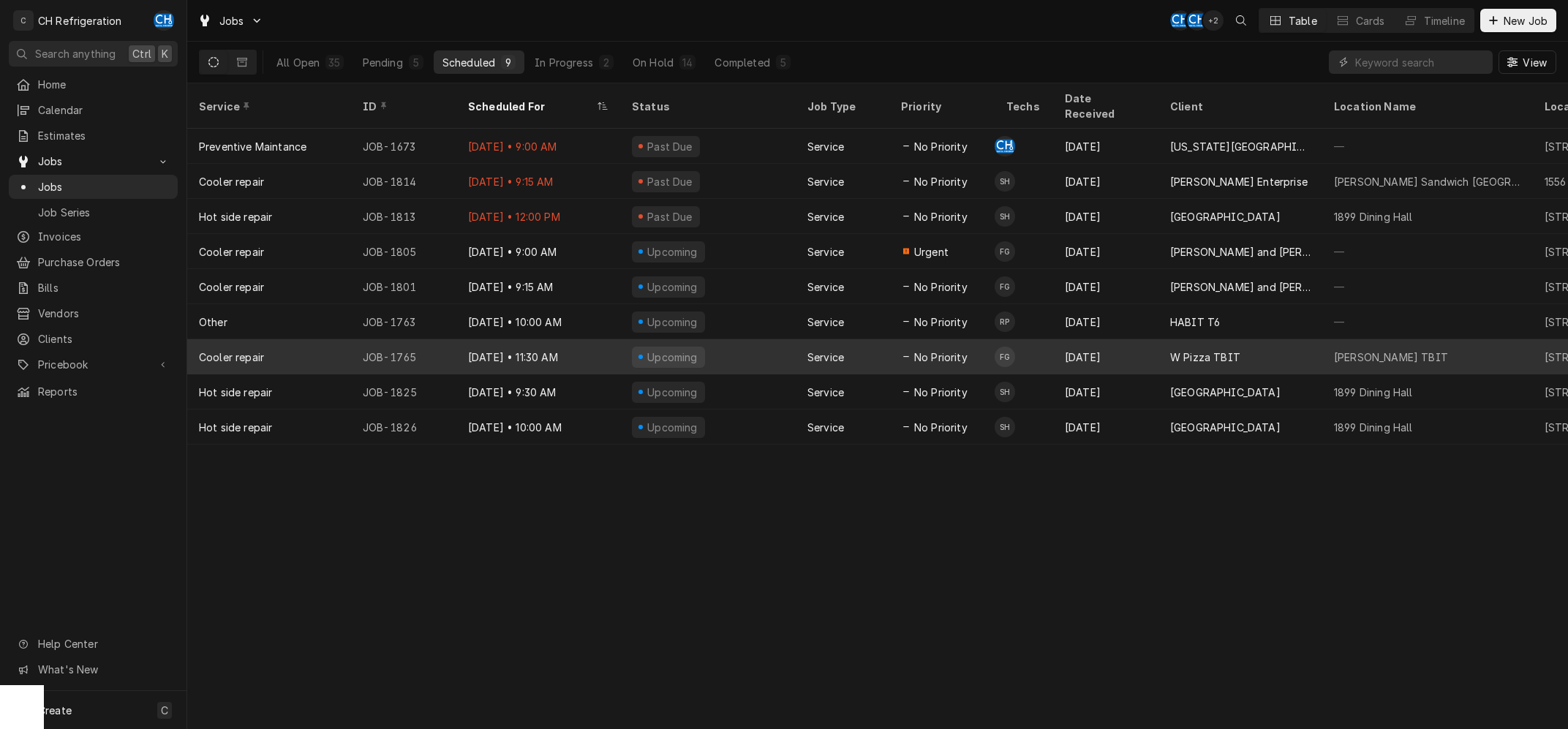
click at [1178, 350] on div "W Pizza TBIT" at bounding box center [1205, 357] width 70 height 16
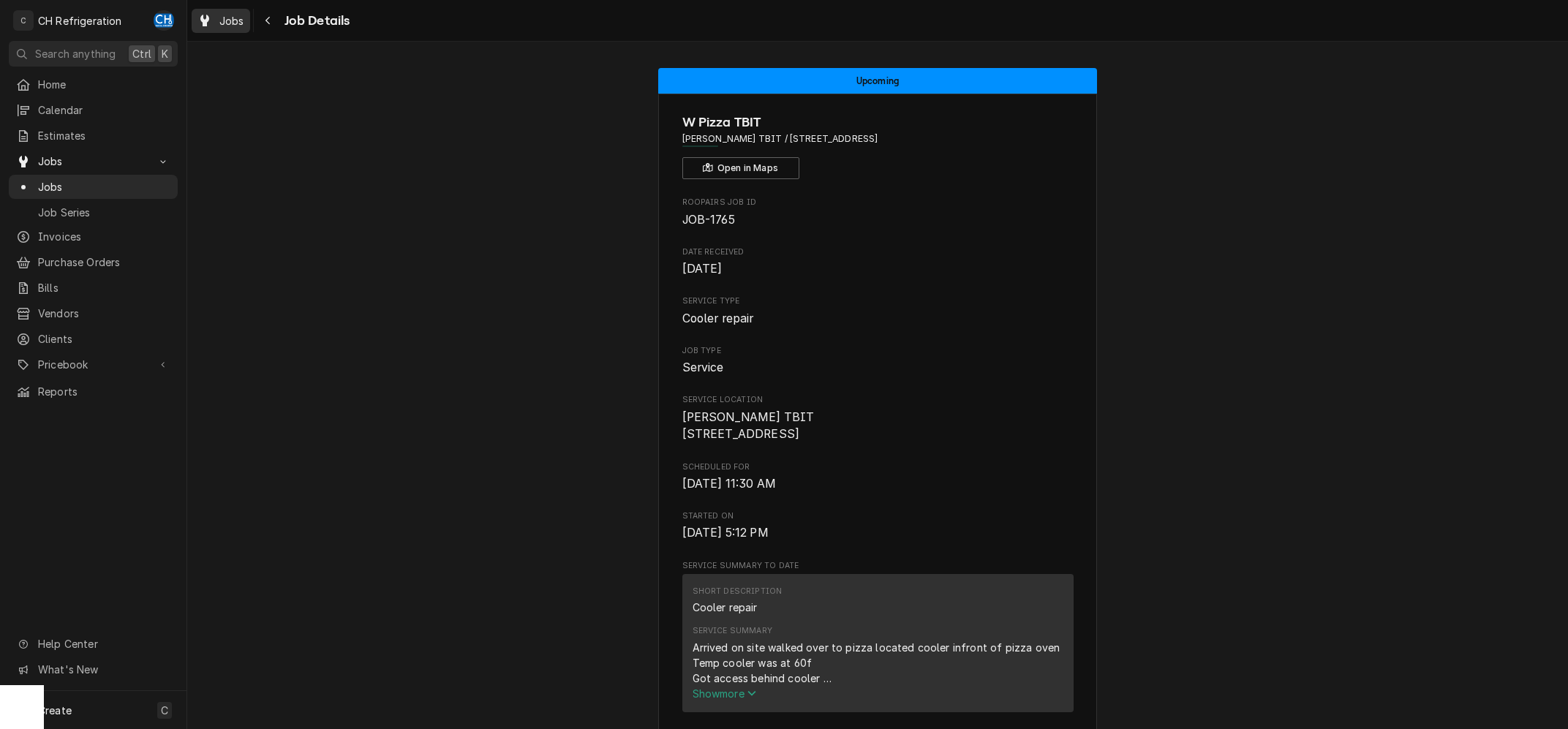
click at [244, 16] on div "Jobs" at bounding box center [220, 21] width 53 height 19
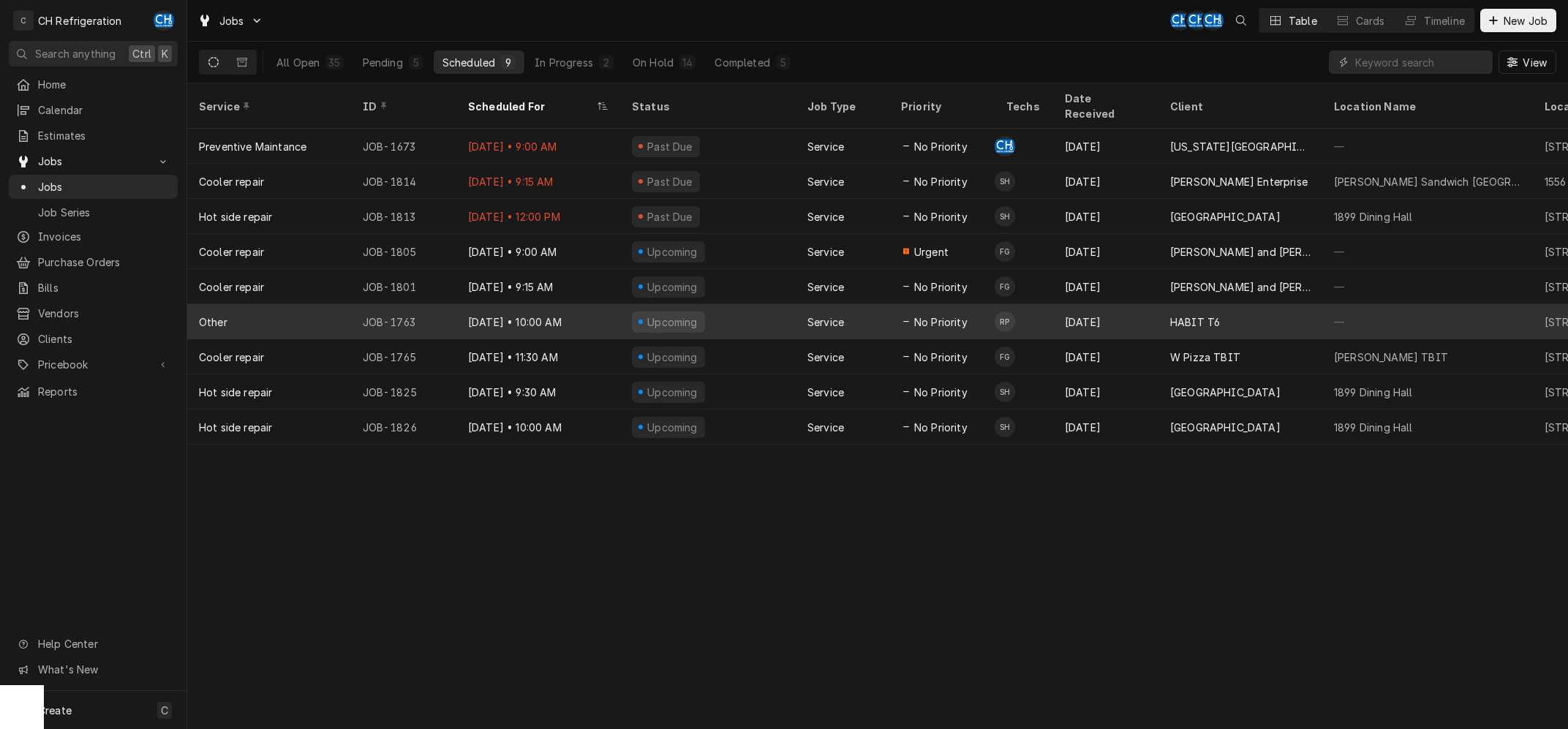
click at [1034, 315] on td "RP" at bounding box center [1023, 321] width 59 height 35
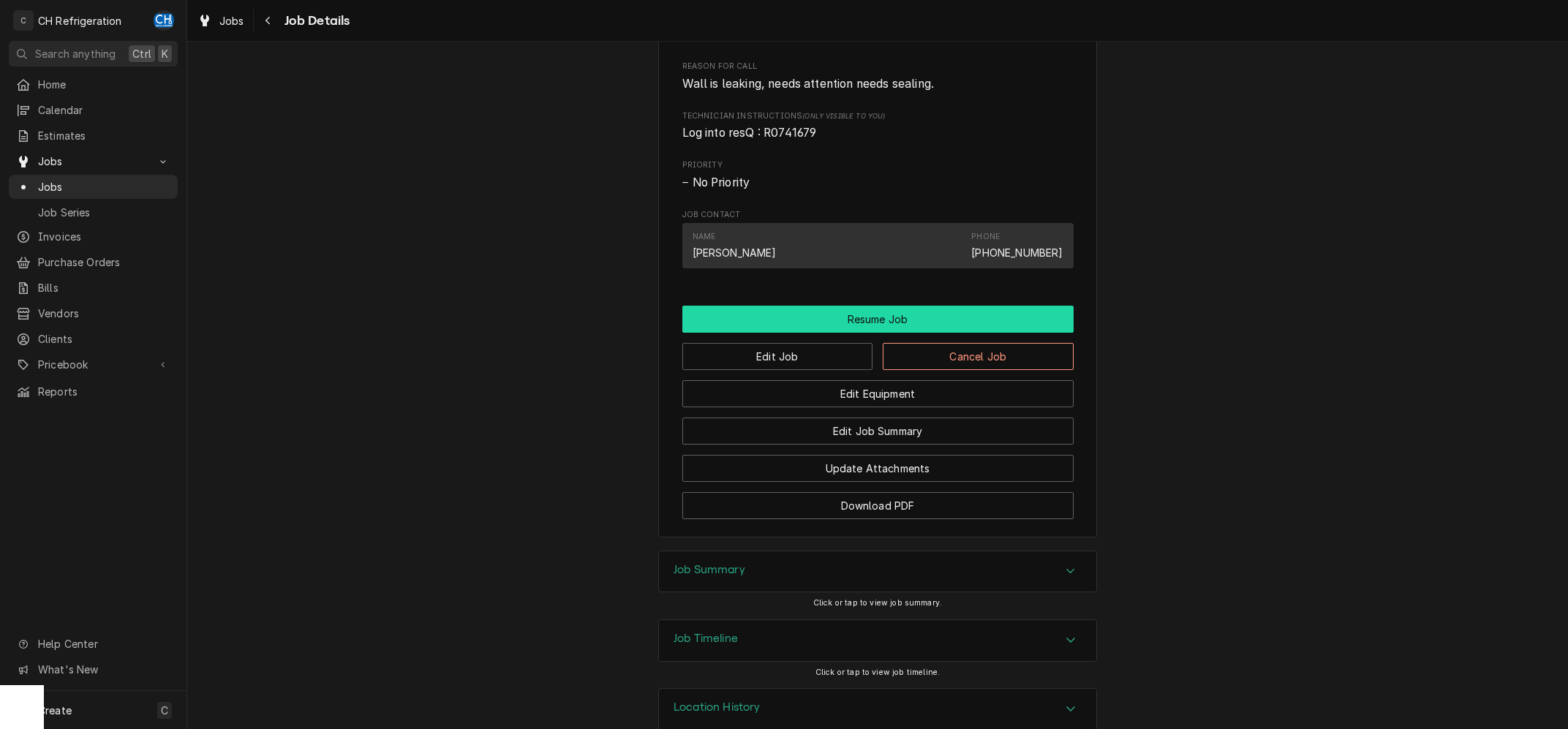
scroll to position [954, 0]
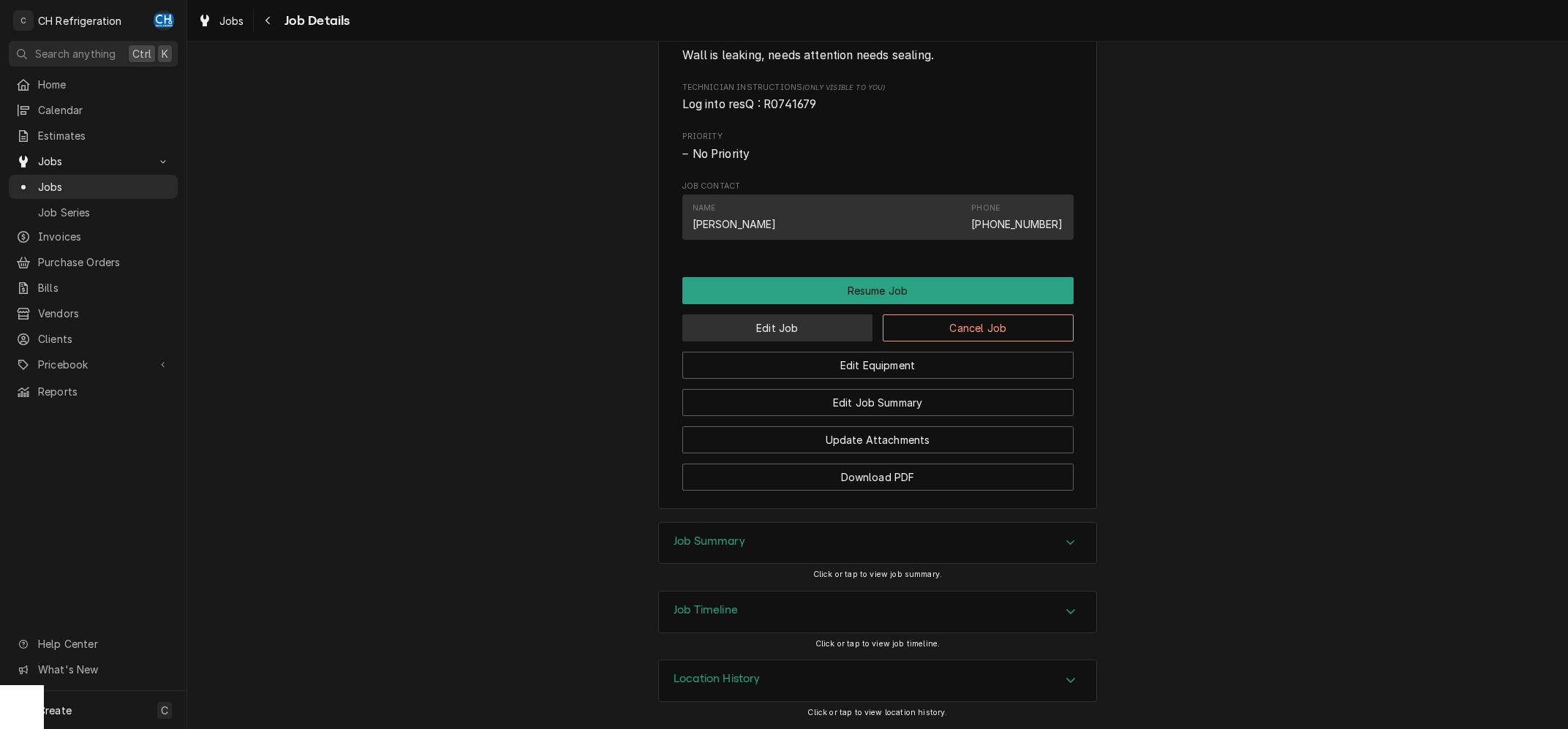
click at [778, 333] on button "Edit Job" at bounding box center [778, 328] width 191 height 27
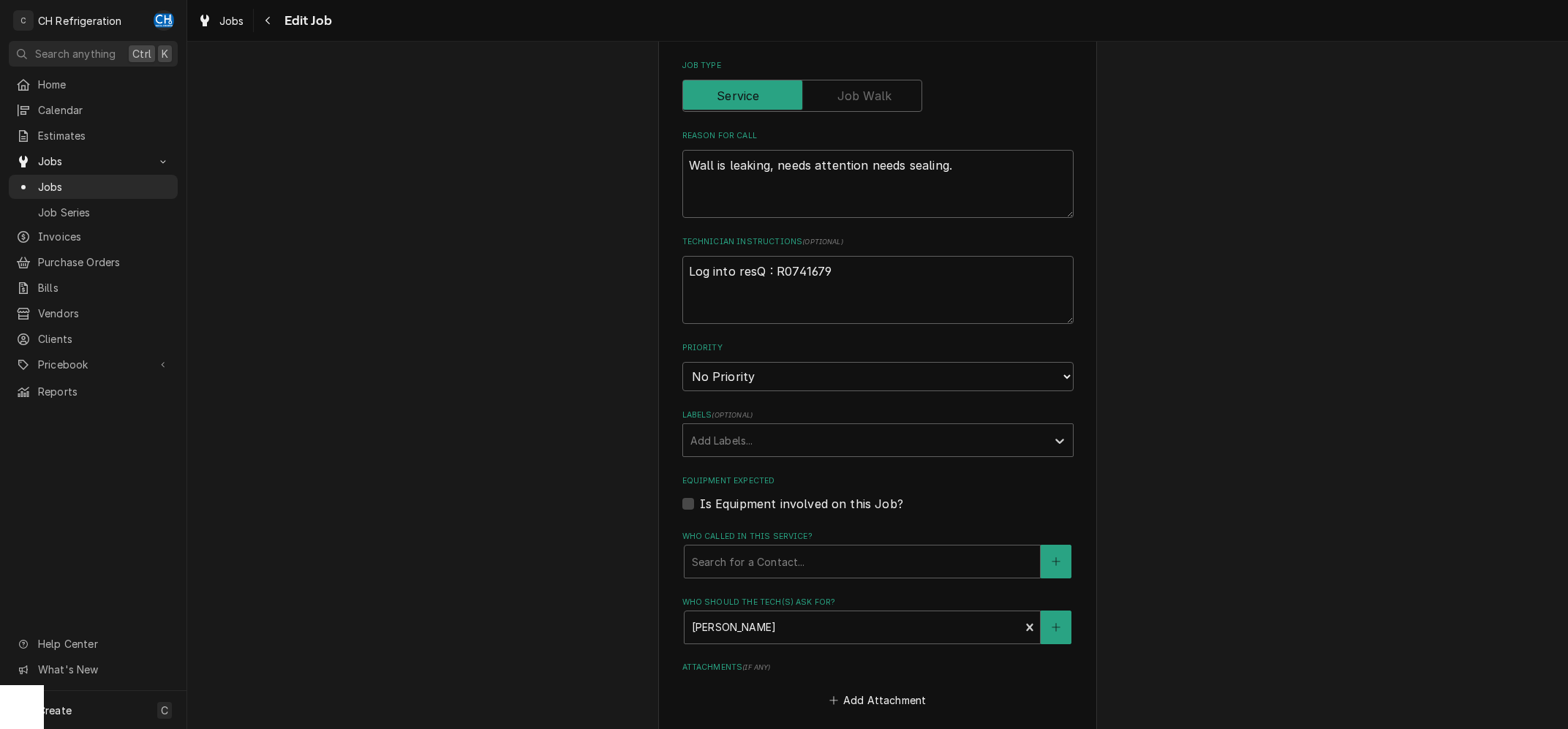
type textarea "x"
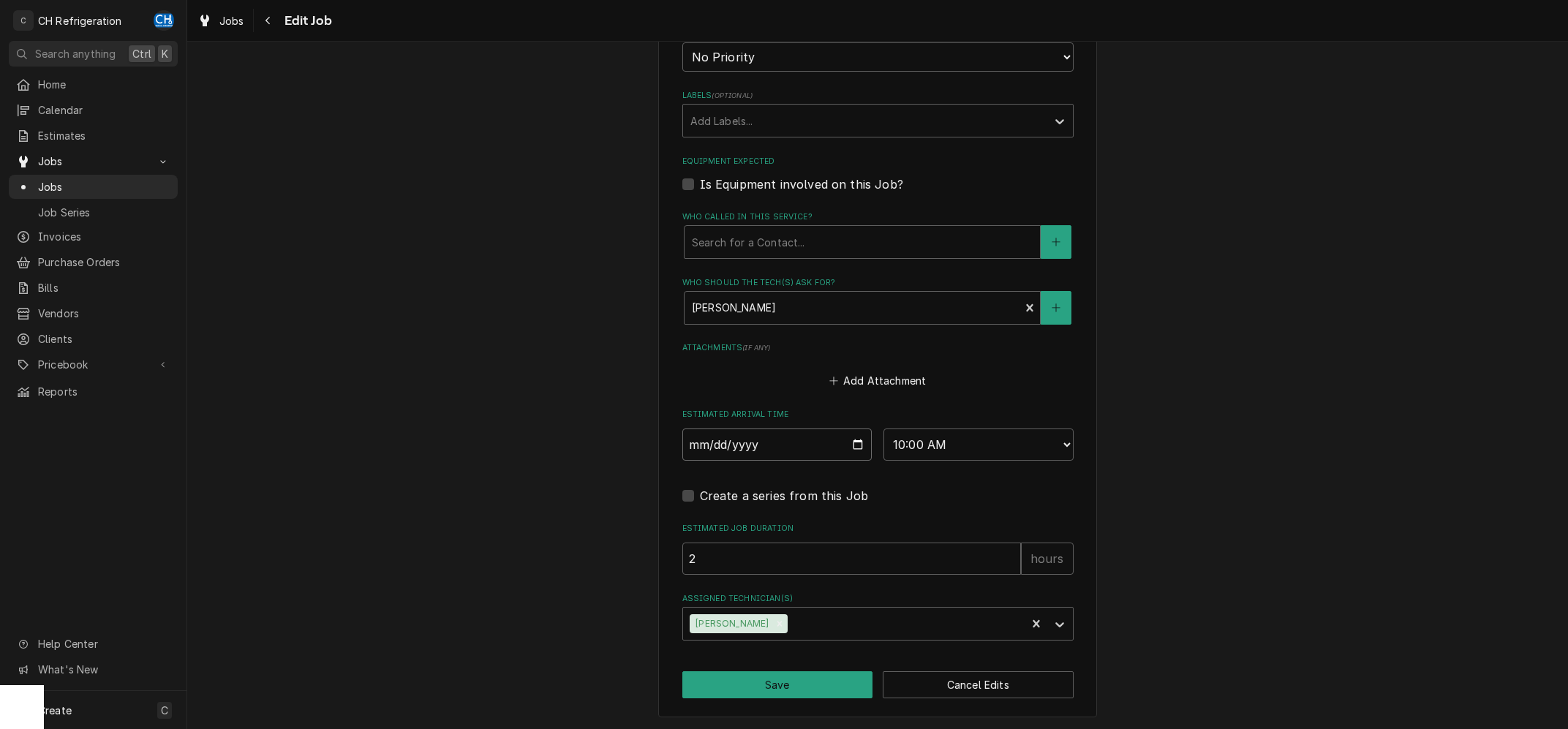
click at [854, 441] on input "2025-08-29" at bounding box center [777, 444] width 190 height 32
type input "2025-09-03"
type textarea "x"
click at [883, 428] on select "AM / PM 6:00 AM 6:15 AM 6:30 AM 6:45 AM 7:00 AM 7:15 AM 7:30 AM 7:45 AM 8:00 AM…" at bounding box center [978, 444] width 190 height 32
select select "23:00:00"
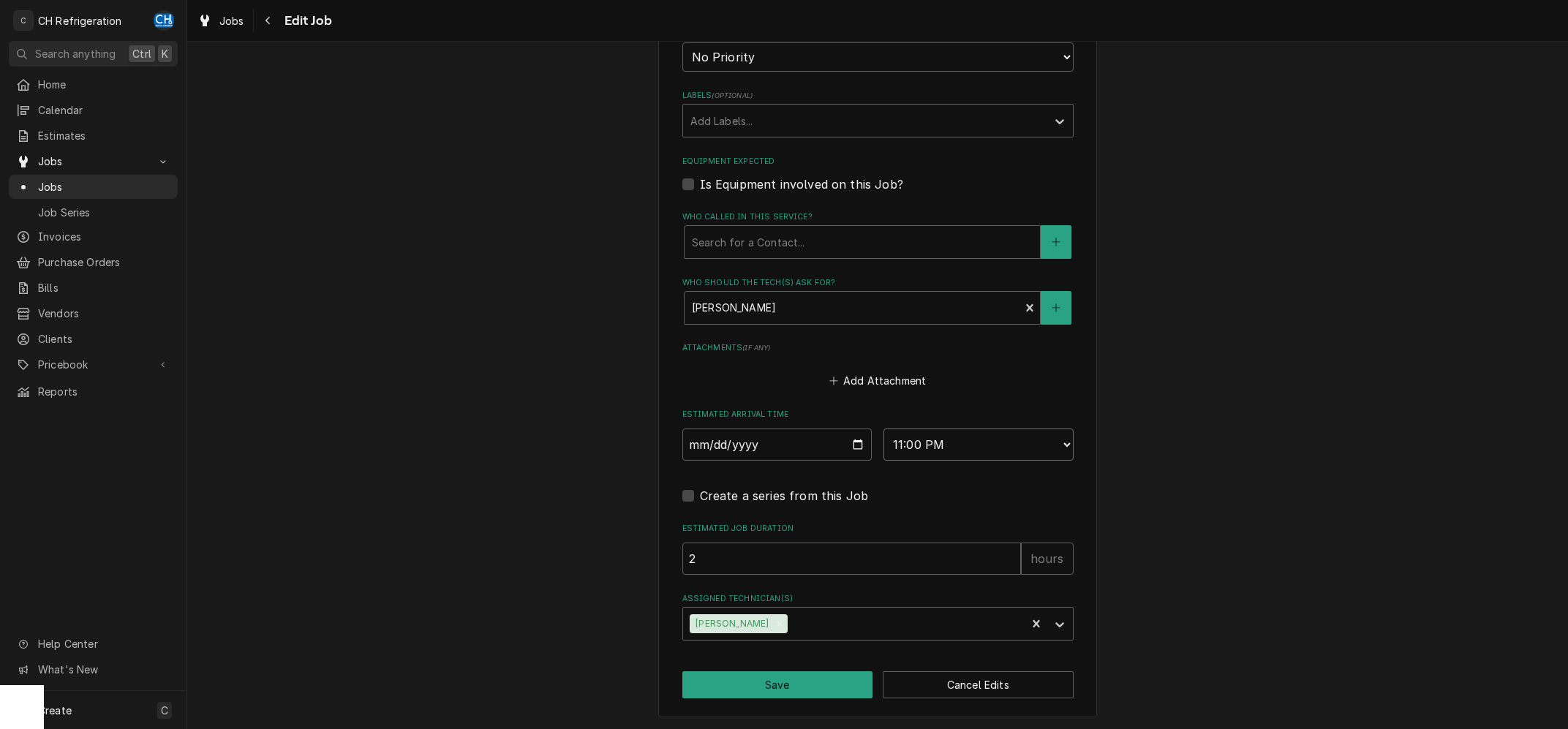
click option "11:00 PM" at bounding box center [0, 0] width 0 height 0
click at [803, 301] on div "Who should the tech(s) ask for?" at bounding box center [852, 307] width 321 height 26
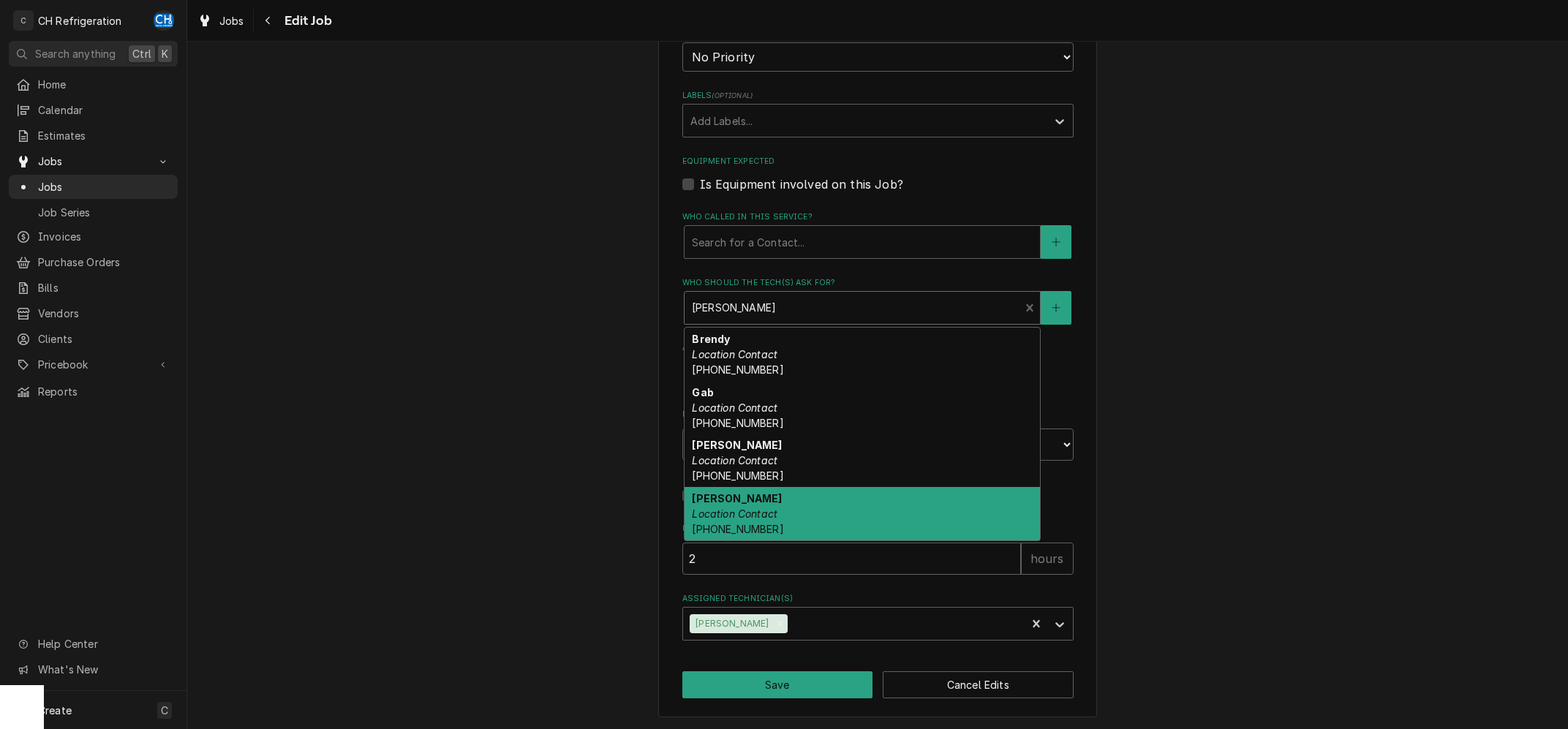
click at [830, 517] on div "Stephen Perkins Location Contact (310) 910-4279" at bounding box center [863, 513] width 356 height 54
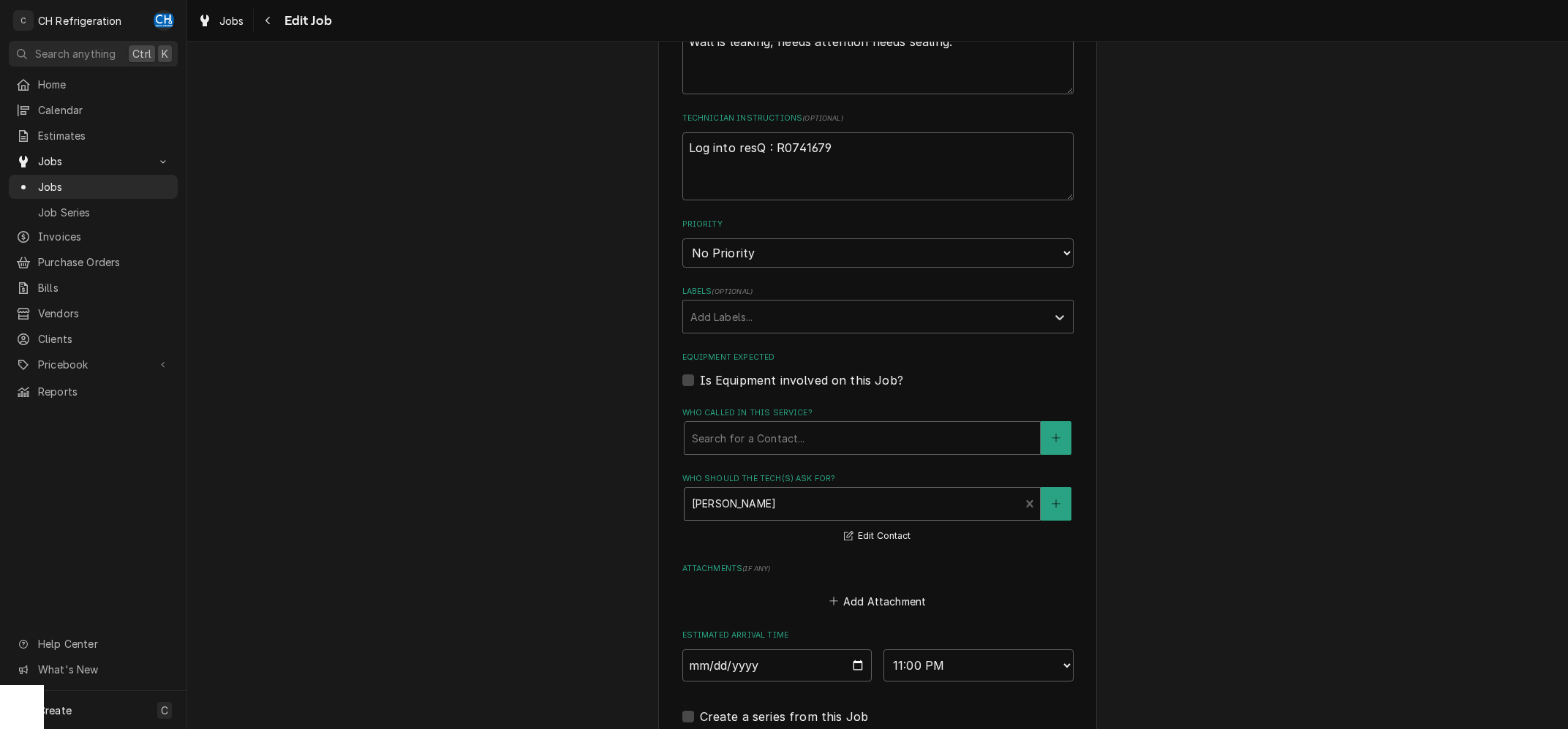
scroll to position [785, 0]
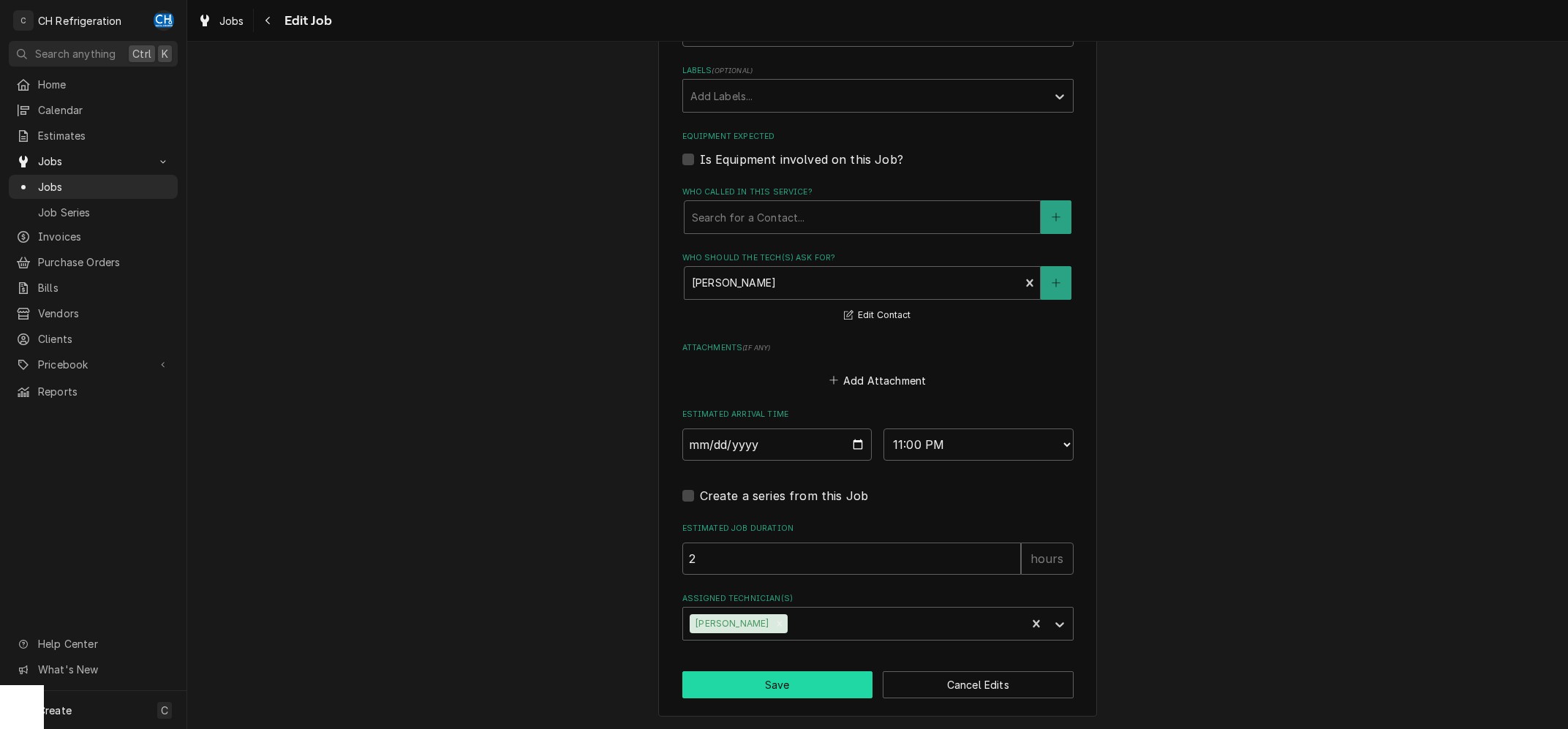
click at [772, 684] on button "Save" at bounding box center [778, 684] width 191 height 27
type textarea "x"
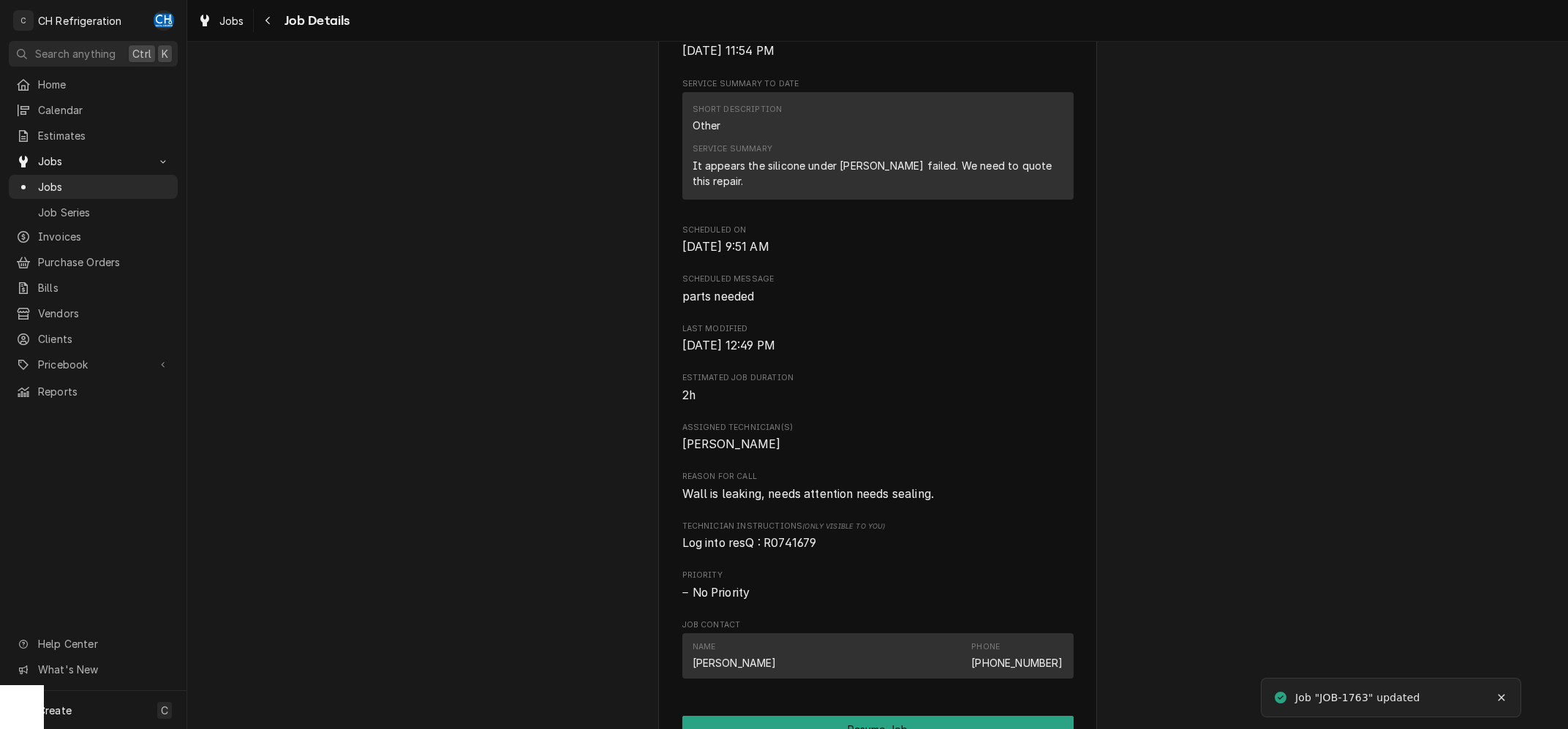
scroll to position [956, 0]
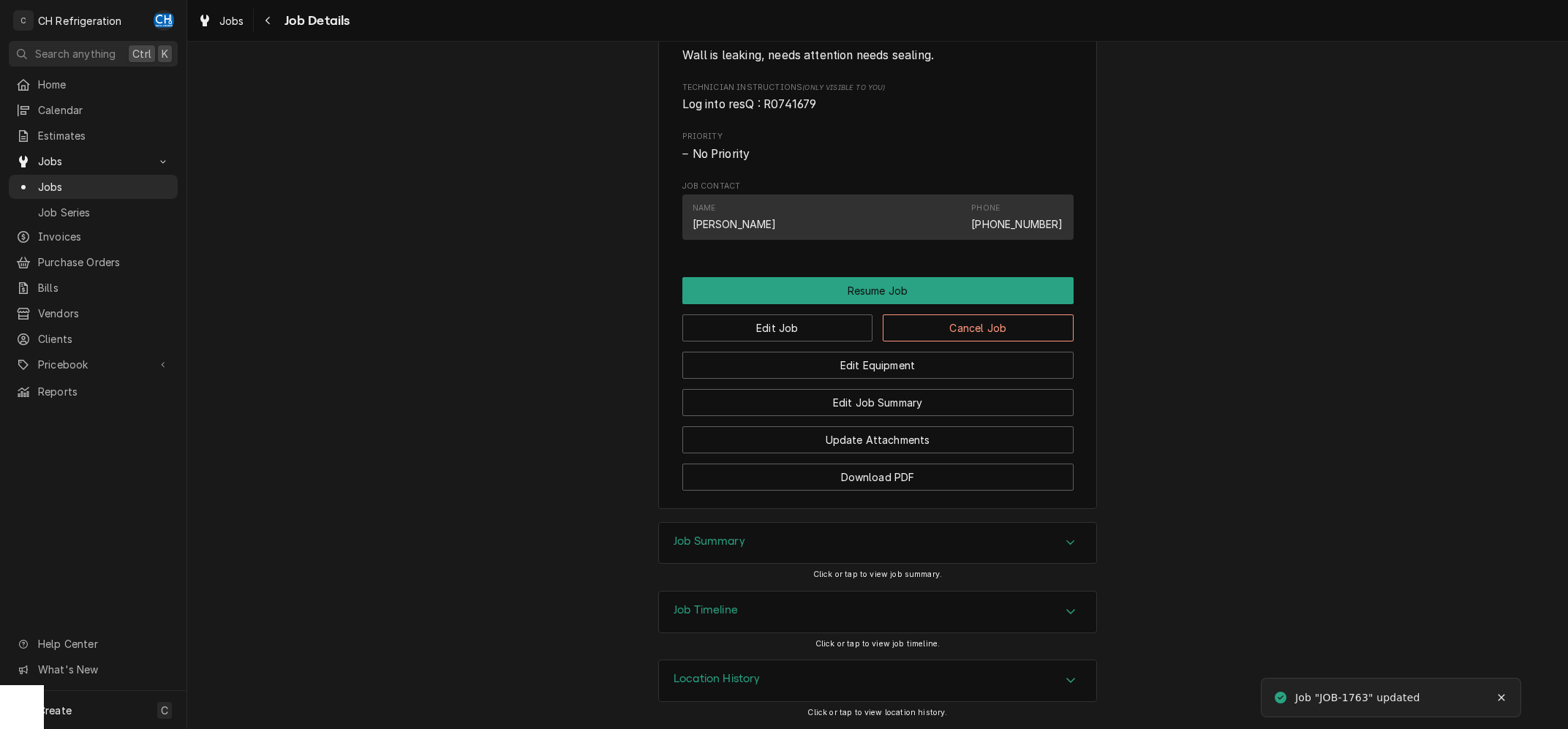
click at [821, 557] on div "Job Summary" at bounding box center [877, 543] width 438 height 41
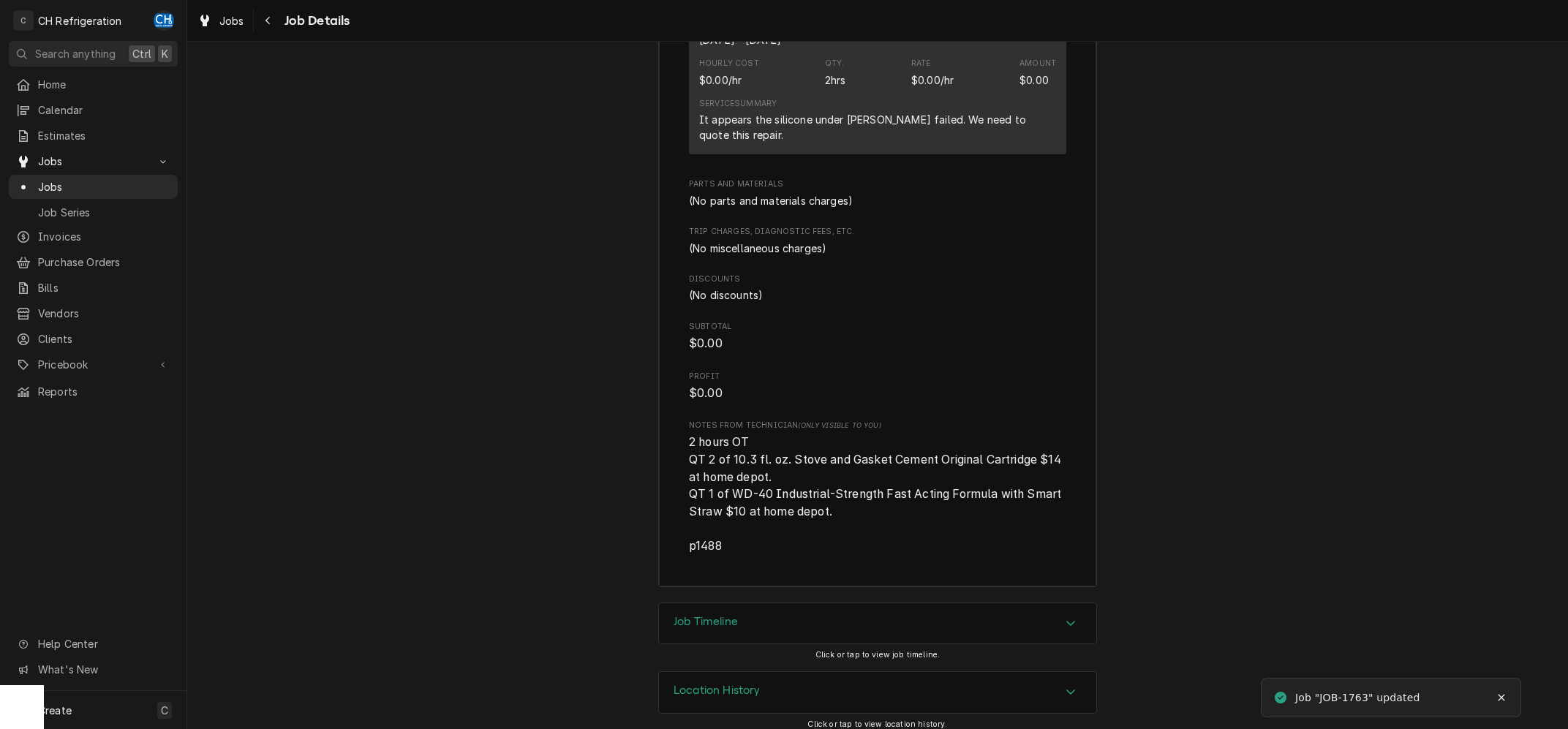
click at [812, 603] on div "Job Timeline" at bounding box center [877, 623] width 438 height 41
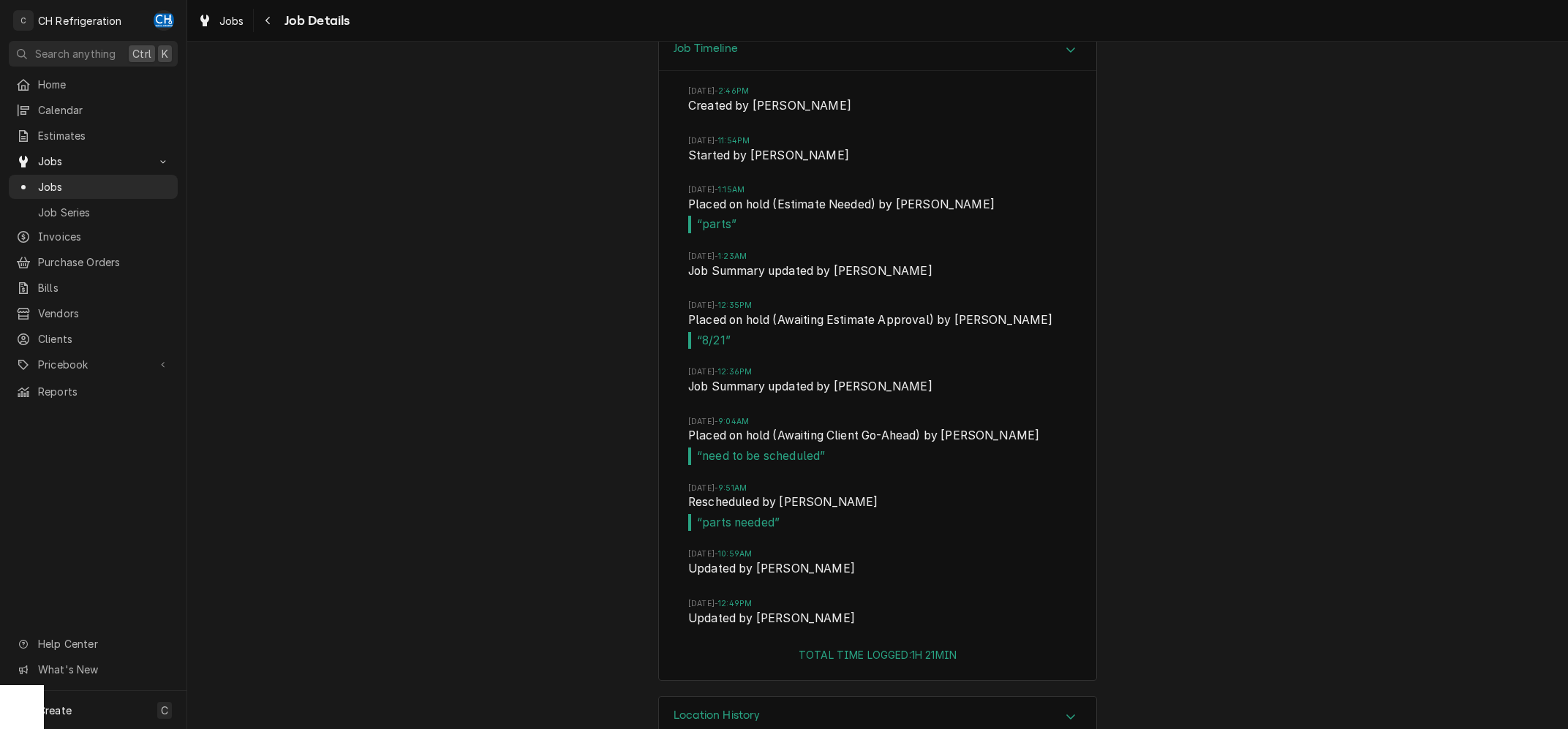
scroll to position [2374, 0]
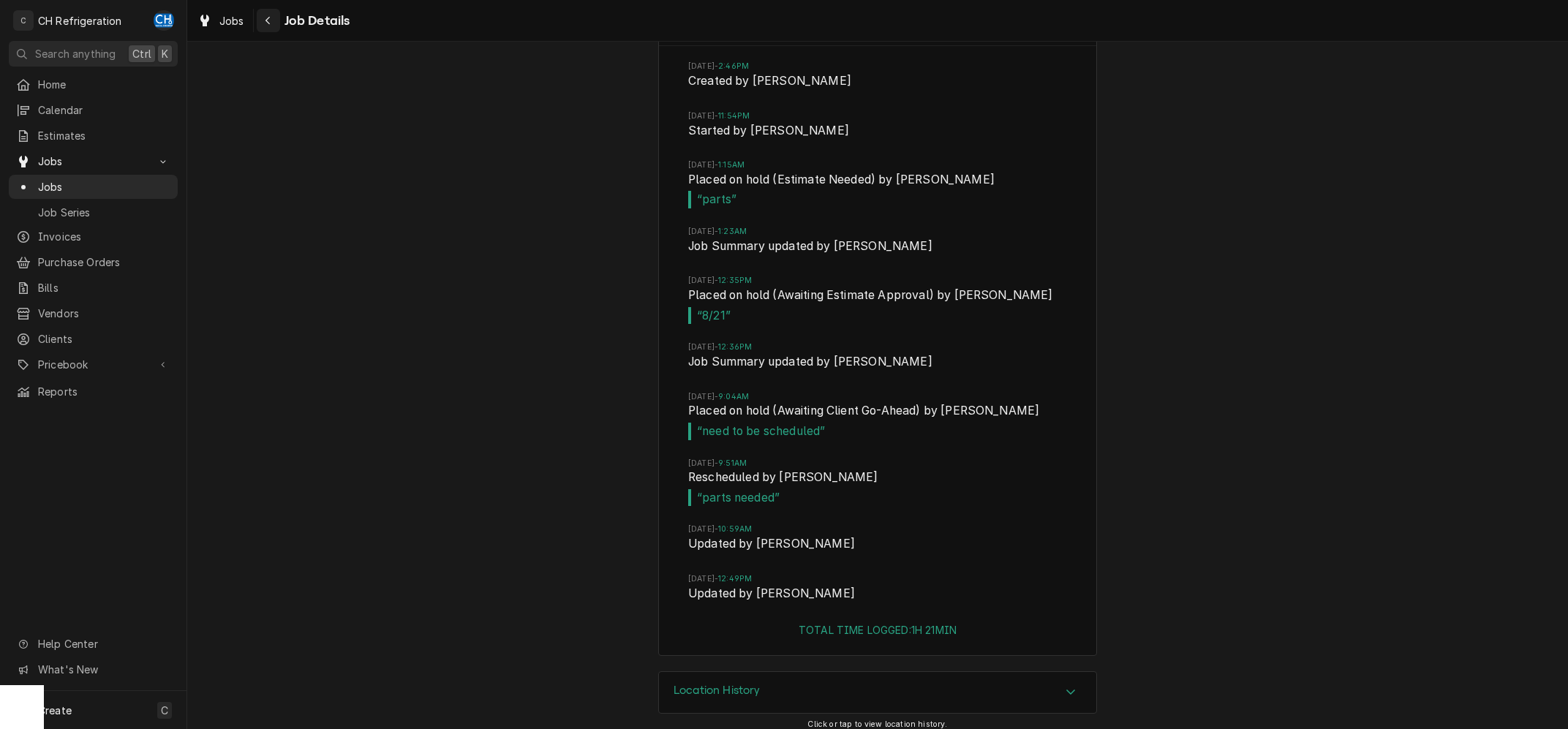
click at [272, 25] on div "Navigate back" at bounding box center [269, 21] width 15 height 15
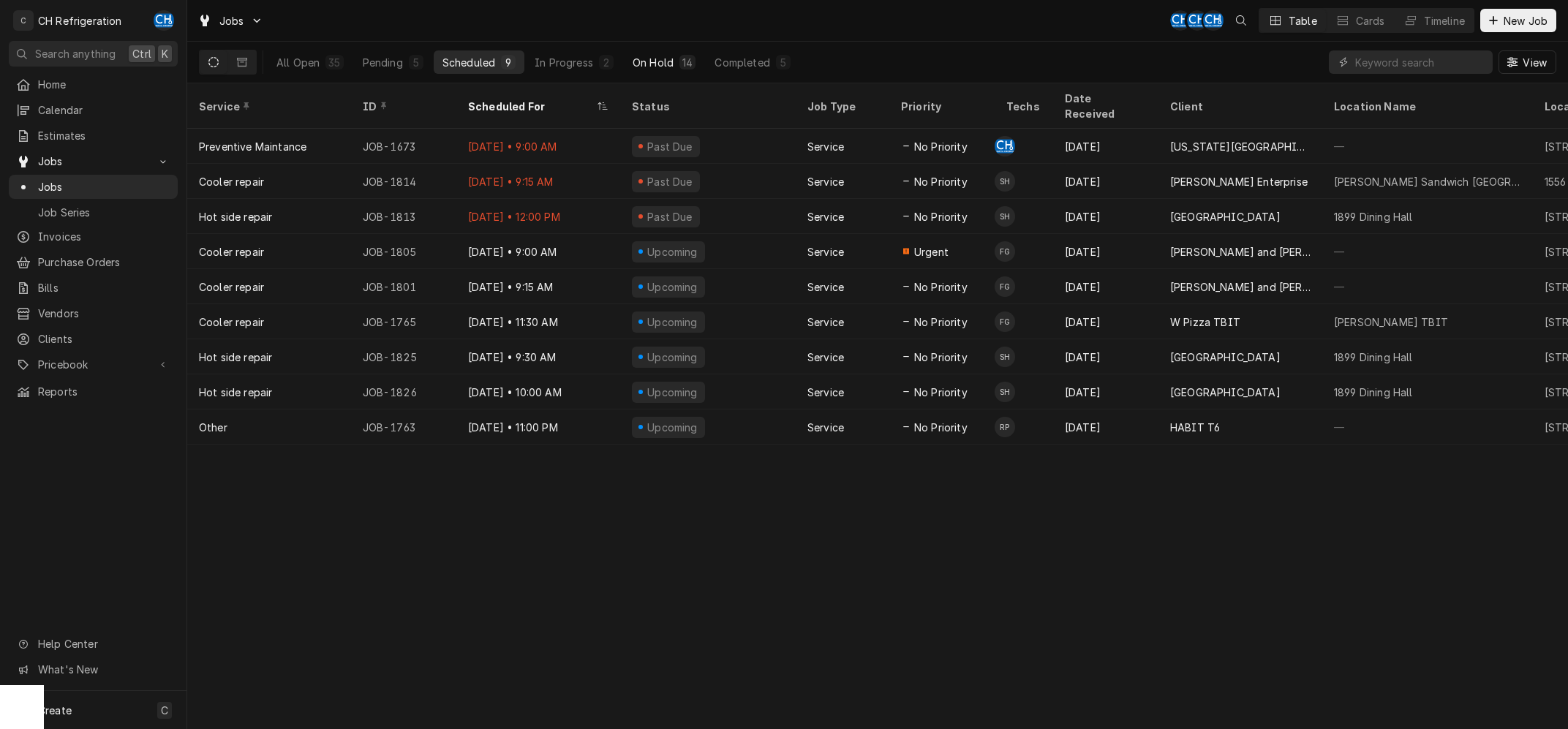
click at [680, 62] on div "14" at bounding box center [688, 62] width 16 height 15
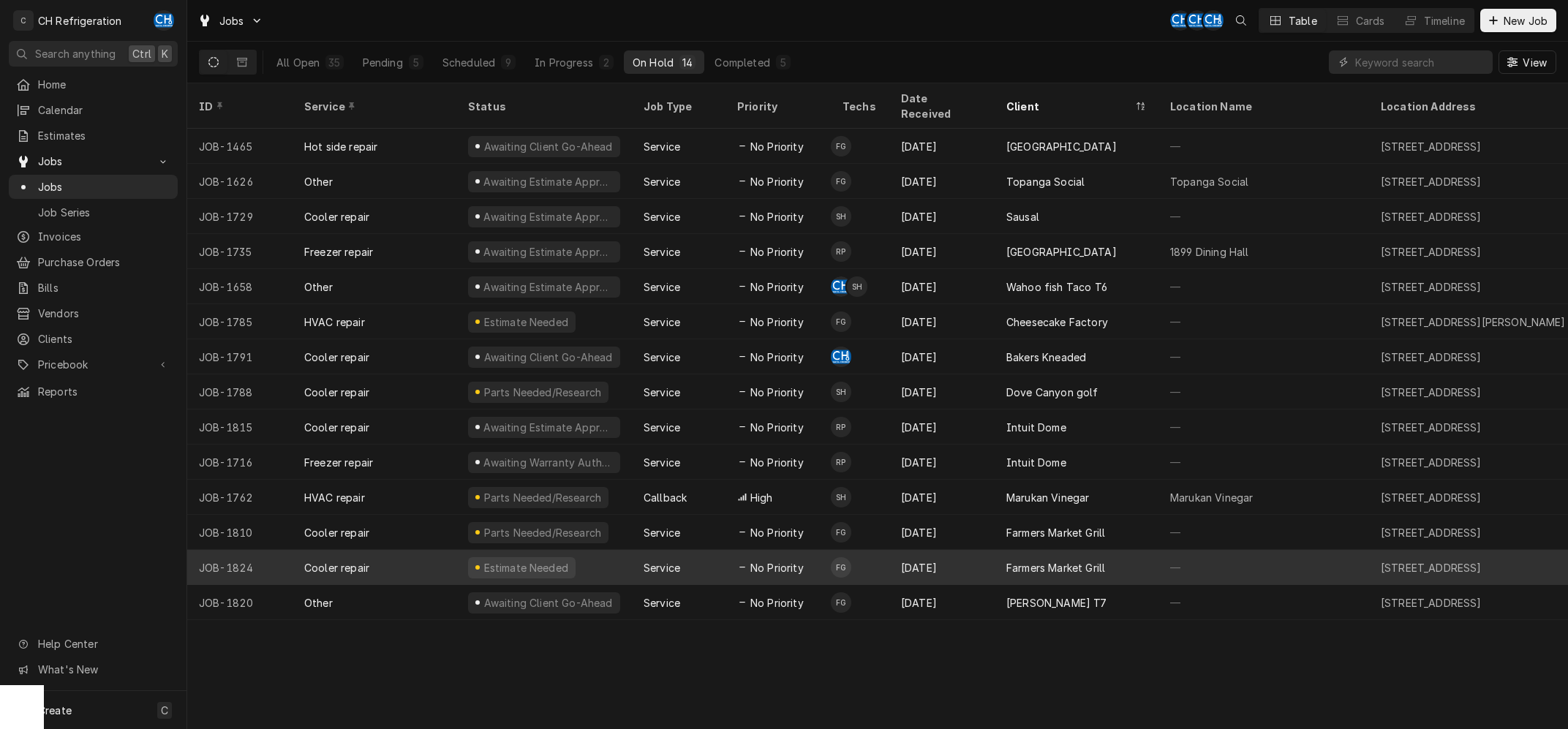
click at [1087, 560] on div "Farmers Market Grill" at bounding box center [1055, 568] width 99 height 16
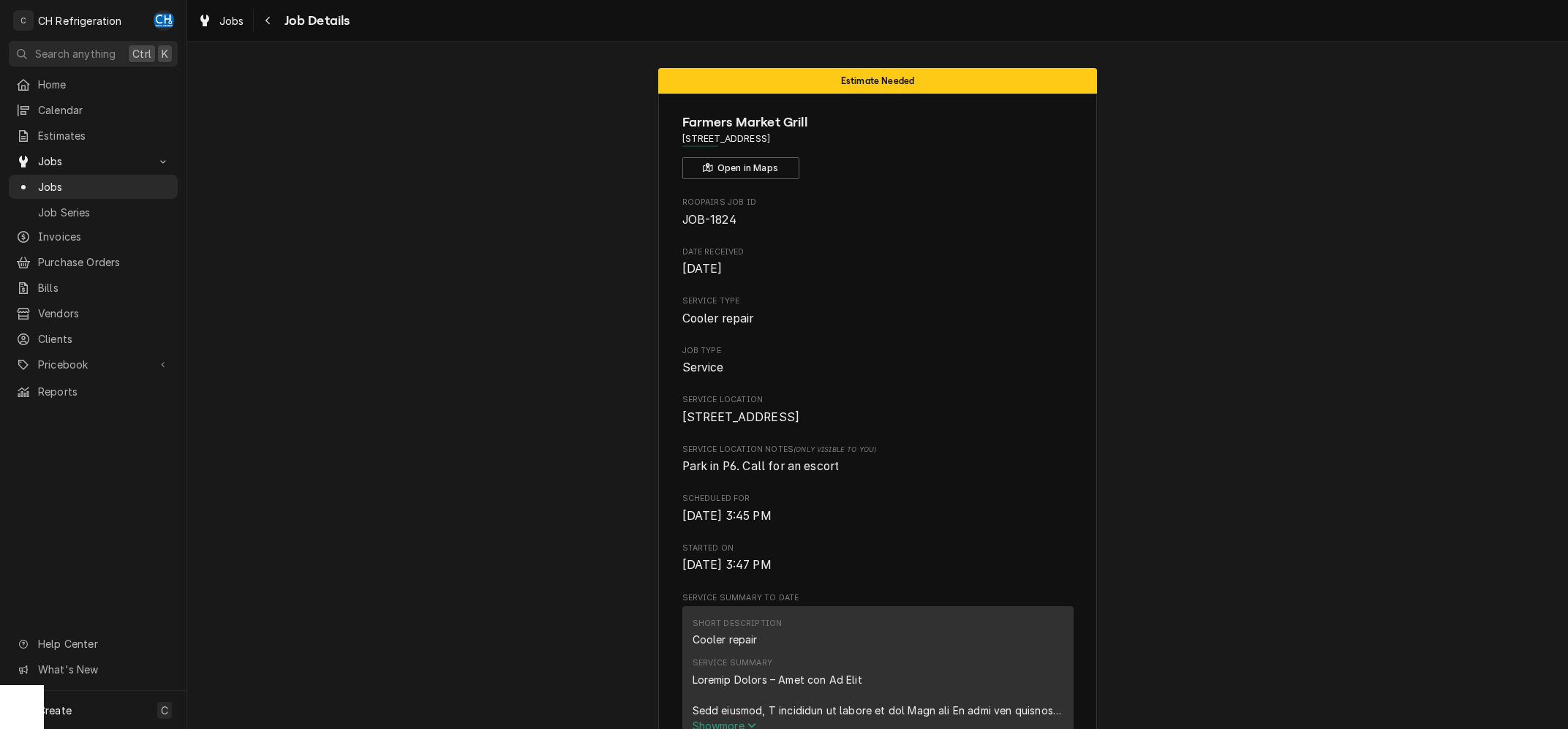
scroll to position [147, 0]
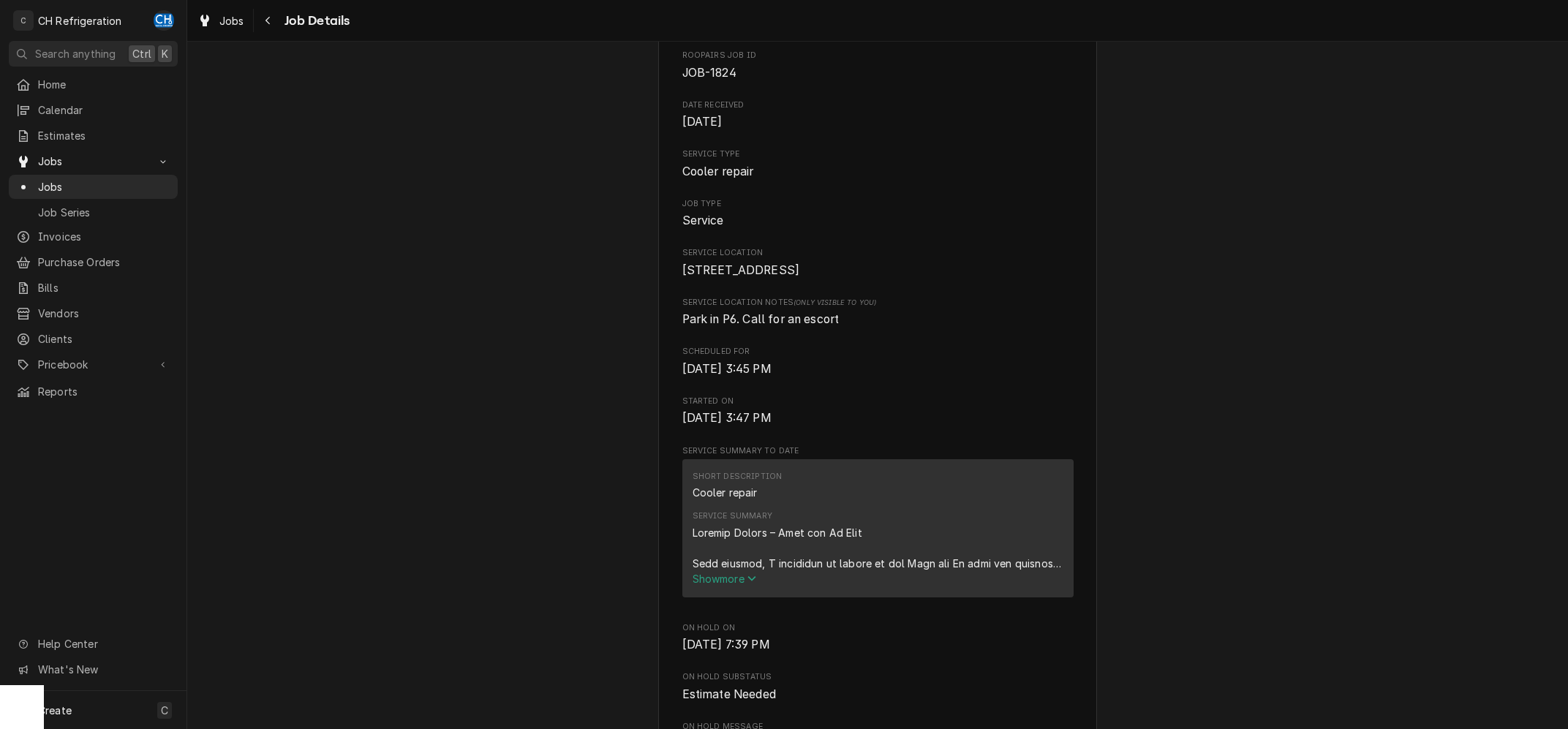
click at [693, 585] on span "Show more" at bounding box center [724, 578] width 64 height 13
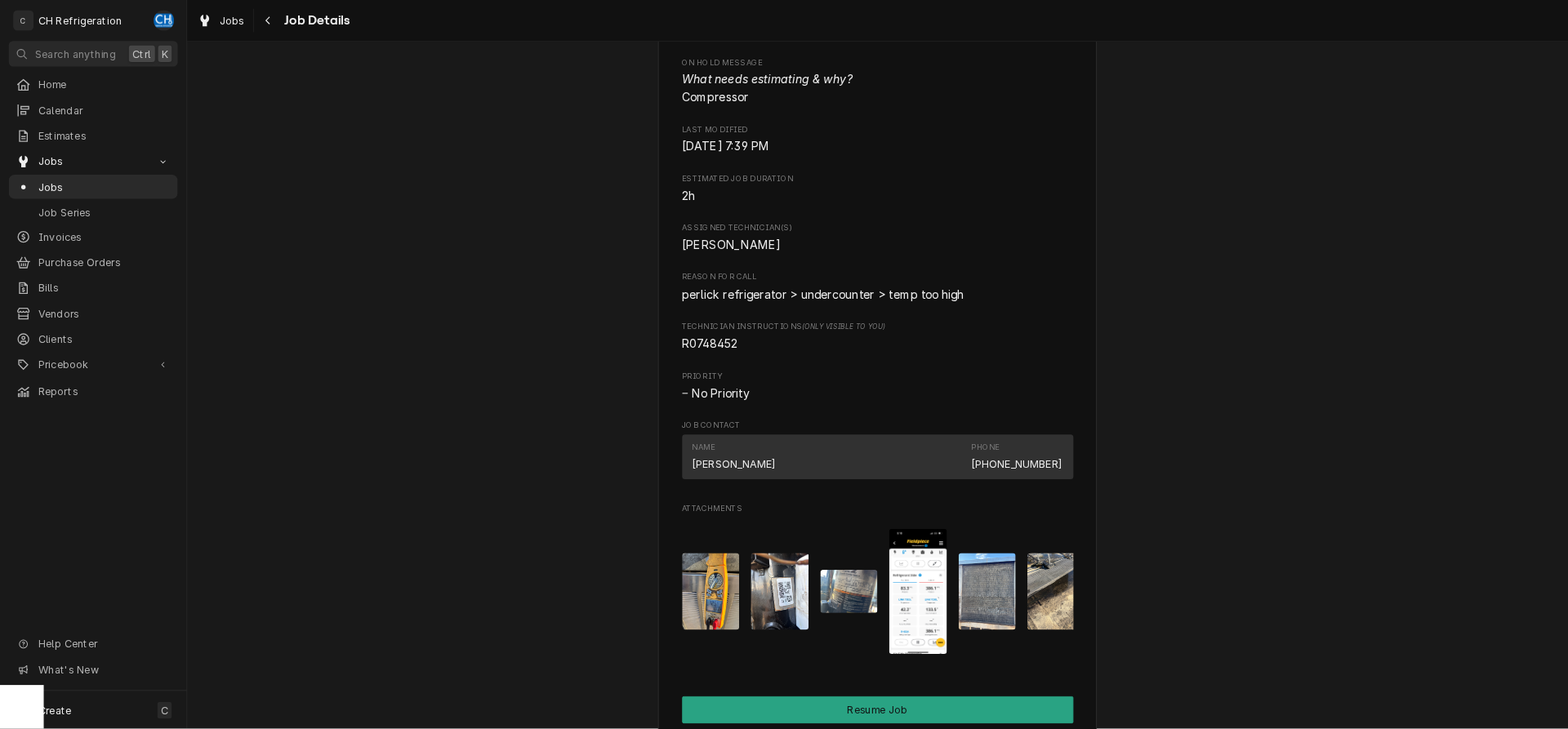
scroll to position [1313, 0]
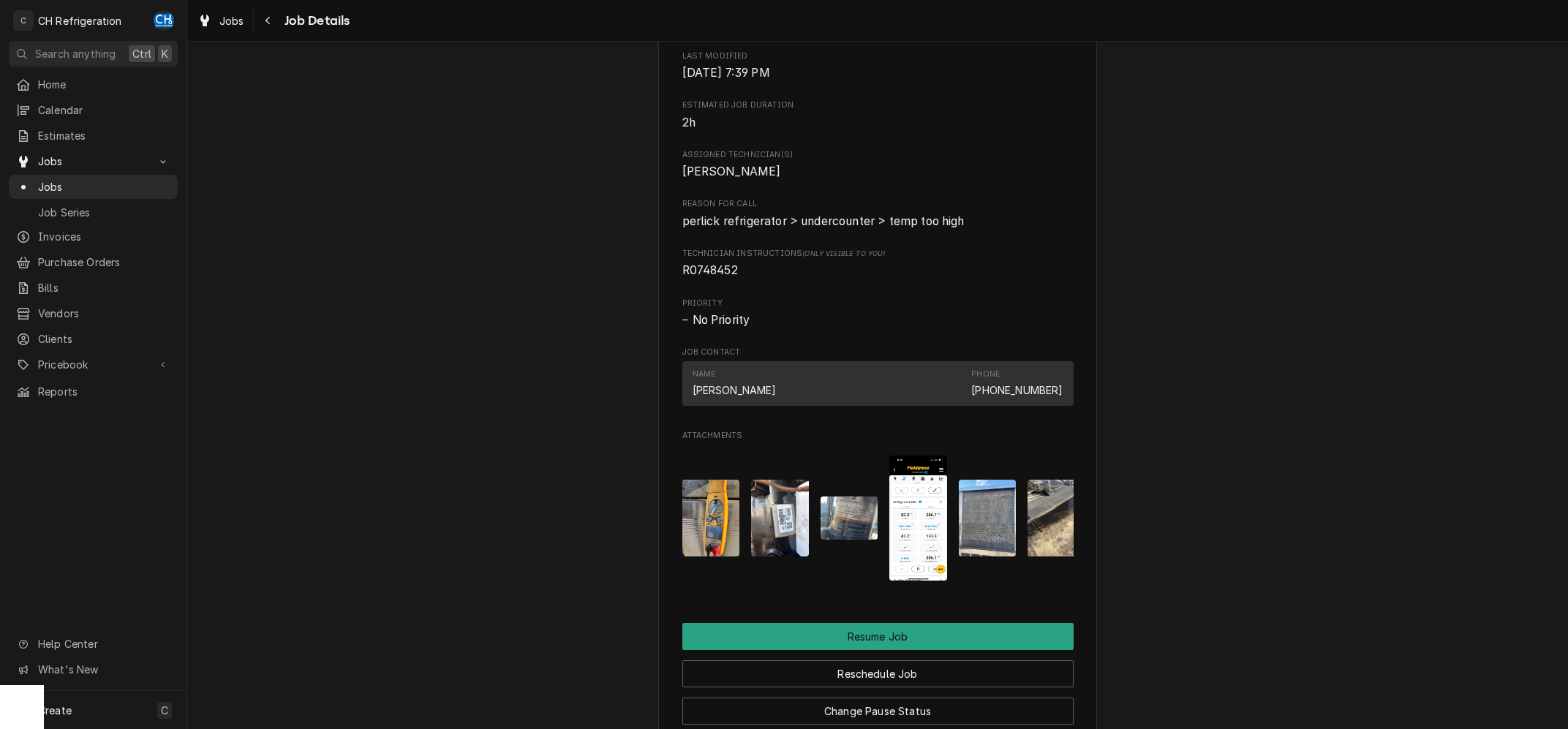
click at [793, 556] on img "Attachments" at bounding box center [780, 518] width 58 height 77
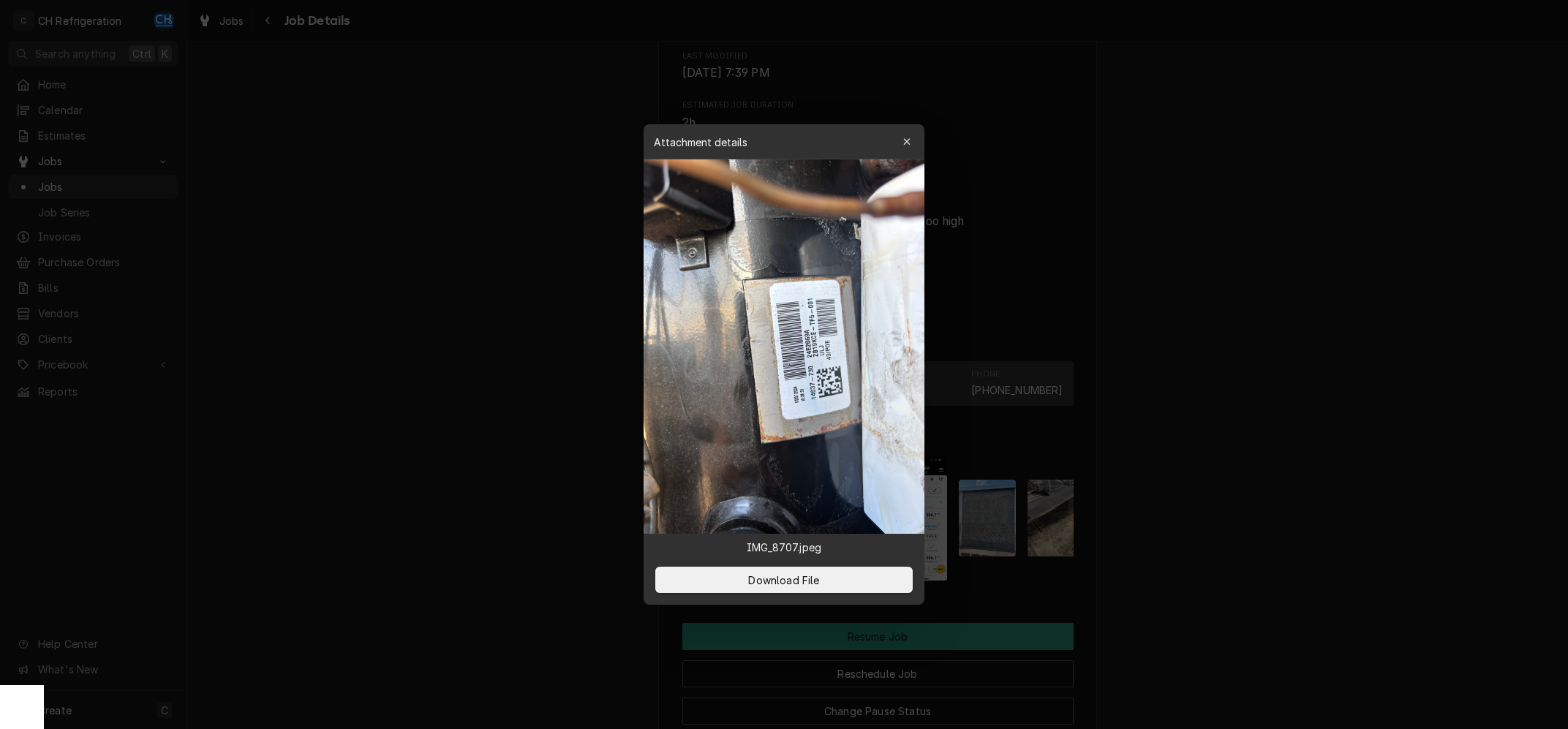
click at [803, 391] on img at bounding box center [784, 346] width 281 height 374
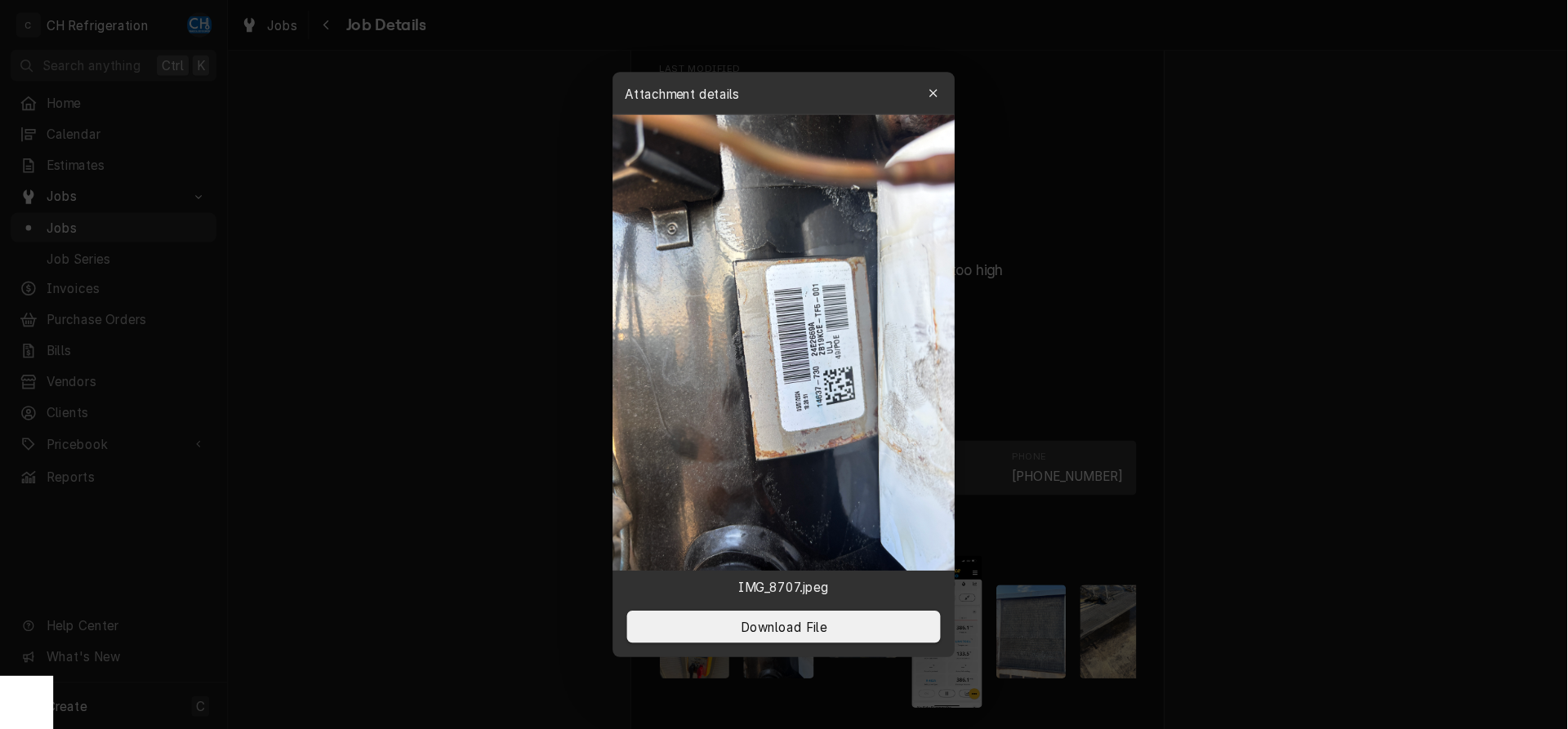
scroll to position [1313, 0]
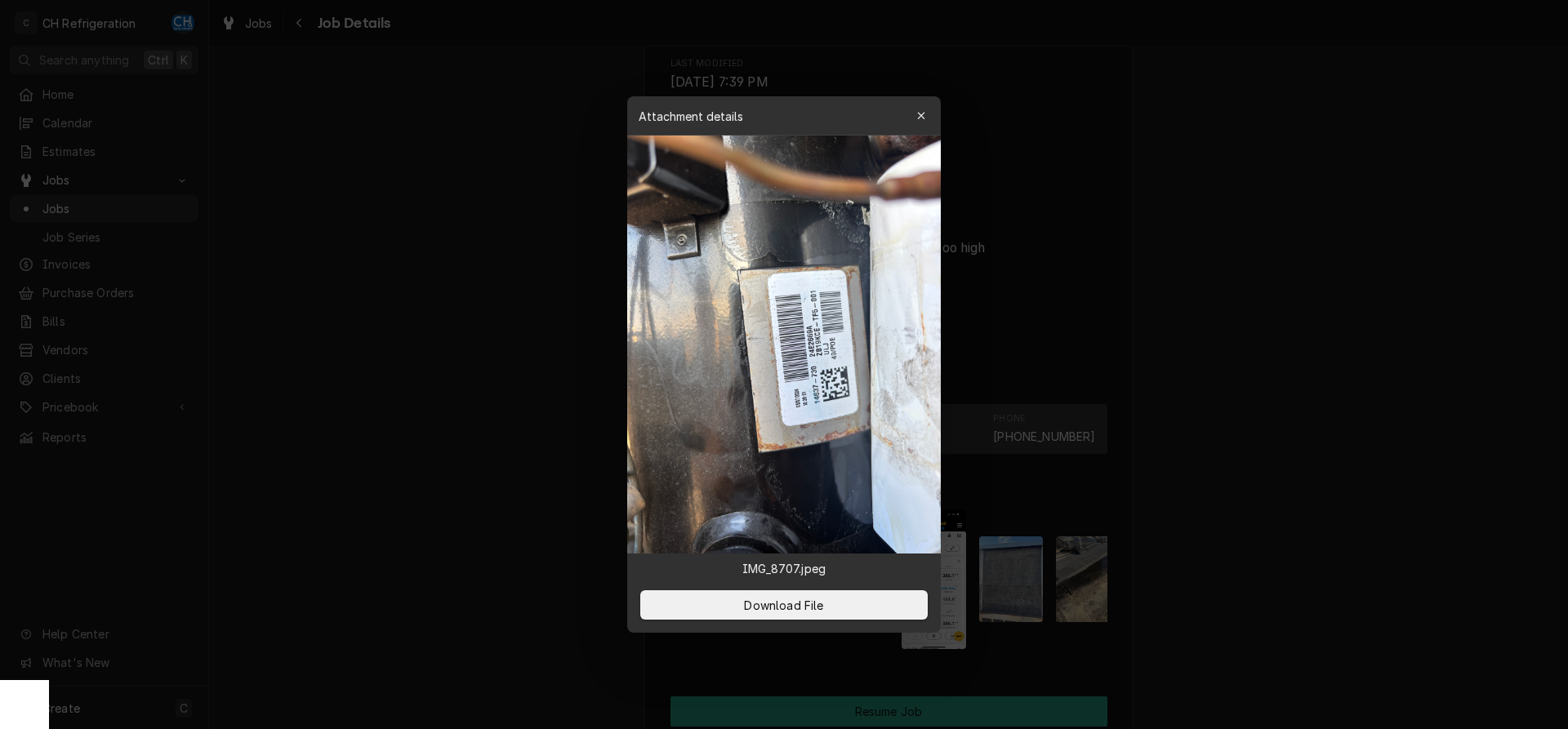
click at [1302, 405] on div at bounding box center [784, 364] width 1568 height 729
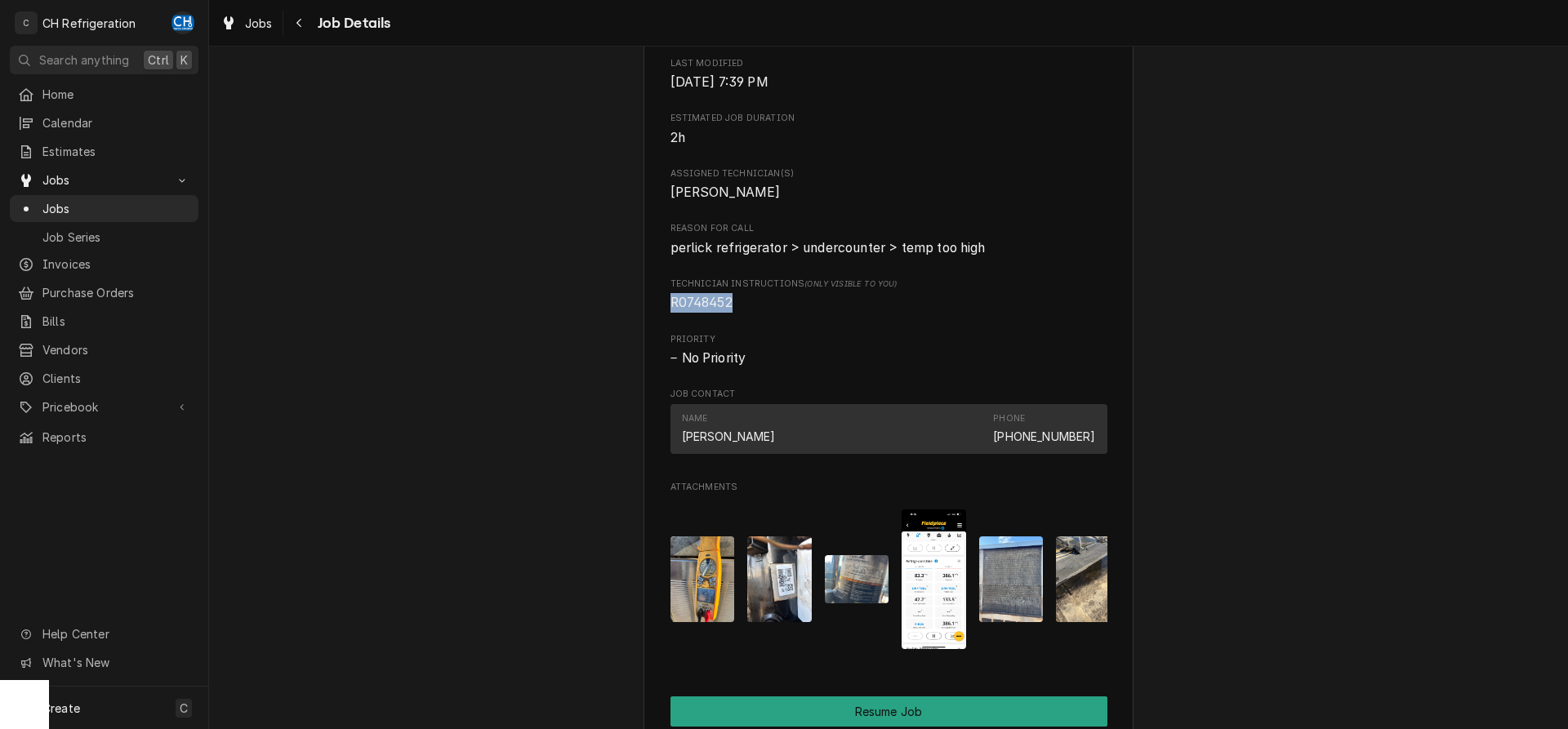
drag, startPoint x: 717, startPoint y: 337, endPoint x: 670, endPoint y: 337, distance: 47.0
copy span "R0748452"
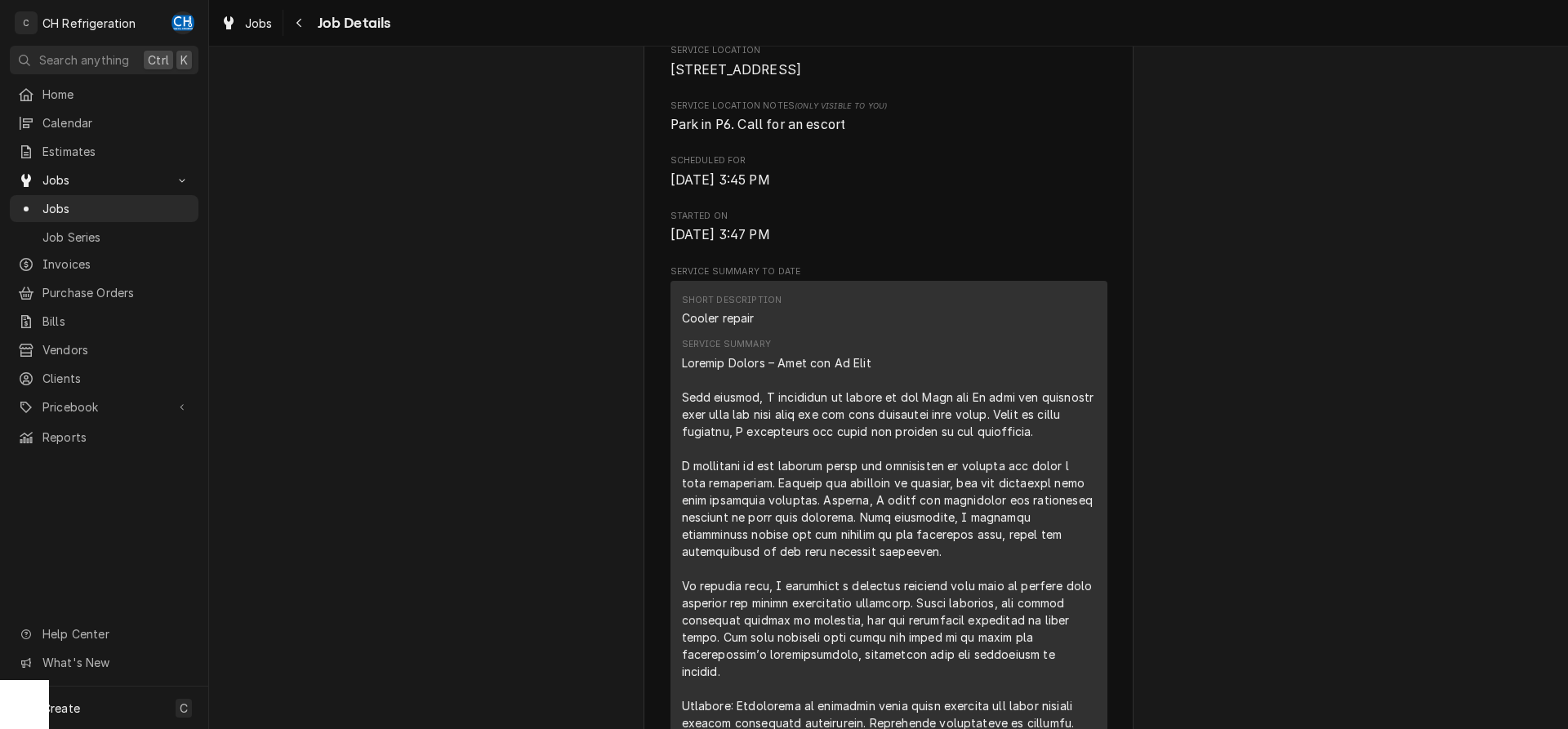
scroll to position [0, 0]
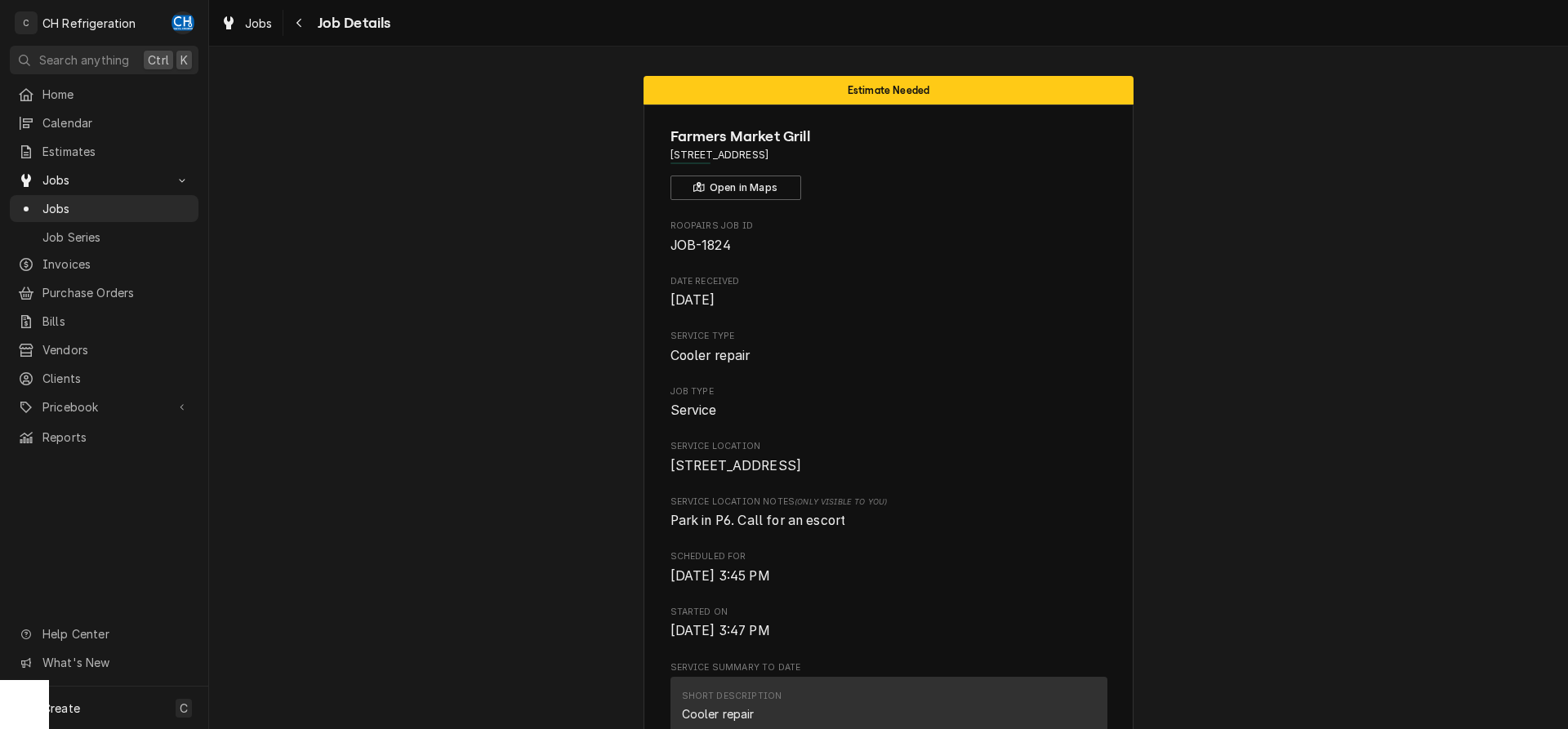
drag, startPoint x: 868, startPoint y: 153, endPoint x: 637, endPoint y: 153, distance: 231.0
copy span "1 World Way, Los Angeles, CA 90045"
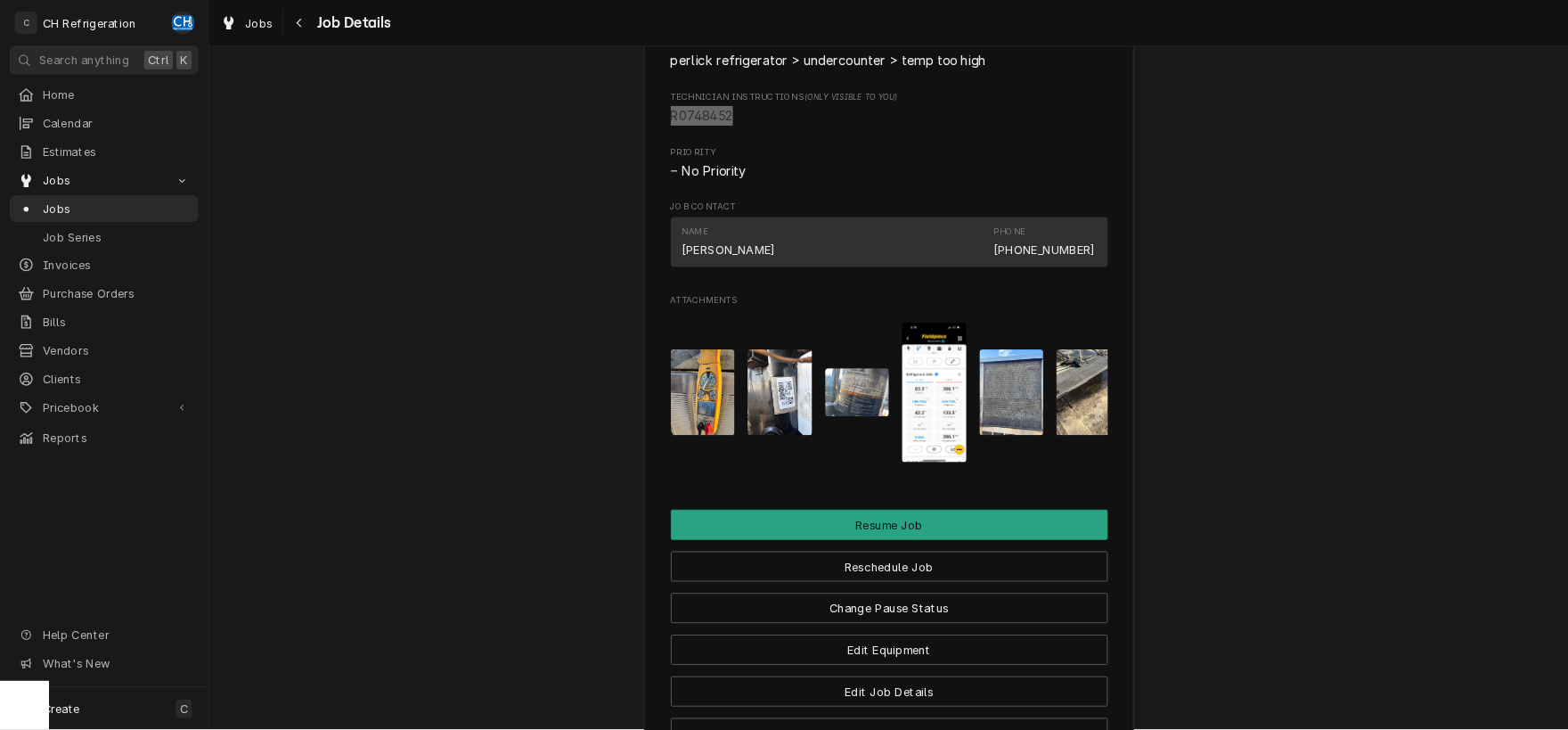
scroll to position [1455, 0]
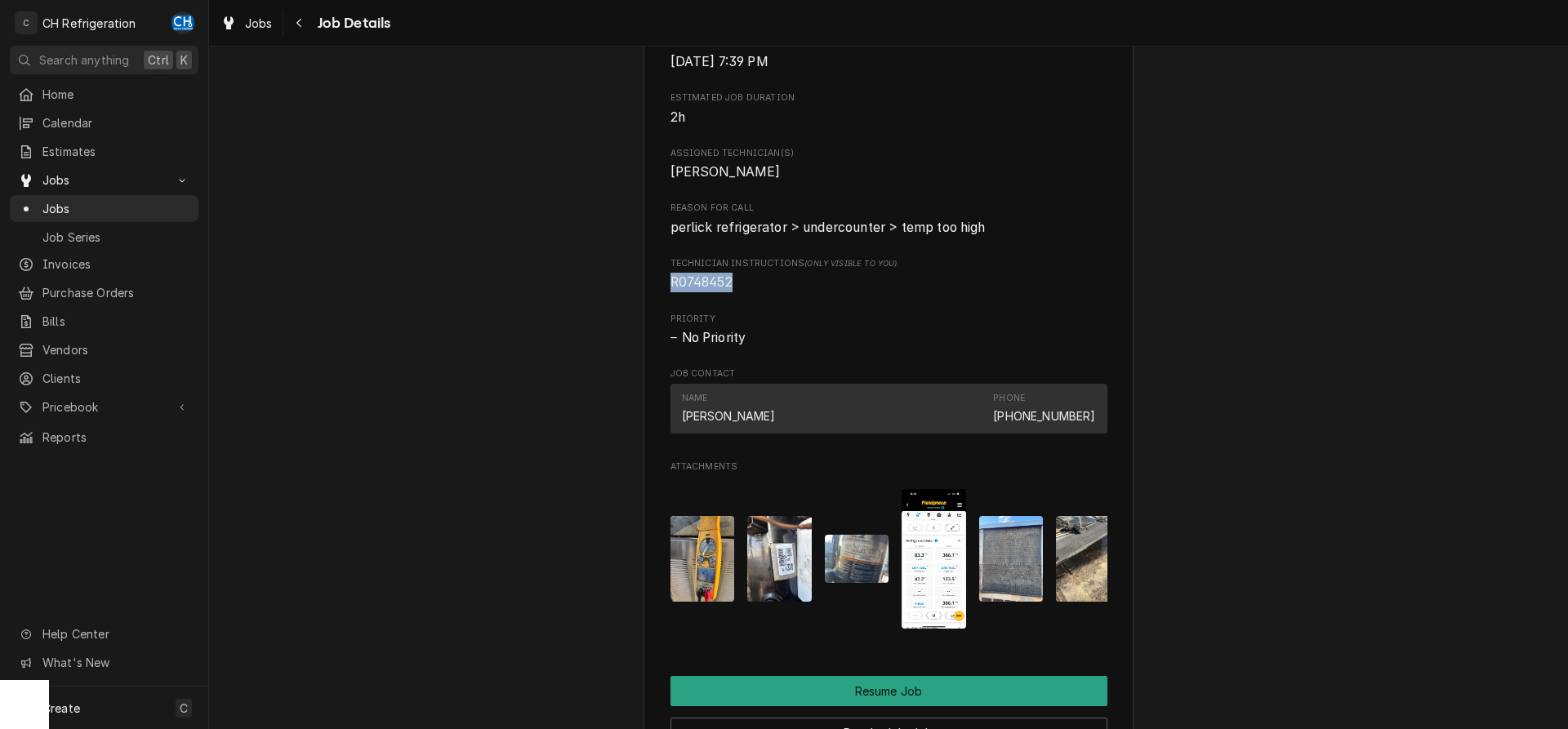
click at [774, 598] on img "Attachments" at bounding box center [779, 559] width 65 height 86
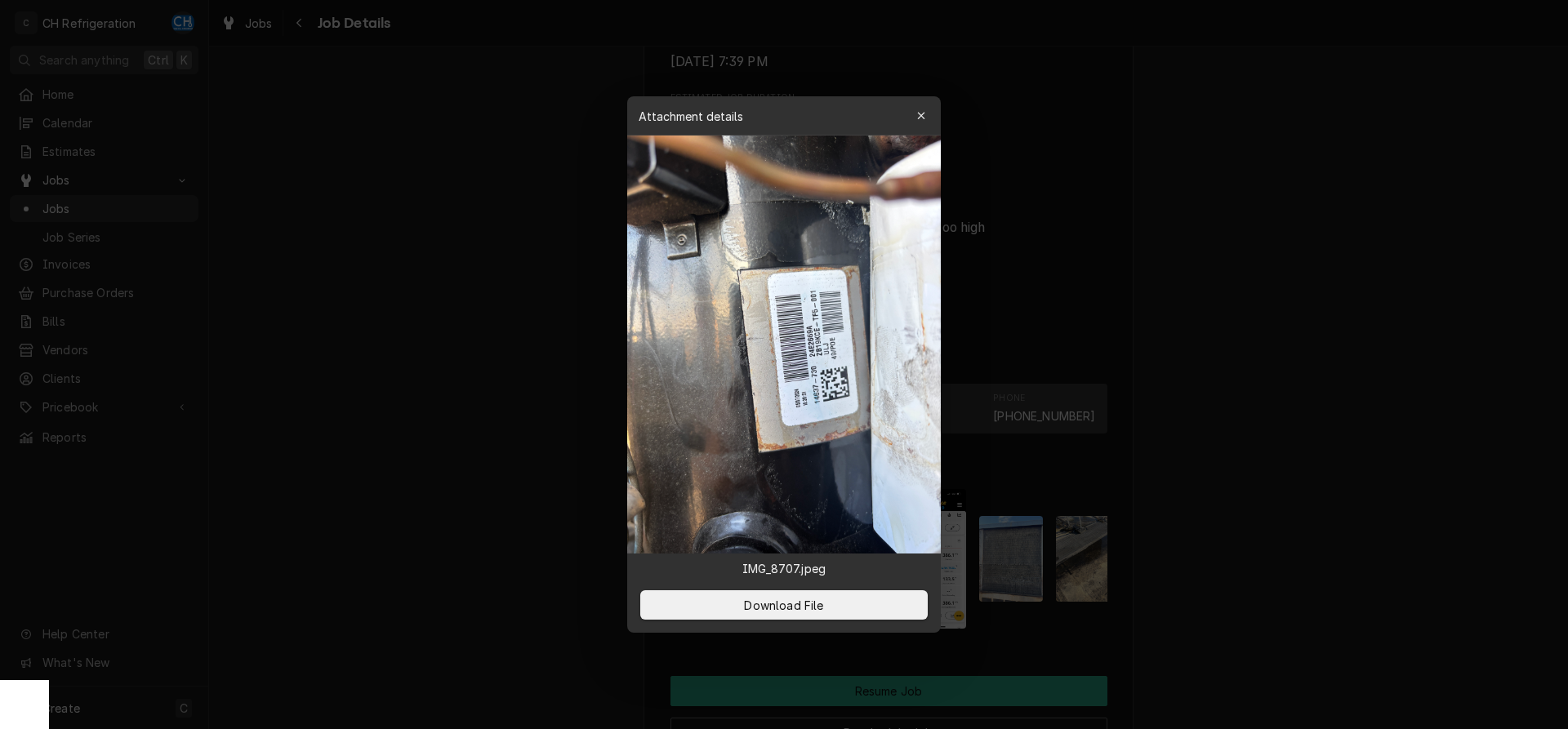
click at [1161, 362] on div at bounding box center [784, 364] width 1568 height 729
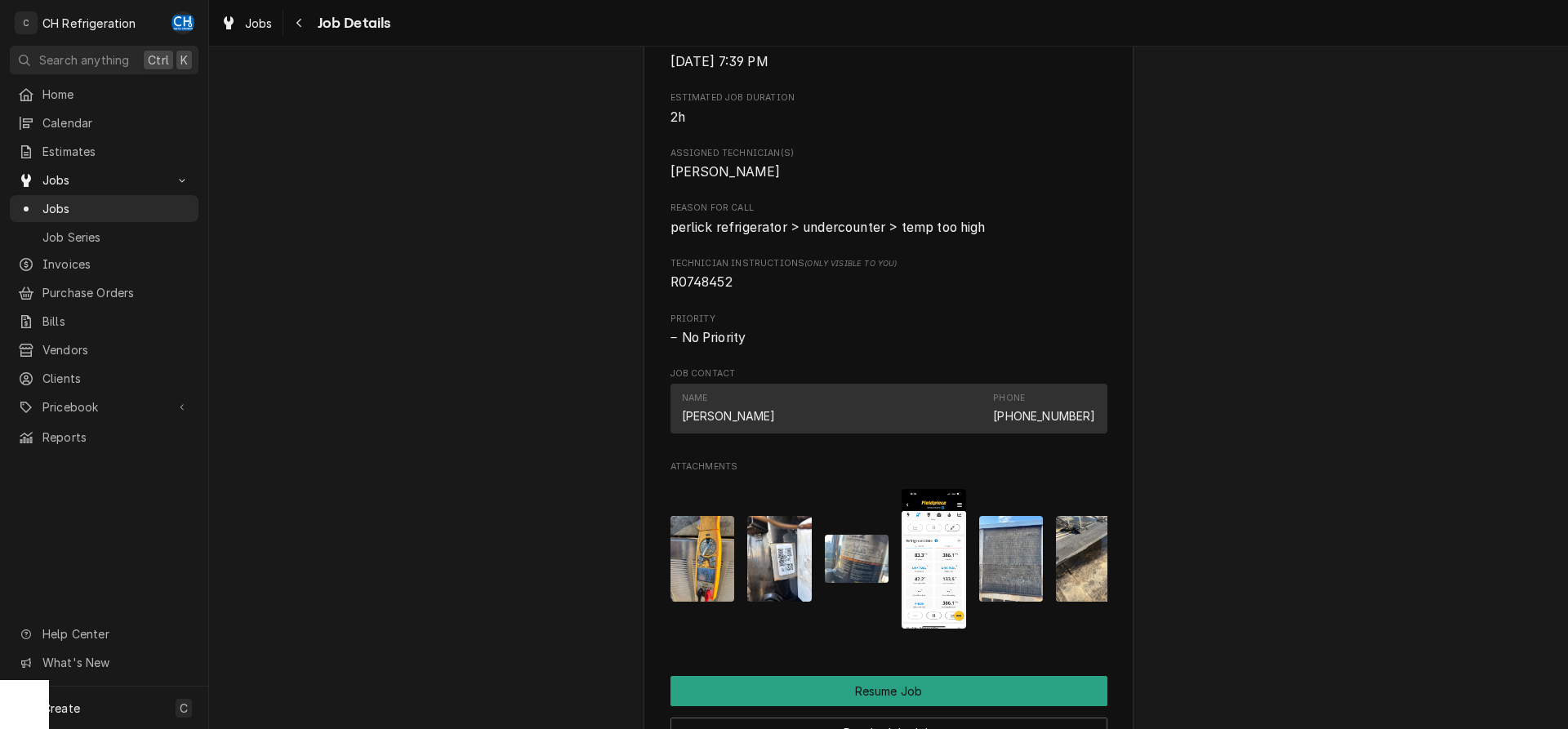
click at [877, 584] on img "Attachments" at bounding box center [857, 559] width 65 height 48
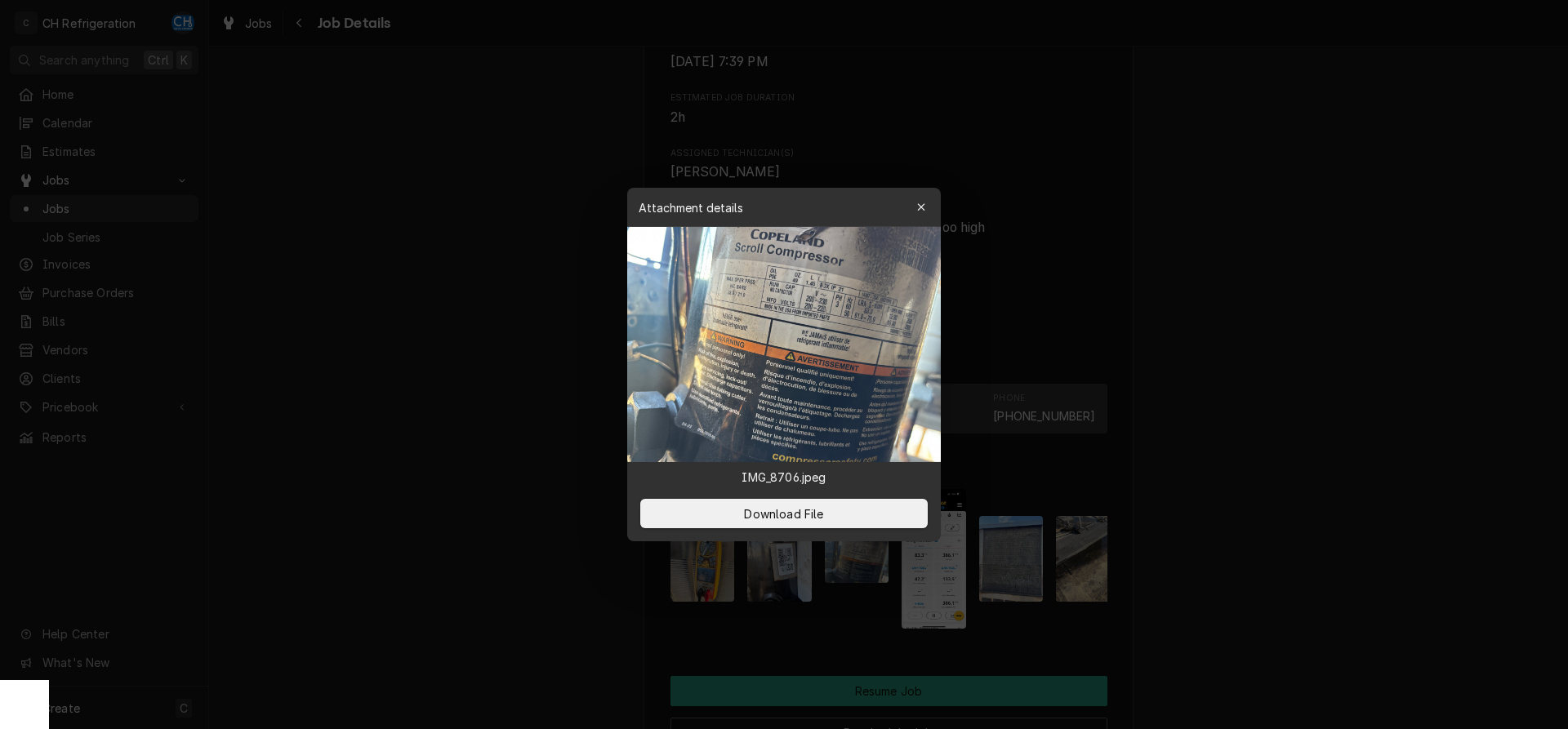
click at [867, 345] on img at bounding box center [784, 344] width 313 height 235
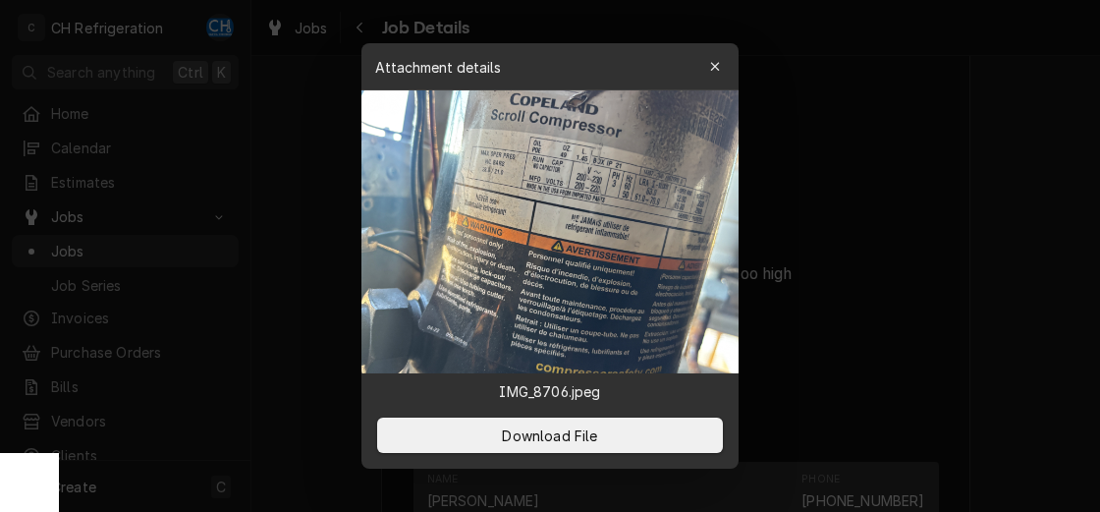
scroll to position [1603, 0]
click at [934, 252] on div at bounding box center [550, 256] width 1100 height 512
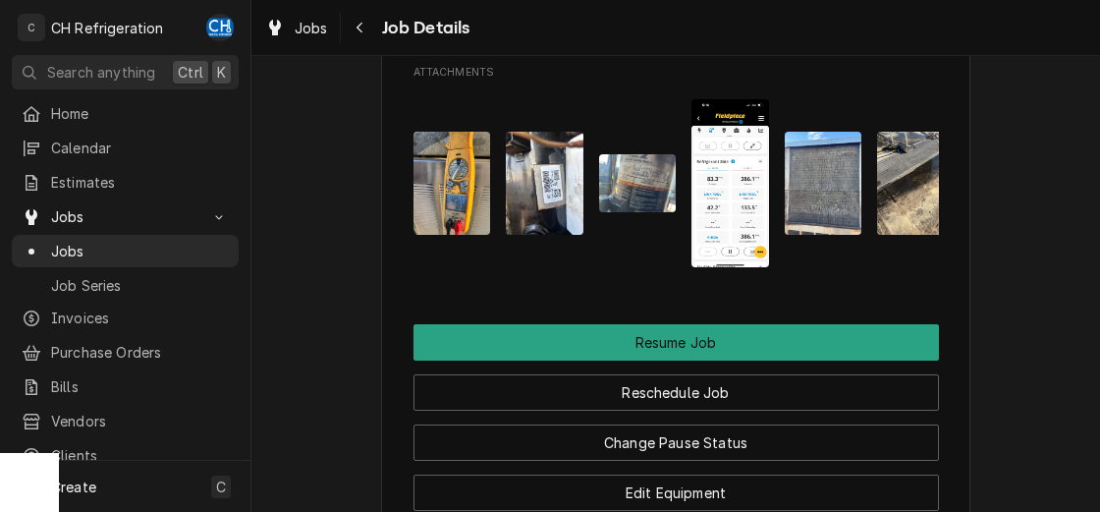
scroll to position [2201, 0]
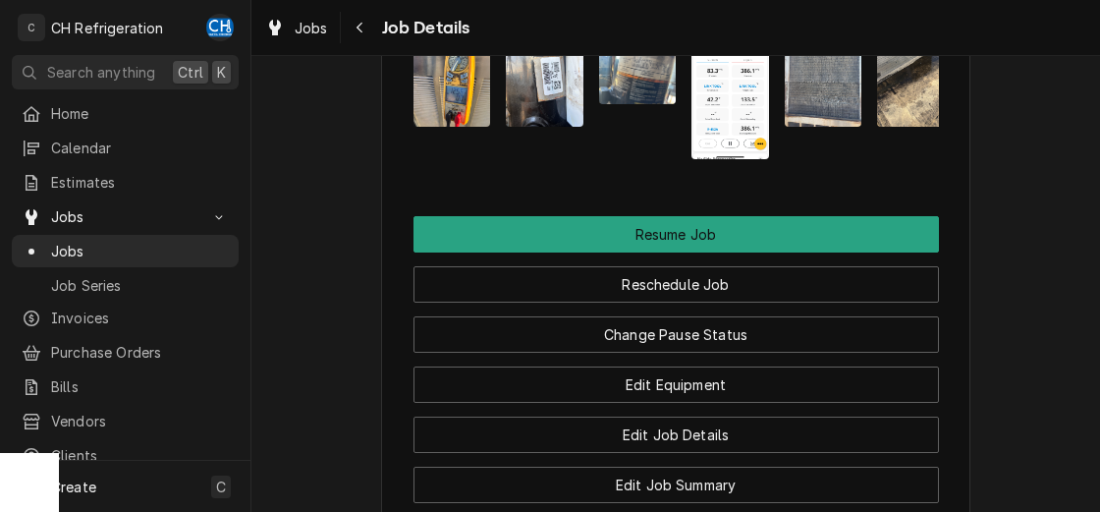
click at [747, 159] on img "Attachments" at bounding box center [731, 75] width 78 height 168
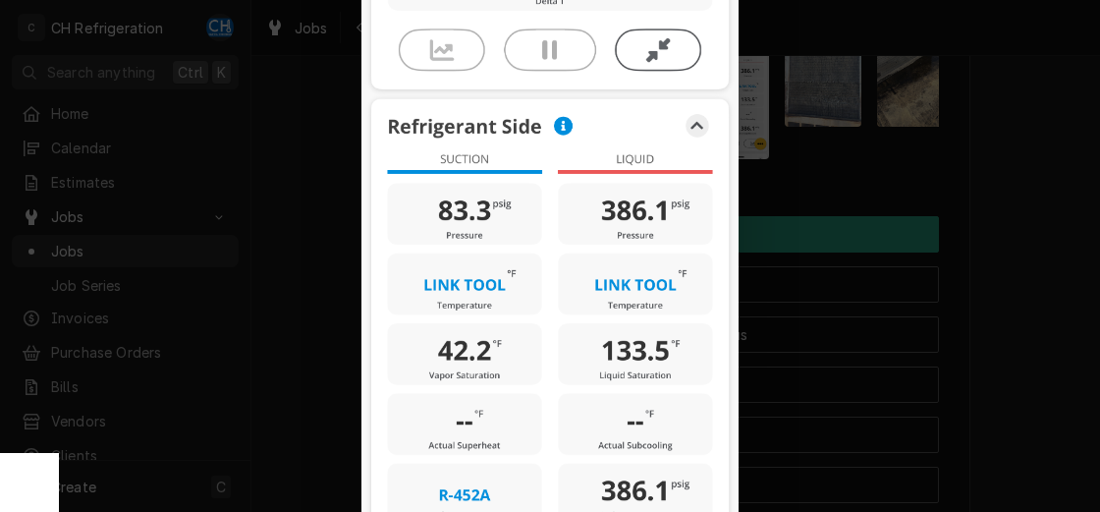
click at [1015, 281] on div at bounding box center [550, 256] width 1100 height 512
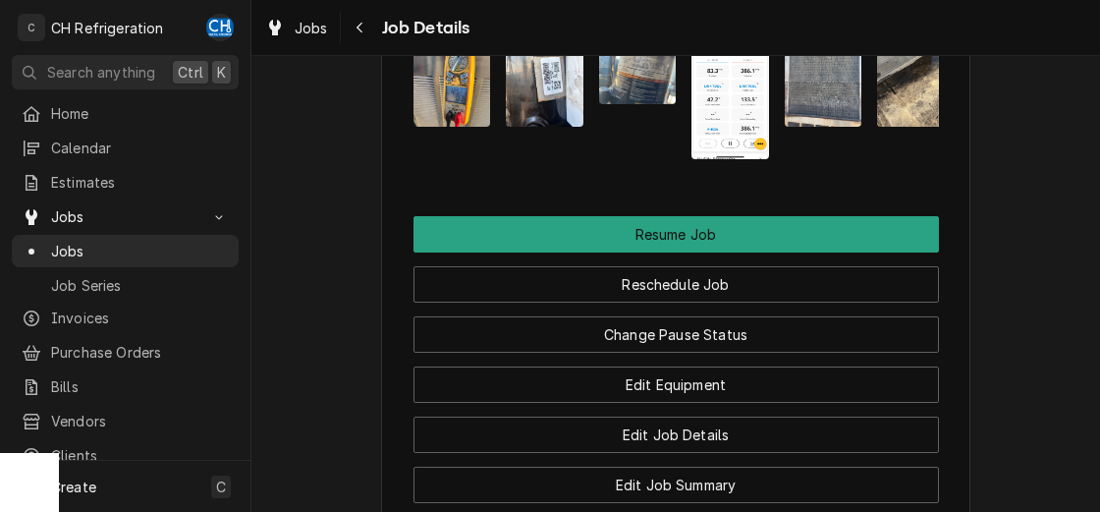
scroll to position [2301, 0]
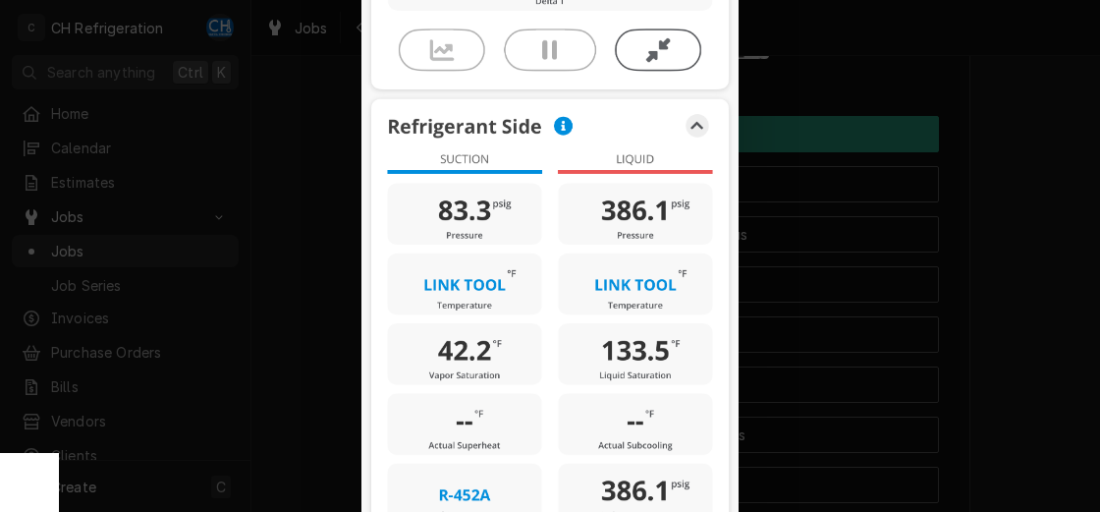
click at [1043, 224] on div at bounding box center [550, 256] width 1100 height 512
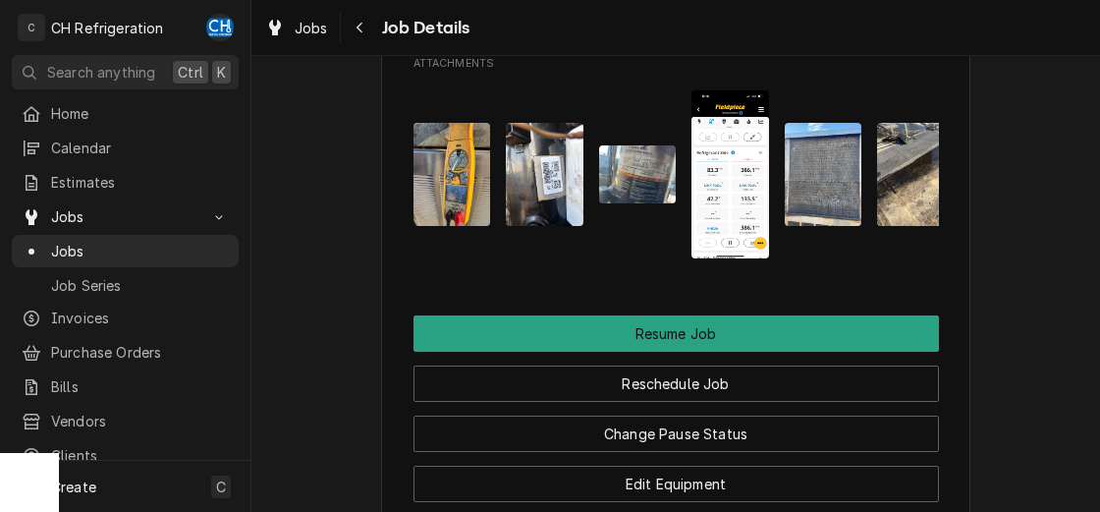
scroll to position [2001, 0]
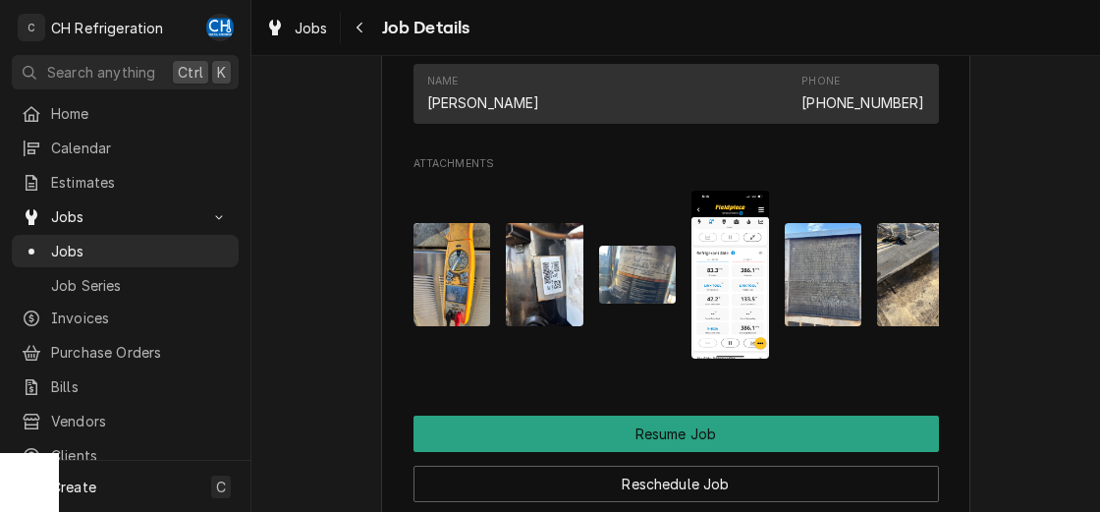
click at [566, 307] on img "Attachments" at bounding box center [545, 274] width 78 height 103
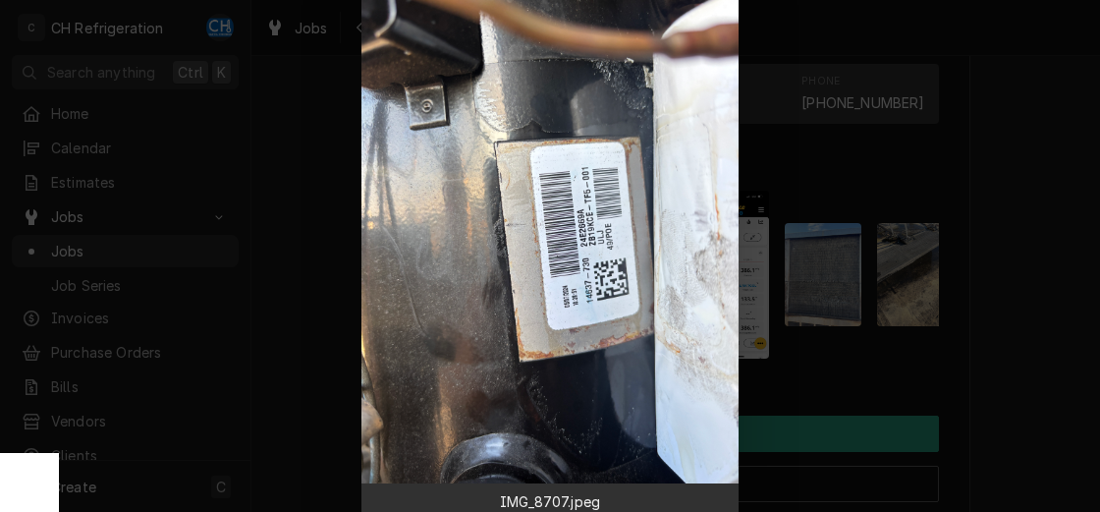
click at [1054, 214] on div at bounding box center [550, 256] width 1100 height 512
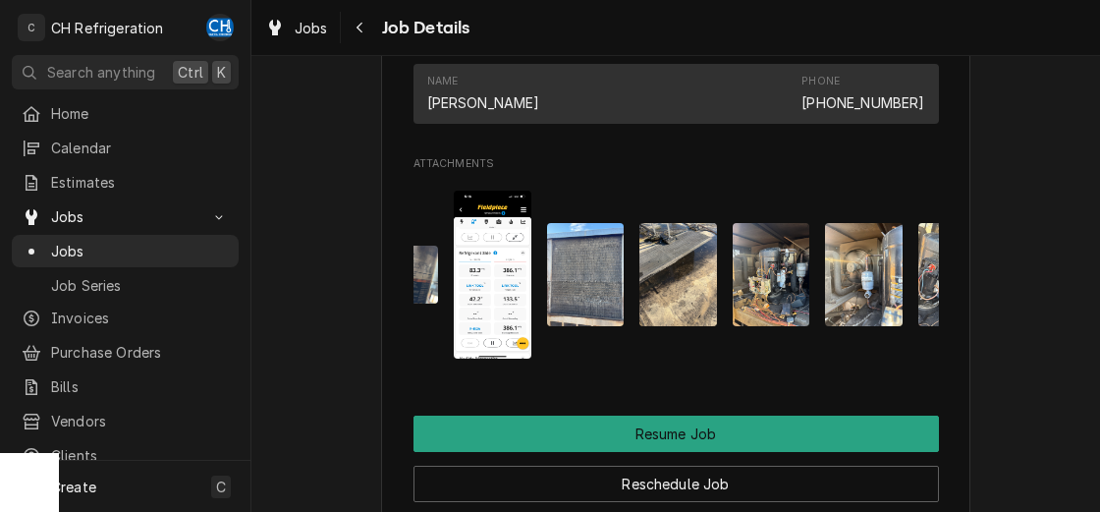
scroll to position [0, 283]
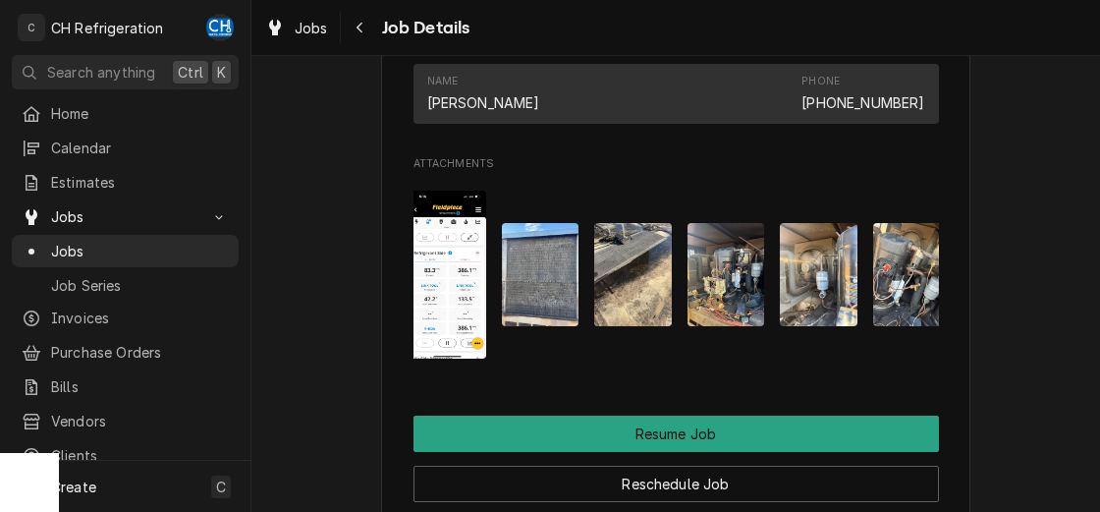
click at [794, 319] on img "Attachments" at bounding box center [819, 274] width 78 height 103
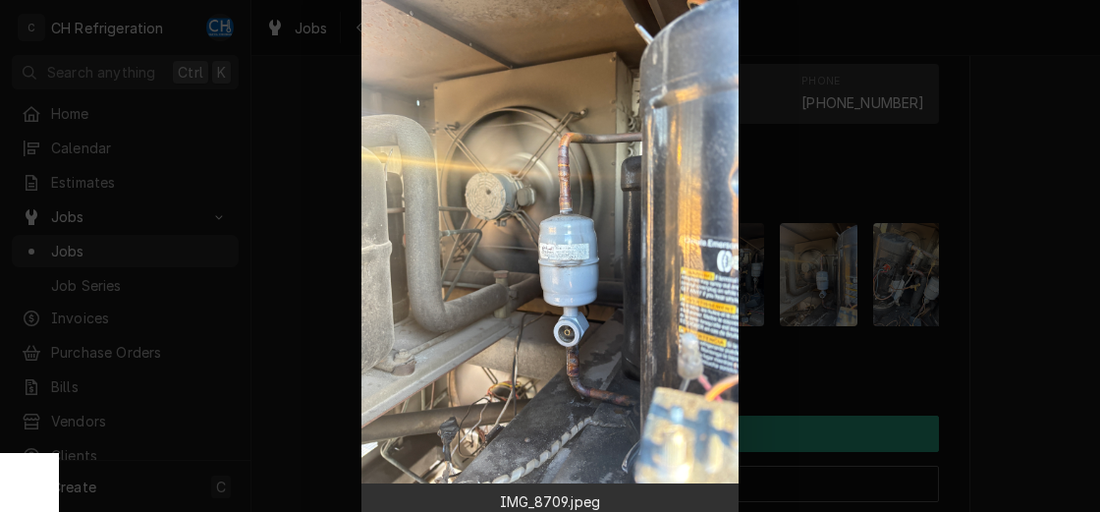
click at [986, 301] on div at bounding box center [550, 256] width 1100 height 512
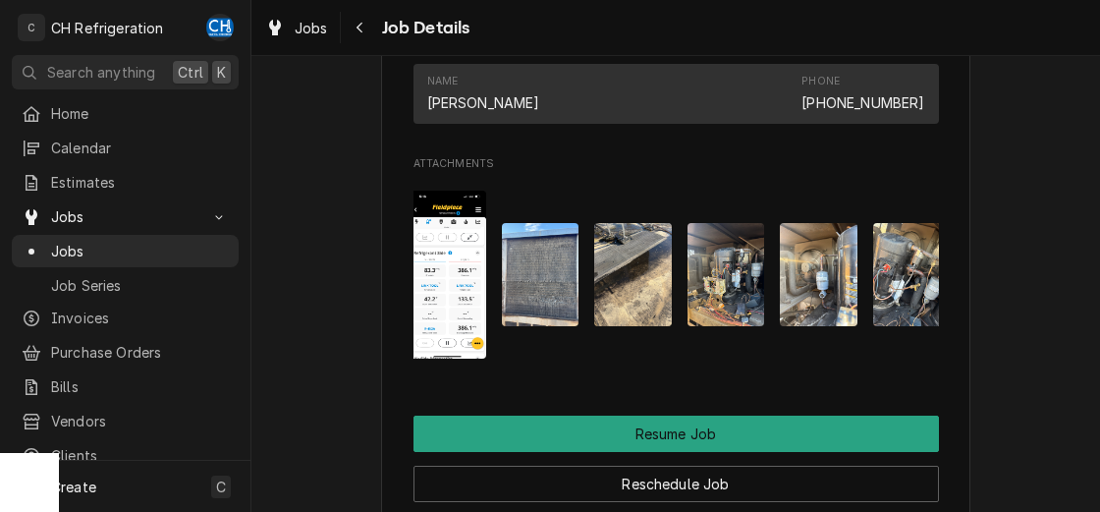
click at [911, 325] on img "Attachments" at bounding box center [913, 274] width 78 height 103
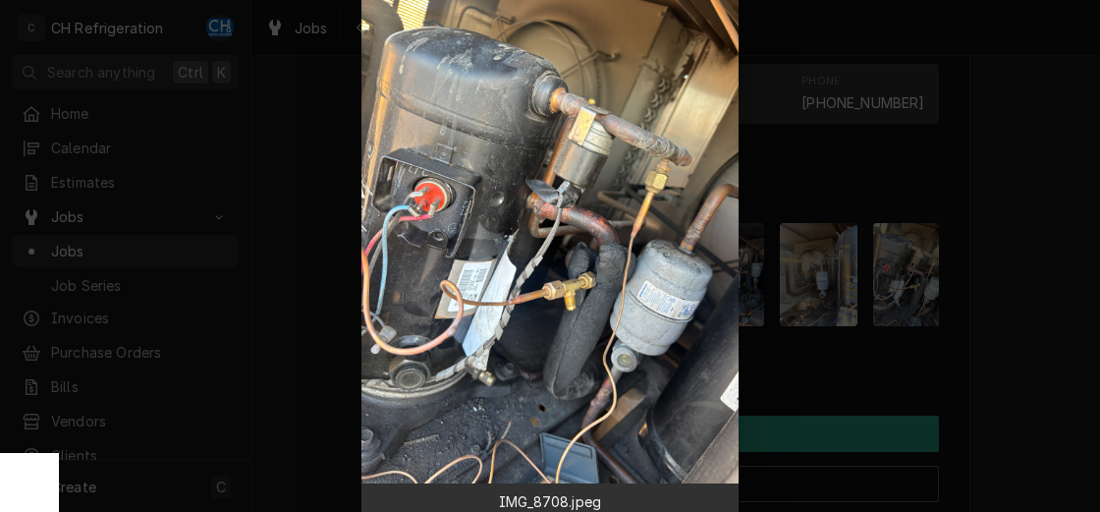
click at [1003, 327] on div at bounding box center [550, 256] width 1100 height 512
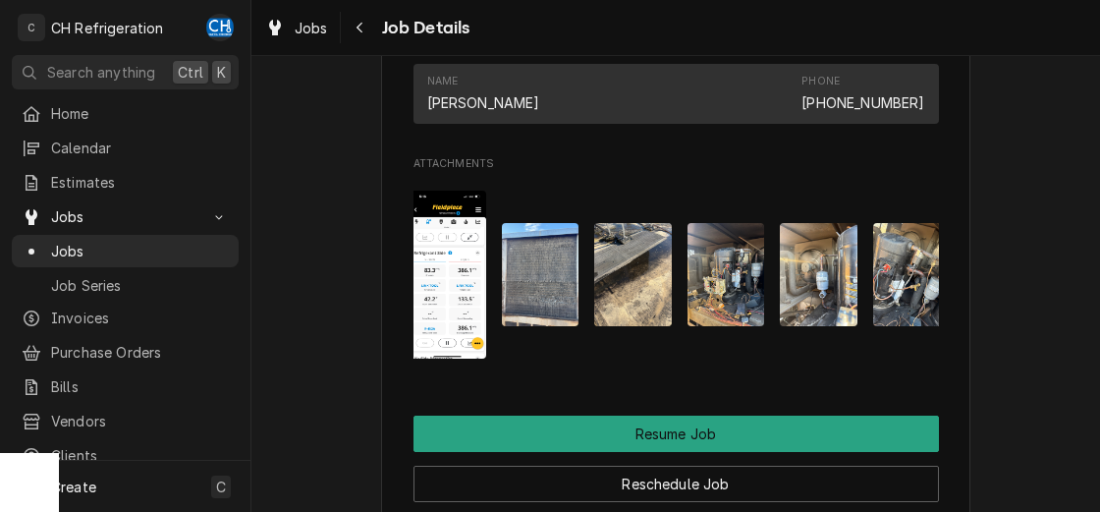
click at [740, 326] on img "Attachments" at bounding box center [727, 274] width 78 height 103
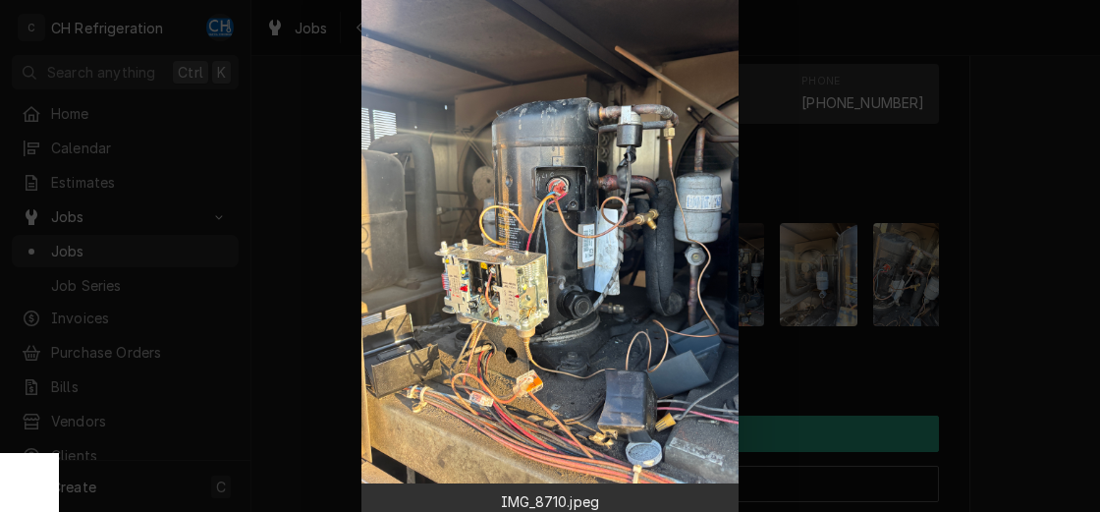
click at [1016, 334] on div at bounding box center [550, 256] width 1100 height 512
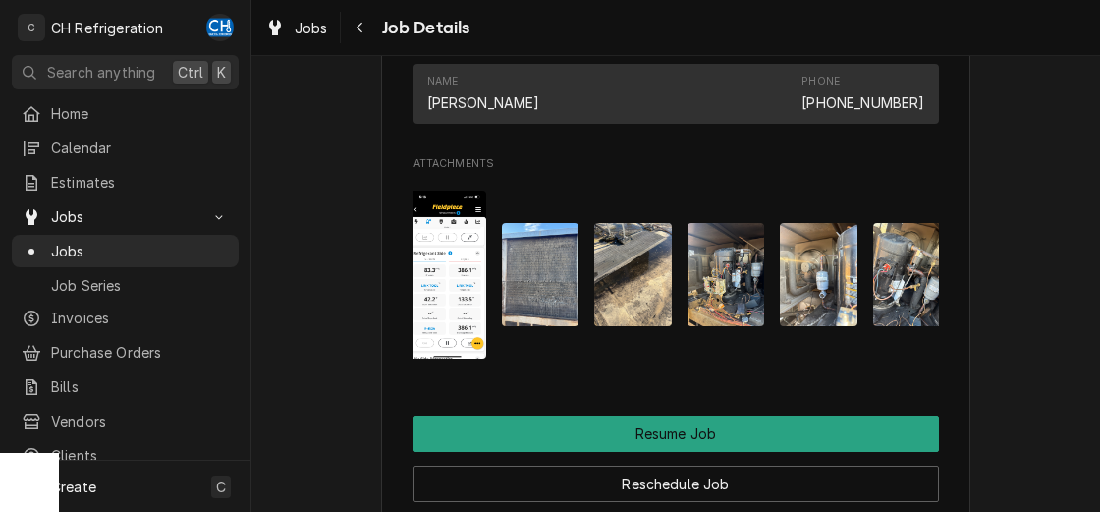
click at [794, 326] on img "Attachments" at bounding box center [819, 274] width 78 height 103
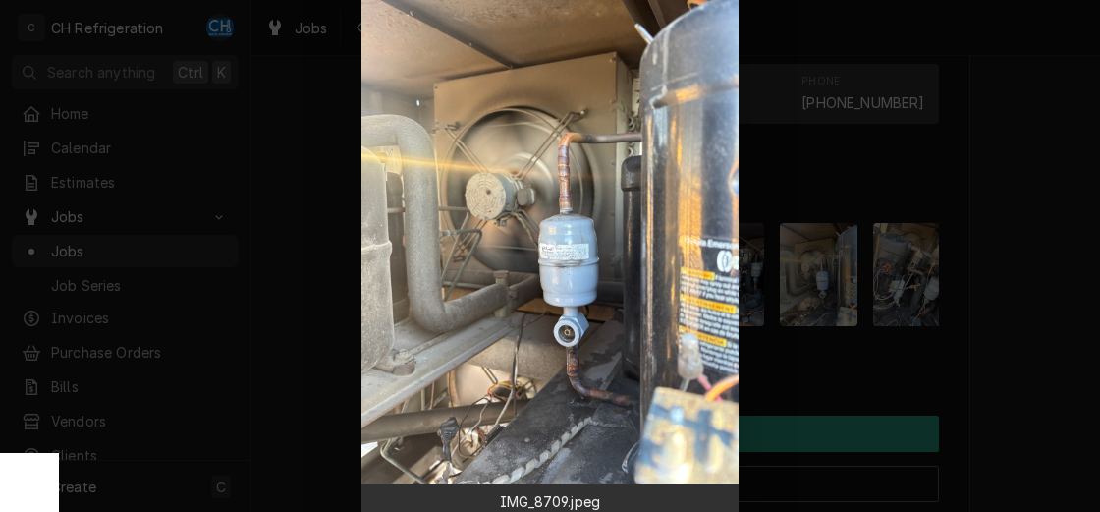
click at [1013, 311] on div at bounding box center [550, 256] width 1100 height 512
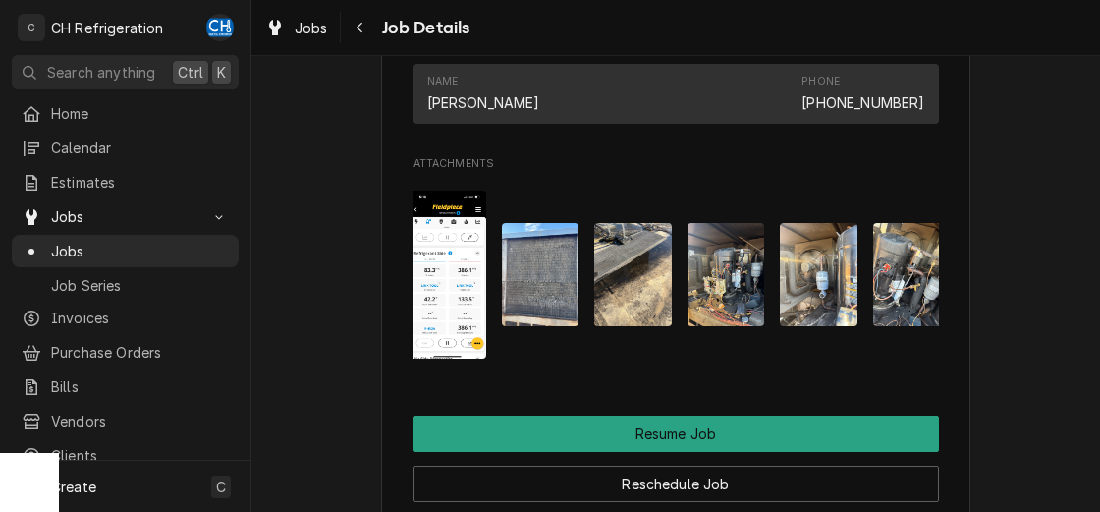
click at [836, 326] on img "Attachments" at bounding box center [819, 274] width 78 height 103
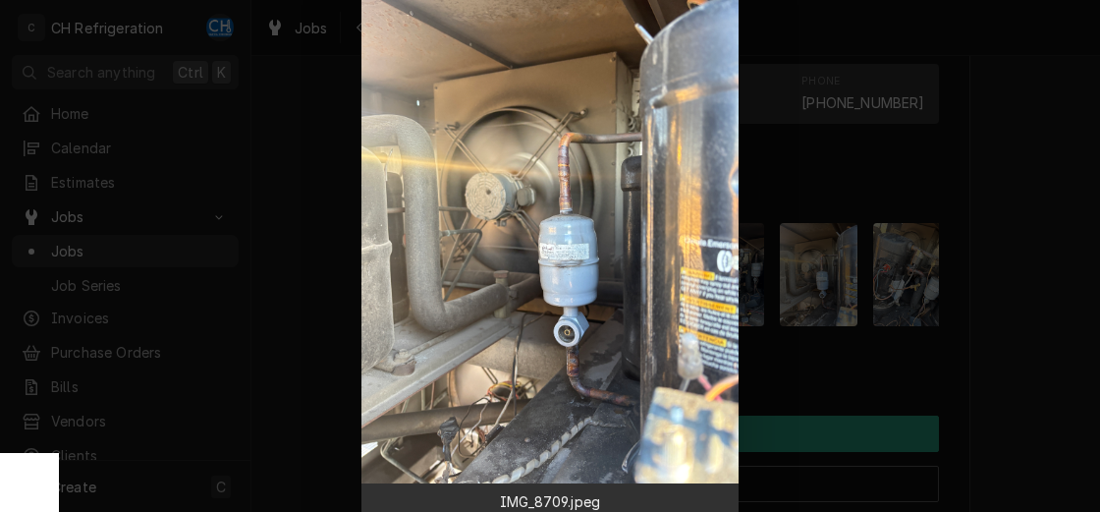
click at [1003, 197] on div at bounding box center [550, 256] width 1100 height 512
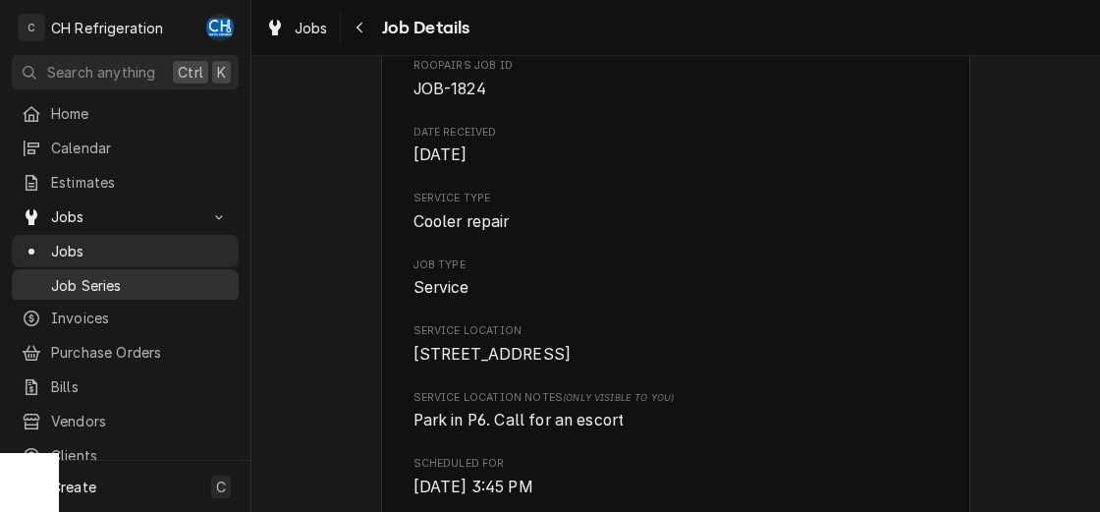
scroll to position [107, 0]
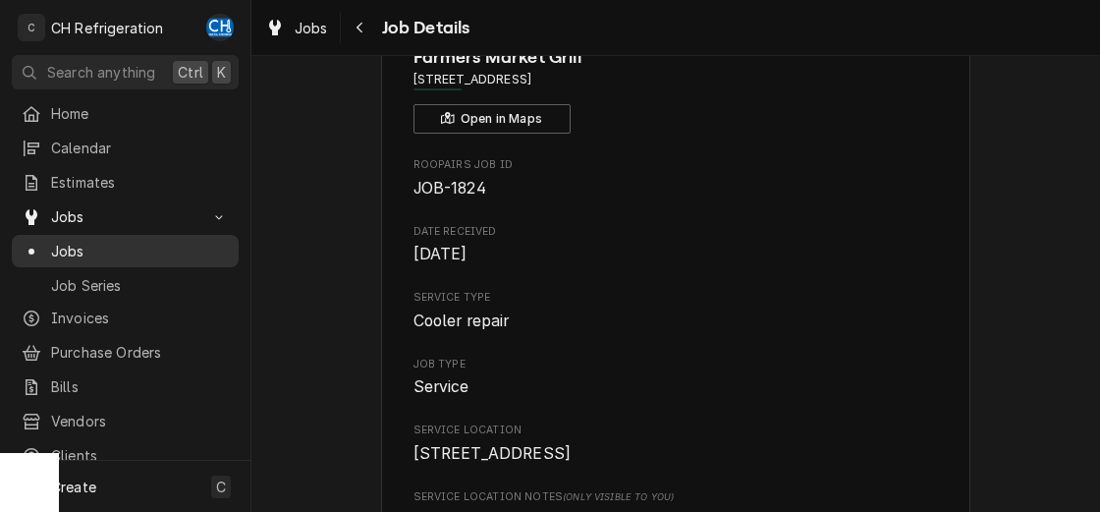
click at [122, 246] on span "Jobs" at bounding box center [140, 251] width 178 height 21
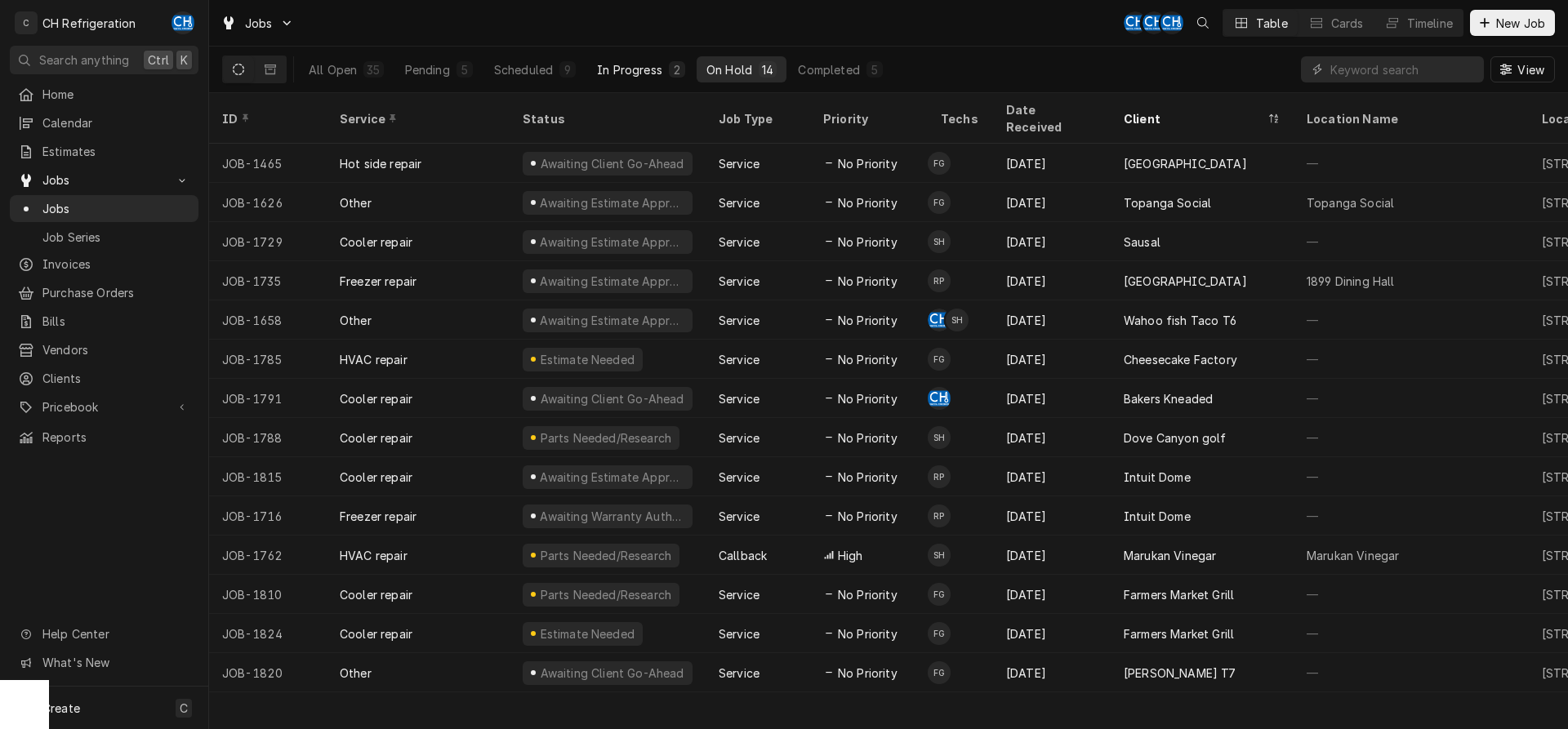
click at [645, 58] on button "In Progress 2" at bounding box center [641, 69] width 108 height 26
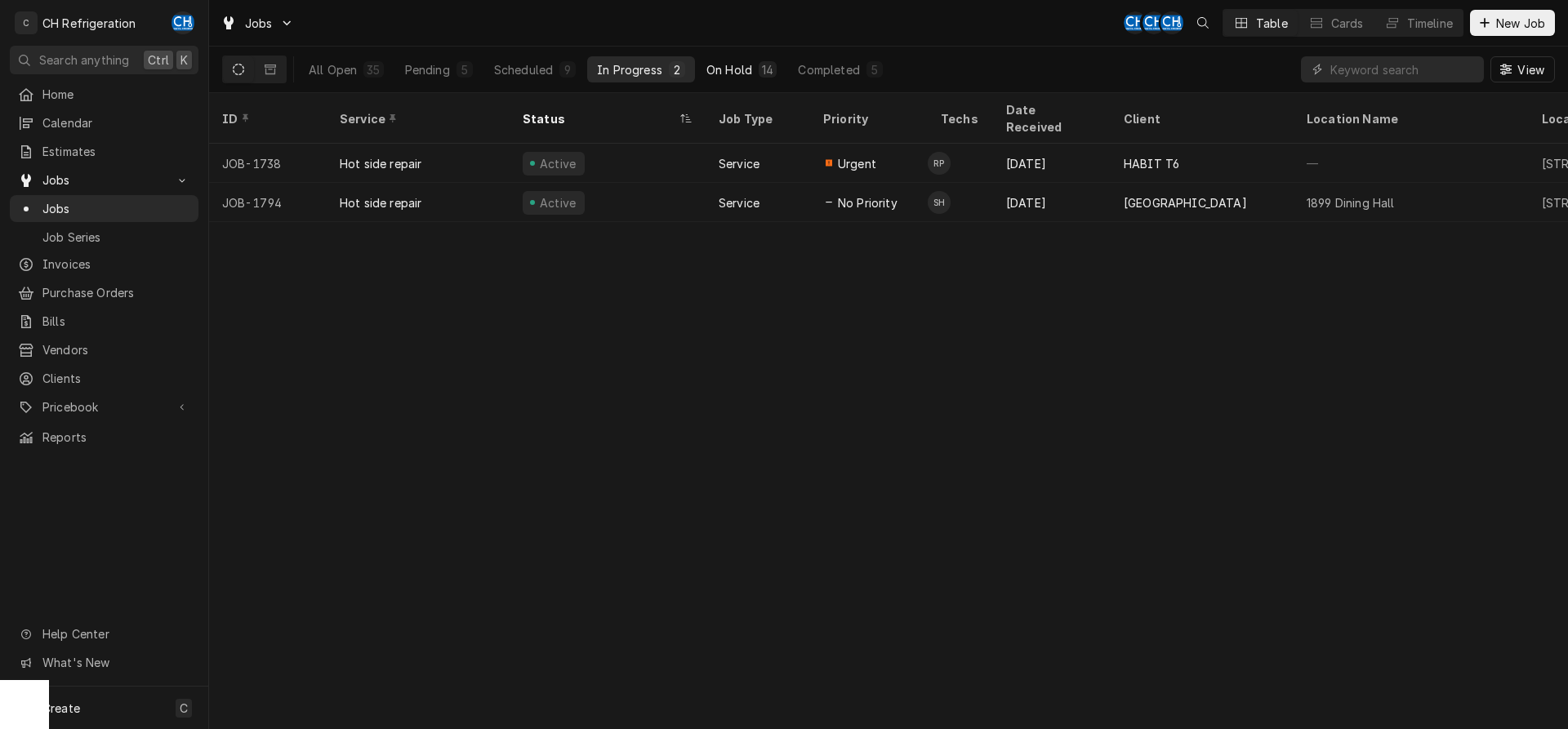
click at [751, 62] on div "On Hold" at bounding box center [729, 70] width 46 height 17
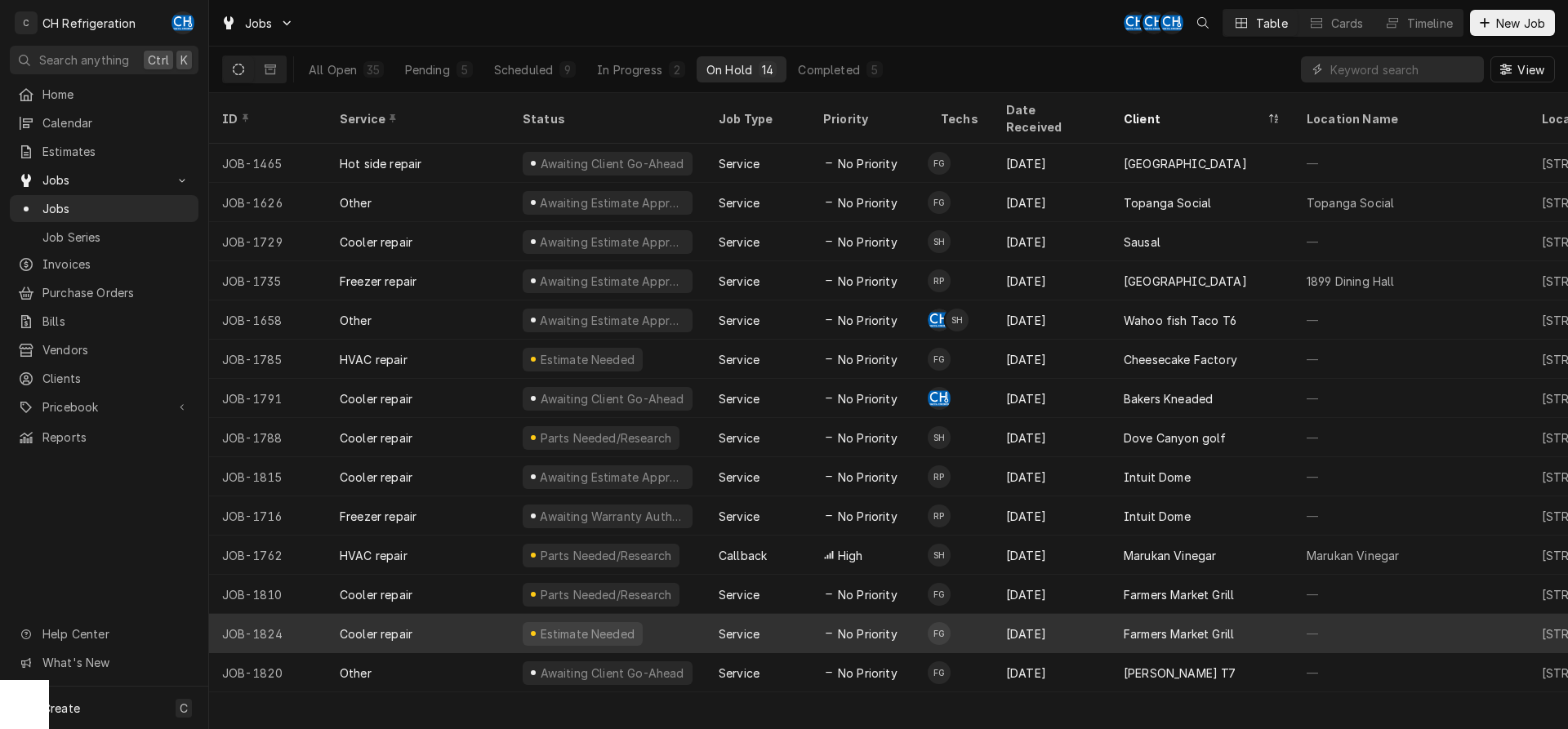
click at [1138, 626] on div "Farmers Market Grill" at bounding box center [1178, 634] width 111 height 17
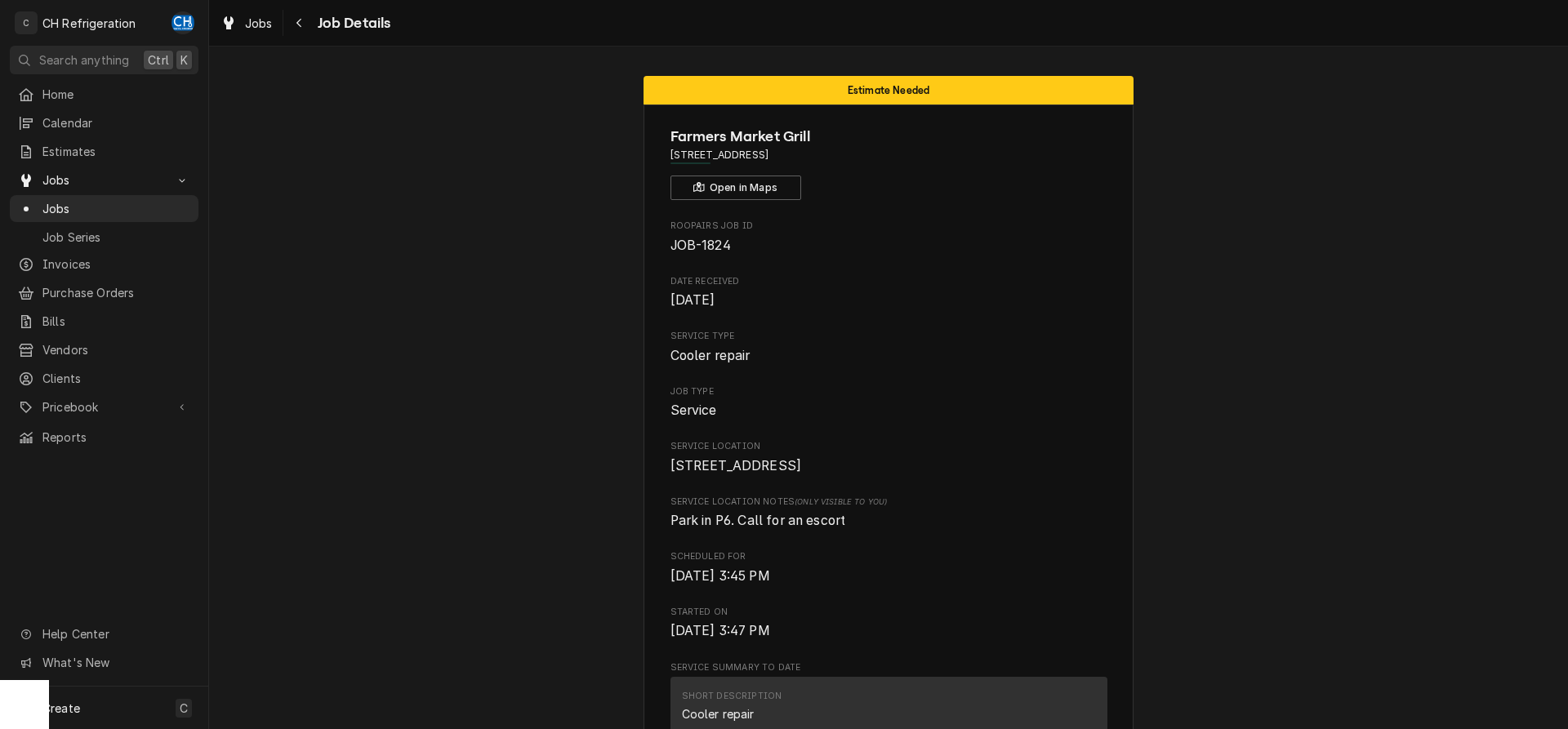
scroll to position [1083, 0]
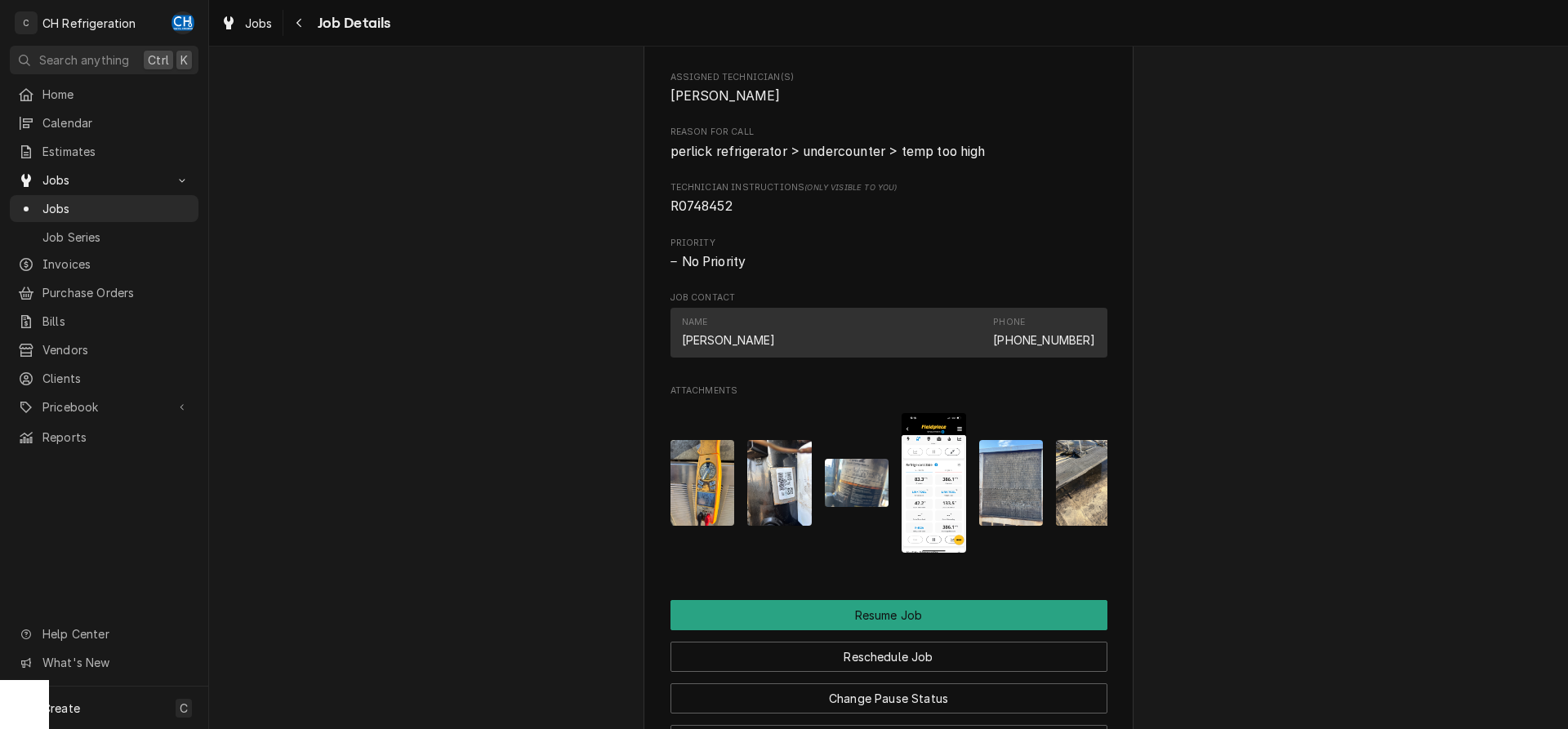
click at [840, 507] on img "Attachments" at bounding box center [857, 483] width 65 height 48
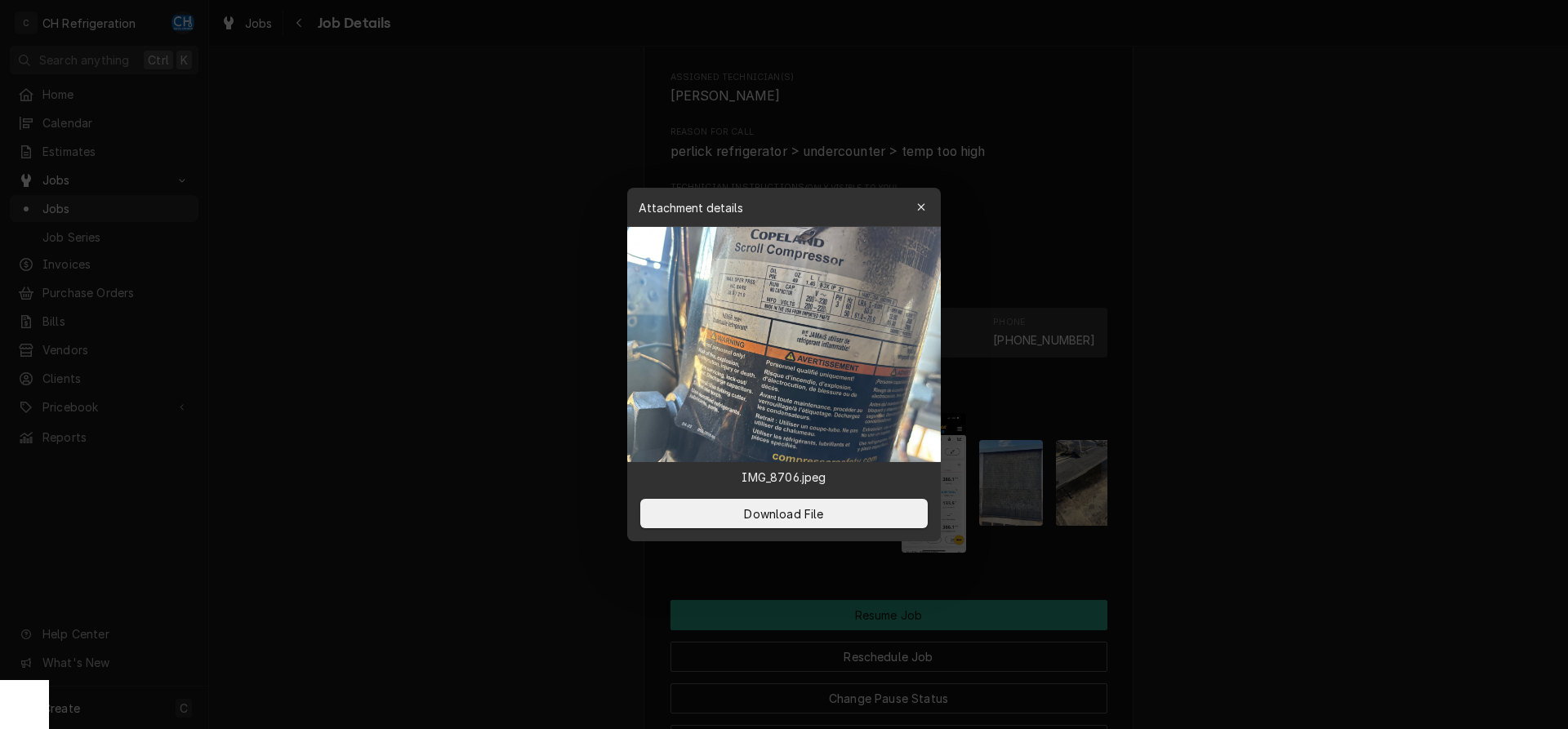
click at [1291, 485] on div at bounding box center [784, 364] width 1568 height 729
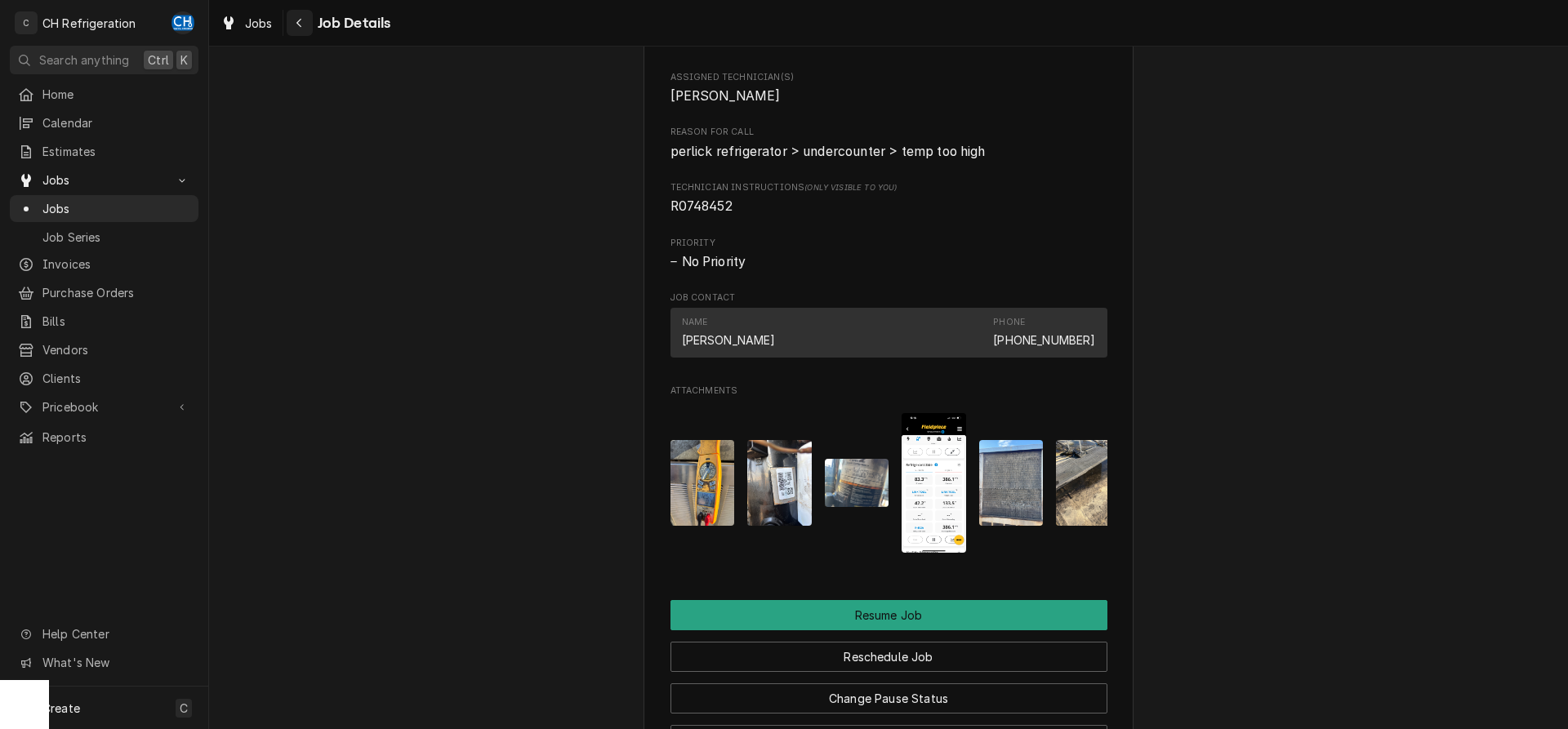
click at [302, 25] on icon "Navigate back" at bounding box center [299, 23] width 7 height 12
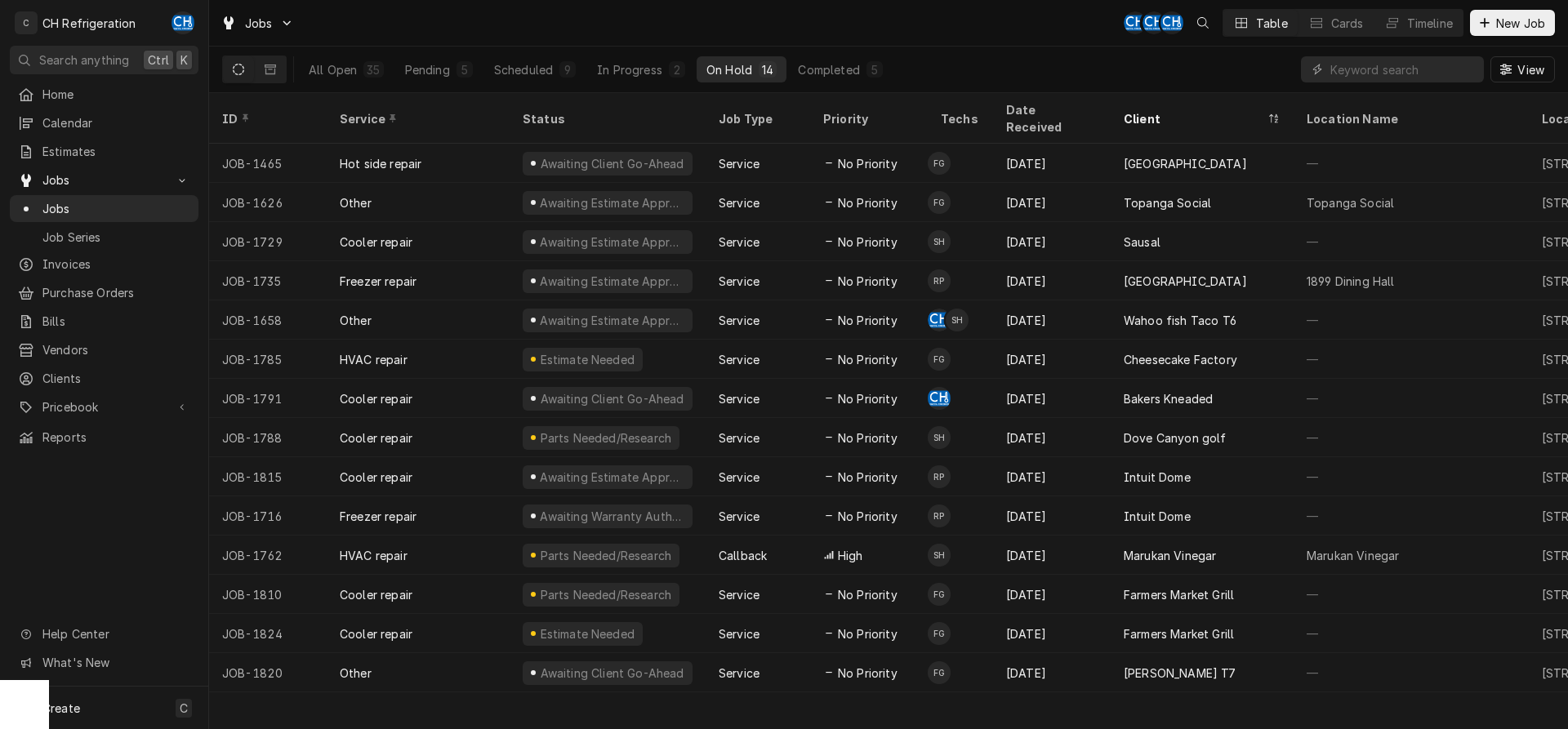
click at [779, 60] on button "On Hold 14" at bounding box center [741, 69] width 90 height 26
click at [855, 66] on div "Completed" at bounding box center [828, 70] width 61 height 17
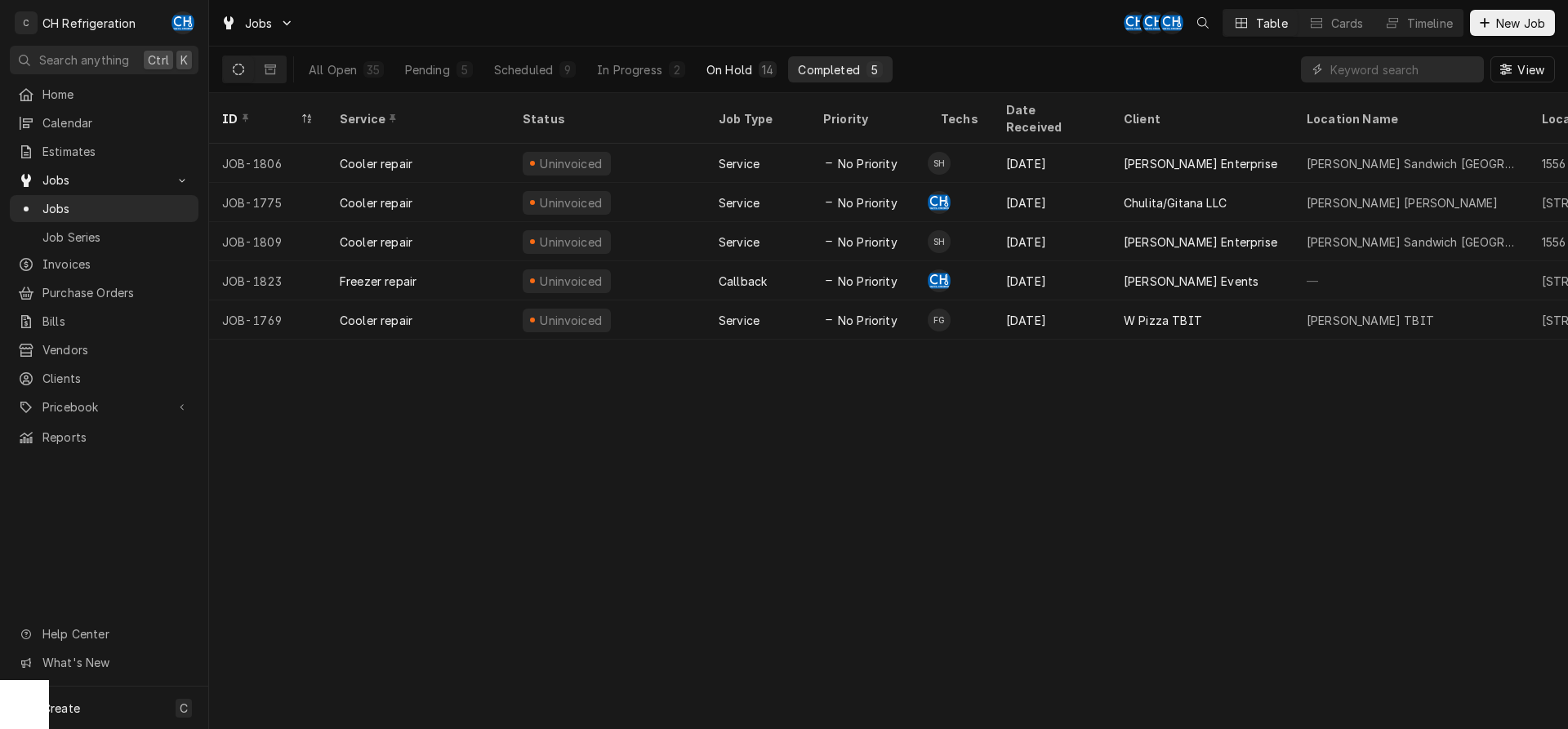
click at [770, 77] on button "On Hold 14" at bounding box center [741, 69] width 90 height 26
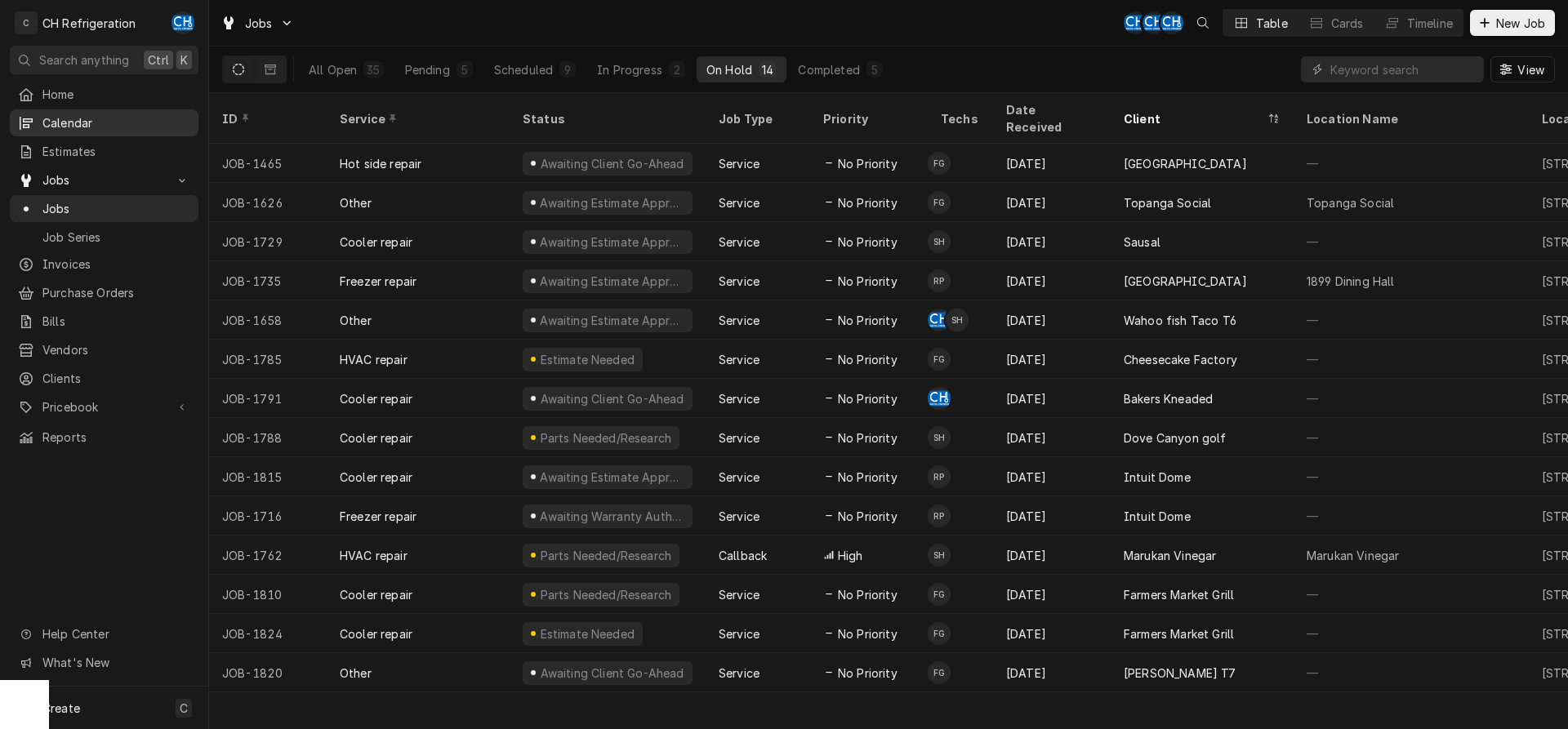
click at [76, 115] on span "Calendar" at bounding box center [116, 123] width 148 height 17
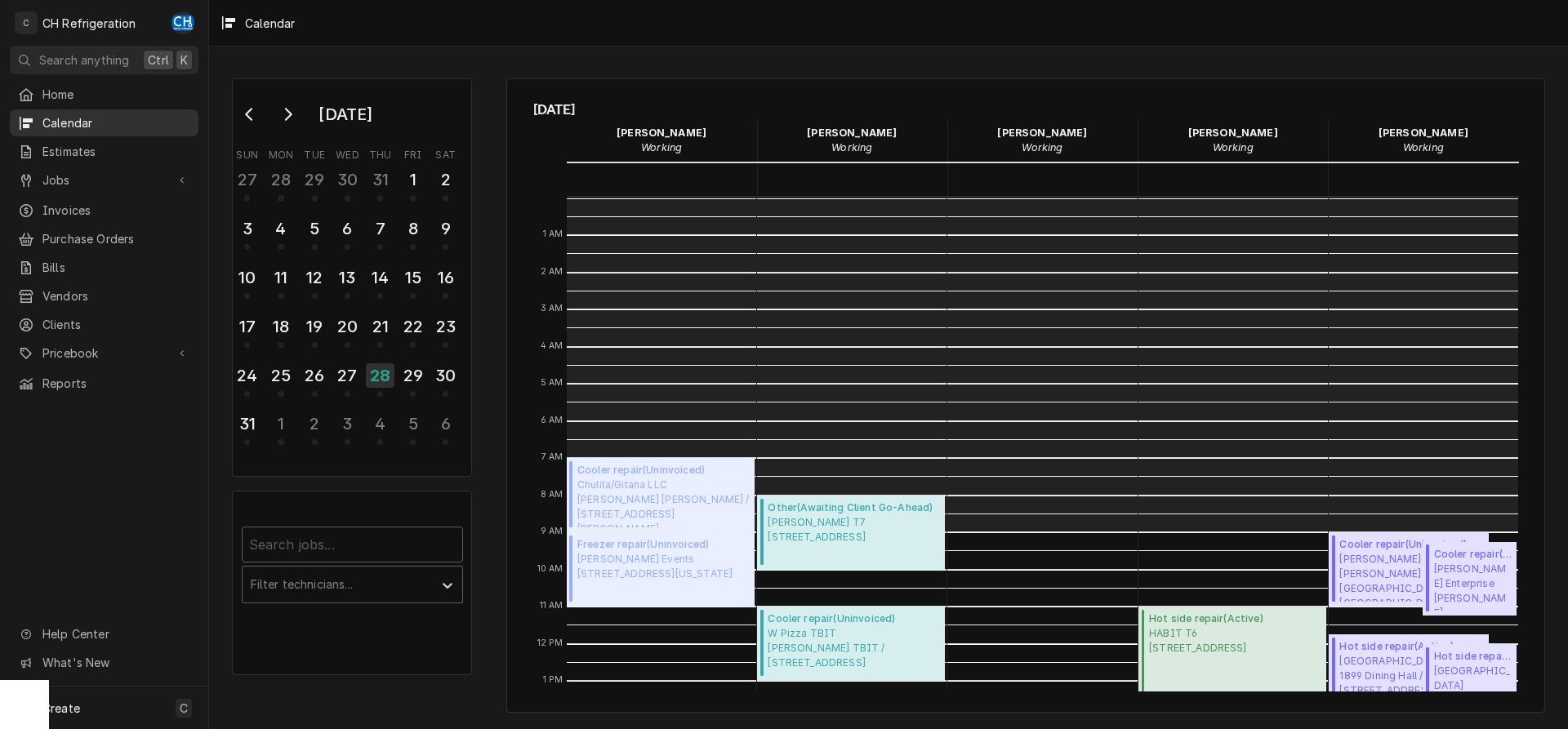
scroll to position [336, 0]
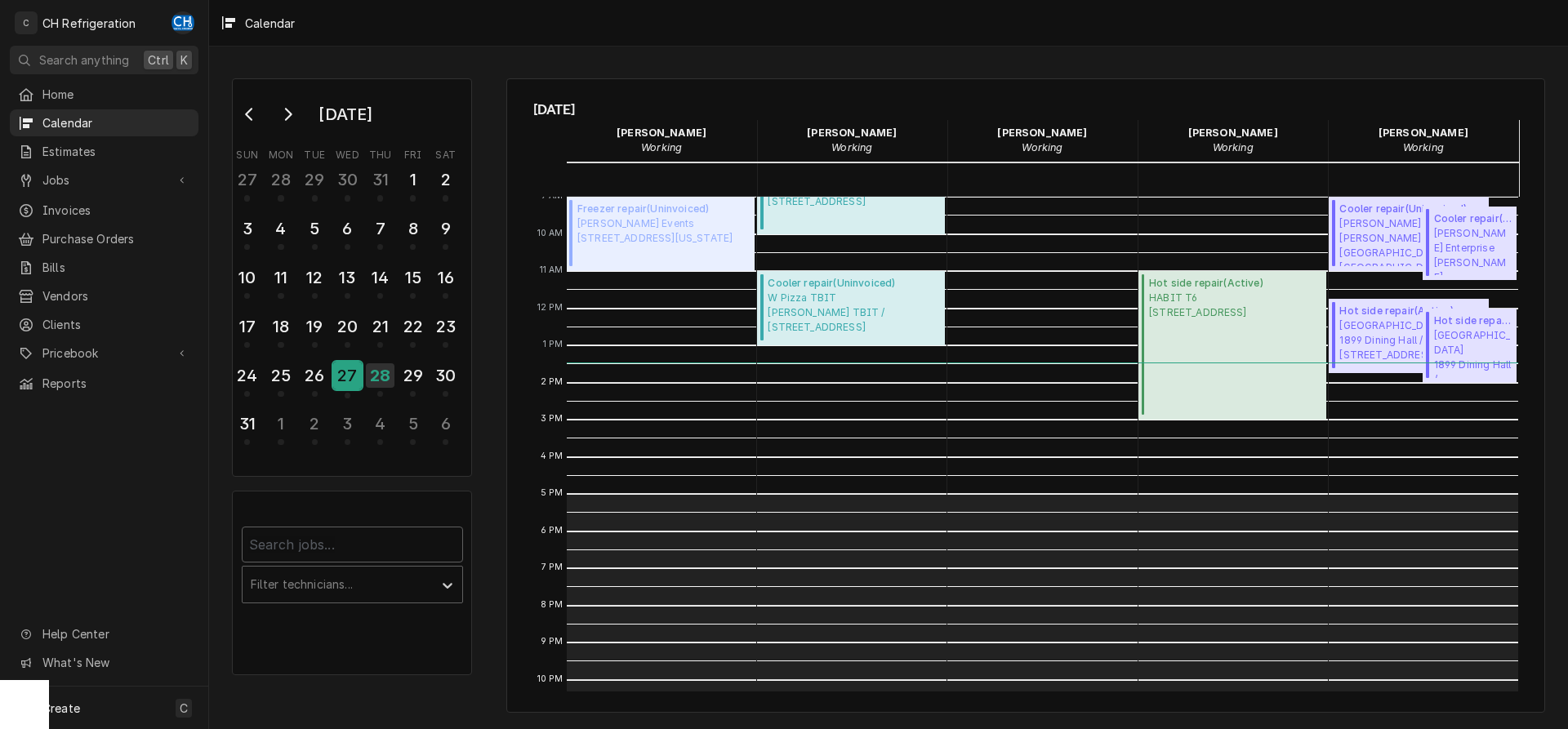
click at [360, 376] on div "27" at bounding box center [347, 375] width 28 height 27
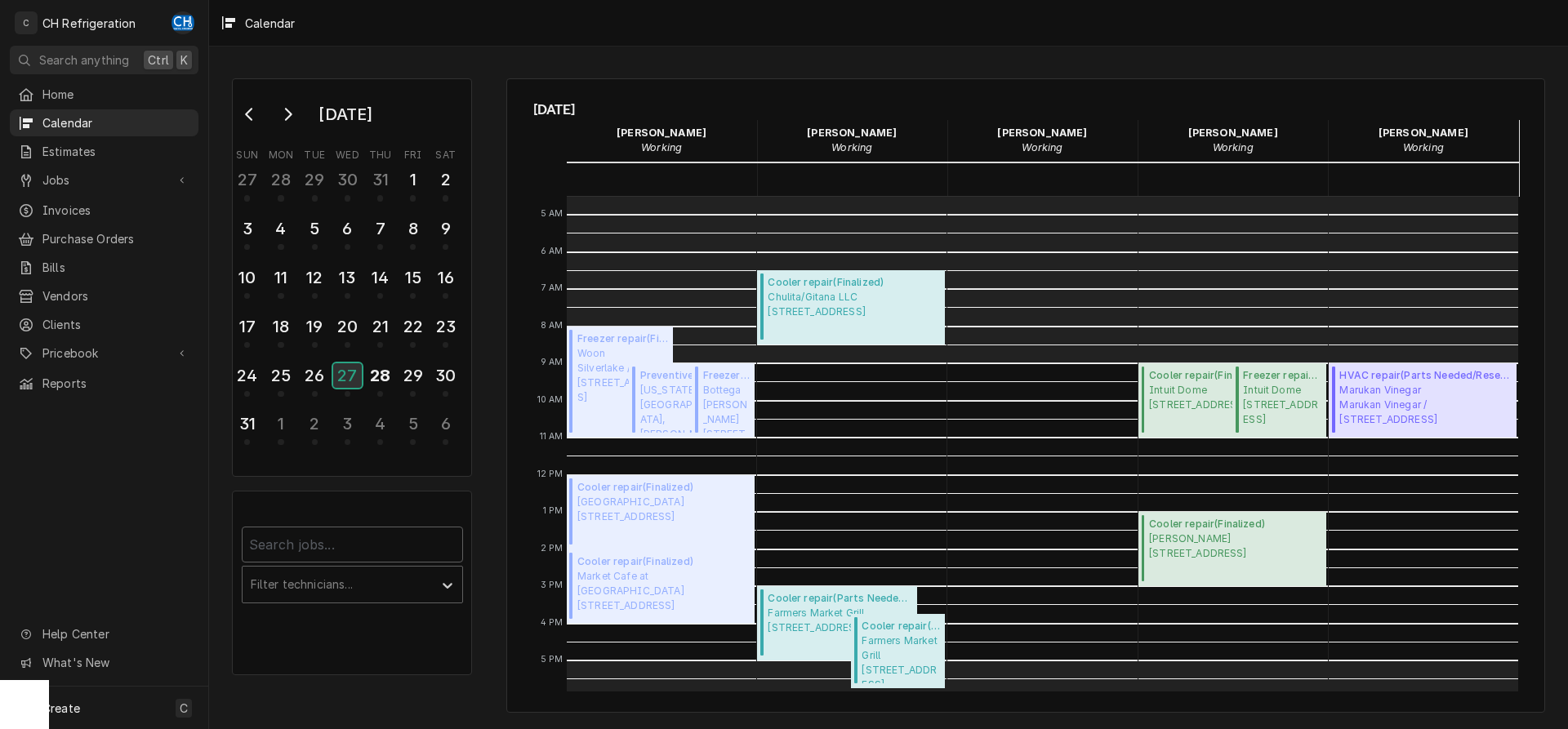
scroll to position [253, 0]
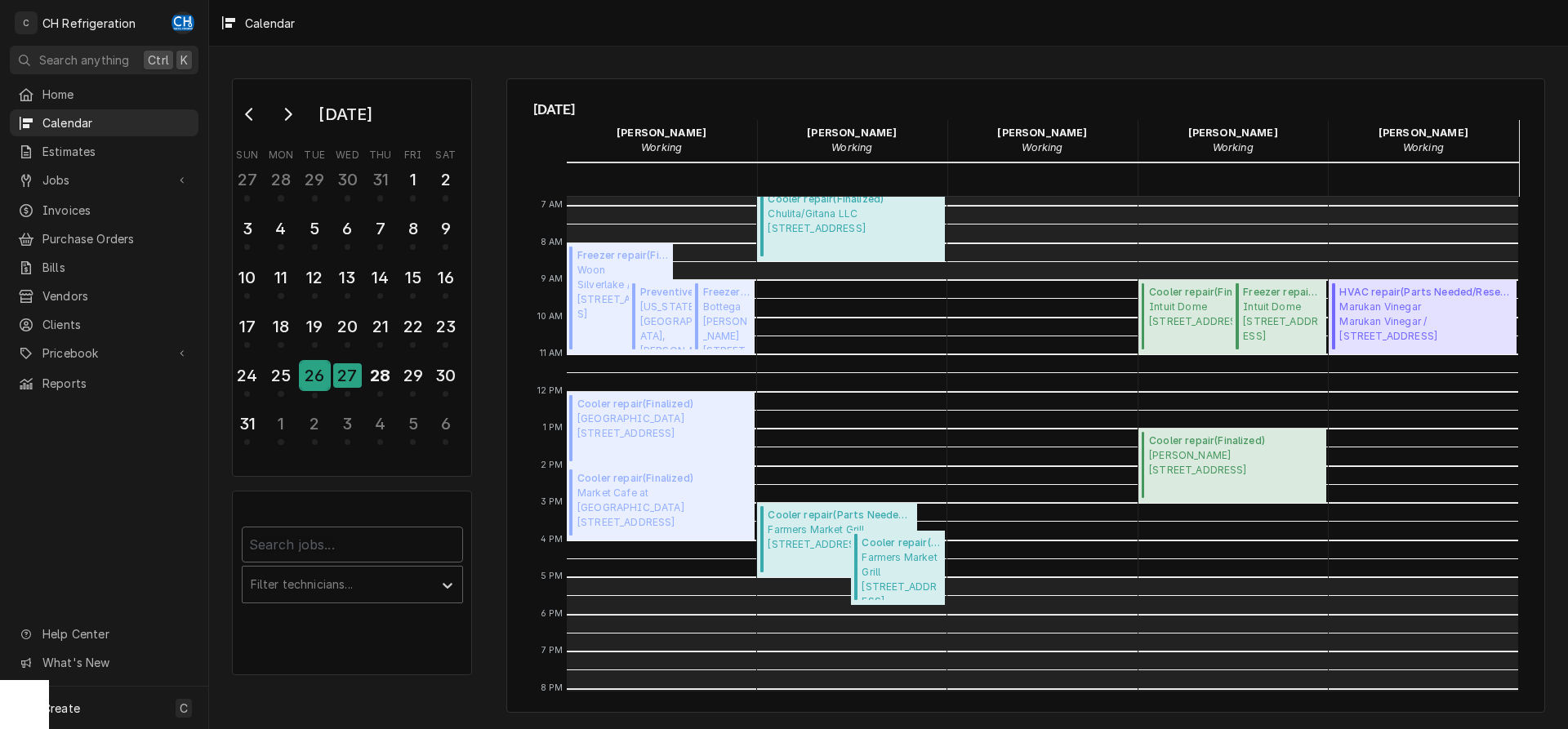
click at [317, 368] on div "26" at bounding box center [315, 375] width 28 height 27
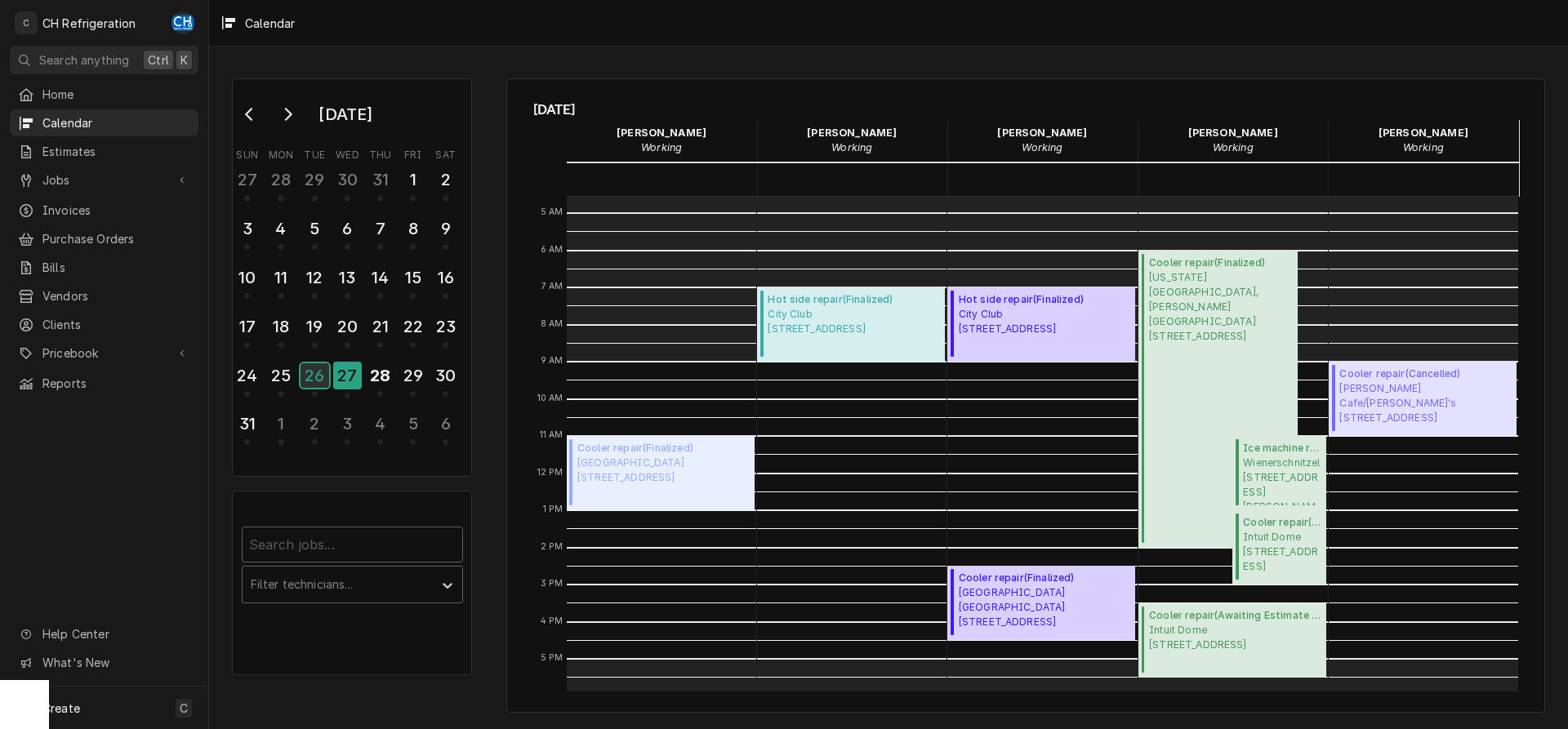
scroll to position [169, 0]
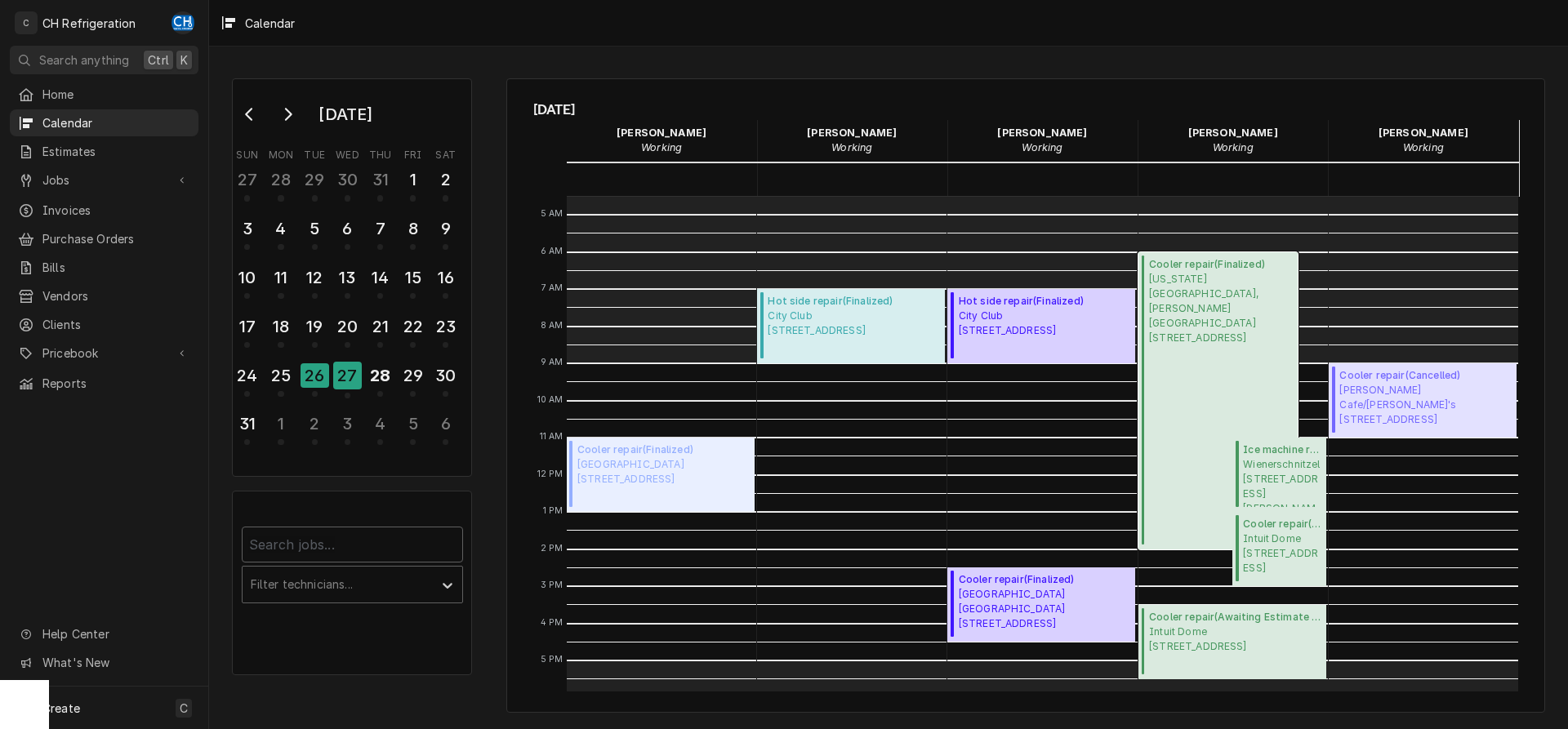
click at [1190, 307] on span "California State University, Dominguez Hills 1000 E Victoria St, Carson, CA 907…" at bounding box center [1220, 308] width 144 height 73
click at [53, 180] on span "Jobs" at bounding box center [104, 180] width 123 height 17
click at [68, 208] on span "Jobs" at bounding box center [116, 209] width 148 height 17
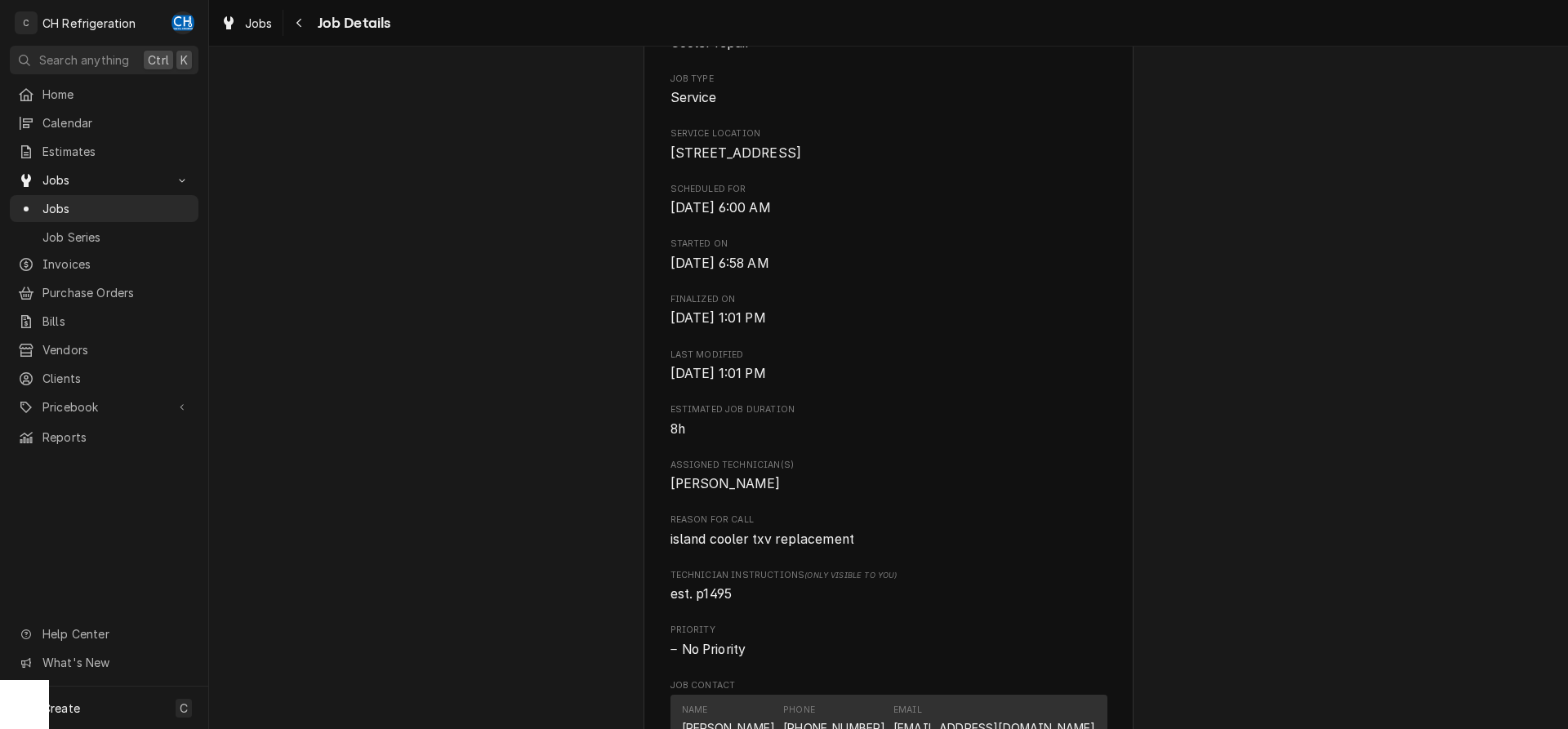
scroll to position [416, 0]
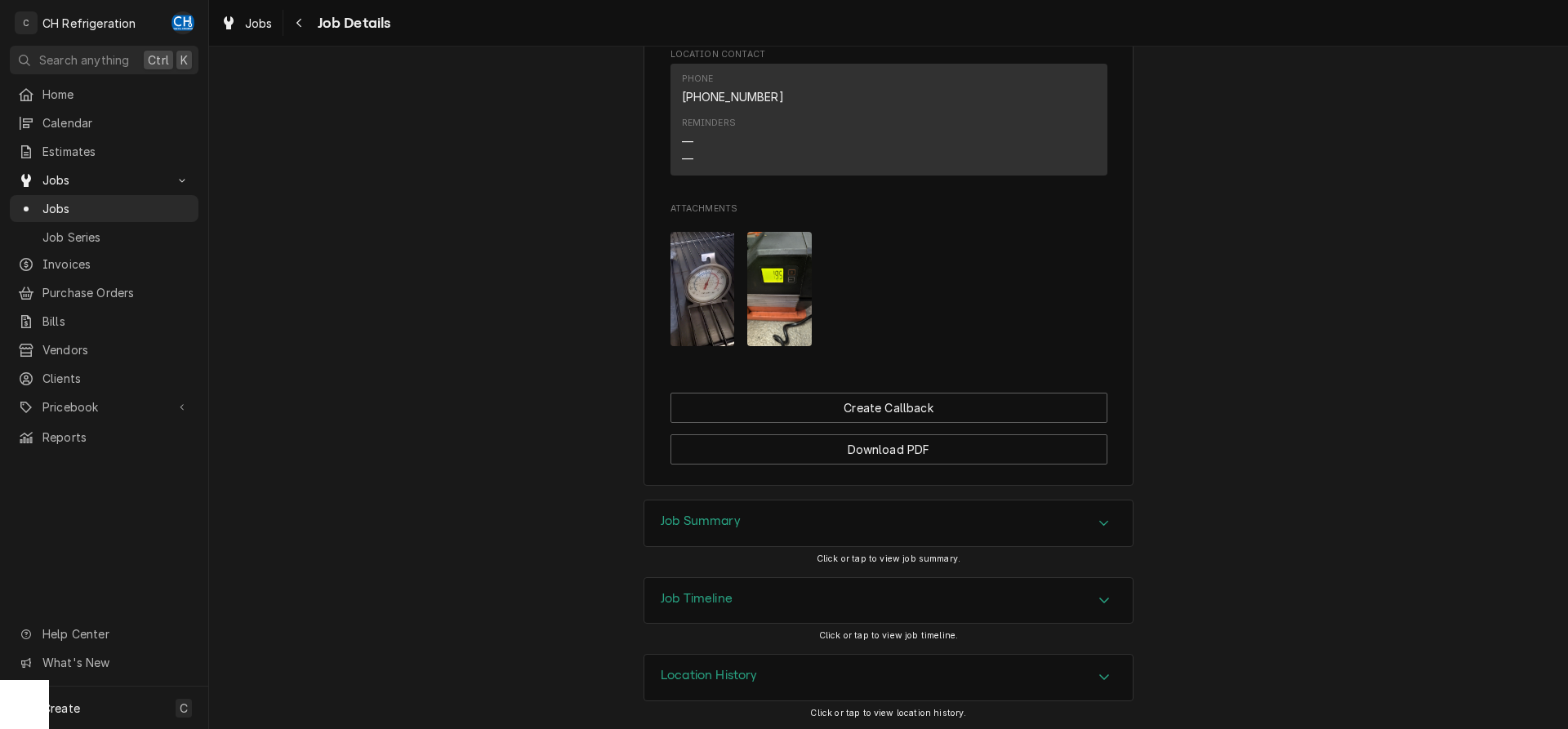
click at [753, 532] on div "Job Summary" at bounding box center [888, 523] width 489 height 46
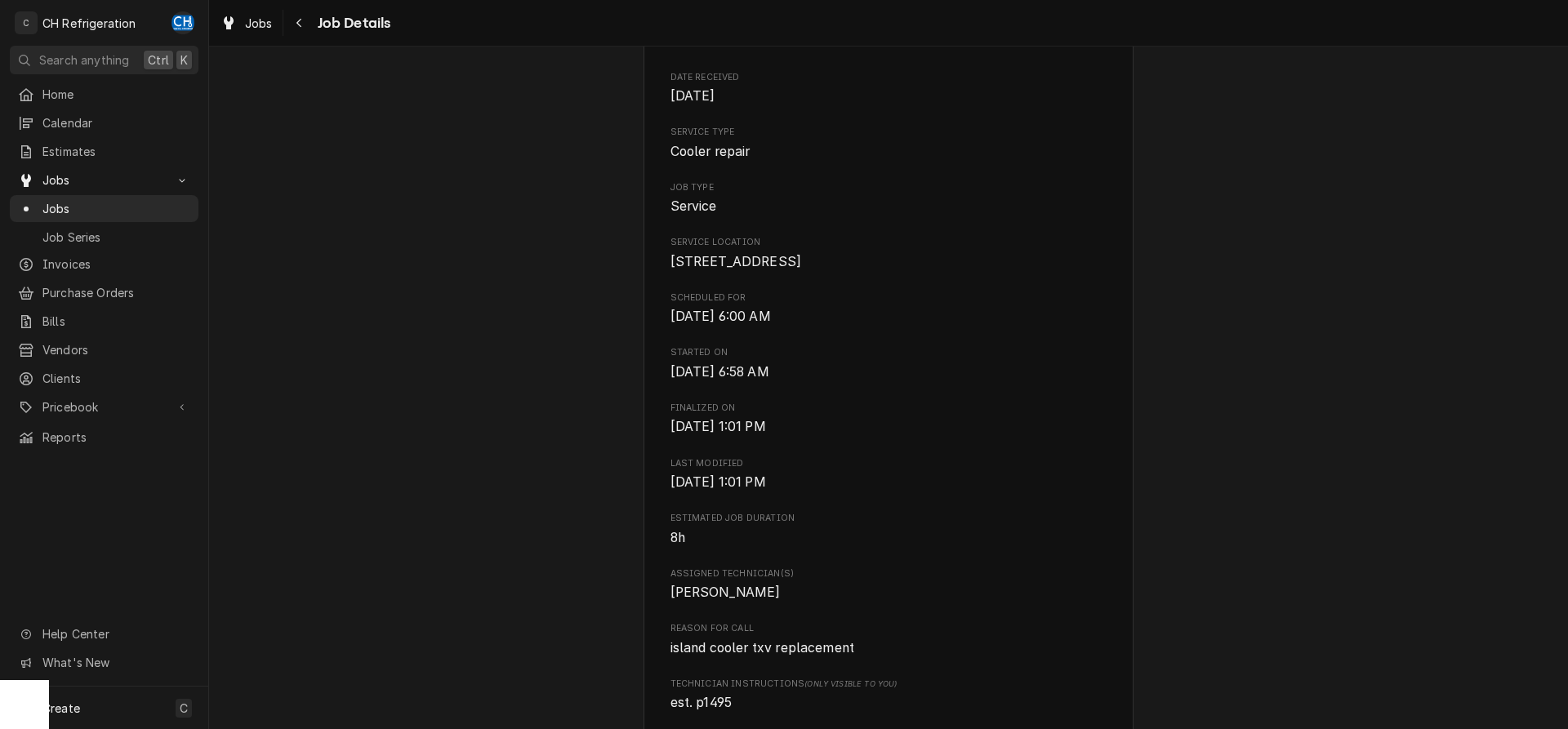
scroll to position [0, 0]
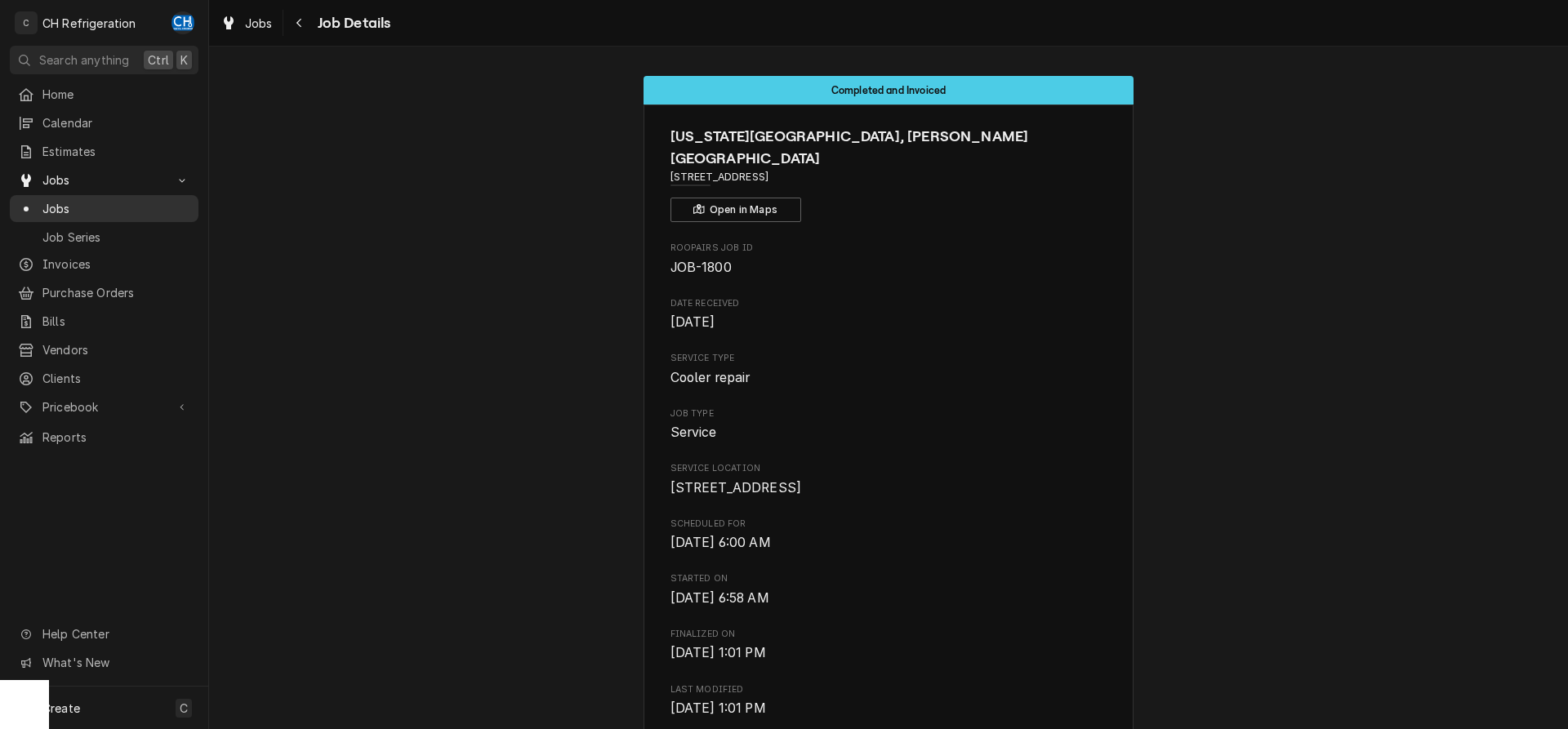
click at [68, 200] on span "Jobs" at bounding box center [116, 209] width 148 height 17
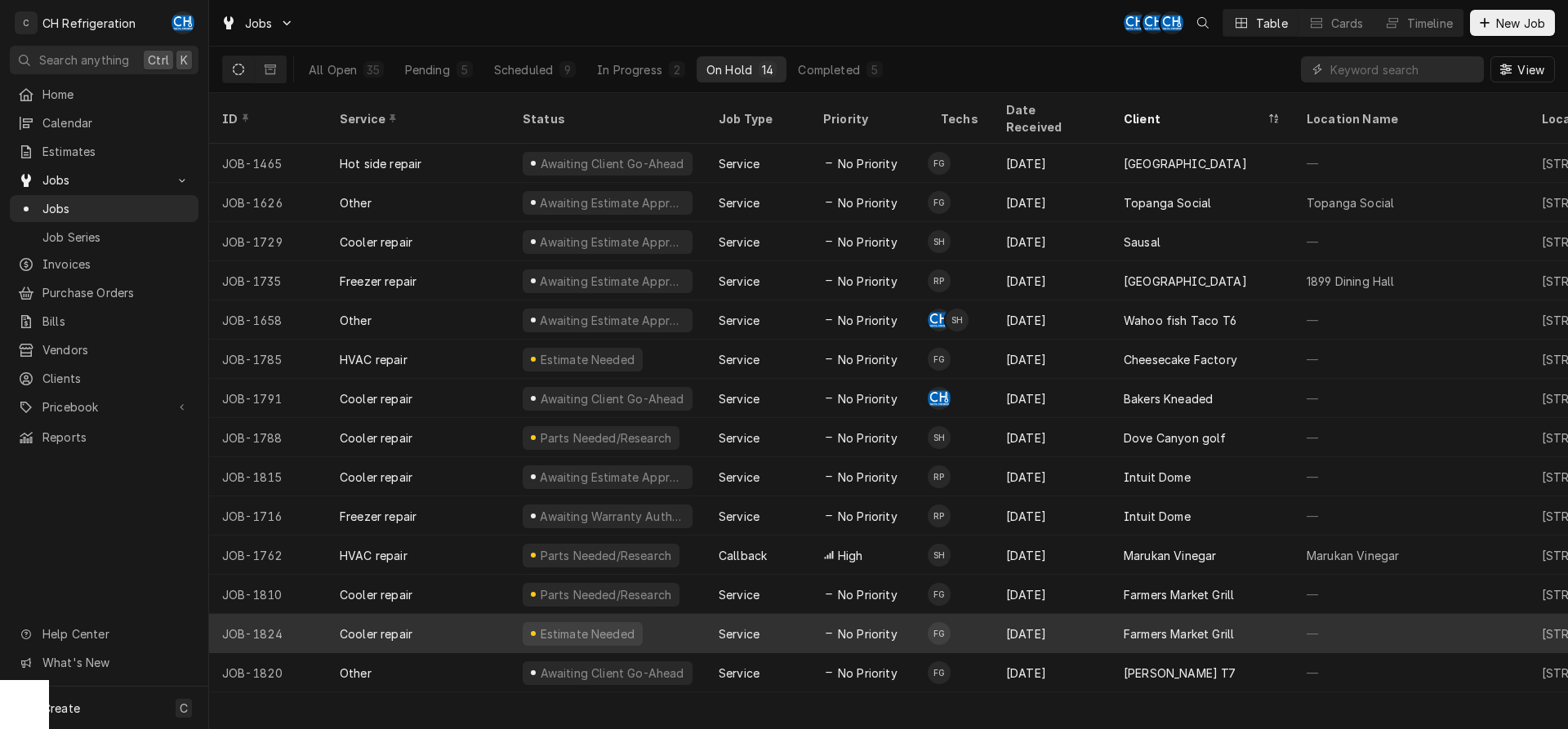
click at [1077, 614] on div "[DATE]" at bounding box center [1051, 633] width 117 height 39
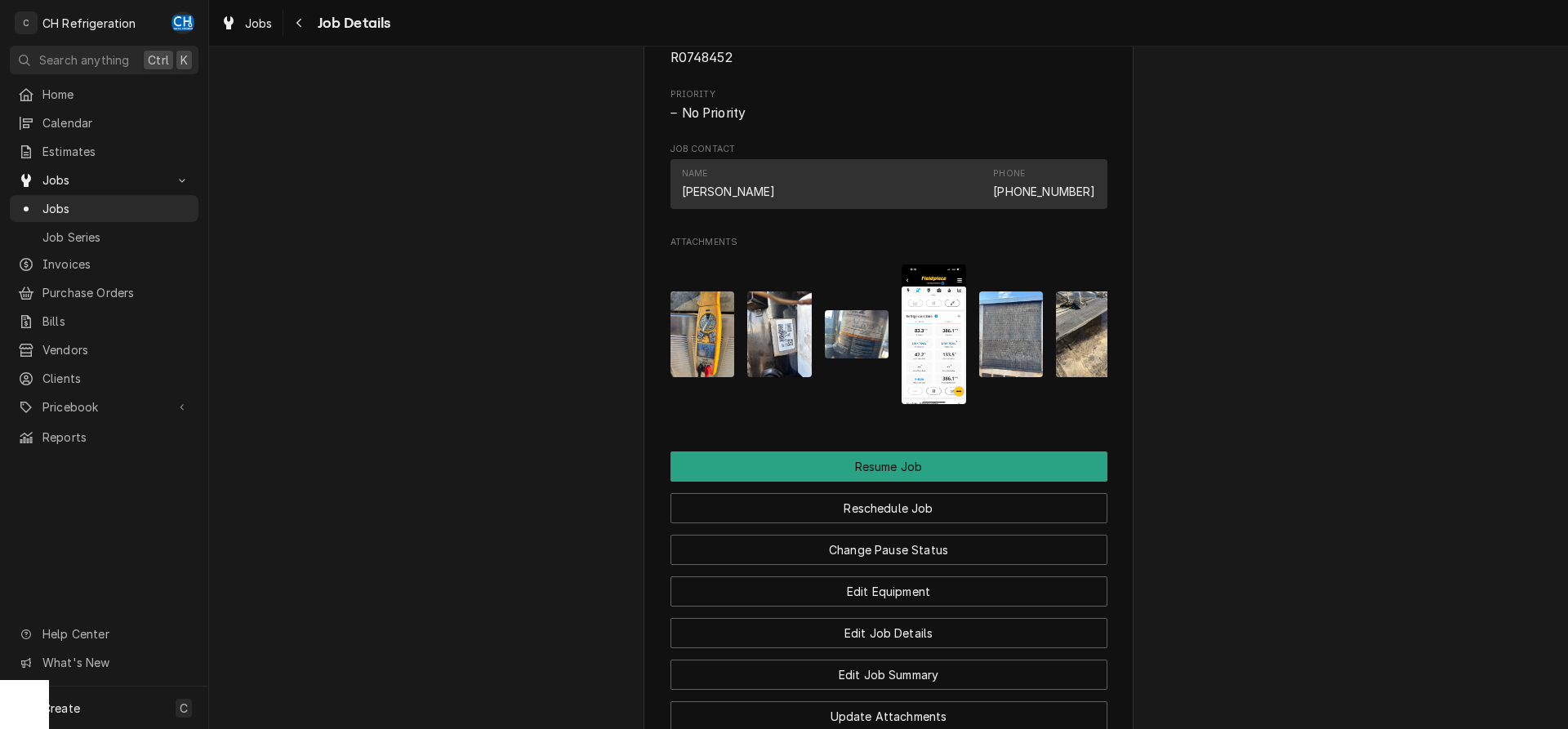
scroll to position [1249, 0]
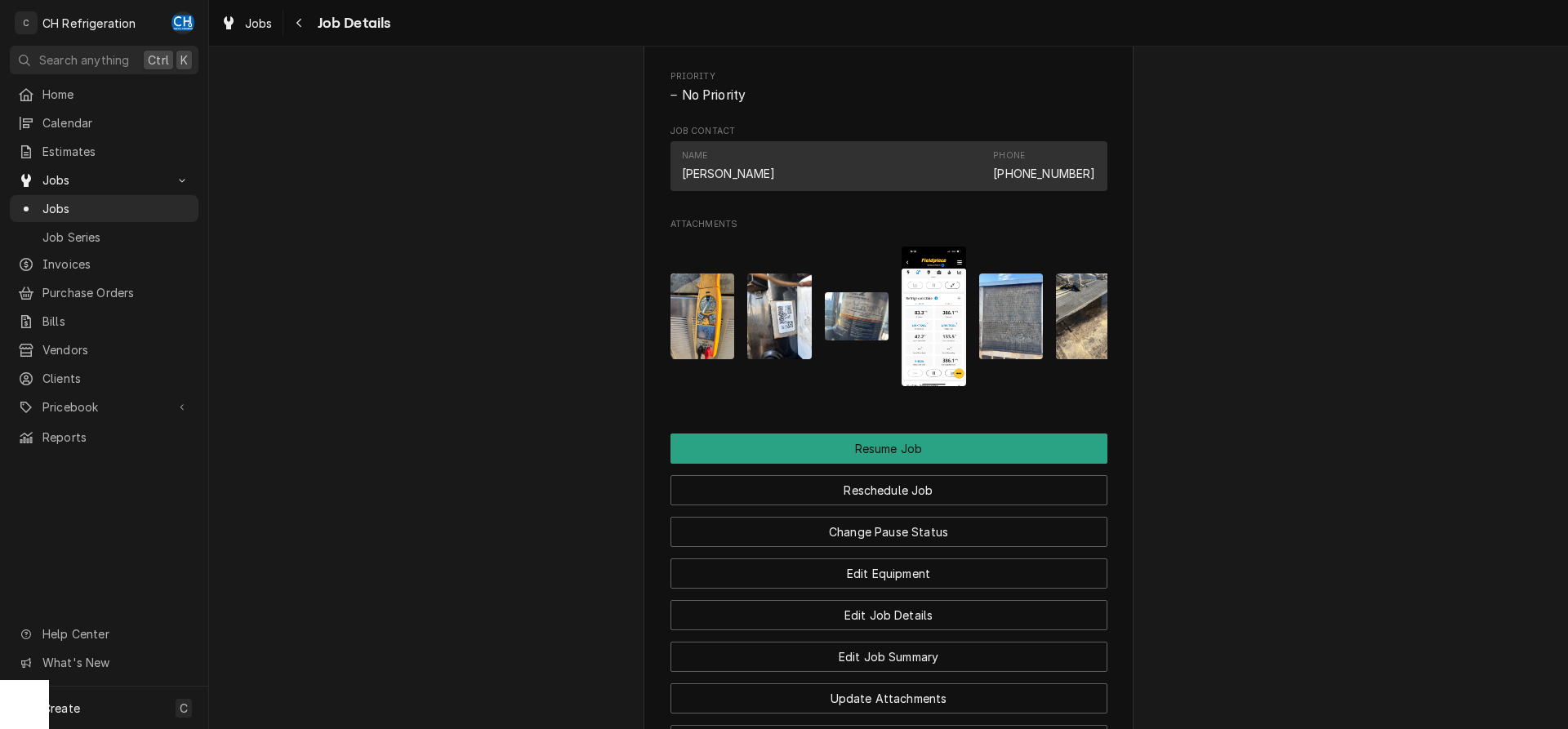
click at [800, 338] on img "Attachments" at bounding box center [779, 316] width 65 height 86
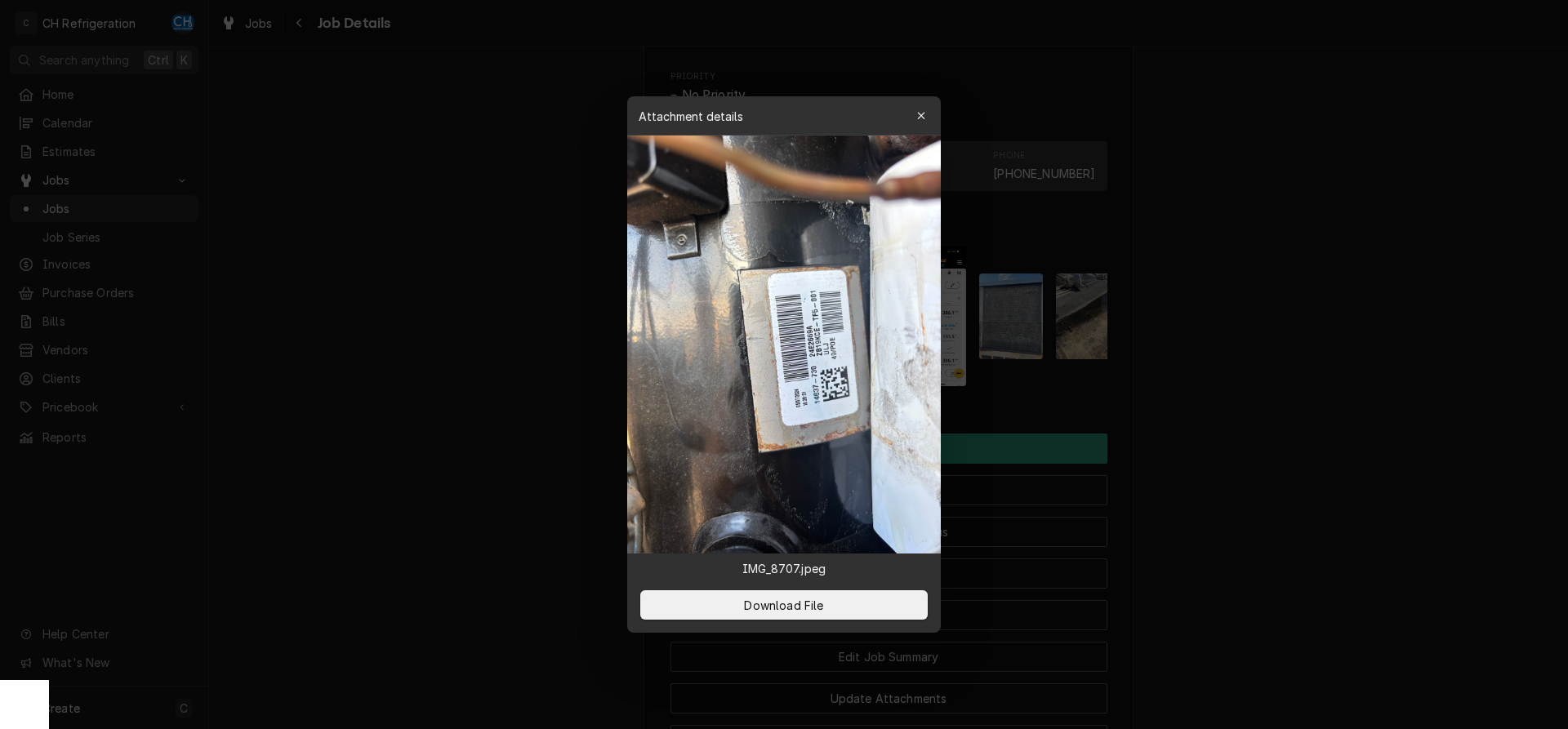
click at [1347, 397] on div at bounding box center [784, 364] width 1568 height 729
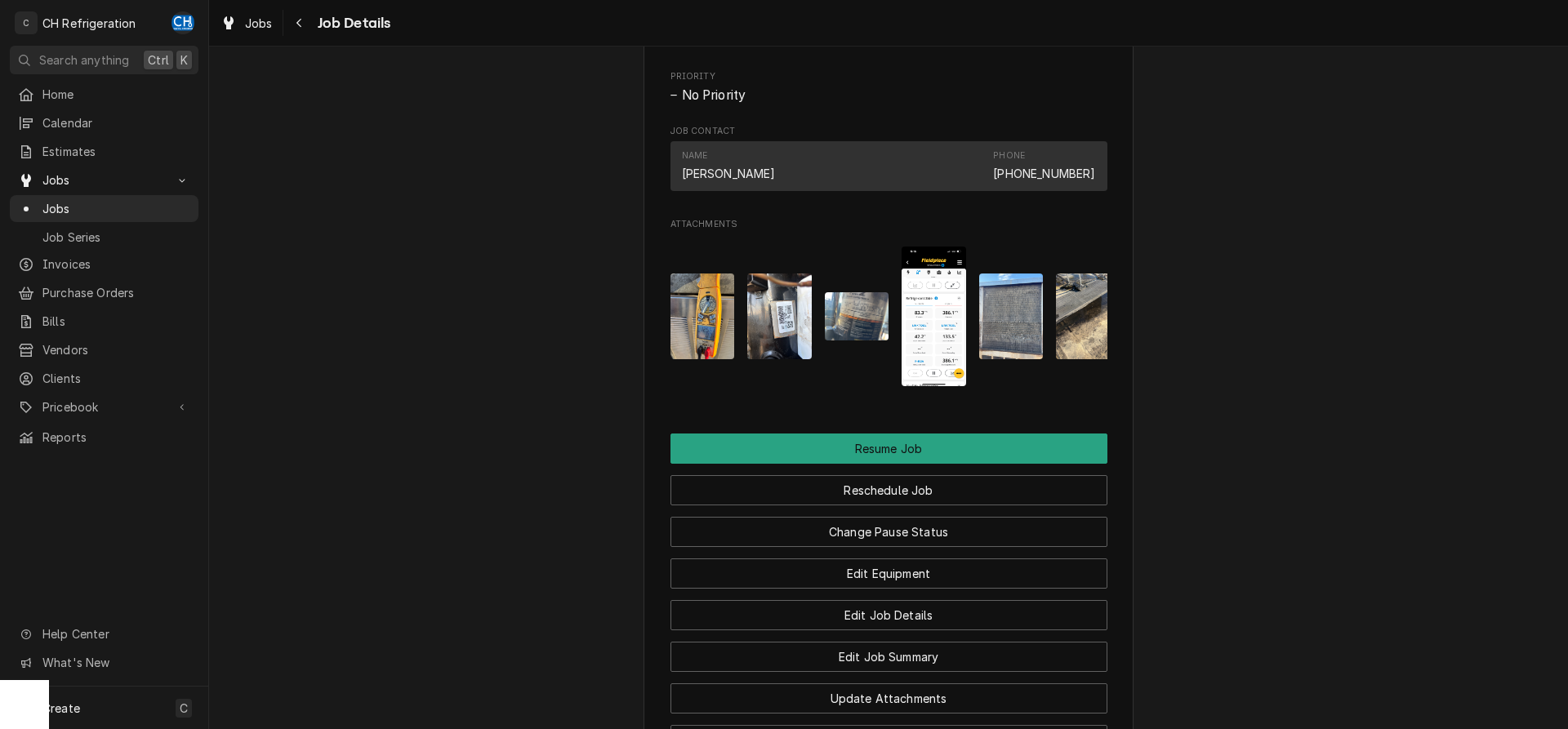
click at [852, 341] on img "Attachments" at bounding box center [857, 317] width 65 height 48
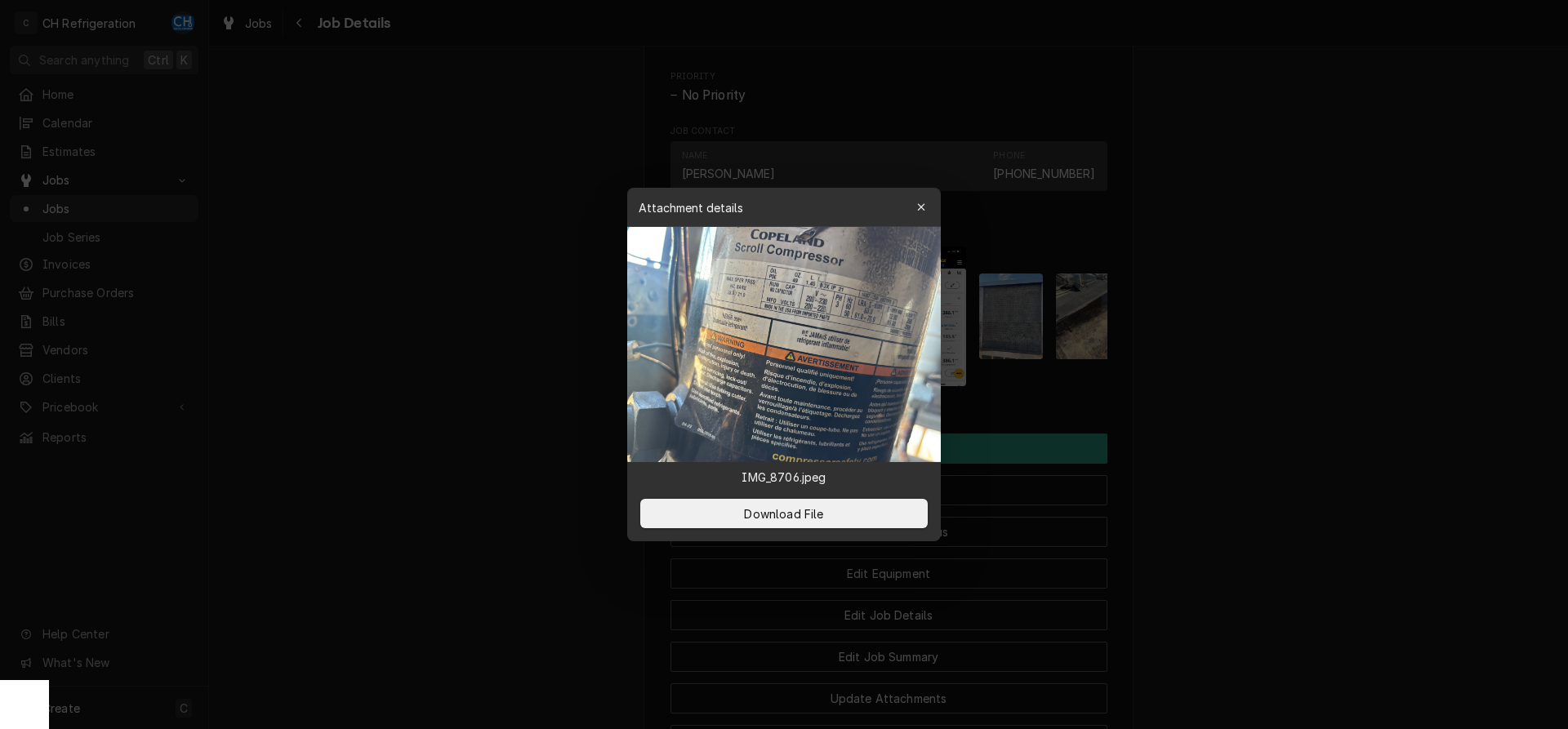
click at [1444, 321] on div at bounding box center [784, 364] width 1568 height 729
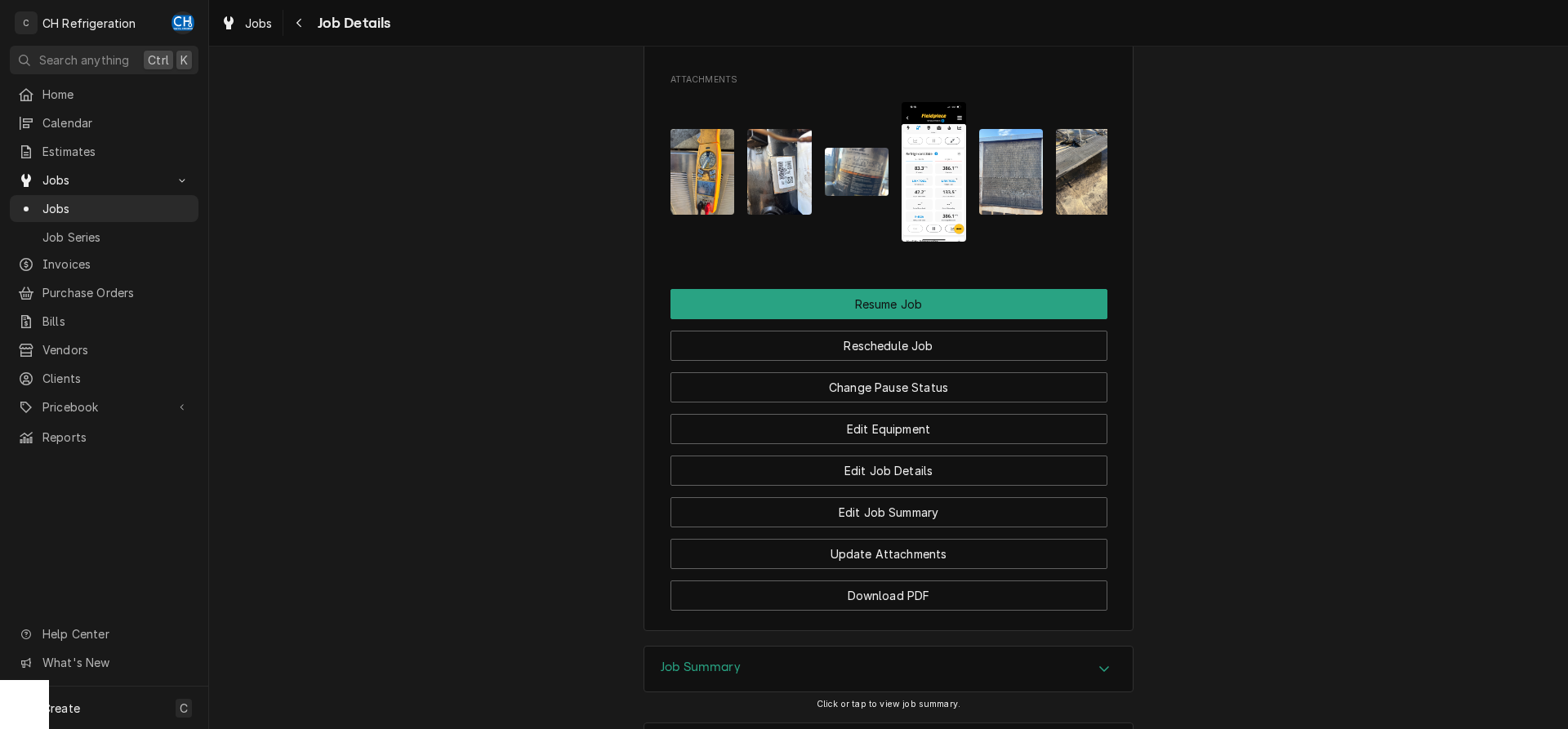
scroll to position [1416, 0]
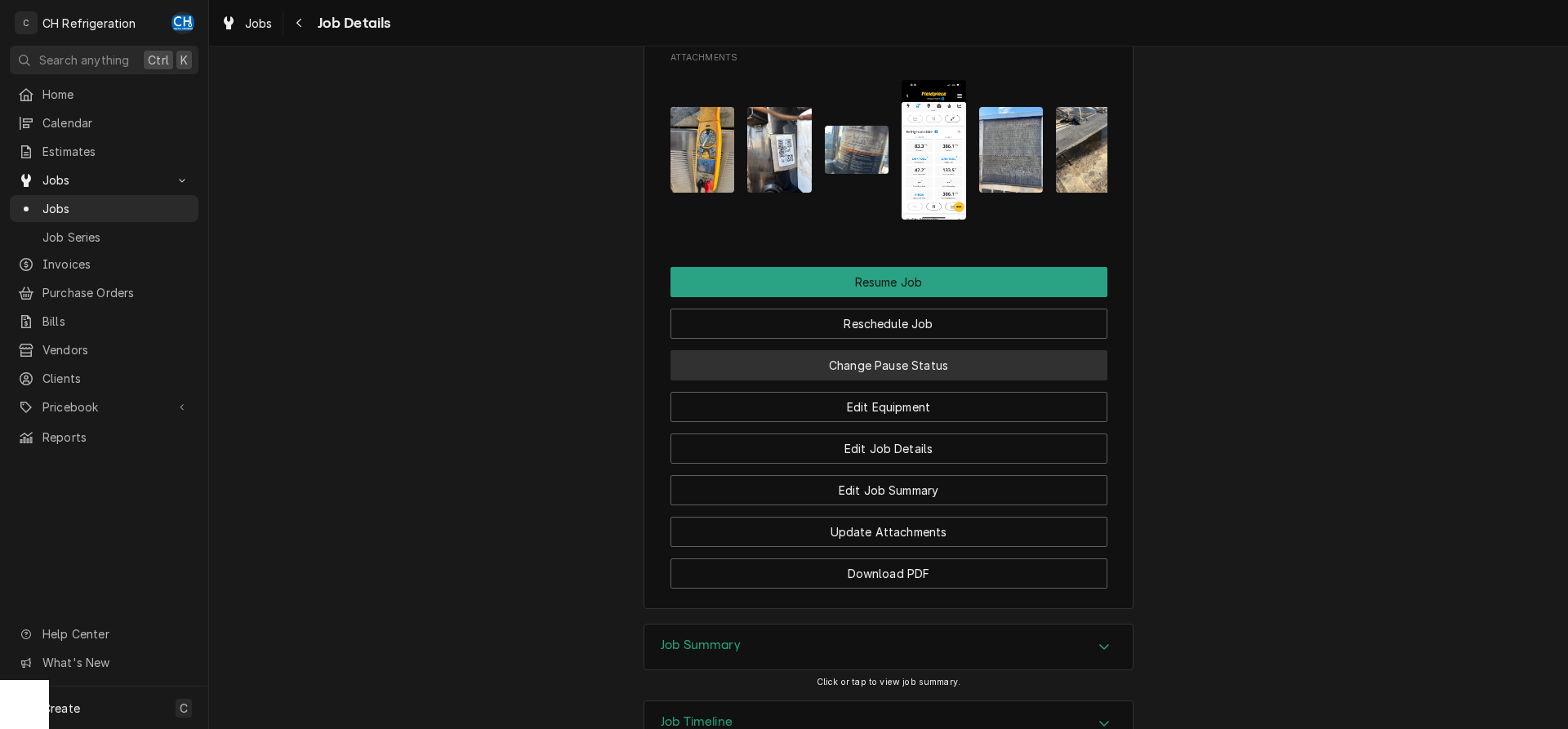
click at [926, 381] on button "Change Pause Status" at bounding box center [889, 366] width 437 height 30
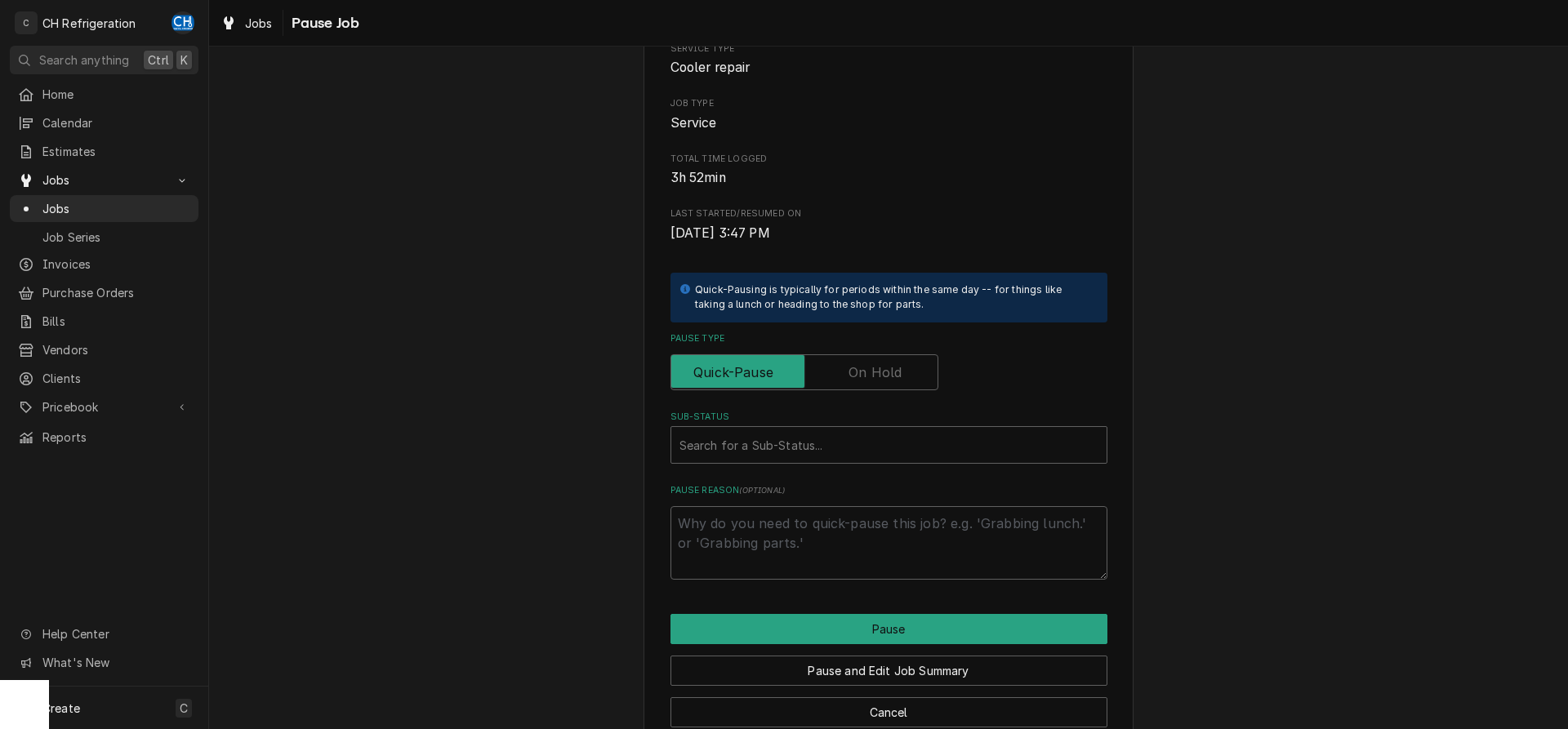
scroll to position [185, 0]
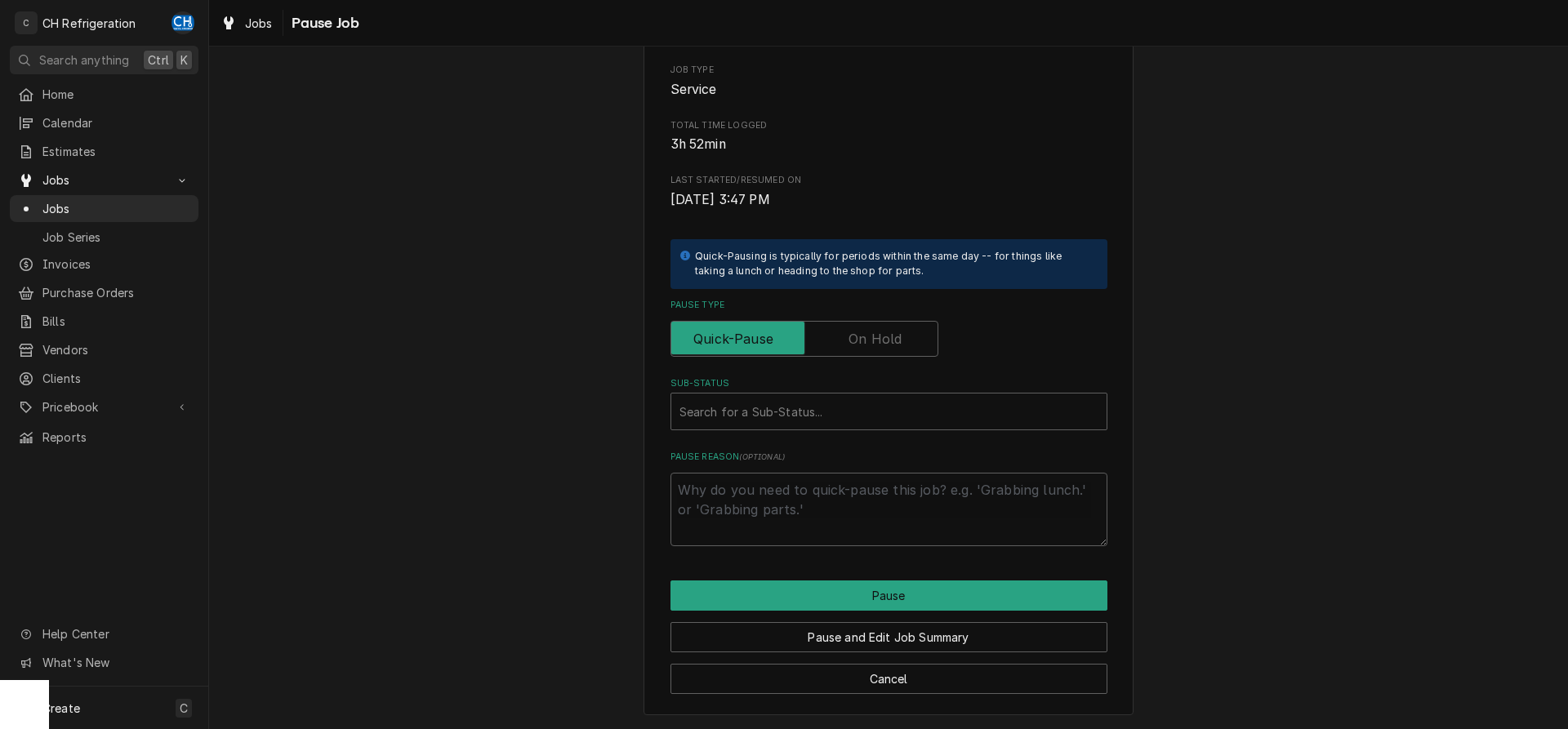
click at [861, 316] on div "Pause Type" at bounding box center [889, 328] width 437 height 58
click at [868, 345] on label "Pause Type" at bounding box center [804, 338] width 268 height 36
click at [868, 345] on input "Pause Type" at bounding box center [804, 338] width 253 height 36
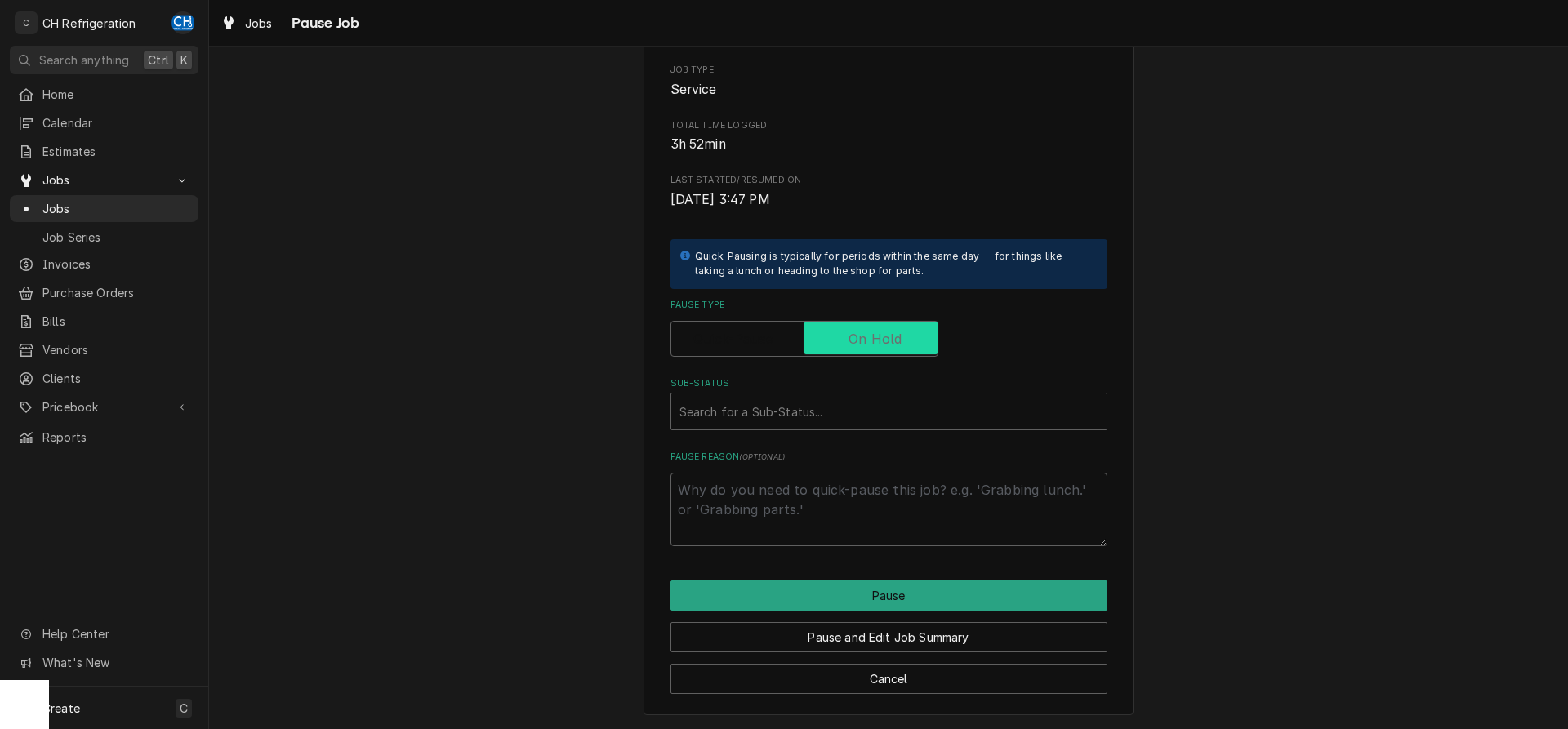
checkbox input "true"
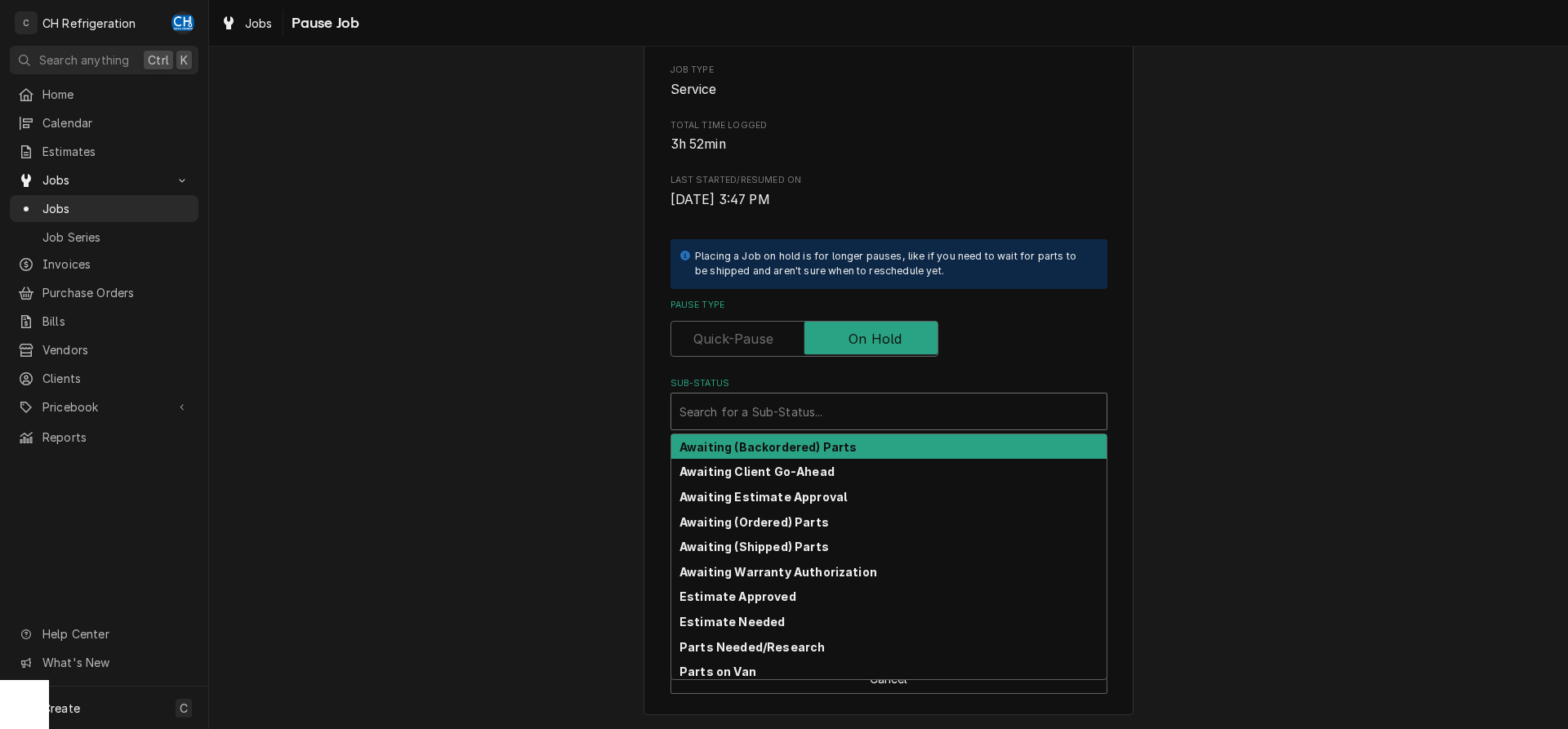
drag, startPoint x: 877, startPoint y: 421, endPoint x: 891, endPoint y: 419, distance: 14.1
click at [878, 421] on div "Sub-Status" at bounding box center [888, 411] width 419 height 29
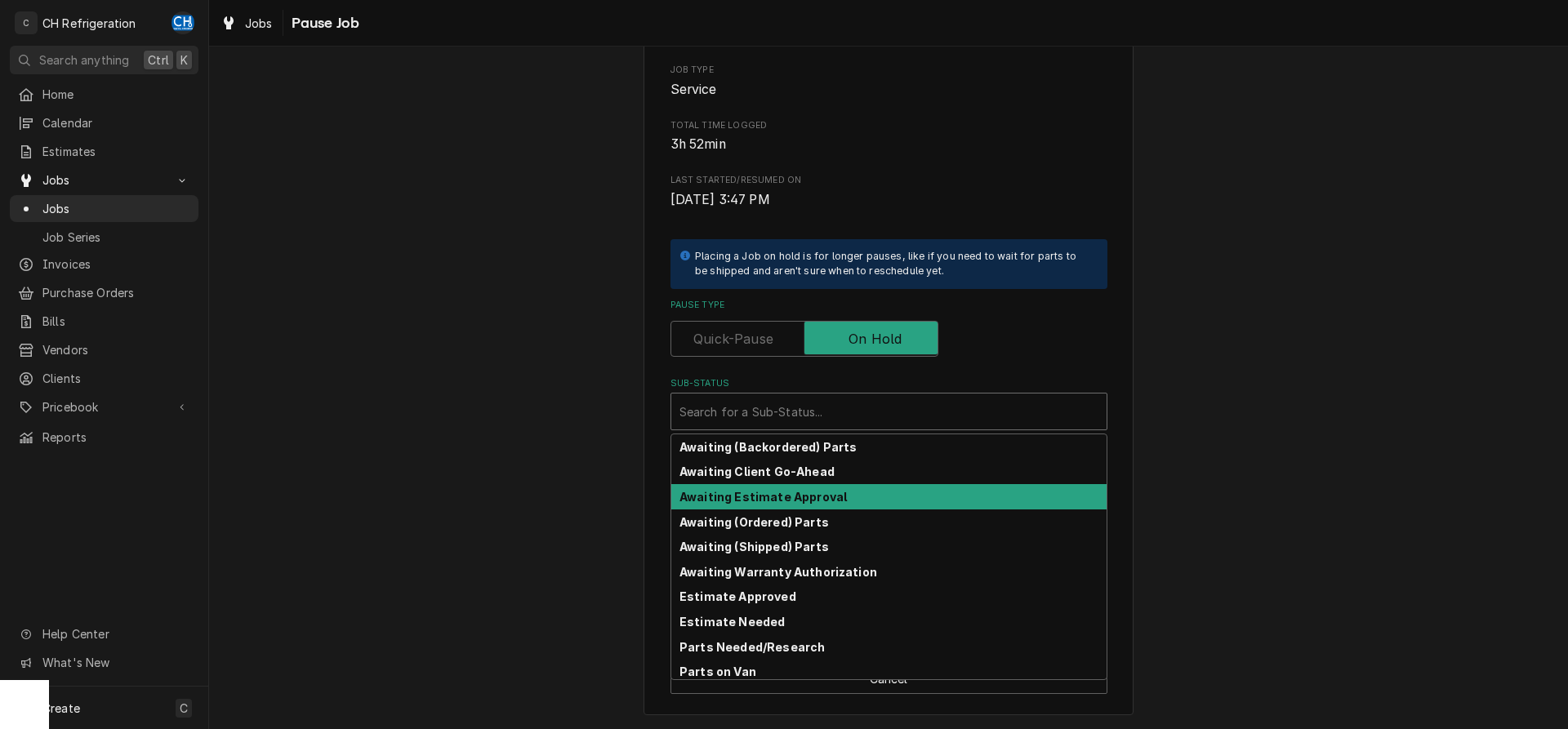
click at [828, 502] on strong "Awaiting Estimate Approval" at bounding box center [762, 497] width 167 height 14
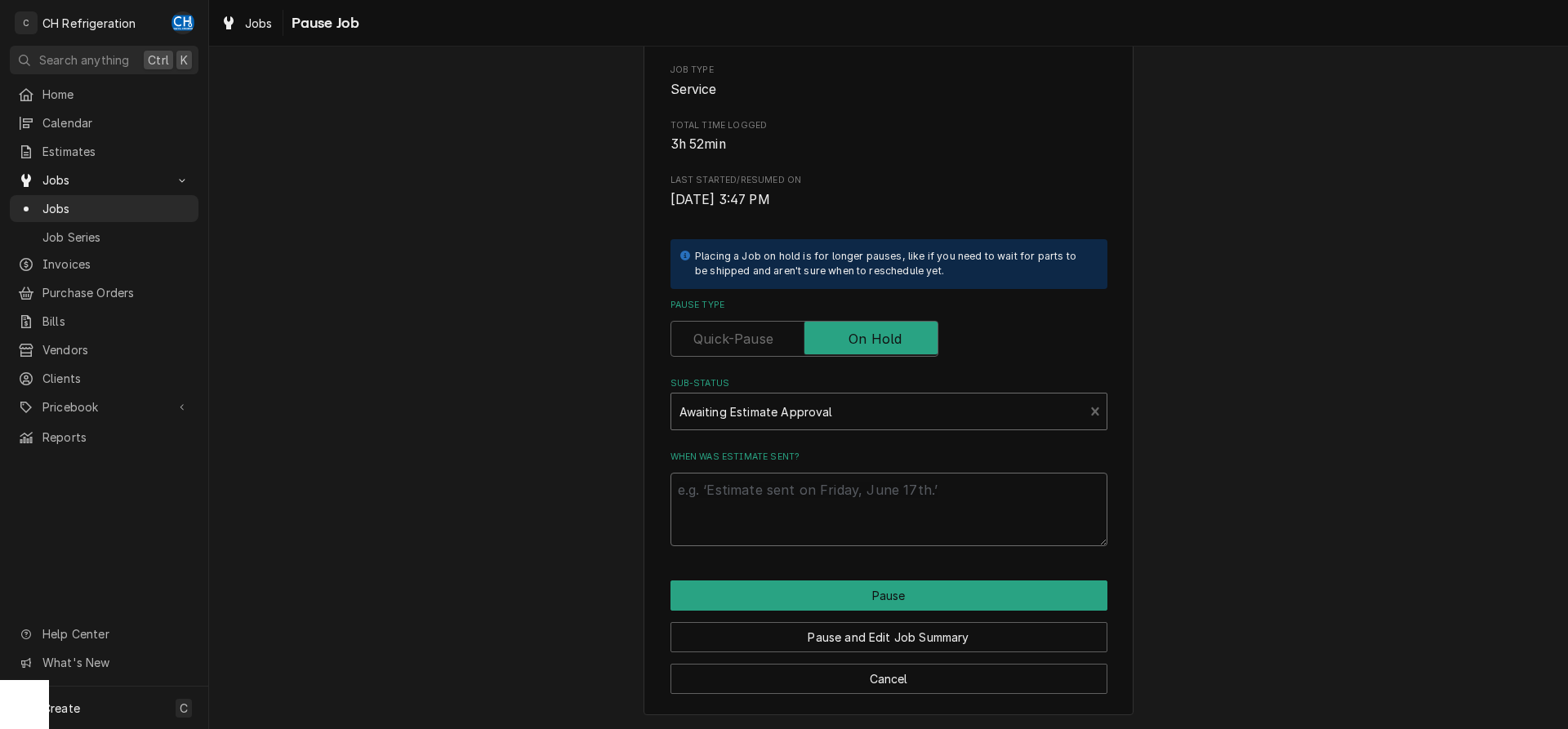
click at [865, 536] on textarea "When was estimate sent?" at bounding box center [889, 510] width 437 height 73
type textarea "x"
type textarea "8"
type textarea "x"
type textarea "8/"
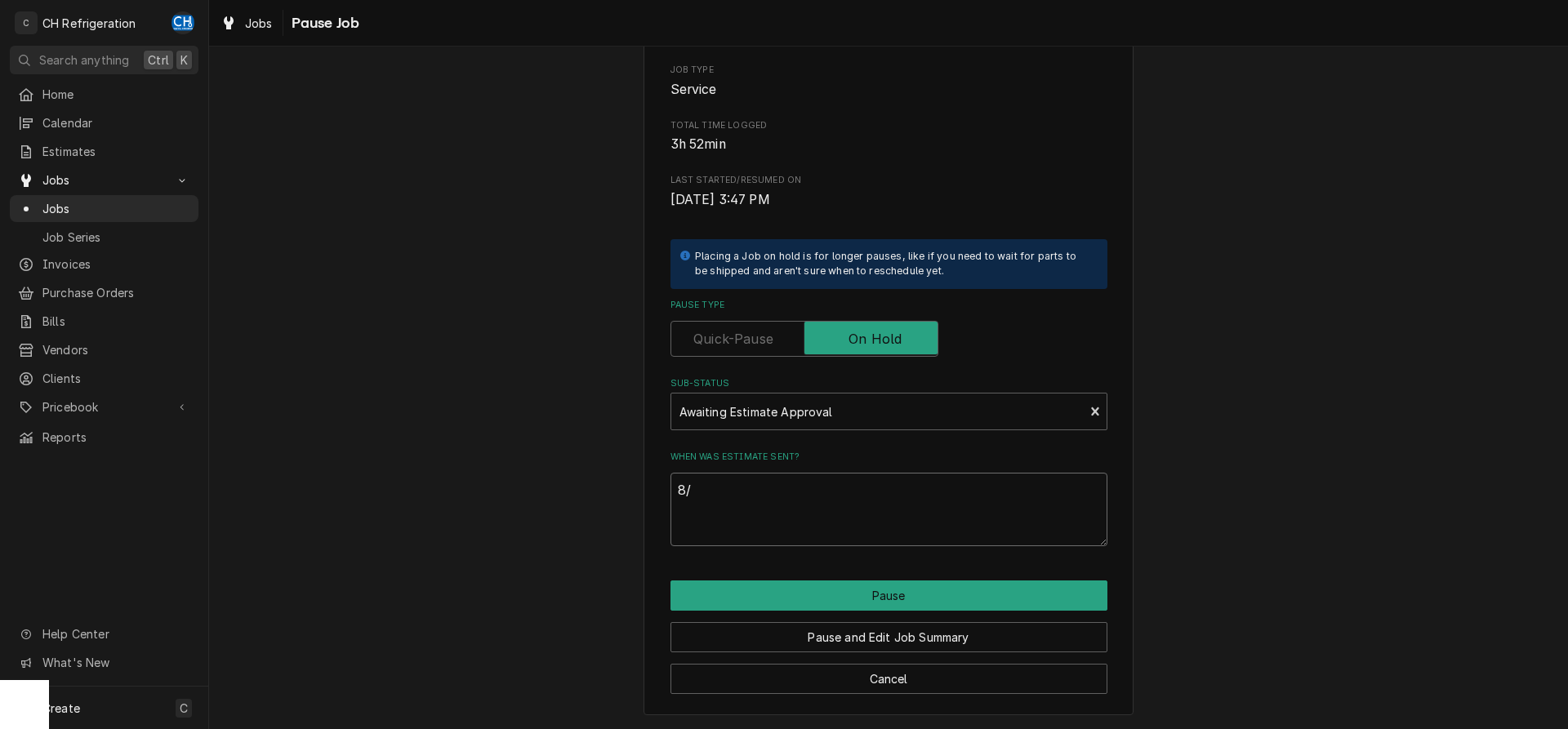
type textarea "x"
type textarea "8/2"
type textarea "x"
type textarea "8/28"
type textarea "x"
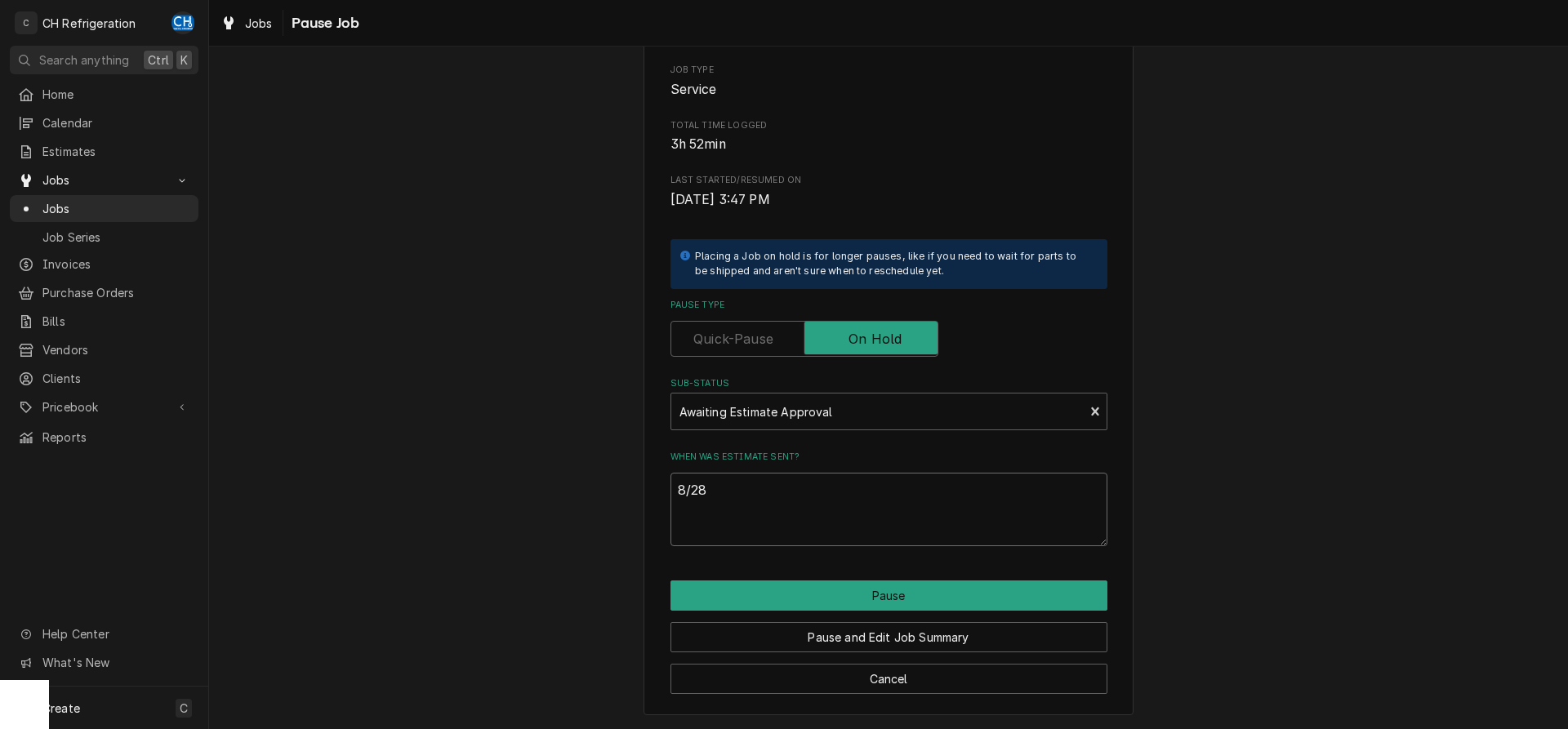
type textarea "8/28"
type textarea "x"
type textarea "8/28 p"
type textarea "x"
type textarea "8/28 p1"
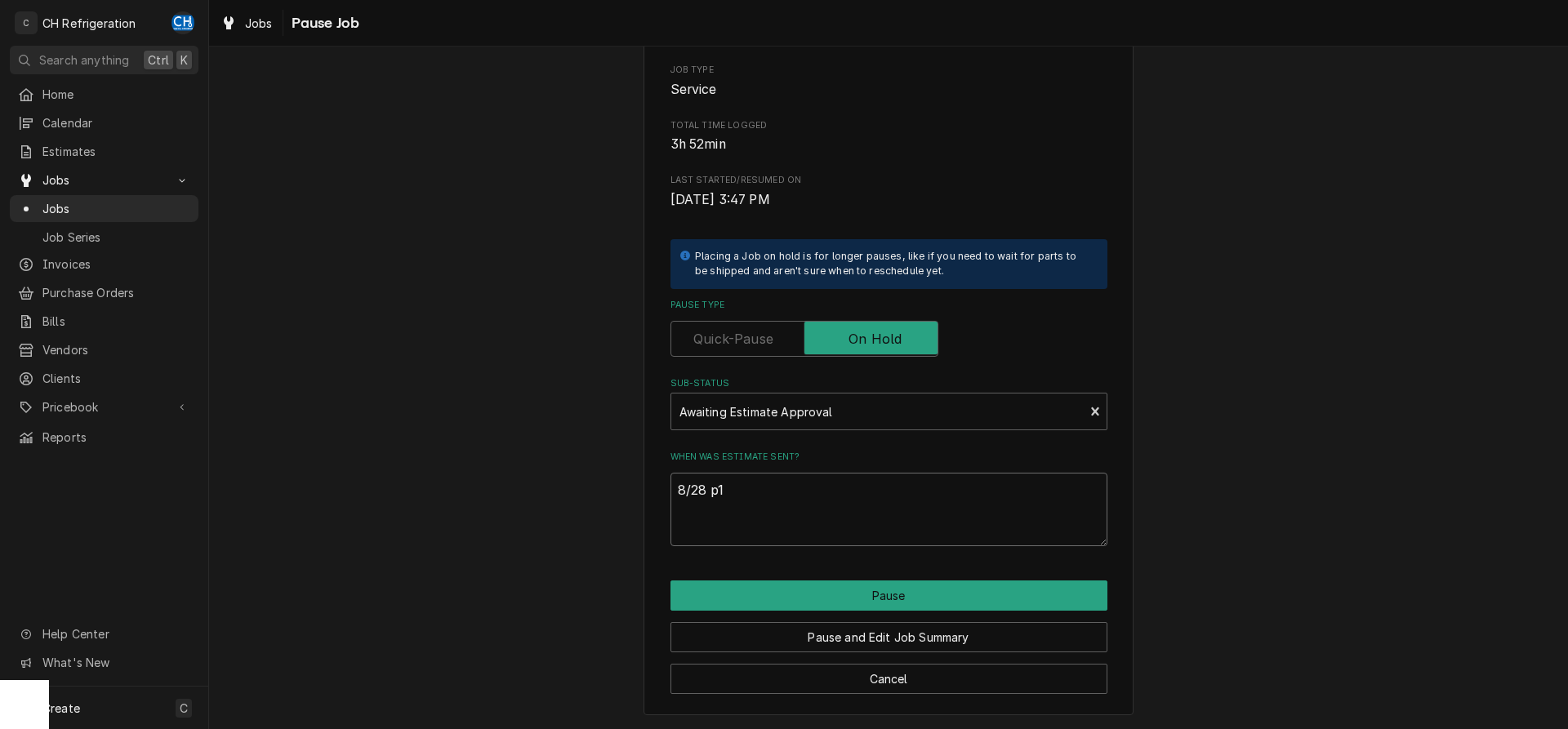
type textarea "x"
type textarea "8/28 p15"
type textarea "x"
type textarea "8/28 p151"
type textarea "x"
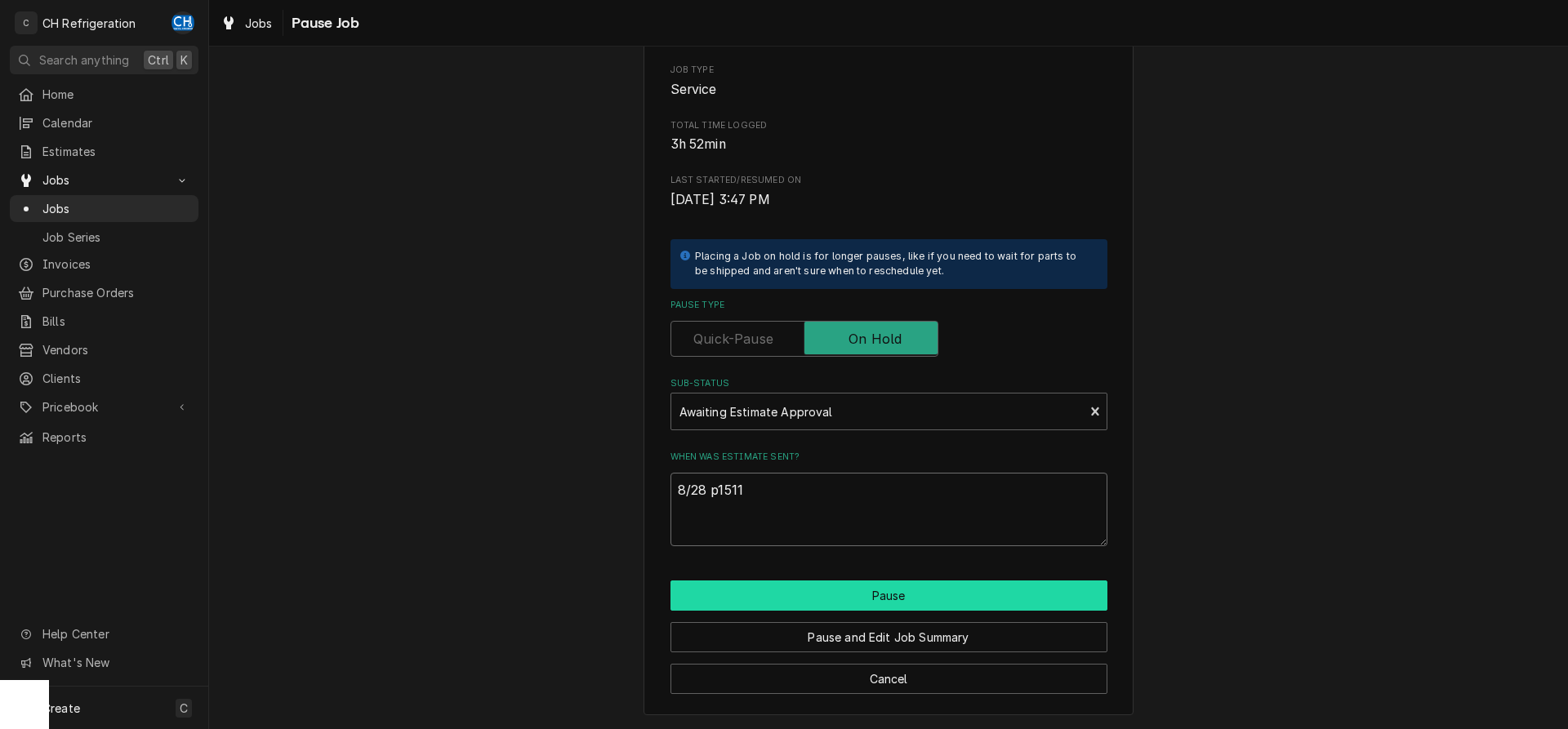
type textarea "8/28 p1511"
click at [863, 594] on button "Pause" at bounding box center [889, 596] width 437 height 30
type textarea "x"
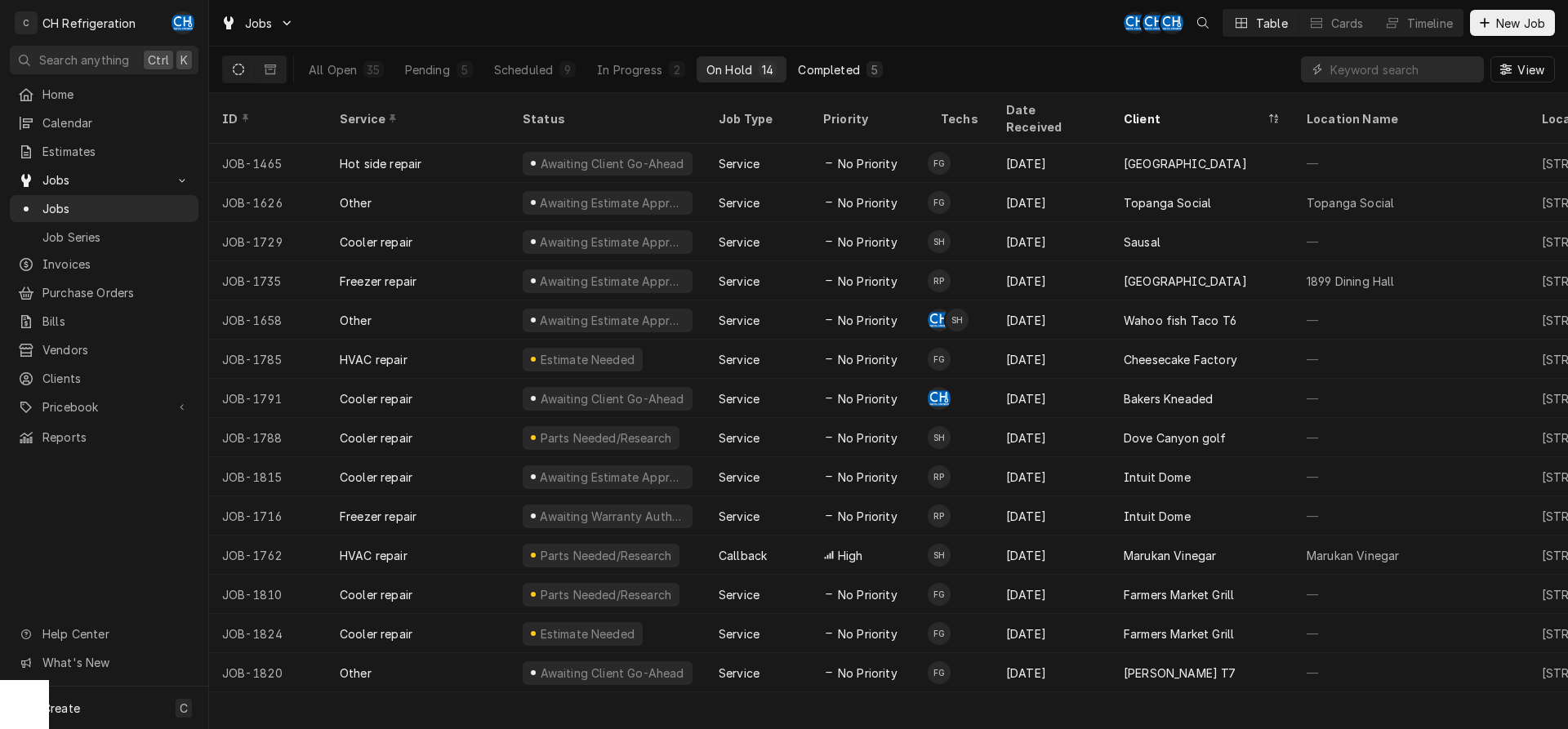
click at [848, 72] on div "Completed" at bounding box center [828, 70] width 61 height 17
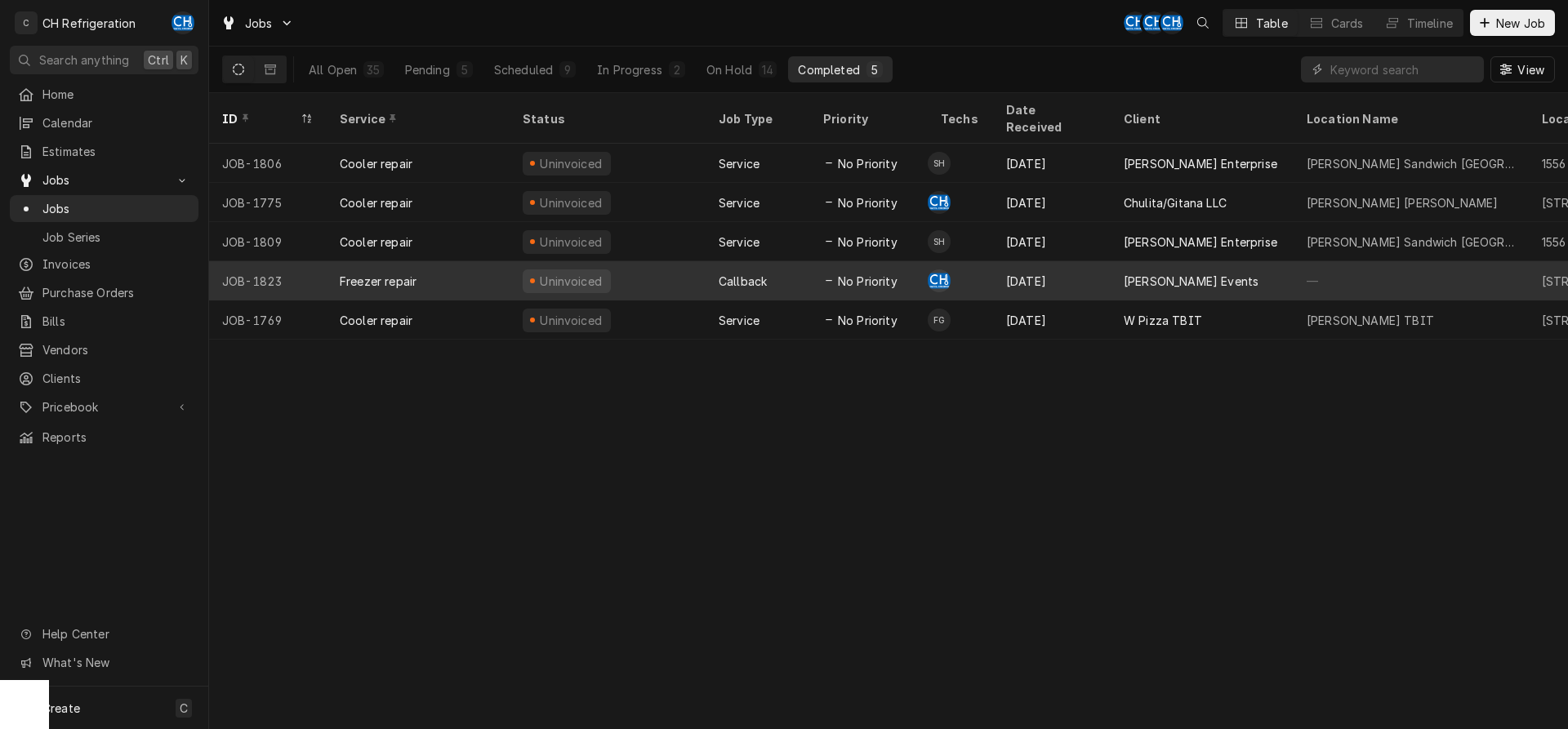
click at [1160, 273] on div "[PERSON_NAME] Events" at bounding box center [1191, 281] width 135 height 17
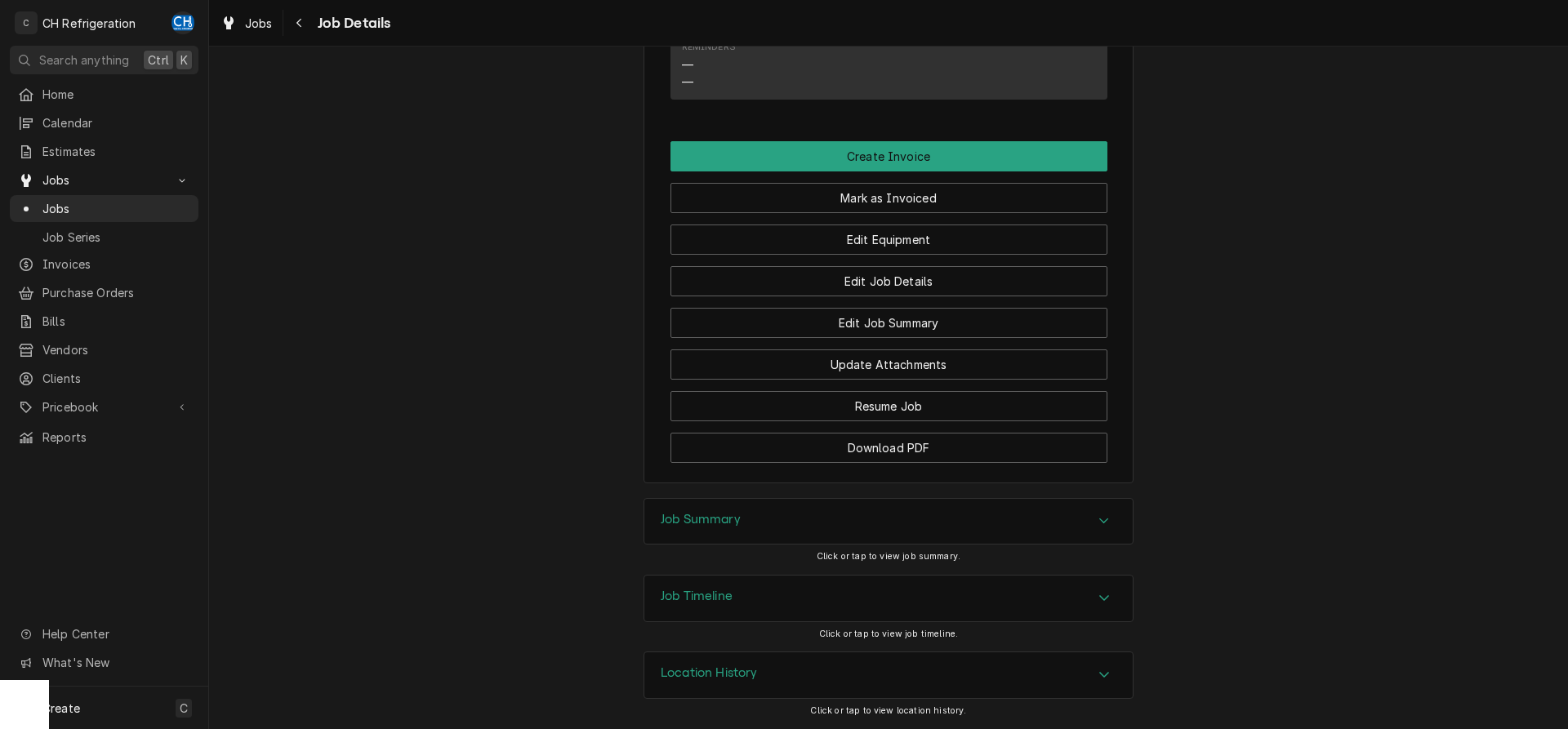
scroll to position [687, 0]
click at [810, 529] on div "Job Summary" at bounding box center [888, 521] width 489 height 46
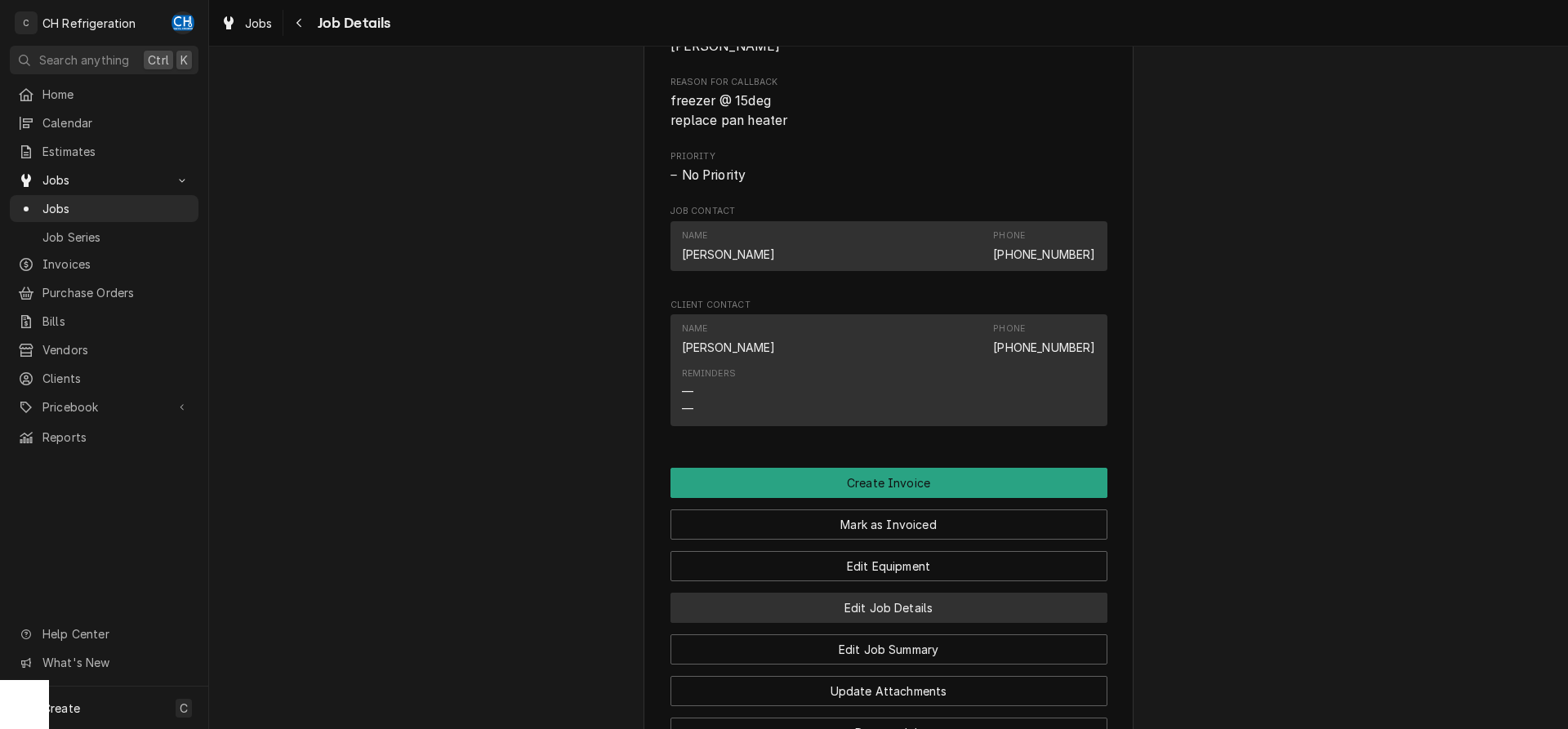
scroll to position [938, 0]
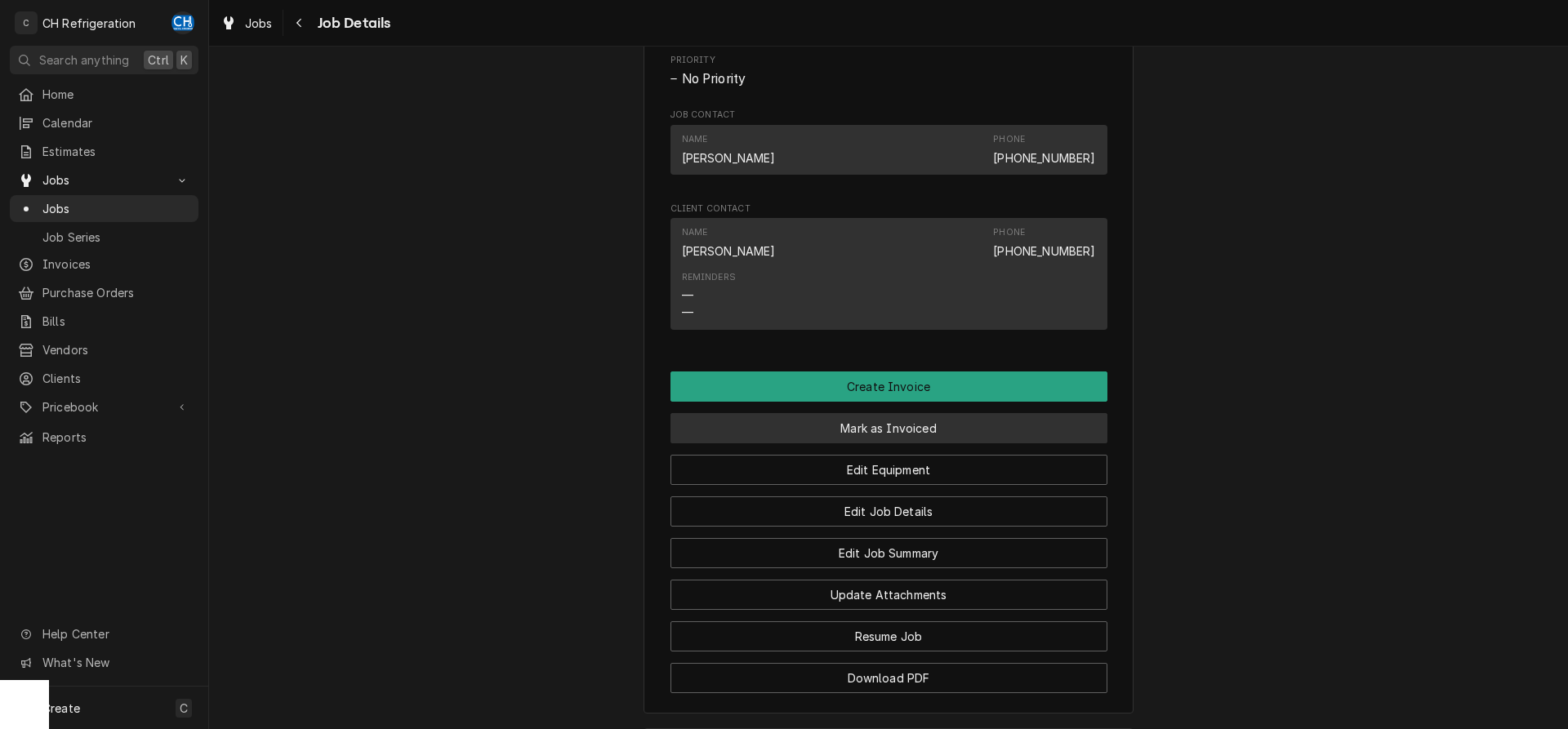
click at [889, 444] on button "Mark as Invoiced" at bounding box center [889, 428] width 437 height 30
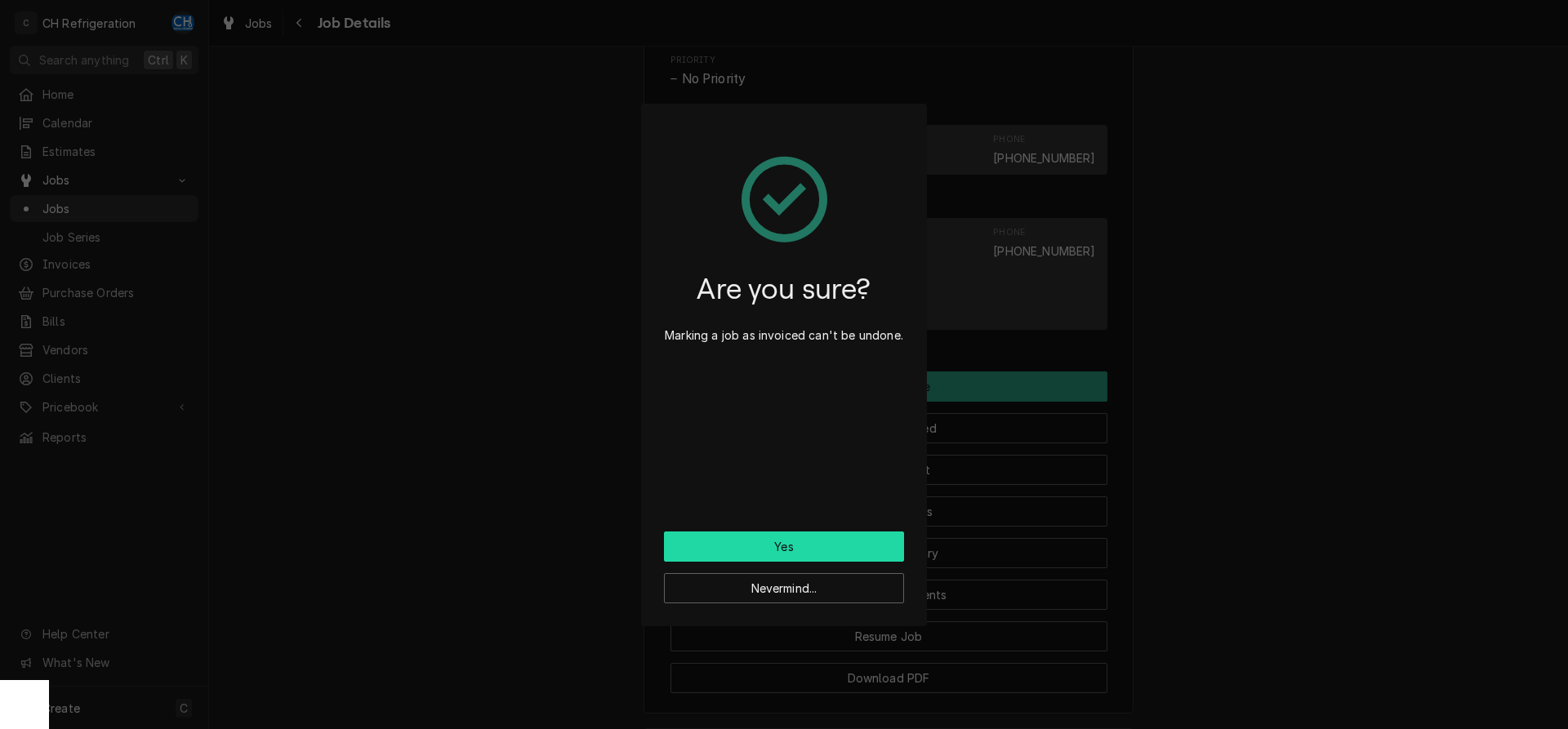
click at [839, 539] on button "Yes" at bounding box center [784, 547] width 240 height 30
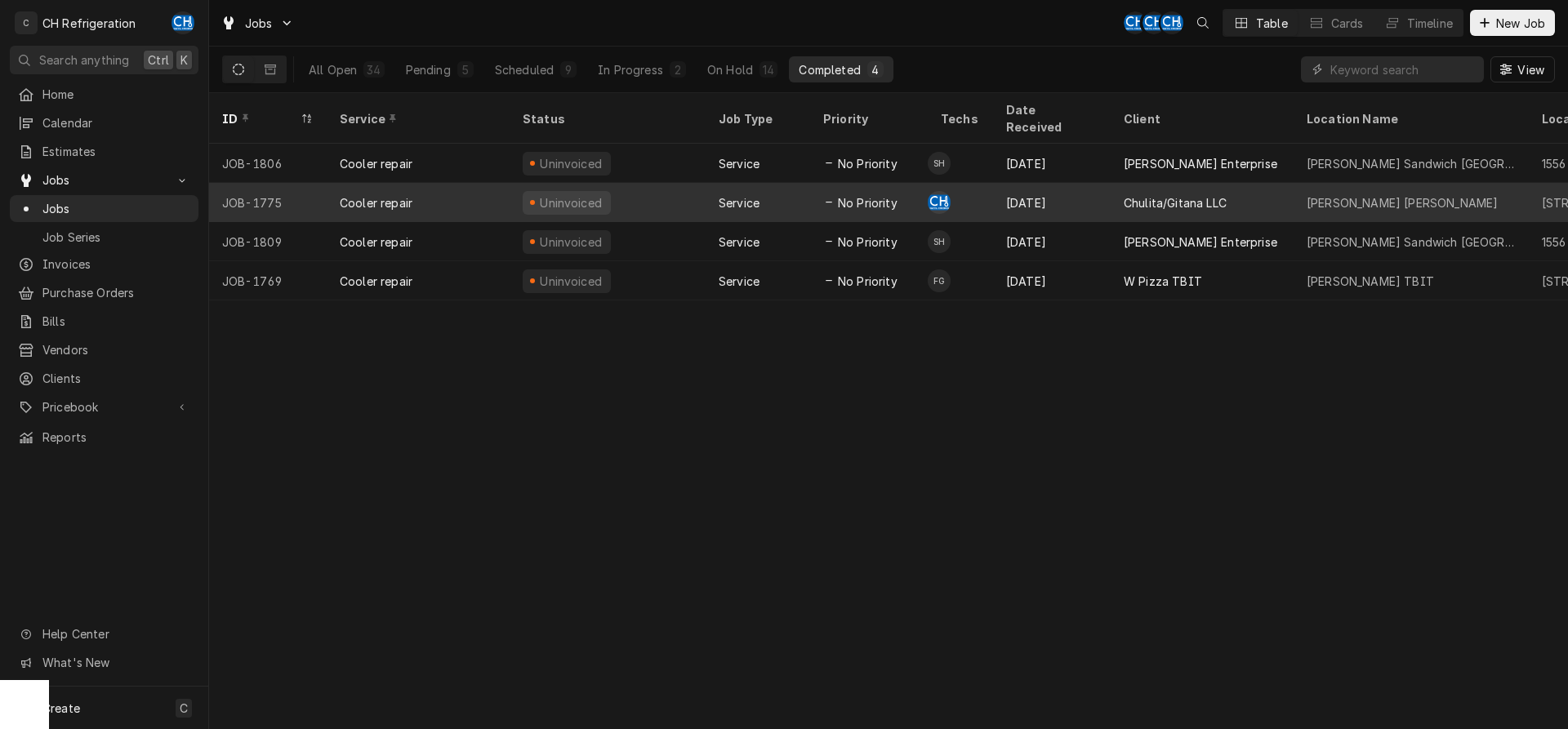
click at [1119, 186] on div "Chulita/Gitana LLC" at bounding box center [1202, 202] width 183 height 39
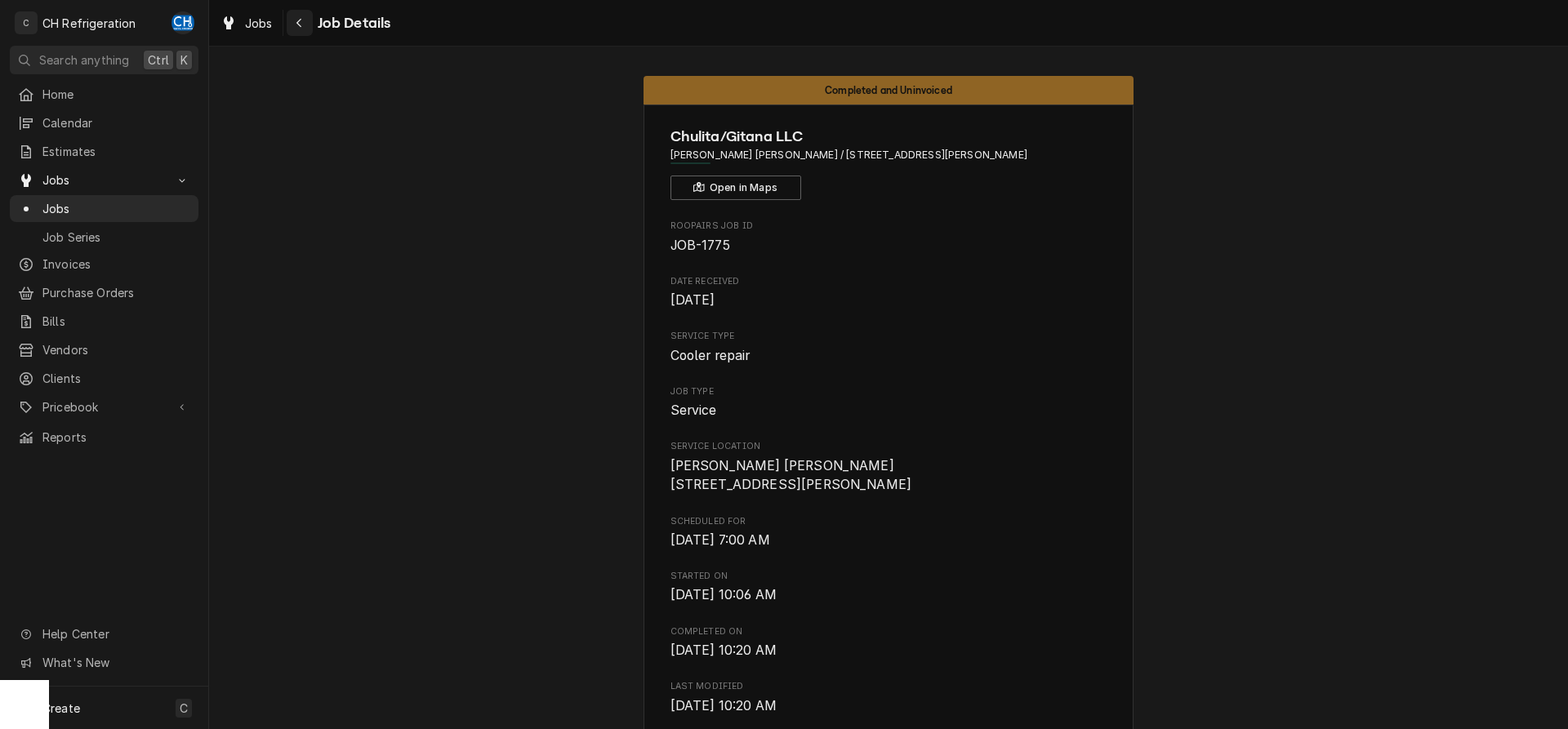
click at [296, 22] on icon "Navigate back" at bounding box center [299, 23] width 7 height 12
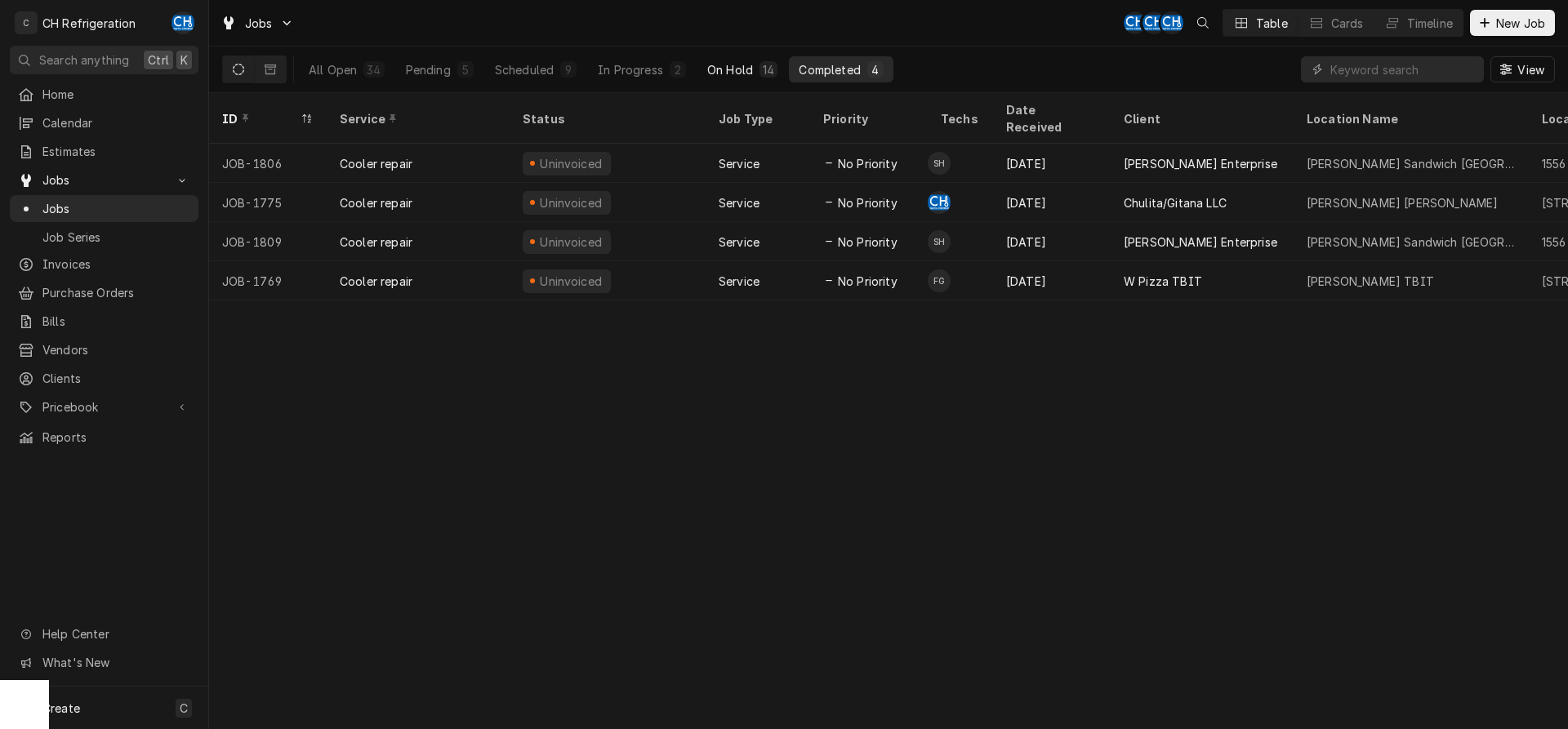
click at [722, 66] on div "On Hold" at bounding box center [730, 70] width 46 height 17
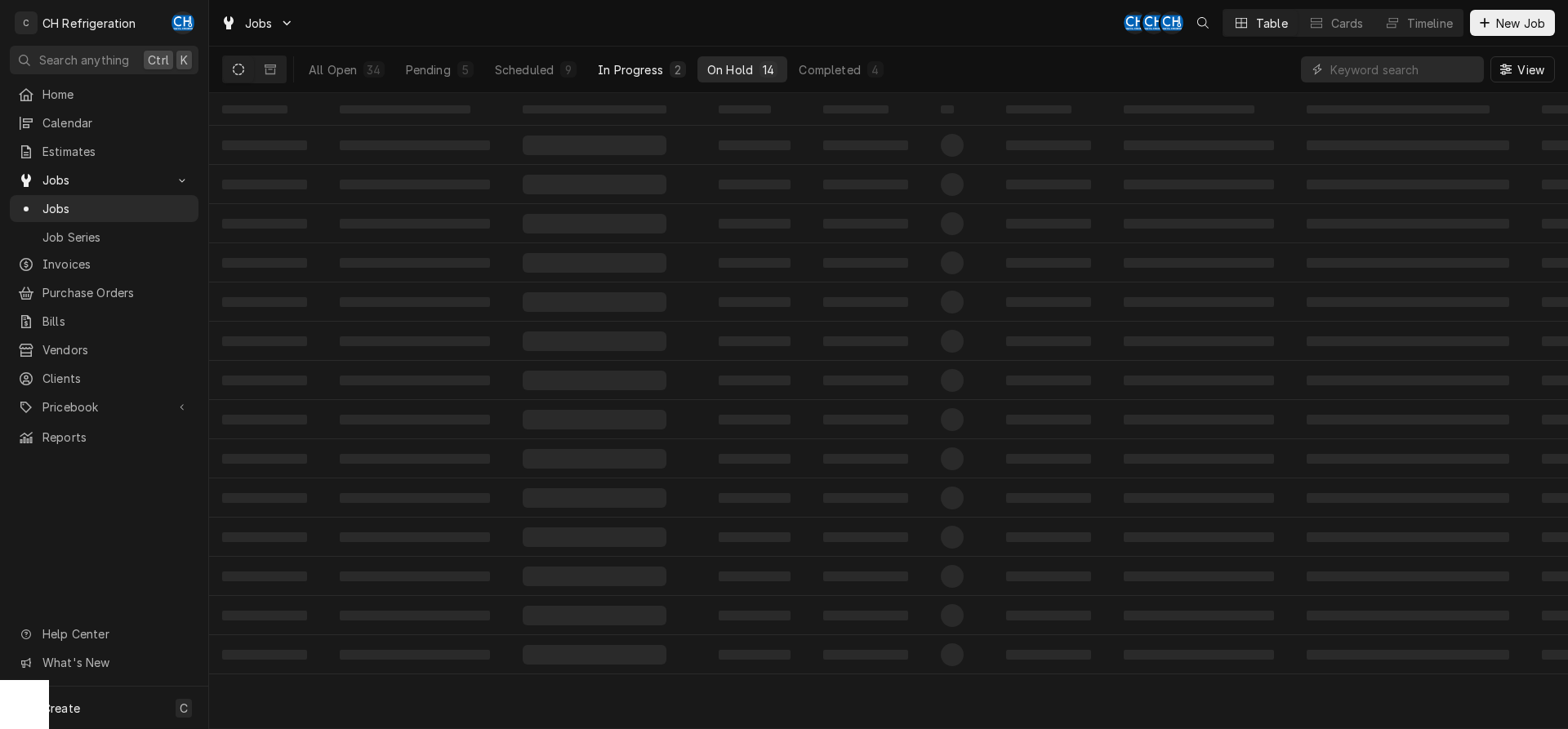
click at [654, 70] on div "In Progress" at bounding box center [630, 70] width 66 height 17
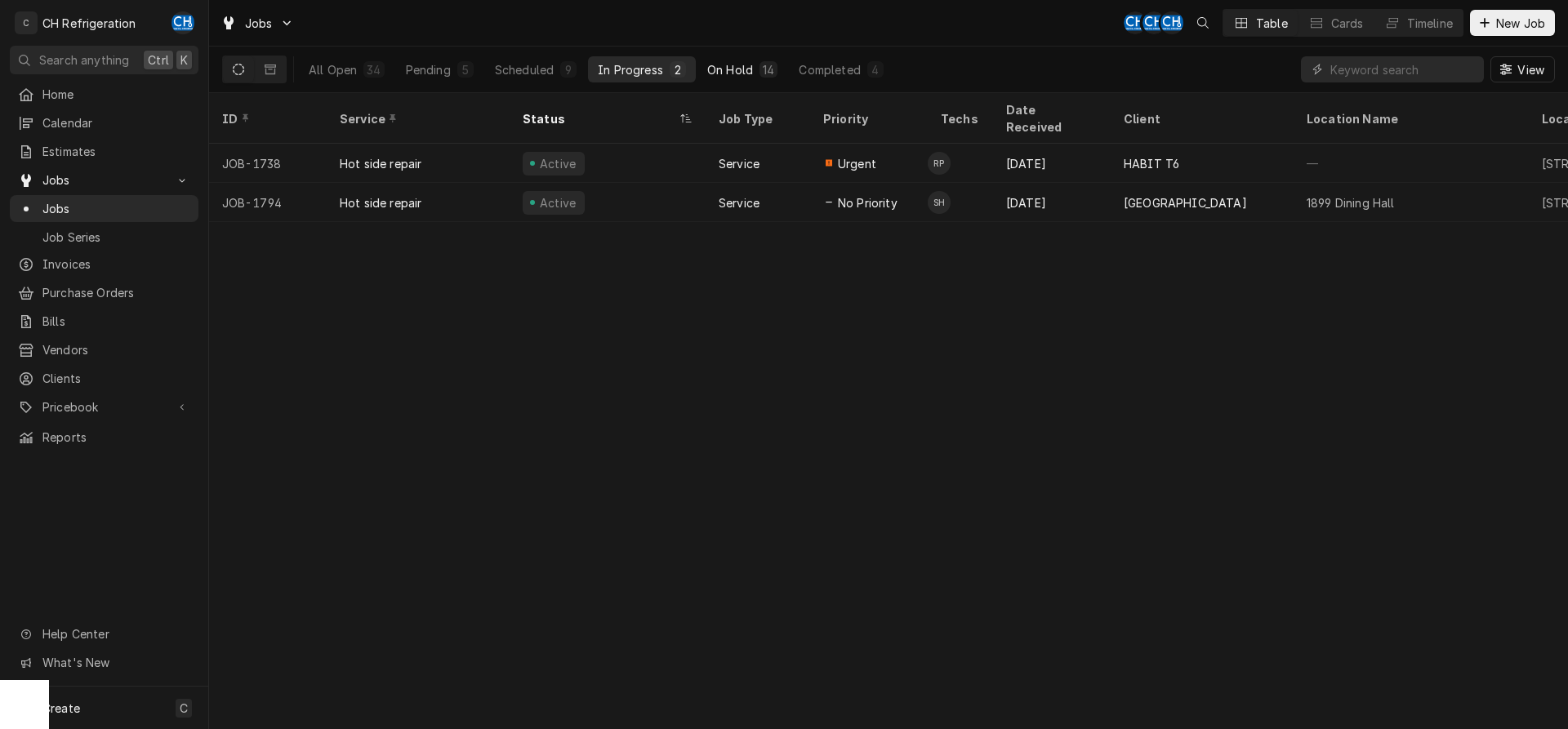
click at [729, 57] on button "On Hold 14" at bounding box center [742, 69] width 90 height 26
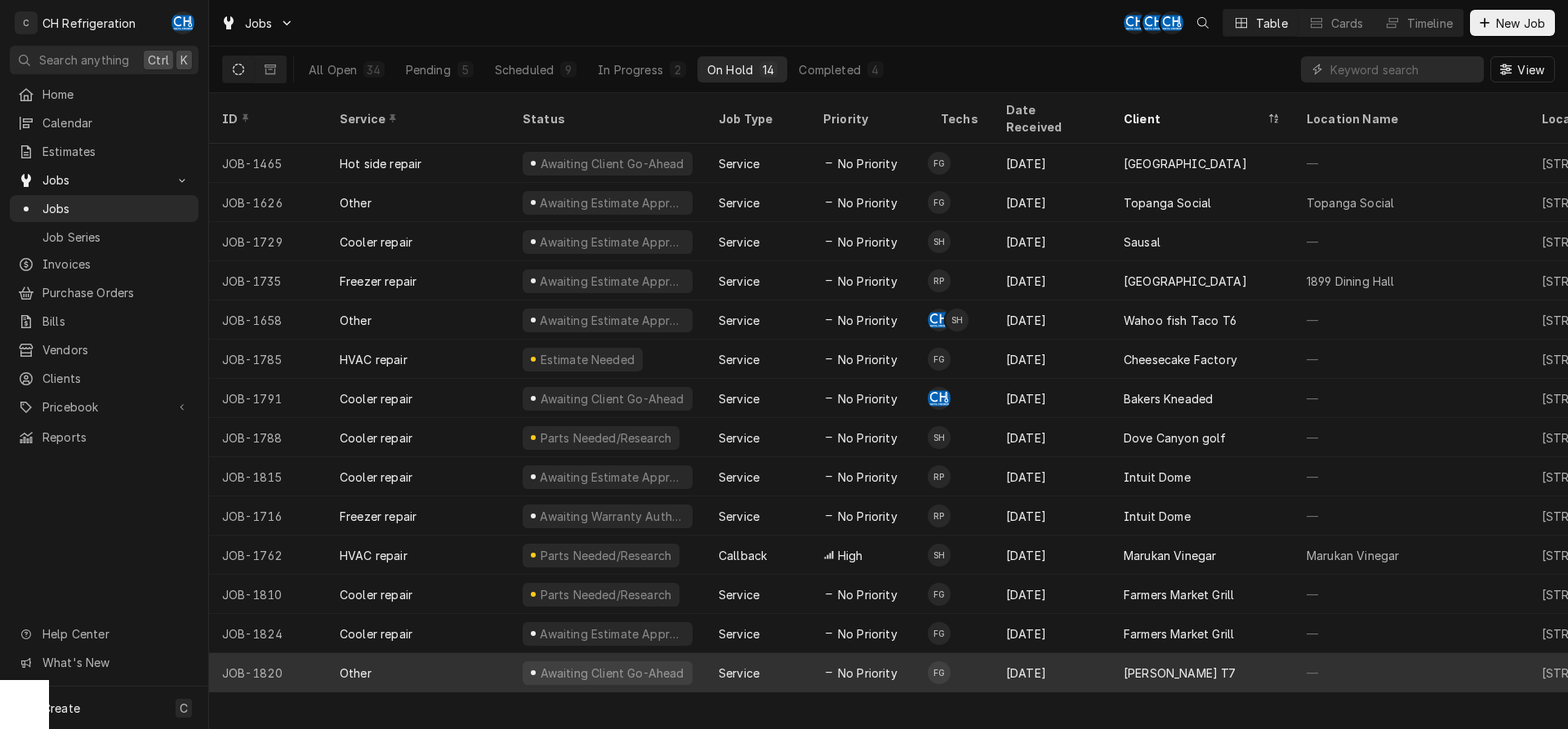
click at [1163, 665] on div "[PERSON_NAME] T7" at bounding box center [1180, 673] width 113 height 17
